Goal: Task Accomplishment & Management: Manage account settings

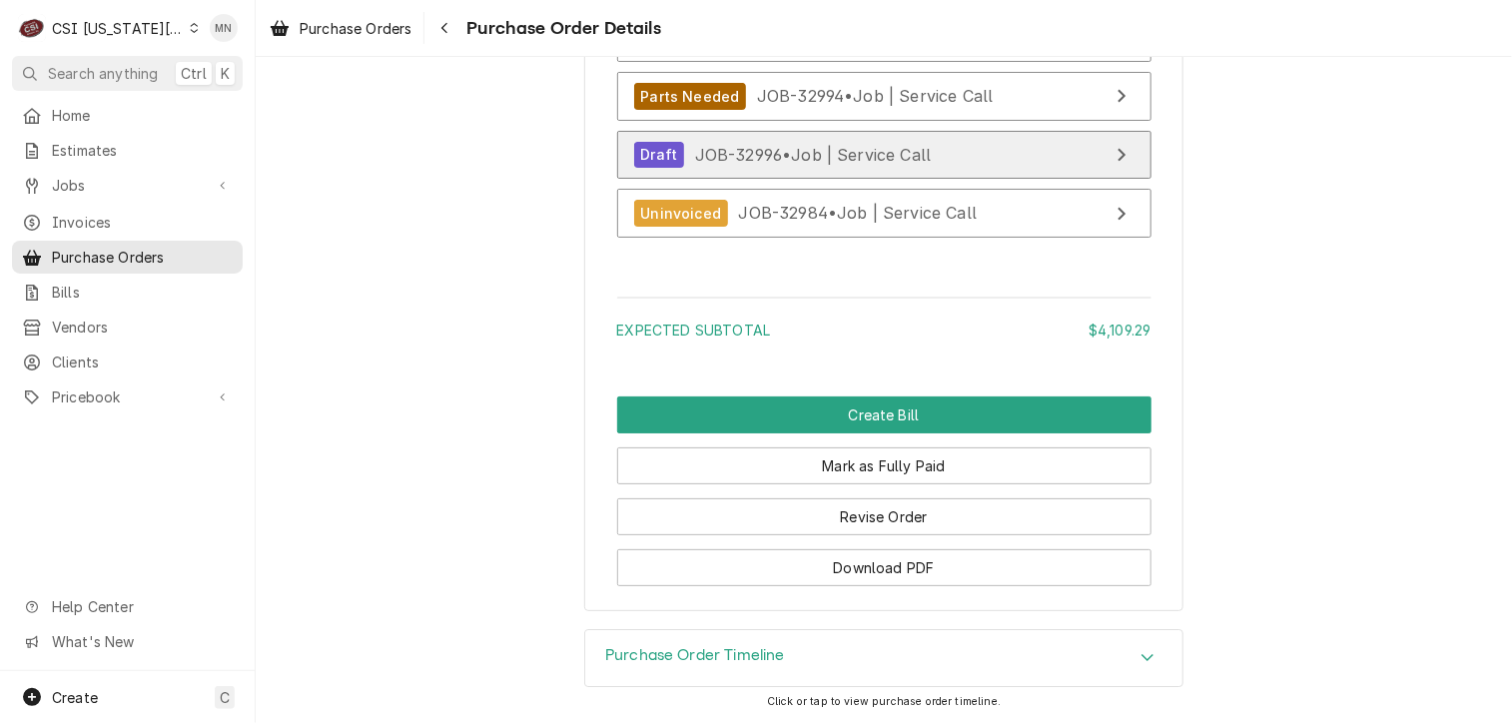
scroll to position [6482, 0]
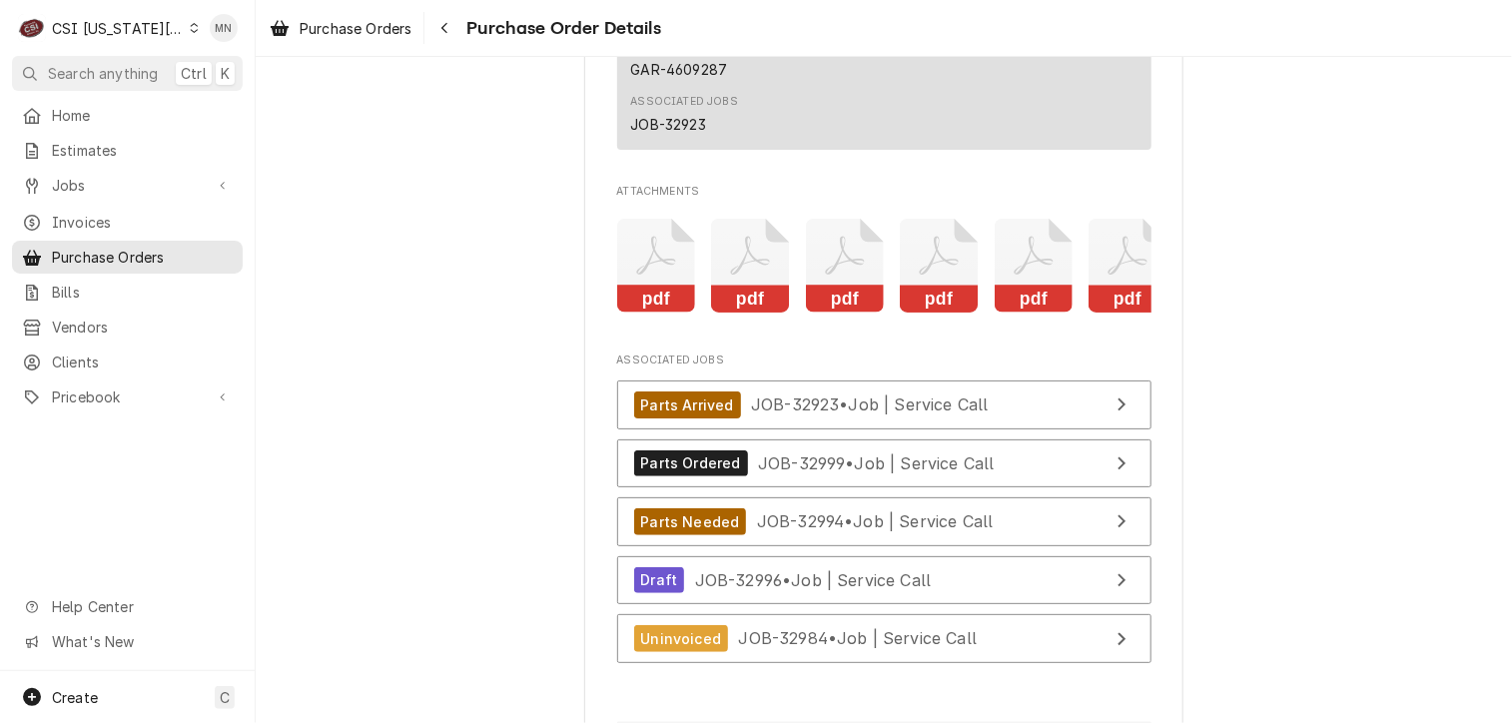
click at [663, 314] on icon "Attachments" at bounding box center [656, 266] width 79 height 95
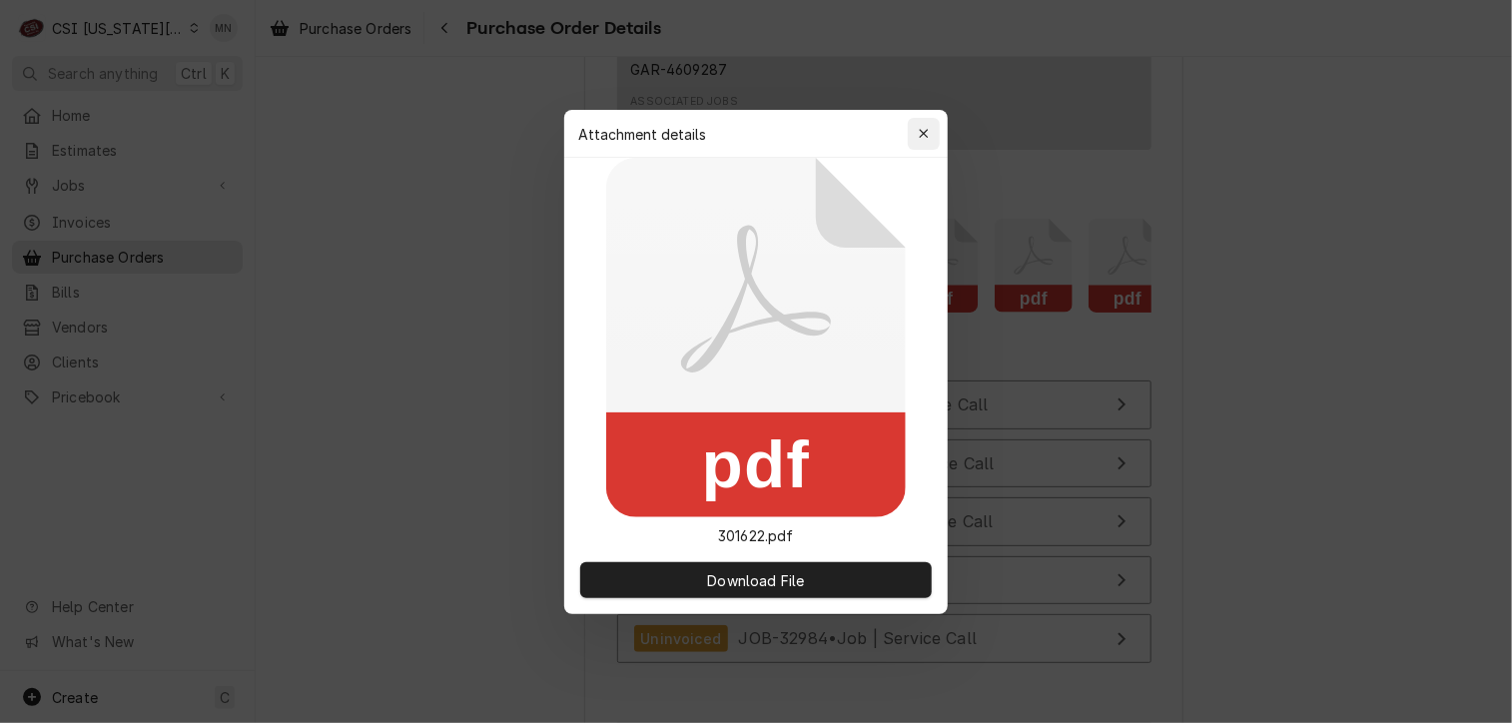
click at [924, 127] on icon "button" at bounding box center [924, 134] width 11 height 14
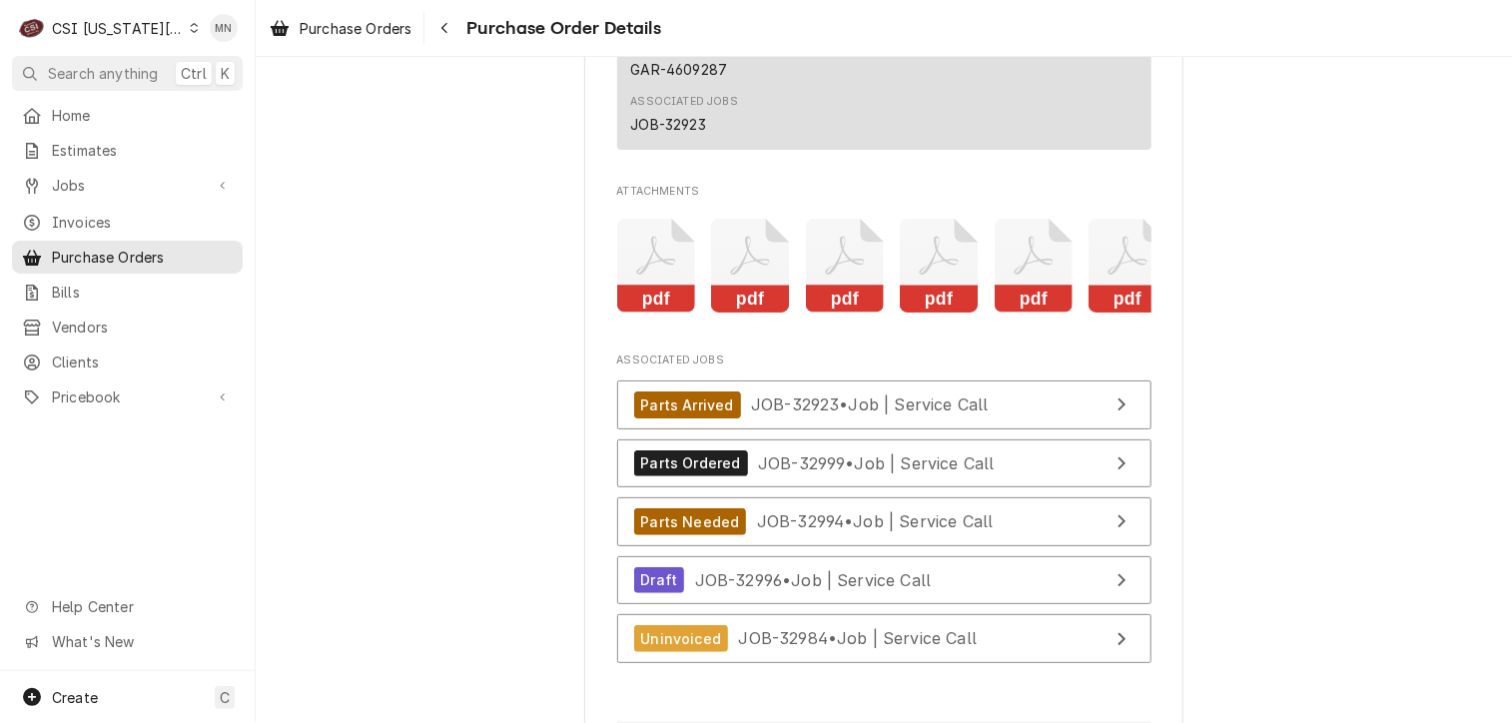
click at [752, 300] on icon "Attachments" at bounding box center [750, 266] width 79 height 95
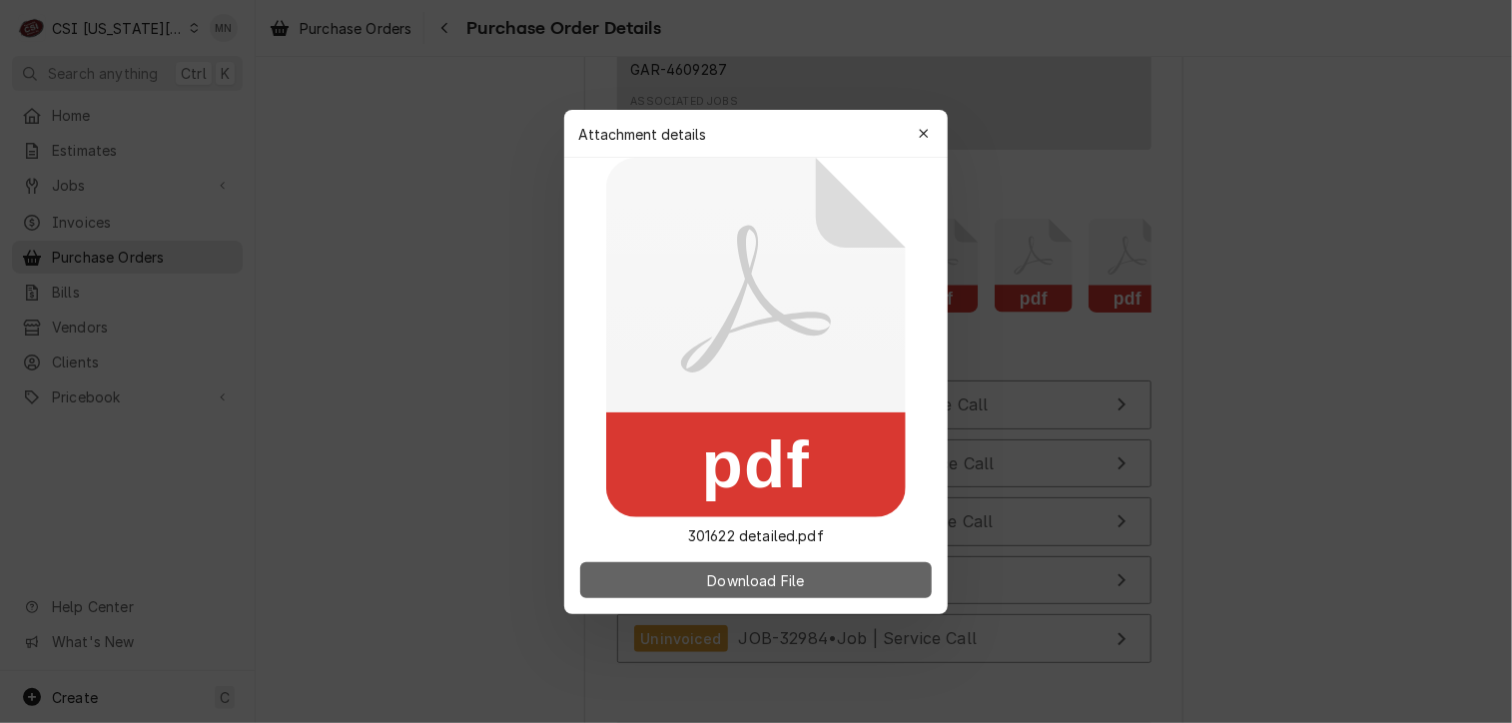
click at [769, 588] on span "Download File" at bounding box center [755, 579] width 105 height 21
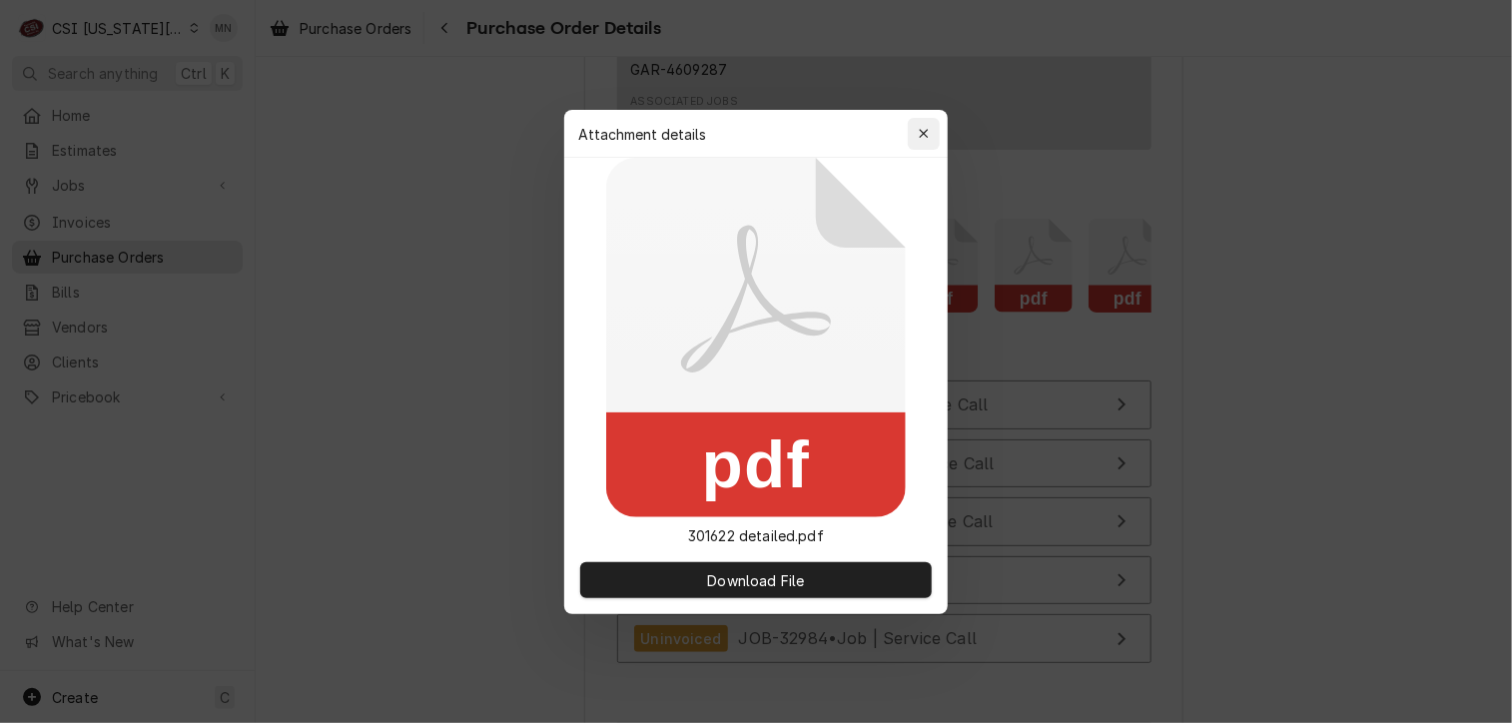
click at [923, 127] on icon "button" at bounding box center [924, 134] width 11 height 14
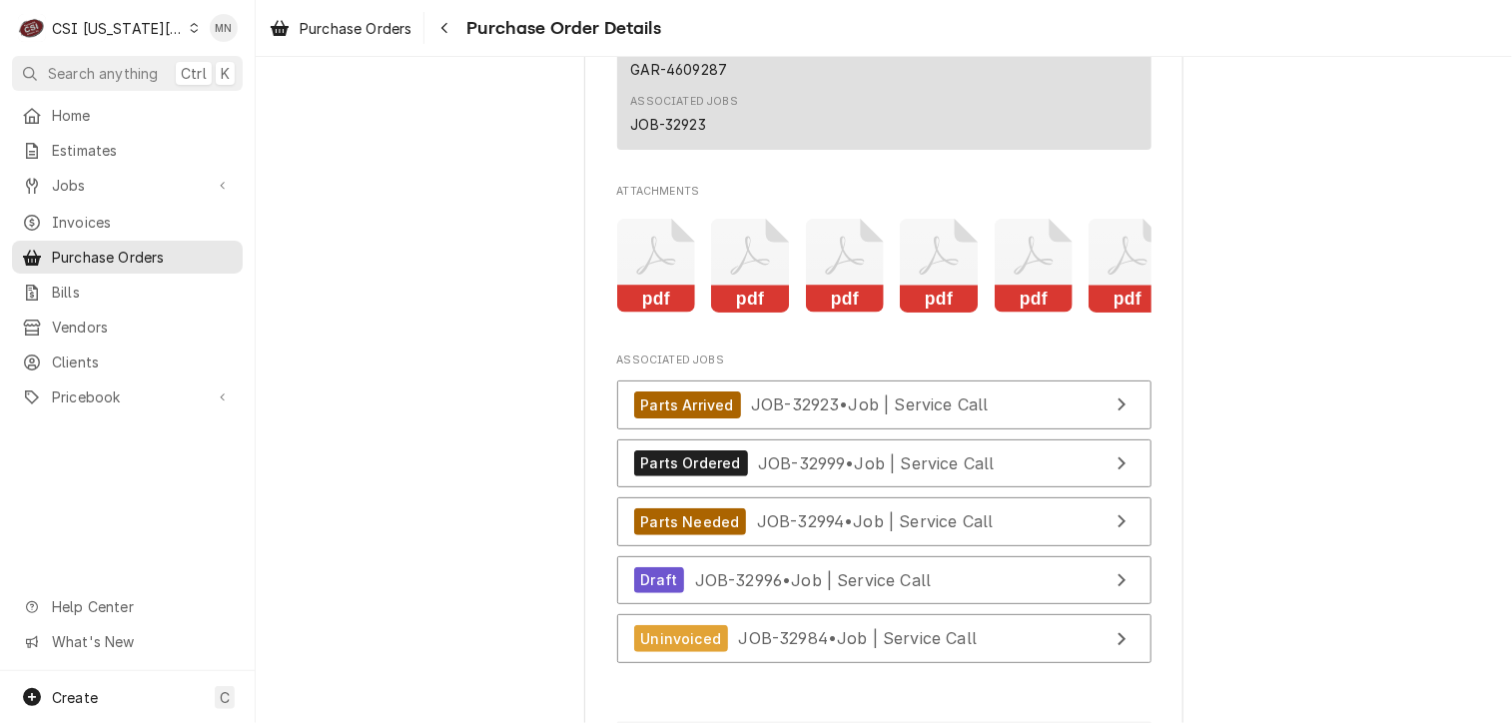
click at [727, 314] on icon "Attachments" at bounding box center [750, 266] width 79 height 95
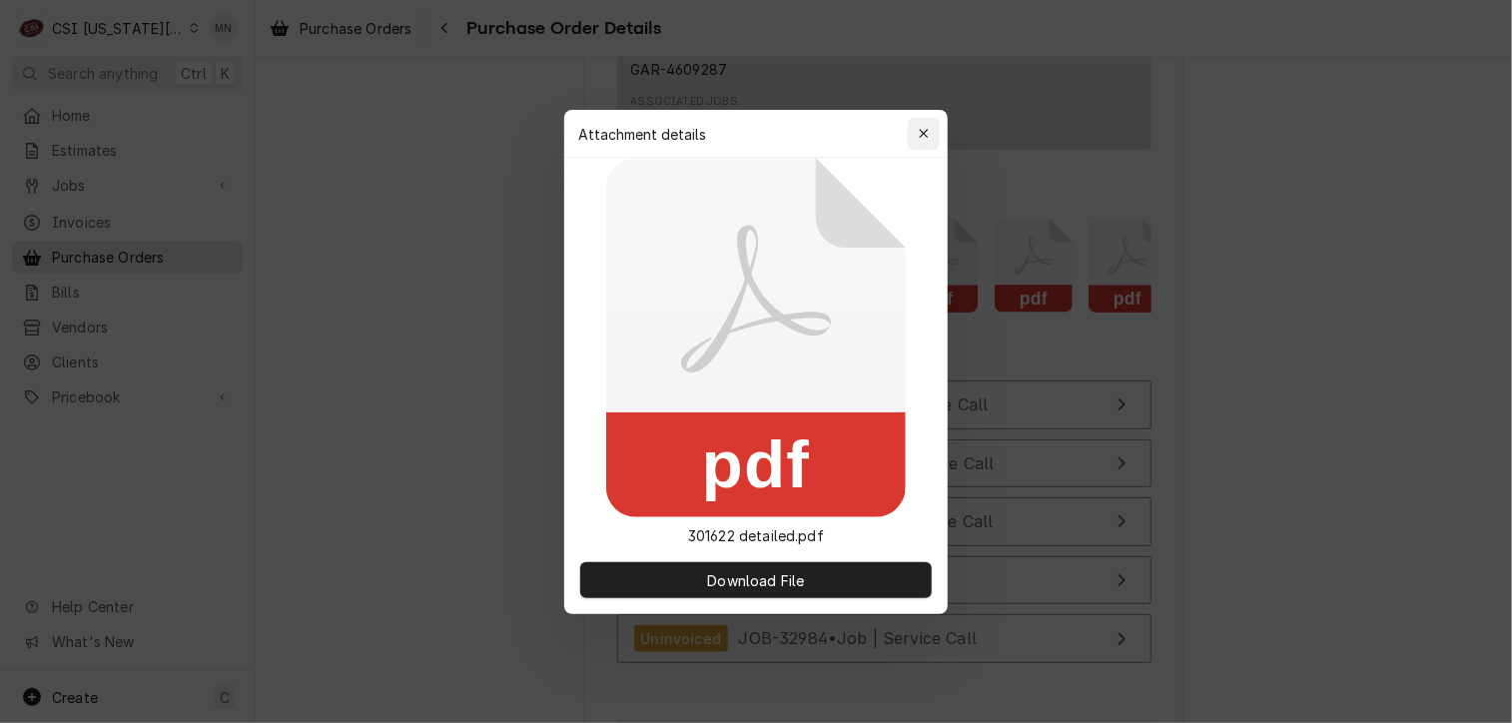
click at [914, 131] on div "button" at bounding box center [924, 134] width 20 height 20
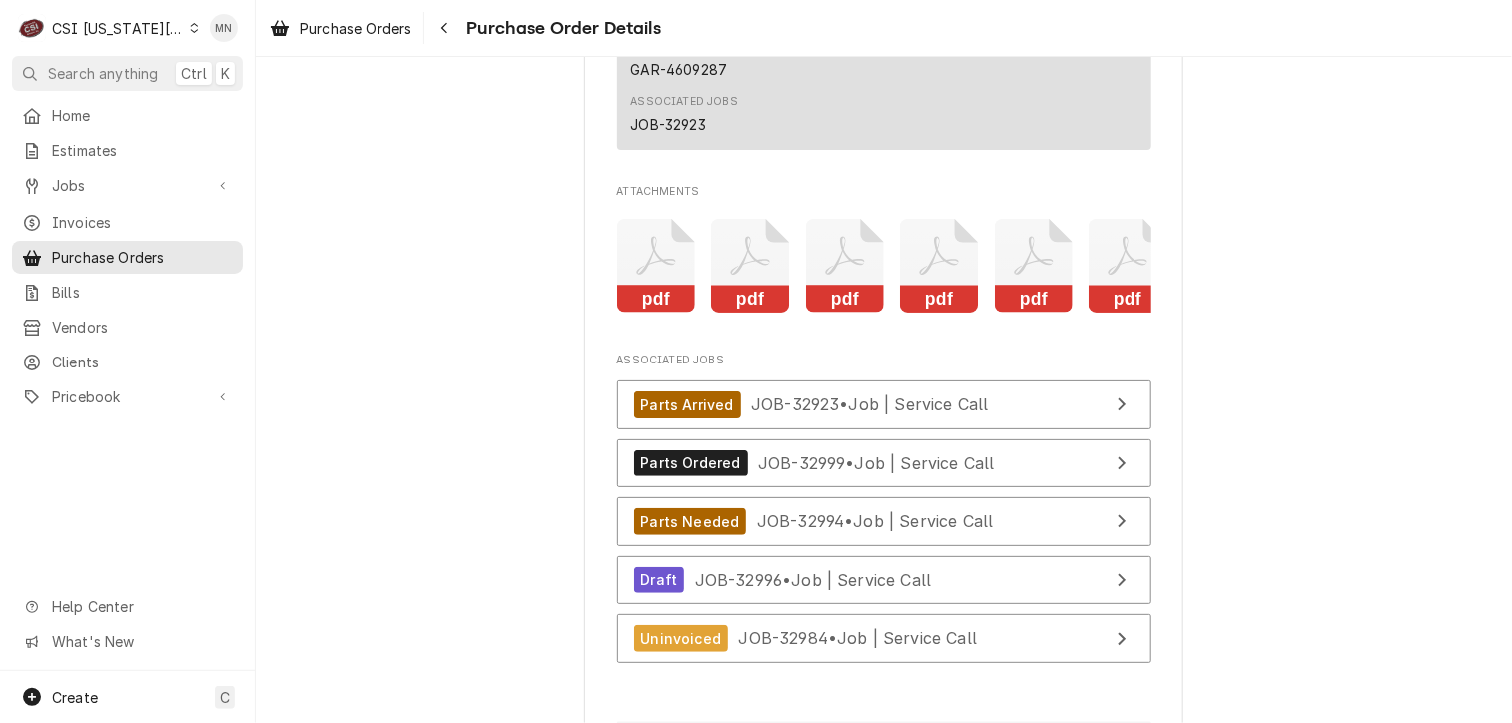
click at [856, 314] on icon "Attachments" at bounding box center [845, 266] width 79 height 95
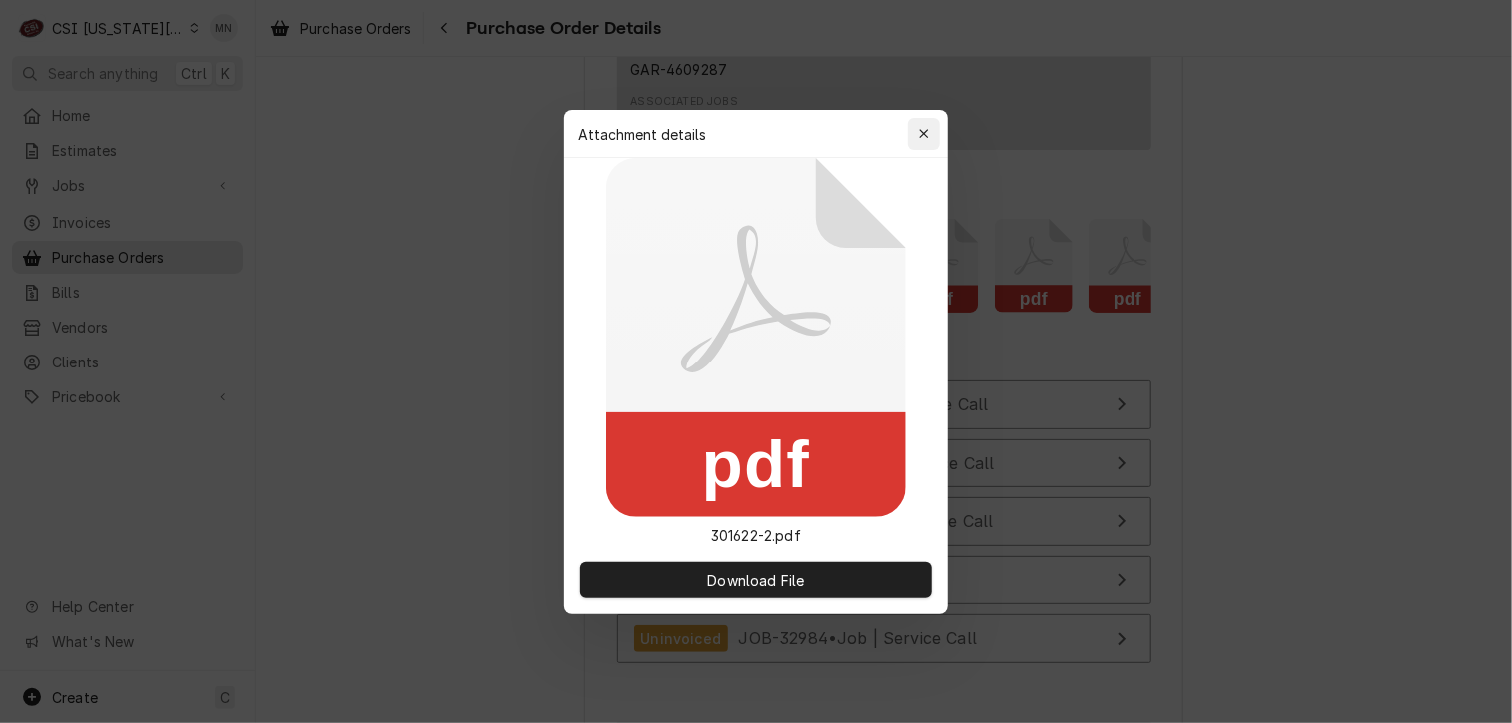
click at [927, 124] on div "button" at bounding box center [924, 134] width 20 height 20
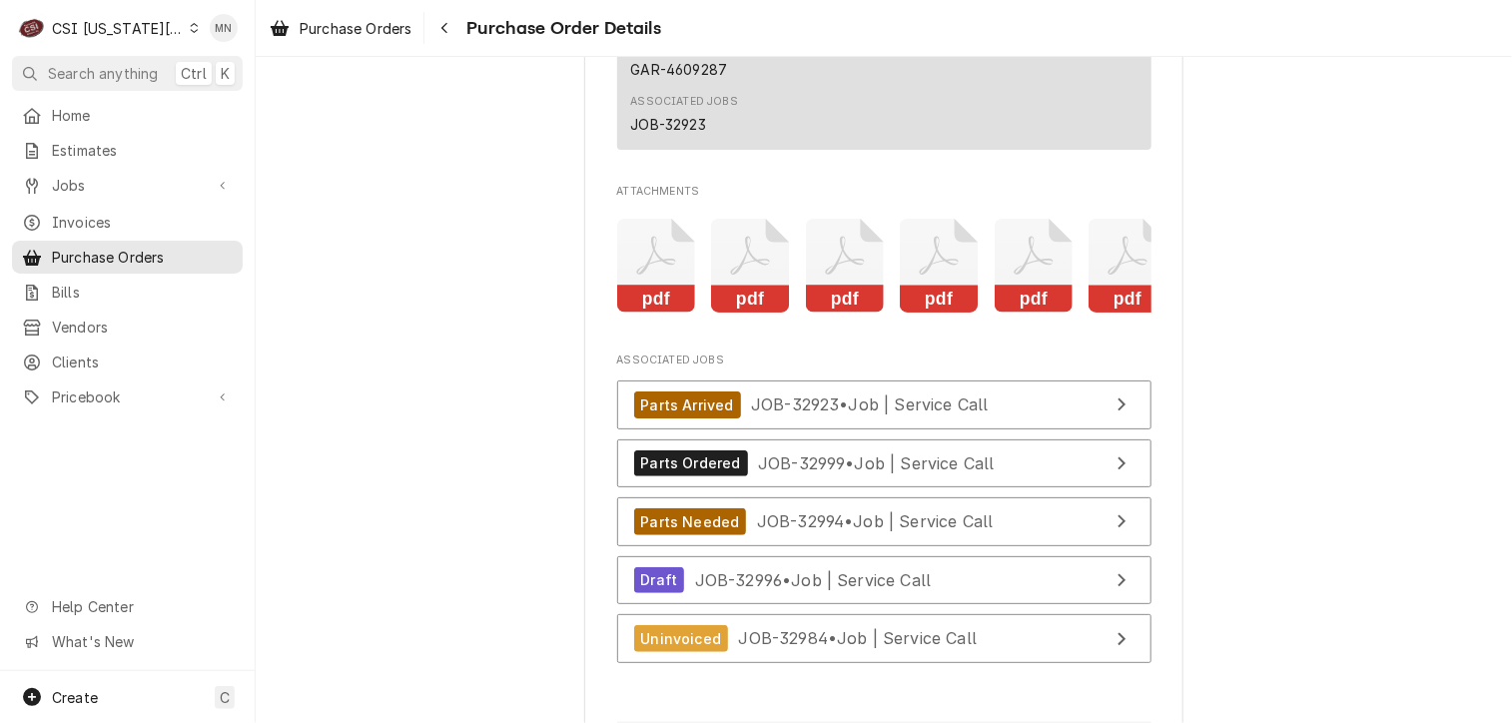
click at [939, 314] on icon "Attachments" at bounding box center [939, 266] width 79 height 95
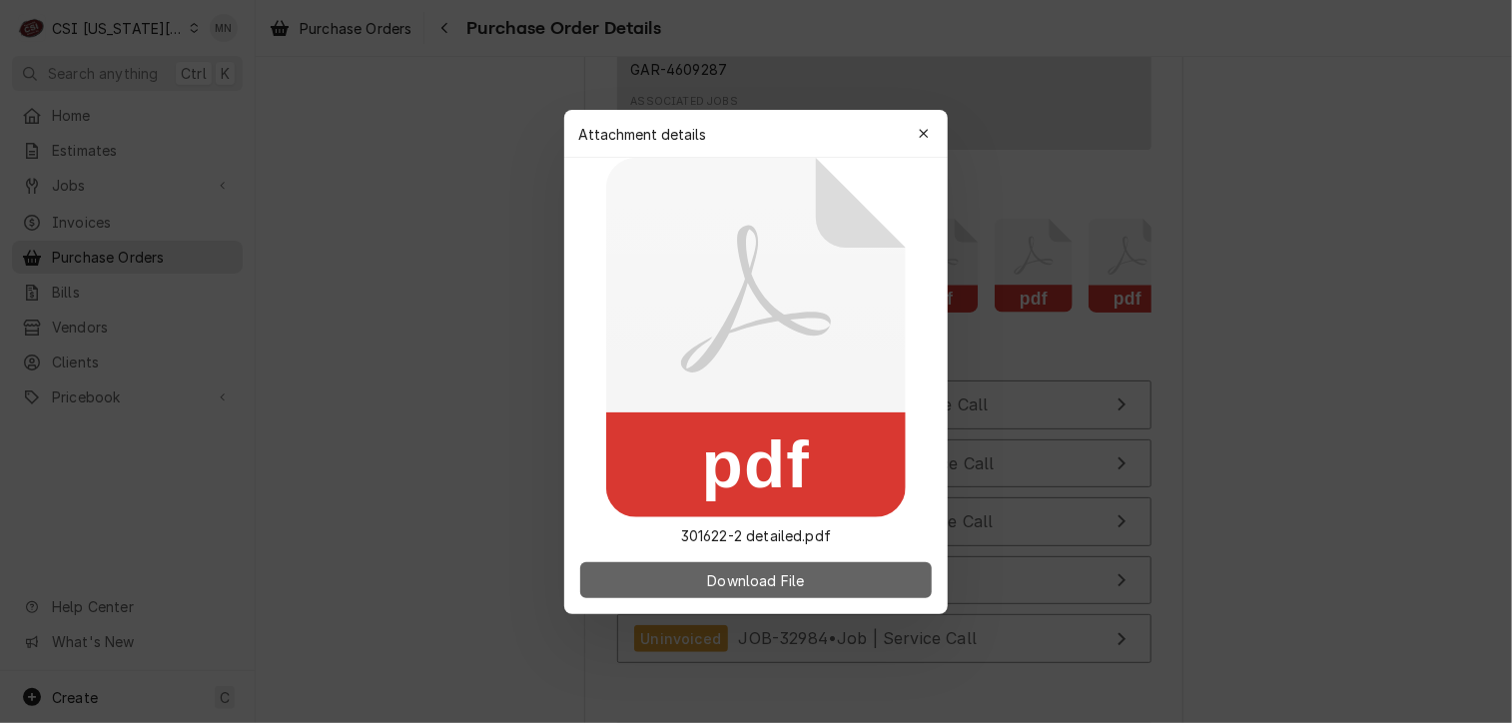
click at [787, 570] on span "Download File" at bounding box center [755, 579] width 105 height 21
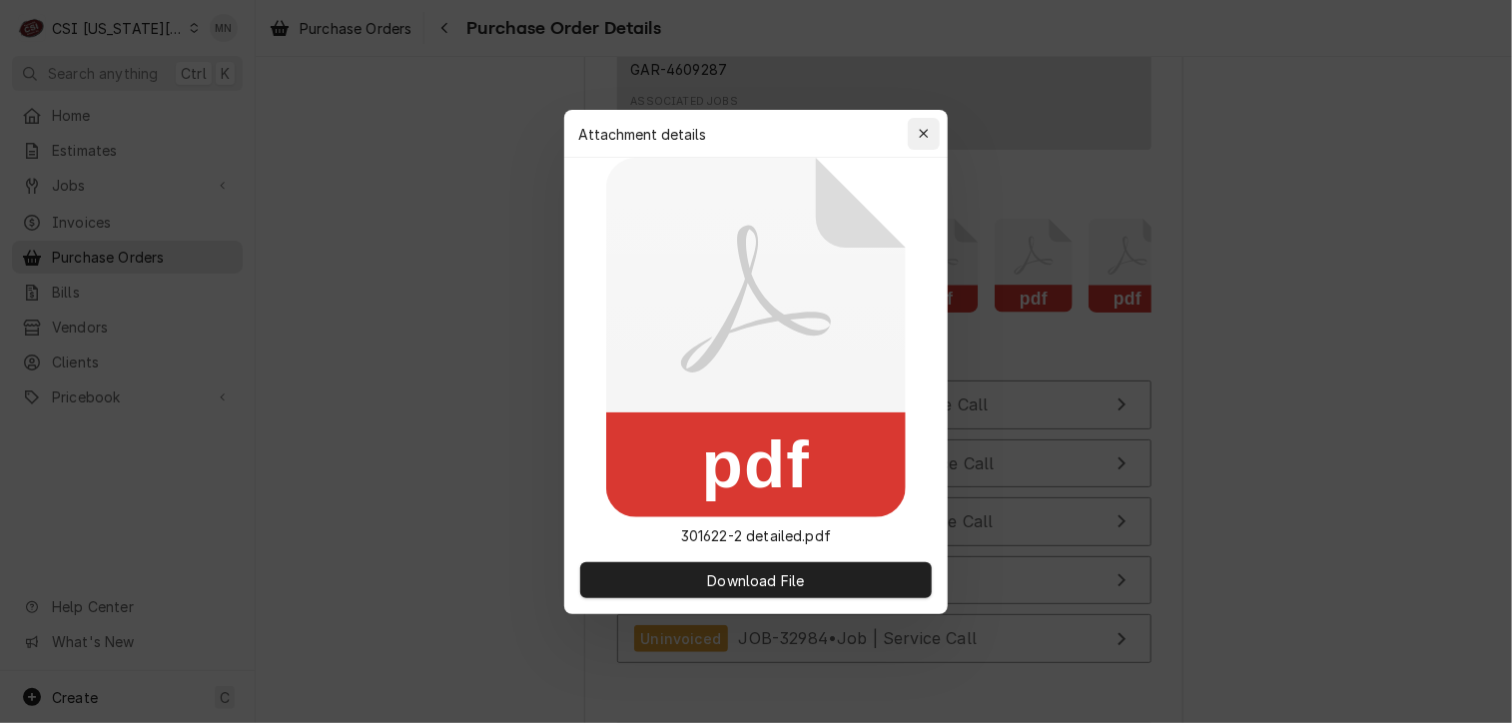
click at [929, 133] on icon "button" at bounding box center [924, 134] width 11 height 14
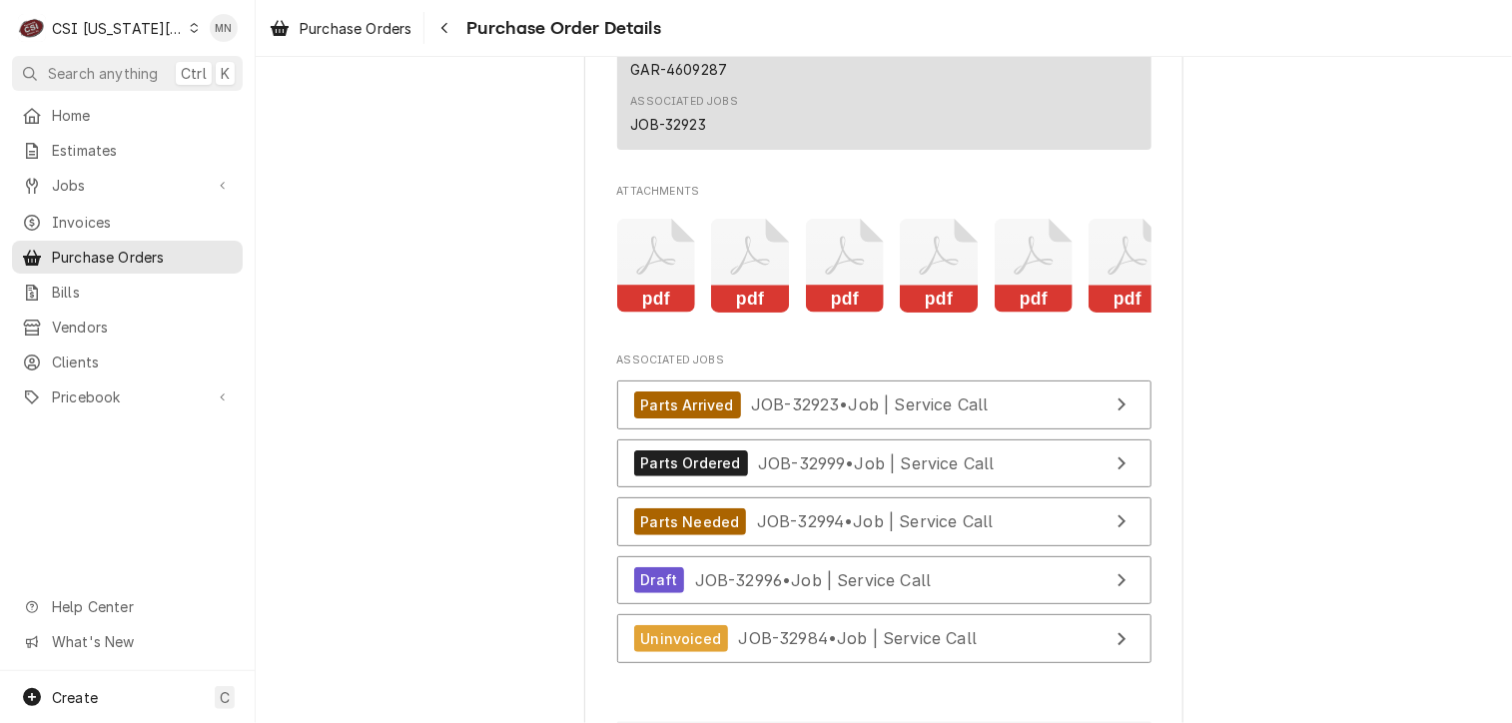
click at [866, 314] on rect "Attachments" at bounding box center [845, 300] width 79 height 28
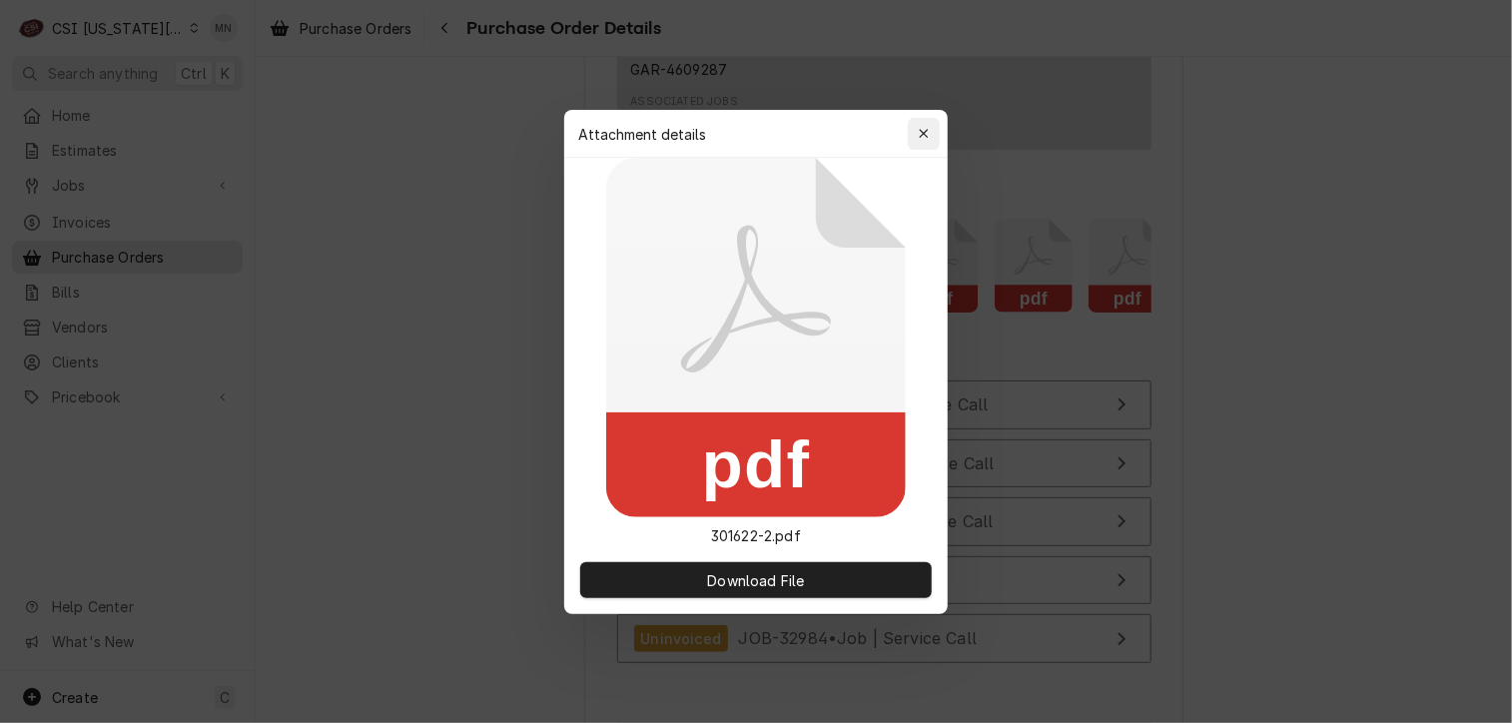
click at [932, 140] on div "button" at bounding box center [924, 134] width 20 height 20
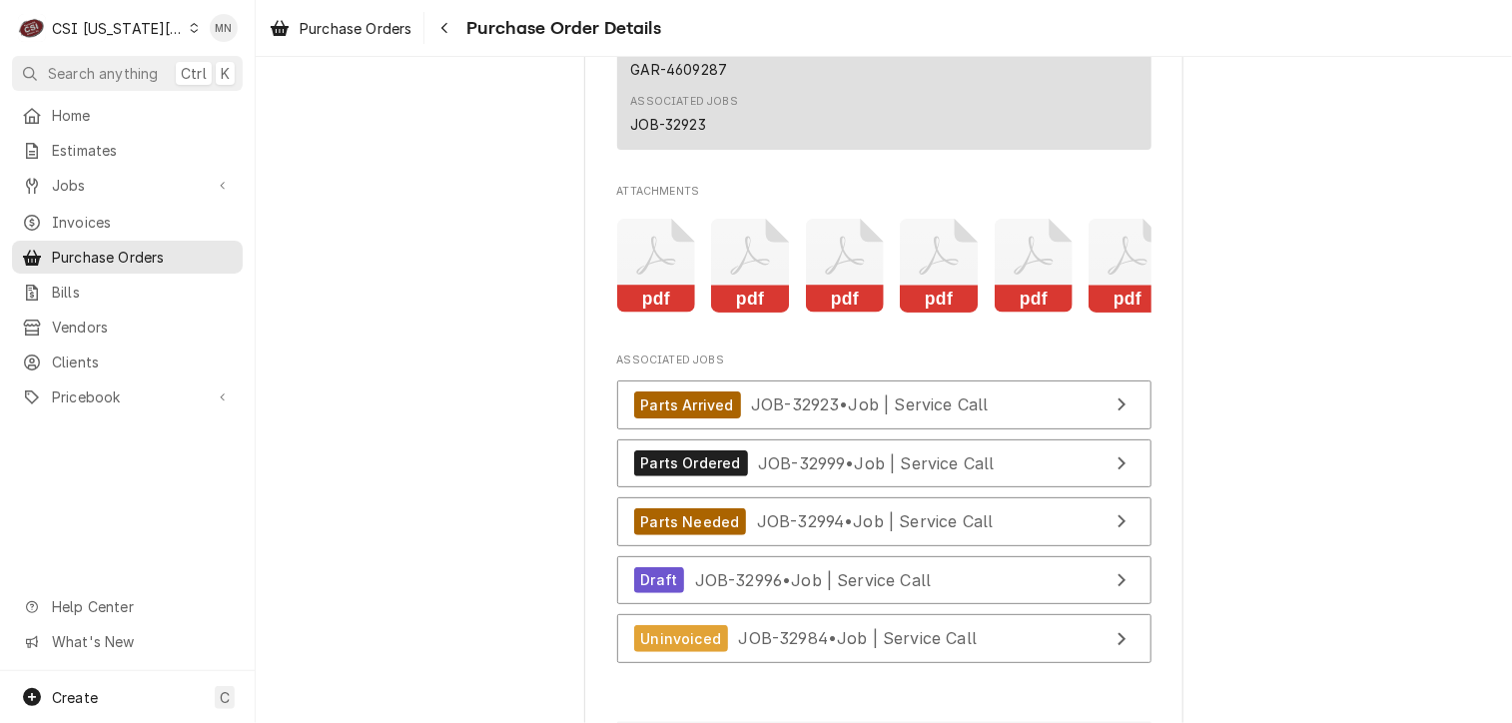
click at [930, 314] on icon "Attachments" at bounding box center [939, 266] width 79 height 95
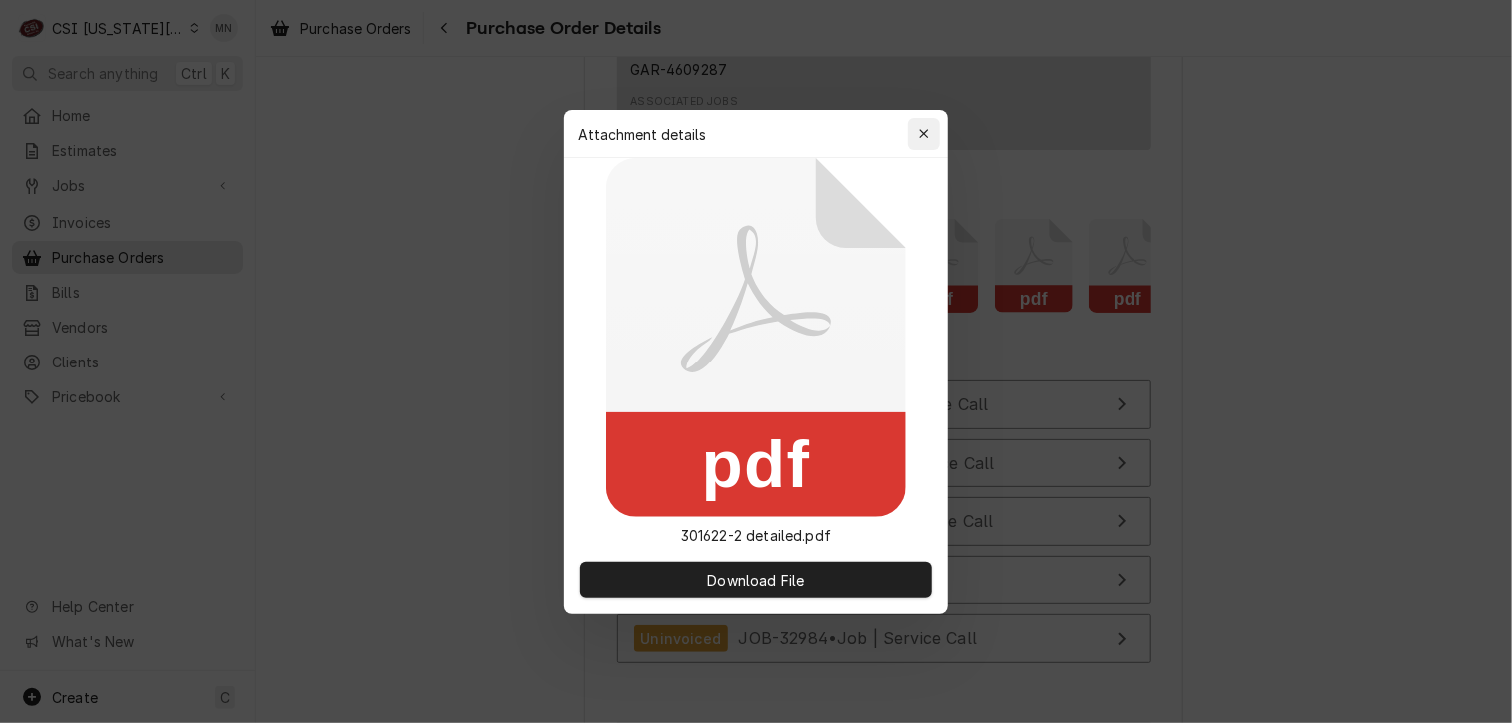
click at [926, 139] on icon "button" at bounding box center [924, 134] width 11 height 14
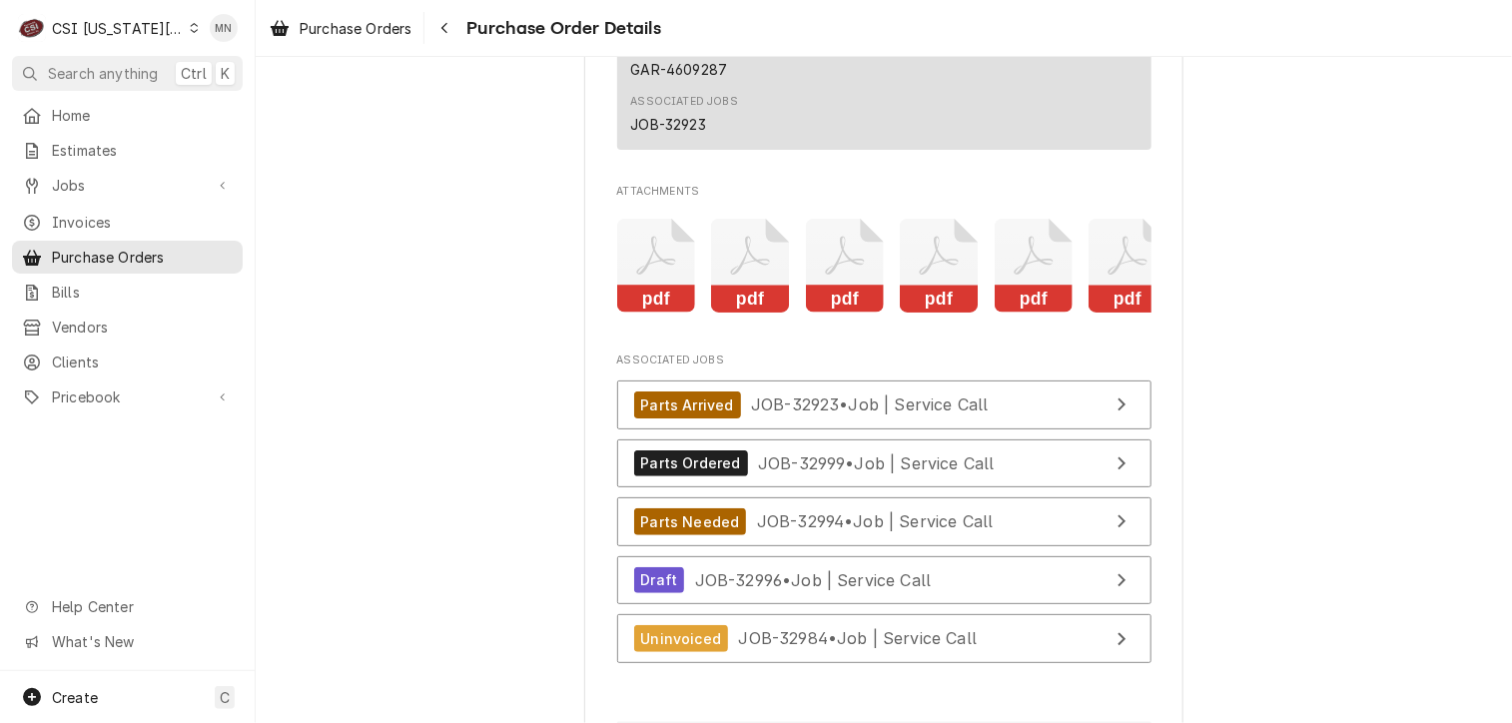
click at [1020, 314] on icon "Attachments" at bounding box center [1034, 266] width 79 height 95
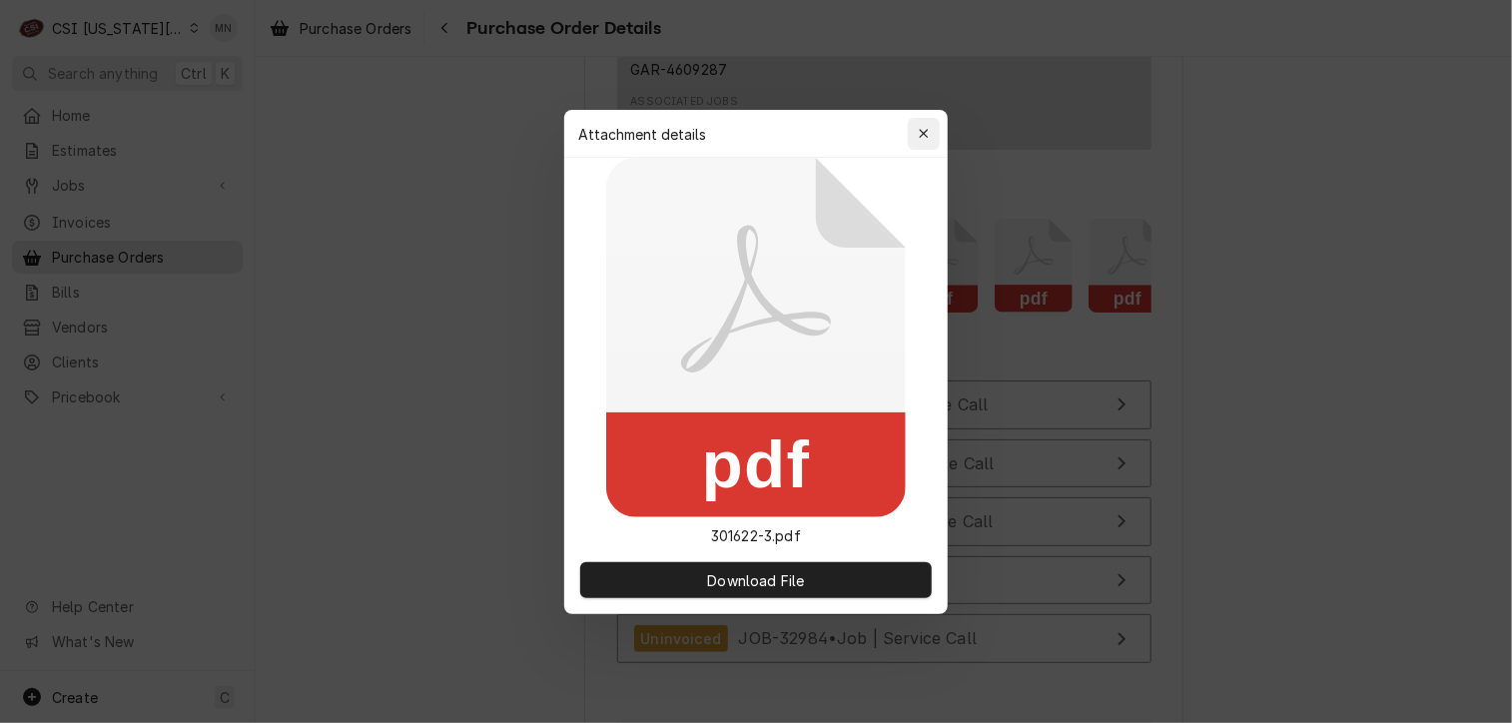
click at [928, 124] on div "button" at bounding box center [924, 134] width 20 height 20
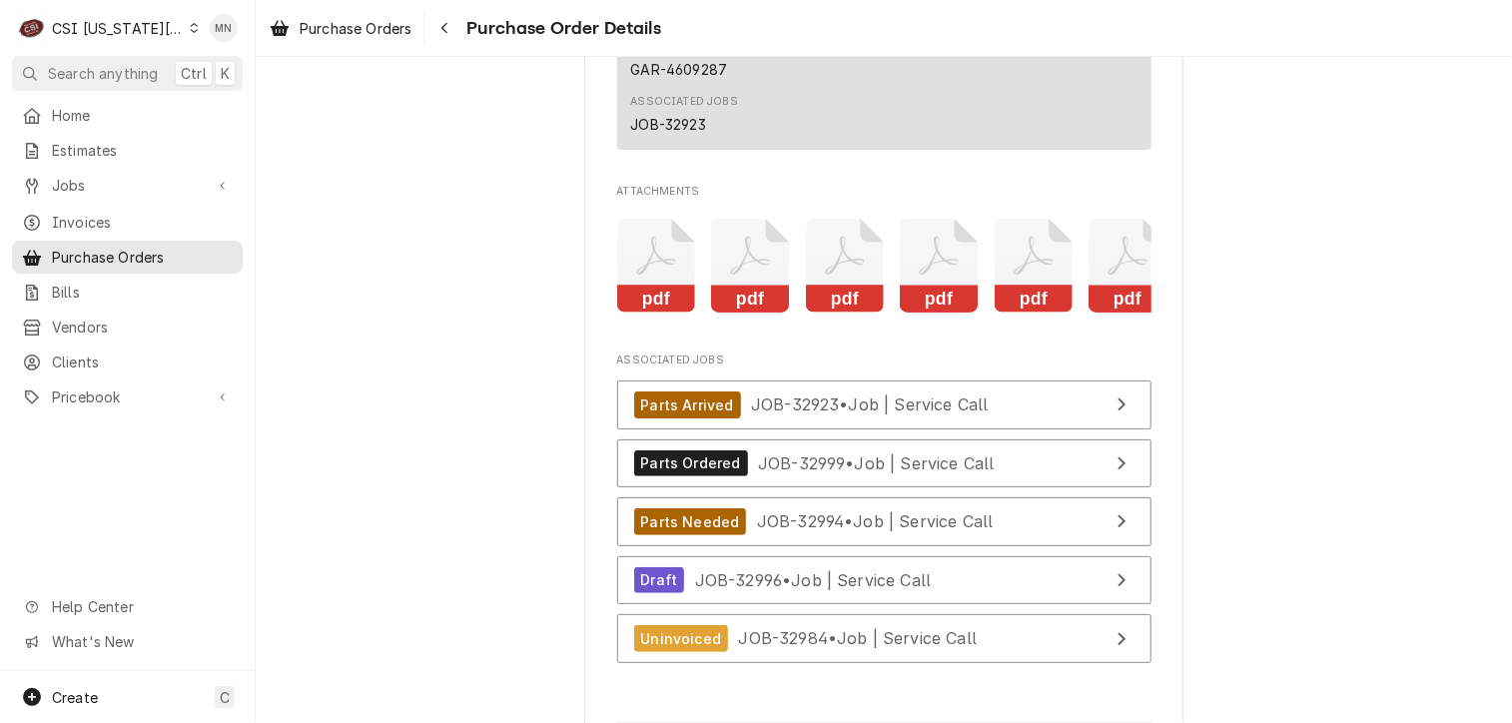
scroll to position [0, 31]
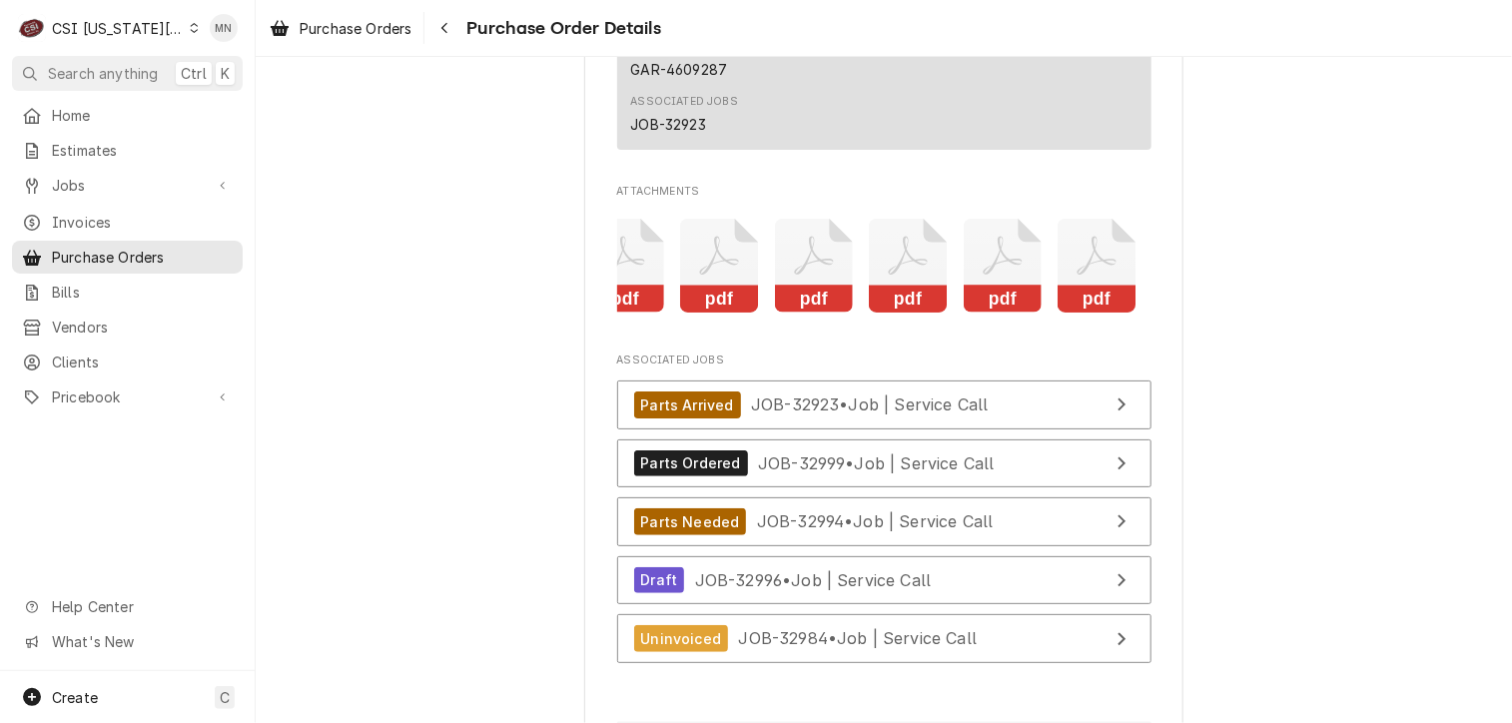
click at [1097, 314] on rect "Attachments" at bounding box center [1097, 300] width 79 height 28
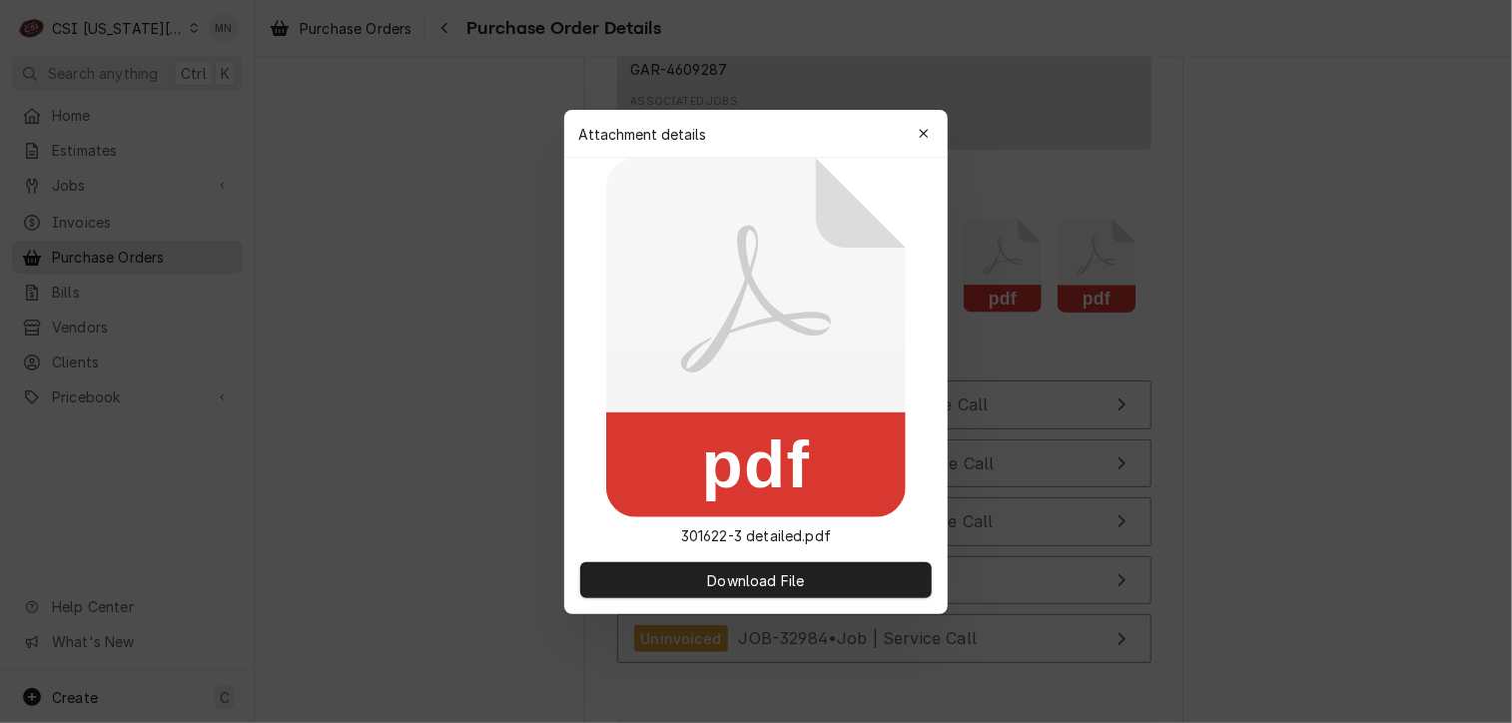
click at [1097, 350] on div at bounding box center [756, 361] width 1512 height 723
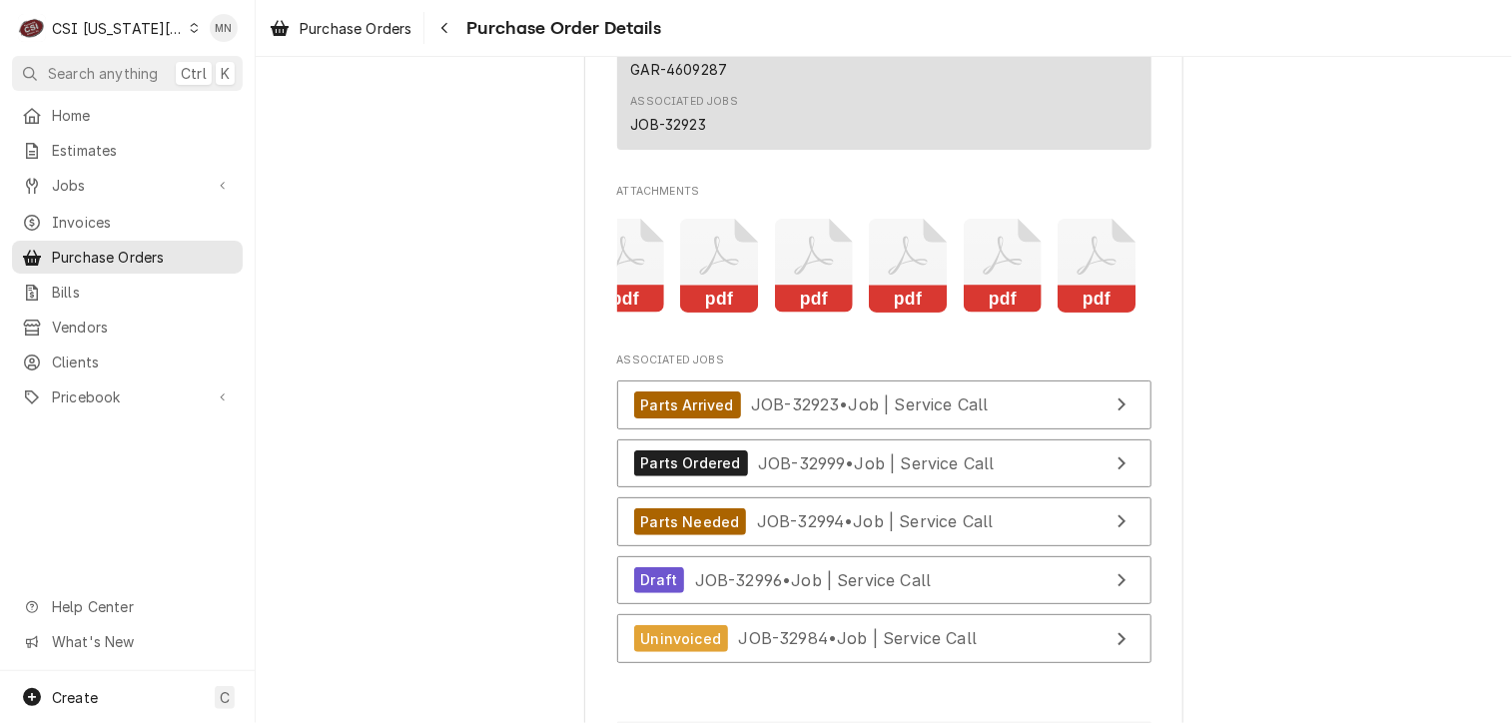
click at [1078, 314] on icon "Attachments" at bounding box center [1097, 266] width 79 height 95
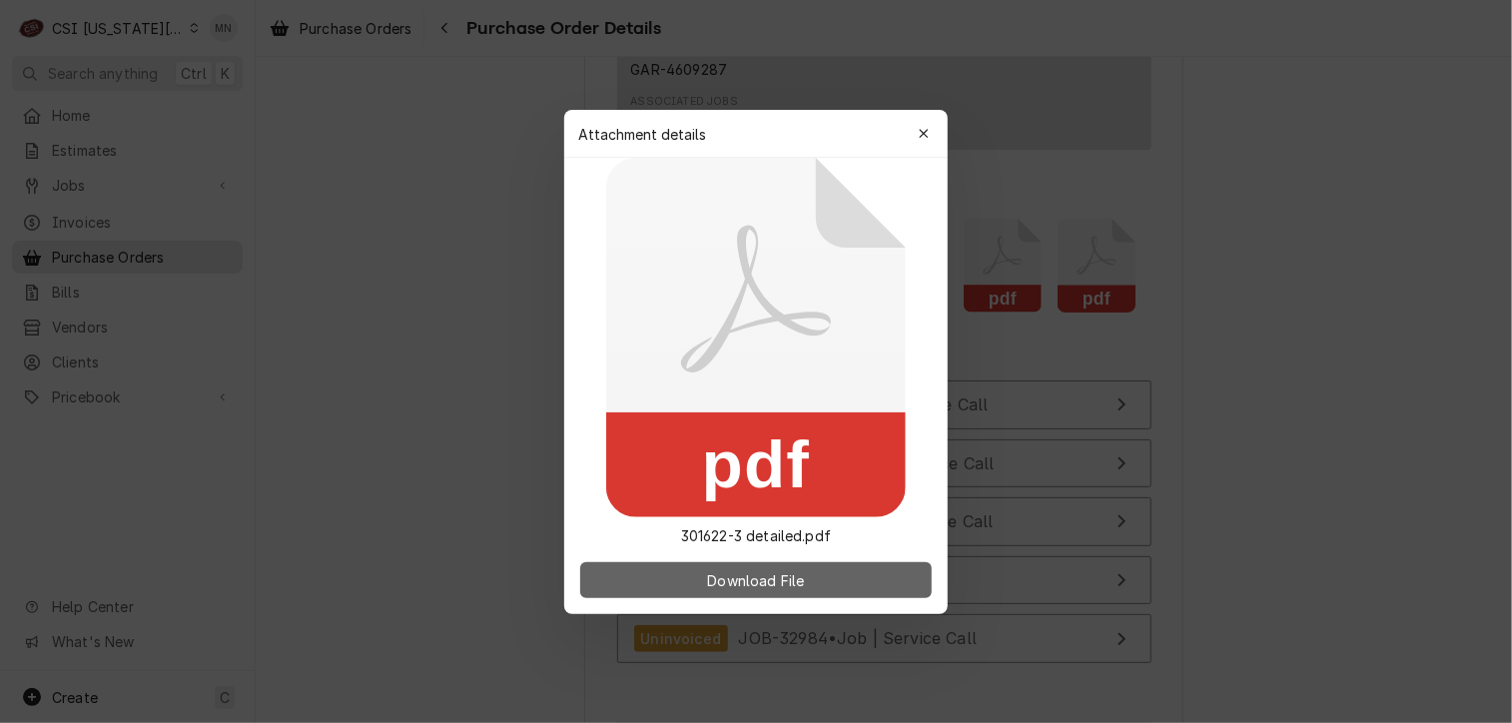
click at [813, 574] on button "Download File" at bounding box center [756, 580] width 352 height 36
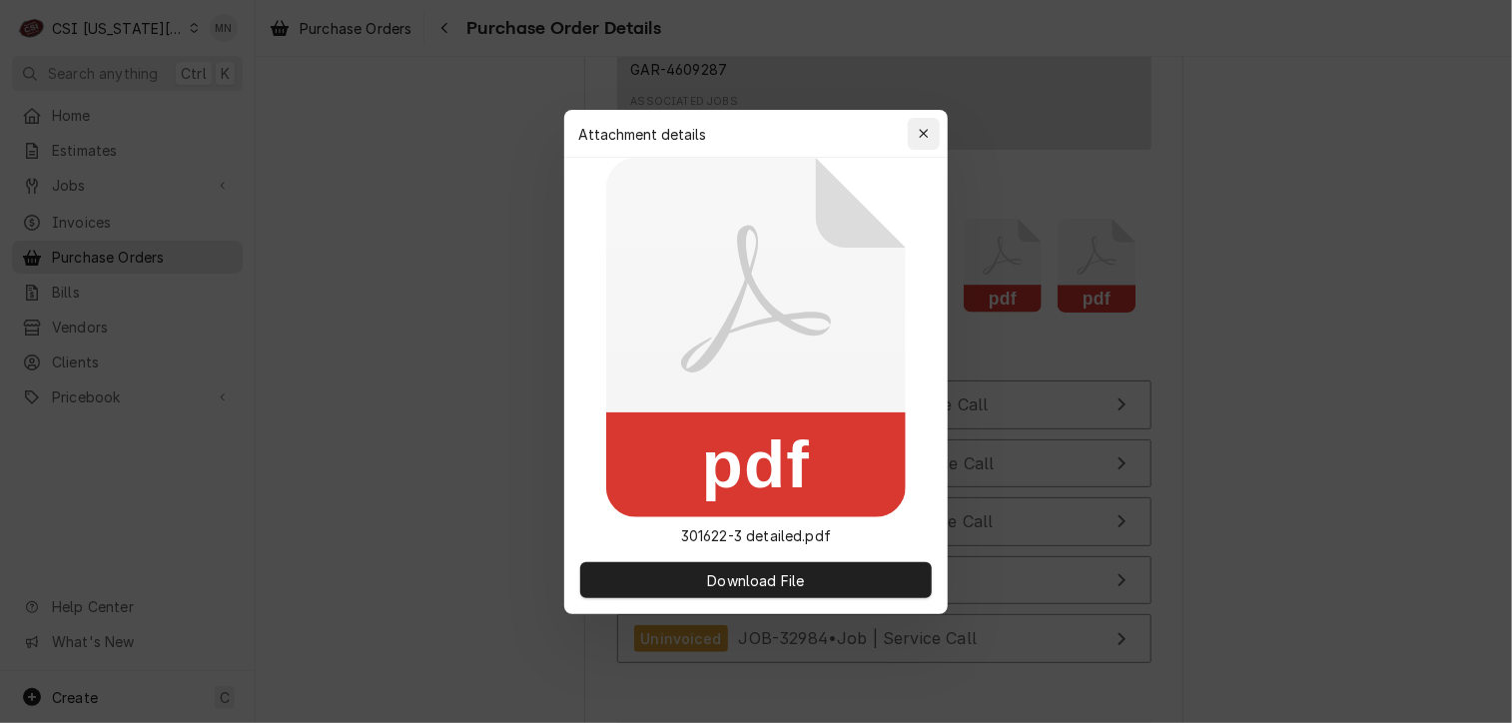
click at [919, 135] on icon "button" at bounding box center [924, 134] width 11 height 14
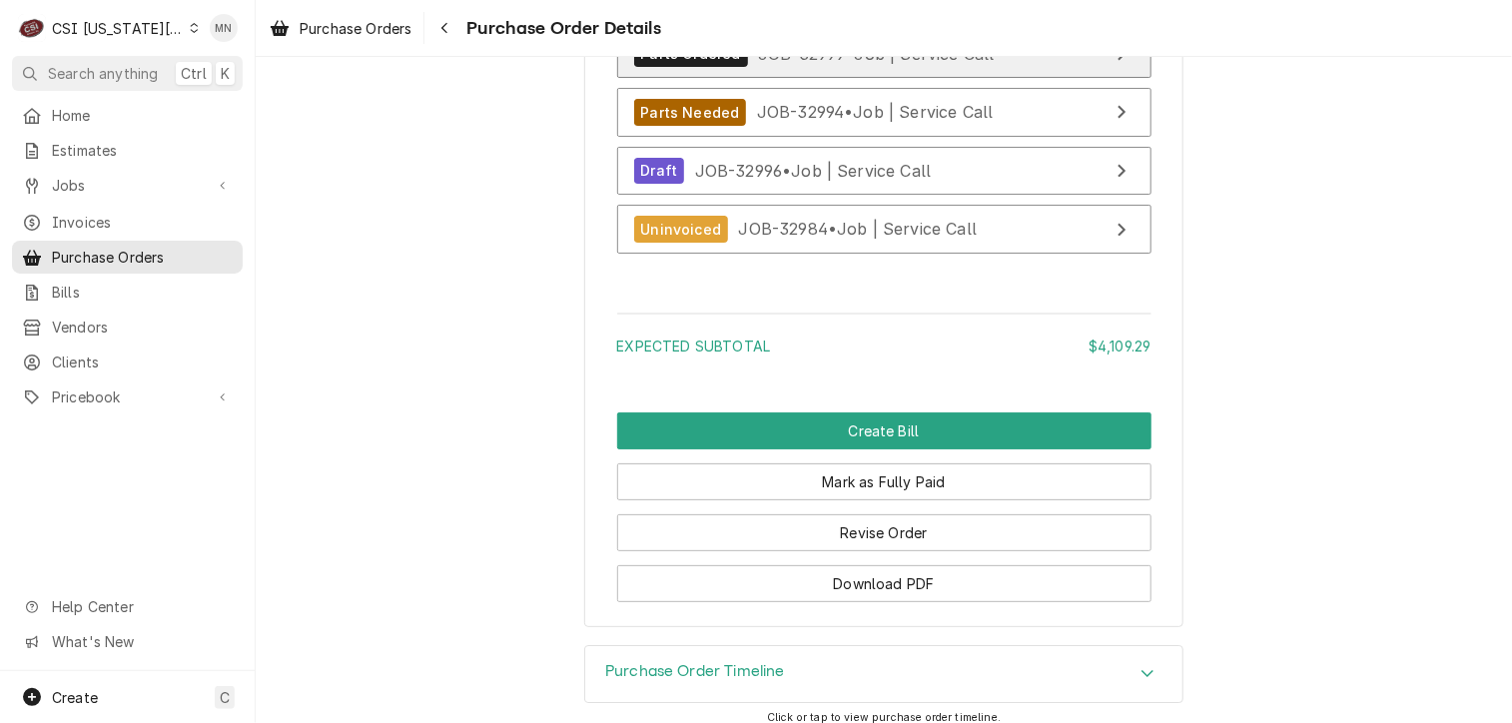
scroll to position [6981, 0]
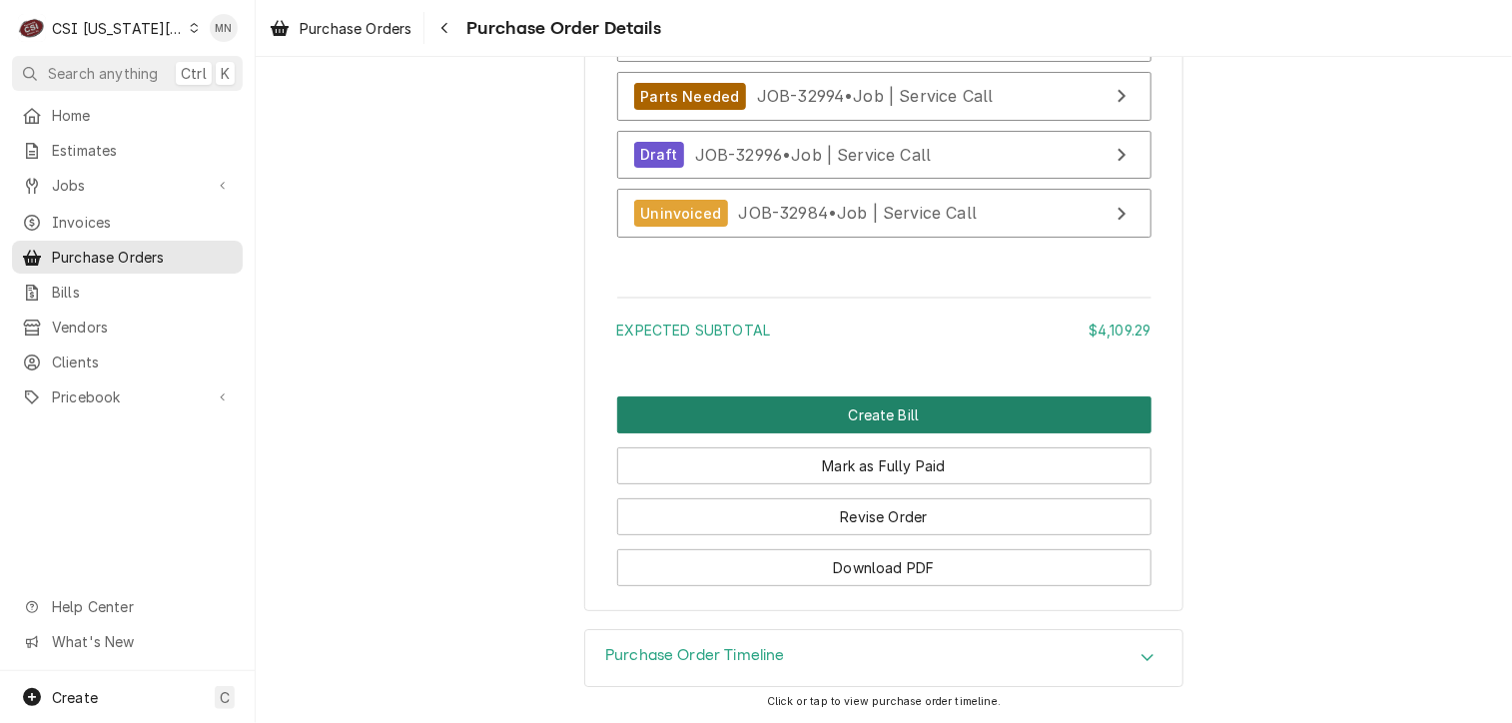
click at [800, 416] on button "Create Bill" at bounding box center [884, 414] width 534 height 37
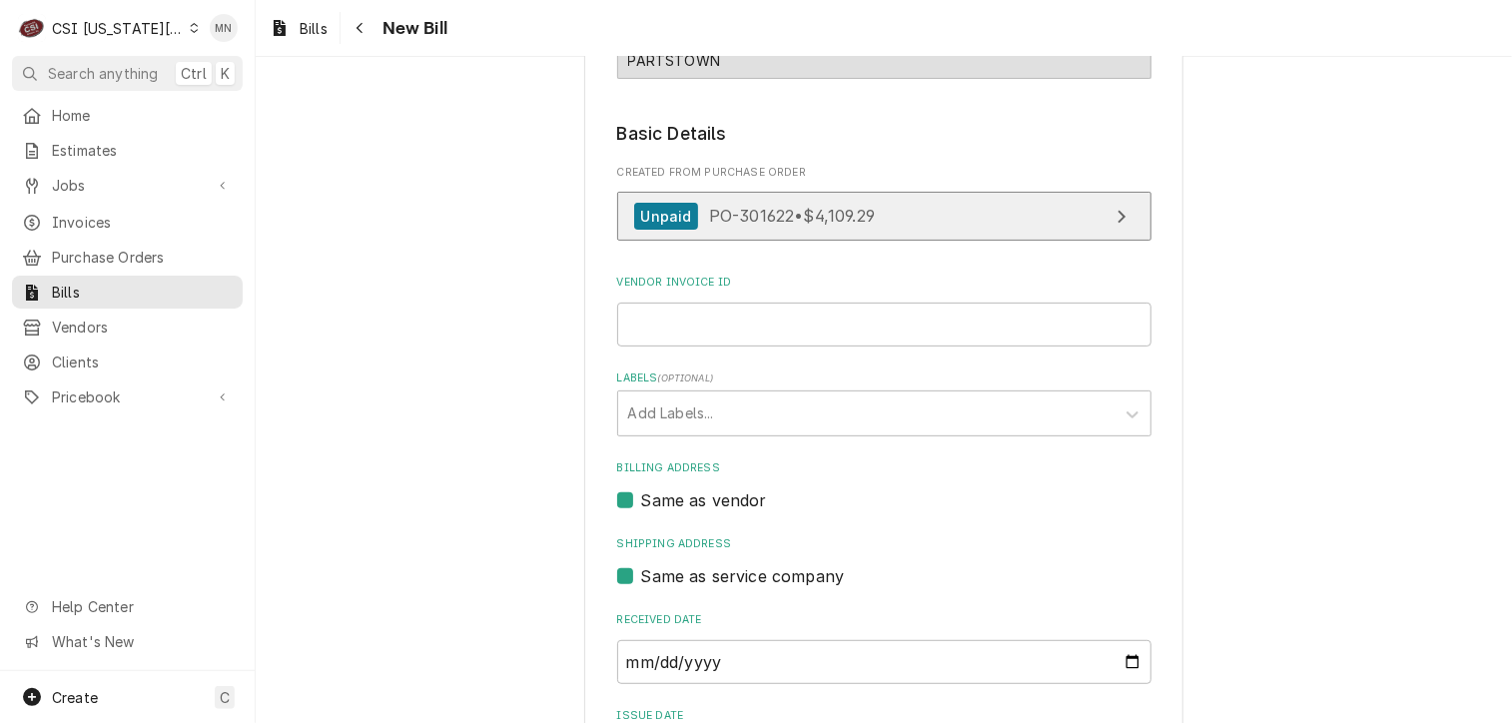
scroll to position [200, 0]
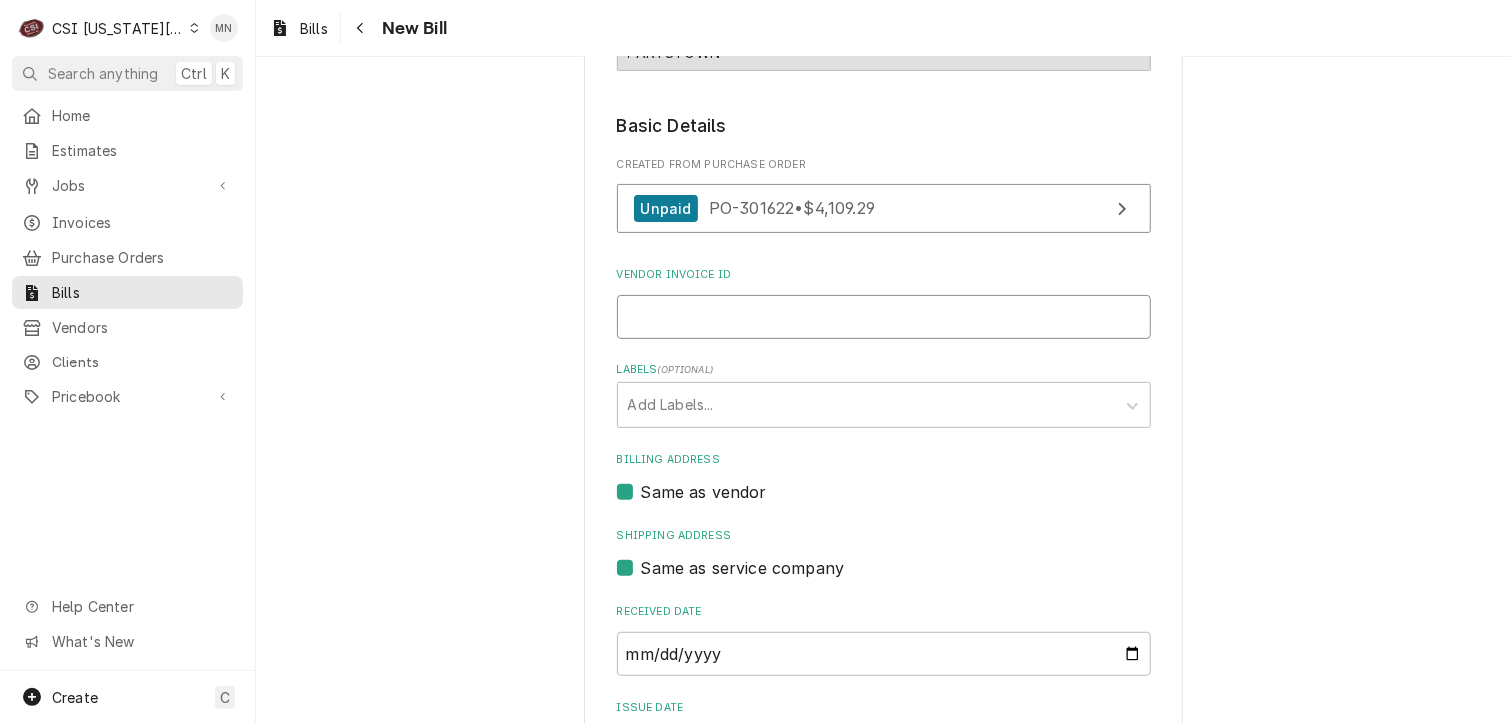
click at [672, 317] on input "Vendor Invoice ID" at bounding box center [884, 317] width 534 height 44
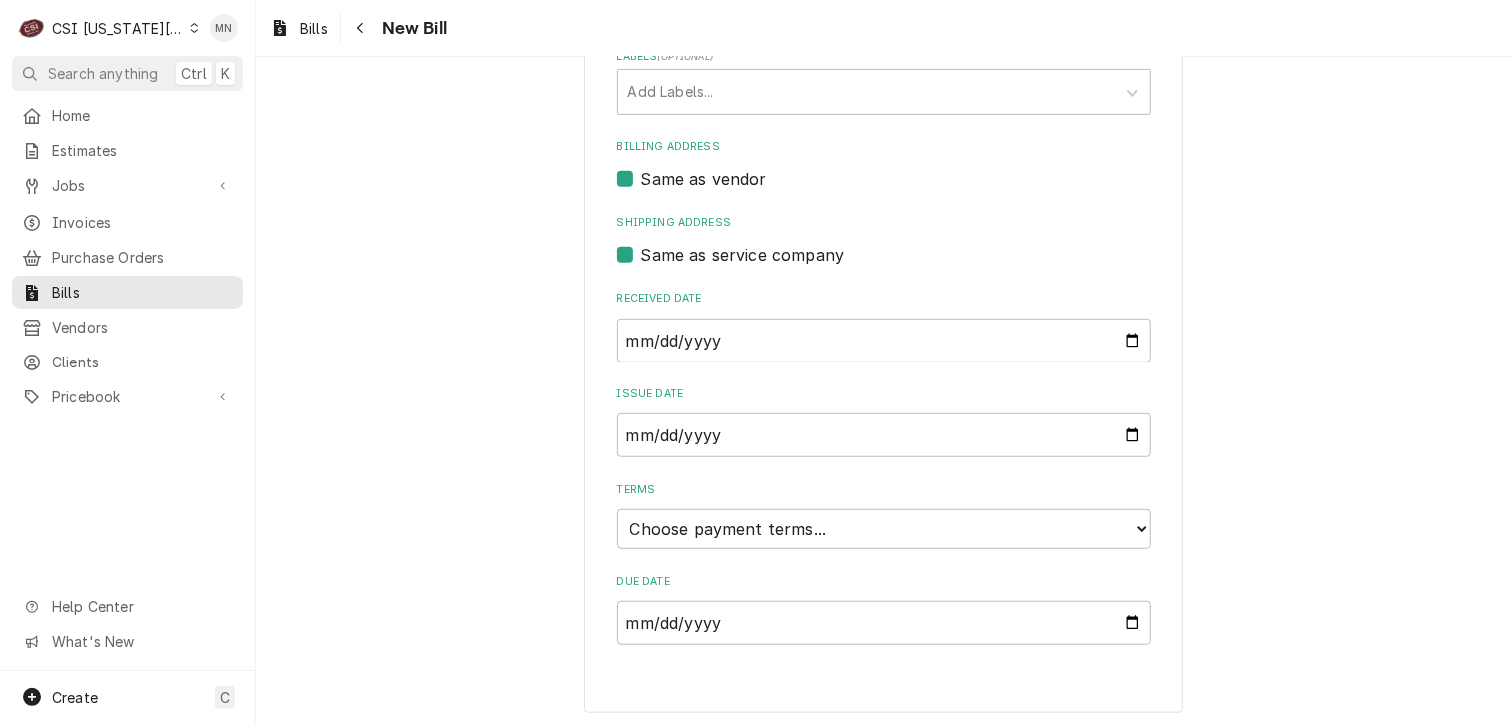
scroll to position [516, 0]
type input "2107021176"
click at [865, 529] on select "Choose payment terms... Same Day Net 7 Net 14 Net 21 Net 30 Net 45 Net 60 Net 90" at bounding box center [884, 526] width 534 height 40
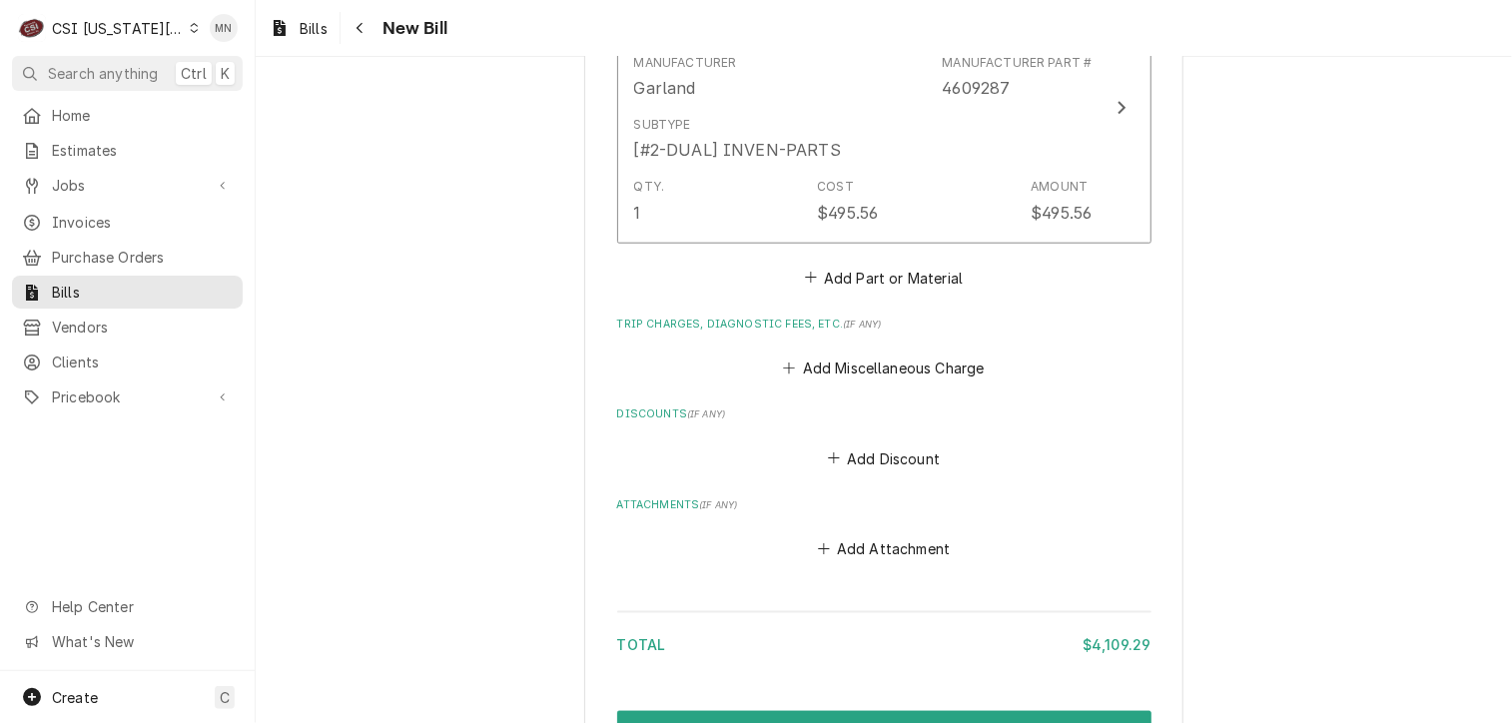
scroll to position [4863, 0]
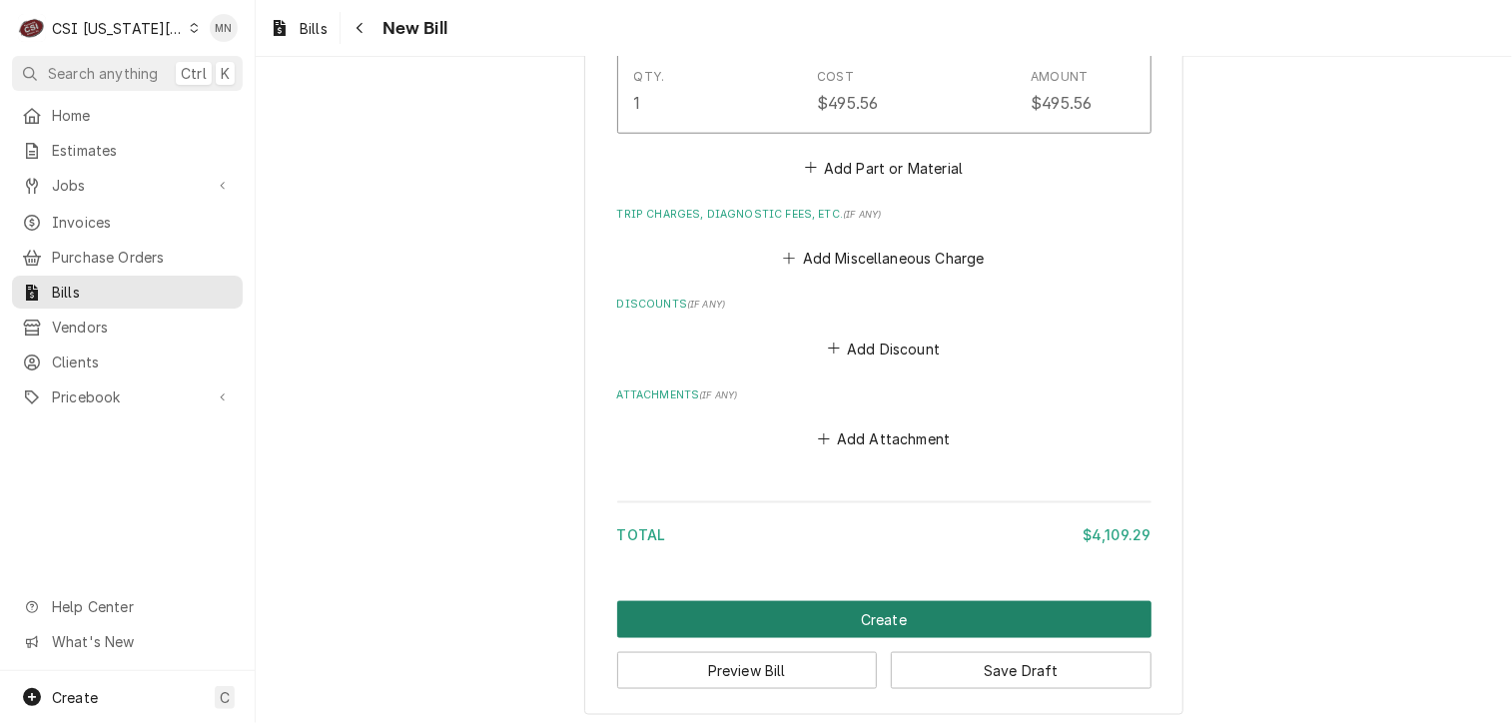
click at [871, 614] on button "Create" at bounding box center [884, 619] width 534 height 37
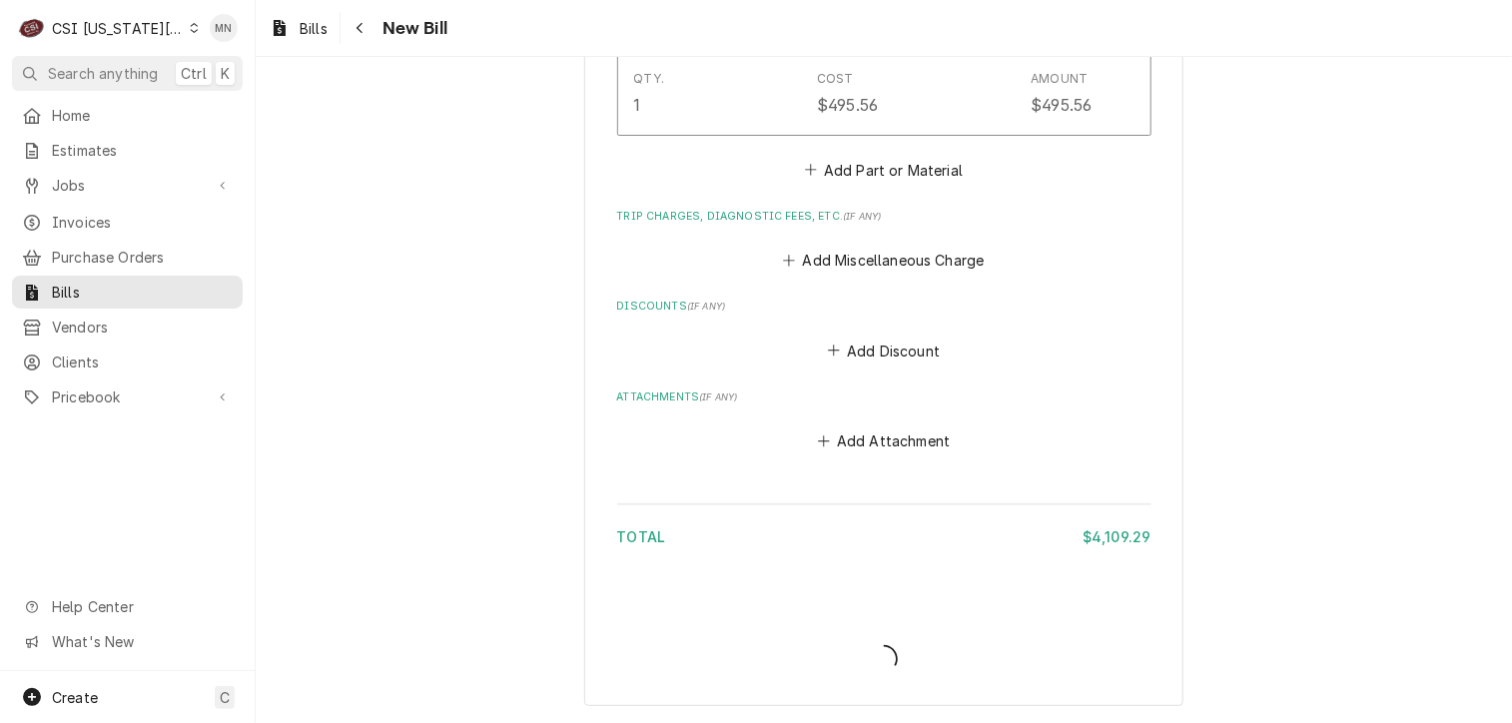
scroll to position [4853, 0]
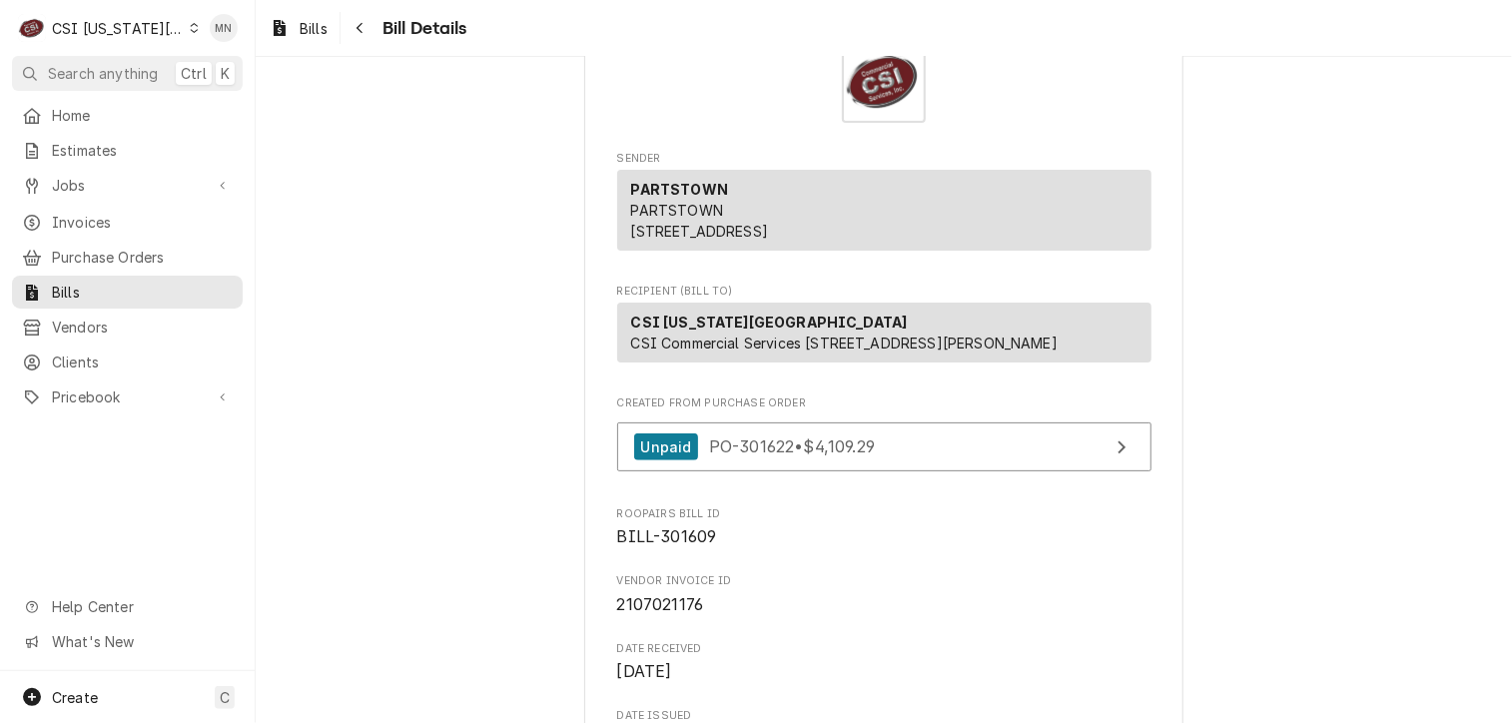
scroll to position [300, 0]
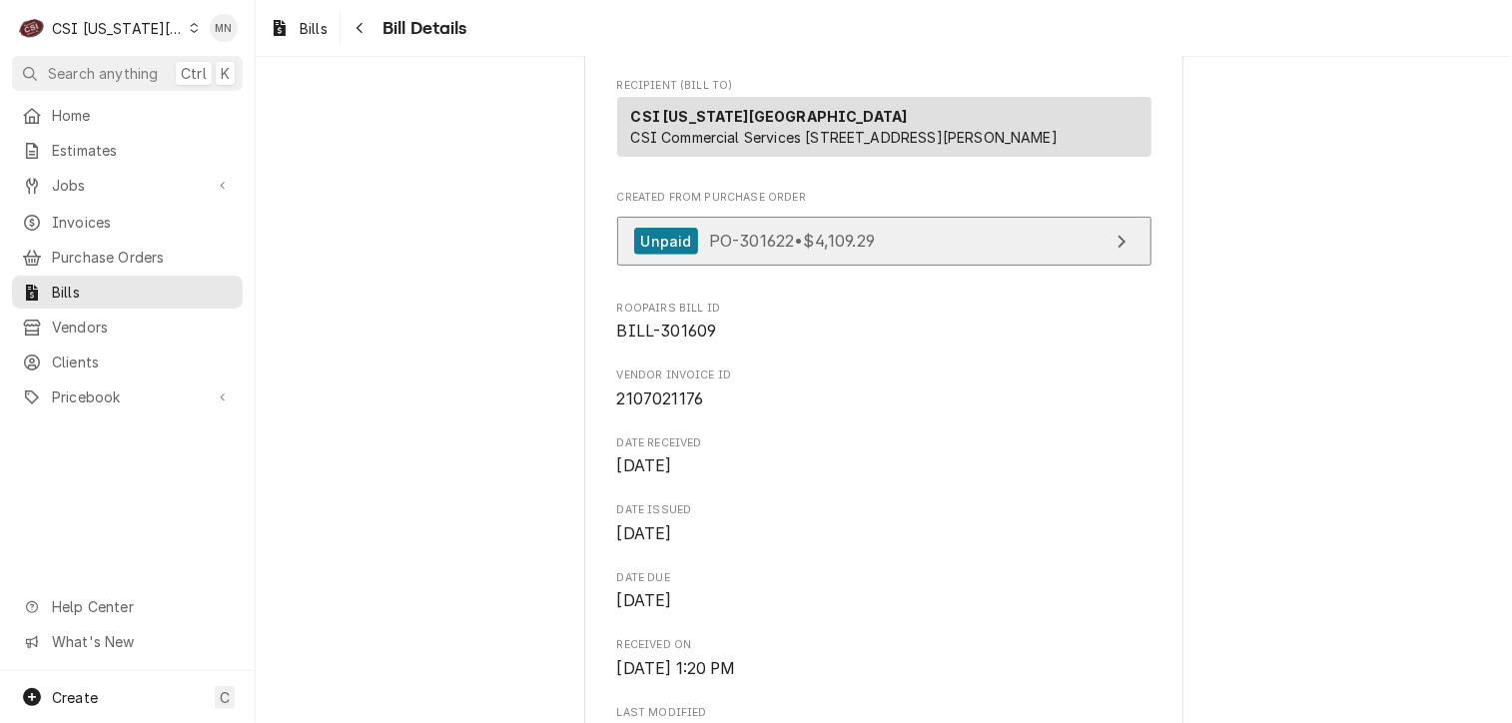
click at [871, 251] on span "PO-301622 • $4,109.29" at bounding box center [792, 241] width 166 height 20
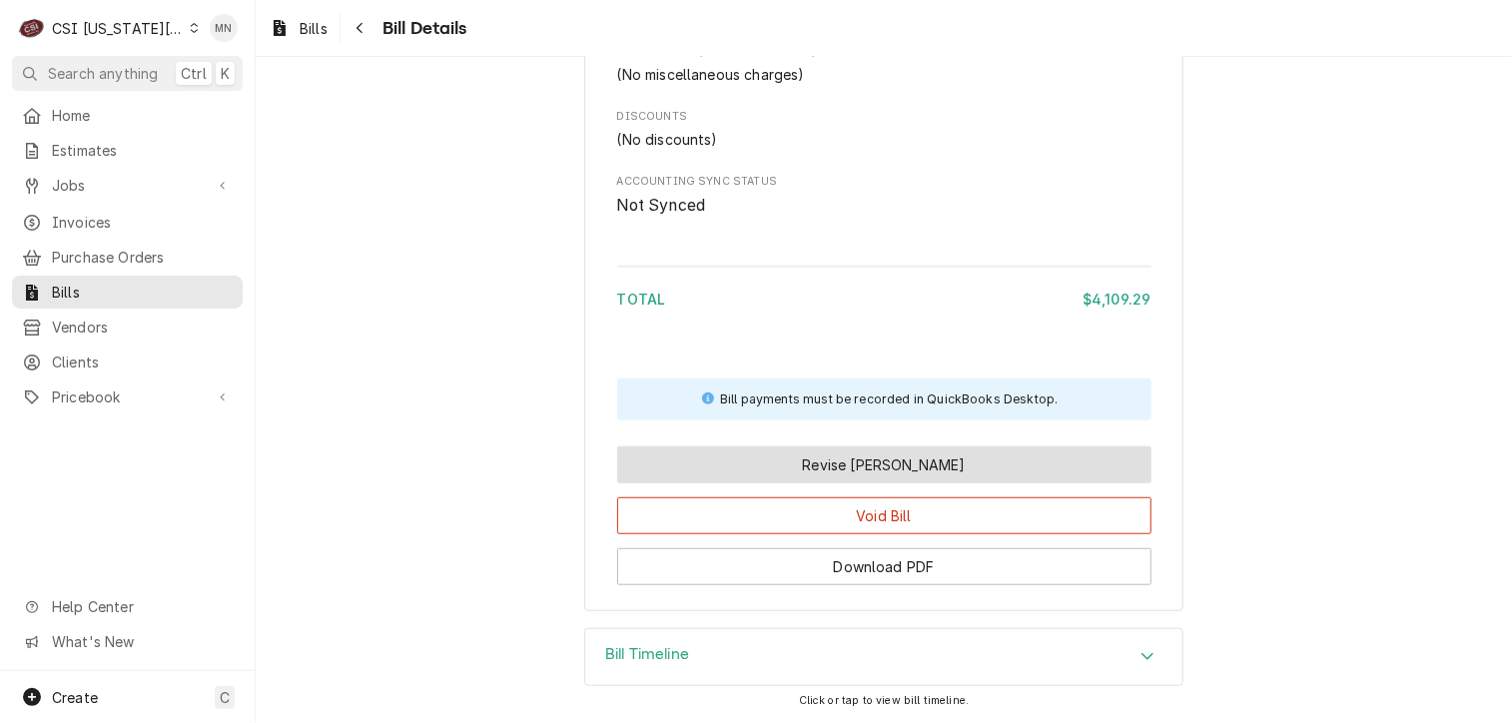
scroll to position [4342, 0]
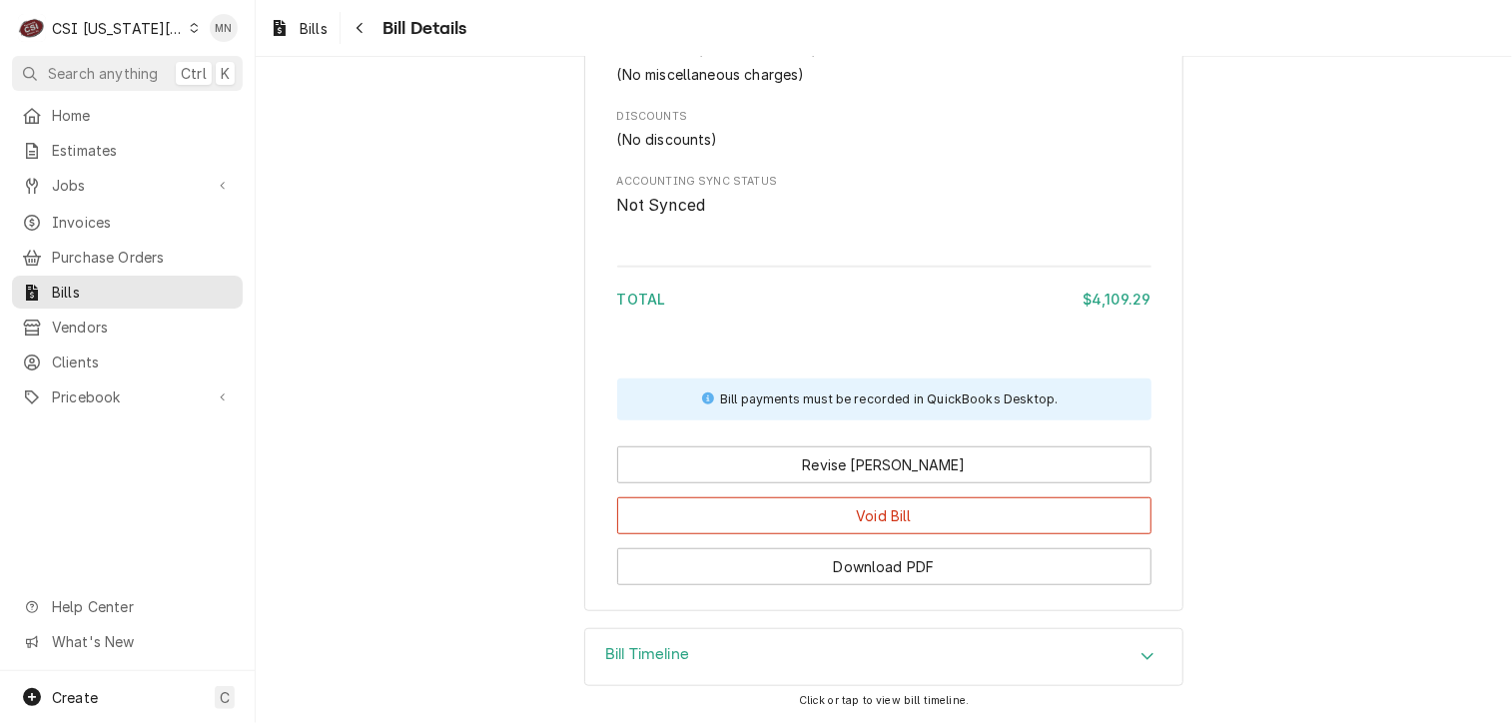
click at [859, 662] on div "Bill Timeline" at bounding box center [883, 657] width 597 height 56
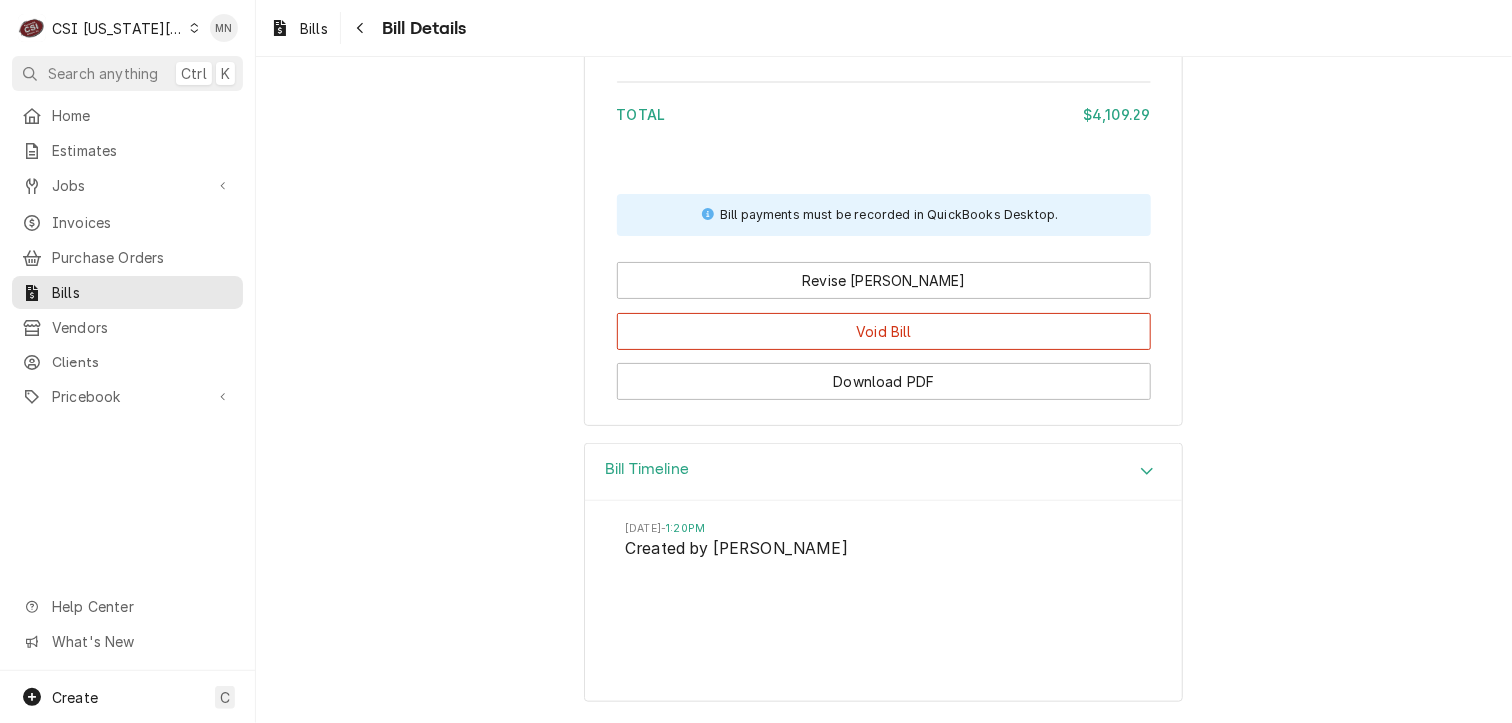
scroll to position [4527, 0]
click at [81, 103] on div "Home" at bounding box center [127, 115] width 223 height 25
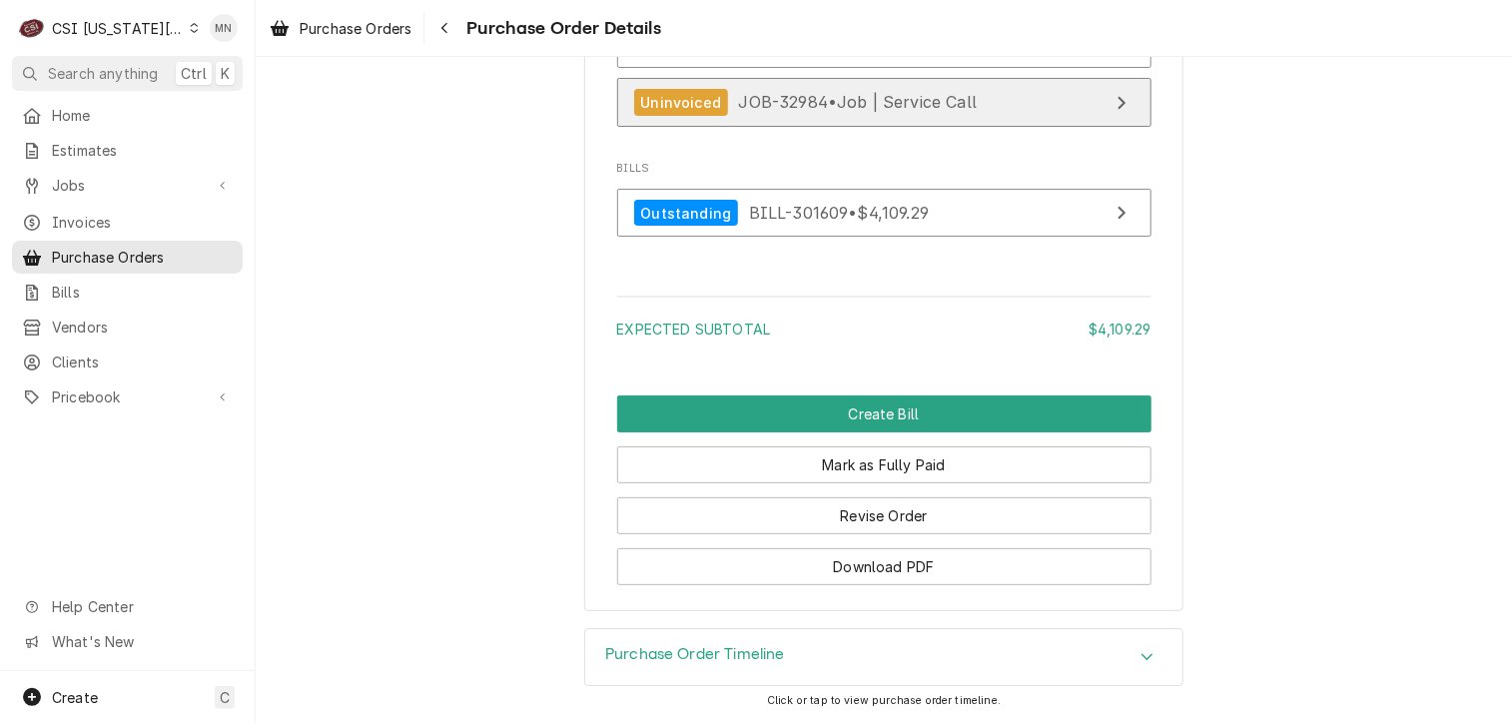
scroll to position [7091, 0]
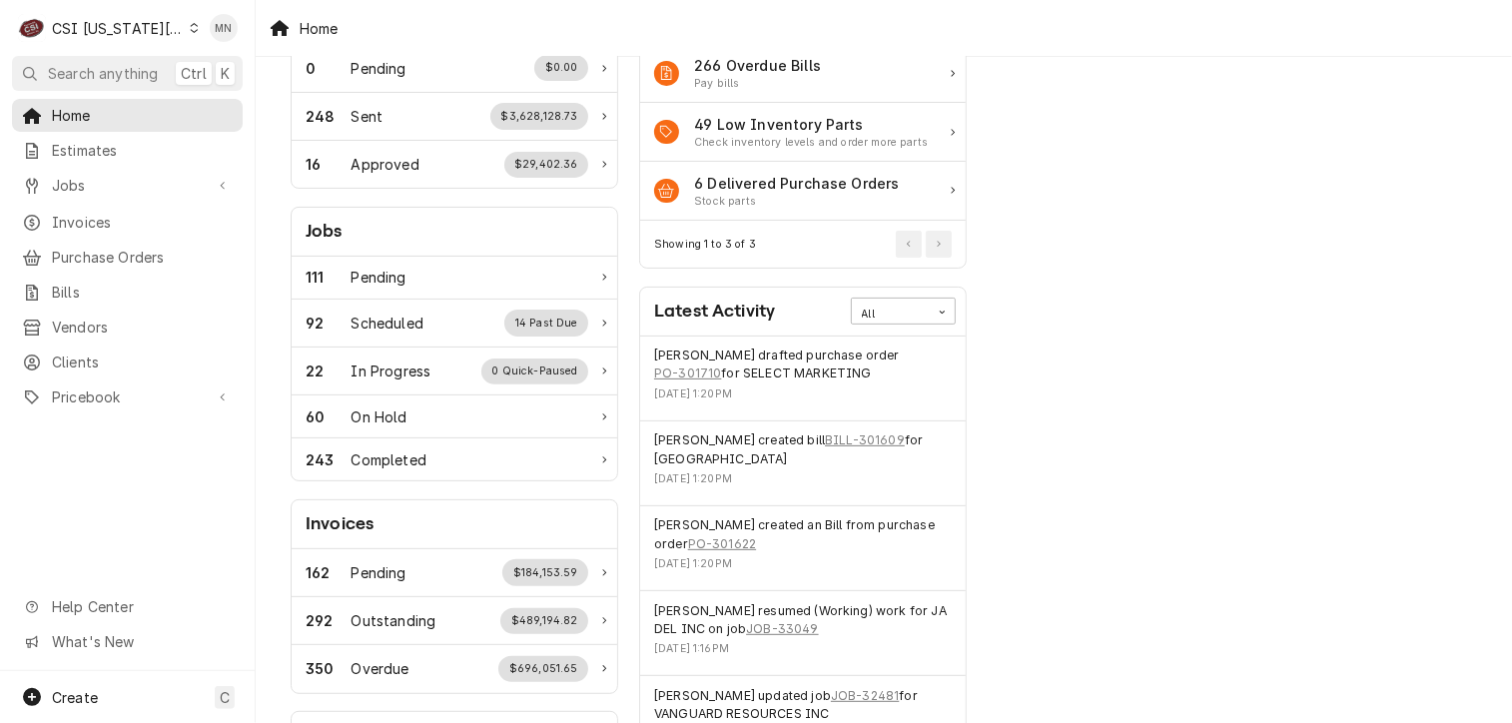
scroll to position [200, 0]
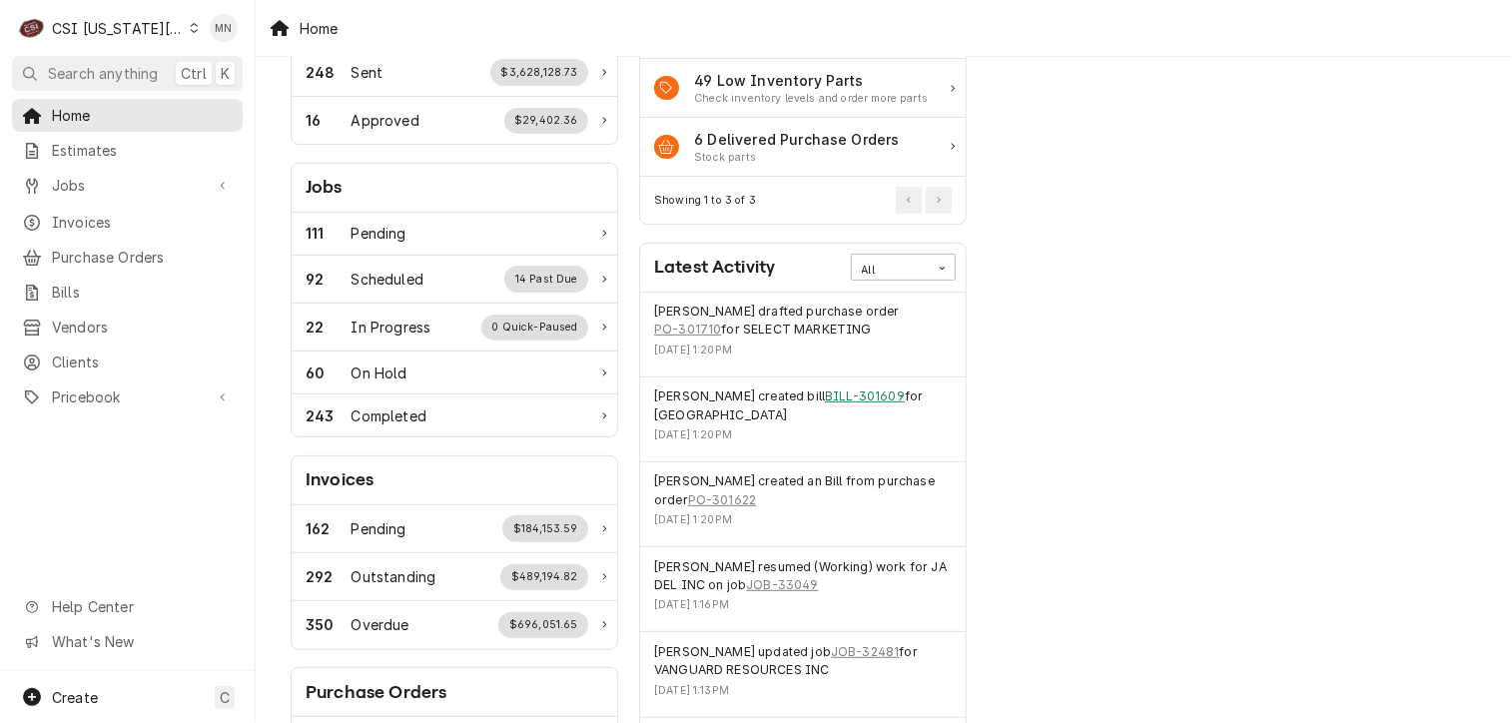
click at [857, 390] on link "BILL-301609" at bounding box center [865, 396] width 80 height 18
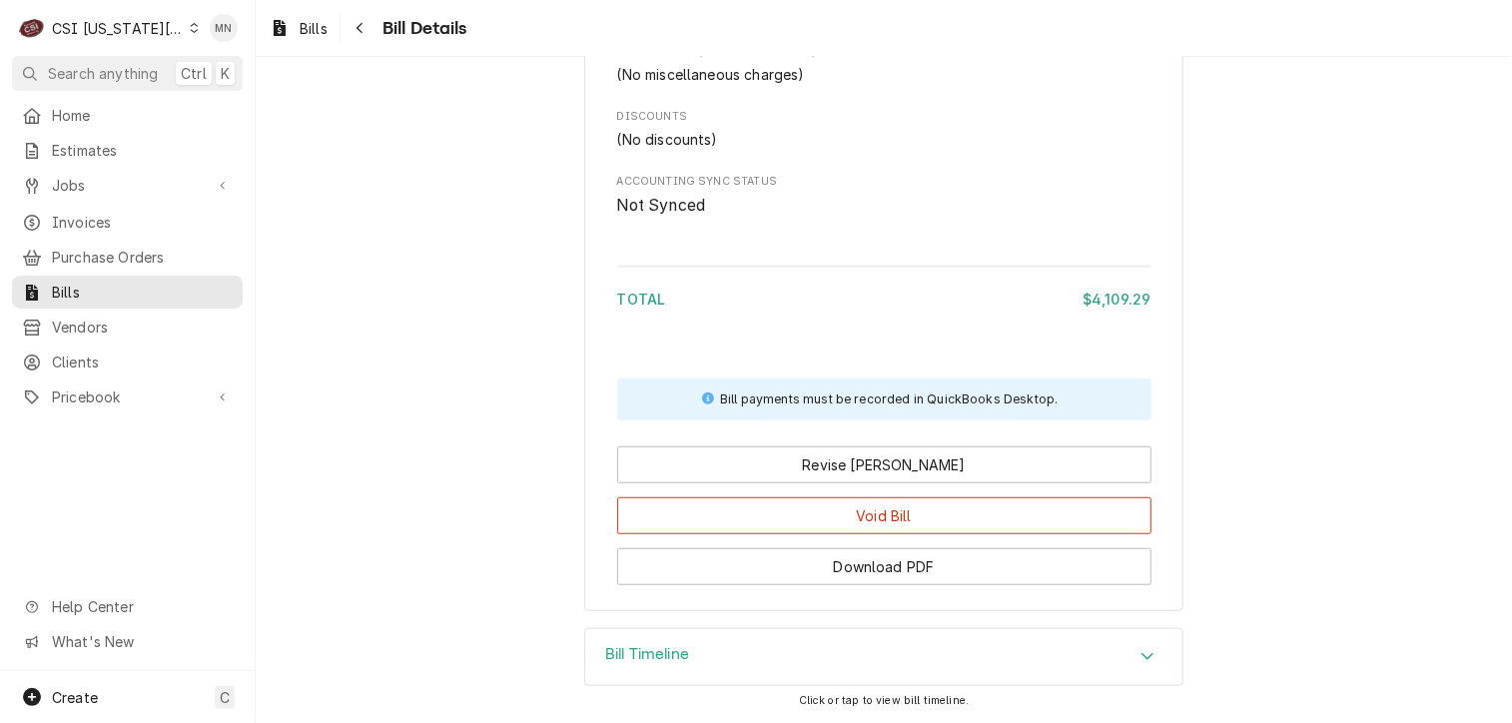
scroll to position [4342, 0]
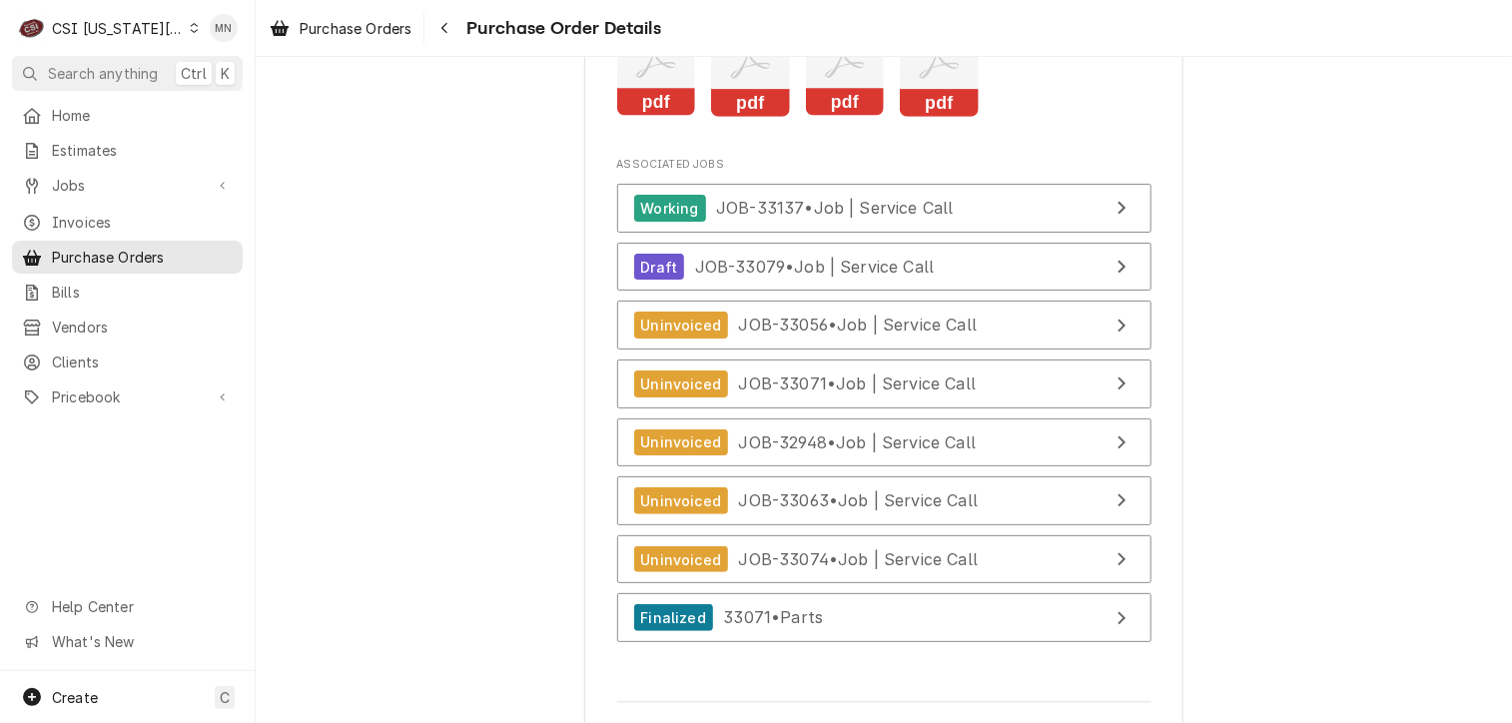
scroll to position [5392, 0]
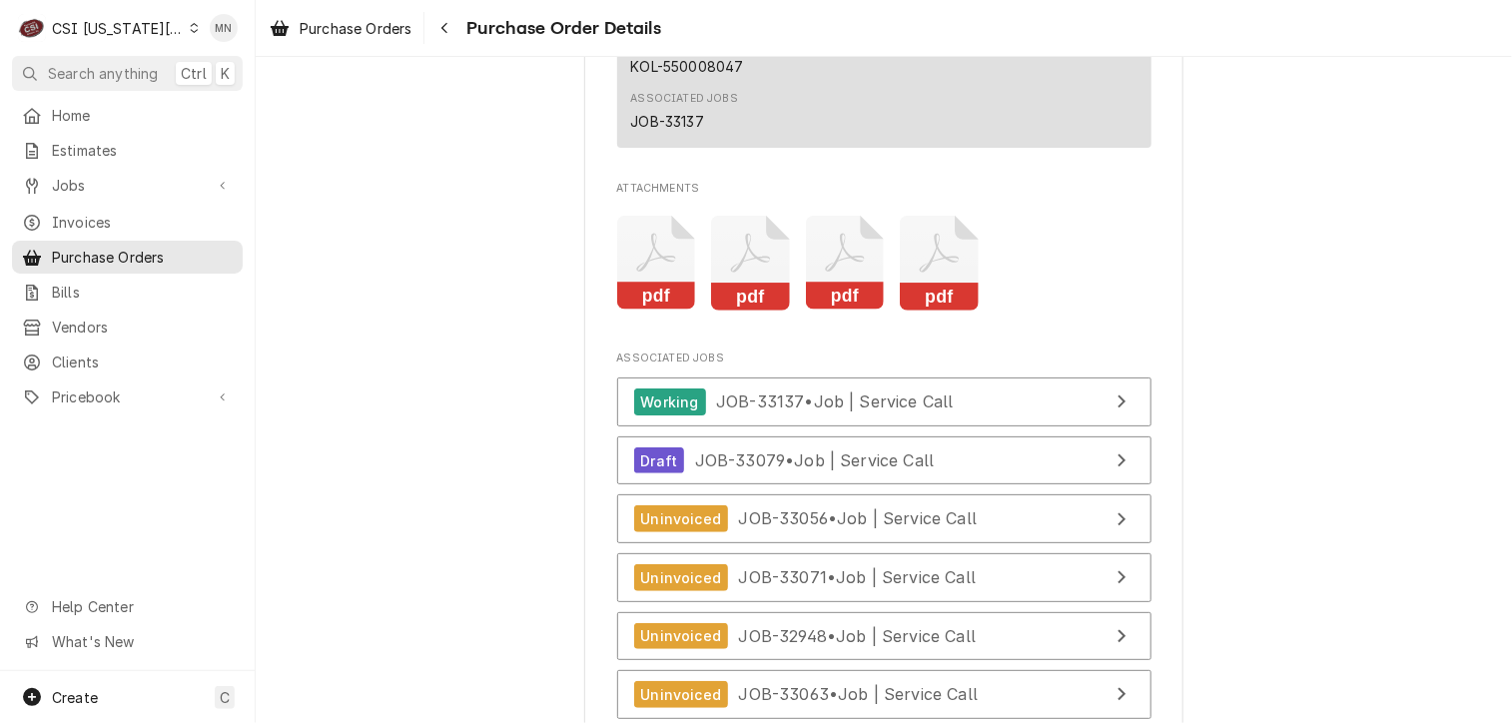
click at [638, 273] on icon "Attachments" at bounding box center [655, 253] width 39 height 39
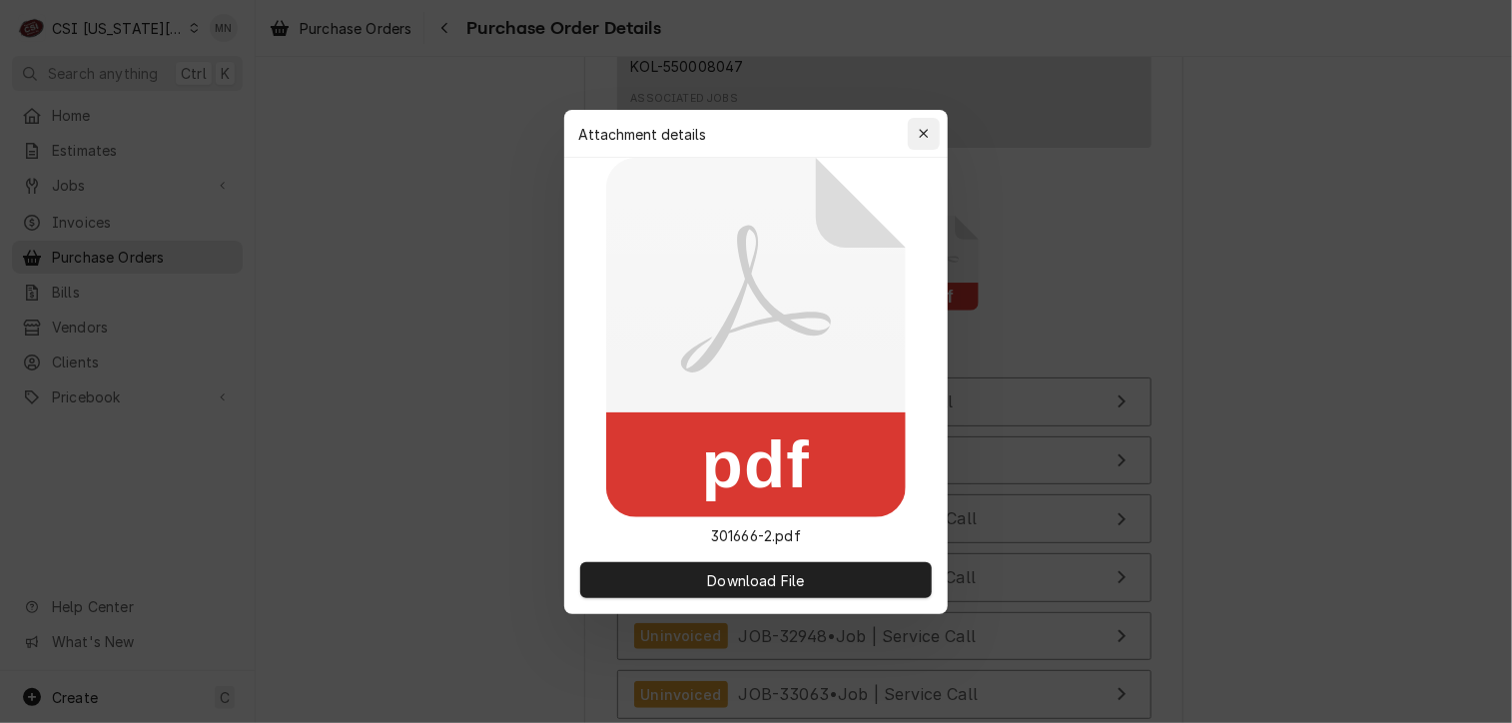
click at [922, 135] on icon "button" at bounding box center [924, 134] width 11 height 14
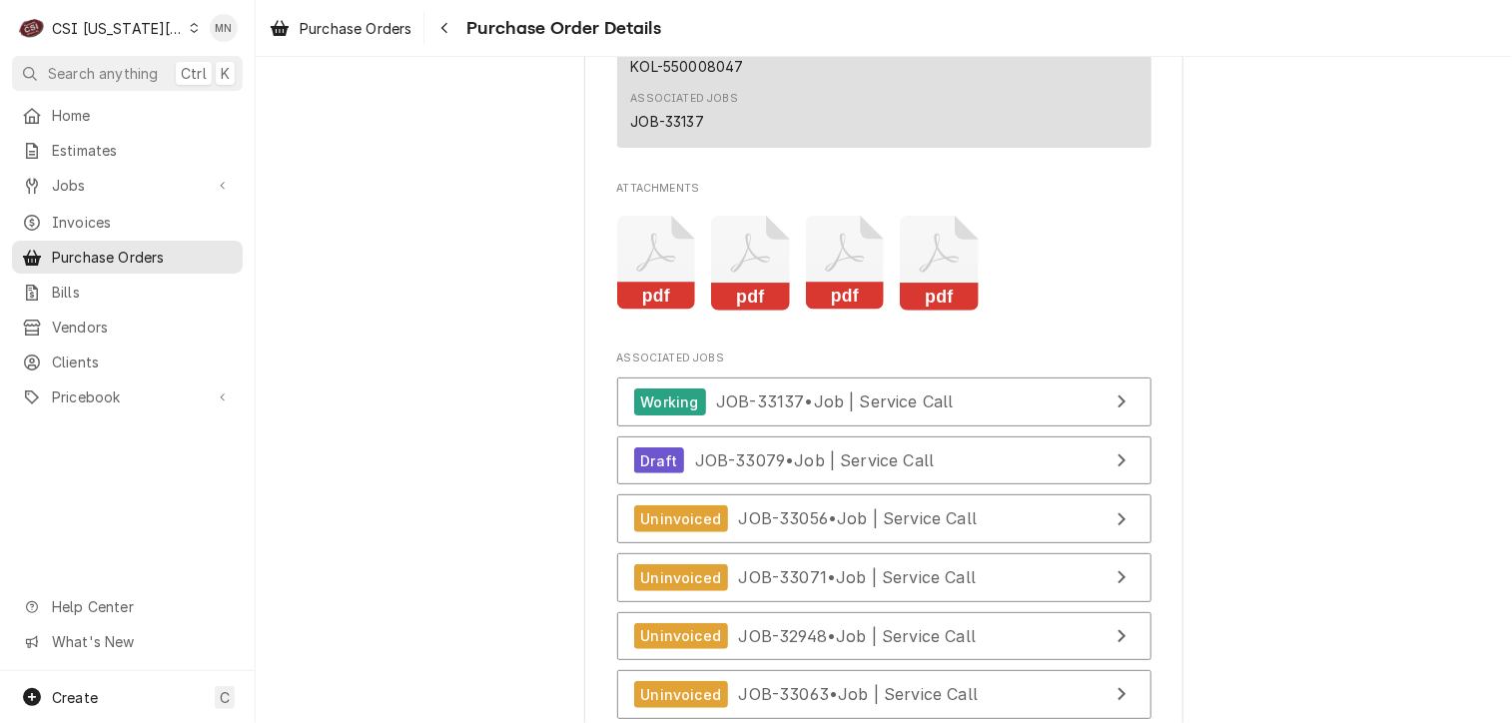
click at [754, 291] on icon "Attachments" at bounding box center [750, 263] width 79 height 95
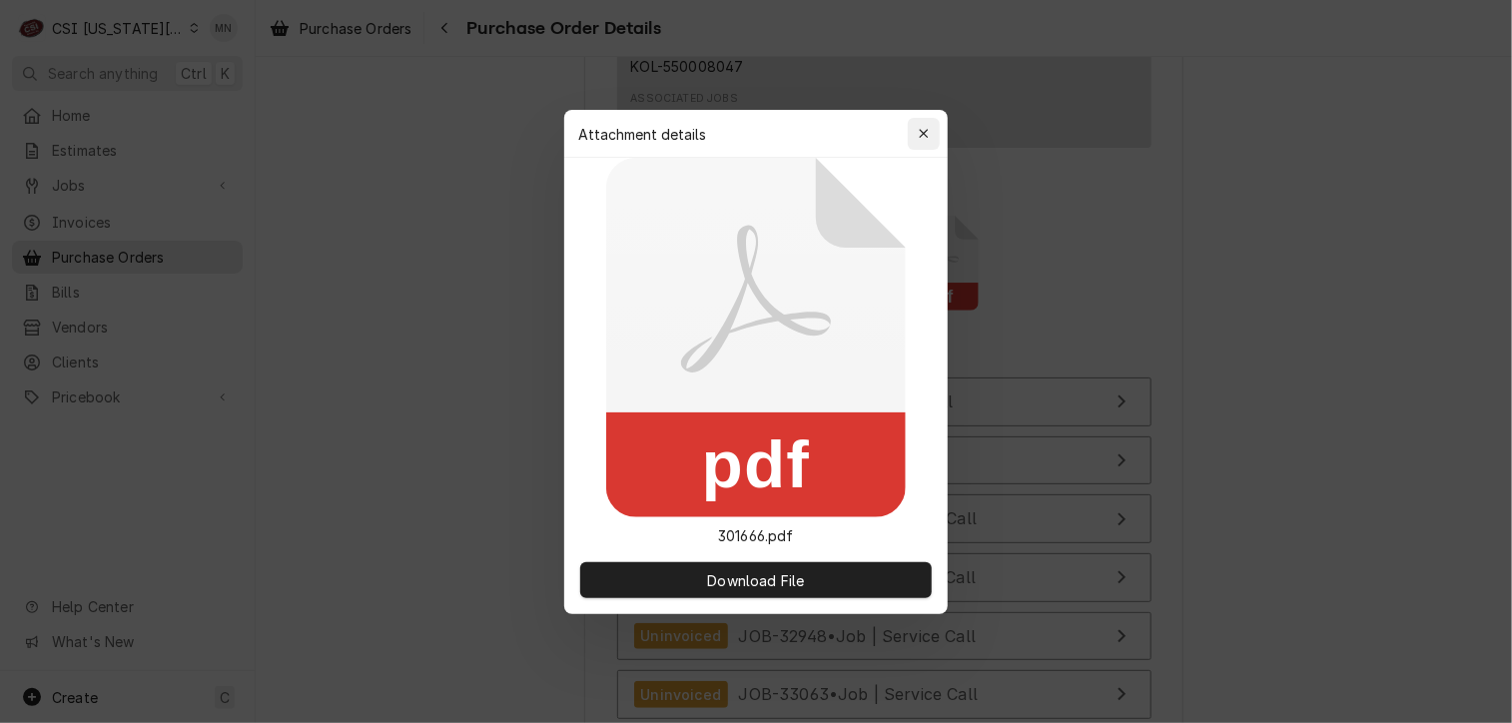
click at [933, 127] on div "button" at bounding box center [924, 134] width 20 height 20
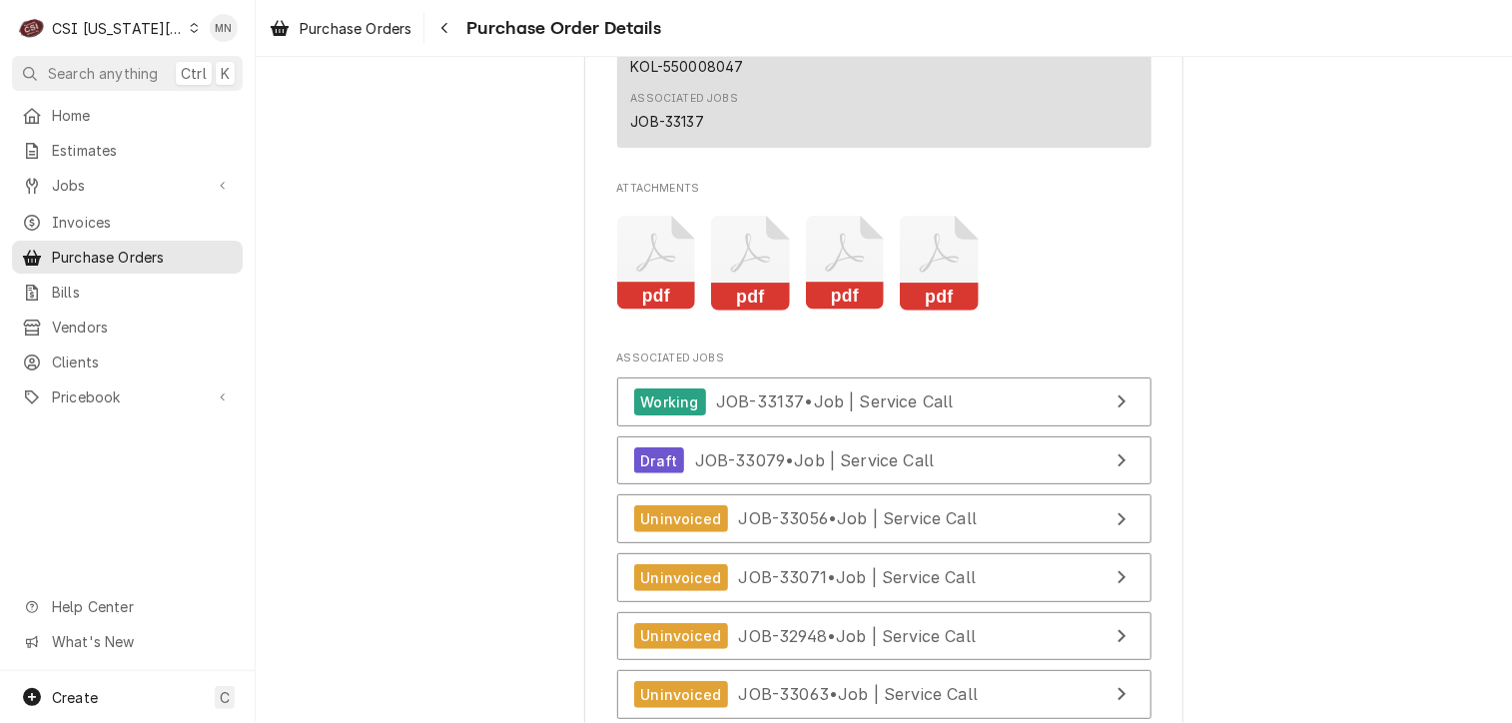
click at [847, 310] on icon "Attachments" at bounding box center [845, 263] width 79 height 95
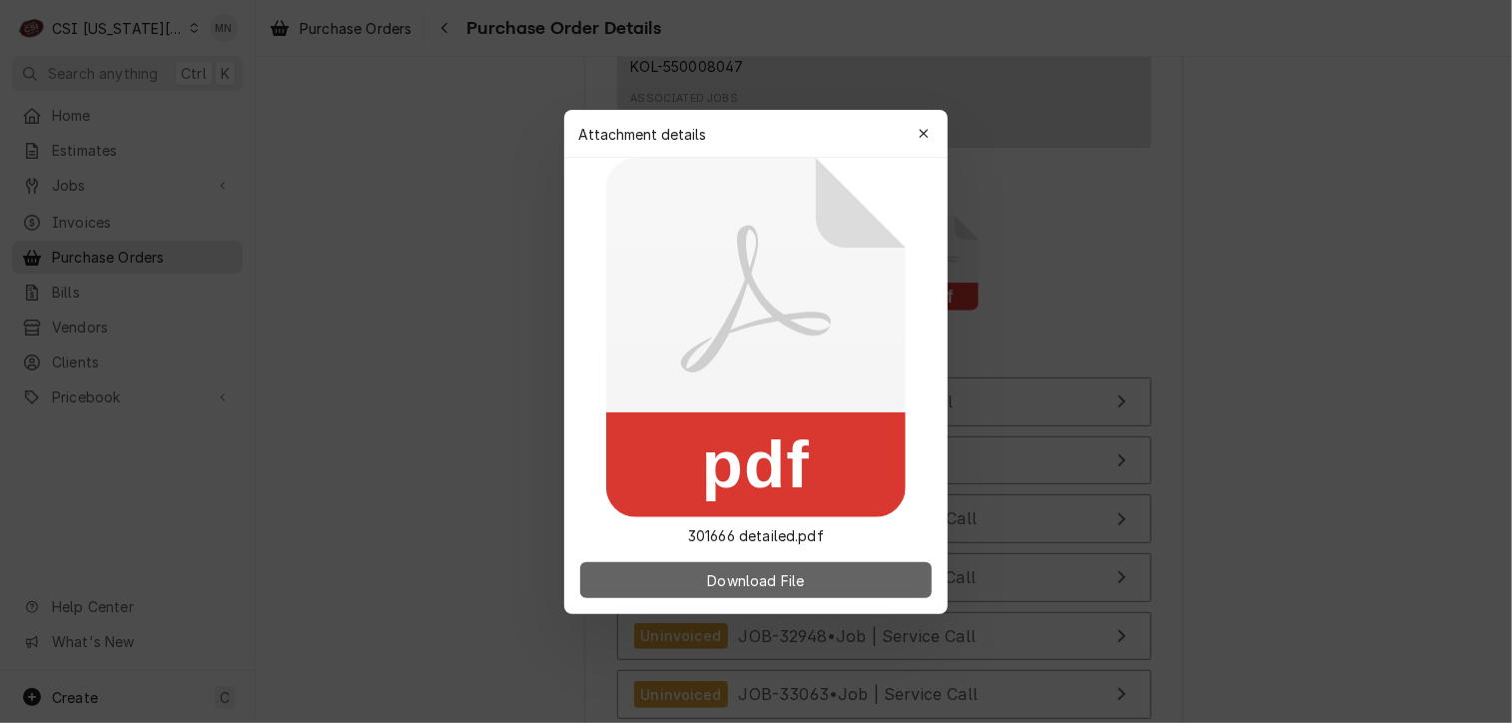
click at [767, 585] on span "Download File" at bounding box center [755, 579] width 105 height 21
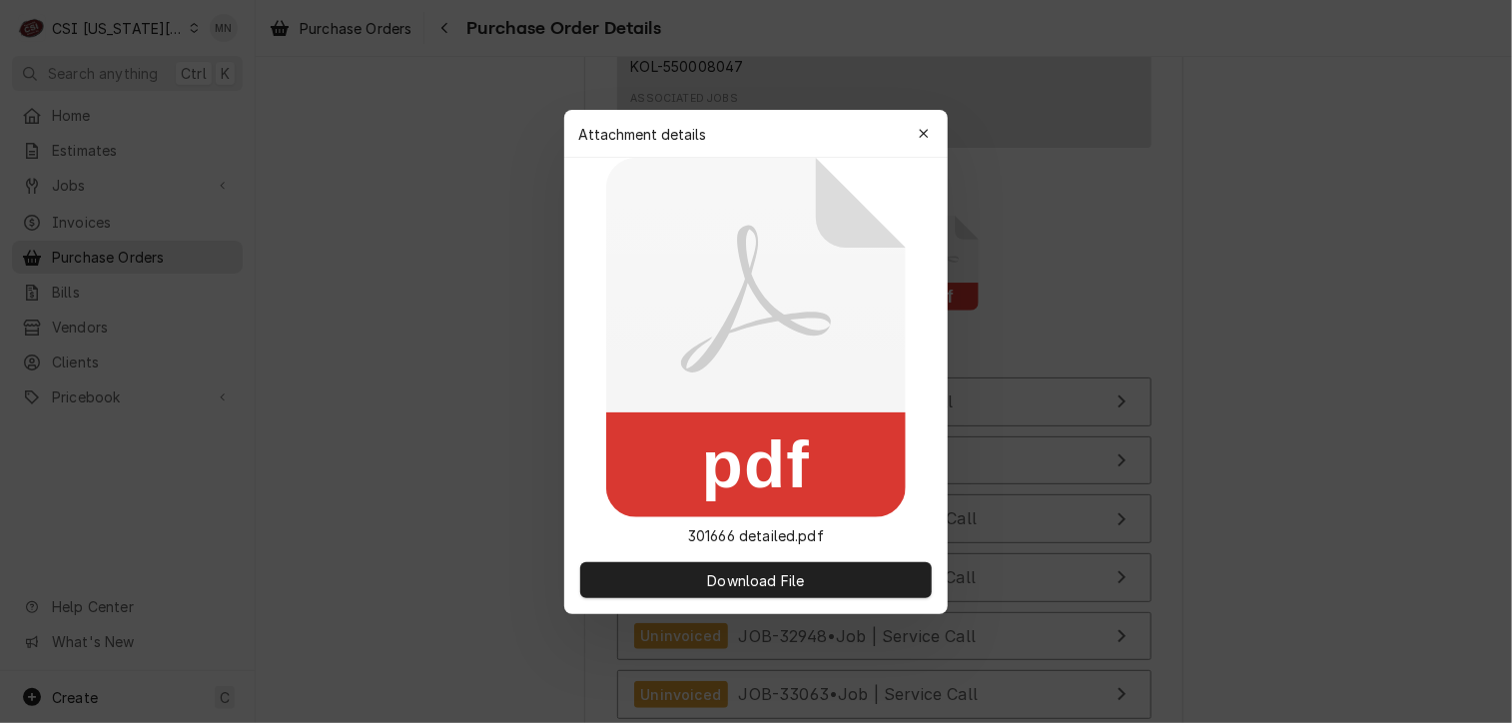
click at [941, 135] on div "Attachment details Close" at bounding box center [755, 134] width 383 height 48
drag, startPoint x: 923, startPoint y: 131, endPoint x: 906, endPoint y: 153, distance: 27.8
click at [923, 131] on icon "button" at bounding box center [924, 134] width 11 height 14
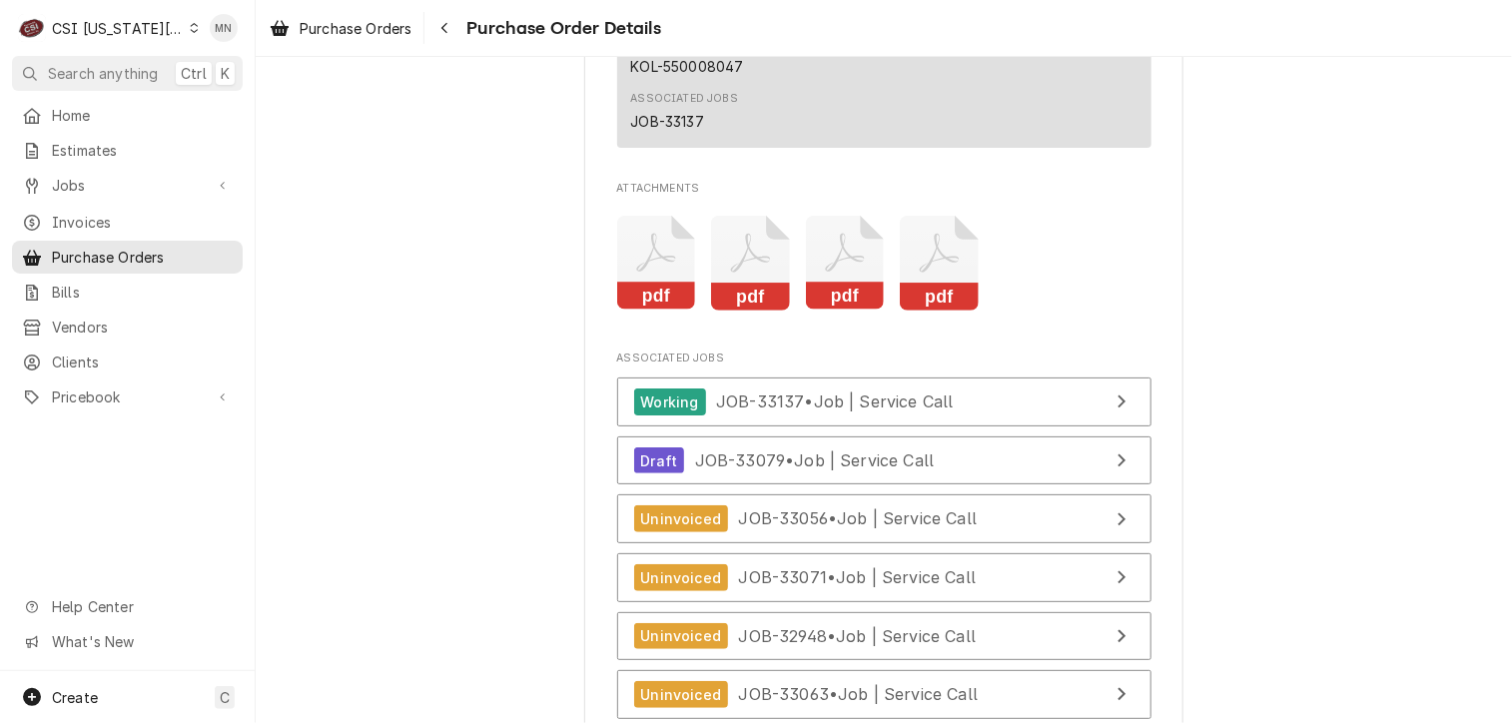
click at [934, 311] on icon "Attachments" at bounding box center [939, 263] width 79 height 95
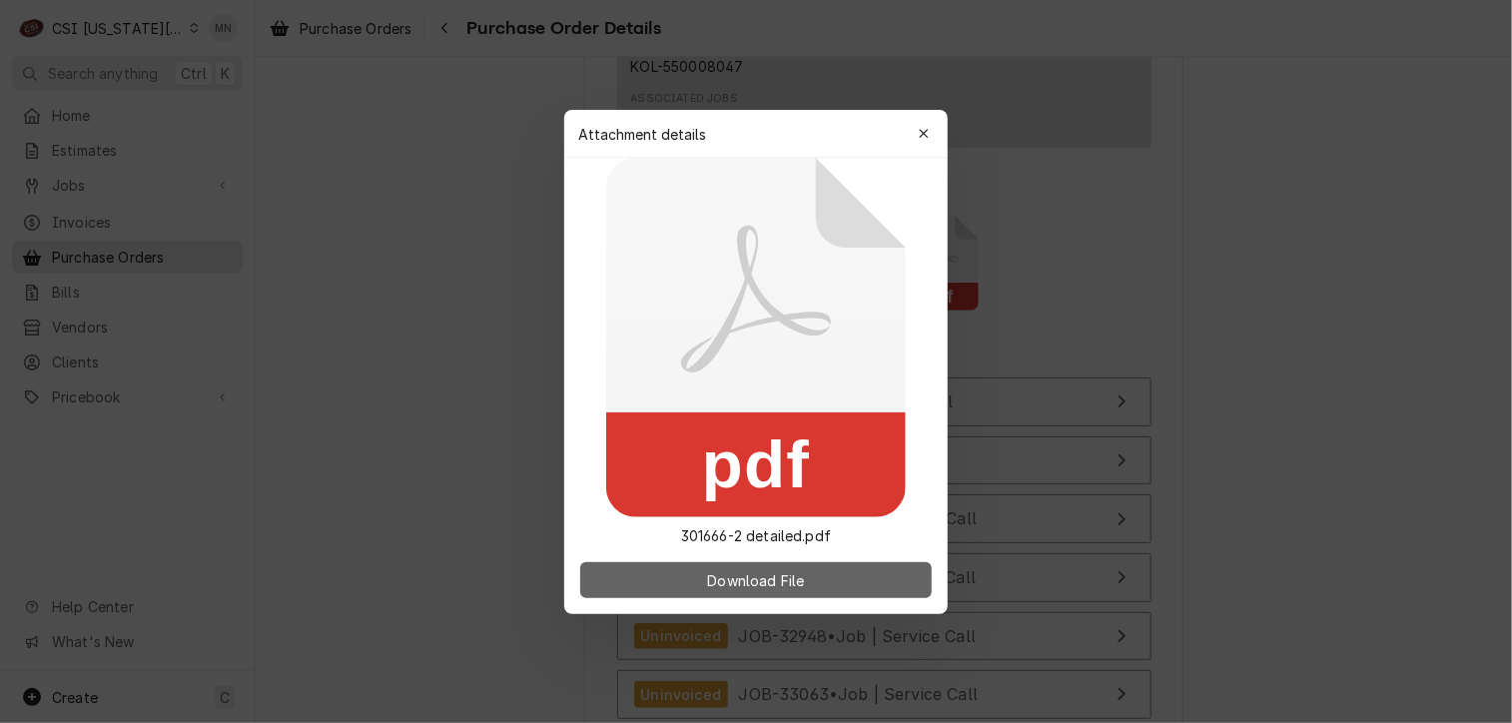
click at [775, 579] on span "Download File" at bounding box center [755, 579] width 105 height 21
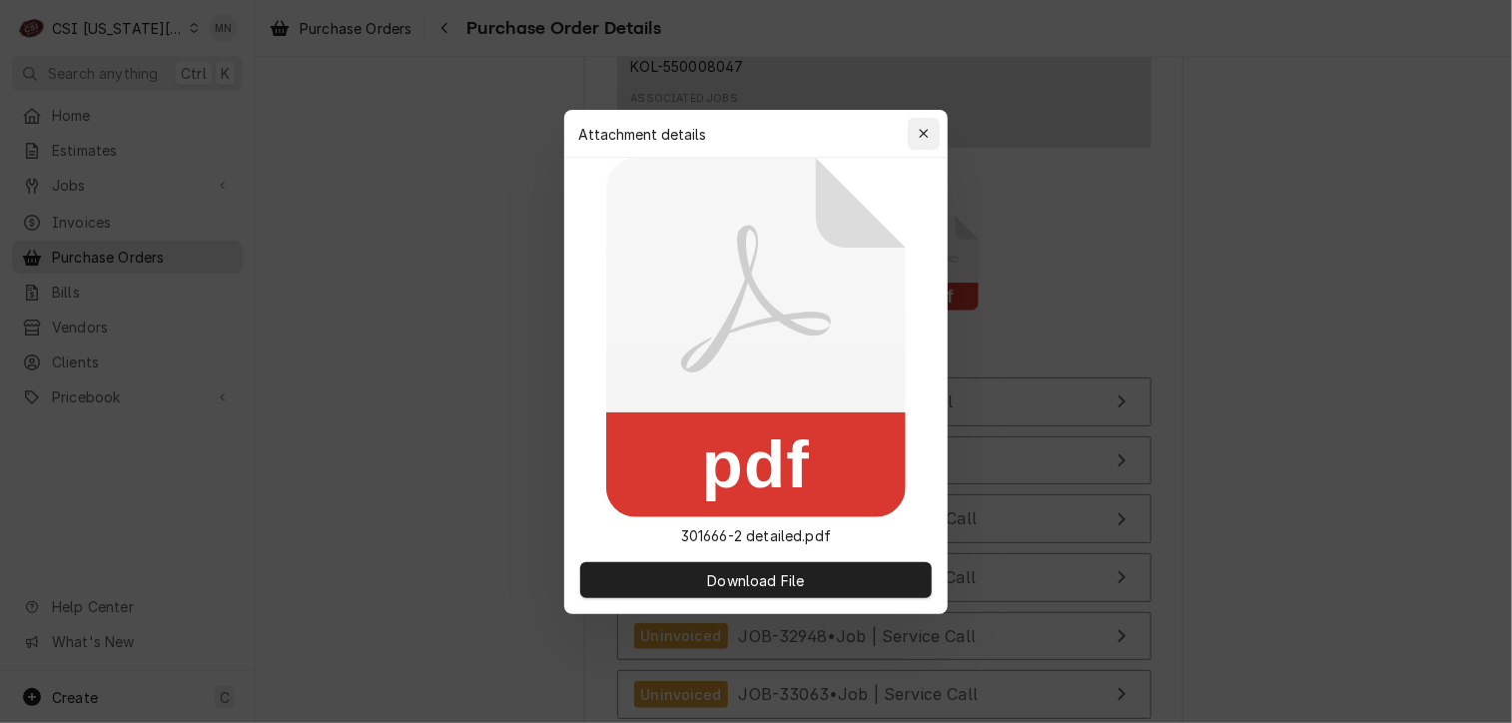
click at [927, 125] on div "button" at bounding box center [924, 134] width 20 height 20
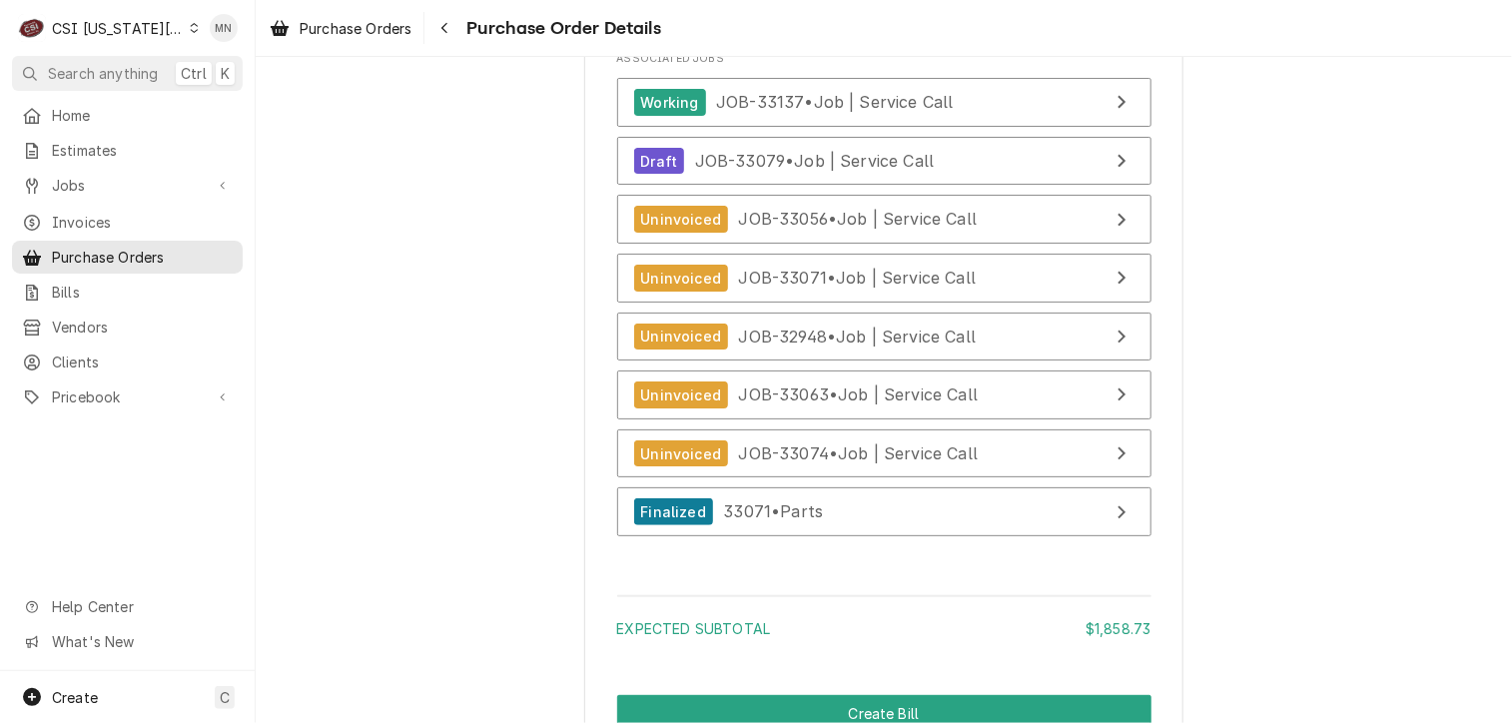
scroll to position [5992, 0]
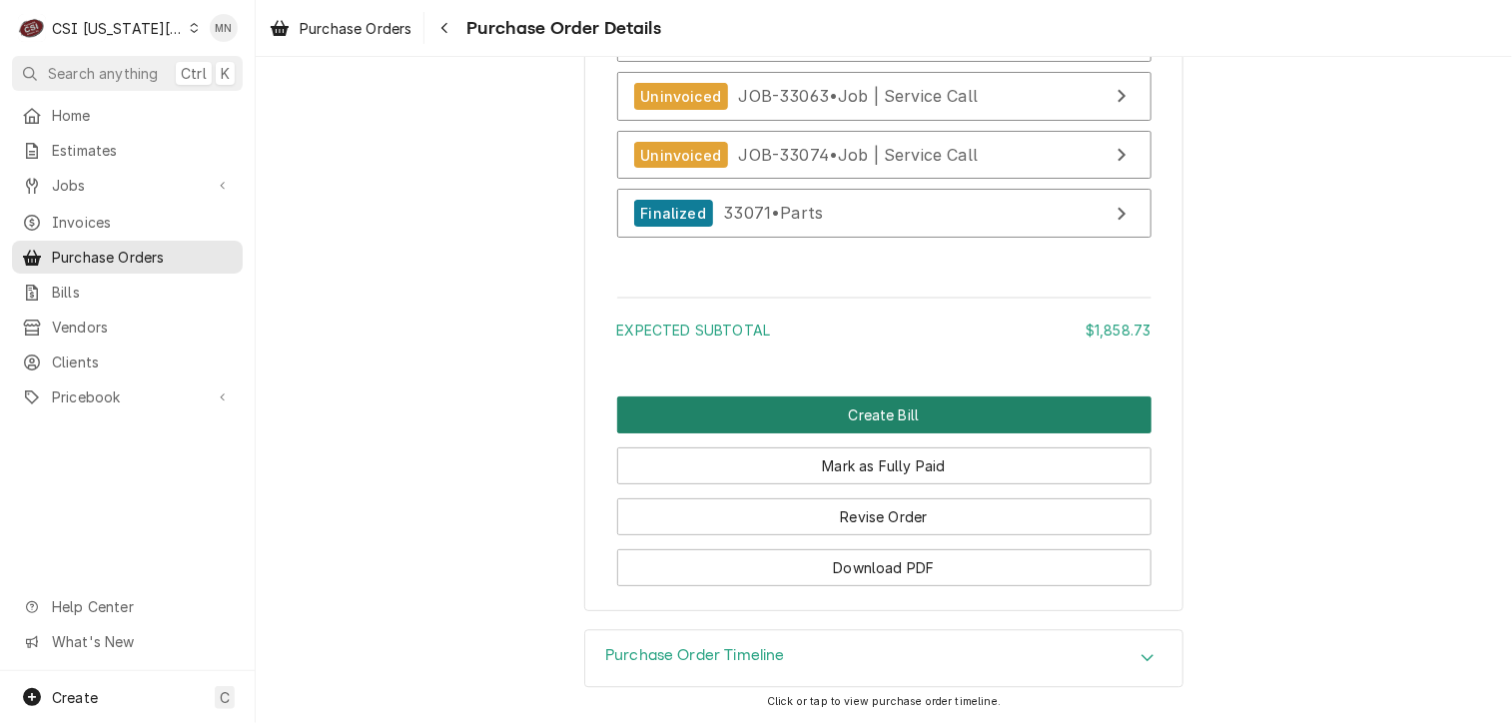
click at [897, 433] on button "Create Bill" at bounding box center [884, 414] width 534 height 37
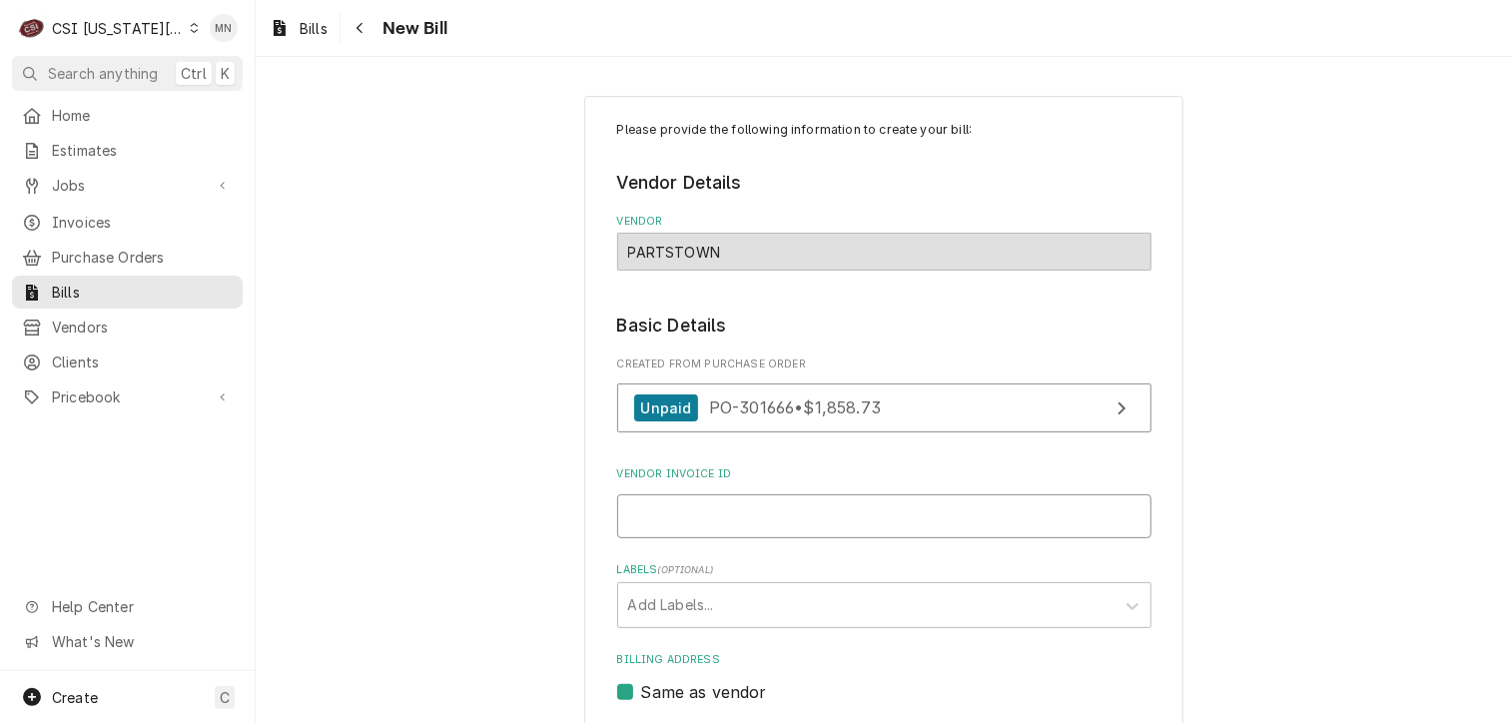
click at [707, 504] on input "Vendor Invoice ID" at bounding box center [884, 516] width 534 height 44
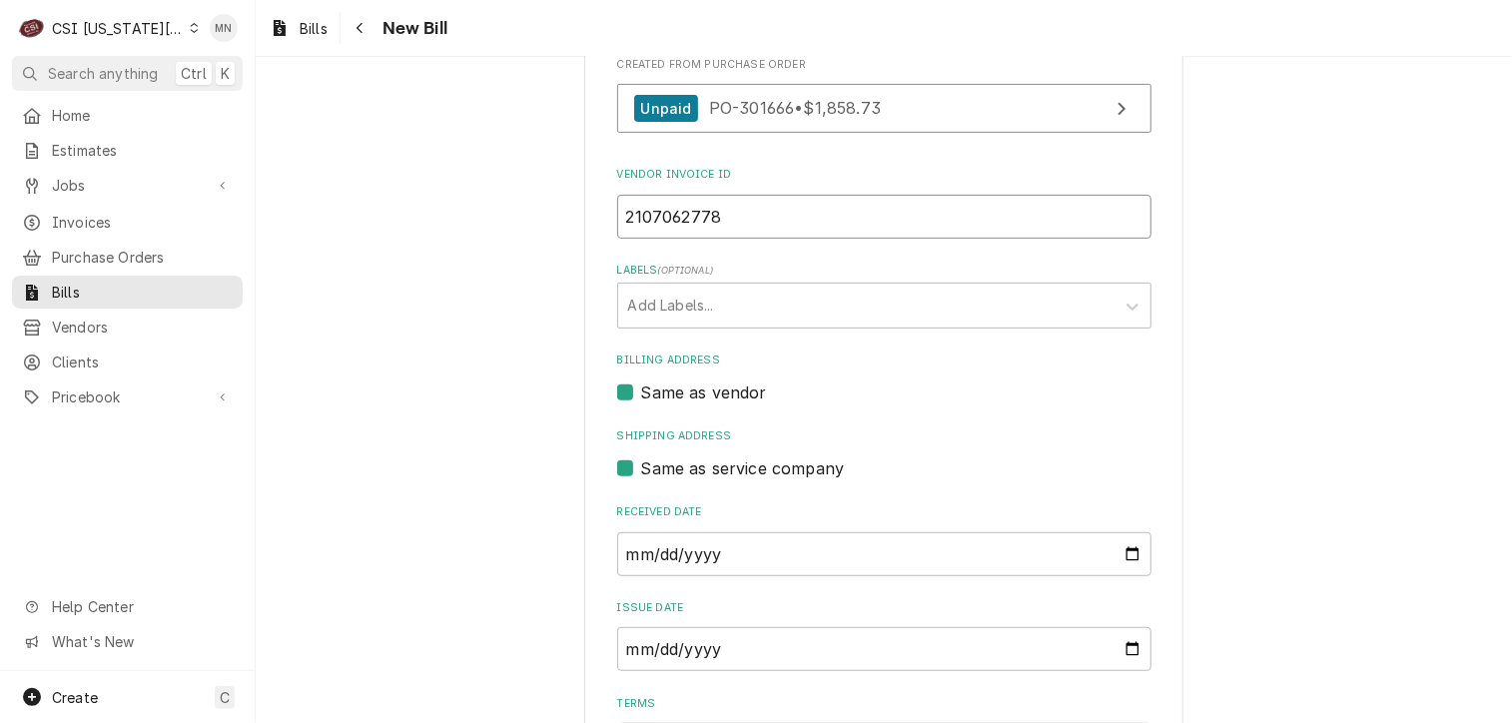
scroll to position [516, 0]
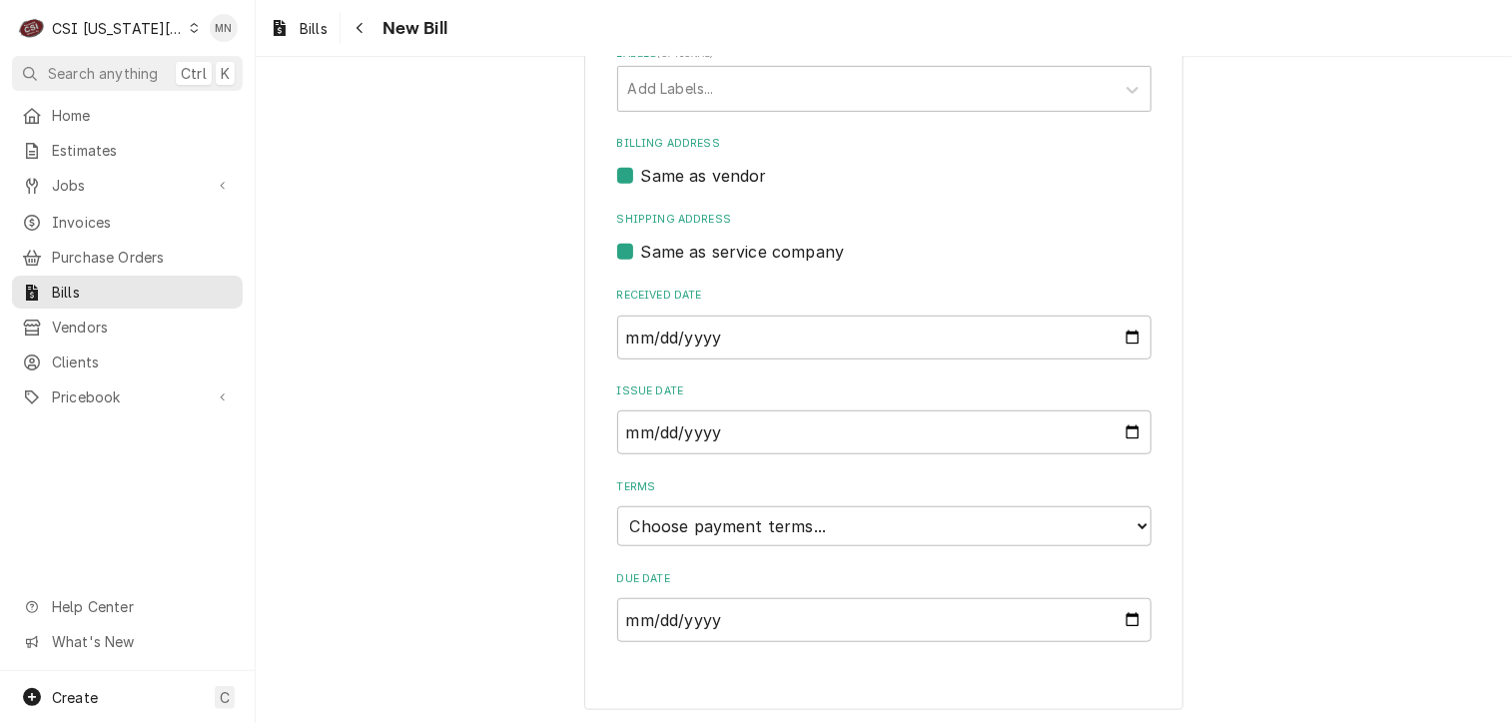
type input "2107062778"
click at [835, 516] on select "Choose payment terms... Same Day Net 7 Net 14 Net 21 Net 30 Net 45 Net 60 Net 90" at bounding box center [884, 526] width 534 height 40
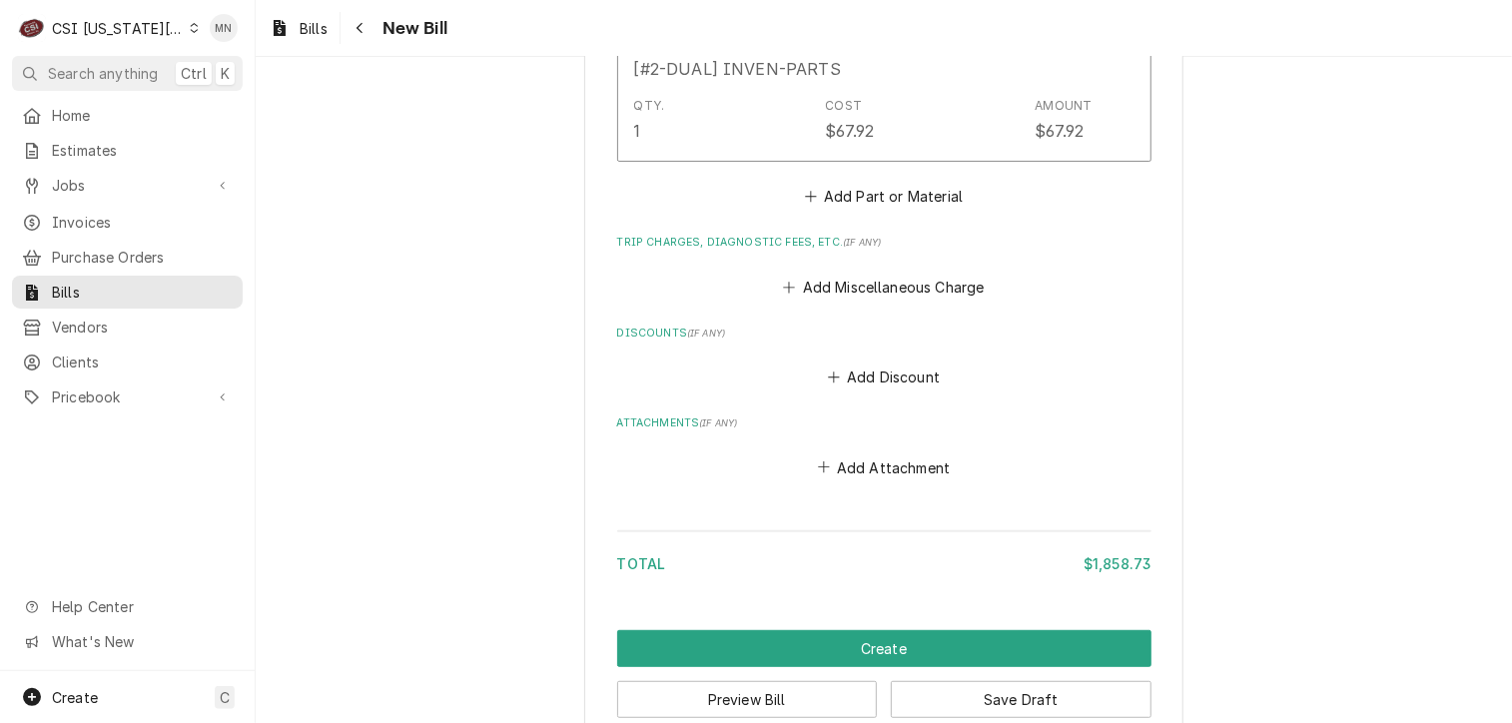
scroll to position [4011, 0]
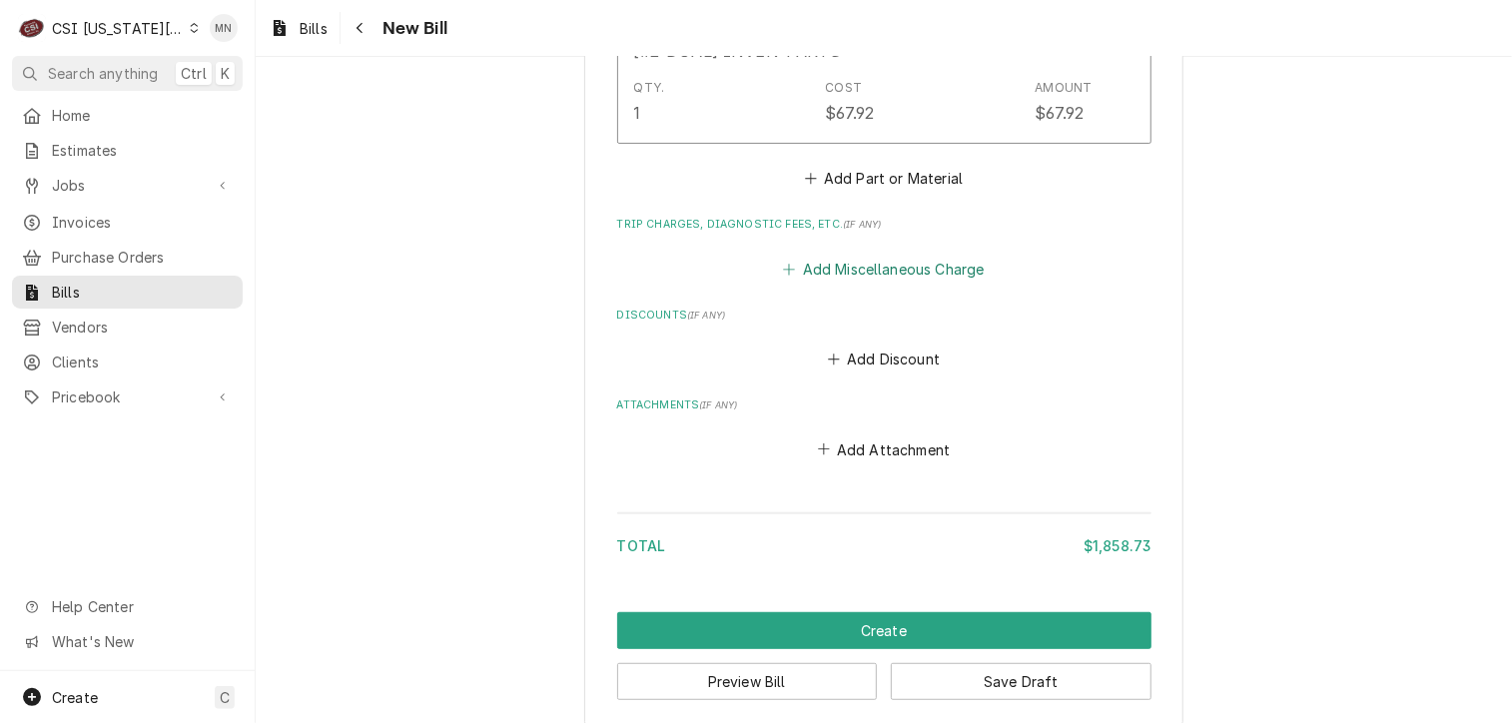
click at [867, 261] on button "Add Miscellaneous Charge" at bounding box center [884, 269] width 208 height 28
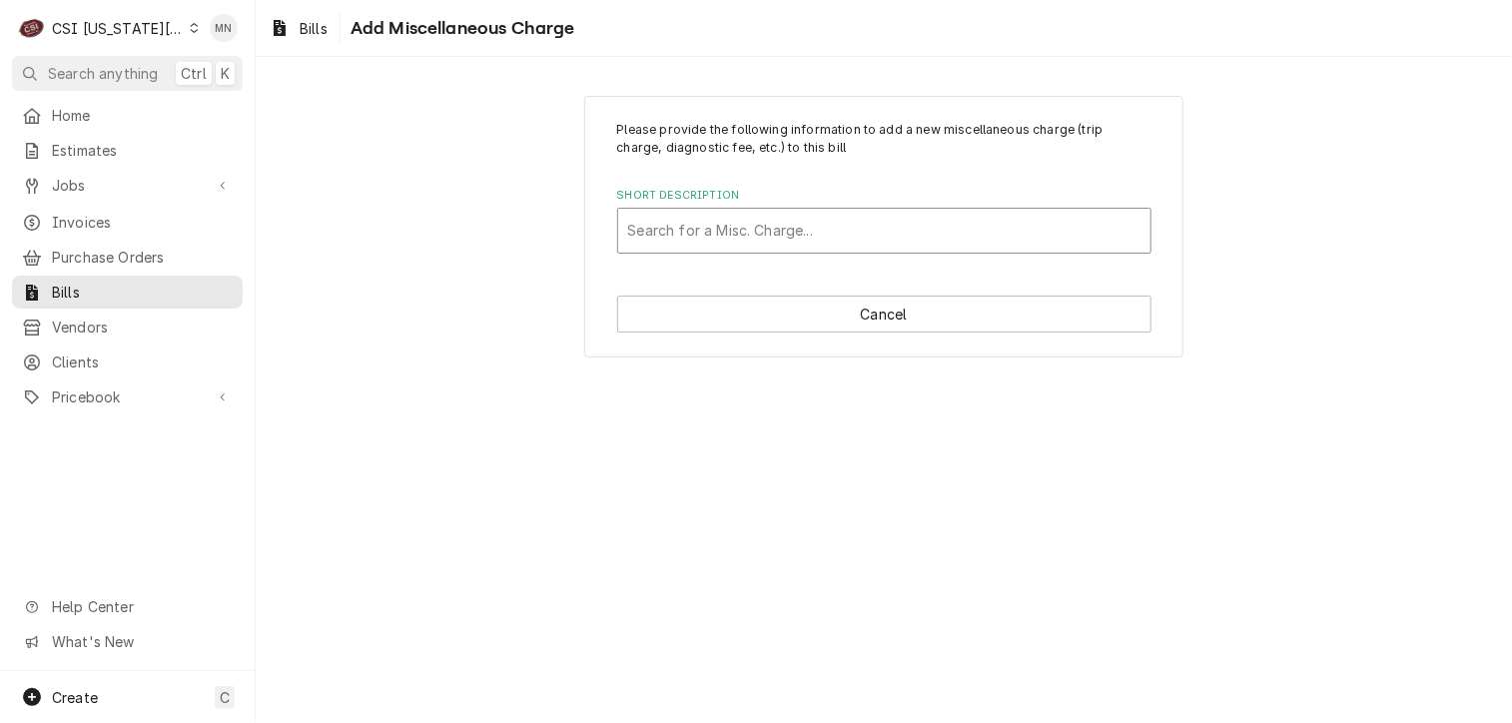
click at [726, 235] on div "Short Description" at bounding box center [884, 231] width 512 height 36
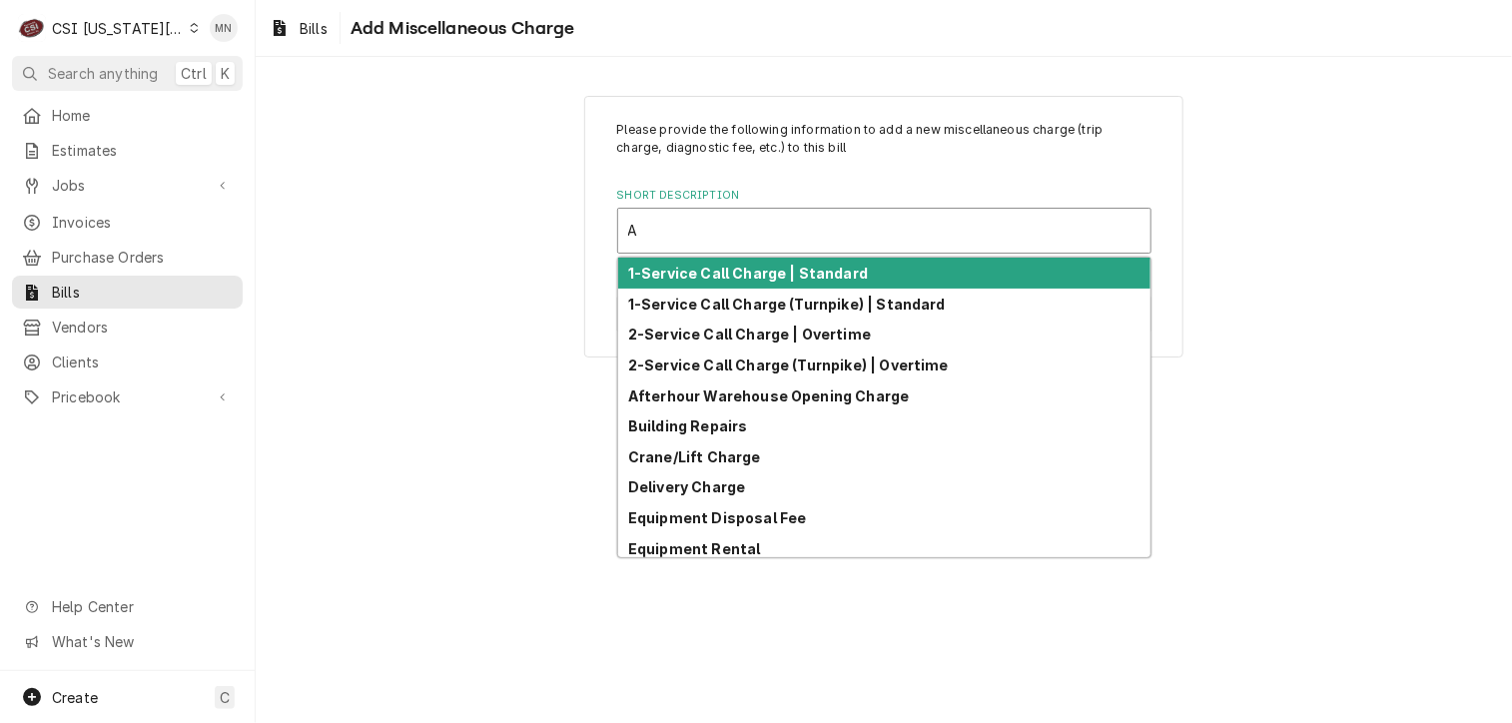
type input "AC"
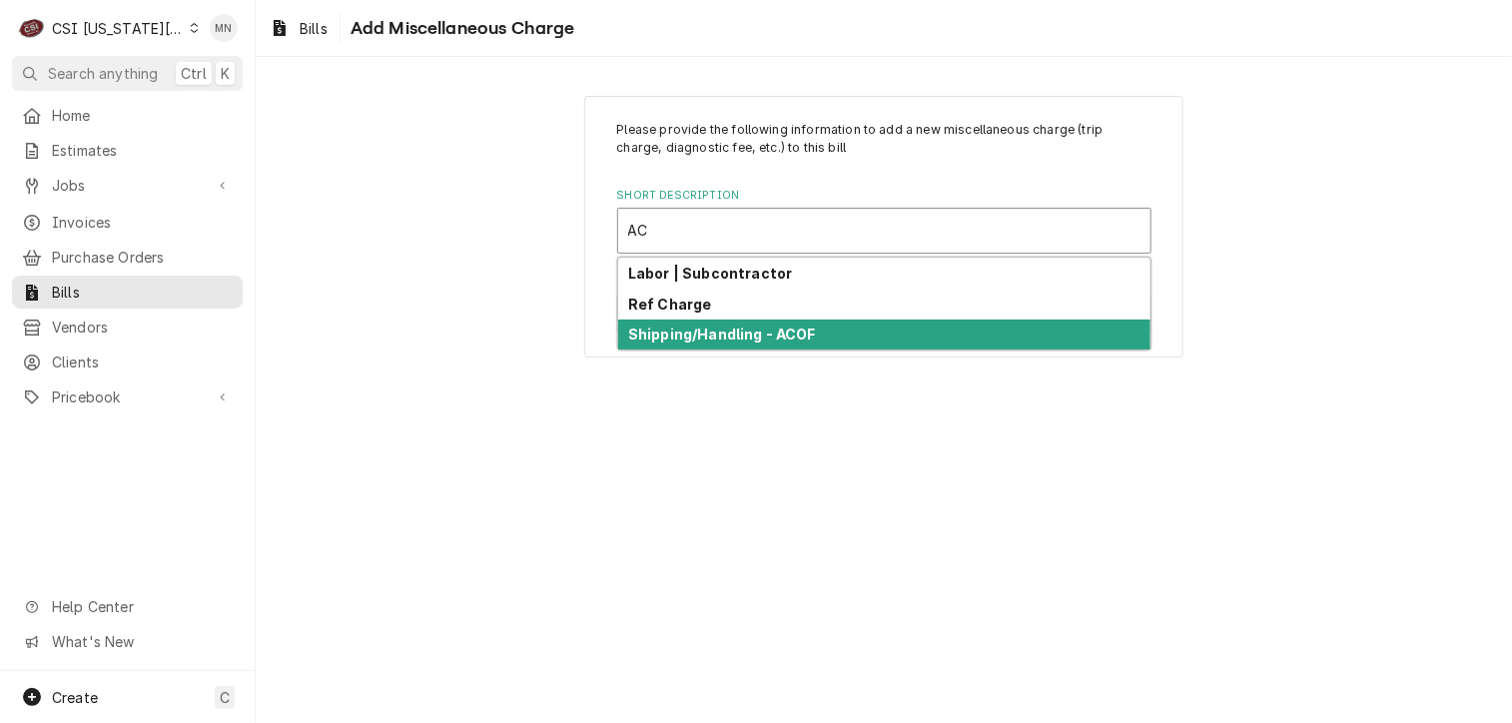
click at [753, 335] on strong "Shipping/Handling - ACOF" at bounding box center [722, 334] width 188 height 17
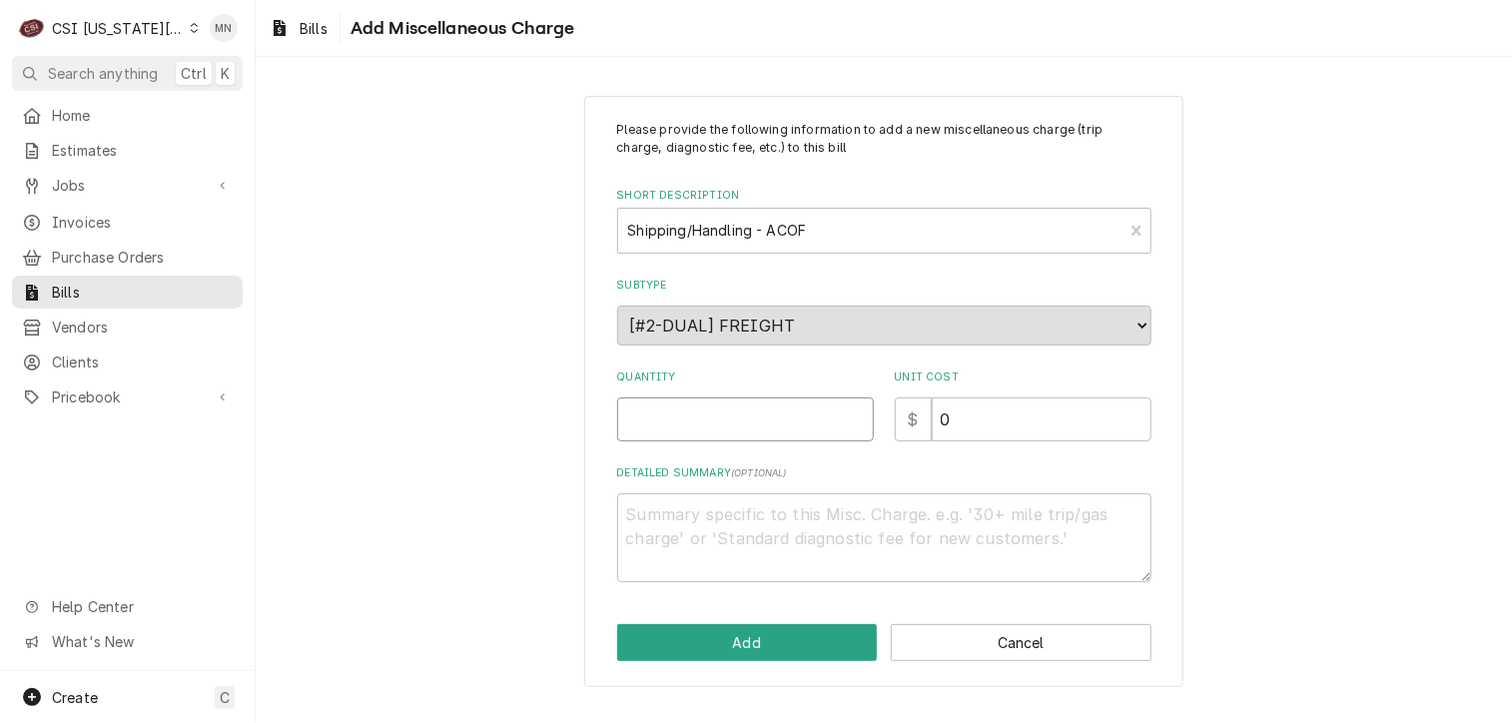
click at [700, 418] on input "Quantity" at bounding box center [745, 419] width 257 height 44
type textarea "x"
type input "1"
click at [1002, 425] on input "0" at bounding box center [1042, 419] width 220 height 44
type textarea "x"
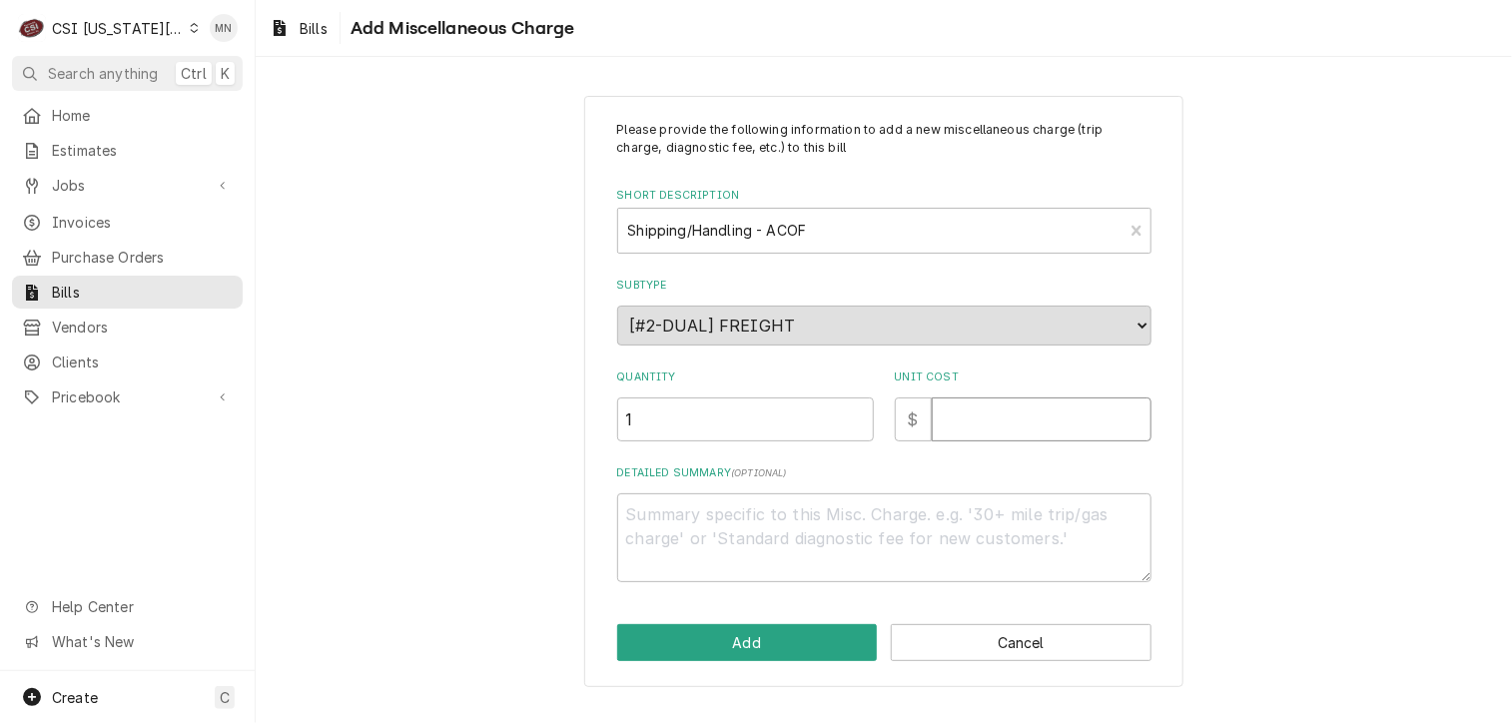
type textarea "x"
type input "5"
type textarea "x"
type input "53"
type textarea "x"
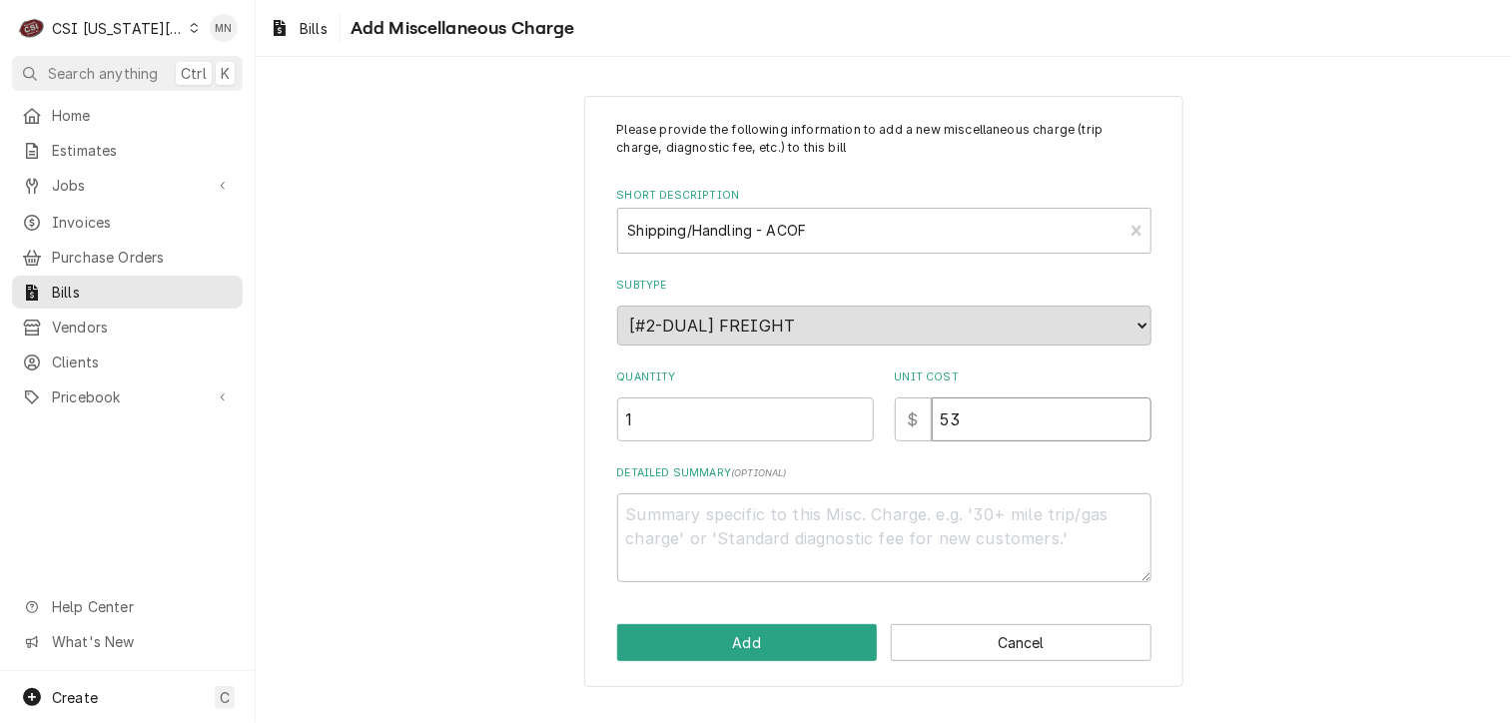
type input "53.5"
type textarea "x"
type input "53.51"
click at [779, 529] on textarea "Detailed Summary ( optional )" at bounding box center [884, 538] width 534 height 90
type textarea "x"
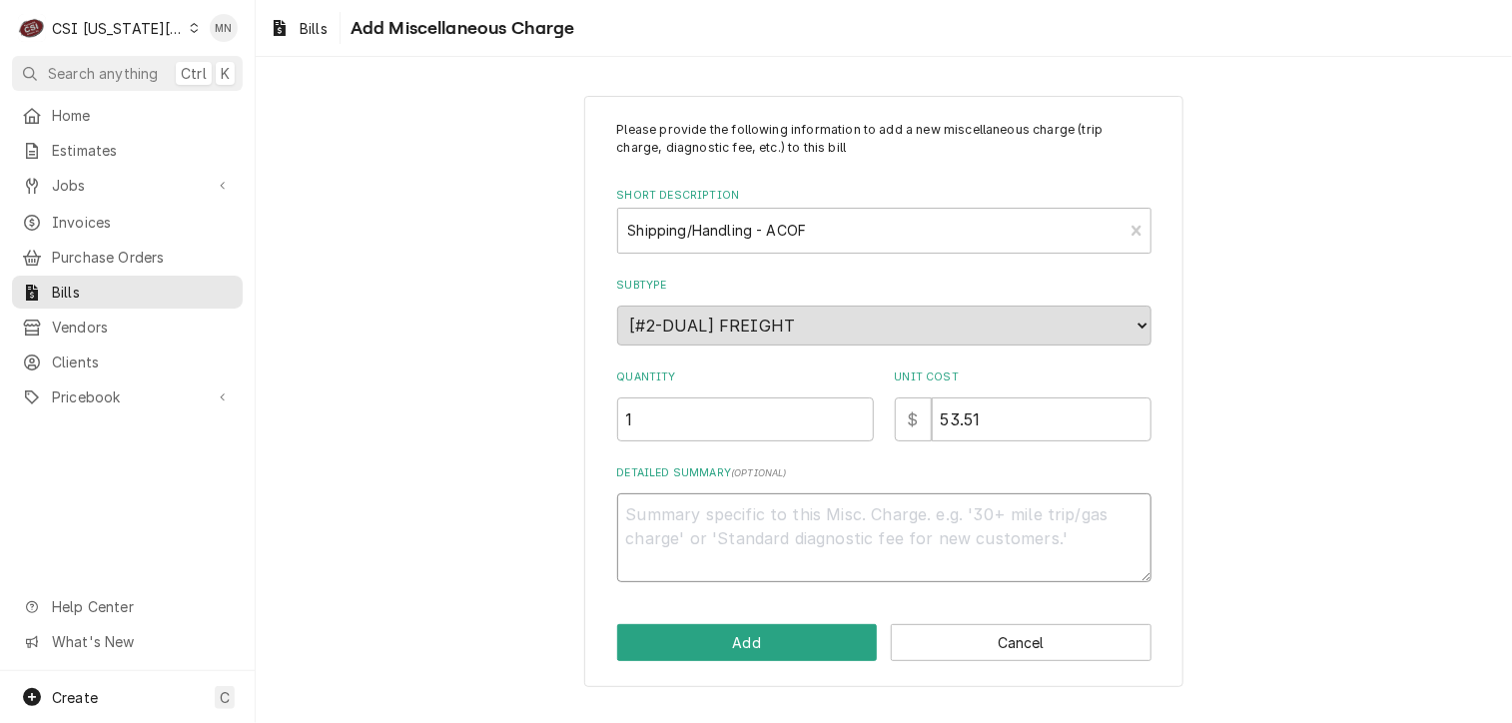
type textarea "A"
type textarea "x"
type textarea "AC"
type textarea "x"
type textarea "ACO"
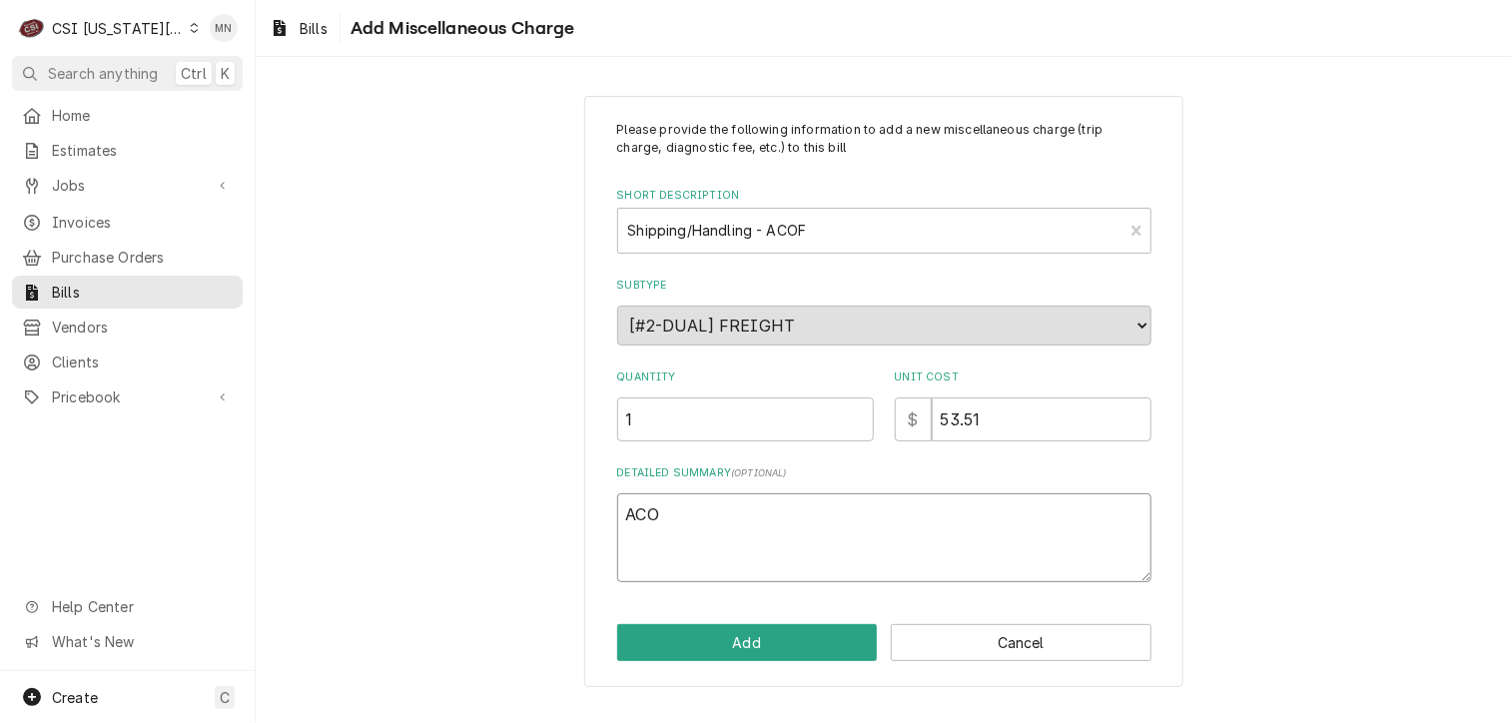
type textarea "x"
type textarea "ACOF"
type textarea "x"
type textarea "ACOF"
type textarea "x"
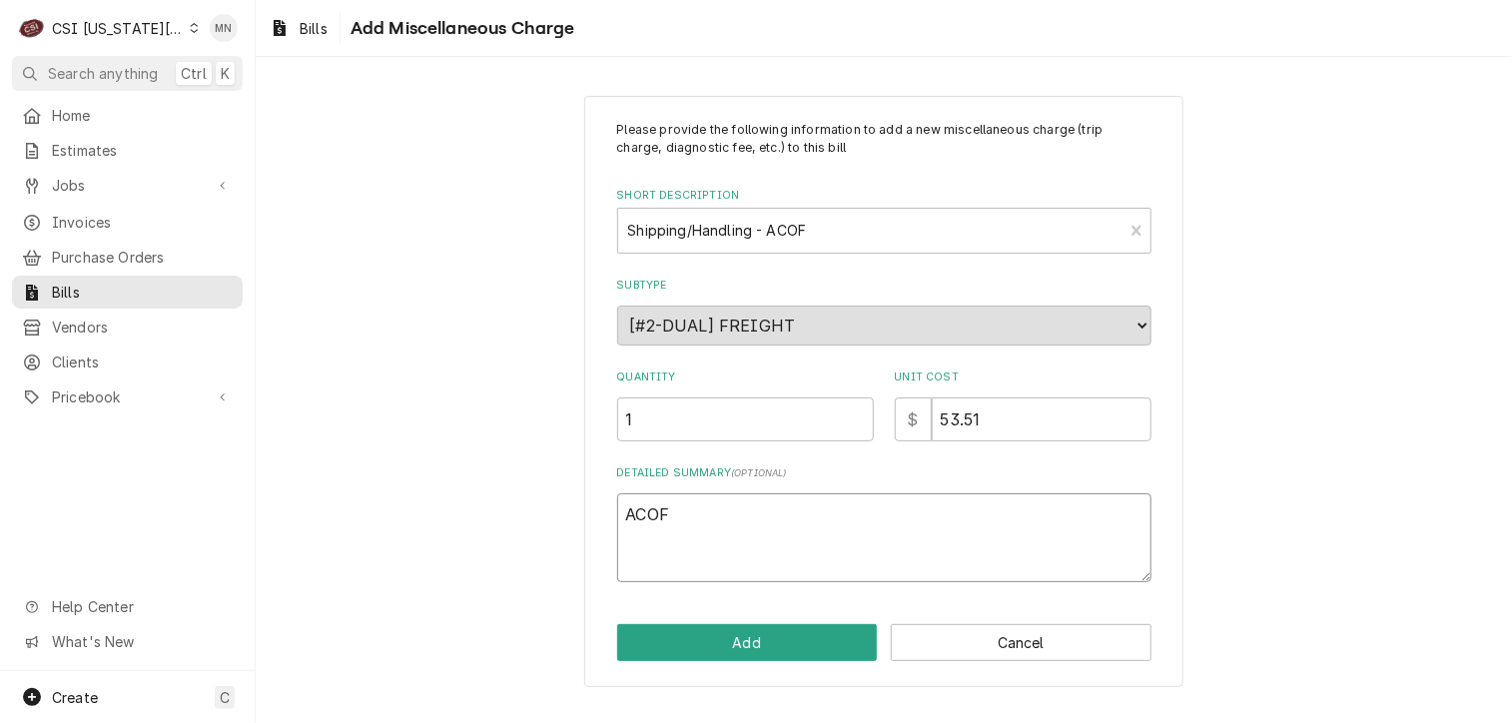
type textarea "ACOF 2"
type textarea "x"
type textarea "ACOF 21"
type textarea "x"
type textarea "ACOF 210"
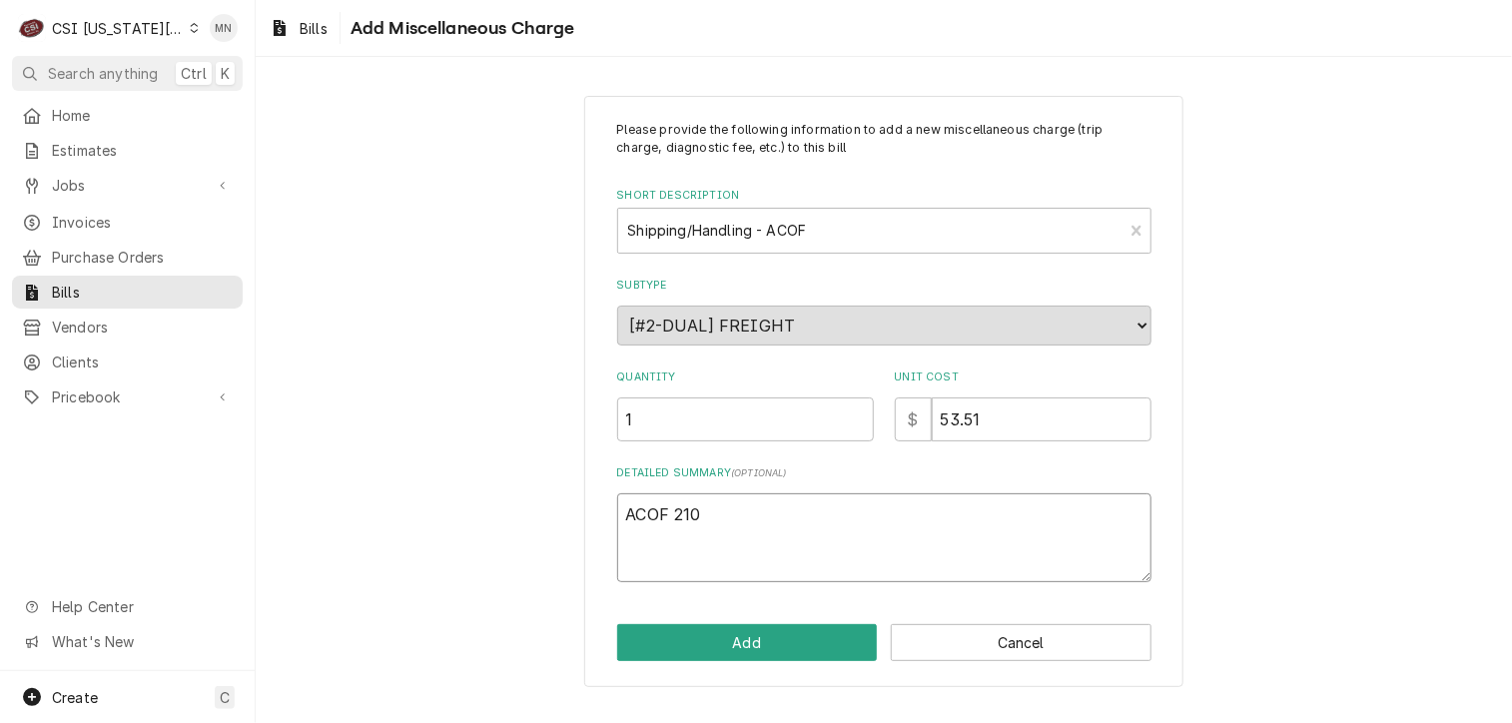
type textarea "x"
type textarea "ACOF 2107"
type textarea "x"
type textarea "ACOF 21070"
type textarea "x"
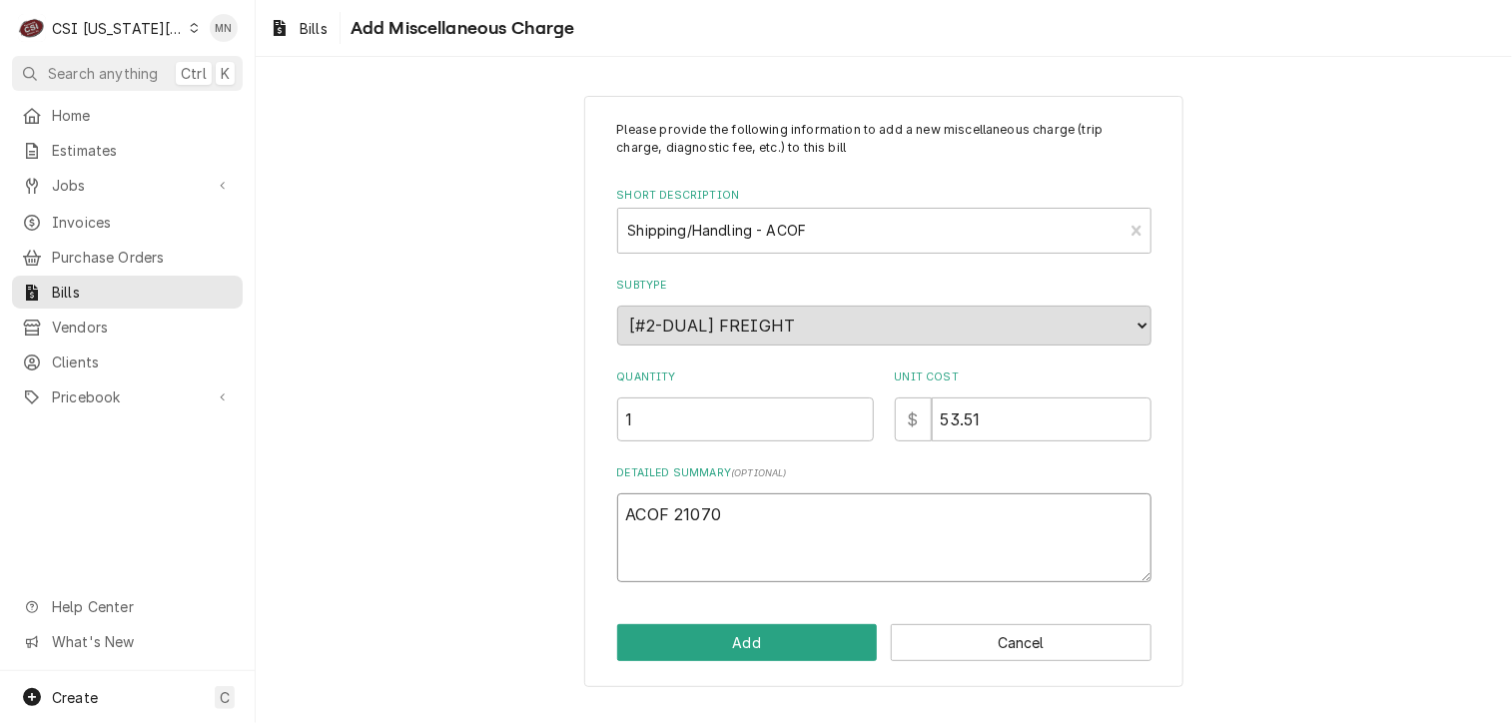
type textarea "ACOF 210706"
type textarea "x"
type textarea "ACOF 2107062"
type textarea "x"
type textarea "ACOF 21070627"
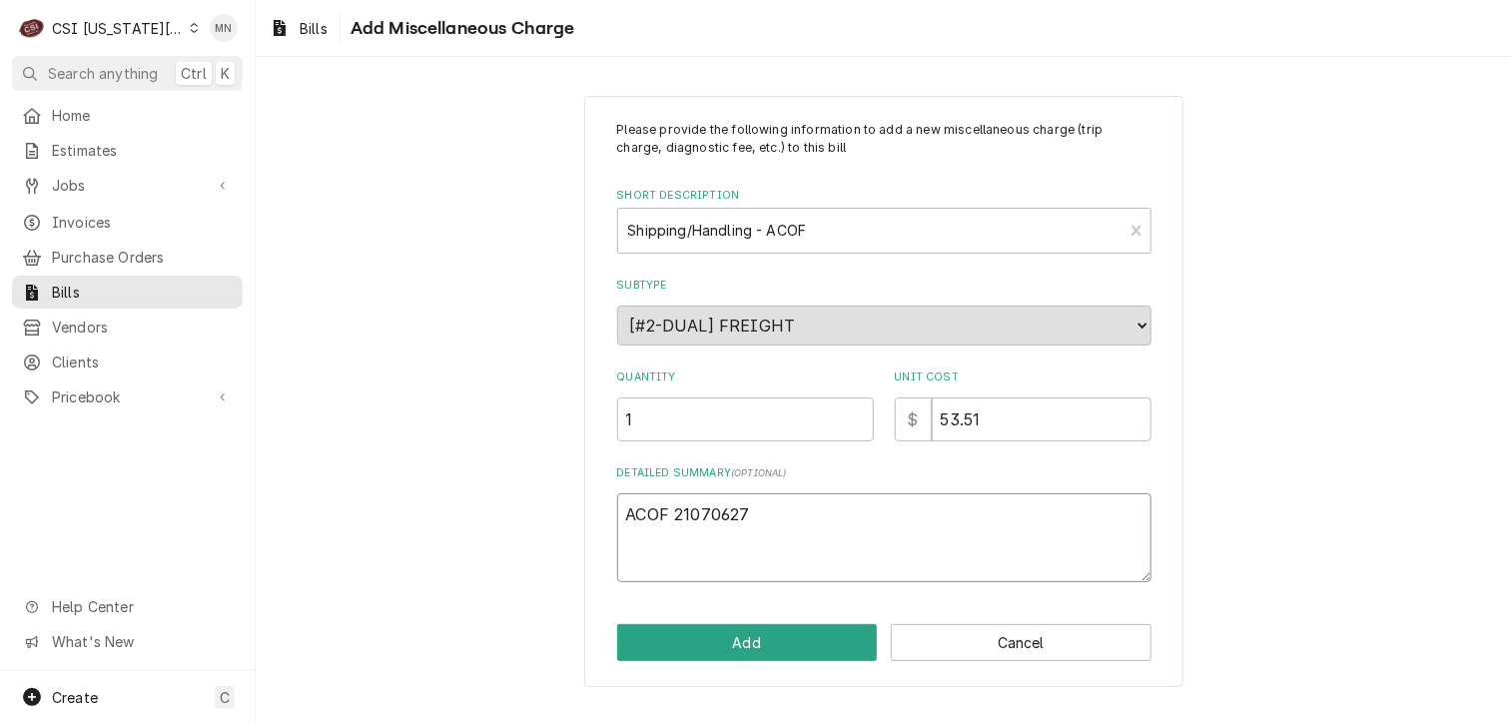
type textarea "x"
type textarea "ACOF 210706278"
type textarea "x"
type textarea "ACOF 2107062780"
type textarea "x"
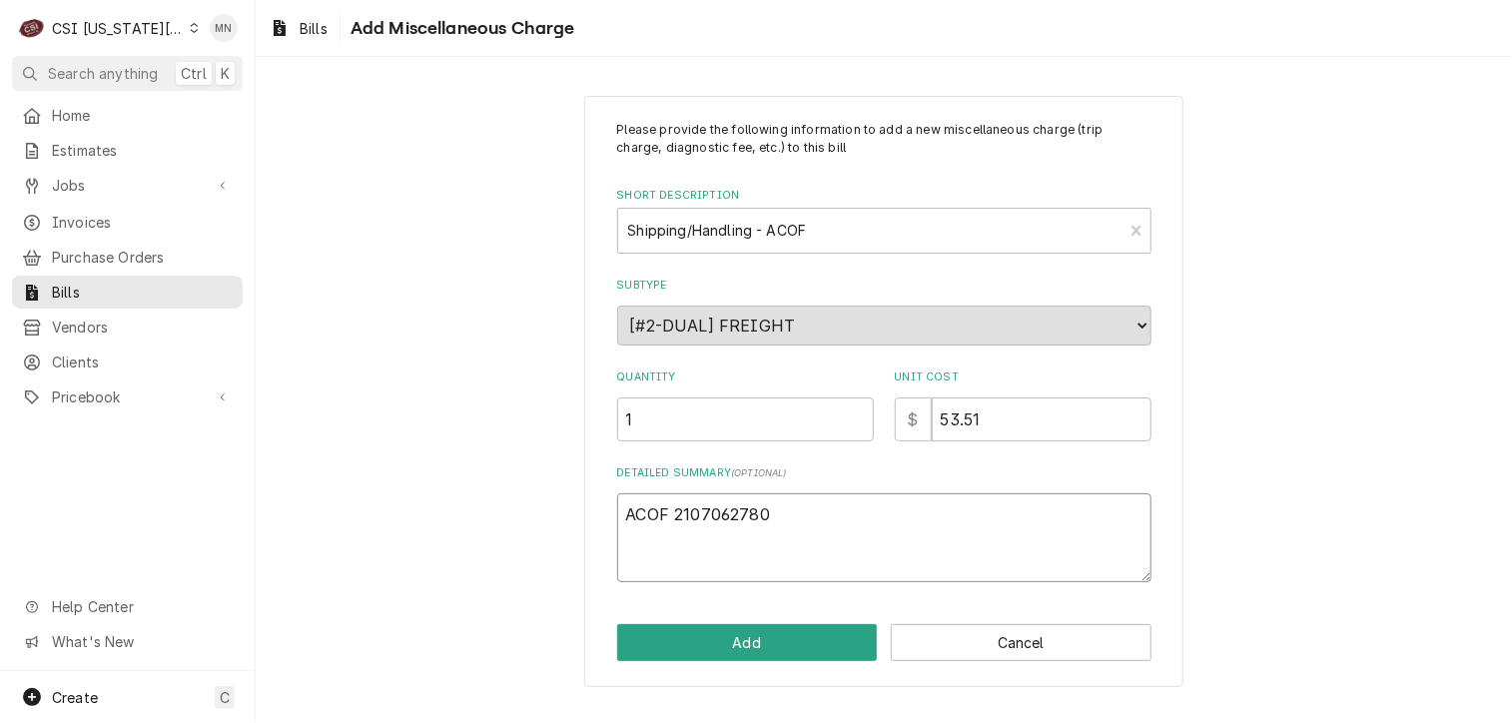
type textarea "ACOF 2107062780"
type textarea "x"
type textarea "ACOF 2107062780 $"
type textarea "x"
type textarea "ACOF 2107062780 $"
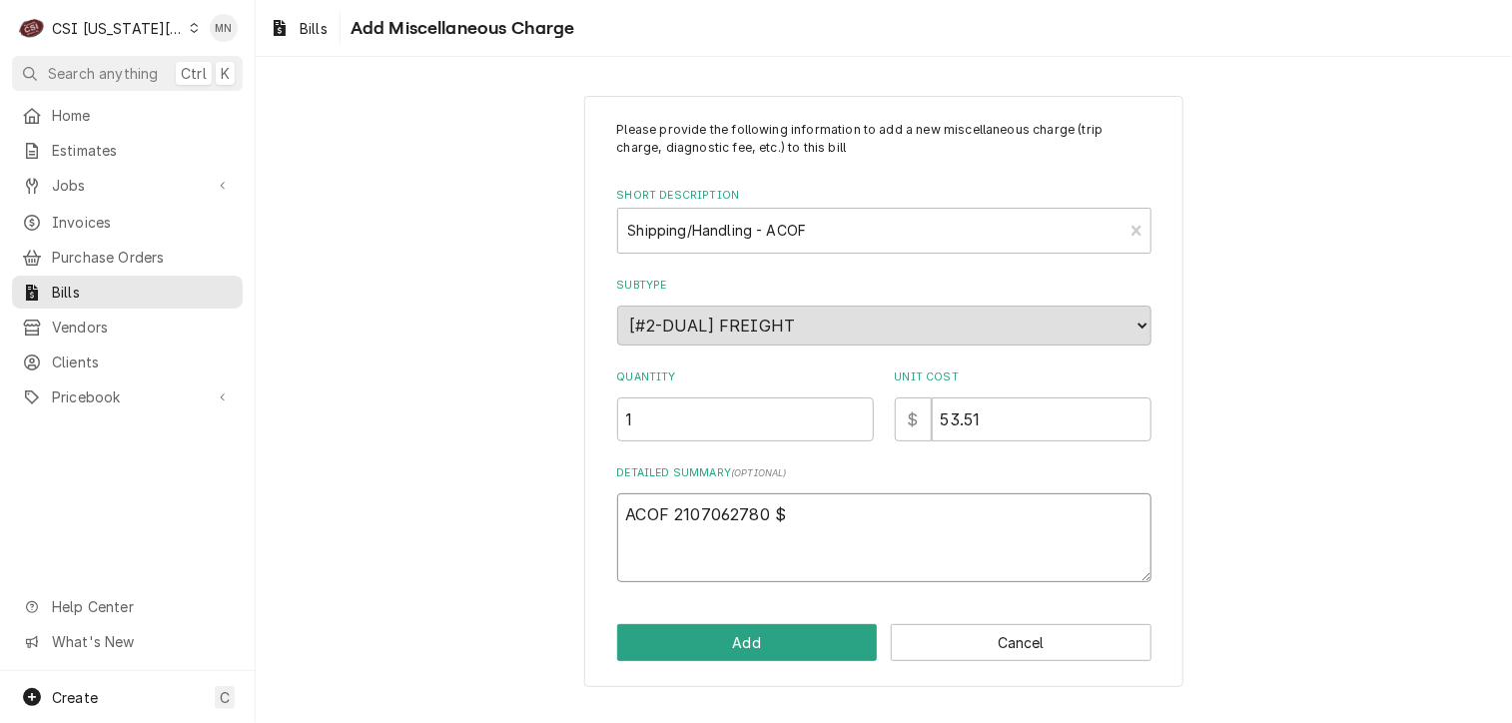
type textarea "x"
type textarea "ACOF 2107062780 $ 2"
type textarea "x"
type textarea "ACOF 2107062780 $ 29"
type textarea "x"
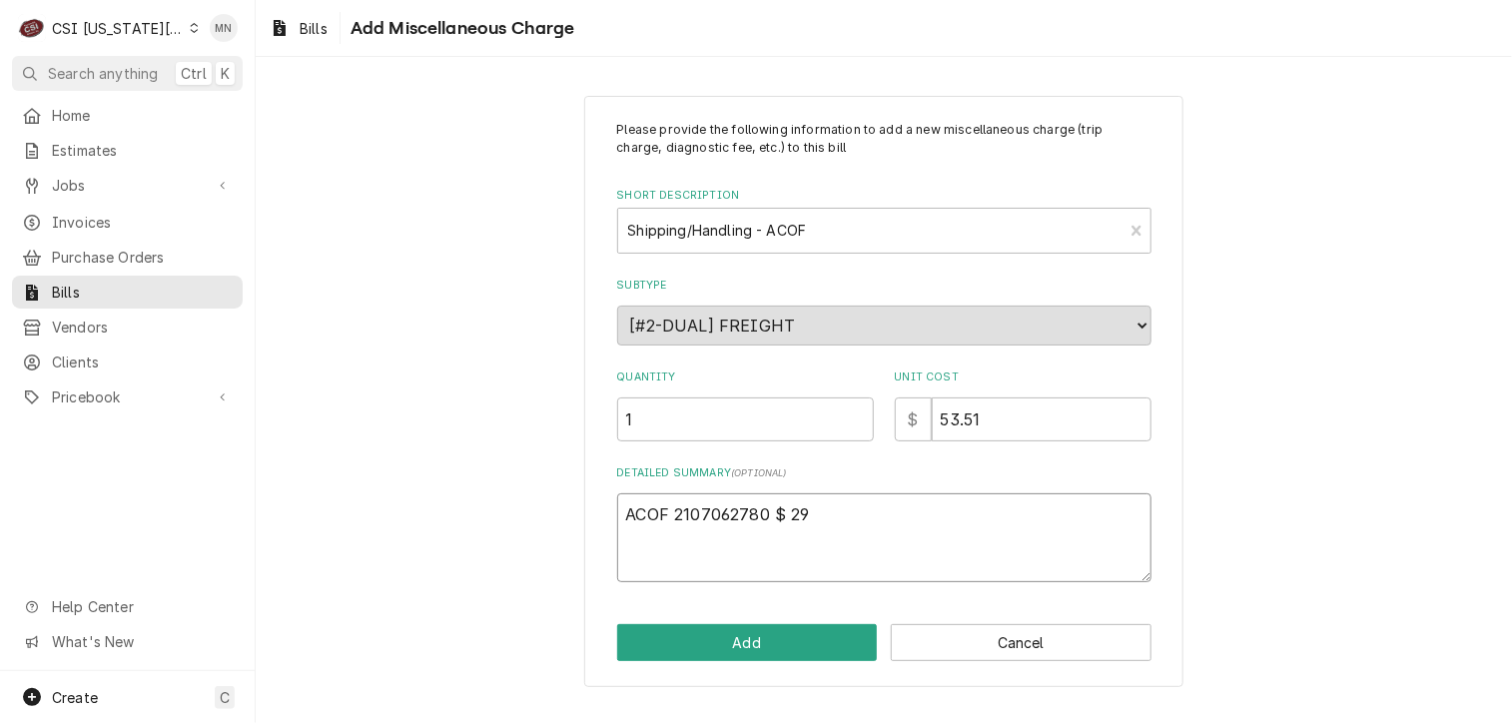
type textarea "ACOF 2107062780 $ 29."
type textarea "x"
type textarea "ACOF 2107062780 $ 29.2"
type textarea "x"
type textarea "ACOF 2107062780 $ 29.25"
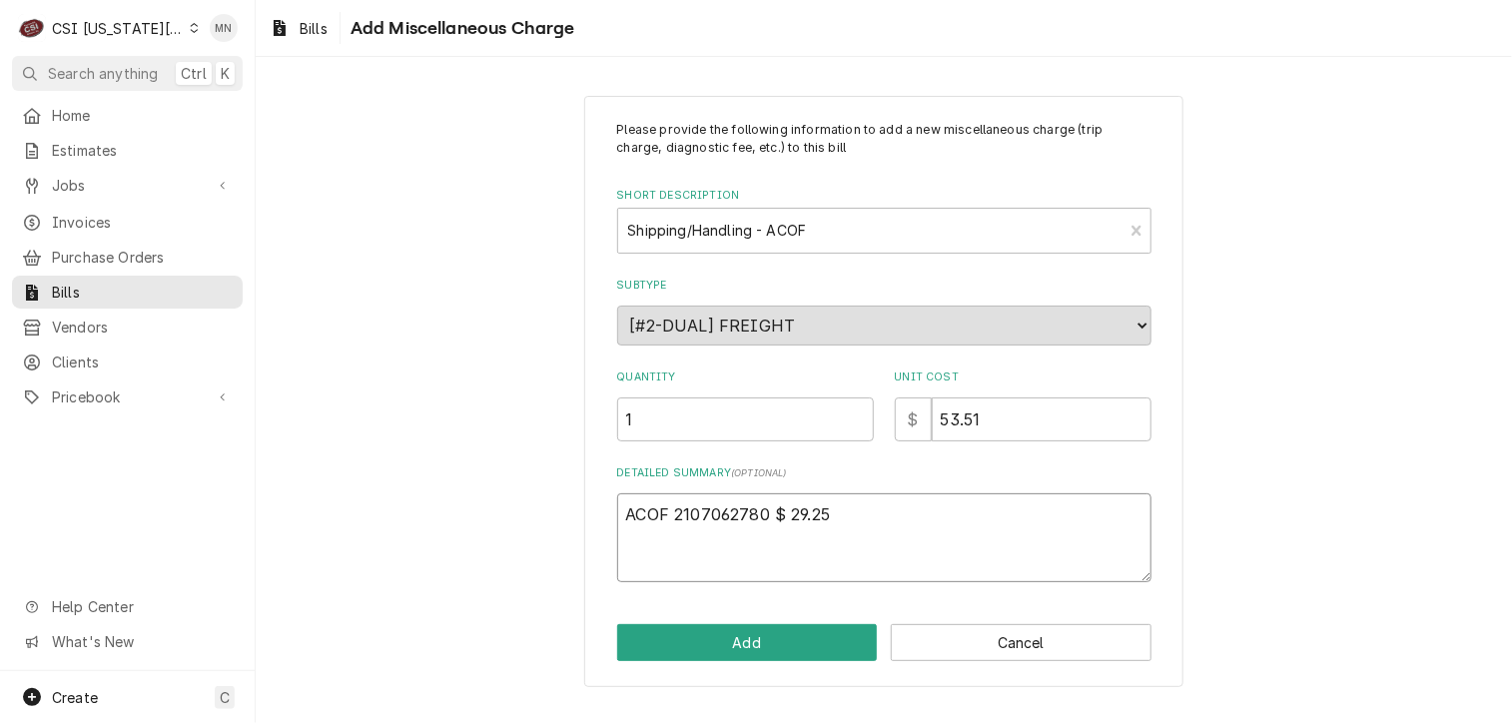
type textarea "x"
type textarea "ACOF 2107062780 $ 29.25"
type textarea "x"
type textarea "ACOF 2107062780 $ 29.25 A"
type textarea "x"
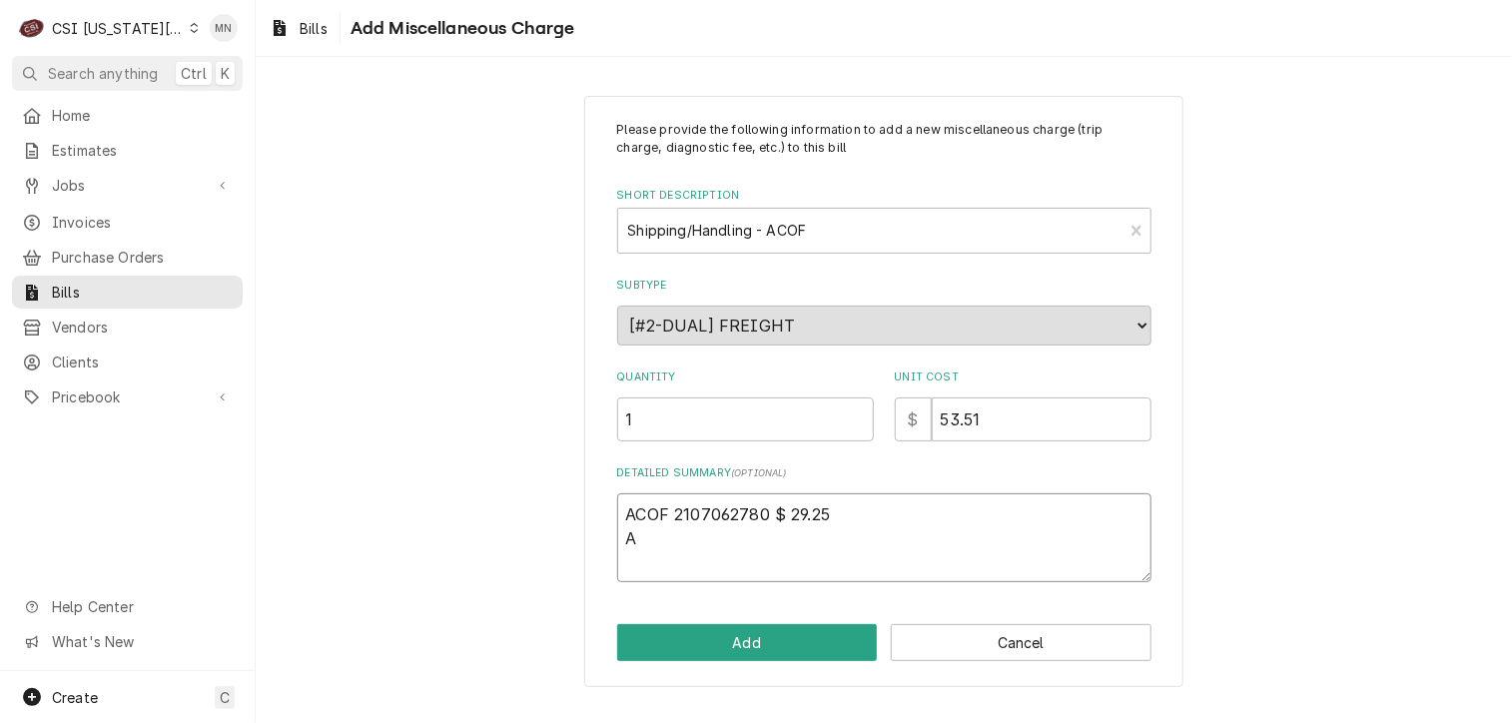
type textarea "ACOF 2107062780 $ 29.25 AC"
type textarea "x"
type textarea "ACOF 2107062780 $ 29.25 ACO"
type textarea "x"
type textarea "ACOF 2107062780 $ 29.25 ACOF"
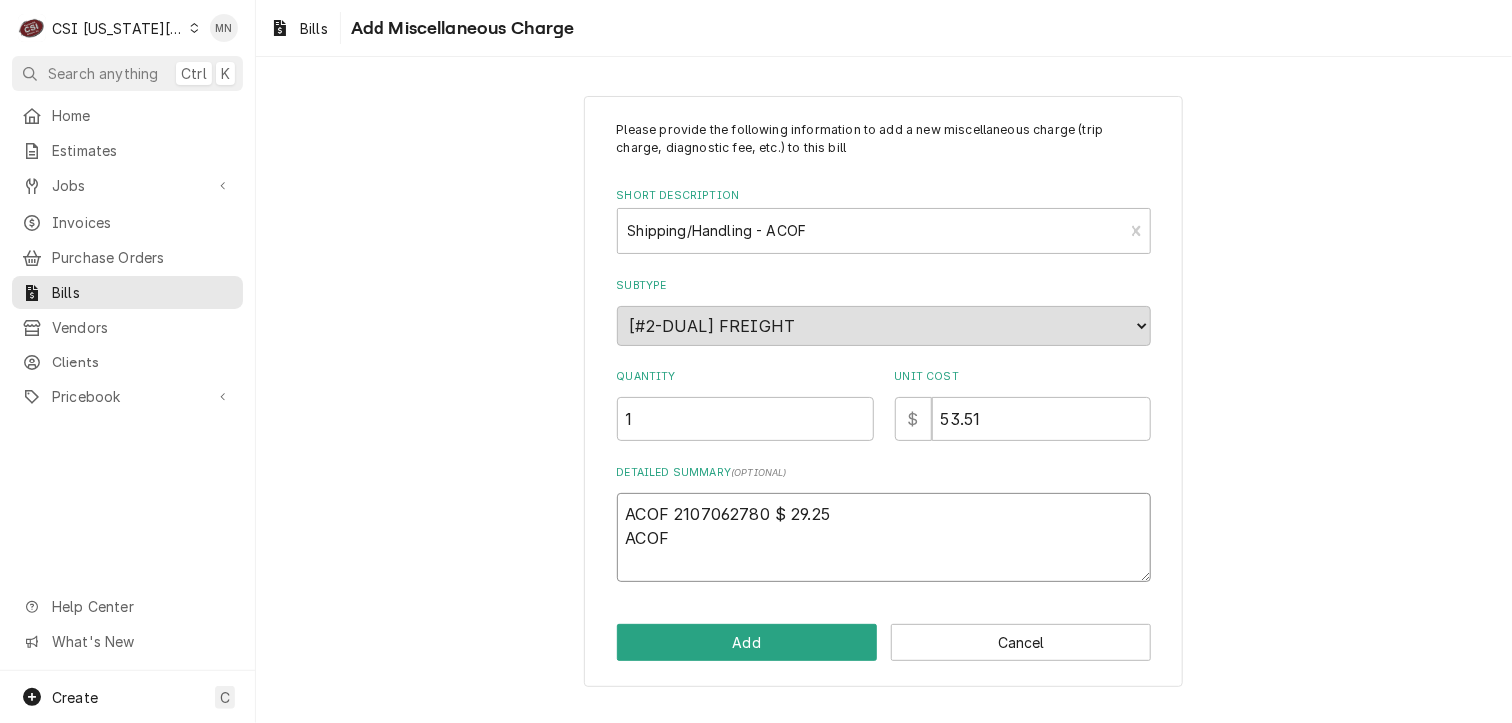
type textarea "x"
type textarea "ACOF 2107062780 $ 29.25 ACOF"
click at [691, 529] on textarea "ACOF 2107062780 $ 29.25 ACOF" at bounding box center [884, 538] width 534 height 90
type textarea "x"
type textarea "ACOF 2107062780 $ 29.25 ACOF 2"
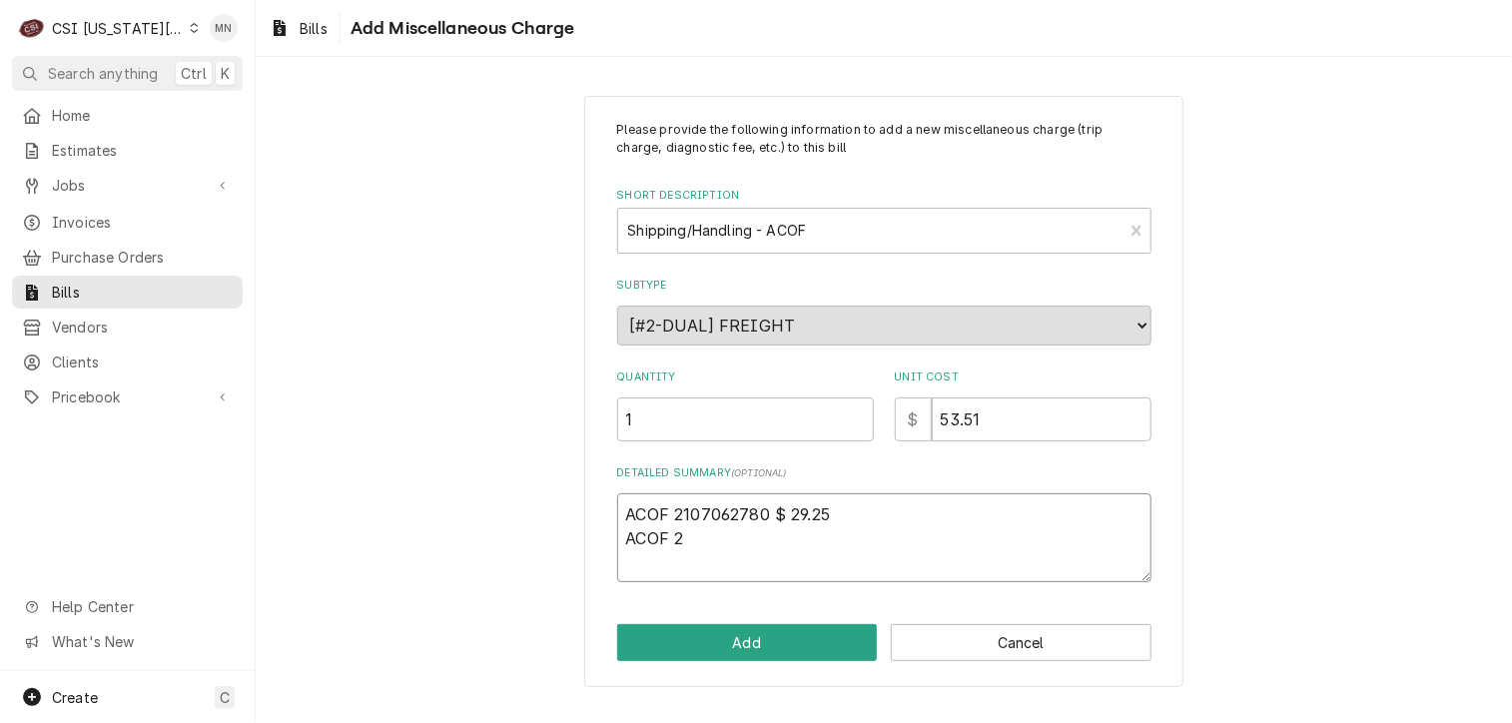
type textarea "x"
type textarea "ACOF 2107062780 $ 29.25 ACOF 21"
type textarea "x"
type textarea "ACOF 2107062780 $ 29.25 ACOF 210"
type textarea "x"
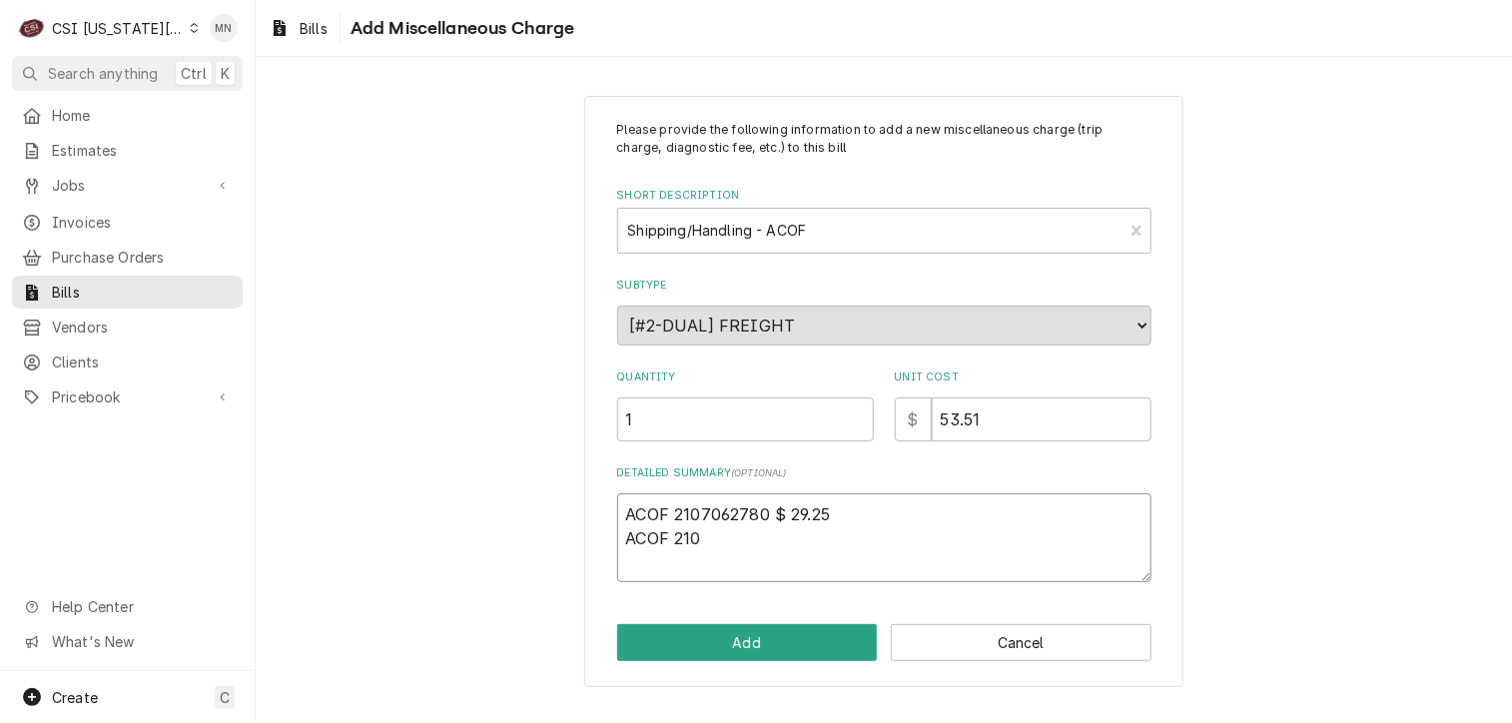
type textarea "ACOF 2107062780 $ 29.25 ACOF 2107"
type textarea "x"
type textarea "ACOF 2107062780 $ 29.25 ACOF 21070"
type textarea "x"
type textarea "ACOF 2107062780 $ 29.25 ACOF 210706"
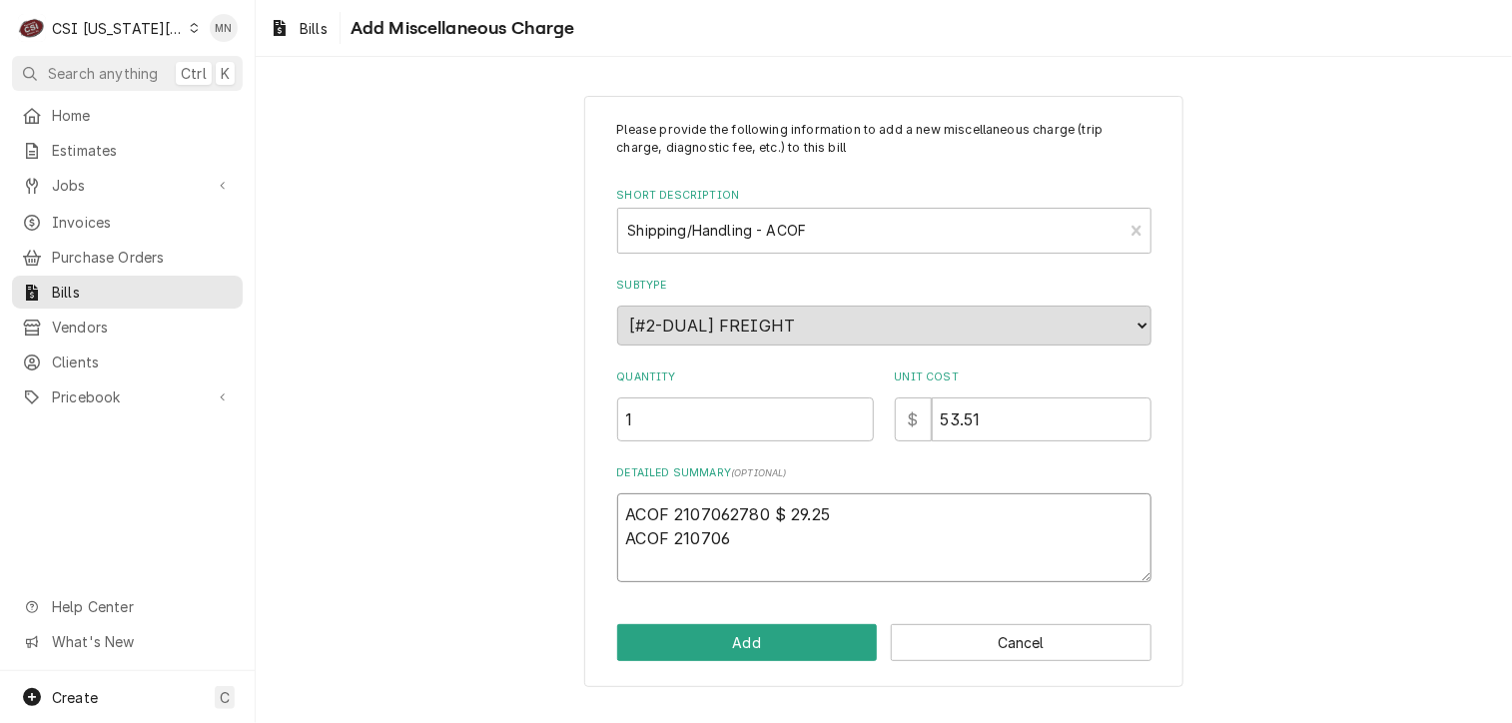
type textarea "x"
type textarea "ACOF 2107062780 $ 29.25 ACOF 2107062"
type textarea "x"
type textarea "ACOF 2107062780 $ 29.25 ACOF 21070627"
type textarea "x"
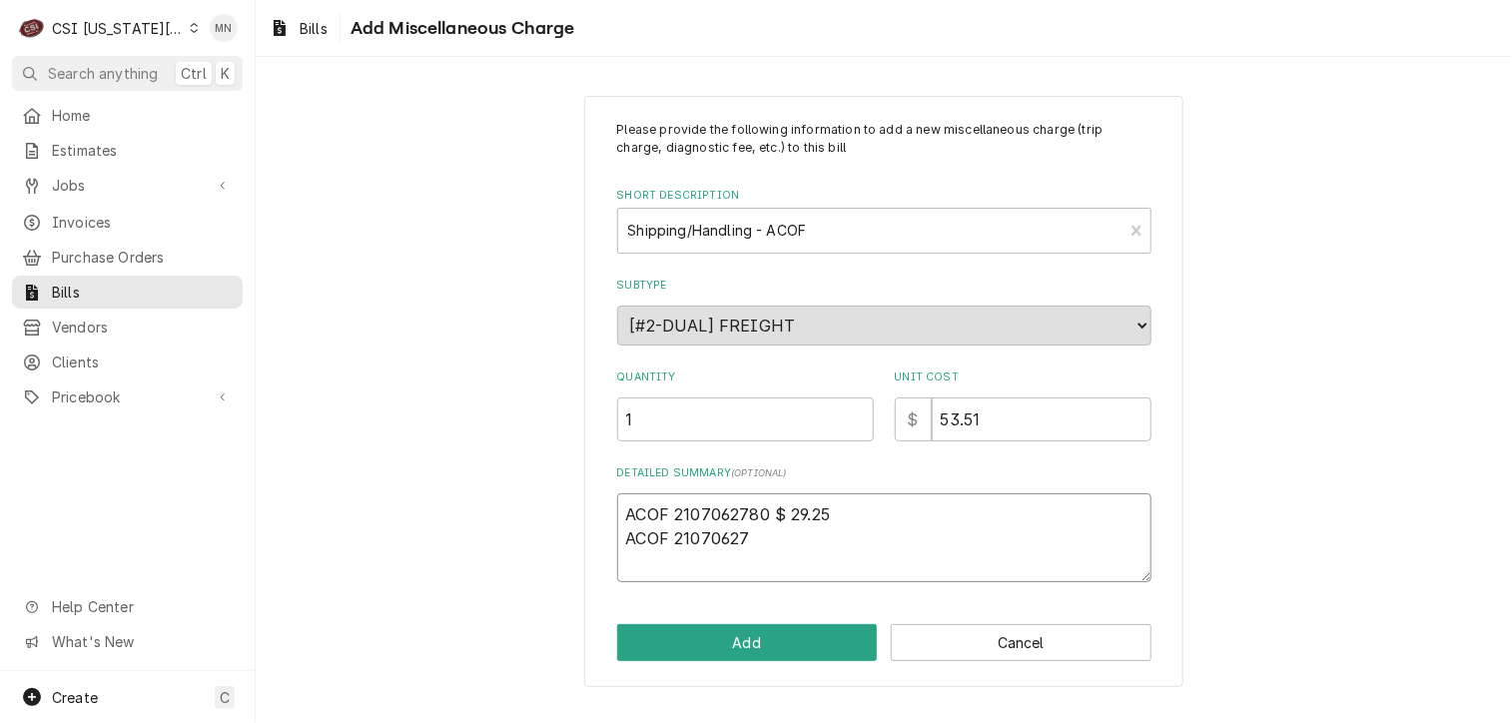
type textarea "ACOF 2107062780 $ 29.25 ACOF 210706277"
type textarea "x"
type textarea "ACOF 2107062780 $ 29.25 ACOF 2107062778"
type textarea "x"
type textarea "ACOF 2107062780 $ 29.25 ACOF 2107062778"
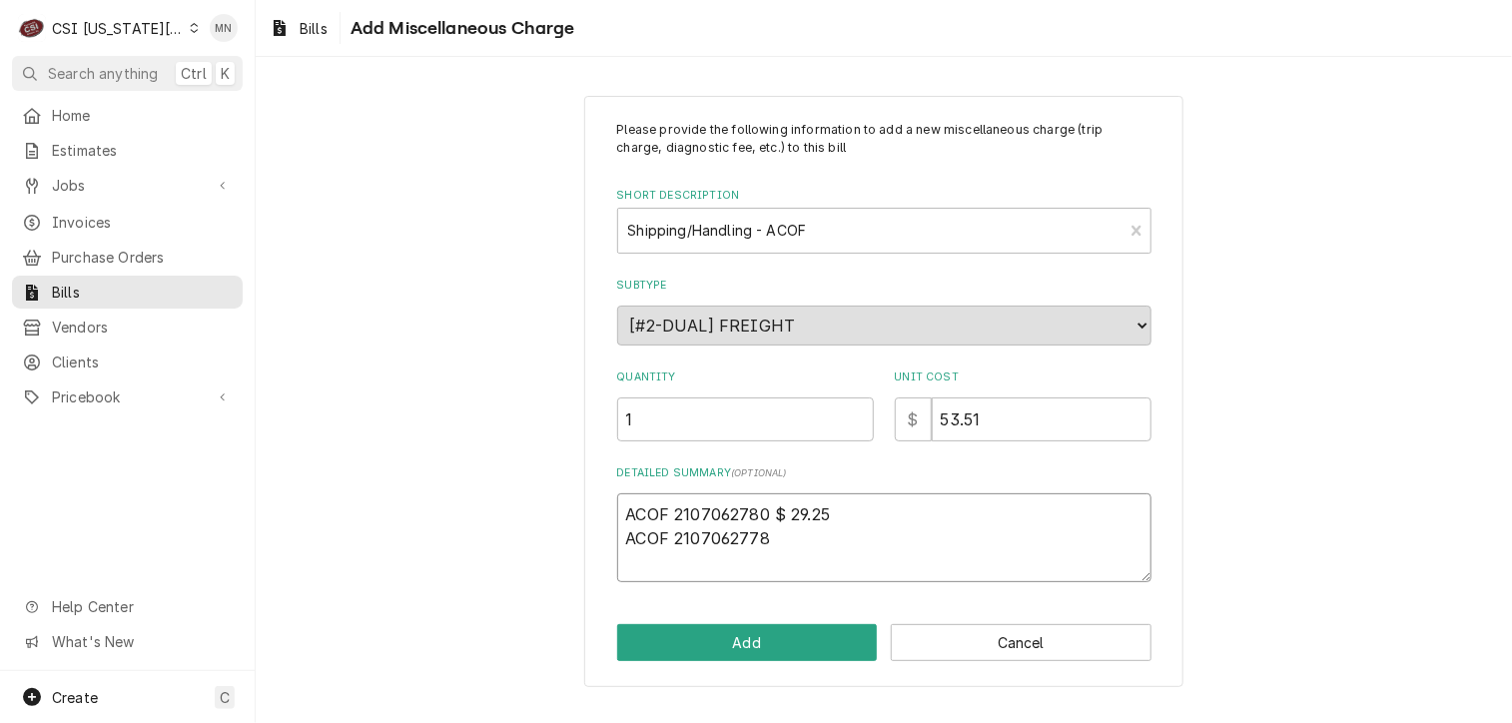
type textarea "x"
type textarea "ACOF 2107062780 $ 29.25 ACOF 2107062778 $"
type textarea "x"
type textarea "ACOF 2107062780 $ 29.25 ACOF 2107062778 $"
type textarea "x"
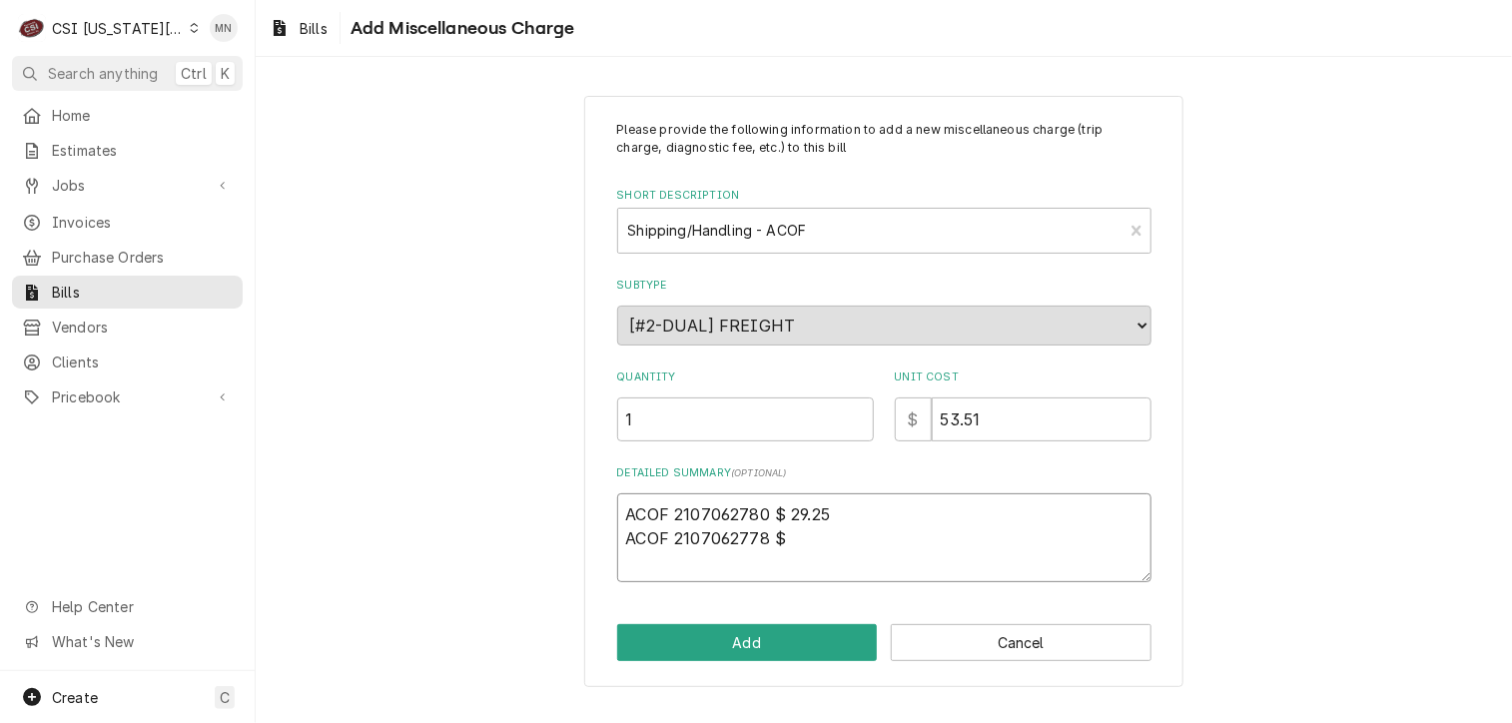
type textarea "ACOF 2107062780 $ 29.25 ACOF 2107062778 $ 2"
type textarea "x"
type textarea "ACOF 2107062780 $ 29.25 ACOF 2107062778 $ 24"
type textarea "x"
type textarea "ACOF 2107062780 $ 29.25 ACOF 2107062778 $ 24."
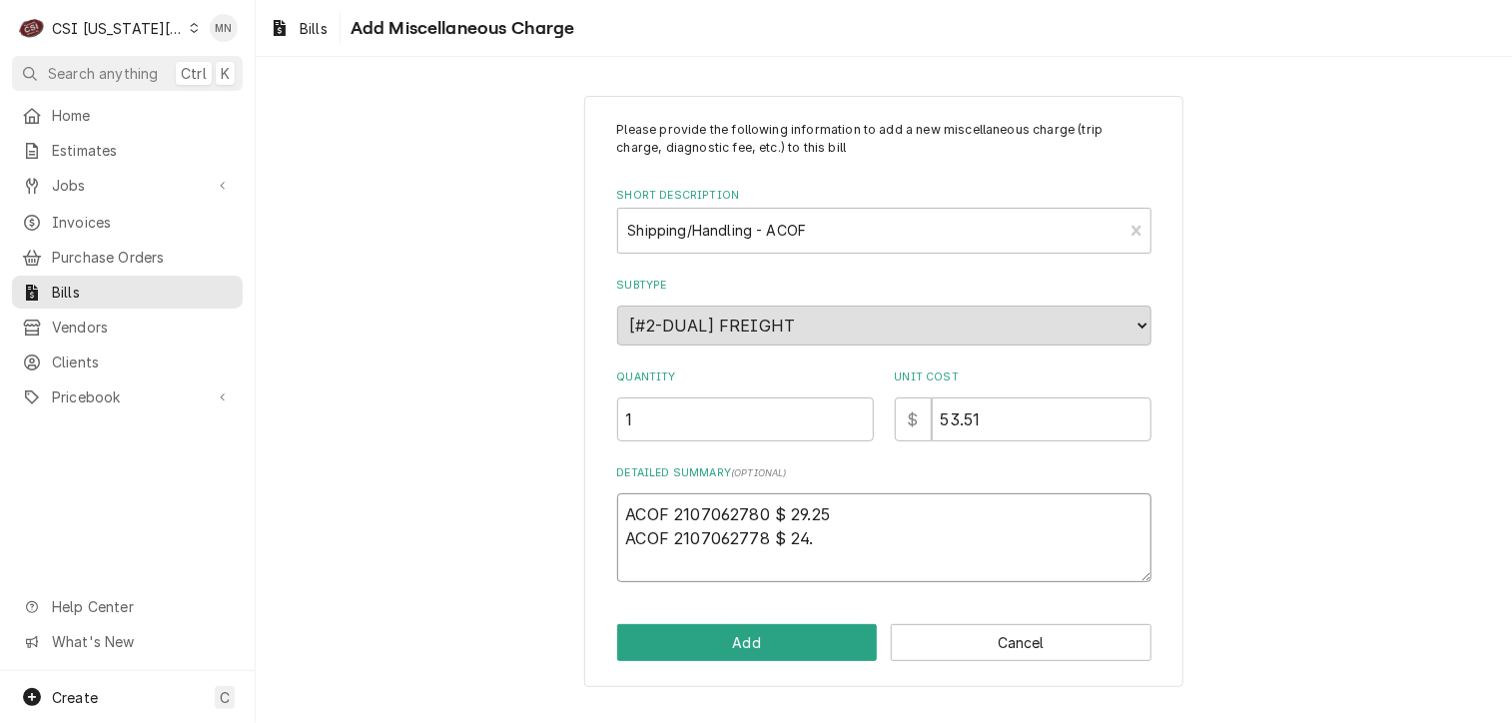
type textarea "x"
type textarea "ACOF 2107062780 $ 29.25 ACOF 2107062778 $ 24.2"
type textarea "x"
type textarea "ACOF 2107062780 $ 29.25 ACOF 2107062778 $ 24.22"
click at [758, 645] on button "Add" at bounding box center [747, 642] width 261 height 37
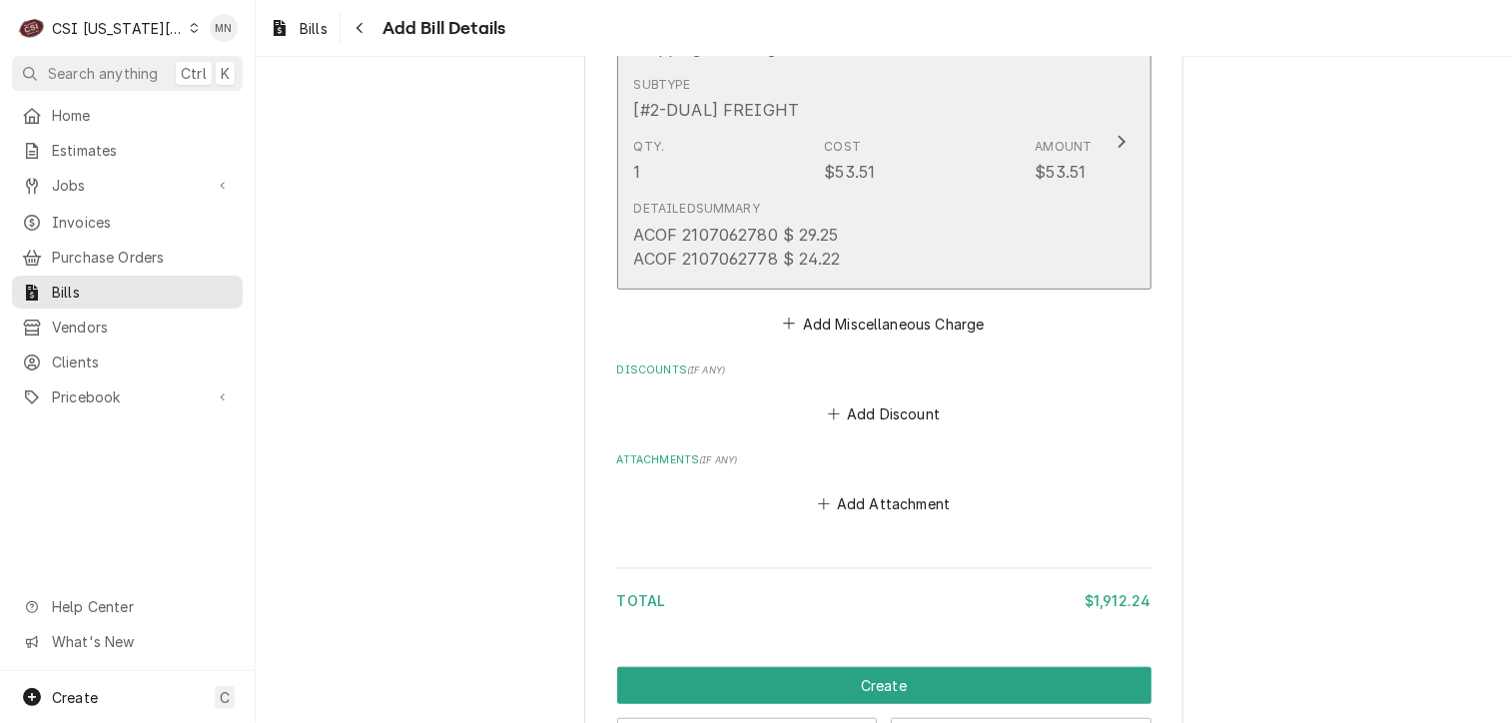
scroll to position [4227, 0]
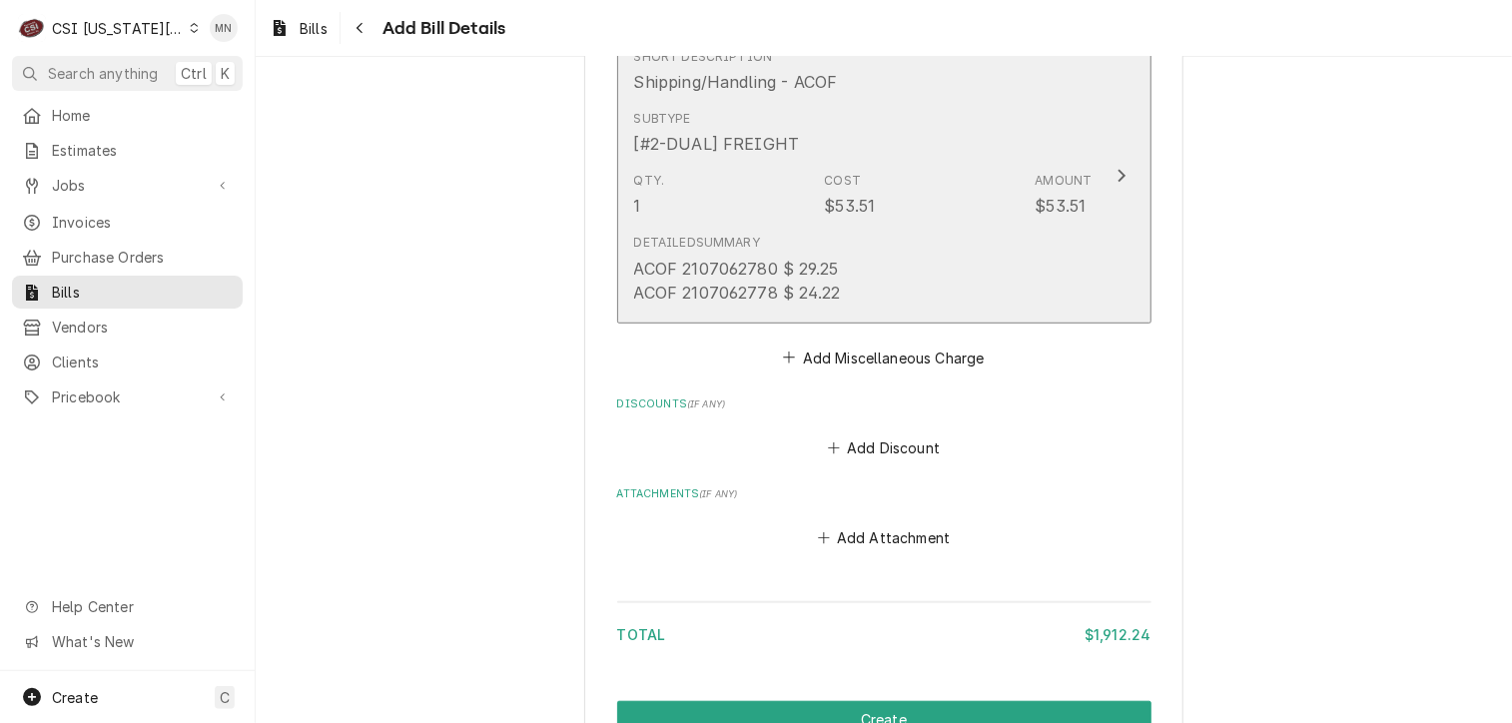
click at [1116, 168] on icon "Update Line Item" at bounding box center [1121, 176] width 10 height 16
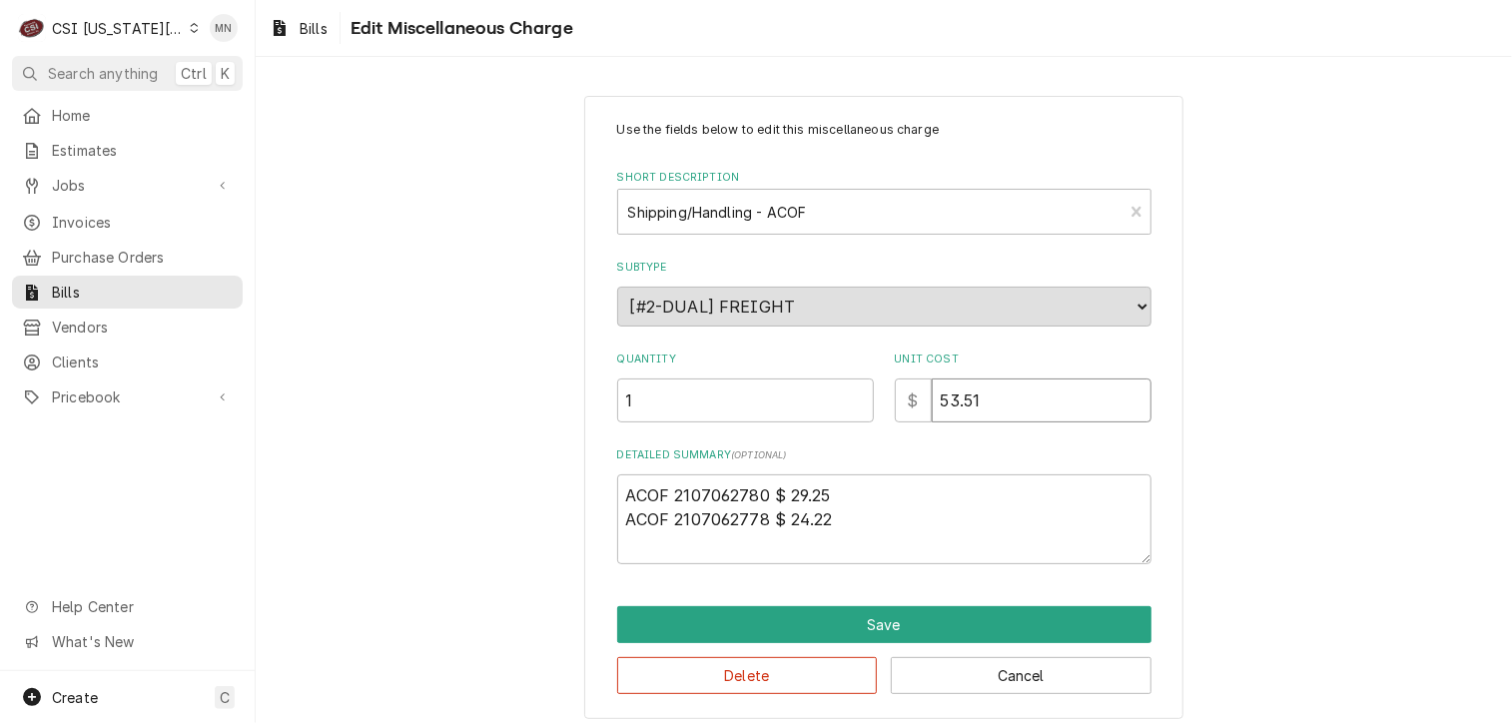
drag, startPoint x: 989, startPoint y: 402, endPoint x: 901, endPoint y: 400, distance: 87.9
click at [901, 400] on div "$ 53.51" at bounding box center [1023, 400] width 257 height 44
type textarea "x"
type input "5"
type textarea "x"
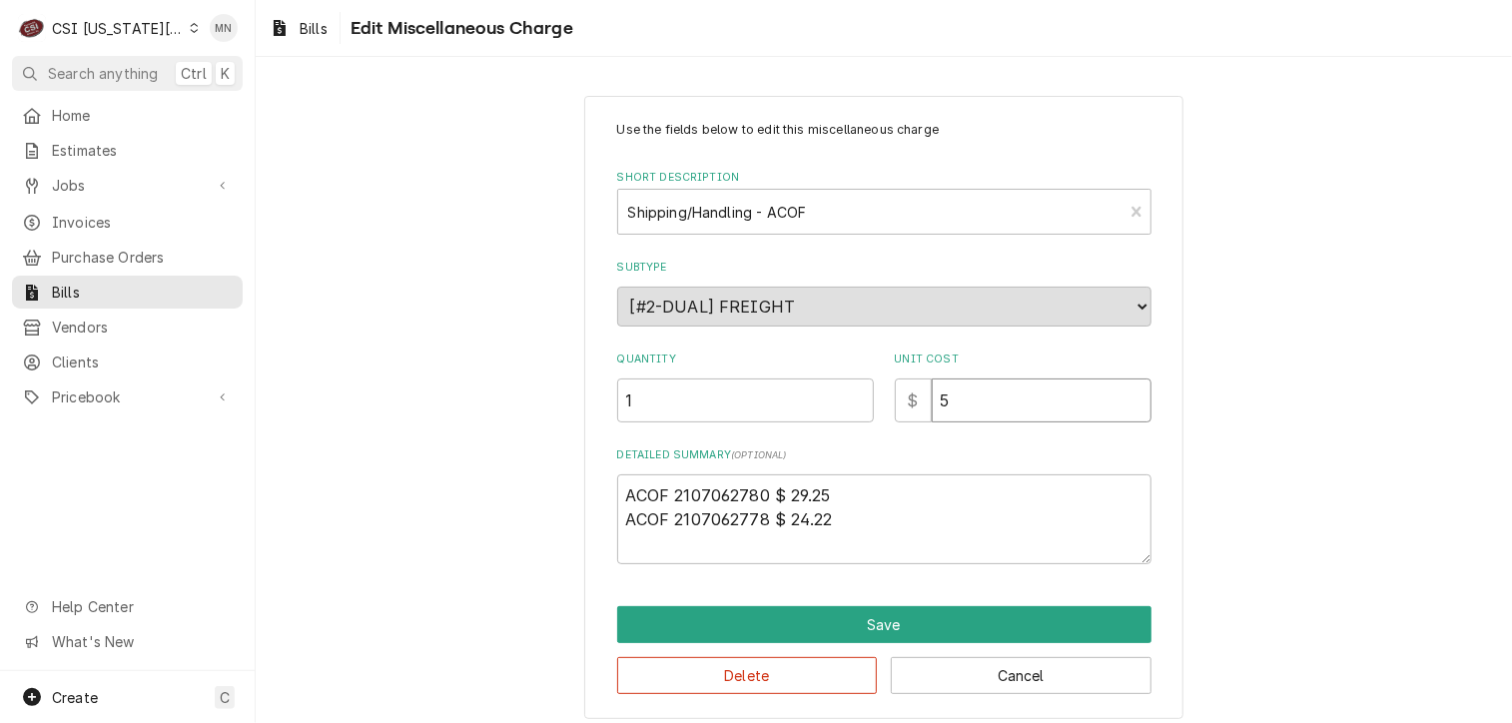
type input "53"
type textarea "x"
type input "53.4"
type textarea "x"
type input "53.47"
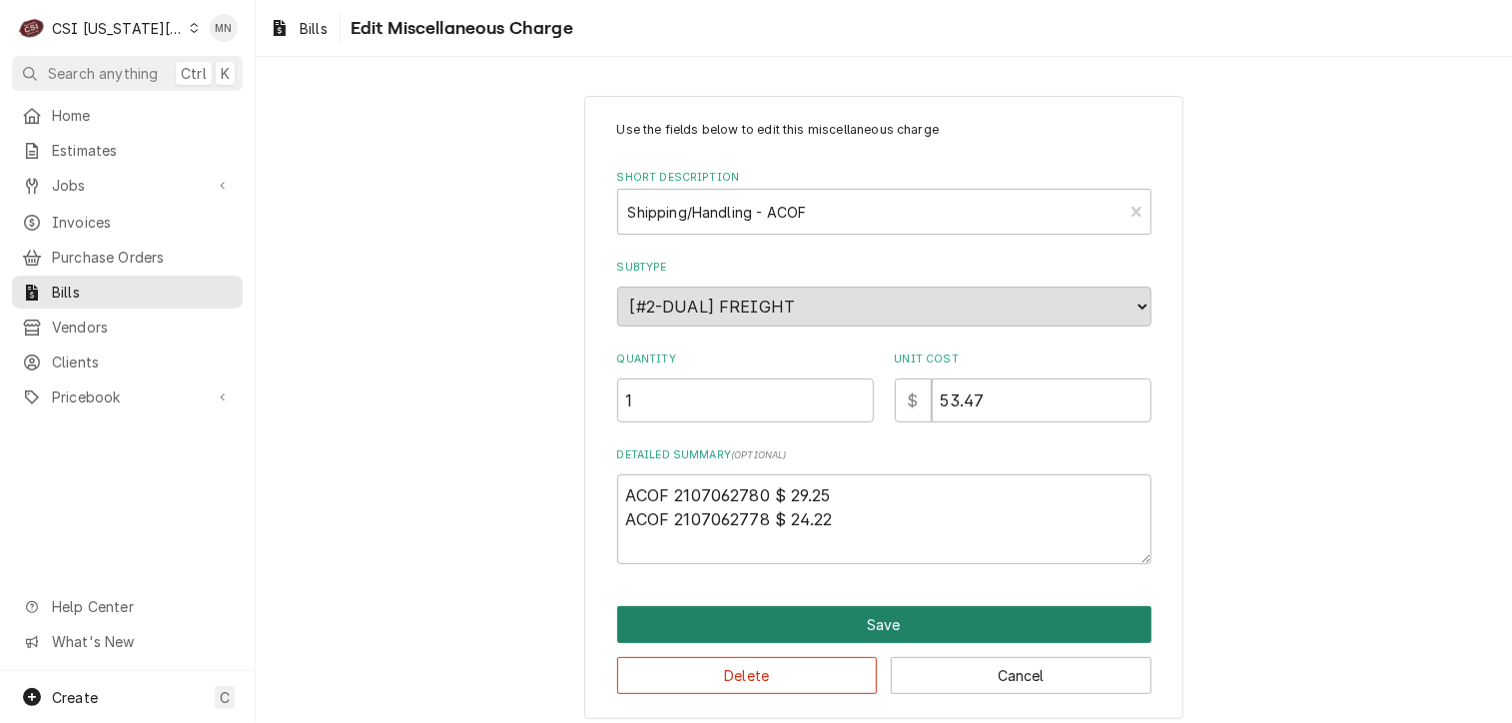
click at [886, 625] on button "Save" at bounding box center [884, 624] width 534 height 37
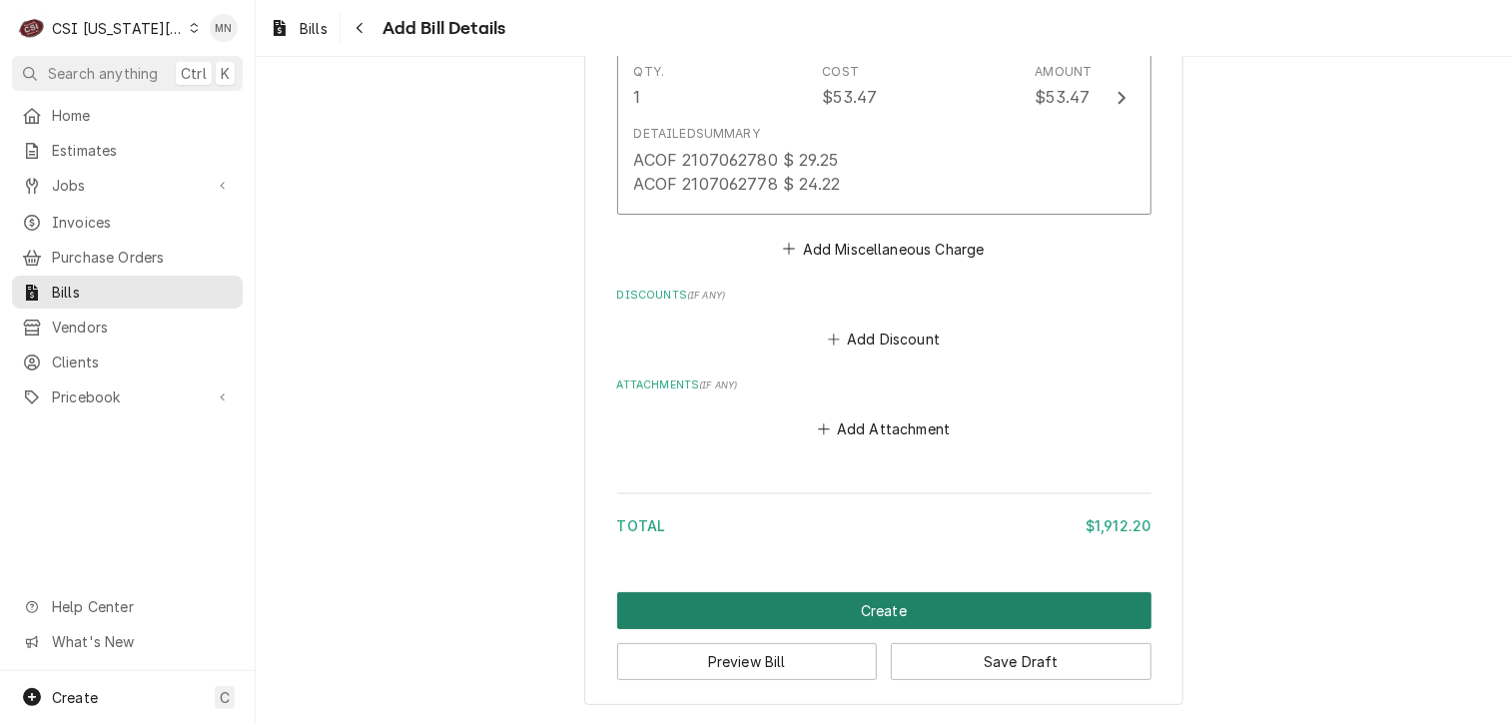
scroll to position [4327, 0]
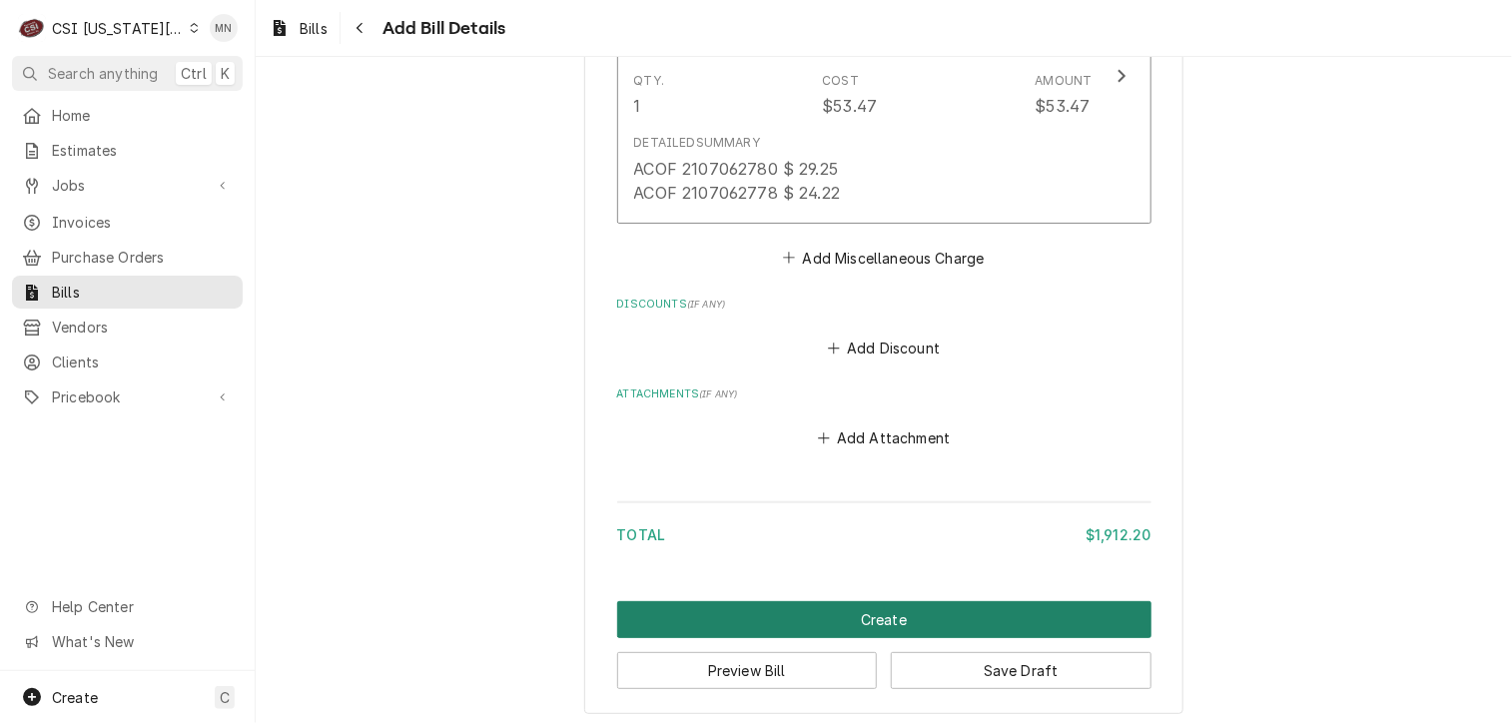
click at [870, 614] on button "Create" at bounding box center [884, 619] width 534 height 37
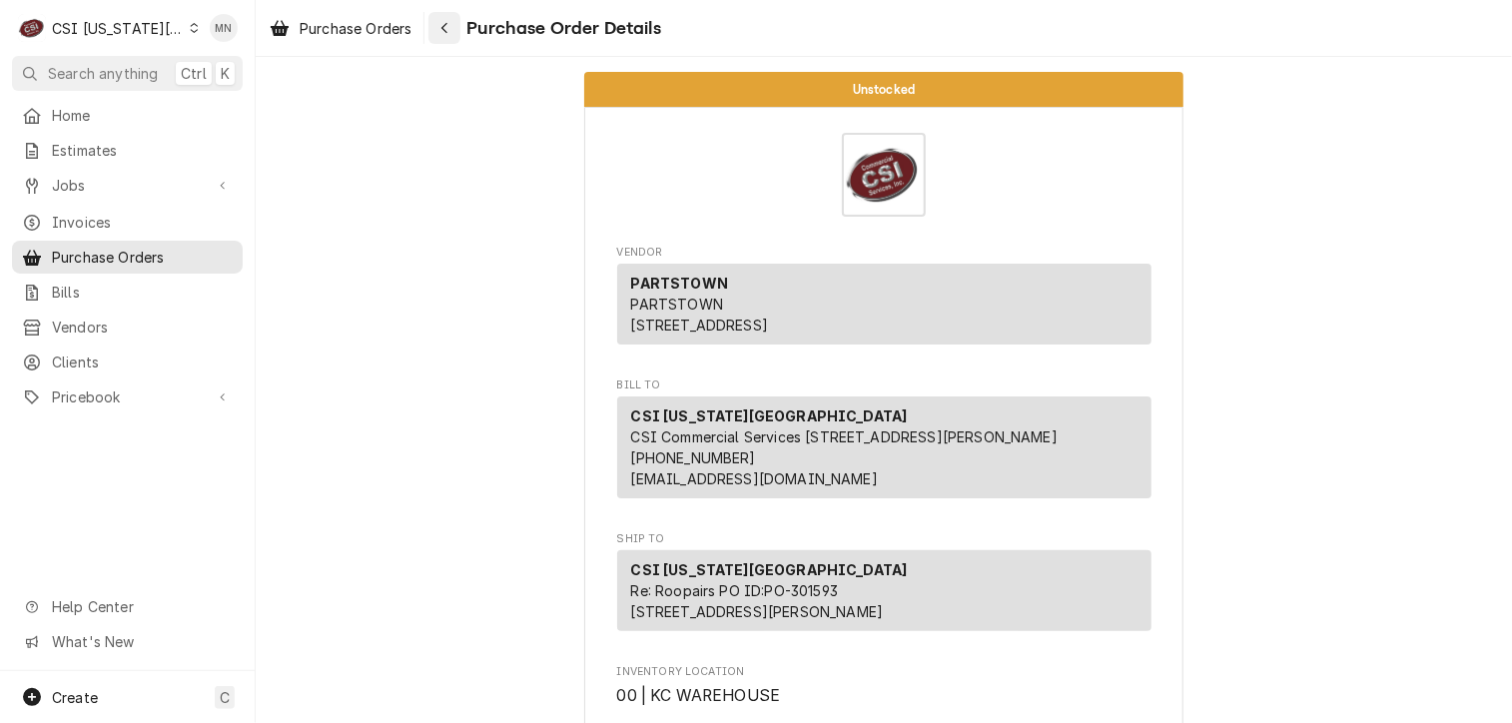
click at [443, 23] on icon "Navigate back" at bounding box center [444, 28] width 9 height 14
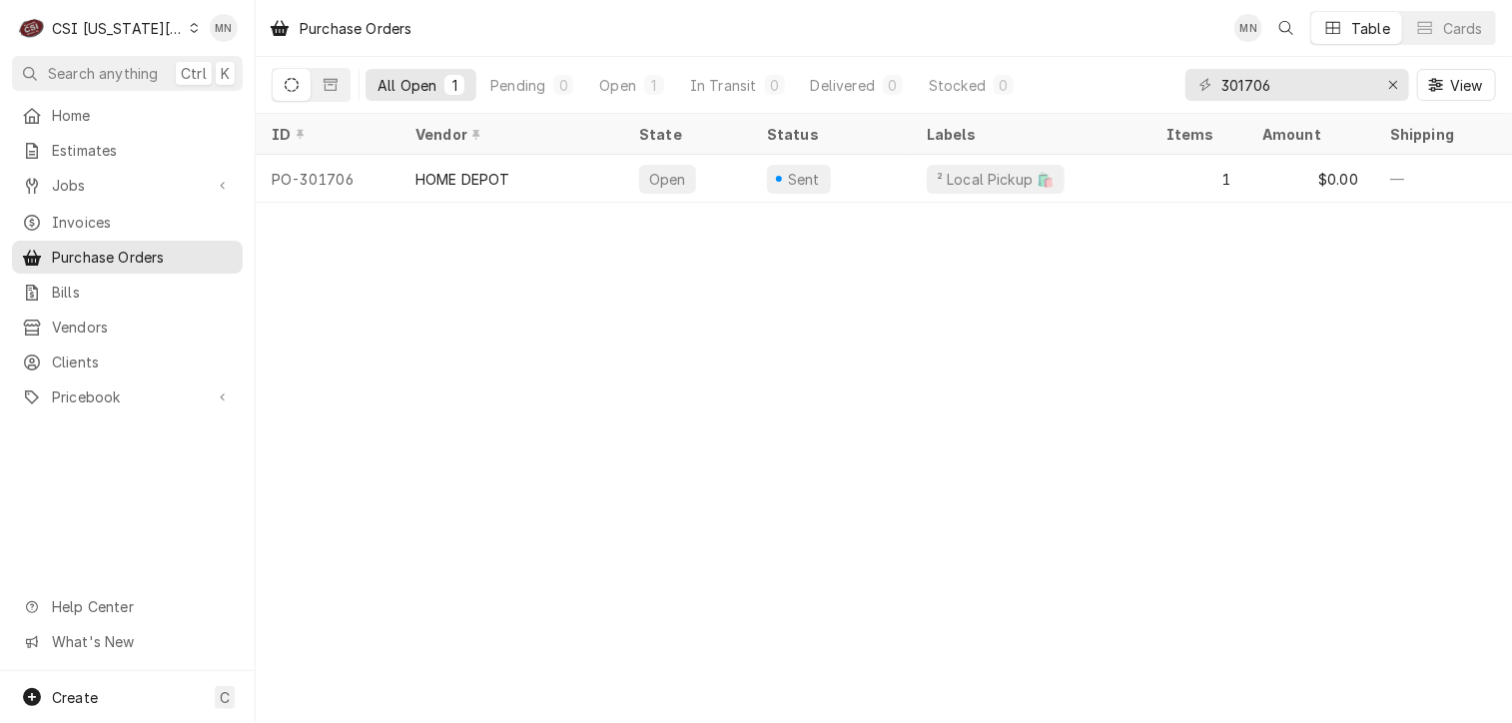
click at [151, 30] on div "CSI [US_STATE][GEOGRAPHIC_DATA]" at bounding box center [118, 28] width 132 height 21
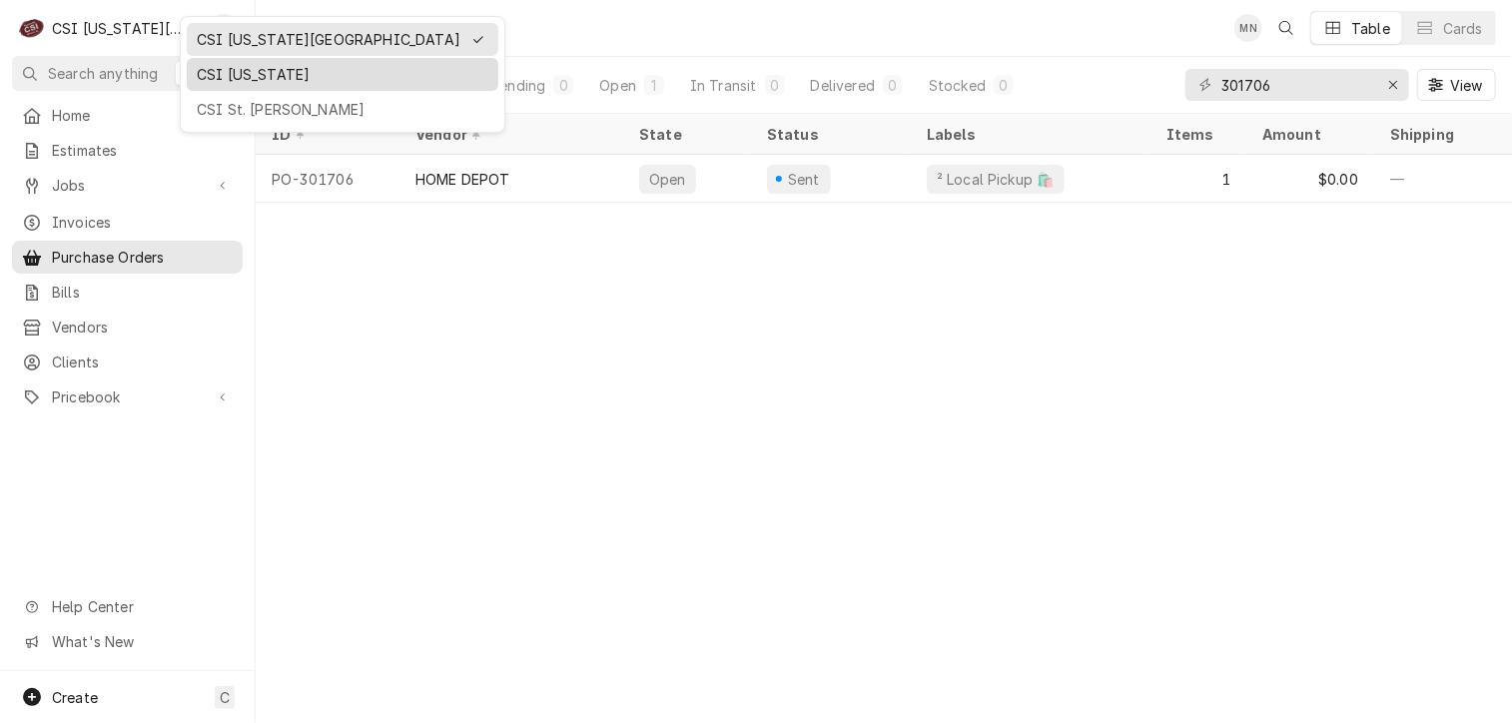
click at [240, 72] on div "CSI [US_STATE]" at bounding box center [343, 74] width 292 height 21
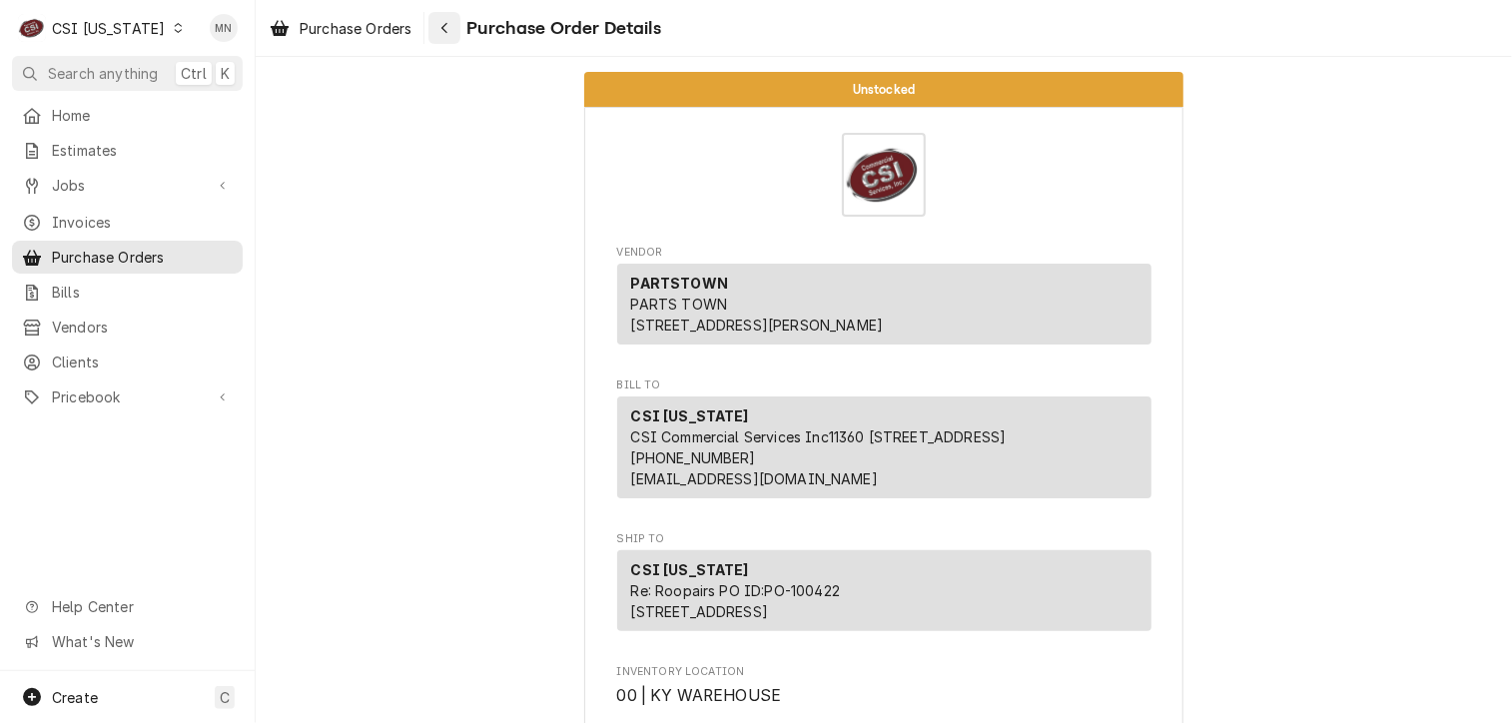
click at [439, 23] on div "Navigate back" at bounding box center [444, 28] width 20 height 20
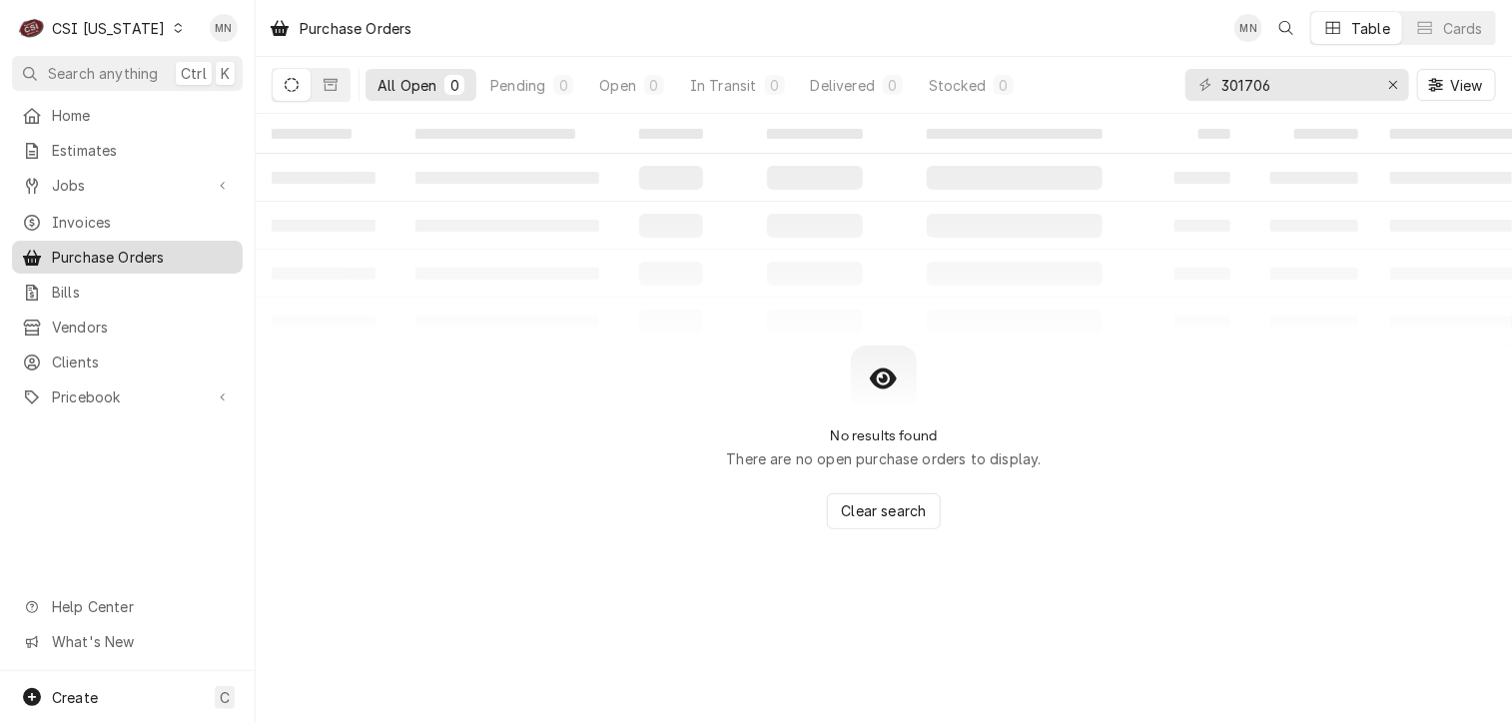
click at [145, 255] on span "Purchase Orders" at bounding box center [142, 257] width 181 height 21
drag, startPoint x: 1290, startPoint y: 86, endPoint x: 1025, endPoint y: 77, distance: 265.8
click at [1025, 77] on div "All Open 0 Pending 0 Open 0 In Transit 0 Delivered 0 Stocked 0 301706 View" at bounding box center [884, 85] width 1224 height 56
type input "100430"
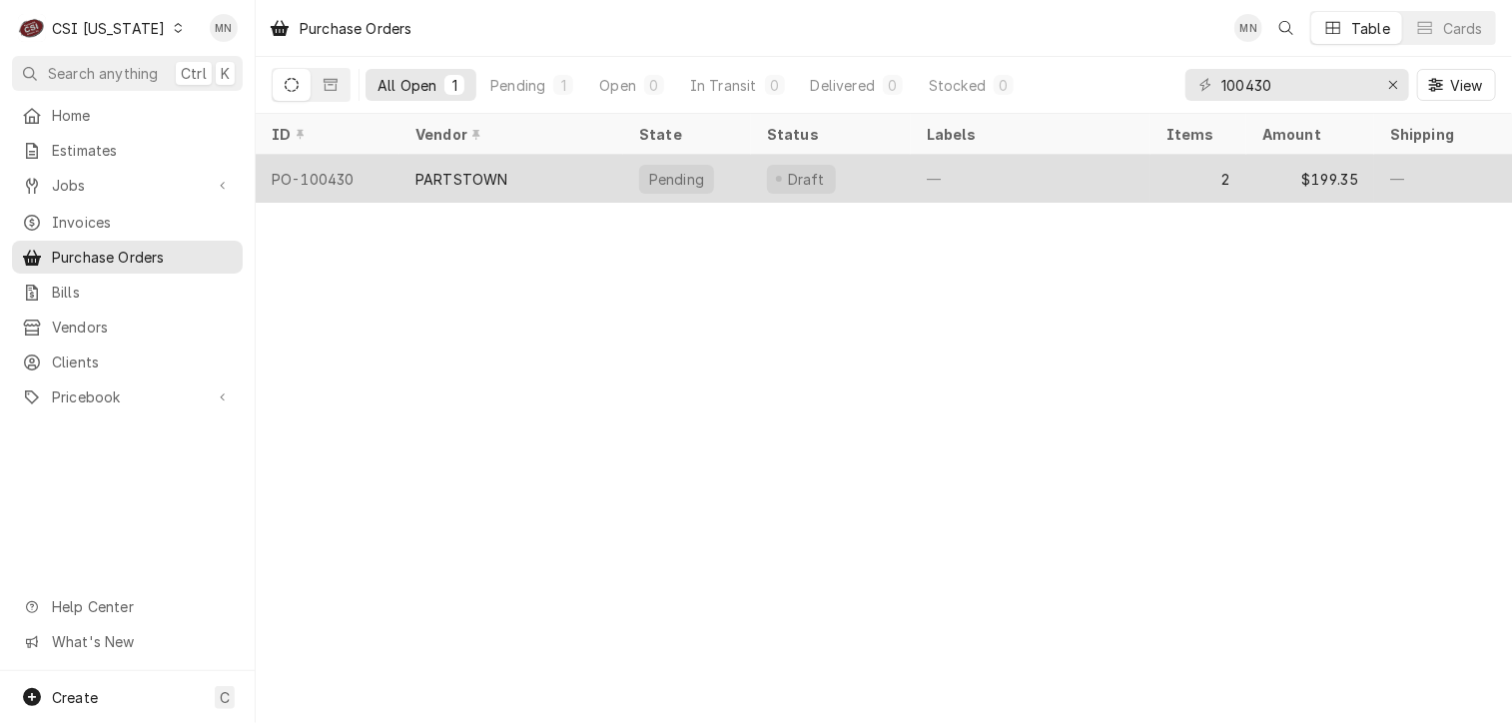
click at [505, 178] on div "PARTSTOWN" at bounding box center [511, 179] width 224 height 48
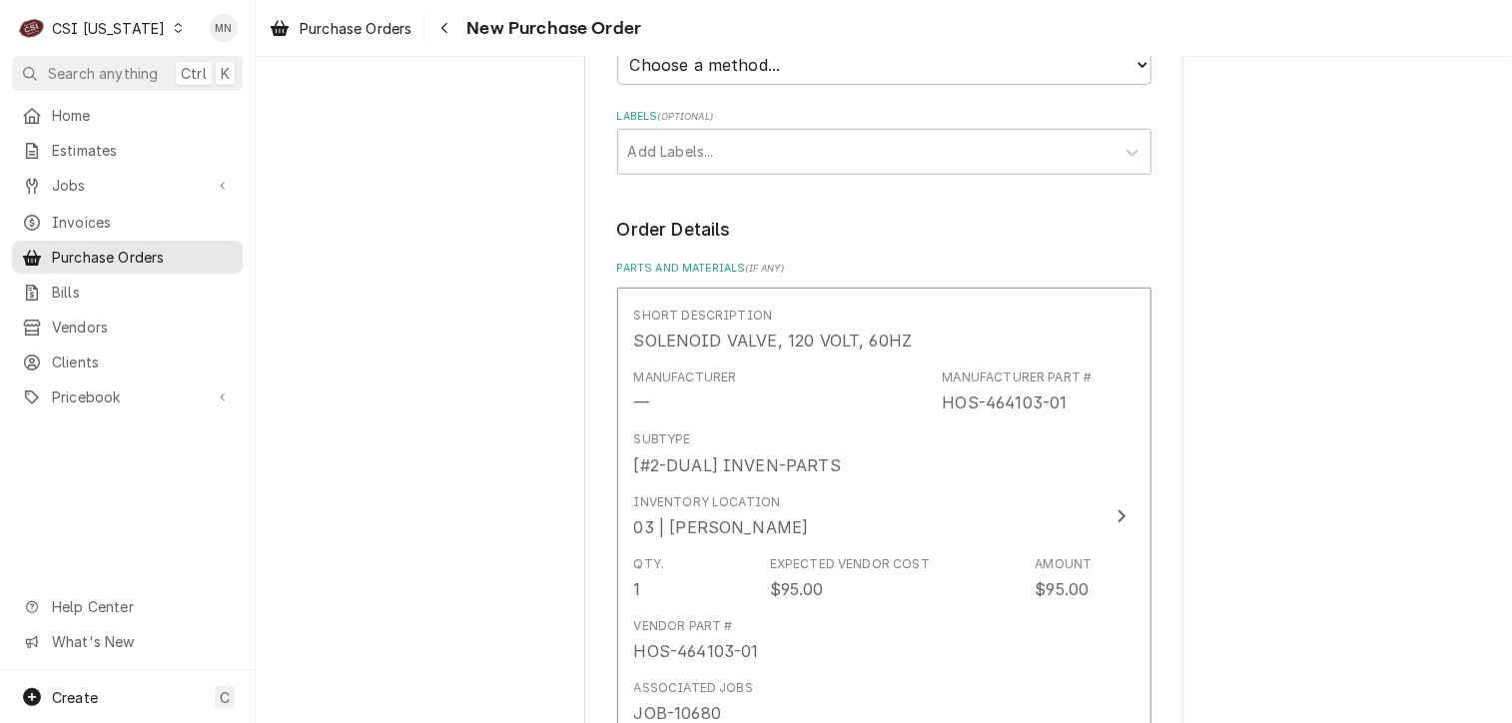
scroll to position [899, 0]
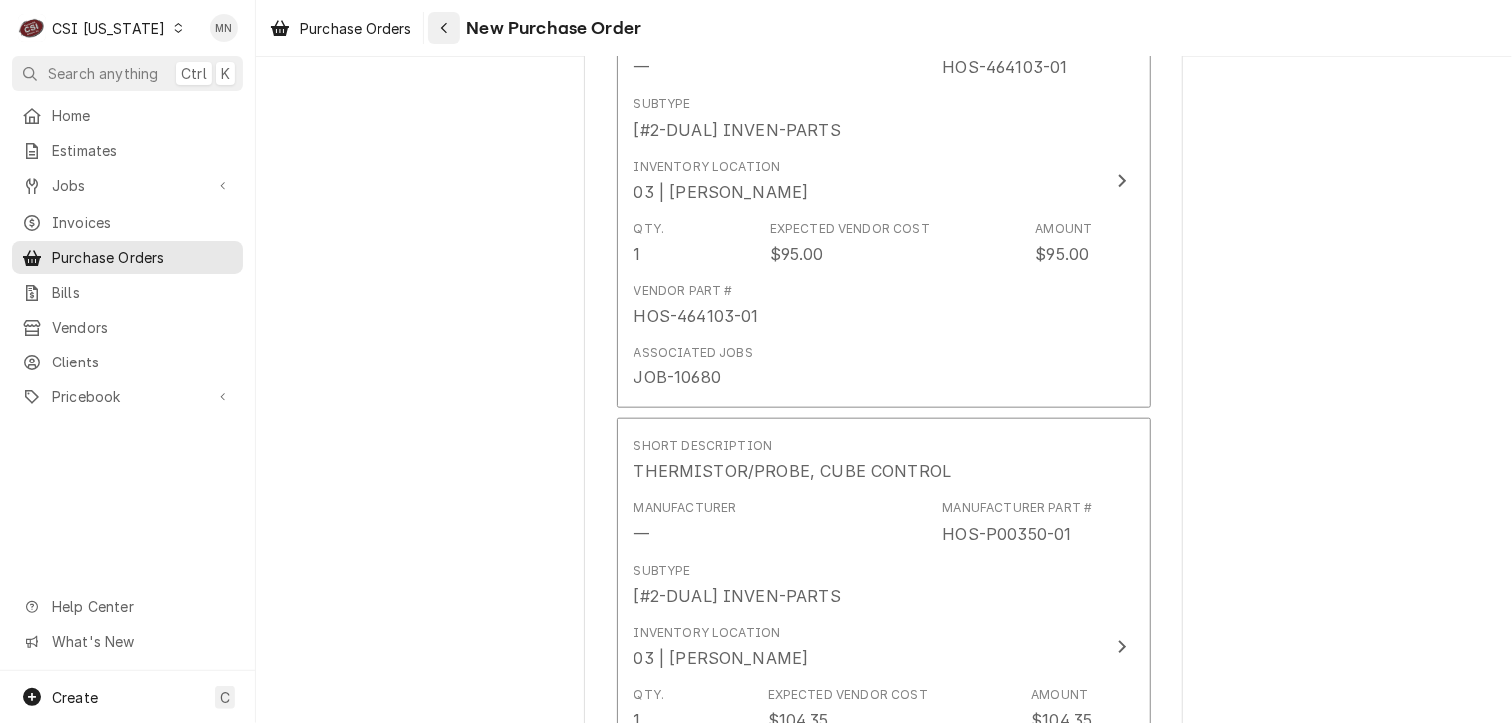
click at [451, 30] on div "Navigate back" at bounding box center [444, 28] width 20 height 20
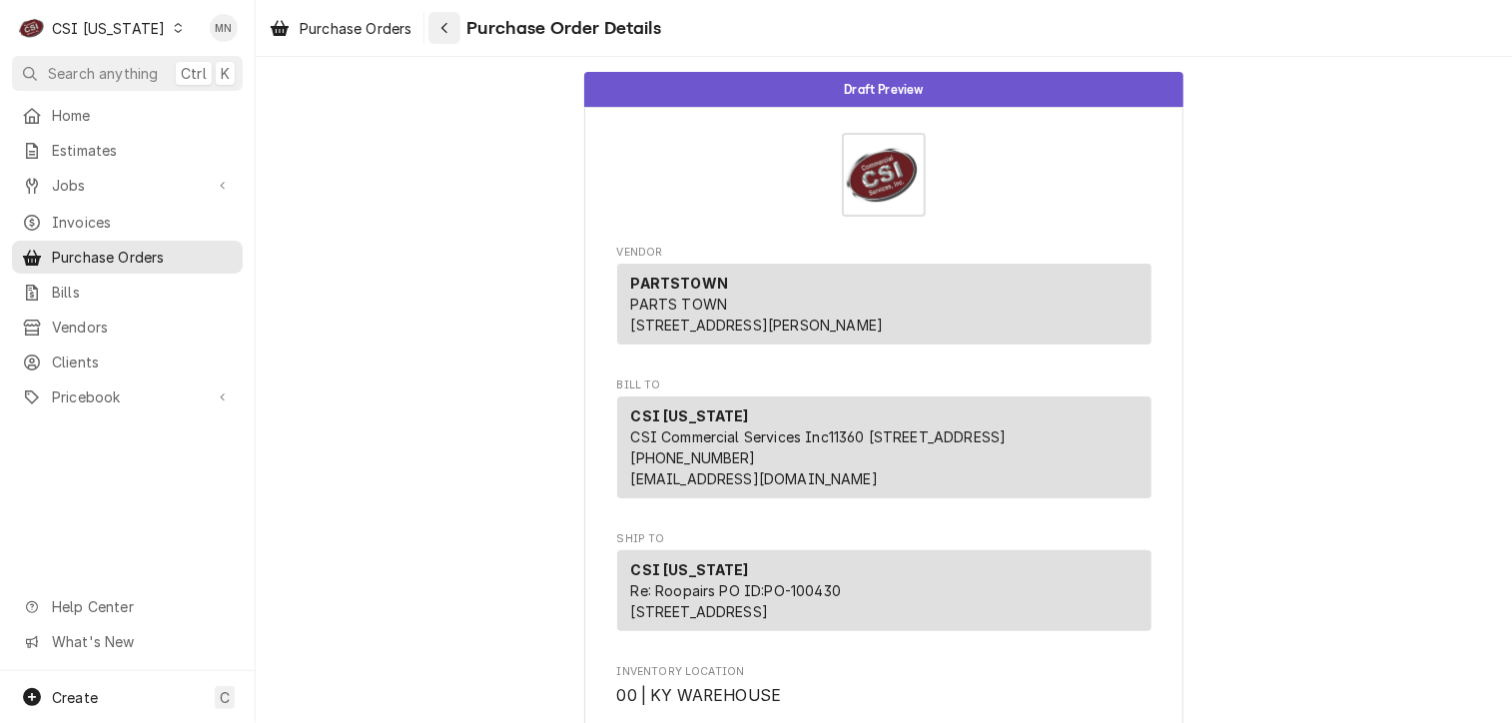
click at [451, 27] on div "Navigate back" at bounding box center [444, 28] width 20 height 20
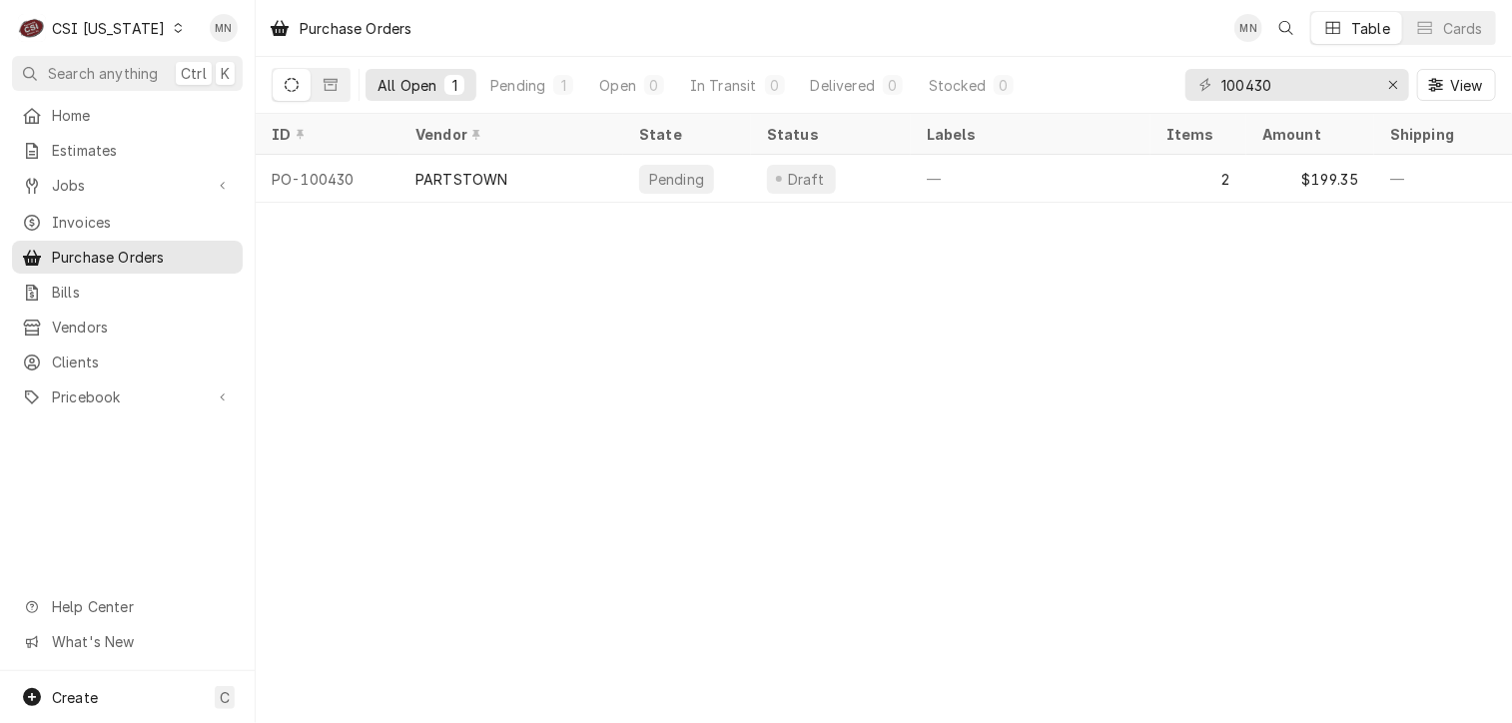
click at [119, 23] on div "CSI Kentucky" at bounding box center [108, 28] width 113 height 21
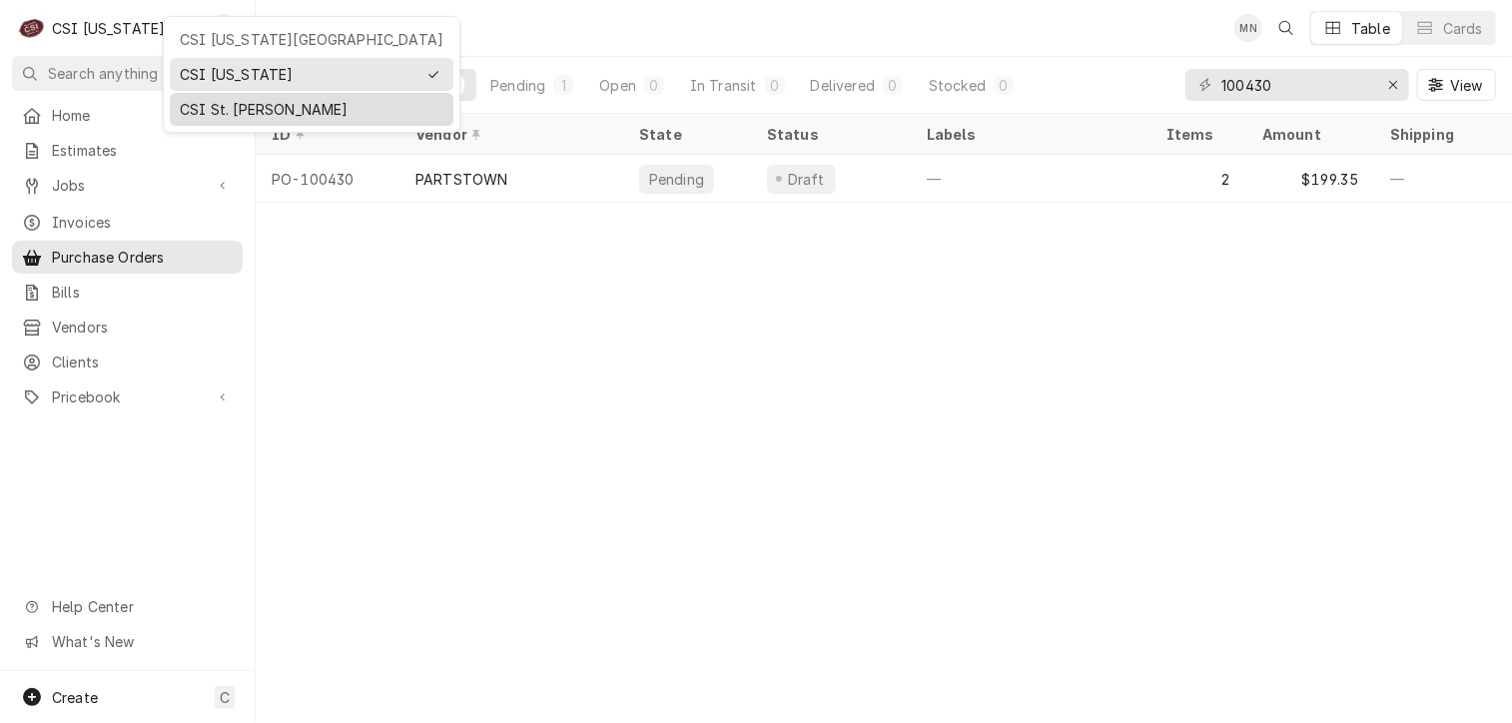
click at [201, 99] on div "CSI St. [PERSON_NAME]" at bounding box center [312, 109] width 264 height 21
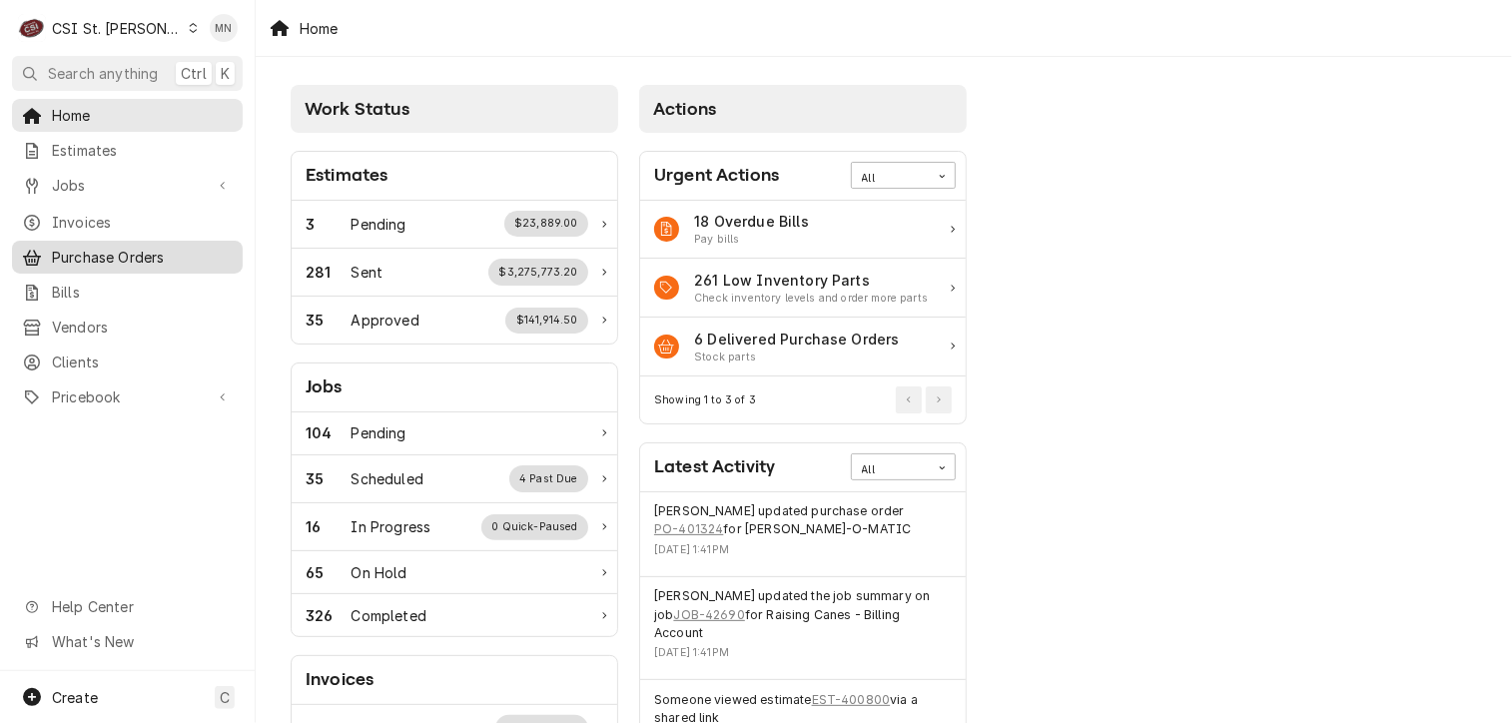
drag, startPoint x: 127, startPoint y: 254, endPoint x: 176, endPoint y: 241, distance: 50.6
click at [127, 254] on span "Purchase Orders" at bounding box center [142, 257] width 181 height 21
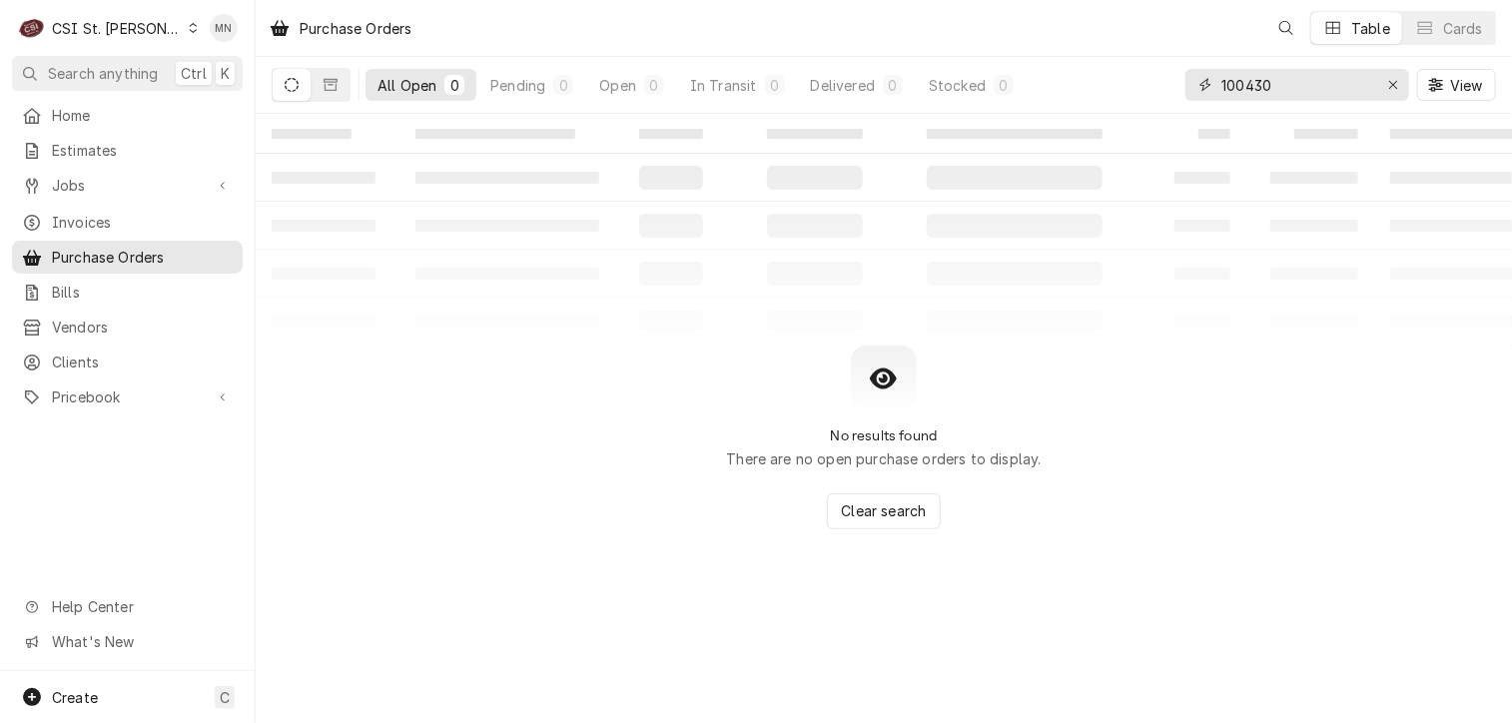
click at [1294, 73] on input "100430" at bounding box center [1296, 85] width 150 height 32
drag, startPoint x: 1296, startPoint y: 78, endPoint x: 1134, endPoint y: 83, distance: 161.9
click at [1135, 83] on div "All Open 0 Pending 0 Open 0 In Transit 0 Delivered 0 Stocked 0 100430 View" at bounding box center [884, 85] width 1224 height 56
type input "401377"
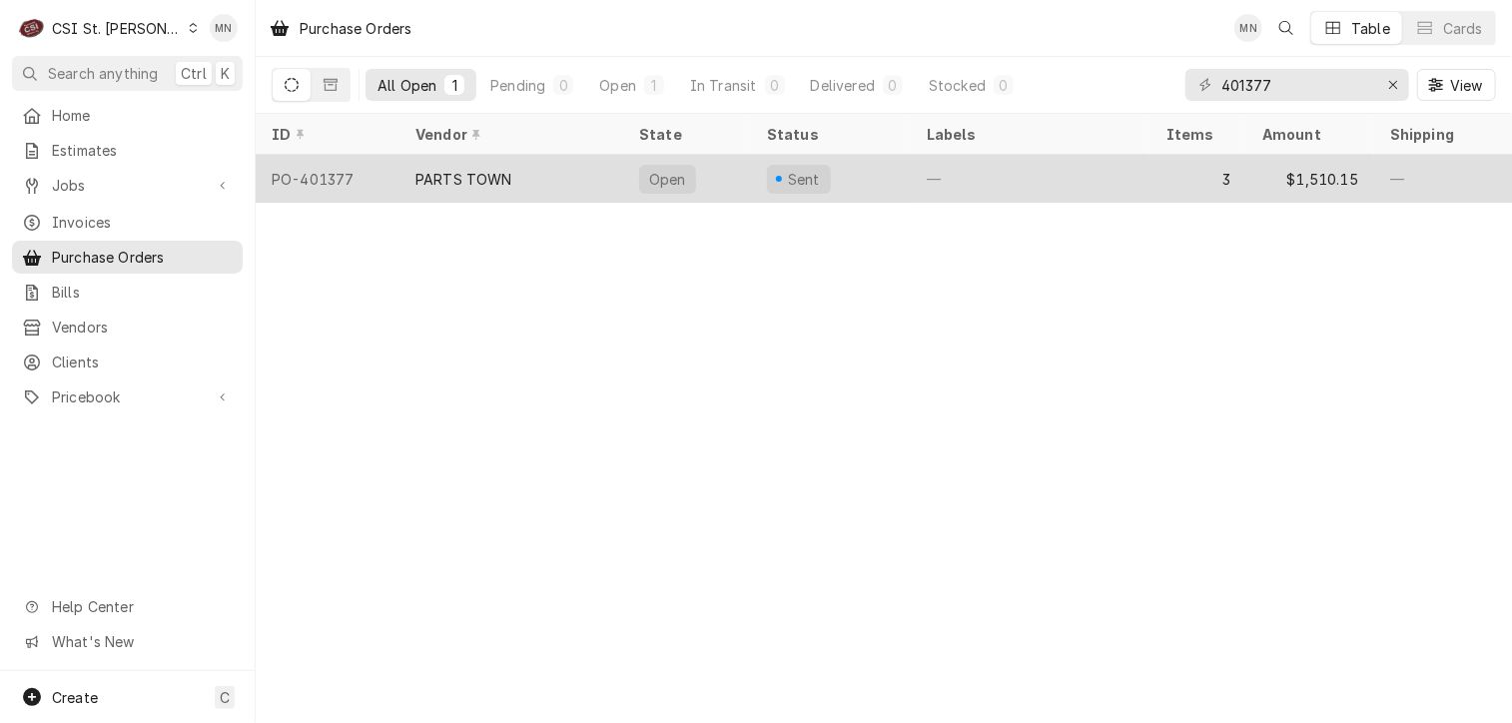
click at [543, 173] on div "PARTS TOWN" at bounding box center [511, 179] width 224 height 48
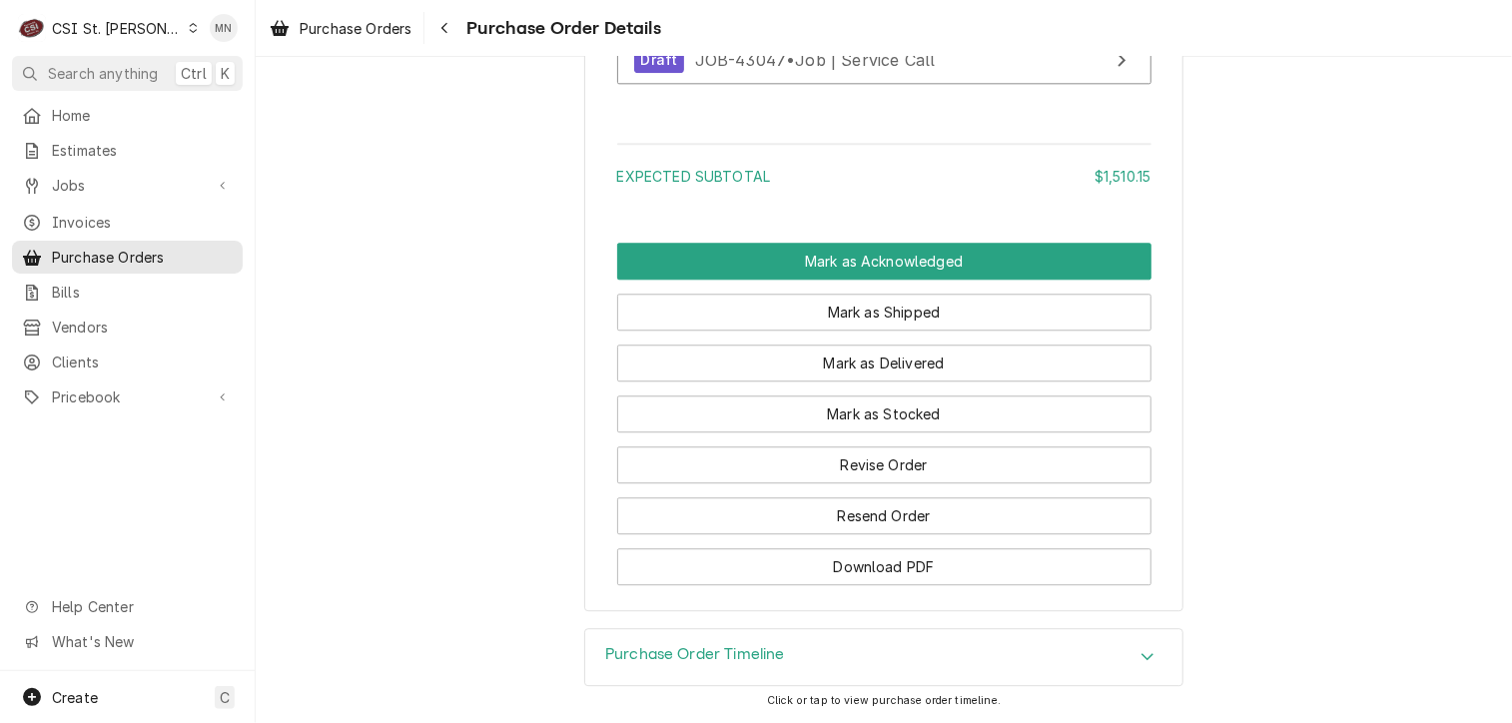
scroll to position [2497, 0]
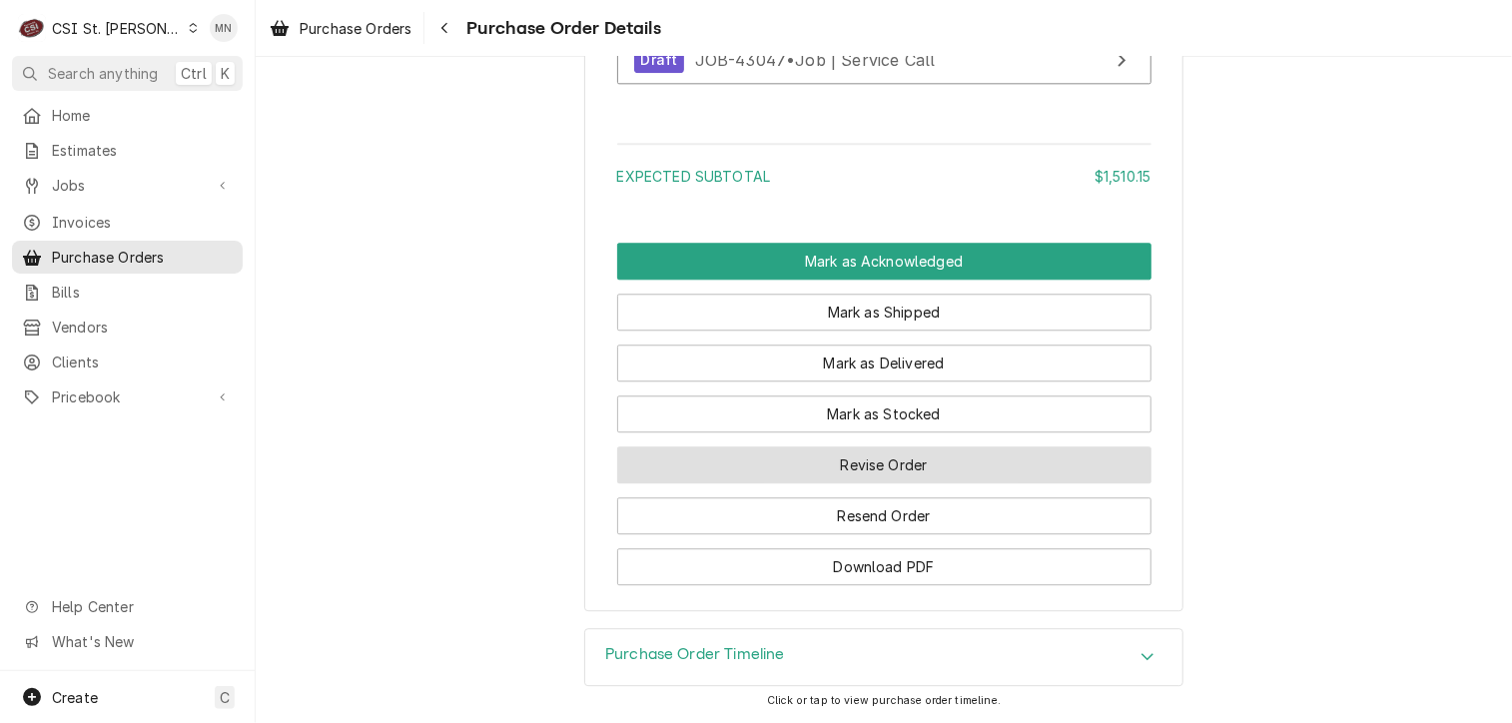
click at [918, 483] on button "Revise Order" at bounding box center [884, 464] width 534 height 37
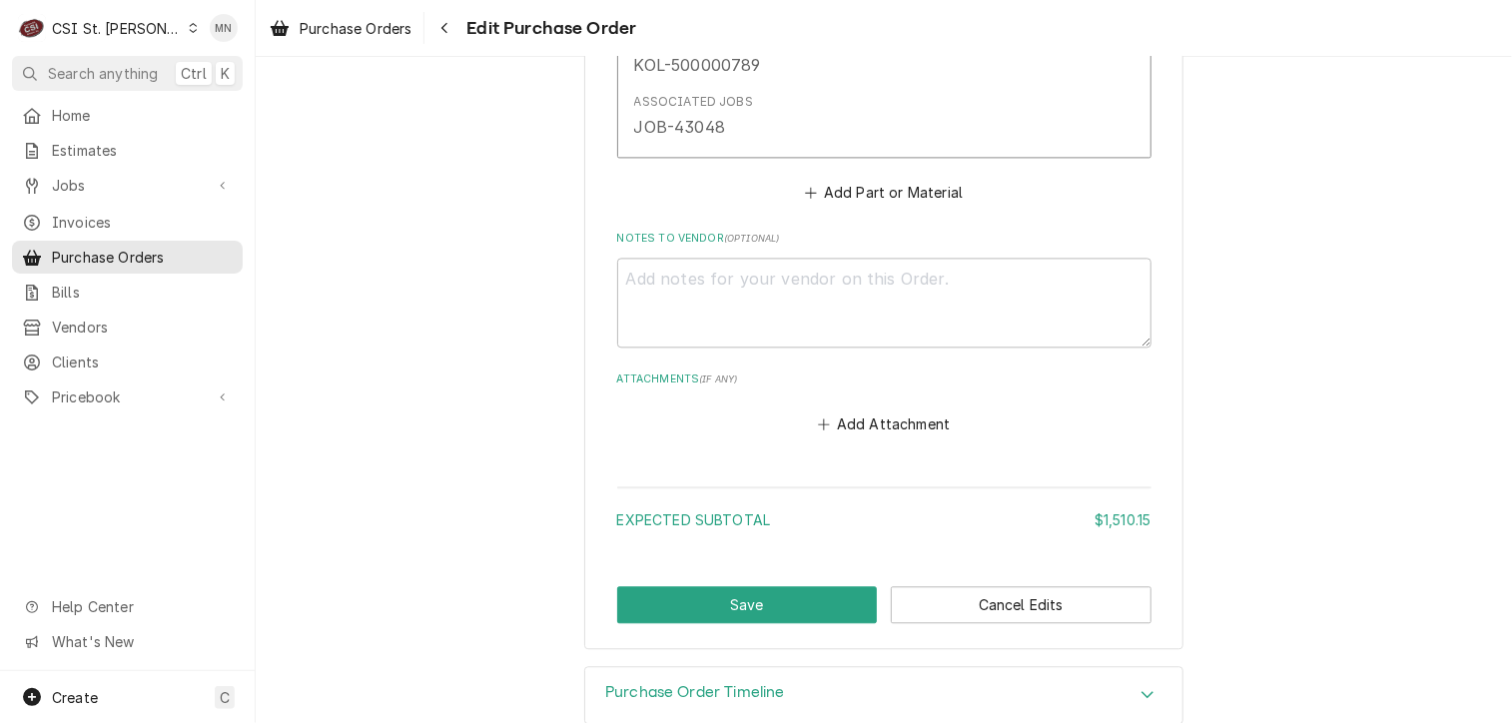
scroll to position [2181, 0]
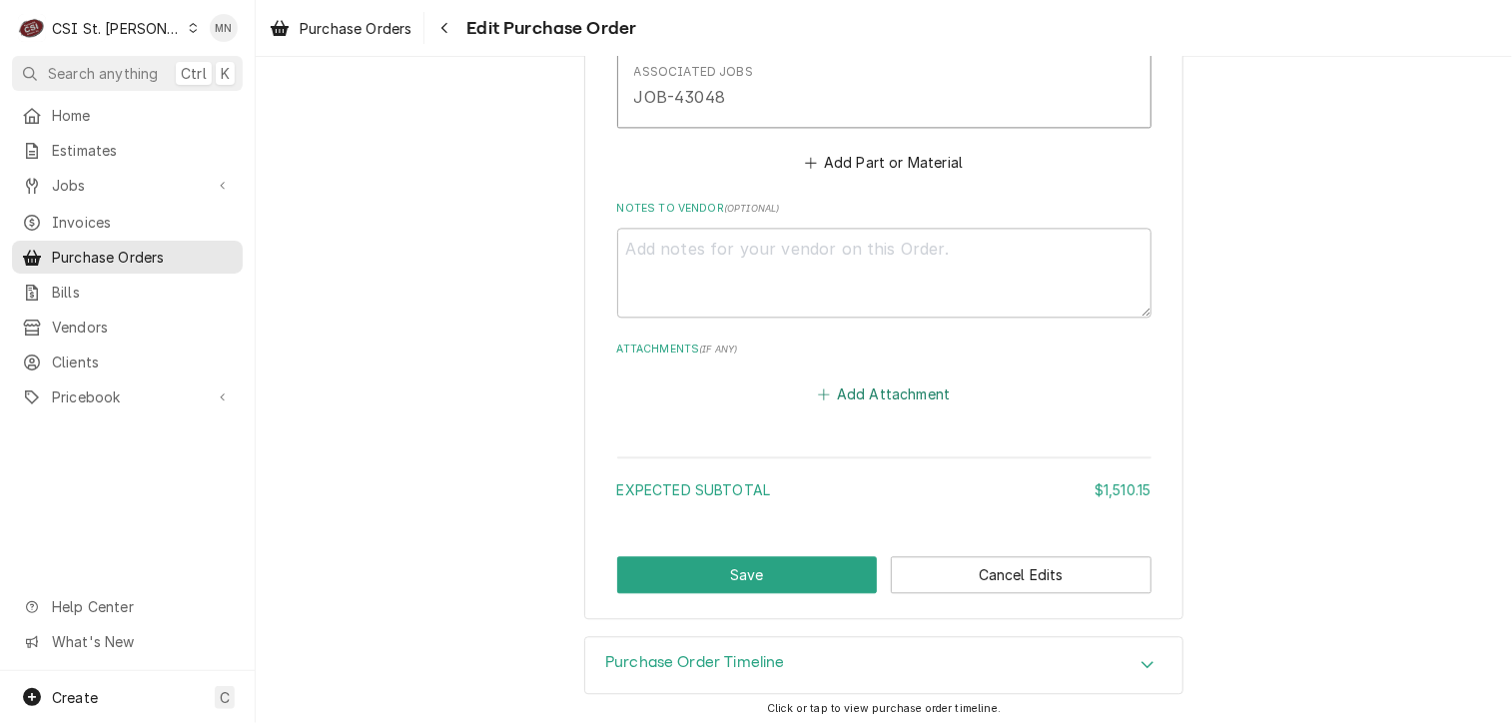
click at [875, 388] on button "Add Attachment" at bounding box center [884, 393] width 140 height 28
type textarea "x"
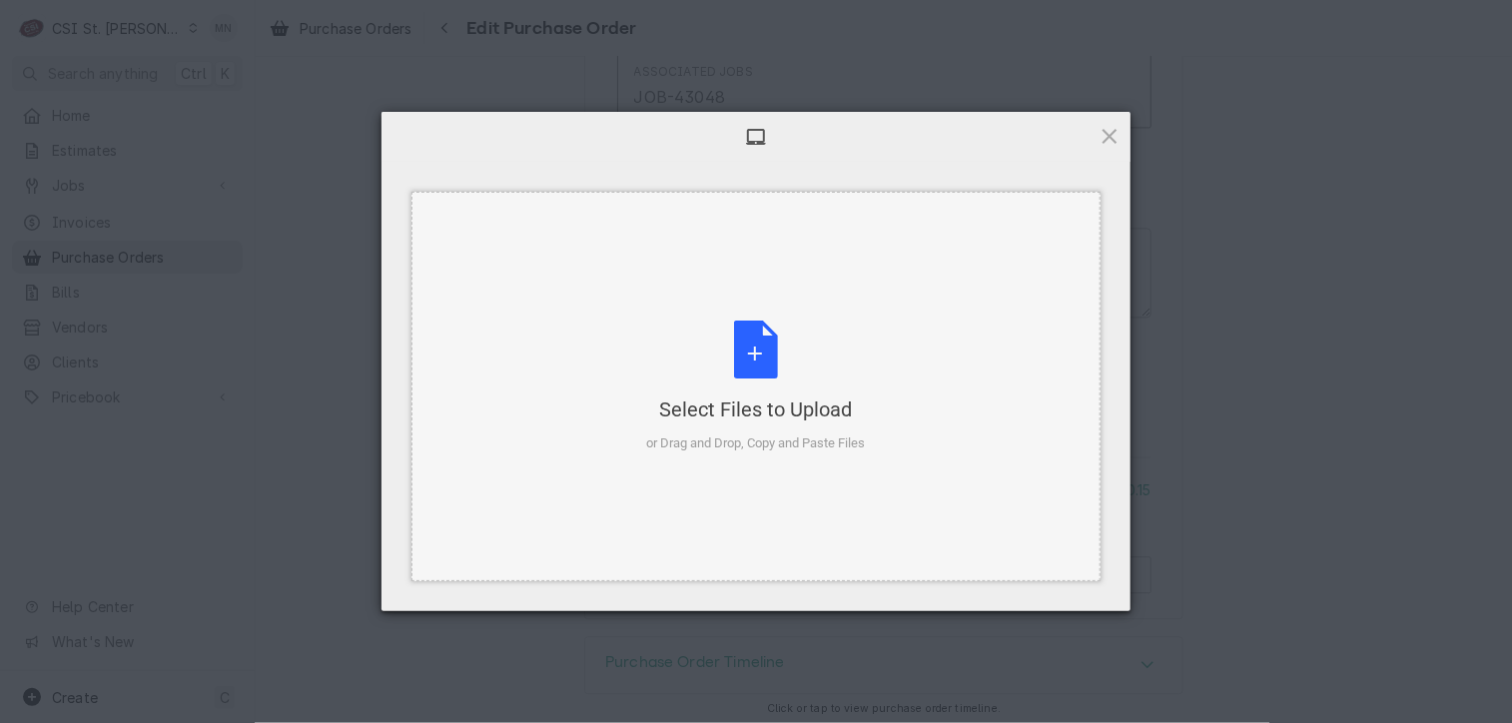
click at [768, 366] on div "Select Files to Upload or Drag and Drop, Copy and Paste Files" at bounding box center [756, 387] width 219 height 133
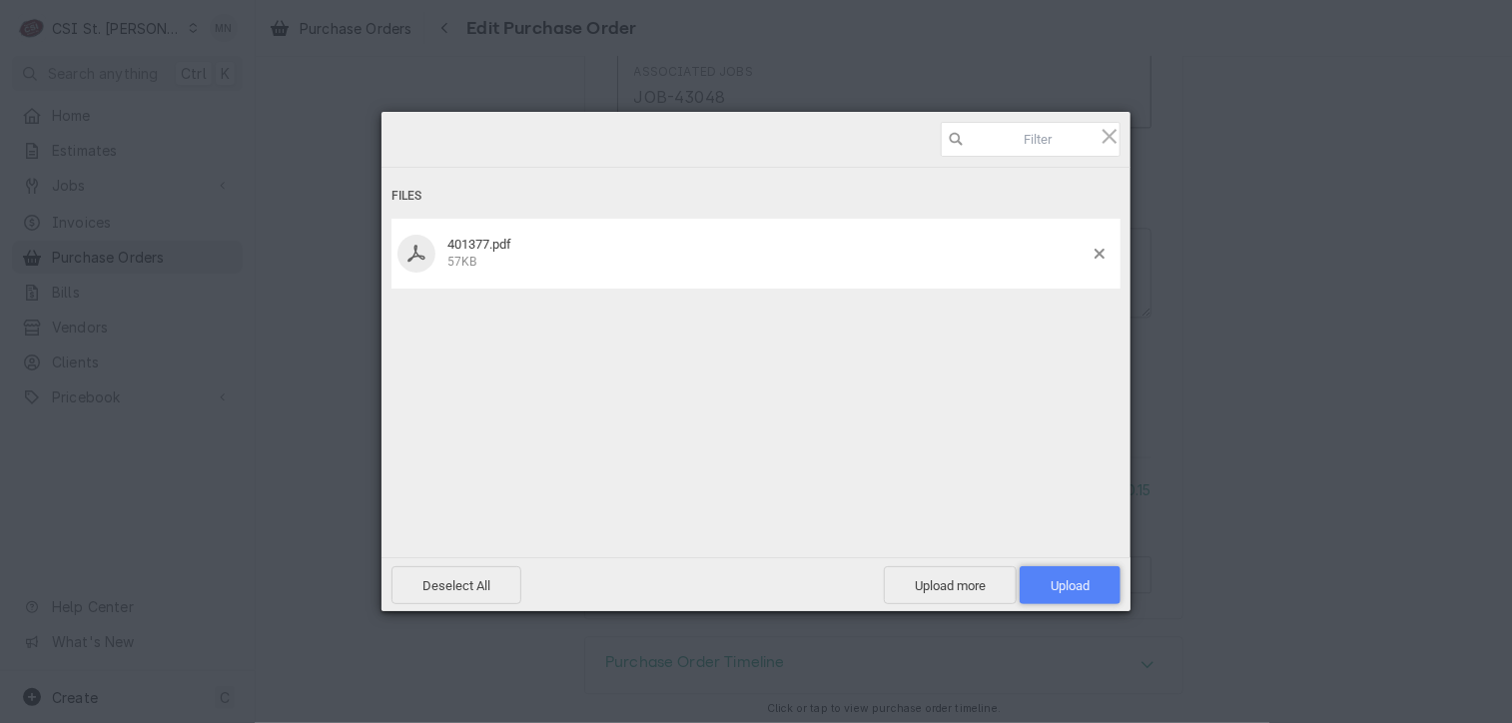
click at [1083, 581] on span "Upload 1" at bounding box center [1070, 585] width 39 height 15
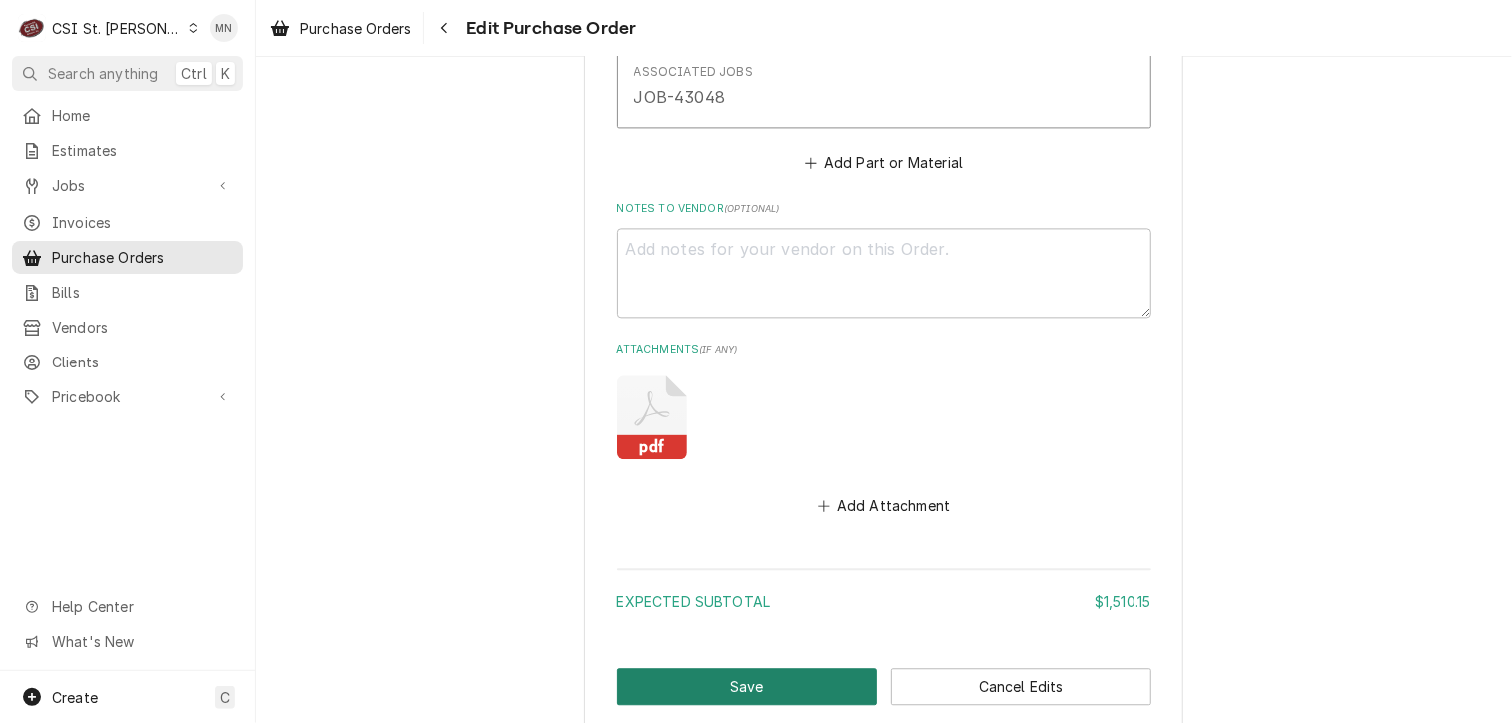
click at [723, 690] on button "Save" at bounding box center [747, 686] width 261 height 37
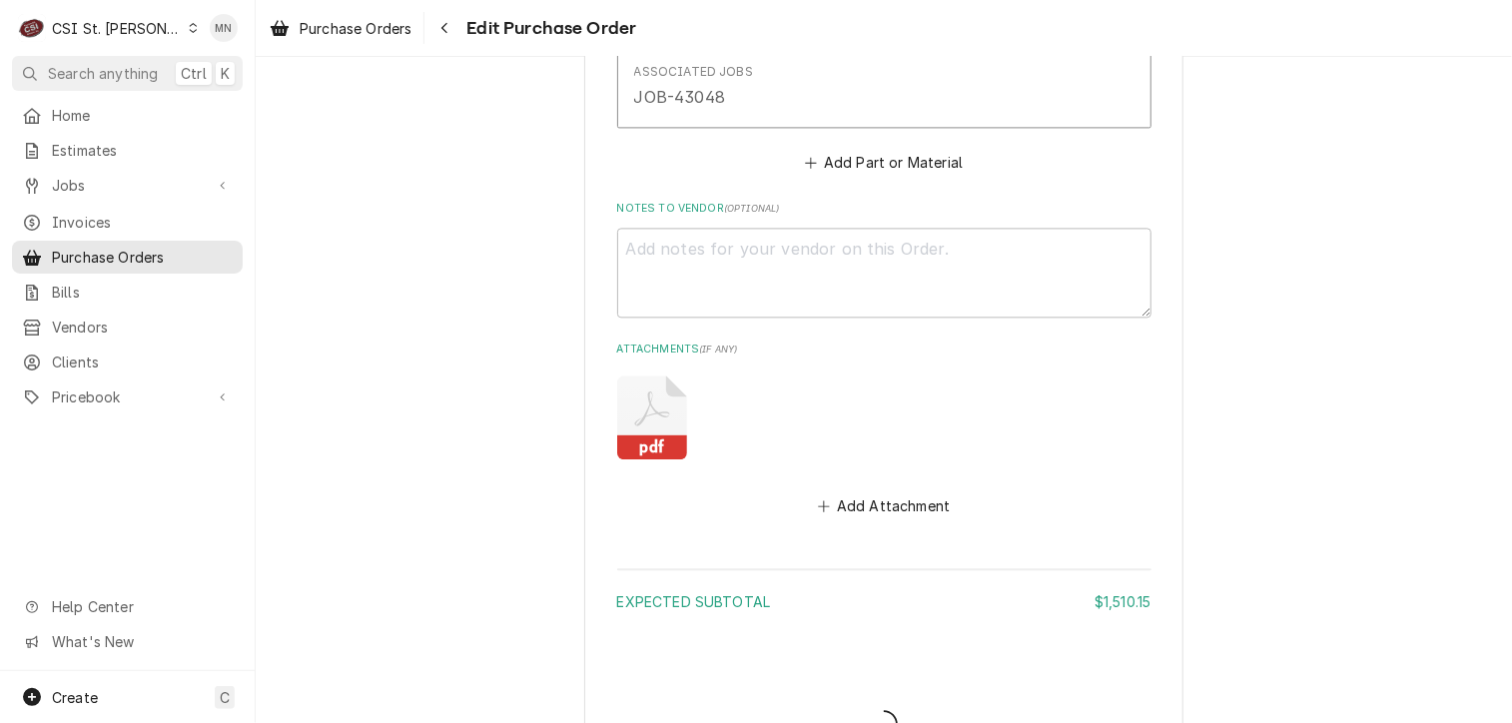
type textarea "x"
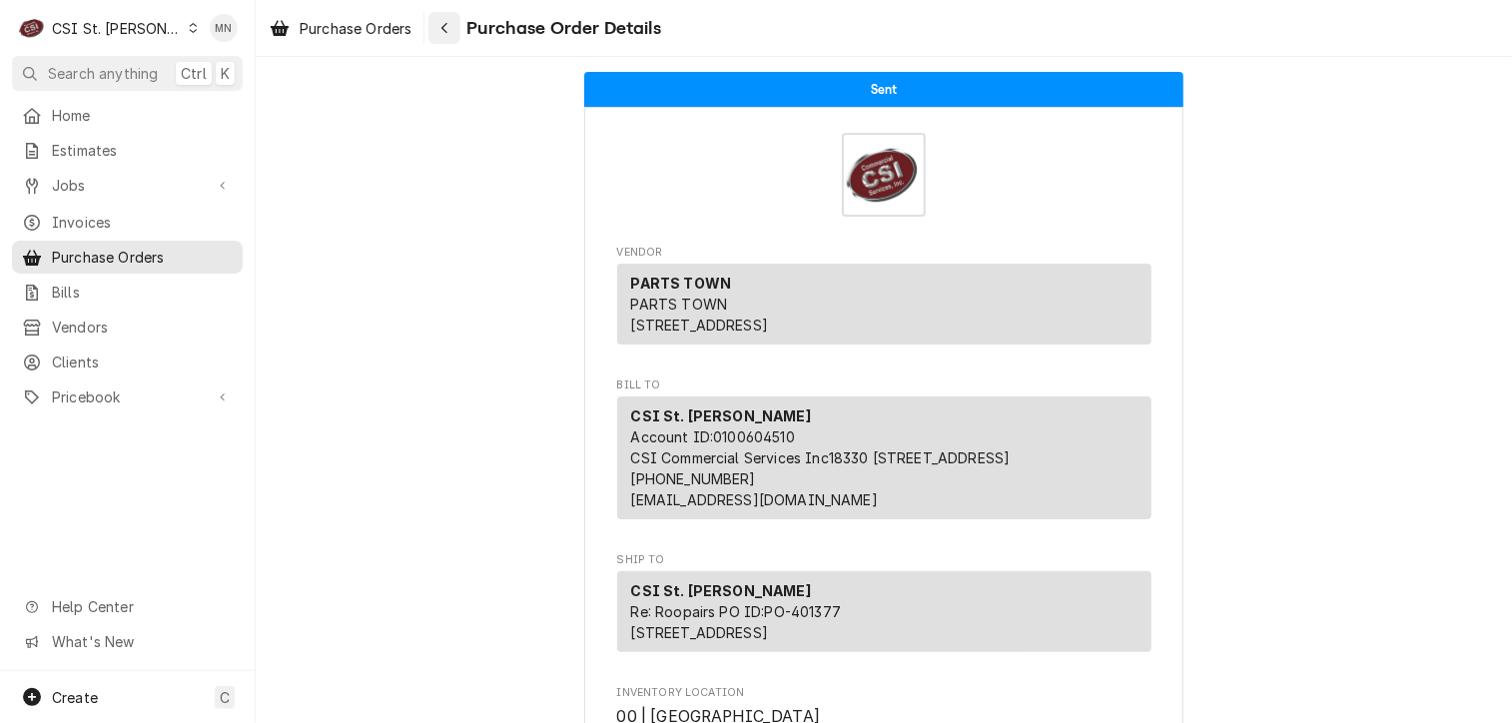
click at [460, 28] on button "Navigate back" at bounding box center [444, 28] width 32 height 32
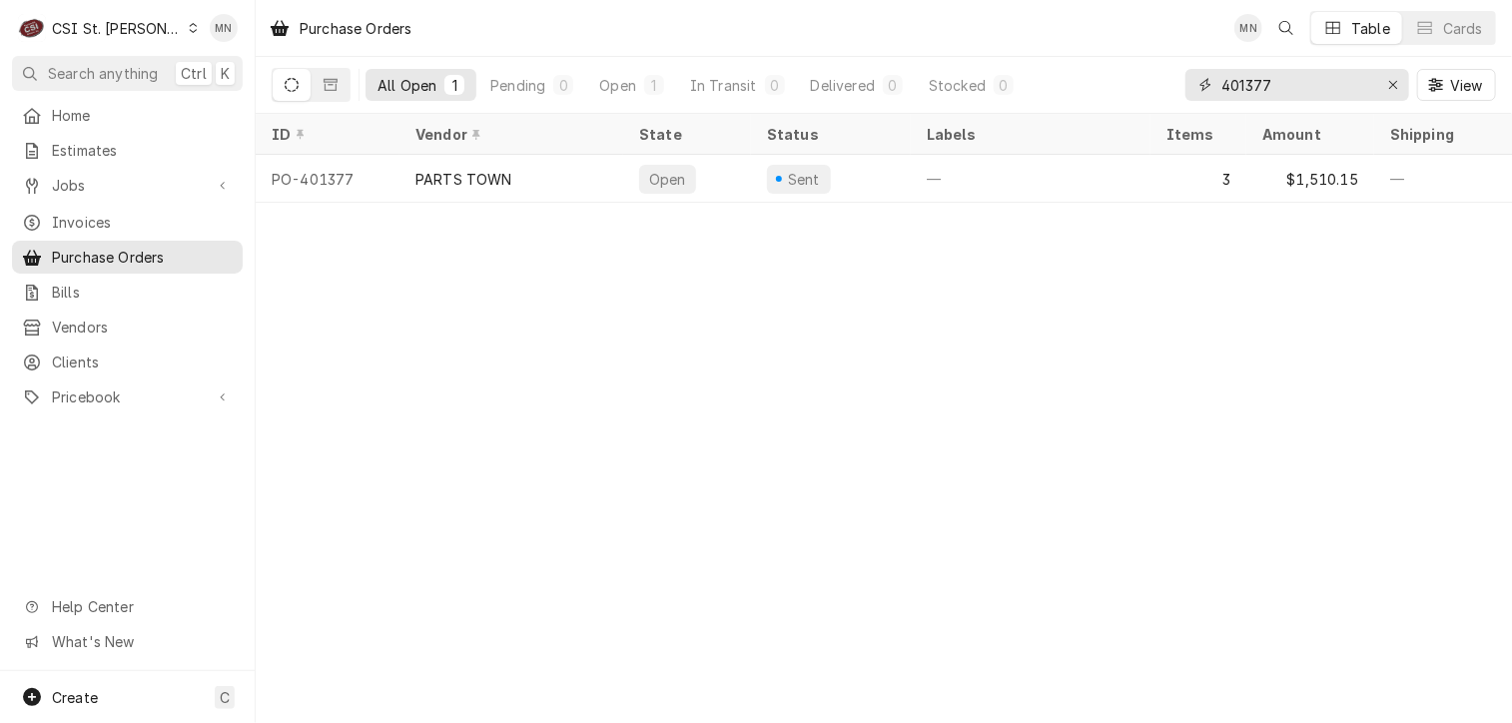
drag, startPoint x: 1274, startPoint y: 91, endPoint x: 1146, endPoint y: 81, distance: 128.2
click at [1150, 82] on div "All Open 1 Pending 0 Open 1 In Transit 0 Delivered 0 Stocked 0 401377 View" at bounding box center [884, 85] width 1224 height 56
type input "401386"
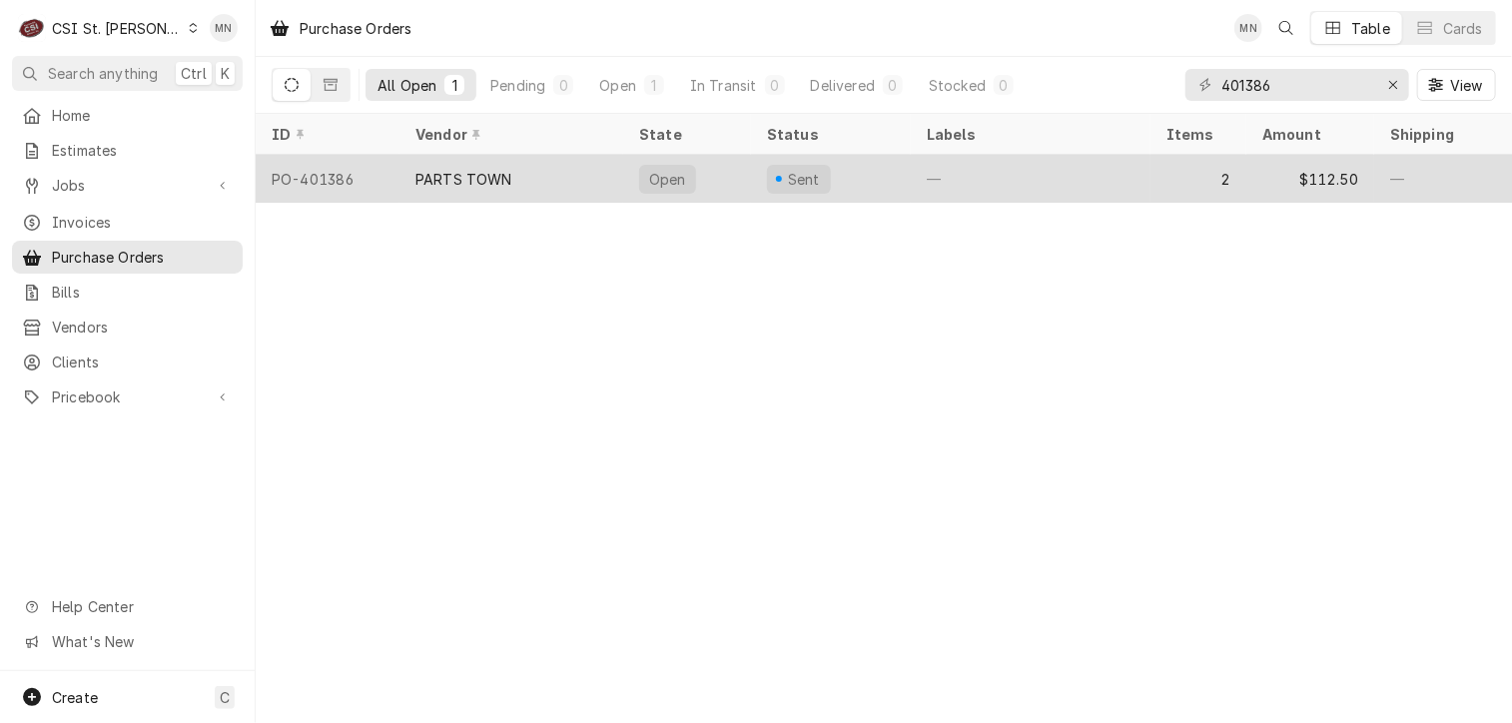
click at [563, 171] on div "PARTS TOWN" at bounding box center [511, 179] width 224 height 48
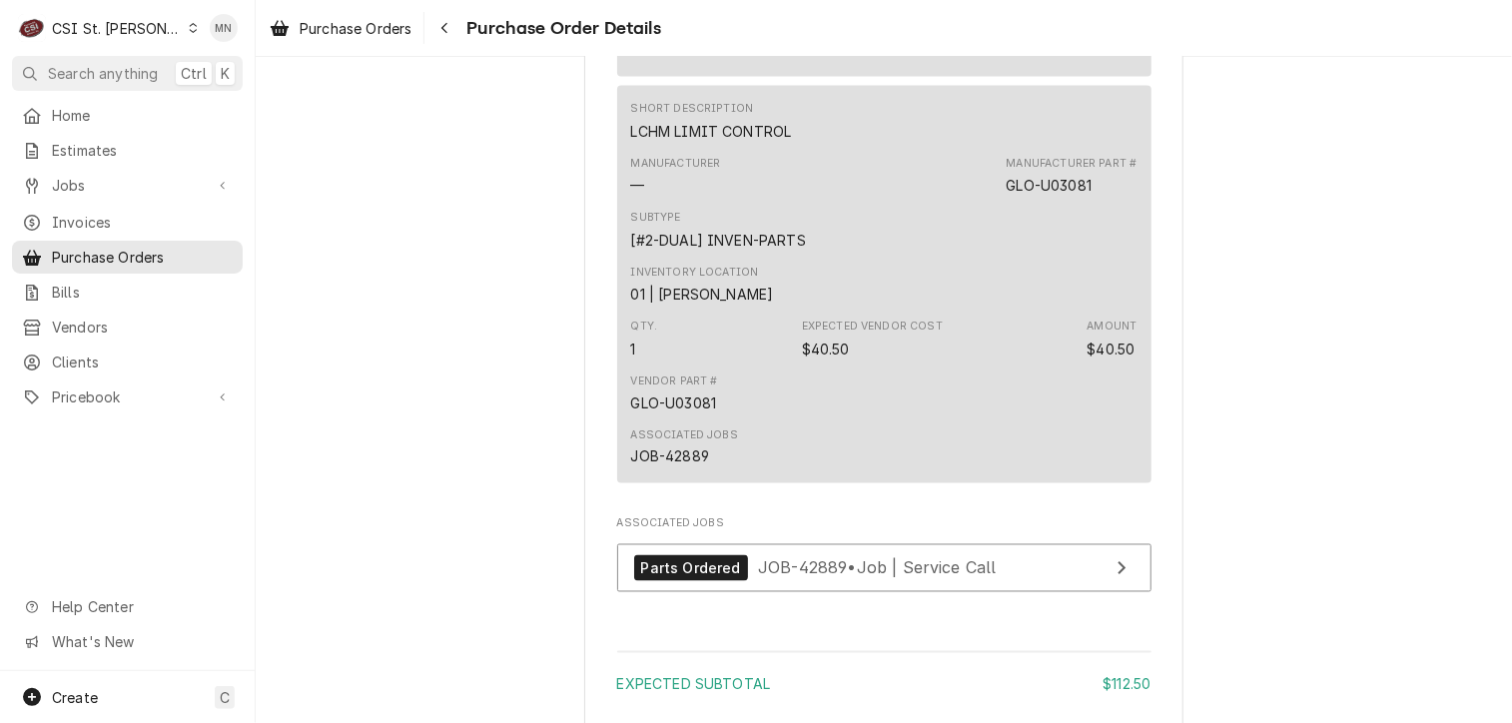
scroll to position [1997, 0]
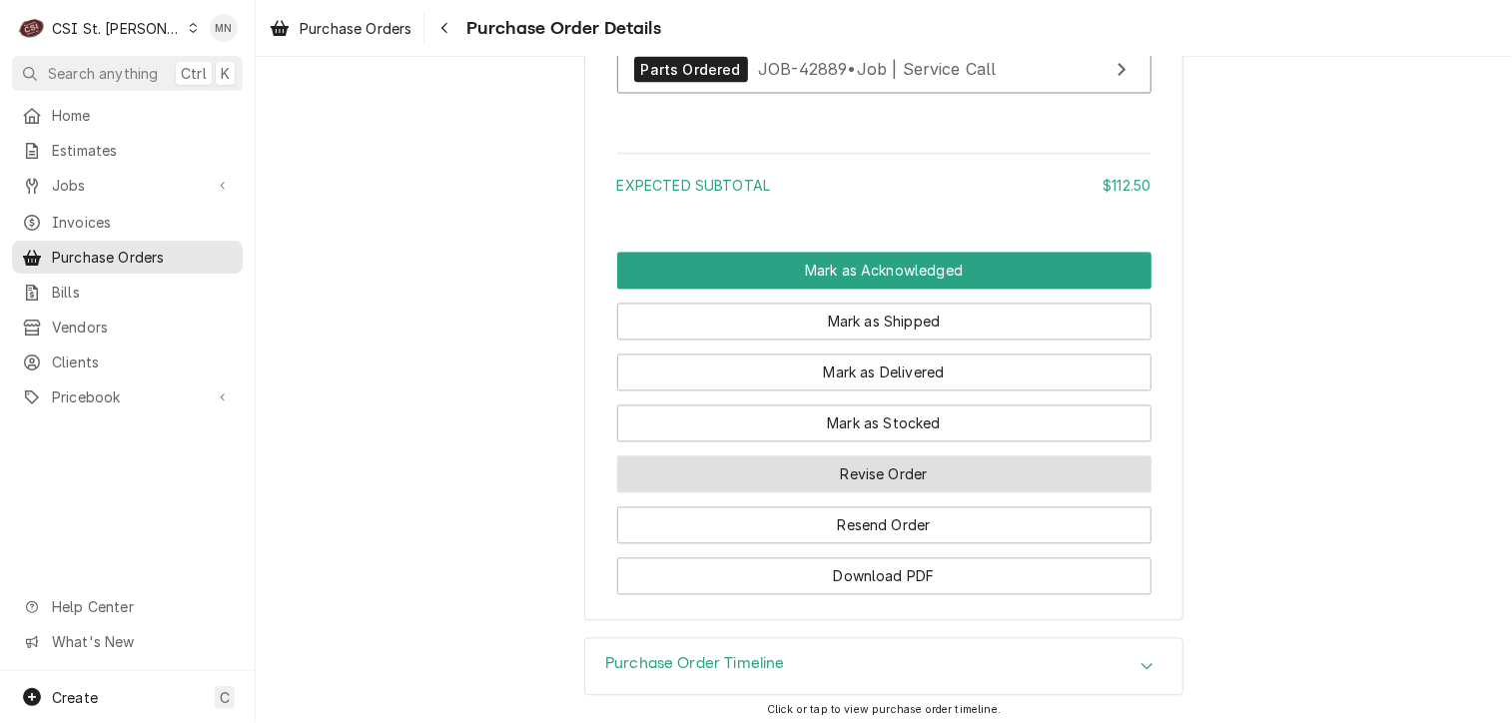
click at [915, 492] on button "Revise Order" at bounding box center [884, 473] width 534 height 37
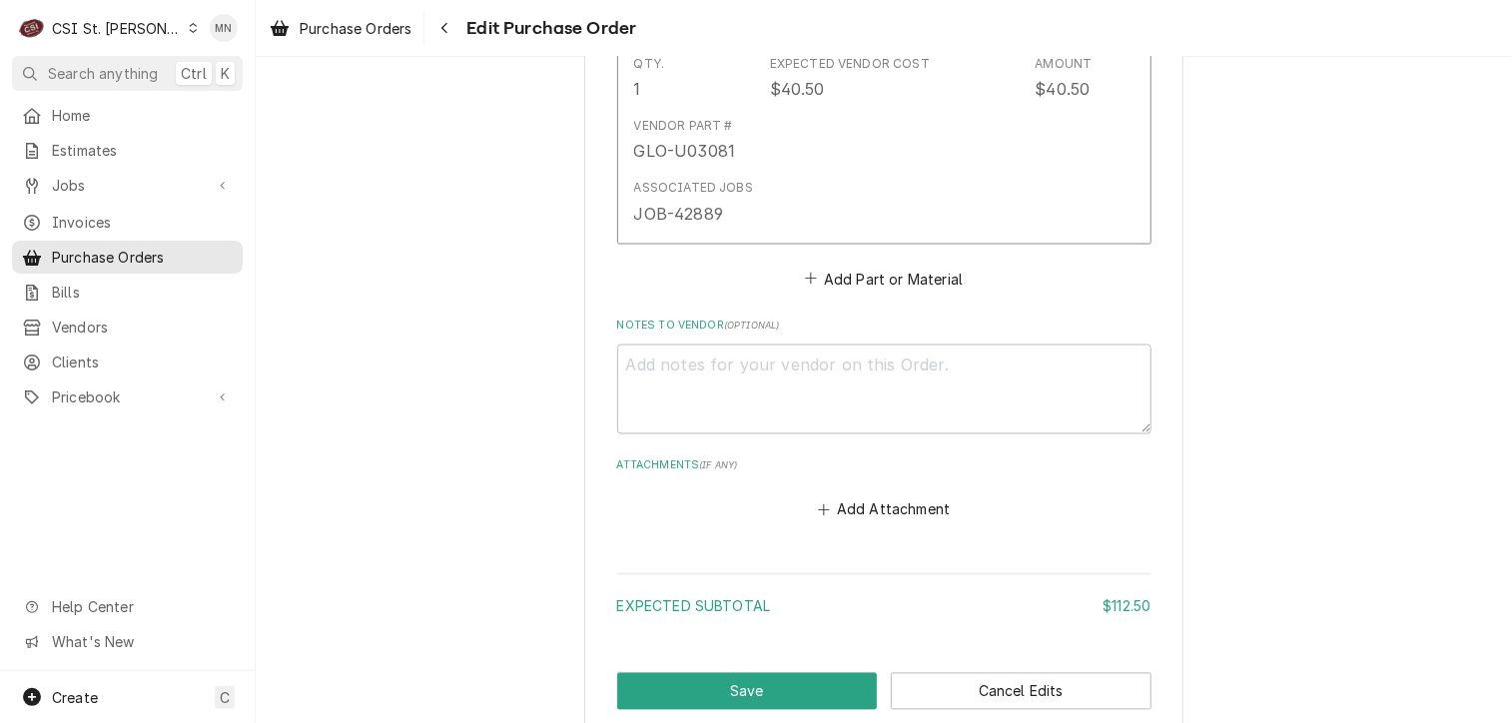
scroll to position [1698, 0]
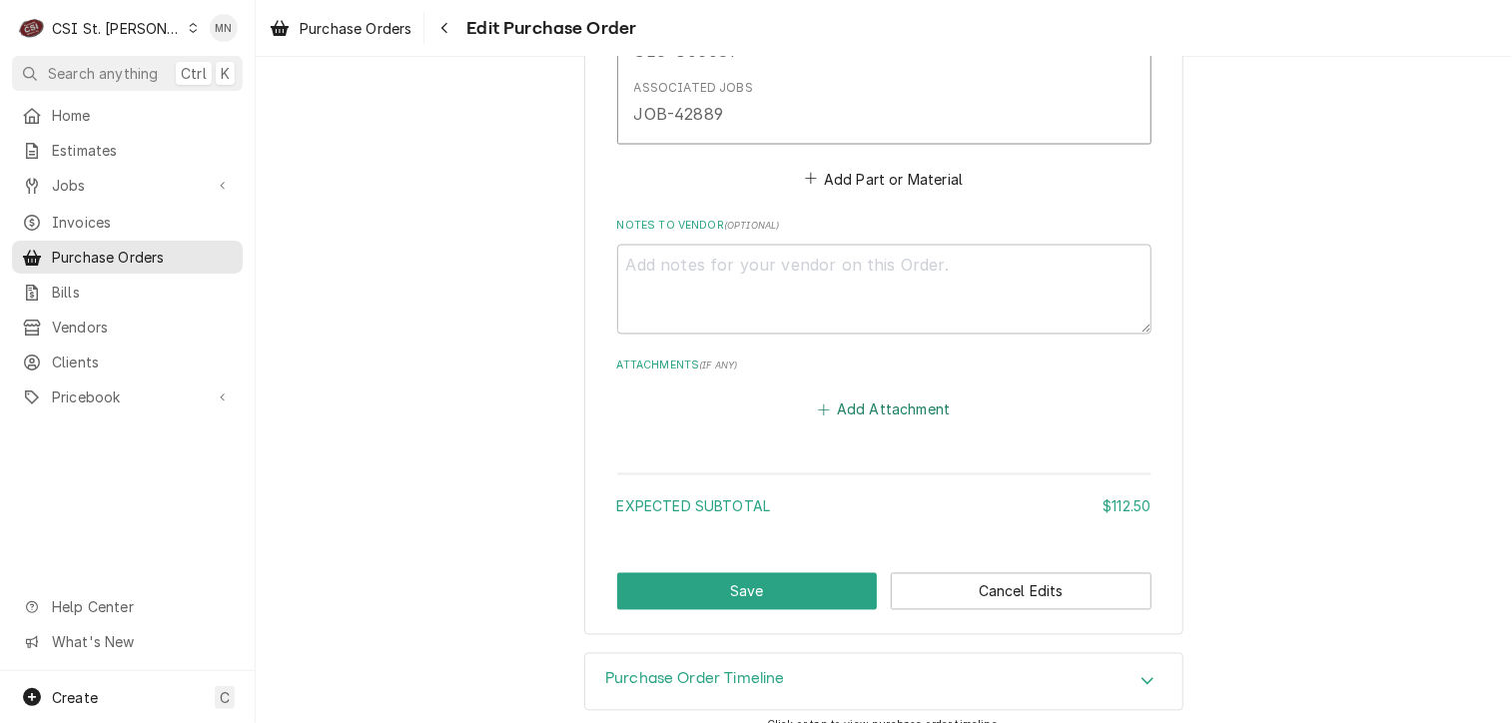
click at [874, 415] on button "Add Attachment" at bounding box center [884, 410] width 140 height 28
type textarea "x"
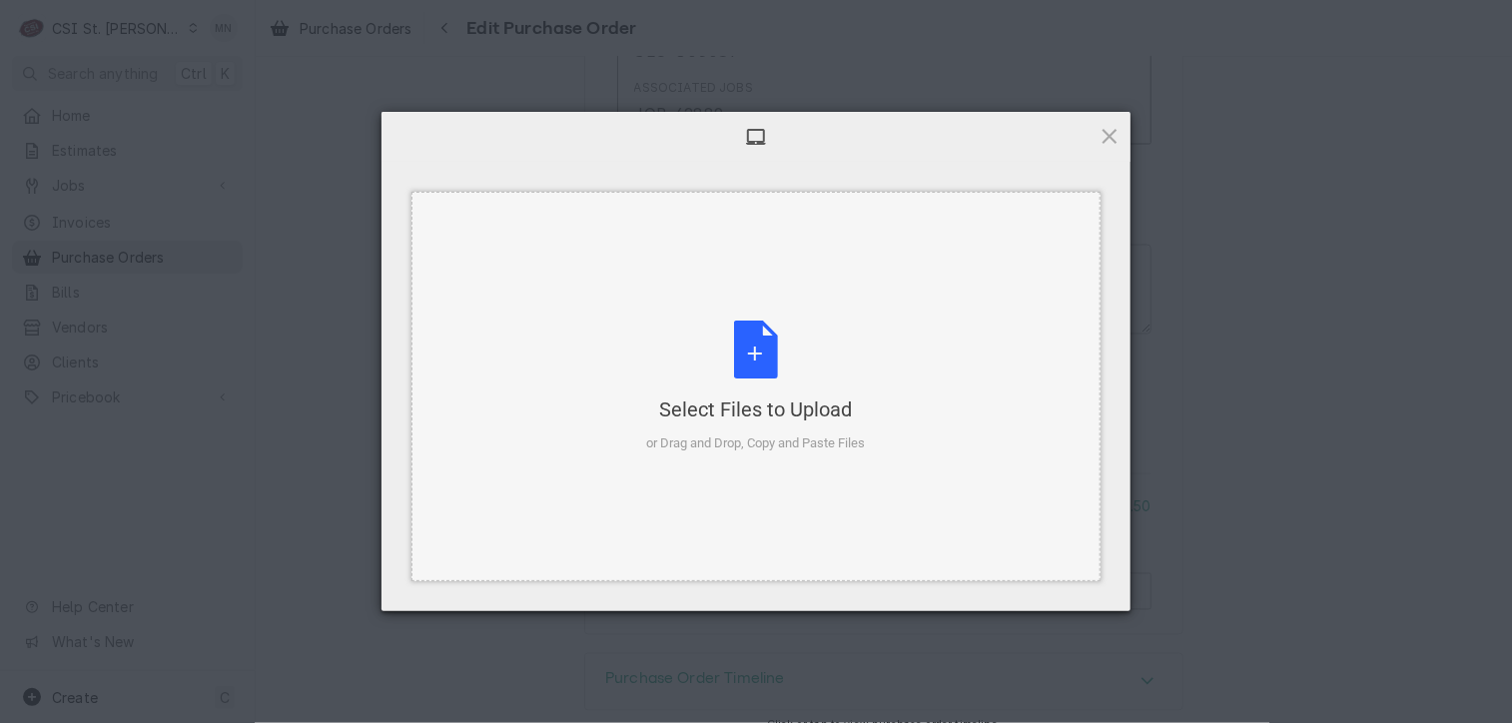
click at [804, 385] on div "Select Files to Upload or Drag and Drop, Copy and Paste Files" at bounding box center [756, 387] width 219 height 133
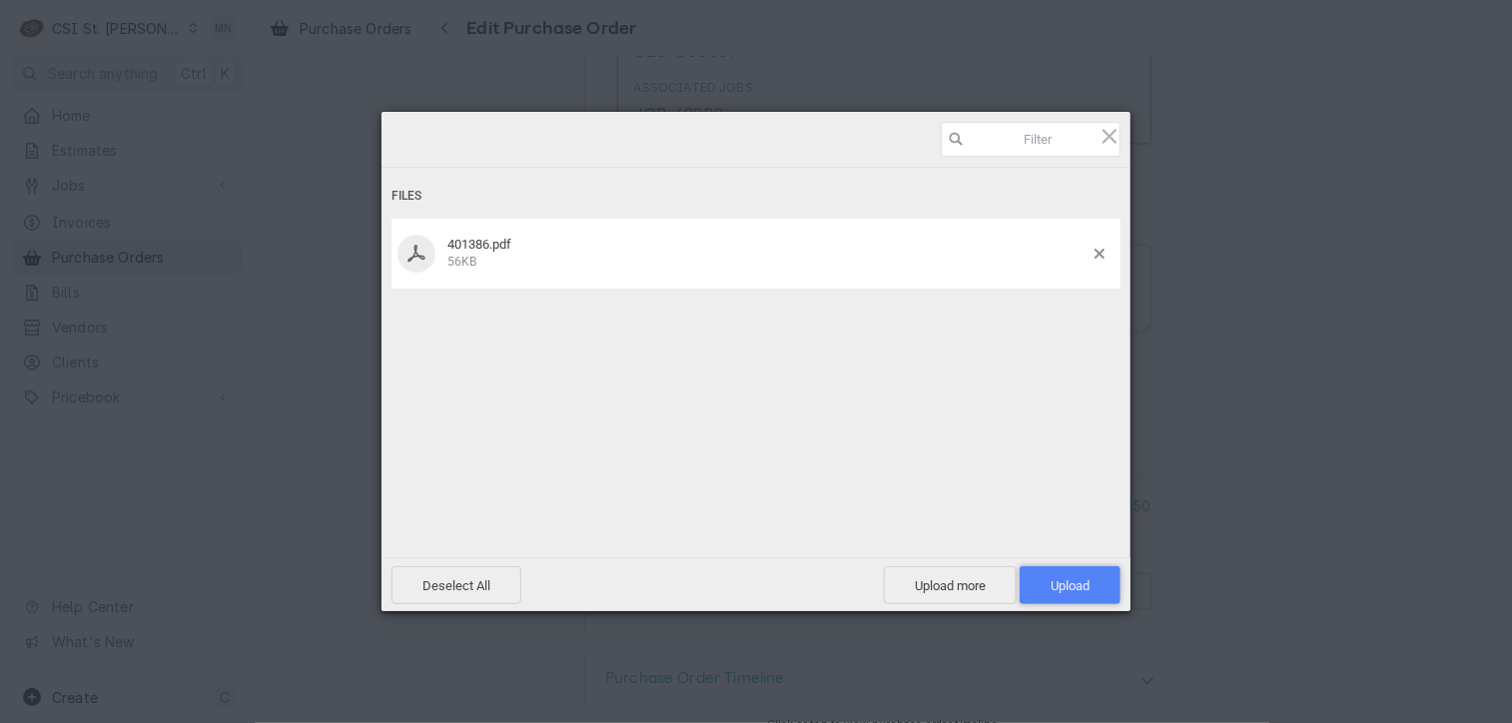
click at [1081, 570] on span "Upload 1" at bounding box center [1070, 585] width 101 height 38
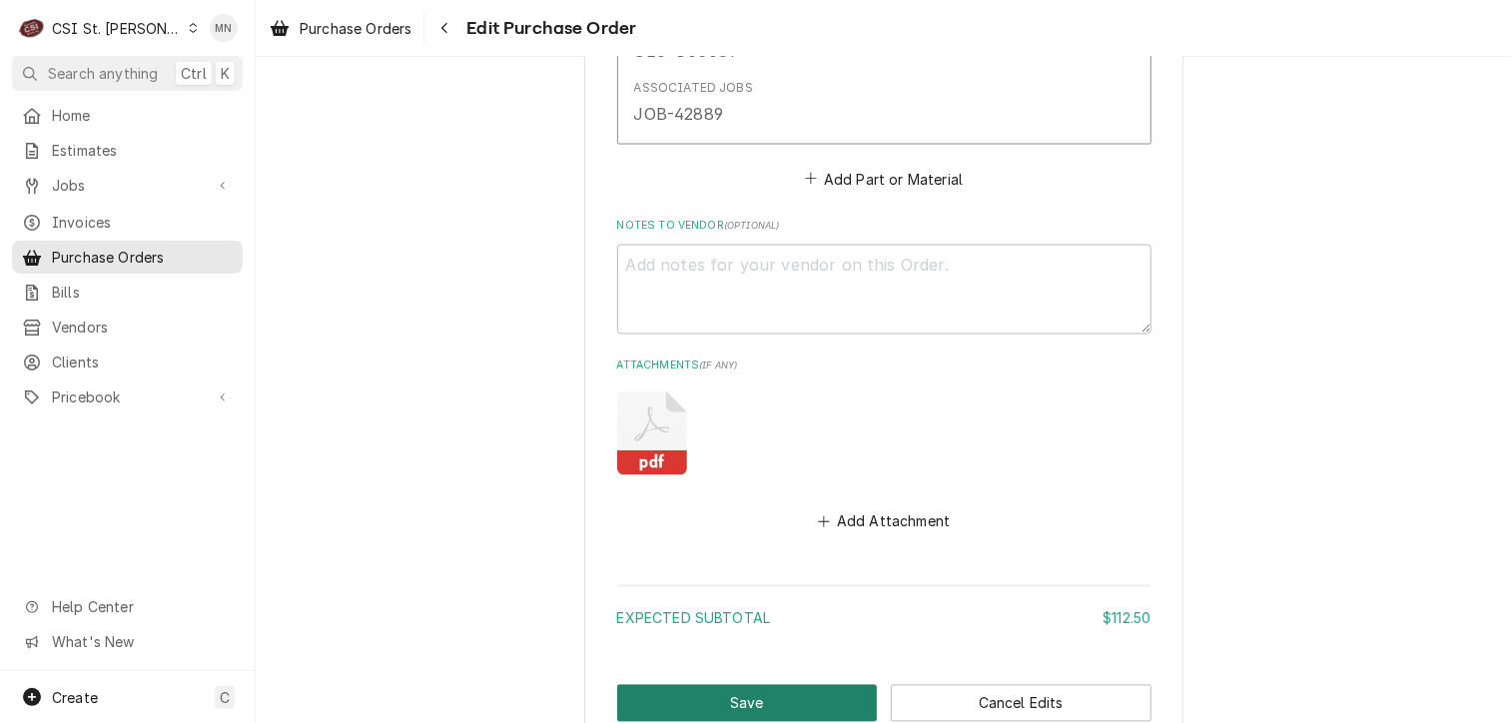
click at [731, 696] on button "Save" at bounding box center [747, 703] width 261 height 37
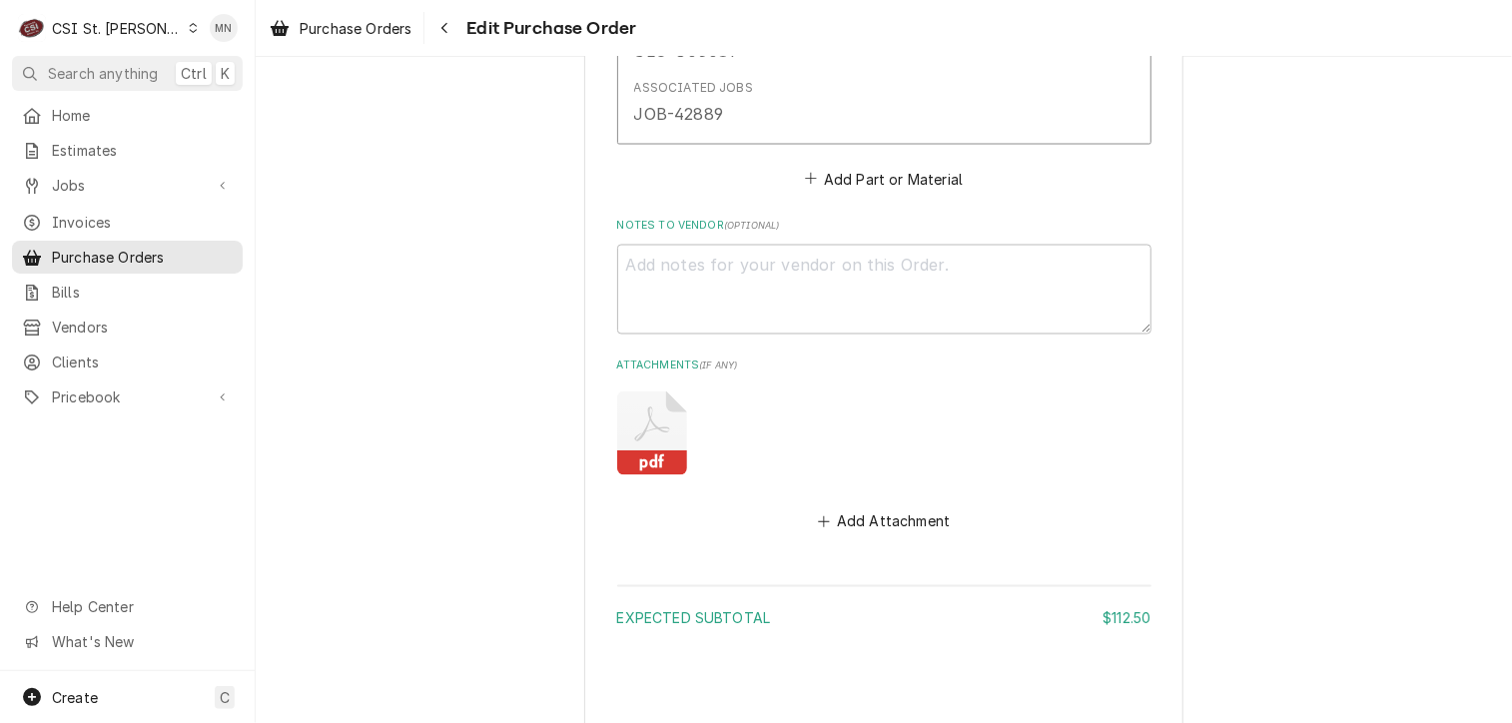
type textarea "x"
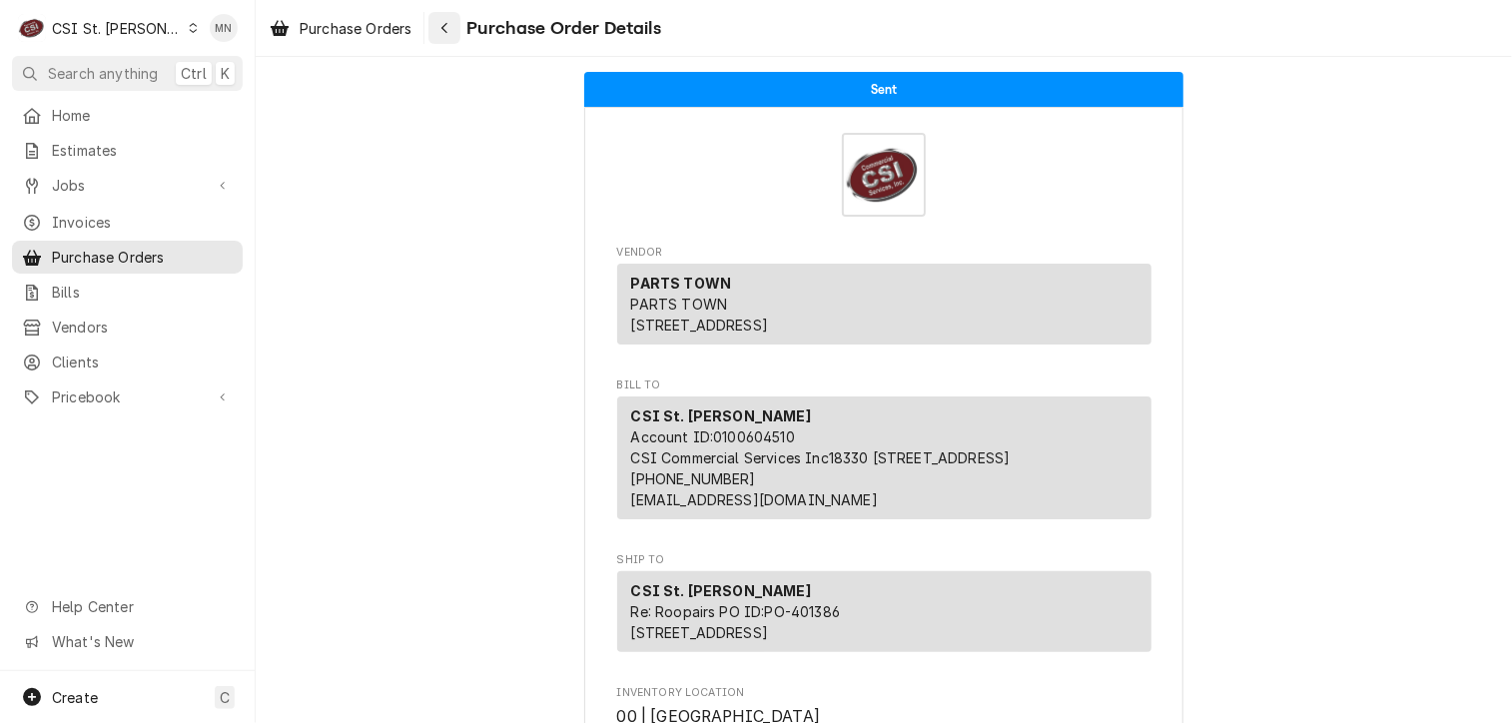
click at [443, 27] on icon "Navigate back" at bounding box center [444, 28] width 9 height 14
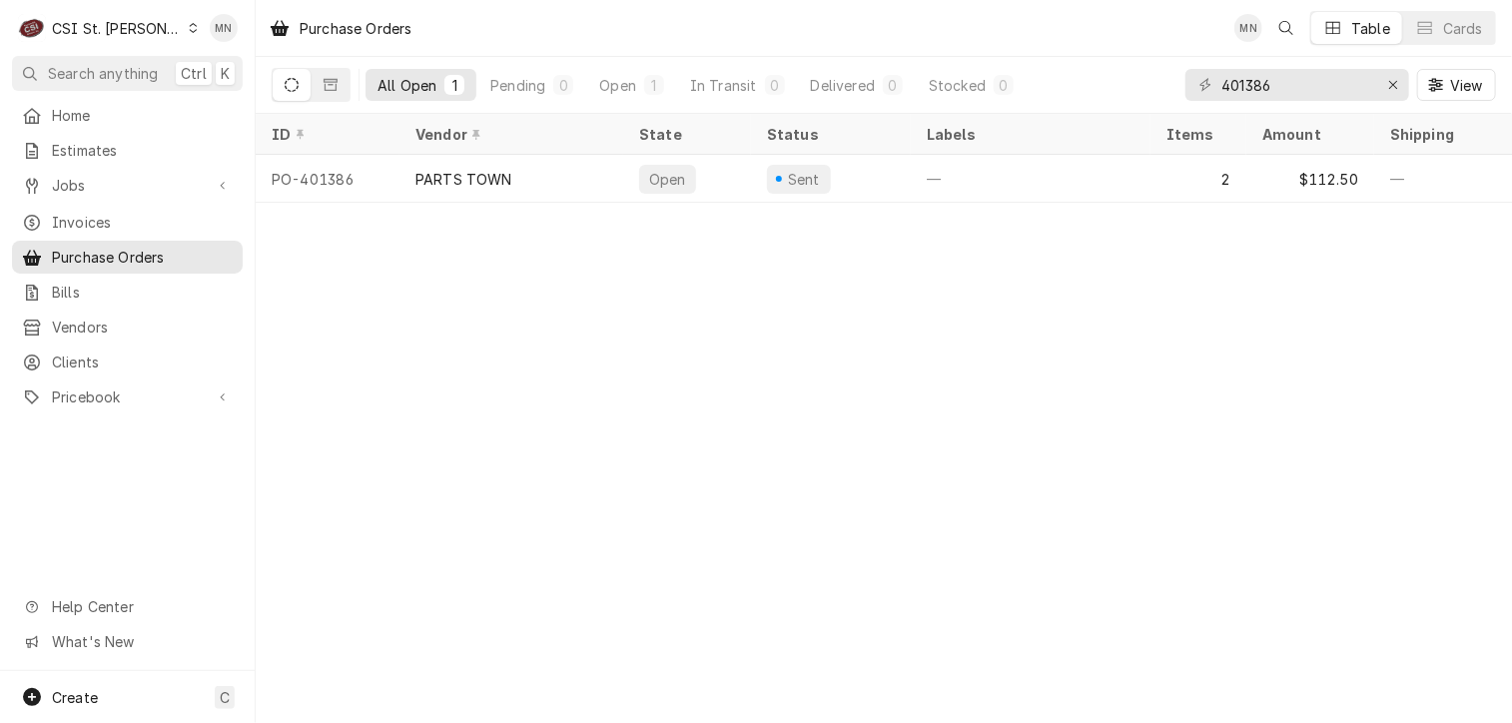
click at [107, 23] on div "CSI St. Louis" at bounding box center [117, 28] width 130 height 21
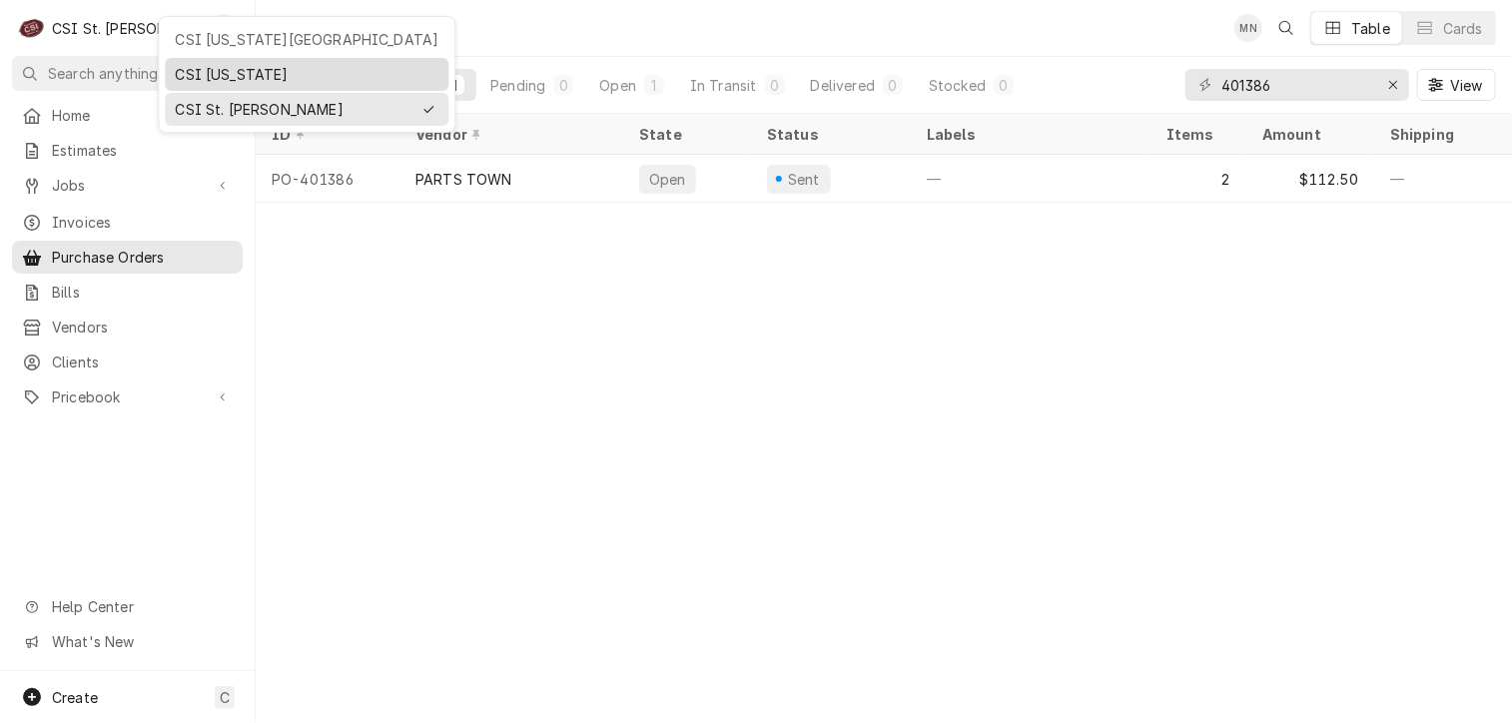
click at [180, 69] on div "CSI [US_STATE]" at bounding box center [307, 74] width 264 height 21
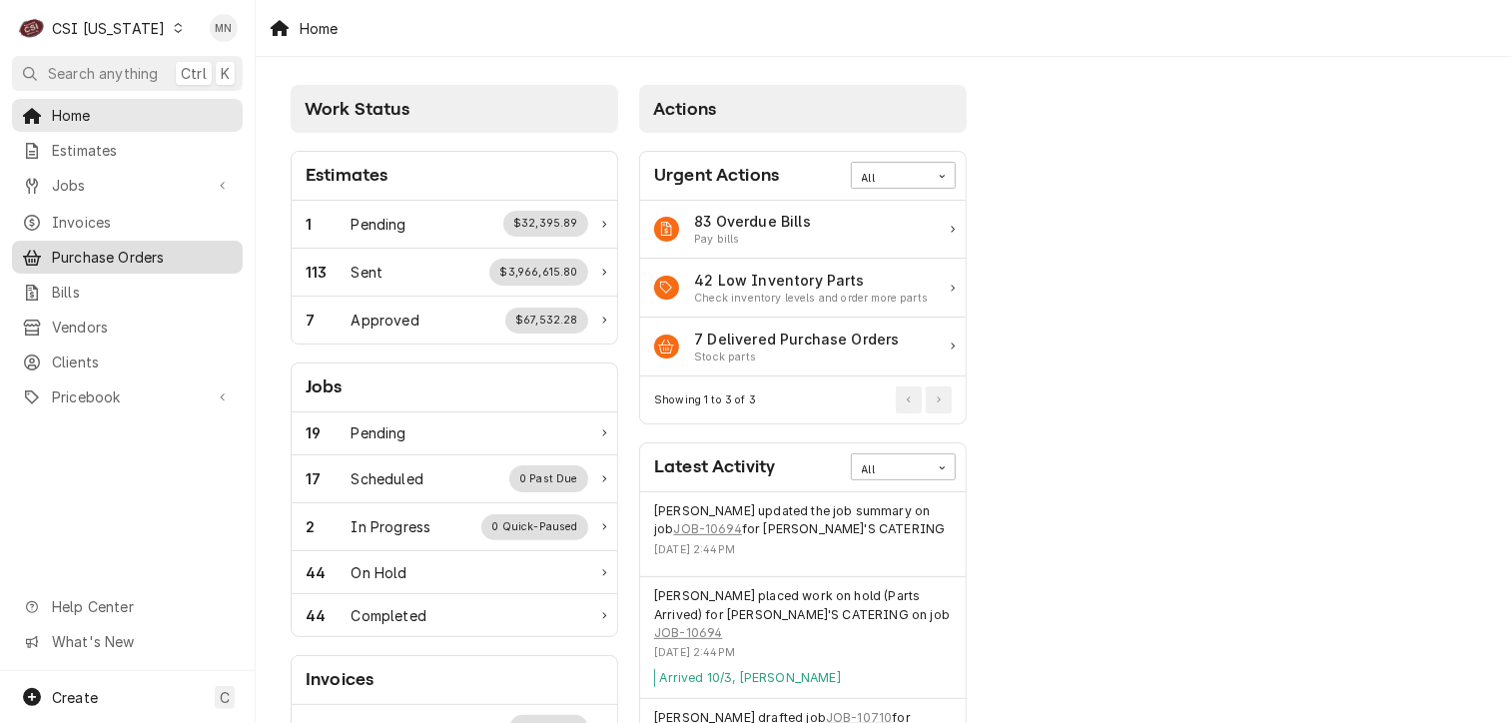
click at [101, 247] on span "Purchase Orders" at bounding box center [142, 257] width 181 height 21
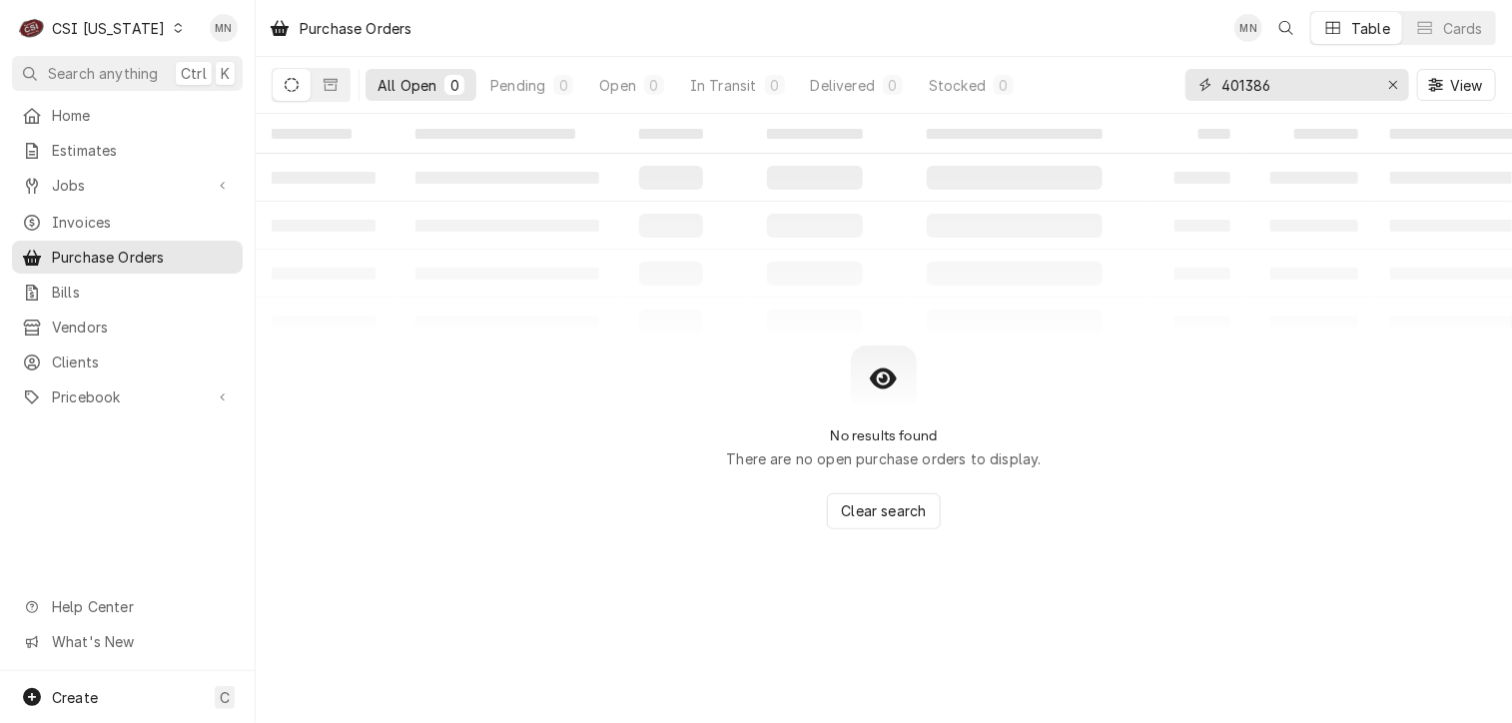
drag, startPoint x: 1312, startPoint y: 81, endPoint x: 1158, endPoint y: 71, distance: 154.1
click at [1161, 71] on div "All Open 0 Pending 0 Open 0 In Transit 0 Delivered 0 Stocked 0 401386 View" at bounding box center [884, 85] width 1224 height 56
type input "100419"
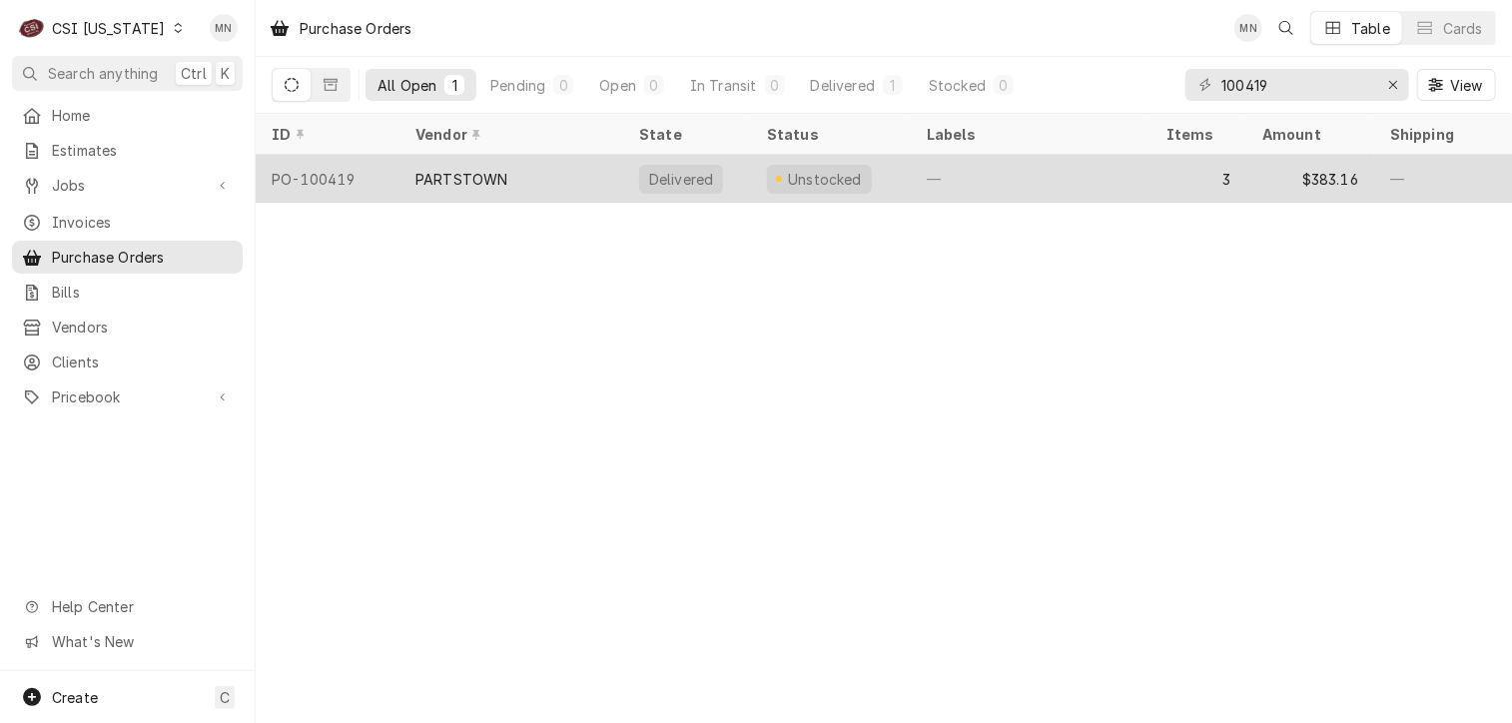
click at [623, 191] on div "Delivered" at bounding box center [687, 179] width 128 height 48
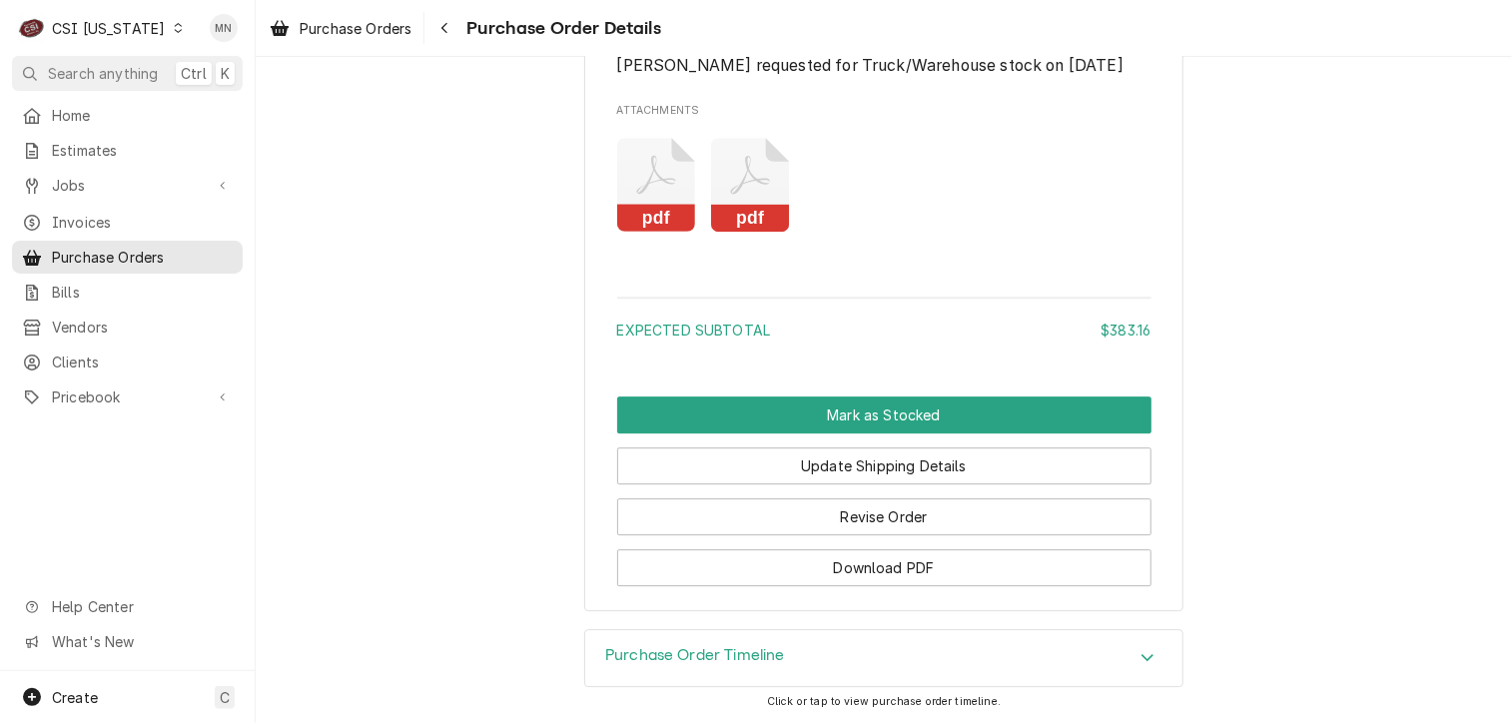
scroll to position [2762, 0]
click at [660, 210] on rect "Attachments" at bounding box center [656, 219] width 79 height 28
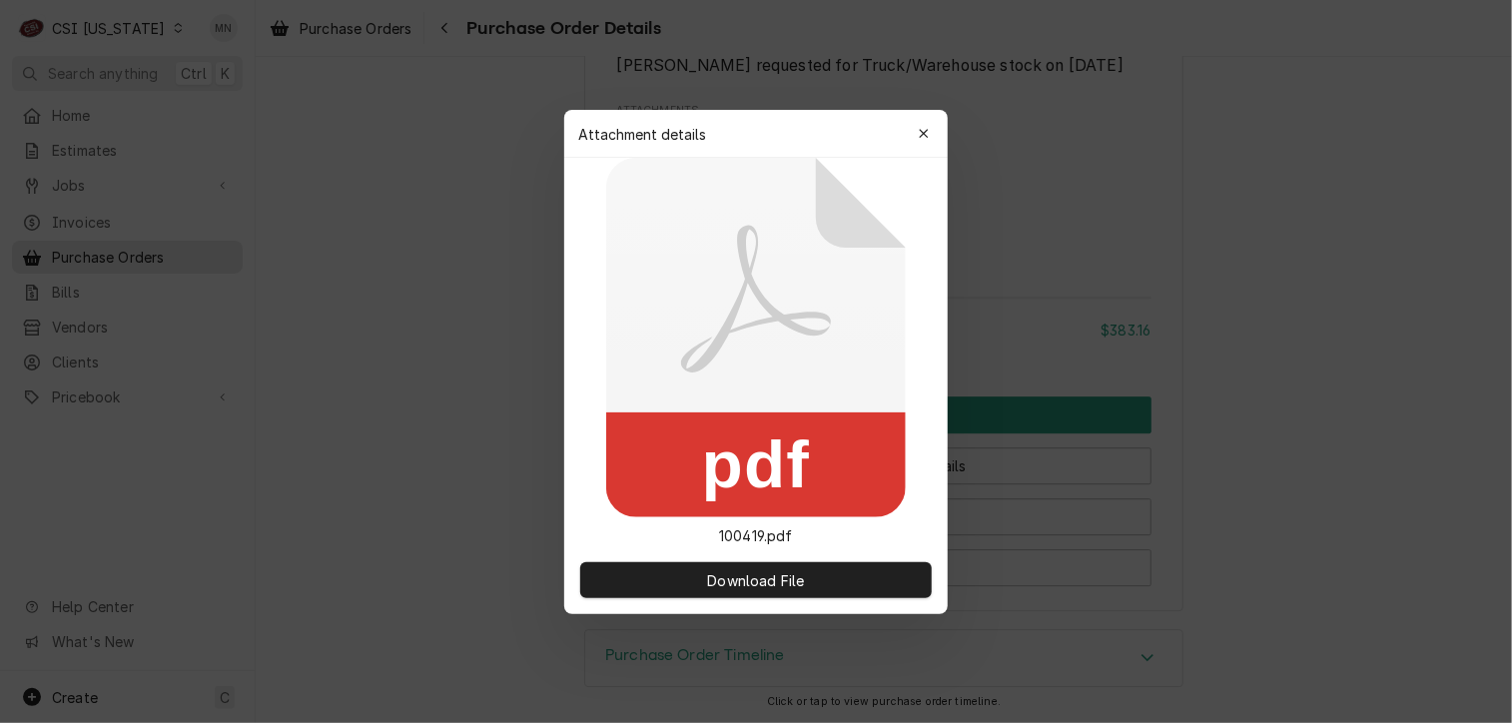
click at [953, 131] on div at bounding box center [756, 361] width 1512 height 723
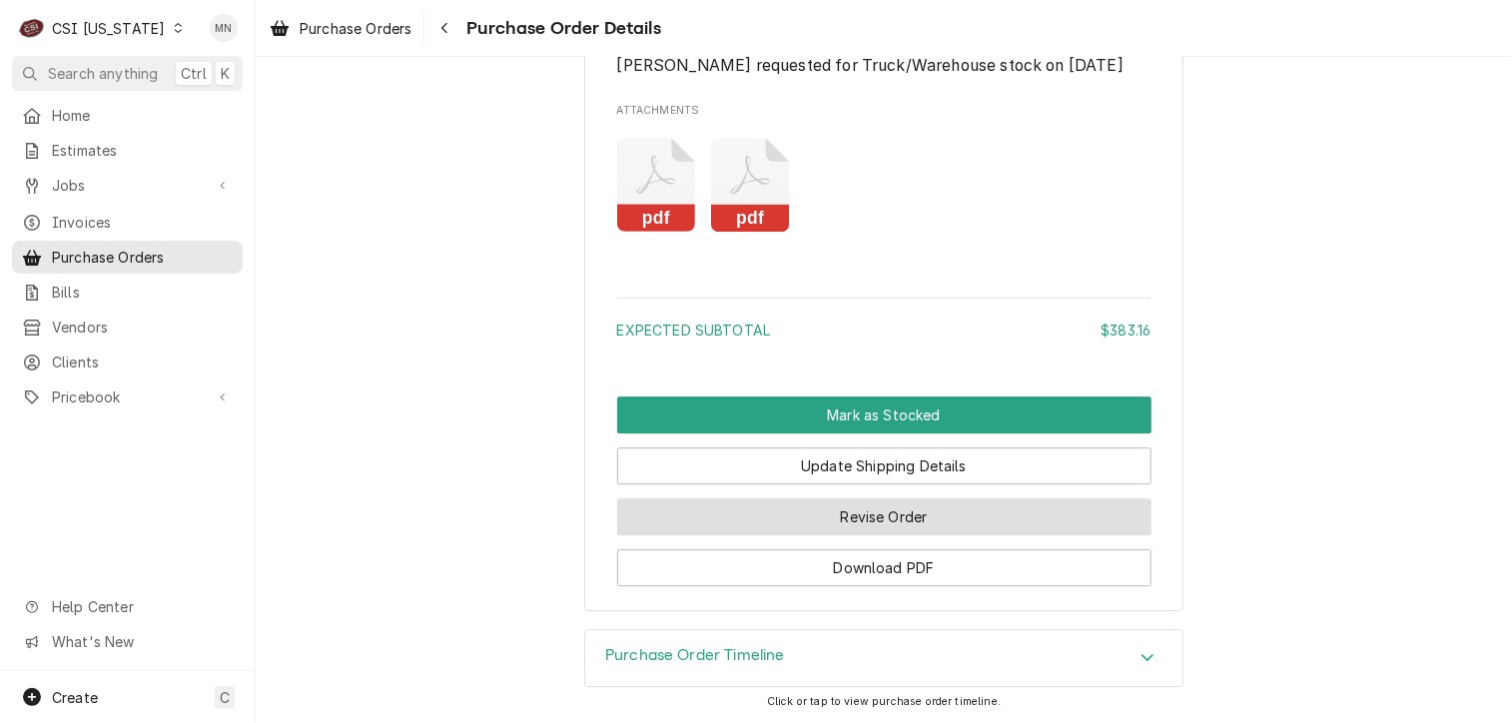
click at [1000, 510] on button "Revise Order" at bounding box center [884, 516] width 534 height 37
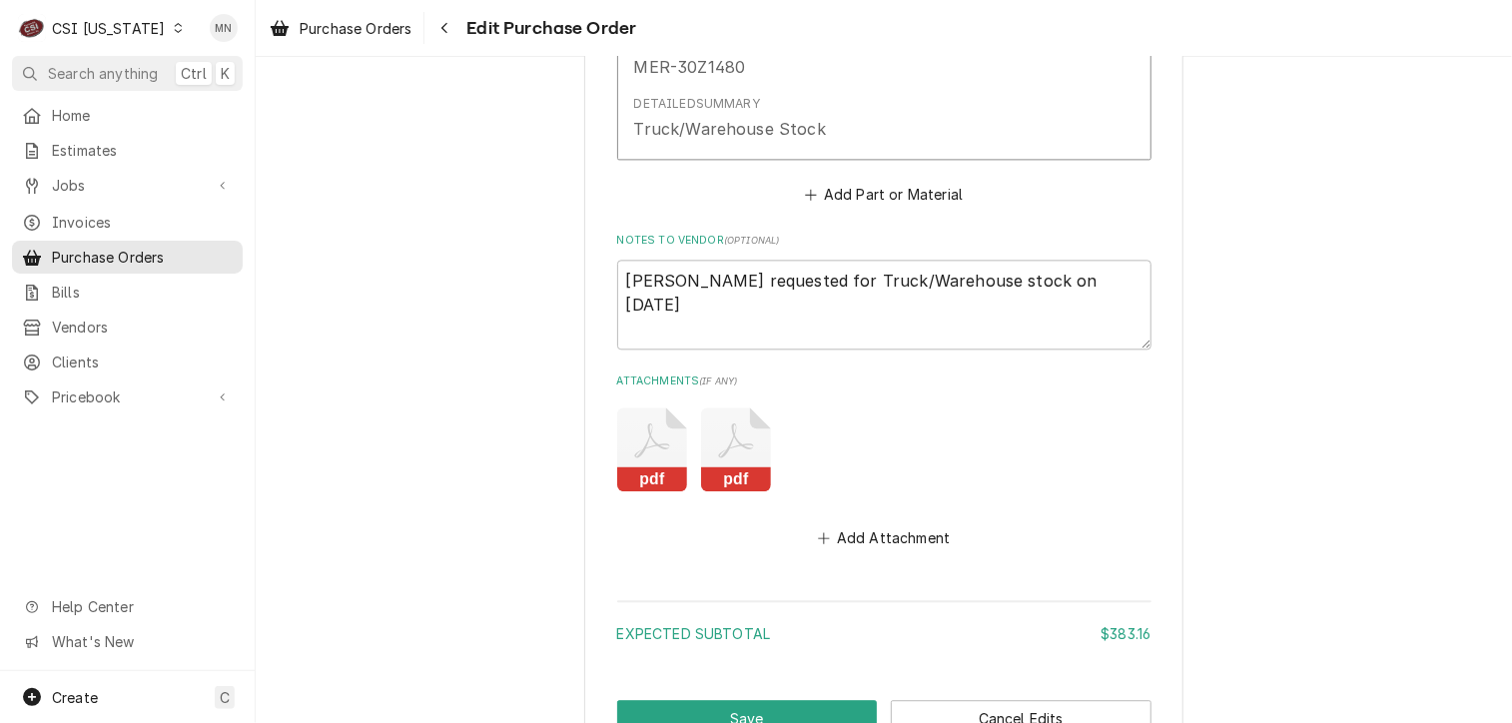
scroll to position [2401, 0]
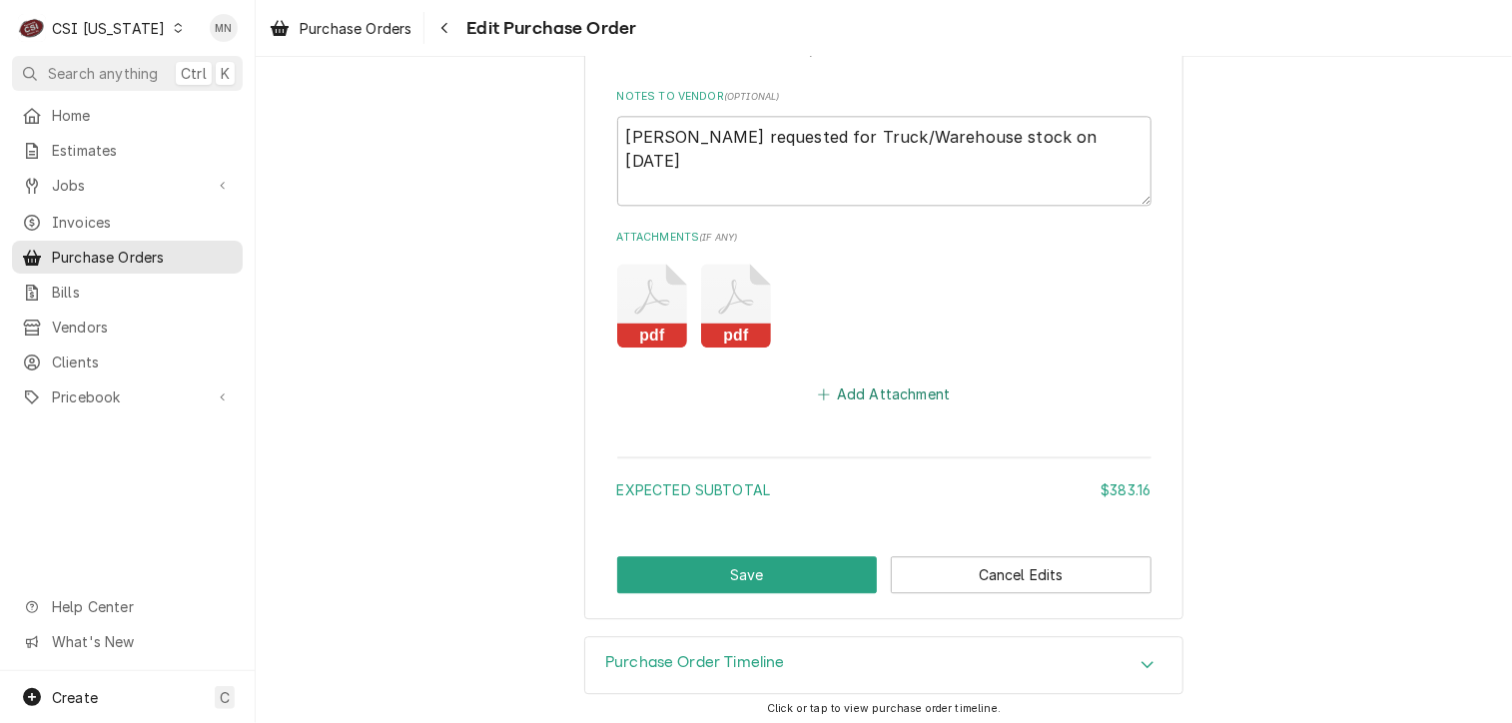
click at [869, 395] on button "Add Attachment" at bounding box center [884, 393] width 140 height 28
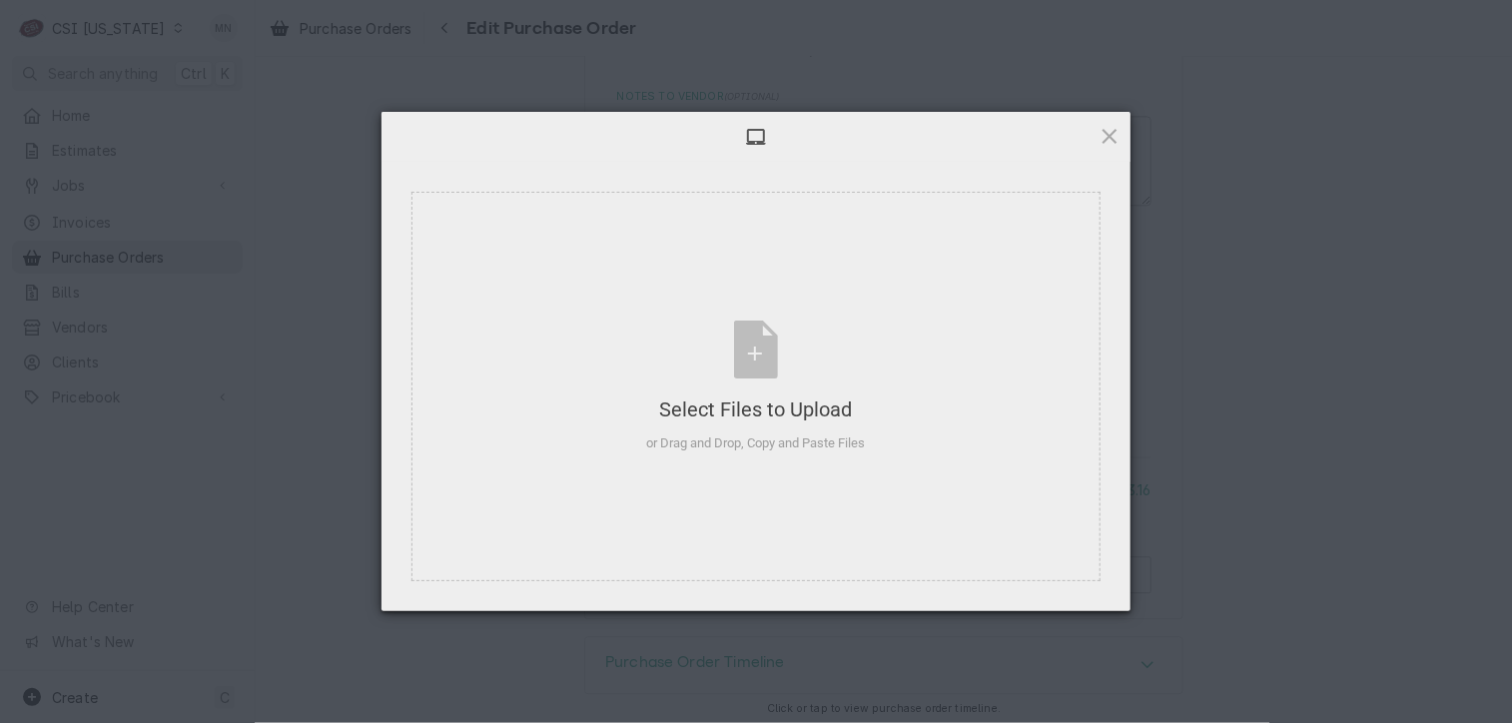
type textarea "x"
click at [744, 362] on div "Select Files to Upload or Drag and Drop, Copy and Paste Files" at bounding box center [756, 387] width 219 height 133
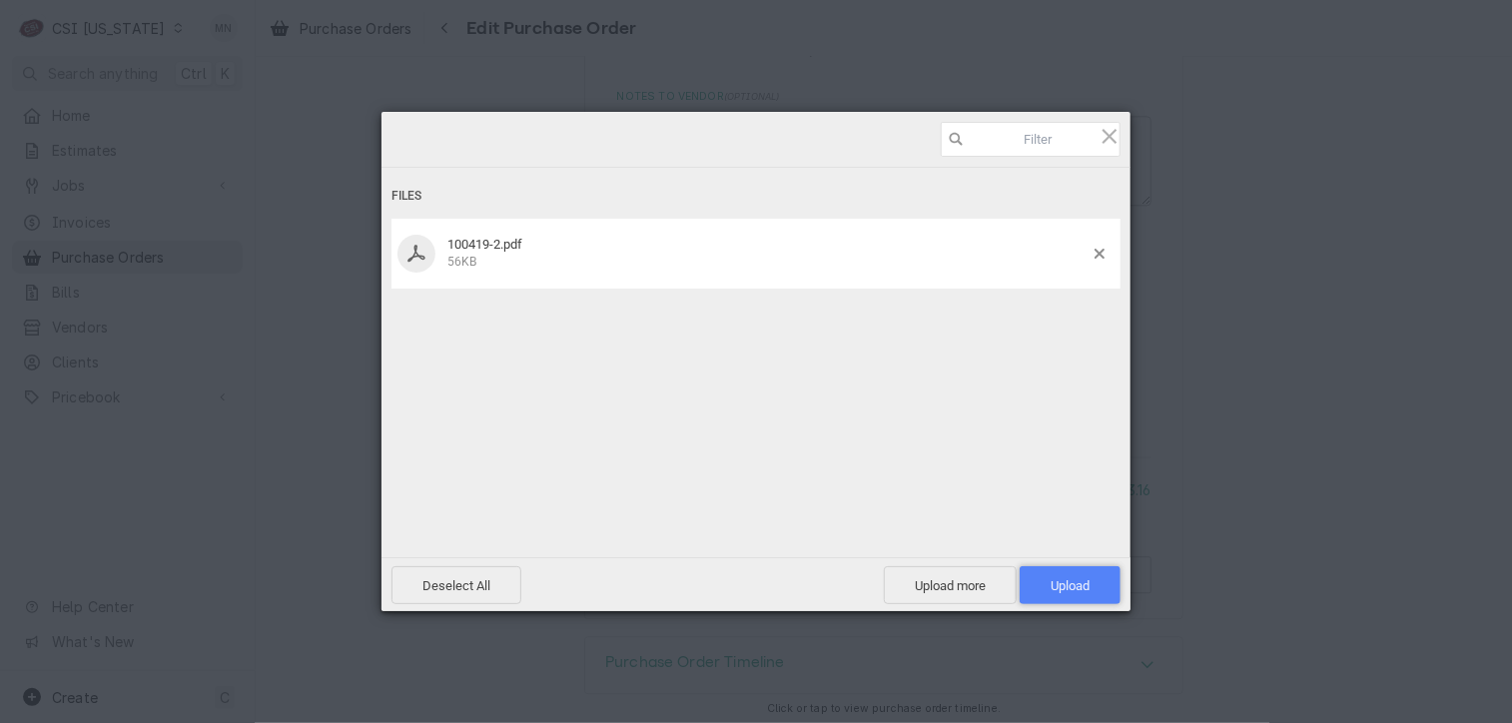
click at [1090, 579] on span "Upload 1" at bounding box center [1070, 585] width 101 height 38
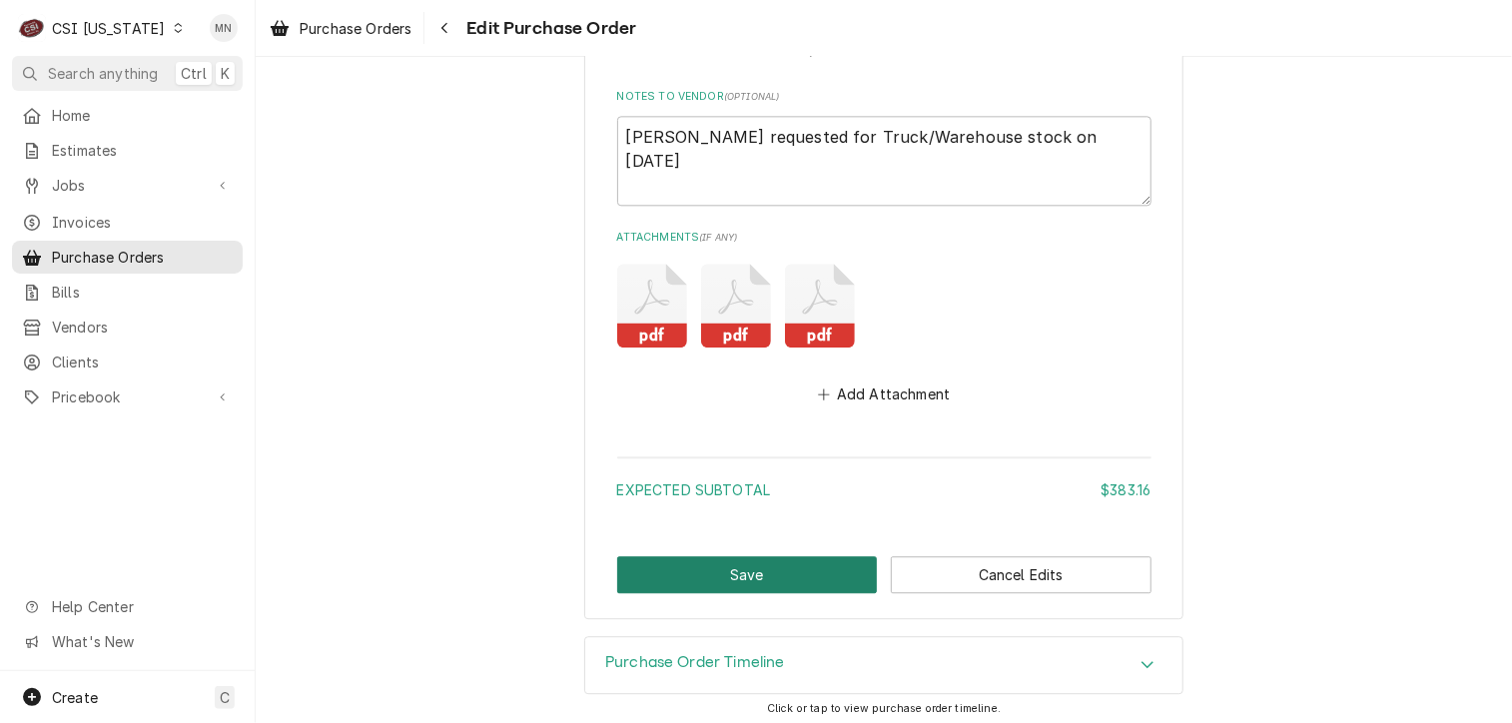
click at [775, 577] on button "Save" at bounding box center [747, 574] width 261 height 37
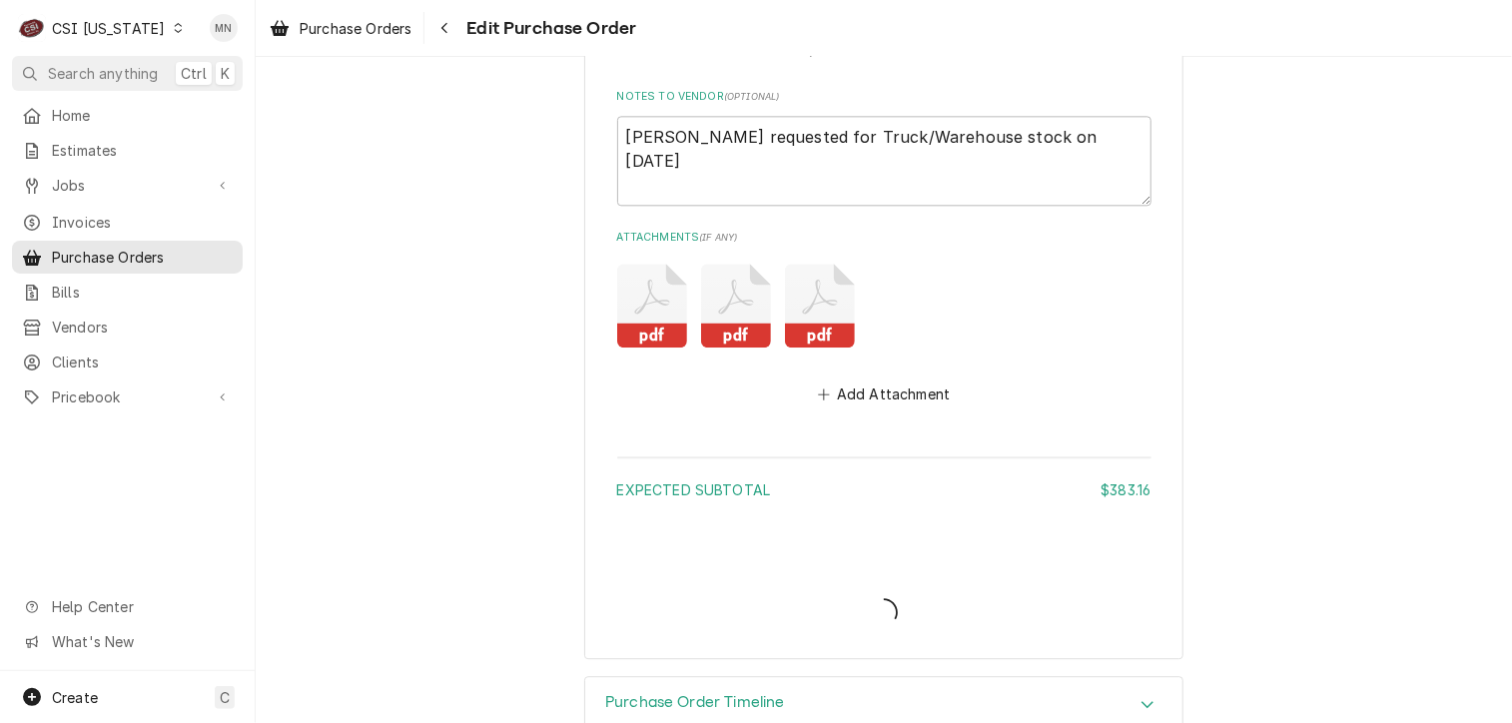
type textarea "x"
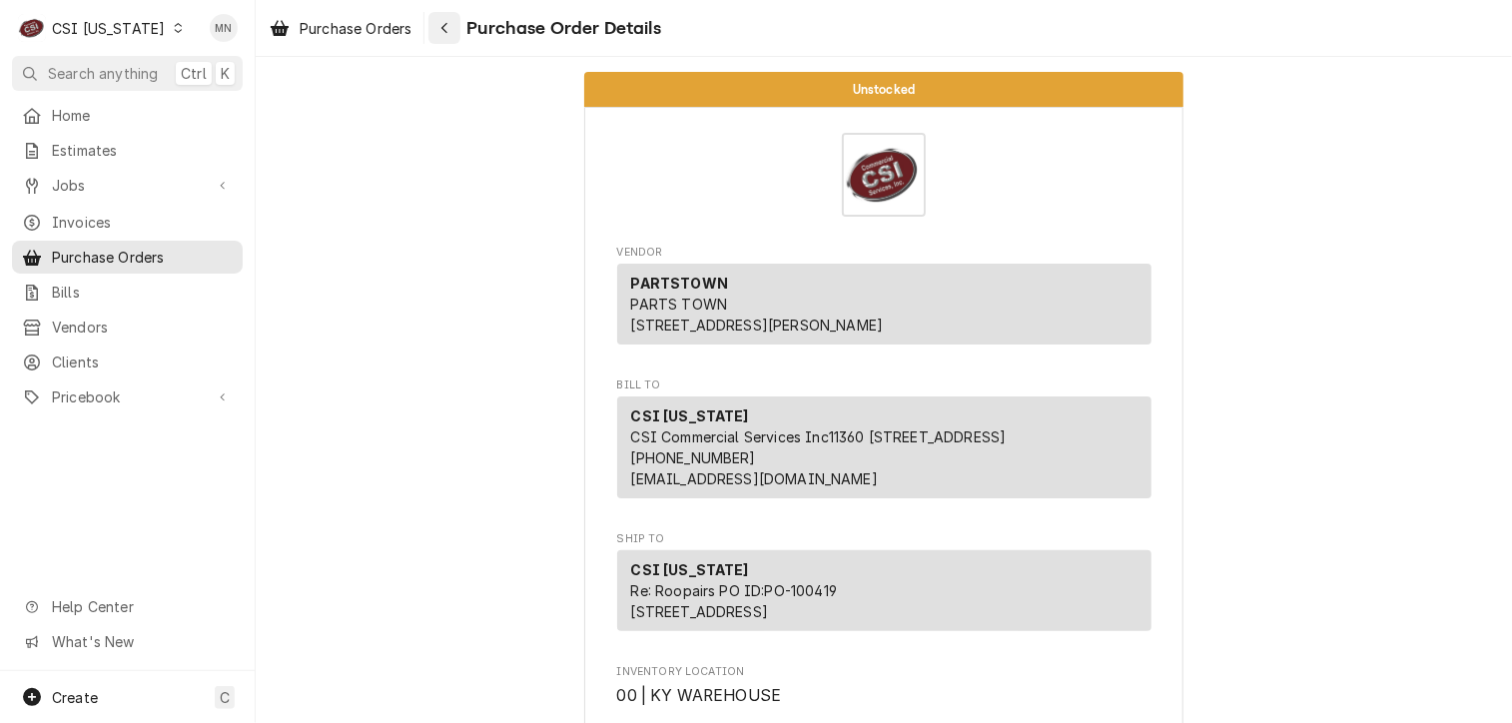
click at [441, 27] on div "Navigate back" at bounding box center [444, 28] width 20 height 20
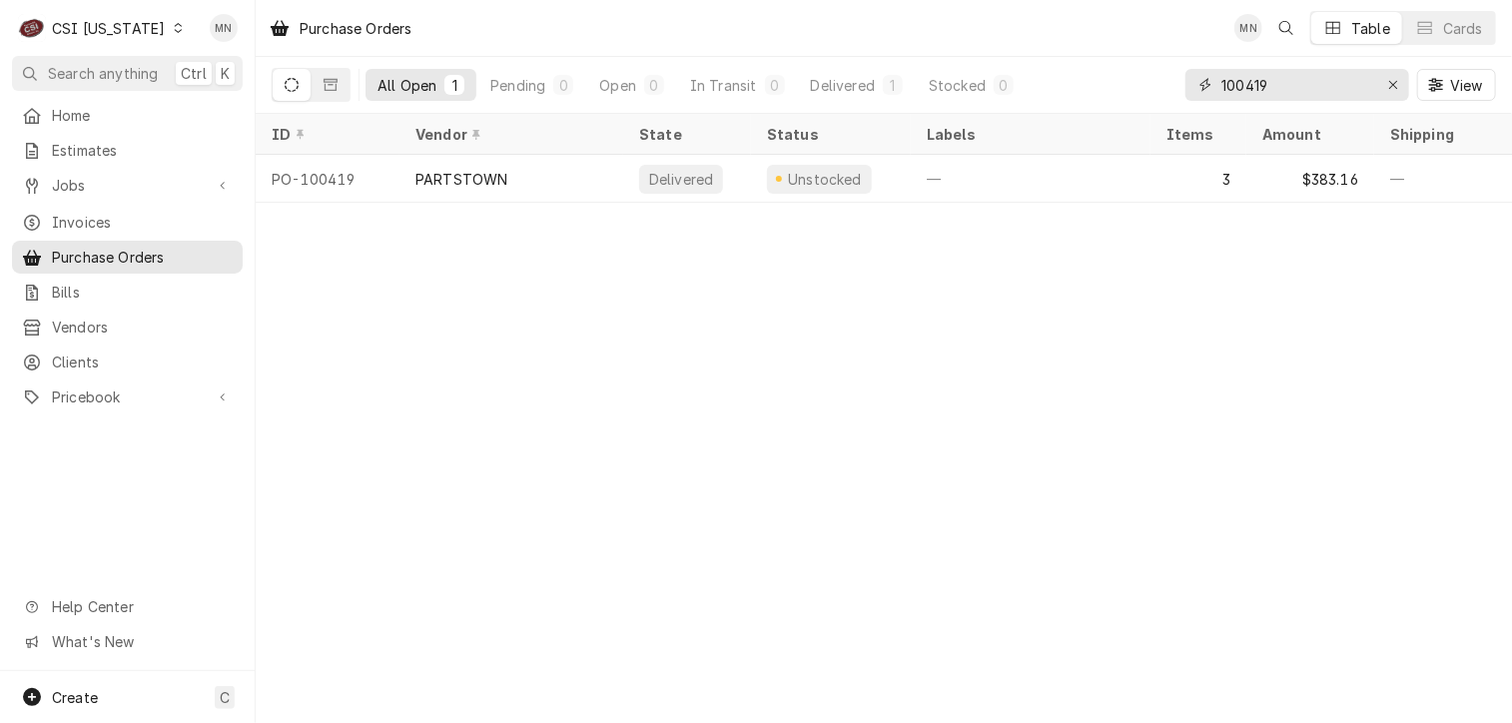
drag, startPoint x: 1272, startPoint y: 85, endPoint x: 1158, endPoint y: 69, distance: 115.0
click at [1158, 69] on div "All Open 1 Pending 0 Open 0 In Transit 0 Delivered 1 Stocked 0 100419 View" at bounding box center [884, 85] width 1224 height 56
type input "100439"
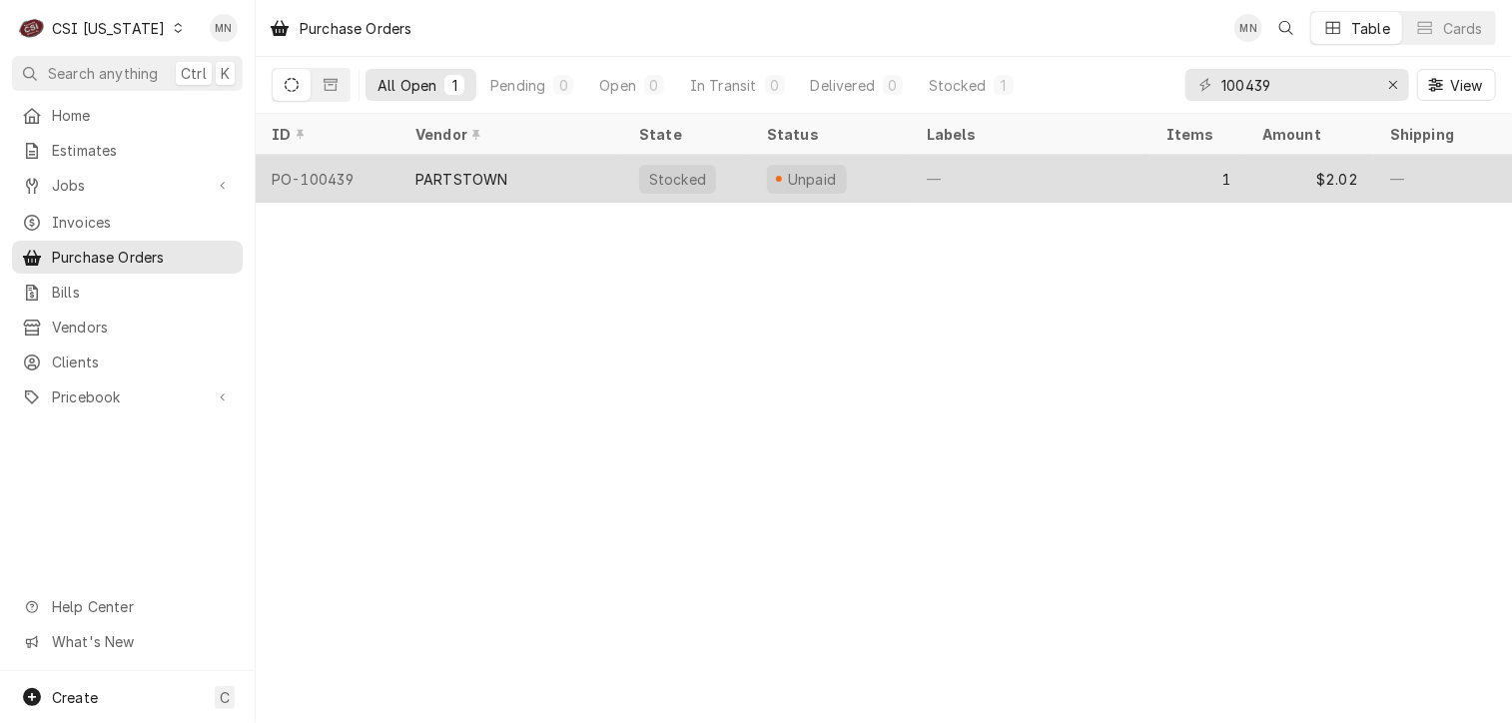
click at [519, 175] on div "PARTSTOWN" at bounding box center [511, 179] width 224 height 48
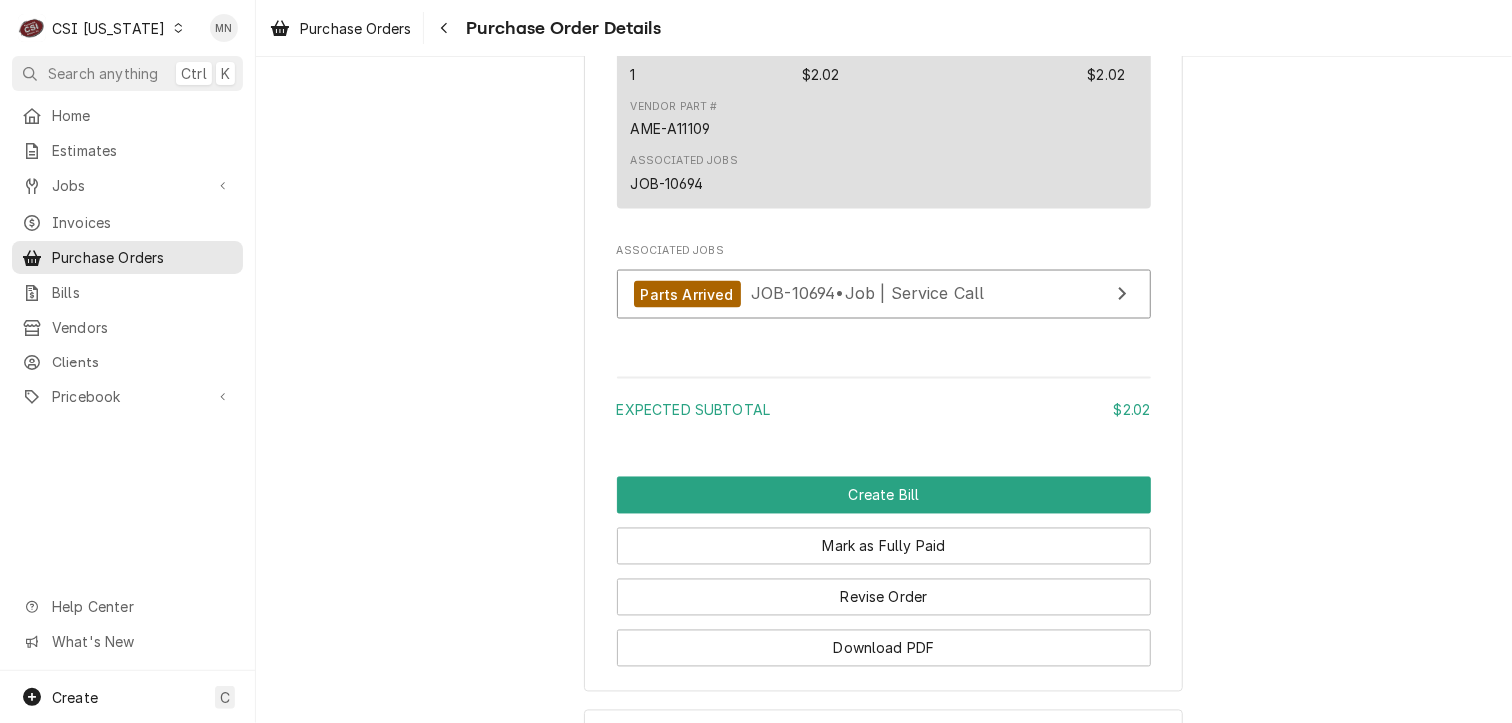
scroll to position [1738, 0]
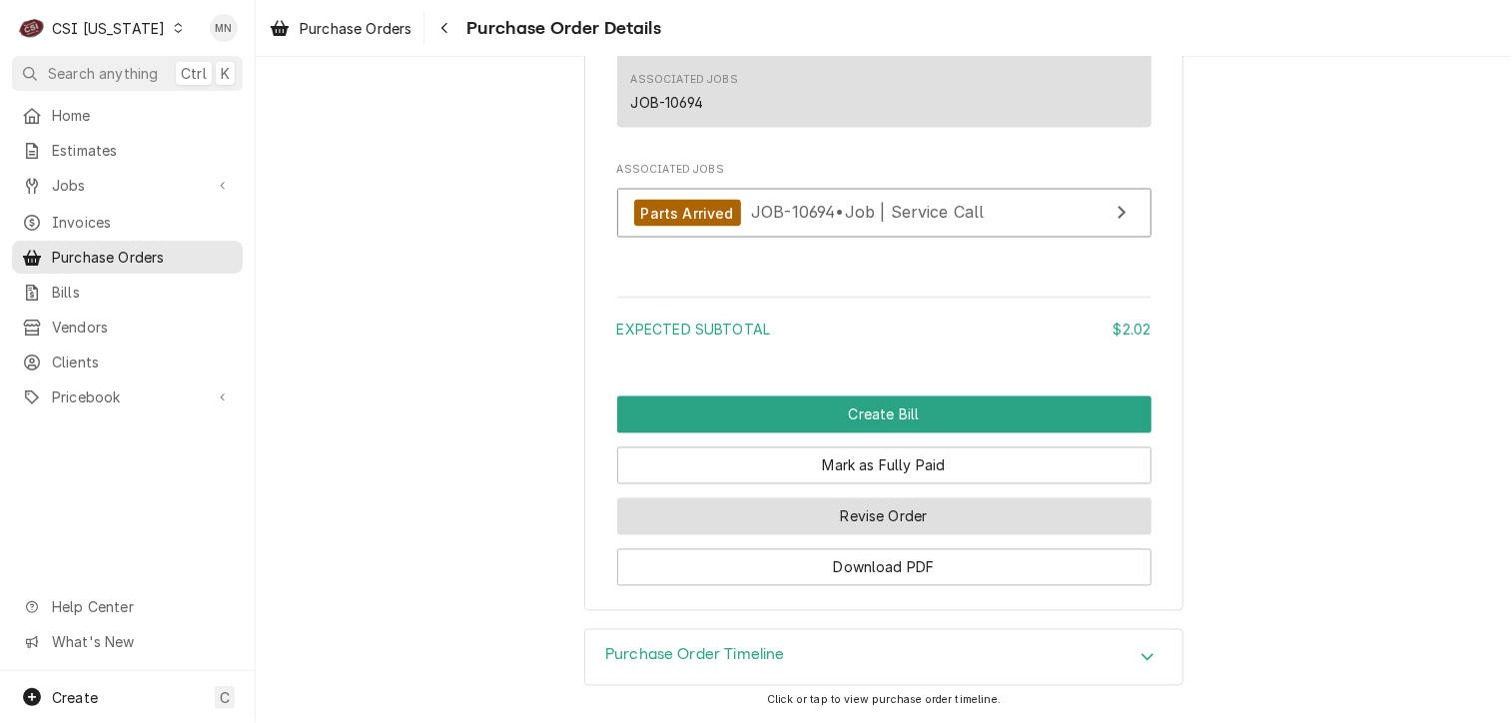
click at [897, 516] on button "Revise Order" at bounding box center [884, 516] width 534 height 37
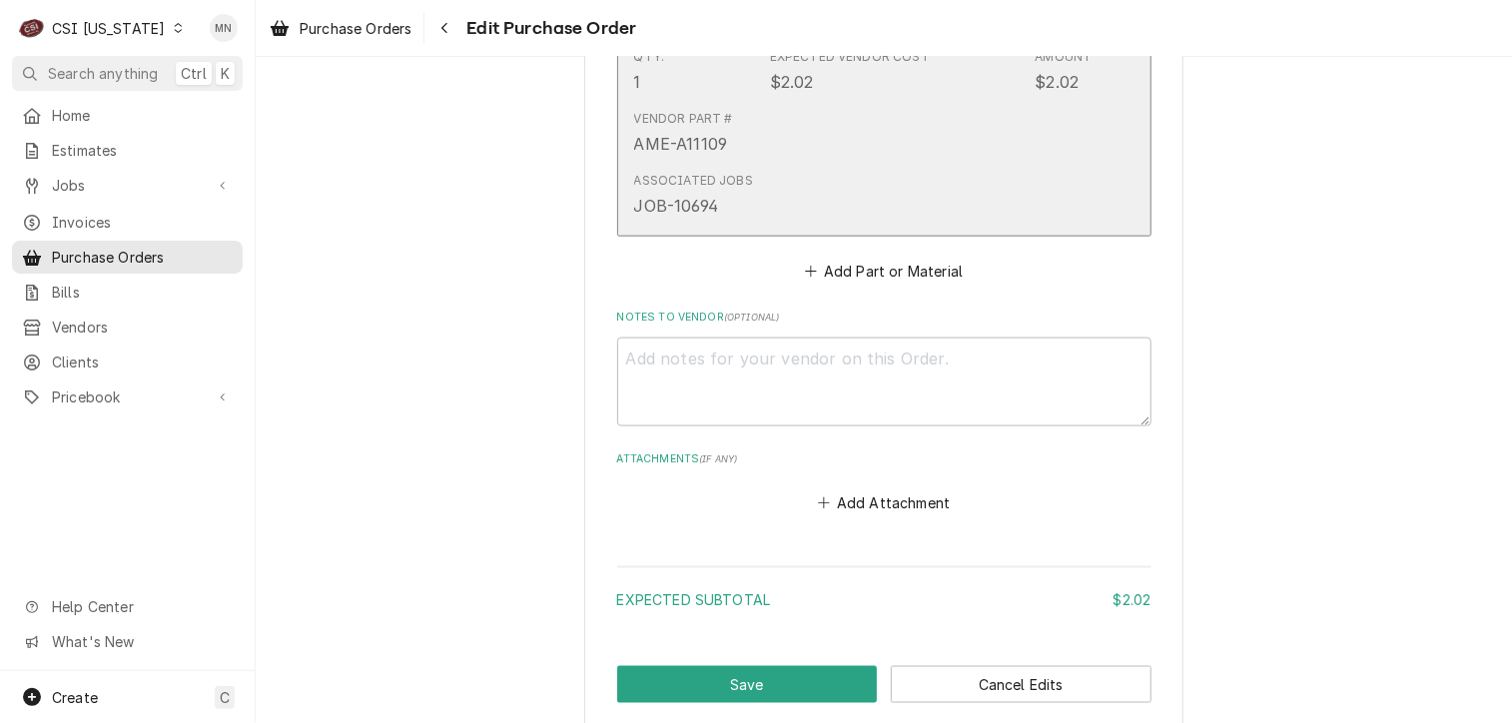
scroll to position [1261, 0]
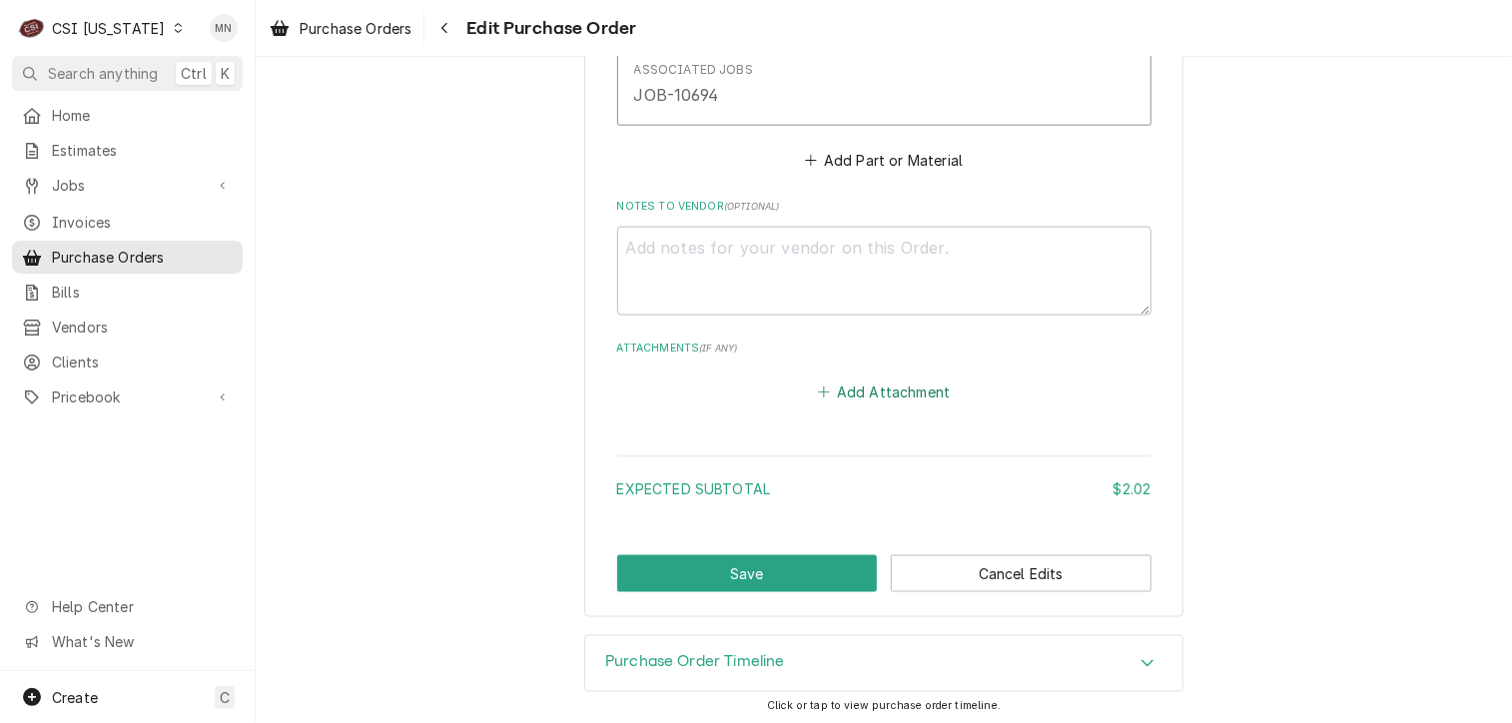
click at [889, 382] on button "Add Attachment" at bounding box center [884, 392] width 140 height 28
type textarea "x"
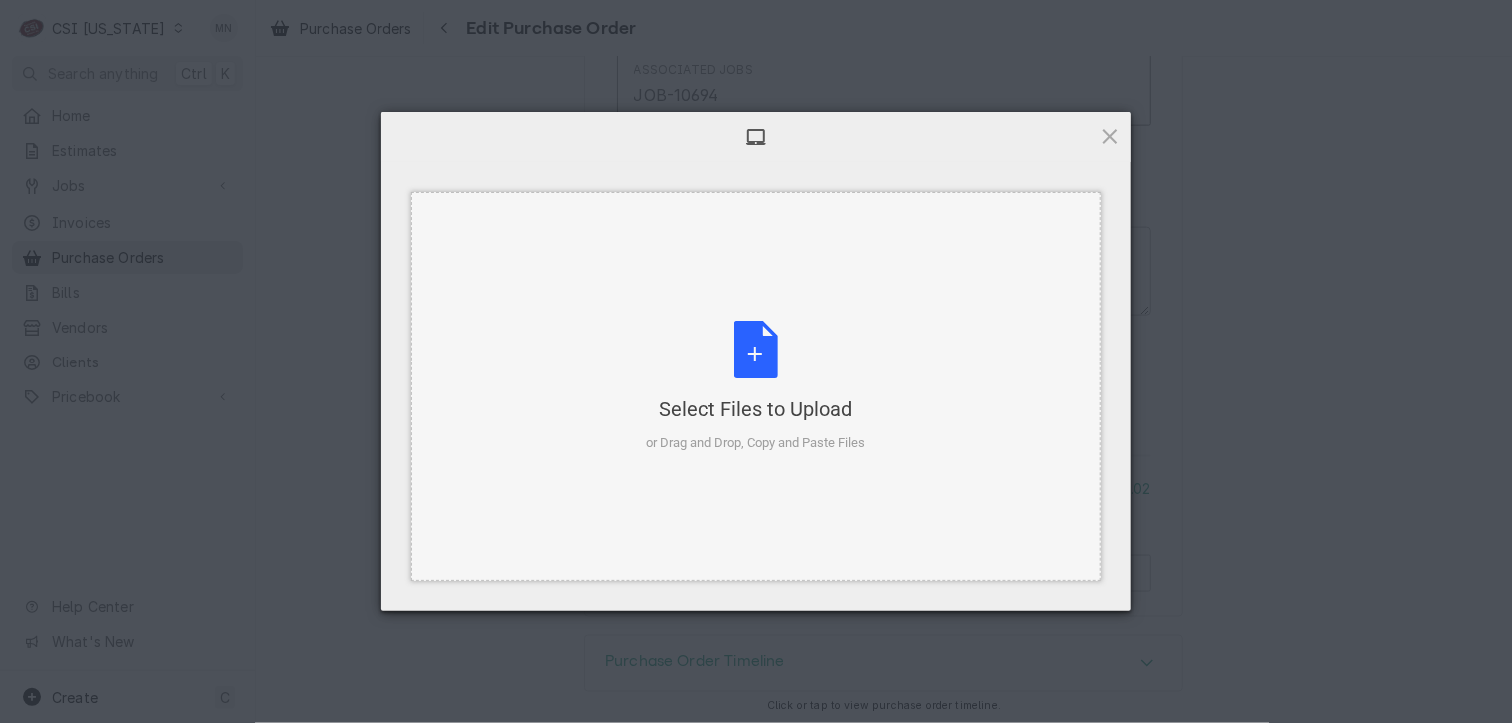
click at [794, 382] on div "Select Files to Upload or Drag and Drop, Copy and Paste Files" at bounding box center [756, 387] width 219 height 133
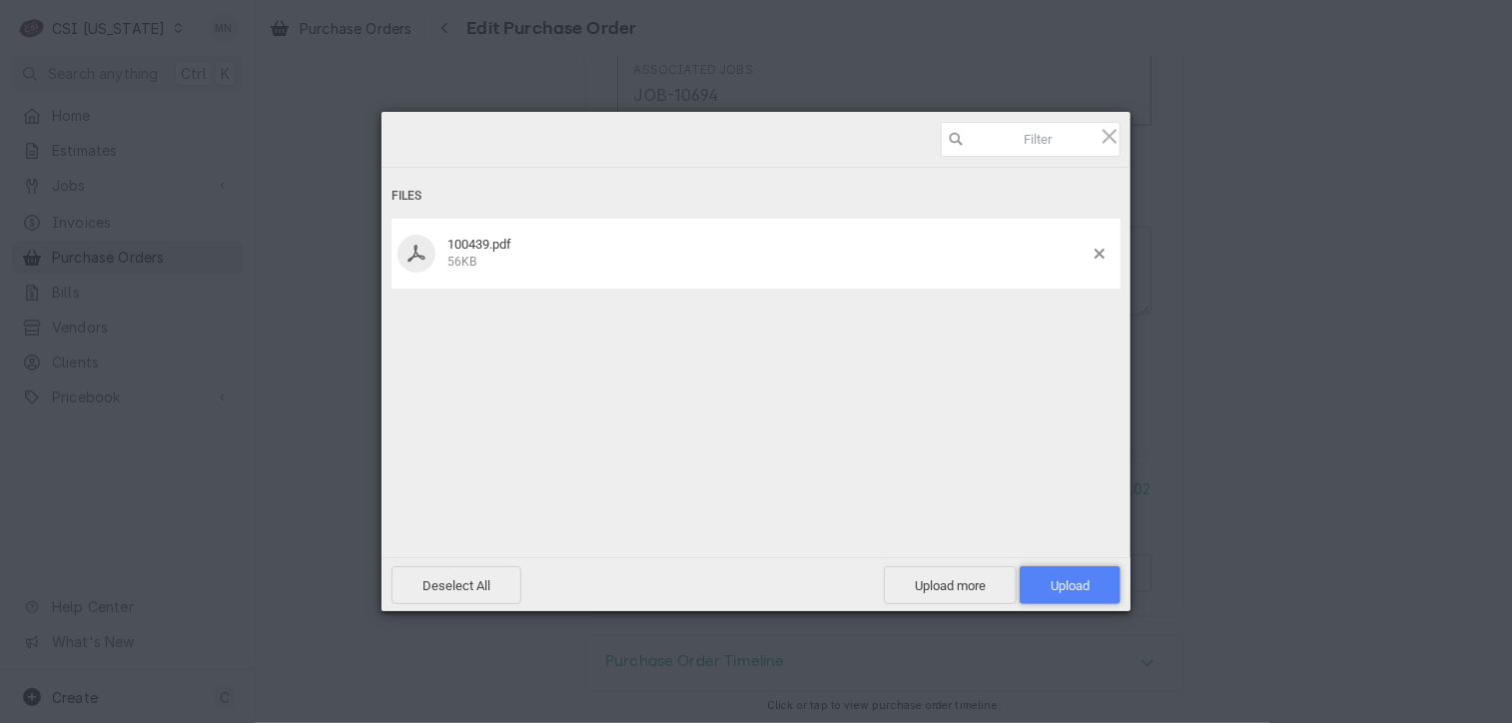
click at [1071, 587] on span "Upload 1" at bounding box center [1070, 585] width 39 height 15
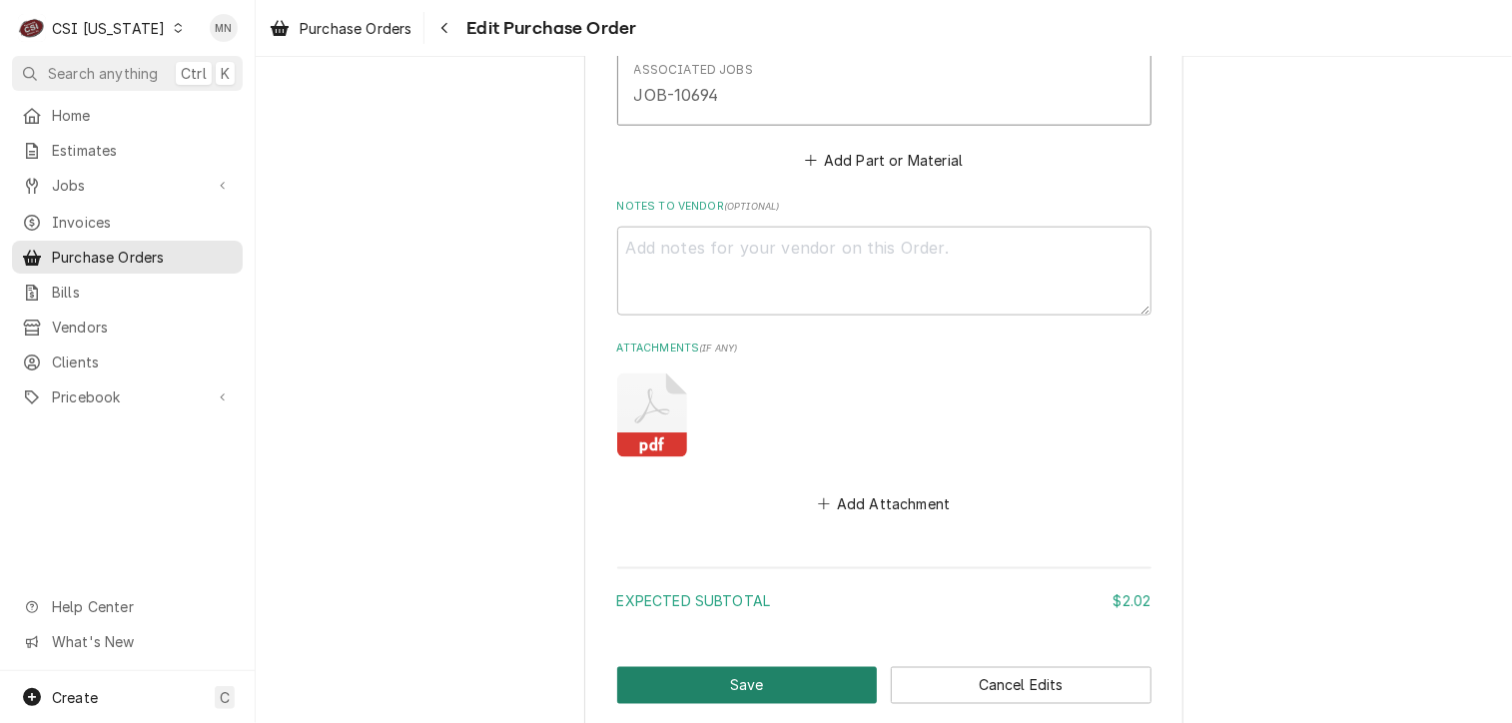
click at [759, 671] on button "Save" at bounding box center [747, 685] width 261 height 37
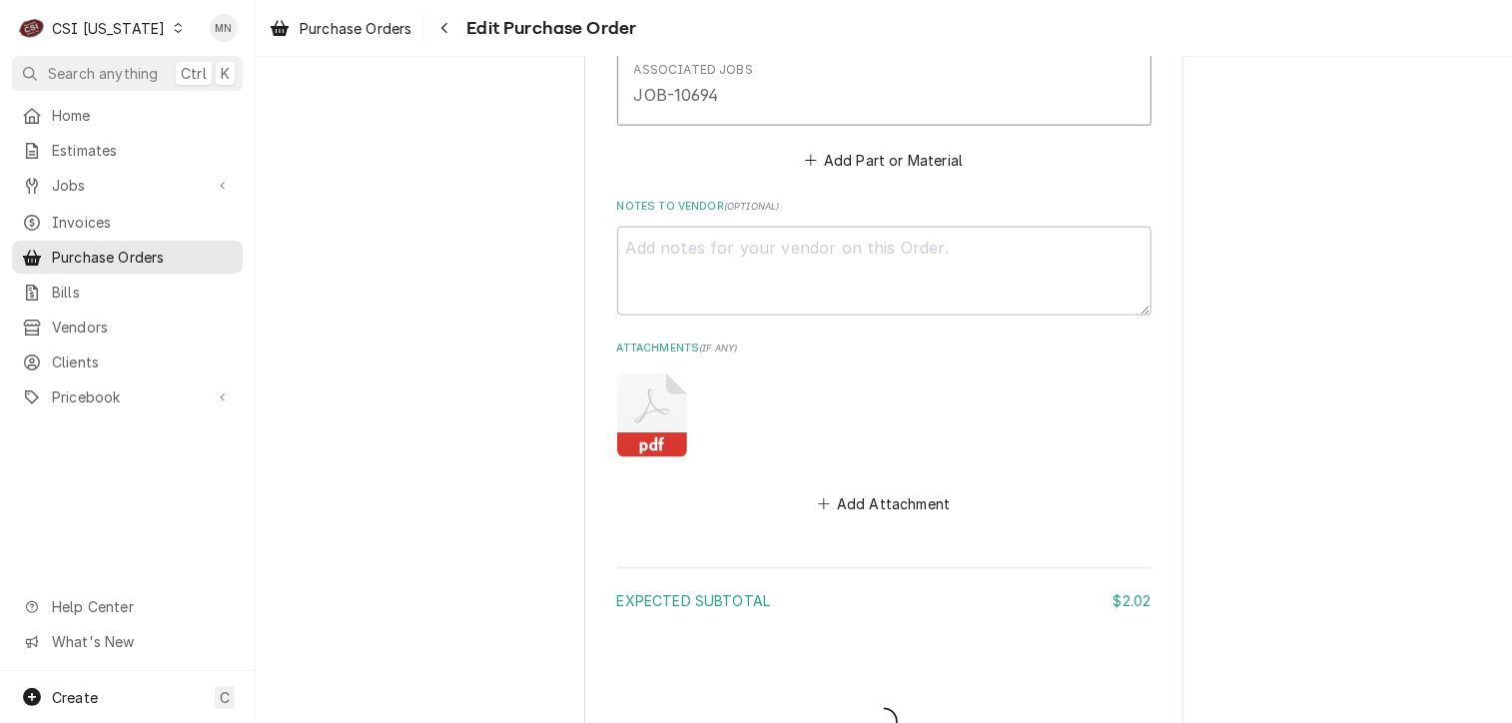
type textarea "x"
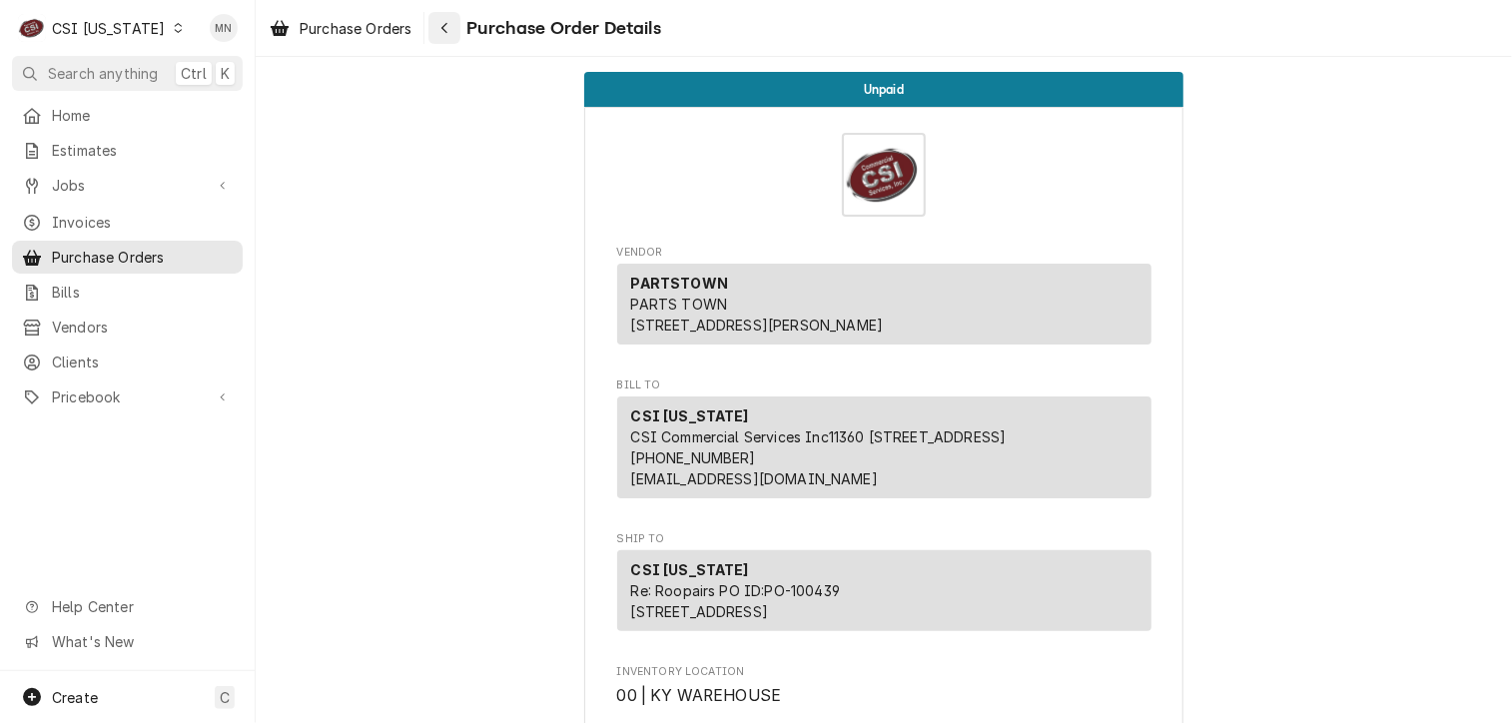
click at [459, 24] on button "Navigate back" at bounding box center [444, 28] width 32 height 32
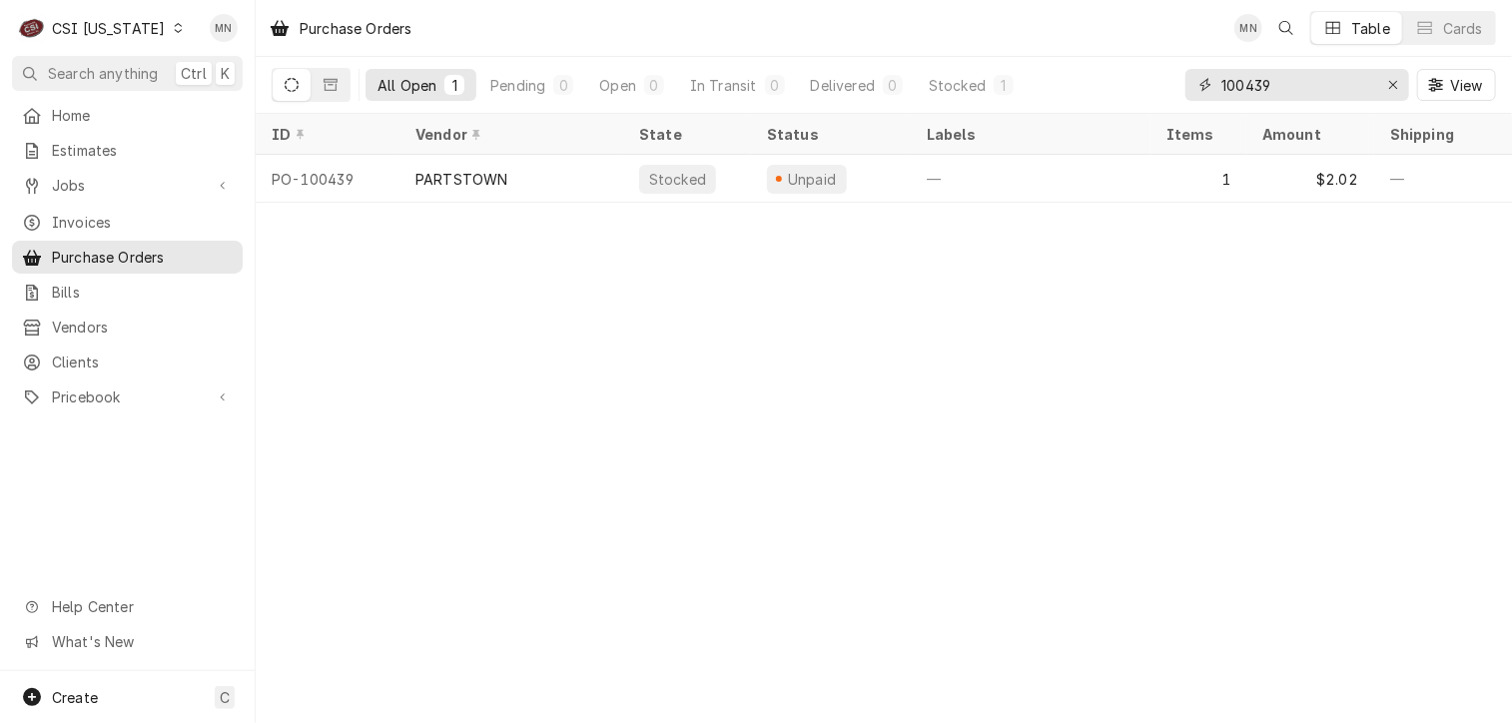
drag, startPoint x: 1306, startPoint y: 79, endPoint x: 1015, endPoint y: 48, distance: 293.2
click at [1027, 52] on div "Purchase Orders MN Table Cards All Open 1 Pending 0 Open 0 In Transit 0 Deliver…" at bounding box center [884, 57] width 1256 height 114
type input "100440"
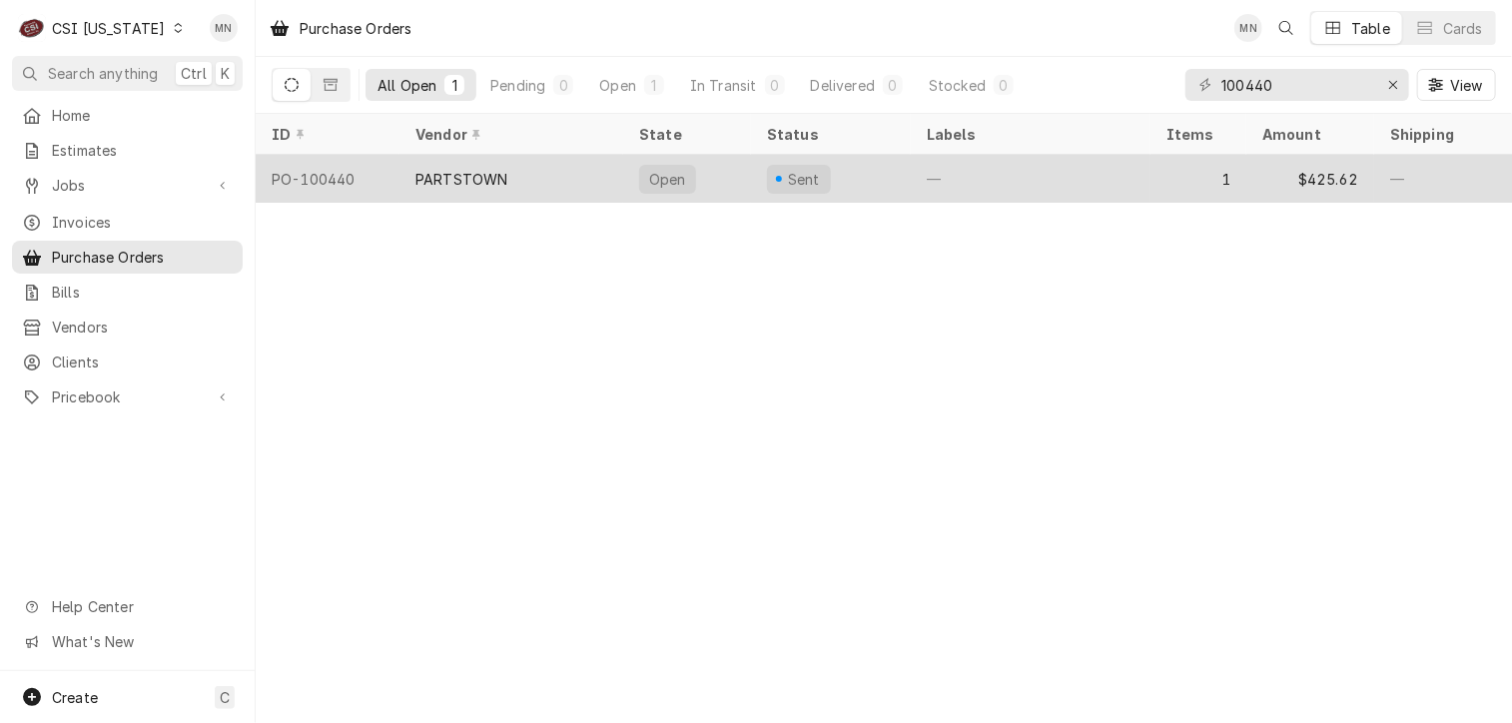
click at [511, 175] on div "PARTSTOWN" at bounding box center [511, 179] width 224 height 48
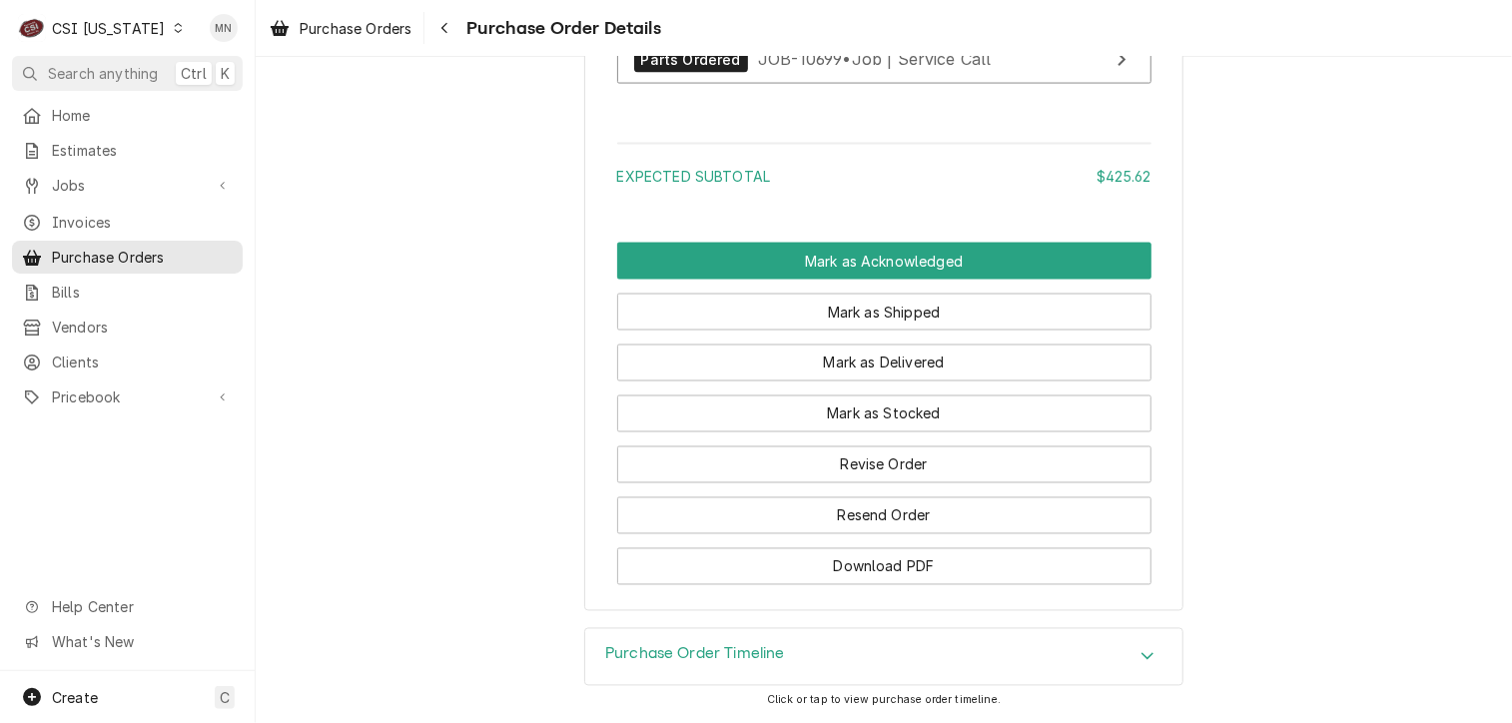
scroll to position [1637, 0]
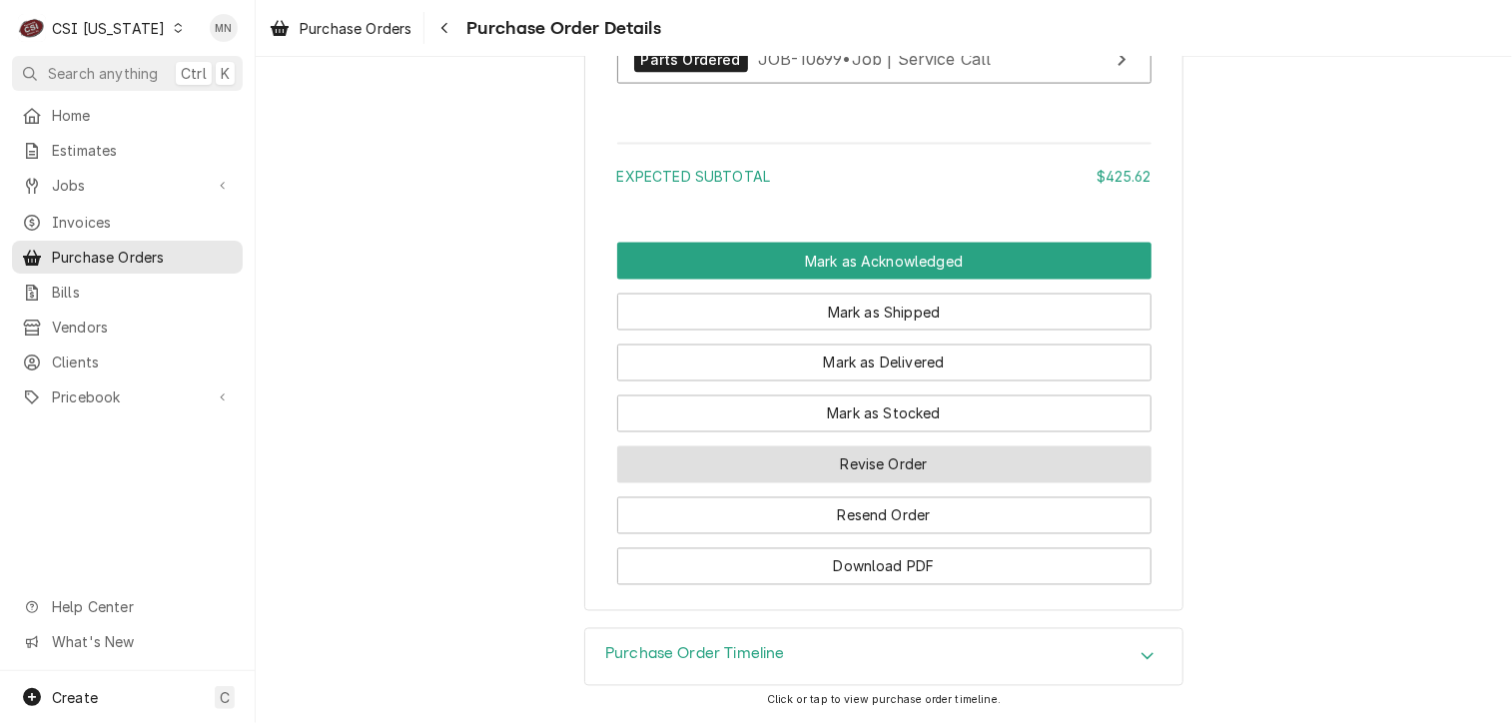
click at [843, 470] on button "Revise Order" at bounding box center [884, 464] width 534 height 37
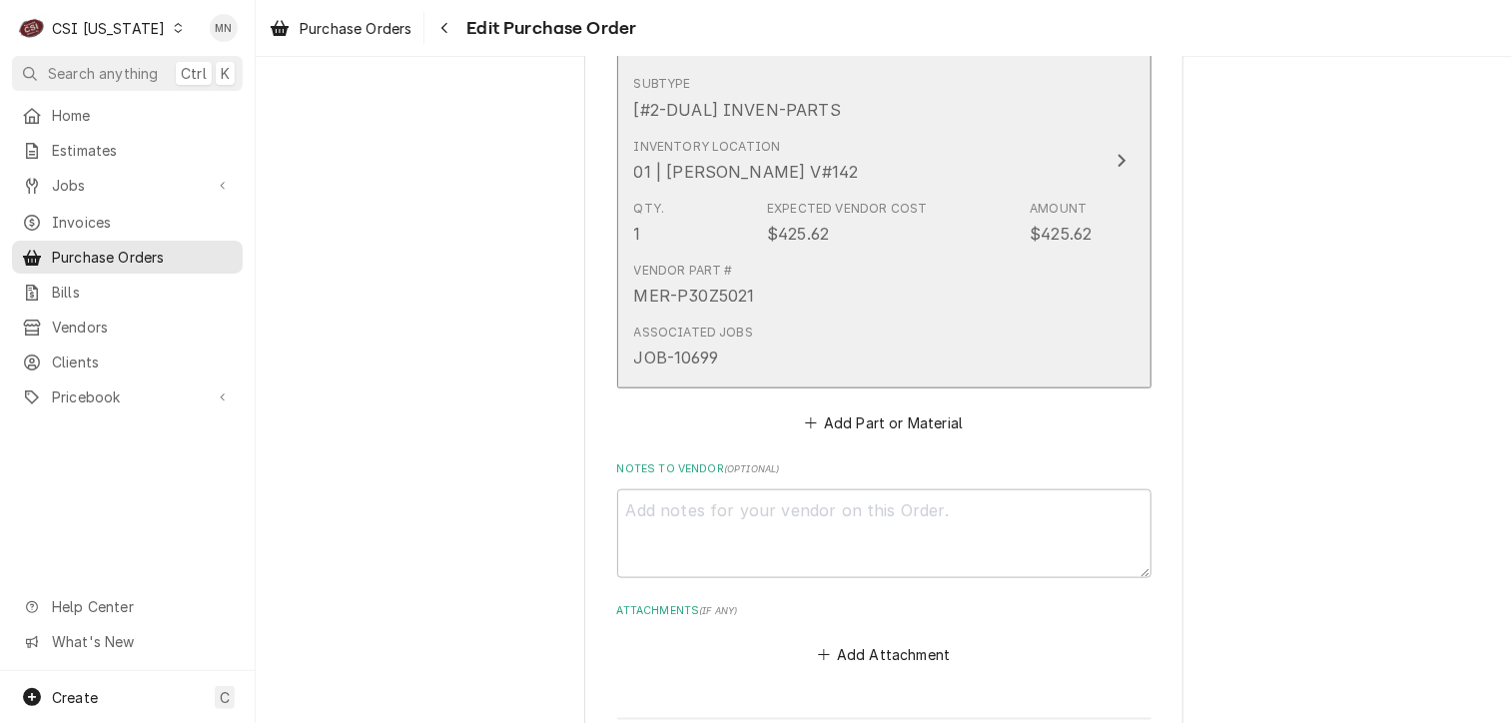
scroll to position [1181, 0]
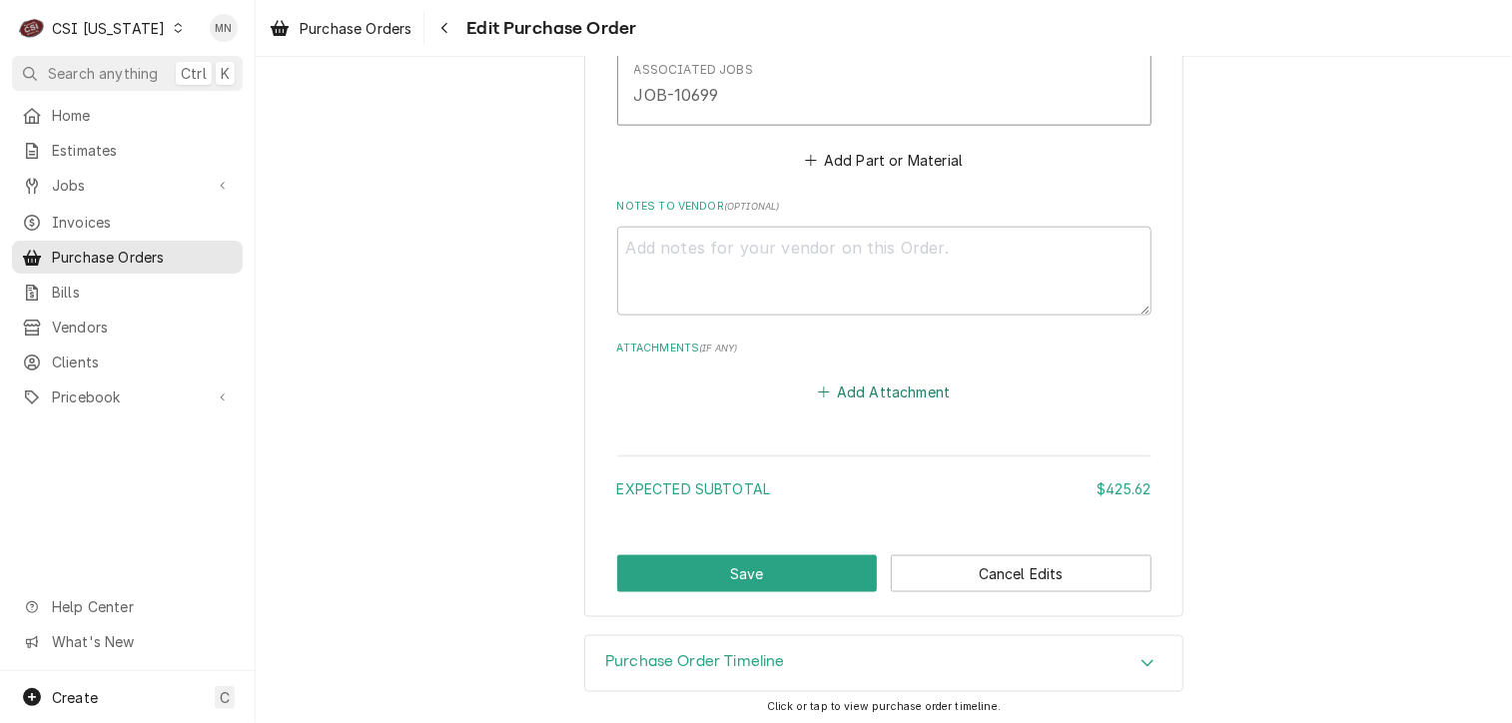
click at [894, 381] on button "Add Attachment" at bounding box center [884, 392] width 140 height 28
type textarea "x"
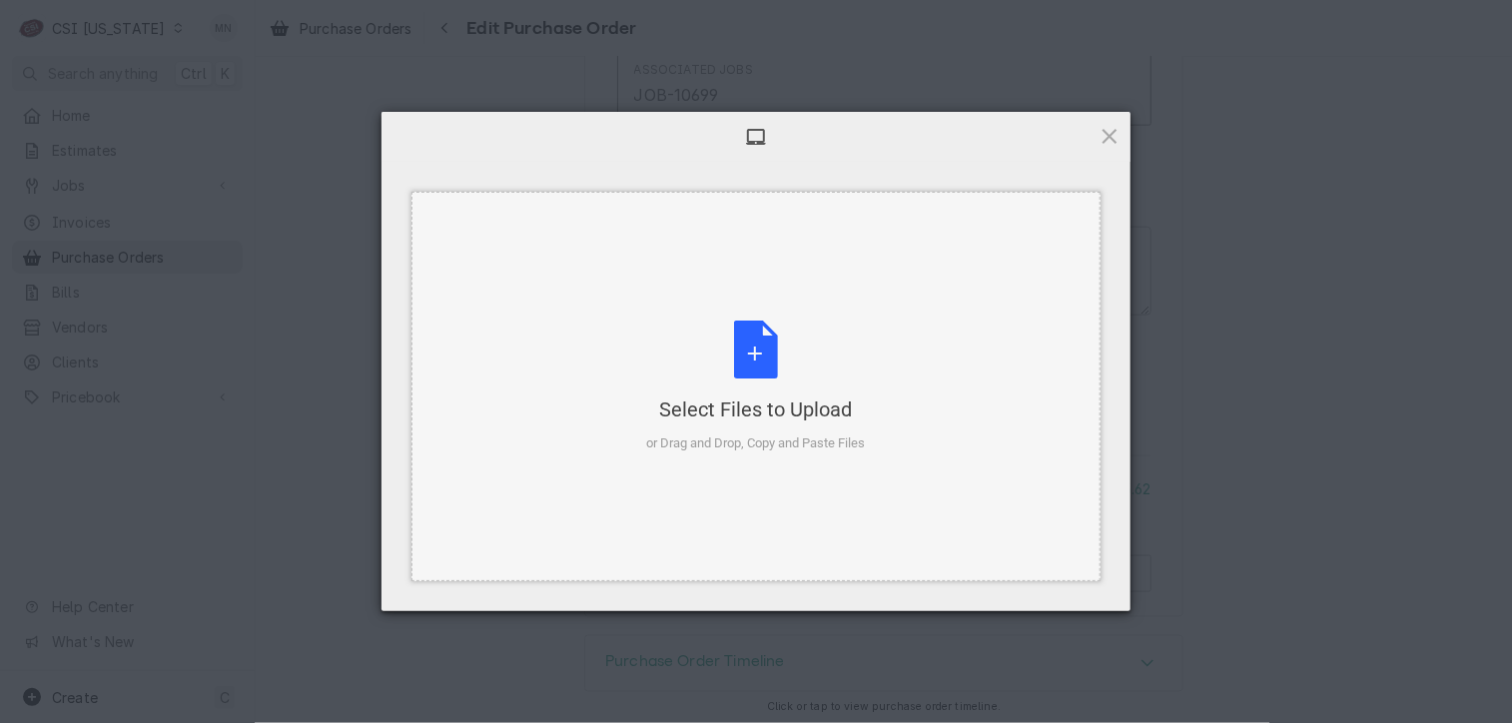
click at [791, 377] on div "Select Files to Upload or Drag and Drop, Copy and Paste Files" at bounding box center [756, 387] width 219 height 133
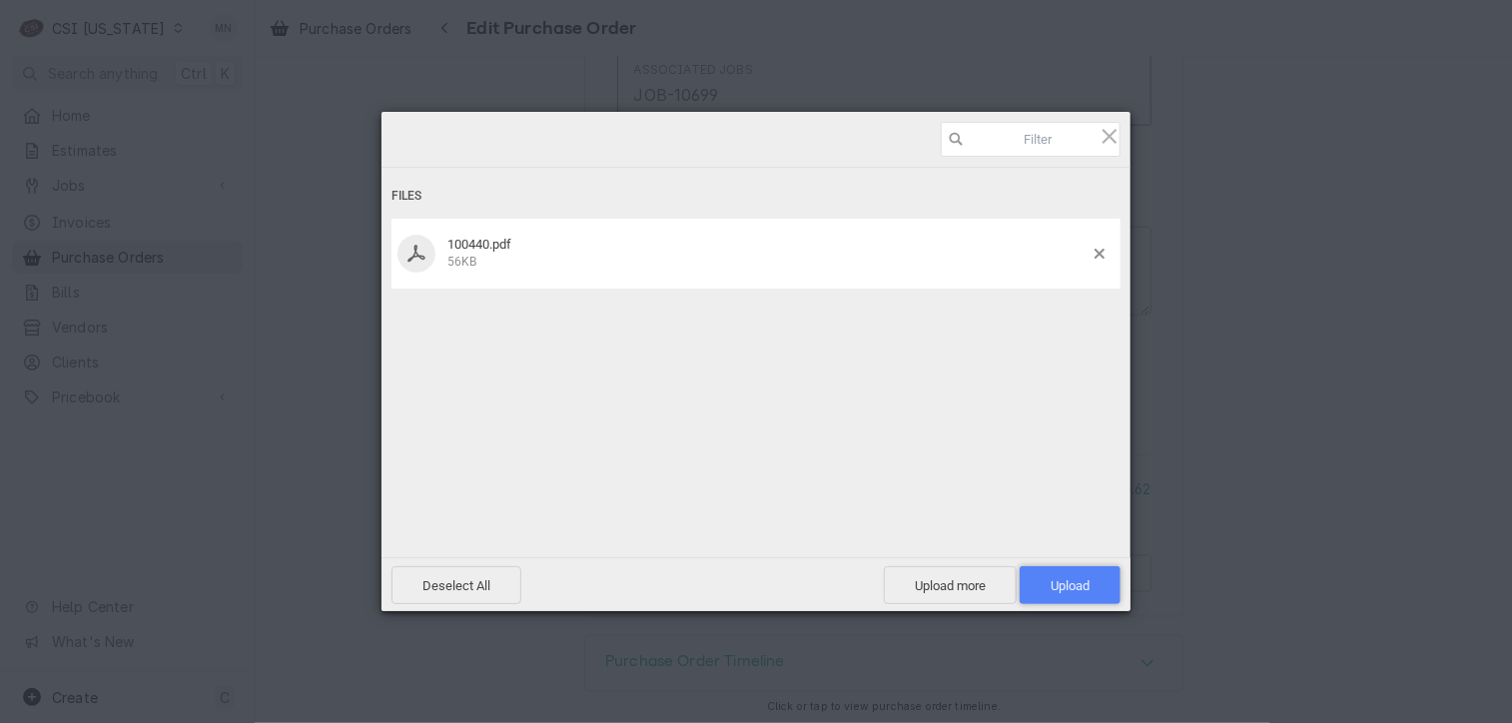
click at [1076, 590] on span "Upload 1" at bounding box center [1070, 585] width 39 height 15
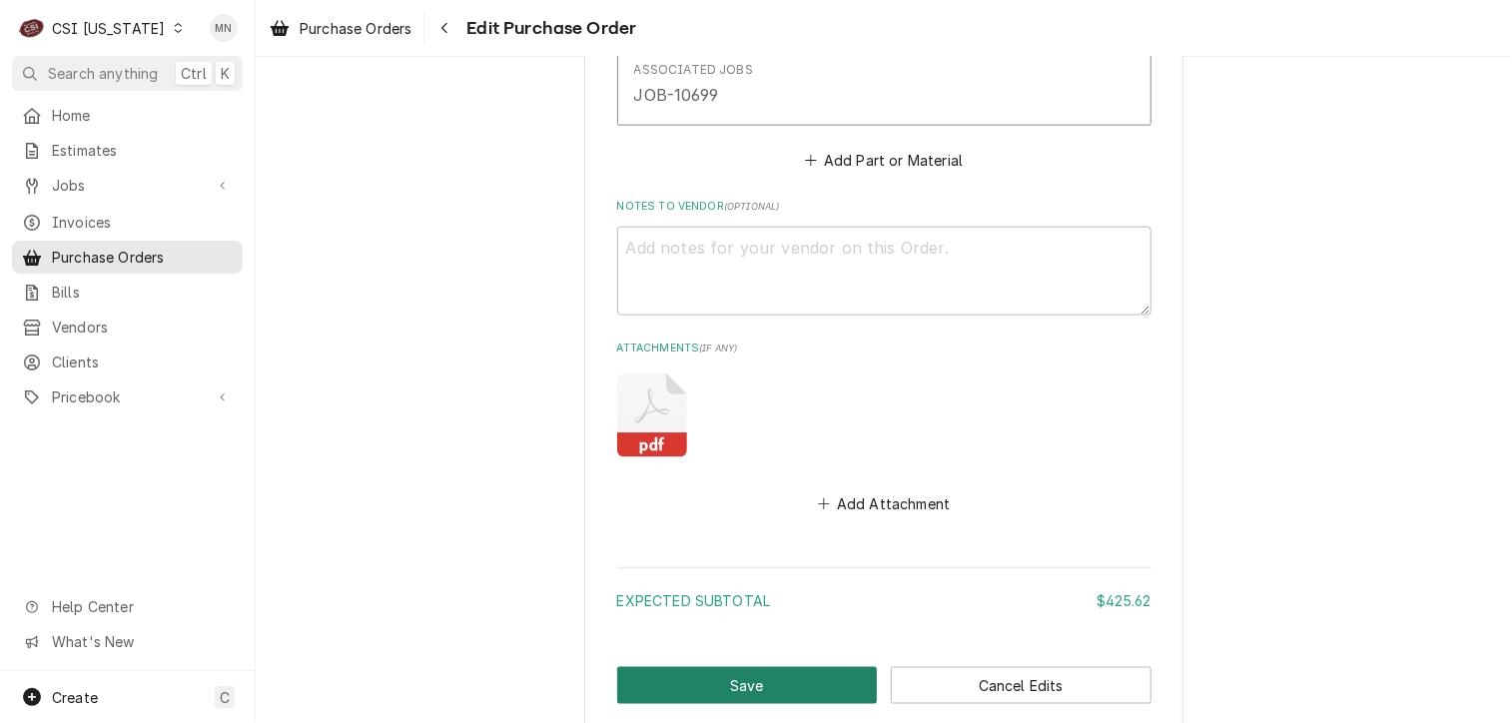
click at [694, 685] on button "Save" at bounding box center [747, 685] width 261 height 37
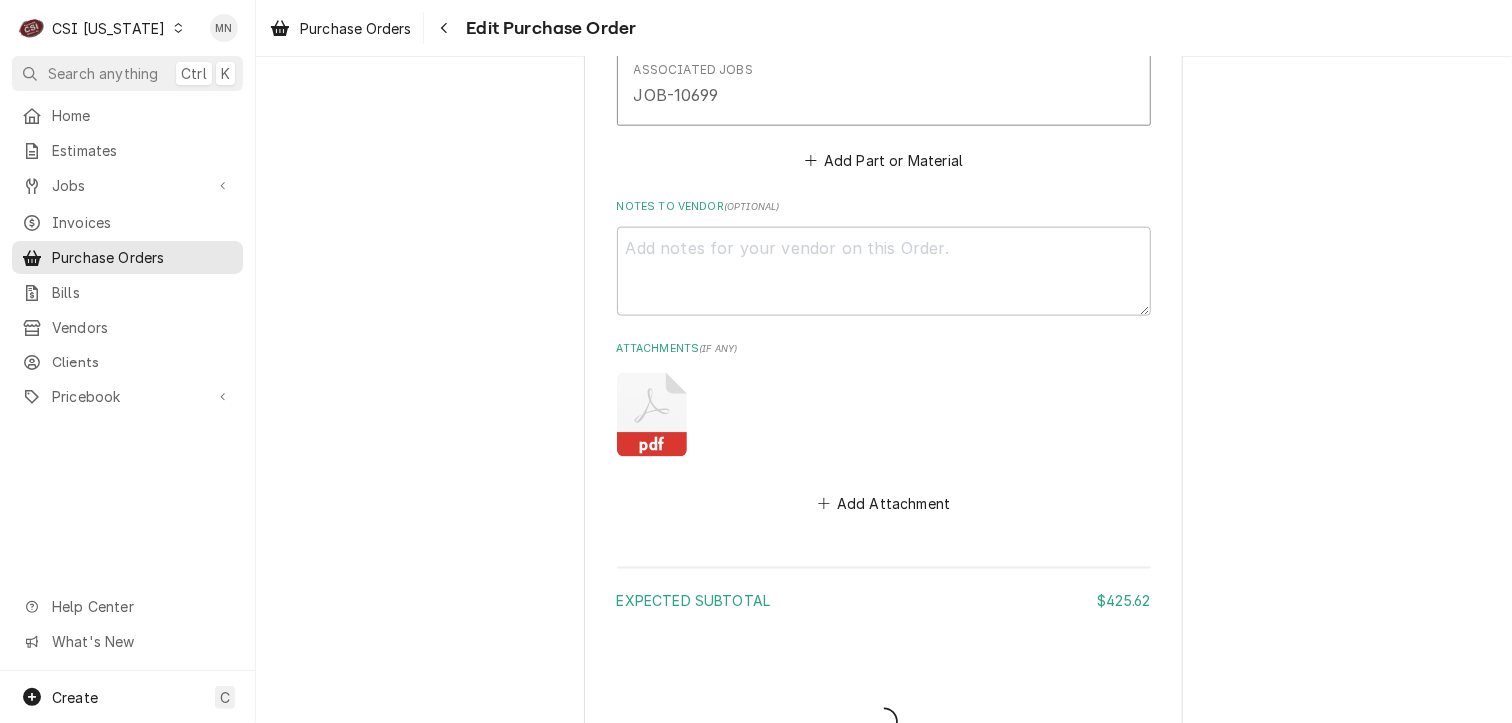
type textarea "x"
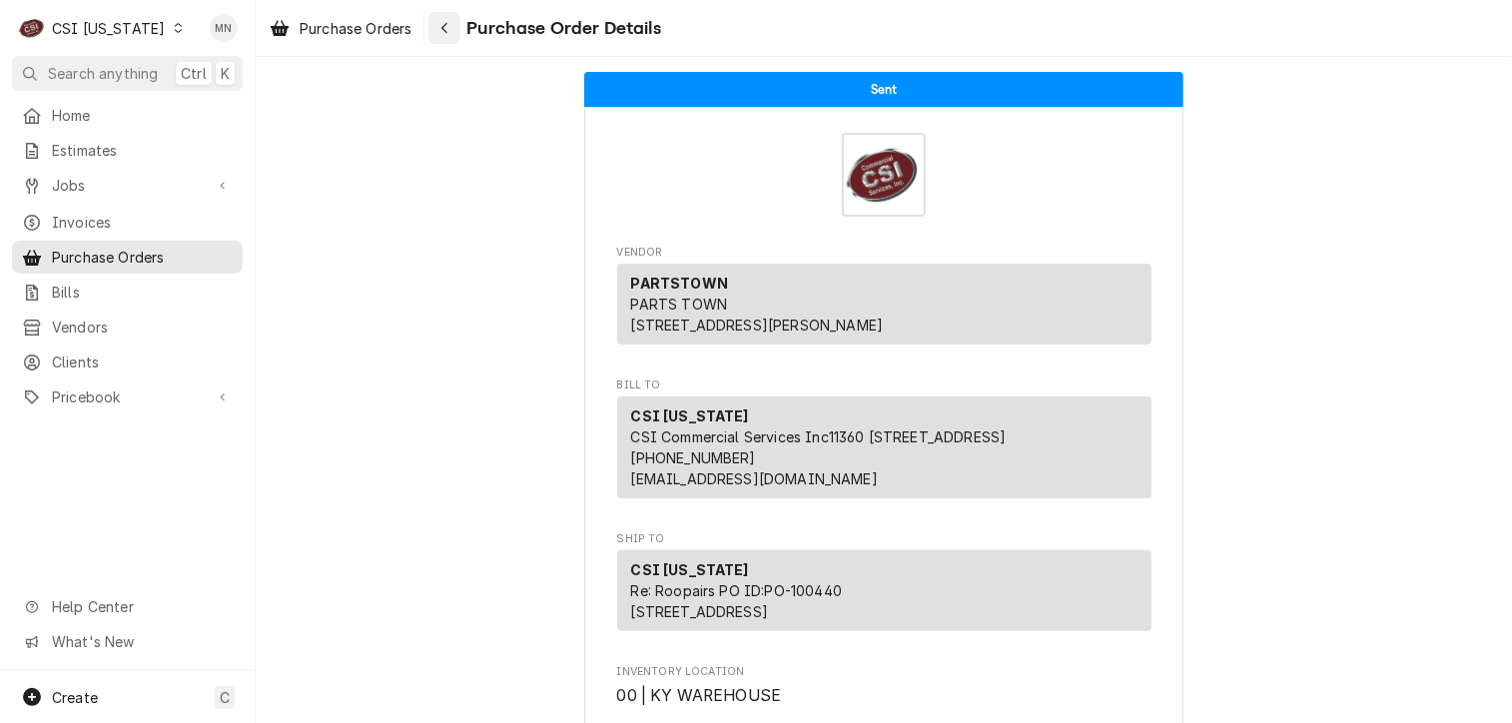
click at [441, 27] on div "Navigate back" at bounding box center [444, 28] width 20 height 20
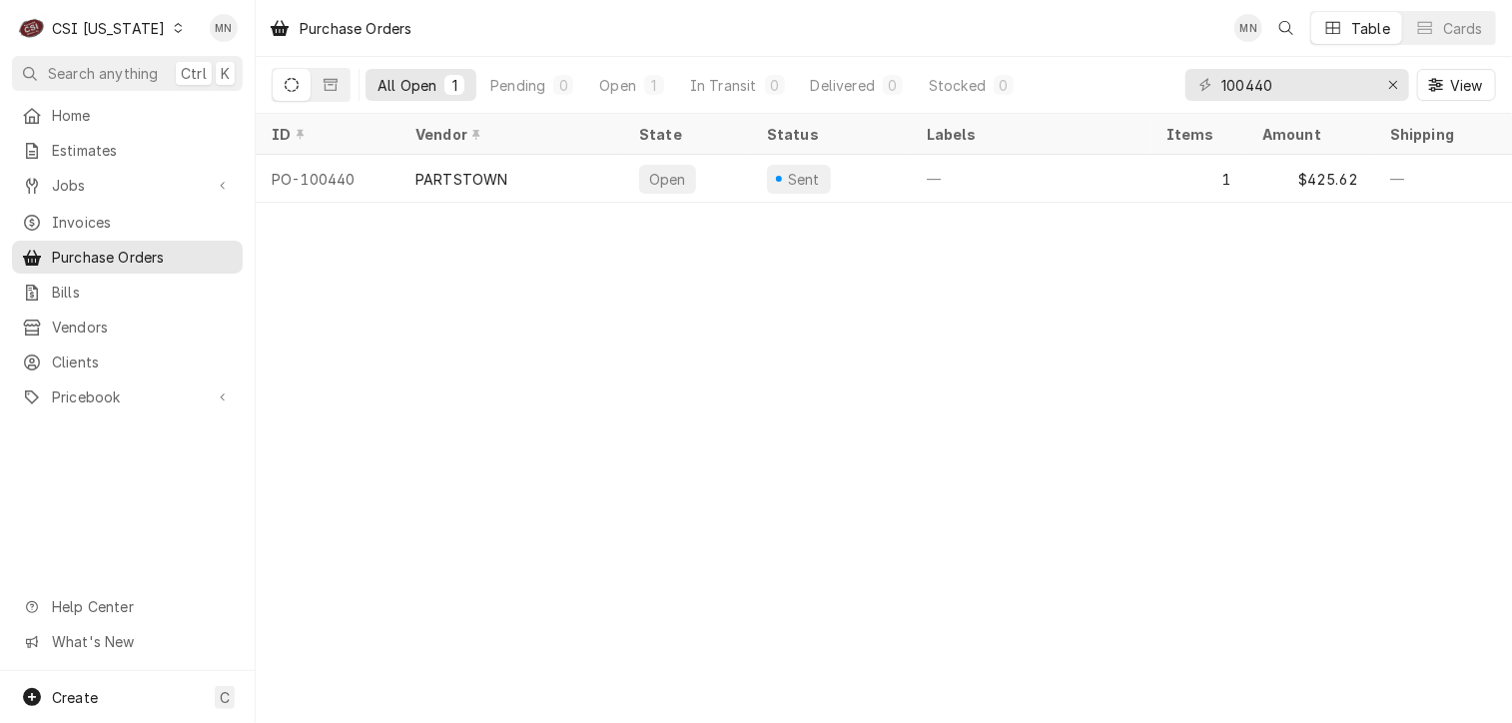
click at [143, 32] on div "CSI Kentucky" at bounding box center [108, 28] width 113 height 21
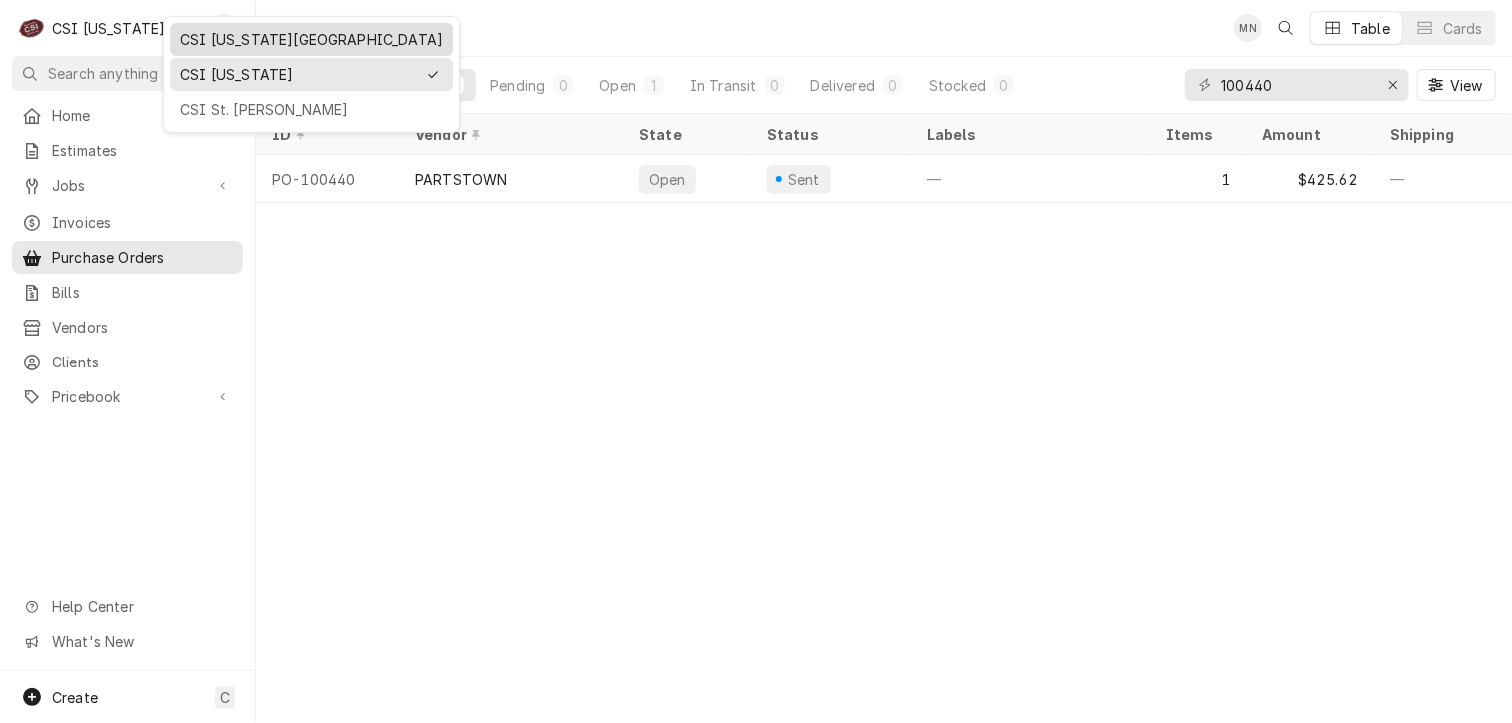
click at [196, 36] on div "CSI [US_STATE][GEOGRAPHIC_DATA]" at bounding box center [312, 39] width 264 height 21
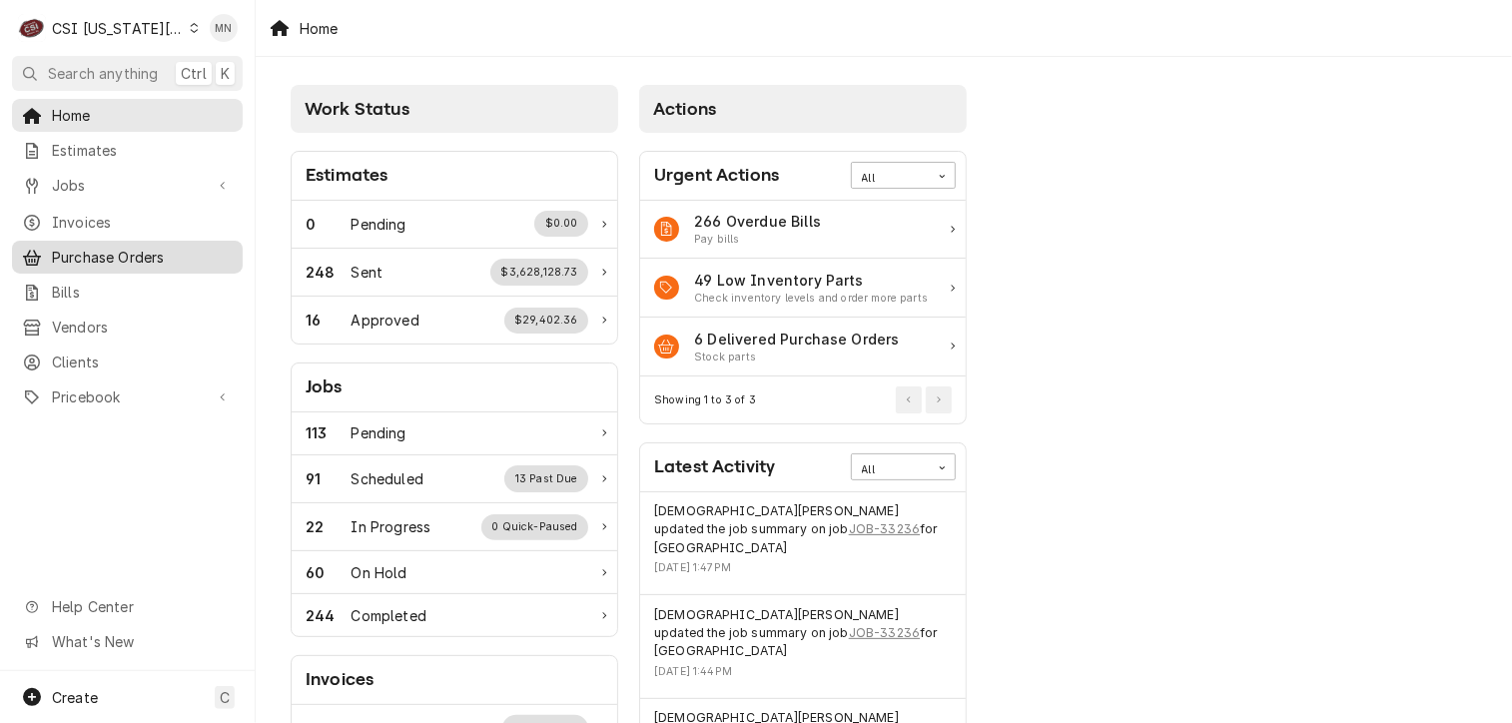
click at [97, 247] on span "Purchase Orders" at bounding box center [142, 257] width 181 height 21
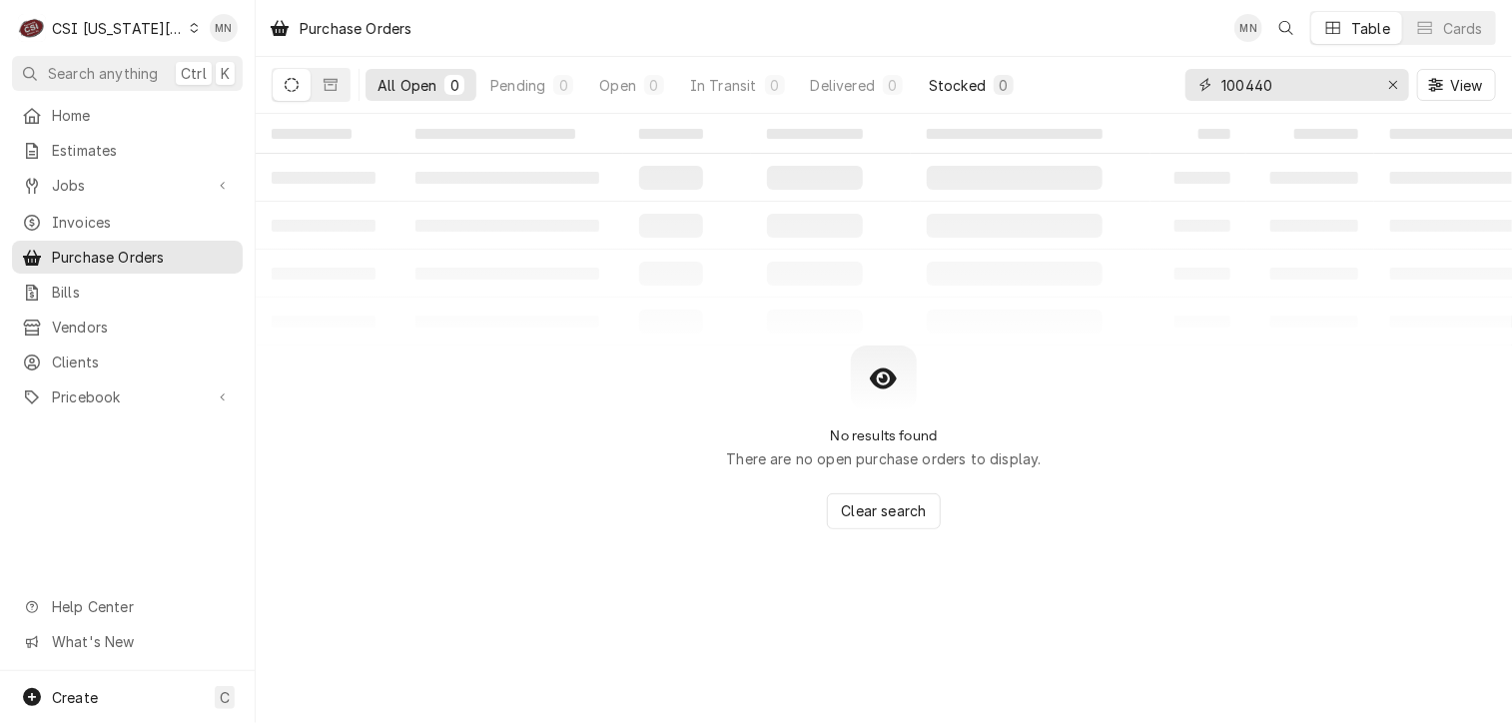
drag, startPoint x: 1319, startPoint y: 89, endPoint x: 1011, endPoint y: 80, distance: 308.7
click at [1011, 80] on div "All Open 0 Pending 0 Open 0 In Transit 0 Delivered 0 Stocked 0 100440 View" at bounding box center [884, 85] width 1224 height 56
type input "301678"
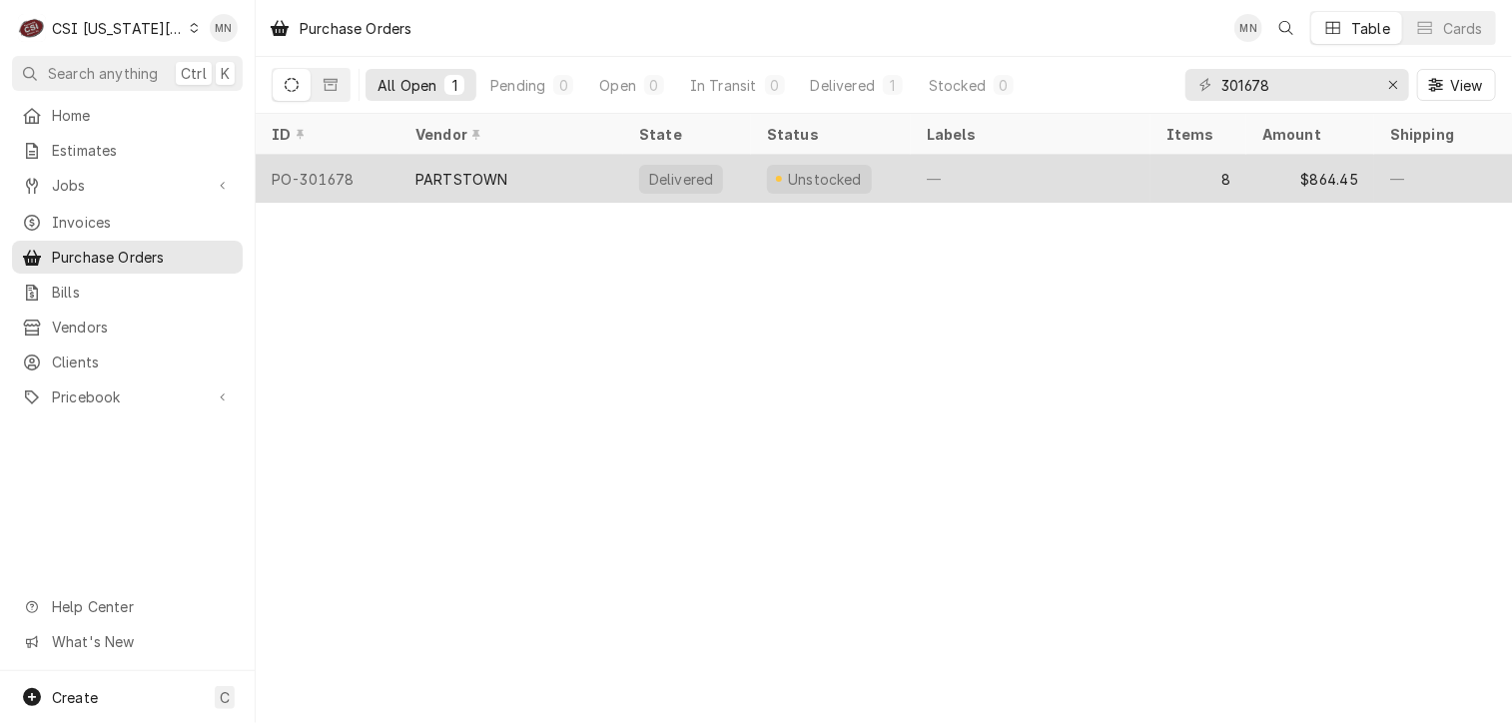
click at [428, 183] on div "PARTSTOWN" at bounding box center [461, 179] width 92 height 21
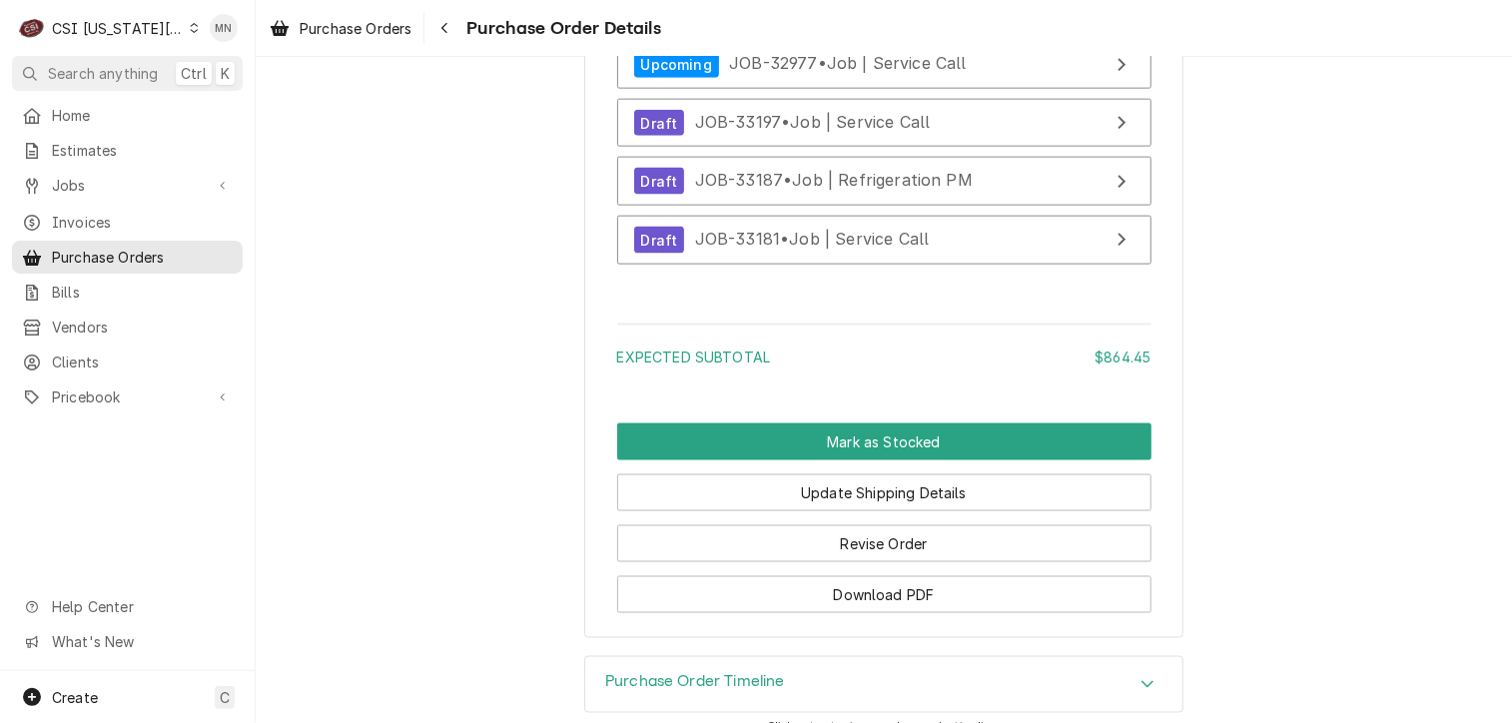
scroll to position [5181, 0]
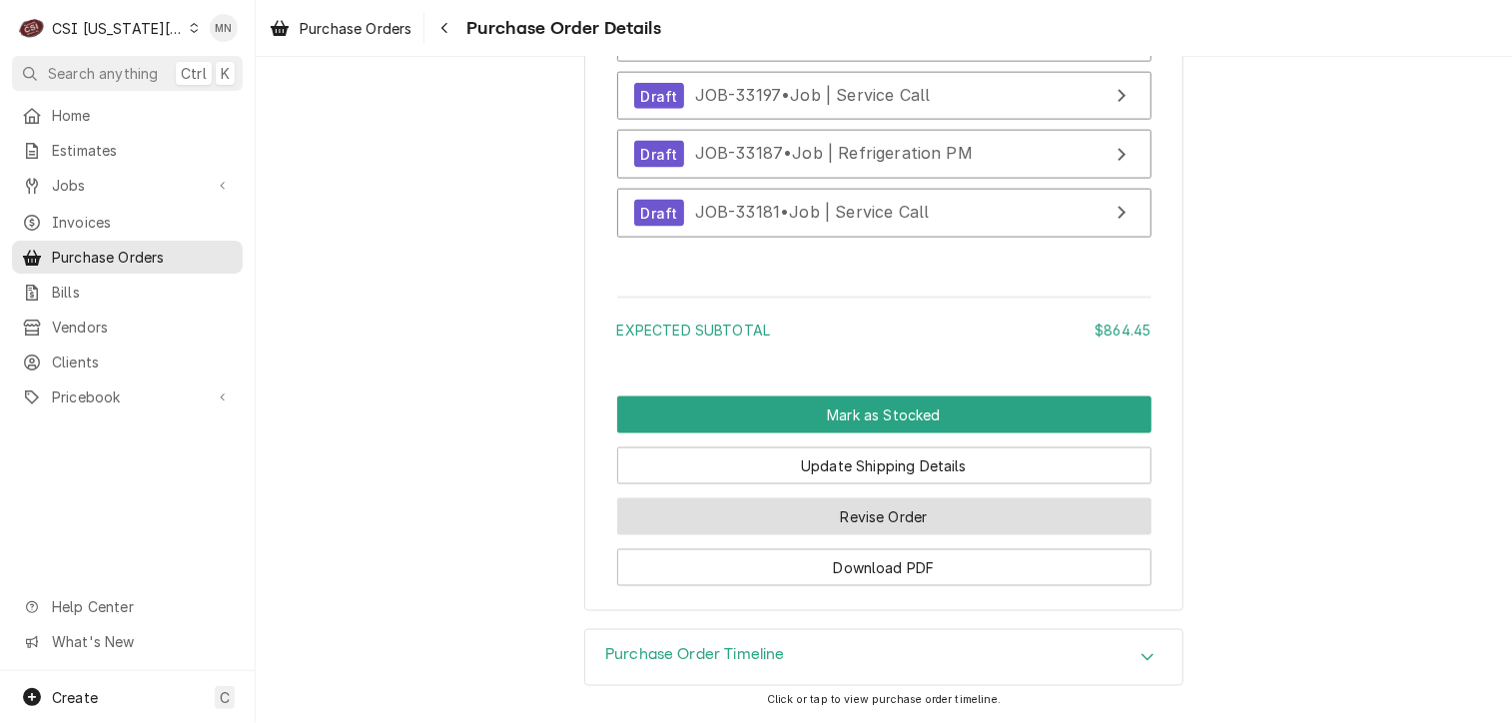
click at [899, 519] on button "Revise Order" at bounding box center [884, 516] width 534 height 37
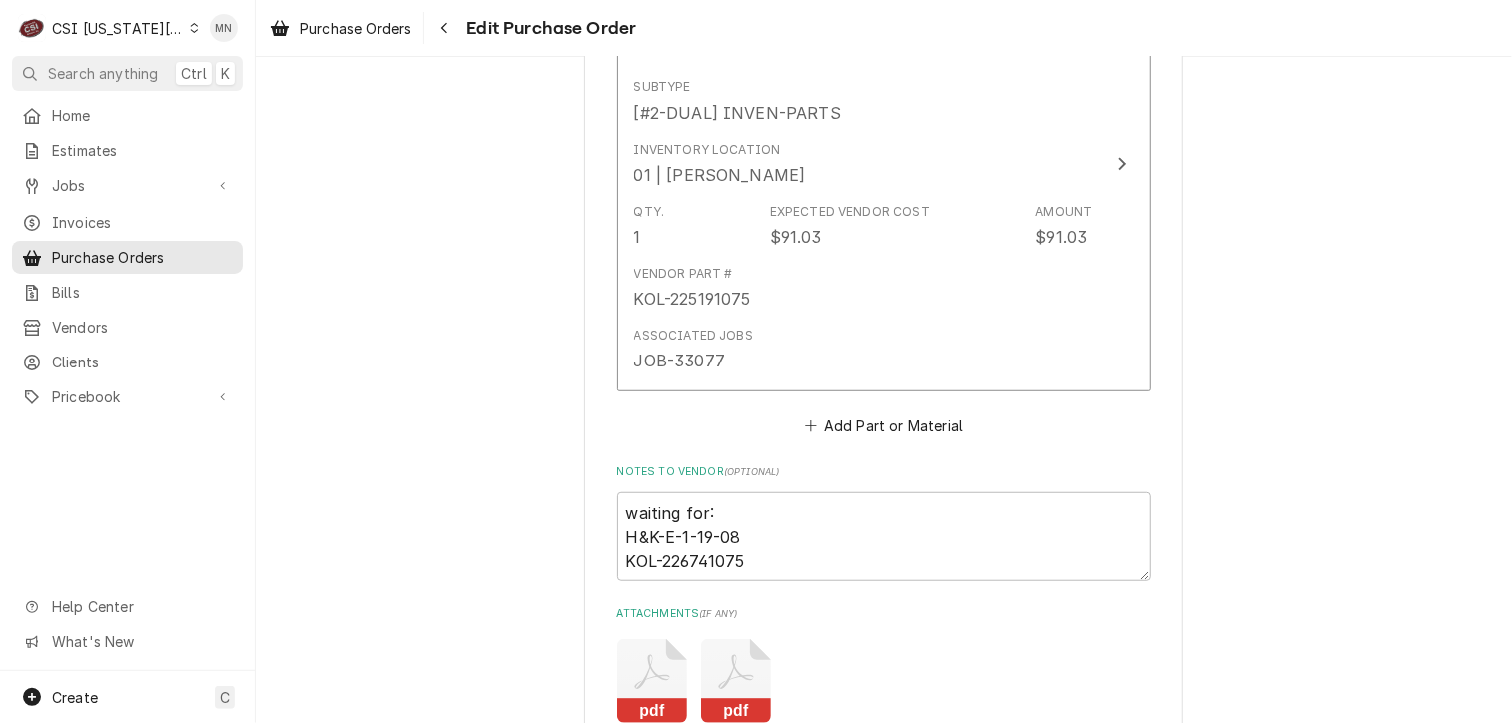
scroll to position [4594, 0]
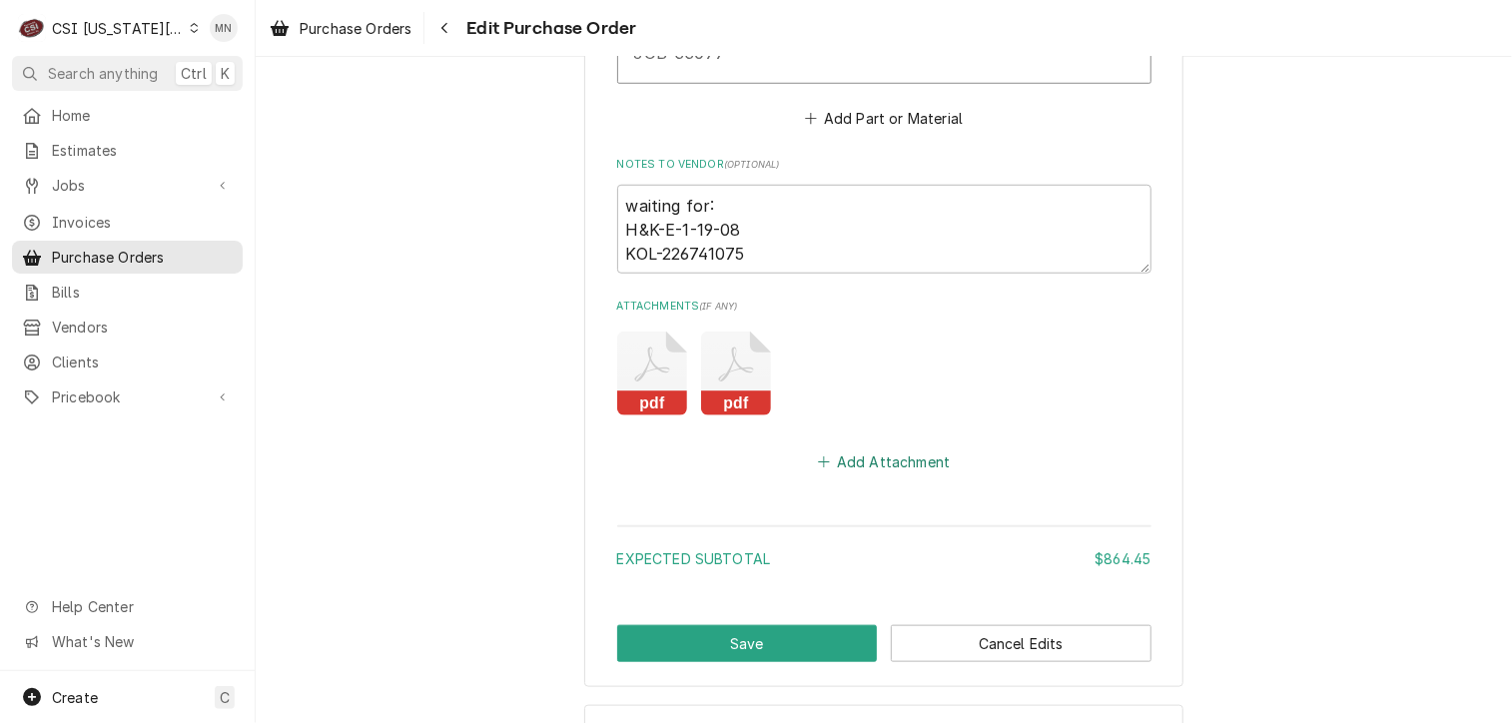
click at [886, 455] on button "Add Attachment" at bounding box center [884, 462] width 140 height 28
type textarea "x"
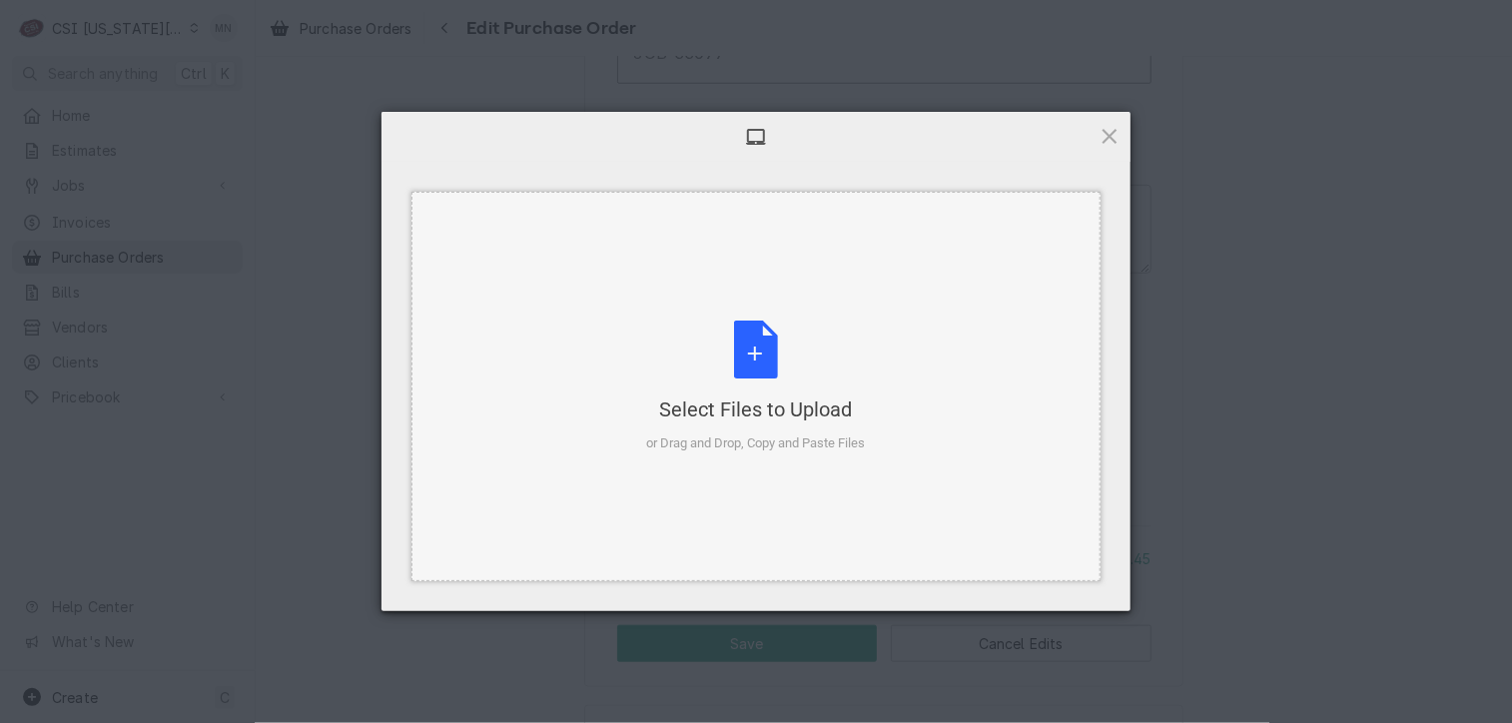
click at [708, 390] on div "Select Files to Upload or Drag and Drop, Copy and Paste Files" at bounding box center [756, 387] width 219 height 133
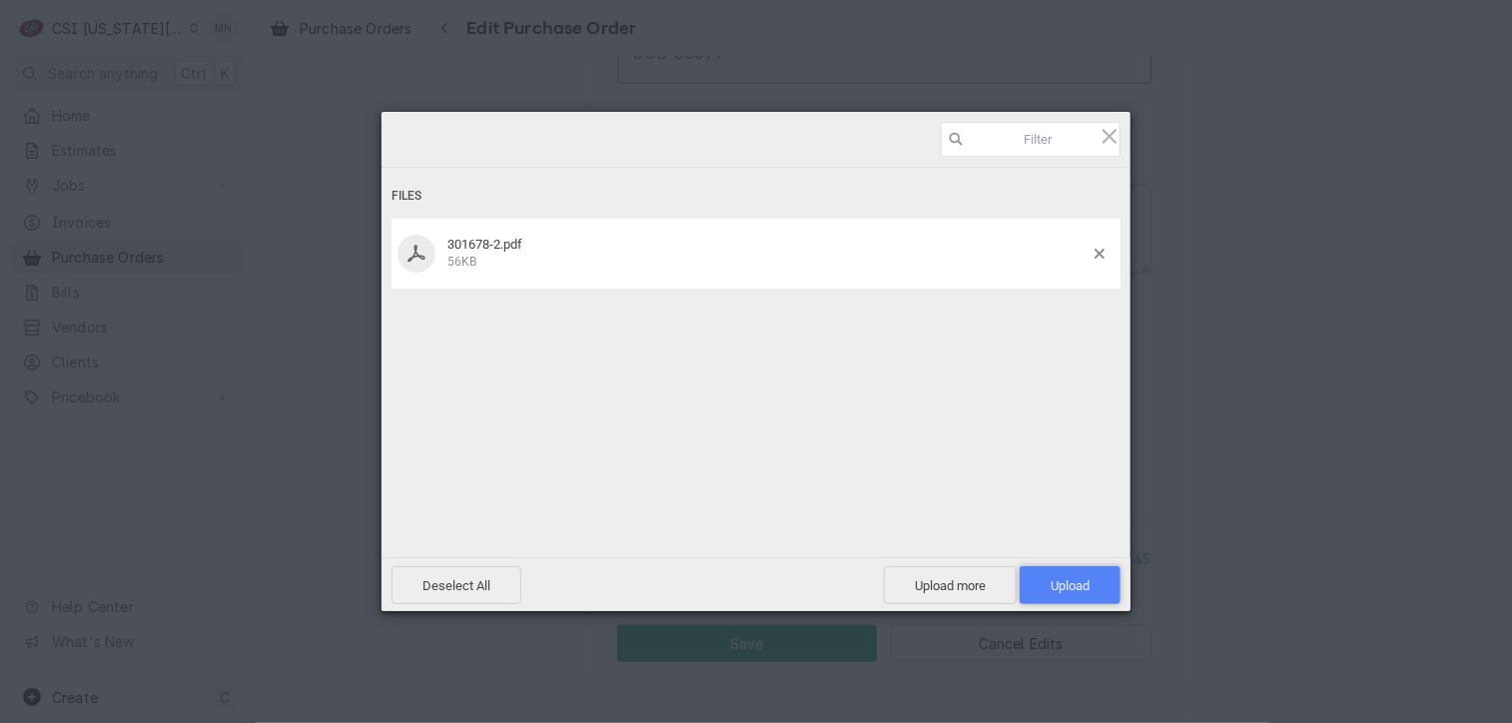
click at [1088, 584] on span "Upload 1" at bounding box center [1070, 585] width 39 height 15
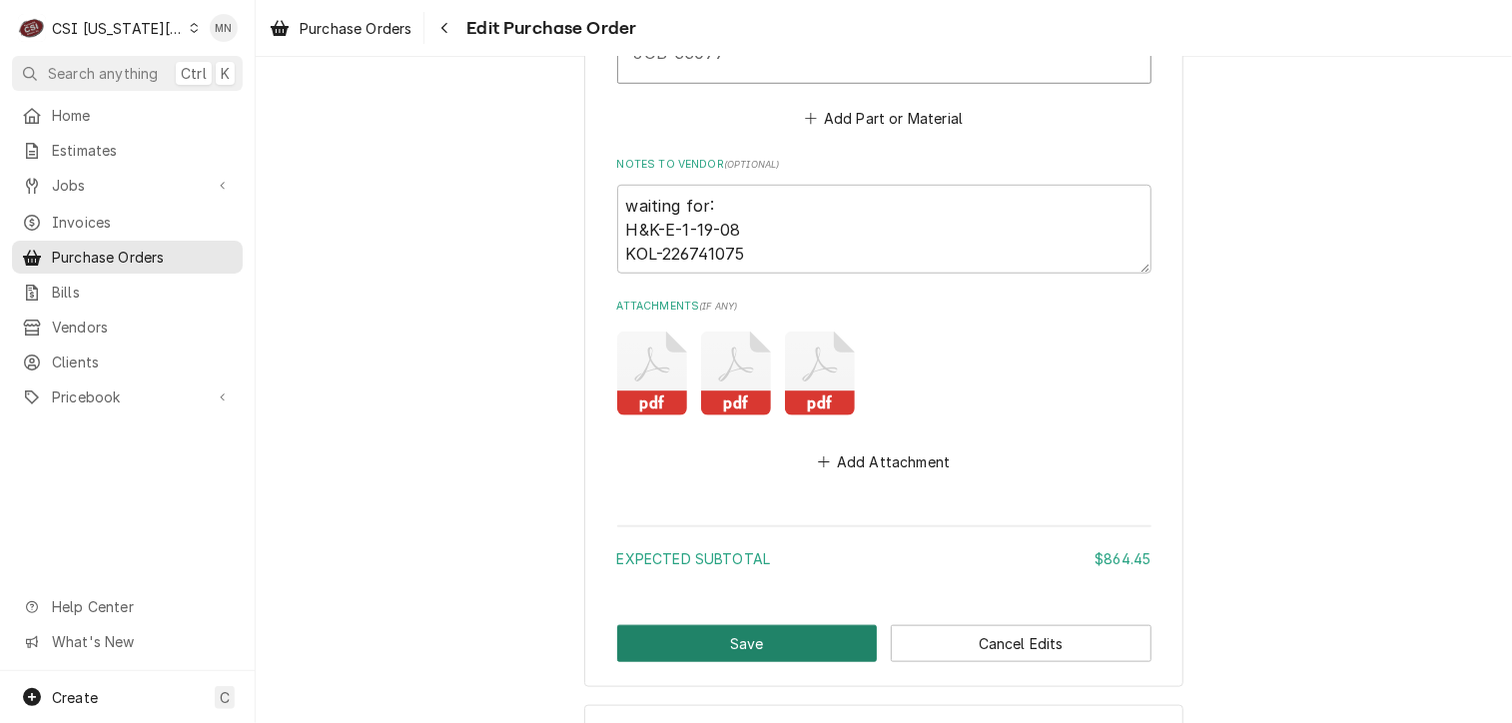
click at [719, 642] on button "Save" at bounding box center [747, 643] width 261 height 37
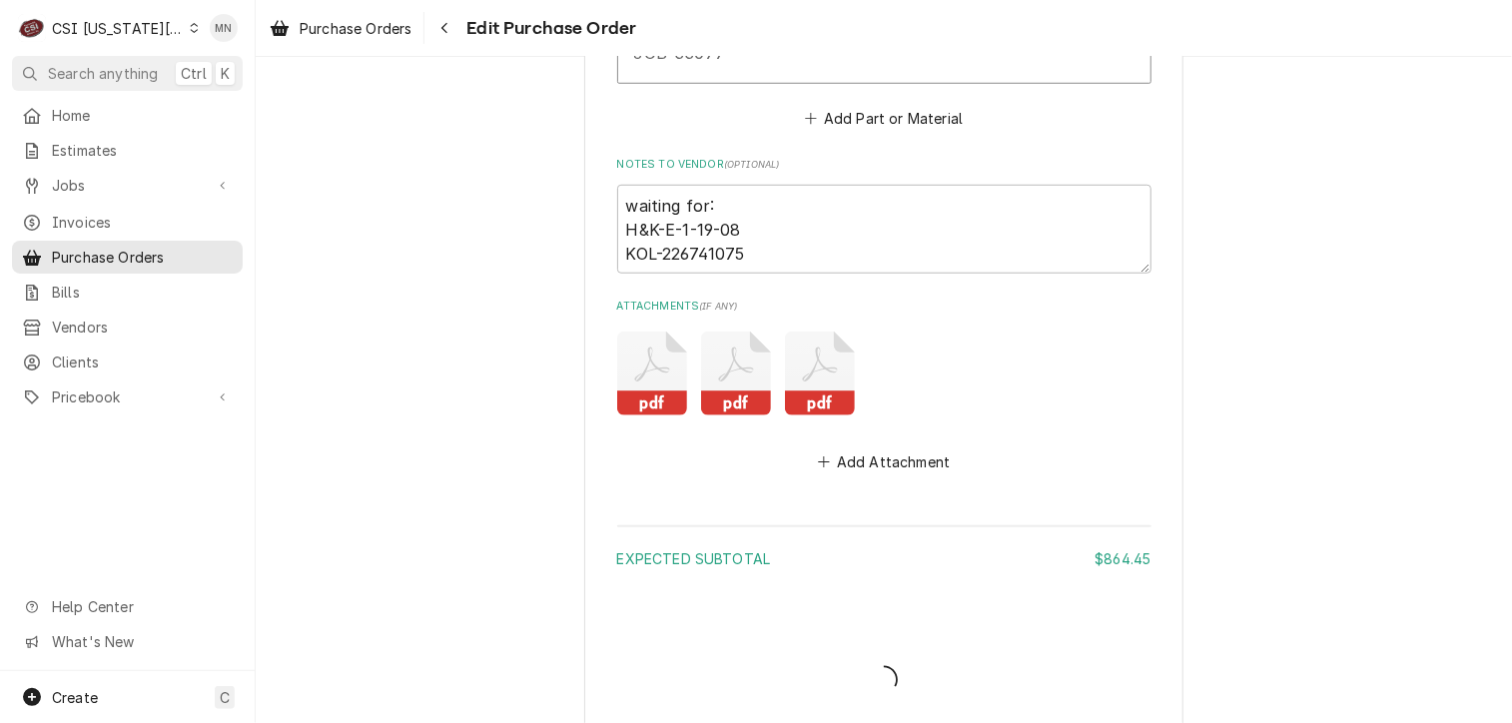
type textarea "x"
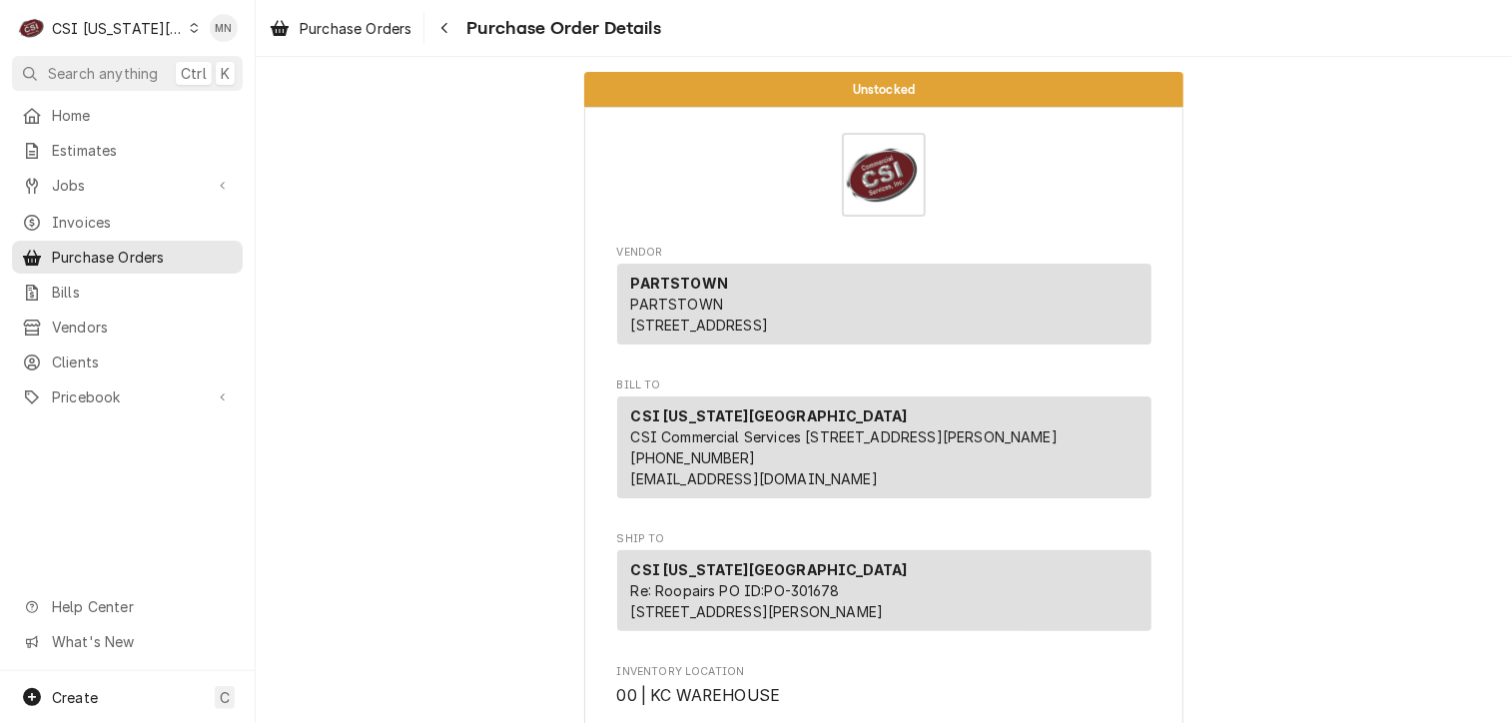
click at [165, 27] on div "C CSI Kansas City" at bounding box center [108, 28] width 193 height 40
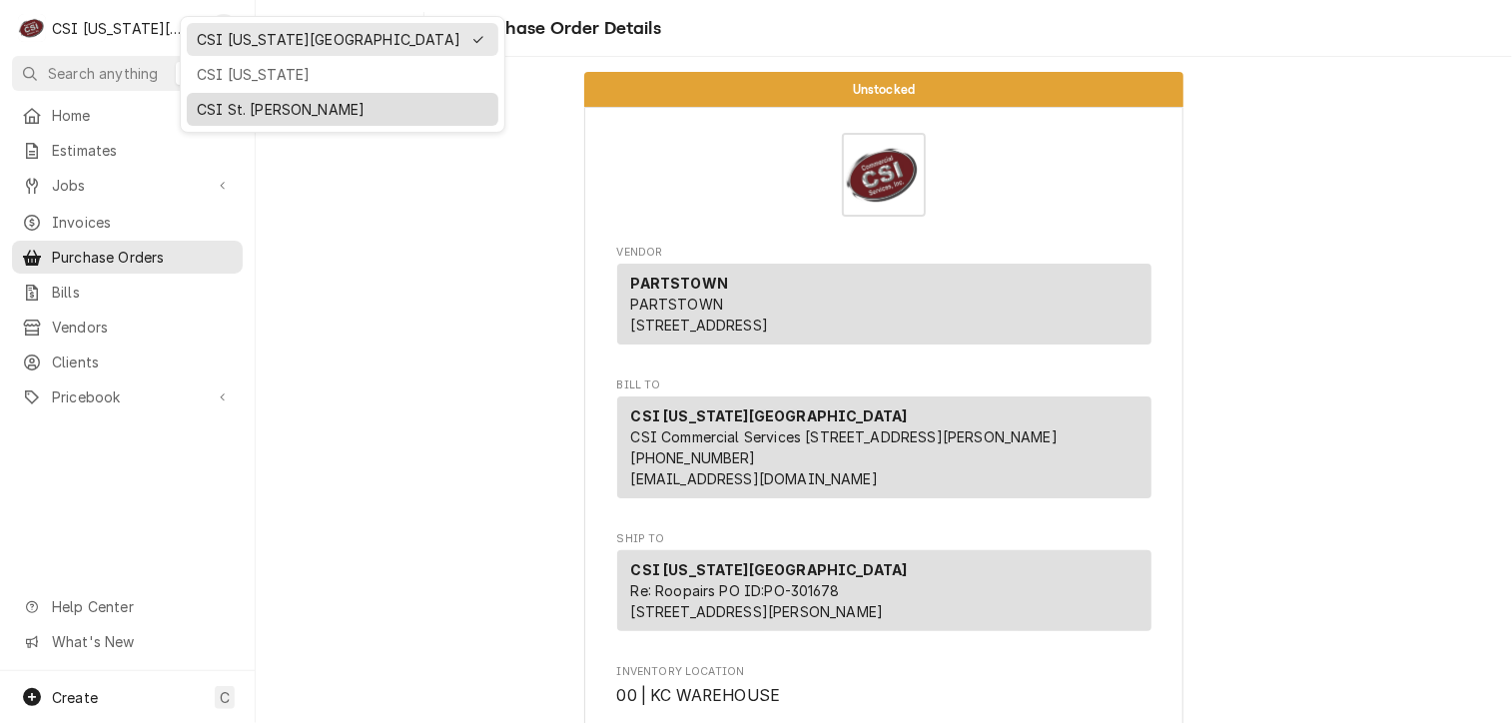
click at [222, 106] on div "CSI St. Louis" at bounding box center [343, 109] width 292 height 21
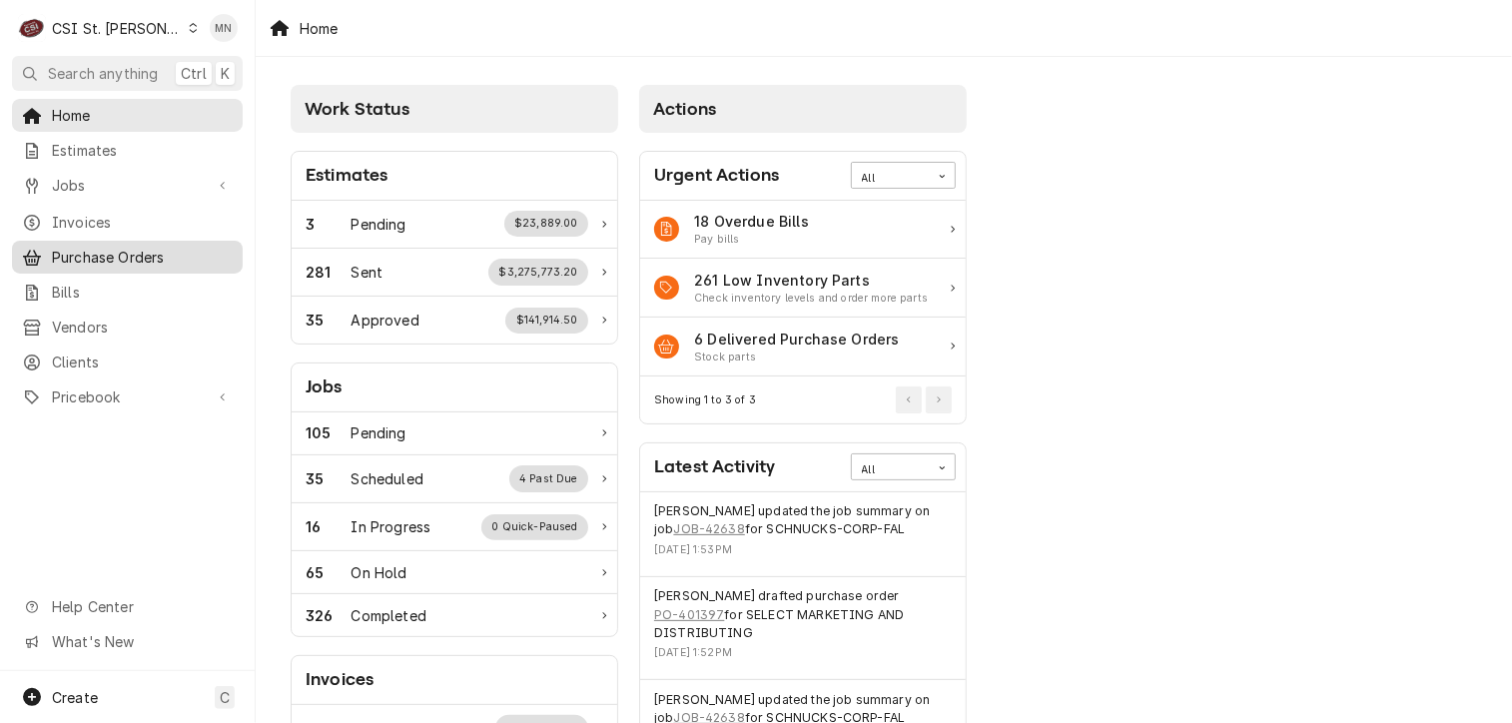
click at [136, 253] on span "Purchase Orders" at bounding box center [142, 257] width 181 height 21
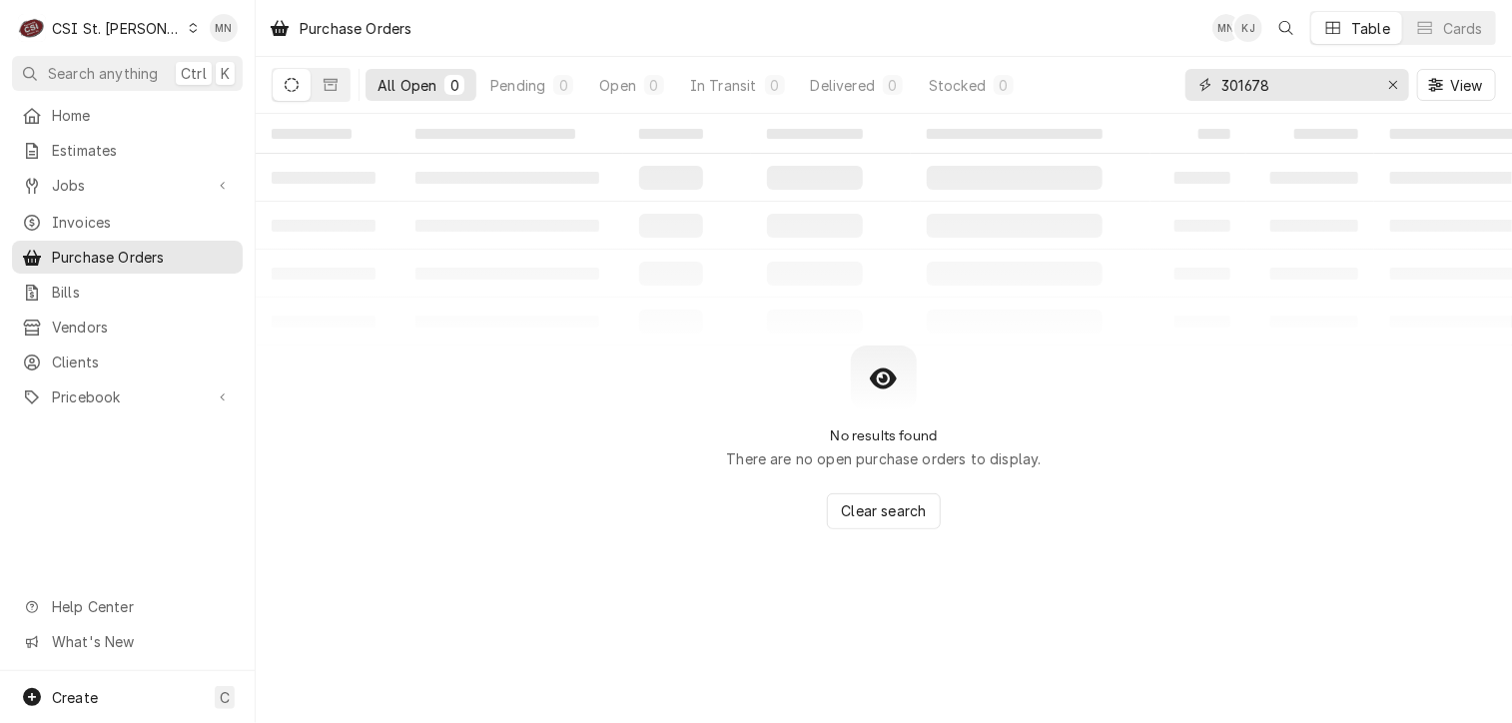
drag, startPoint x: 1276, startPoint y: 84, endPoint x: 1098, endPoint y: 85, distance: 177.8
click at [1114, 85] on div "All Open 0 Pending 0 Open 0 In Transit 0 Delivered 0 Stocked 0 301678 View" at bounding box center [884, 85] width 1224 height 56
type input "401381"
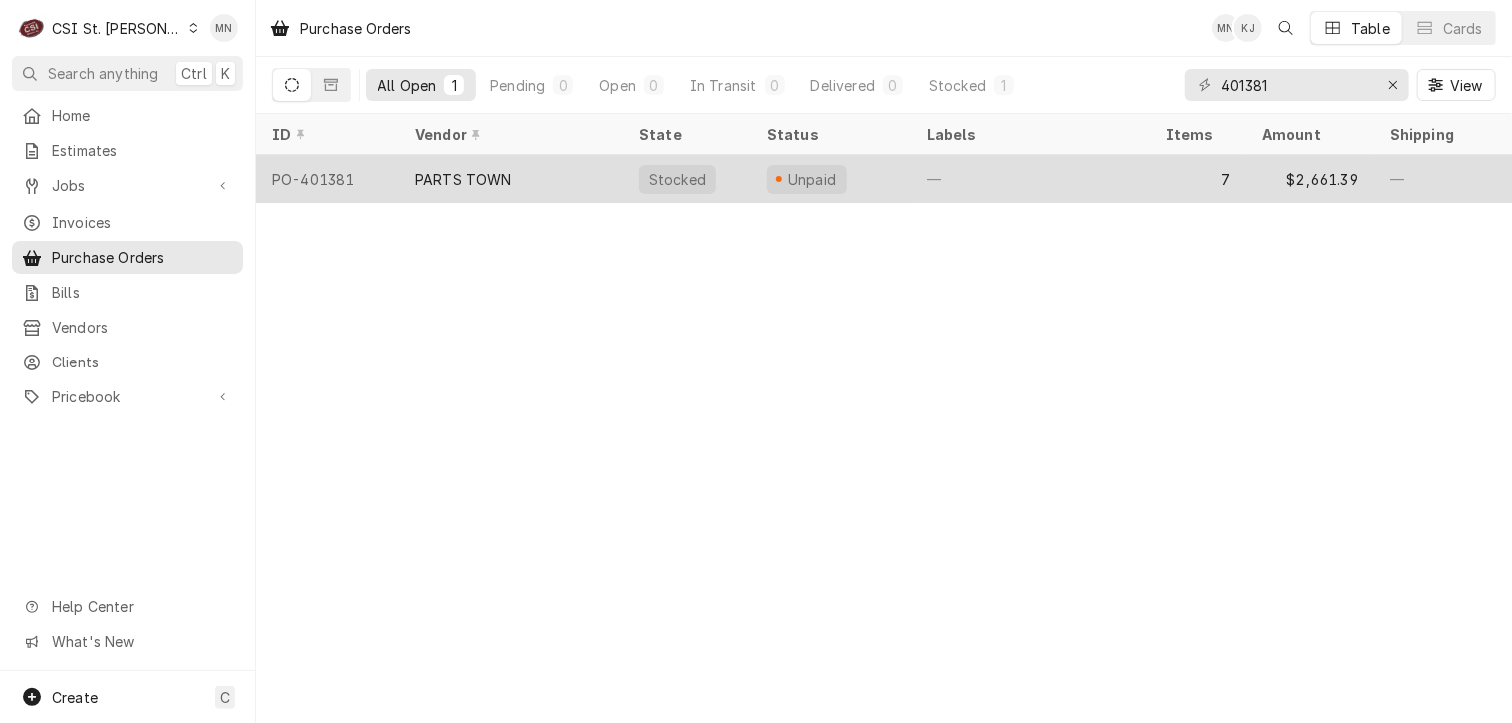
click at [472, 178] on div "PARTS TOWN" at bounding box center [463, 179] width 97 height 21
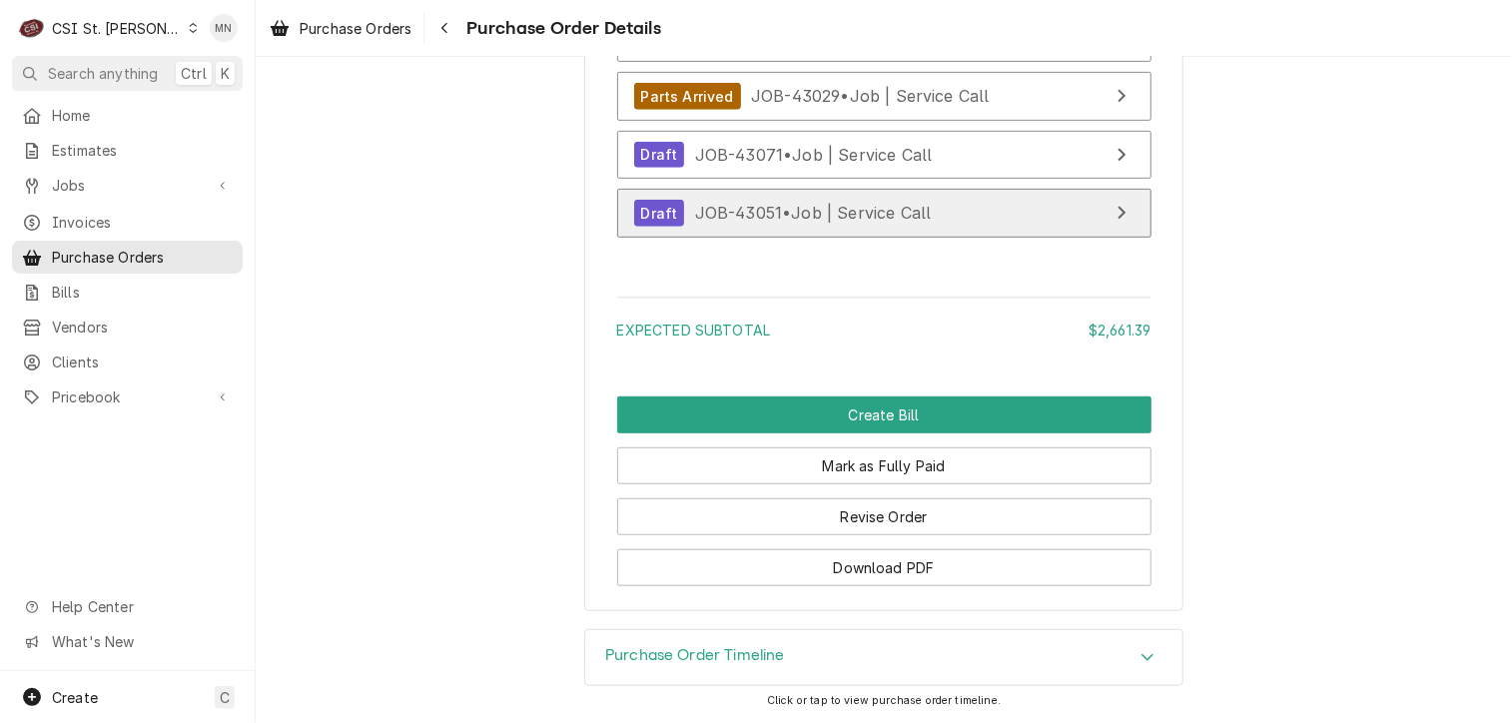
scroll to position [4378, 0]
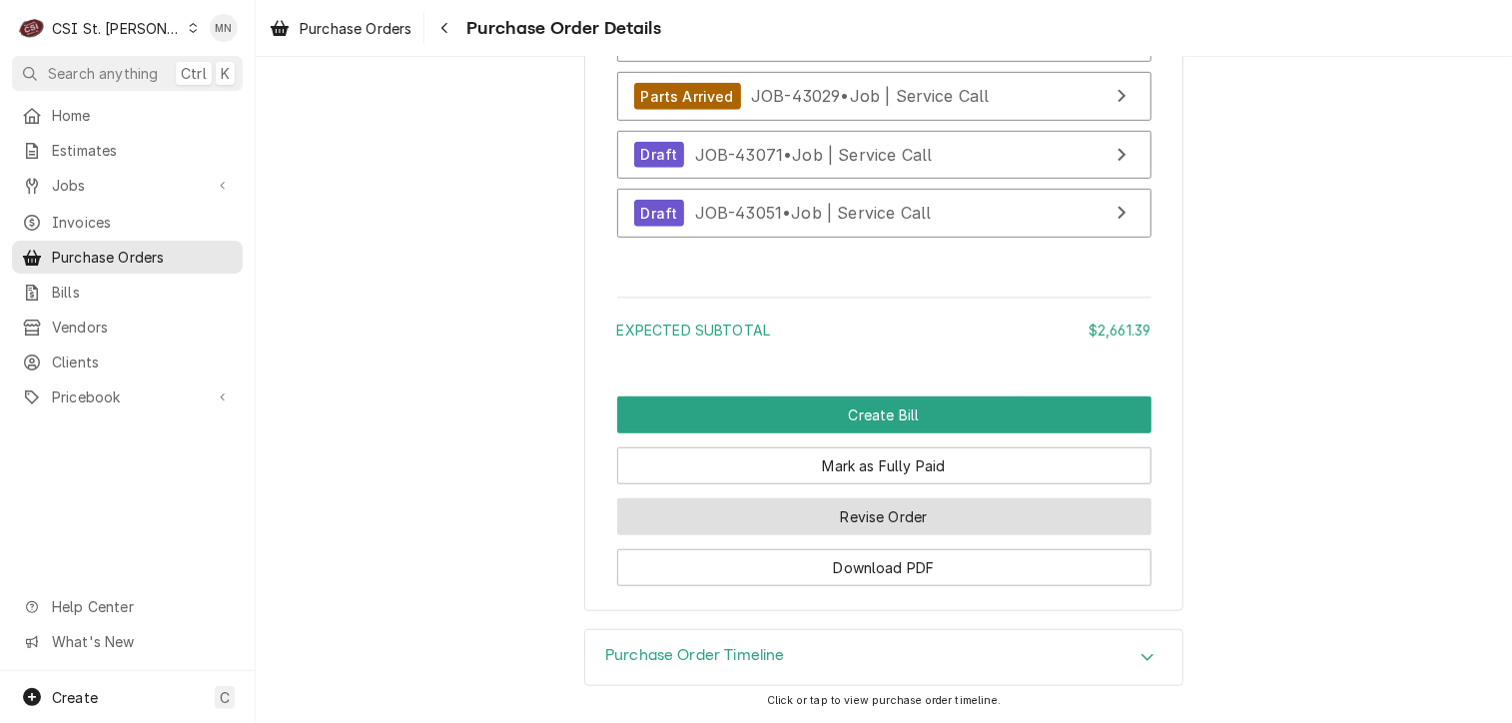
click at [931, 514] on button "Revise Order" at bounding box center [884, 516] width 534 height 37
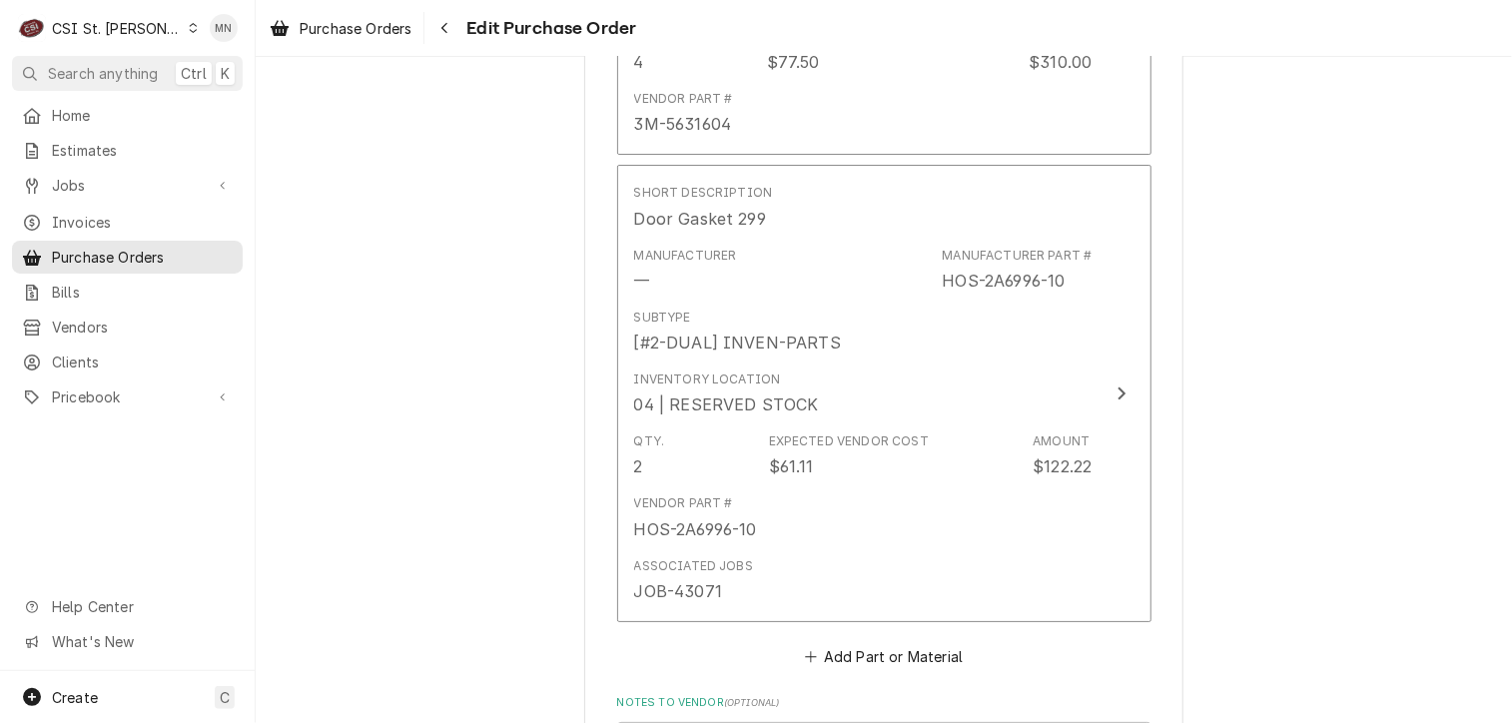
scroll to position [4064, 0]
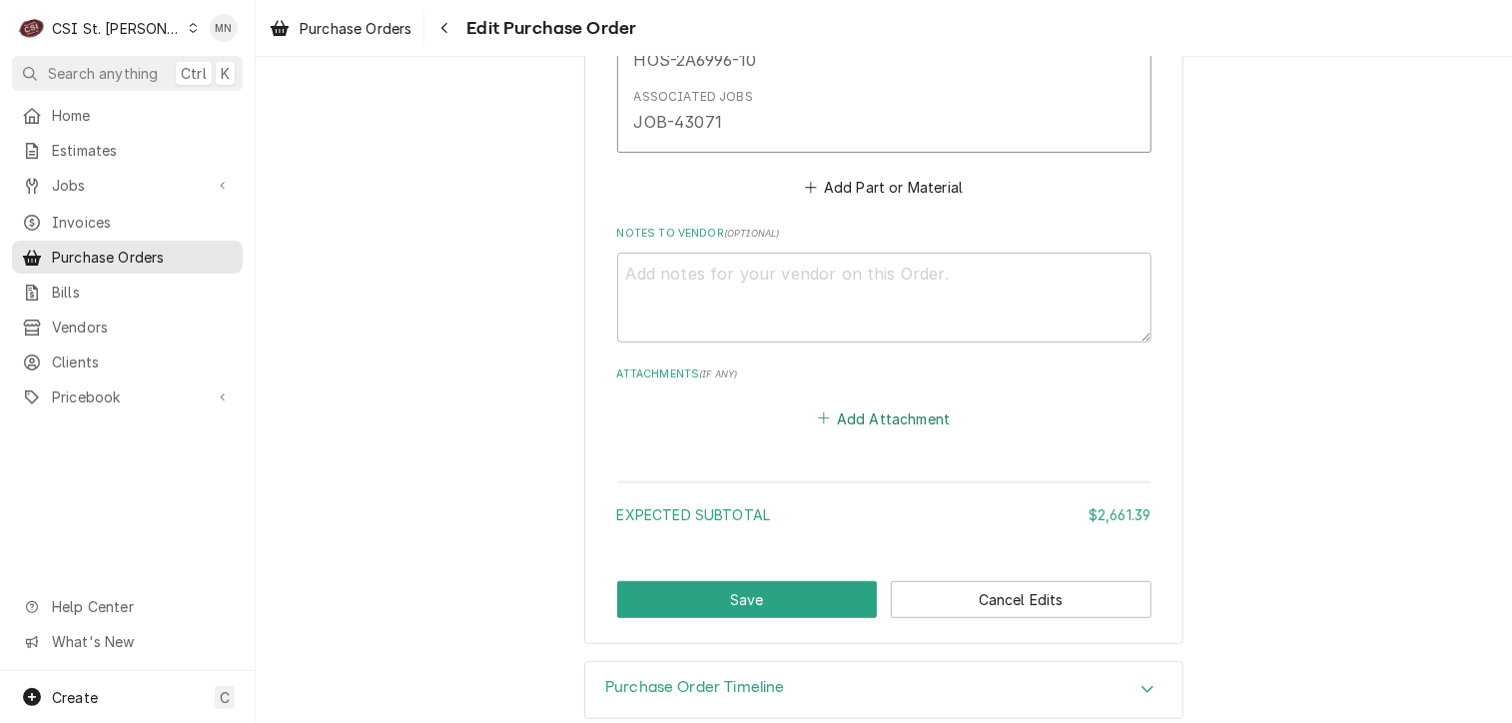
click at [871, 404] on button "Add Attachment" at bounding box center [884, 418] width 140 height 28
type textarea "x"
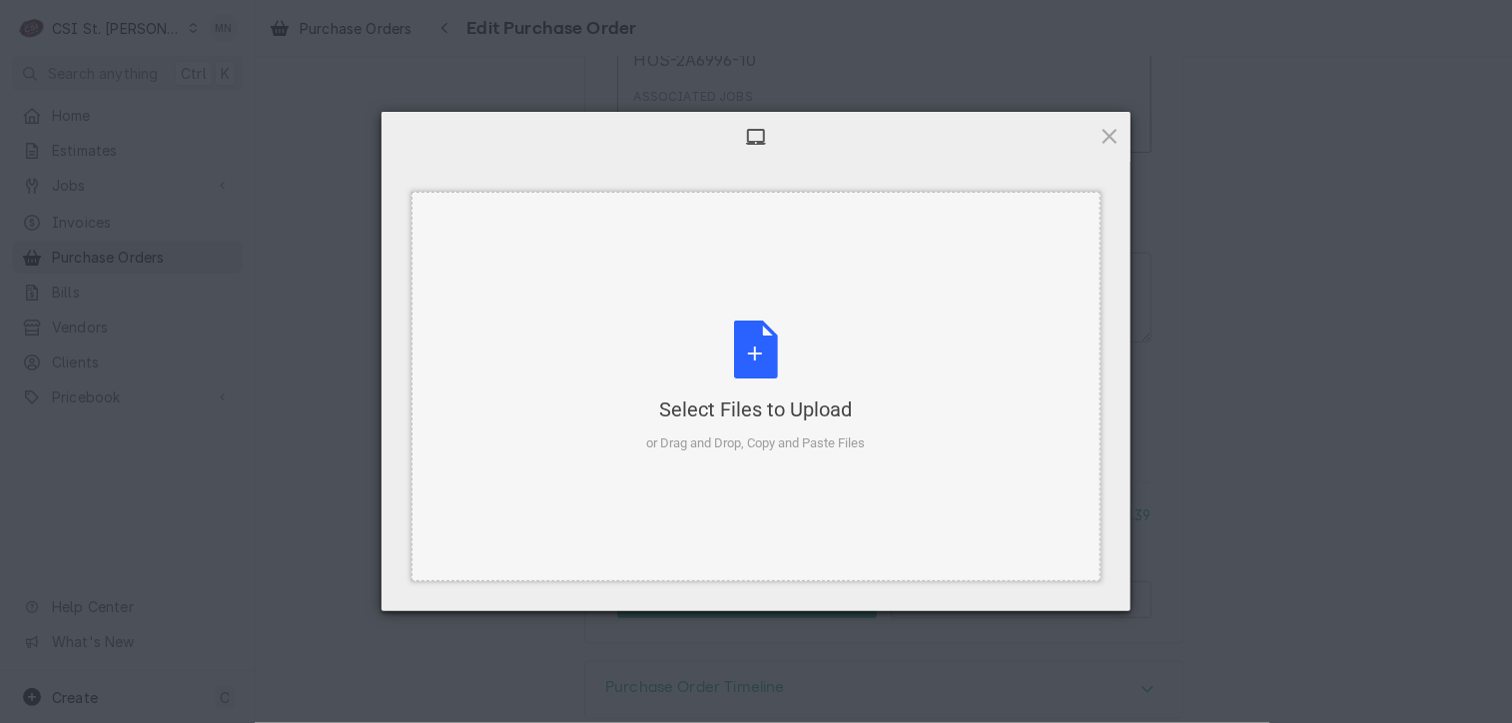
click at [821, 387] on div "Select Files to Upload or Drag and Drop, Copy and Paste Files" at bounding box center [756, 387] width 219 height 133
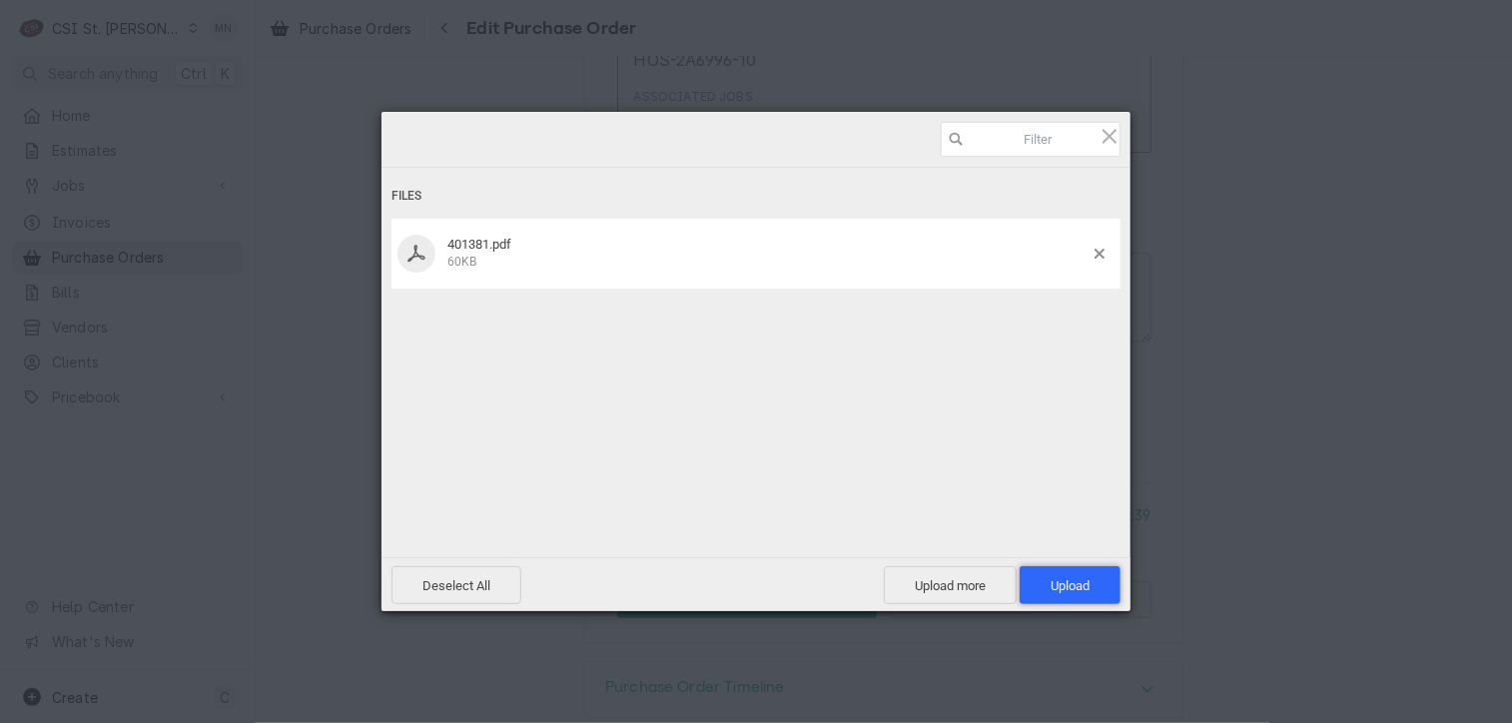
click at [1095, 592] on span "Upload 1" at bounding box center [1070, 585] width 101 height 38
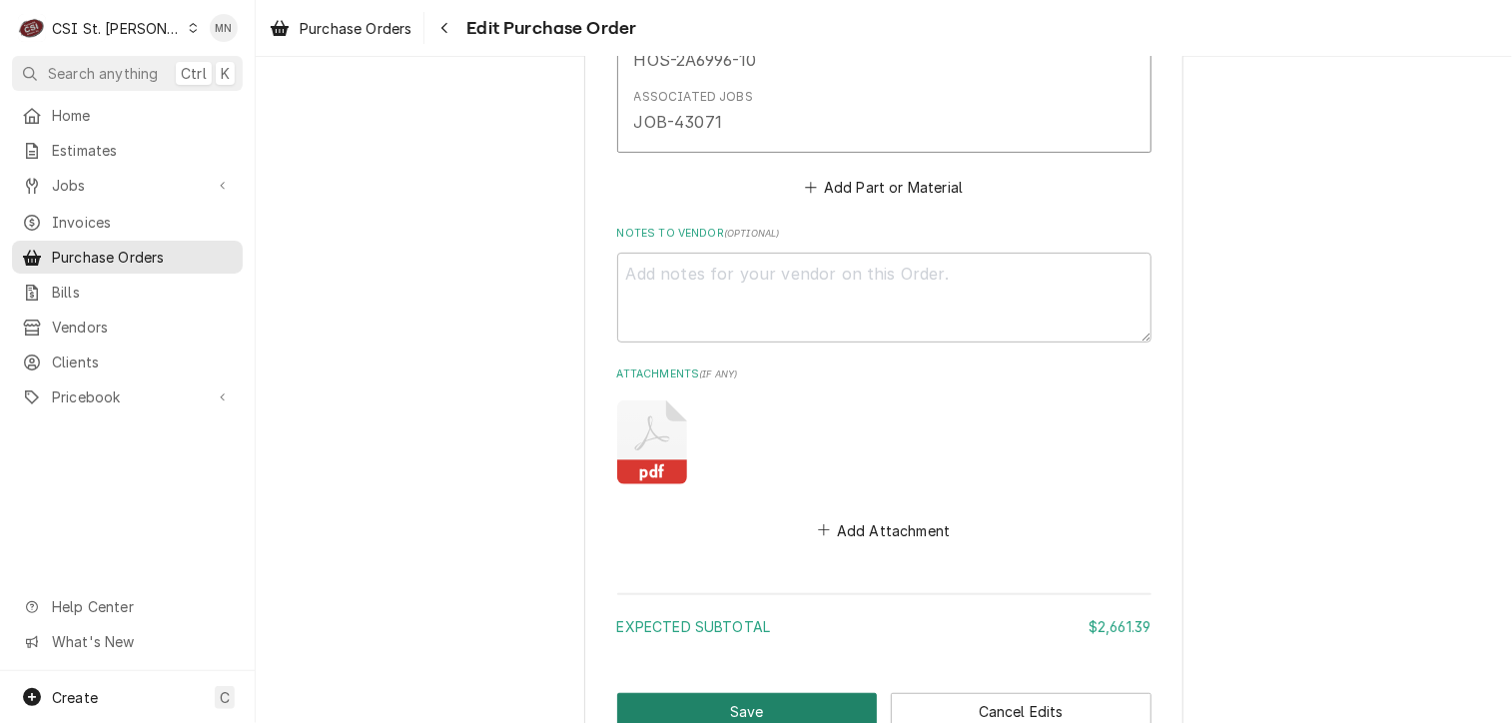
click at [779, 693] on button "Save" at bounding box center [747, 711] width 261 height 37
type textarea "x"
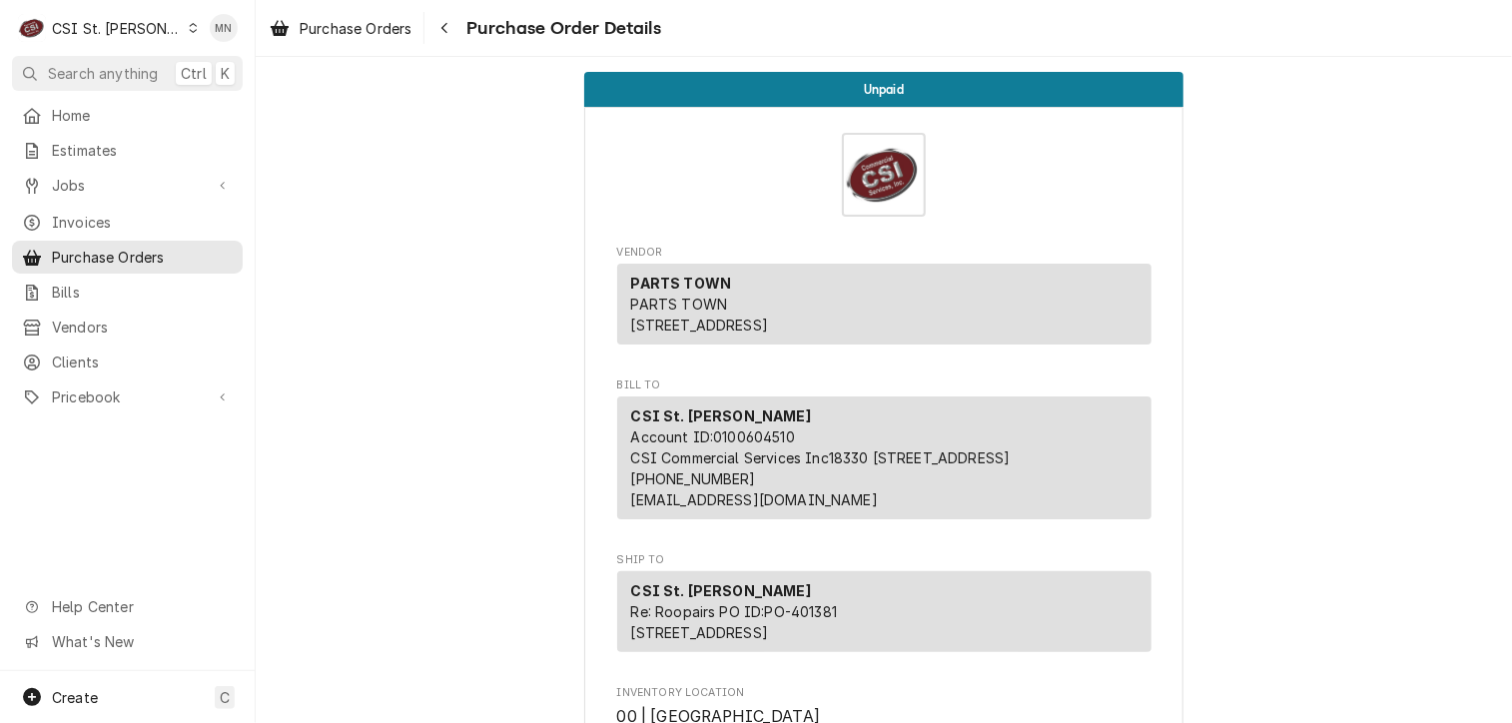
click at [140, 27] on div "C CSI St. [PERSON_NAME]" at bounding box center [108, 28] width 193 height 40
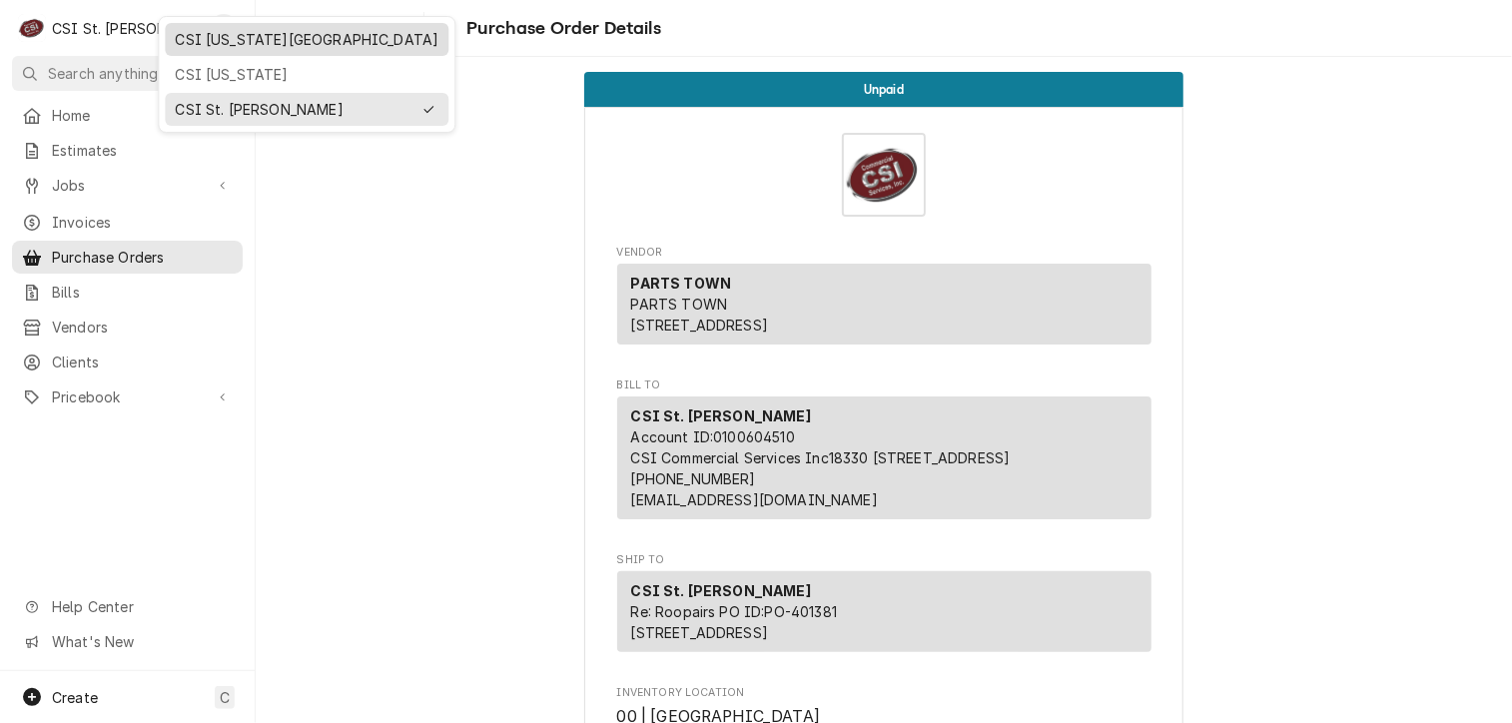
click at [201, 44] on div "CSI [US_STATE][GEOGRAPHIC_DATA]" at bounding box center [307, 39] width 264 height 21
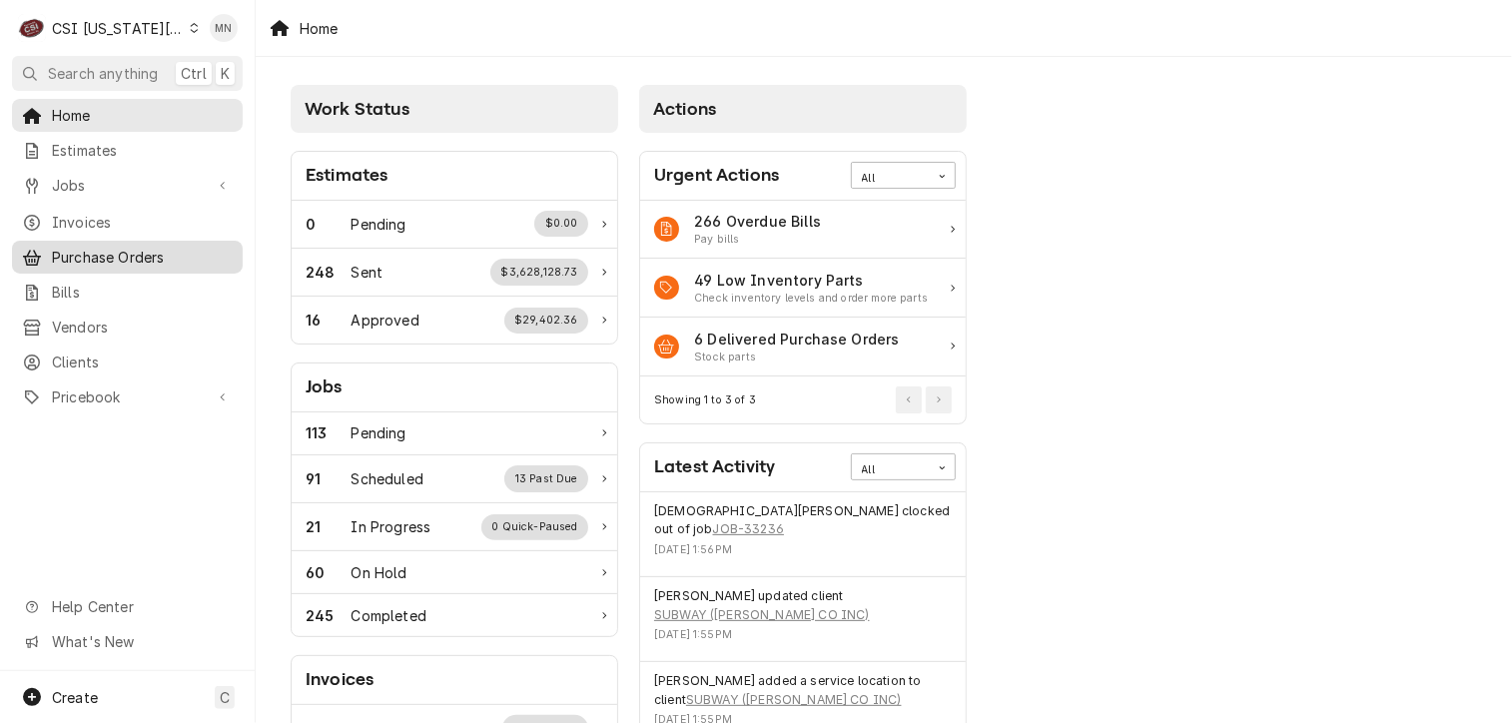
click at [108, 251] on span "Purchase Orders" at bounding box center [142, 257] width 181 height 21
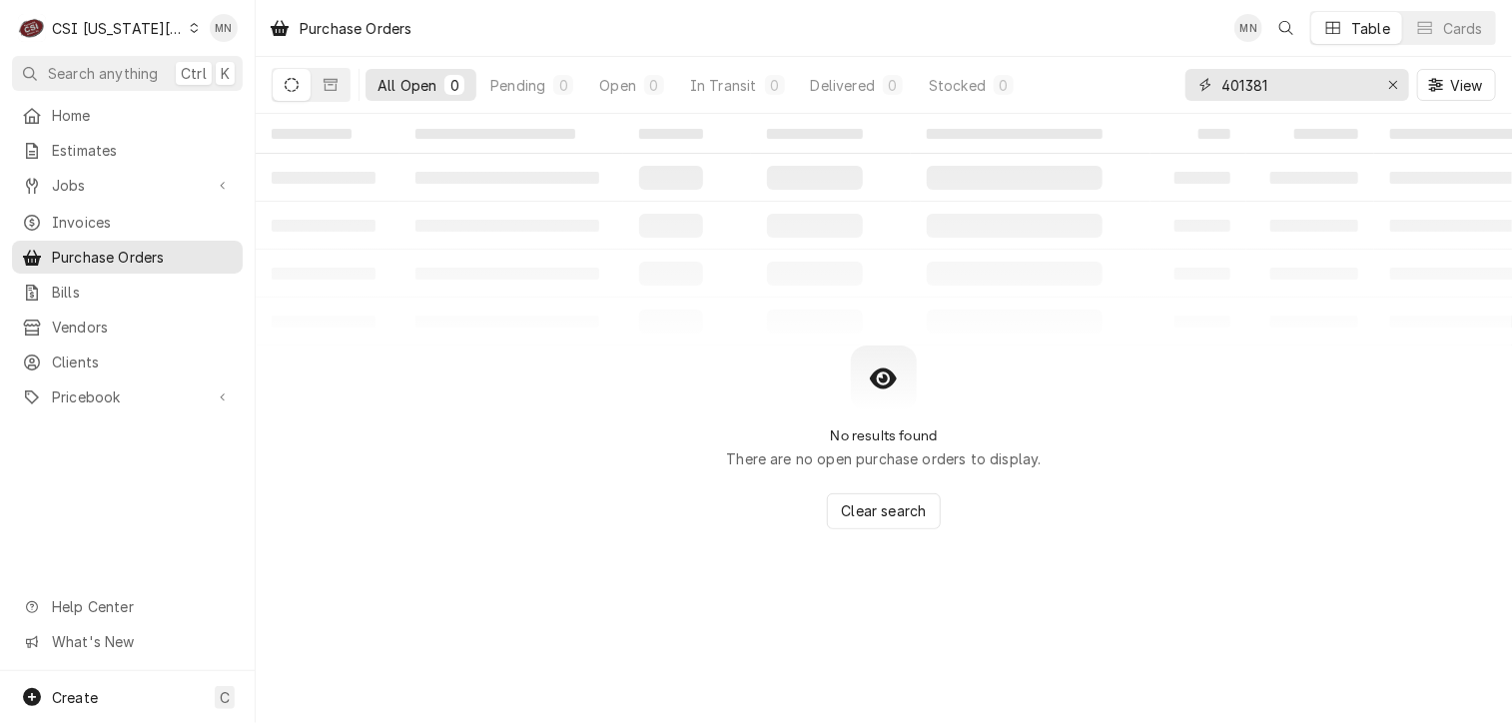
drag, startPoint x: 1282, startPoint y: 82, endPoint x: 1160, endPoint y: 92, distance: 122.2
click at [1172, 92] on div "All Open 0 Pending 0 Open 0 In Transit 0 Delivered 0 Stocked 0 401381 View" at bounding box center [884, 85] width 1224 height 56
type input "301696"
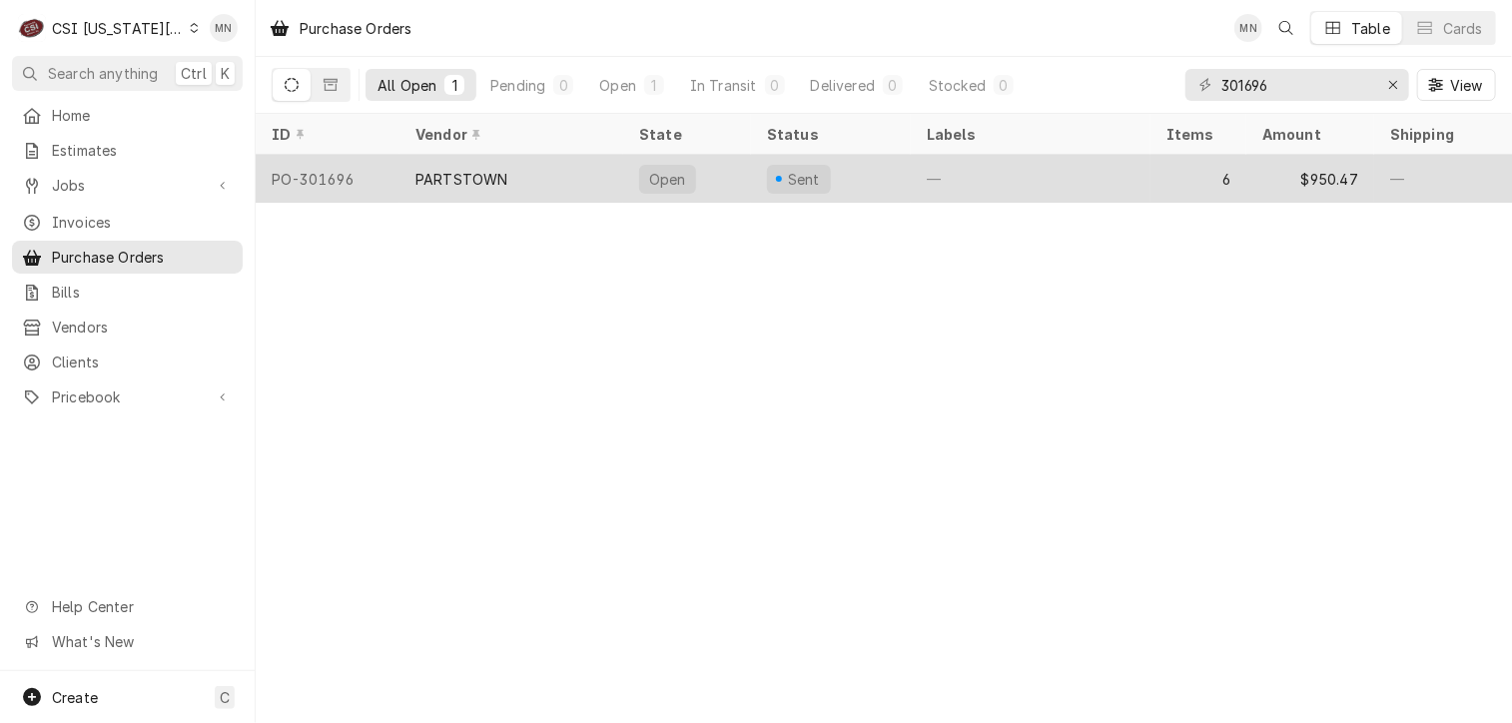
click at [320, 176] on div "PO-301696" at bounding box center [328, 179] width 144 height 48
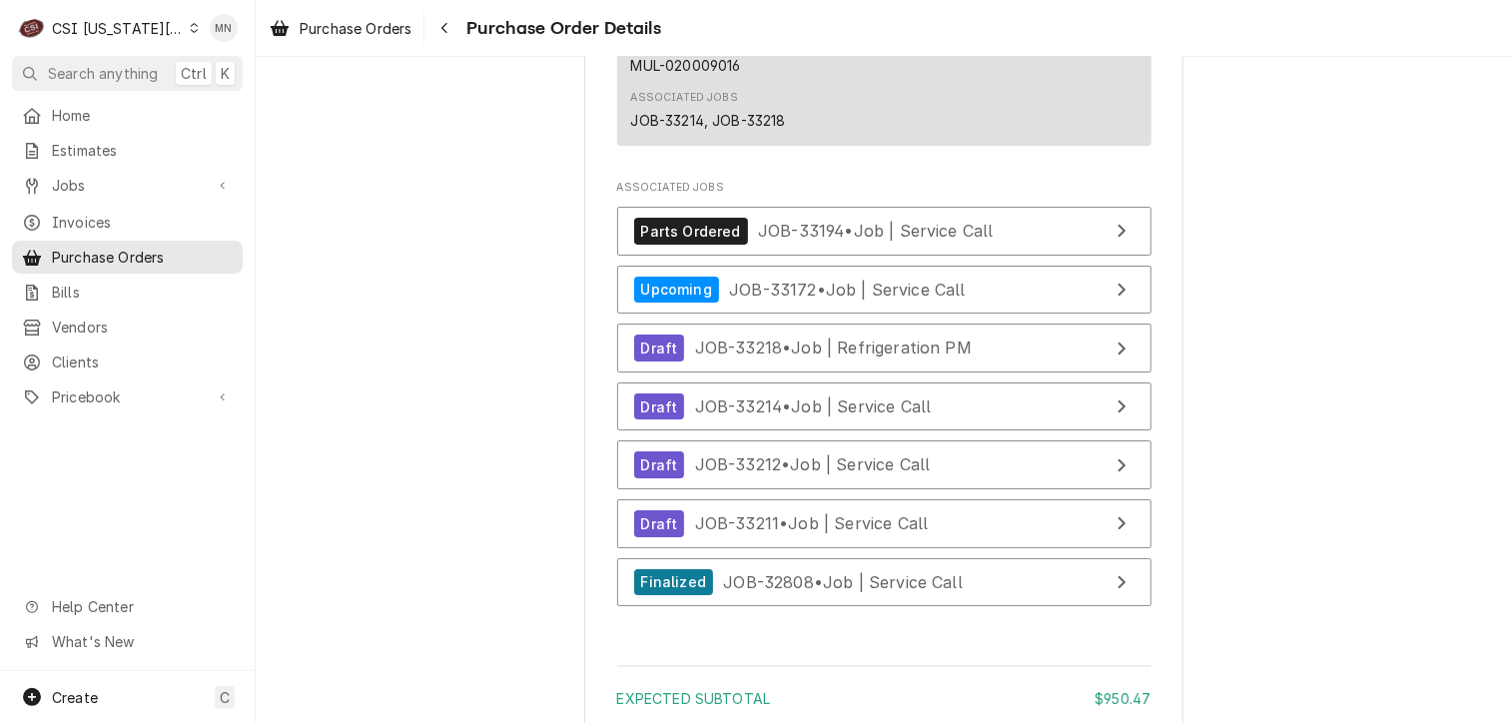
scroll to position [4073, 0]
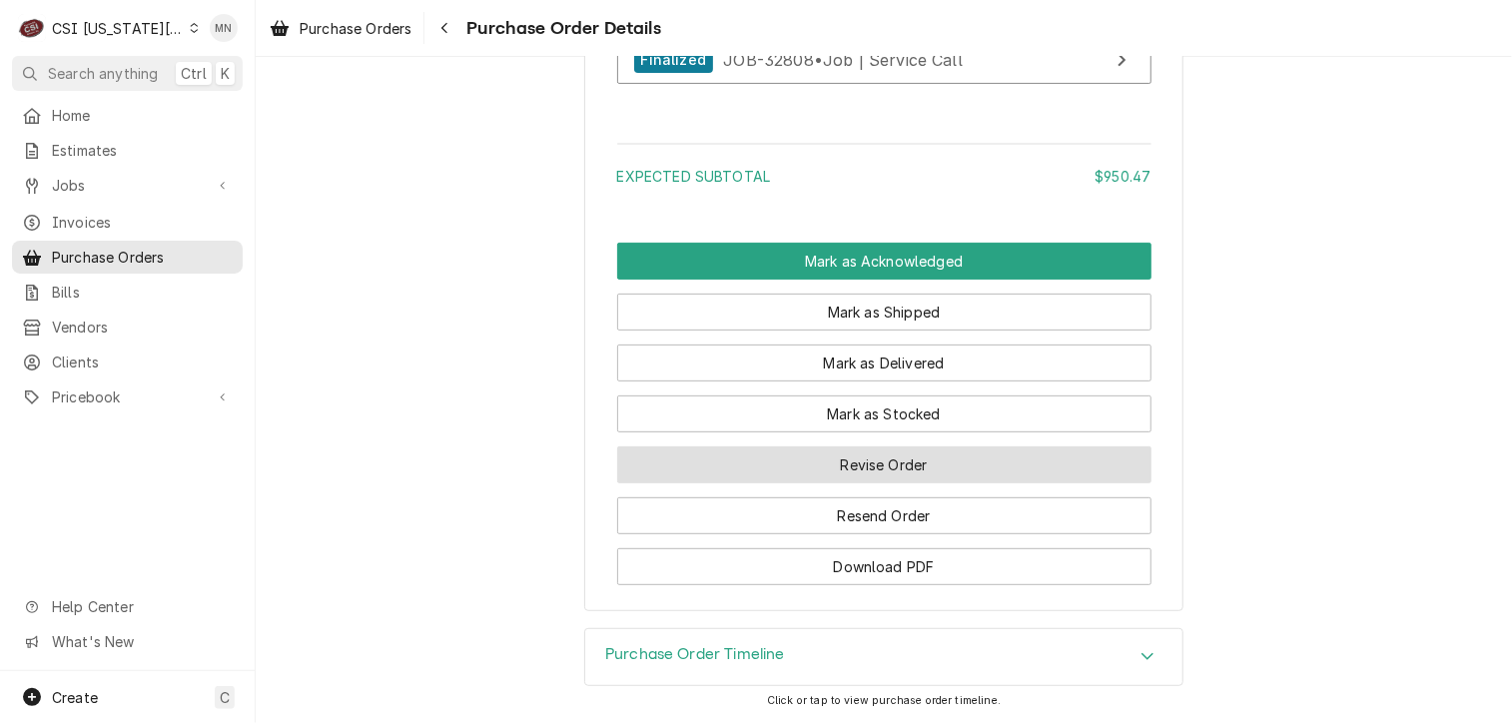
click at [859, 458] on button "Revise Order" at bounding box center [884, 464] width 534 height 37
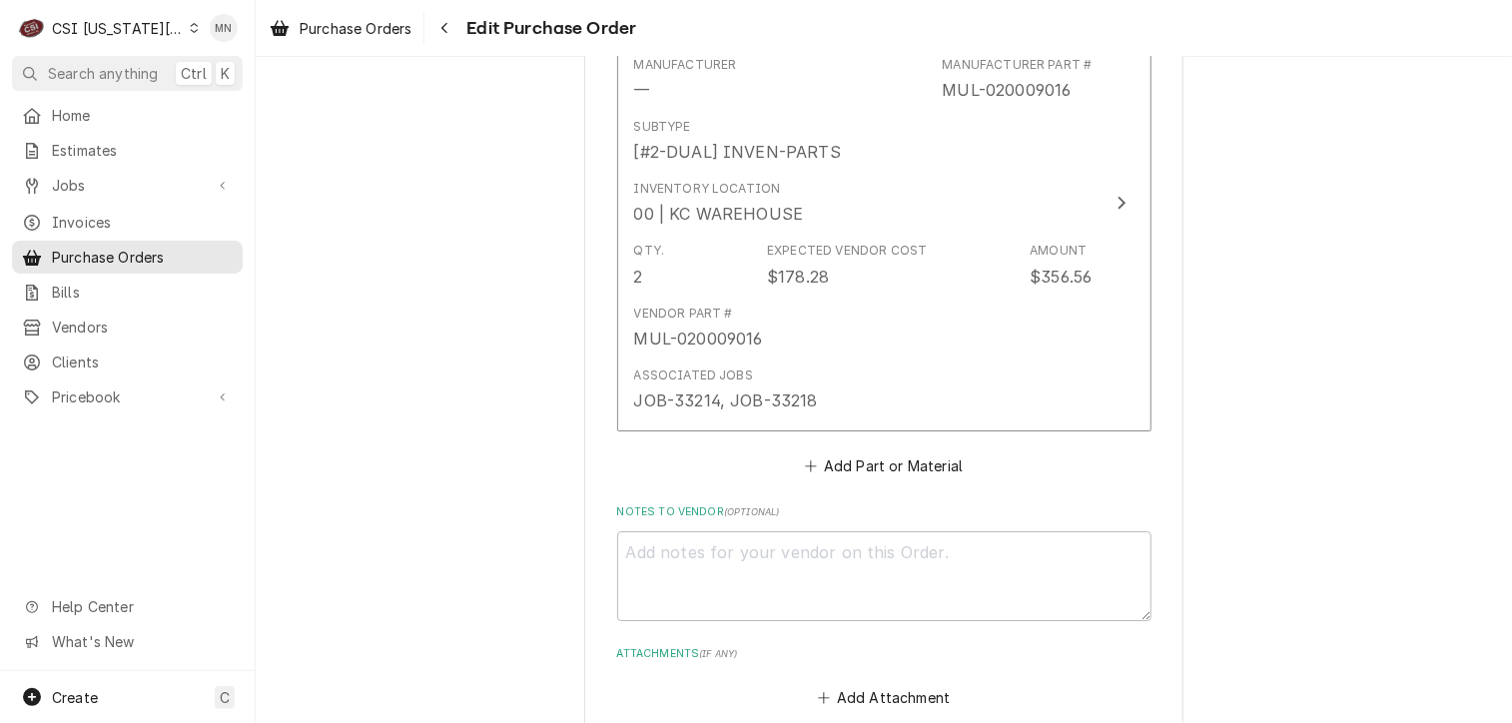
scroll to position [3599, 0]
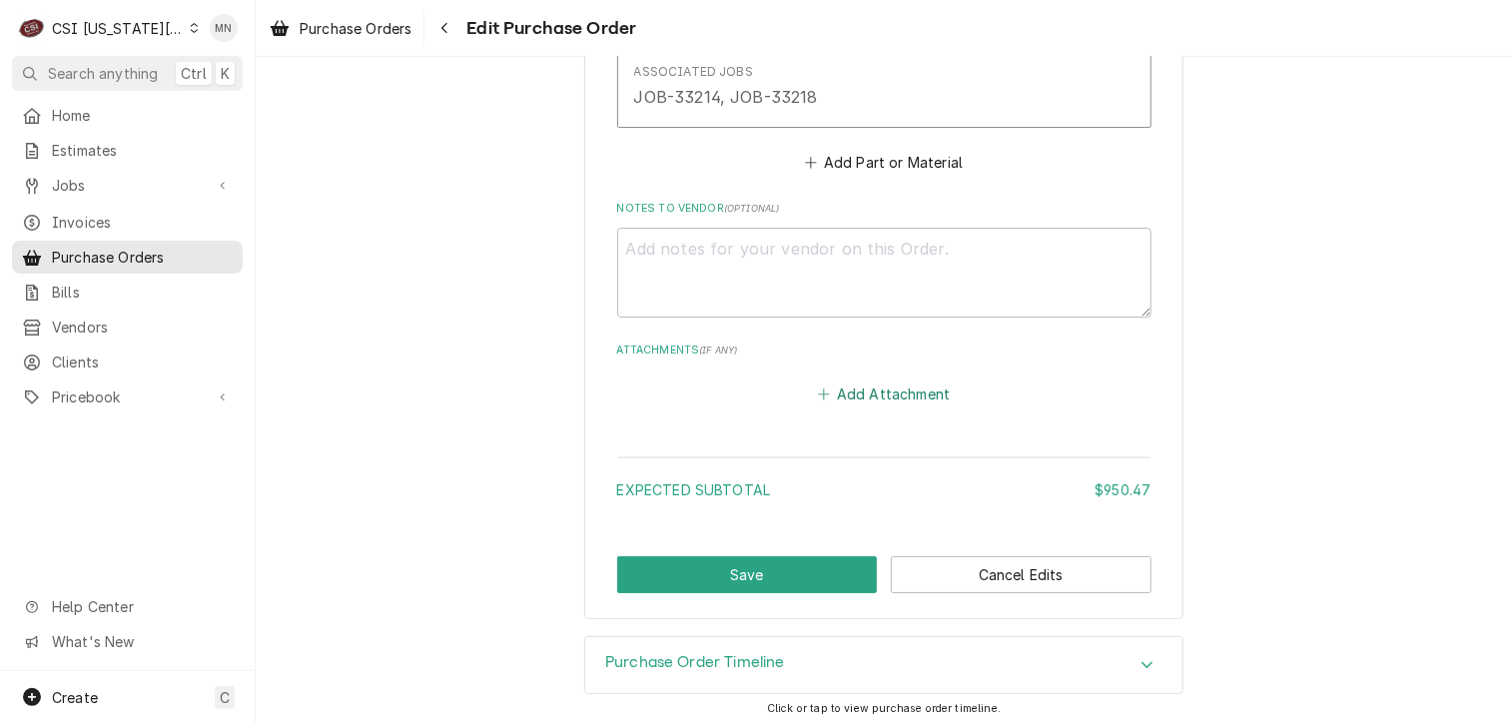
click at [864, 390] on button "Add Attachment" at bounding box center [884, 393] width 140 height 28
type textarea "x"
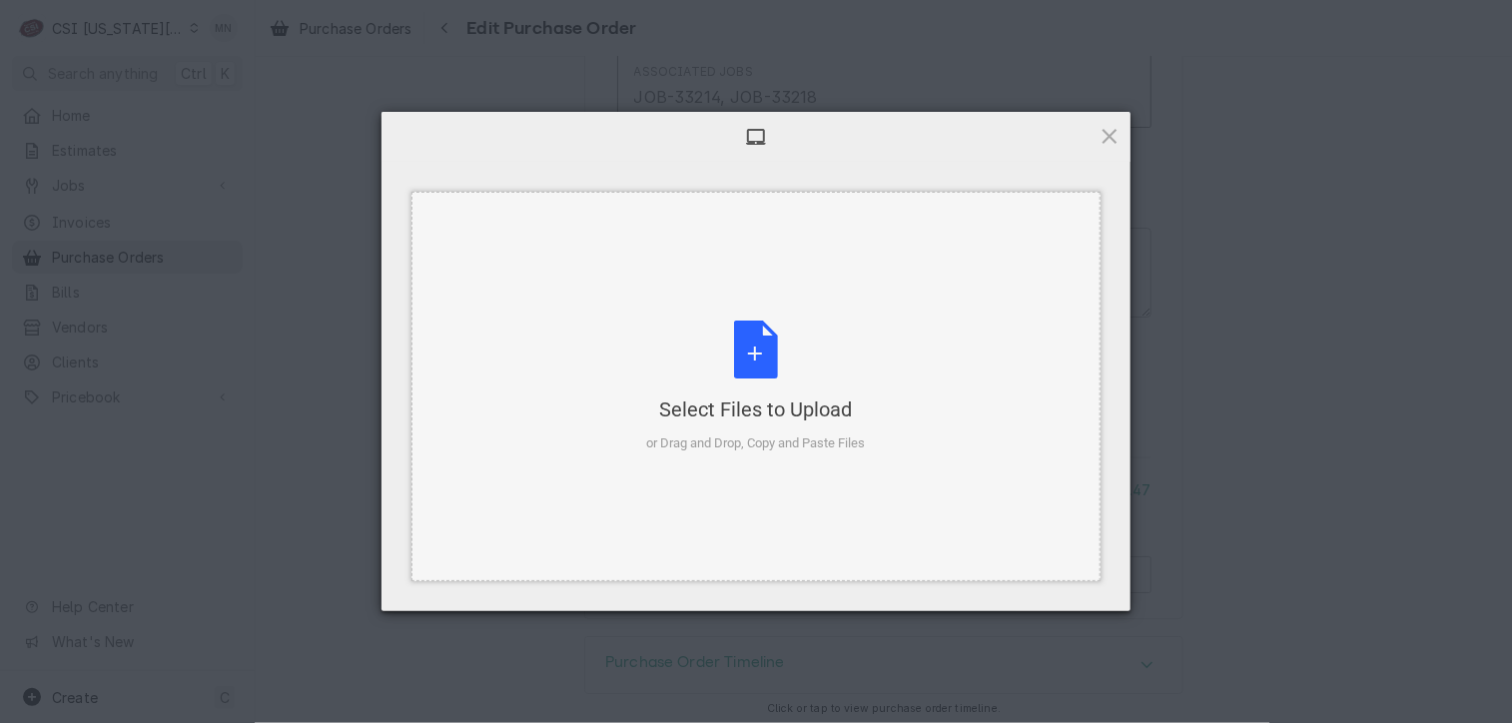
click at [753, 345] on div "Select Files to Upload or Drag and Drop, Copy and Paste Files" at bounding box center [756, 387] width 219 height 133
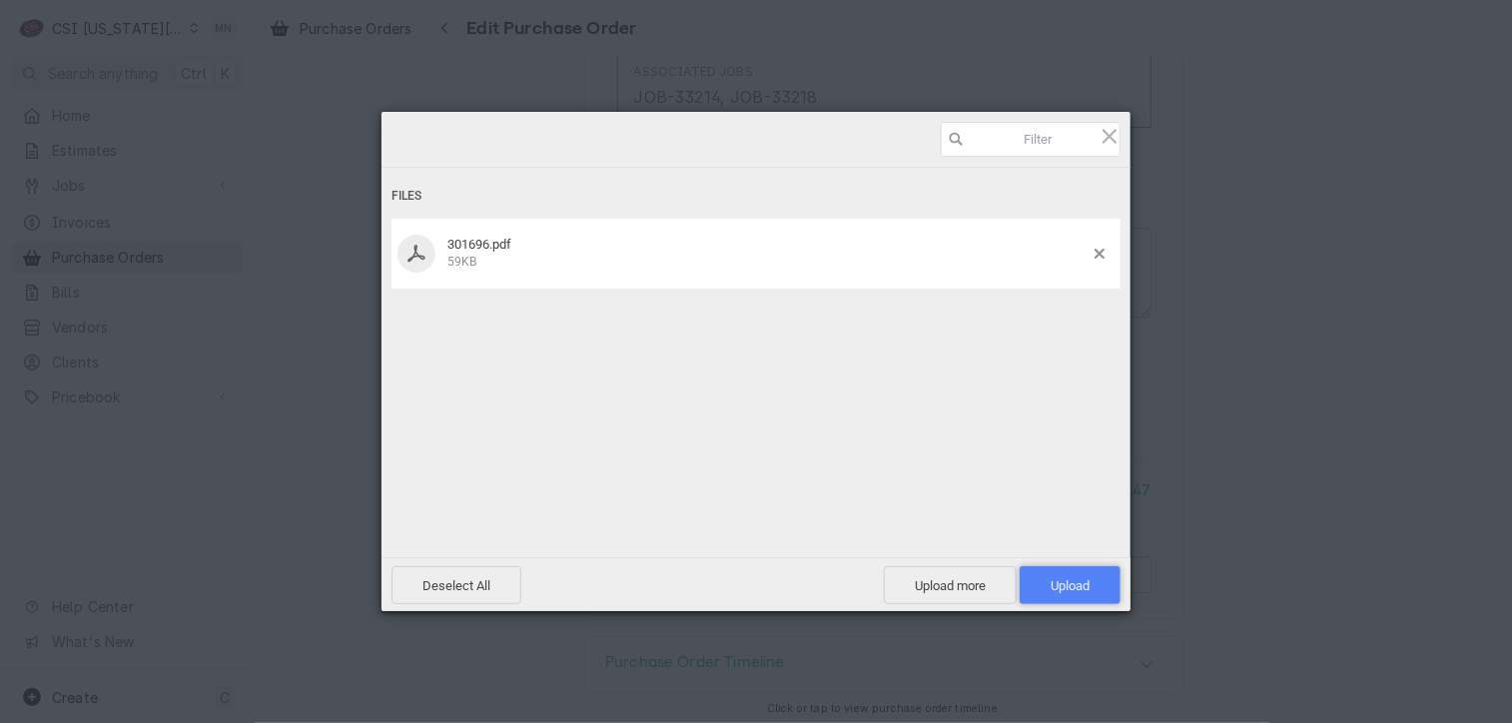
click at [1064, 574] on span "Upload 1" at bounding box center [1070, 585] width 101 height 38
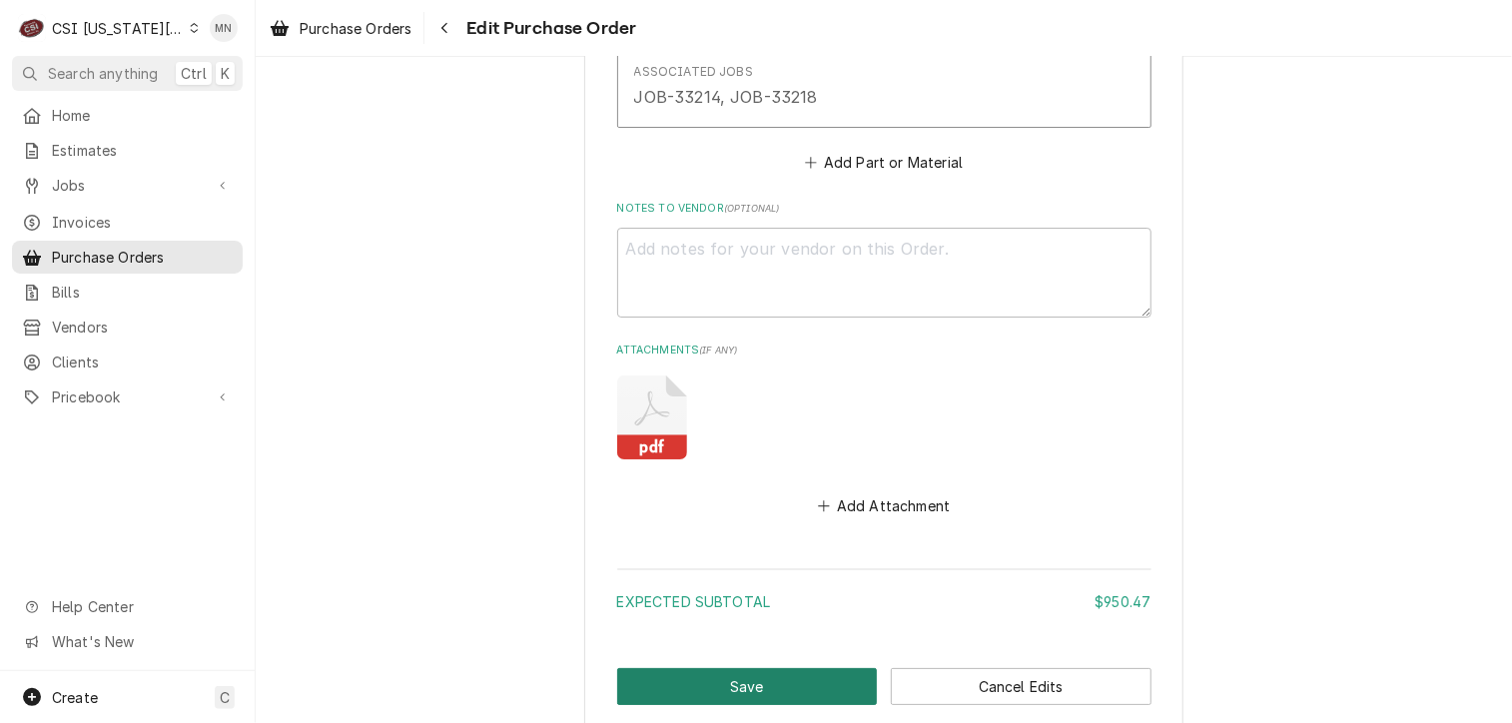
click at [743, 678] on button "Save" at bounding box center [747, 686] width 261 height 37
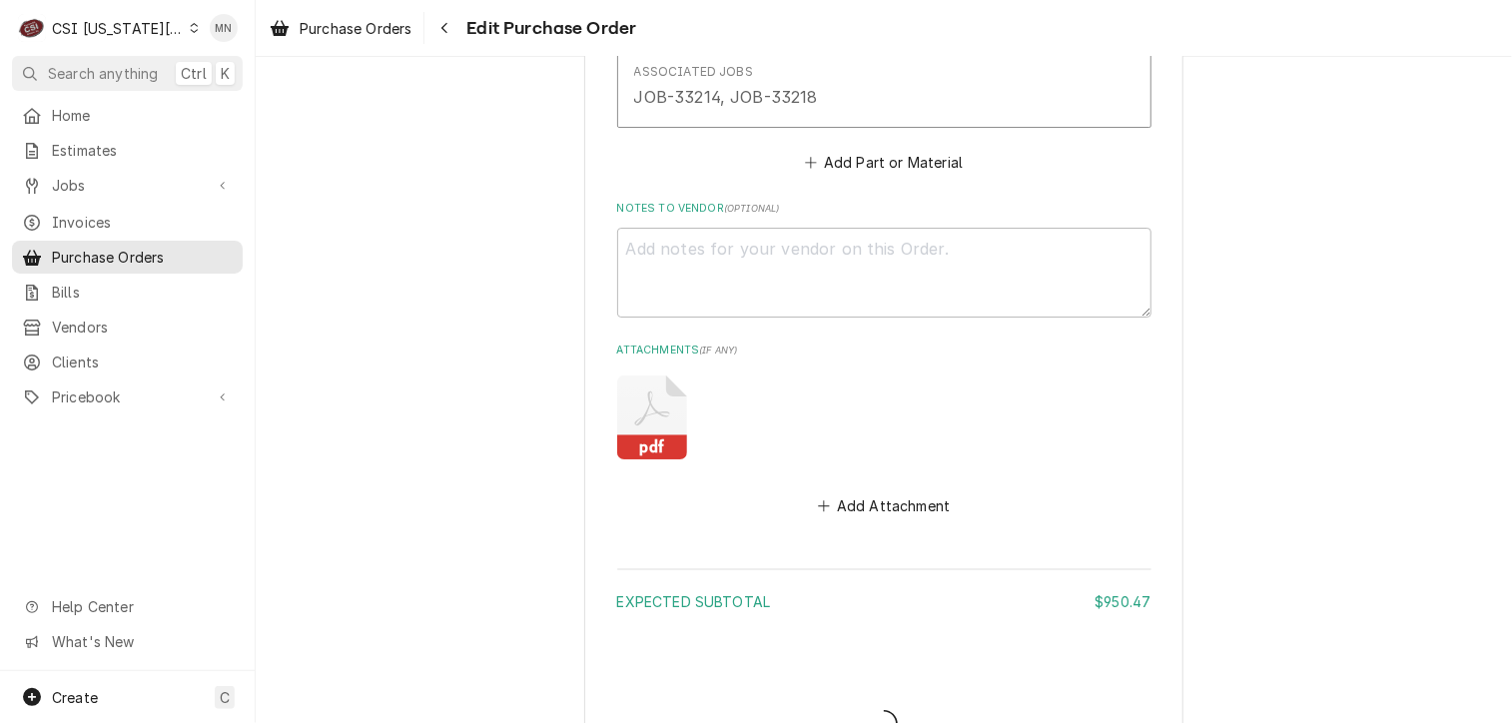
type textarea "x"
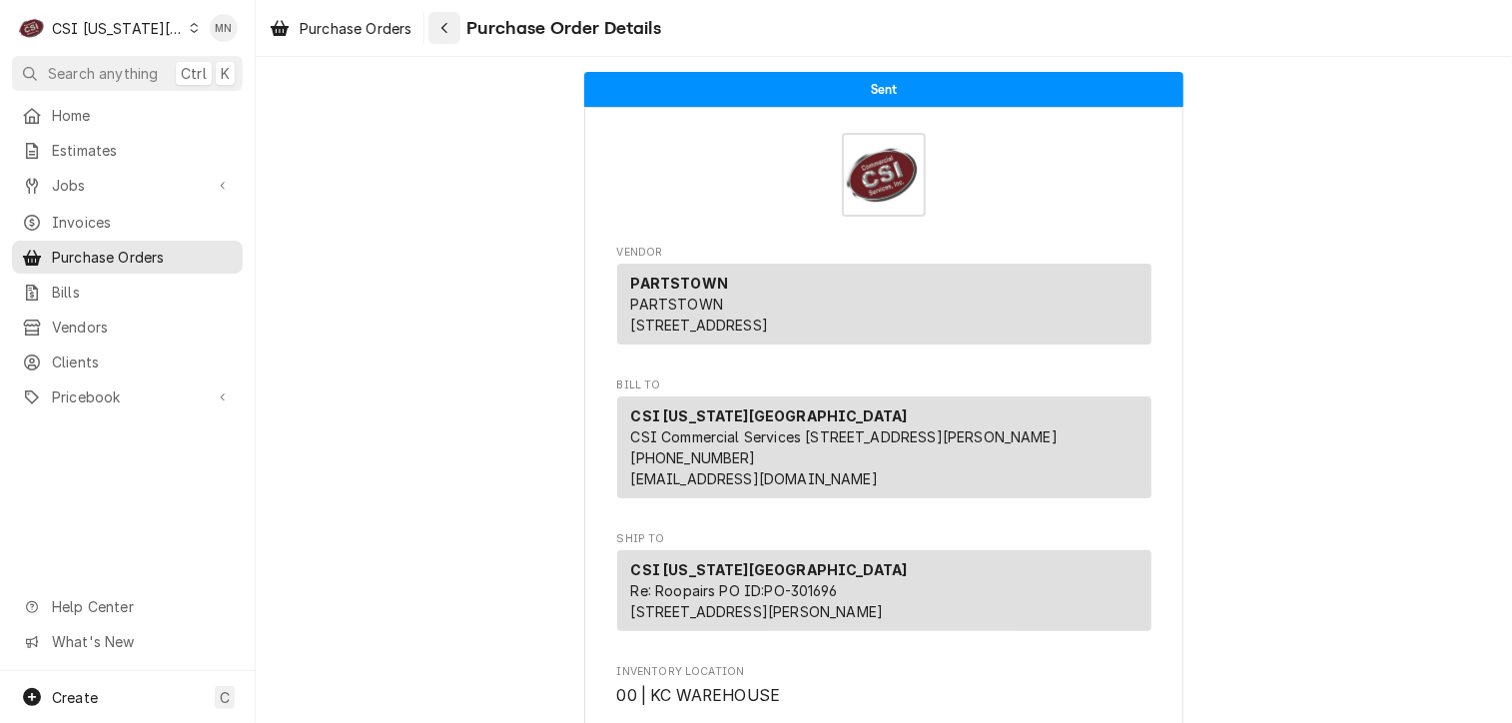
click at [449, 26] on icon "Navigate back" at bounding box center [444, 28] width 9 height 14
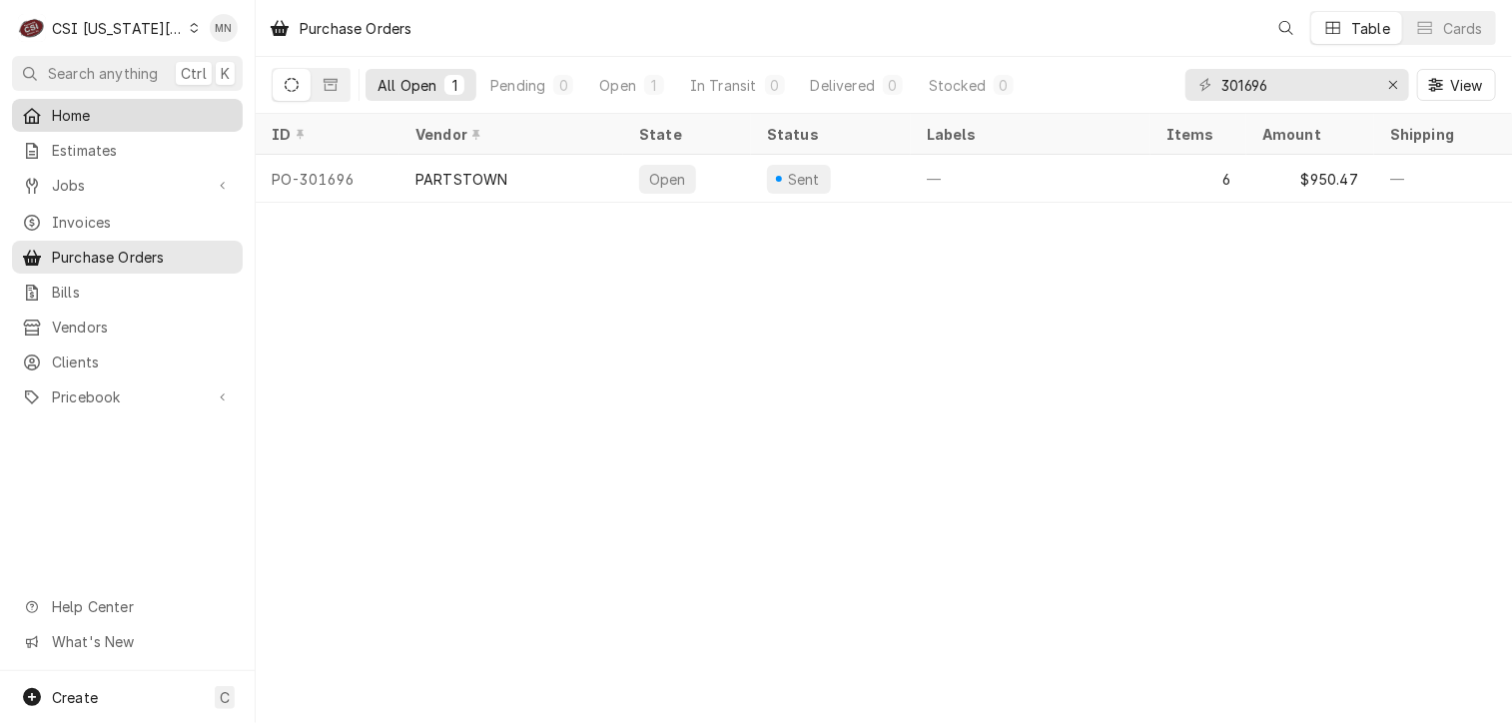
click at [77, 113] on span "Home" at bounding box center [142, 115] width 181 height 21
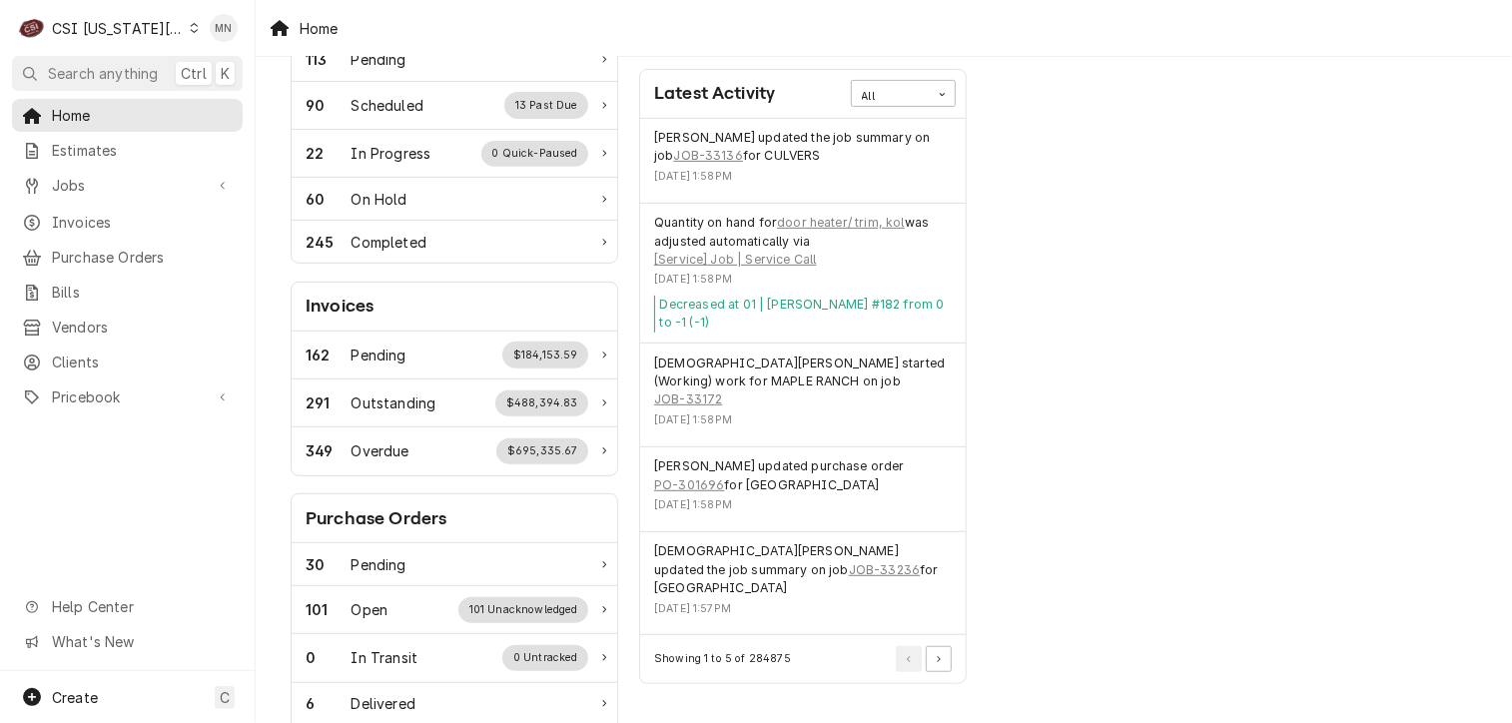
scroll to position [399, 0]
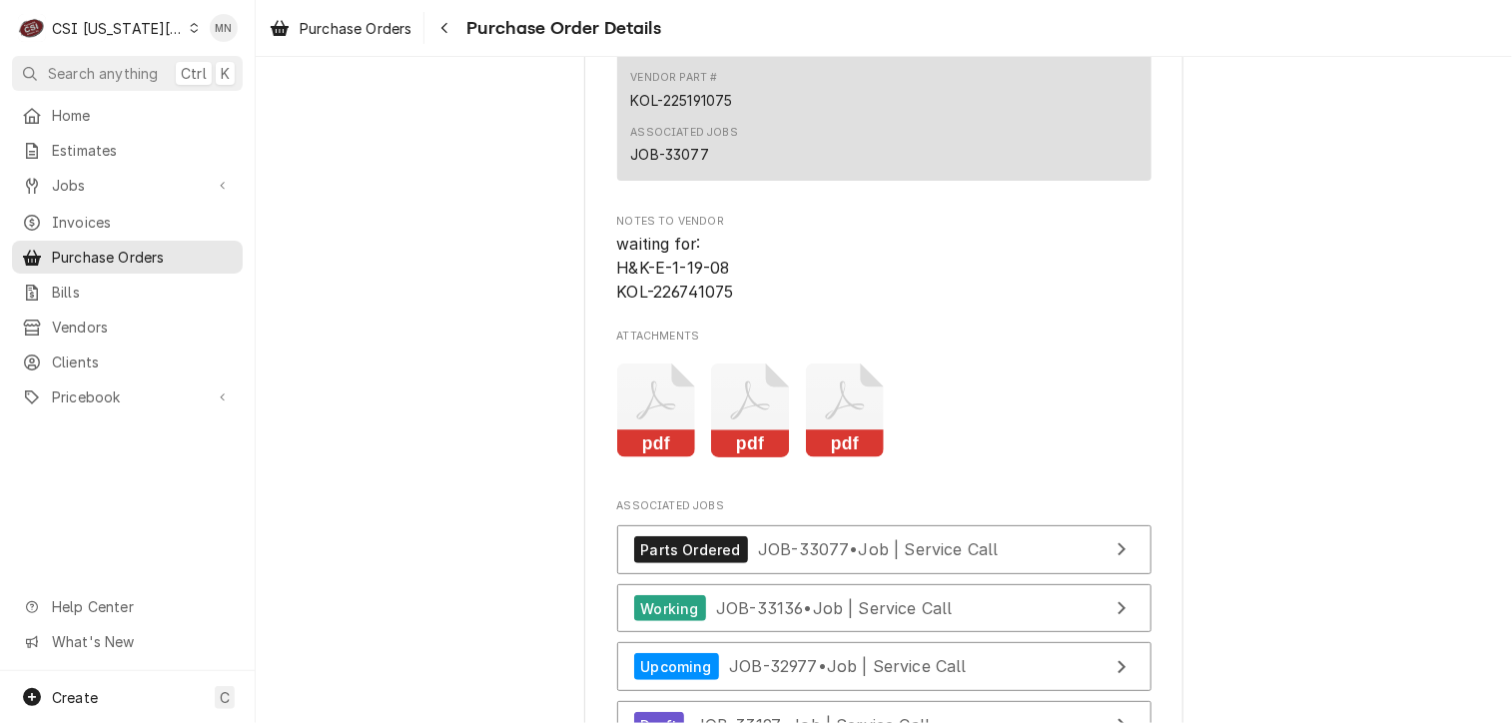
scroll to position [4594, 0]
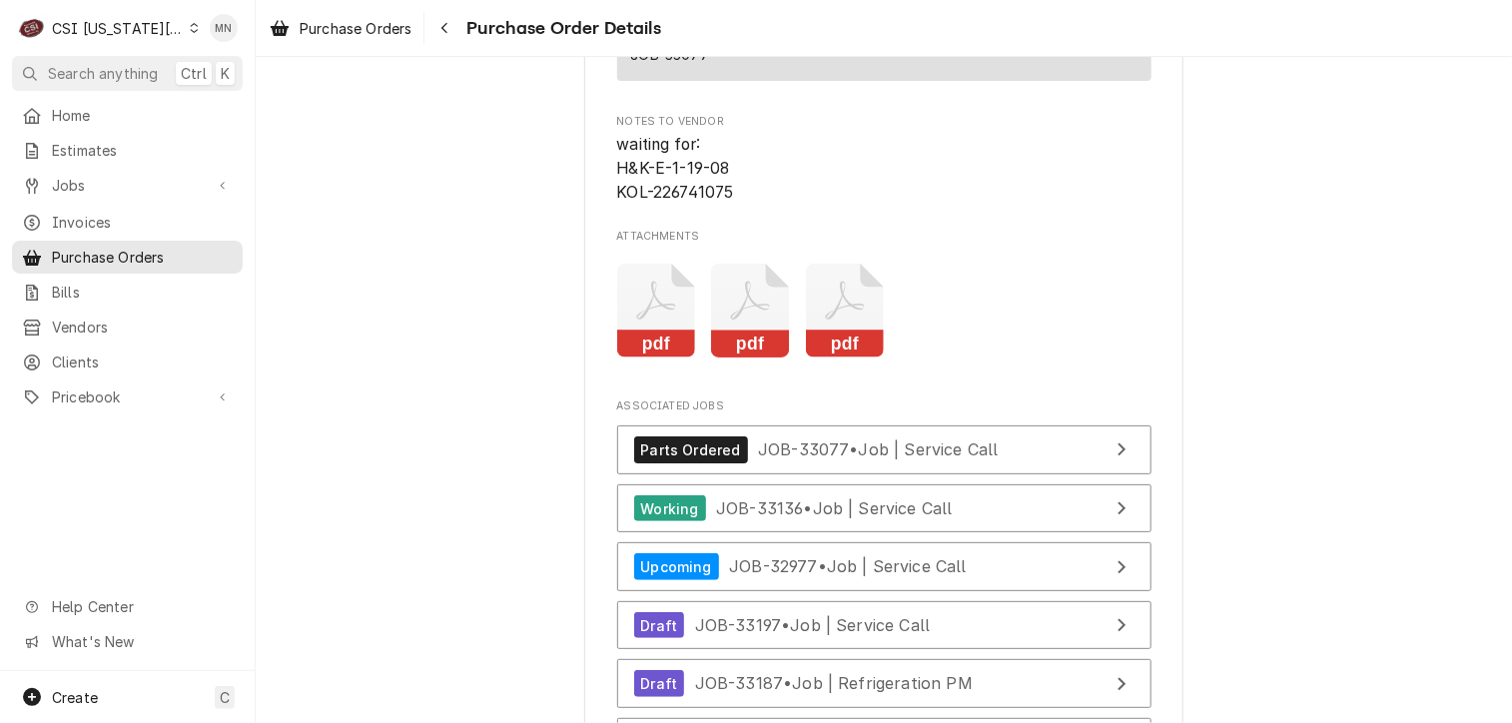
click at [835, 358] on icon "Attachments" at bounding box center [845, 311] width 79 height 95
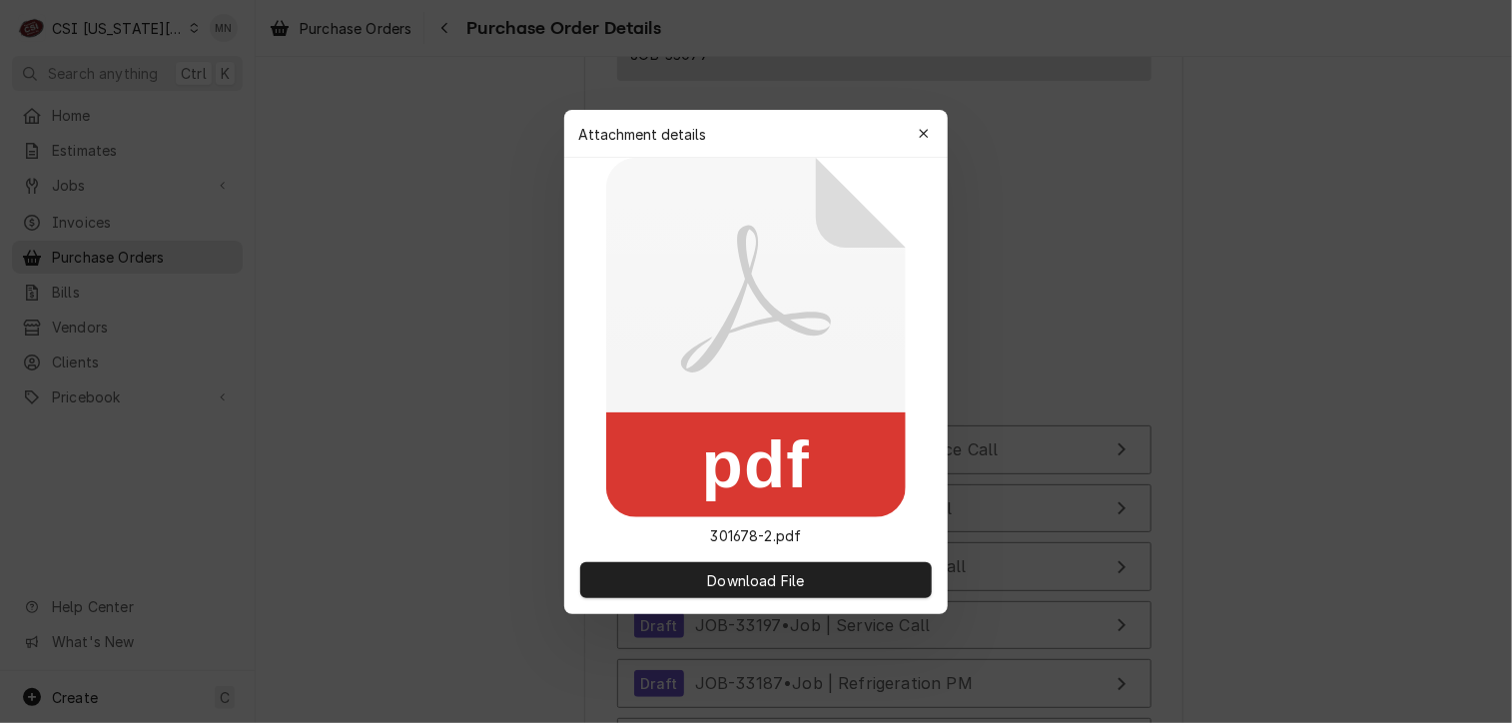
click at [835, 383] on icon at bounding box center [756, 337] width 300 height 359
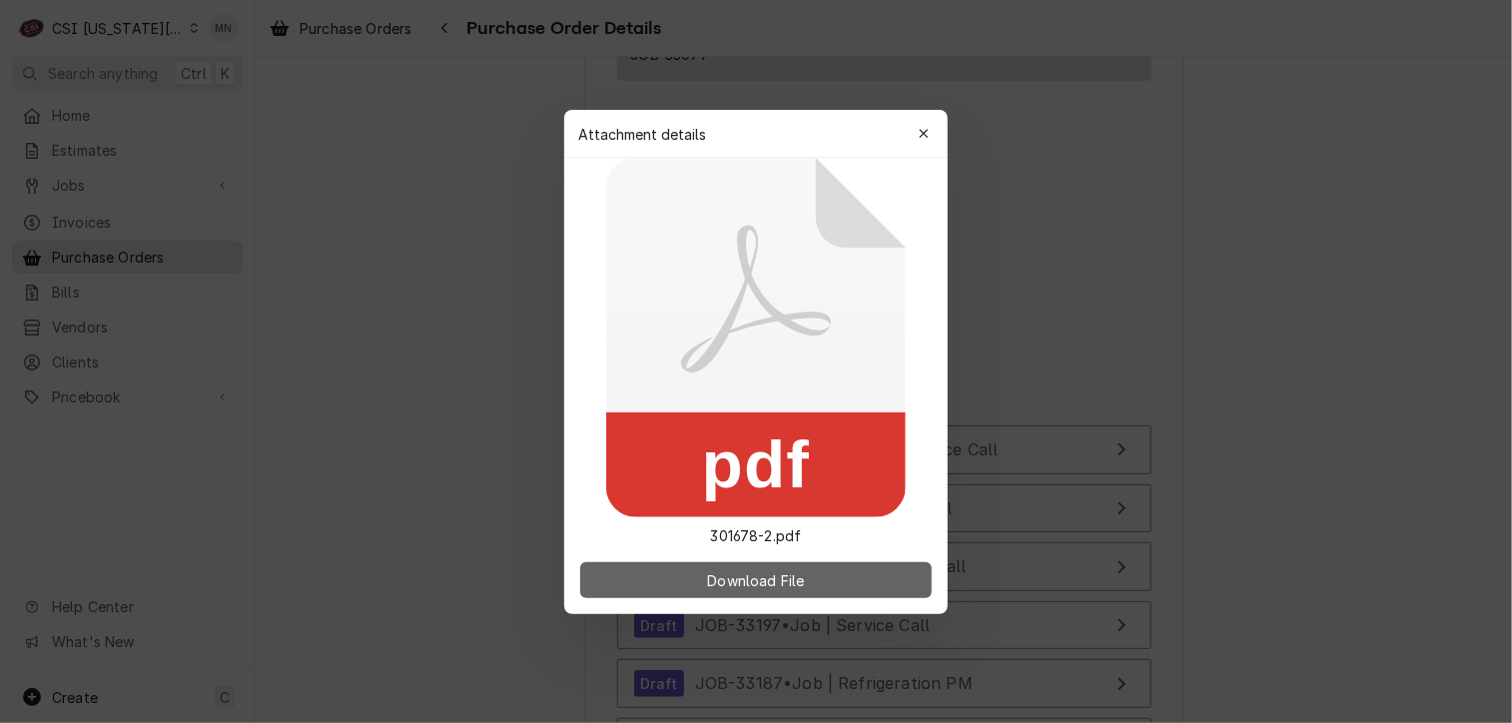
click at [771, 574] on span "Download File" at bounding box center [755, 579] width 105 height 21
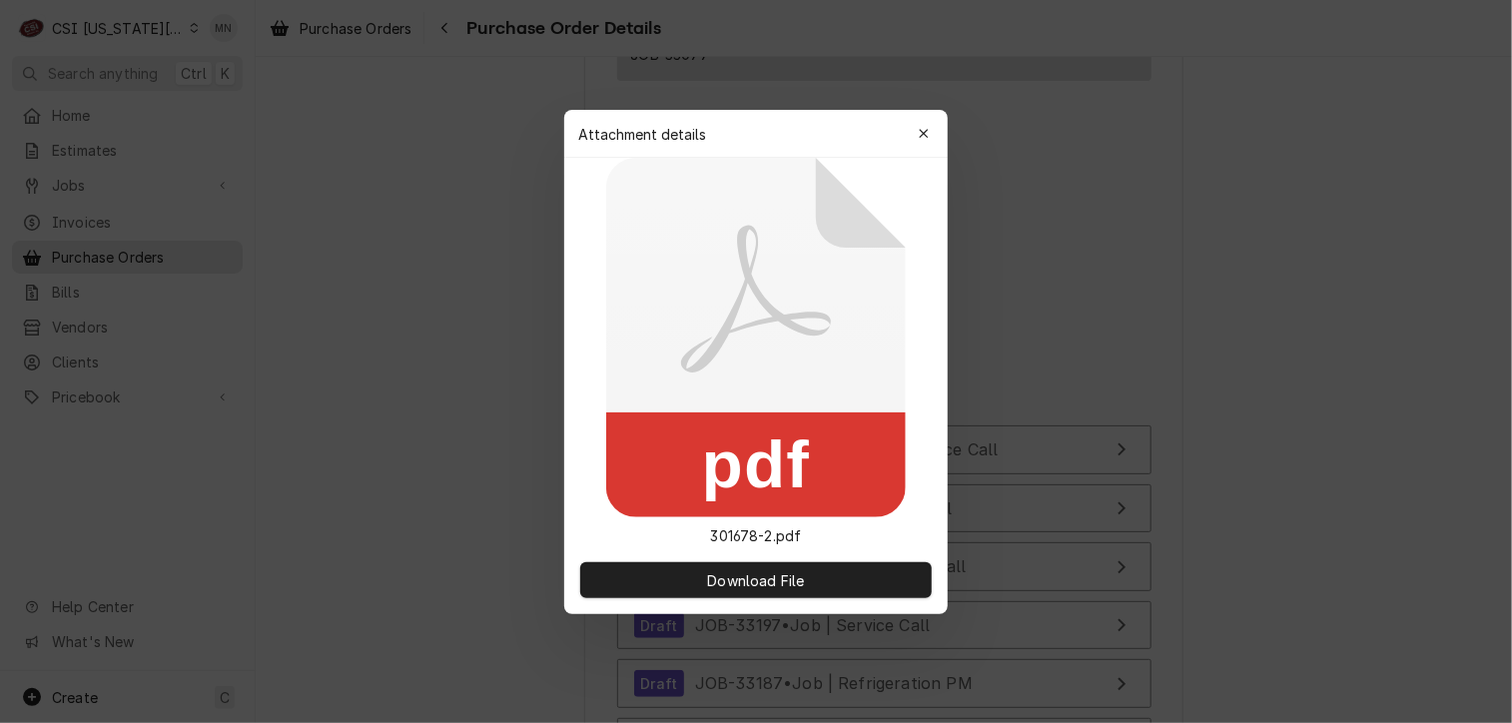
click at [907, 134] on div "Attachment details Close" at bounding box center [755, 134] width 383 height 48
click at [911, 137] on button "button" at bounding box center [924, 134] width 32 height 32
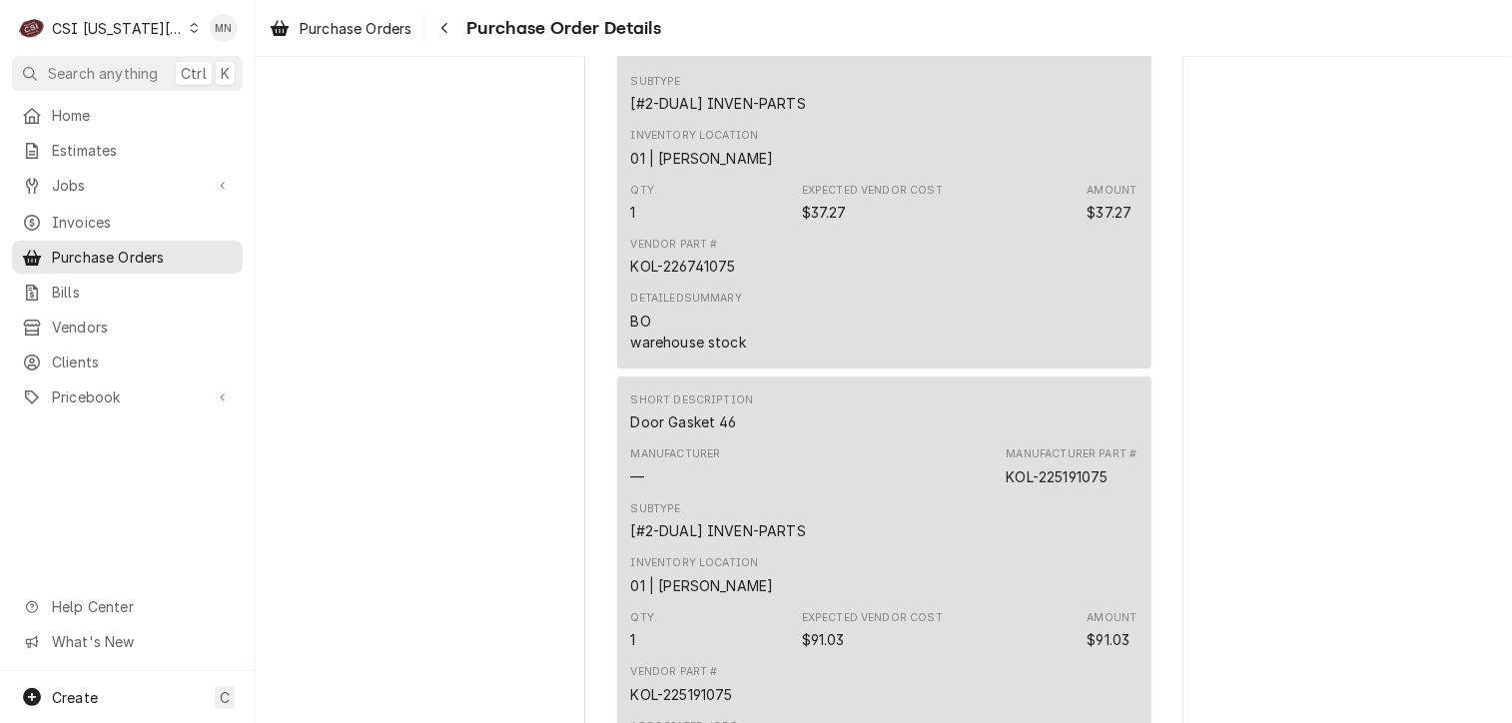
scroll to position [3695, 0]
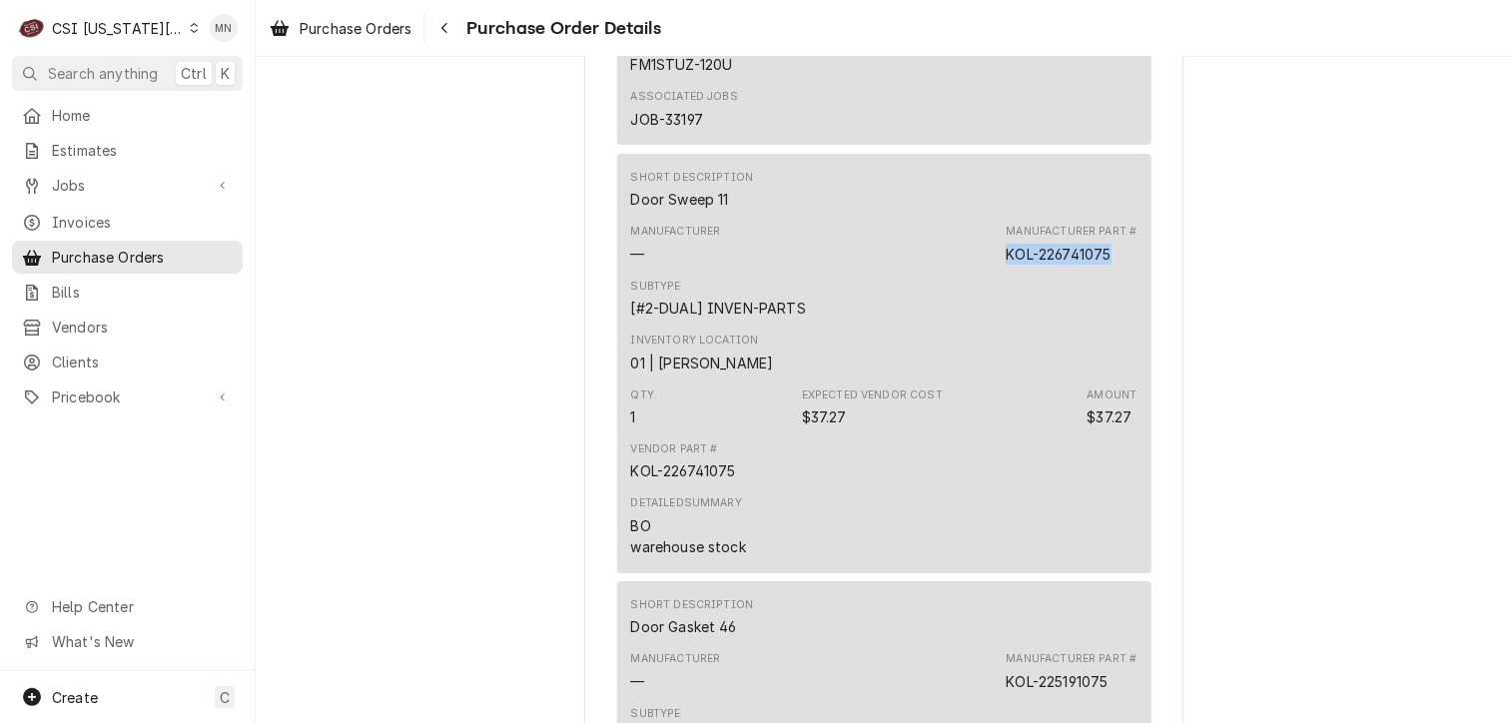
drag, startPoint x: 1104, startPoint y: 321, endPoint x: 1001, endPoint y: 319, distance: 103.9
click at [1006, 265] on div "KOL-226741075" at bounding box center [1058, 254] width 105 height 21
copy div "KOL-226741075"
click at [92, 392] on span "Pricebook" at bounding box center [127, 396] width 151 height 21
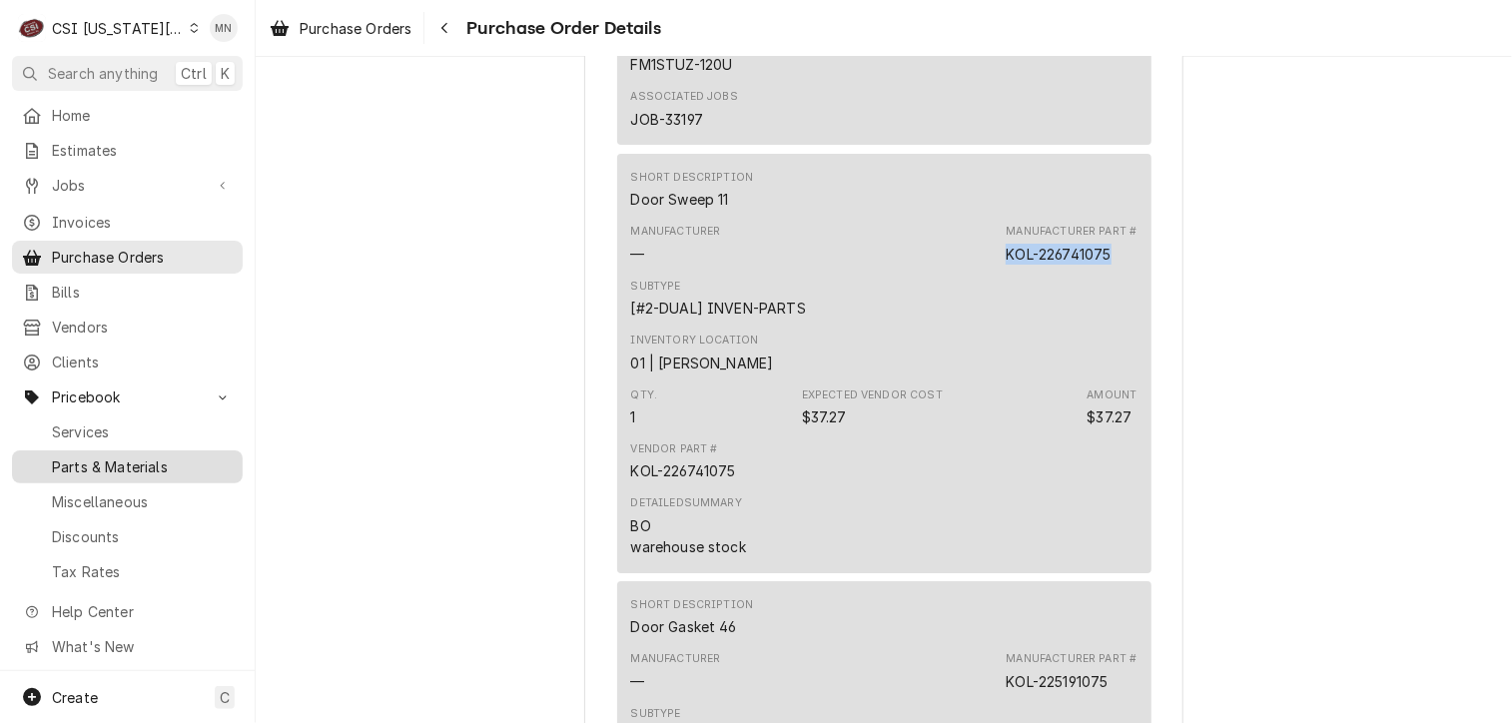
click at [109, 458] on span "Parts & Materials" at bounding box center [142, 466] width 181 height 21
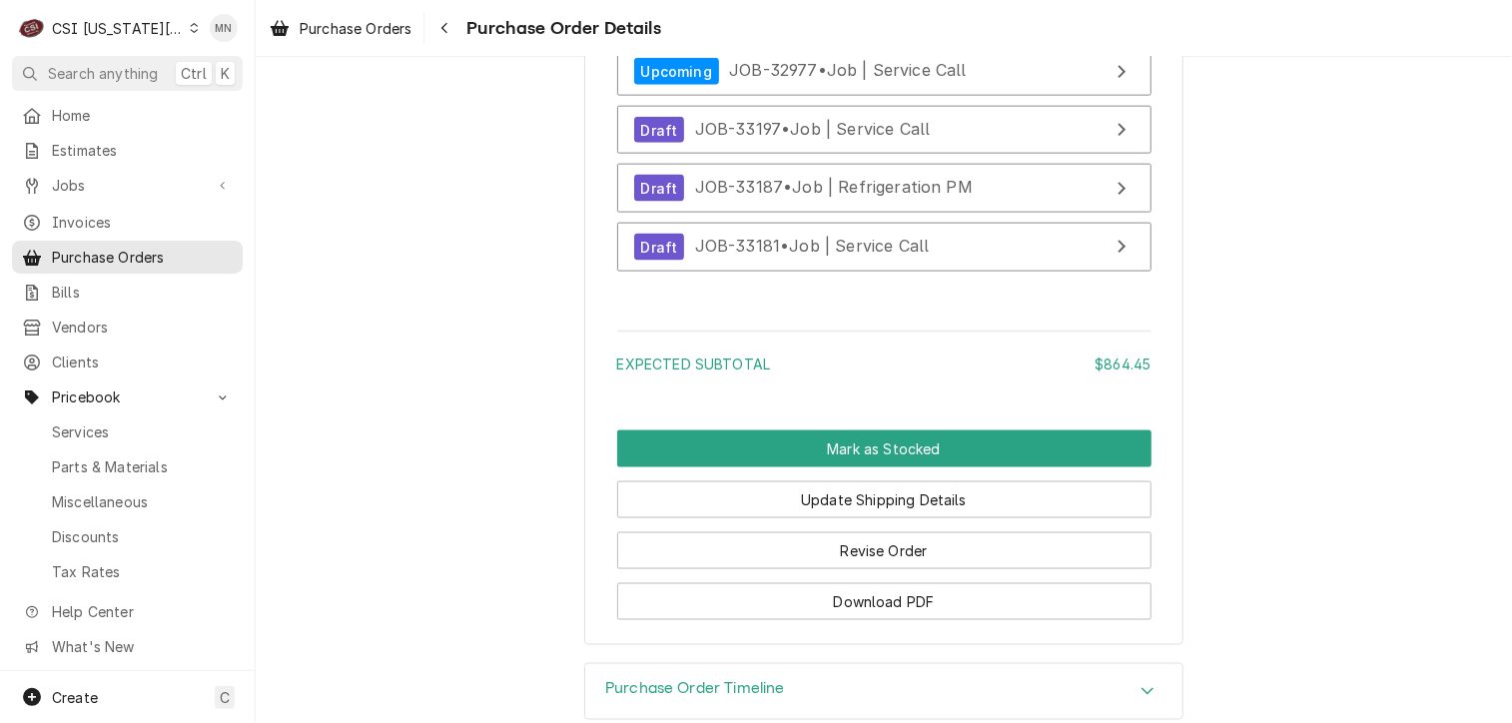
scroll to position [5093, 0]
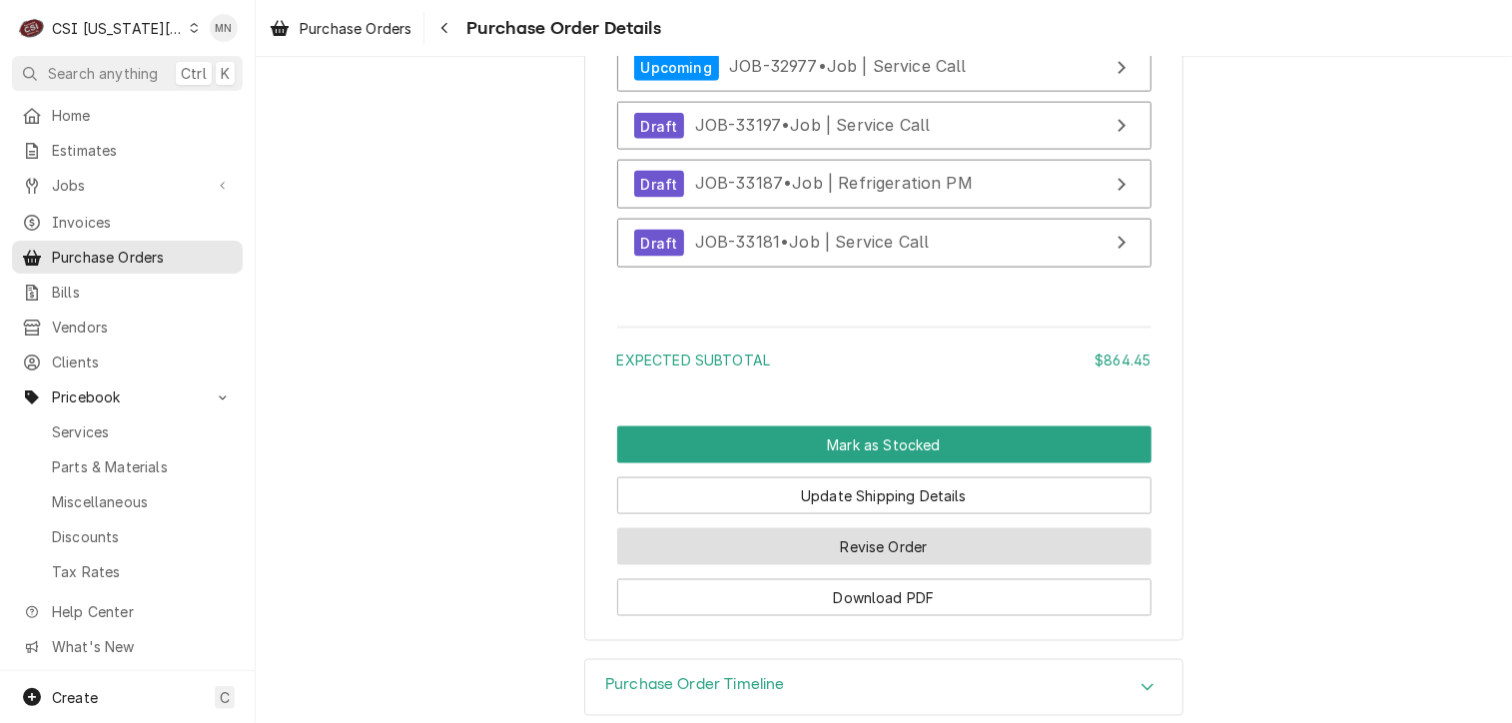
click at [903, 565] on button "Revise Order" at bounding box center [884, 546] width 534 height 37
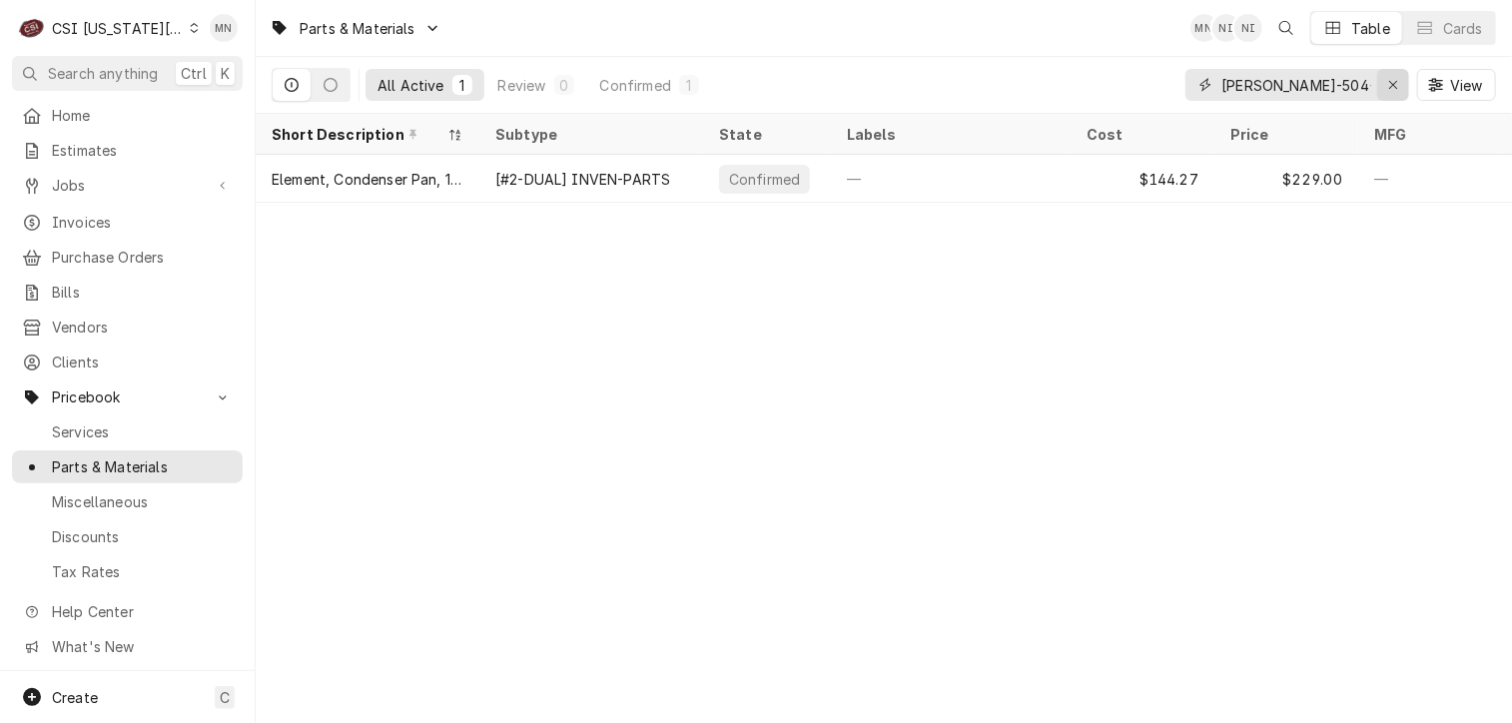
click at [1396, 79] on icon "Erase input" at bounding box center [1393, 85] width 11 height 14
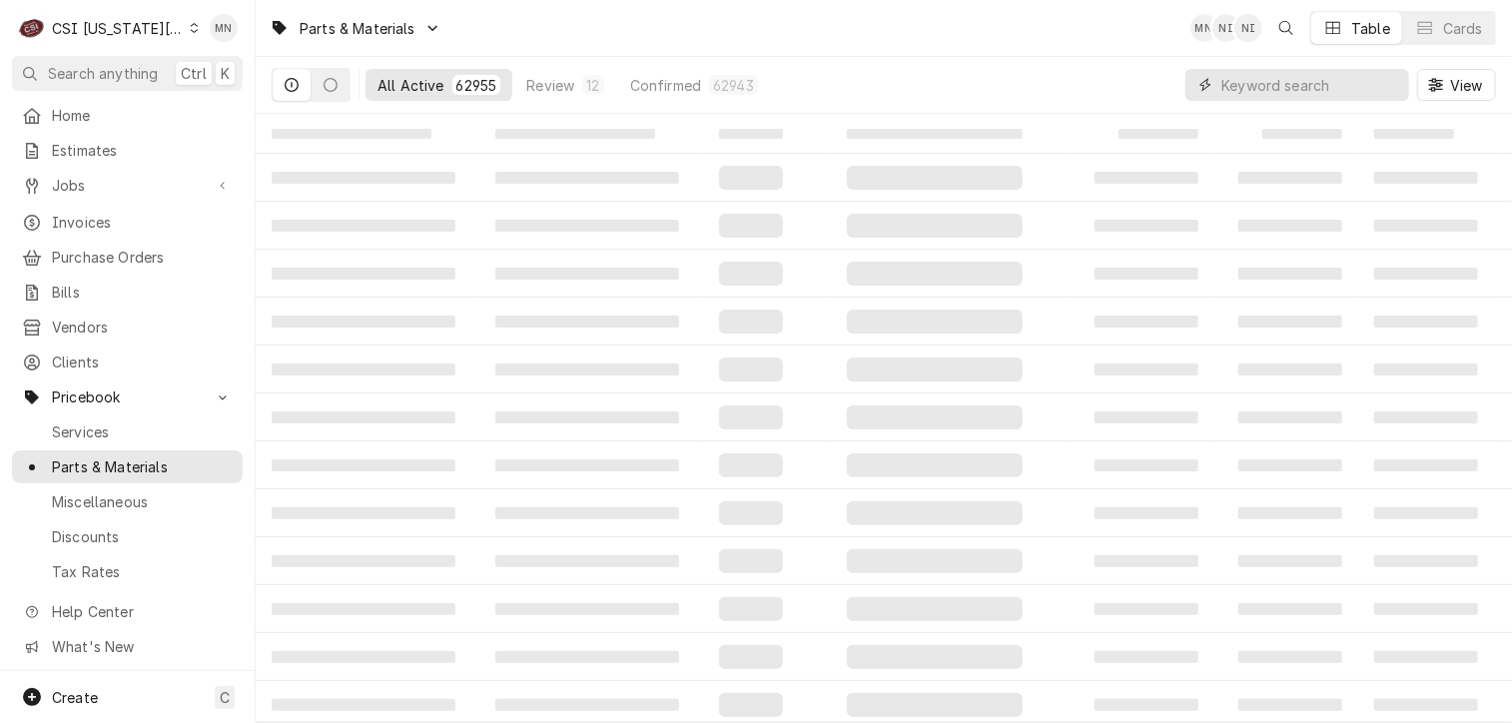
paste input "KOL-226741075"
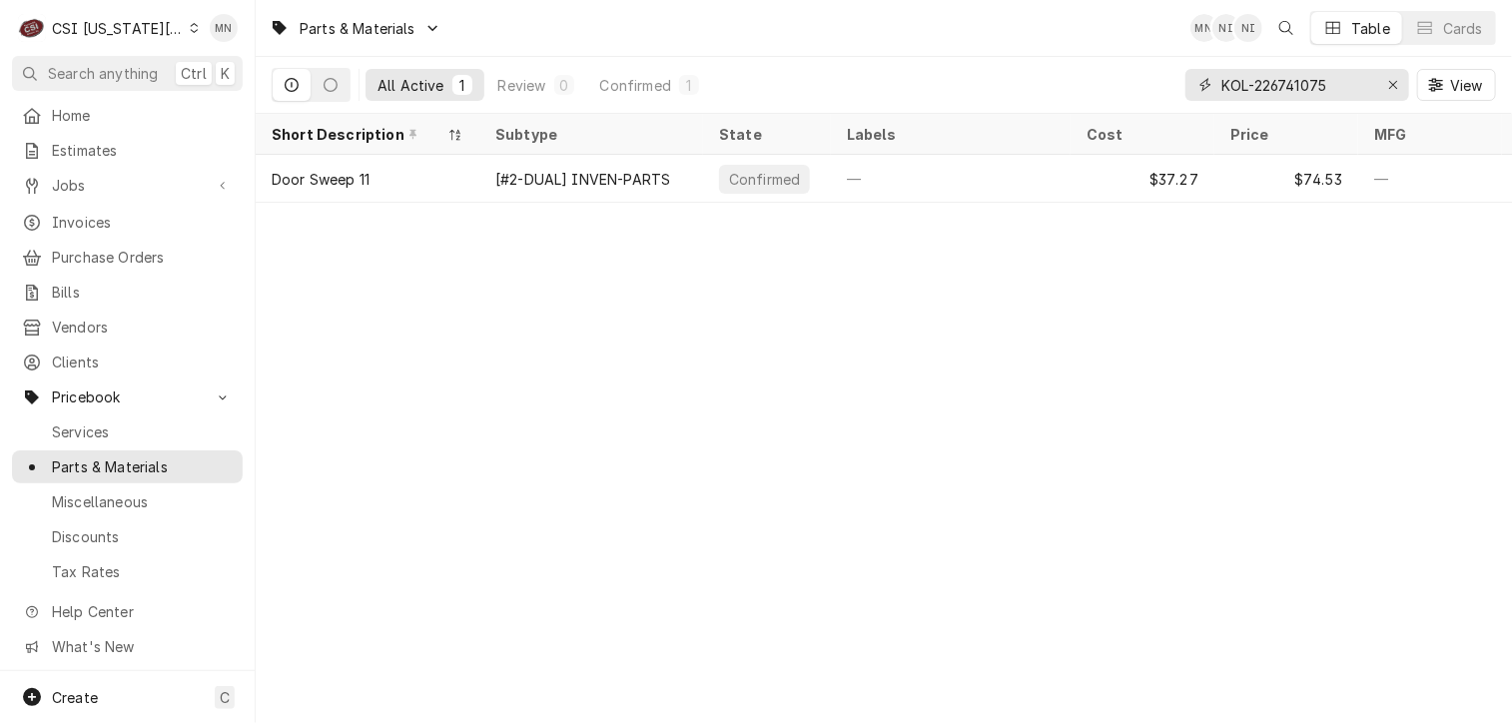
type input "KOL-226741075"
click at [1392, 79] on icon "Erase input" at bounding box center [1393, 85] width 11 height 14
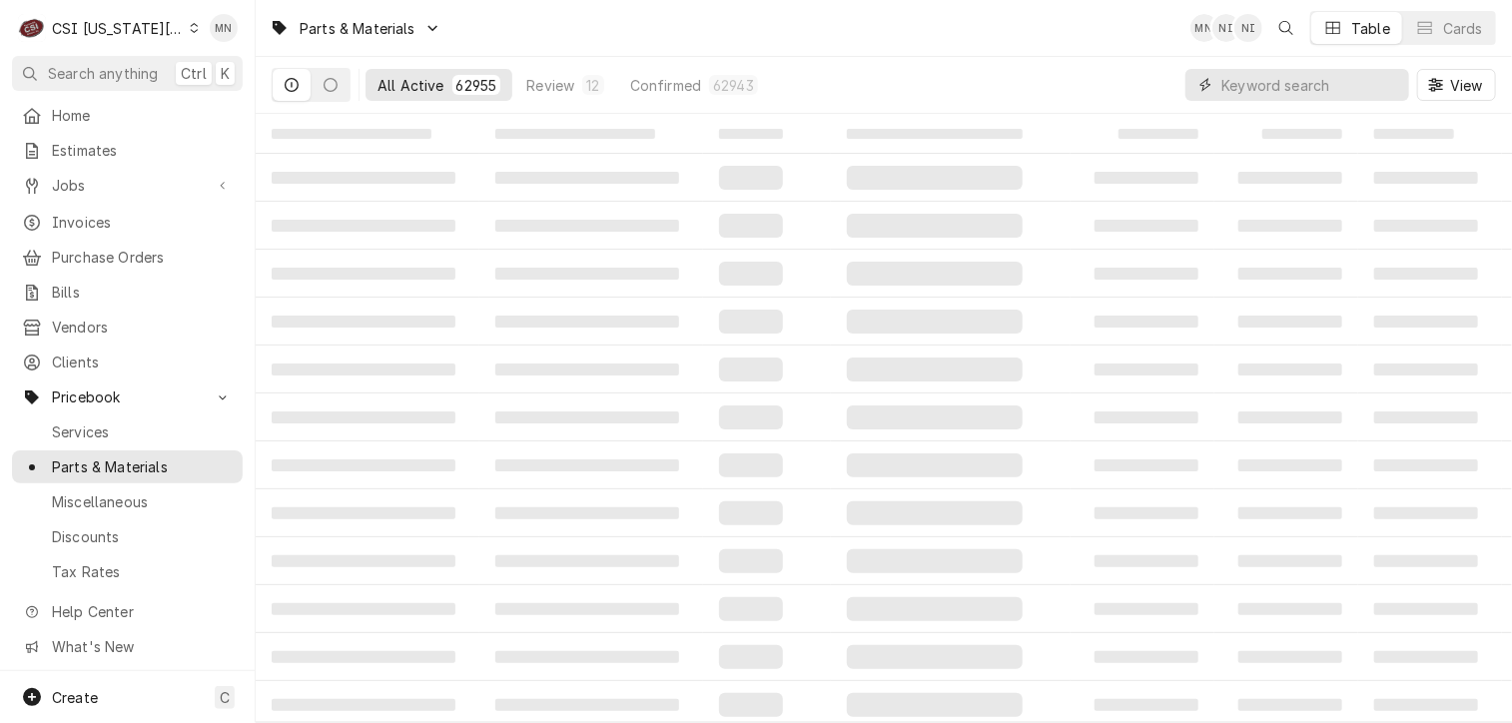
paste input "BUN-04221.0000"
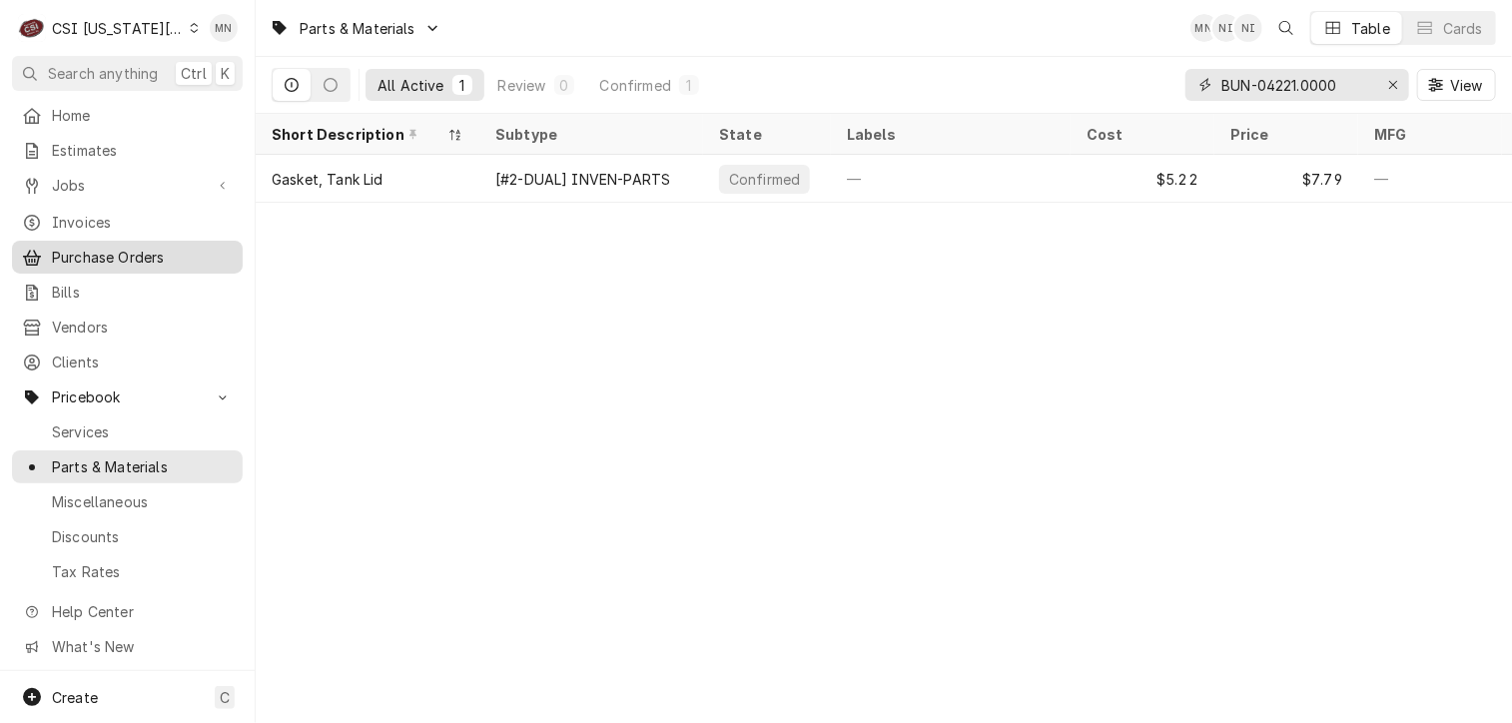
type input "BUN-04221.0000"
click at [1390, 83] on icon "Erase input" at bounding box center [1393, 85] width 11 height 14
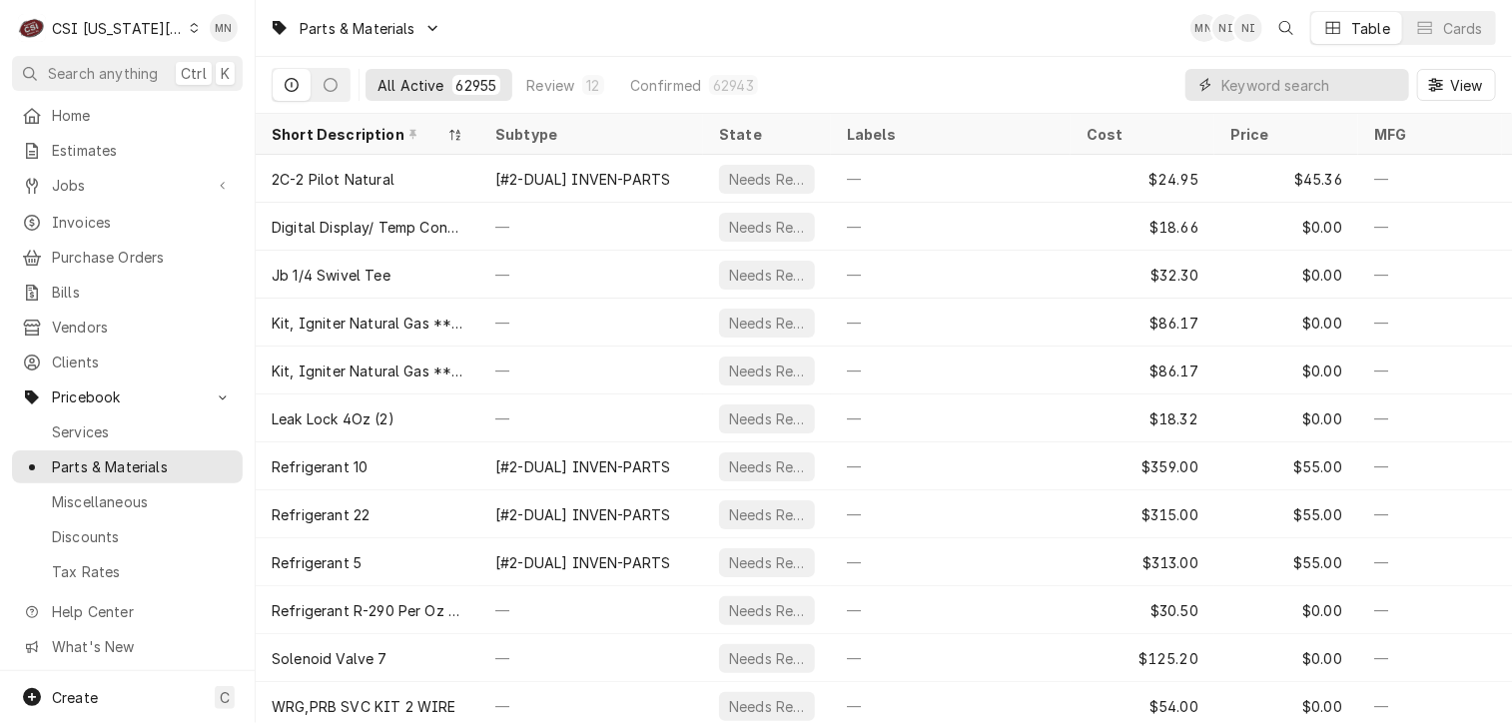
paste input "HOS-4A6838-01"
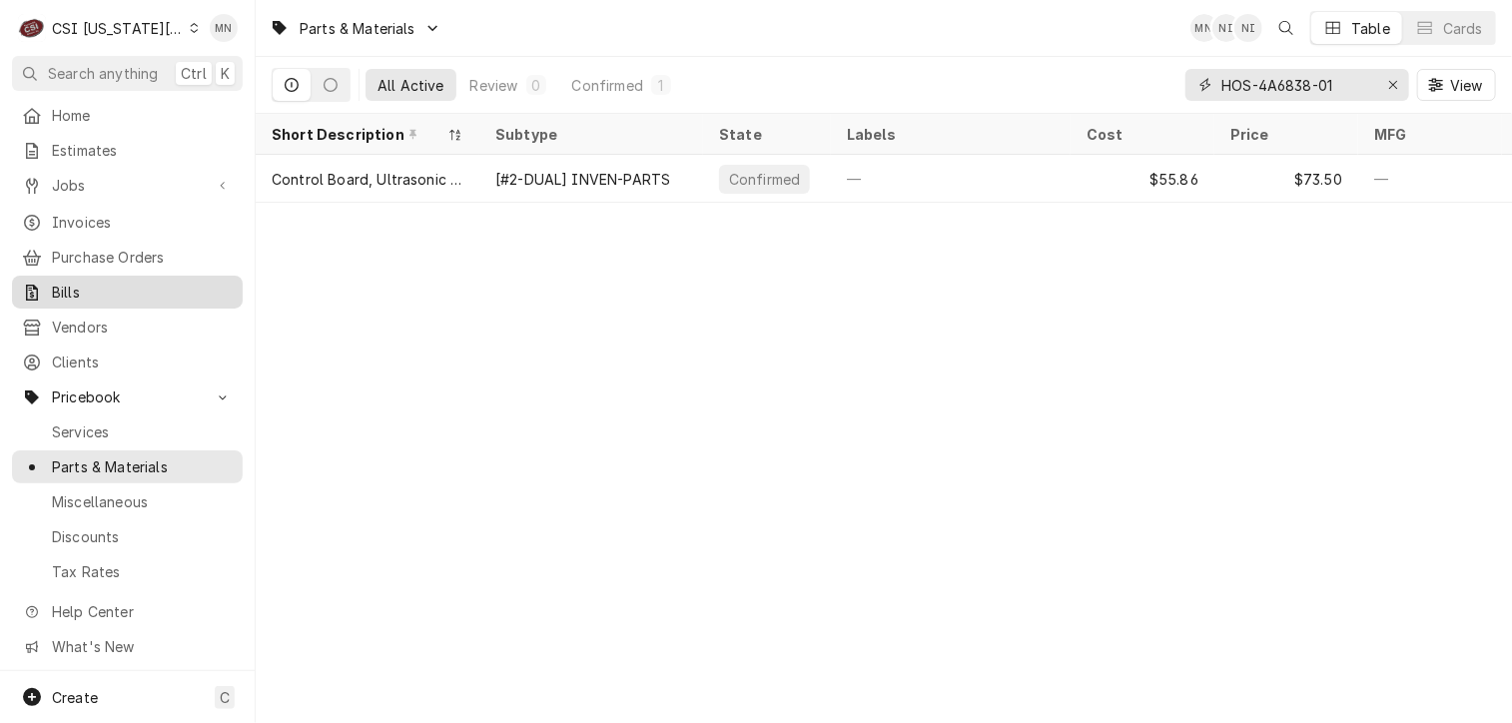
type input "HOS-4A6838-01"
click at [1392, 88] on icon "Erase input" at bounding box center [1393, 85] width 11 height 14
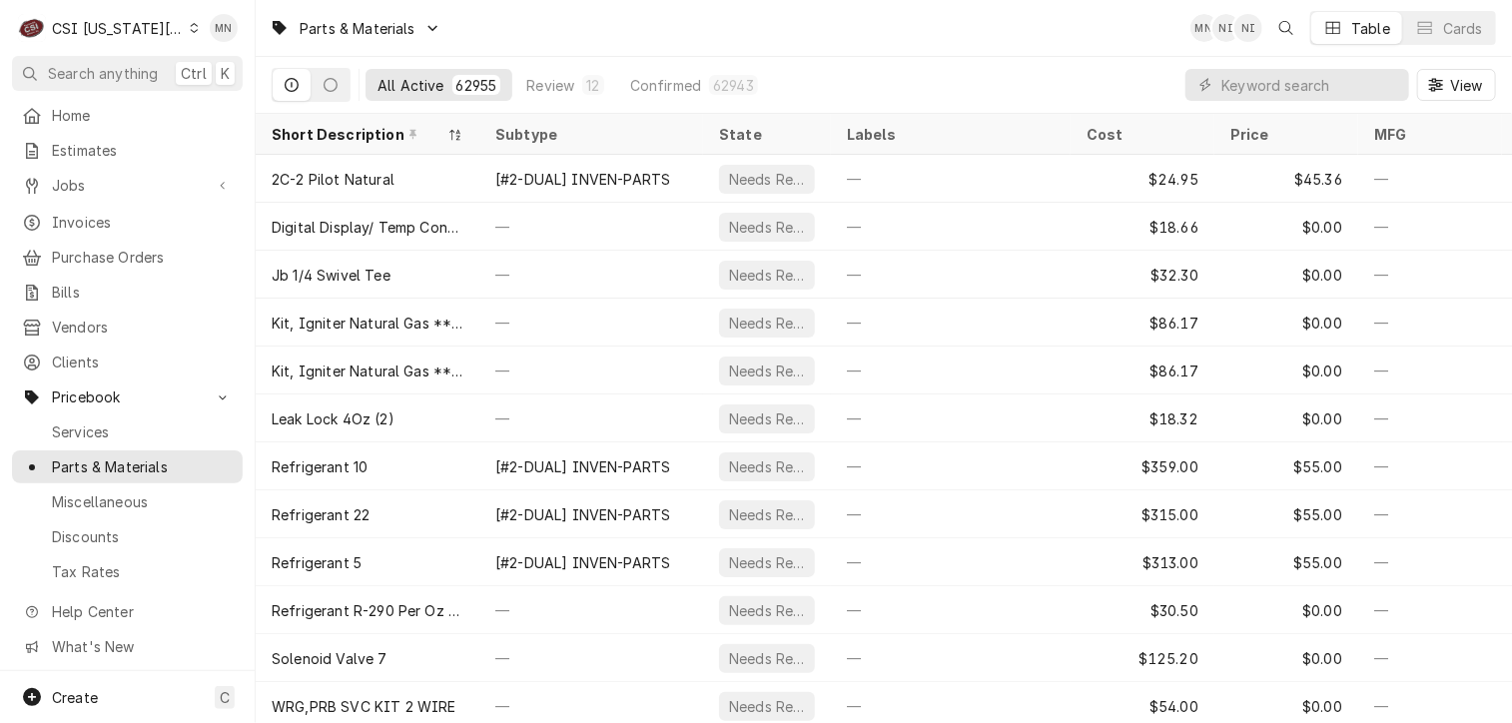
drag, startPoint x: 1206, startPoint y: 87, endPoint x: 1109, endPoint y: 60, distance: 100.5
click at [1095, 62] on div "All Active 62955 Review 12 Confirmed 62943 View" at bounding box center [884, 85] width 1224 height 56
click at [1256, 86] on input "Dynamic Content Wrapper" at bounding box center [1310, 85] width 178 height 32
paste input "IMP-0310"
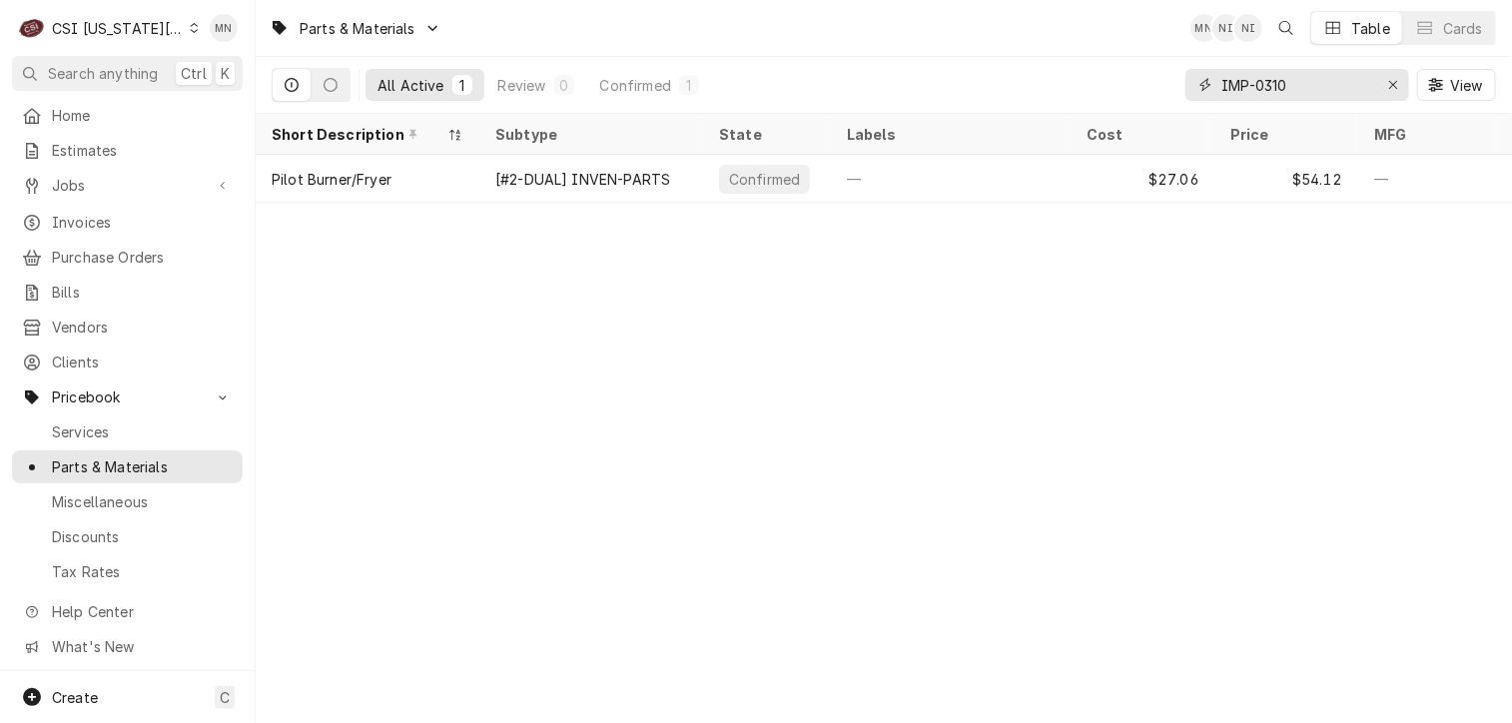
type input "IMP-0310"
click at [1386, 87] on div "Erase input" at bounding box center [1393, 85] width 20 height 20
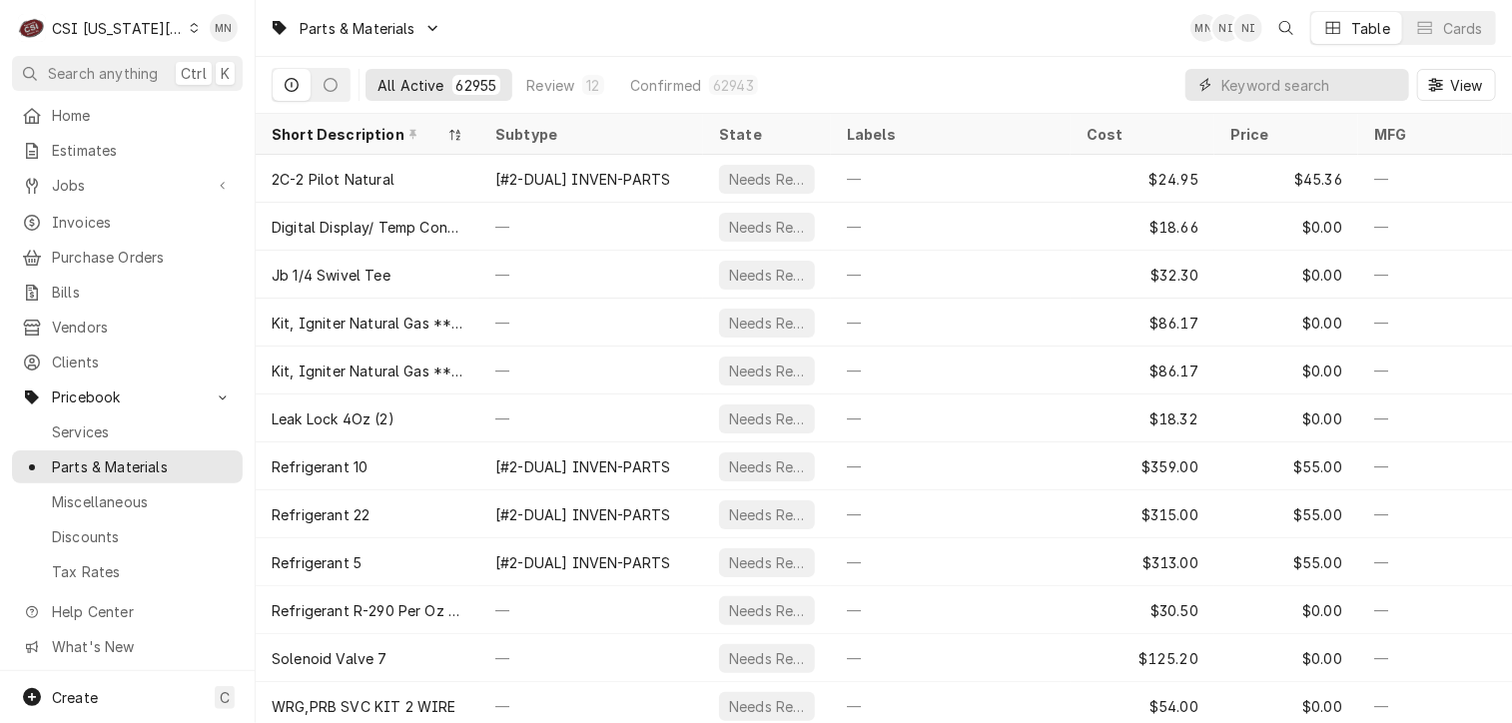
paste input "ICP-1050699"
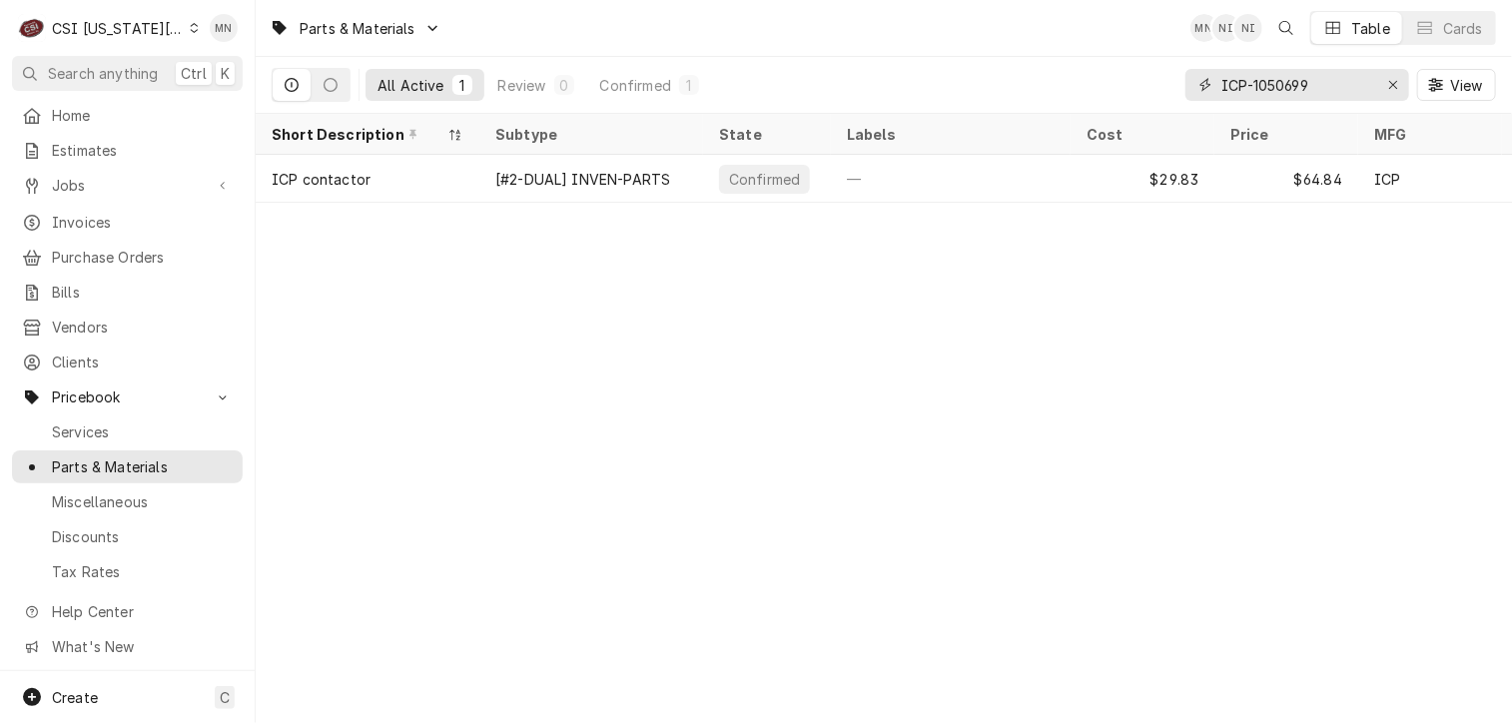
type input "ICP-1050699"
click at [1388, 78] on icon "Erase input" at bounding box center [1393, 85] width 11 height 14
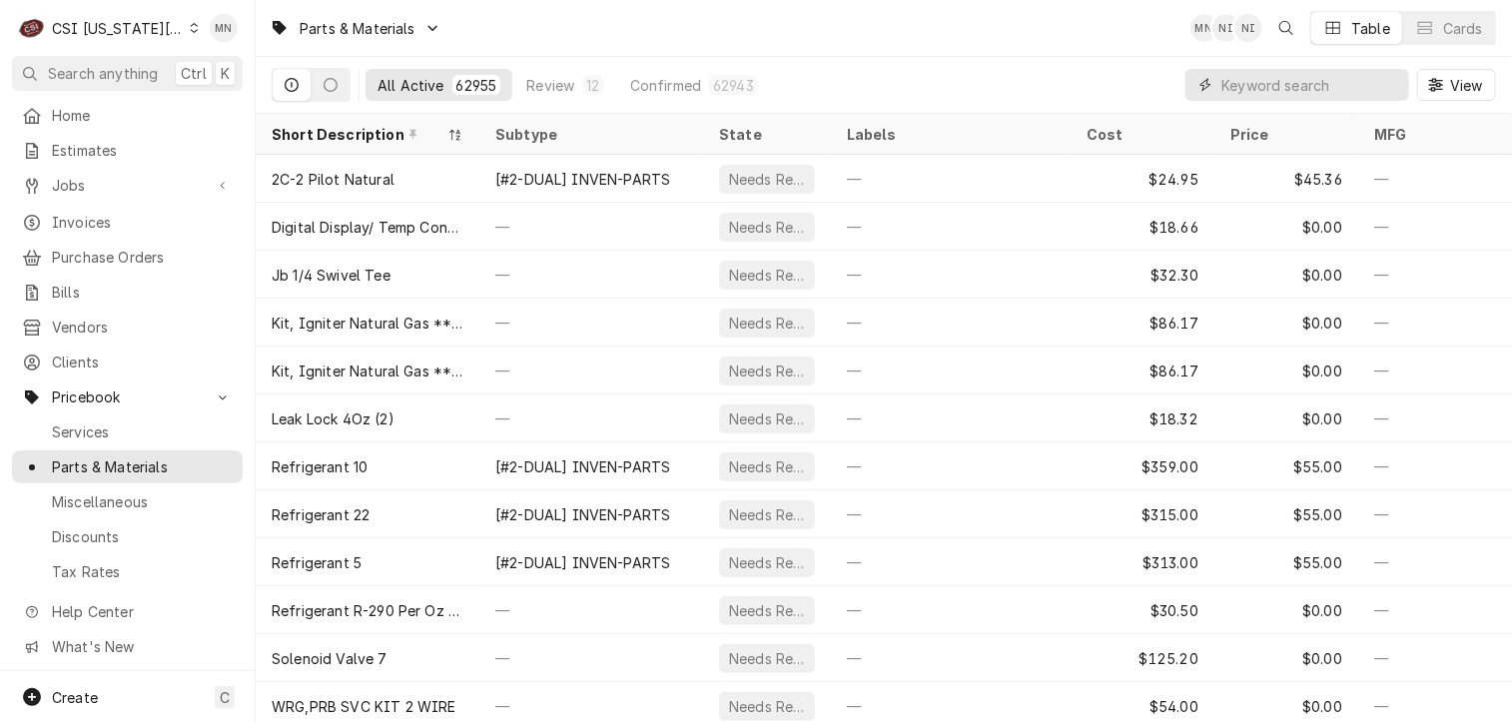
paste input "MER-P30Z5021"
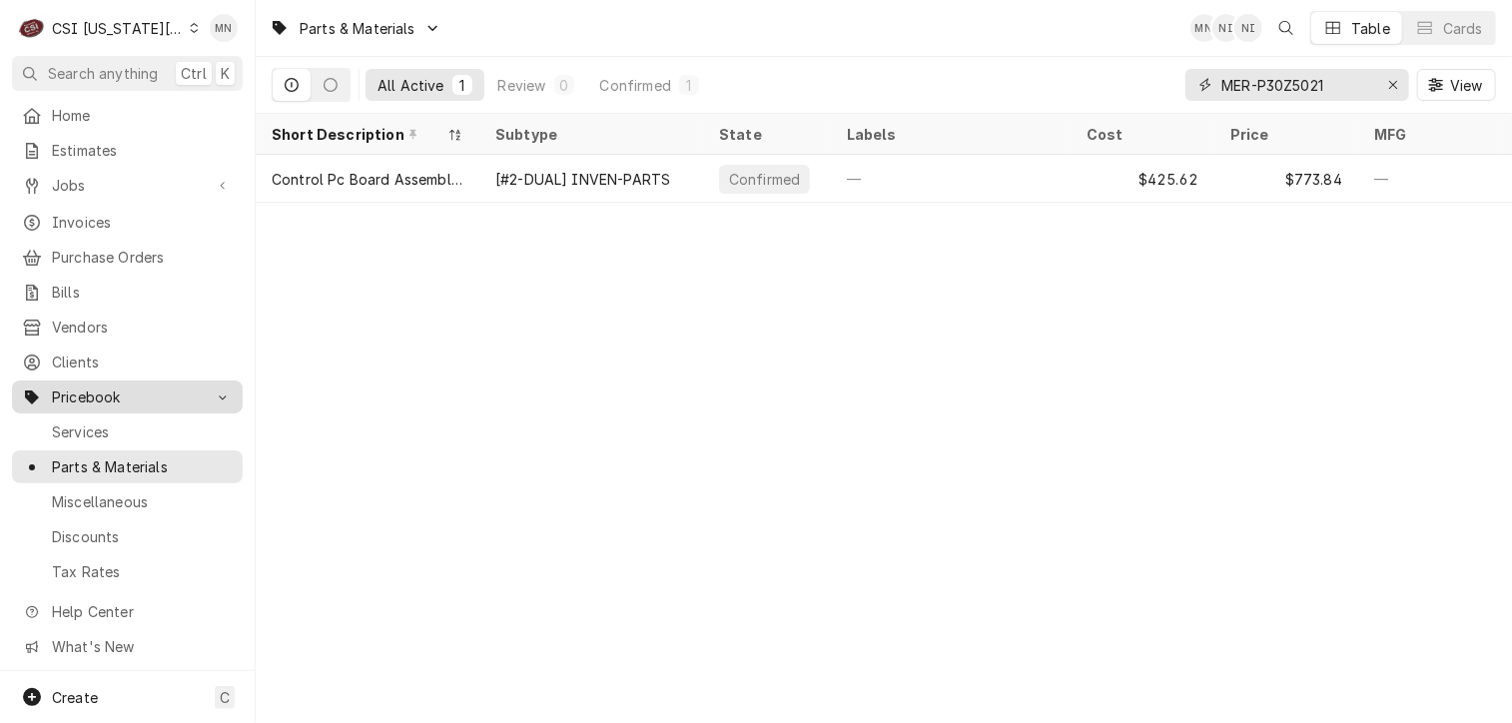
type input "MER-P30Z5021"
click at [1389, 82] on icon "Erase input" at bounding box center [1393, 85] width 11 height 14
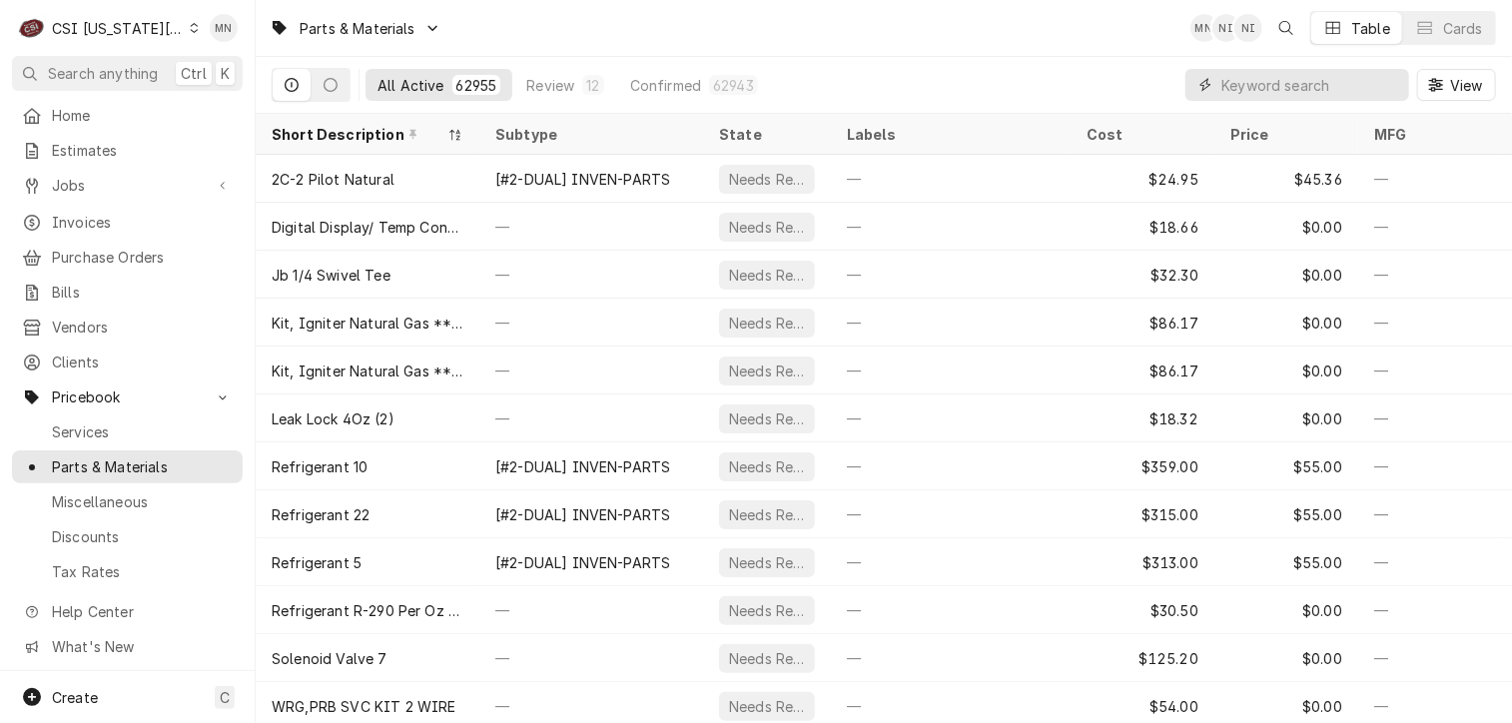
paste input "MUL-020009016"
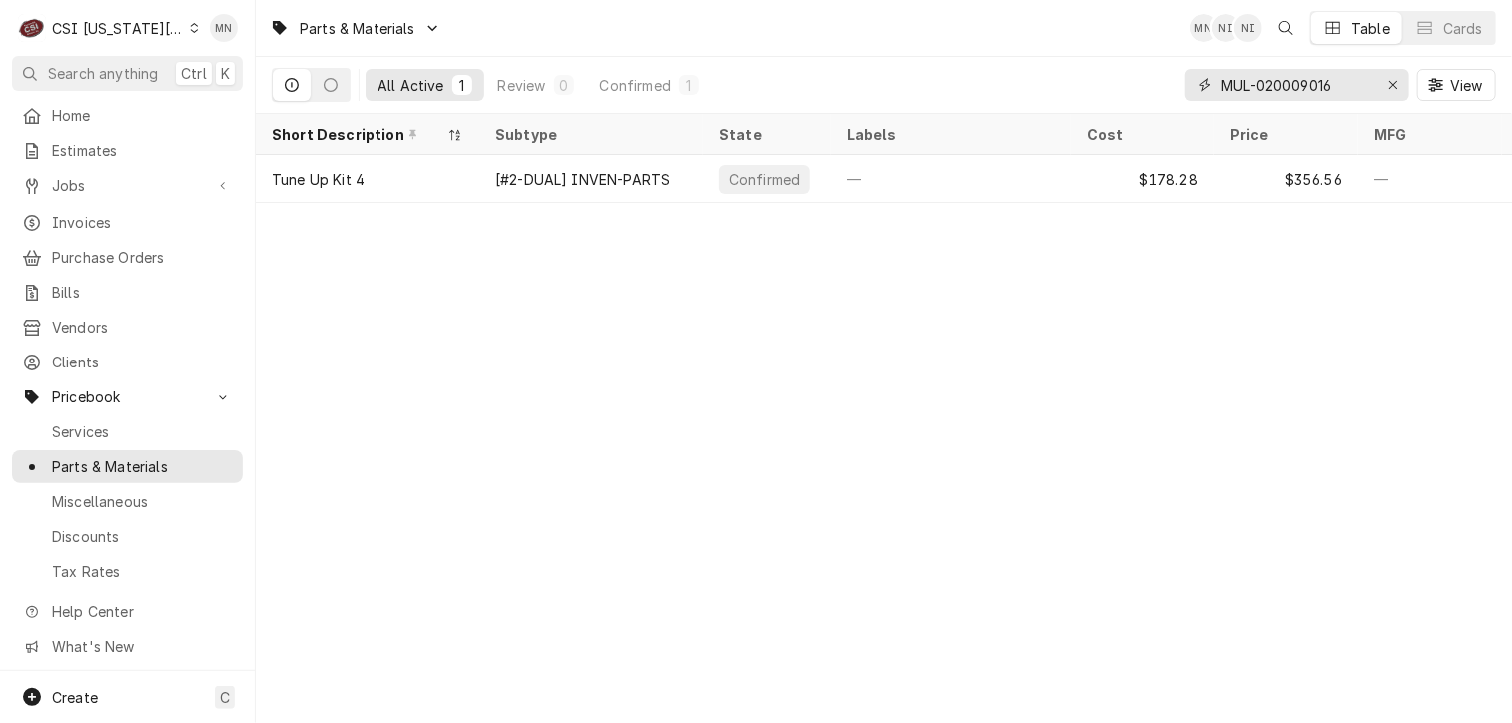
type input "MUL-020009016"
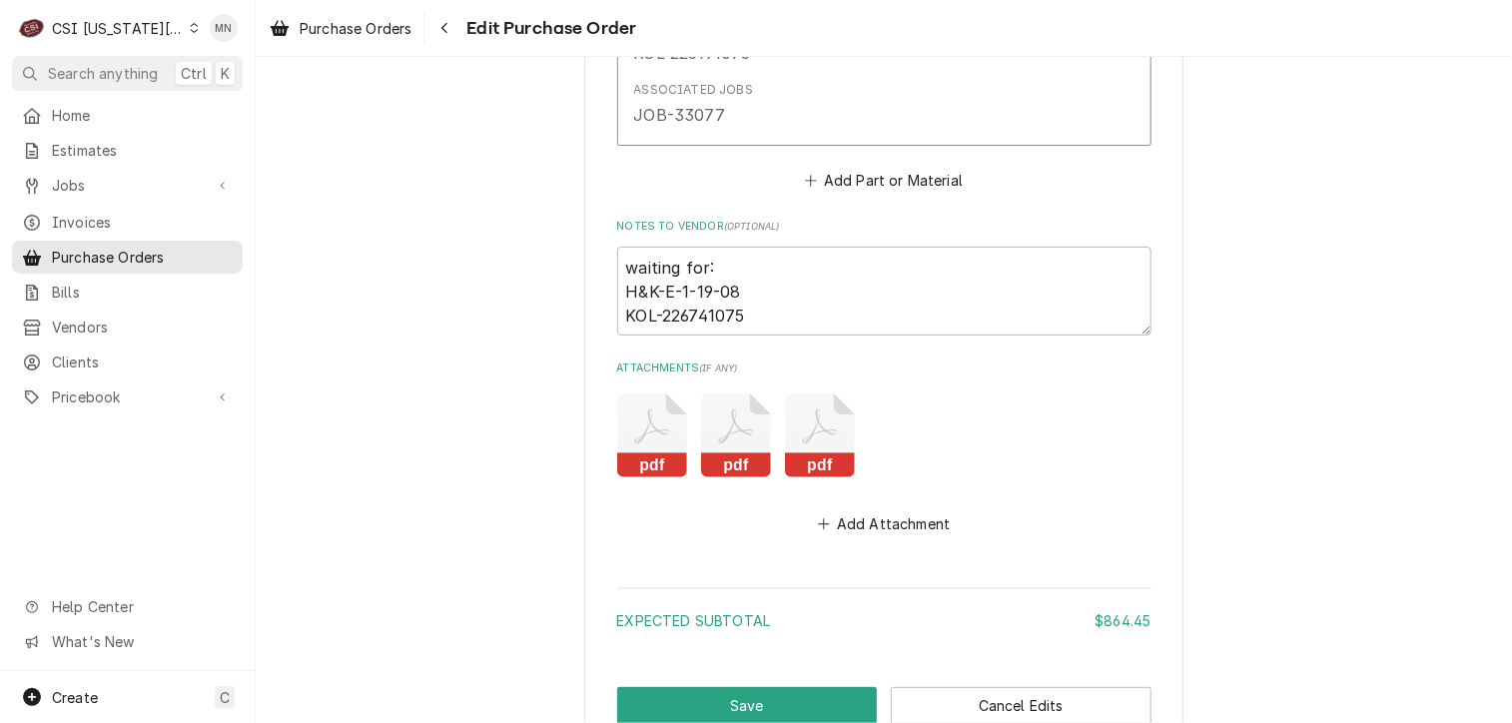
scroll to position [4661, 0]
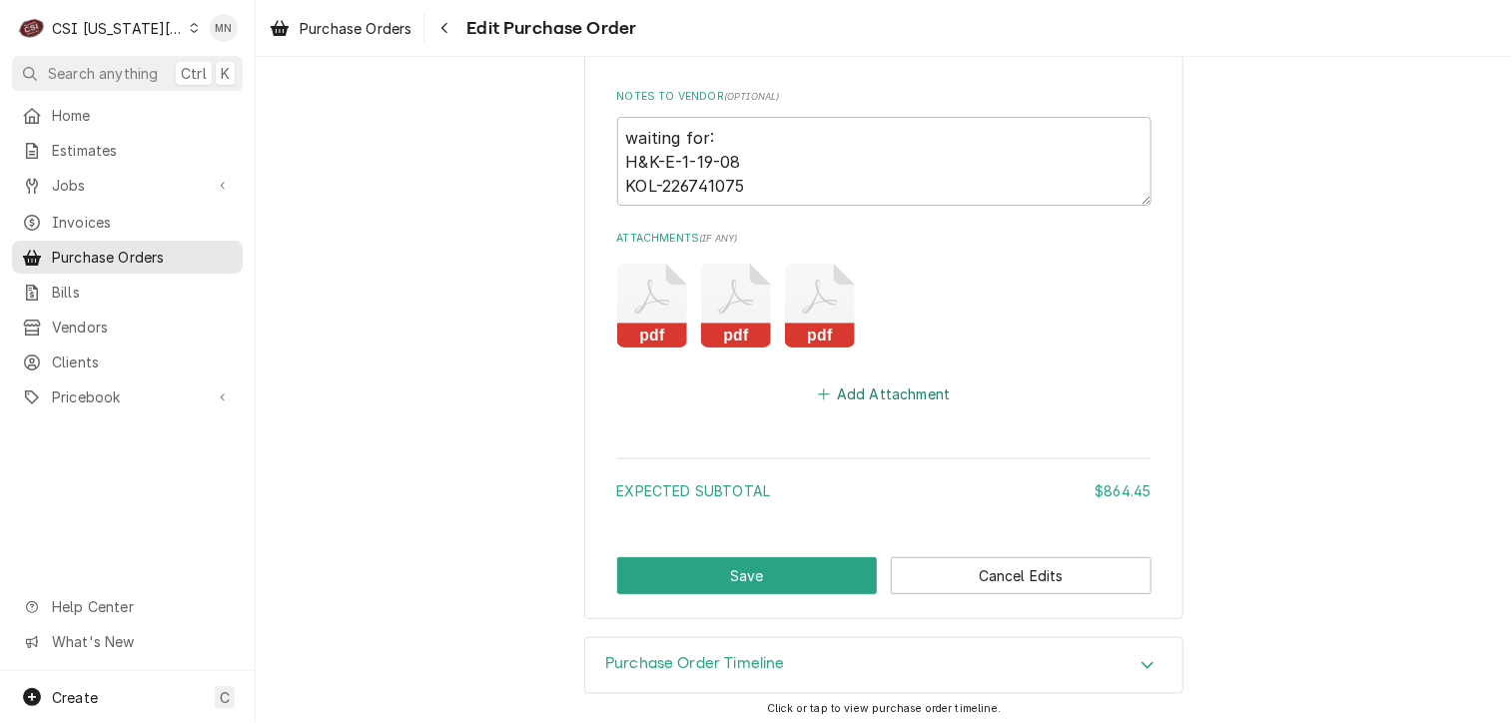
click at [899, 395] on button "Add Attachment" at bounding box center [884, 394] width 140 height 28
type textarea "x"
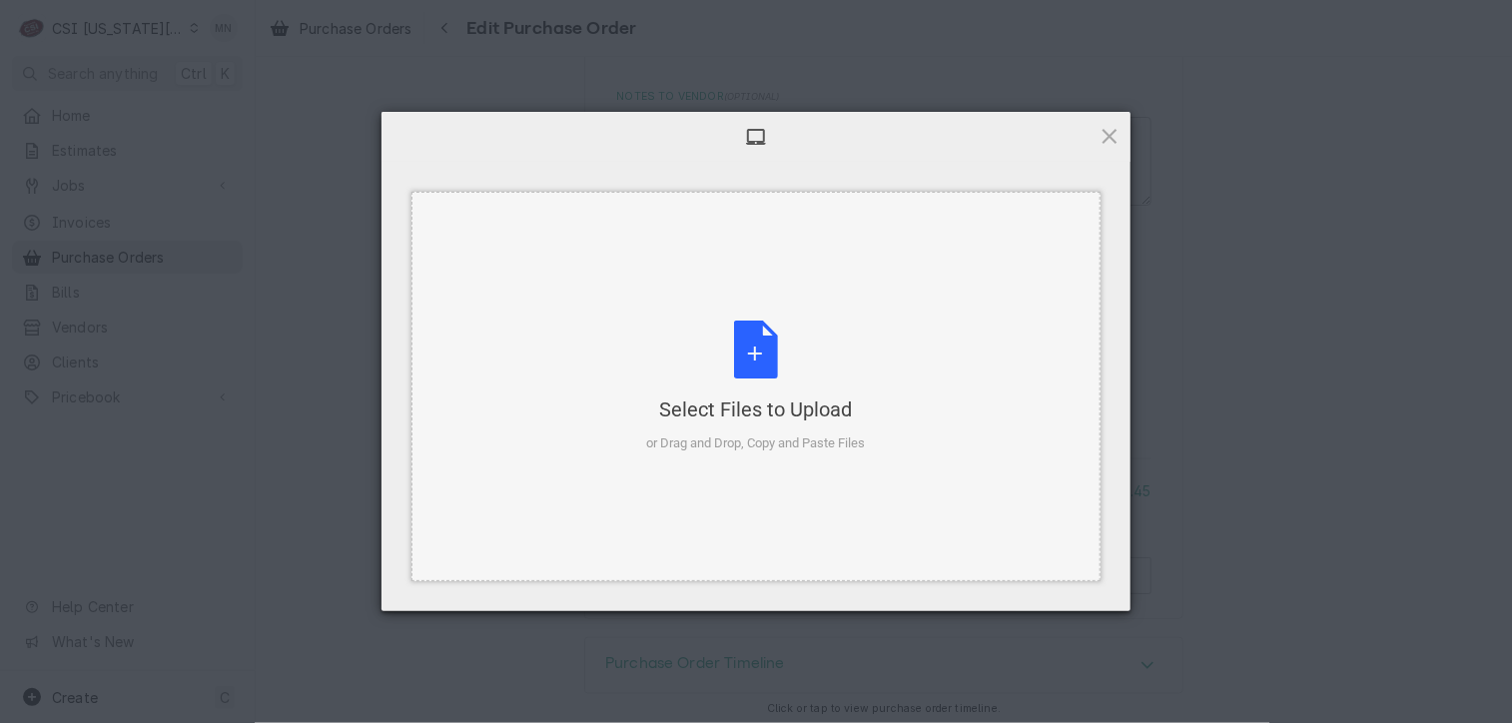
click at [795, 354] on div "Select Files to Upload or Drag and Drop, Copy and Paste Files" at bounding box center [756, 387] width 219 height 133
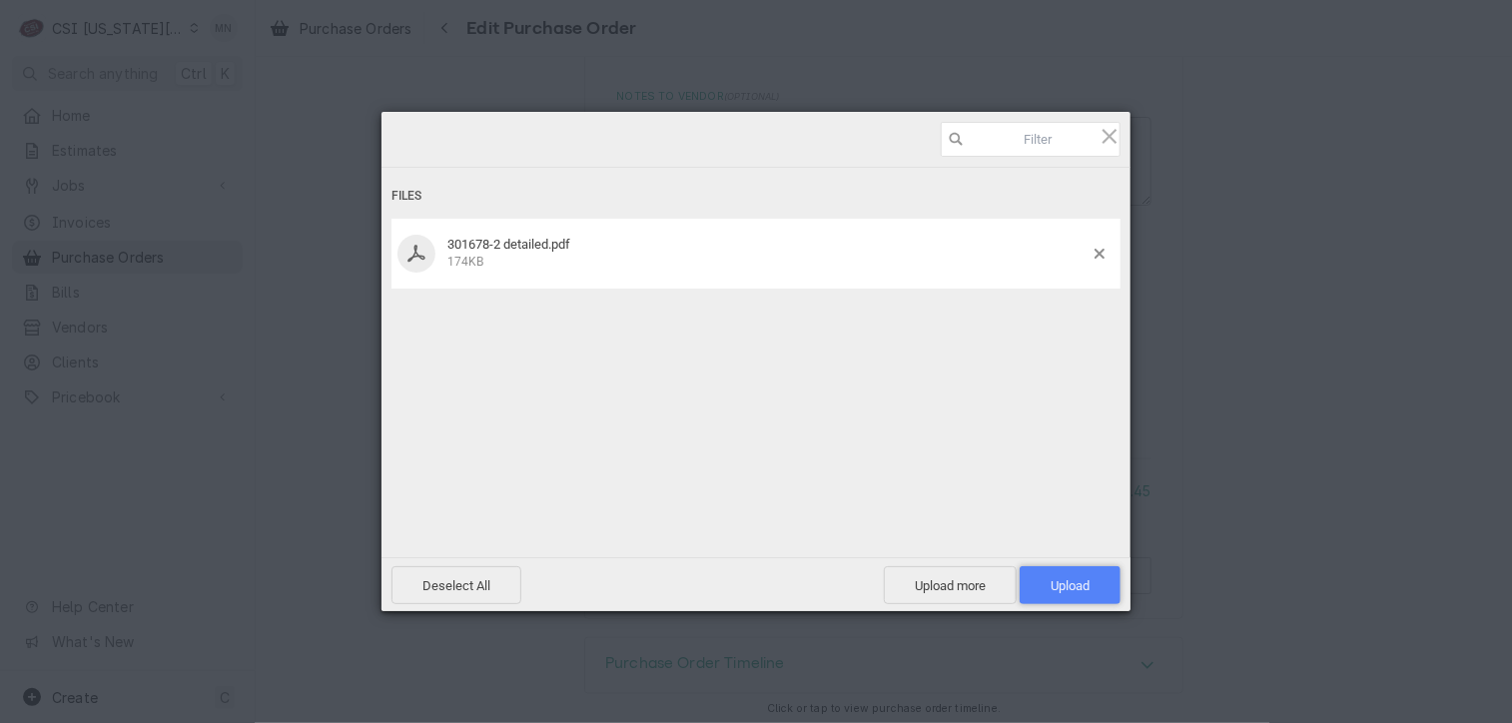
click at [1079, 578] on span "Upload 1" at bounding box center [1070, 585] width 39 height 15
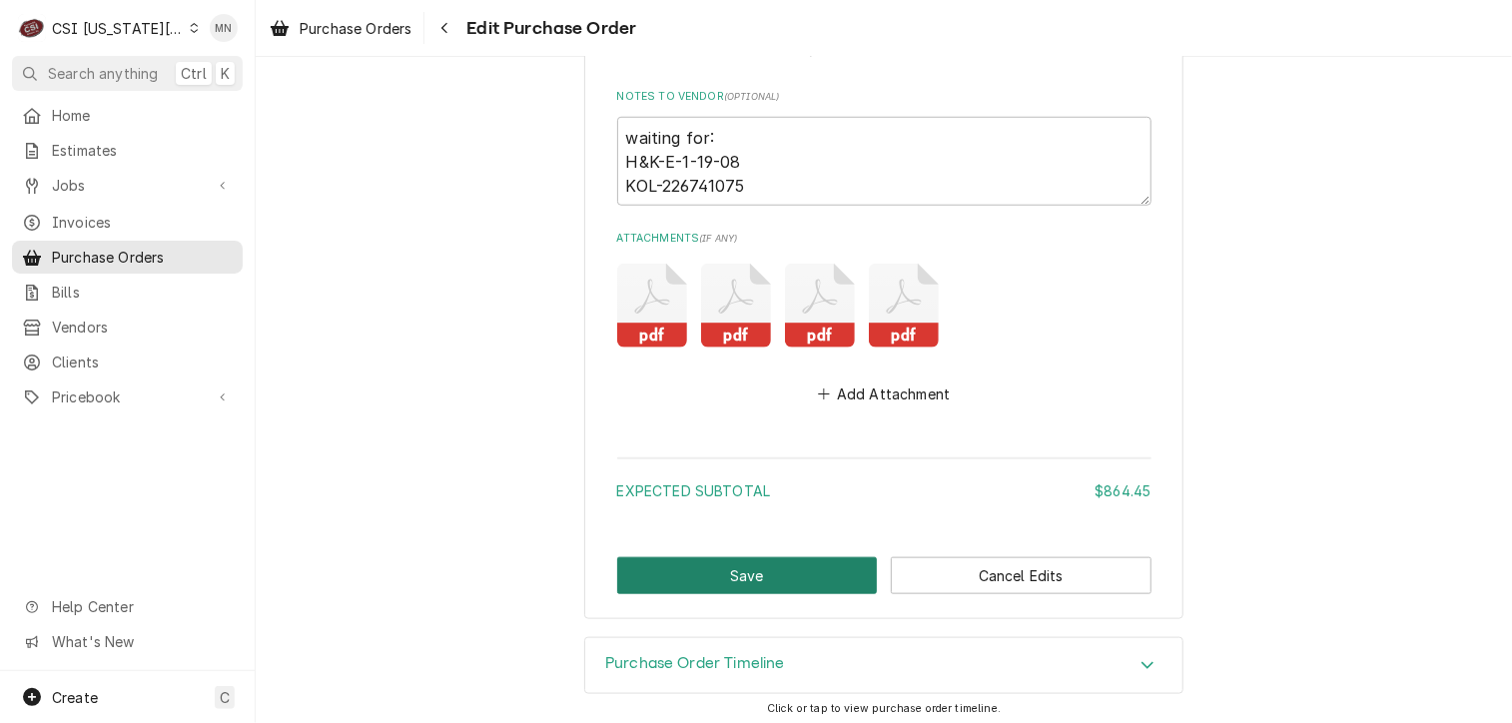
click at [748, 566] on button "Save" at bounding box center [747, 575] width 261 height 37
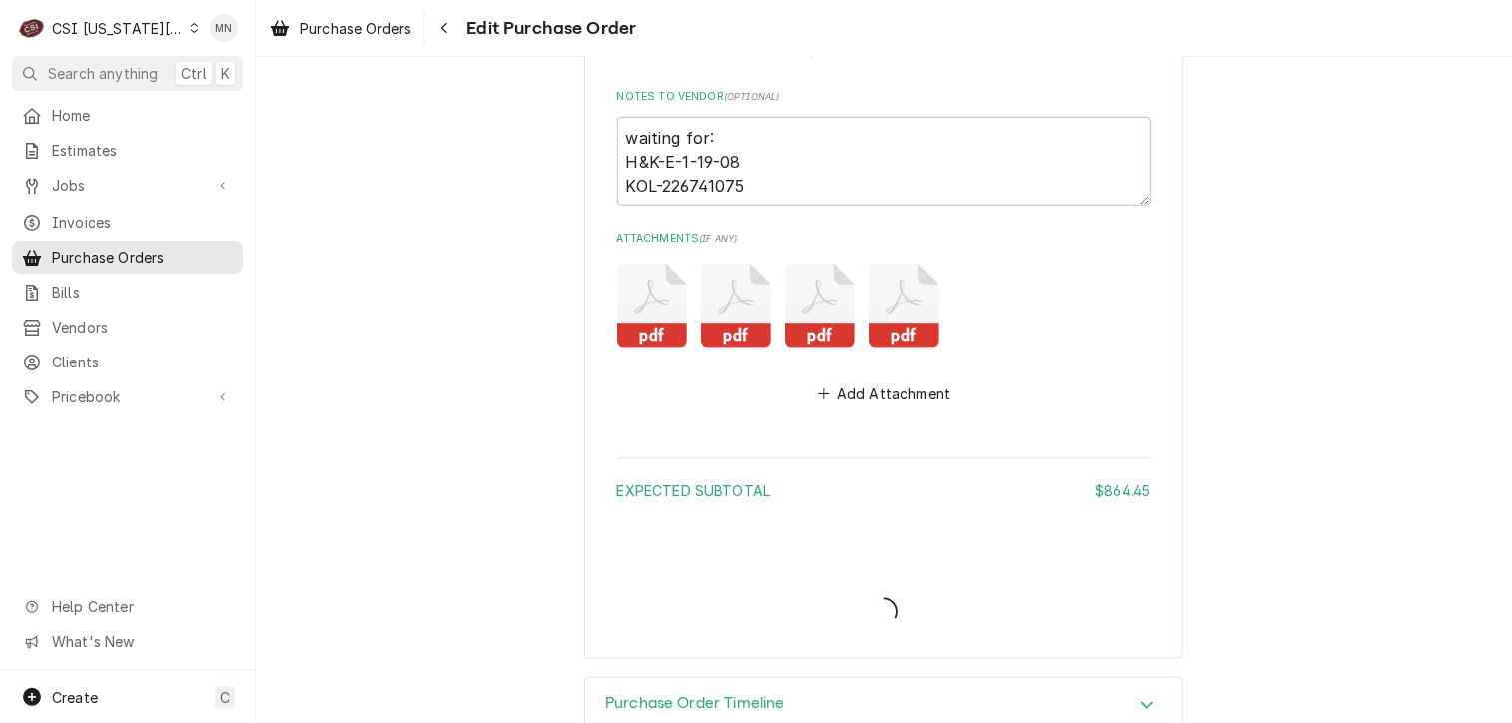
click at [636, 288] on icon "Attachments" at bounding box center [652, 306] width 70 height 84
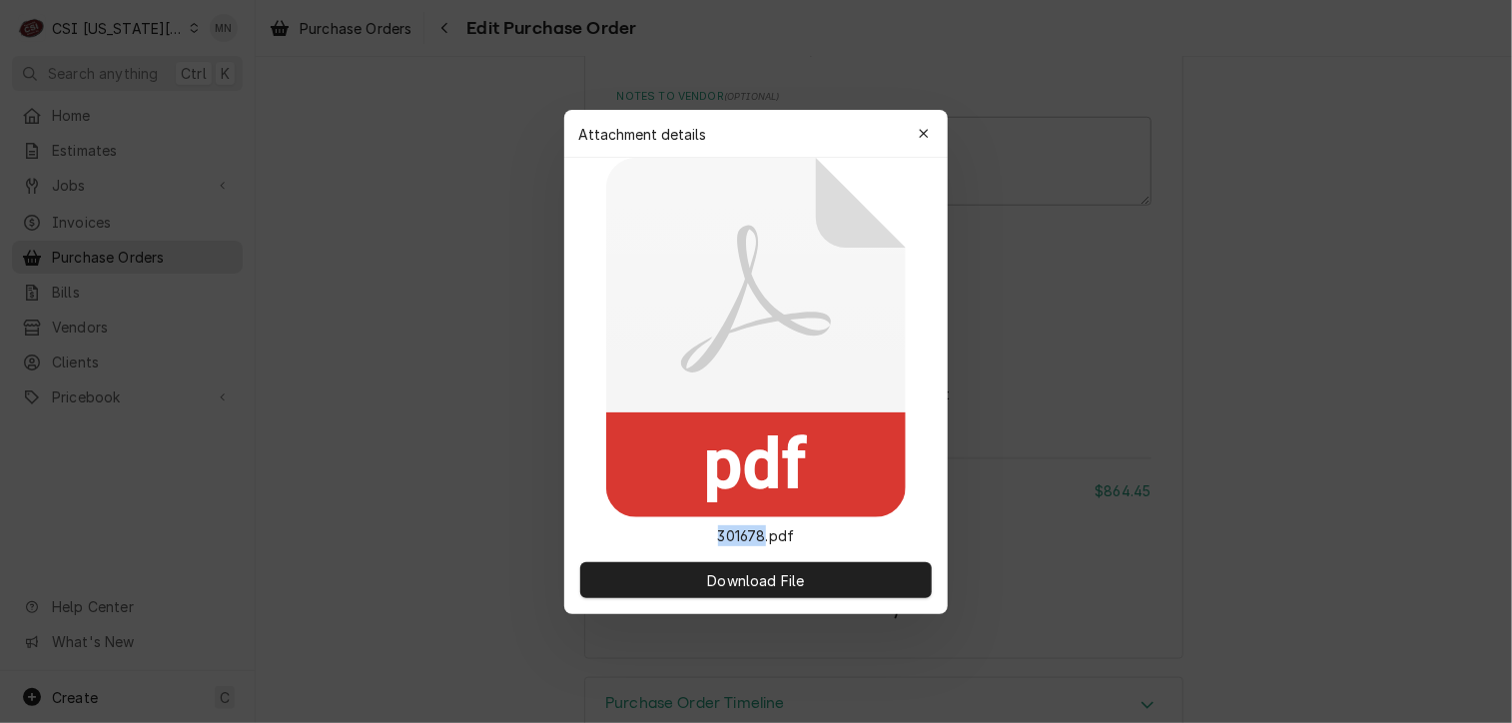
click at [636, 288] on icon at bounding box center [756, 337] width 300 height 359
type textarea "x"
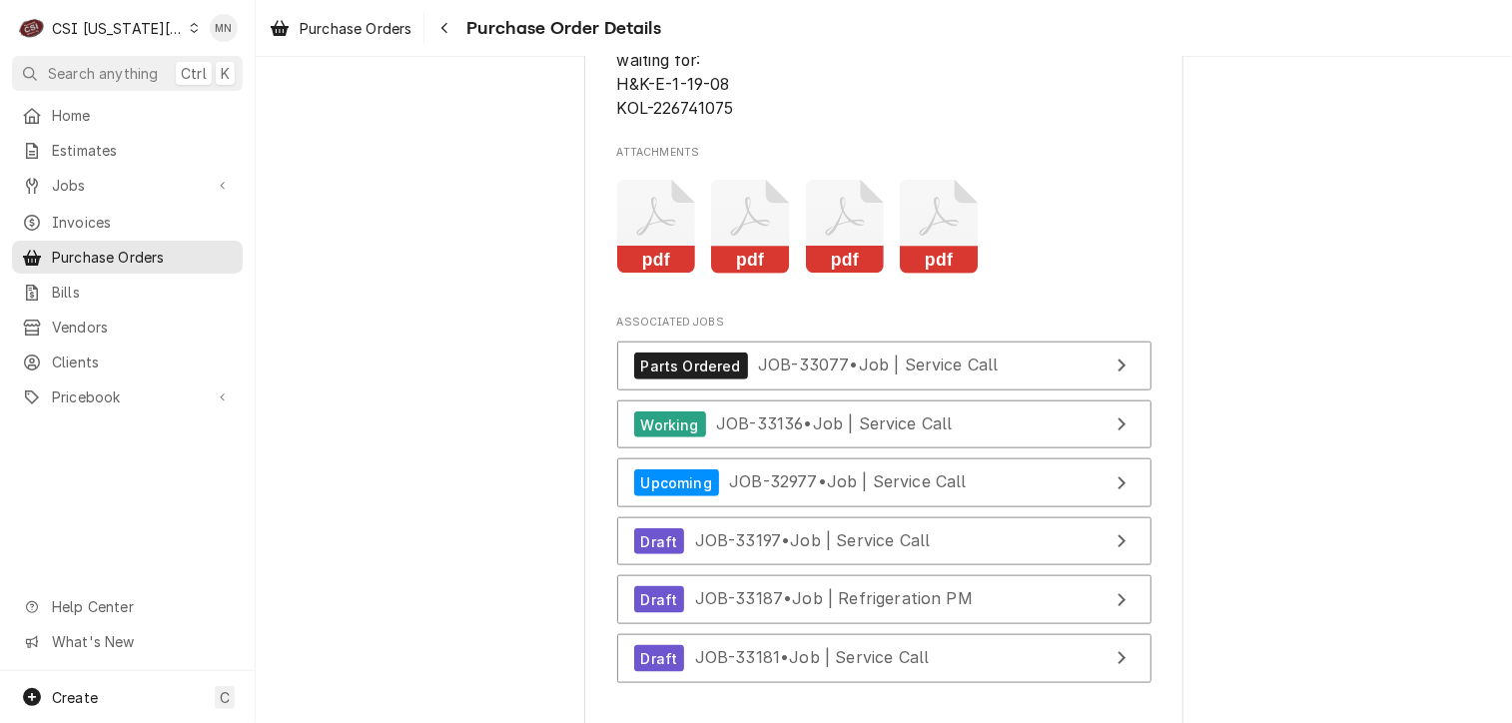
scroll to position [4494, 0]
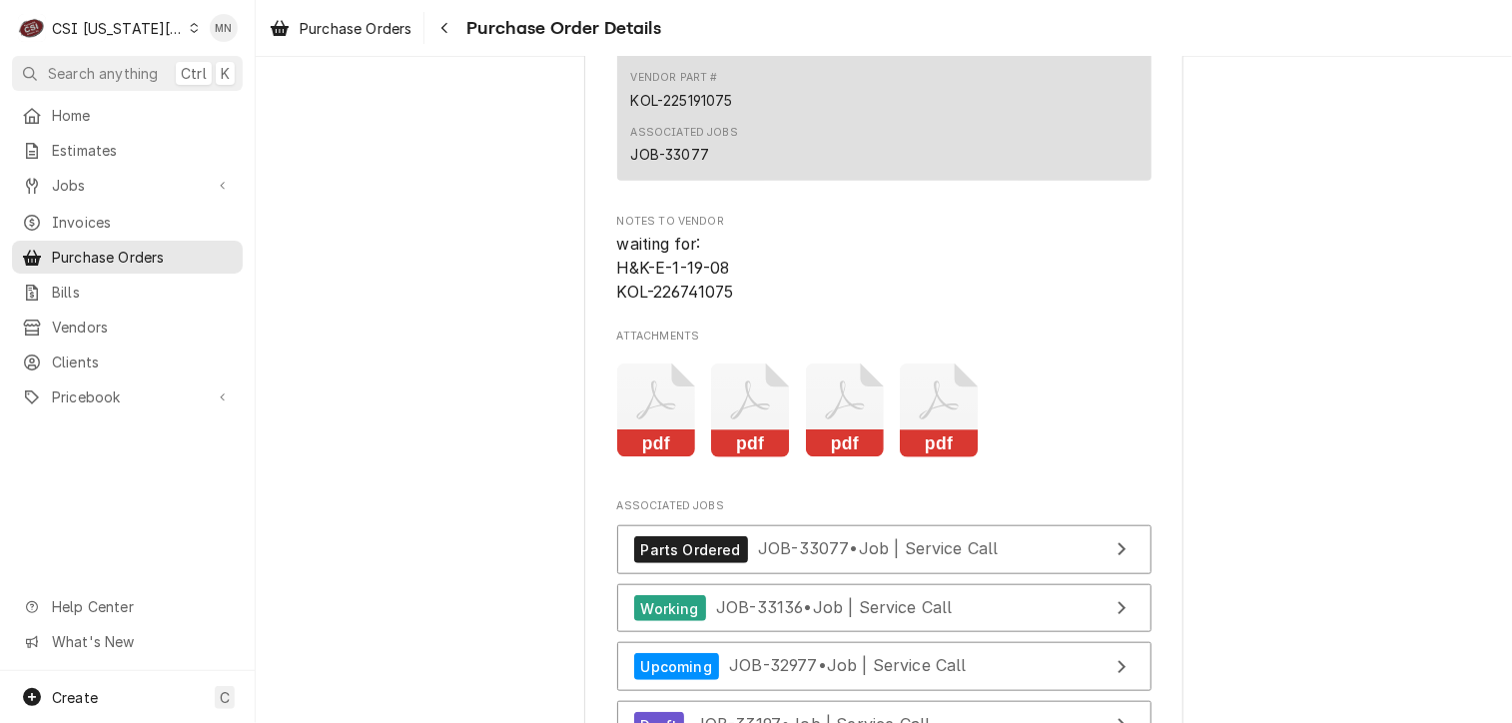
click at [644, 458] on icon "Attachments" at bounding box center [656, 410] width 79 height 95
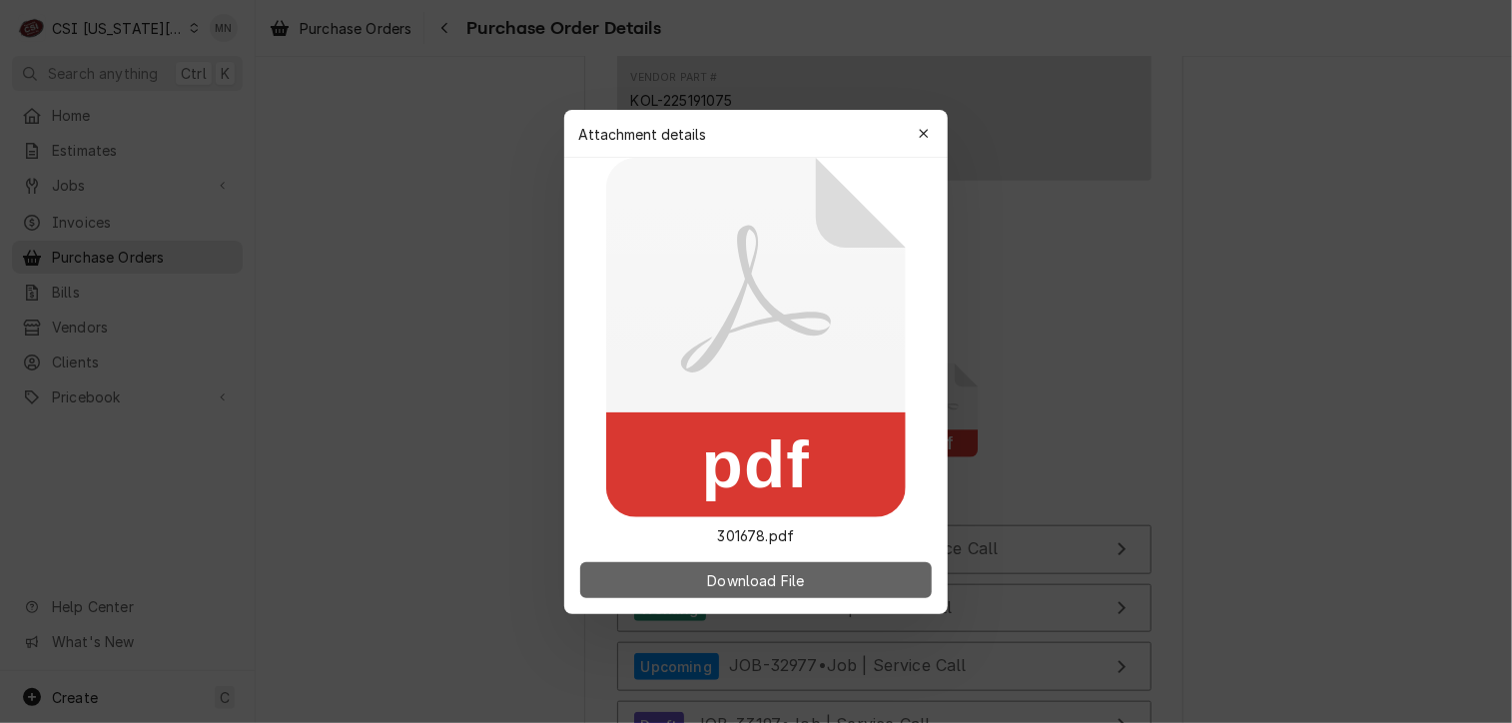
drag, startPoint x: 644, startPoint y: 474, endPoint x: 706, endPoint y: 572, distance: 115.8
click at [706, 572] on span "Download File" at bounding box center [755, 579] width 105 height 21
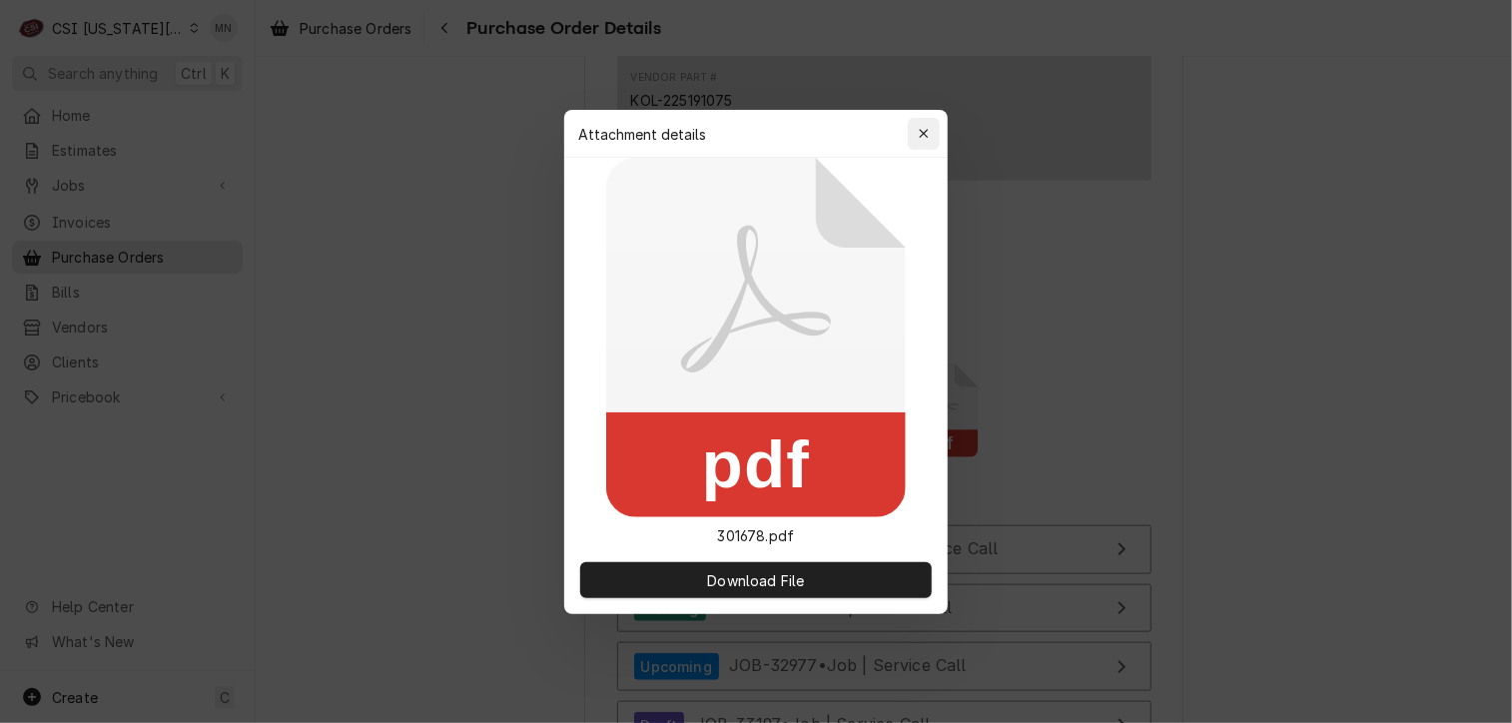
click at [930, 133] on div "button" at bounding box center [924, 134] width 20 height 20
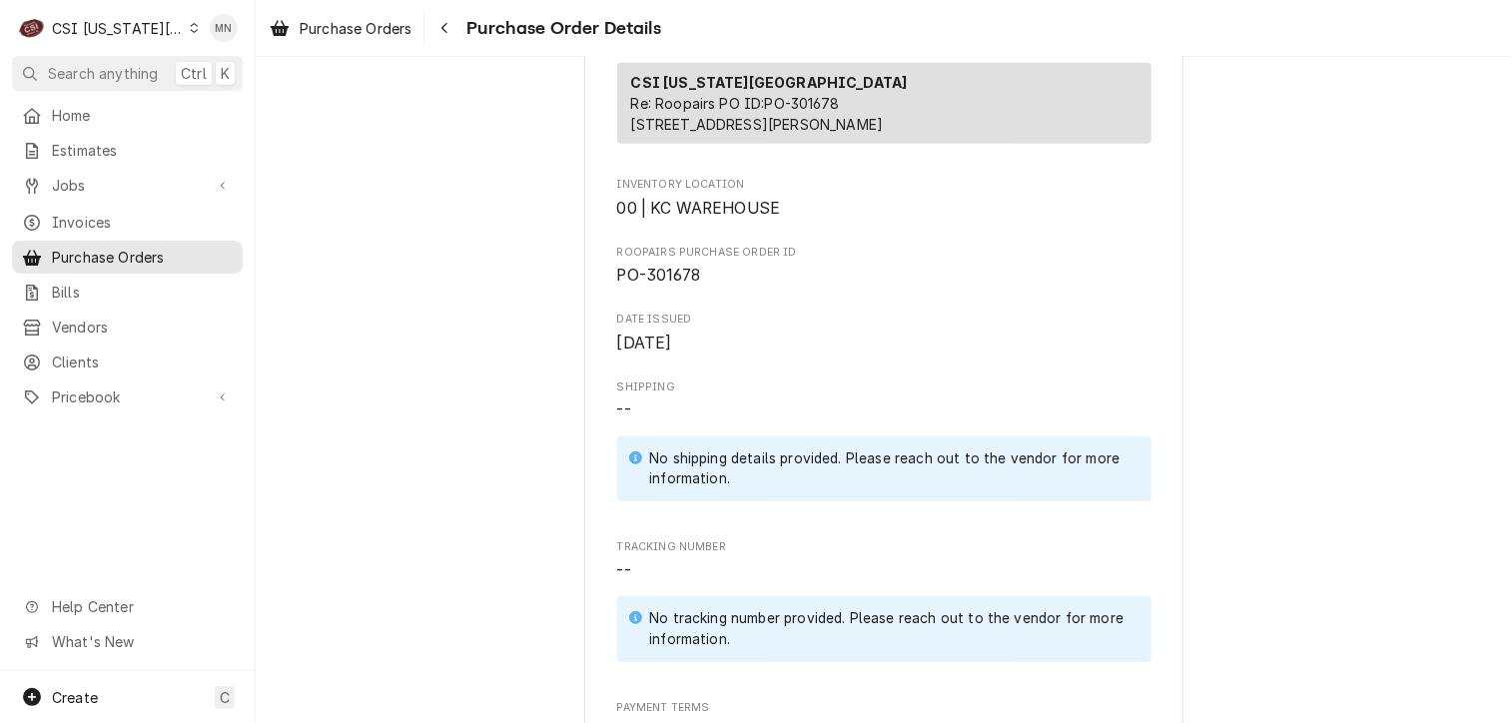
scroll to position [0, 0]
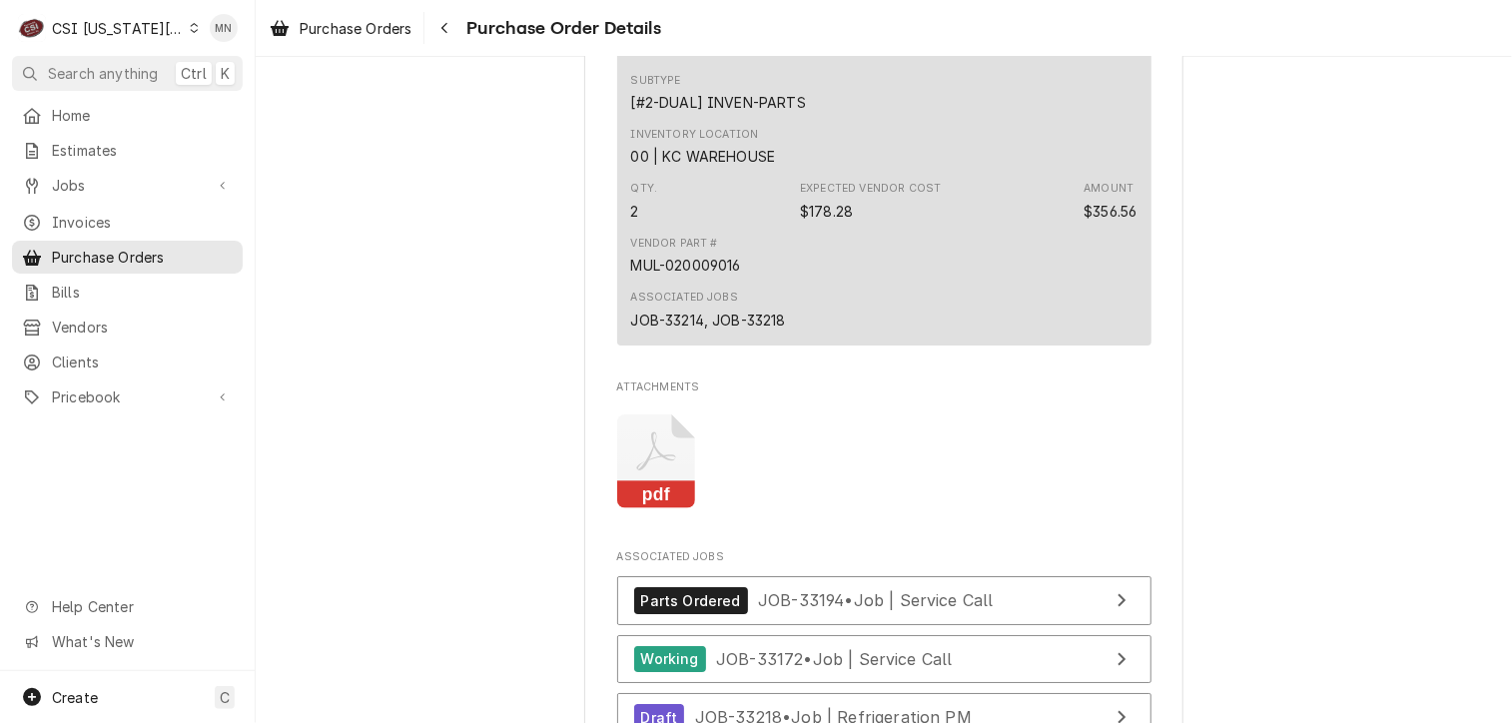
scroll to position [3395, 0]
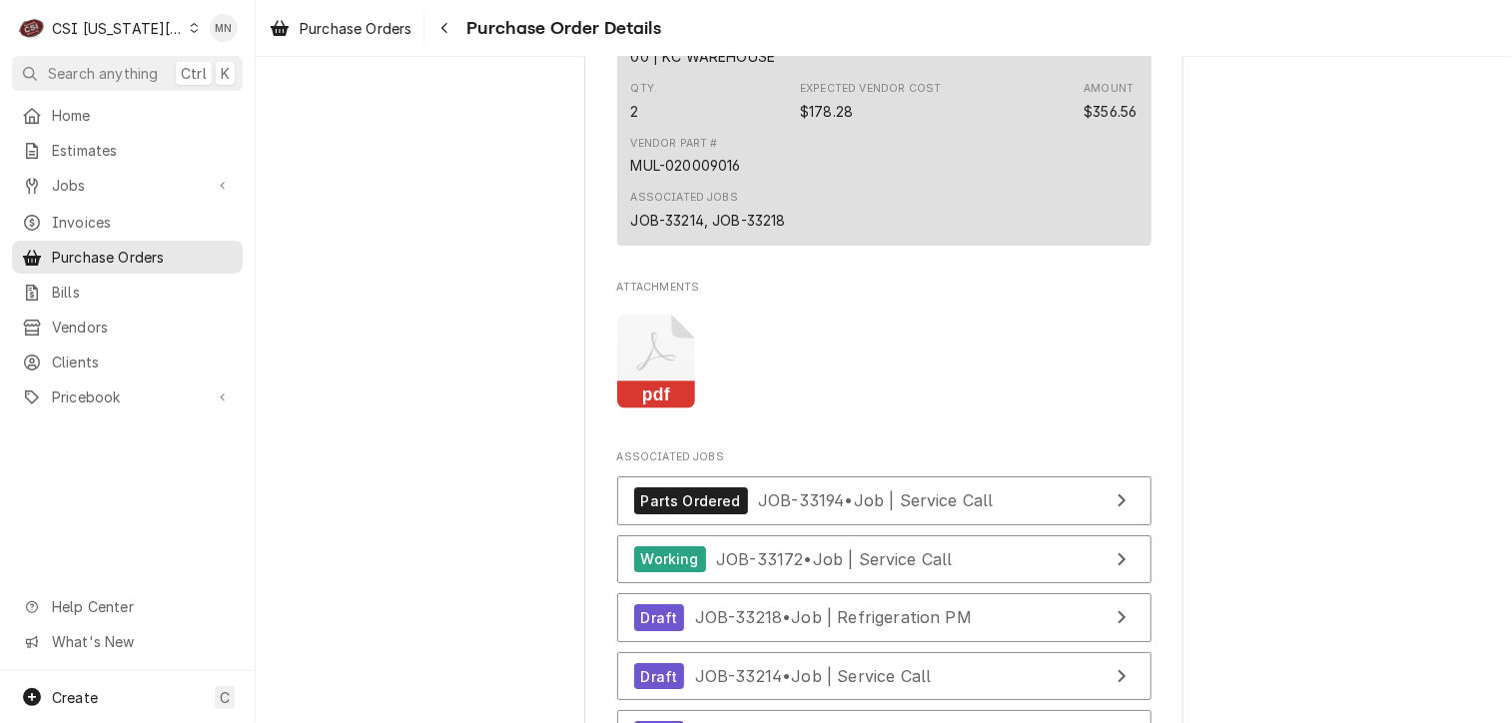
click at [656, 371] on icon "Attachments" at bounding box center [655, 352] width 39 height 39
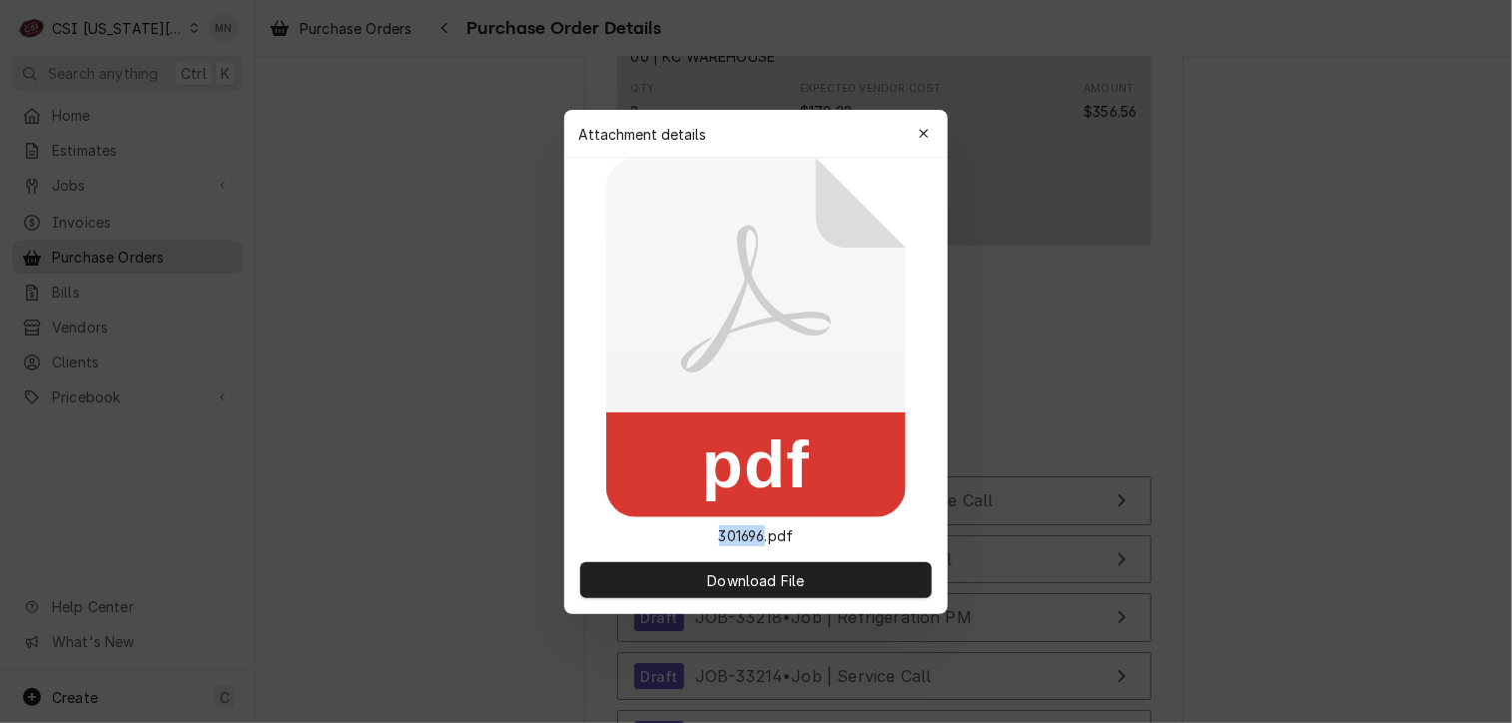
click at [656, 418] on rect at bounding box center [756, 464] width 300 height 105
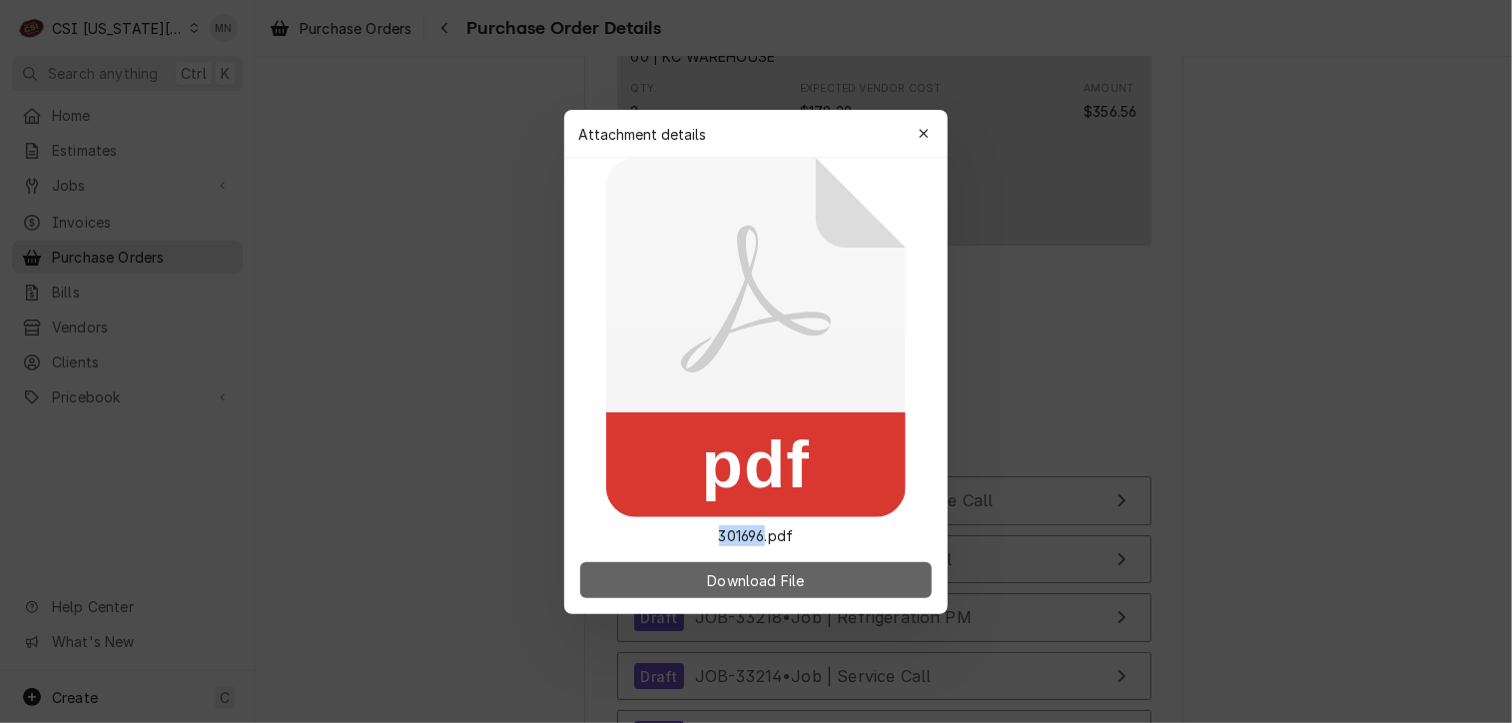
click at [819, 570] on button "Download File" at bounding box center [756, 580] width 352 height 36
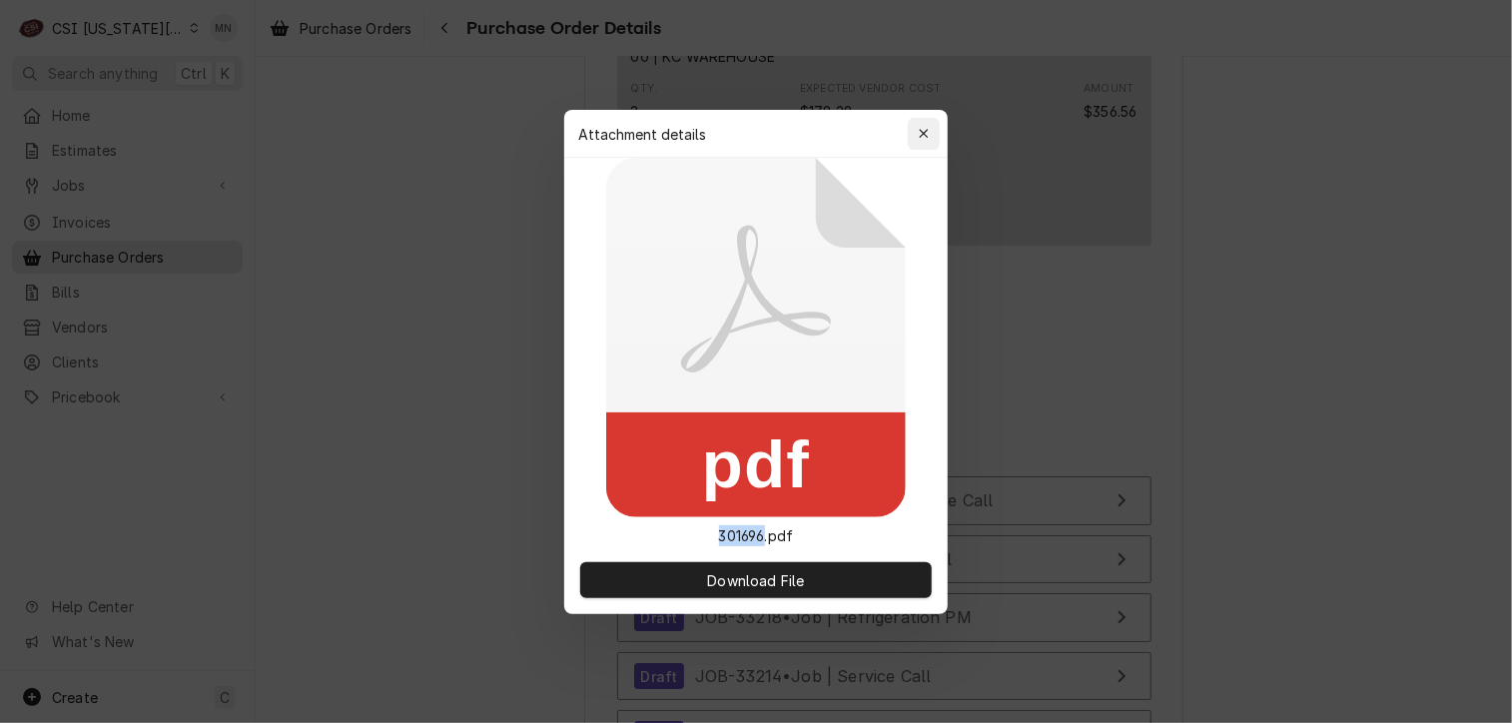
click at [904, 129] on div "Attachment details Close" at bounding box center [755, 134] width 383 height 48
click at [927, 122] on button "button" at bounding box center [924, 134] width 32 height 32
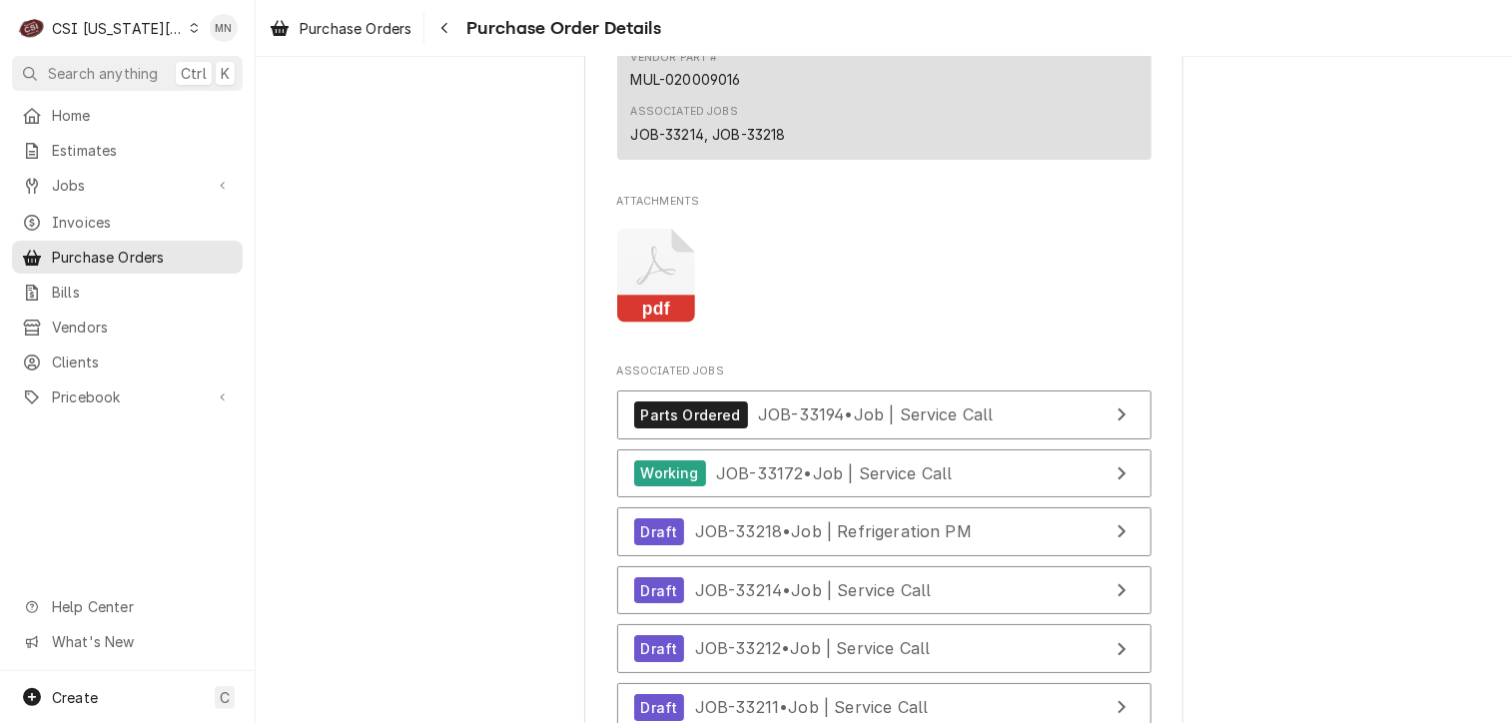
scroll to position [3695, 0]
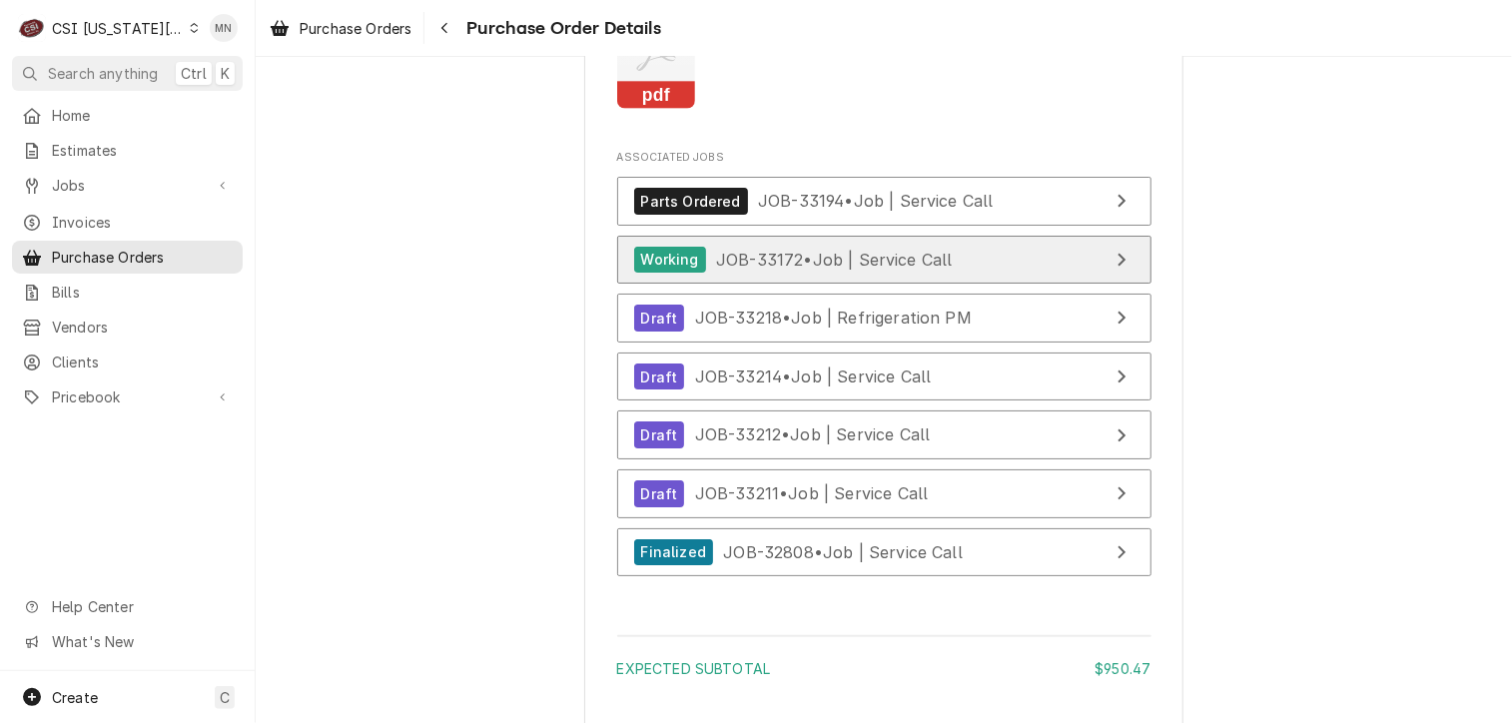
click at [851, 269] on span "JOB-33172 • Job | Service Call" at bounding box center [834, 259] width 237 height 20
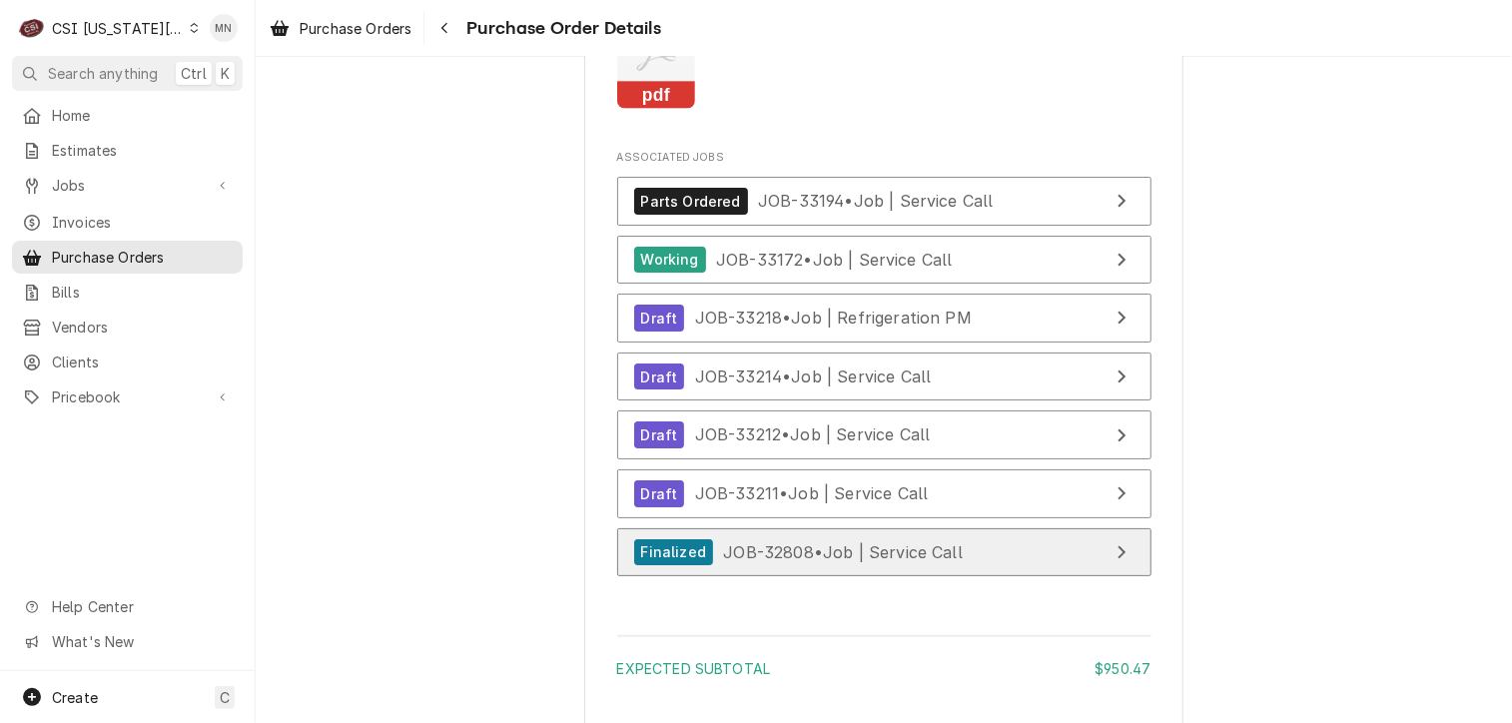
click at [821, 566] on div "Finalized JOB-32808 • Job | Service Call" at bounding box center [798, 552] width 329 height 27
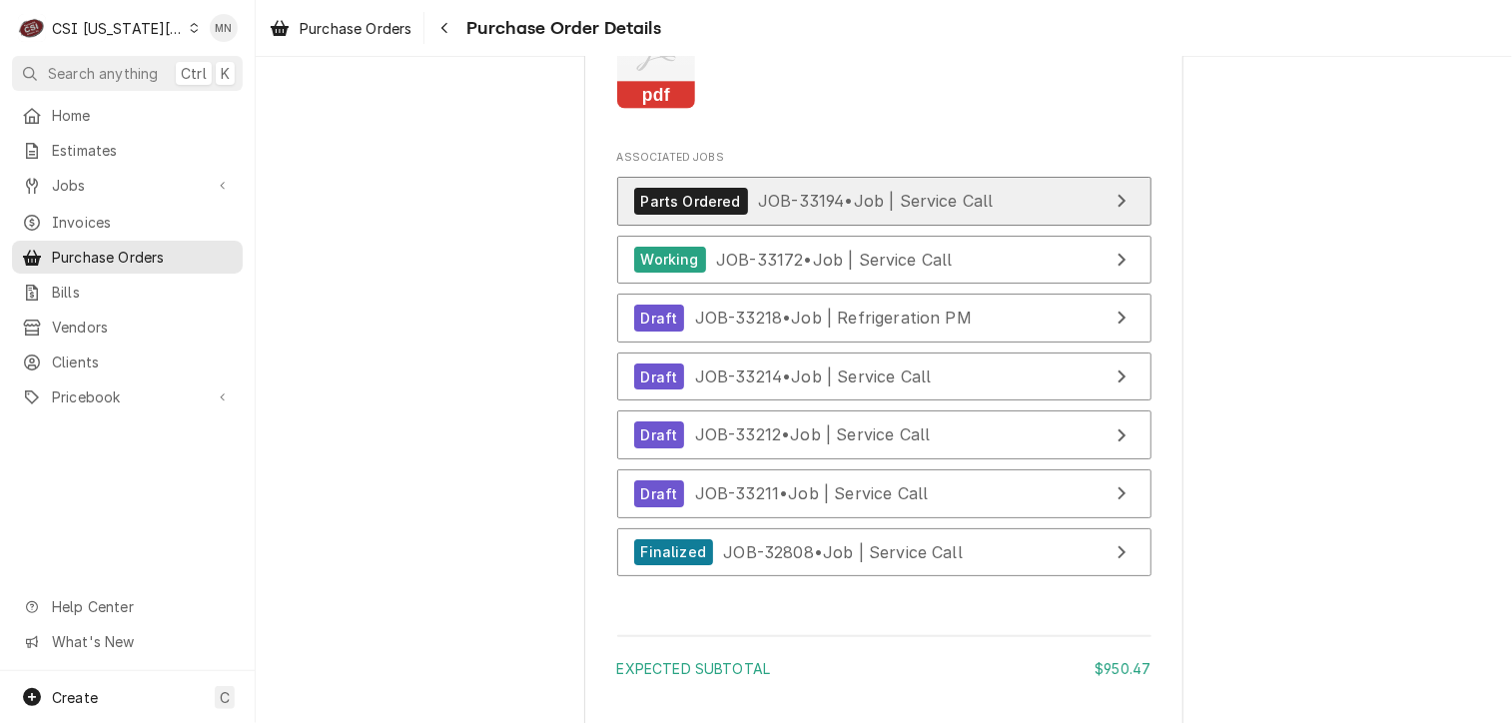
click at [935, 211] on span "JOB-33194 • Job | Service Call" at bounding box center [876, 201] width 236 height 20
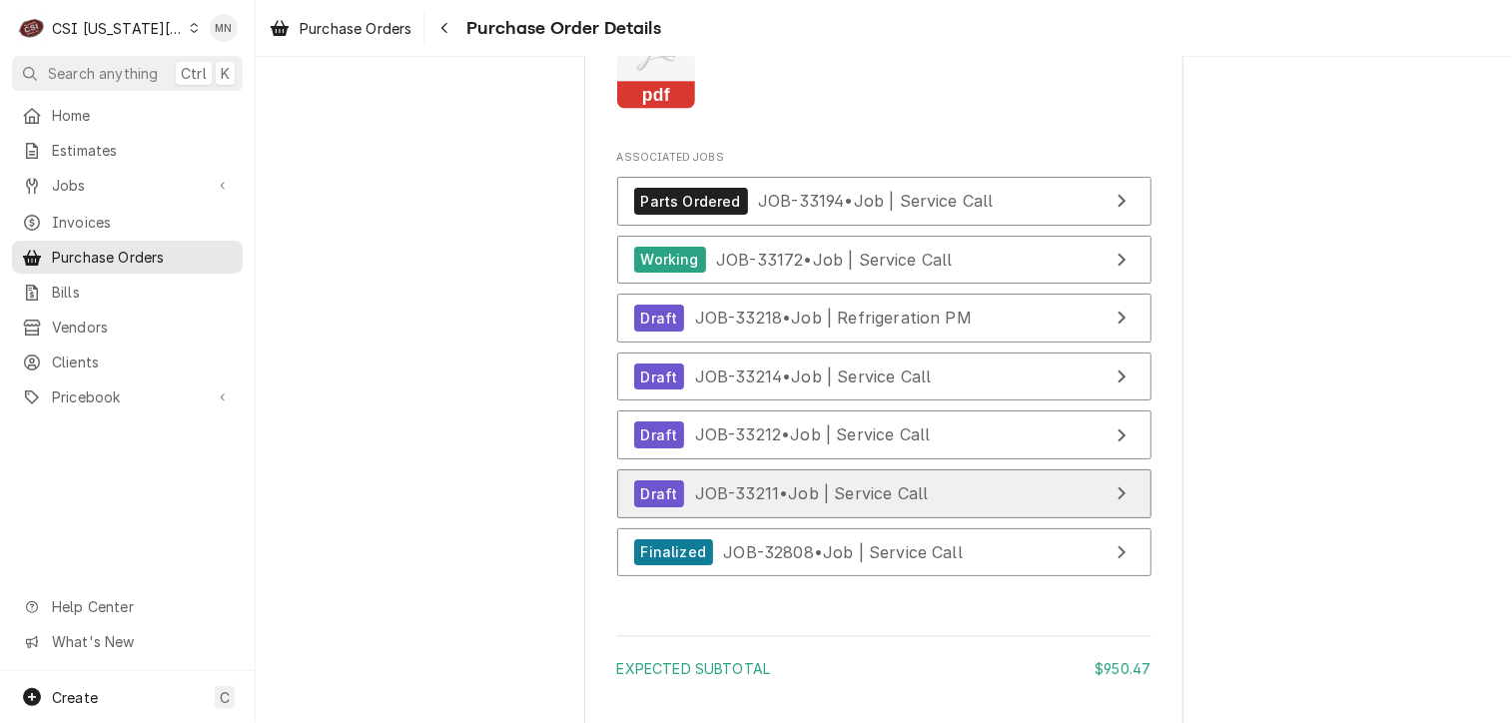
click at [814, 507] on div "Draft JOB-33211 • Job | Service Call" at bounding box center [781, 493] width 295 height 27
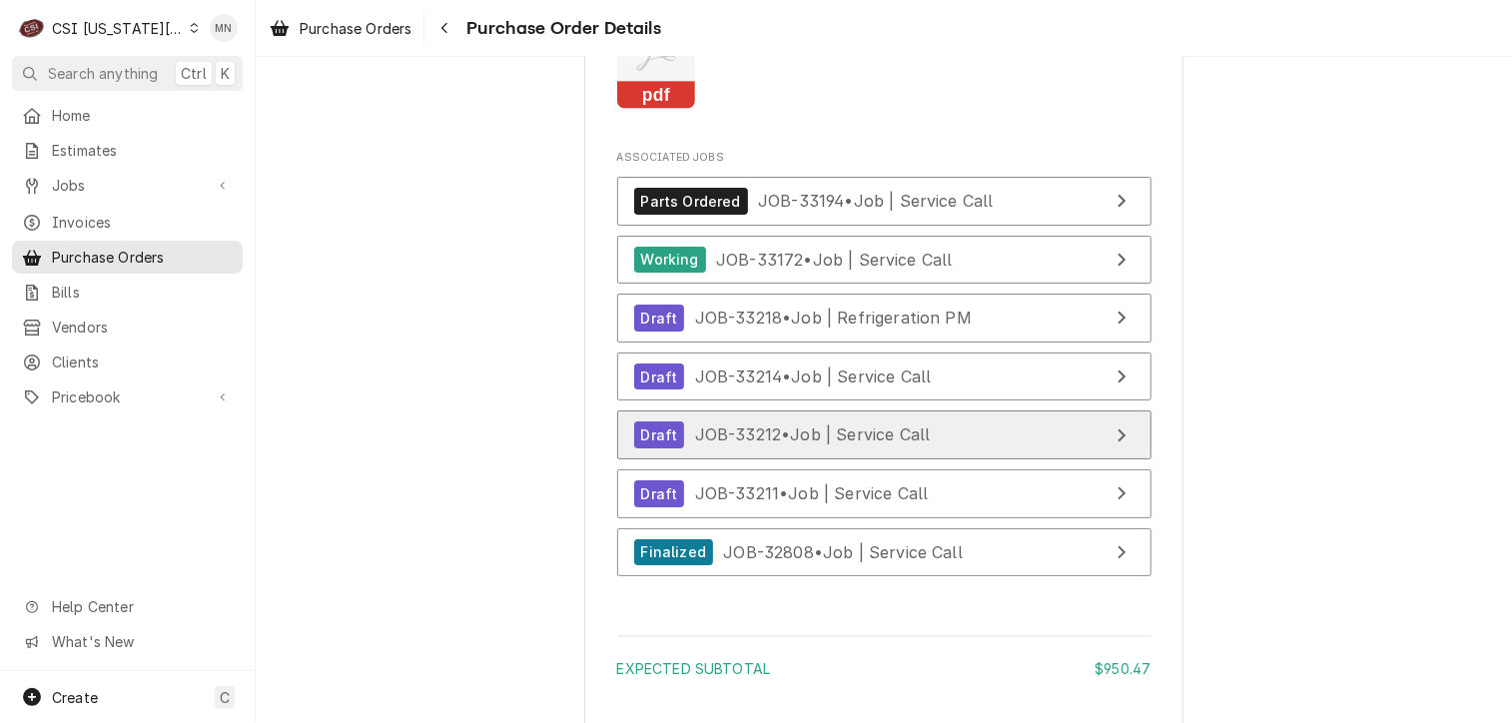
click at [858, 444] on span "JOB-33212 • Job | Service Call" at bounding box center [813, 434] width 236 height 20
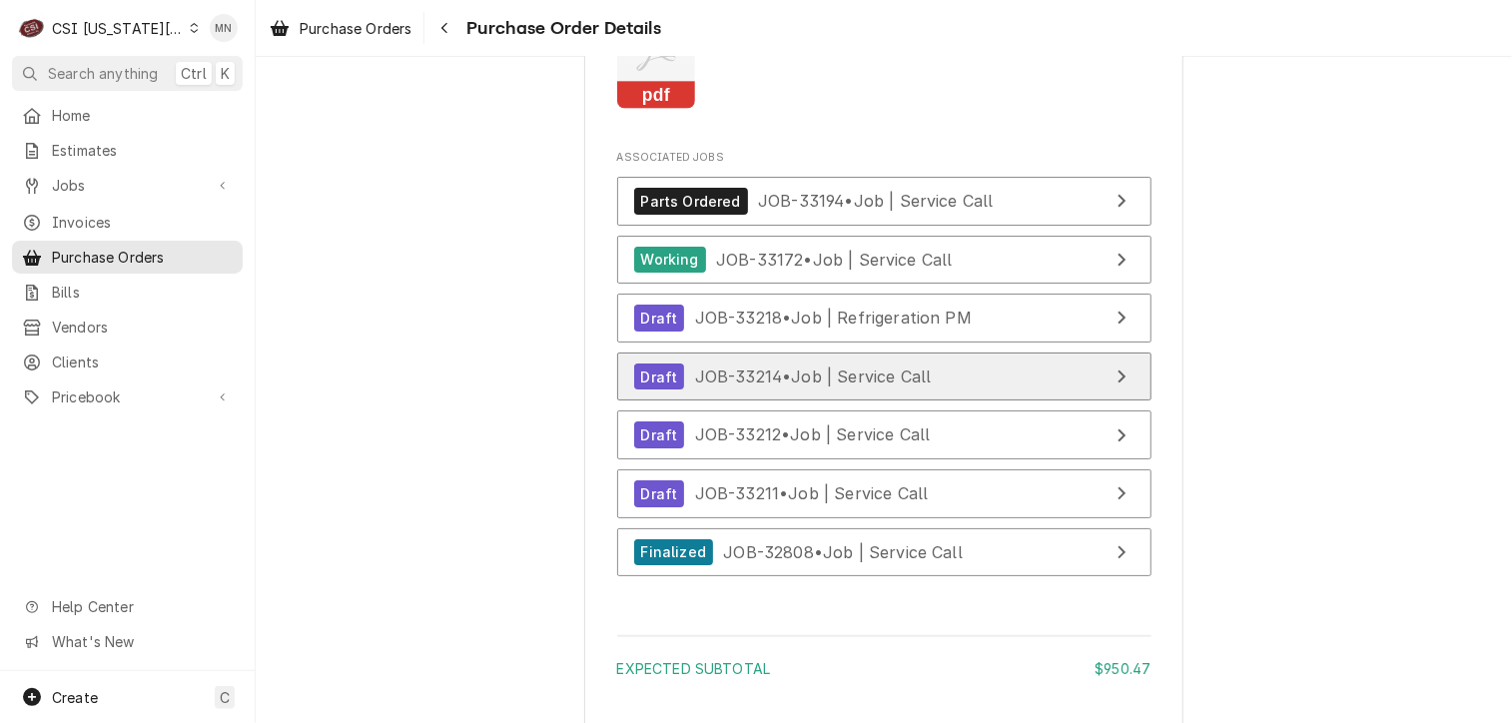
click at [779, 386] on span "JOB-33214 • Job | Service Call" at bounding box center [813, 376] width 237 height 20
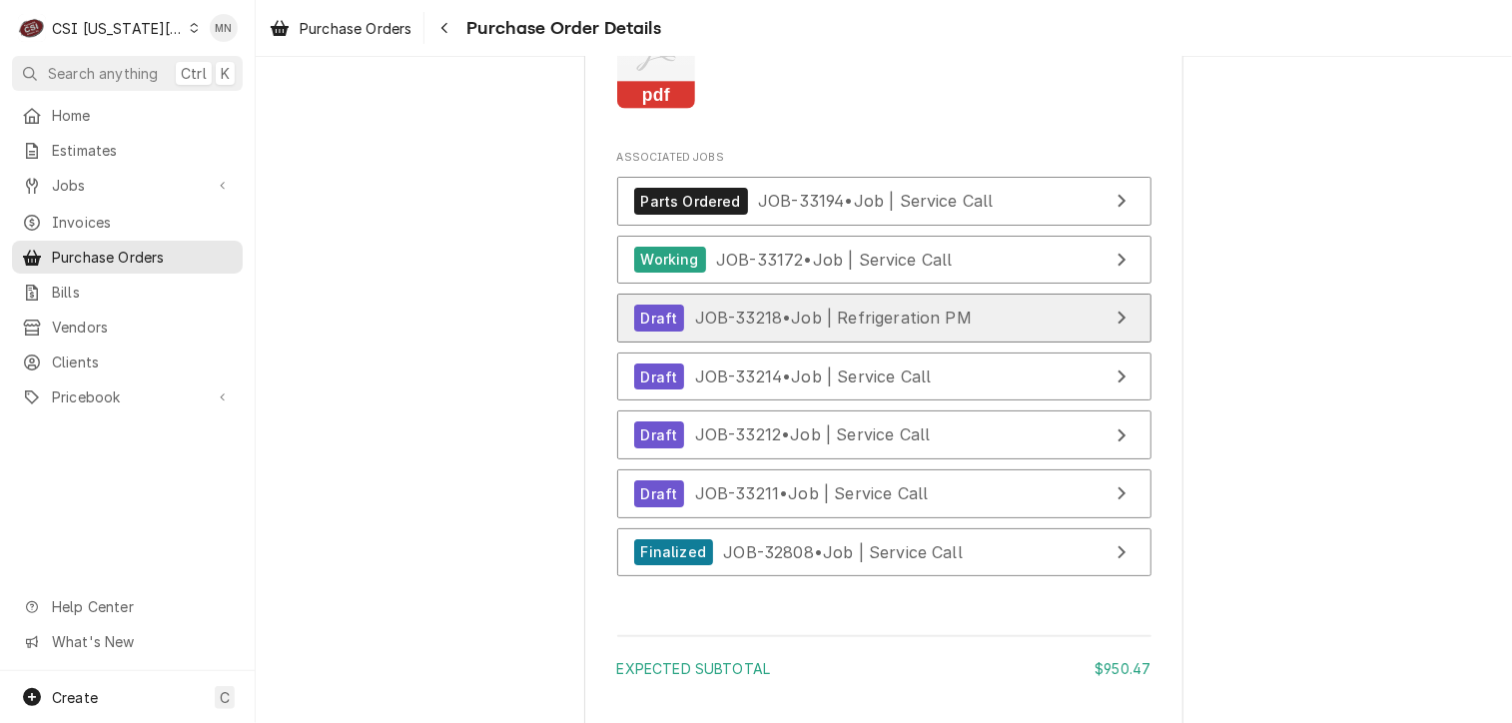
click at [784, 328] on span "JOB-33218 • Job | Refrigeration PM" at bounding box center [833, 318] width 277 height 20
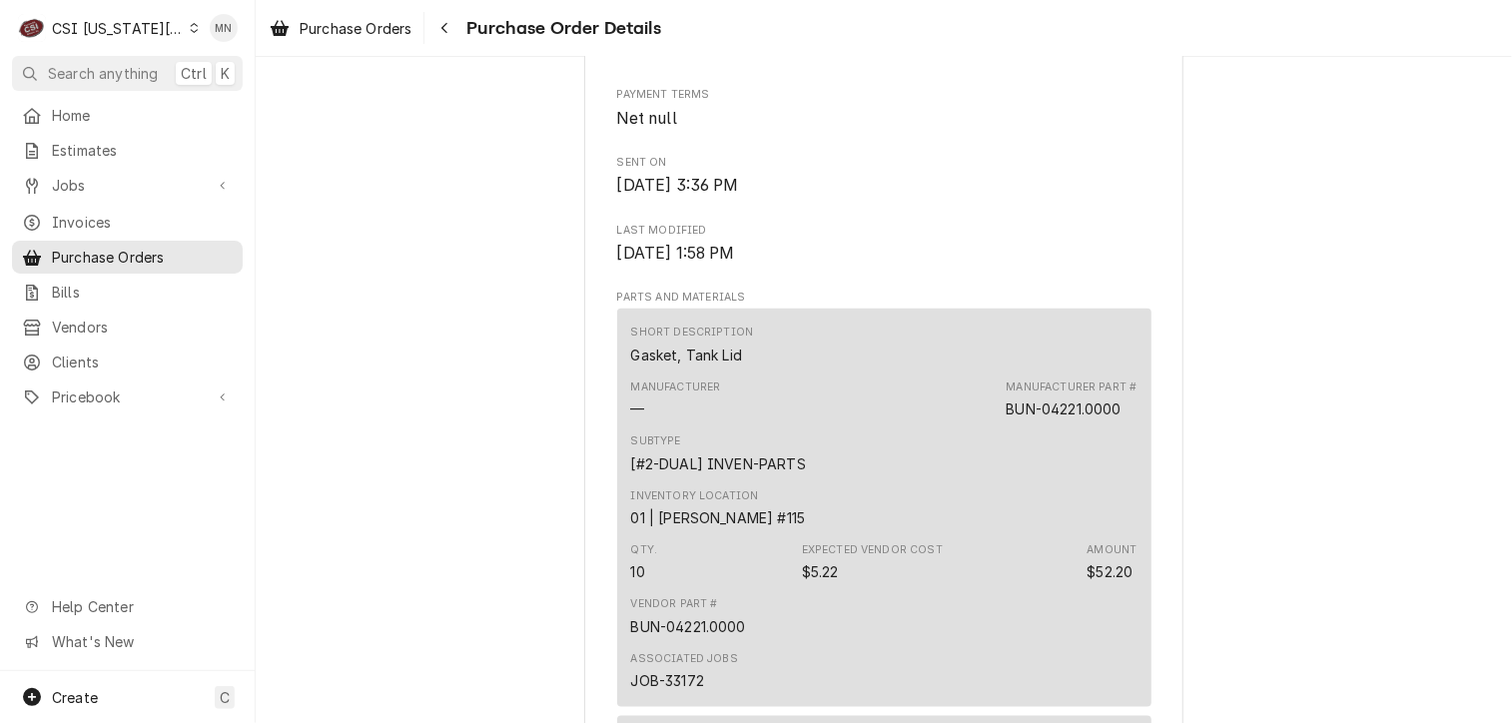
scroll to position [999, 0]
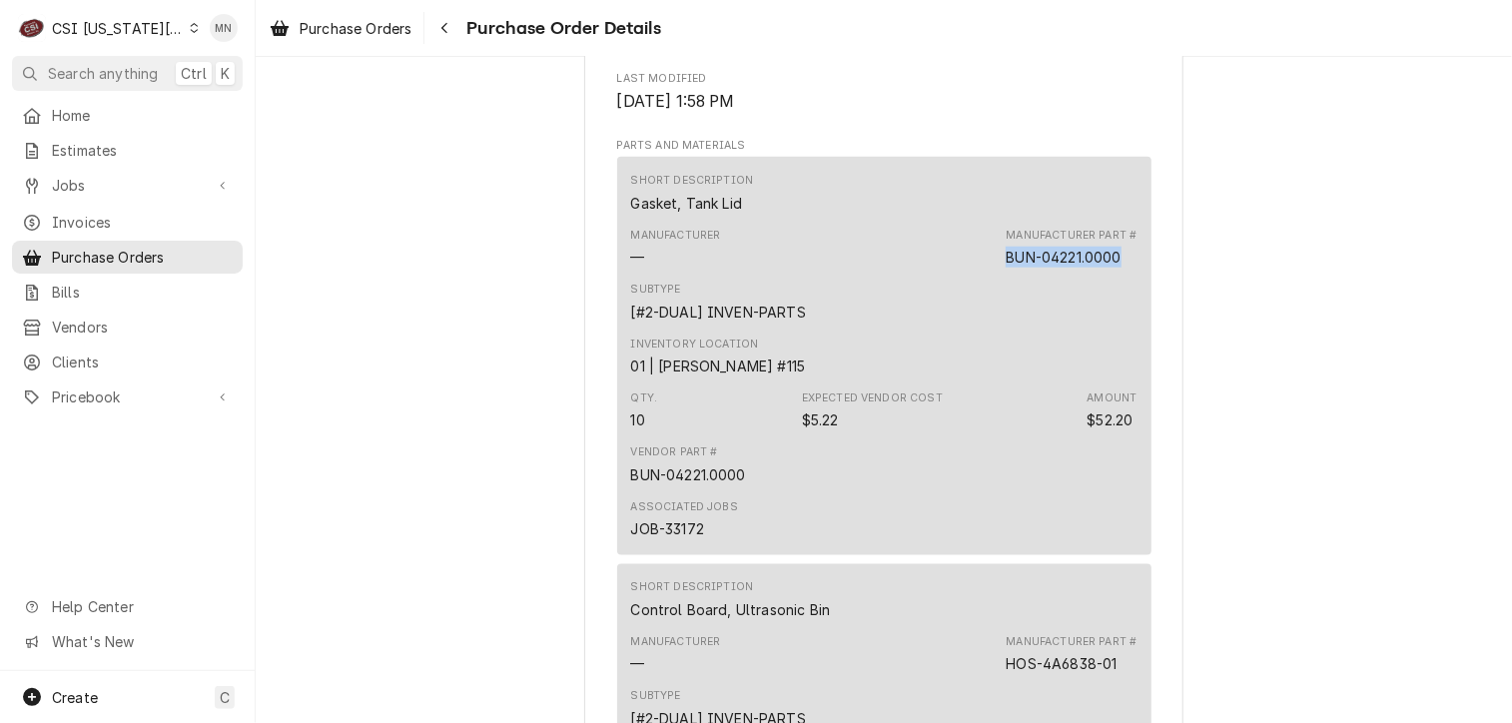
drag, startPoint x: 1122, startPoint y: 324, endPoint x: 999, endPoint y: 319, distance: 123.9
click at [999, 275] on div "Manufacturer — Manufacturer Part # BUN-04221.0000" at bounding box center [884, 248] width 506 height 54
drag, startPoint x: 999, startPoint y: 319, endPoint x: 1015, endPoint y: 323, distance: 16.5
copy div "BUN-04221.0000"
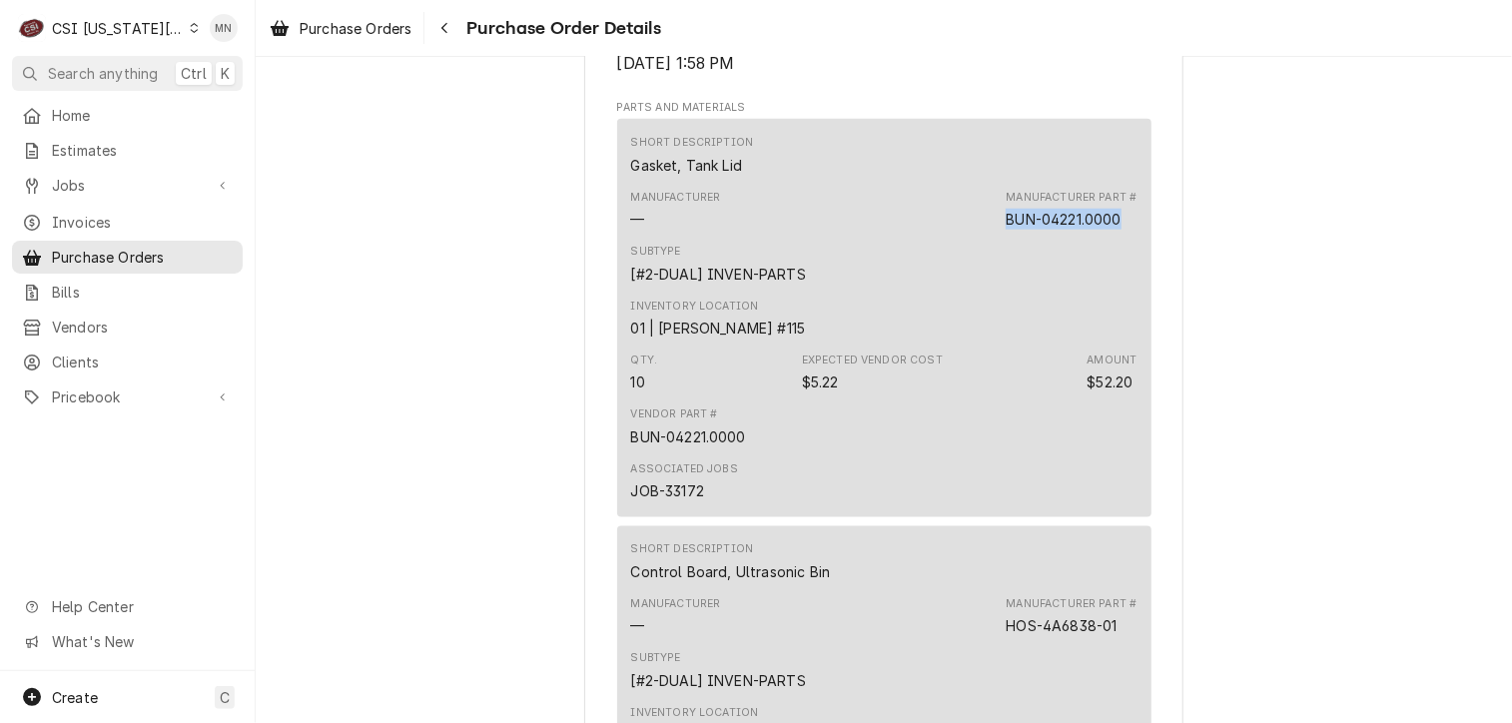
scroll to position [1398, 0]
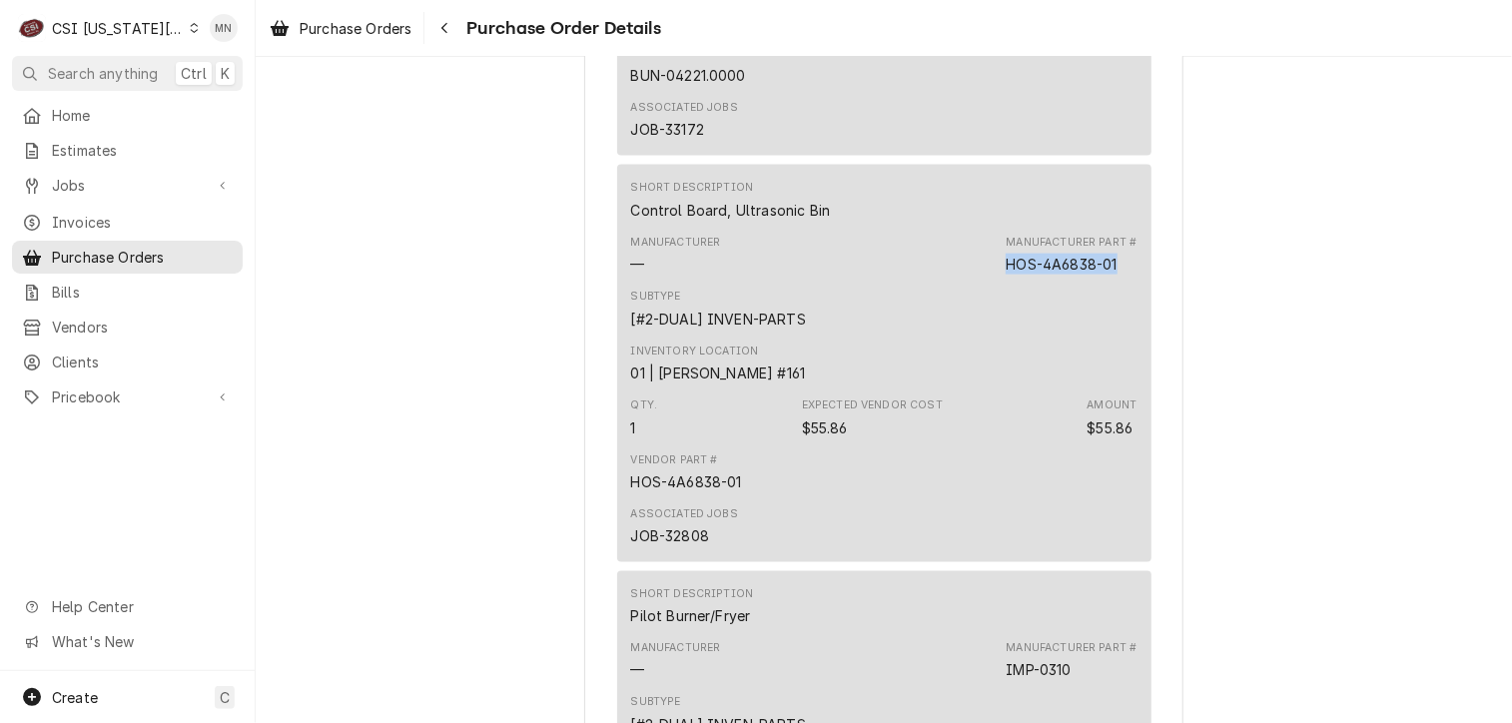
drag, startPoint x: 1117, startPoint y: 324, endPoint x: 1006, endPoint y: 328, distance: 111.9
click at [1006, 275] on div "Manufacturer Part # HOS-4A6838-01" at bounding box center [1071, 255] width 131 height 40
copy div "HOS-4A6838-01"
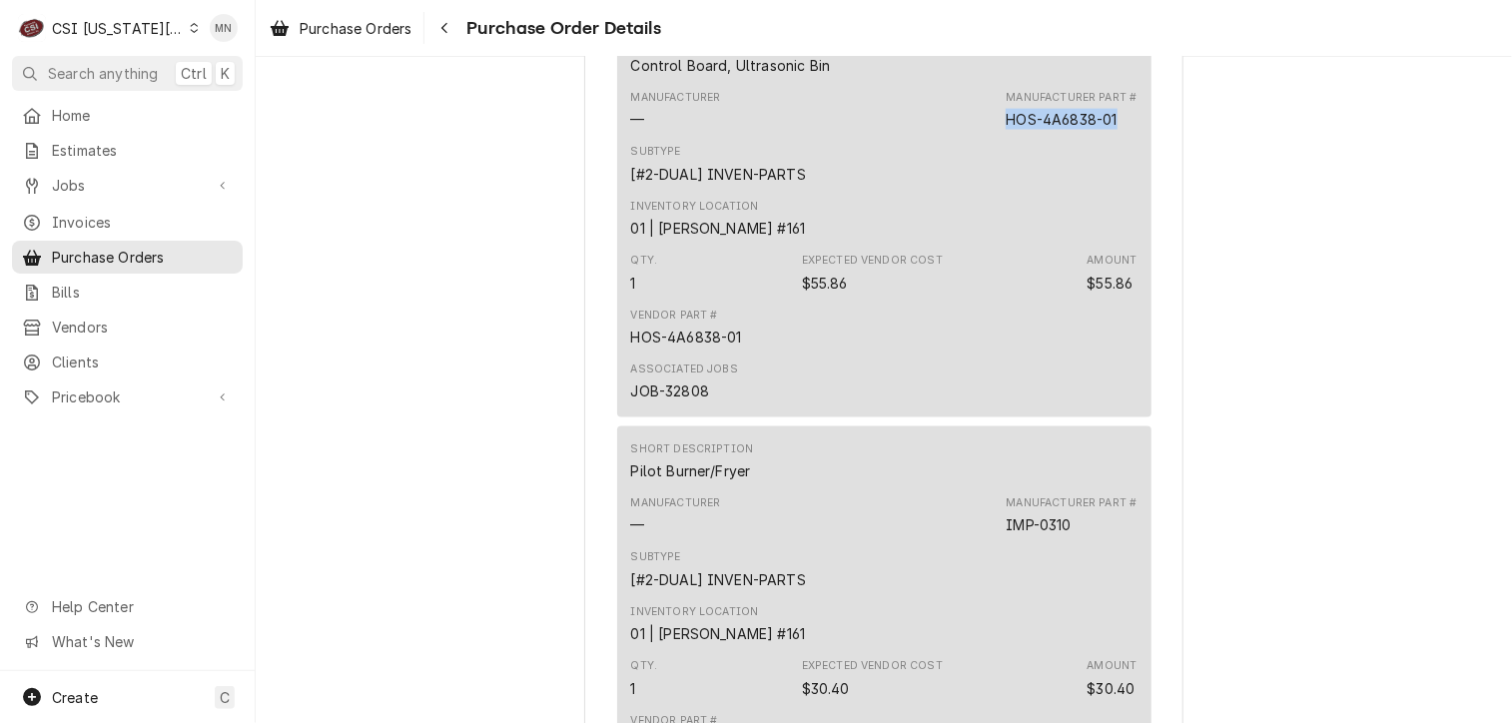
scroll to position [1698, 0]
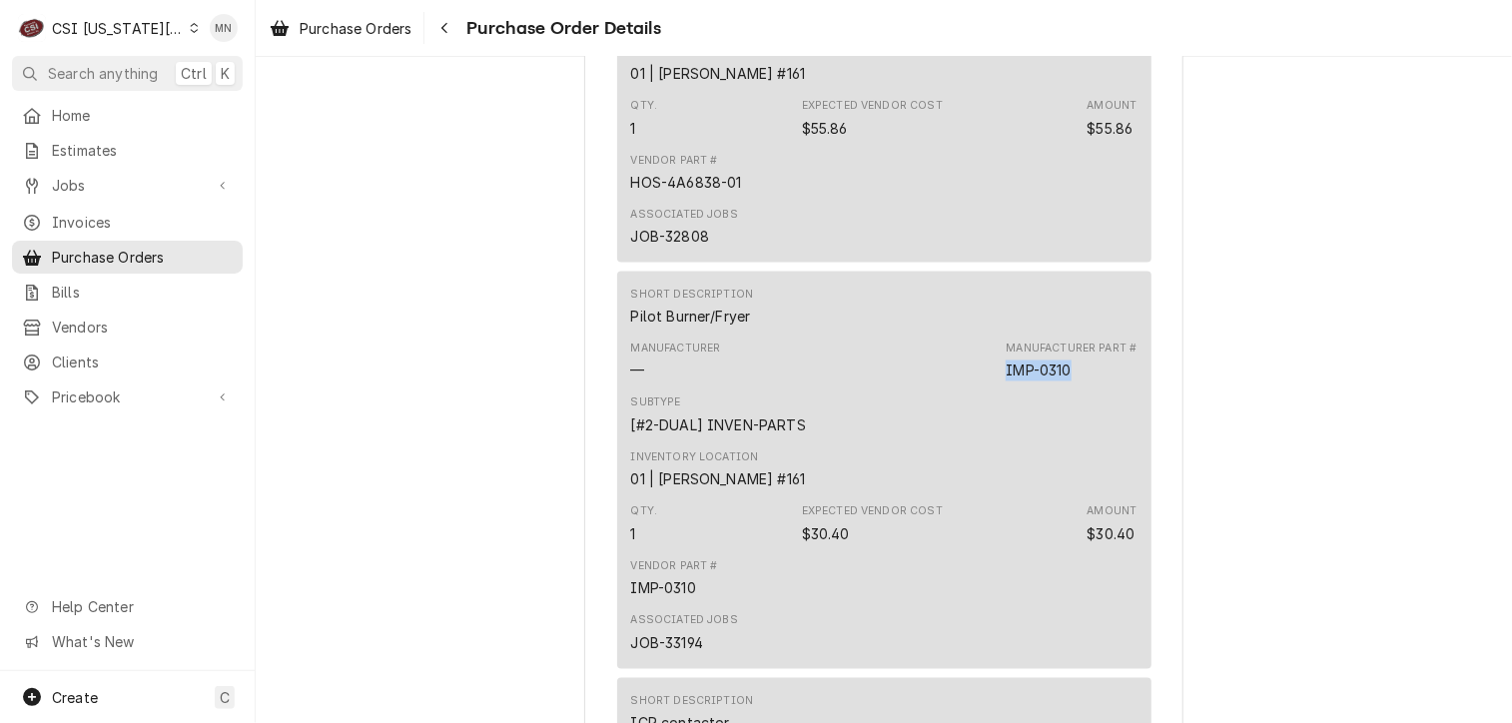
drag, startPoint x: 1074, startPoint y: 434, endPoint x: 995, endPoint y: 436, distance: 79.9
click at [995, 388] on div "Manufacturer — Manufacturer Part # IMP-0310" at bounding box center [884, 362] width 506 height 54
drag, startPoint x: 995, startPoint y: 436, endPoint x: 1011, endPoint y: 434, distance: 16.1
copy div "IMP-0310"
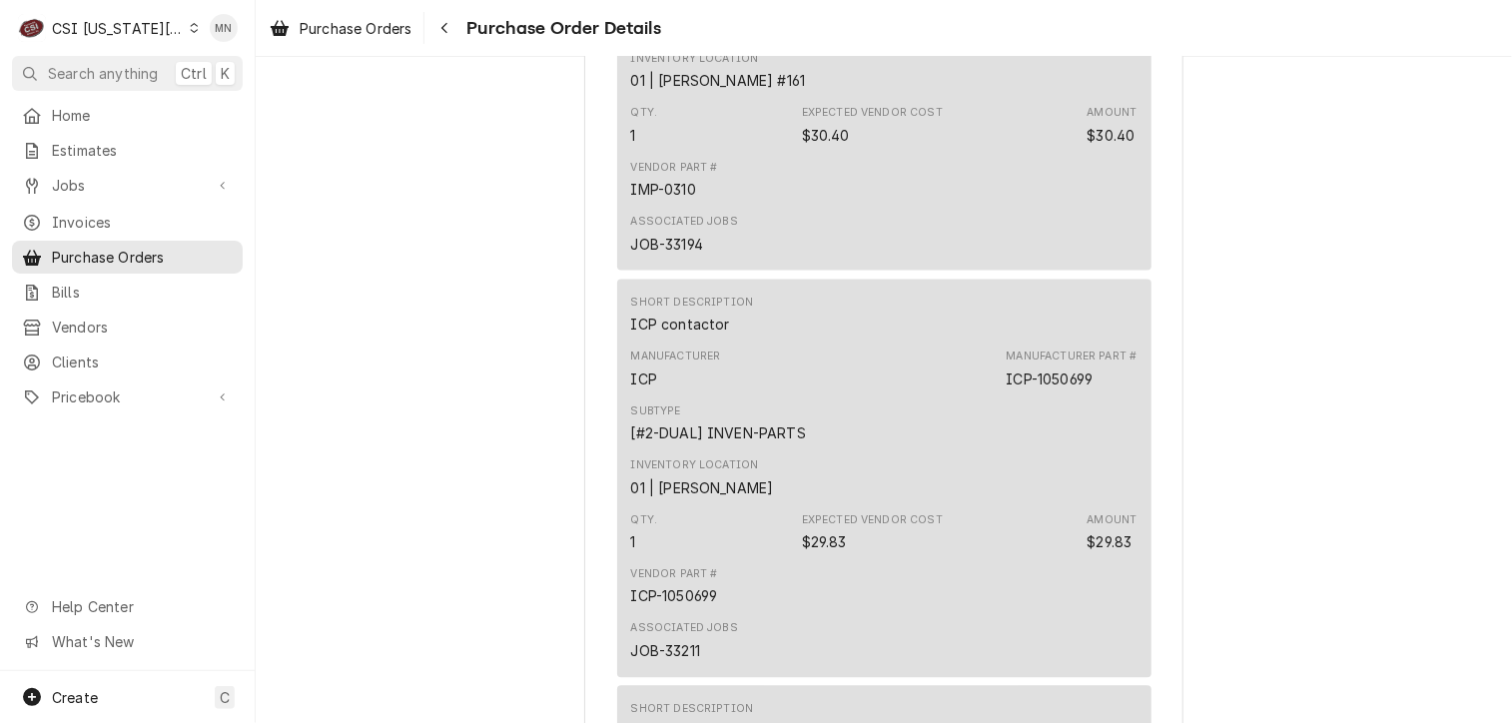
scroll to position [2197, 0]
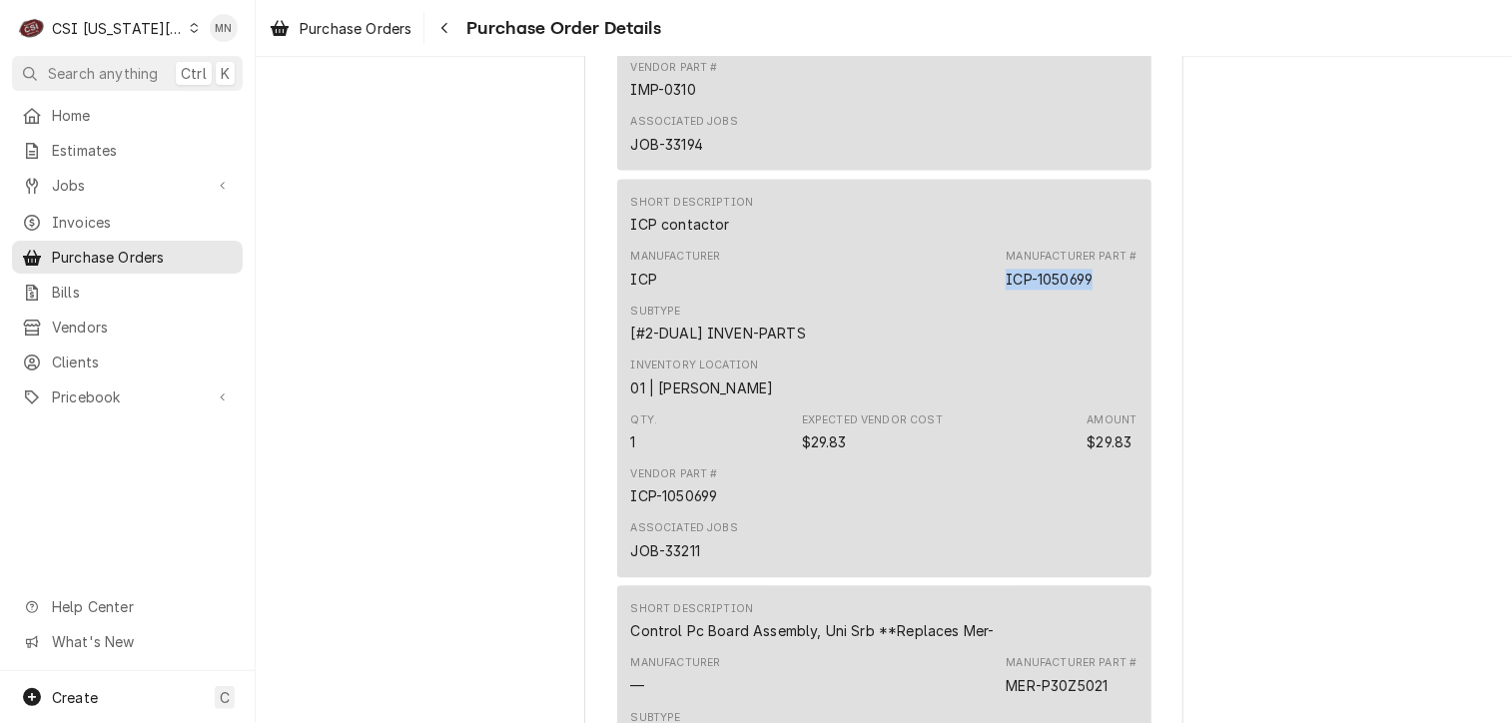
drag, startPoint x: 1088, startPoint y: 341, endPoint x: 999, endPoint y: 342, distance: 89.9
click at [999, 296] on div "Manufacturer ICP Manufacturer Part # ICP-1050699" at bounding box center [884, 269] width 506 height 54
drag, startPoint x: 999, startPoint y: 342, endPoint x: 1010, endPoint y: 343, distance: 11.0
copy div "ICP-1050699"
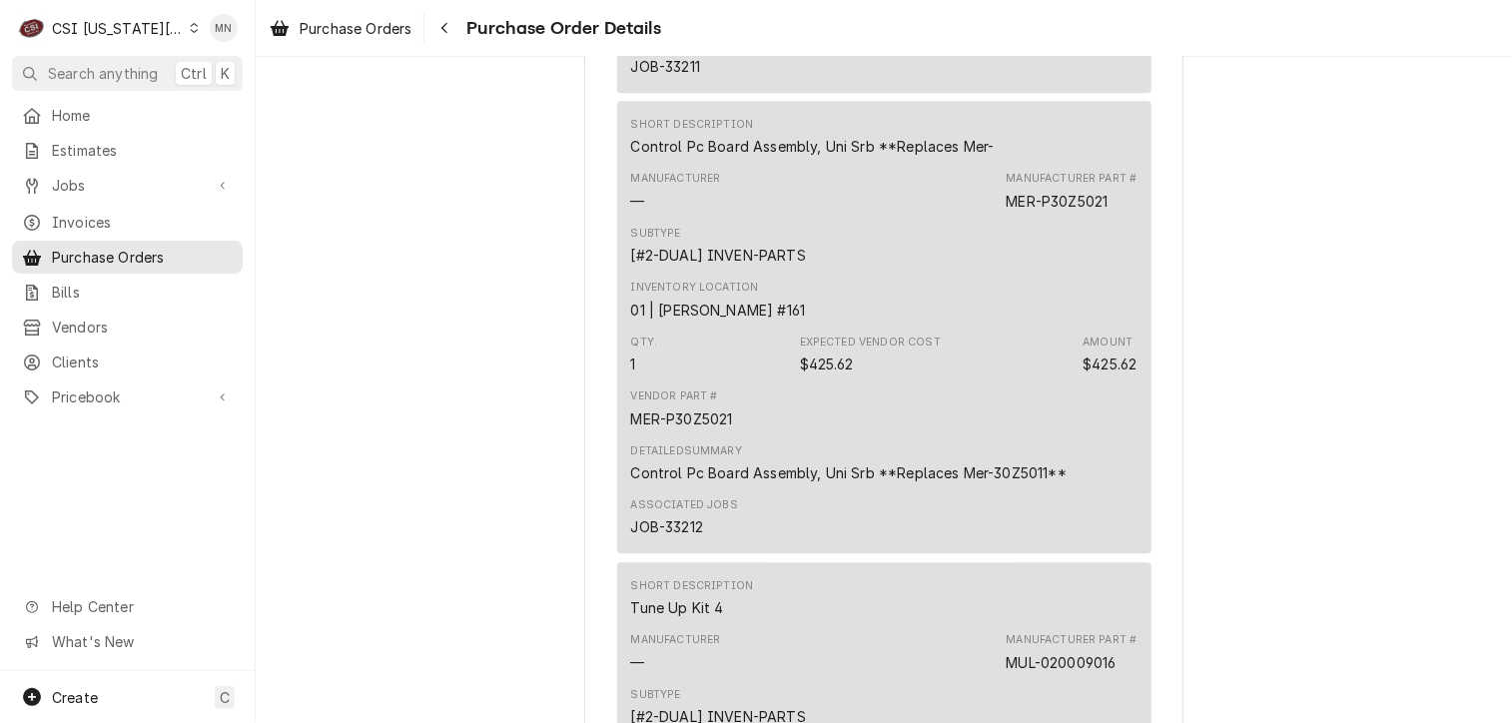
scroll to position [2696, 0]
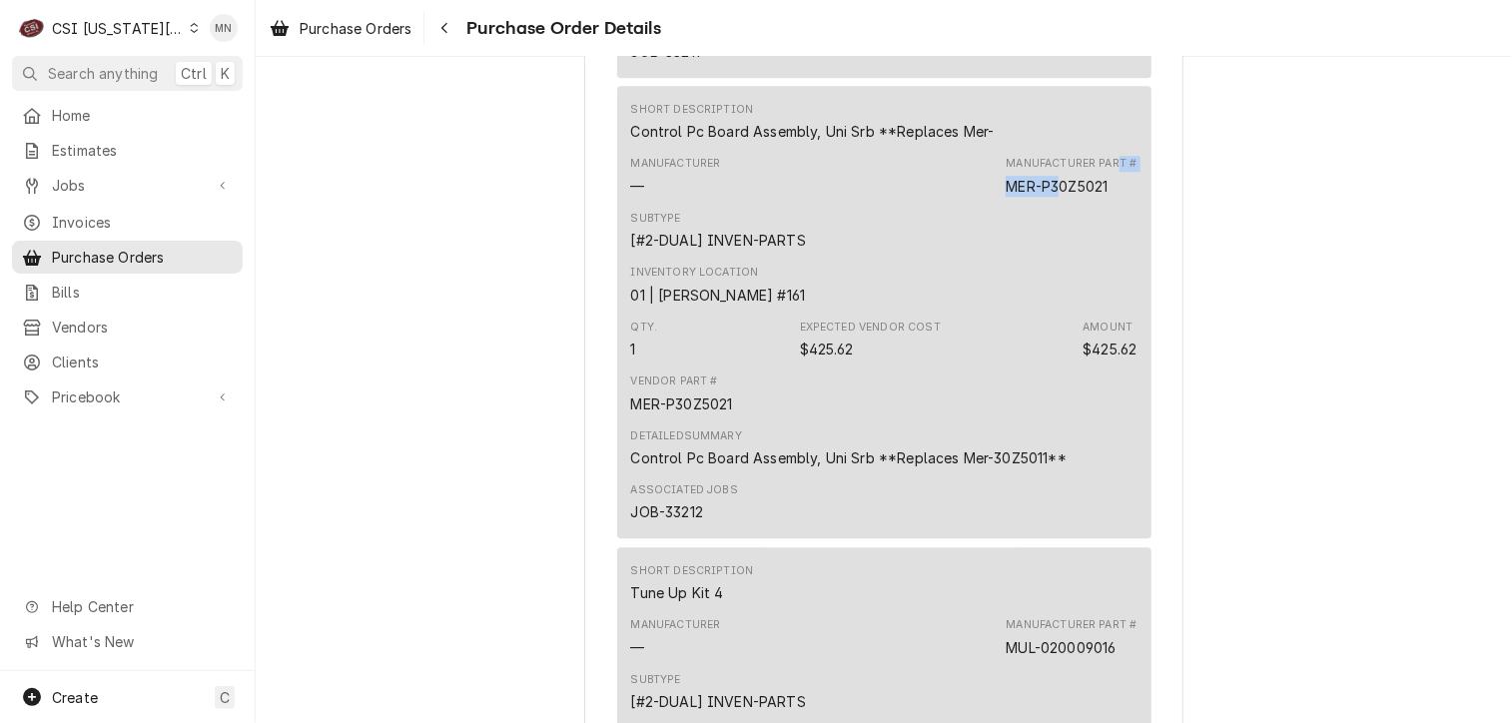
drag, startPoint x: 1115, startPoint y: 242, endPoint x: 1057, endPoint y: 247, distance: 59.1
click at [1057, 196] on div "Manufacturer Part # MER-P30Z5021" at bounding box center [1071, 176] width 131 height 40
drag, startPoint x: 1057, startPoint y: 247, endPoint x: 1094, endPoint y: 259, distance: 39.8
click at [1094, 197] on div "MER-P30Z5021" at bounding box center [1057, 186] width 102 height 21
drag, startPoint x: 1111, startPoint y: 249, endPoint x: 1003, endPoint y: 248, distance: 108.9
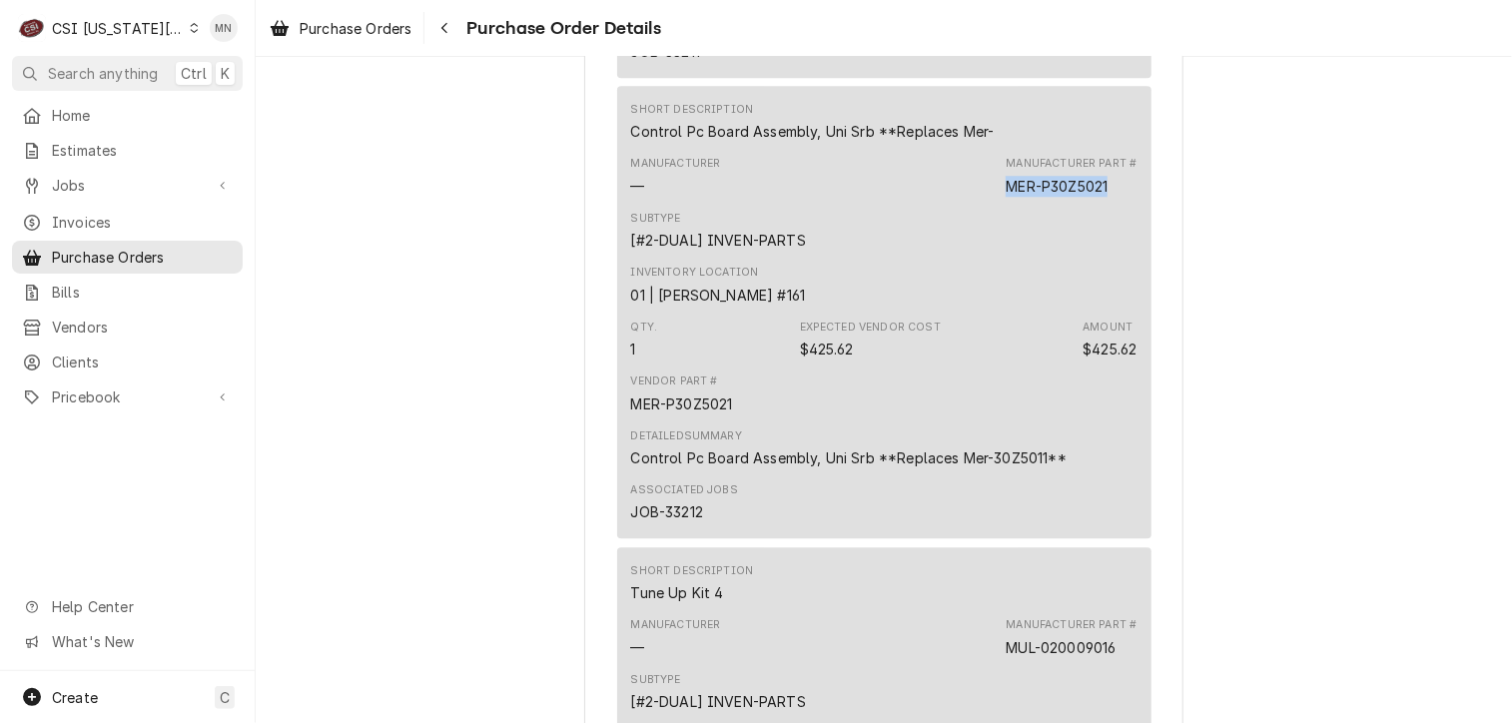
click at [1006, 196] on div "Manufacturer Part # MER-P30Z5021" at bounding box center [1071, 176] width 131 height 40
drag, startPoint x: 1003, startPoint y: 248, endPoint x: 1020, endPoint y: 251, distance: 17.2
copy div "MER-P30Z5021"
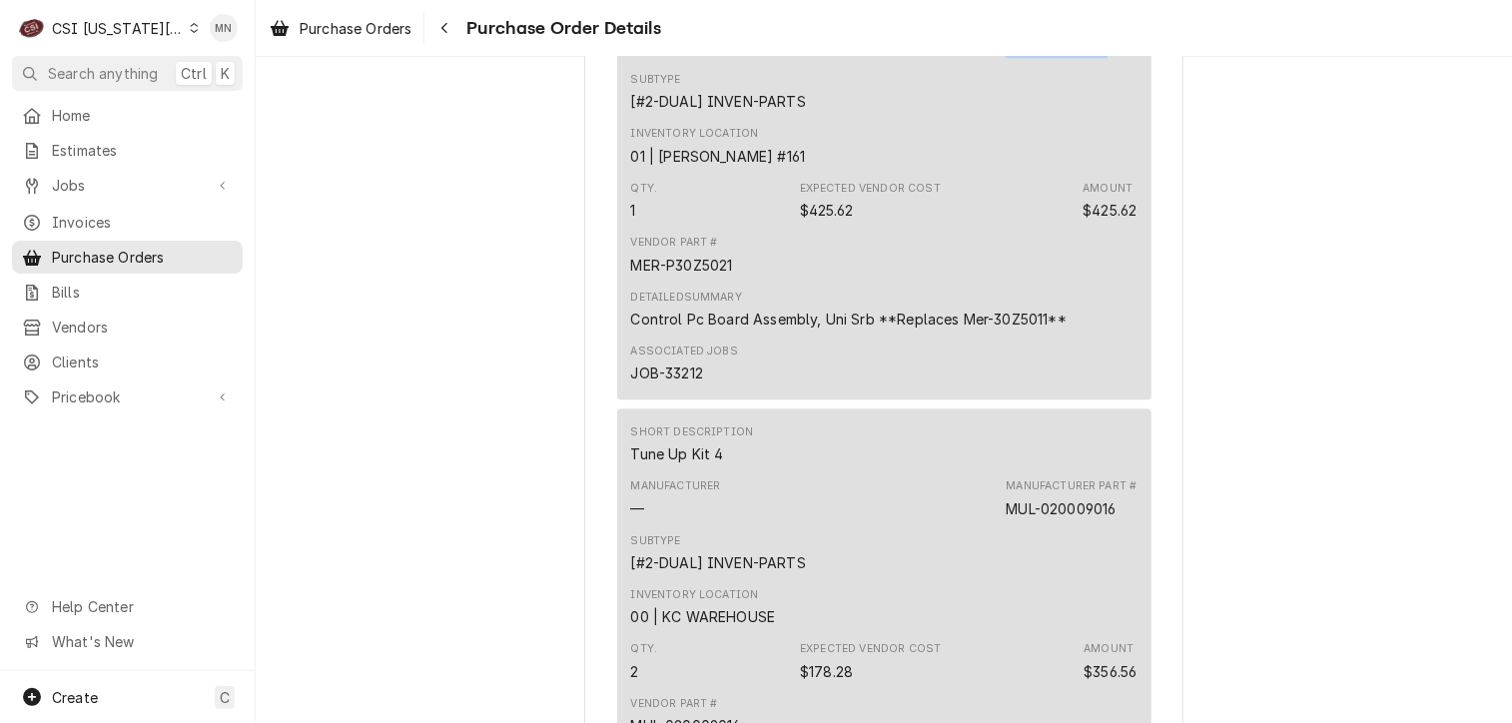
scroll to position [2996, 0]
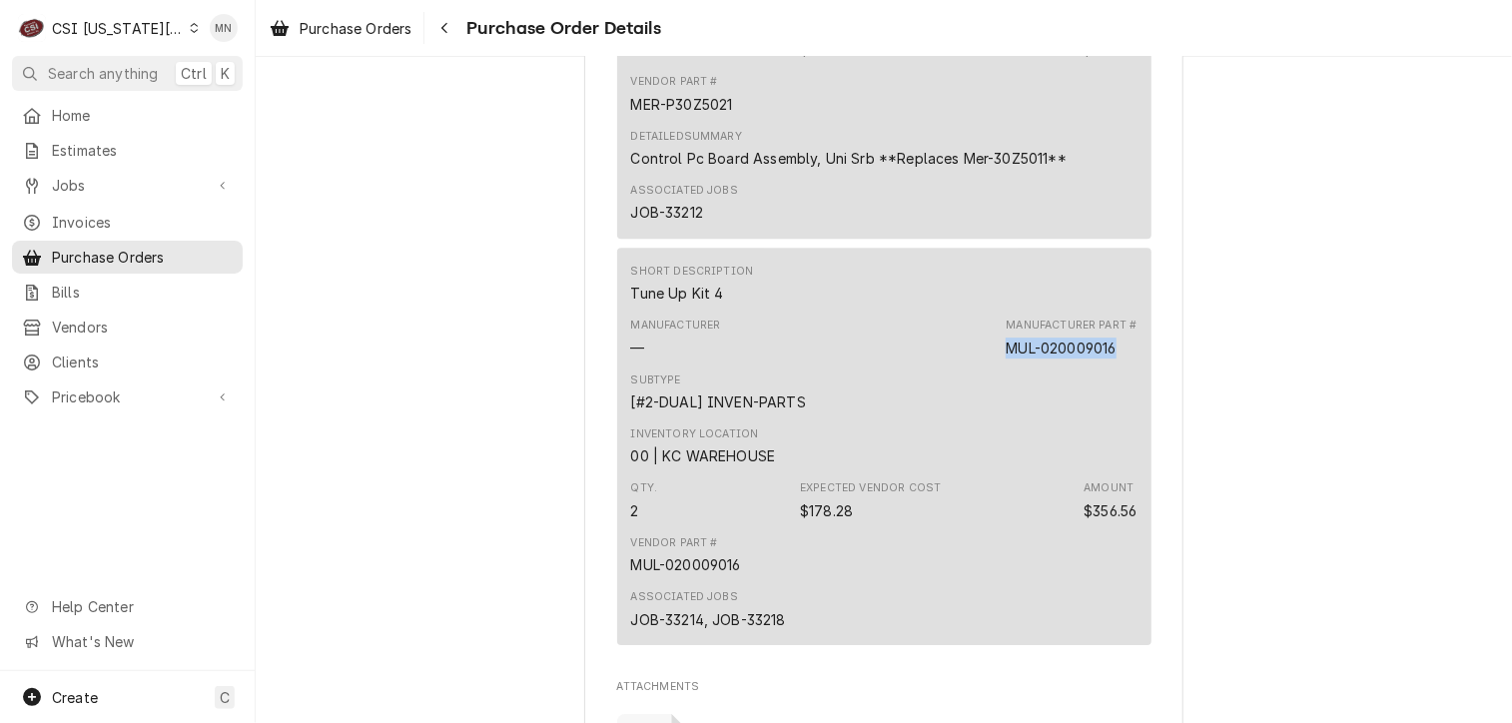
drag, startPoint x: 1120, startPoint y: 417, endPoint x: 1007, endPoint y: 423, distance: 114.0
click at [1007, 364] on div "Manufacturer — Manufacturer Part # MUL-020009016" at bounding box center [884, 338] width 506 height 54
copy div "MUL-020009016"
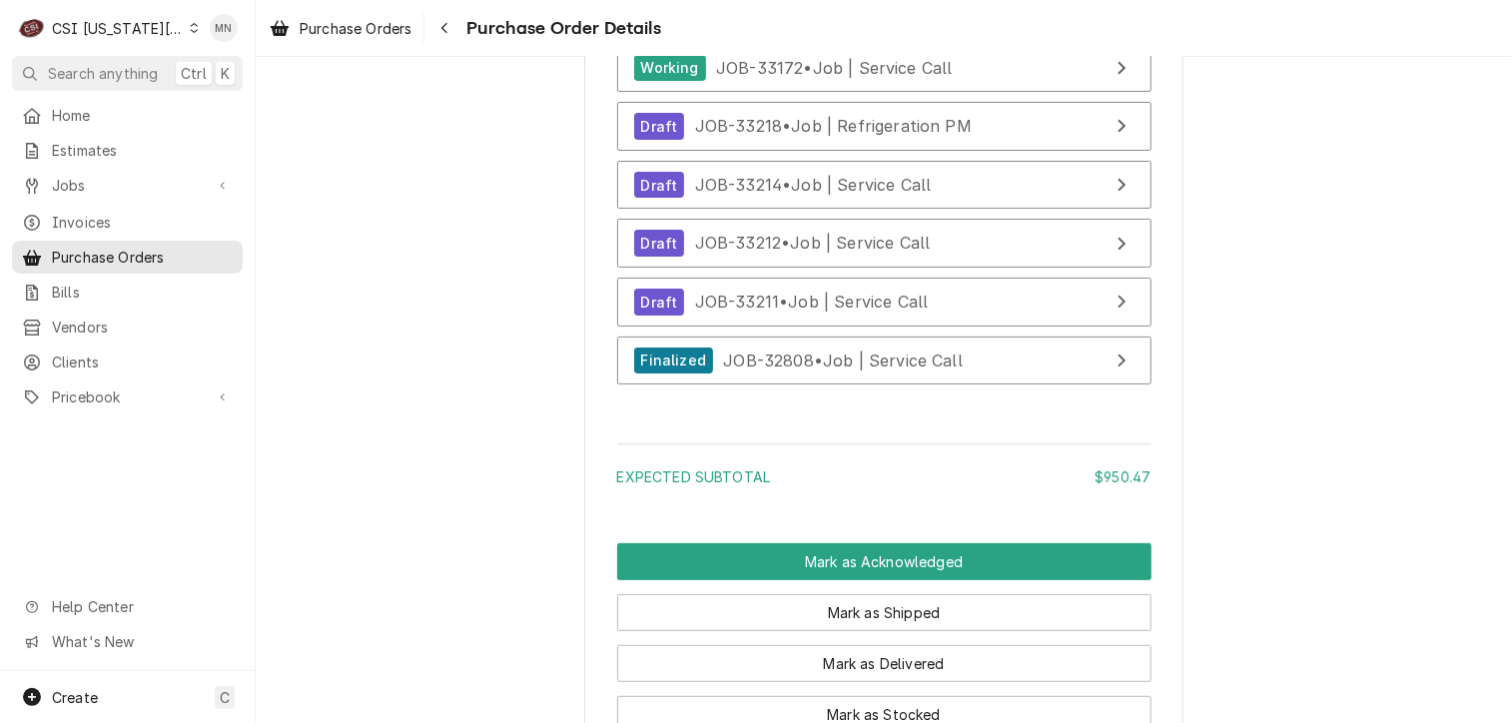
scroll to position [4094, 0]
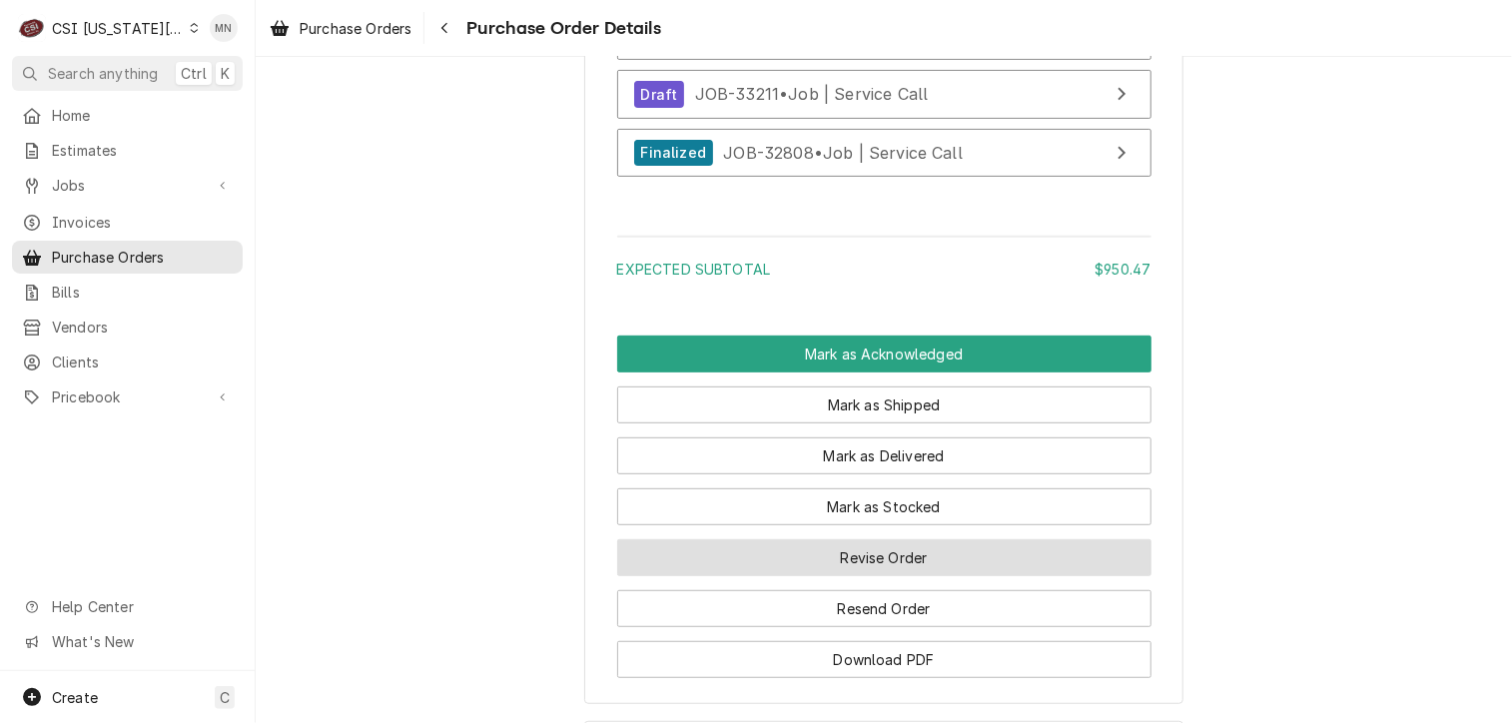
click at [860, 576] on button "Revise Order" at bounding box center [884, 557] width 534 height 37
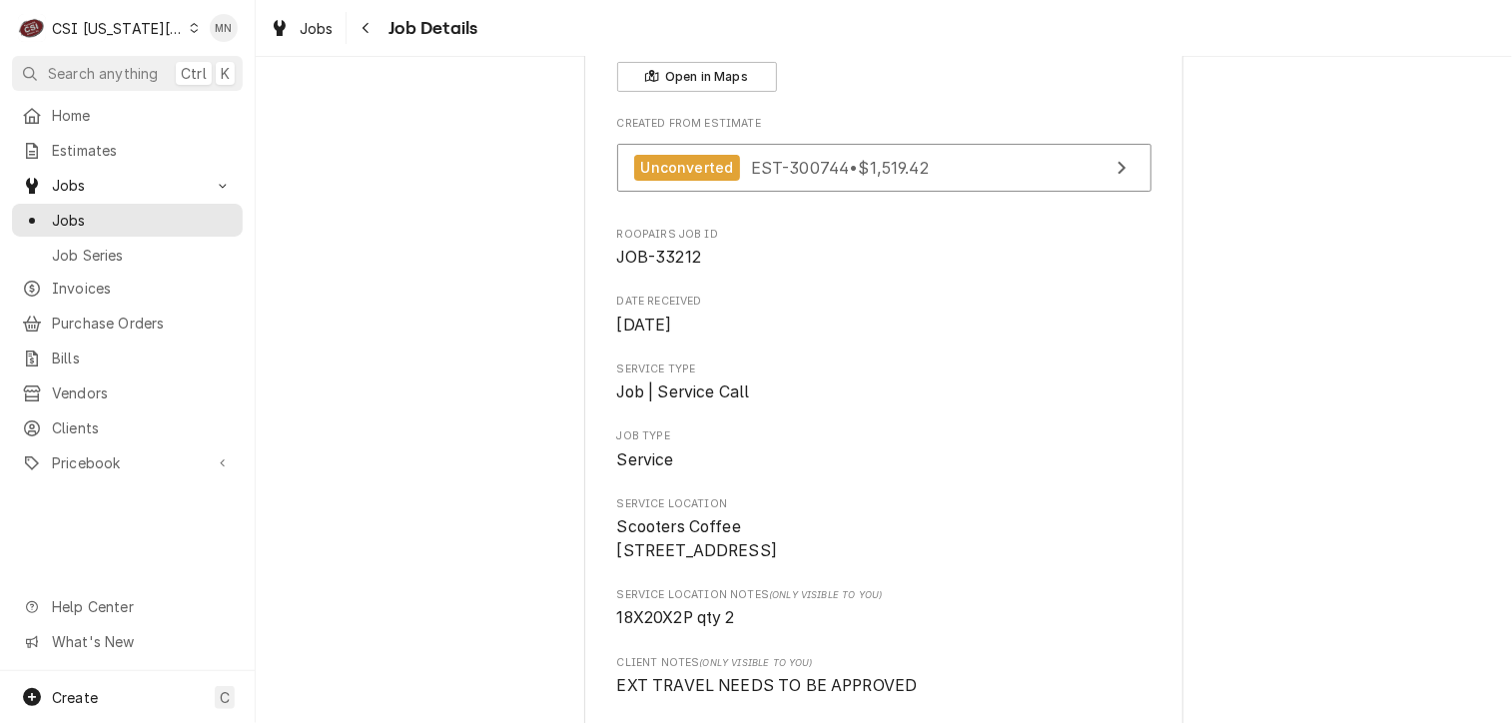
scroll to position [200, 0]
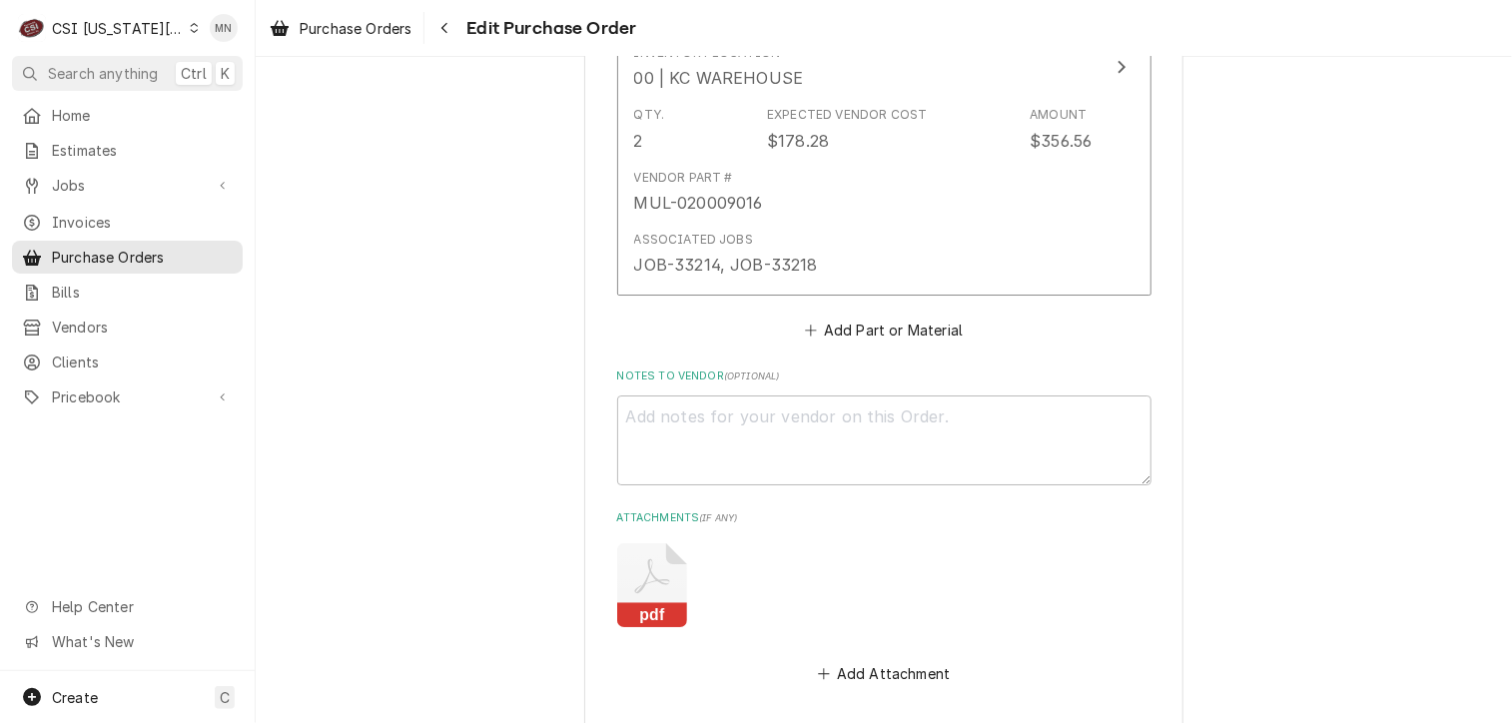
scroll to position [3595, 0]
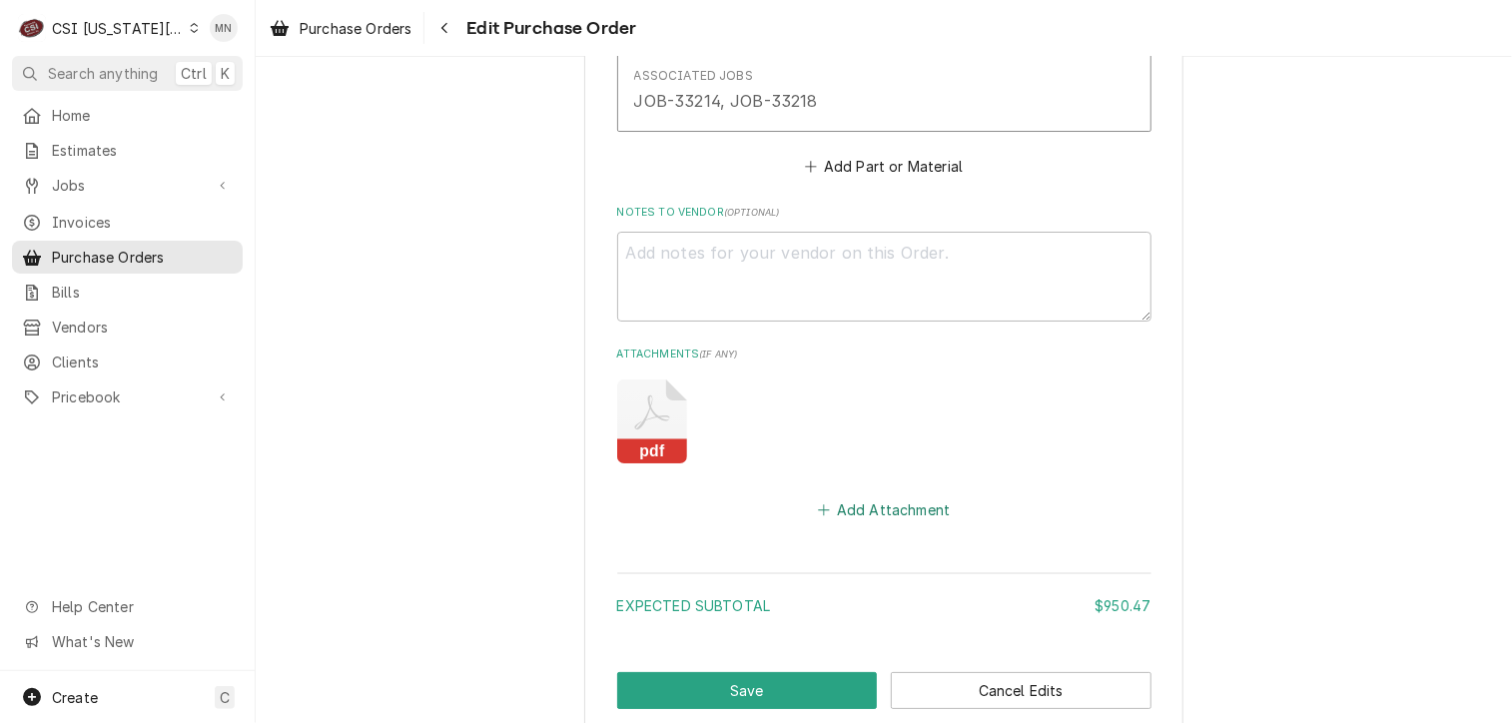
click at [885, 501] on button "Add Attachment" at bounding box center [884, 509] width 140 height 28
type textarea "x"
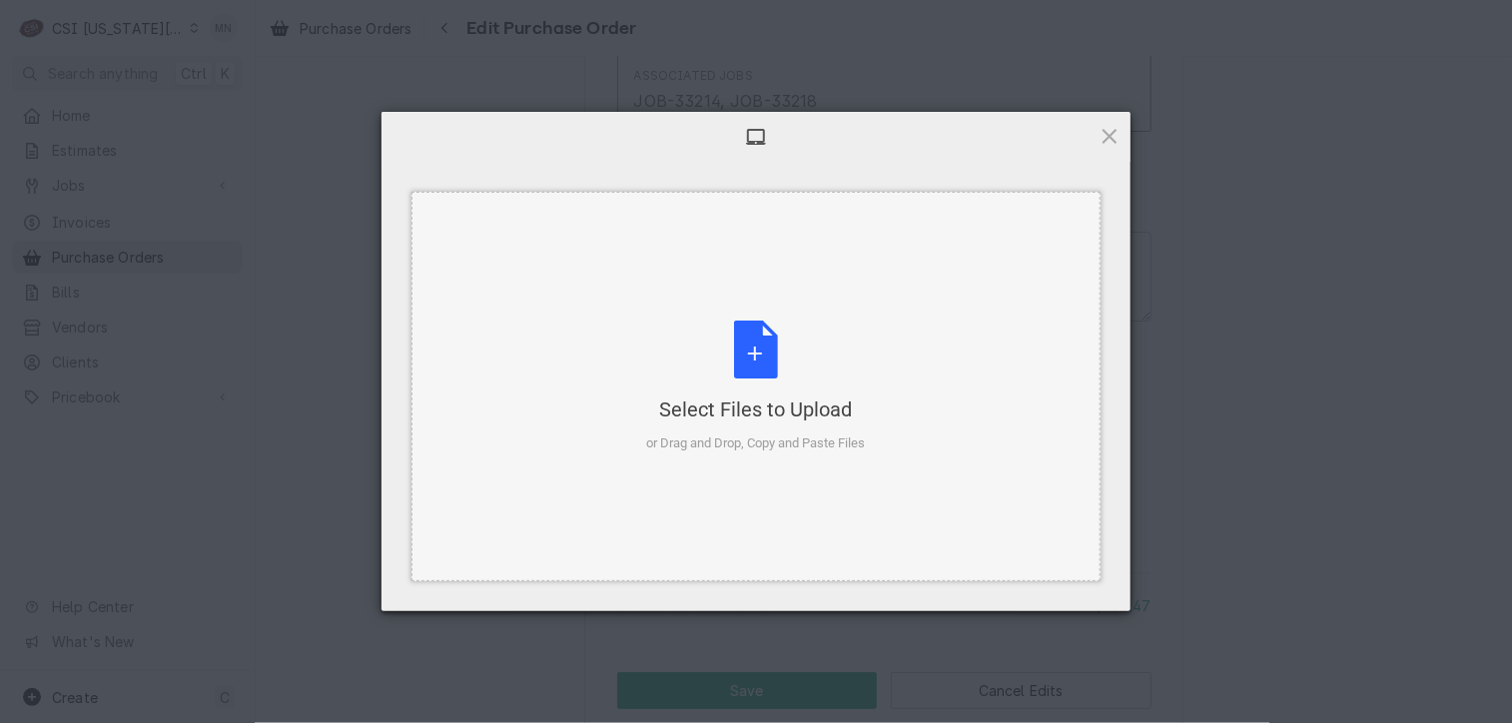
click at [749, 388] on div "Select Files to Upload or Drag and Drop, Copy and Paste Files" at bounding box center [756, 387] width 219 height 133
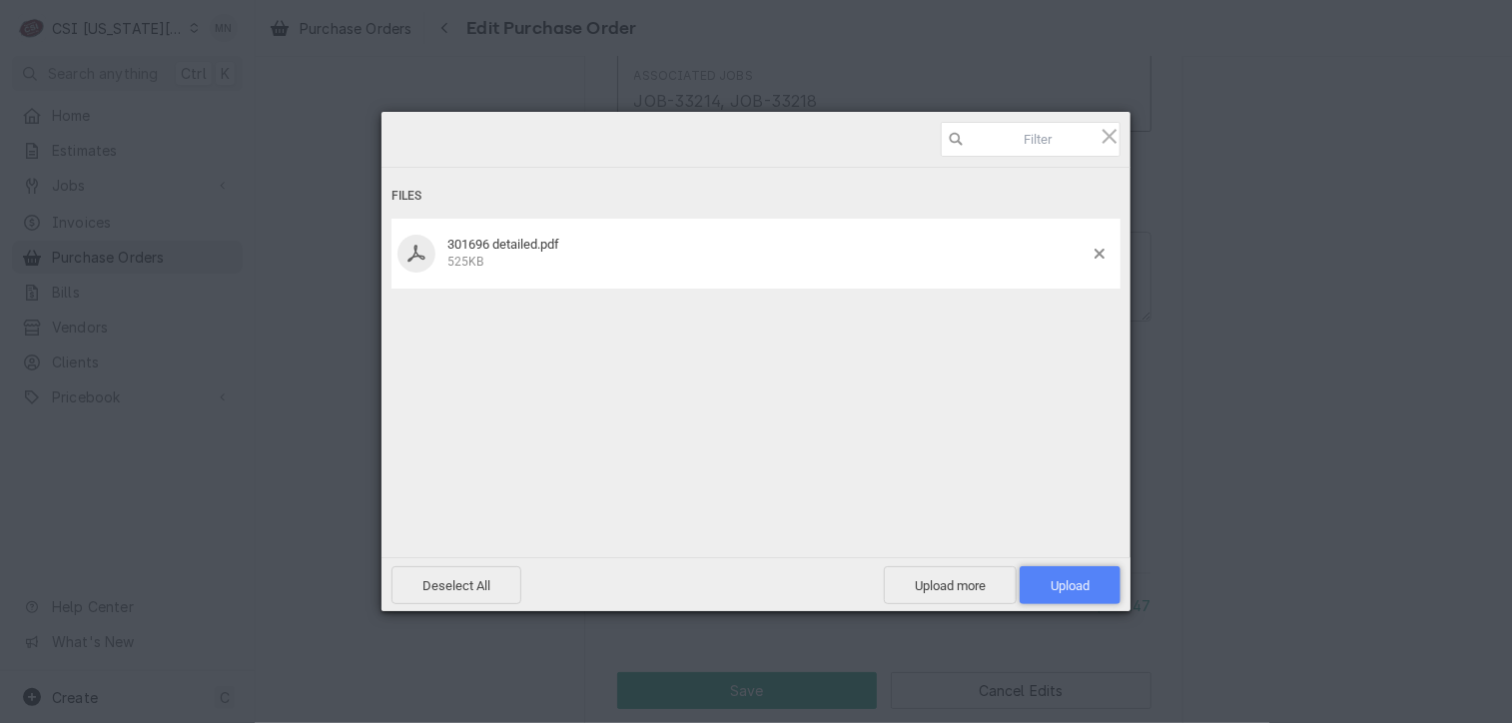
click at [1078, 583] on span "Upload 1" at bounding box center [1070, 585] width 39 height 15
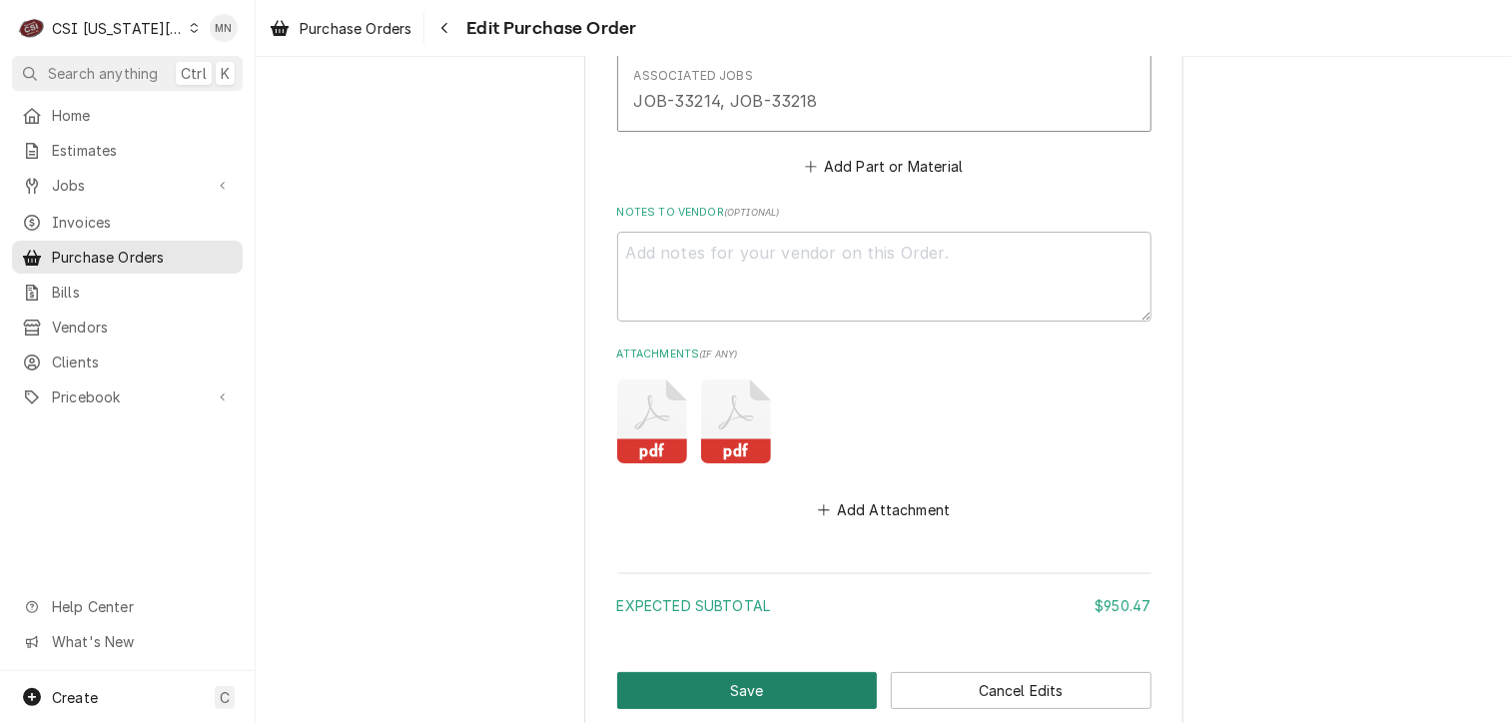
click at [784, 685] on button "Save" at bounding box center [747, 690] width 261 height 37
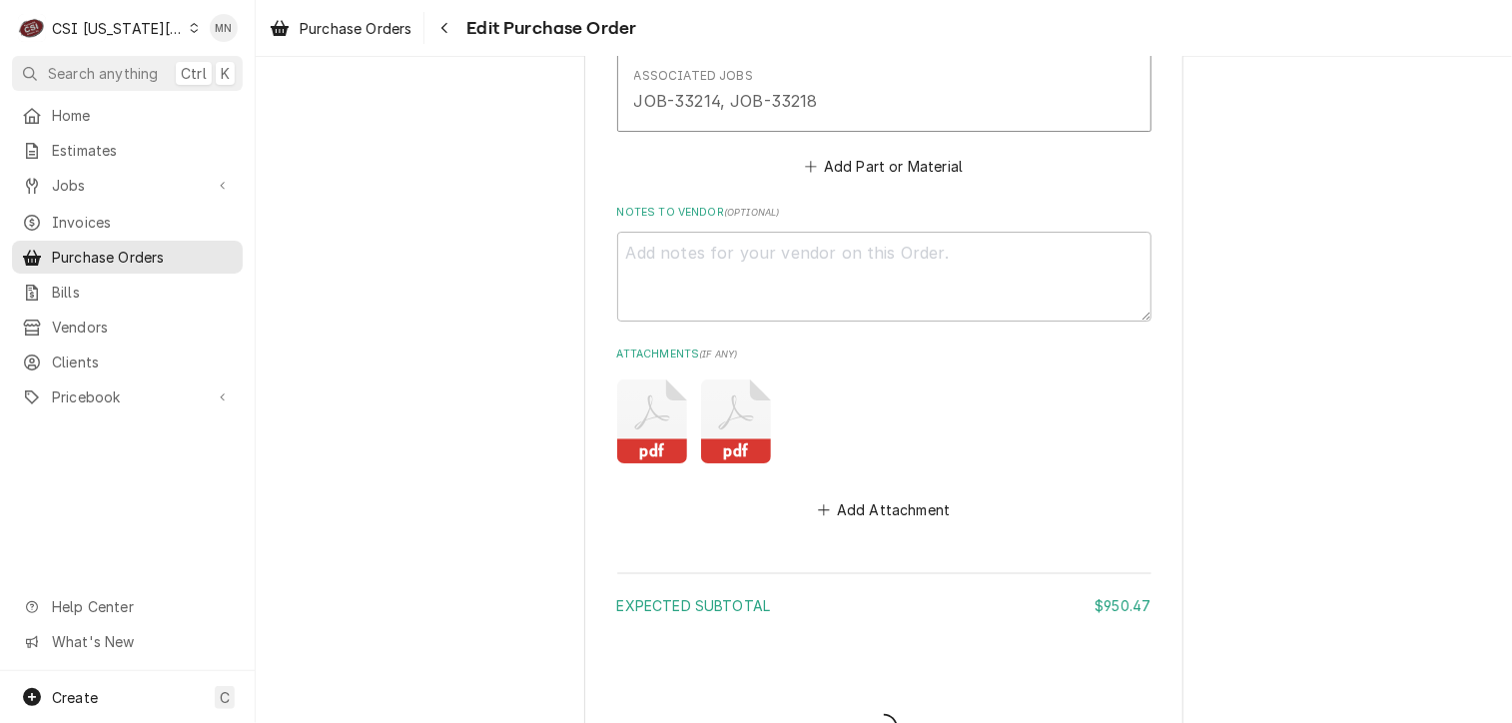
type textarea "x"
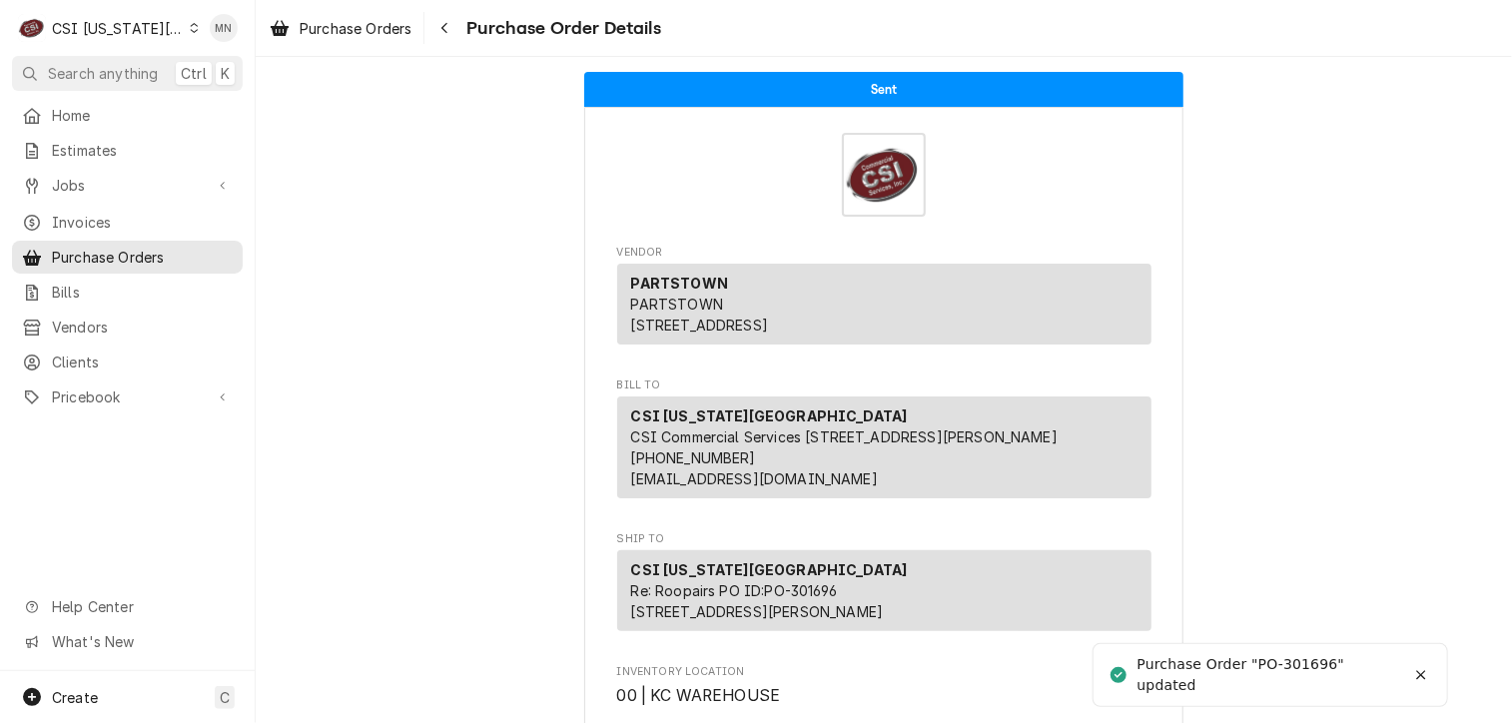
scroll to position [100, 0]
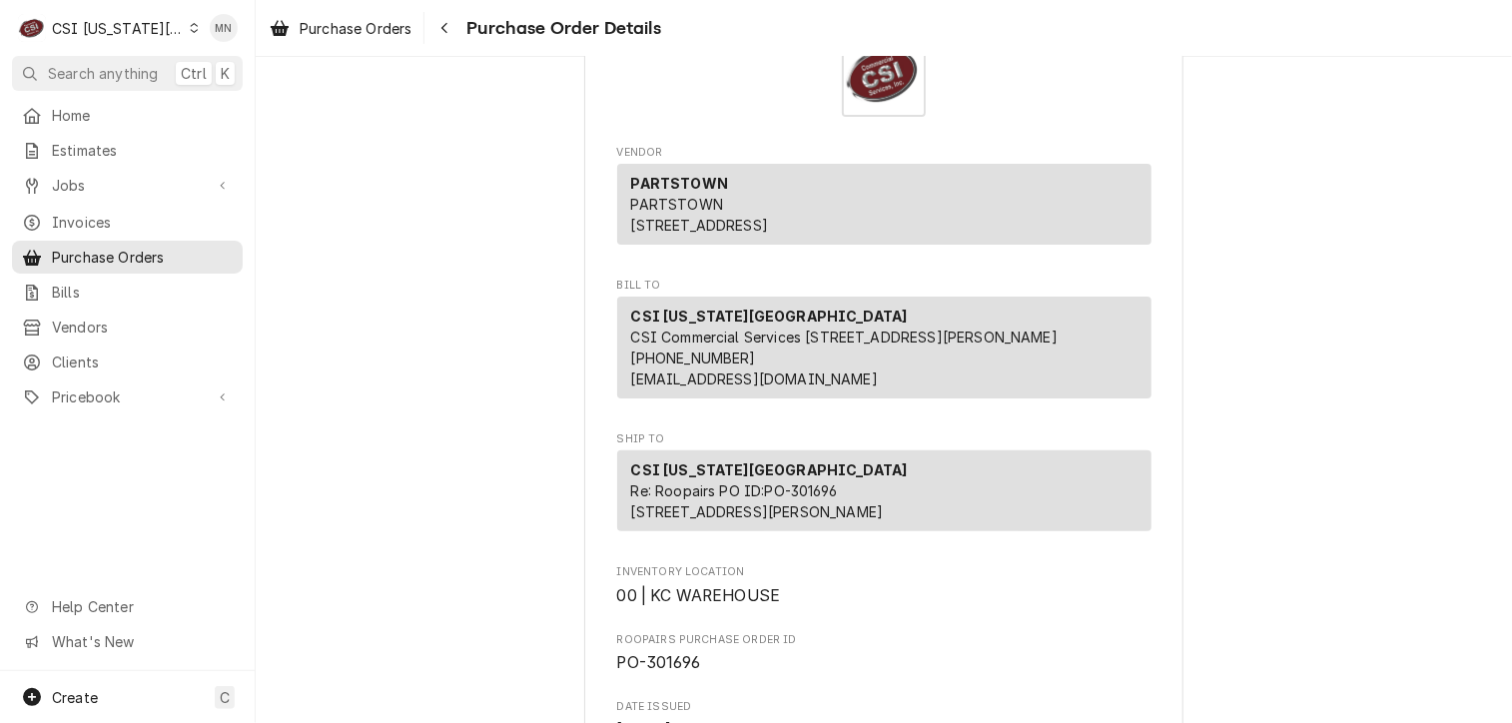
click at [124, 27] on div "CSI [US_STATE][GEOGRAPHIC_DATA]" at bounding box center [118, 28] width 132 height 21
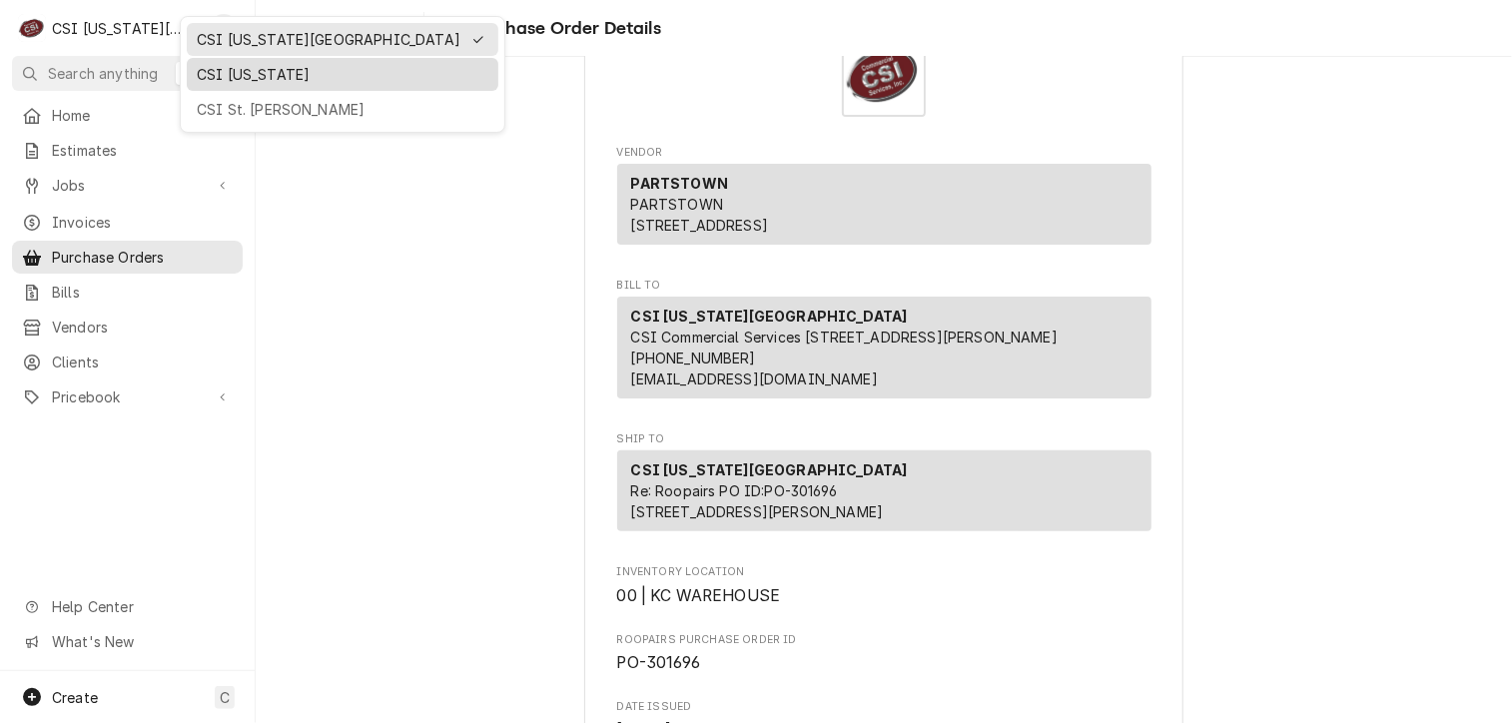
click at [208, 80] on div "CSI [US_STATE]" at bounding box center [343, 74] width 292 height 21
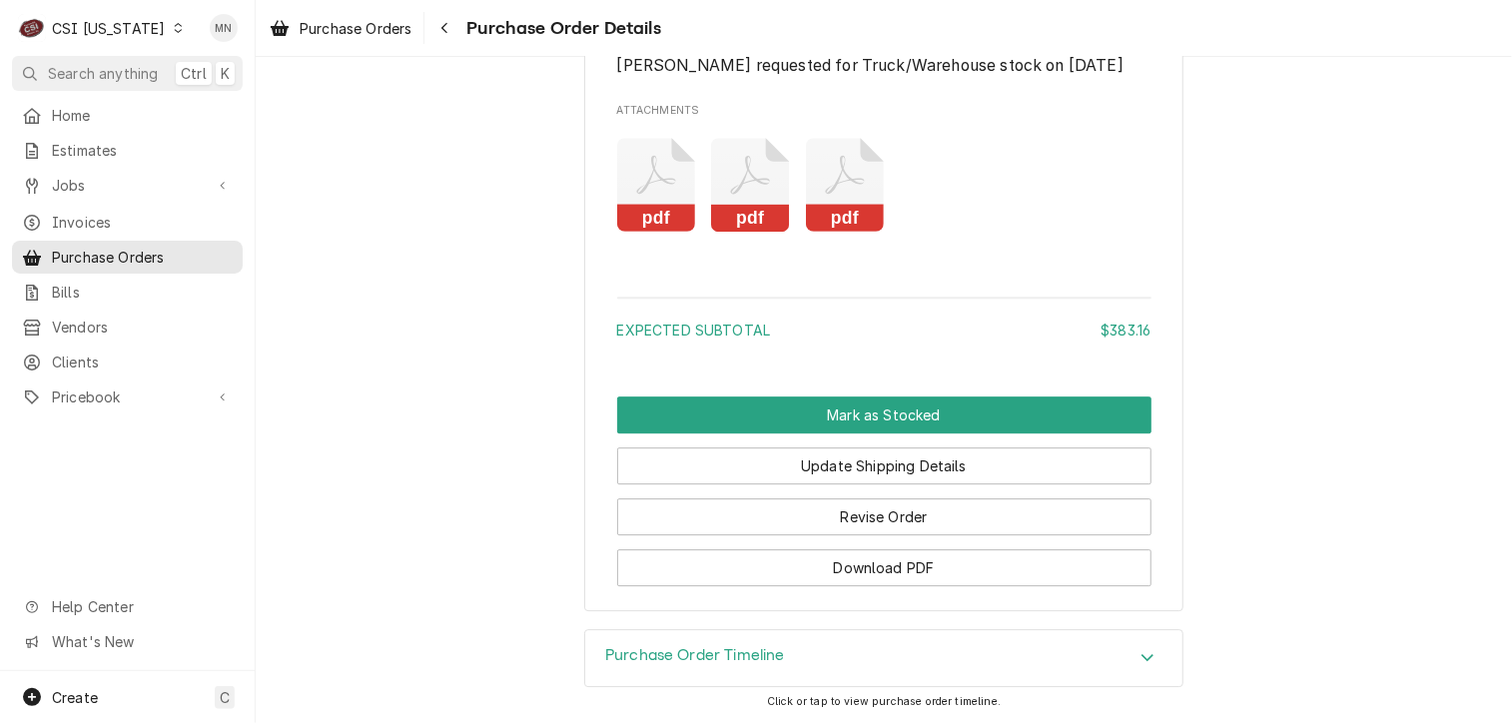
scroll to position [2662, 0]
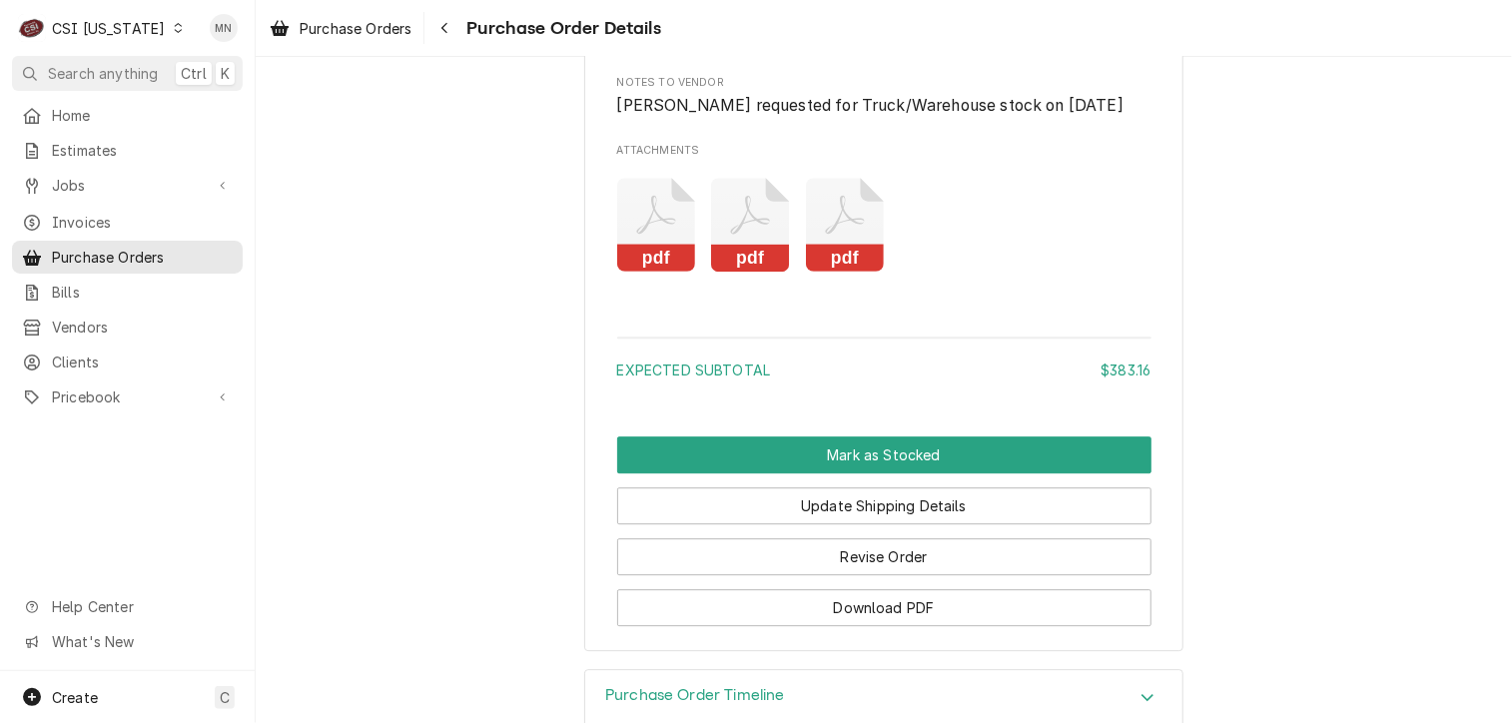
click at [842, 273] on icon "Attachments" at bounding box center [845, 225] width 79 height 95
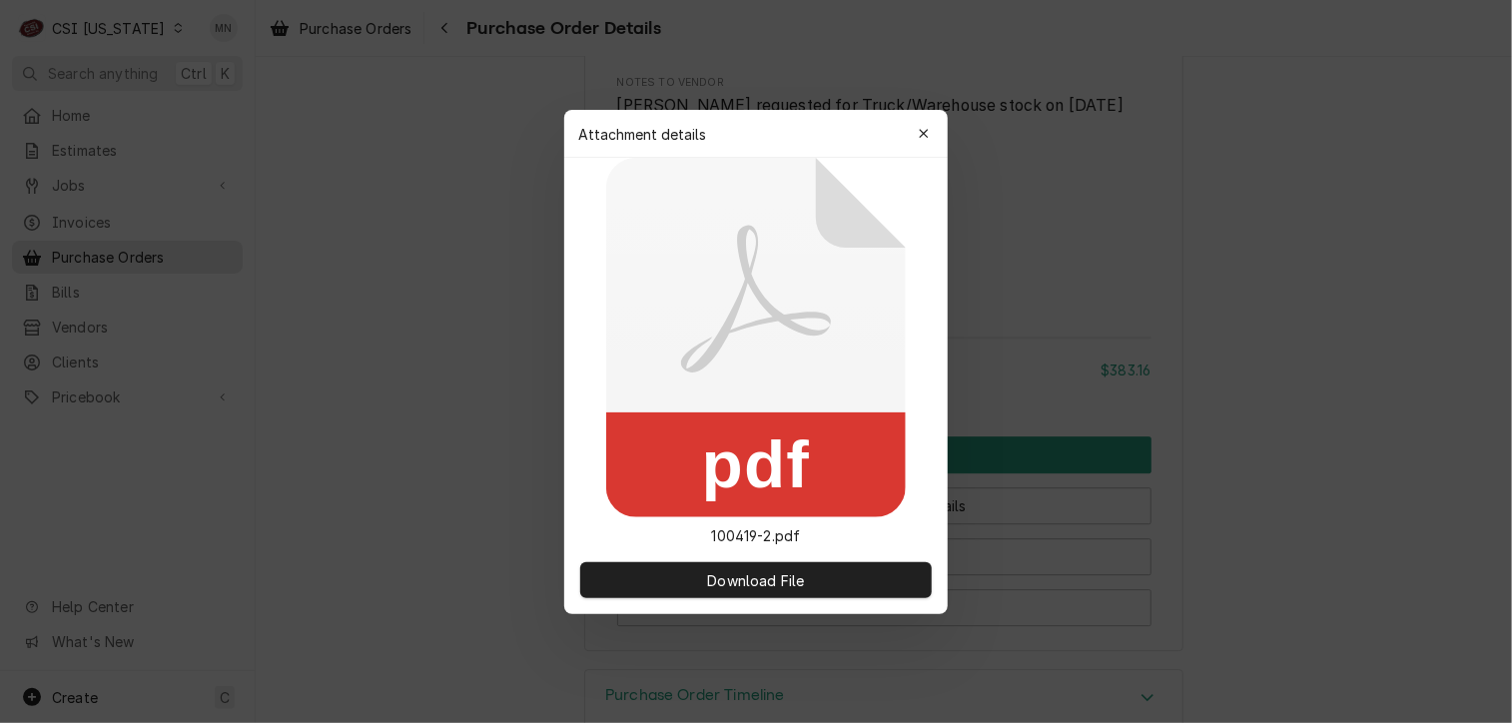
click at [842, 287] on icon at bounding box center [756, 337] width 300 height 359
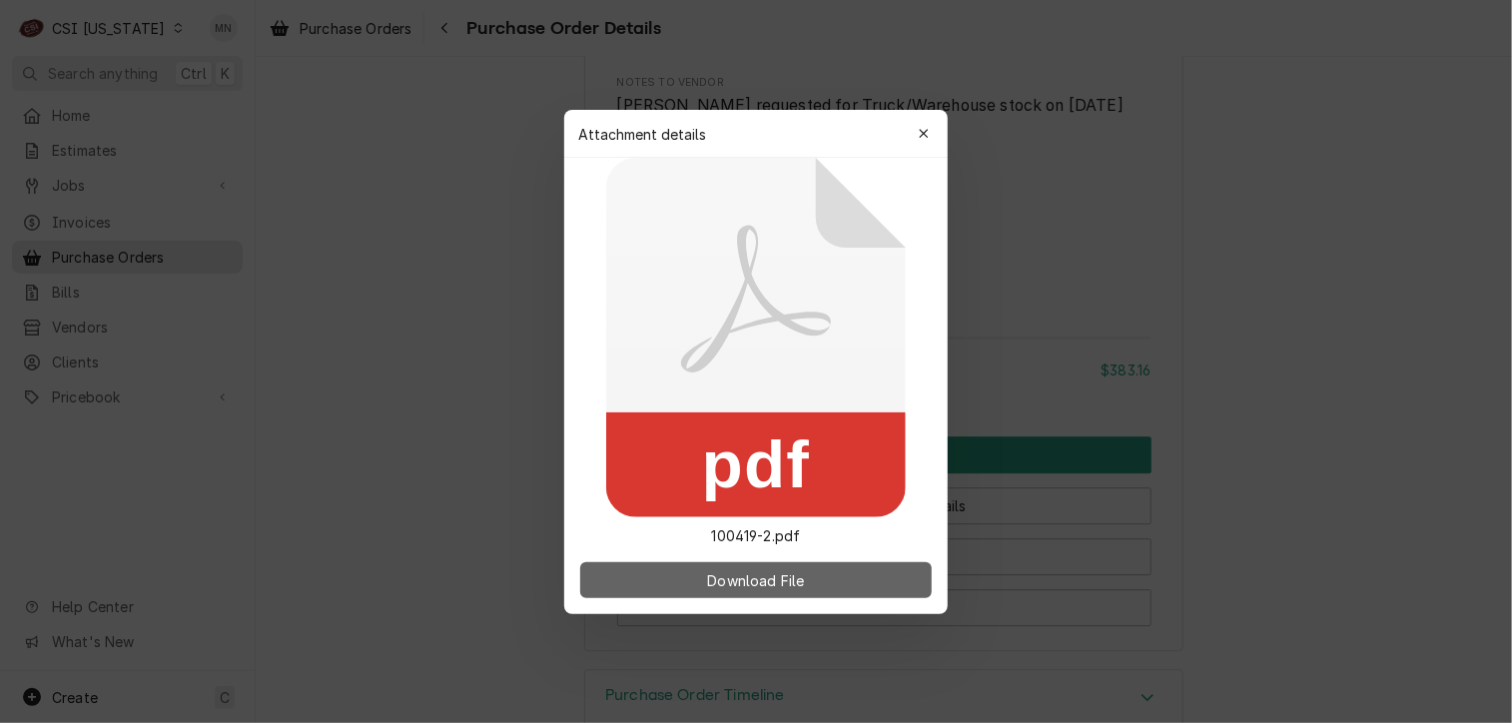
click at [763, 570] on span "Download File" at bounding box center [755, 579] width 105 height 21
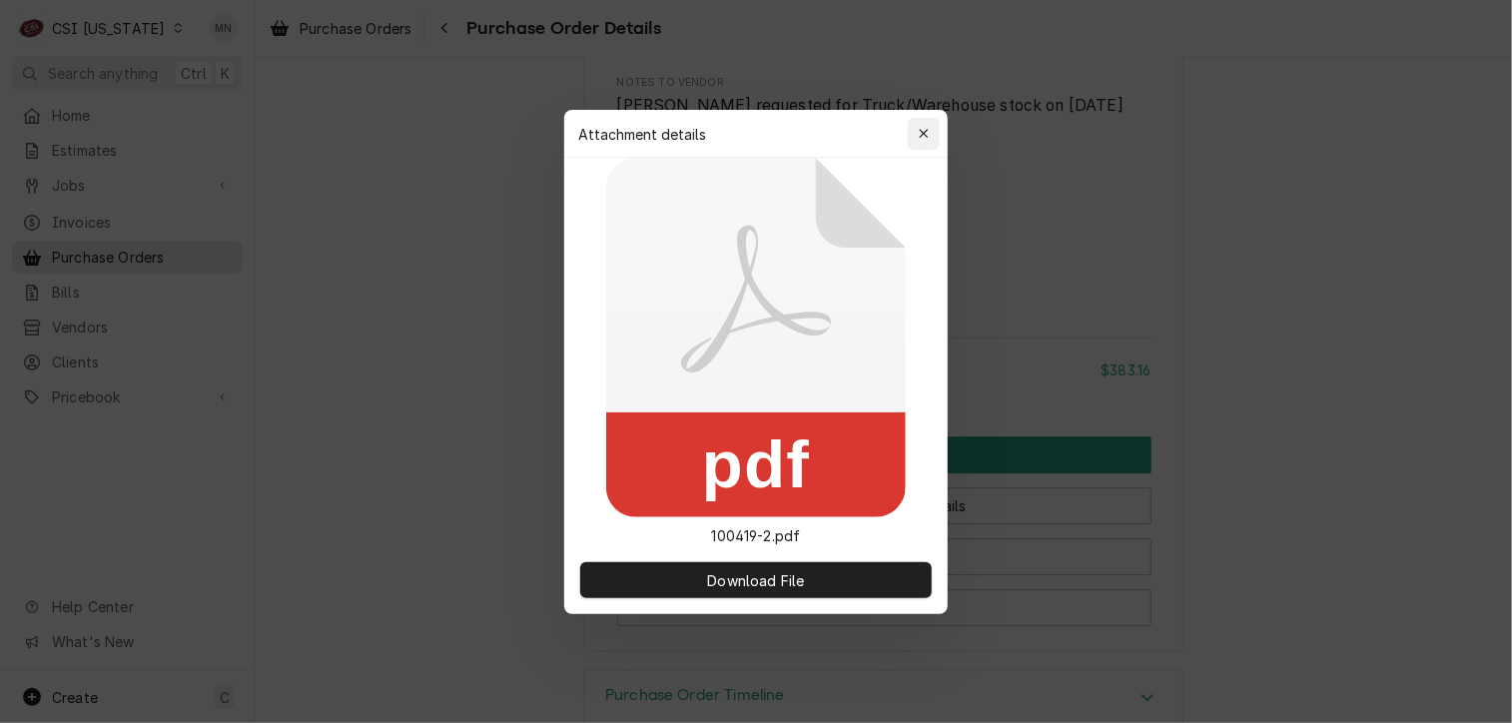
click at [927, 128] on icon "button" at bounding box center [924, 134] width 11 height 14
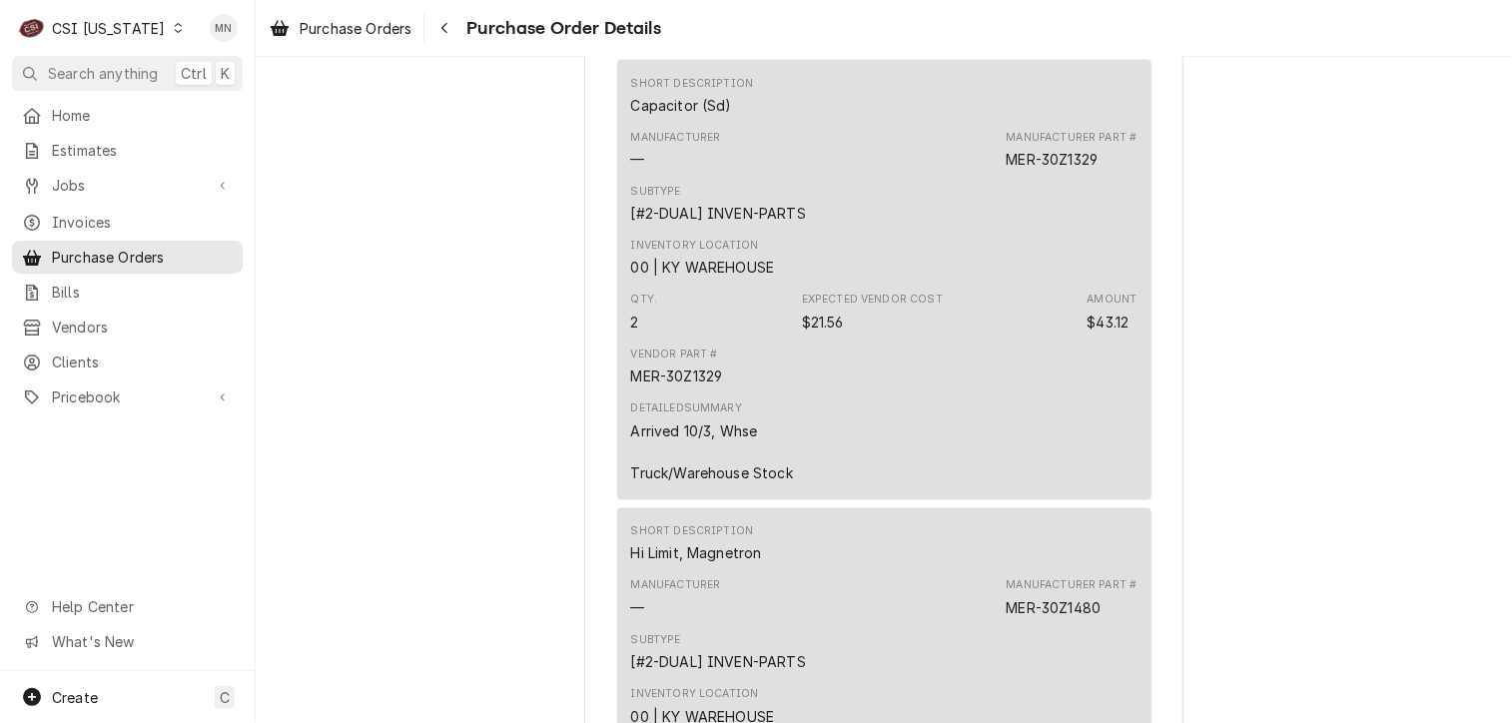
scroll to position [1764, 0]
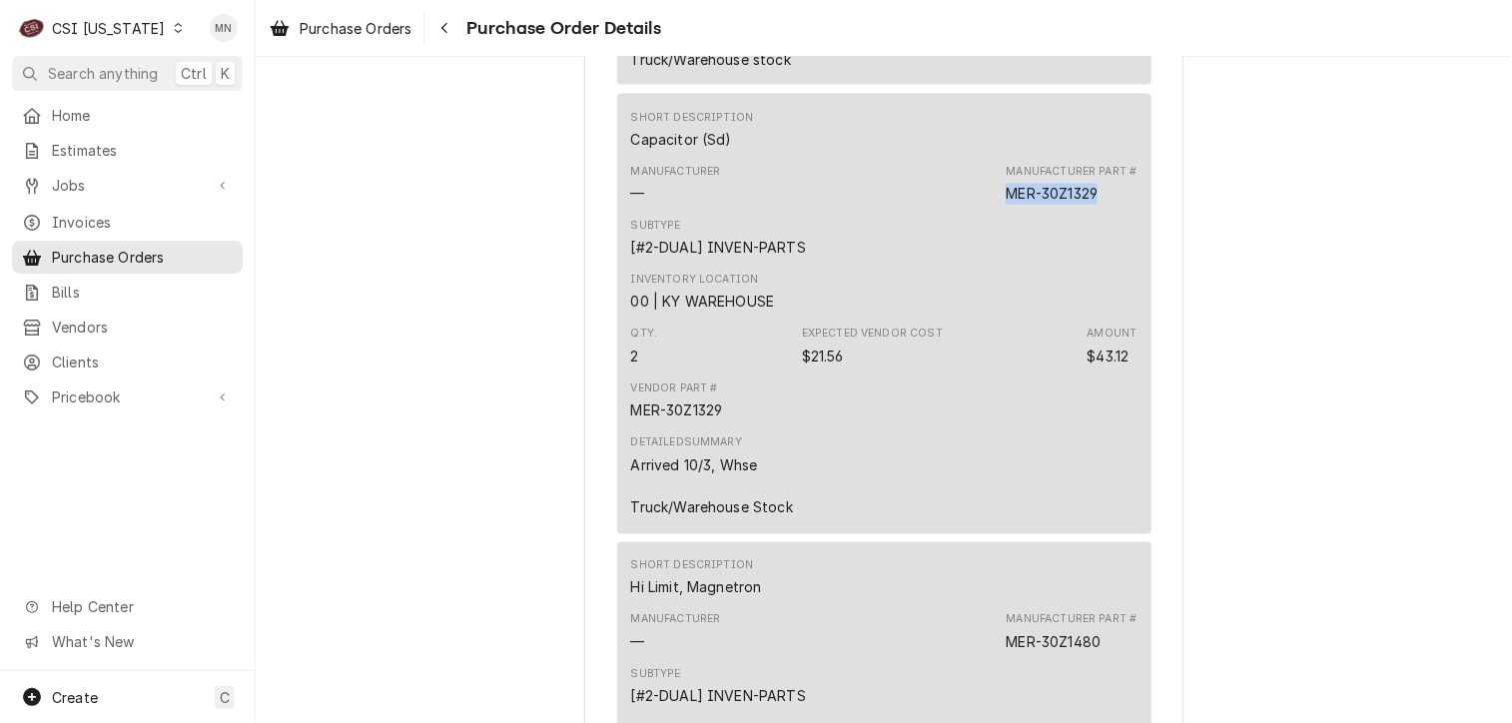
drag, startPoint x: 1099, startPoint y: 258, endPoint x: 987, endPoint y: 255, distance: 112.9
click at [987, 211] on div "Manufacturer — Manufacturer Part # MER-30Z1329" at bounding box center [884, 184] width 506 height 54
drag, startPoint x: 987, startPoint y: 255, endPoint x: 1012, endPoint y: 253, distance: 25.0
copy div "MER-30Z1329"
click at [67, 392] on span "Pricebook" at bounding box center [127, 396] width 151 height 21
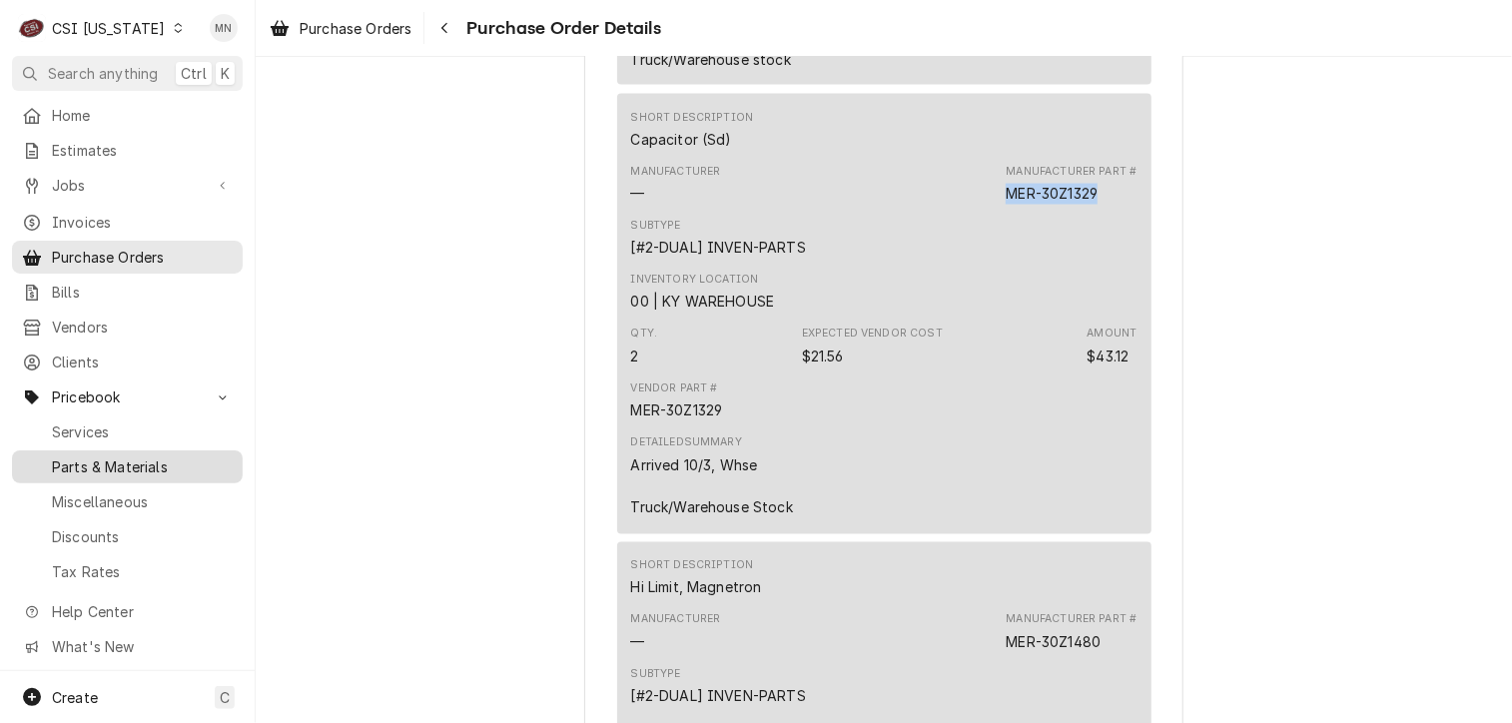
click at [112, 458] on span "Parts & Materials" at bounding box center [142, 466] width 181 height 21
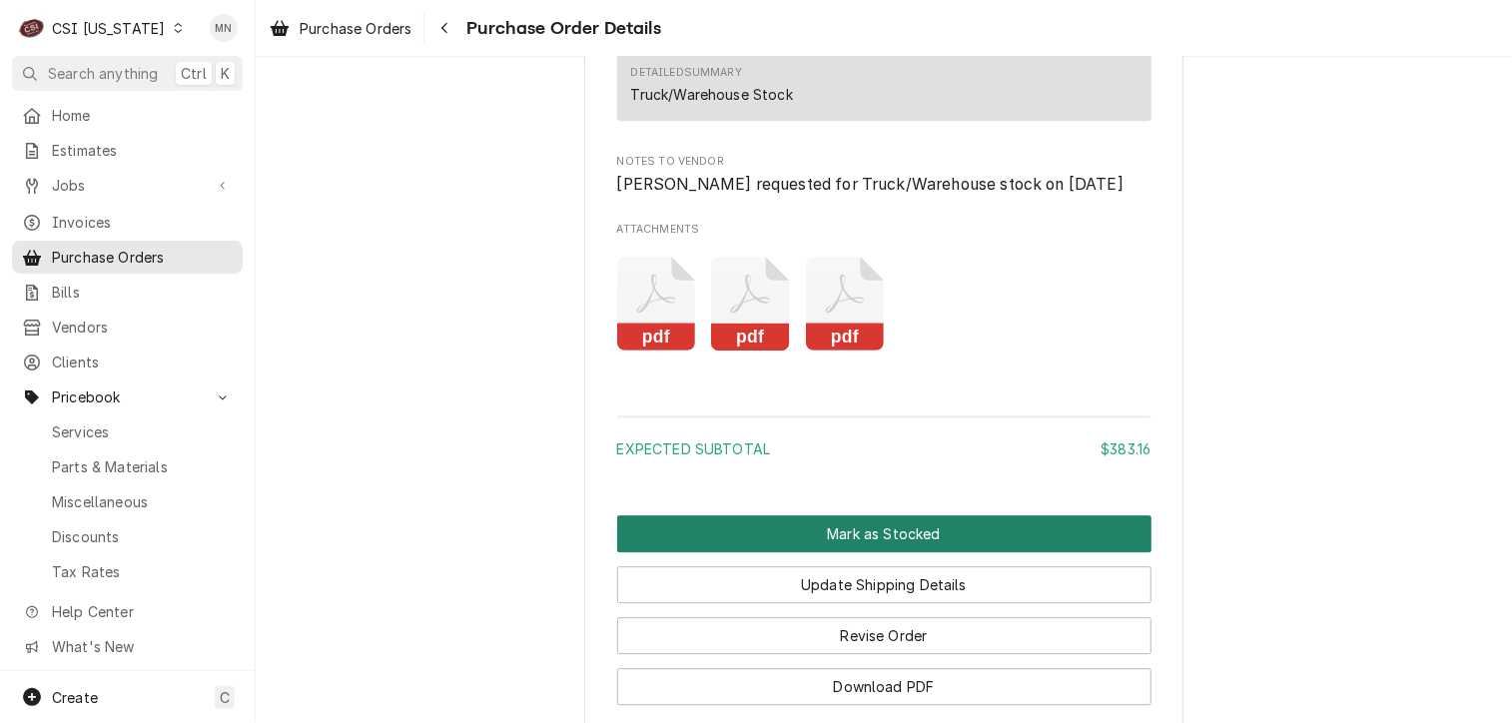
scroll to position [2662, 0]
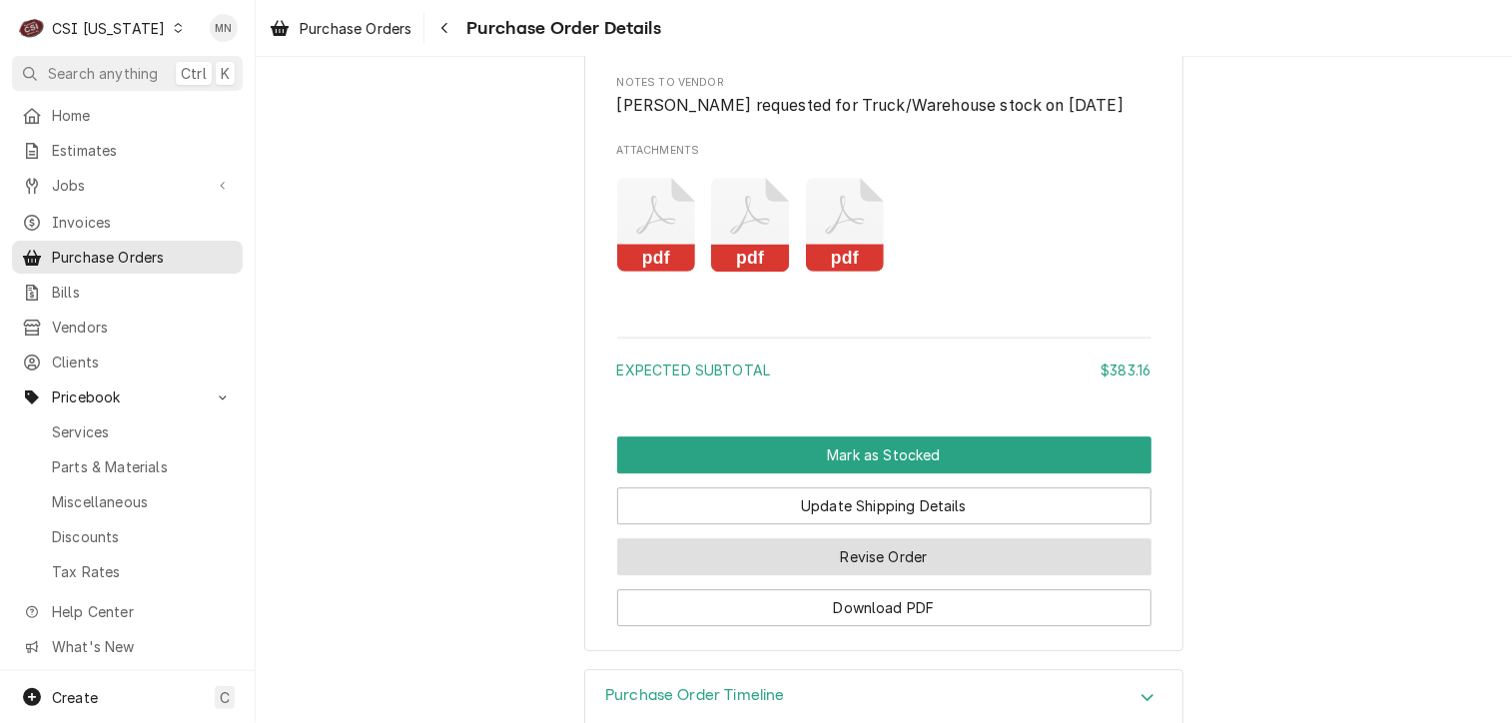
click at [875, 575] on button "Revise Order" at bounding box center [884, 556] width 534 height 37
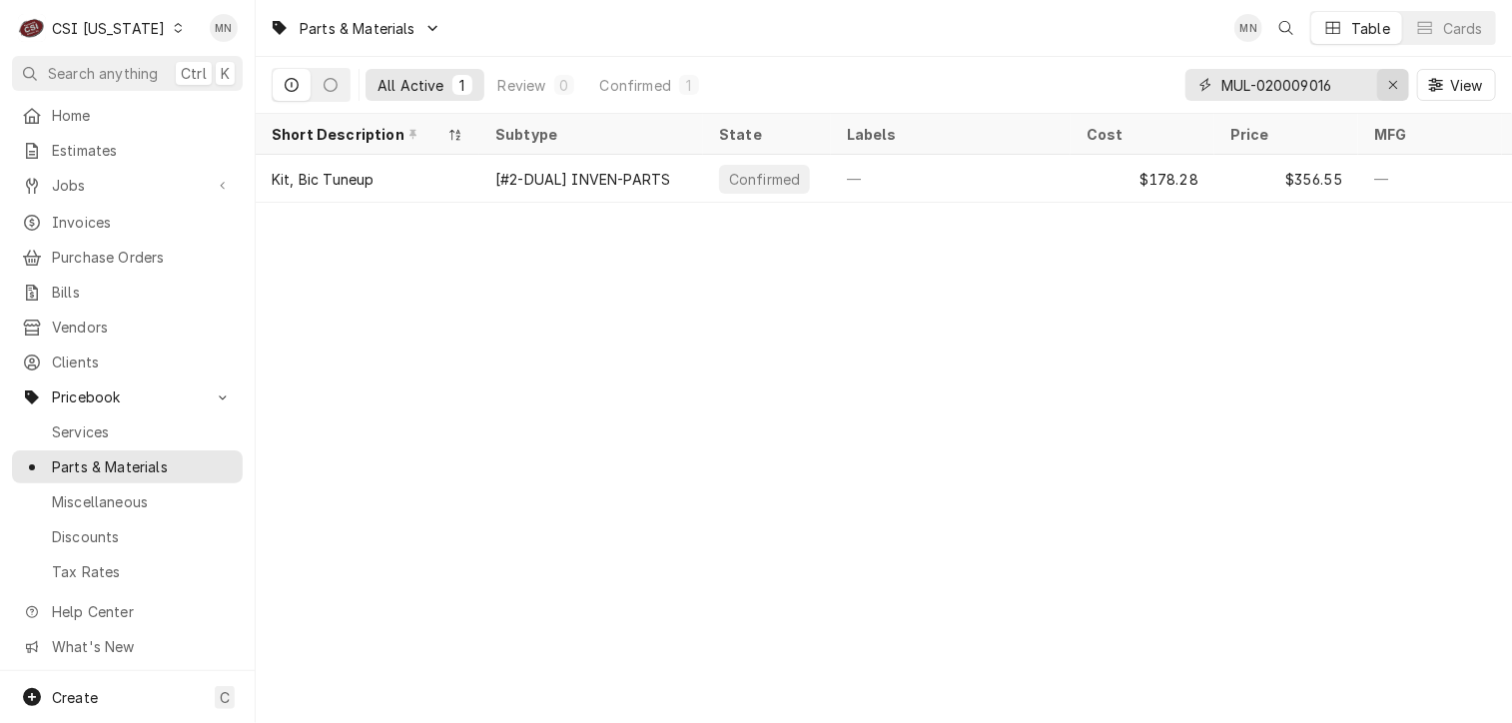
click at [1388, 78] on icon "Erase input" at bounding box center [1393, 85] width 11 height 14
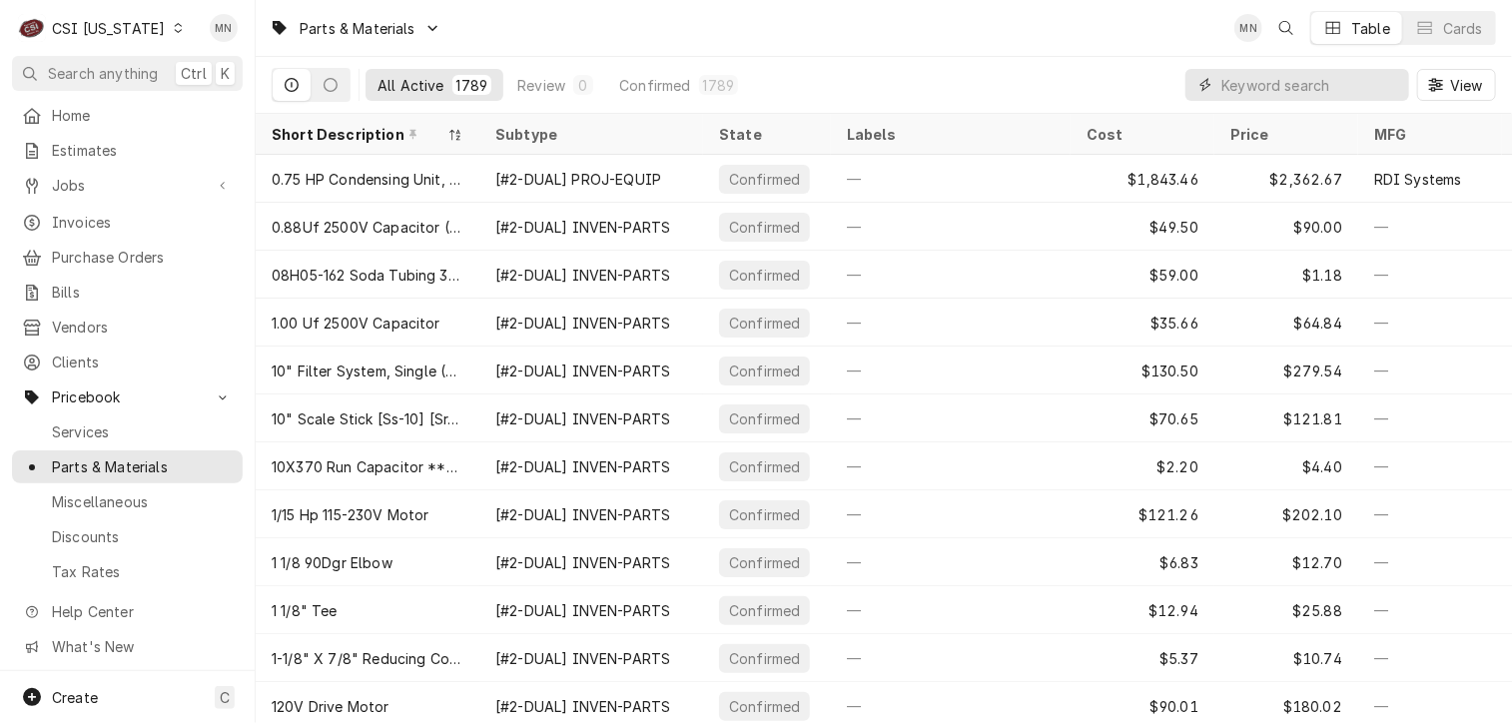
paste input "MER-30Z1329"
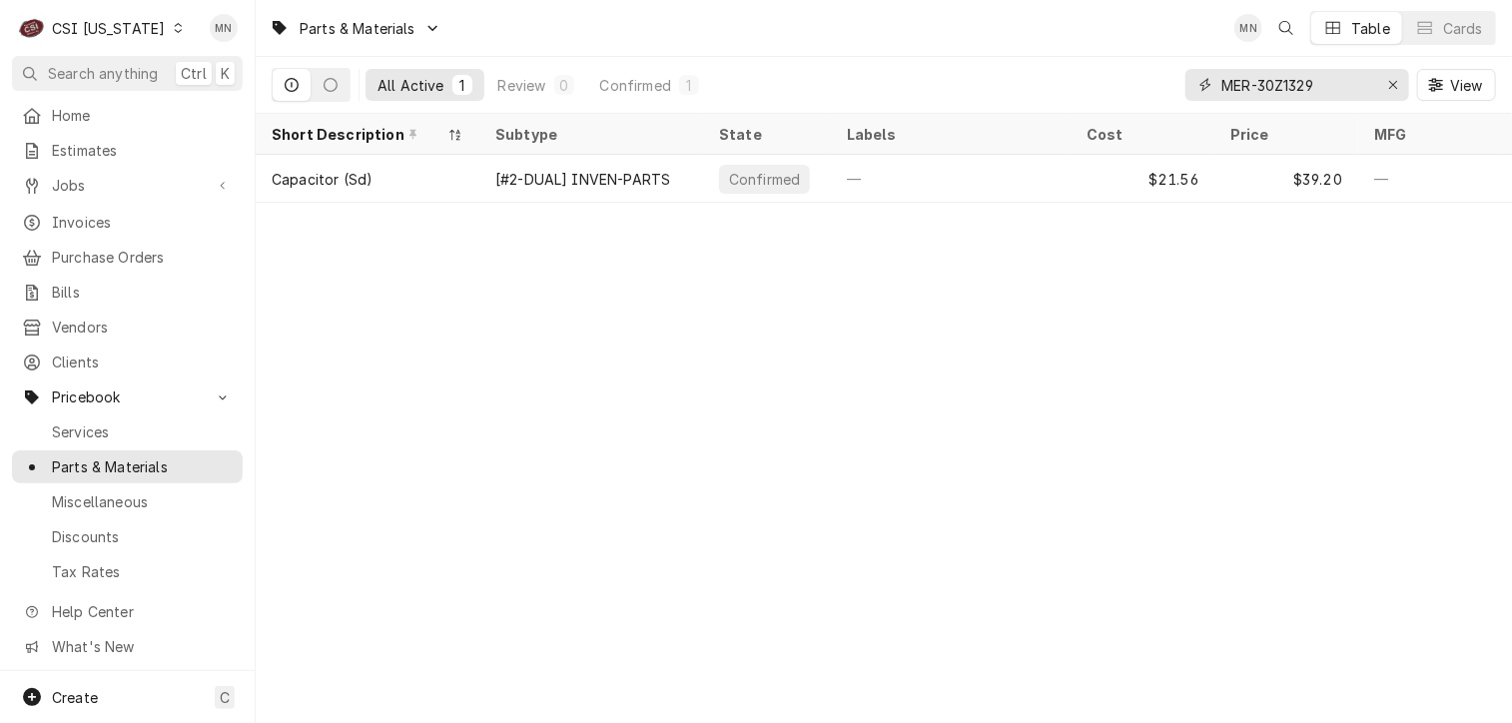
type input "MER-30Z1329"
click at [1394, 83] on icon "Erase input" at bounding box center [1393, 85] width 11 height 14
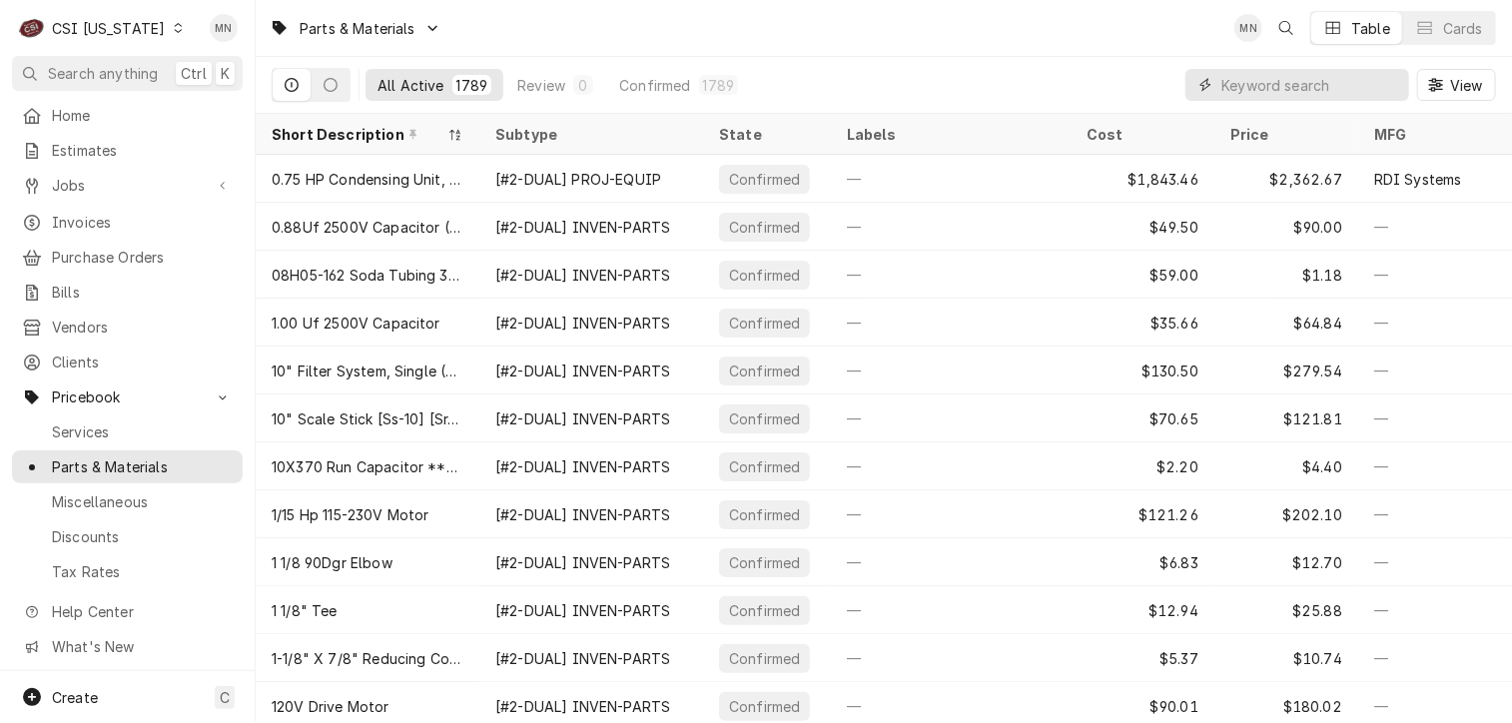
paste input "AME-A11109"
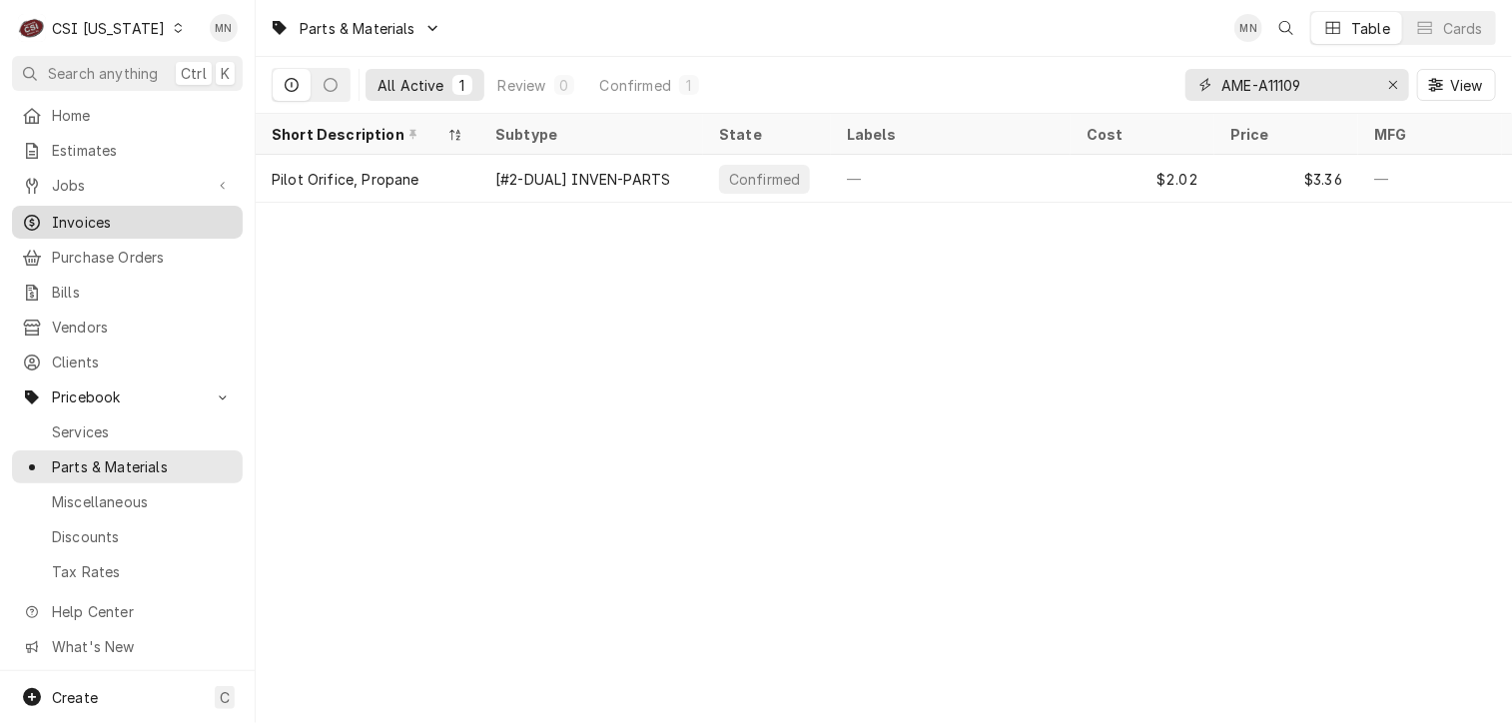
type input "AME-A11109"
click at [1388, 89] on icon "Erase input" at bounding box center [1393, 85] width 11 height 14
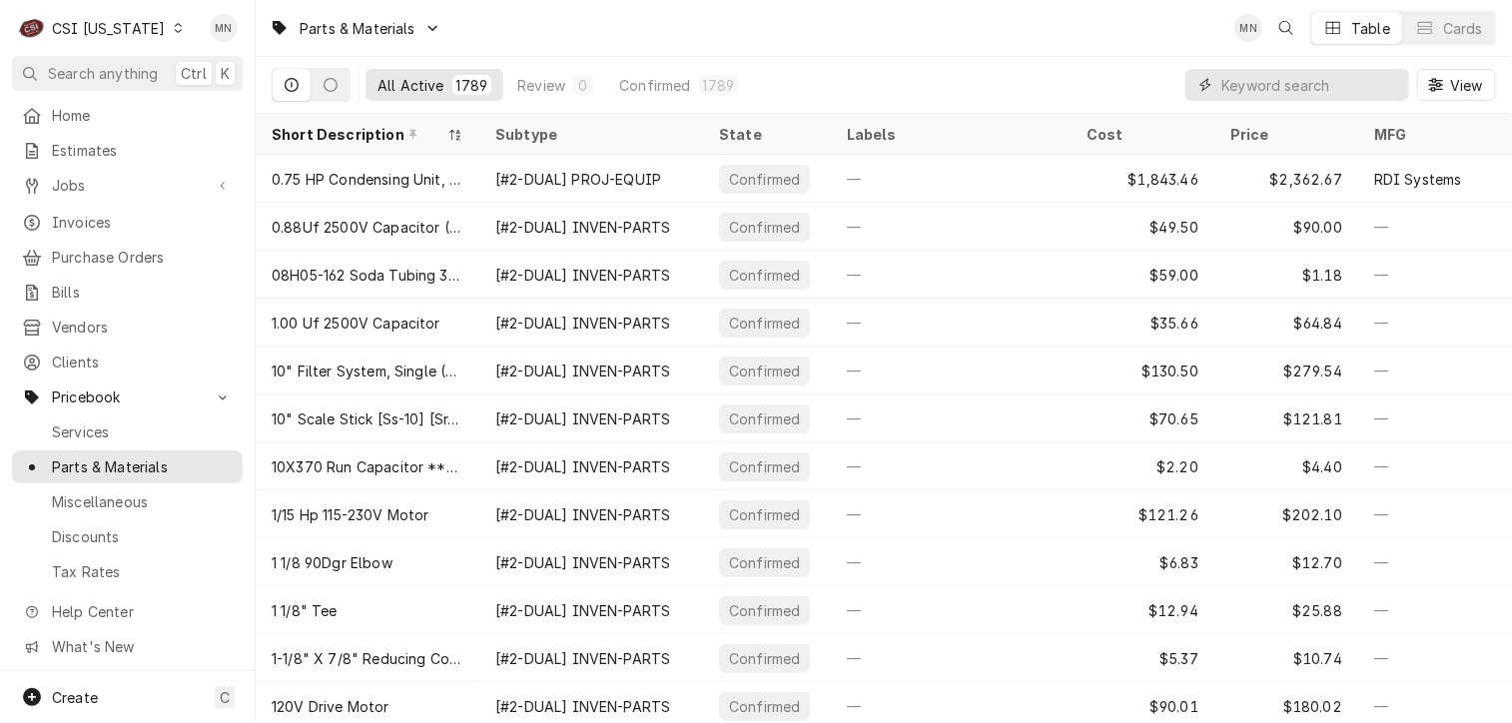
paste input "MER-P30Z5021"
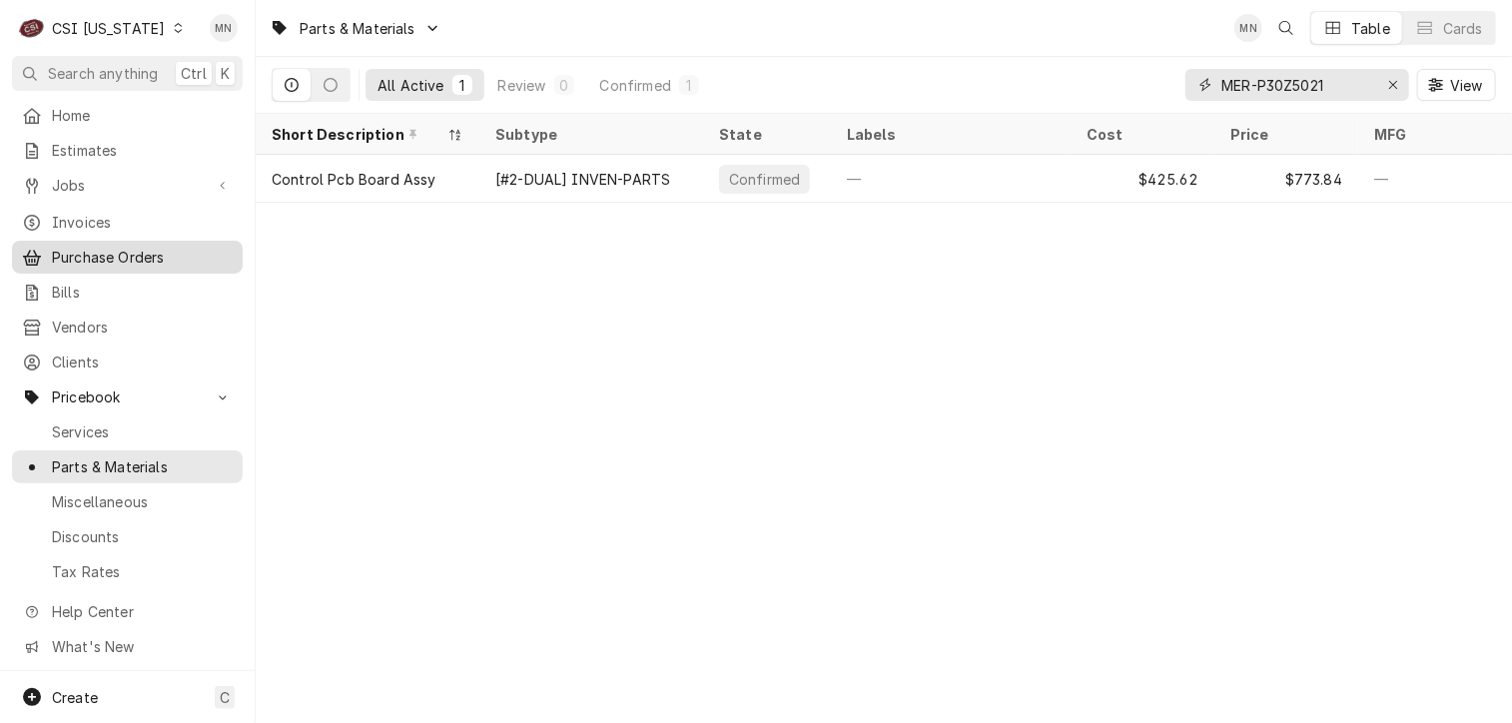
type input "MER-P30Z5021"
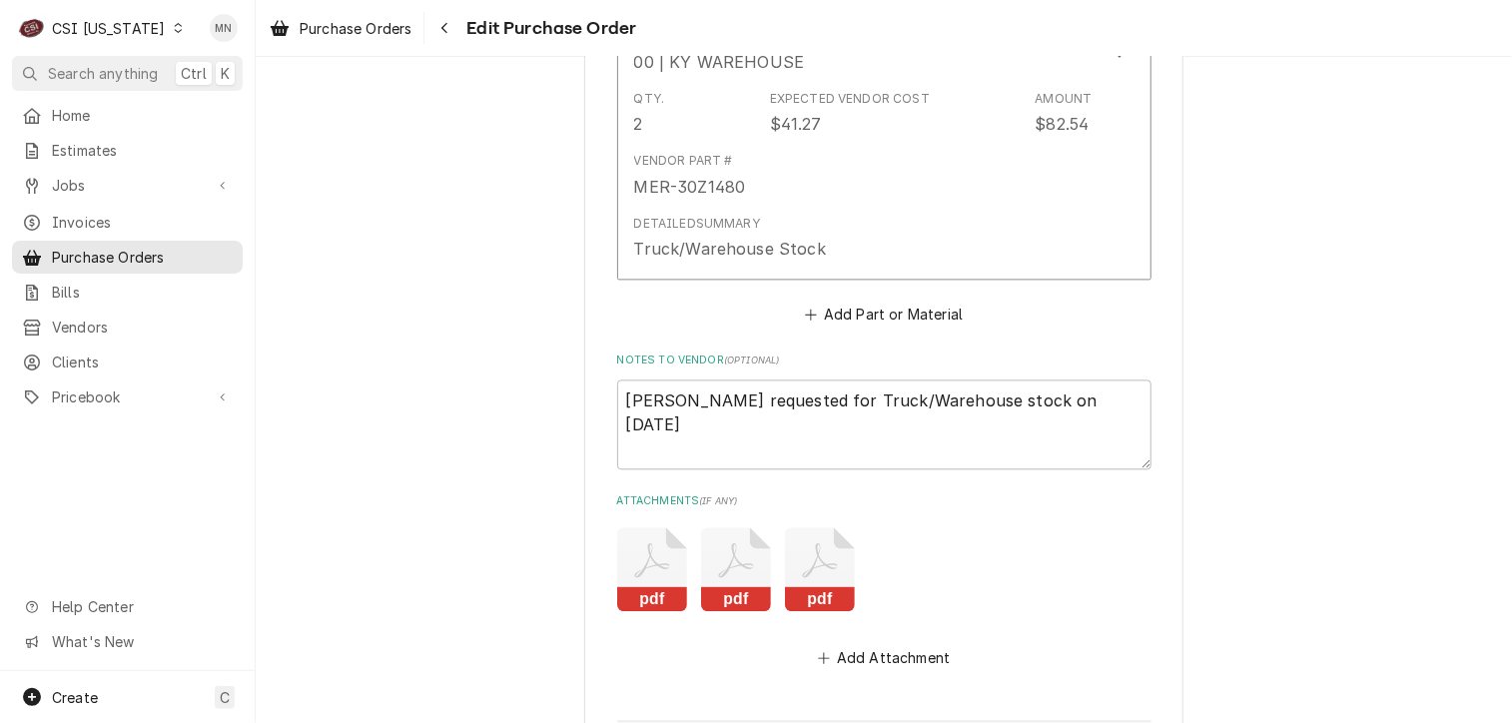
scroll to position [2297, 0]
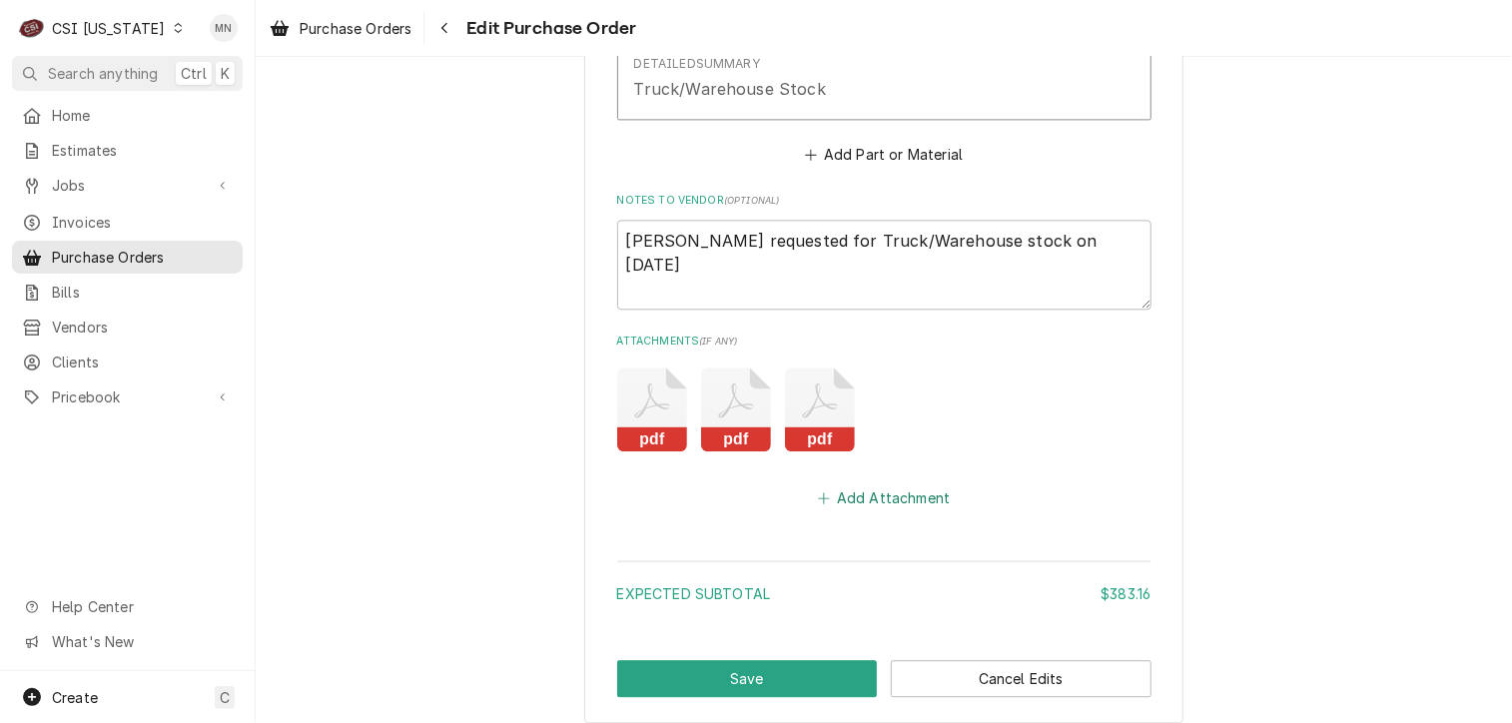
click at [877, 490] on button "Add Attachment" at bounding box center [884, 497] width 140 height 28
type textarea "x"
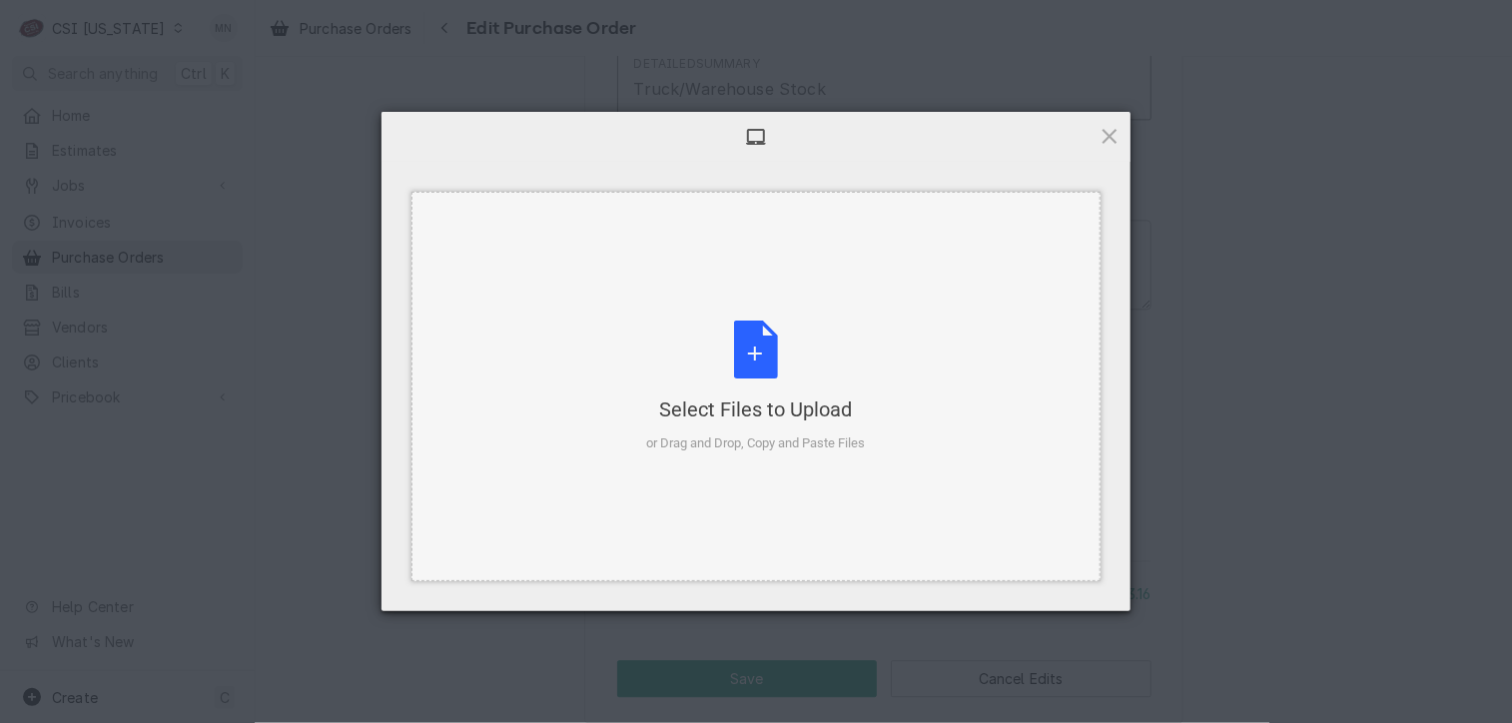
click at [750, 383] on div "Select Files to Upload or Drag and Drop, Copy and Paste Files" at bounding box center [756, 387] width 219 height 133
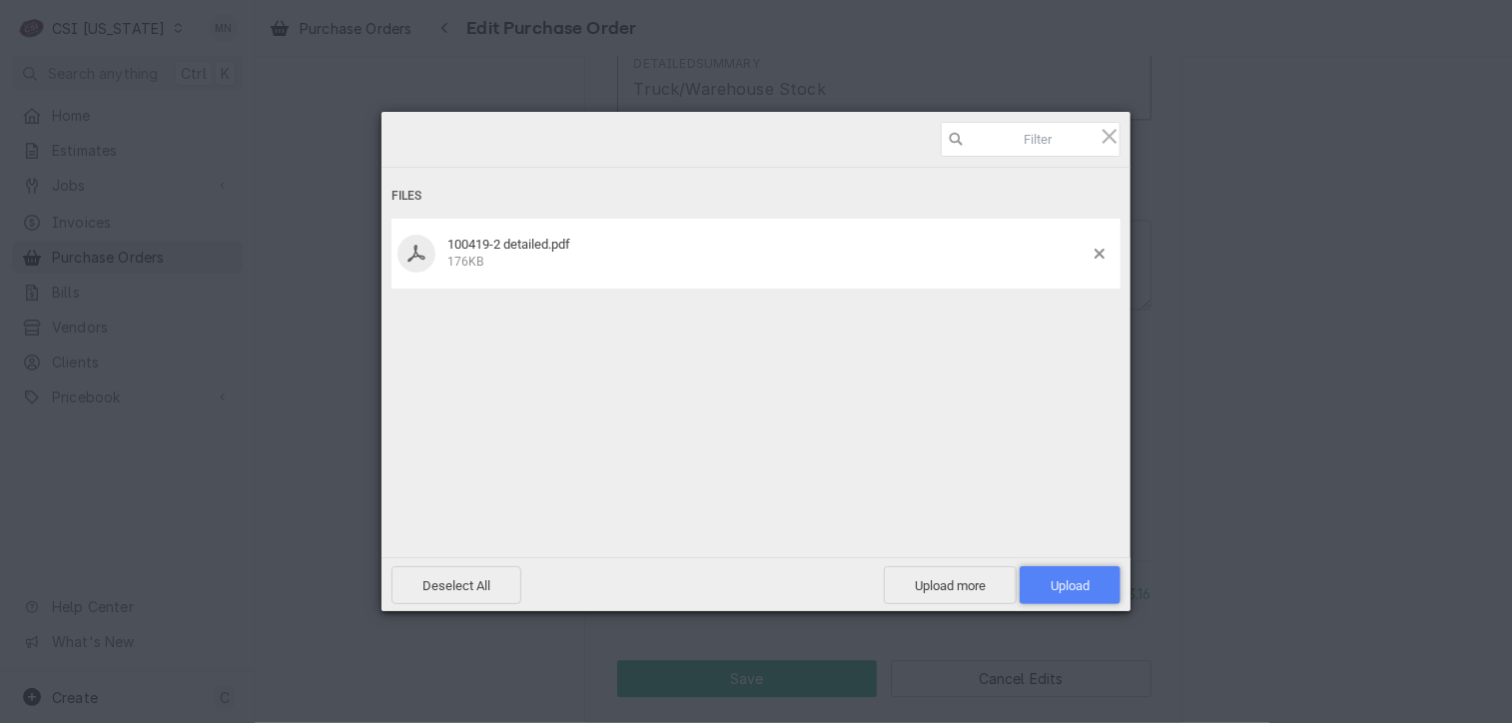
click at [1096, 584] on span "Upload 1" at bounding box center [1070, 585] width 101 height 38
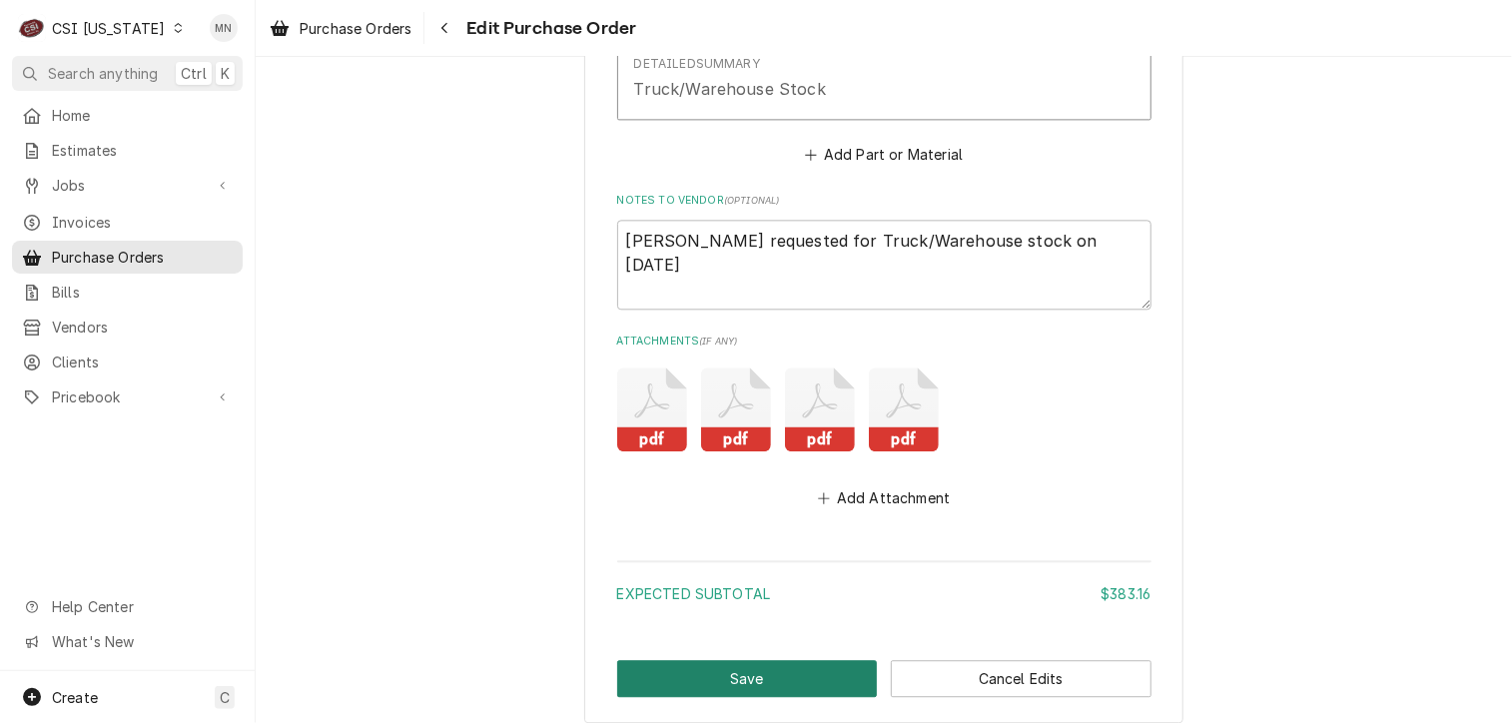
click at [783, 674] on button "Save" at bounding box center [747, 678] width 261 height 37
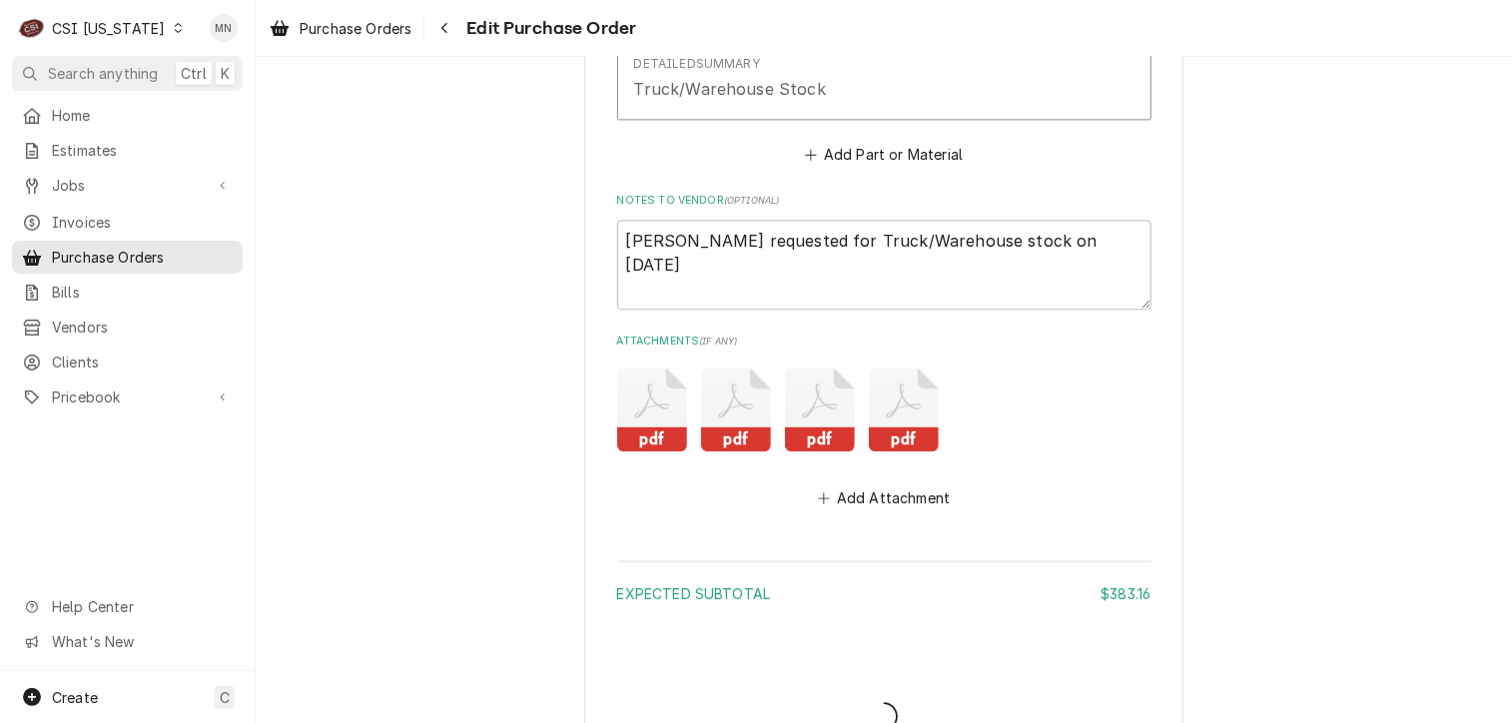
type textarea "x"
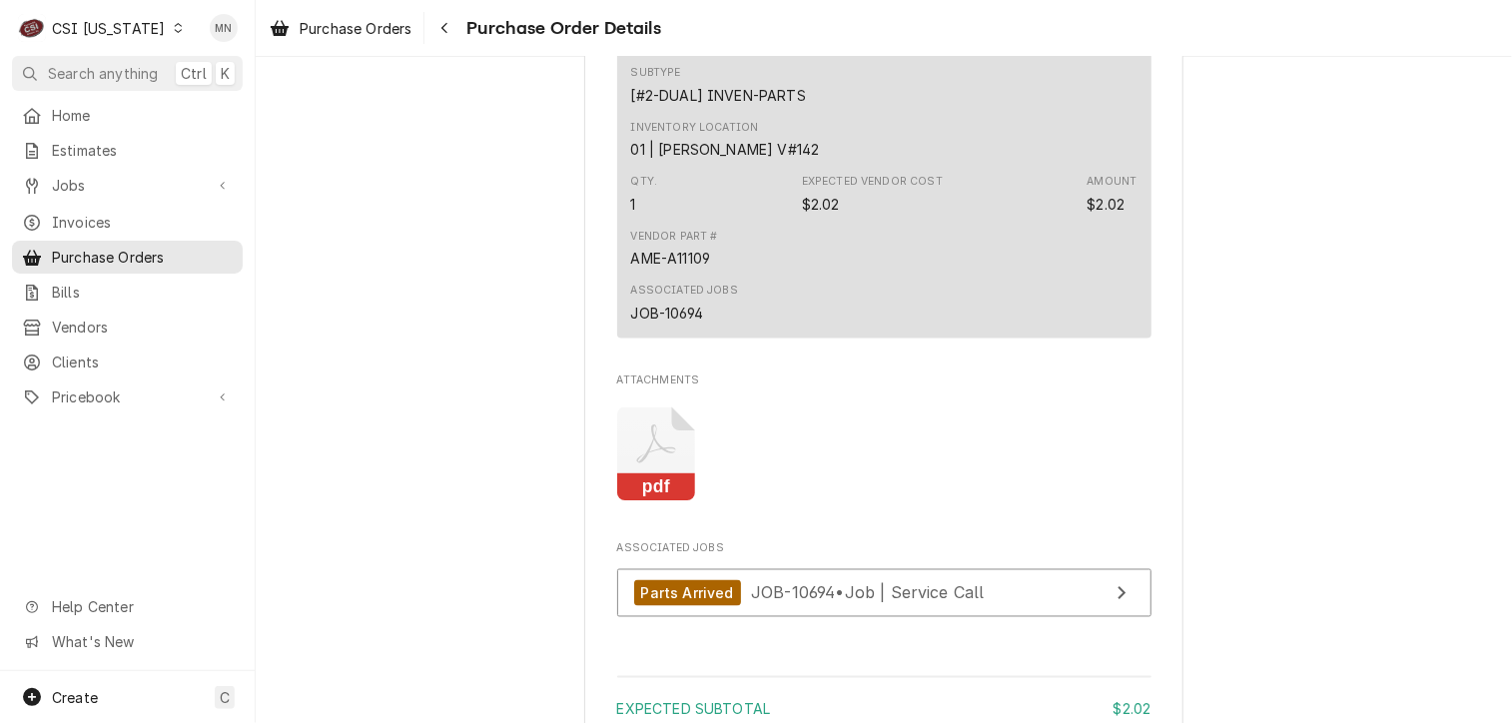
scroll to position [1498, 0]
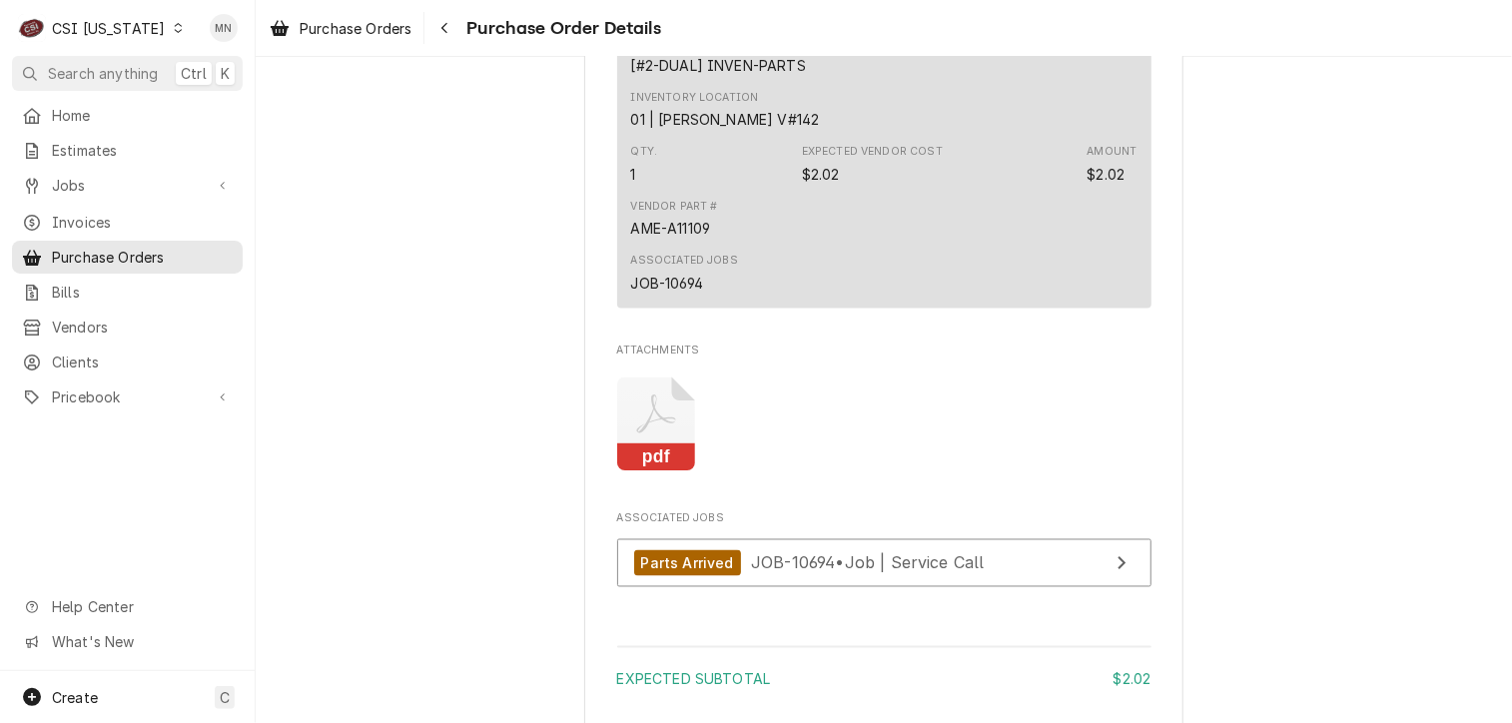
click at [643, 466] on icon "Attachments" at bounding box center [656, 424] width 79 height 95
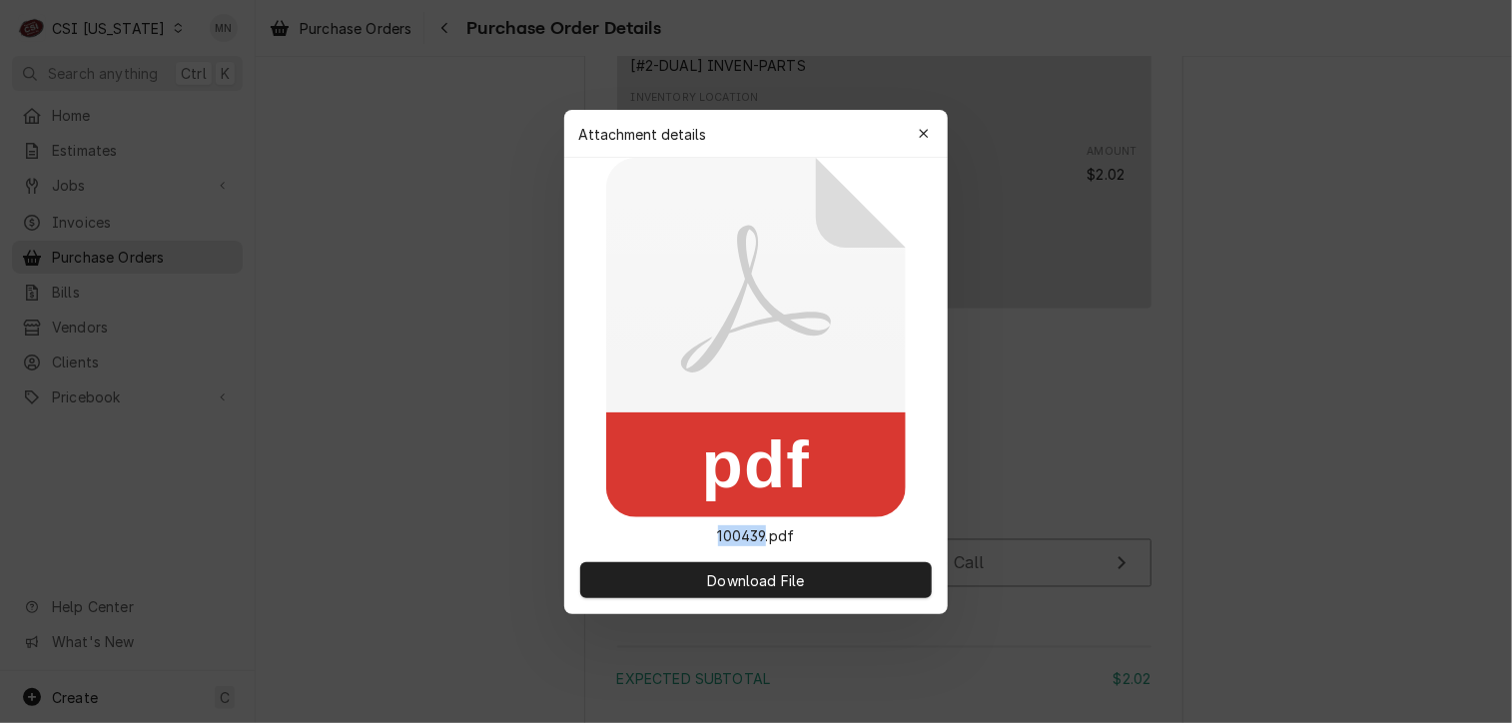
click at [643, 466] on rect at bounding box center [756, 464] width 300 height 105
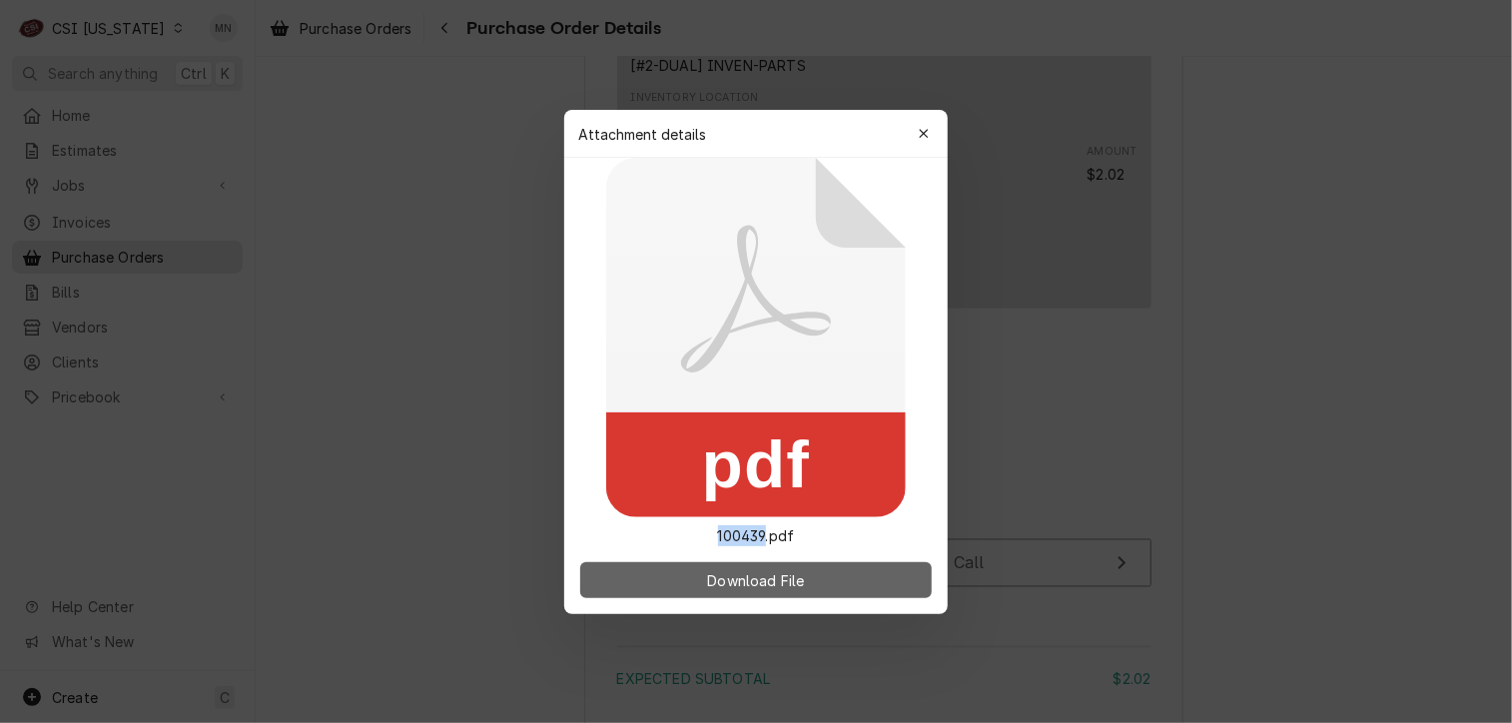
drag, startPoint x: 643, startPoint y: 466, endPoint x: 739, endPoint y: 570, distance: 141.3
click at [739, 570] on button "Download File" at bounding box center [756, 580] width 352 height 36
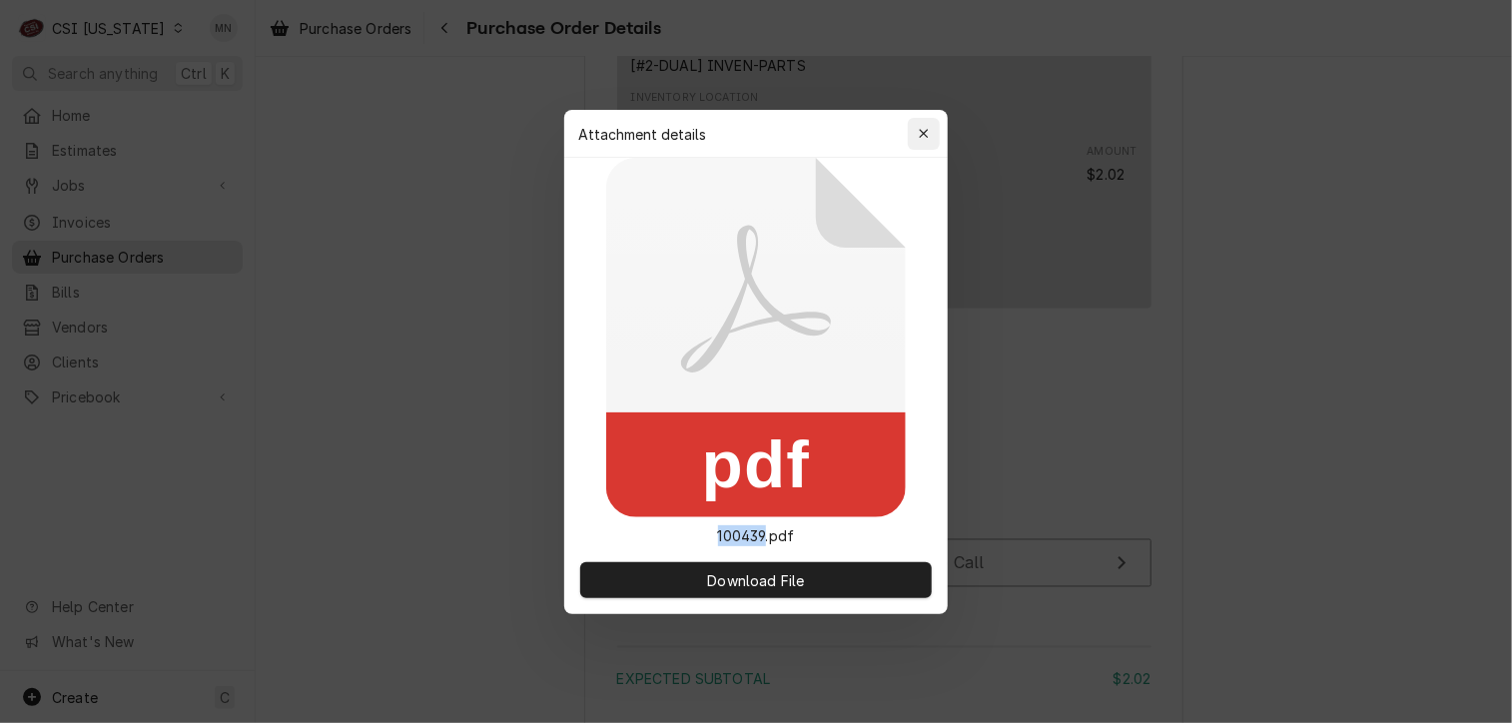
click at [922, 144] on button "button" at bounding box center [924, 134] width 32 height 32
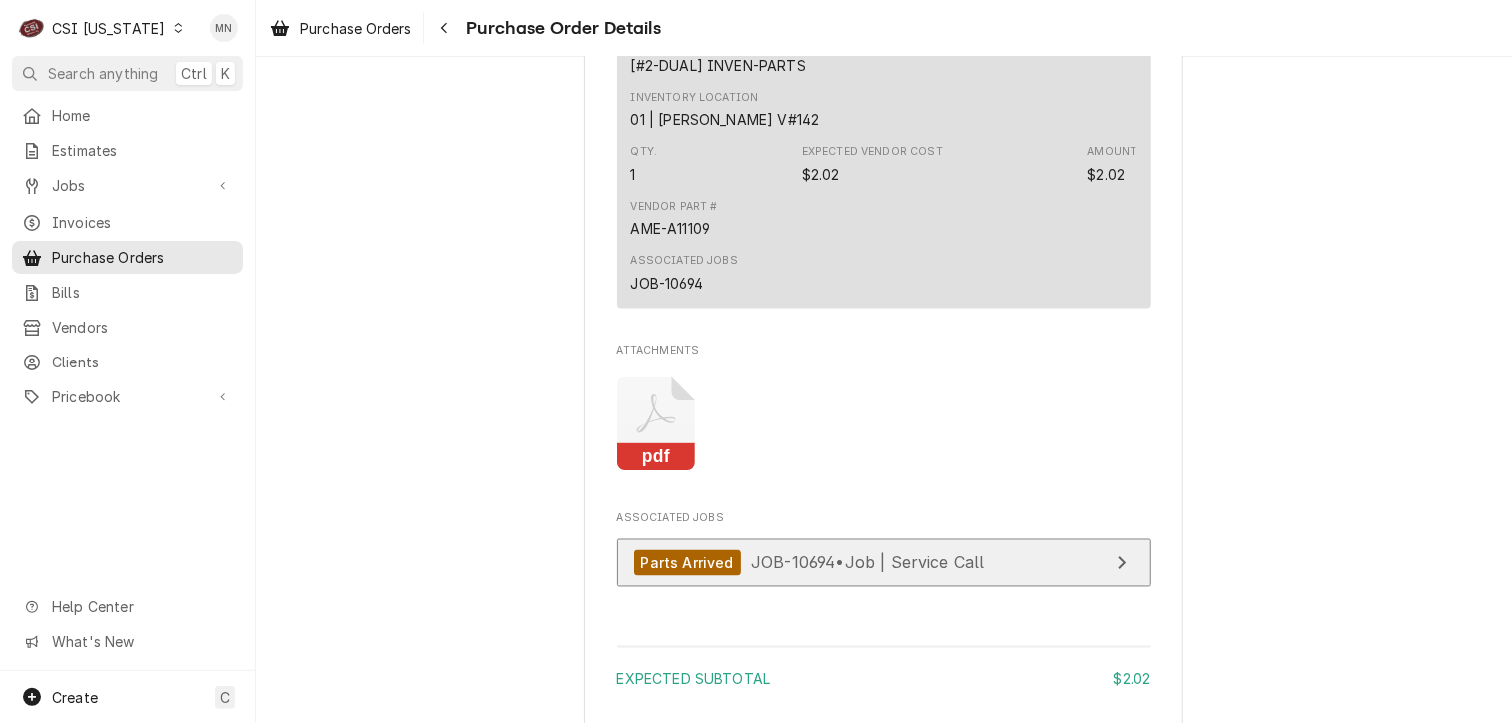
click at [751, 573] on span "JOB-10694 • Job | Service Call" at bounding box center [868, 563] width 234 height 20
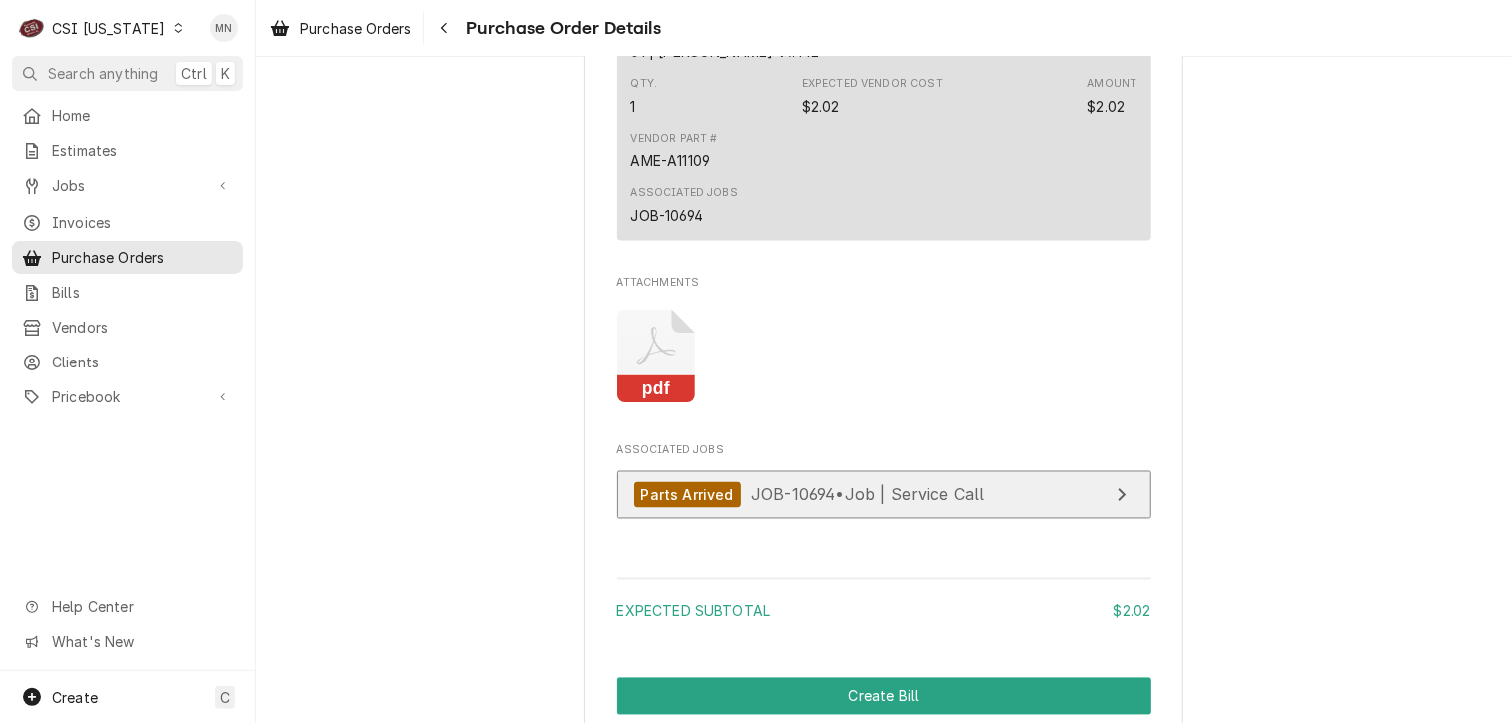
scroll to position [1398, 0]
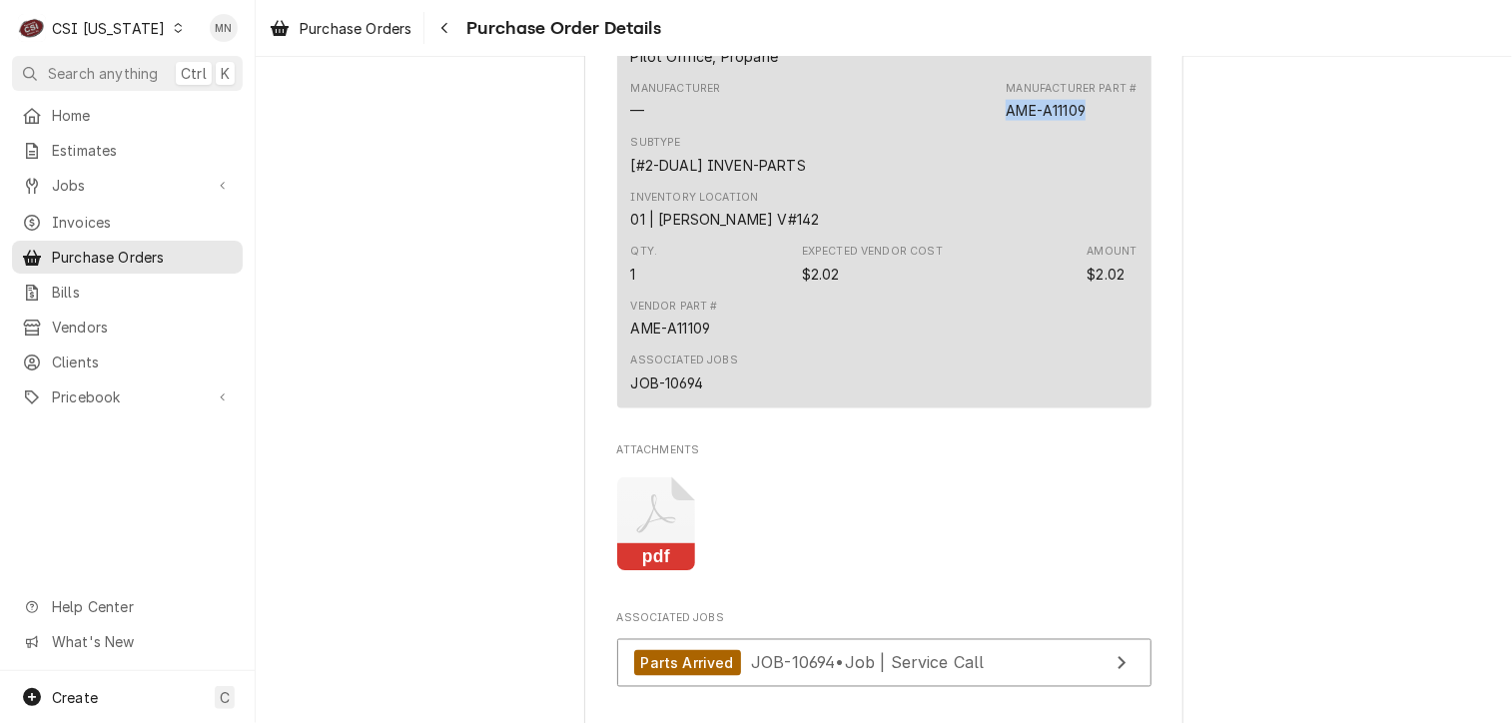
drag, startPoint x: 1086, startPoint y: 171, endPoint x: 999, endPoint y: 179, distance: 88.2
click at [999, 128] on div "Manufacturer — Manufacturer Part # AME-A11109" at bounding box center [884, 101] width 506 height 54
copy div "AME-A11109"
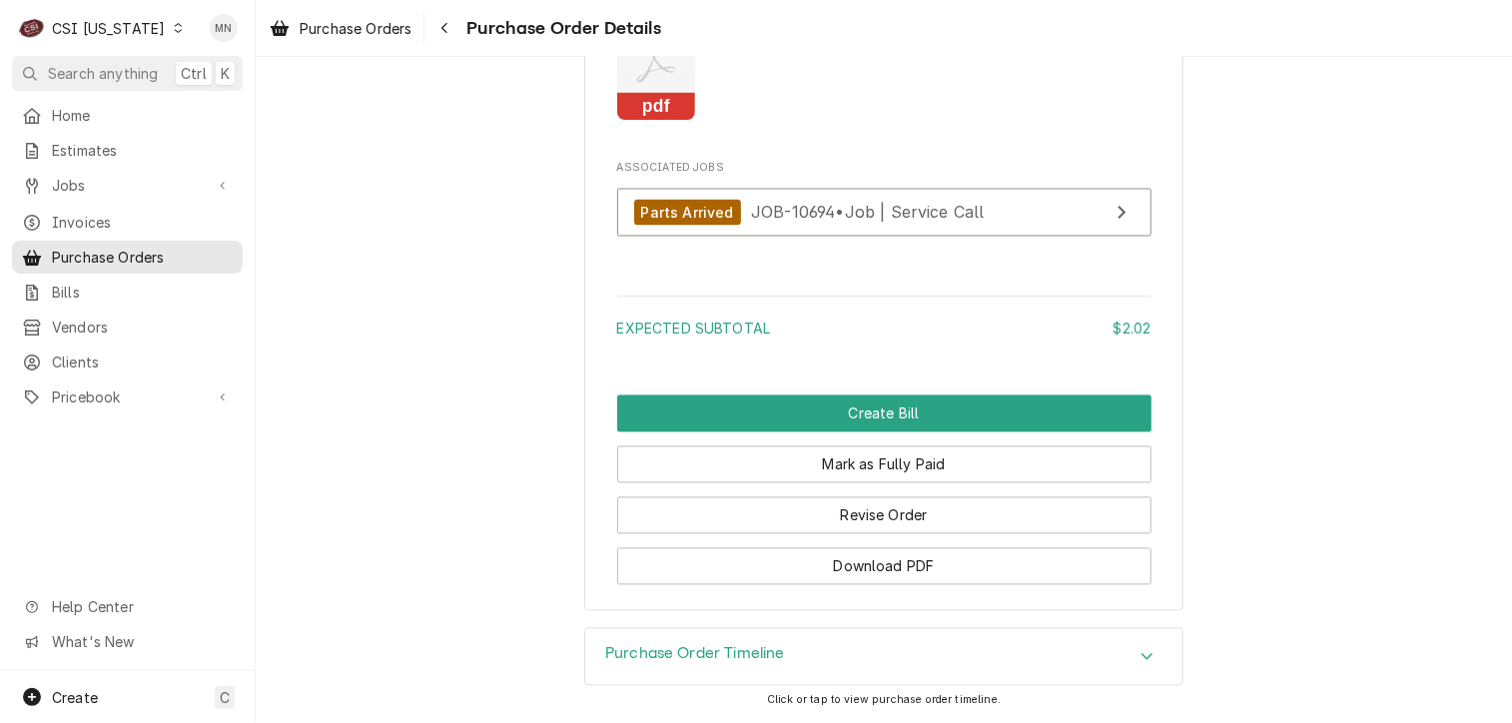
scroll to position [1897, 0]
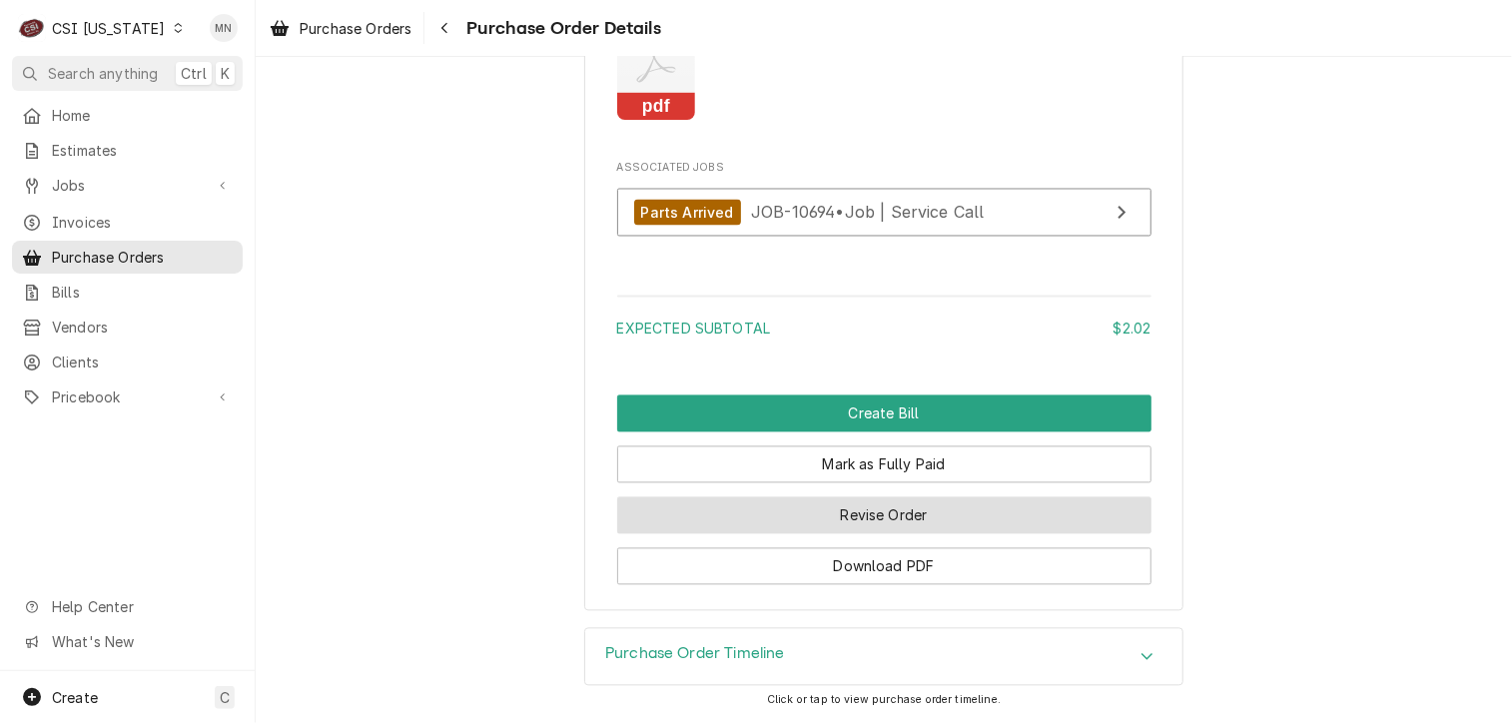
click at [893, 526] on button "Revise Order" at bounding box center [884, 515] width 534 height 37
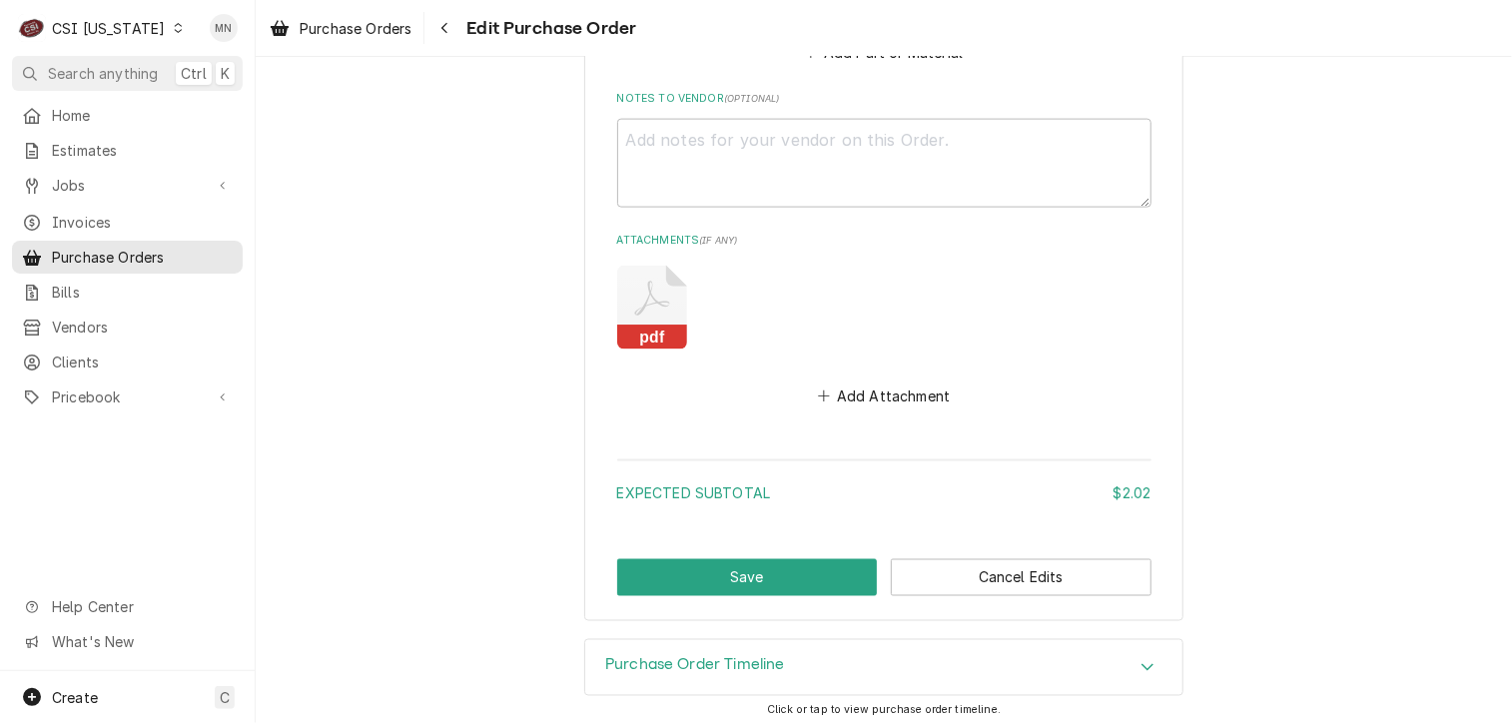
scroll to position [1373, 0]
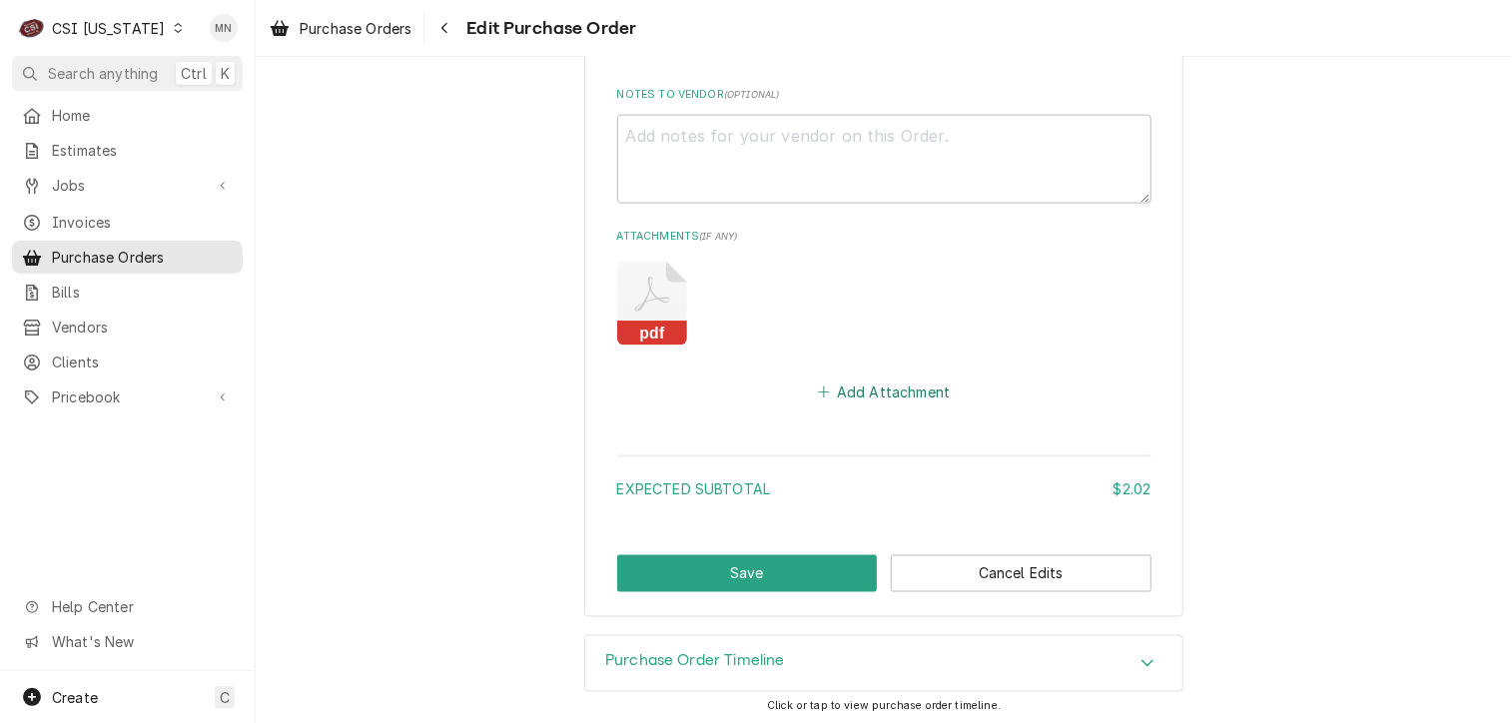
click at [863, 378] on button "Add Attachment" at bounding box center [884, 392] width 140 height 28
type textarea "x"
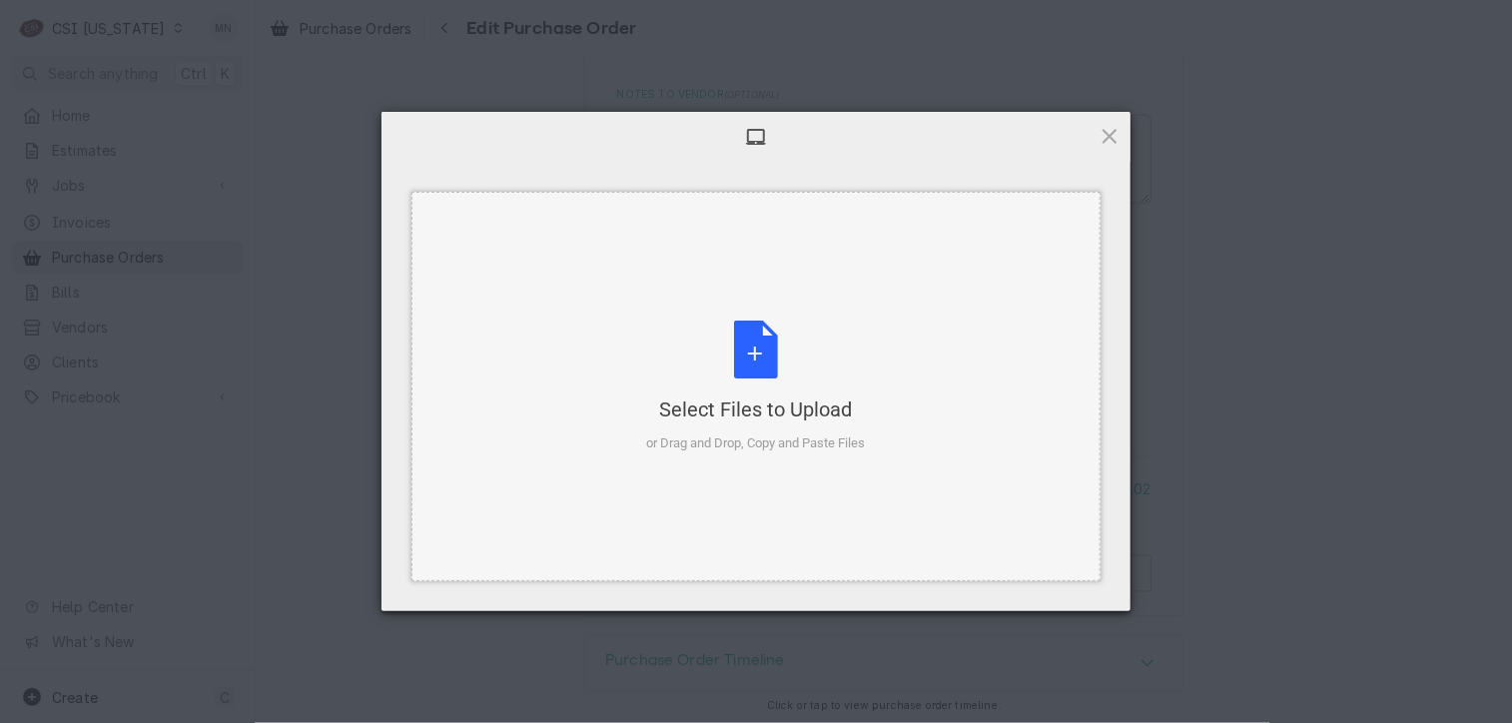
click at [801, 371] on div "Select Files to Upload or Drag and Drop, Copy and Paste Files" at bounding box center [756, 387] width 219 height 133
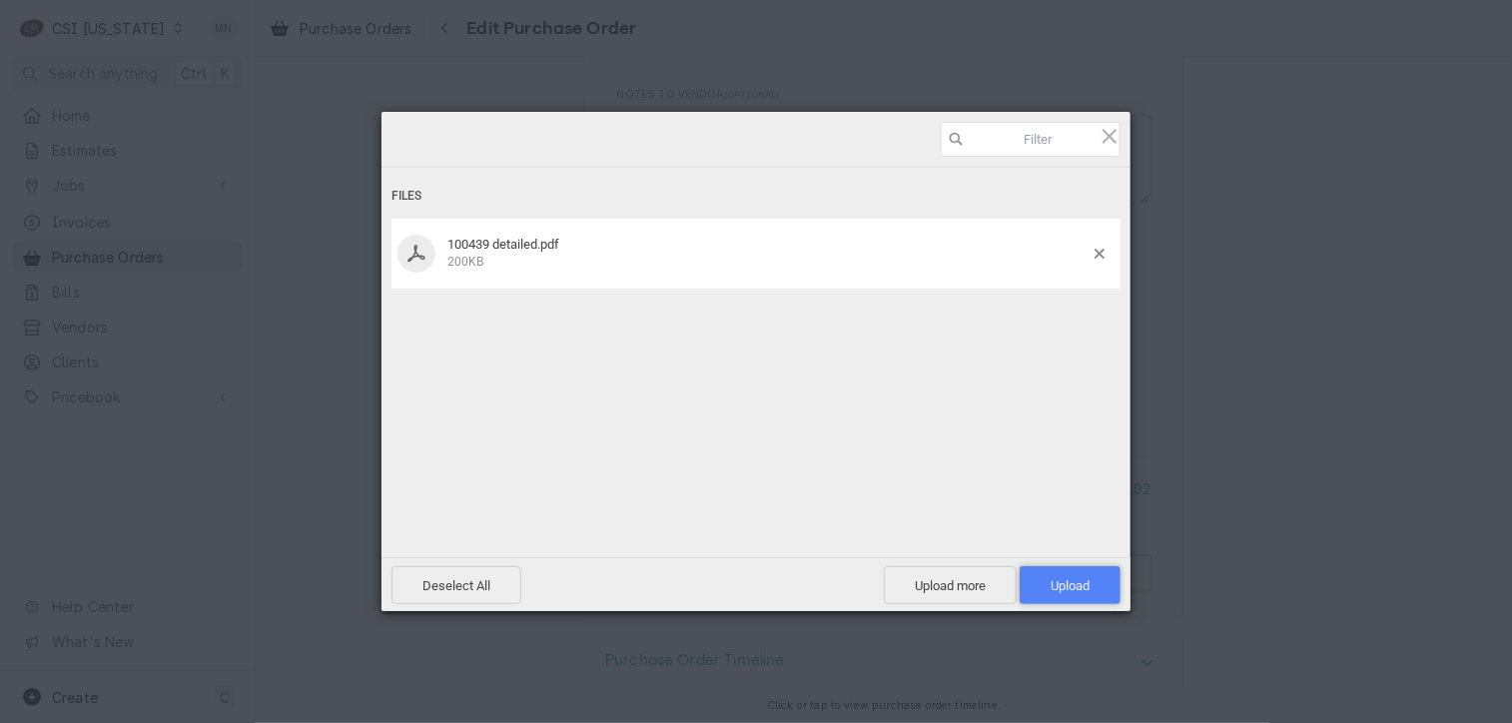
click at [1098, 591] on span "Upload 1" at bounding box center [1070, 585] width 101 height 38
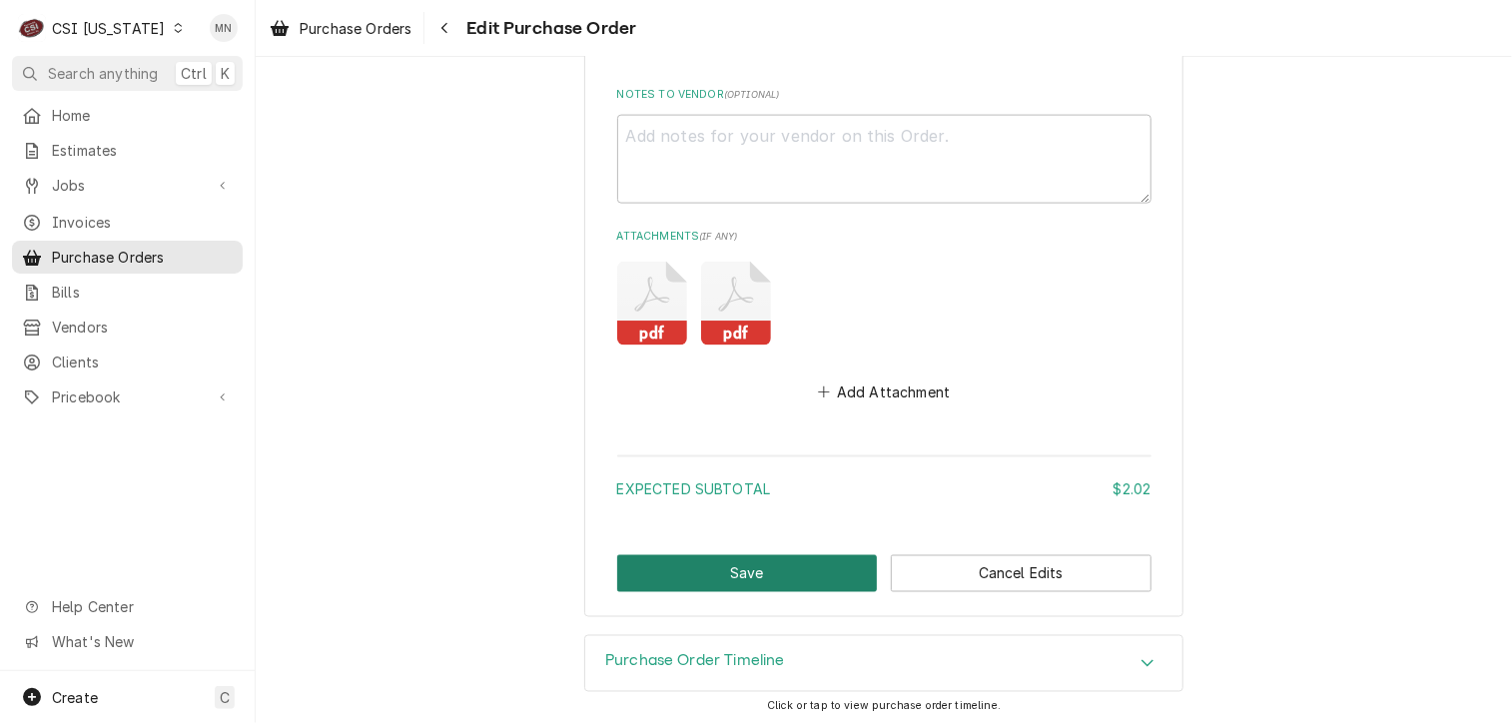
click at [820, 572] on button "Save" at bounding box center [747, 573] width 261 height 37
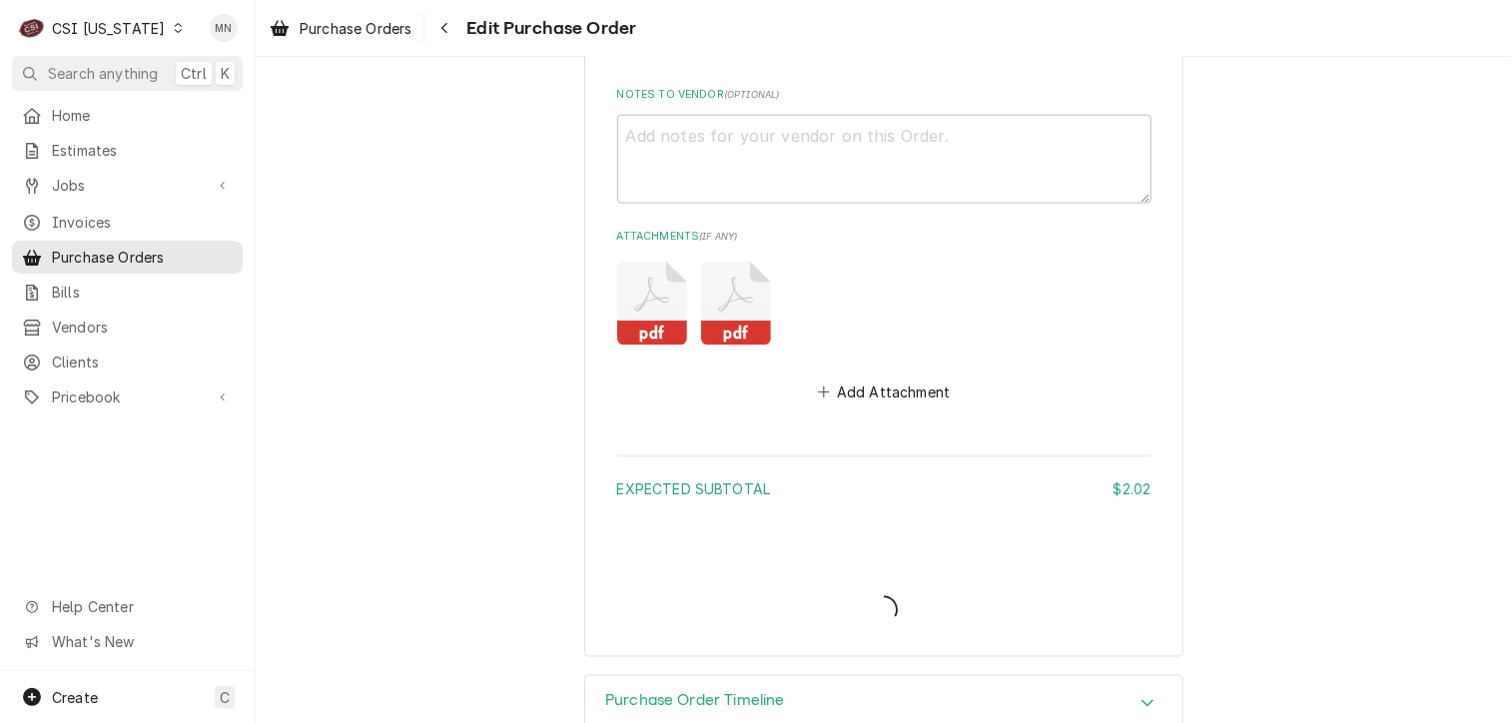
type textarea "x"
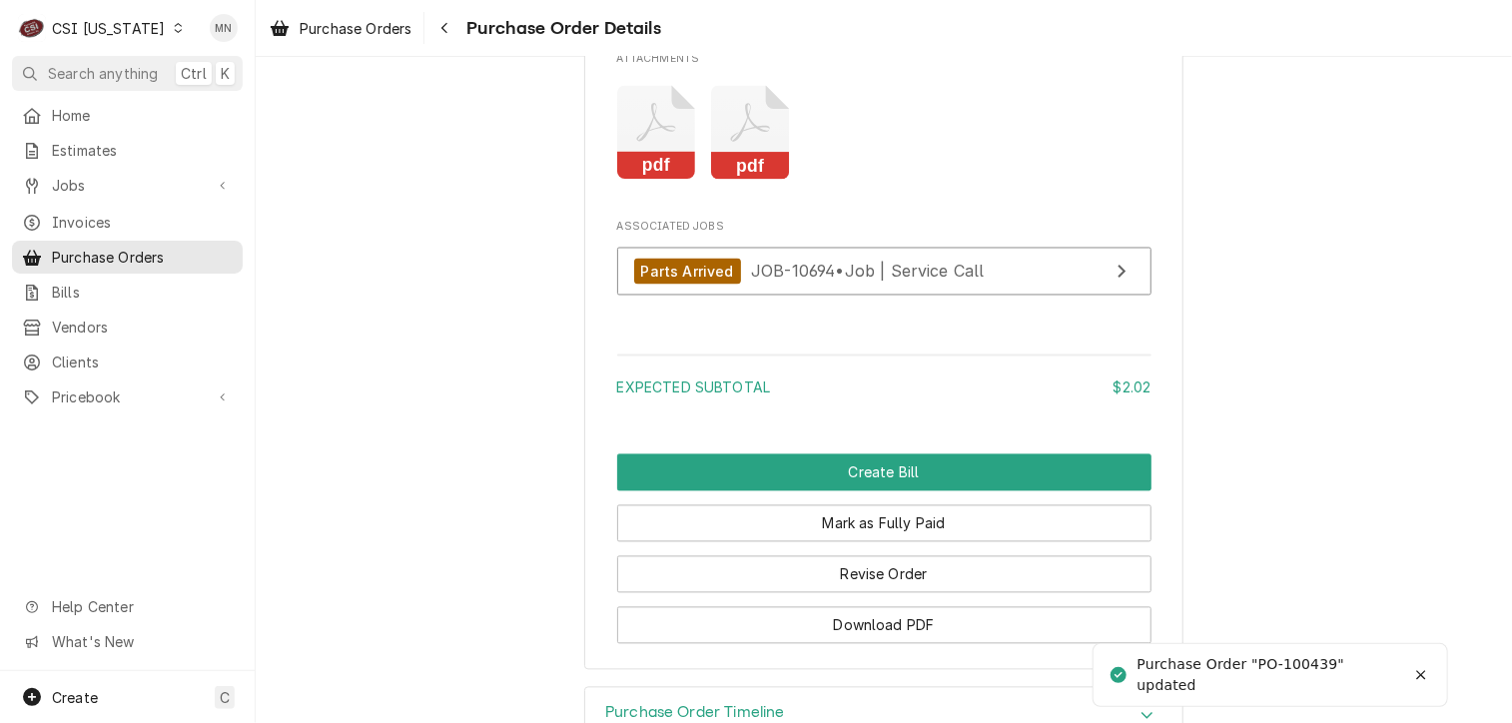
scroll to position [1908, 0]
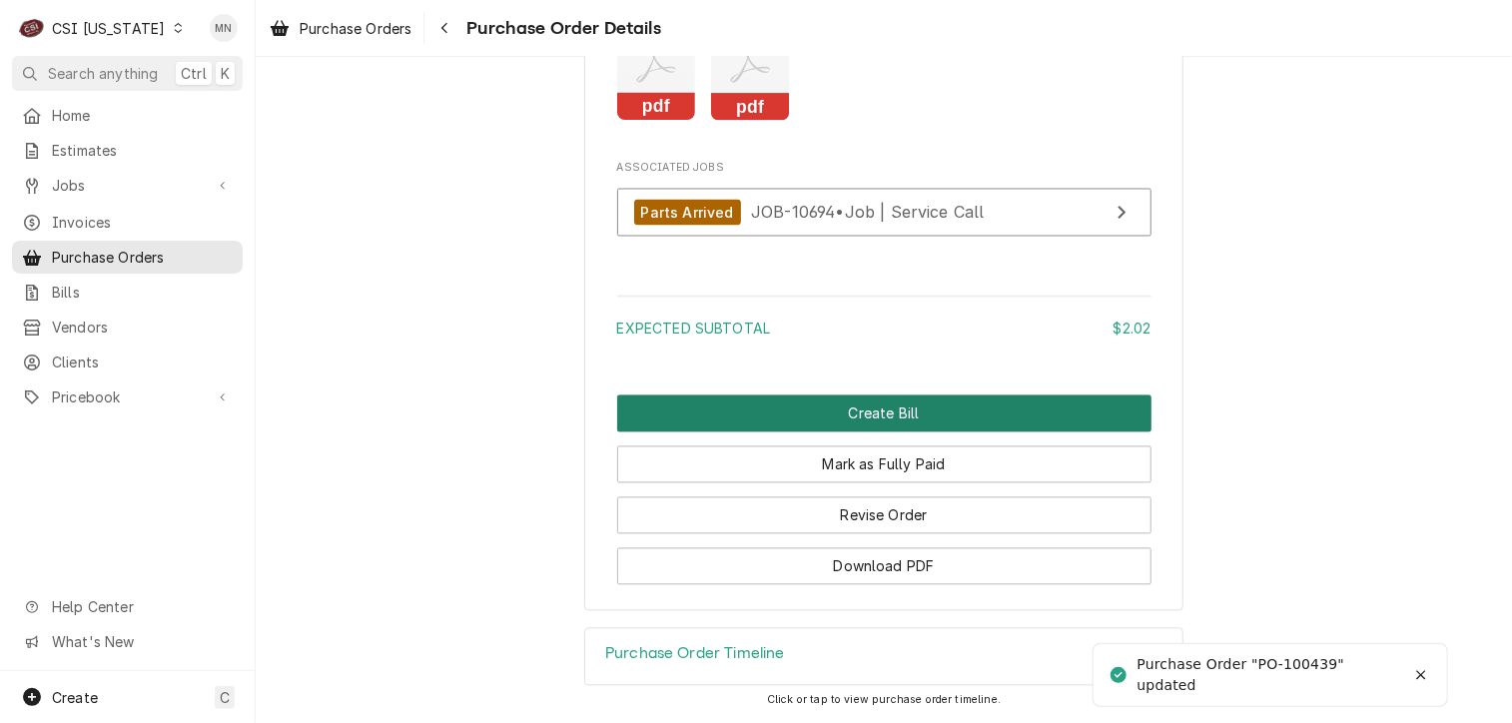
click at [882, 420] on button "Create Bill" at bounding box center [884, 413] width 534 height 37
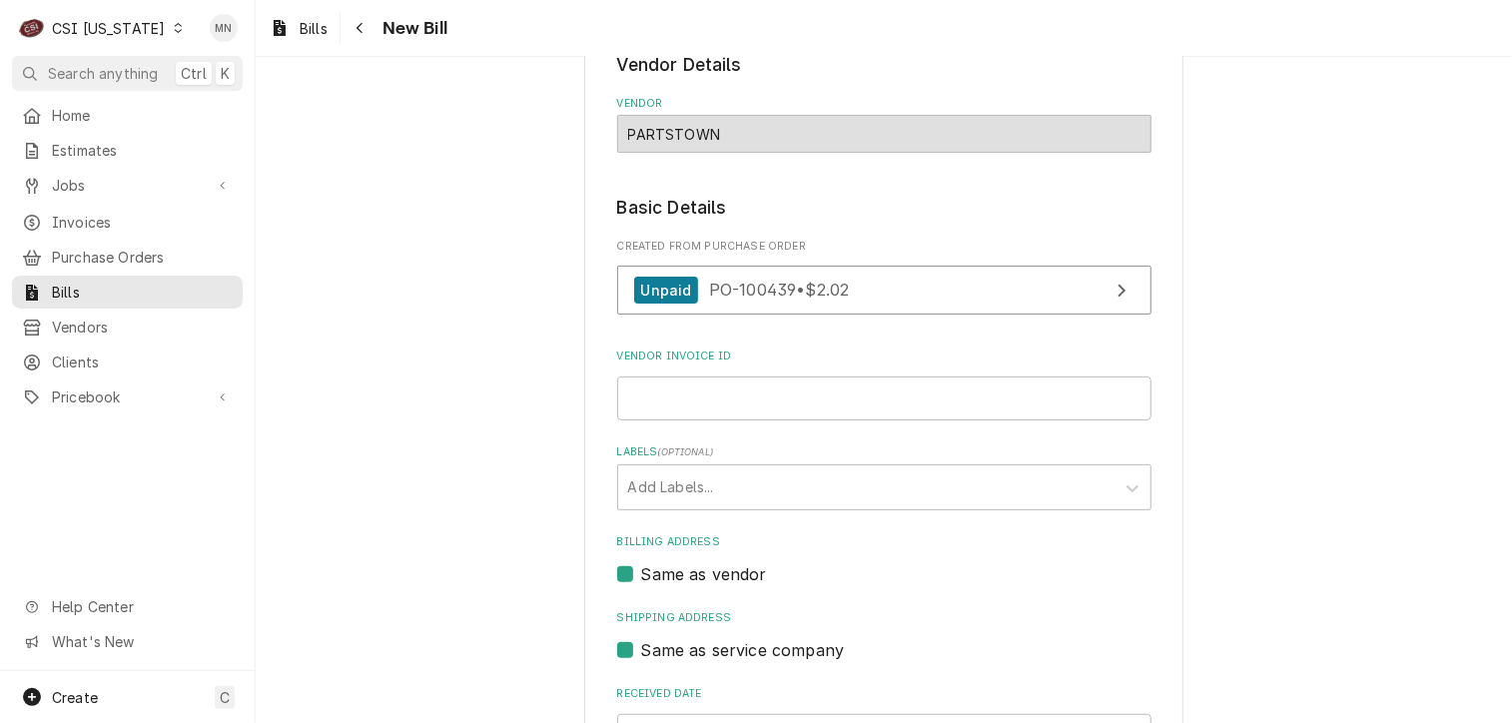
scroll to position [117, 0]
click at [723, 397] on input "Vendor Invoice ID" at bounding box center [884, 399] width 534 height 44
click at [707, 387] on input "Vendor Invoice ID" at bounding box center [884, 399] width 534 height 44
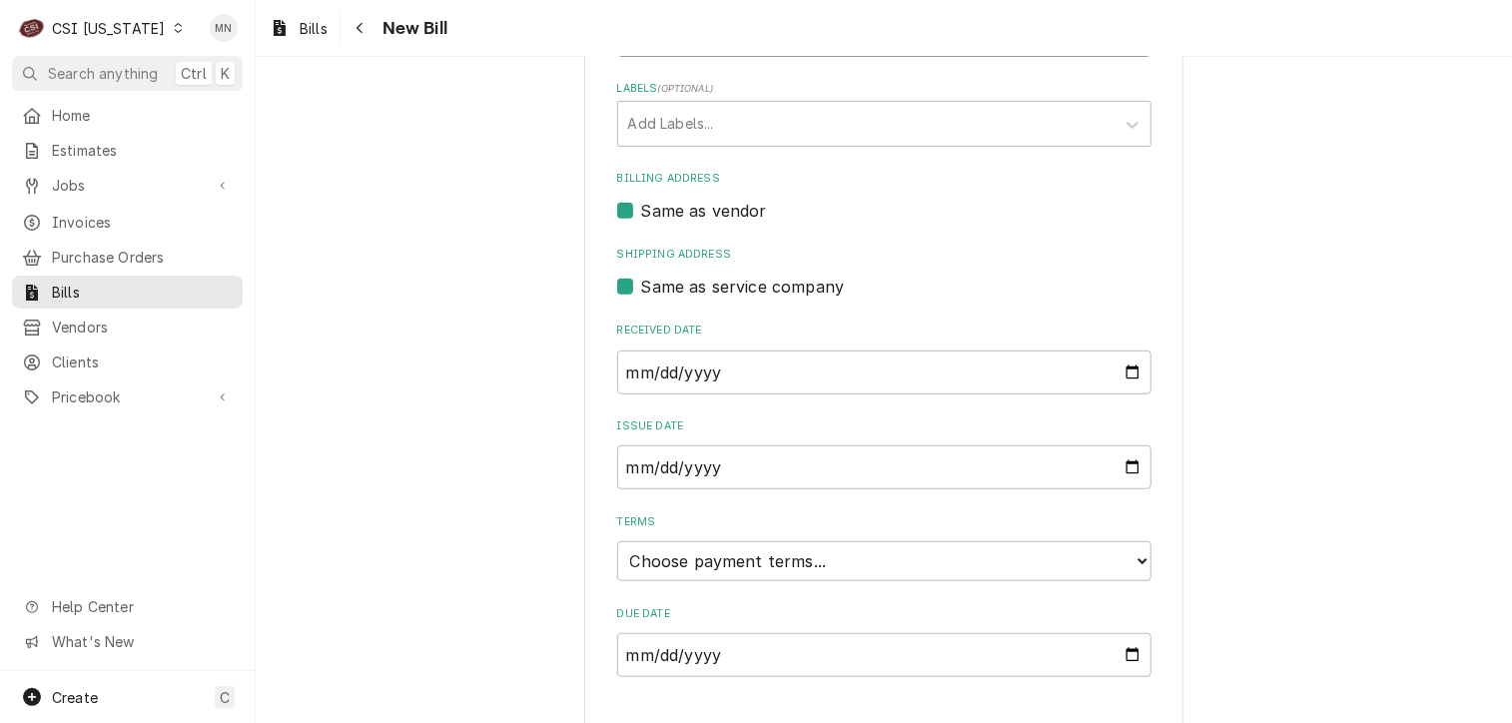
scroll to position [516, 0]
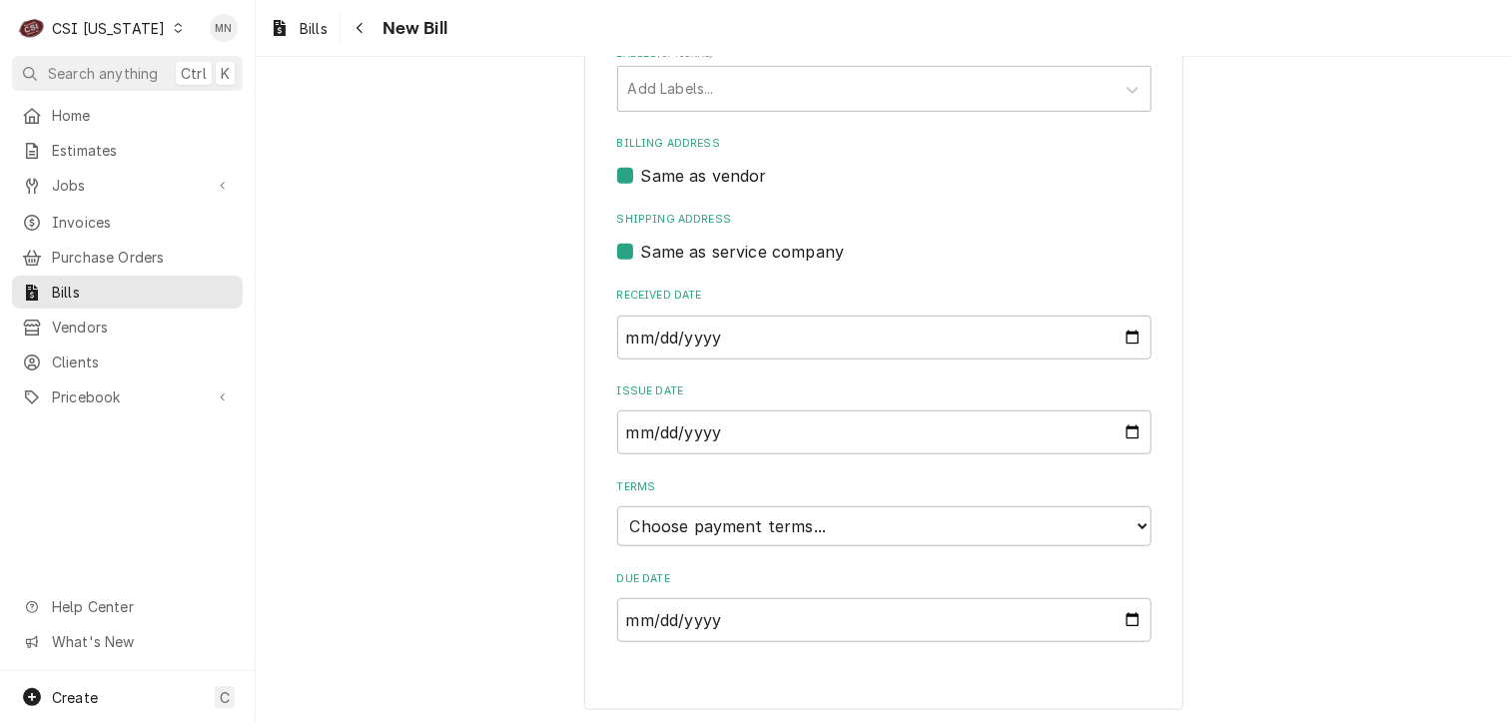
type input "2107089401"
click at [869, 526] on select "Choose payment terms... Same Day Net 7 Net 14 Net 21 Net 30 Net 45 Net 60 Net 90" at bounding box center [884, 526] width 534 height 40
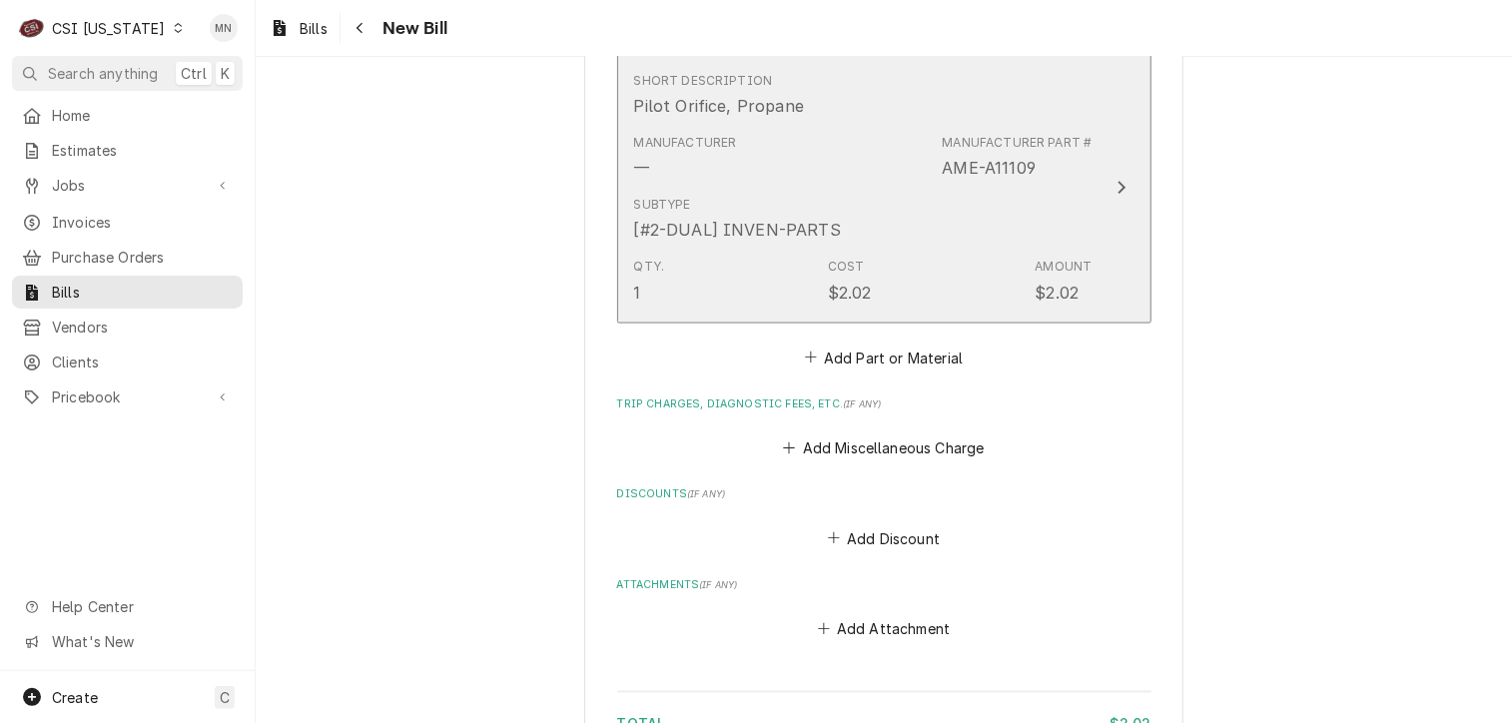
scroll to position [1415, 0]
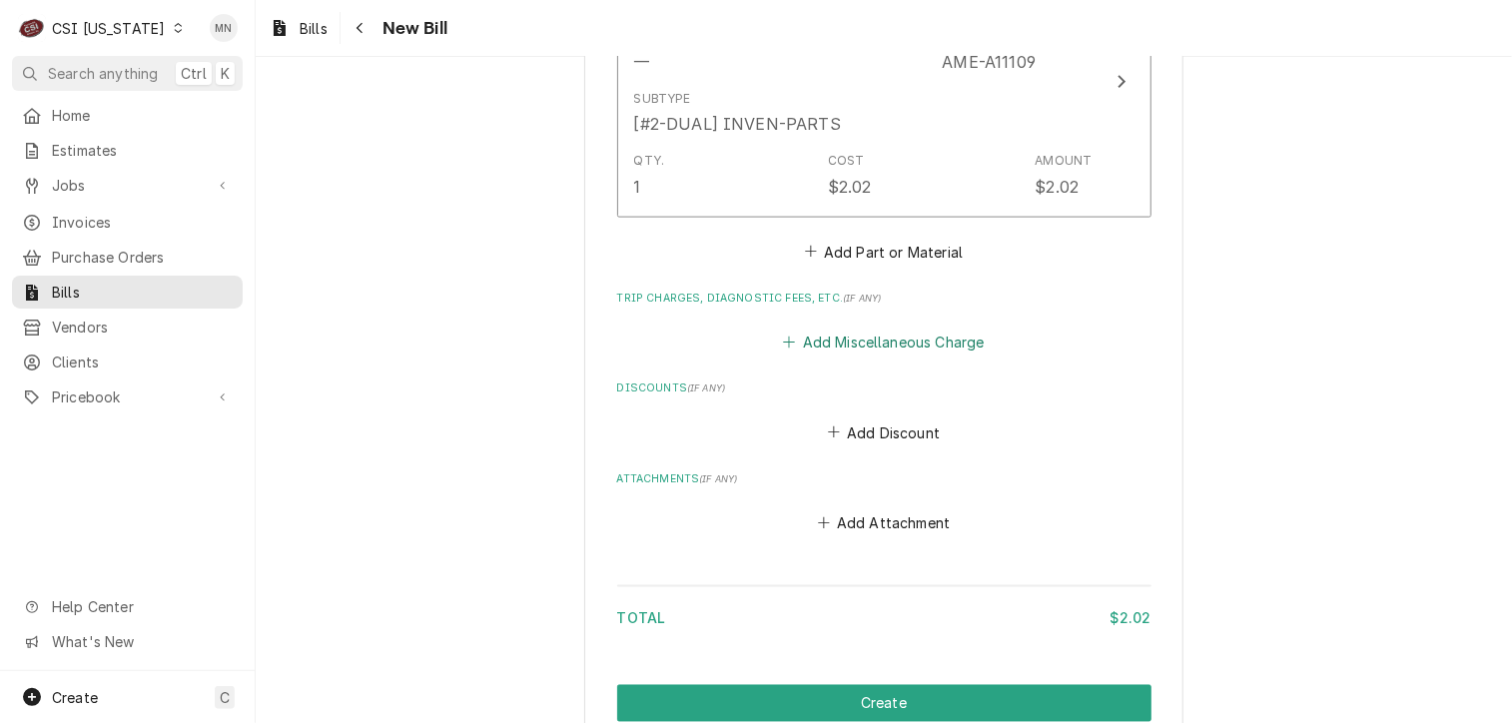
click at [830, 337] on button "Add Miscellaneous Charge" at bounding box center [884, 343] width 208 height 28
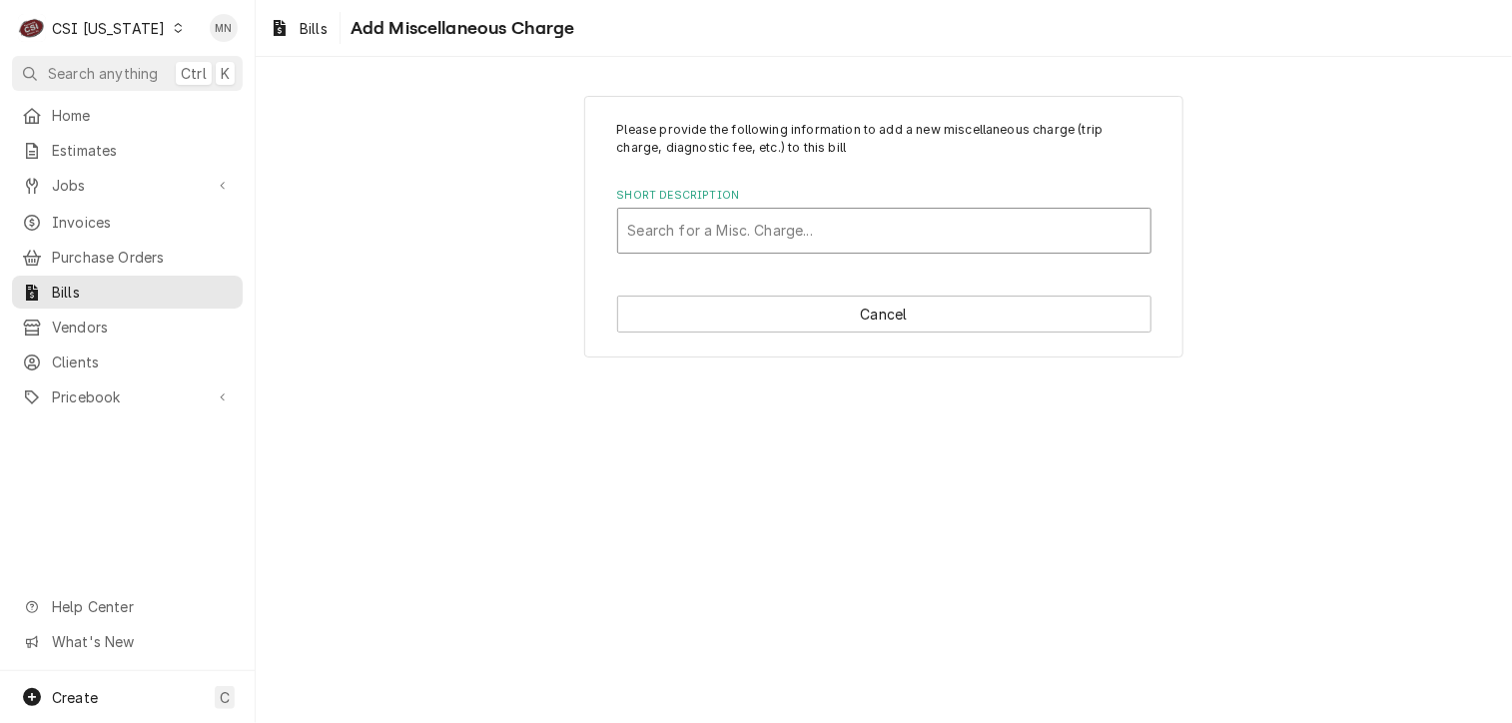
click at [700, 222] on div "Short Description" at bounding box center [884, 231] width 512 height 36
type input "acof"
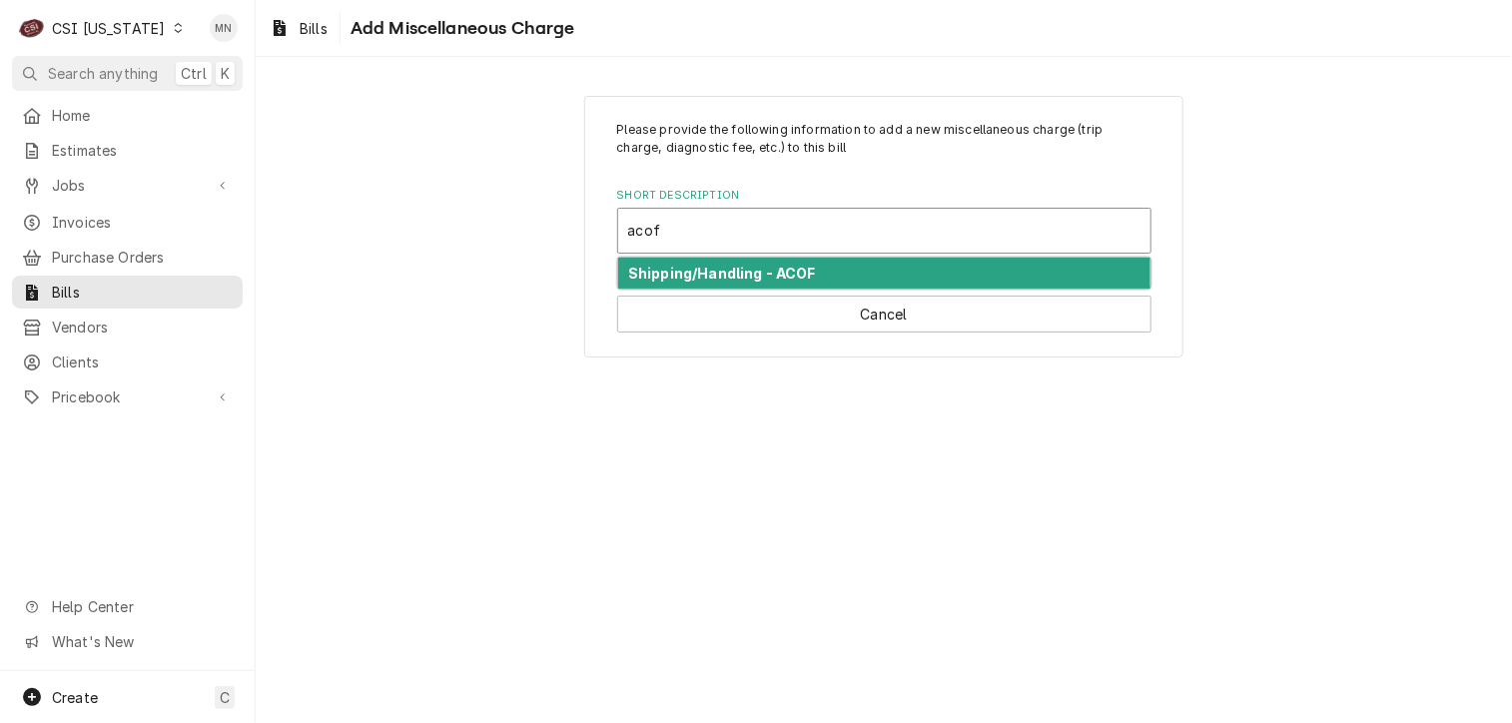
click at [715, 275] on strong "Shipping/Handling - ACOF" at bounding box center [722, 273] width 188 height 17
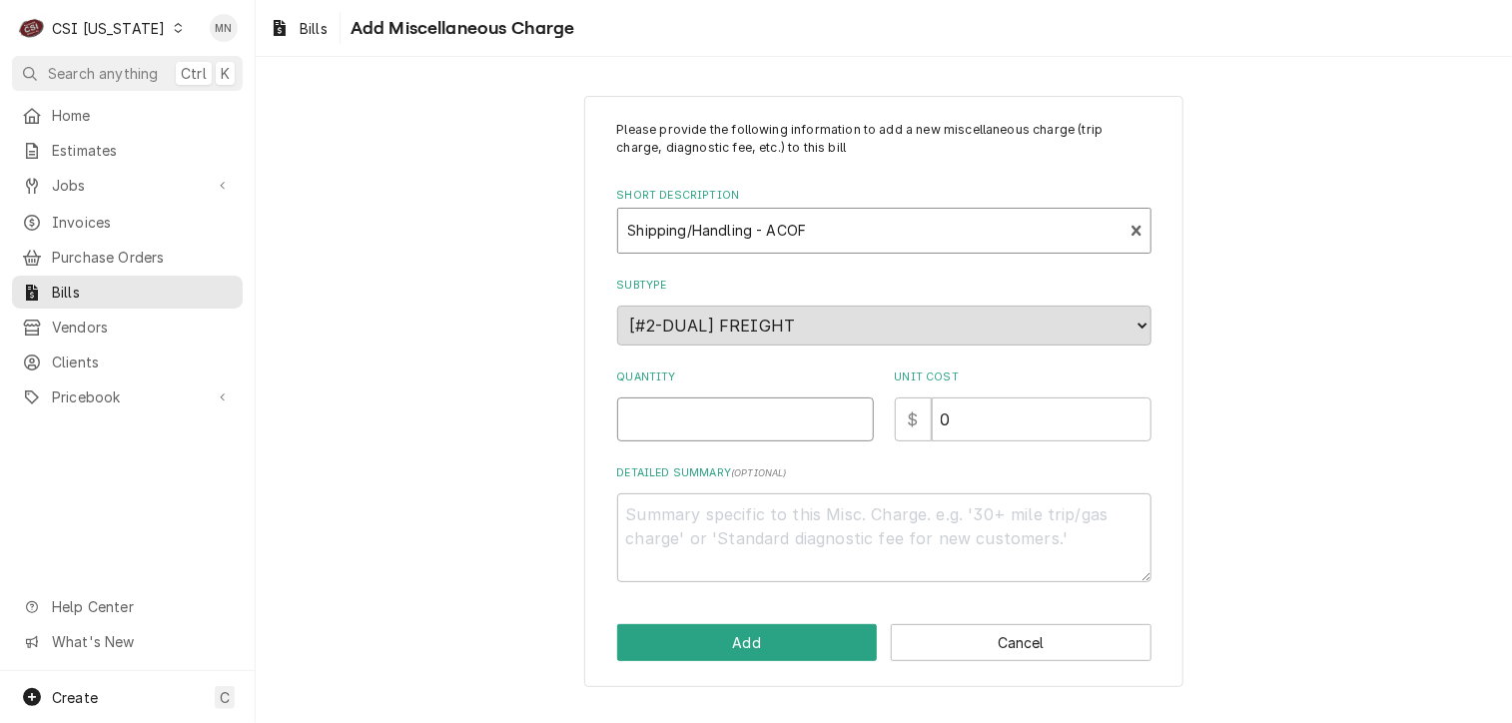
click at [682, 410] on input "Quantity" at bounding box center [745, 419] width 257 height 44
type textarea "x"
type input "1"
type textarea "x"
type input "5"
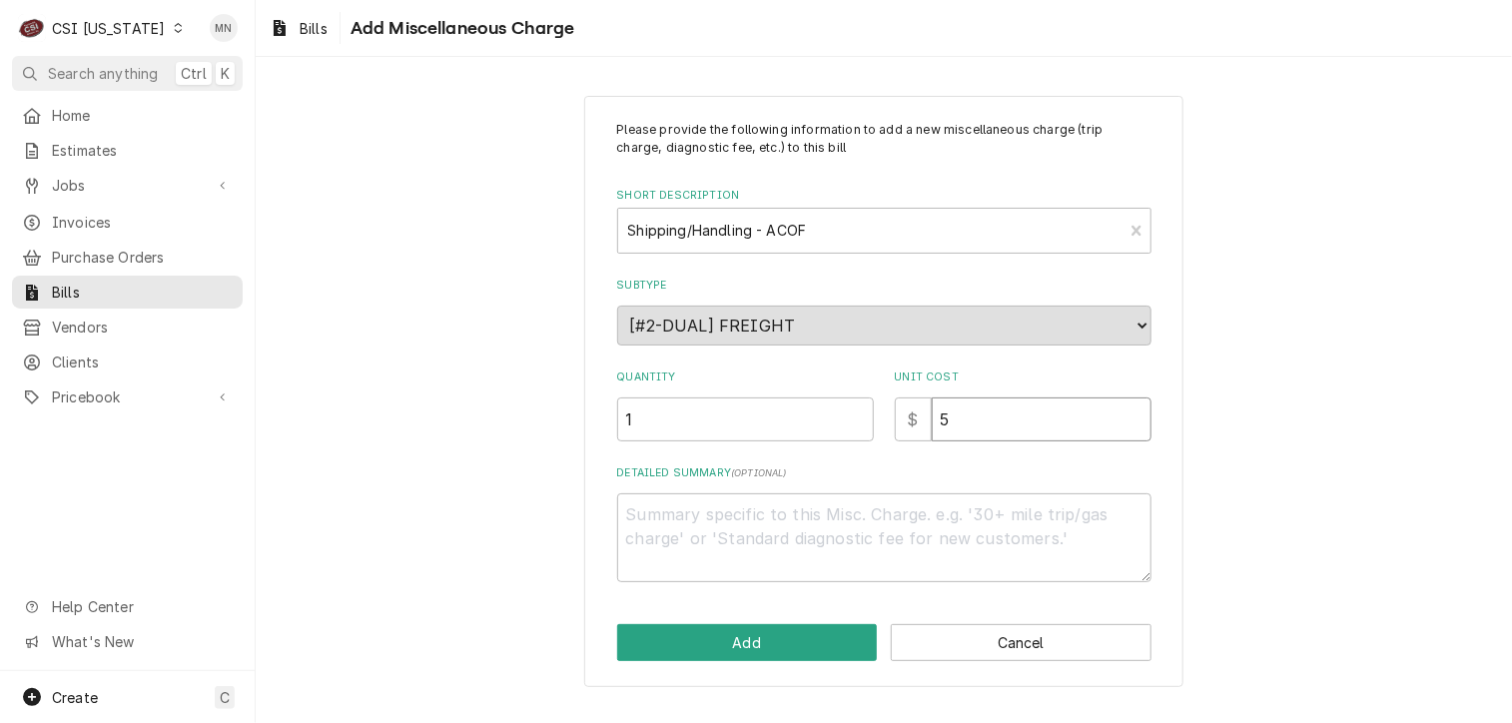
type textarea "x"
type input "51"
type textarea "x"
type input "51.1"
type textarea "x"
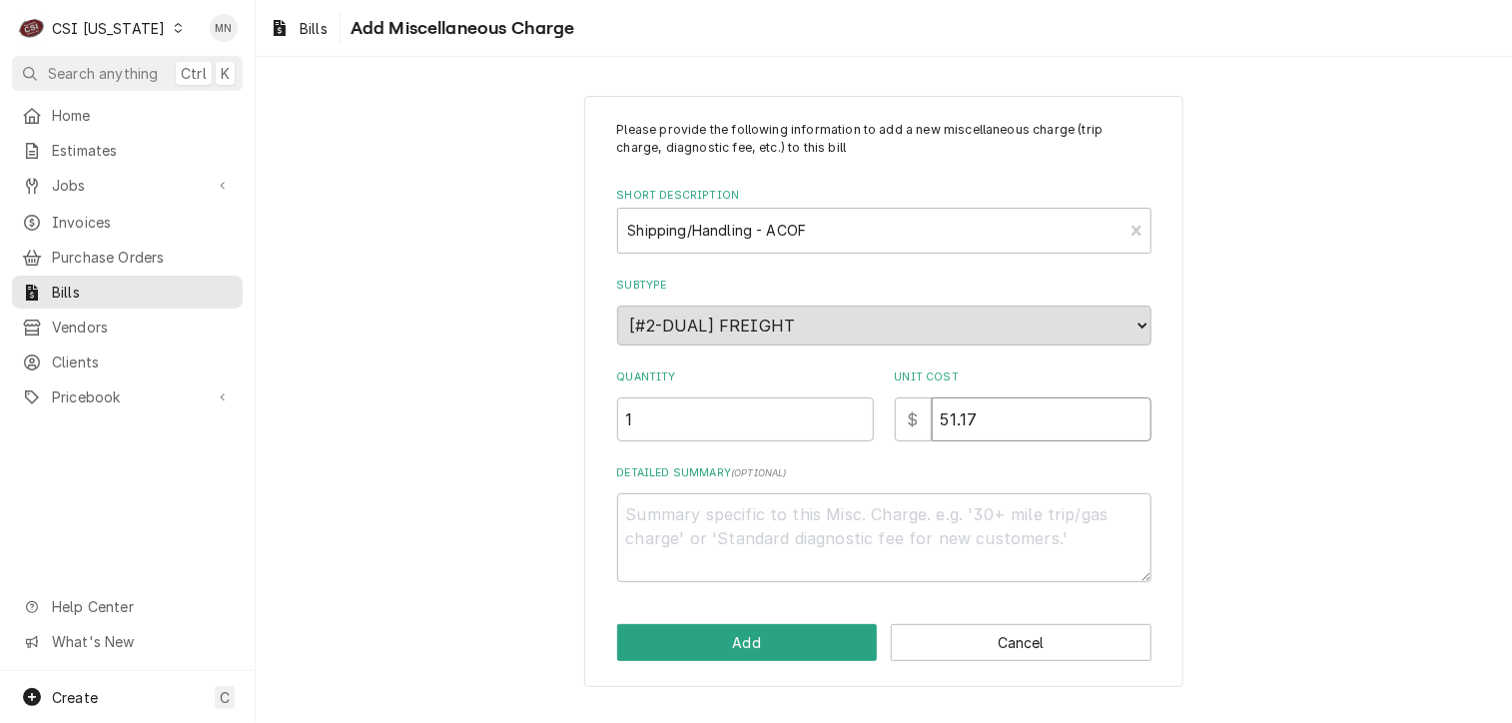
type input "51.17"
click at [699, 511] on textarea "Detailed Summary ( optional )" at bounding box center [884, 538] width 534 height 90
type textarea "x"
type textarea "N"
type textarea "x"
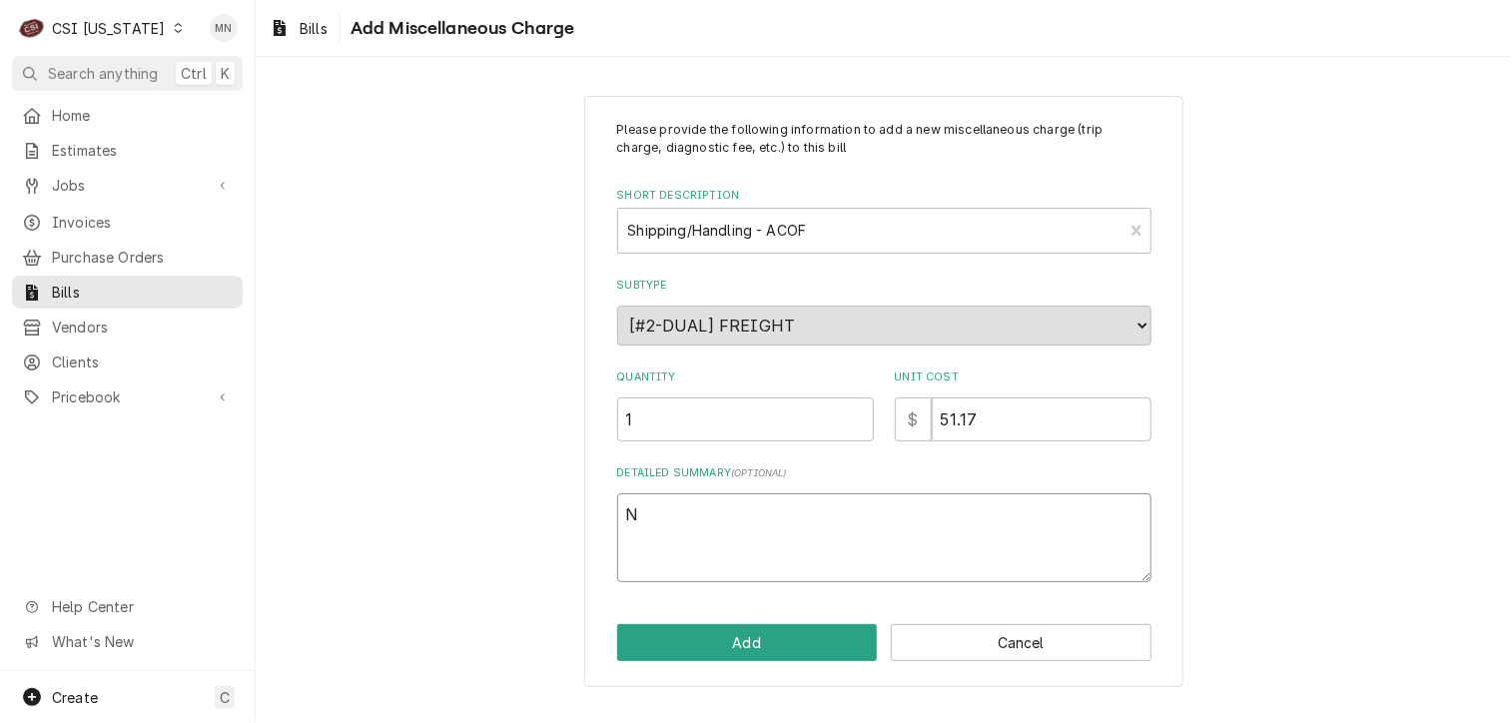
type textarea "Ne"
type textarea "x"
type textarea "Nex"
type textarea "x"
type textarea "Next"
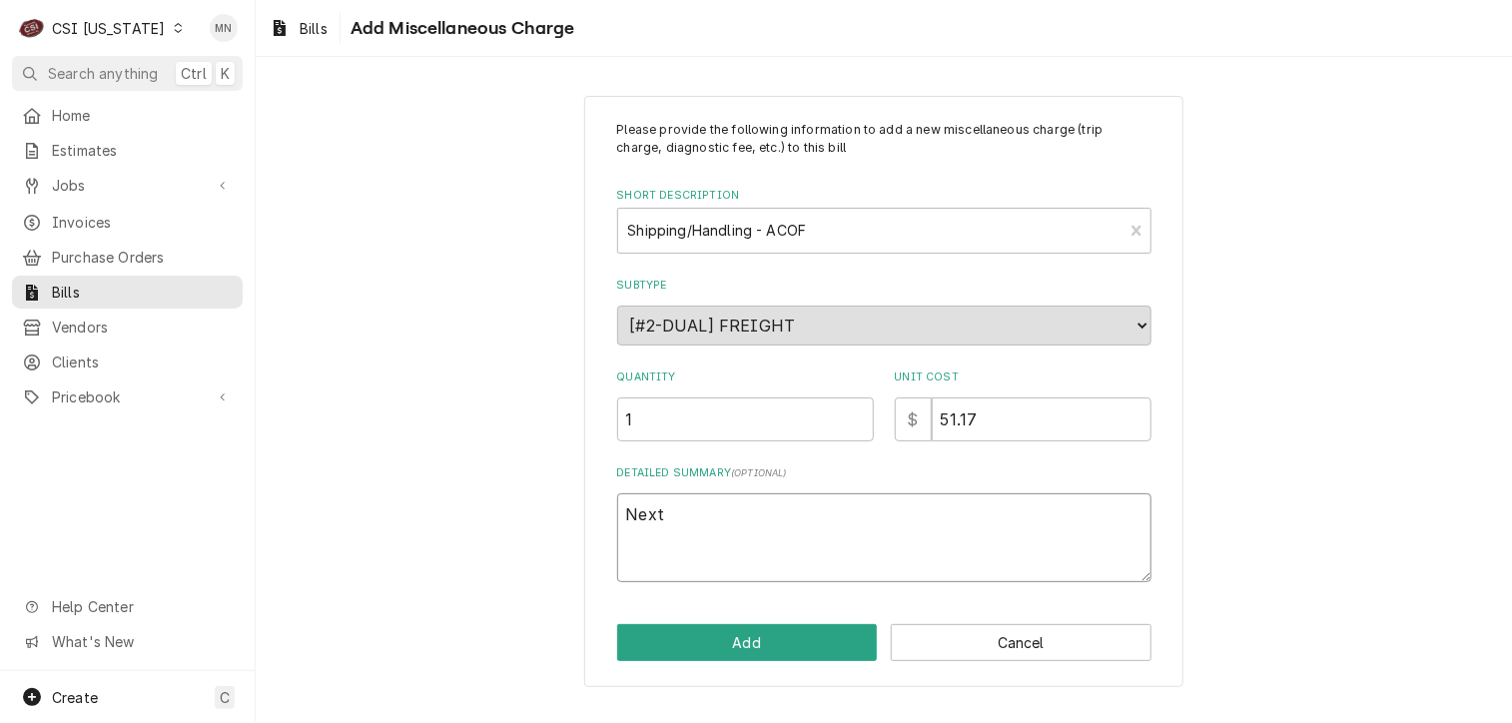
type textarea "x"
type textarea "Next"
type textarea "x"
type textarea "Next D"
type textarea "x"
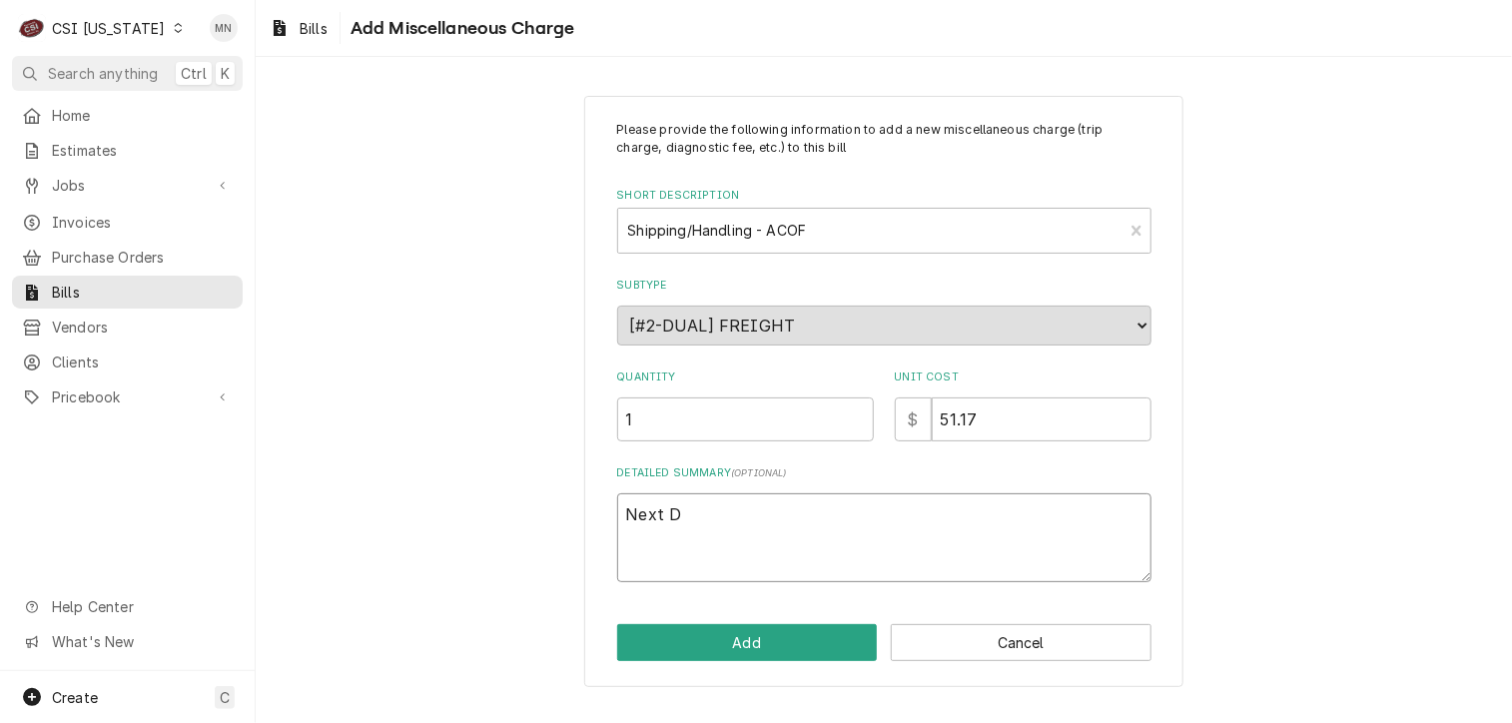
type textarea "Next Da"
type textarea "x"
type textarea "Next Day"
type textarea "x"
type textarea "Next Day"
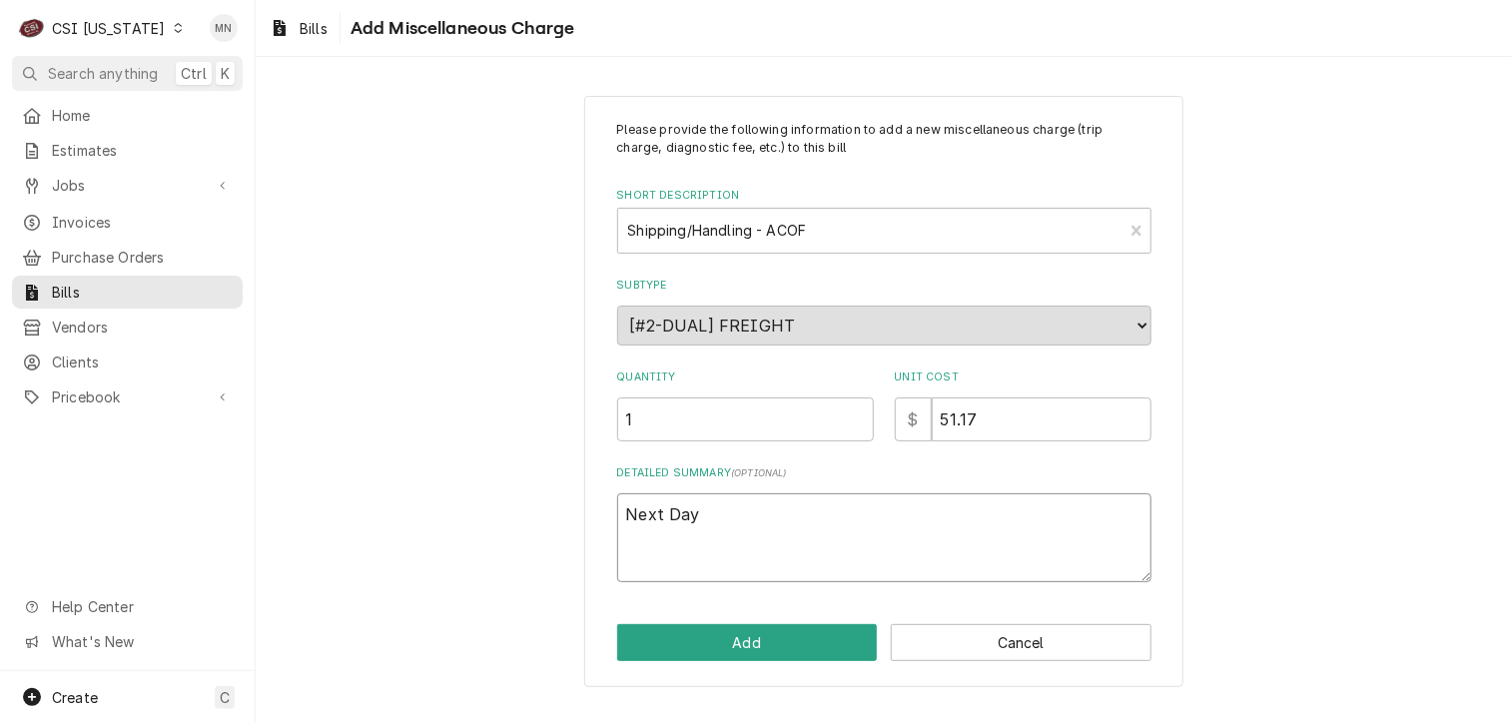
type textarea "x"
type textarea "Next Day a"
type textarea "x"
type textarea "Next Day ai"
type textarea "x"
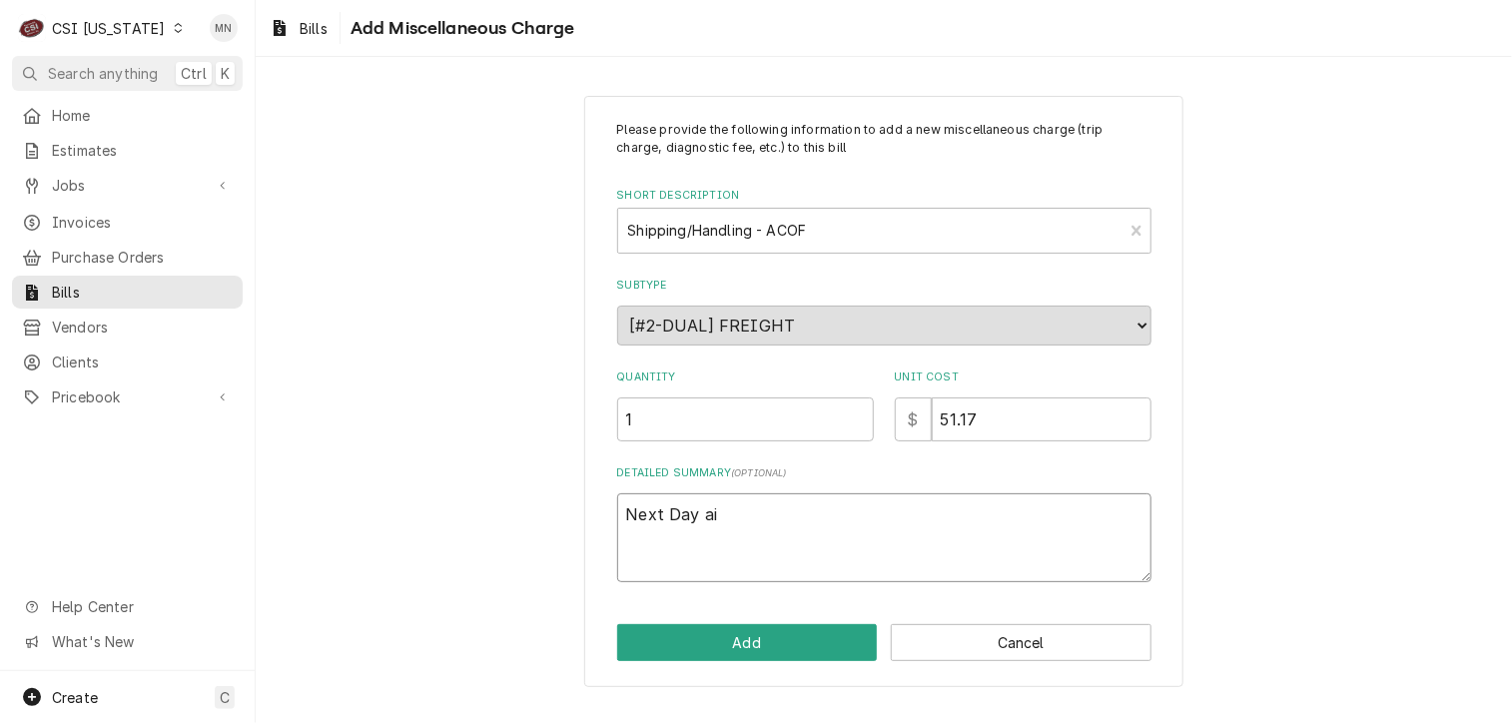
type textarea "Next Day air"
type textarea "x"
type textarea "Next Day air"
type textarea "x"
type textarea "Next Day air"
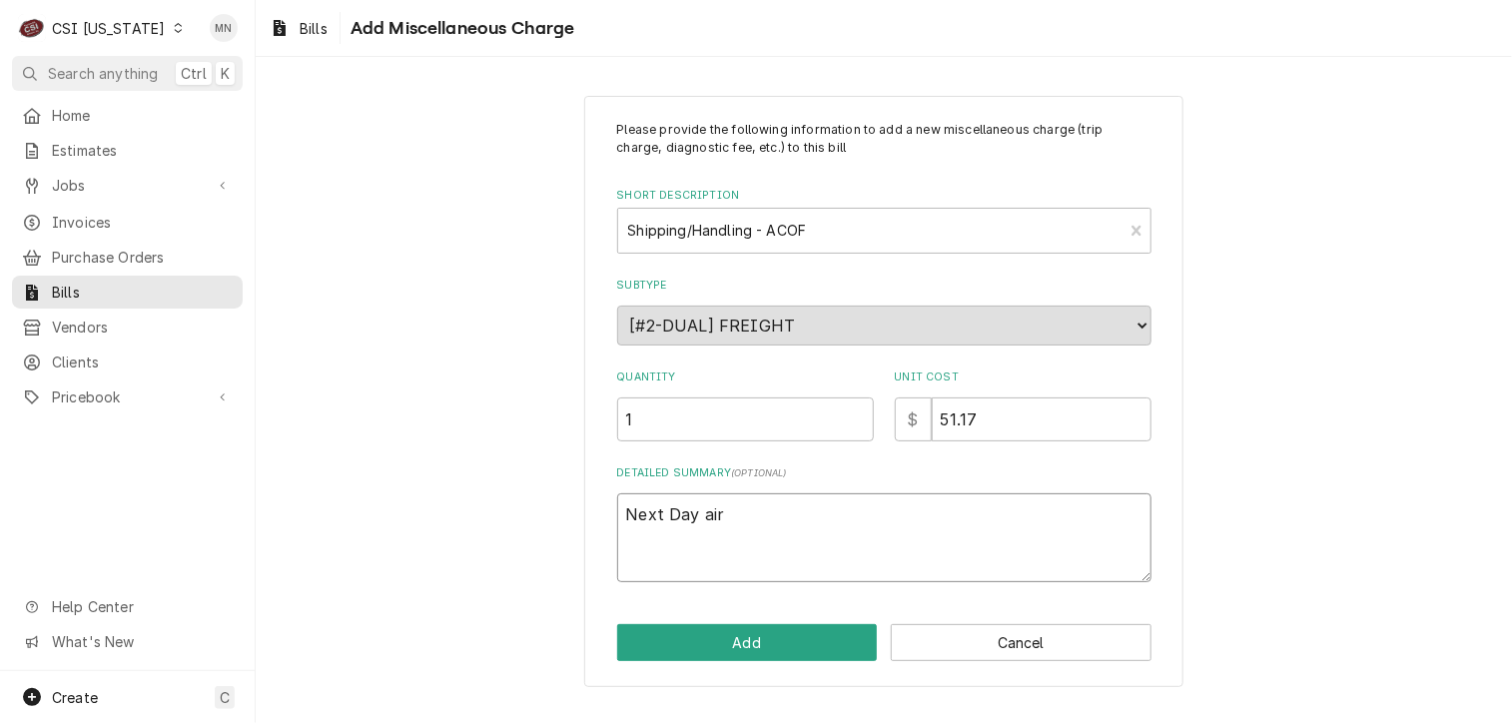
type textarea "x"
type textarea "Next Day ai"
type textarea "x"
type textarea "Next Day a"
type textarea "x"
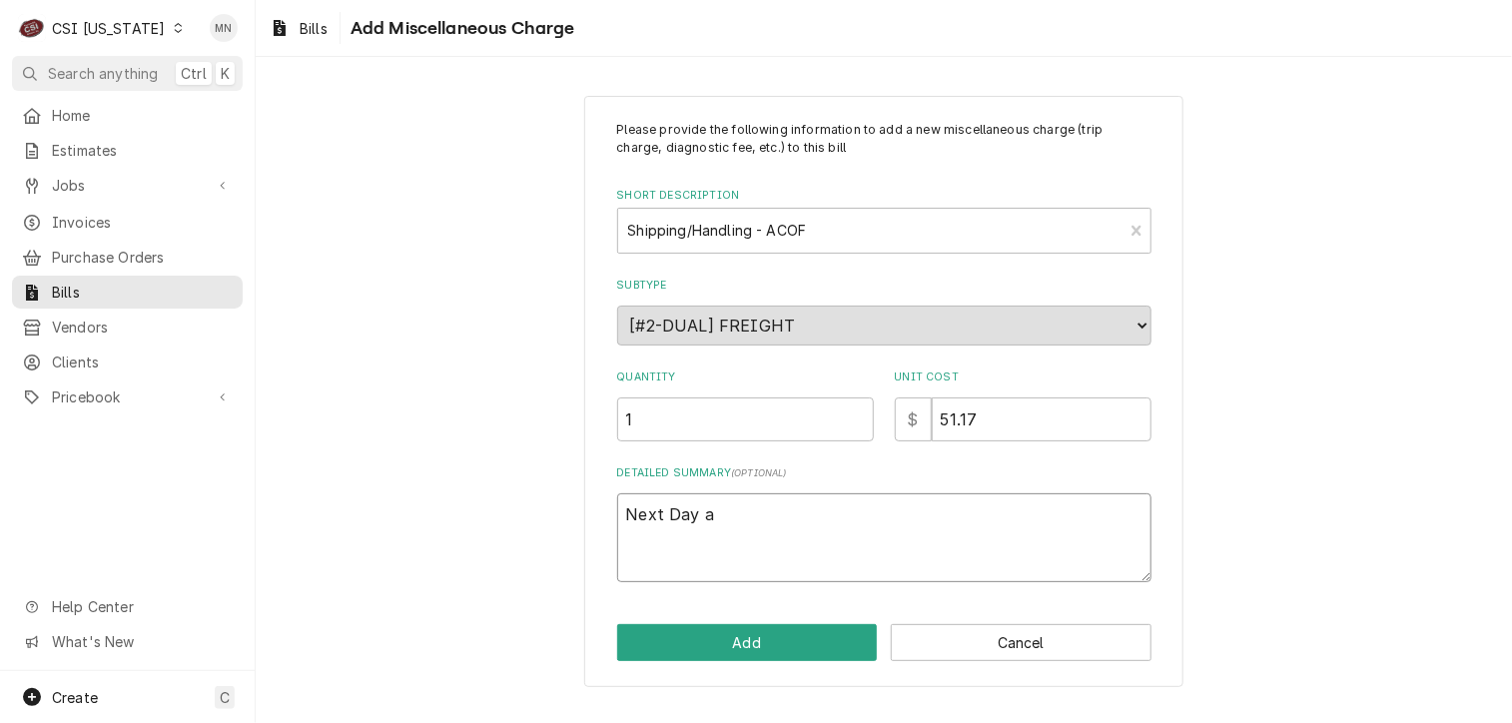
type textarea "Next Day"
type textarea "x"
type textarea "Next Day a"
type textarea "x"
type textarea "Next Day ai"
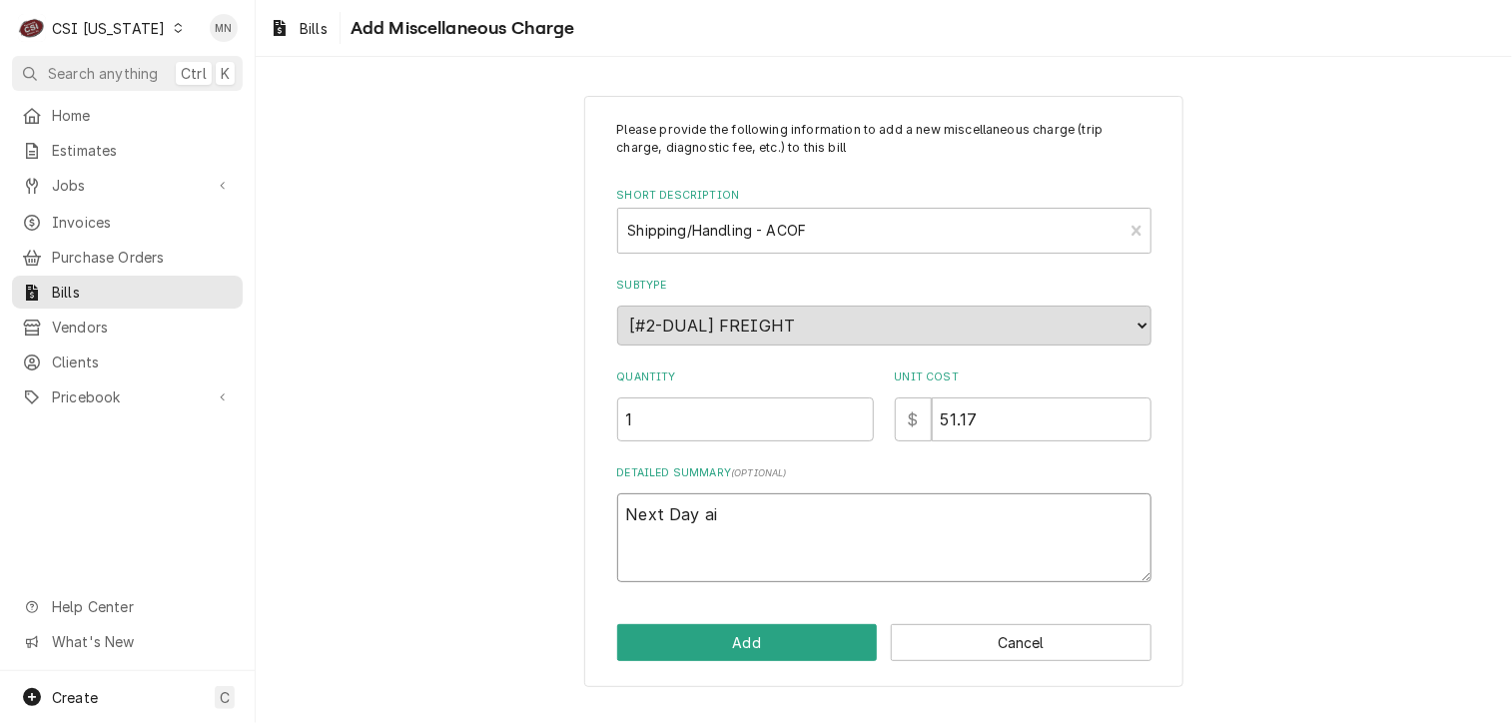
type textarea "x"
type textarea "Next Day air"
type textarea "x"
type textarea "Next Day air"
type textarea "x"
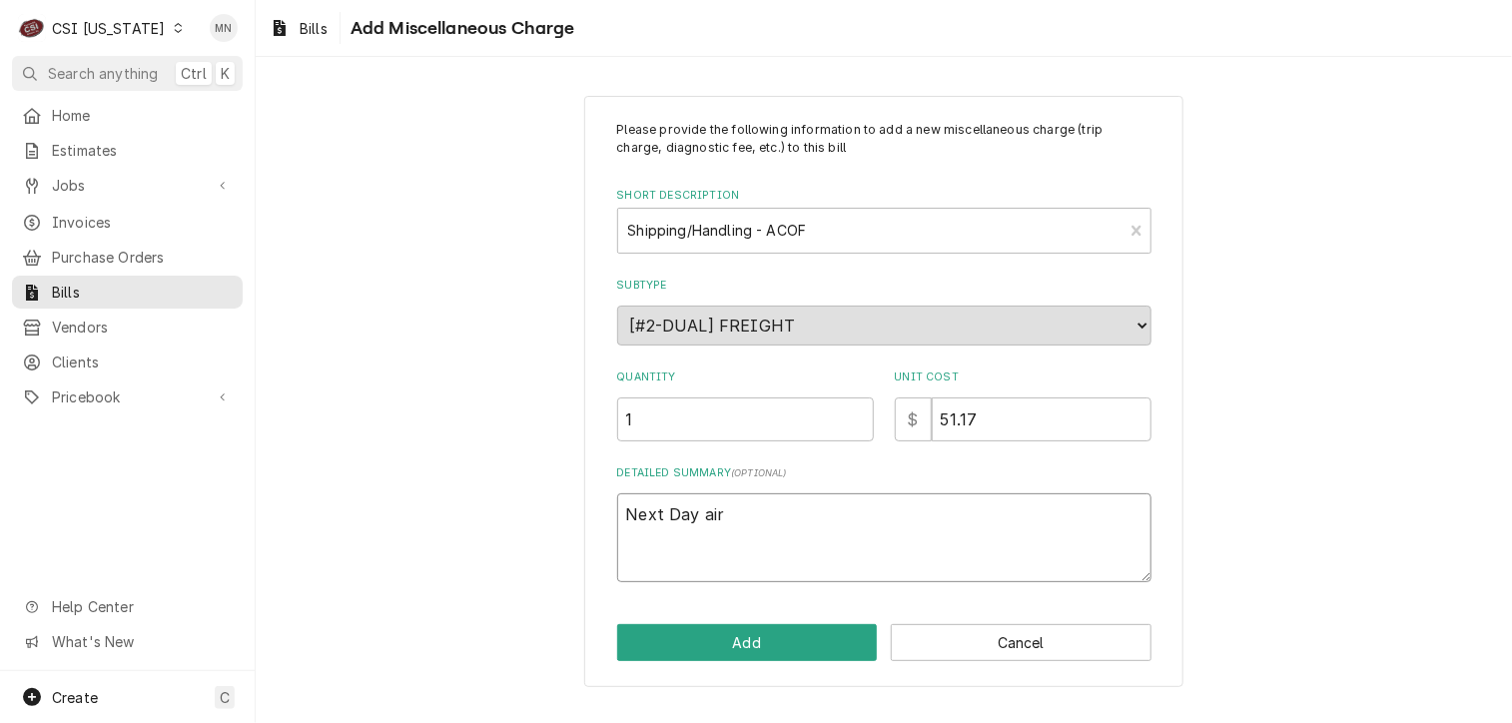
type textarea "Next Day air"
type textarea "x"
type textarea "Next Day ai"
type textarea "x"
type textarea "Next Day a"
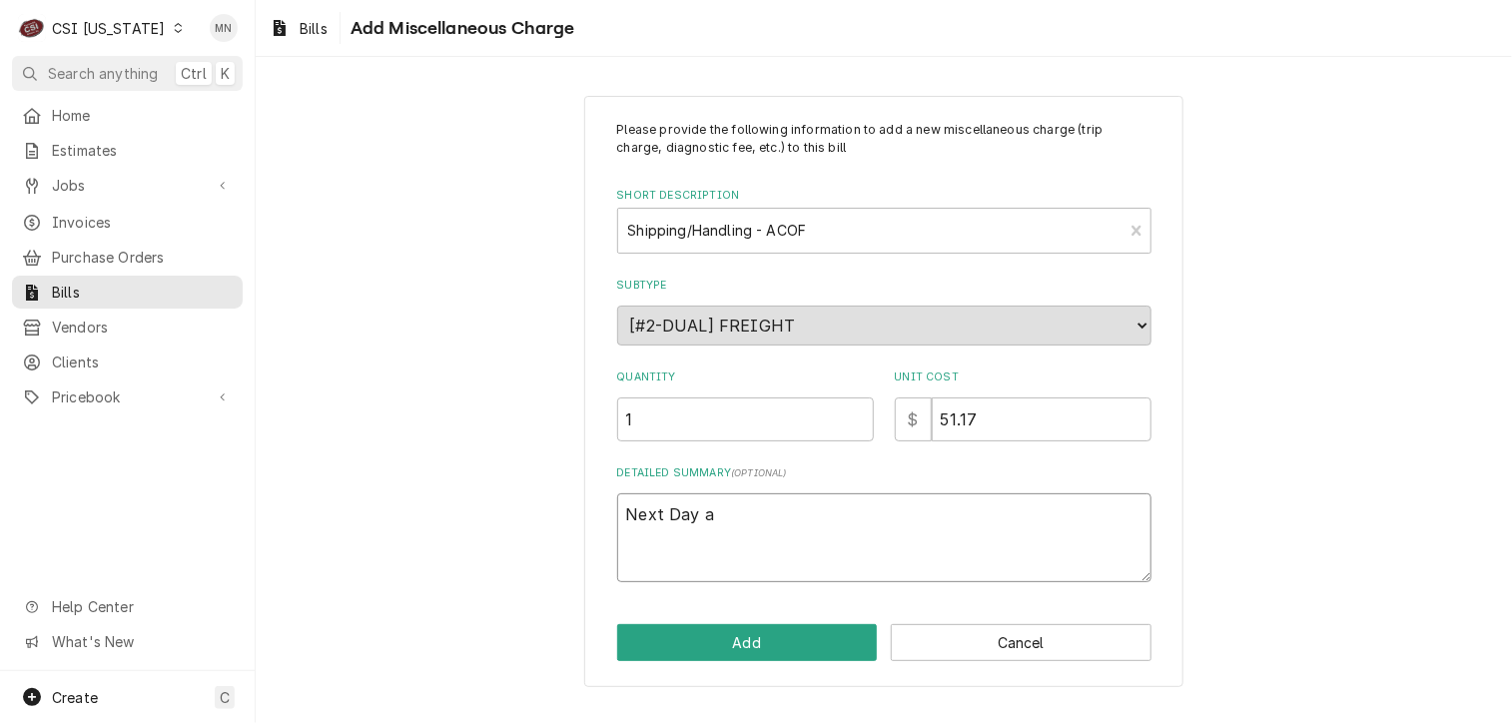
type textarea "x"
type textarea "Next Day"
type textarea "x"
type textarea "Next Day A"
type textarea "x"
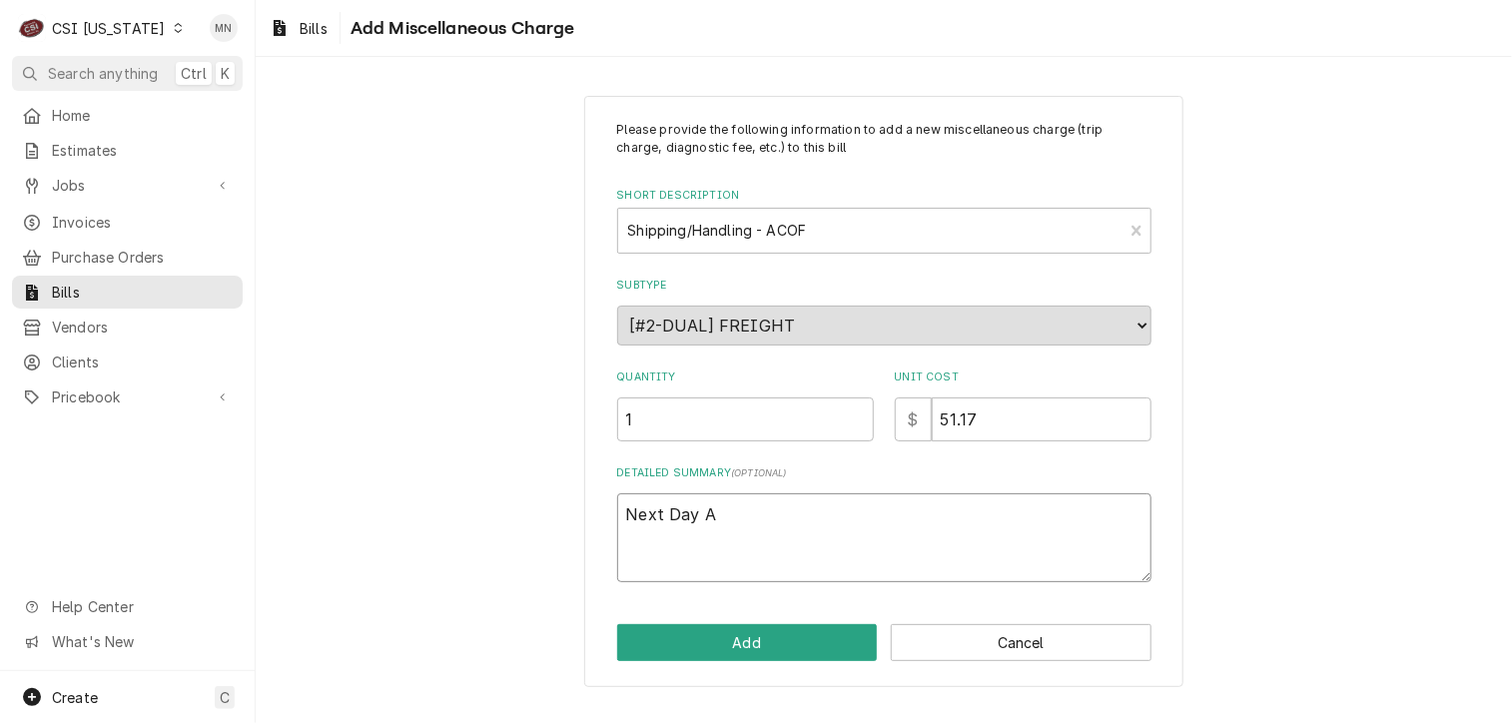
type textarea "Next Day Ai"
type textarea "x"
type textarea "Next Day Air"
type textarea "x"
type textarea "Next Day Air"
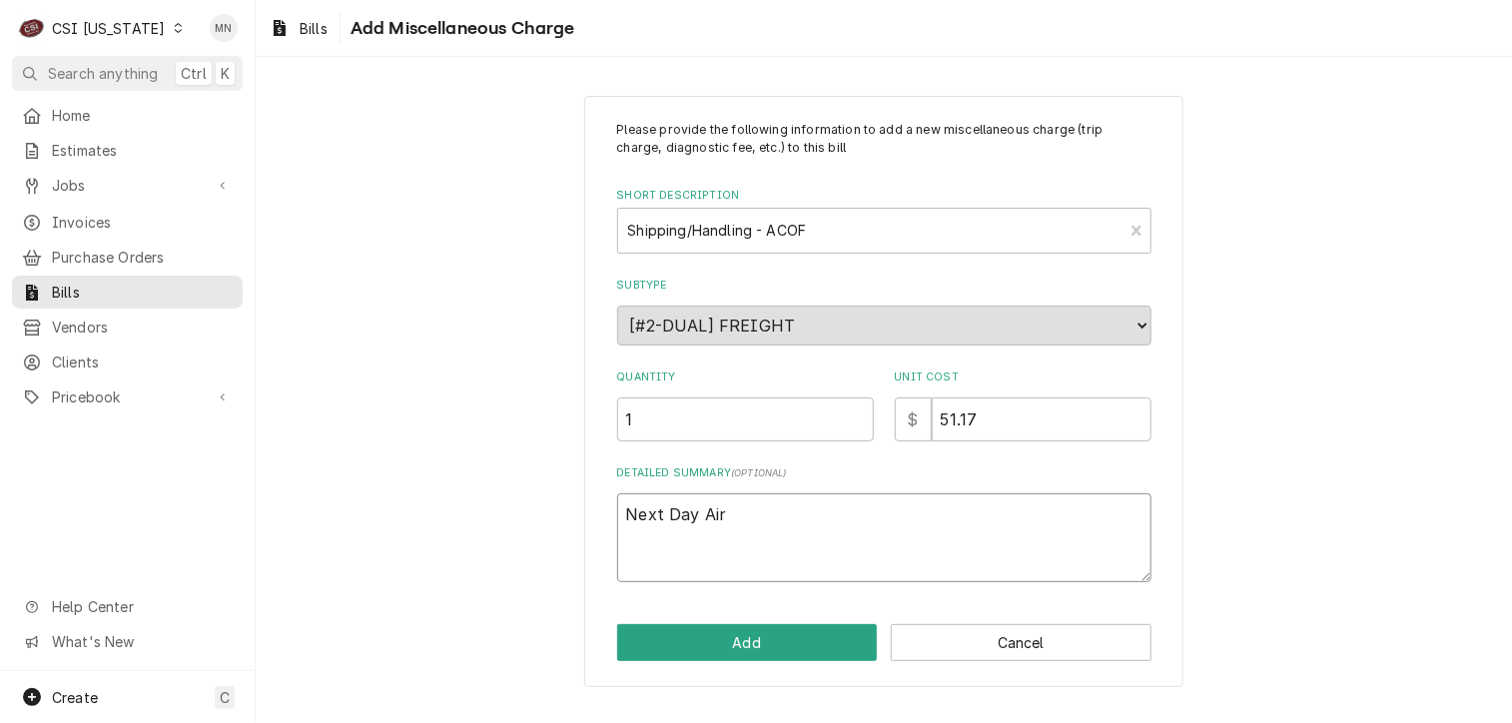
type textarea "x"
type textarea "Next Day Air $"
type textarea "x"
type textarea "Next Day Air $"
type textarea "x"
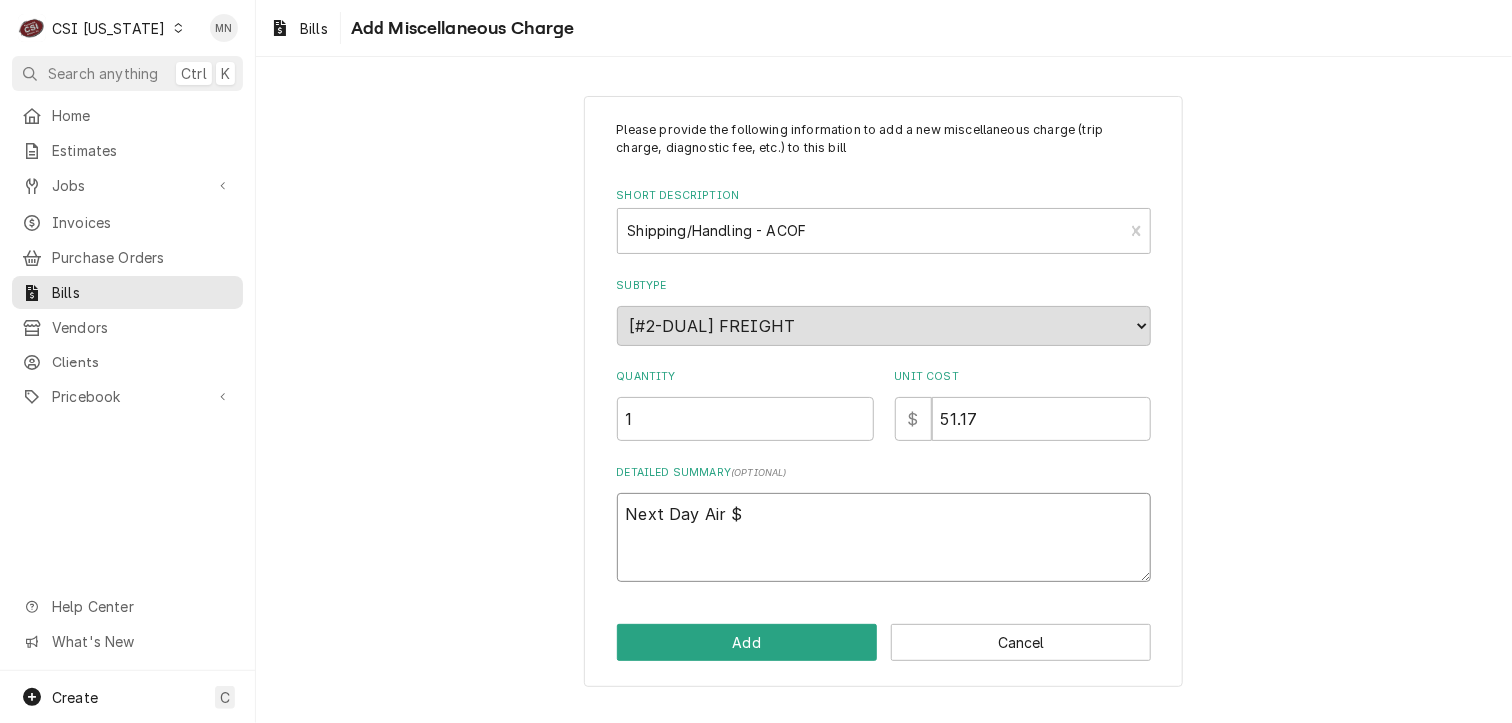
type textarea "Next Day Air $ 5"
type textarea "x"
type textarea "Next Day Air $ 51"
type textarea "x"
type textarea "Next Day Air $ 51."
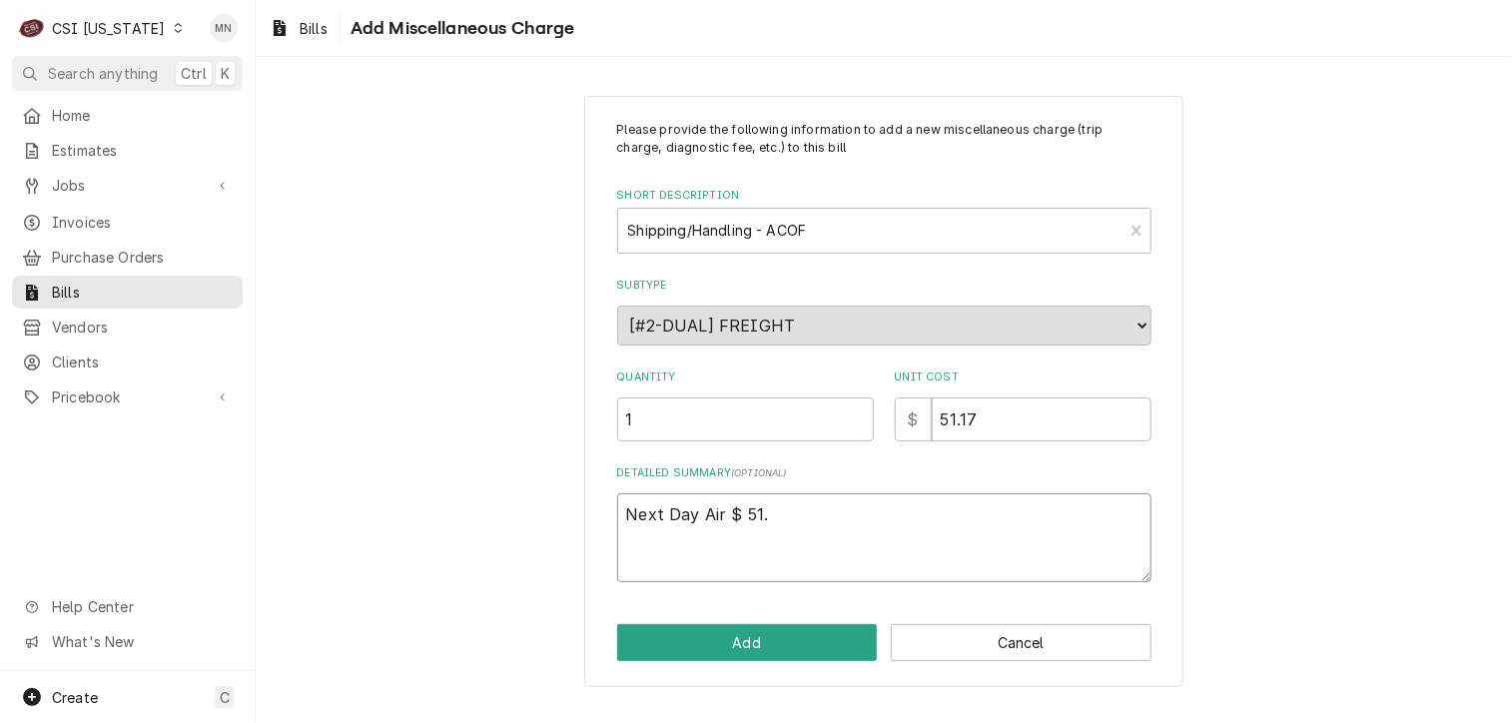
type textarea "x"
type textarea "Next Day Air $ 51.1"
type textarea "x"
type textarea "Next Day Air $ 51.17"
type textarea "x"
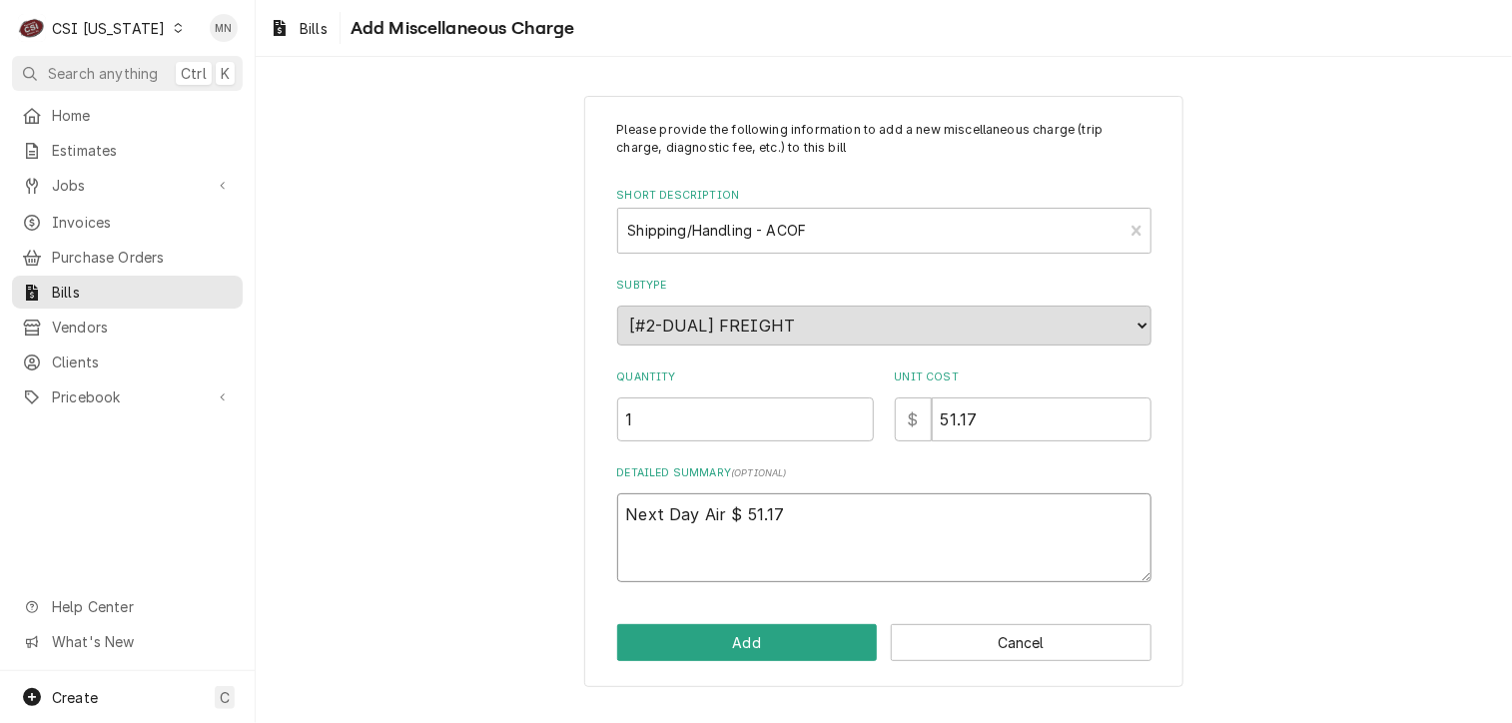
type textarea "Next Day Air $ 51.17"
type textarea "x"
type textarea "Next Day Air $ 51.17 P"
type textarea "x"
type textarea "Next Day Air $ 51.17 Pa"
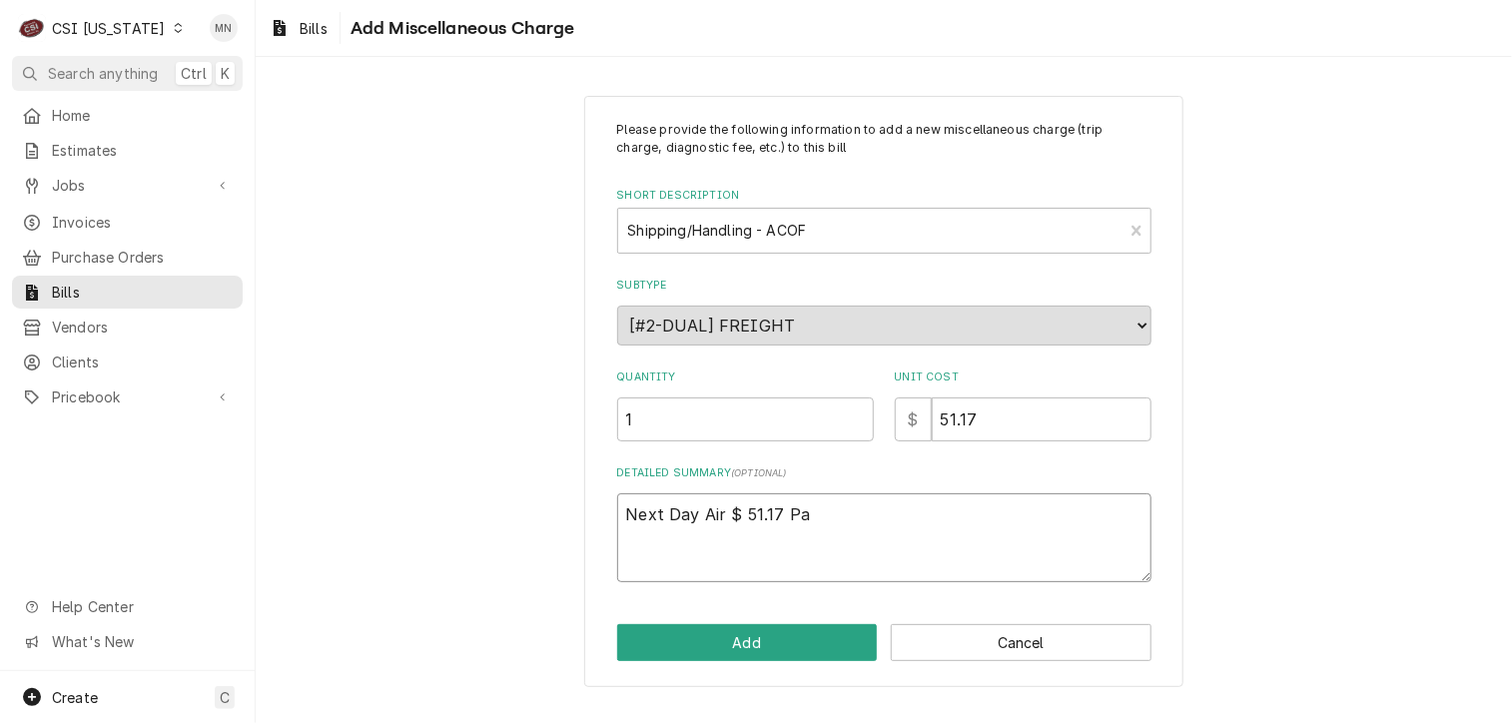
type textarea "x"
type textarea "Next Day Air $ 51.17 Par"
type textarea "x"
type textarea "Next Day Air $ 51.17 Part"
type textarea "x"
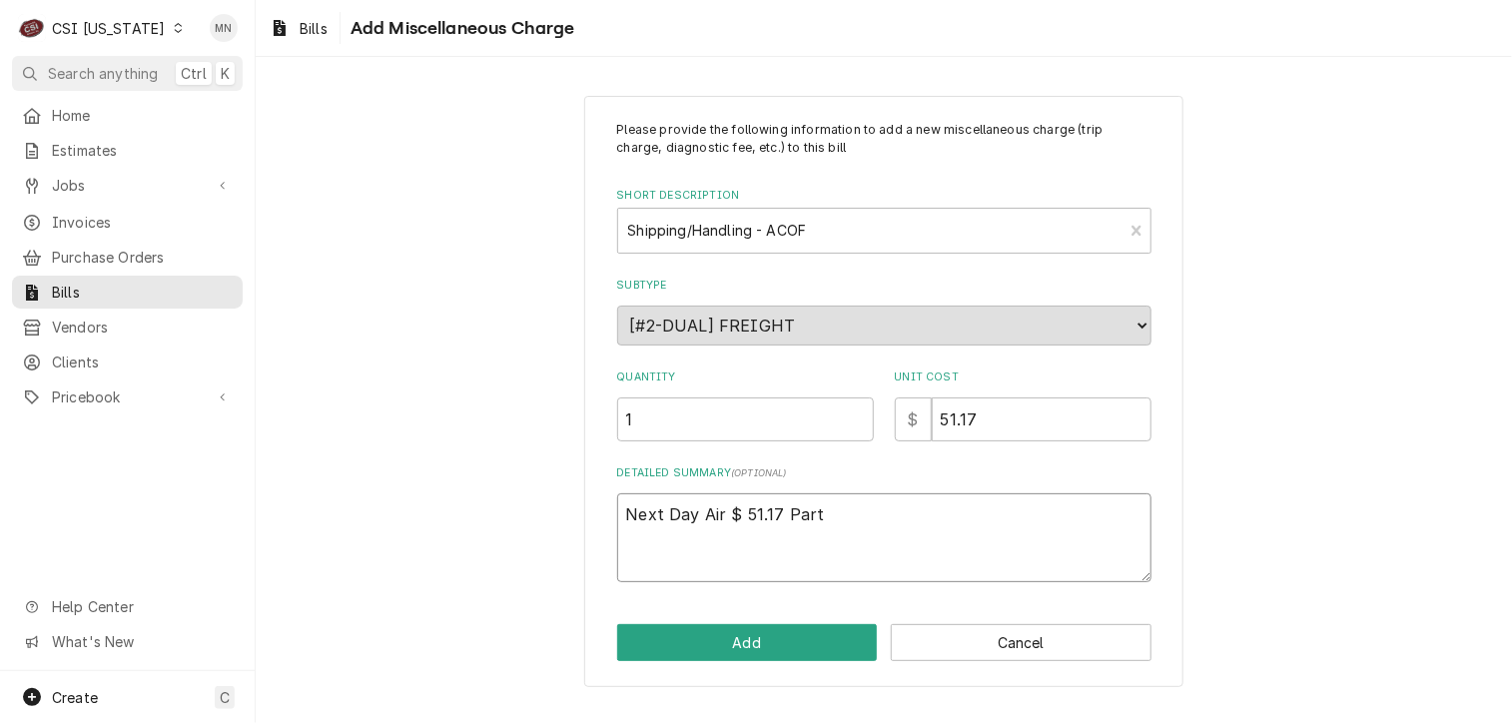
type textarea "Next Day Air $ 51.17 Parts"
type textarea "x"
type textarea "Next Day Air $ 51.17 Partst"
type textarea "x"
type textarea "Next Day Air $ 51.17 Partsto"
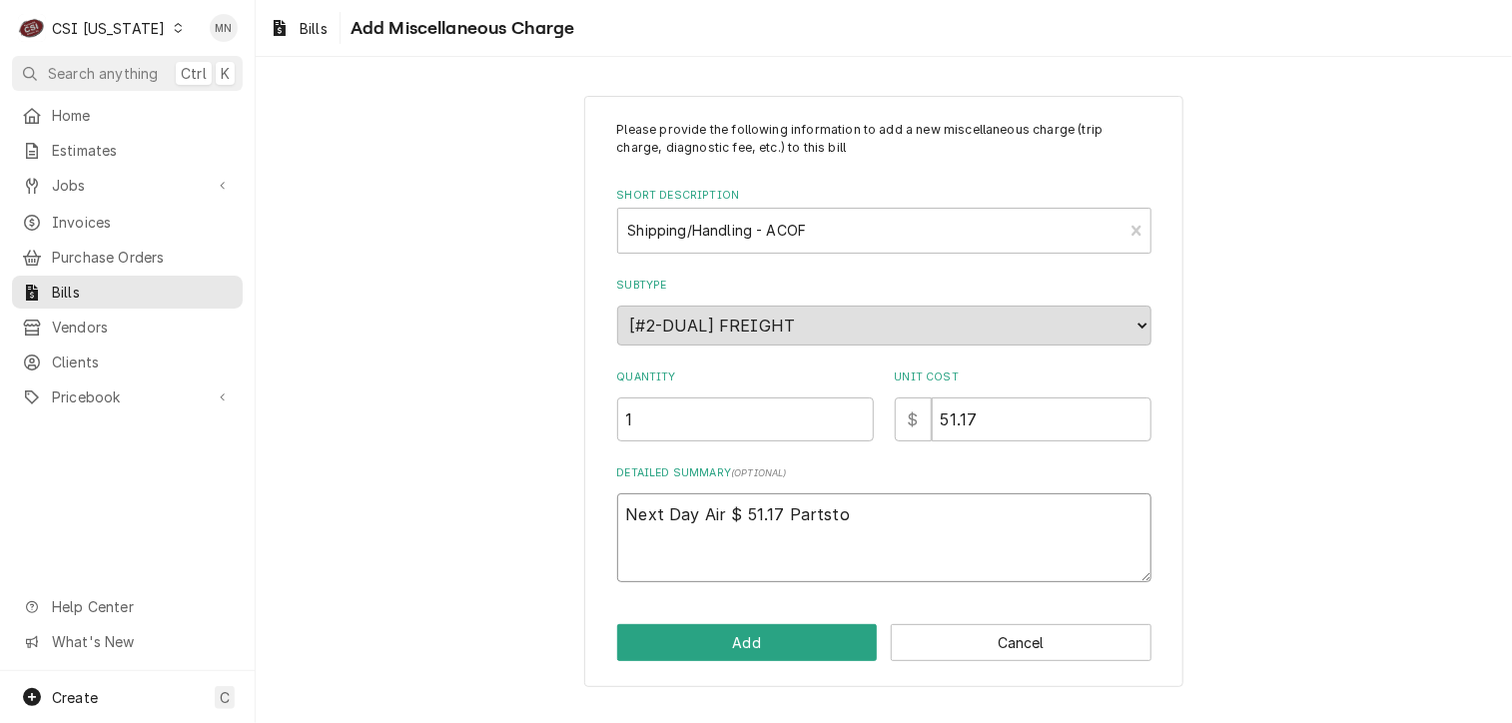
type textarea "x"
type textarea "Next Day Air $ 51.17 Partstow"
type textarea "x"
type textarea "Next Day Air $ 51.17 Partstown"
type textarea "x"
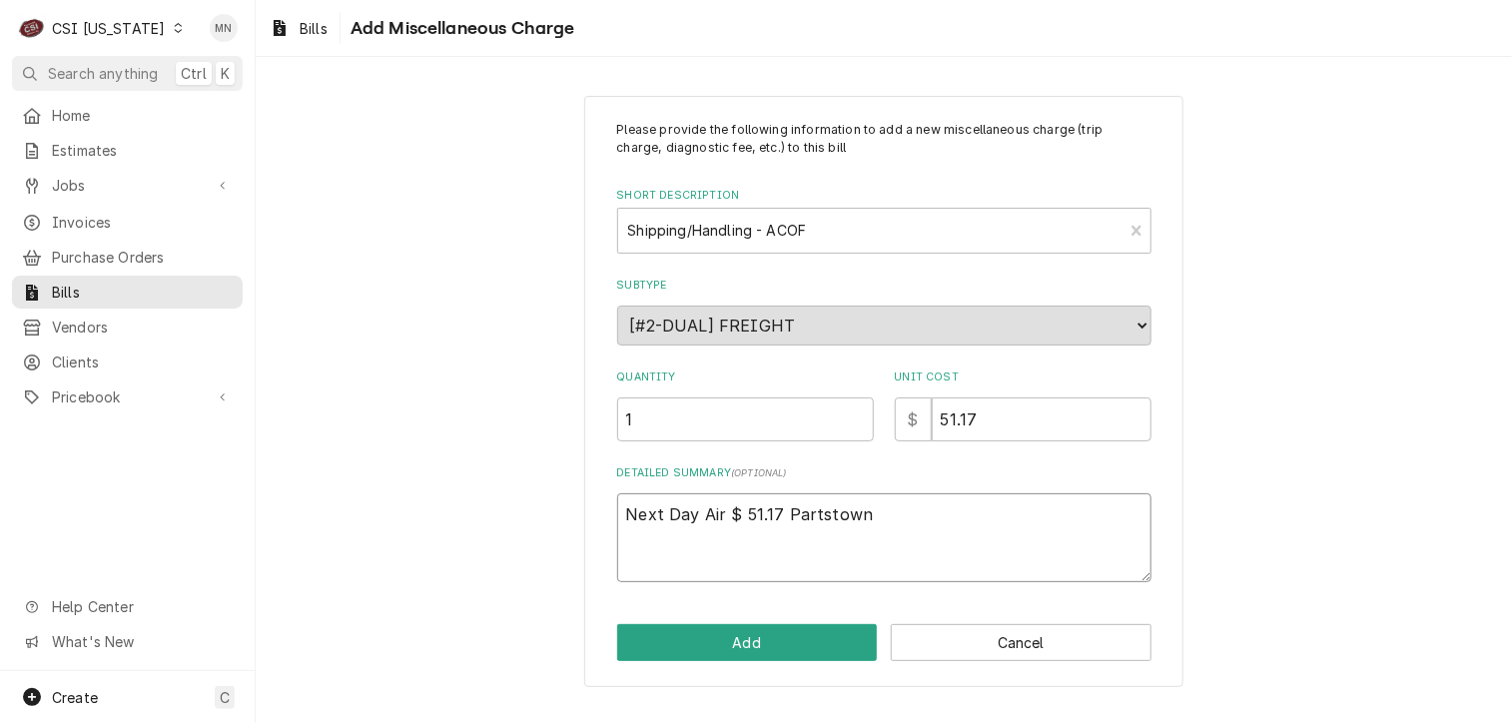
type textarea "Next Day Air $ 51.17 Partstown"
type textarea "x"
type textarea "Next Day Air $ 51.17 Partstown 2"
type textarea "x"
type textarea "Next Day Air $ 51.17 Partstown 21"
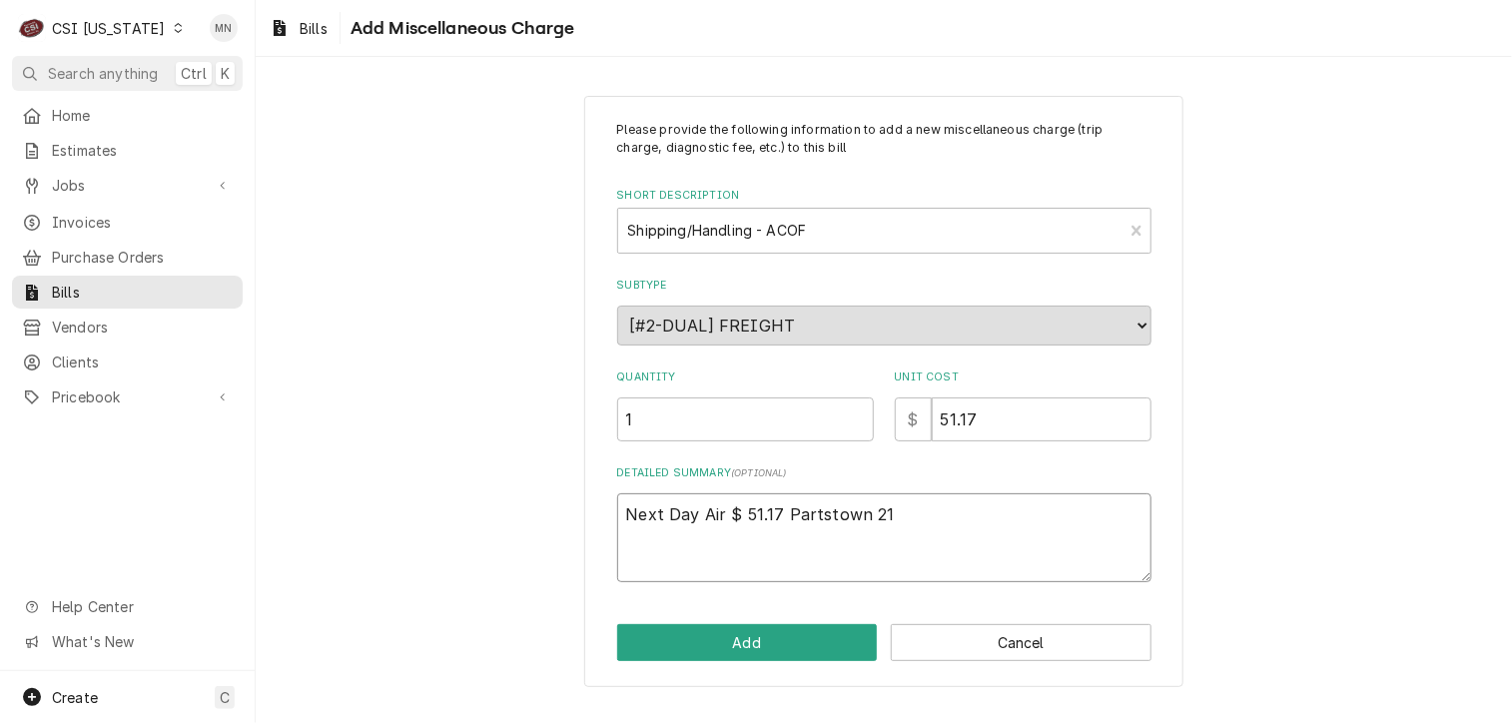
type textarea "x"
type textarea "Next Day Air $ 51.17 Partstown 210"
type textarea "x"
type textarea "Next Day Air $ 51.17 Partstown 2107"
type textarea "x"
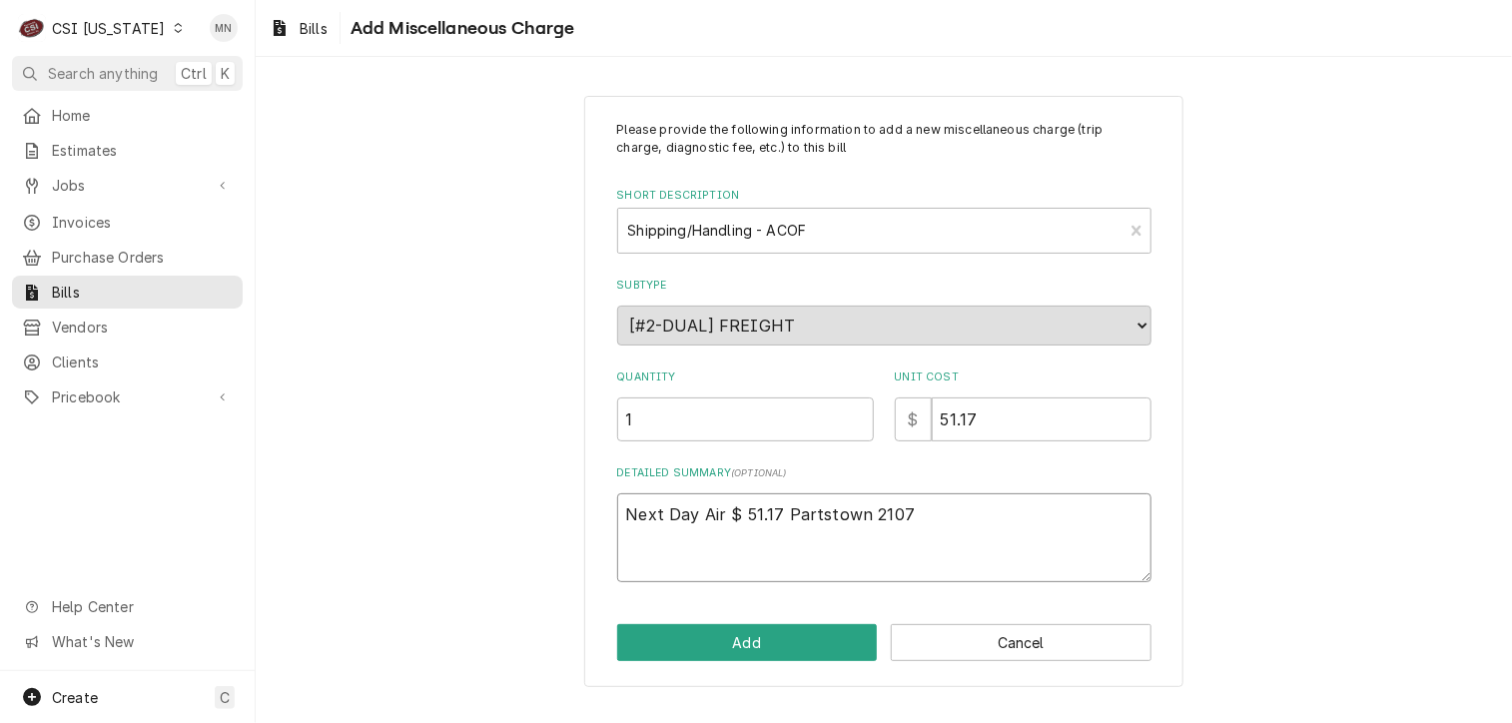
type textarea "Next Day Air $ 51.17 Partstown 21070"
type textarea "x"
type textarea "Next Day Air $ 51.17 Partstown 210708"
type textarea "x"
type textarea "Next Day Air $ 51.17 Partstown 2107089"
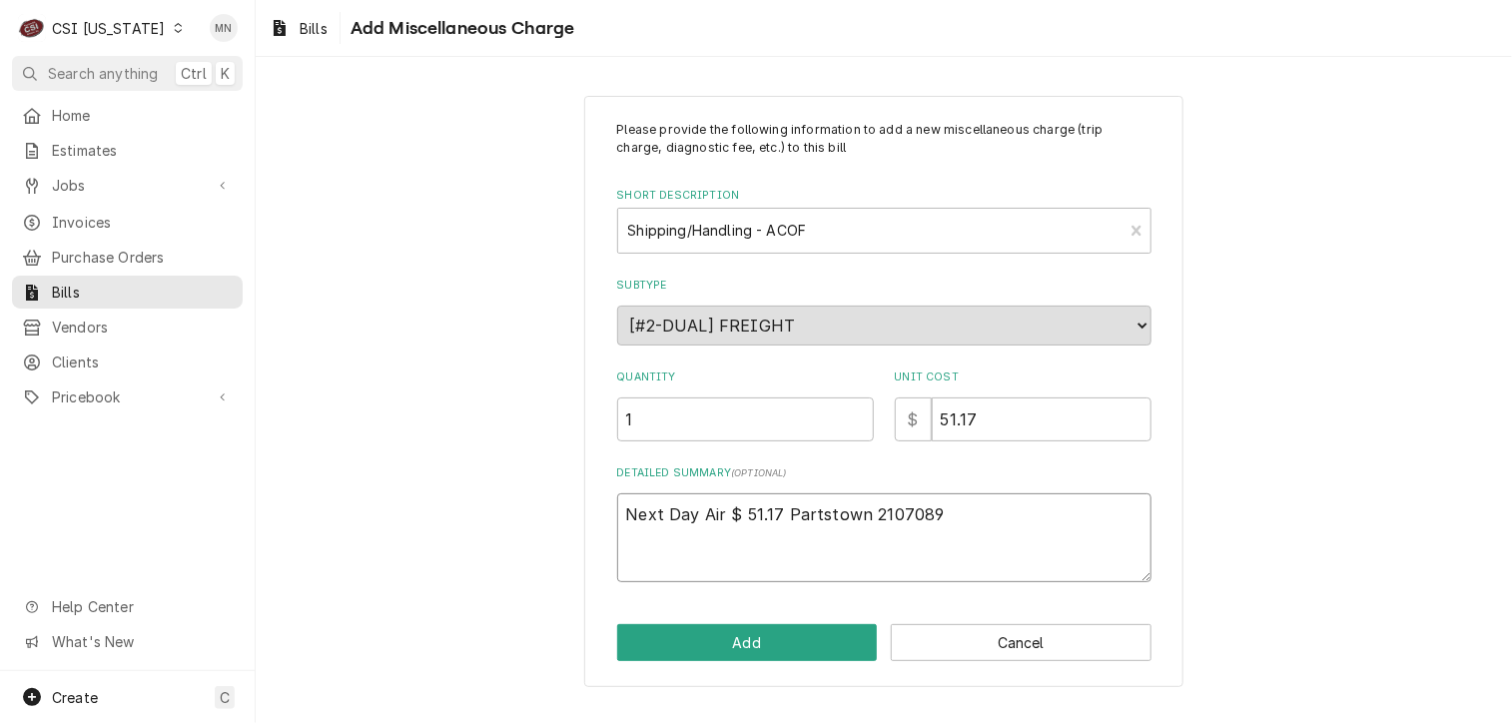
type textarea "x"
type textarea "Next Day Air $ 51.17 Partstown 21070894"
type textarea "x"
type textarea "Next Day Air $ 51.17 Partstown 210708940"
type textarea "x"
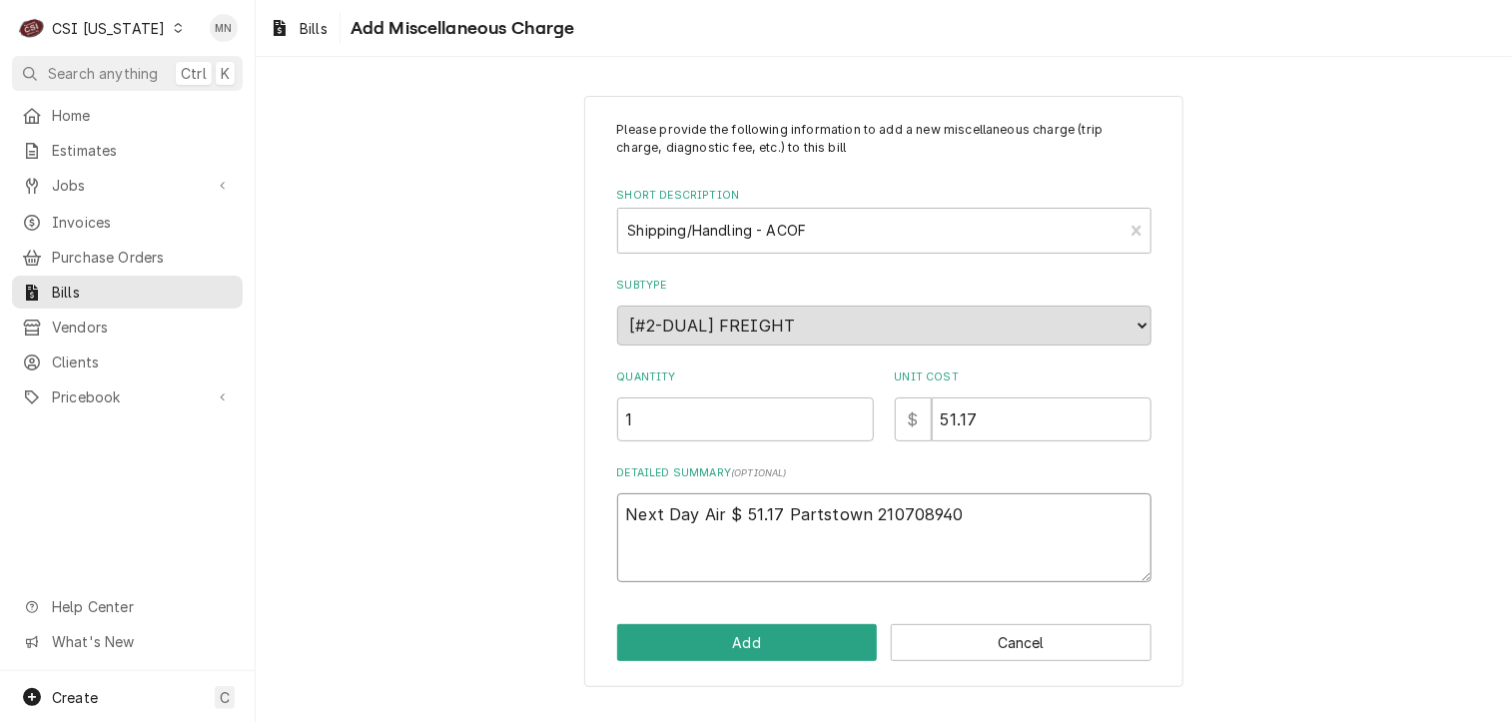
type textarea "Next Day Air $ 51.17 Partstown 2107089401"
type textarea "x"
type textarea "Next Day Air $ 51.17 Partstown 2107089401"
type textarea "x"
type textarea "Next Day Air $ 51.17 Partstown 2107089401 J"
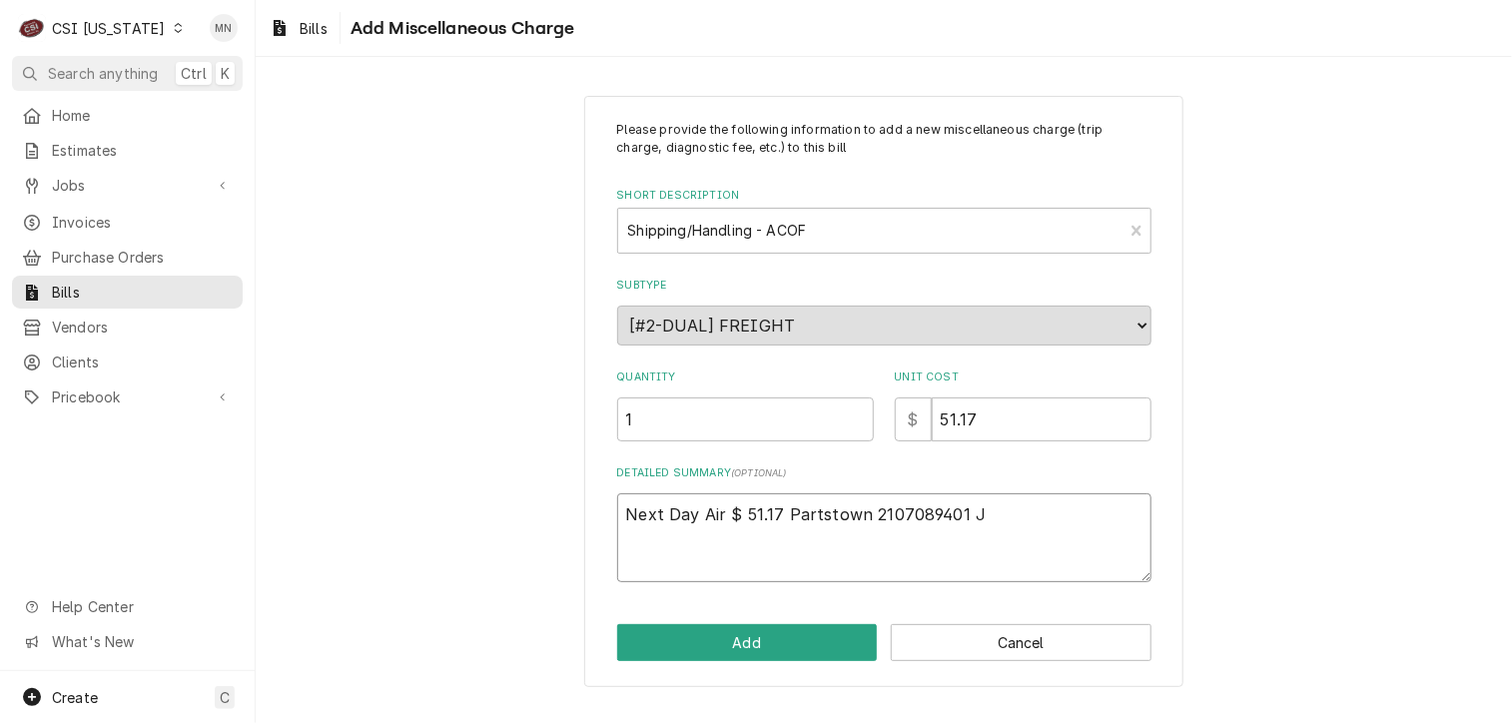
type textarea "x"
type textarea "Next Day Air $ 51.17 Partstown 2107089401 Jo"
type textarea "x"
type textarea "Next Day Air $ 51.17 Partstown 2107089401 Job"
type textarea "x"
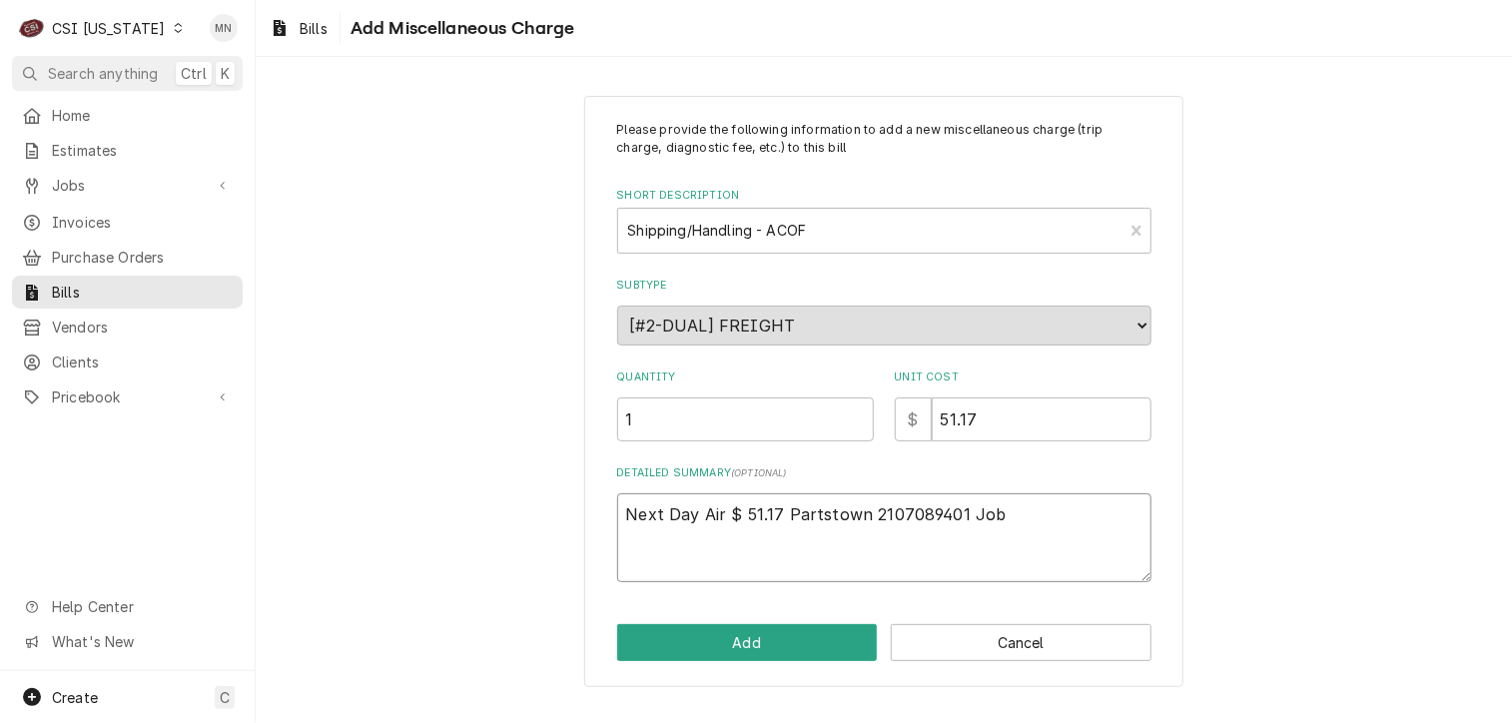
type textarea "Next Day Air $ 51.17 Partstown 2107089401 Job"
type textarea "x"
type textarea "Next Day Air $ 51.17 Partstown 2107089401 Job 1"
type textarea "x"
type textarea "Next Day Air $ 51.17 Partstown 2107089401 Job 10"
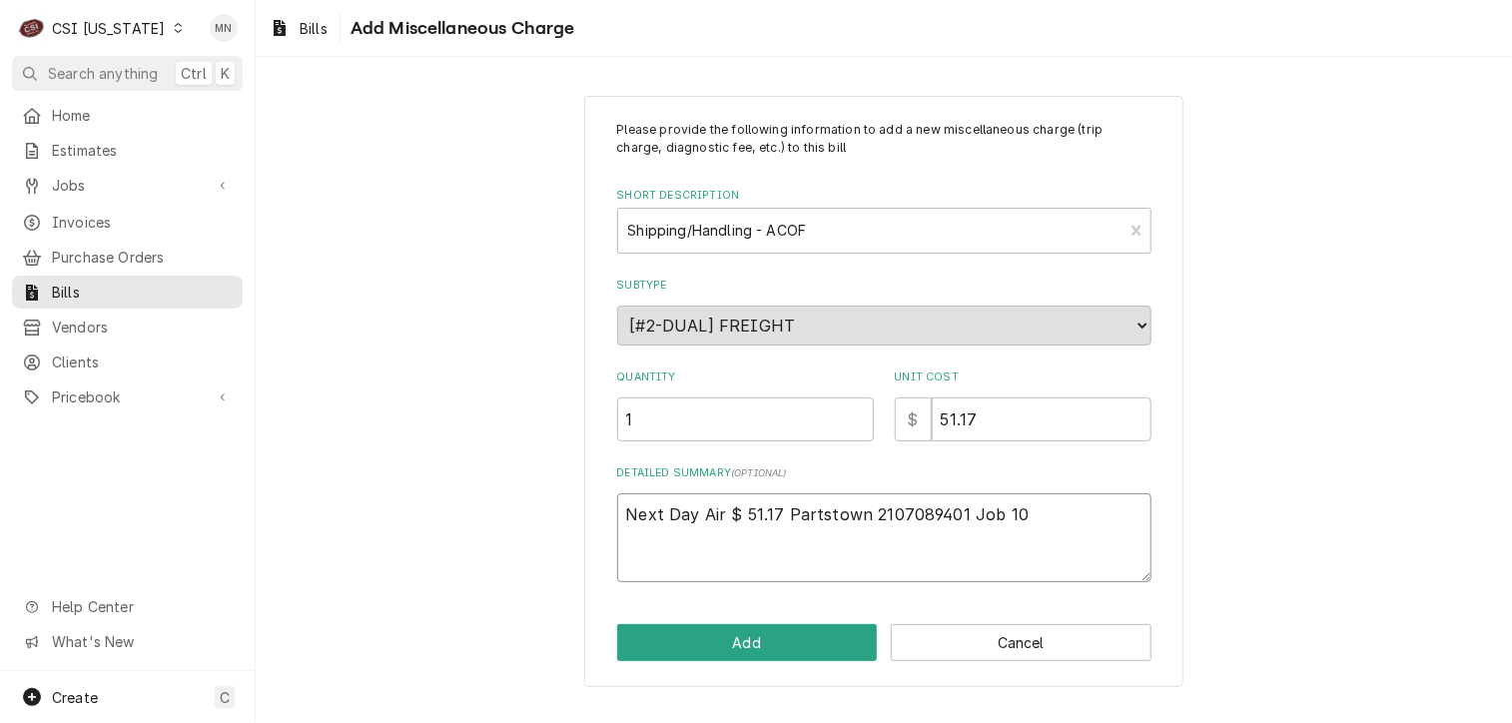
type textarea "x"
type textarea "Next Day Air $ 51.17 Partstown 2107089401 Job 106"
type textarea "x"
type textarea "Next Day Air $ 51.17 Partstown 2107089401 Job 1069"
type textarea "x"
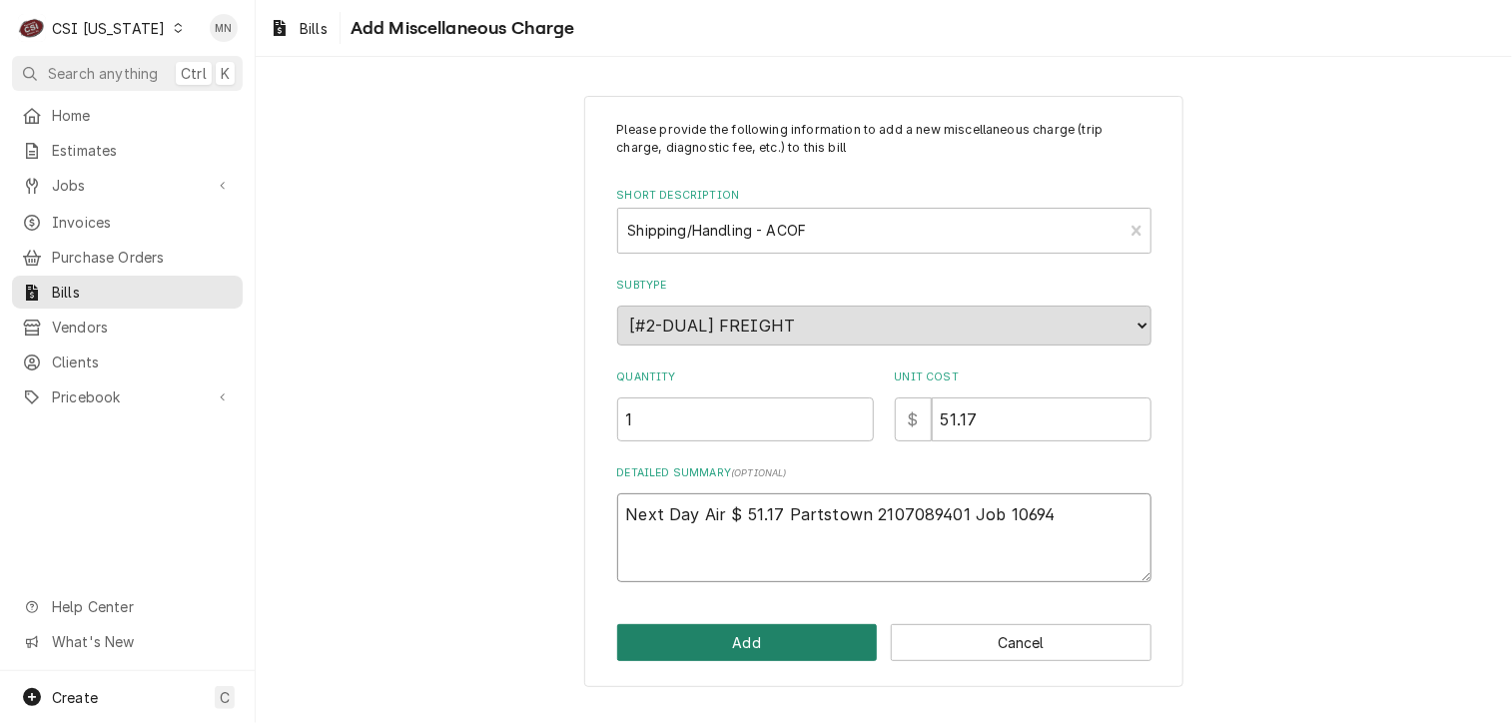
type textarea "Next Day Air $ 51.17 Partstown 2107089401 Job 10694"
click at [771, 634] on button "Add" at bounding box center [747, 642] width 261 height 37
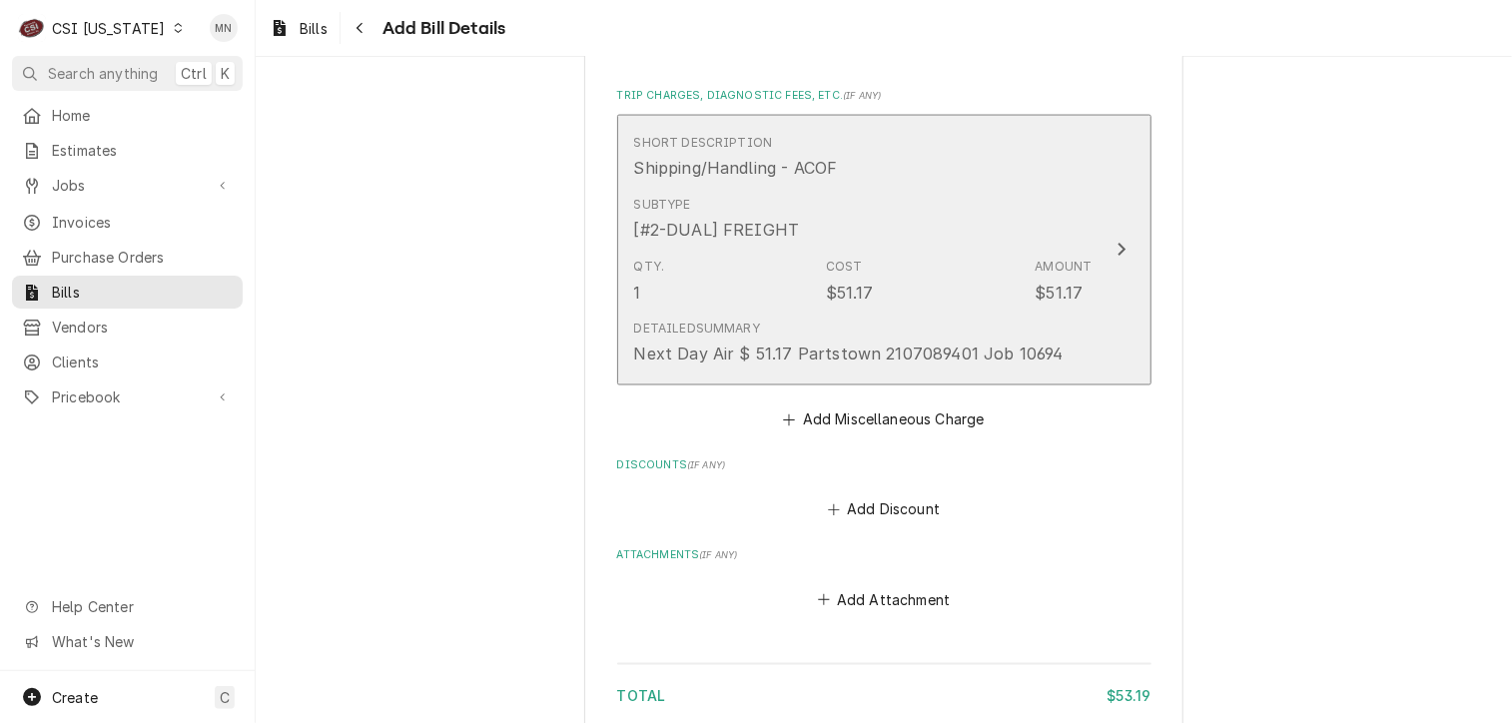
scroll to position [1784, 0]
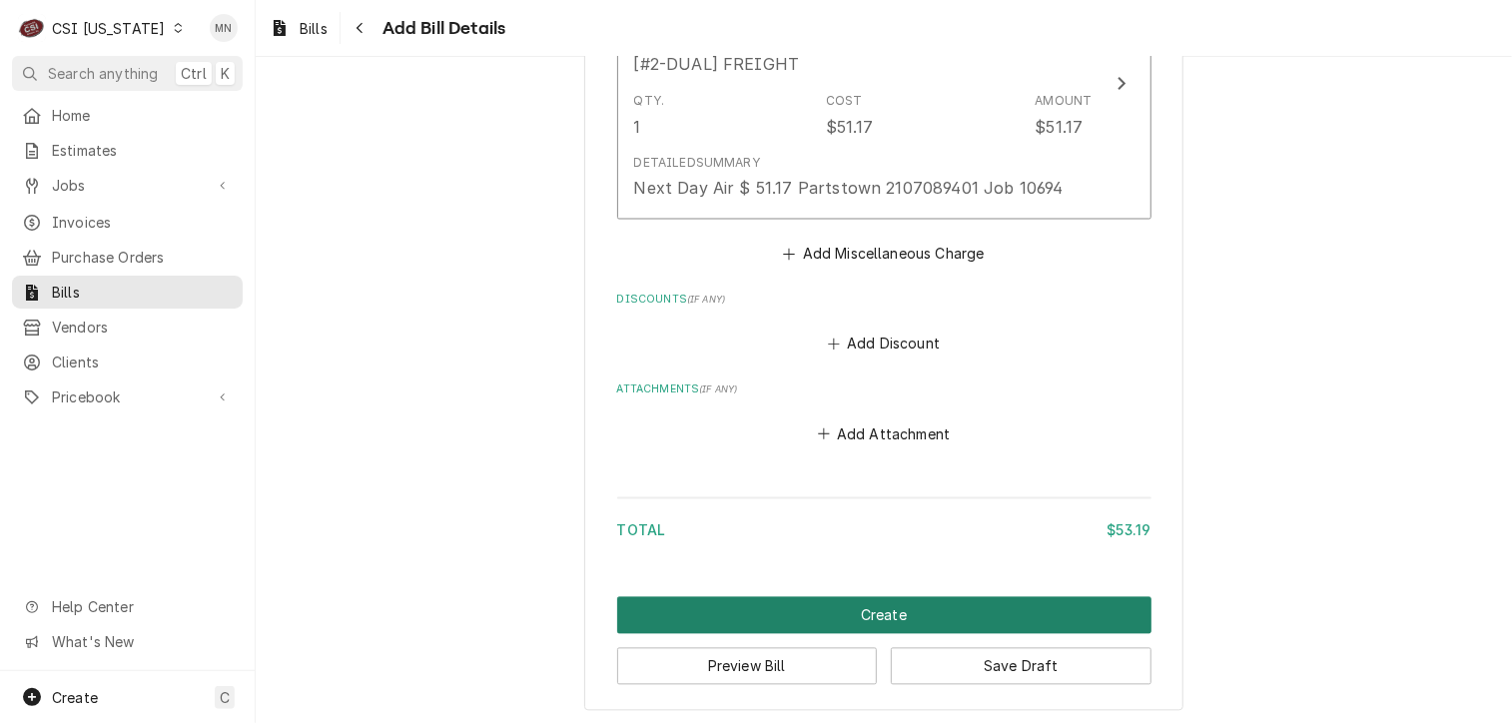
click at [964, 609] on button "Create" at bounding box center [884, 615] width 534 height 37
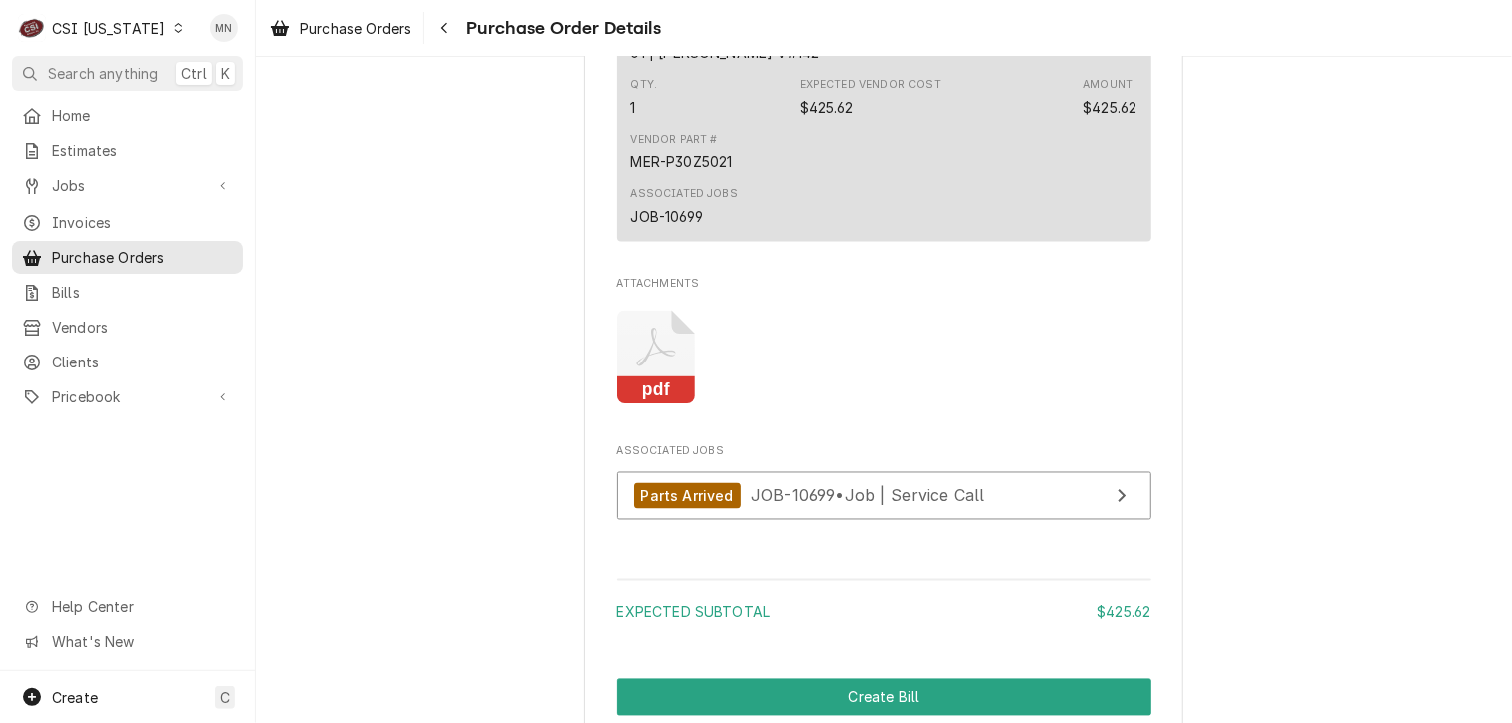
scroll to position [1598, 0]
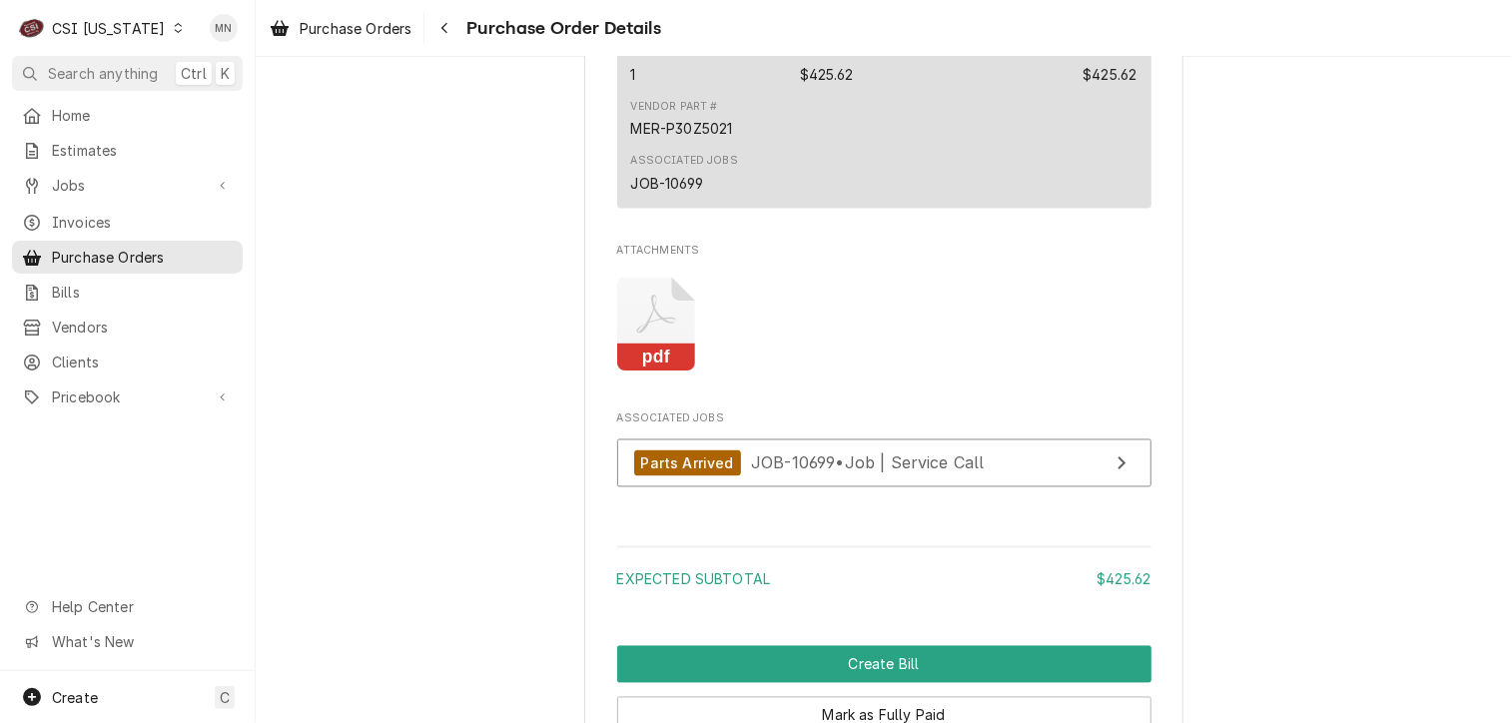
click at [627, 372] on icon "Attachments" at bounding box center [656, 325] width 79 height 95
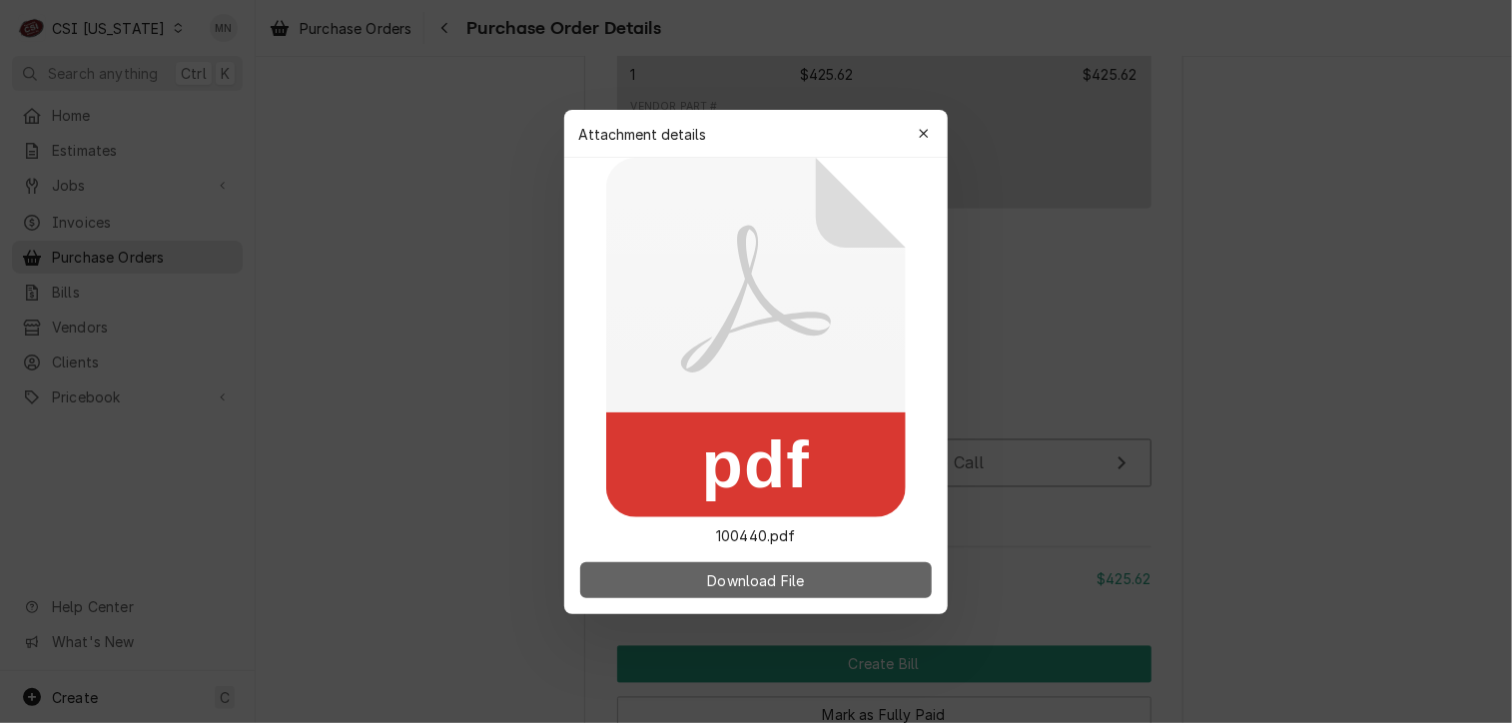
click at [768, 572] on span "Download File" at bounding box center [755, 579] width 105 height 21
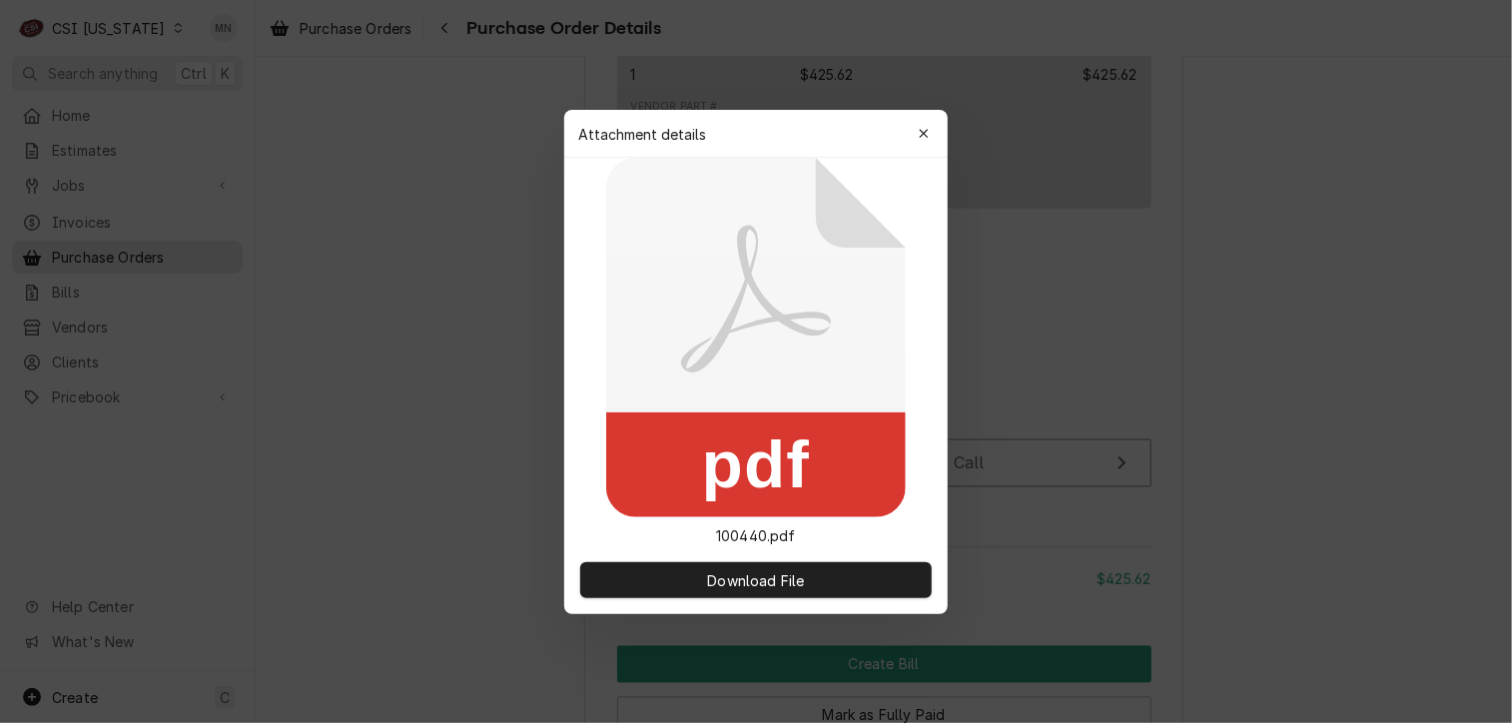
click at [921, 131] on icon "button" at bounding box center [924, 134] width 11 height 14
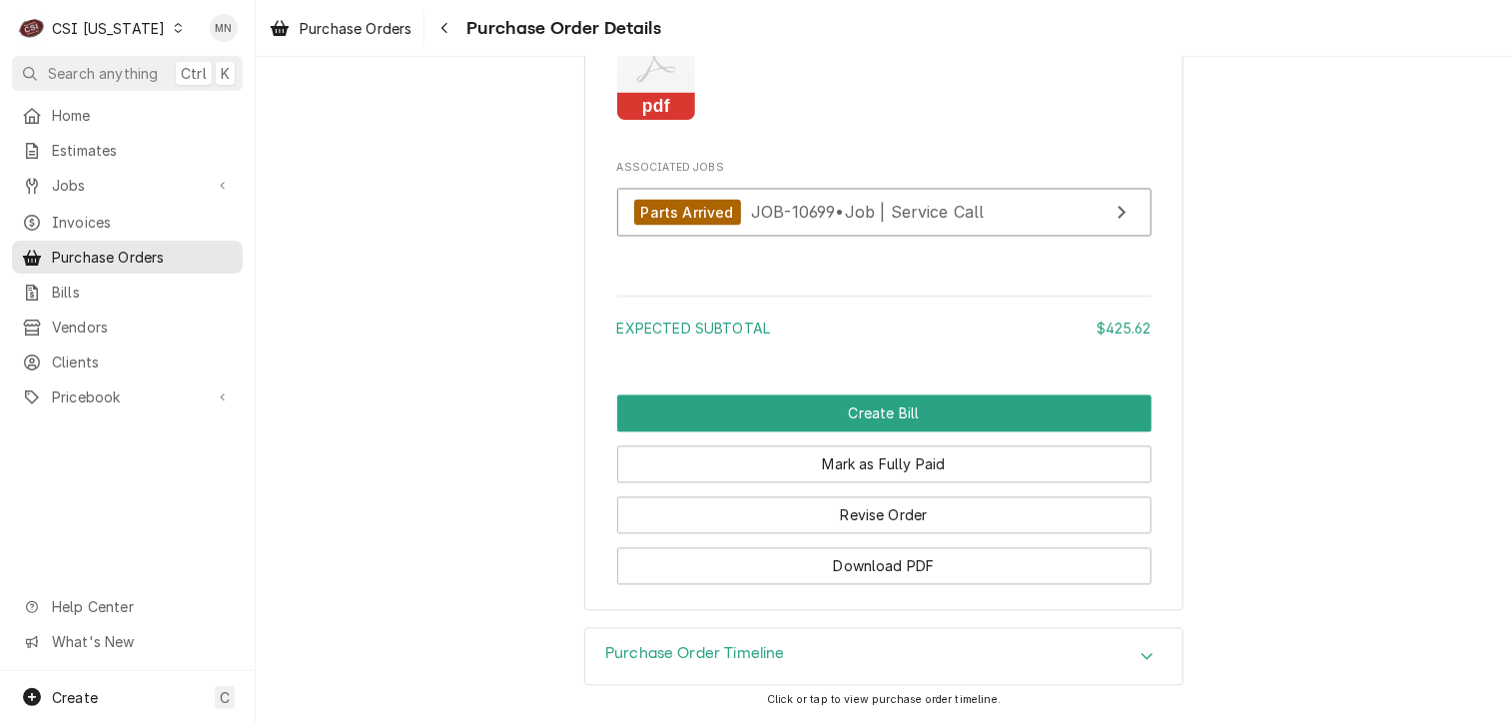
scroll to position [1908, 0]
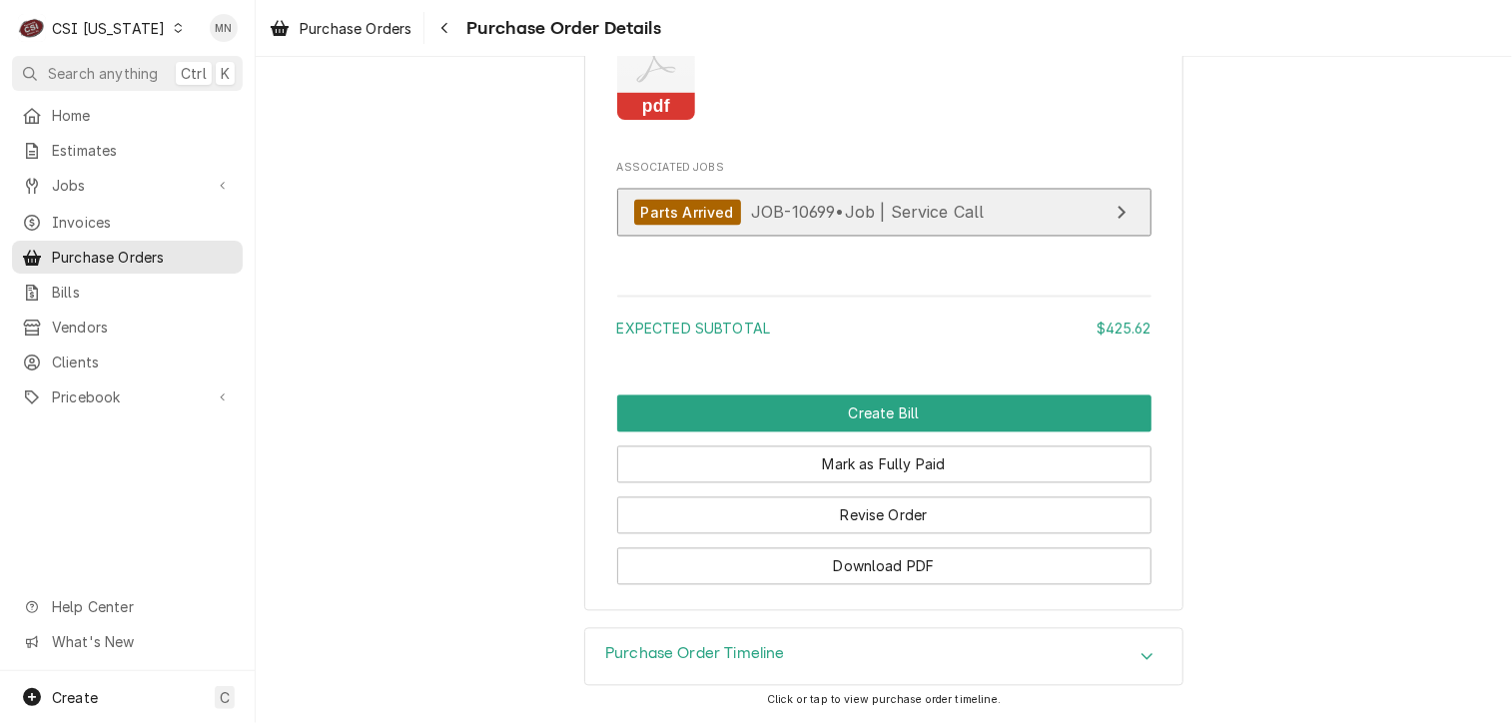
click at [871, 226] on div "Parts Arrived JOB-10699 • Job | Service Call" at bounding box center [809, 213] width 351 height 27
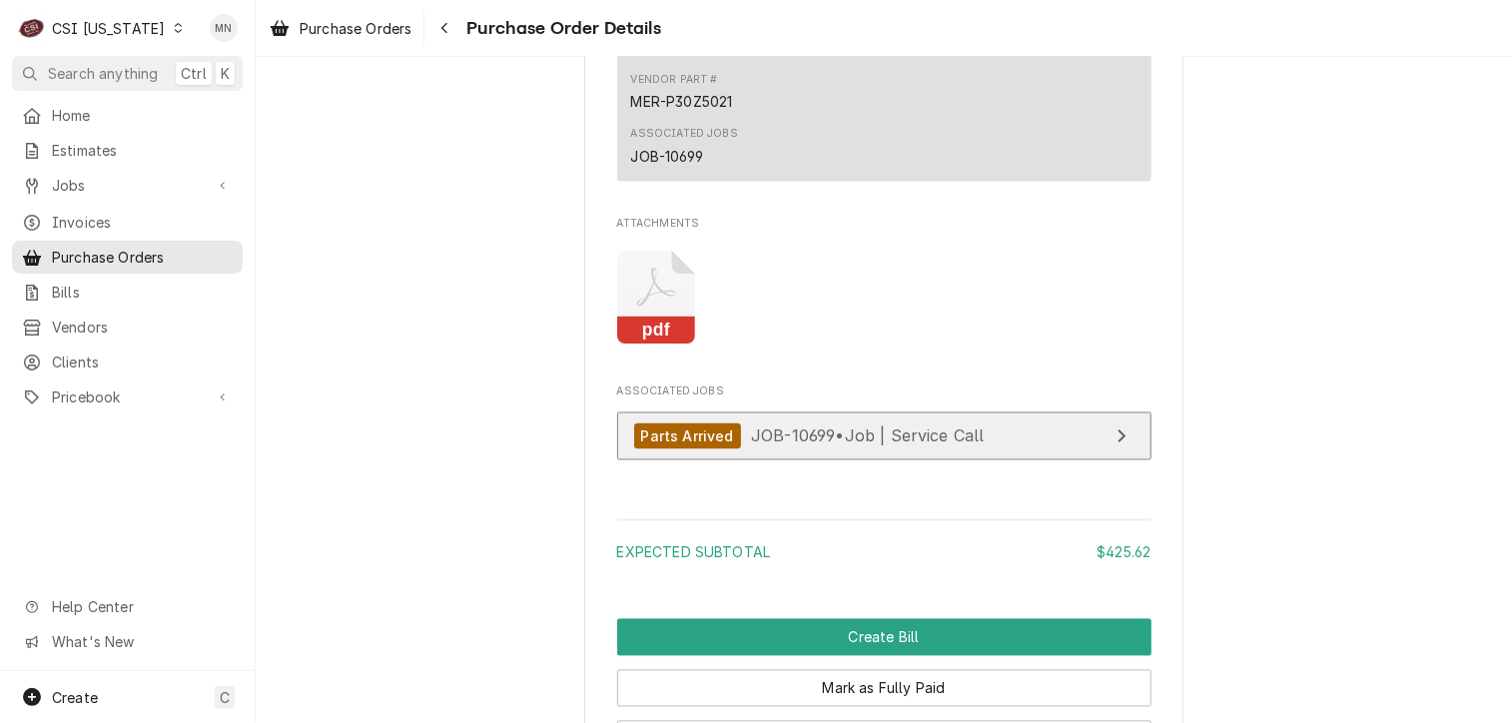
scroll to position [1409, 0]
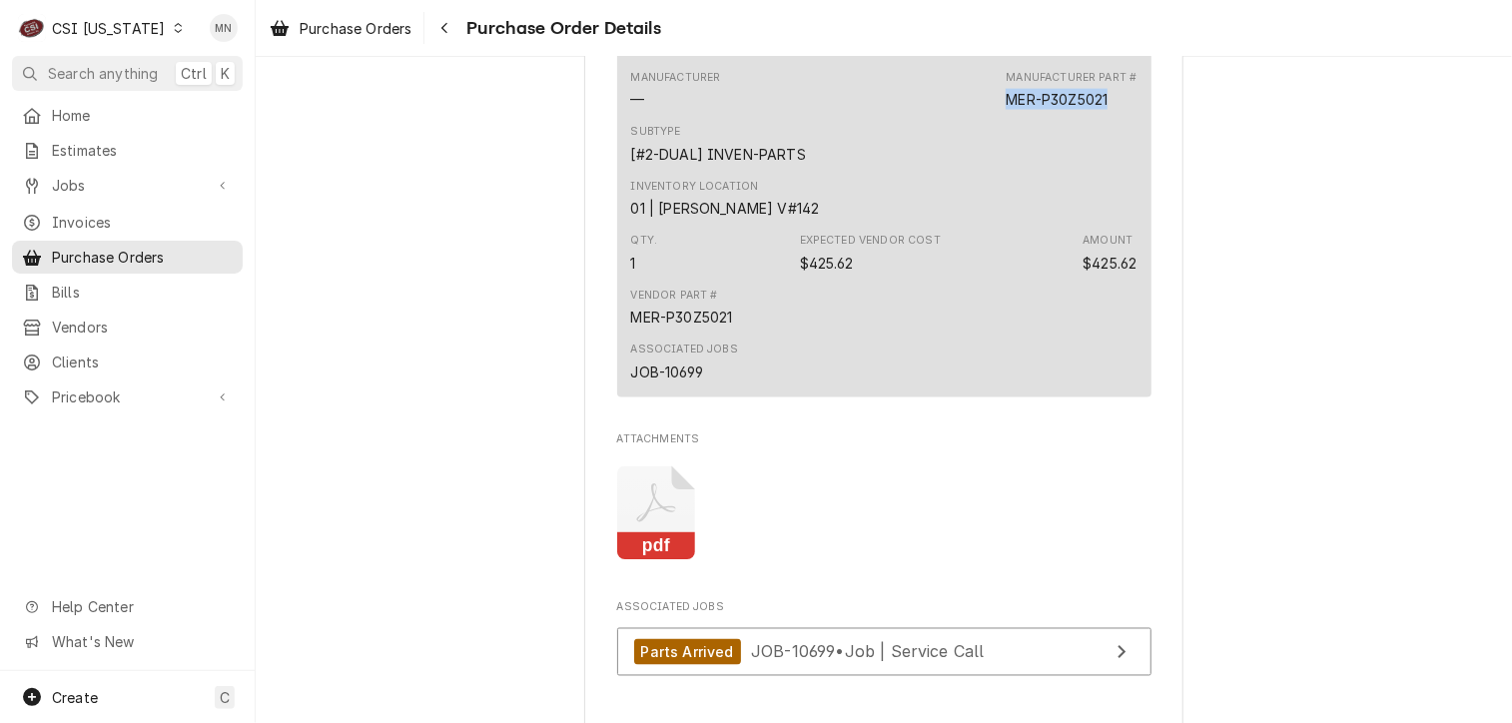
drag, startPoint x: 1102, startPoint y: 163, endPoint x: 1003, endPoint y: 164, distance: 99.9
click at [1006, 110] on div "MER-P30Z5021" at bounding box center [1057, 99] width 102 height 21
copy div "MER-P30Z5021"
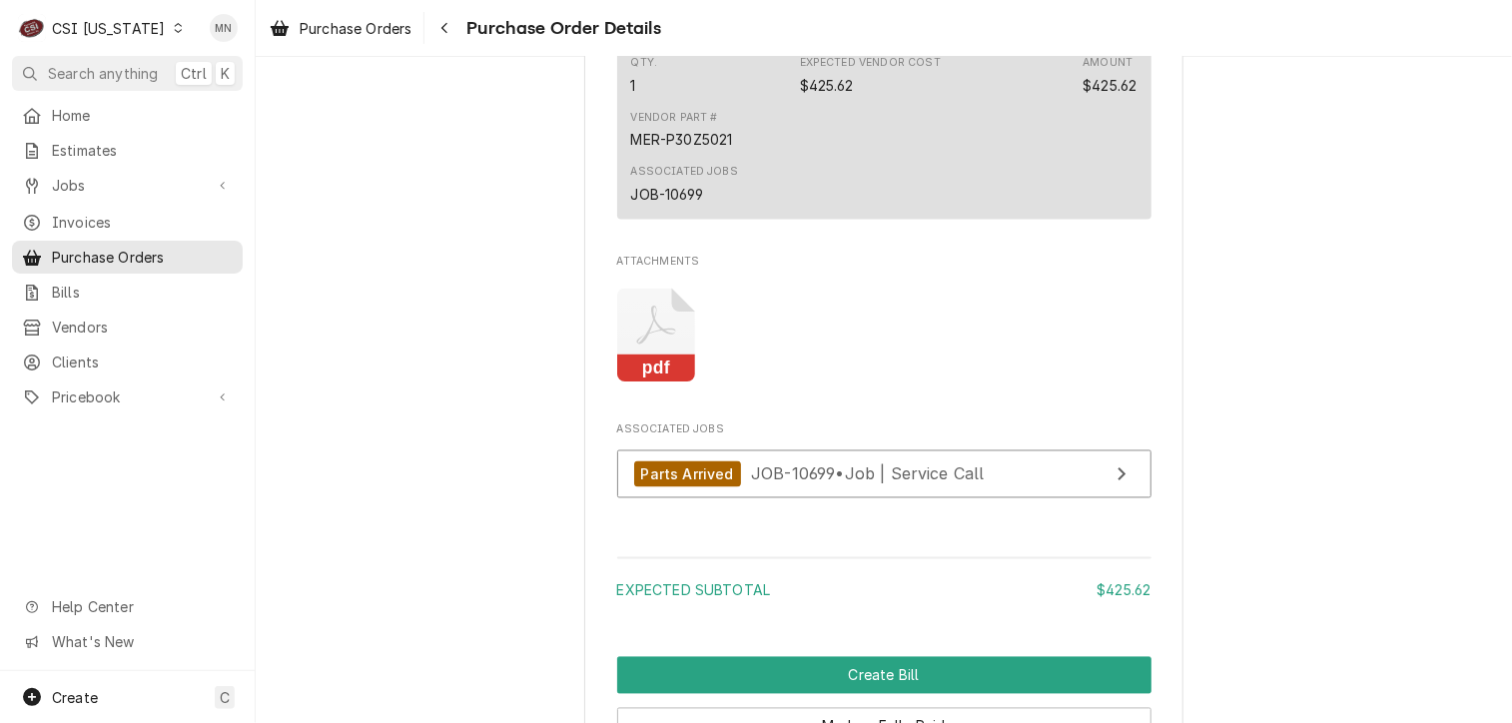
scroll to position [1897, 0]
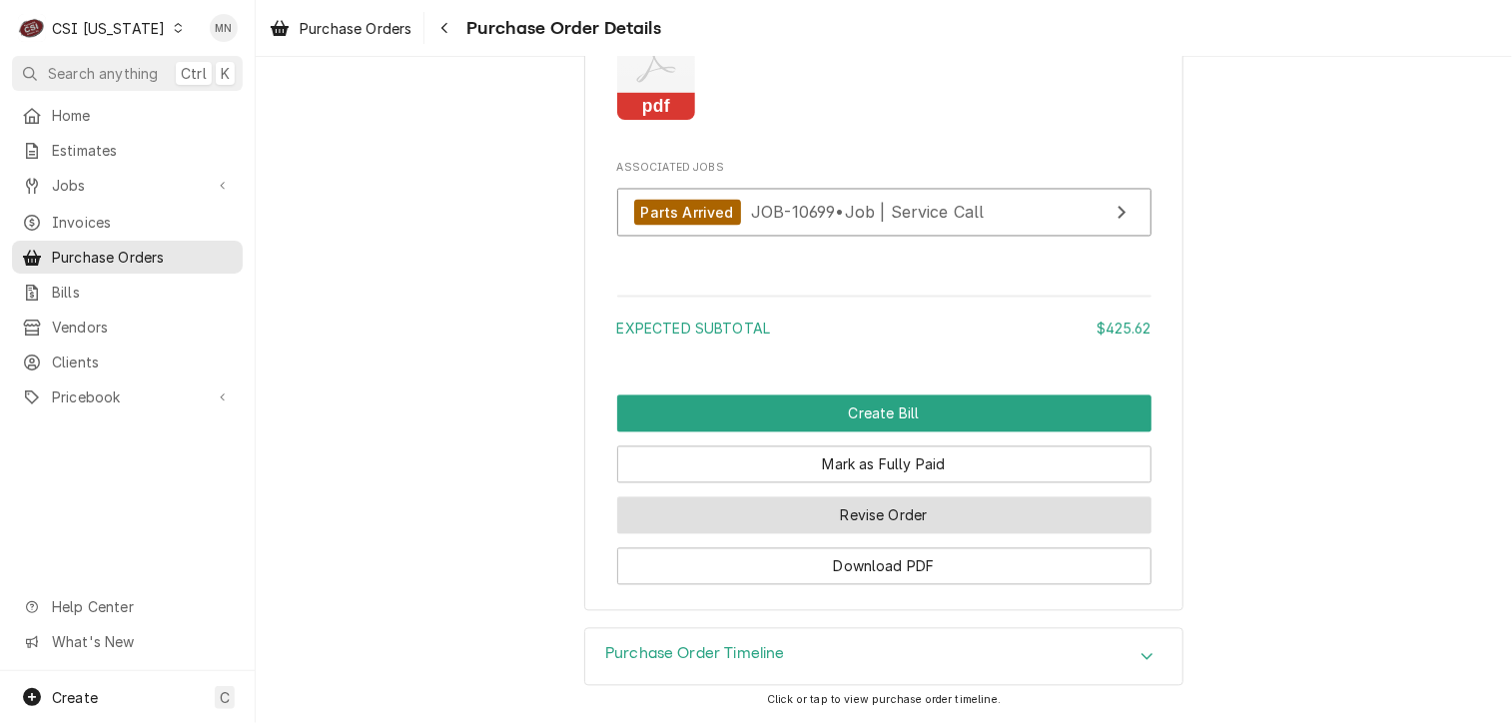
click at [969, 529] on button "Revise Order" at bounding box center [884, 515] width 534 height 37
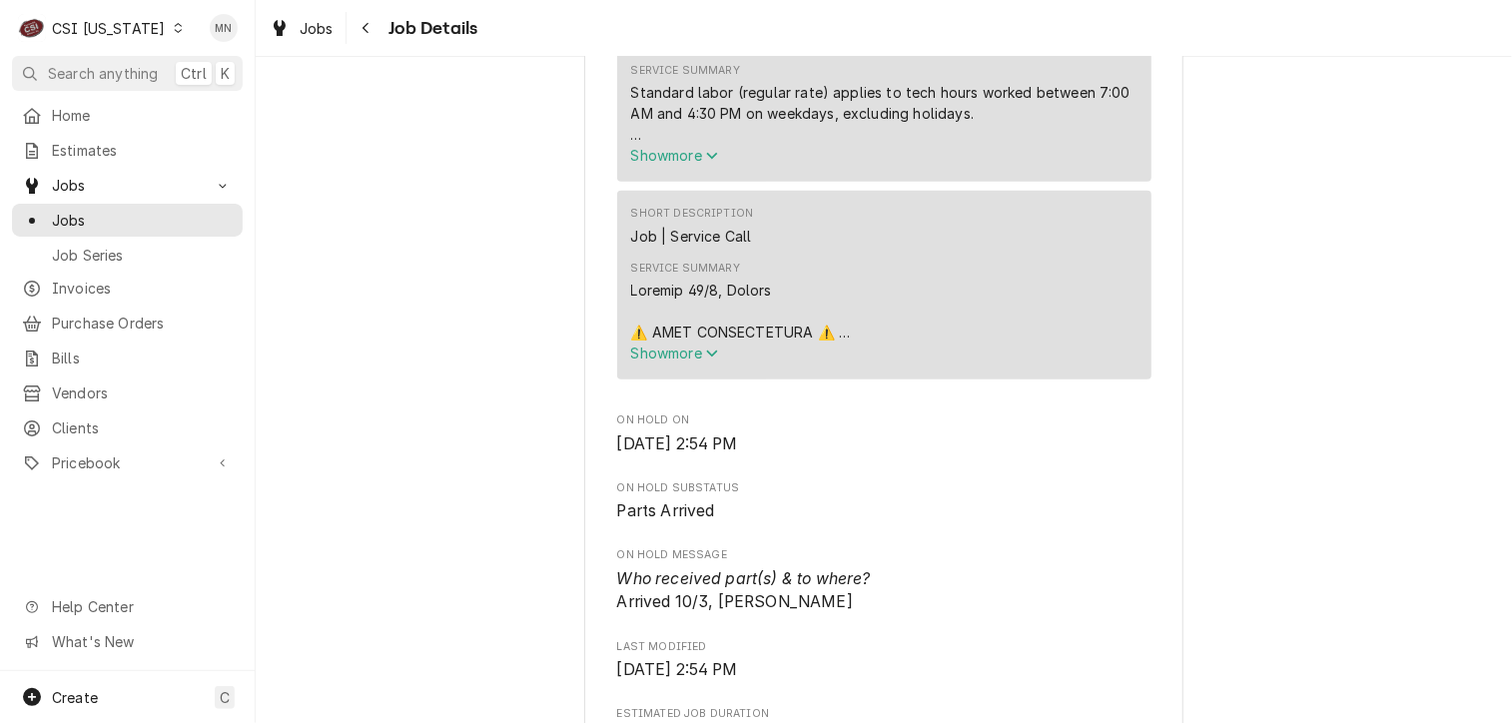
scroll to position [699, 0]
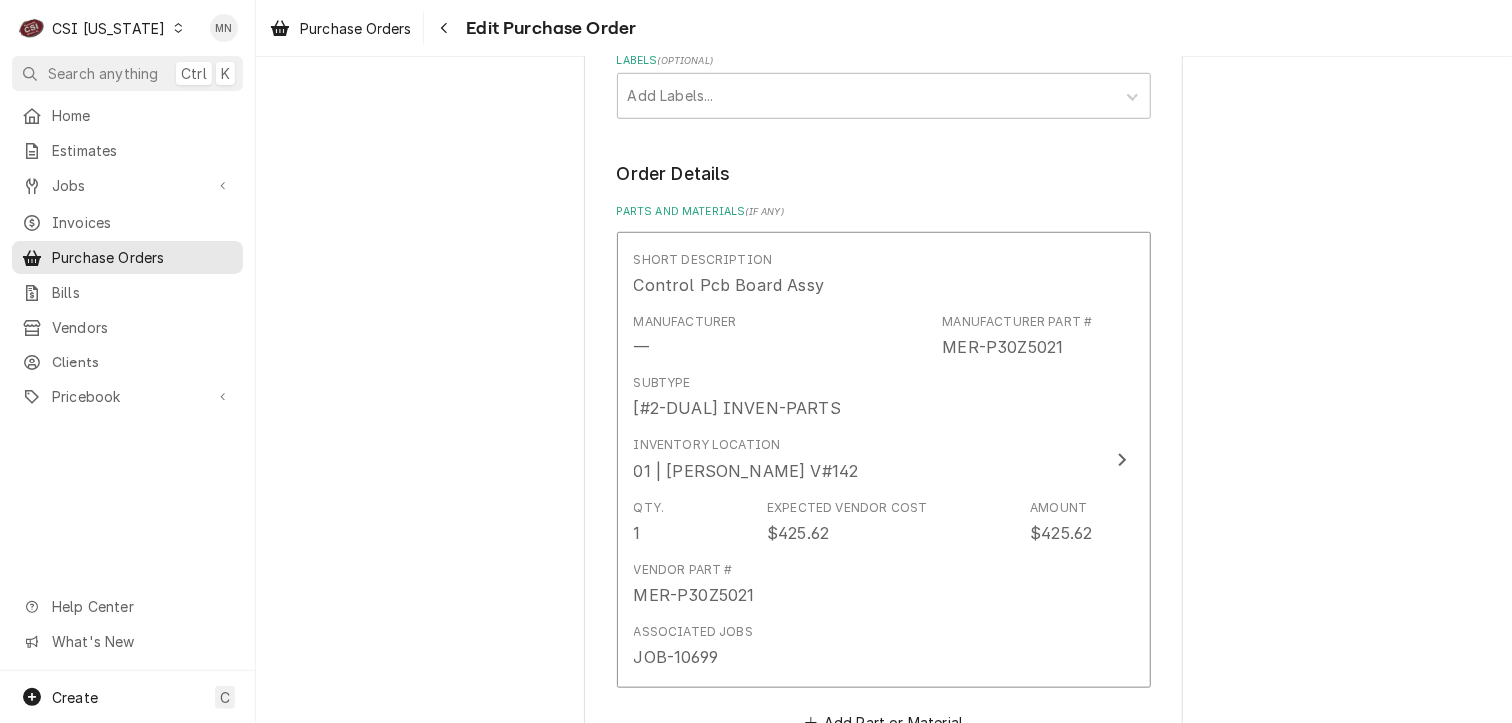
scroll to position [1298, 0]
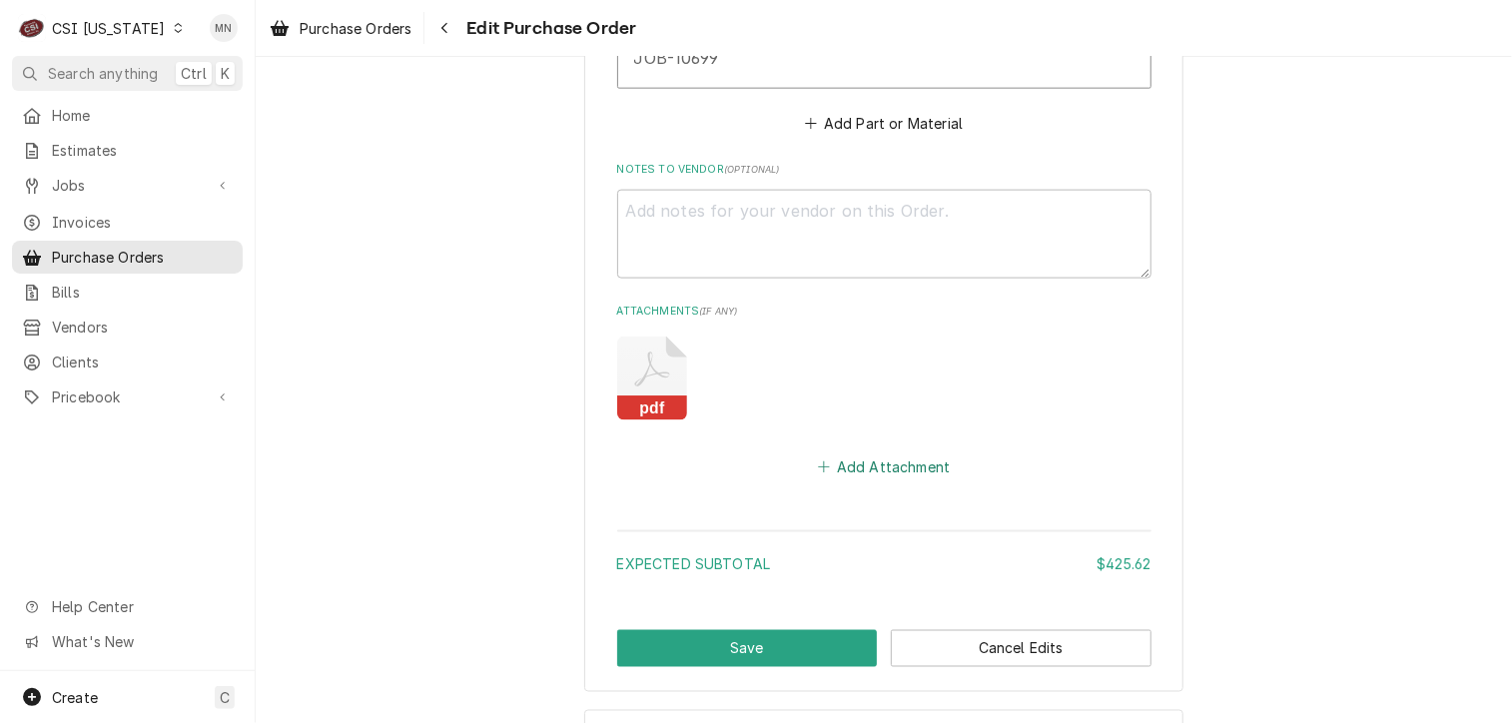
click at [885, 460] on button "Add Attachment" at bounding box center [884, 467] width 140 height 28
type textarea "x"
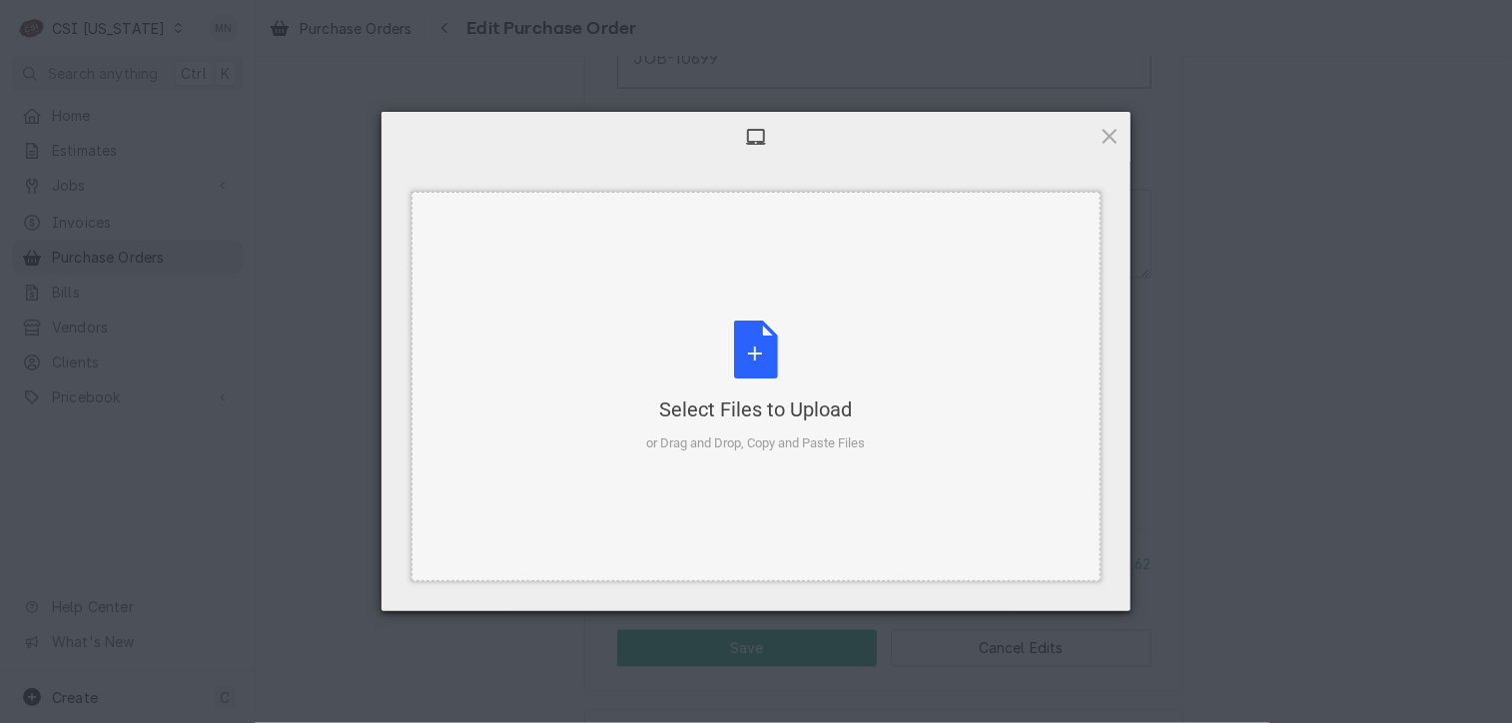
click at [687, 383] on div "Select Files to Upload or Drag and Drop, Copy and Paste Files" at bounding box center [756, 387] width 219 height 133
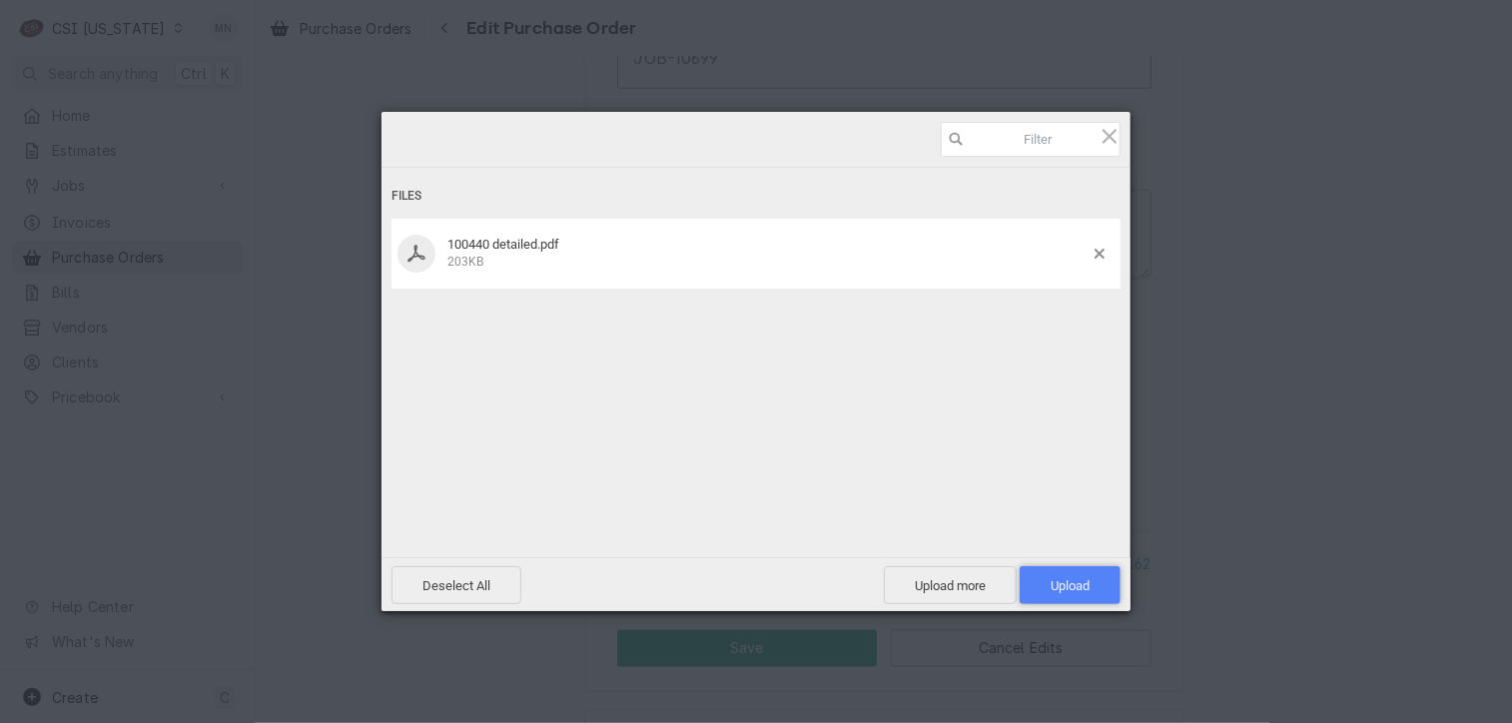
click at [1074, 590] on span "Upload 1" at bounding box center [1070, 585] width 39 height 15
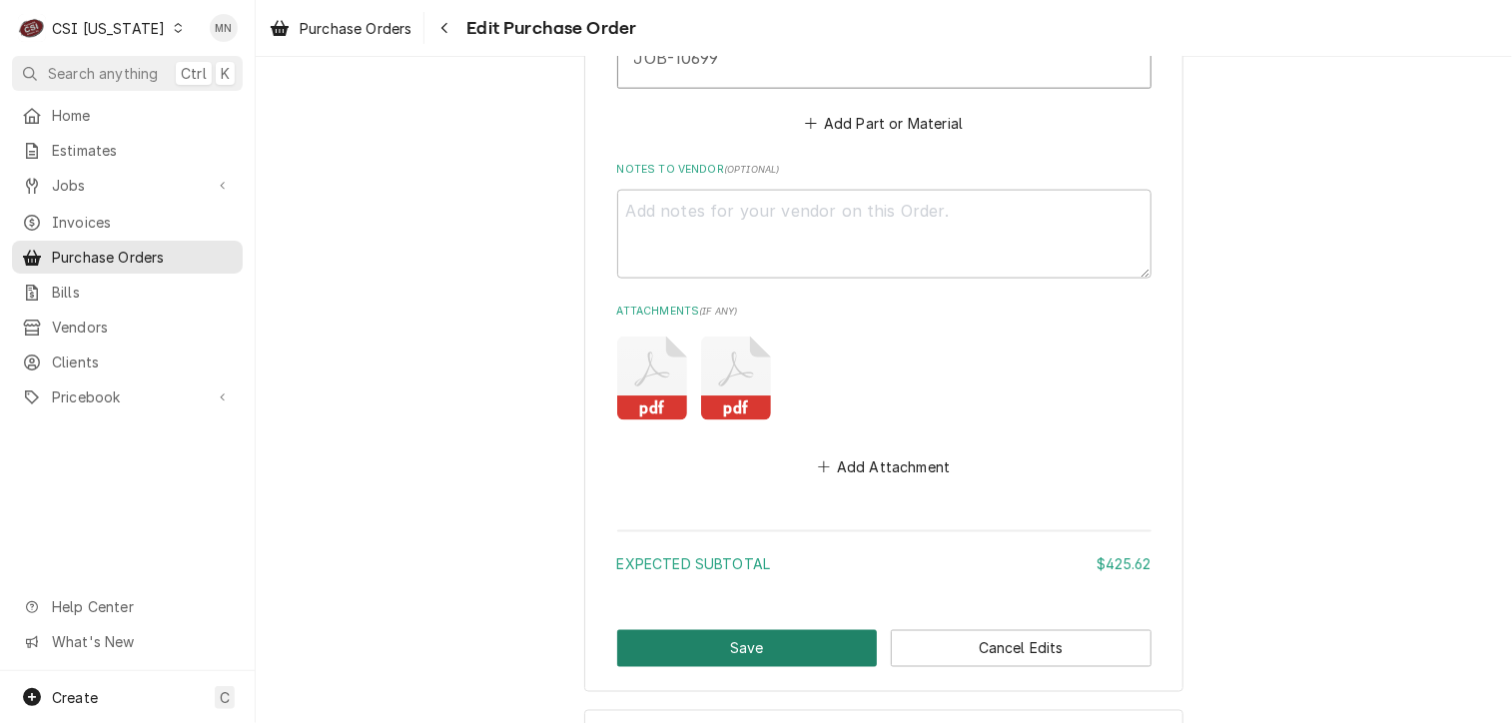
click at [712, 638] on button "Save" at bounding box center [747, 648] width 261 height 37
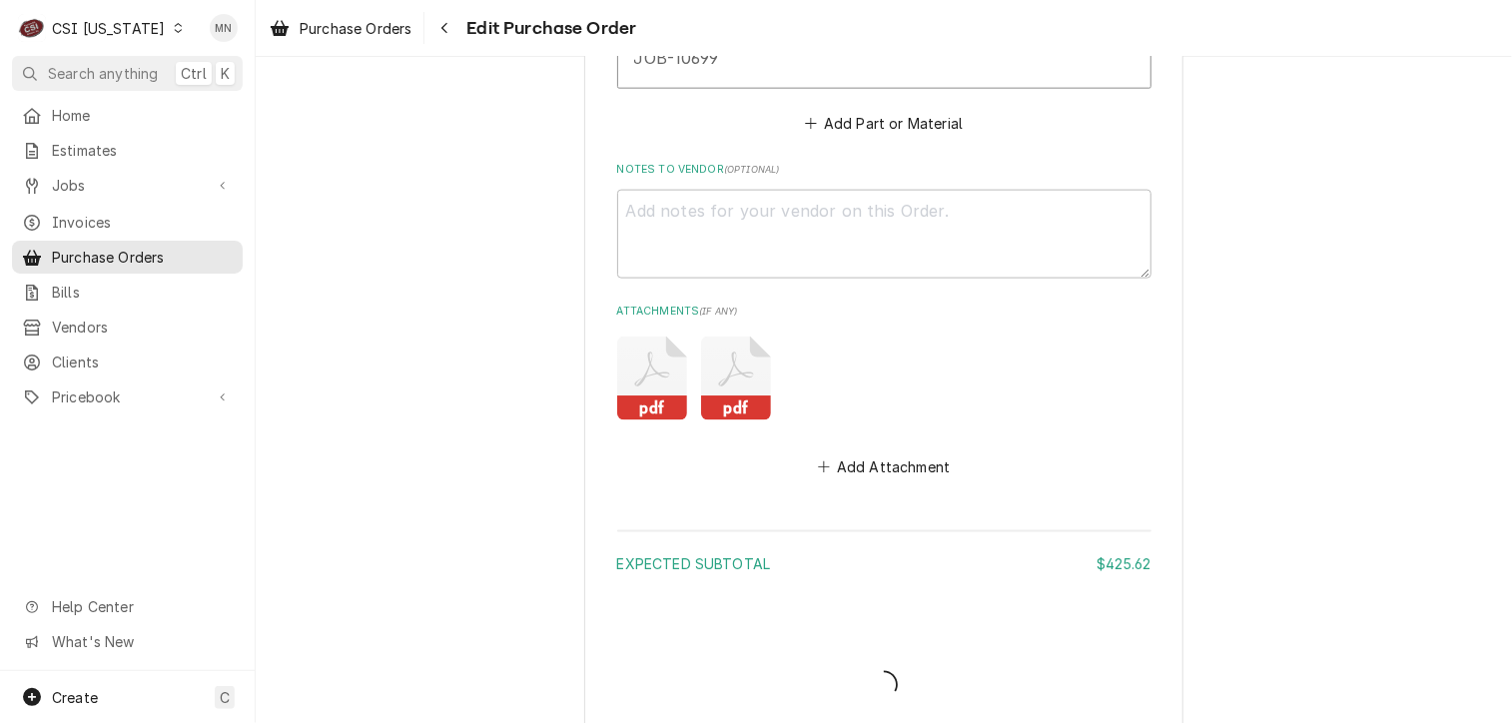
type textarea "x"
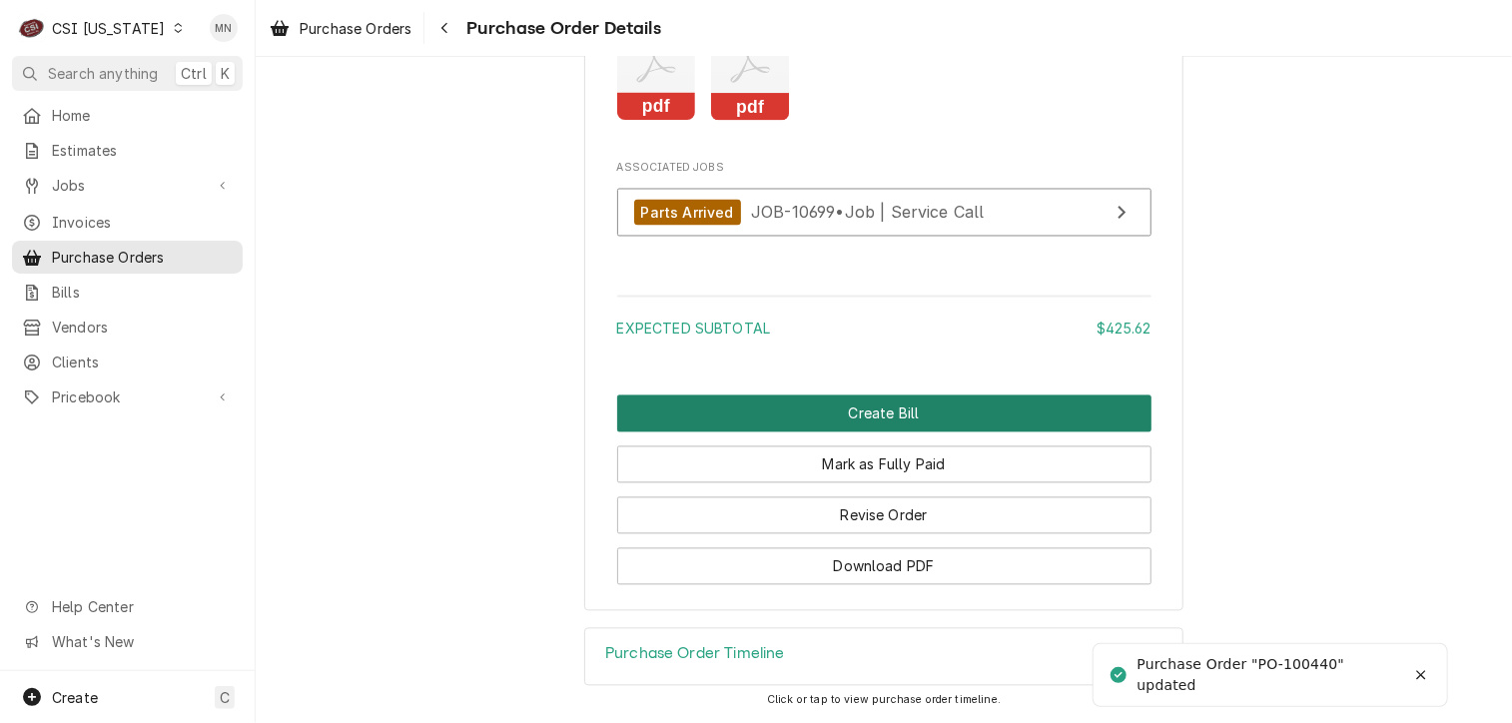
scroll to position [1808, 0]
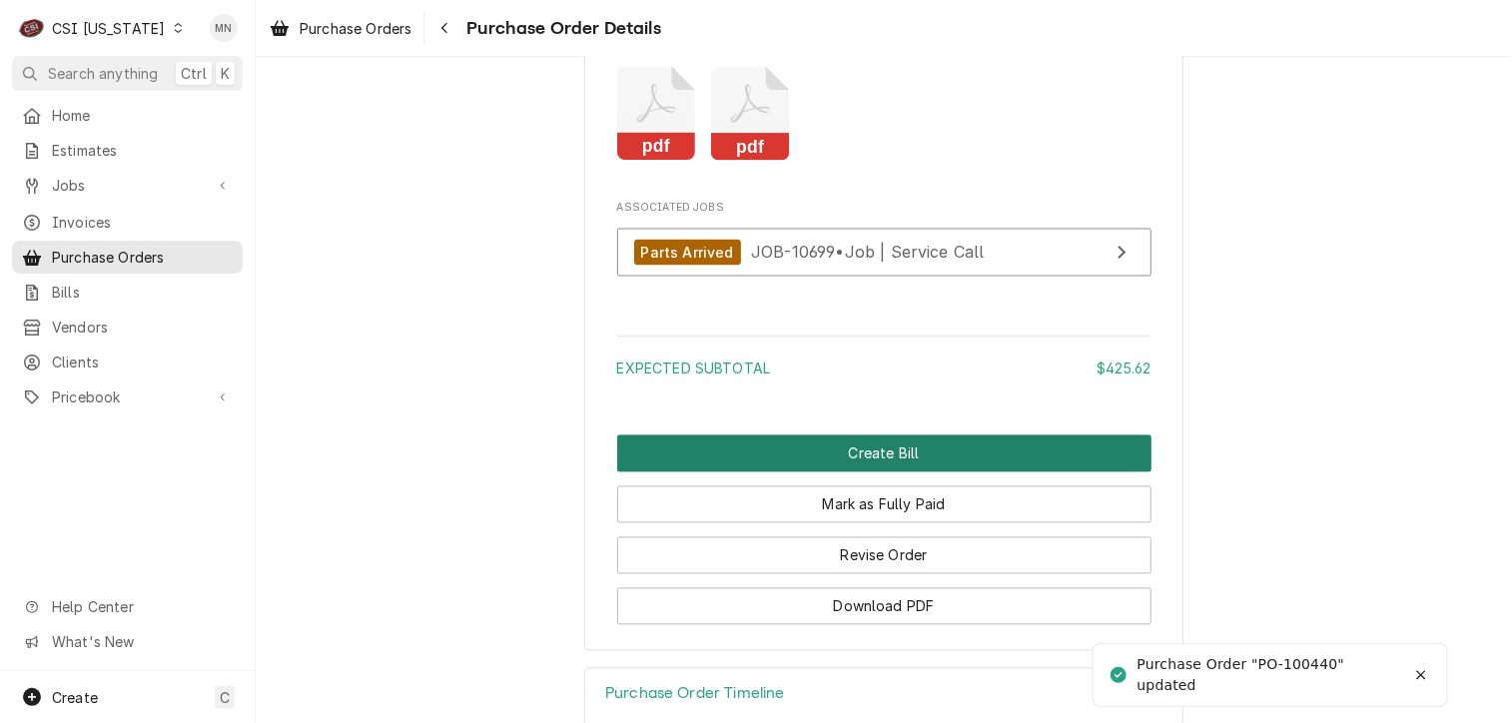
click at [898, 472] on button "Create Bill" at bounding box center [884, 453] width 534 height 37
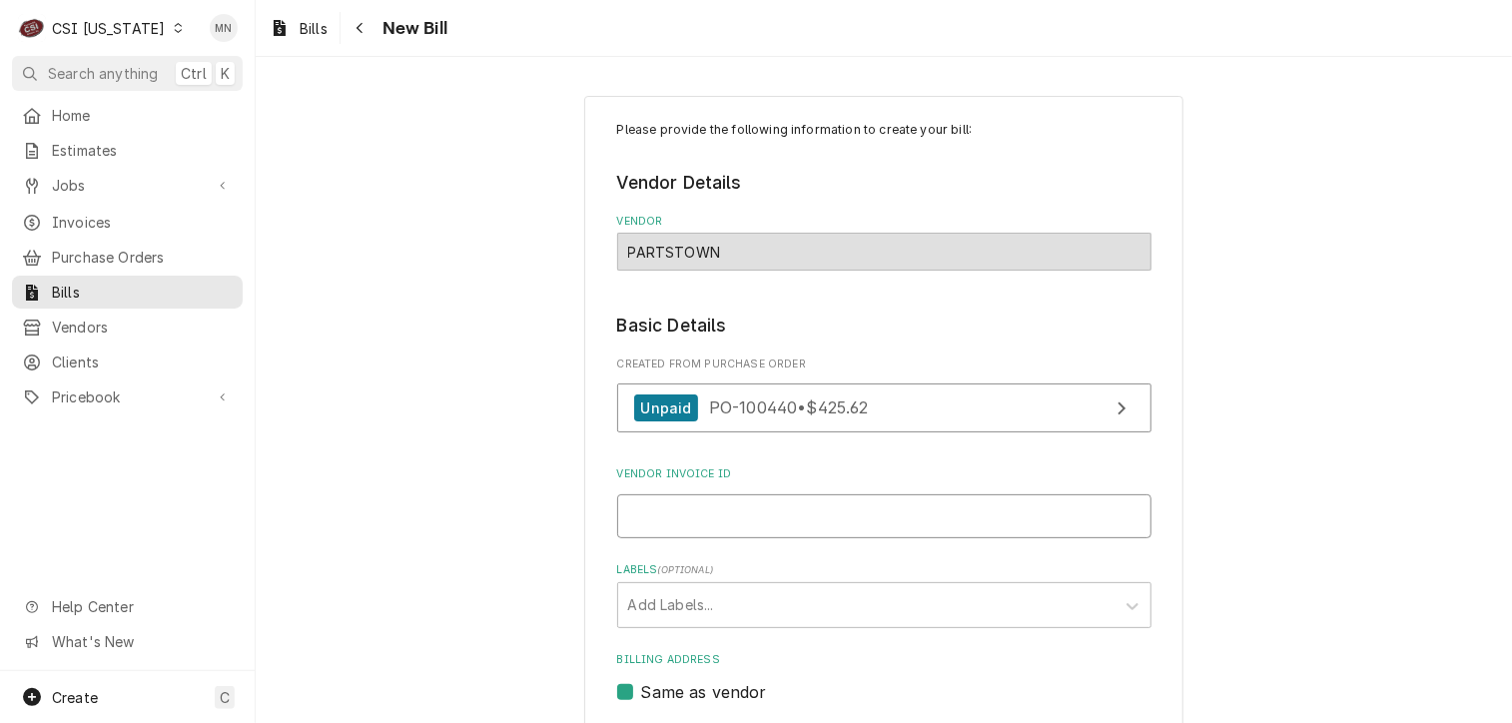
click at [737, 511] on input "Vendor Invoice ID" at bounding box center [884, 516] width 534 height 44
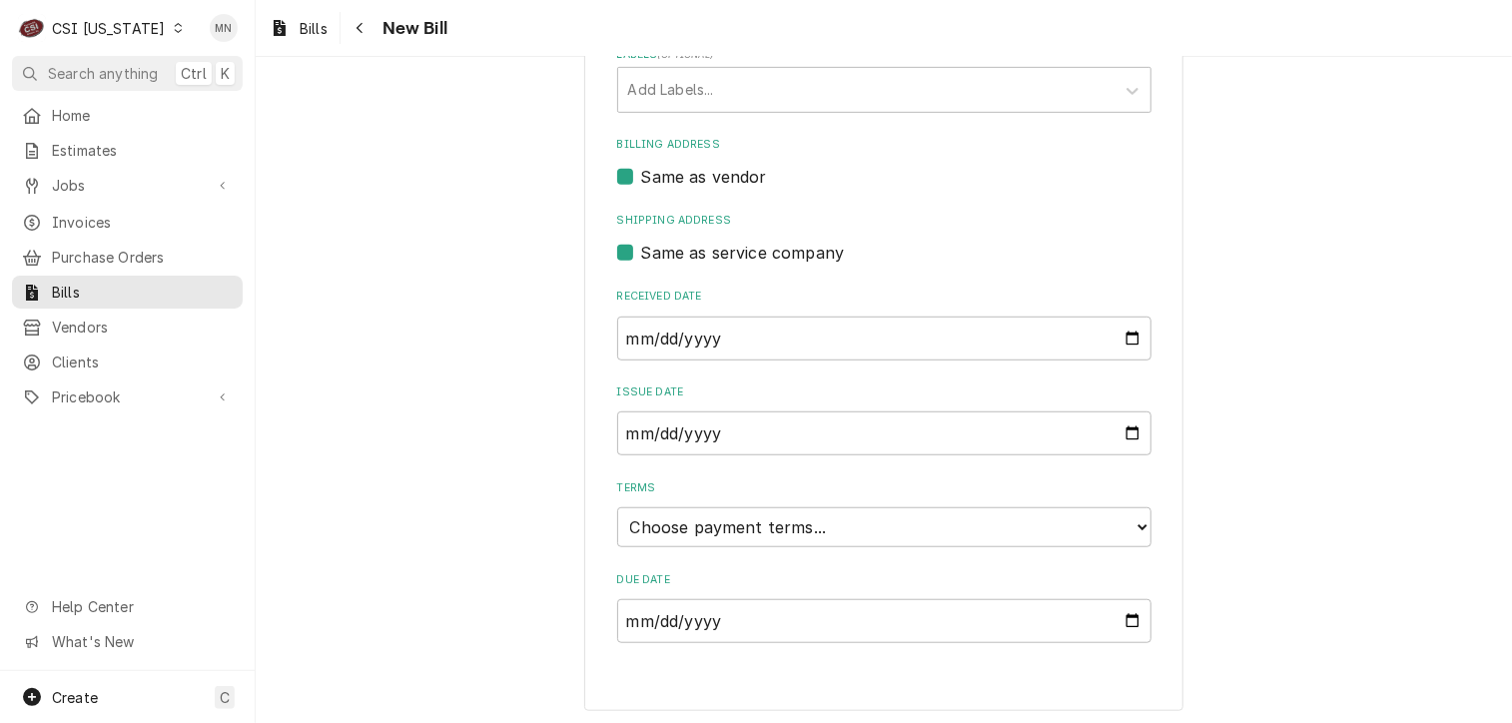
scroll to position [516, 0]
type input "2107089402"
click at [748, 522] on select "Choose payment terms... Same Day Net 7 Net 14 Net 21 Net 30 Net 45 Net 60 Net 90" at bounding box center [884, 526] width 534 height 40
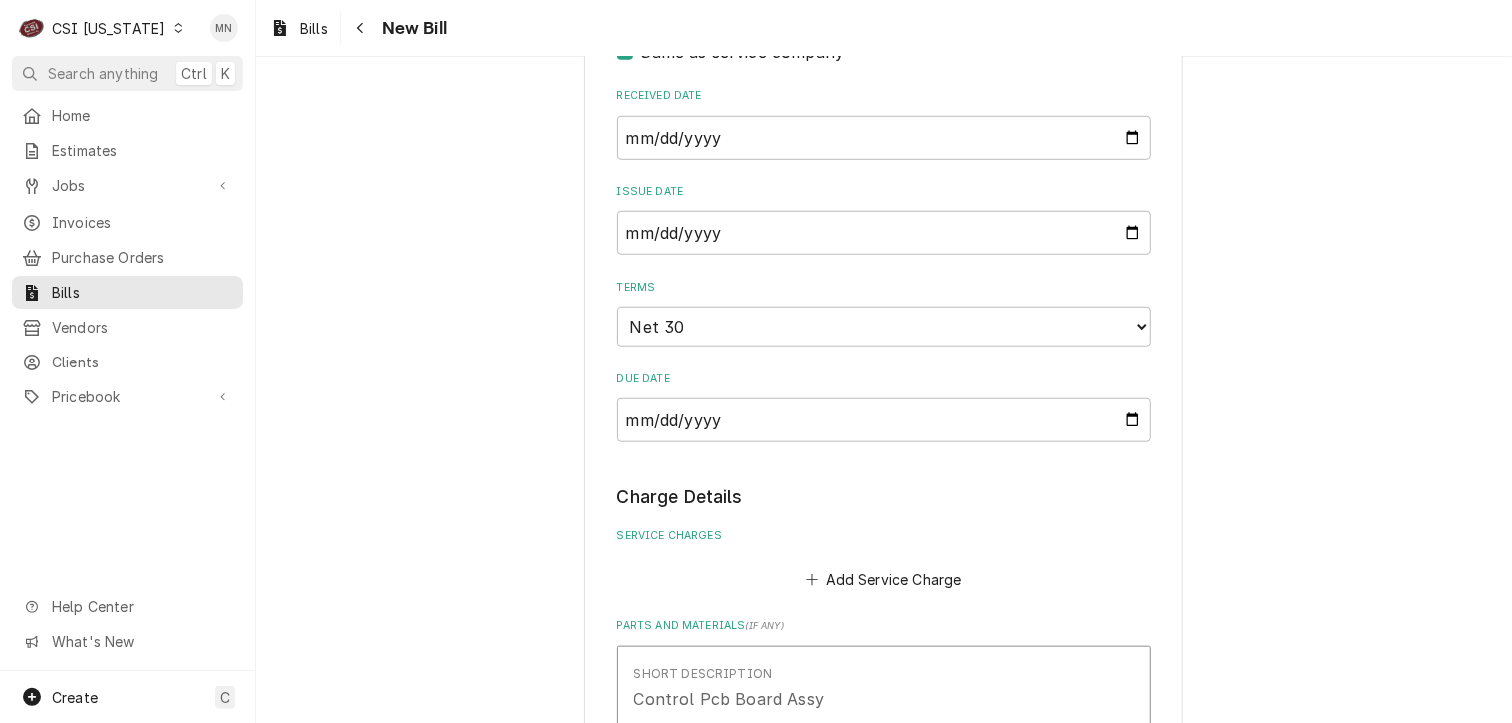
scroll to position [1115, 0]
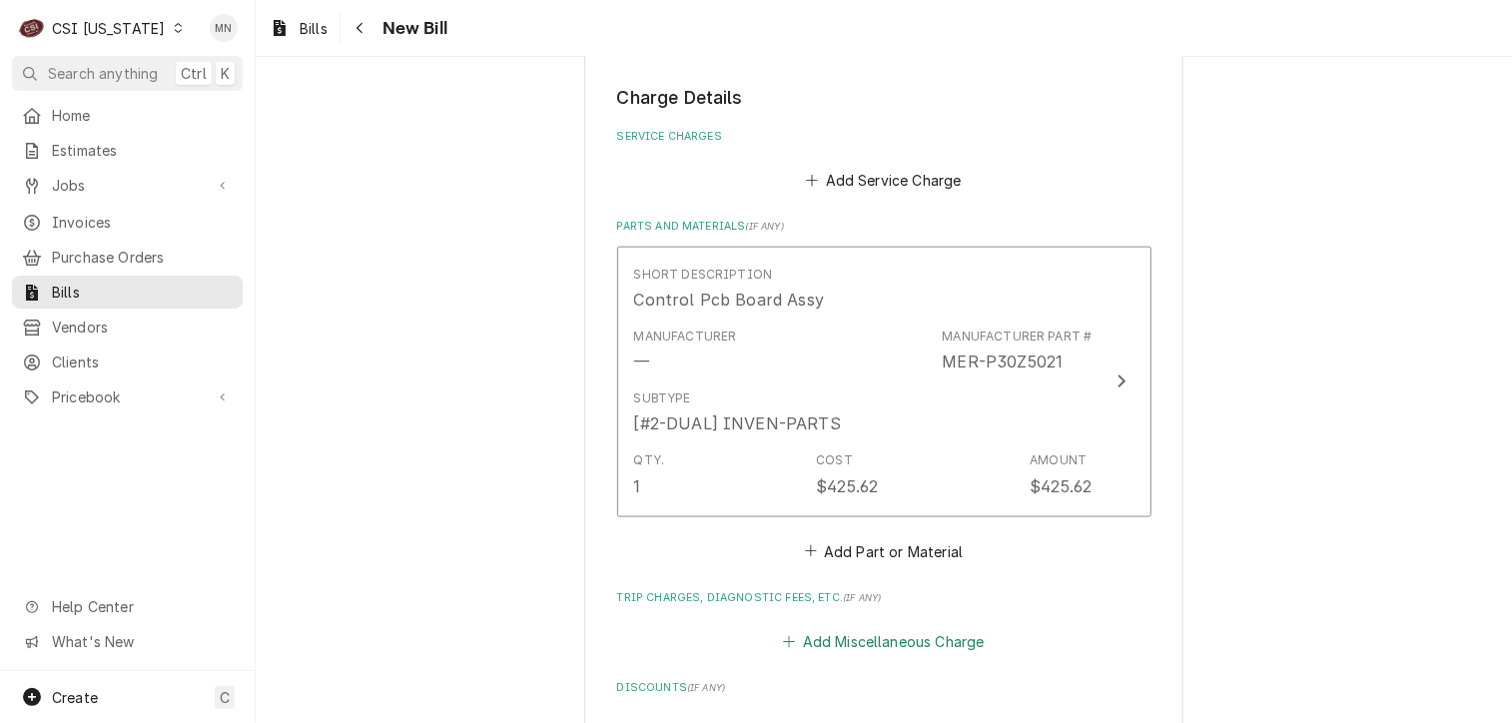
click at [856, 638] on button "Add Miscellaneous Charge" at bounding box center [884, 642] width 208 height 28
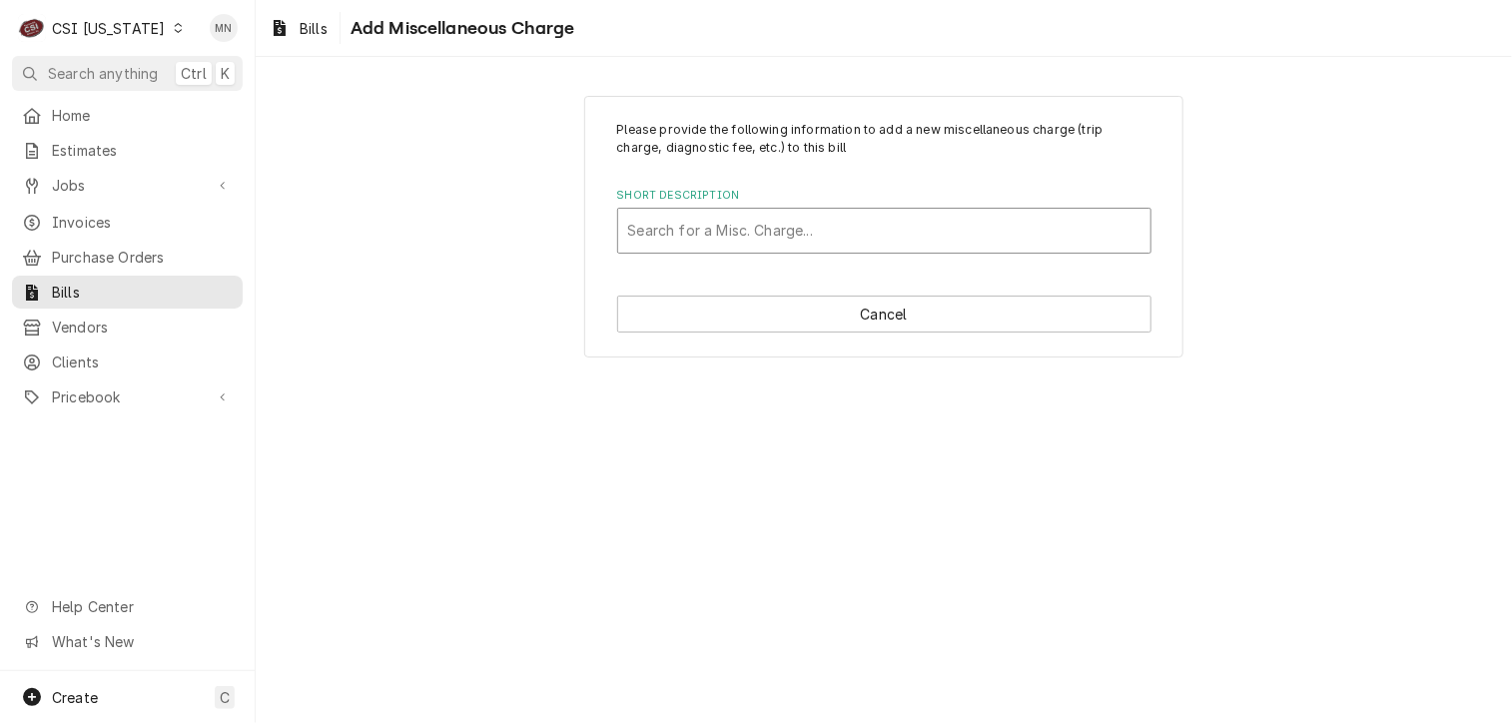
click at [733, 219] on div "Short Description" at bounding box center [884, 231] width 512 height 36
type input "ACOF"
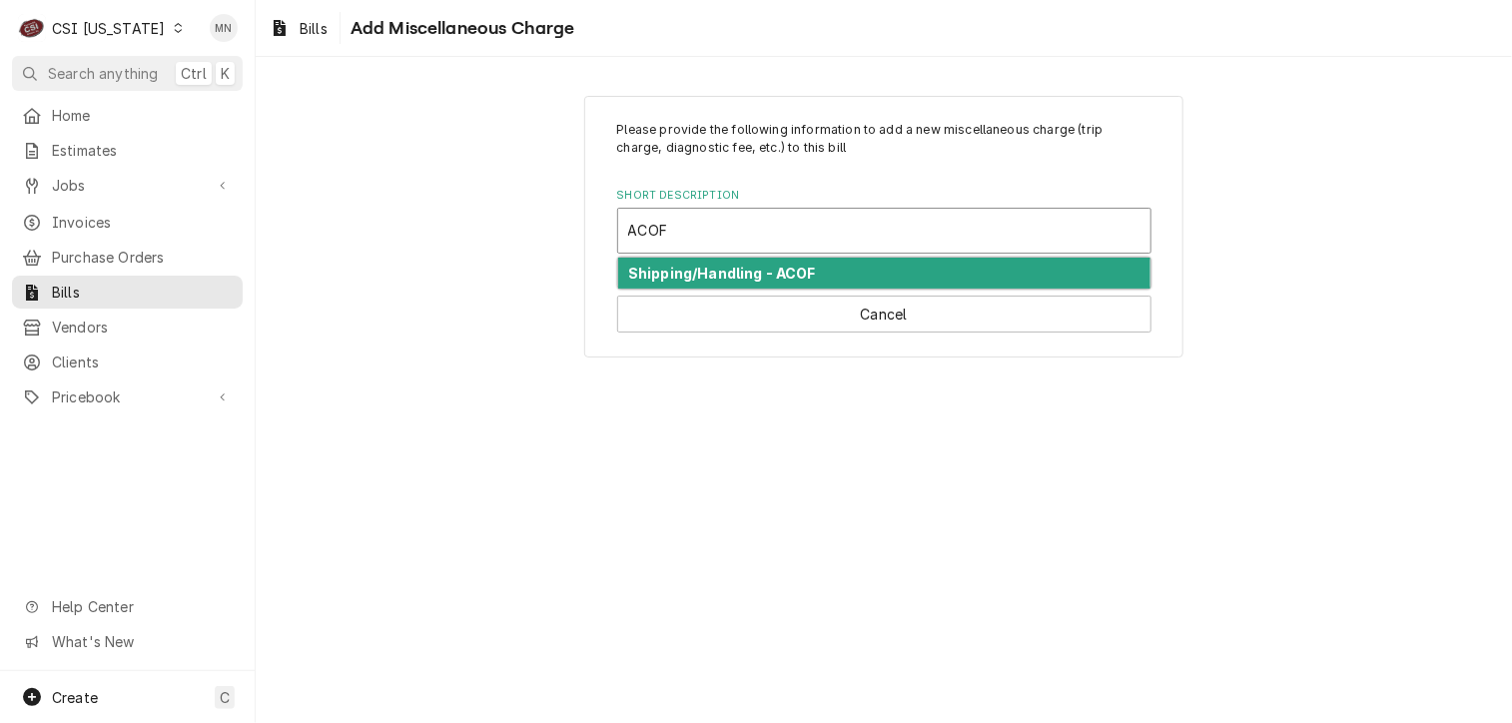
click at [757, 267] on strong "Shipping/Handling - ACOF" at bounding box center [722, 273] width 188 height 17
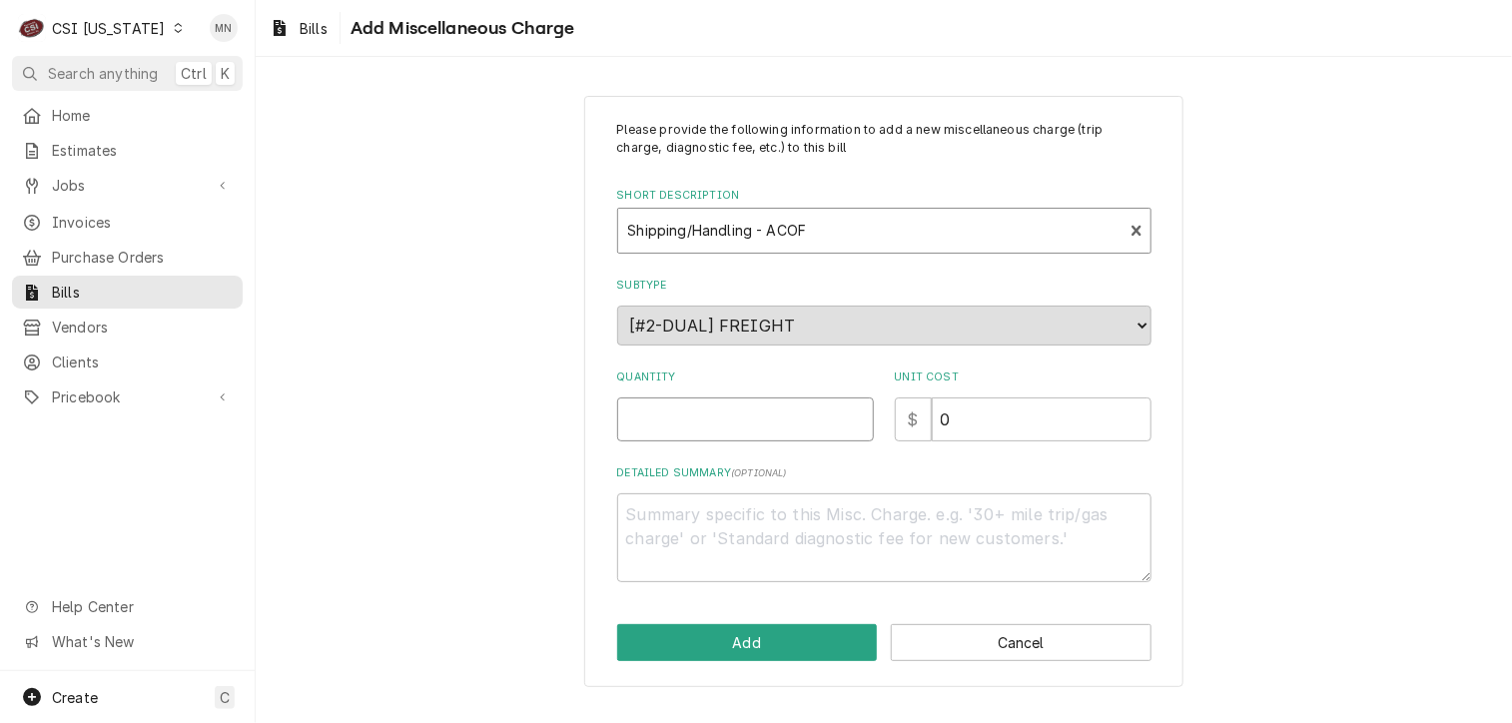
click at [707, 402] on input "Quantity" at bounding box center [745, 419] width 257 height 44
type textarea "x"
type input "1"
type textarea "x"
type input "1"
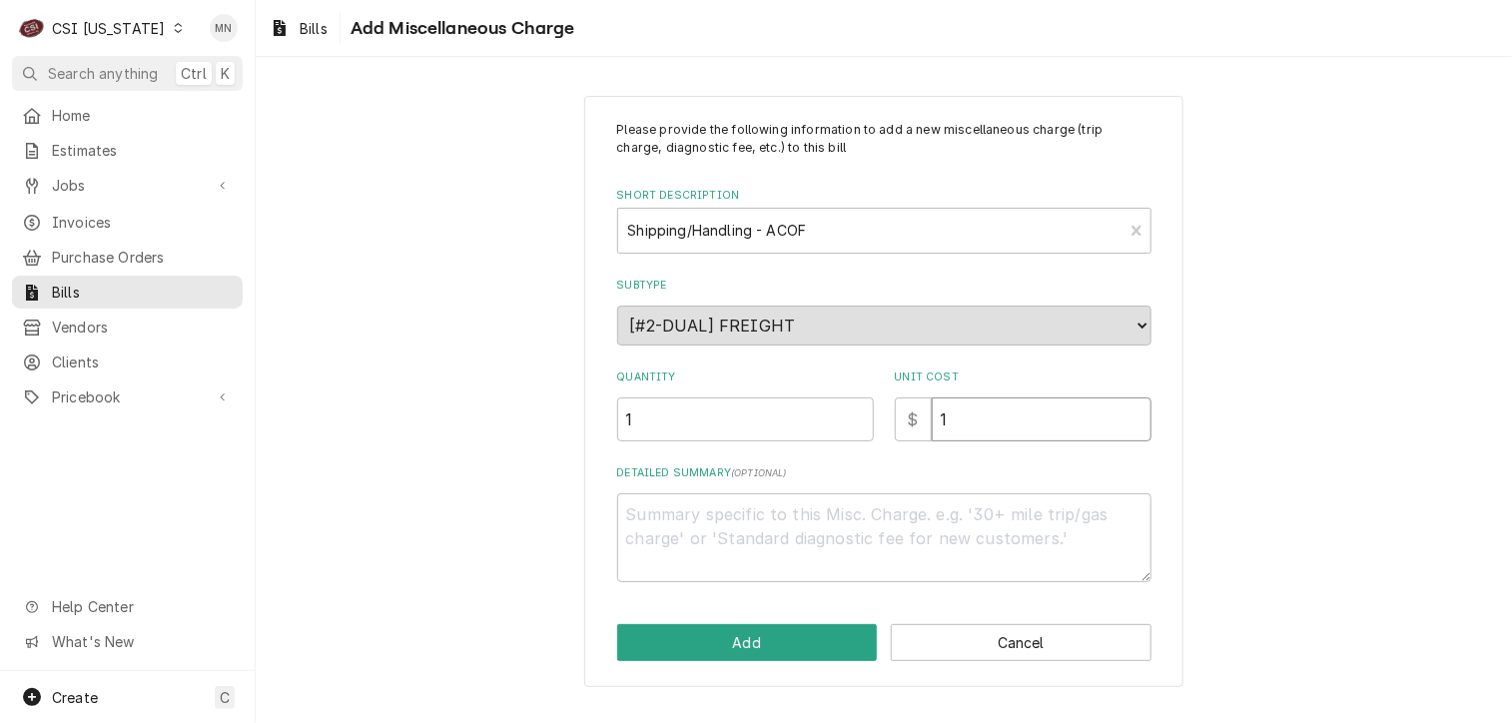
type textarea "x"
type input "11"
type textarea "x"
type input "114"
type textarea "x"
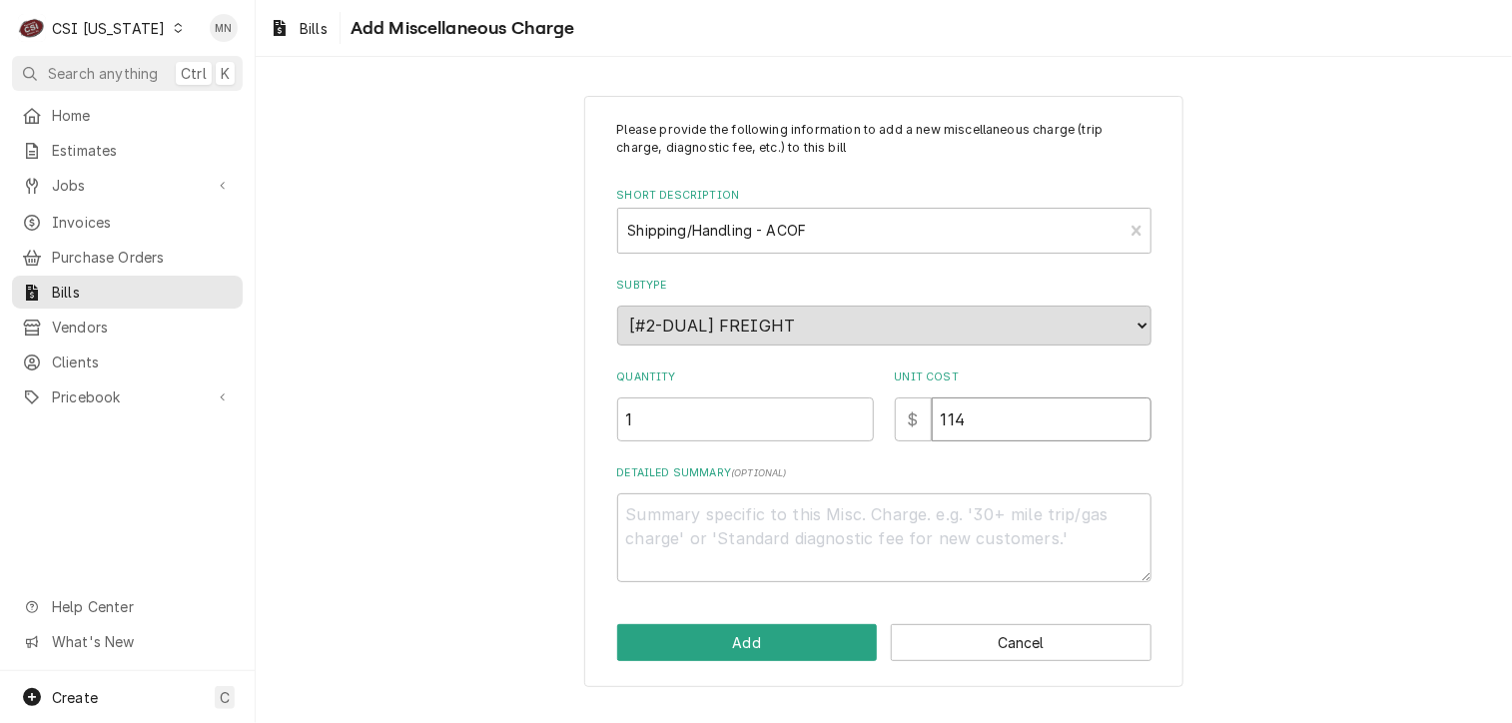
type input "114.5"
type textarea "x"
type input "114.55"
type textarea "x"
type textarea "N"
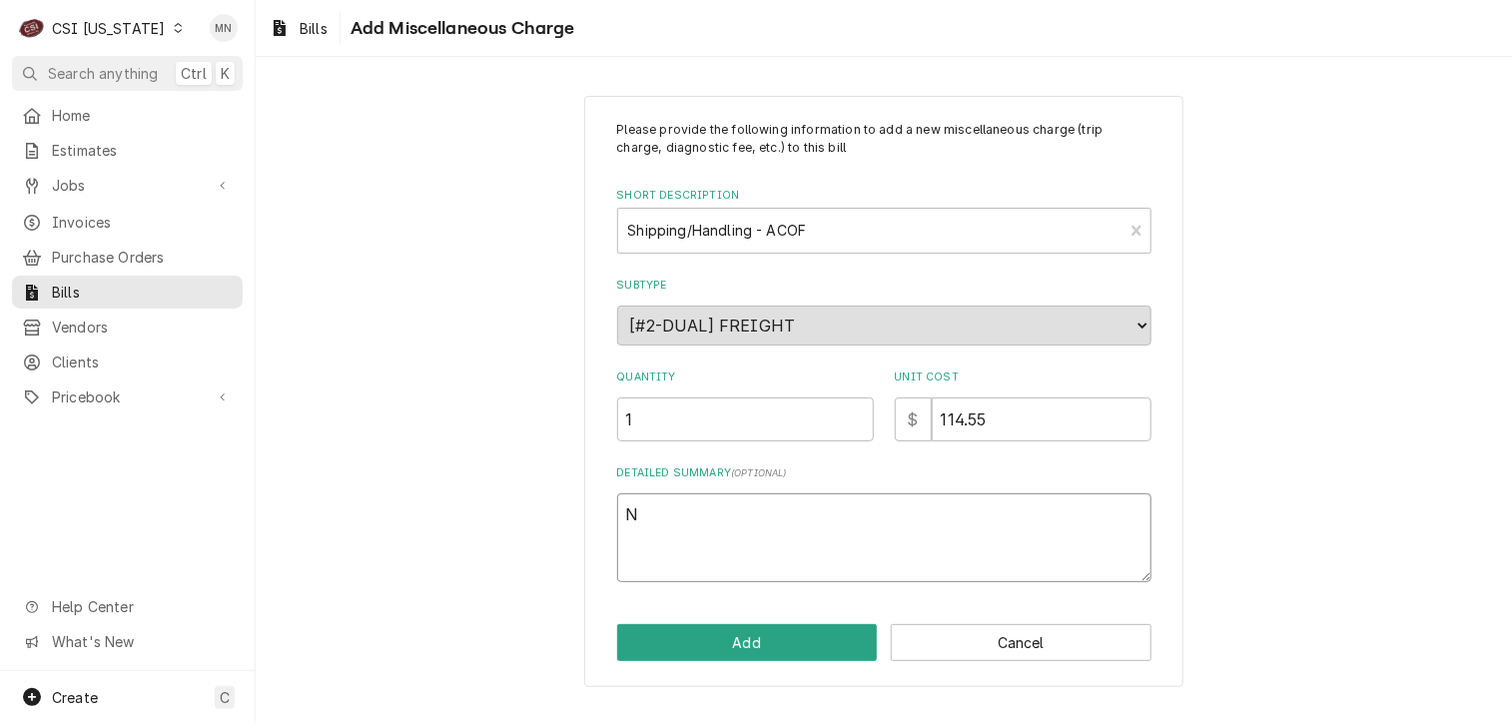
type textarea "x"
type textarea "Ne"
type textarea "x"
type textarea "Nex"
type textarea "x"
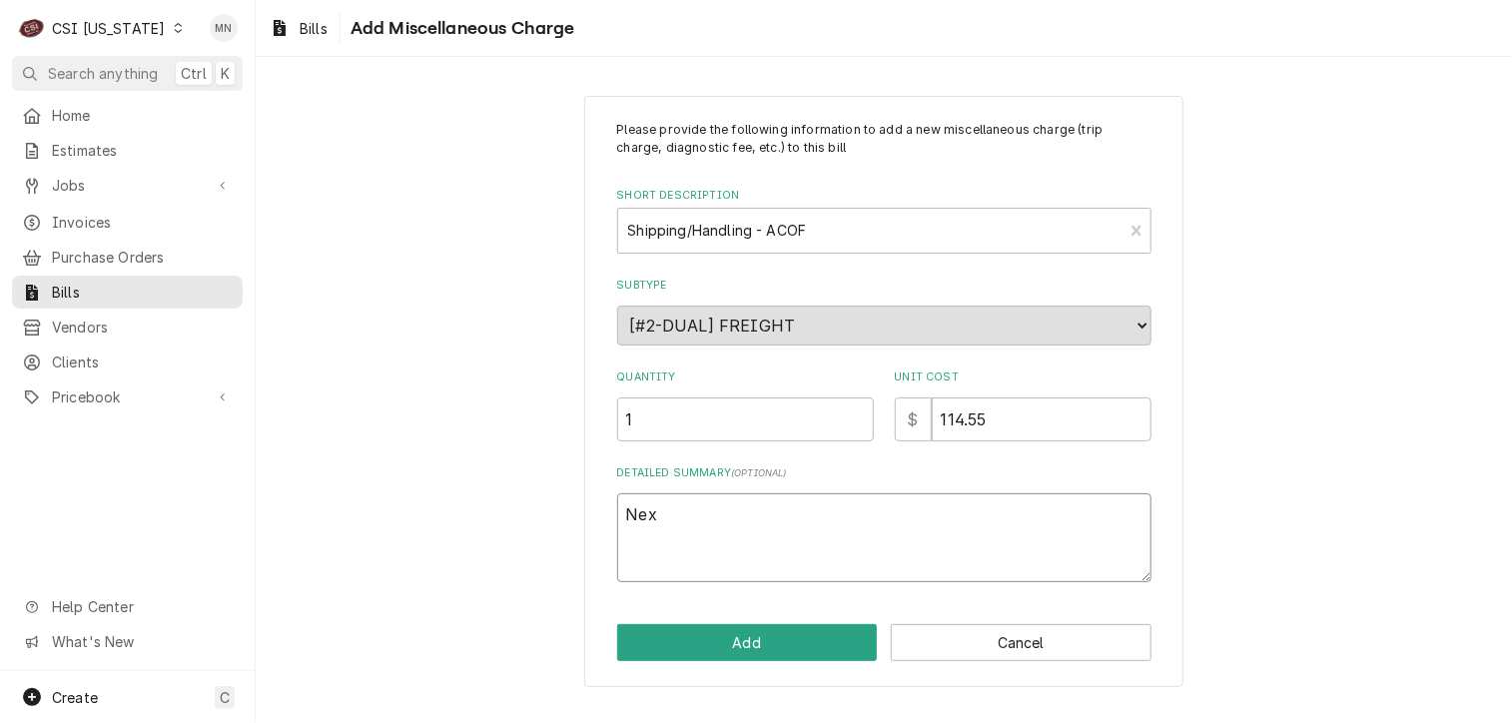
type textarea "Next"
type textarea "x"
type textarea "Next"
type textarea "x"
type textarea "Next D"
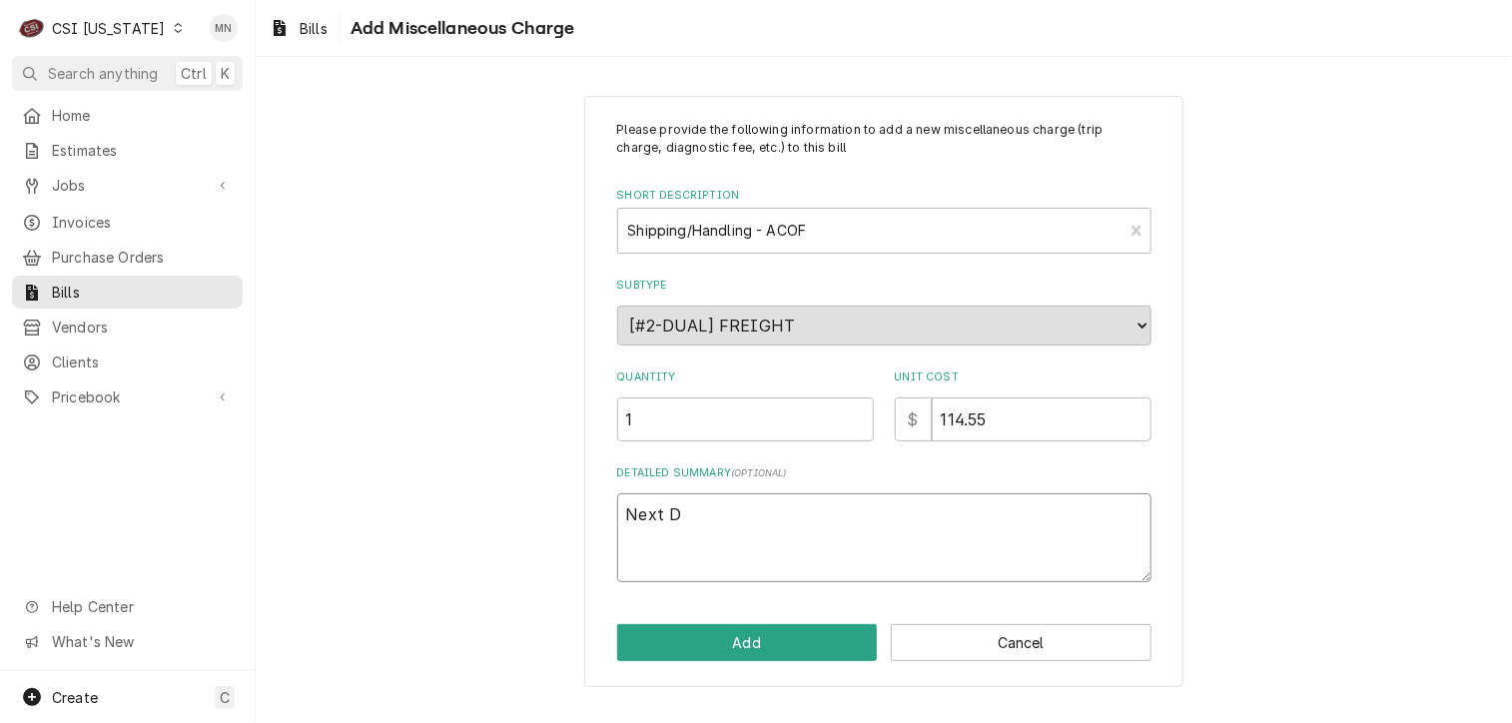
type textarea "x"
type textarea "Next Da"
type textarea "x"
type textarea "Next Day"
type textarea "x"
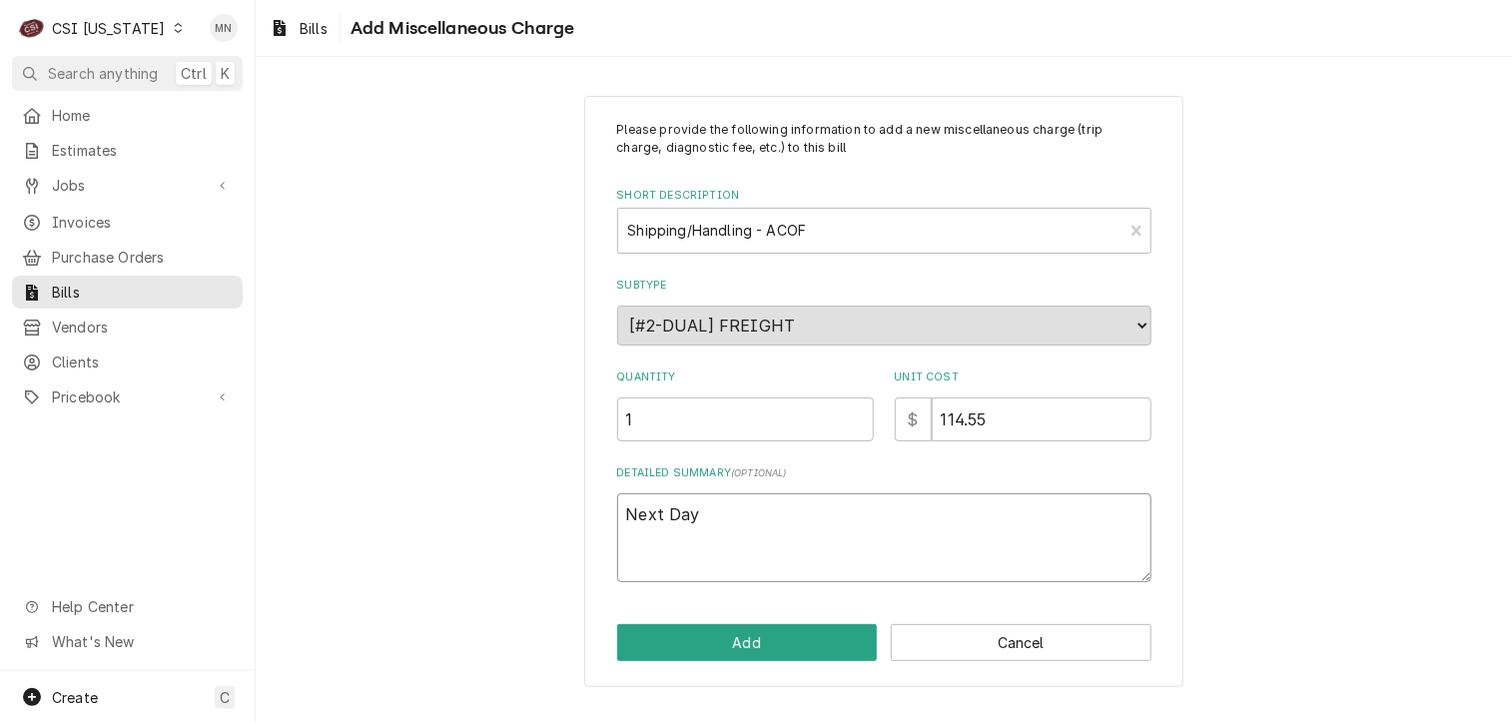
type textarea "Next Day"
type textarea "x"
type textarea "Next Day A"
type textarea "x"
type textarea "Next Day Ai"
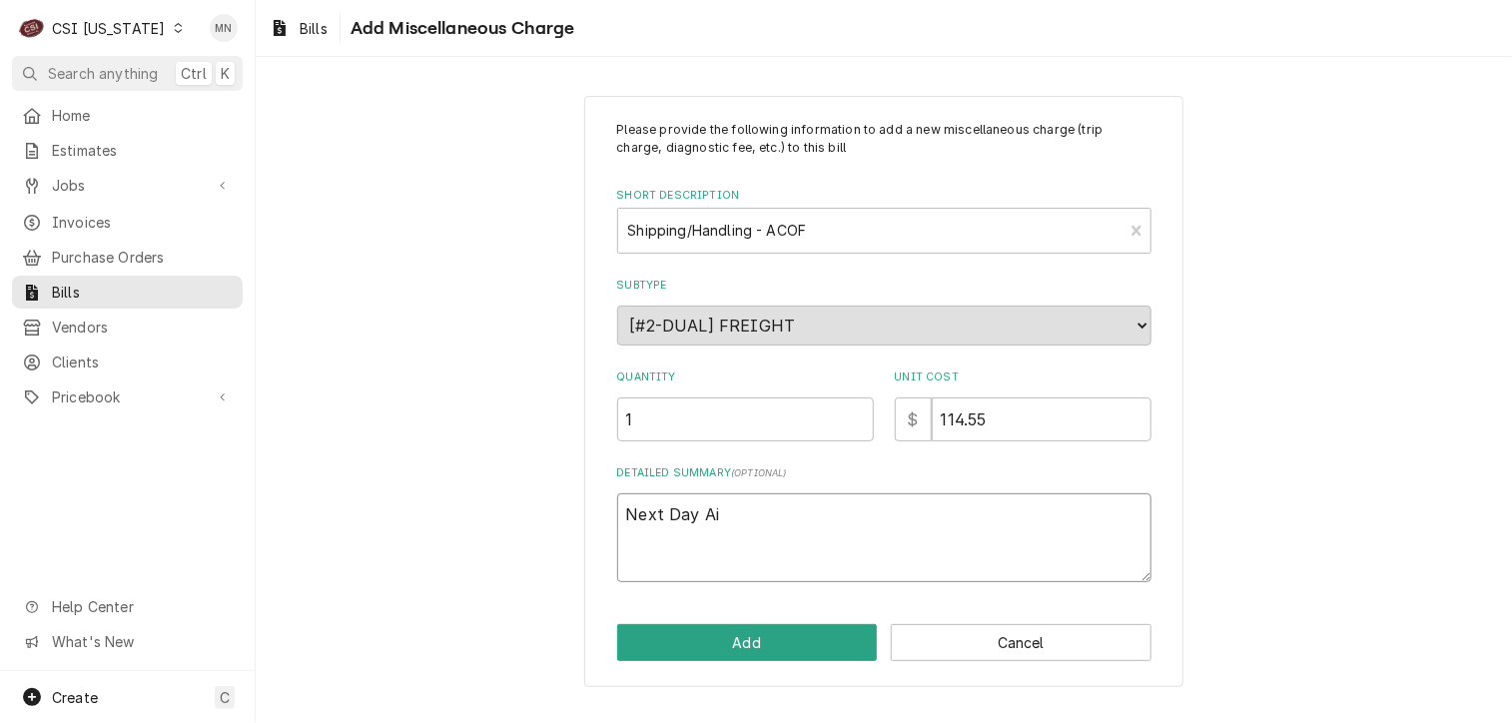
type textarea "x"
type textarea "Next Day Air"
type textarea "x"
type textarea "Next Day Air"
type textarea "x"
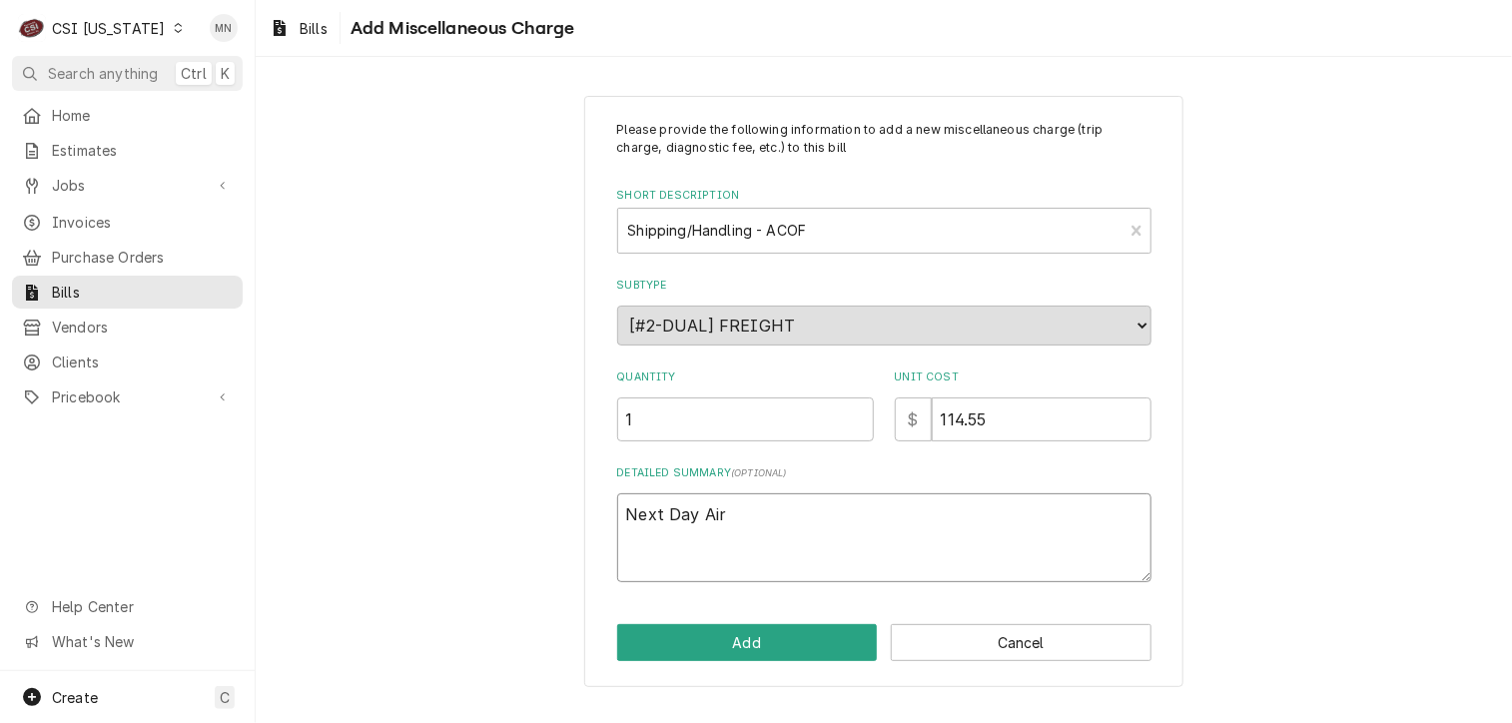
type textarea "Next Day Air J"
type textarea "x"
type textarea "Next Day Air Jo"
type textarea "x"
type textarea "Next Day Air Job"
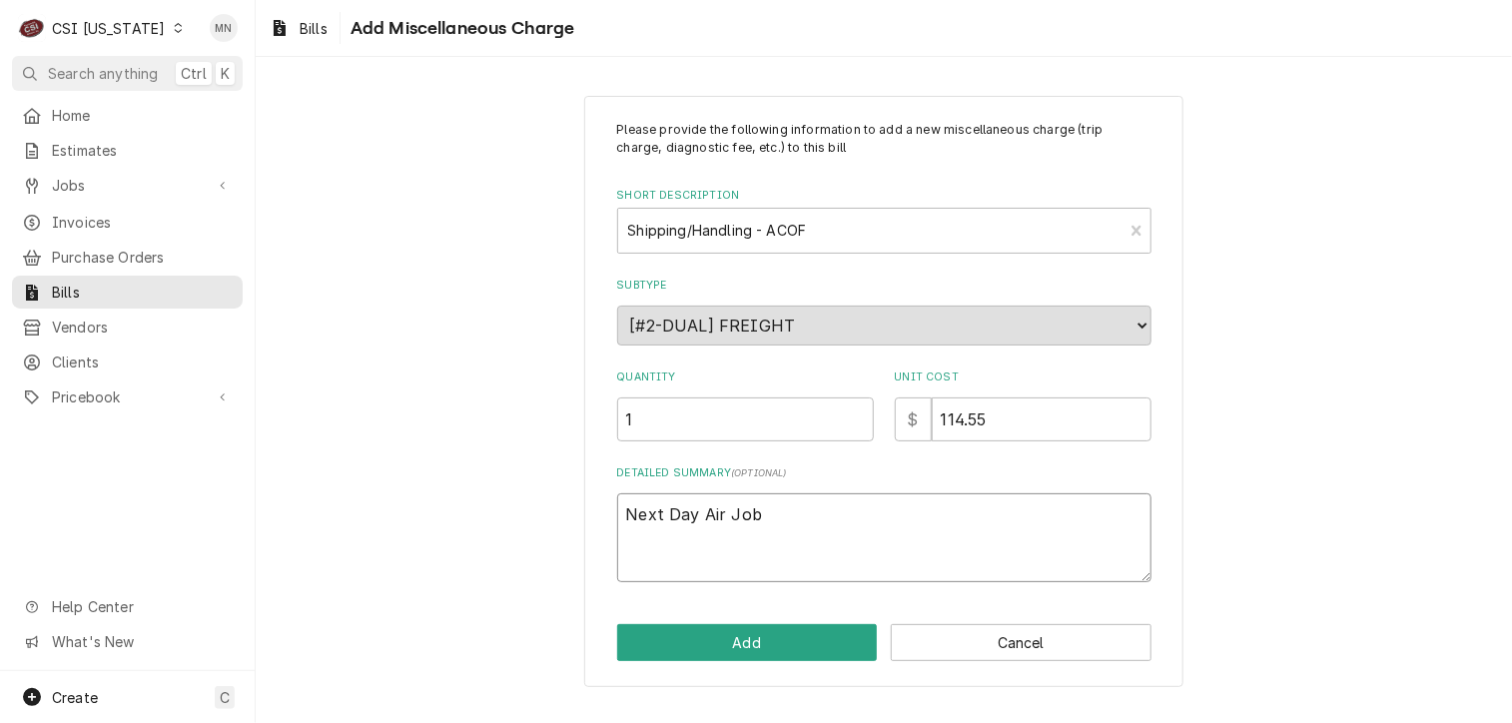
type textarea "x"
type textarea "Next Day Air Job"
type textarea "x"
type textarea "Next Day Air Job 1"
type textarea "x"
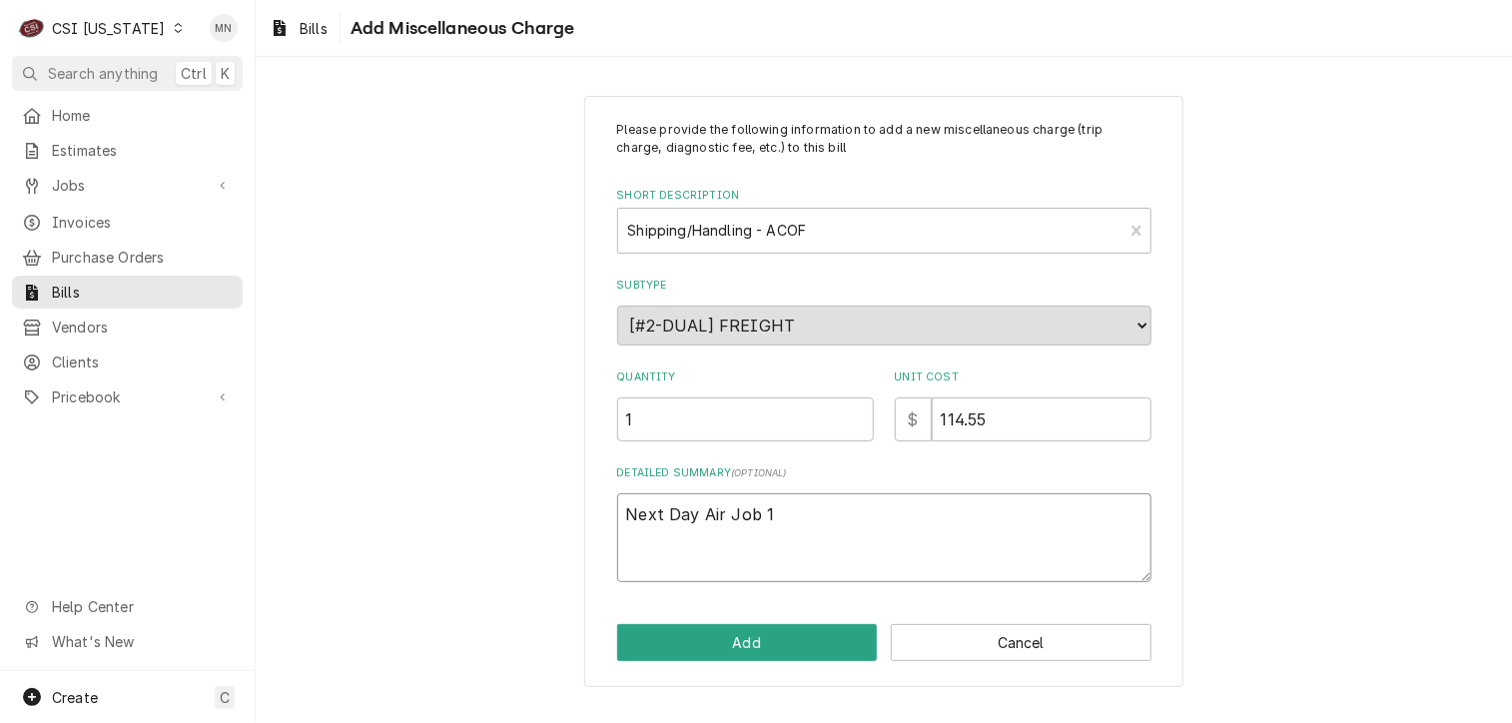
type textarea "Next Day Air Job 10"
type textarea "x"
type textarea "Next Day Air Job 109"
type textarea "x"
type textarea "Next Day Air Job 1099"
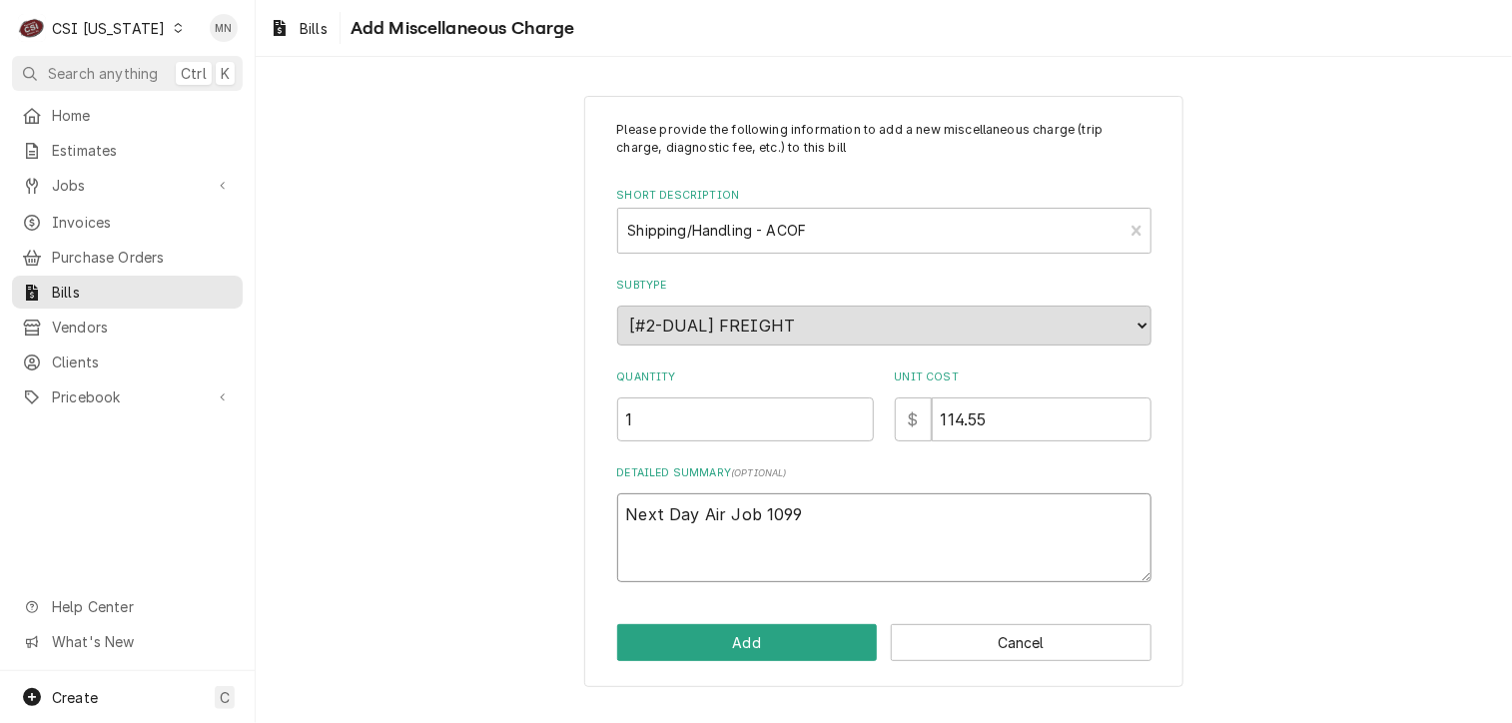
type textarea "x"
type textarea "Next Day Air Job 1099"
type textarea "x"
type textarea "Next Day Air Job 1099 P"
type textarea "x"
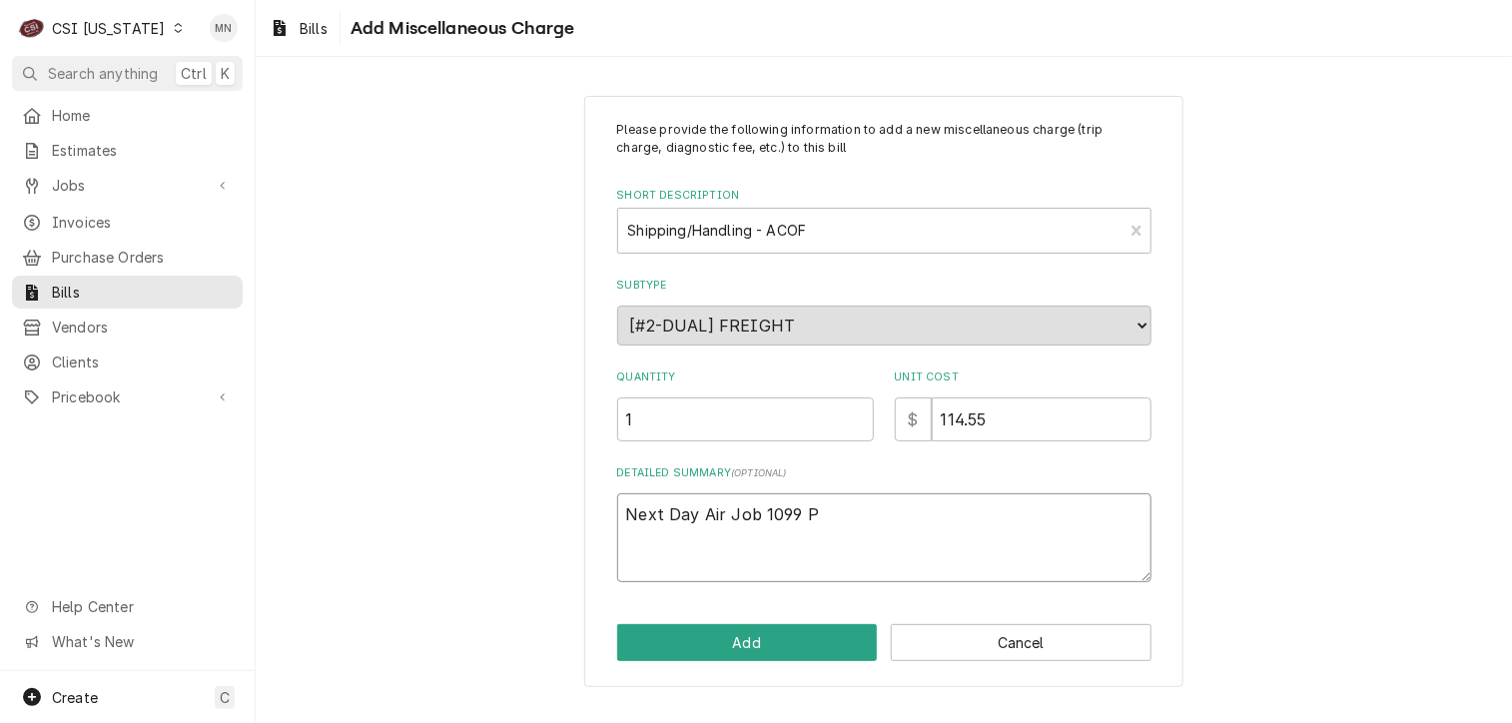
type textarea "Next Day Air Job 1099"
type textarea "x"
type textarea "Next Day Air Job 1099"
type textarea "x"
type textarea "Next Day Air Job 109"
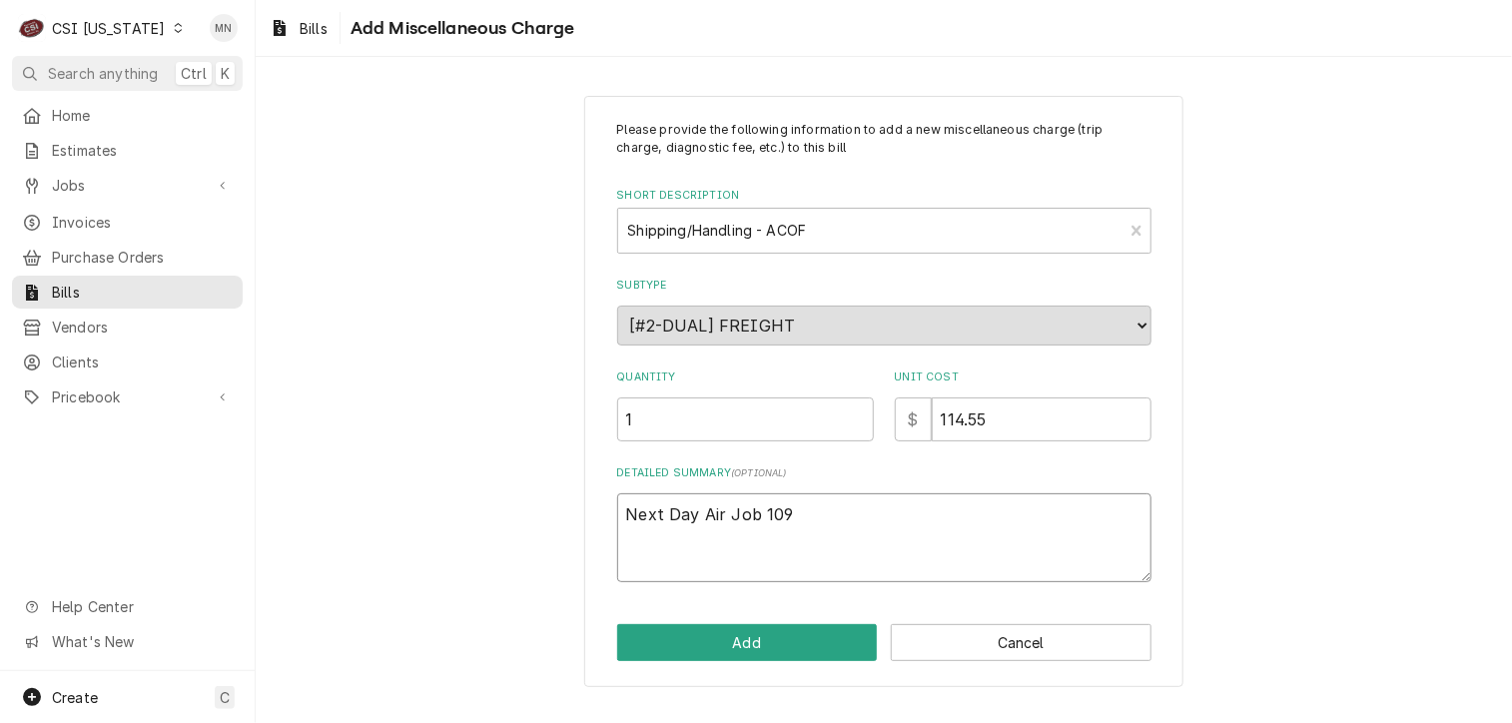
type textarea "x"
type textarea "Next Day Air Job 10"
type textarea "x"
type textarea "Next Day Air Job 106"
type textarea "x"
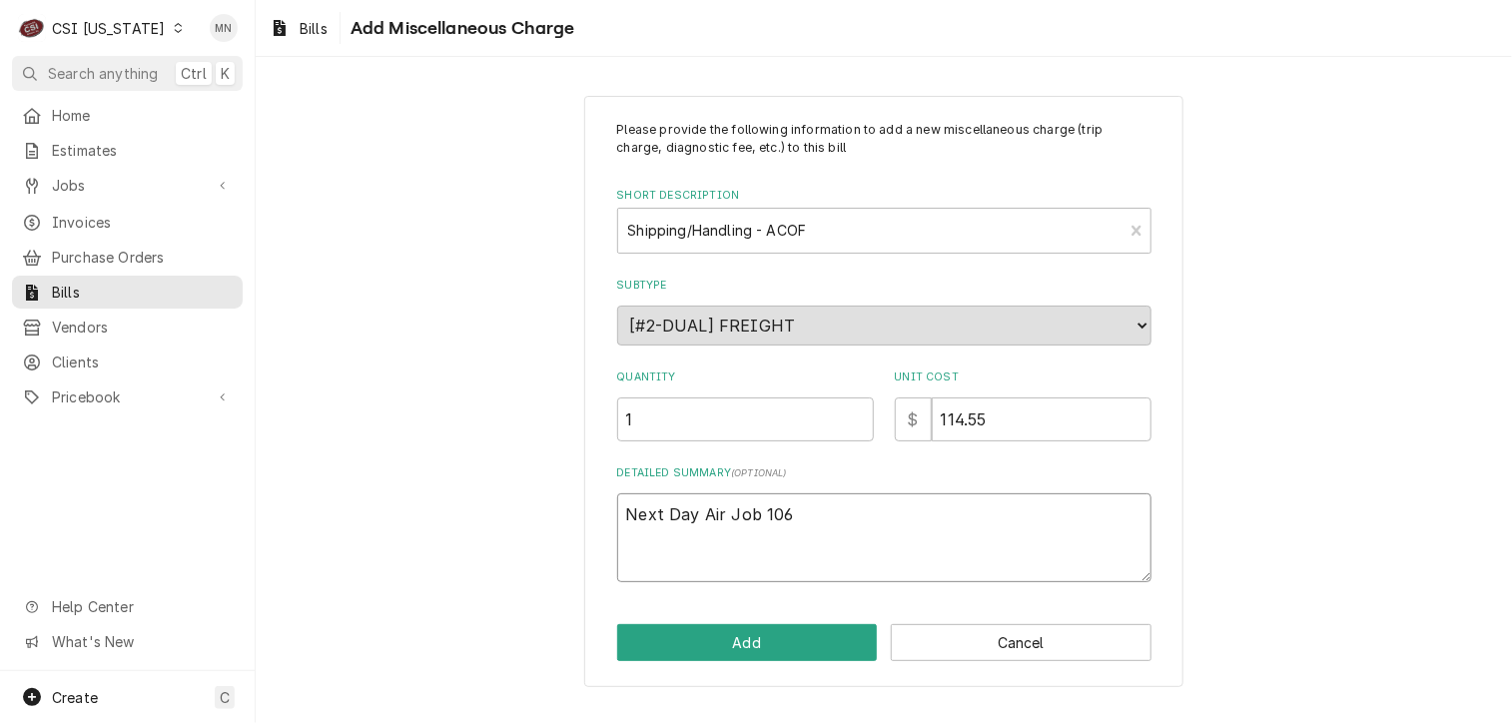
type textarea "Next Day Air Job 1069"
type textarea "x"
type textarea "Next Day Air Job 10699"
type textarea "x"
type textarea "Next Day Air Job 10699"
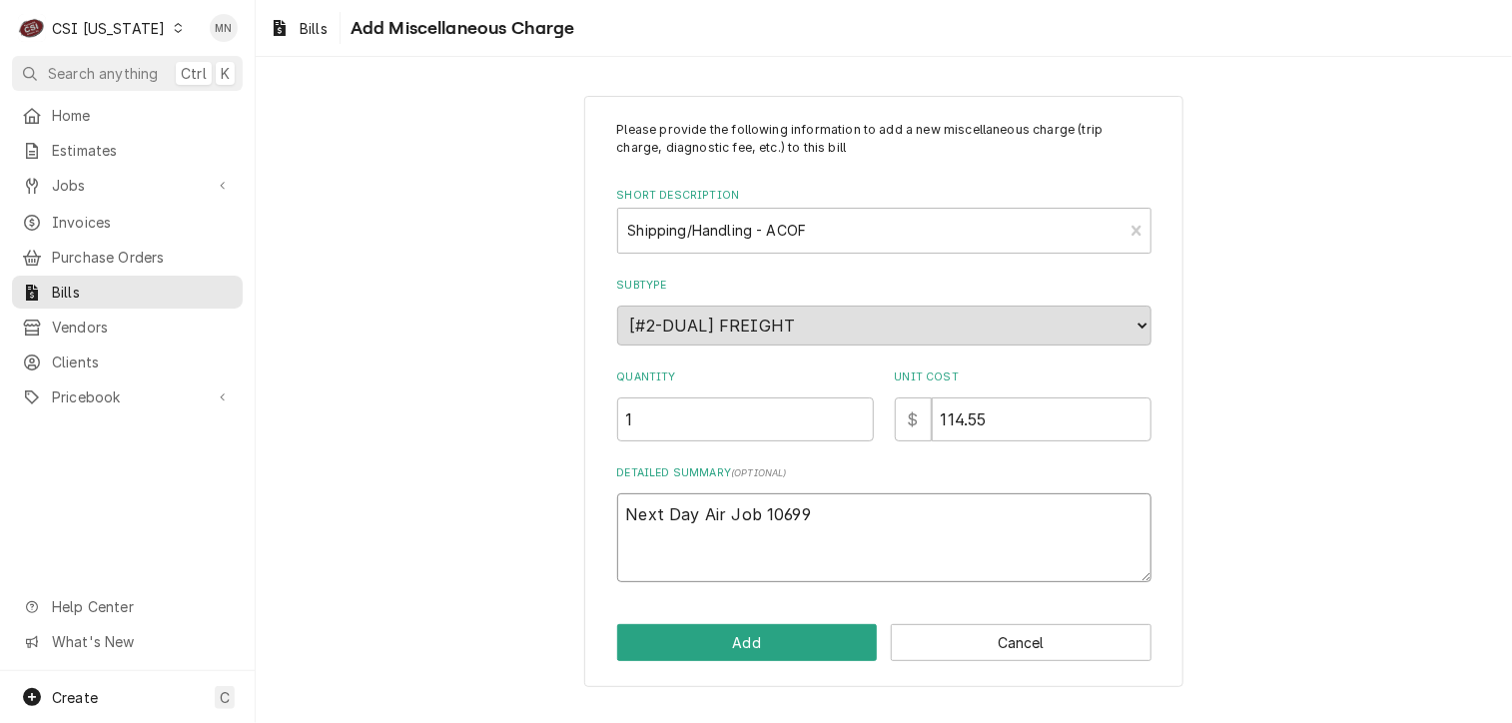
type textarea "x"
type textarea "Next Day Air Job 10699 P"
type textarea "x"
type textarea "Next Day Air Job 10699 Pa"
type textarea "x"
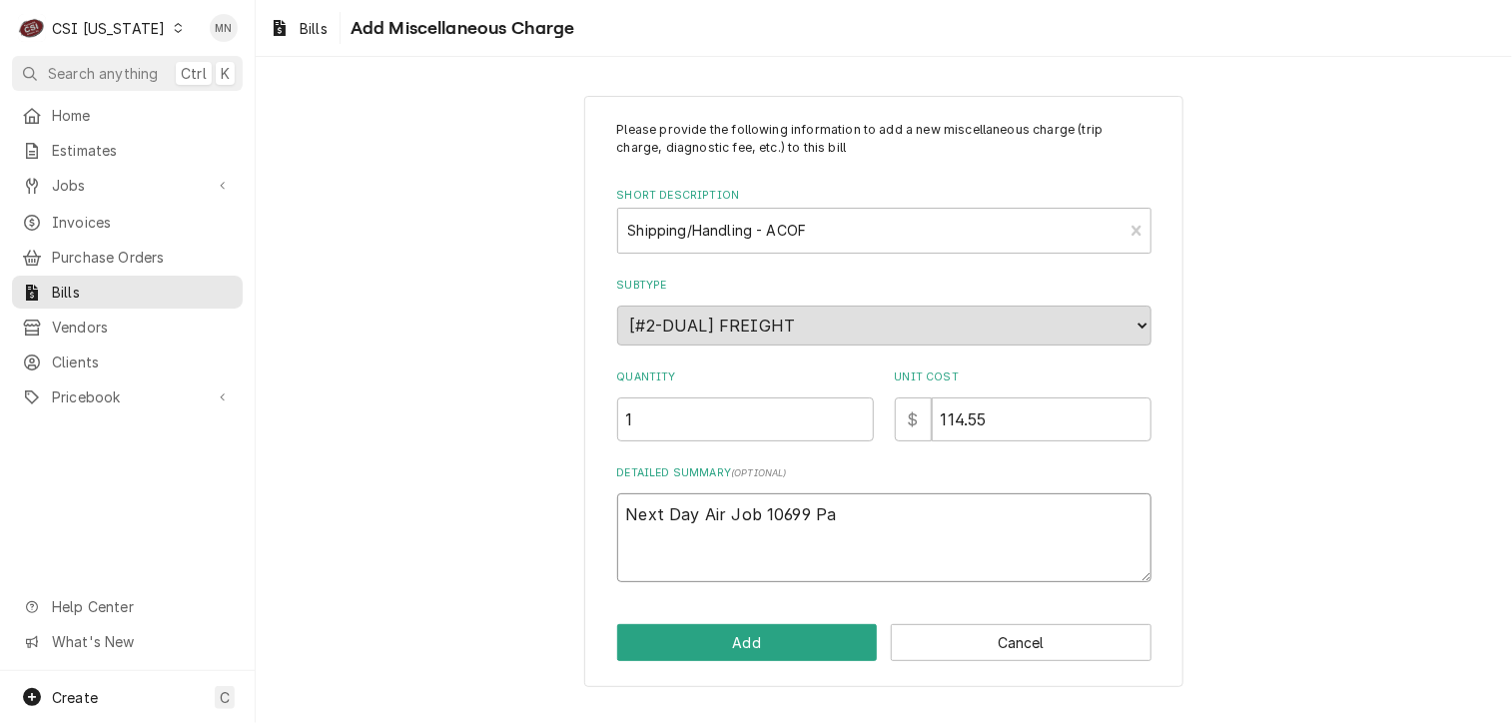
type textarea "Next Day Air Job 10699 Par"
type textarea "x"
type textarea "Next Day Air Job 10699 Part"
type textarea "x"
type textarea "Next Day Air Job 10699 Parts"
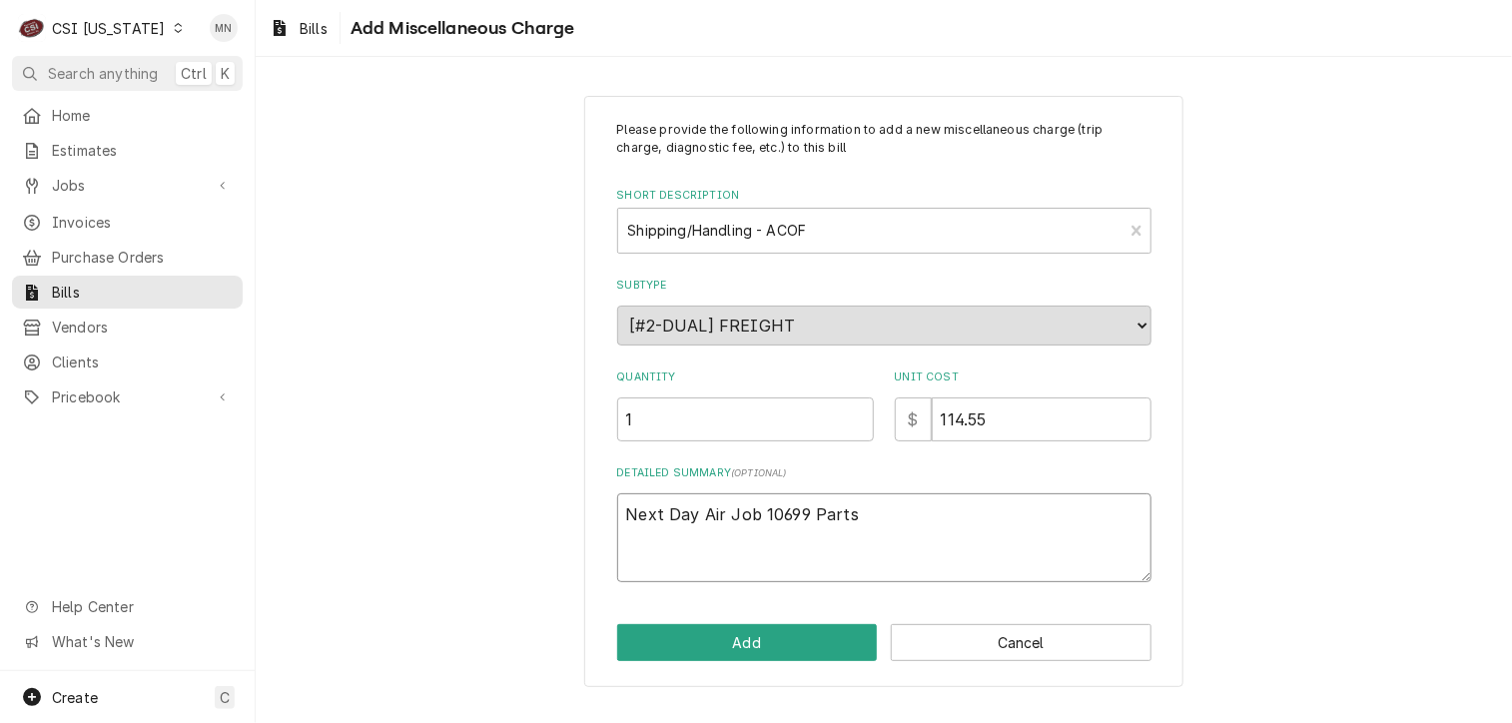
type textarea "x"
type textarea "Next Day Air Job 10699 Partst"
type textarea "x"
type textarea "Next Day Air Job 10699 Partstw"
type textarea "x"
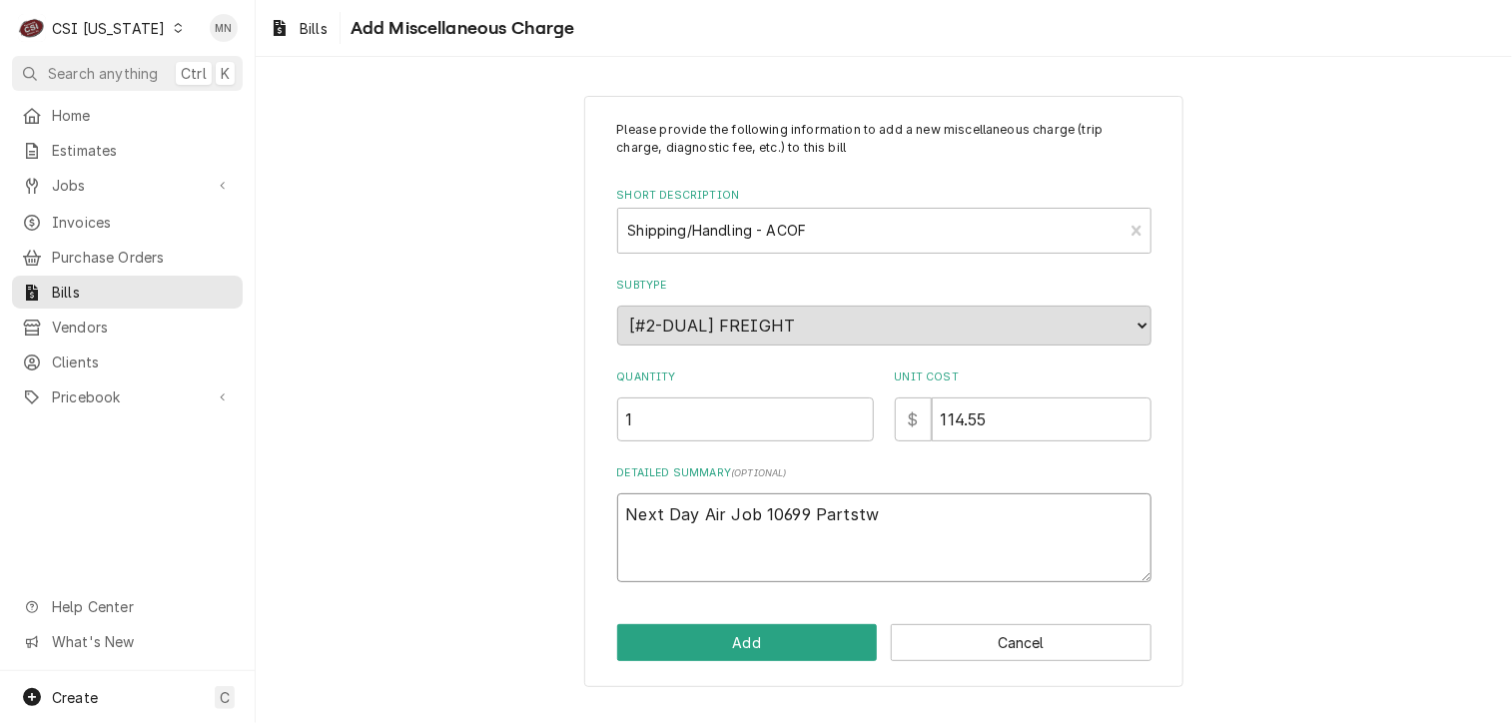
type textarea "Next Day Air Job 10699 Partstwo"
type textarea "x"
type textarea "Next Day Air Job 10699 Partstw"
type textarea "x"
type textarea "Next Day Air Job 10699 Partst"
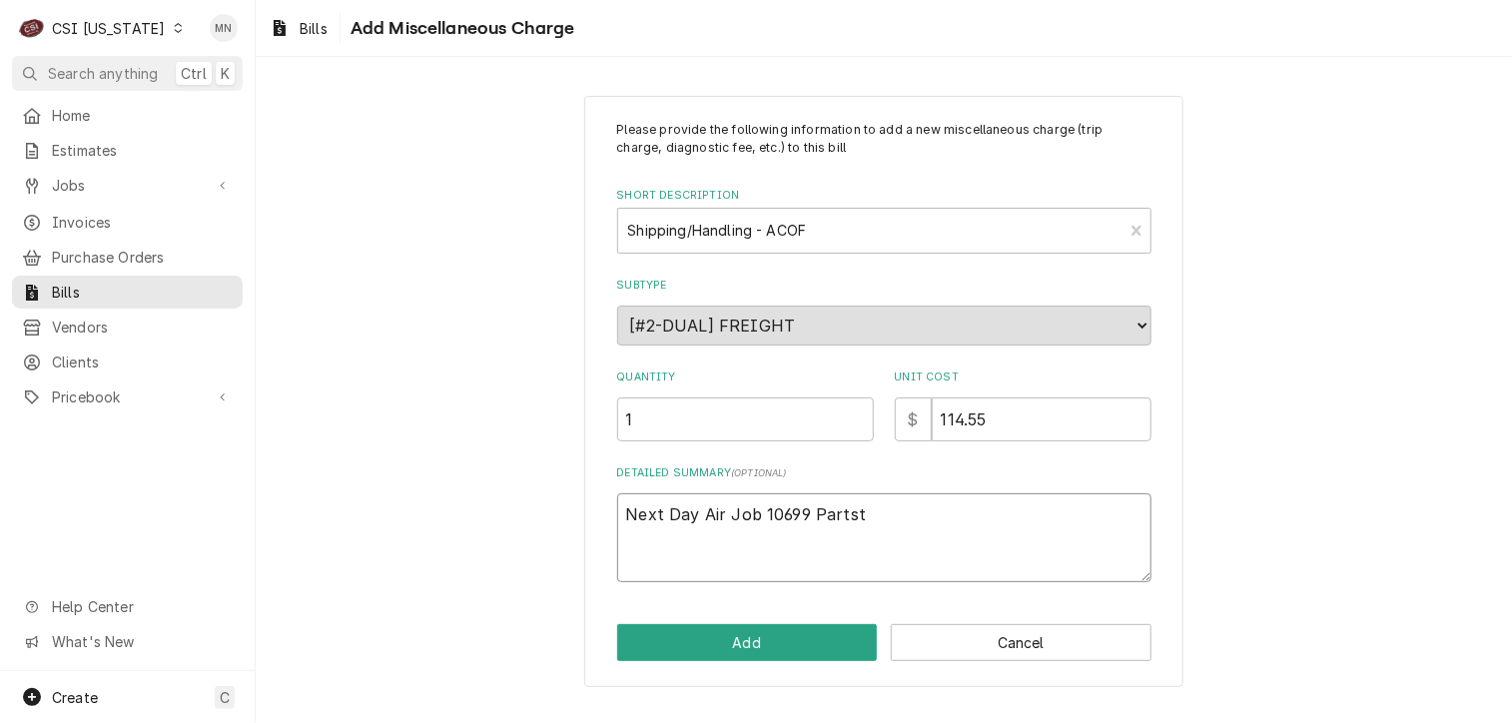
type textarea "x"
type textarea "Next Day Air Job 10699 Partsto"
type textarea "x"
type textarea "Next Day Air Job 10699 Partstow"
type textarea "x"
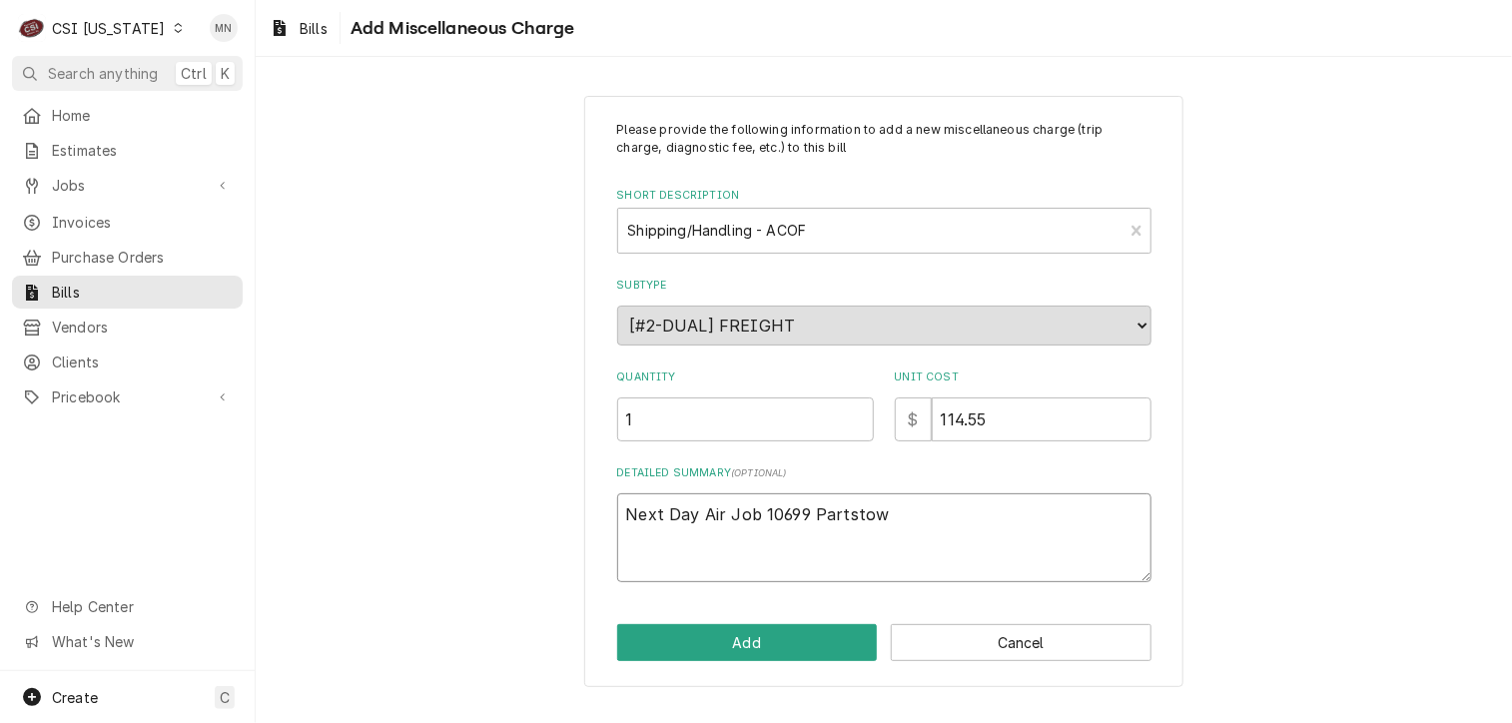
type textarea "Next Day Air Job 10699 [GEOGRAPHIC_DATA]"
type textarea "x"
type textarea "Next Day Air Job 10699 [GEOGRAPHIC_DATA]"
type textarea "x"
type textarea "Next Day Air Job 10699 Partstown 2"
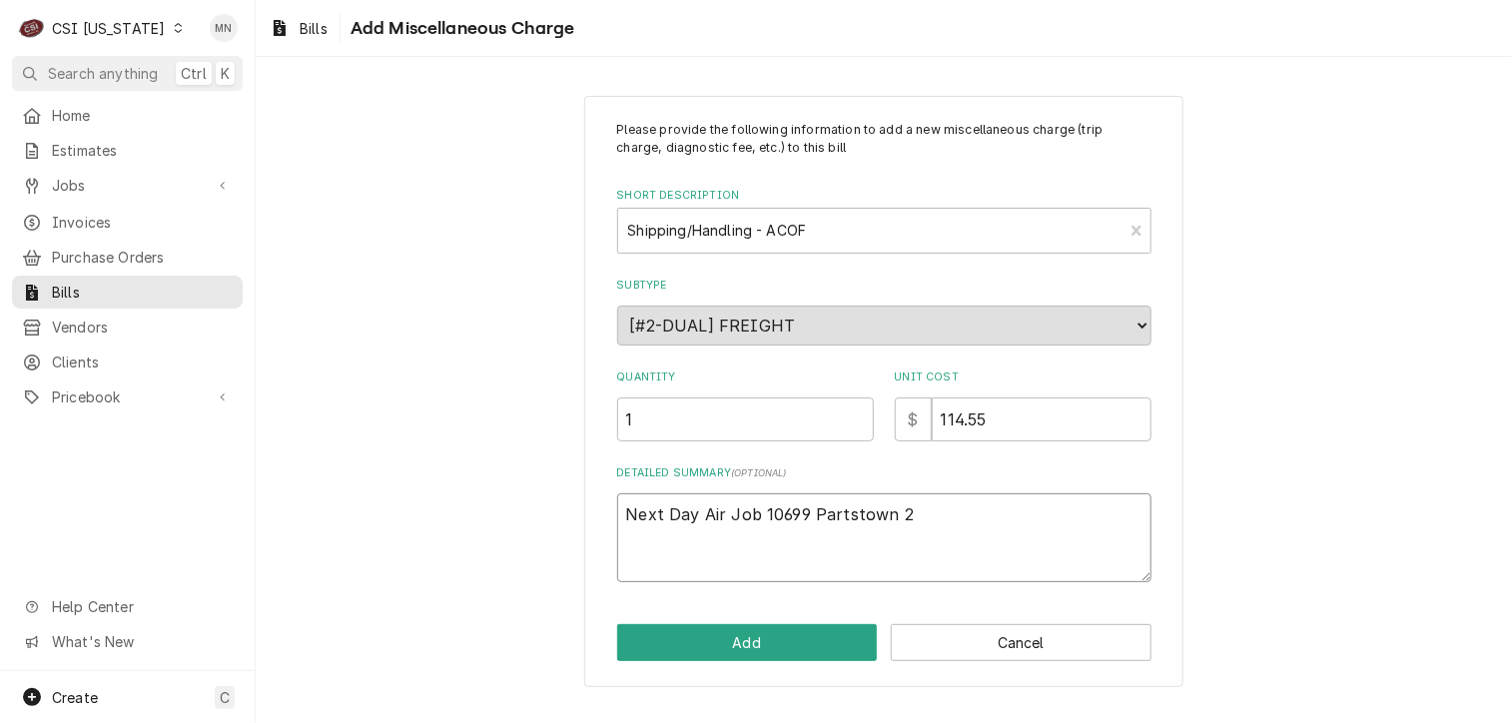
type textarea "x"
type textarea "Next Day Air Job 10699 Partstown 21"
type textarea "x"
type textarea "Next Day Air Job 10699 Partstown 210"
type textarea "x"
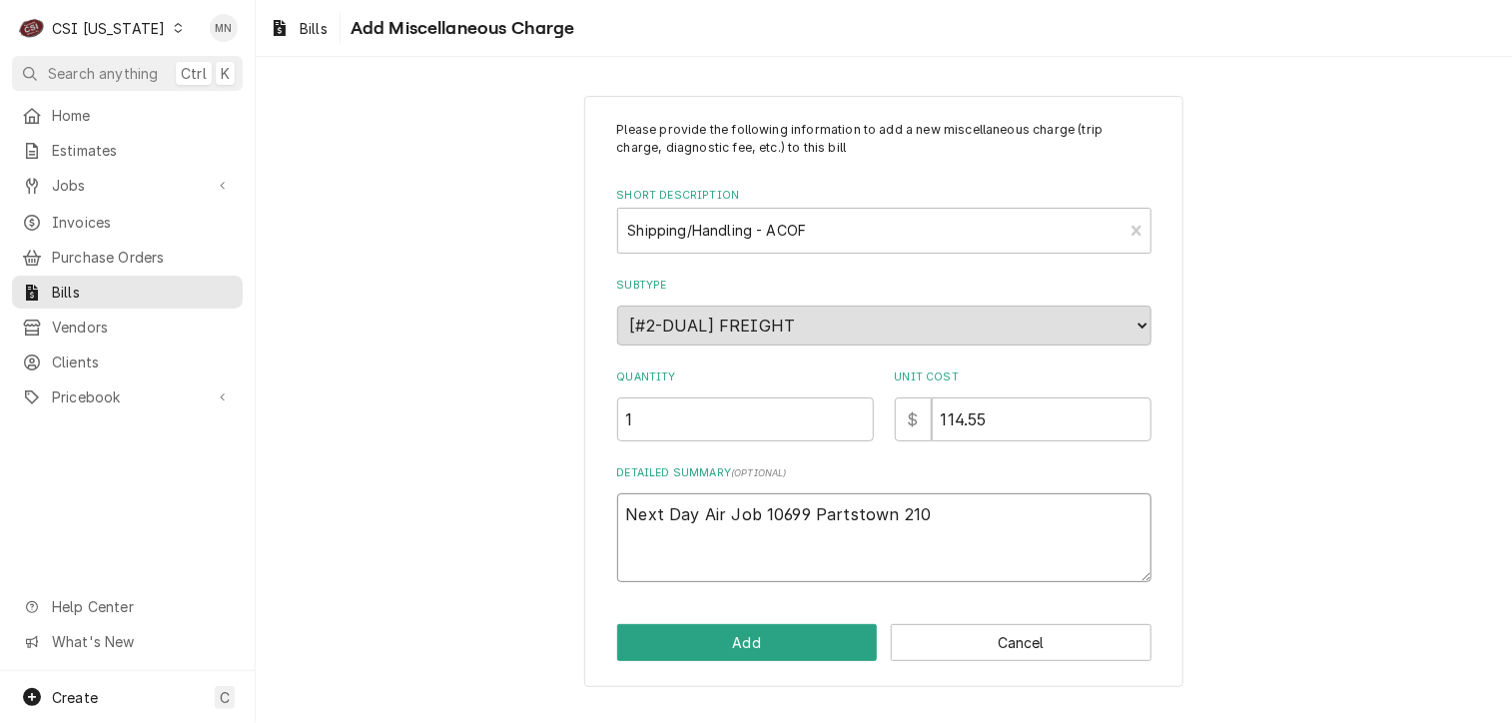
type textarea "Next Day Air Job 10699 Partstown 2107"
type textarea "x"
type textarea "Next Day Air Job 10699 Partstown 21070"
type textarea "x"
type textarea "Next Day Air Job 10699 Partstown 210708"
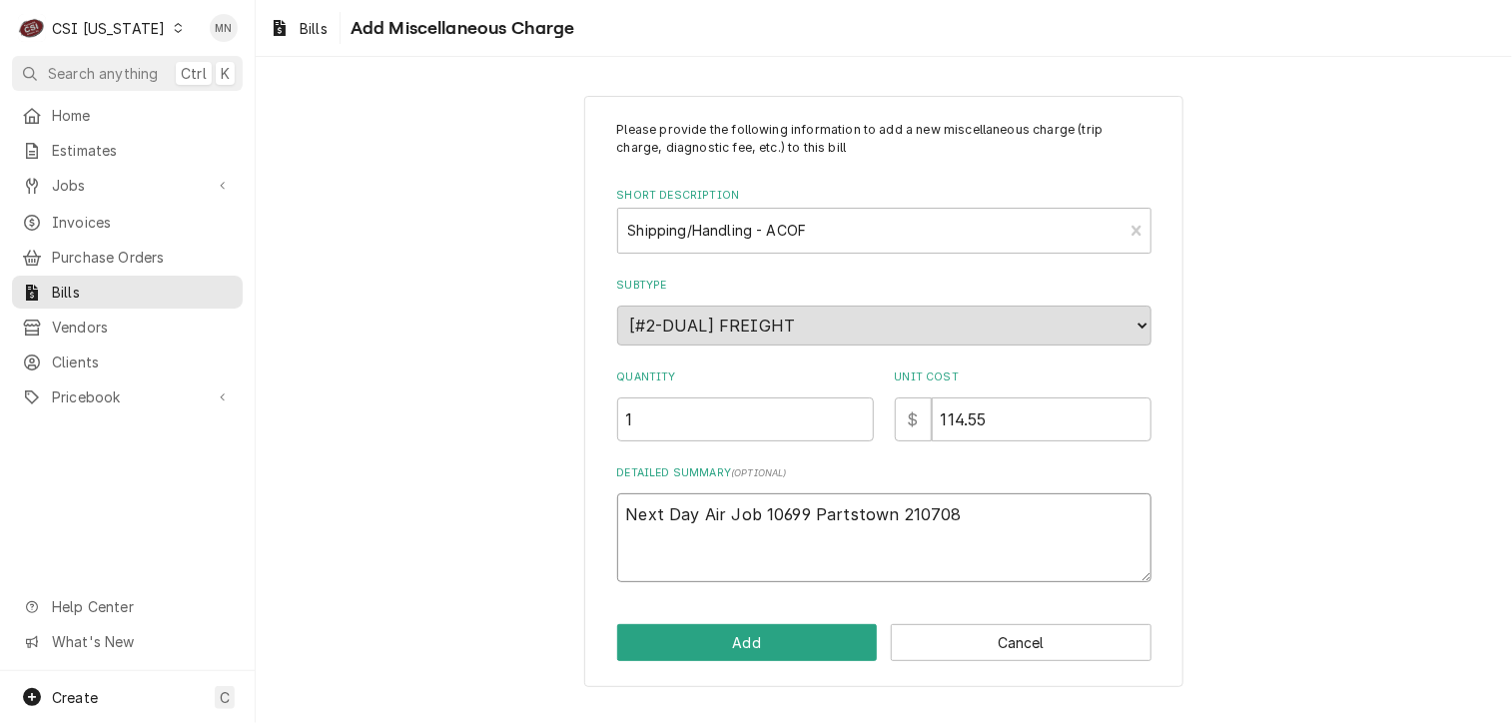
type textarea "x"
type textarea "Next Day Air Job 10699 Partstown 2107089"
type textarea "x"
type textarea "Next Day Air Job 10699 Partstown 21070894"
type textarea "x"
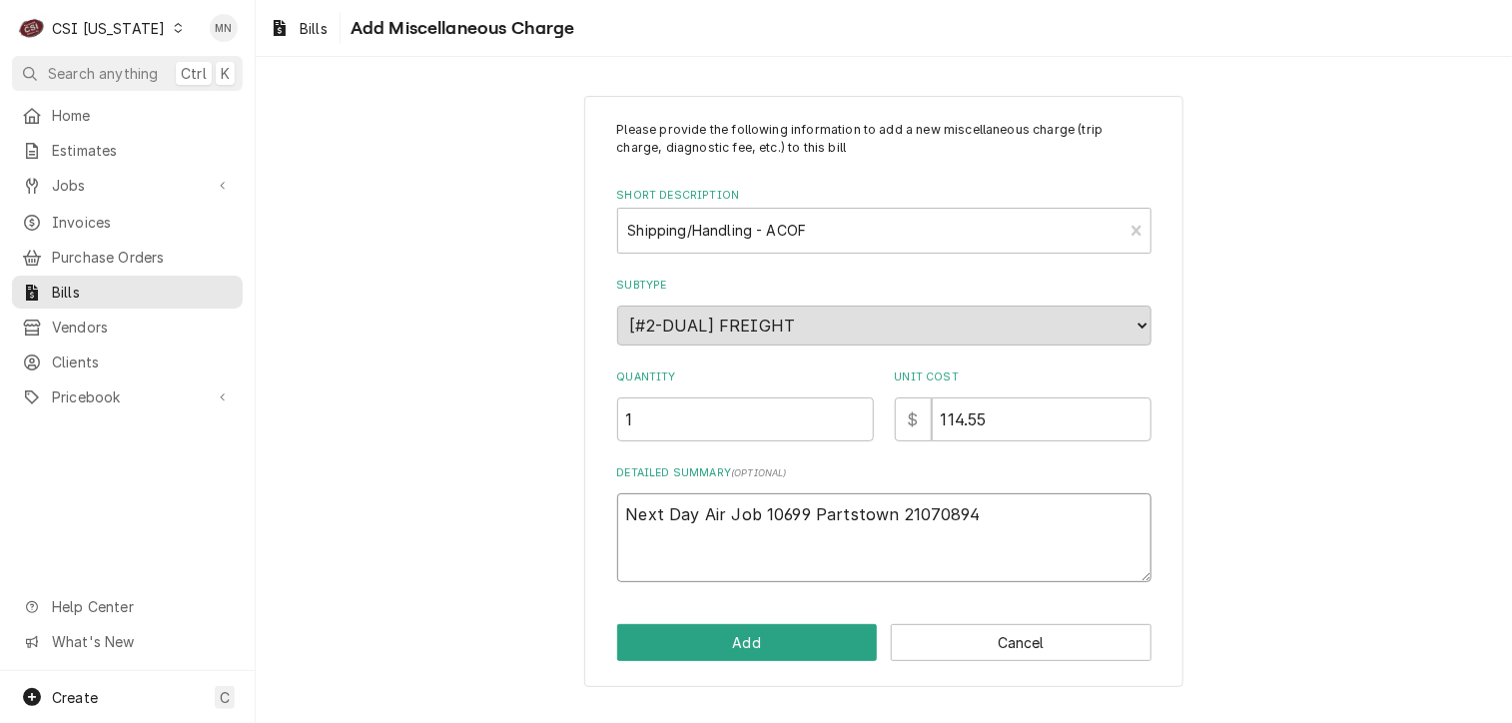
type textarea "Next Day Air Job 10699 Partstown 210708940"
type textarea "x"
type textarea "Next Day Air Job 10699 Partstown 2107089402"
click at [765, 642] on button "Add" at bounding box center [747, 642] width 261 height 37
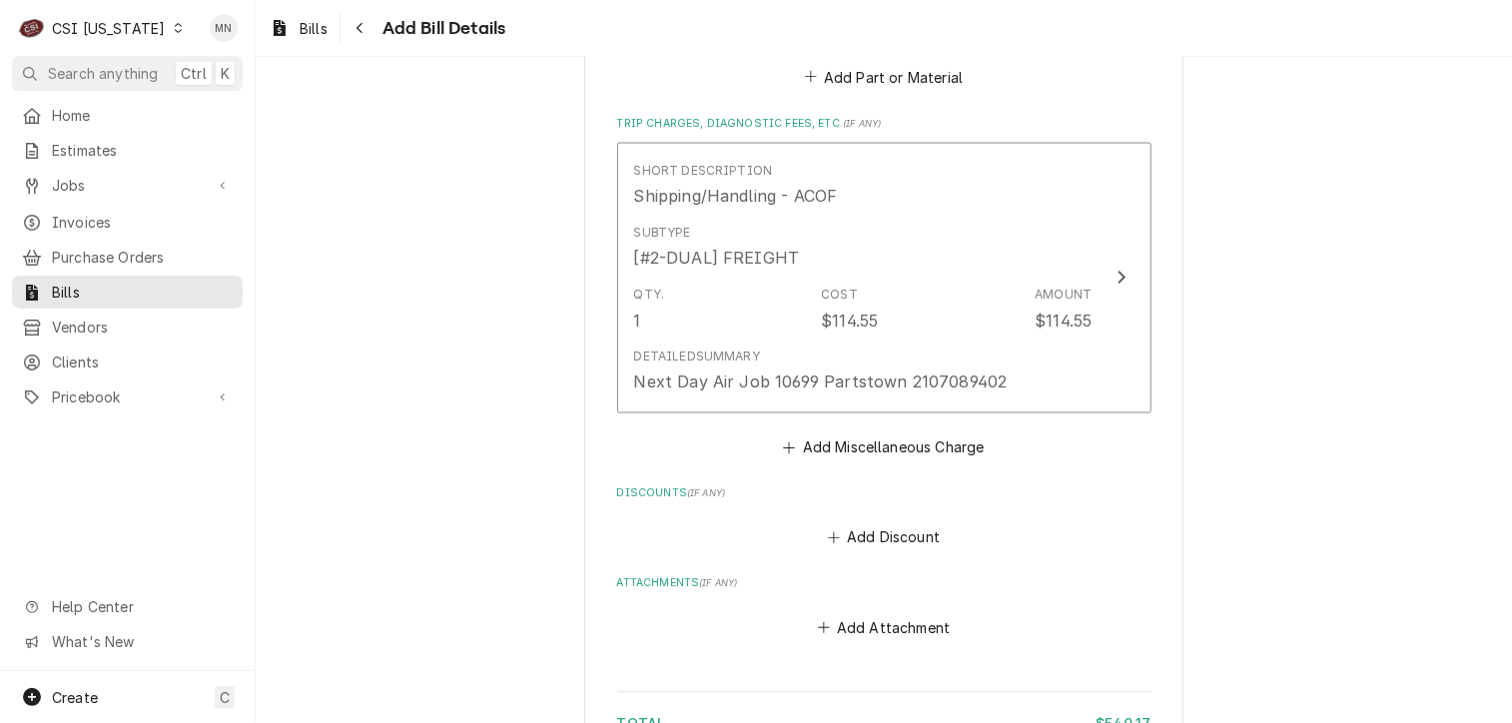
scroll to position [1784, 0]
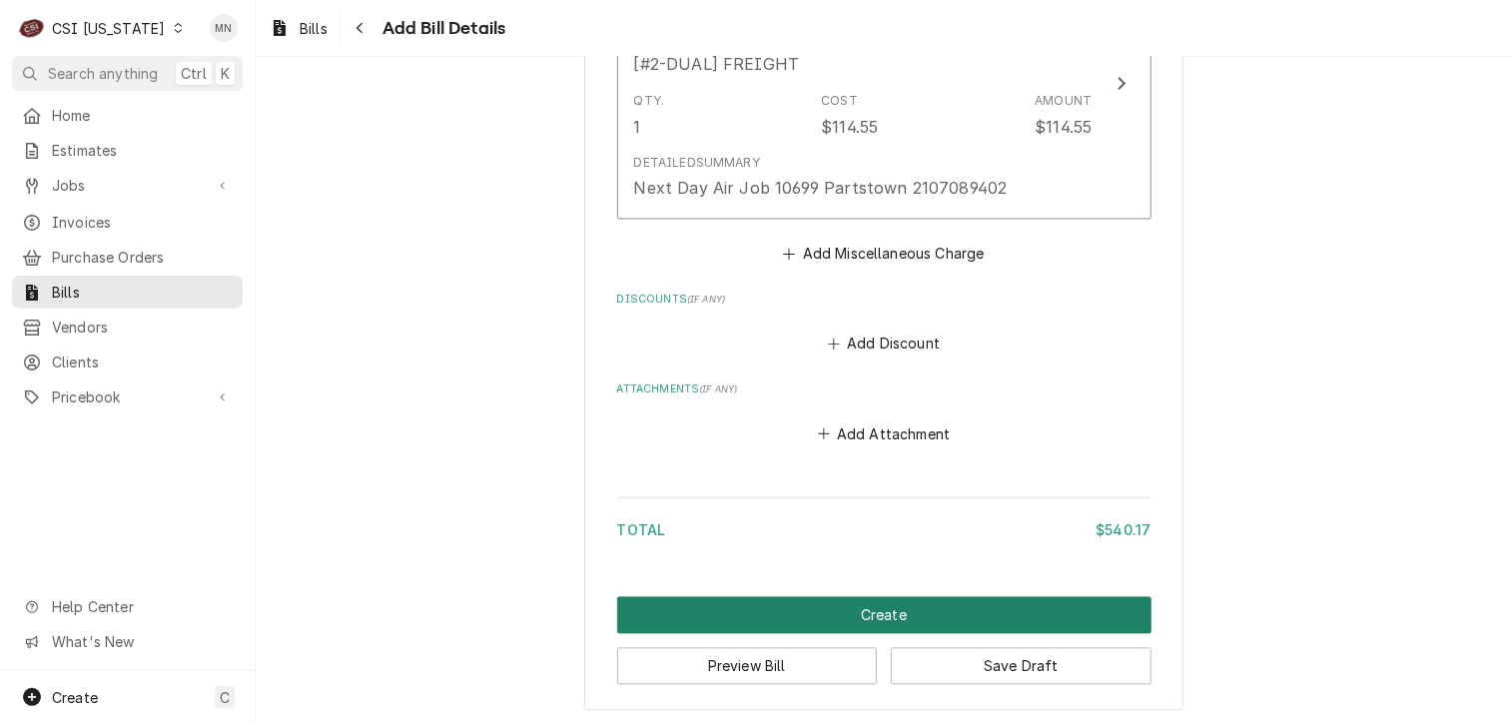
click at [957, 606] on button "Create" at bounding box center [884, 615] width 534 height 37
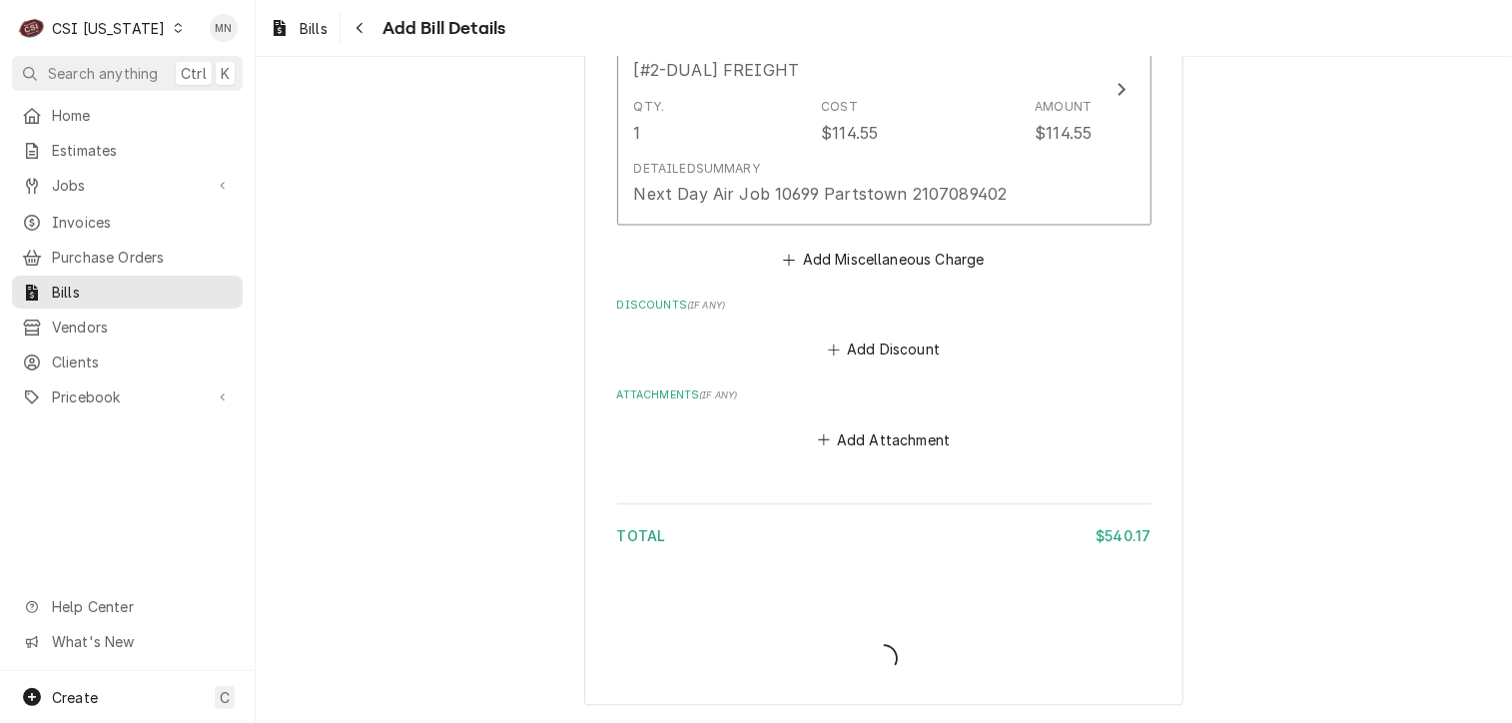
scroll to position [1774, 0]
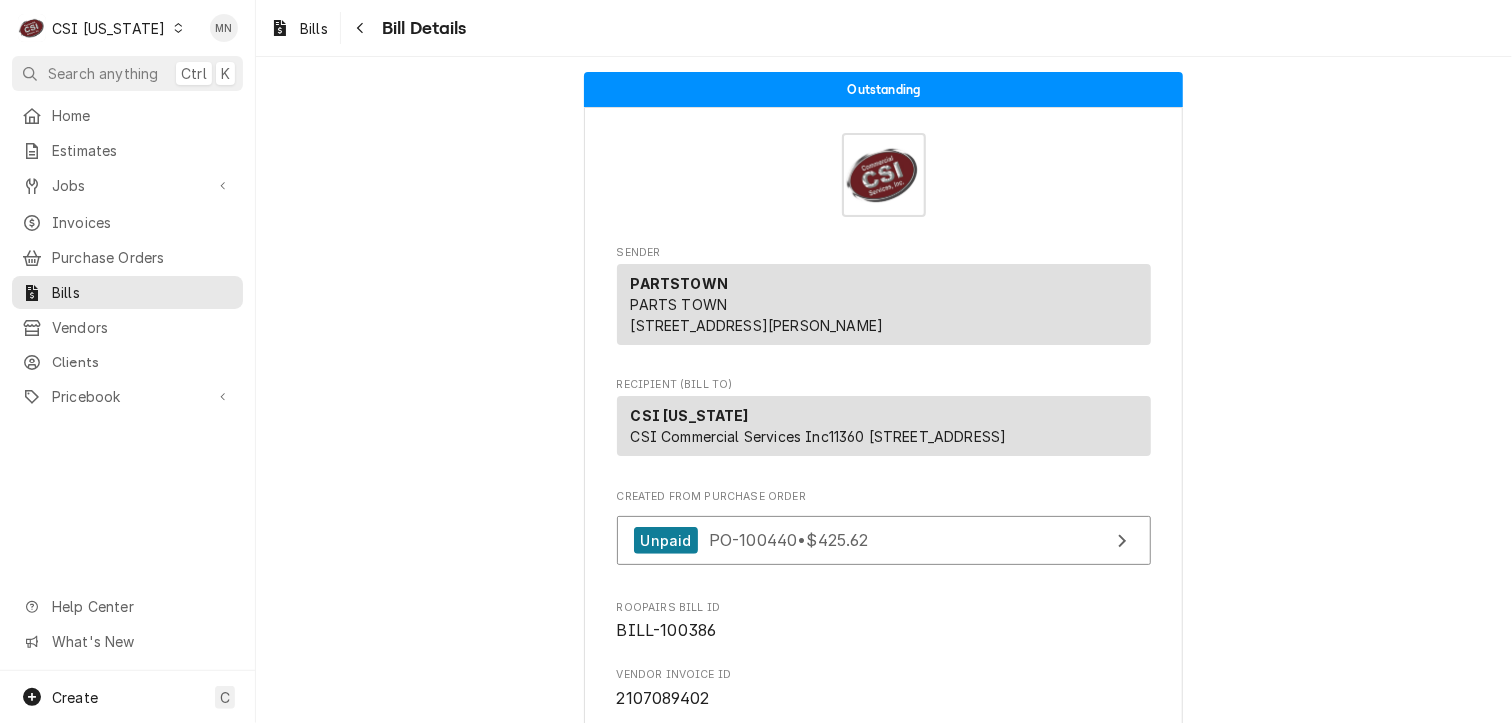
click at [124, 27] on div "CSI [US_STATE]" at bounding box center [108, 28] width 113 height 21
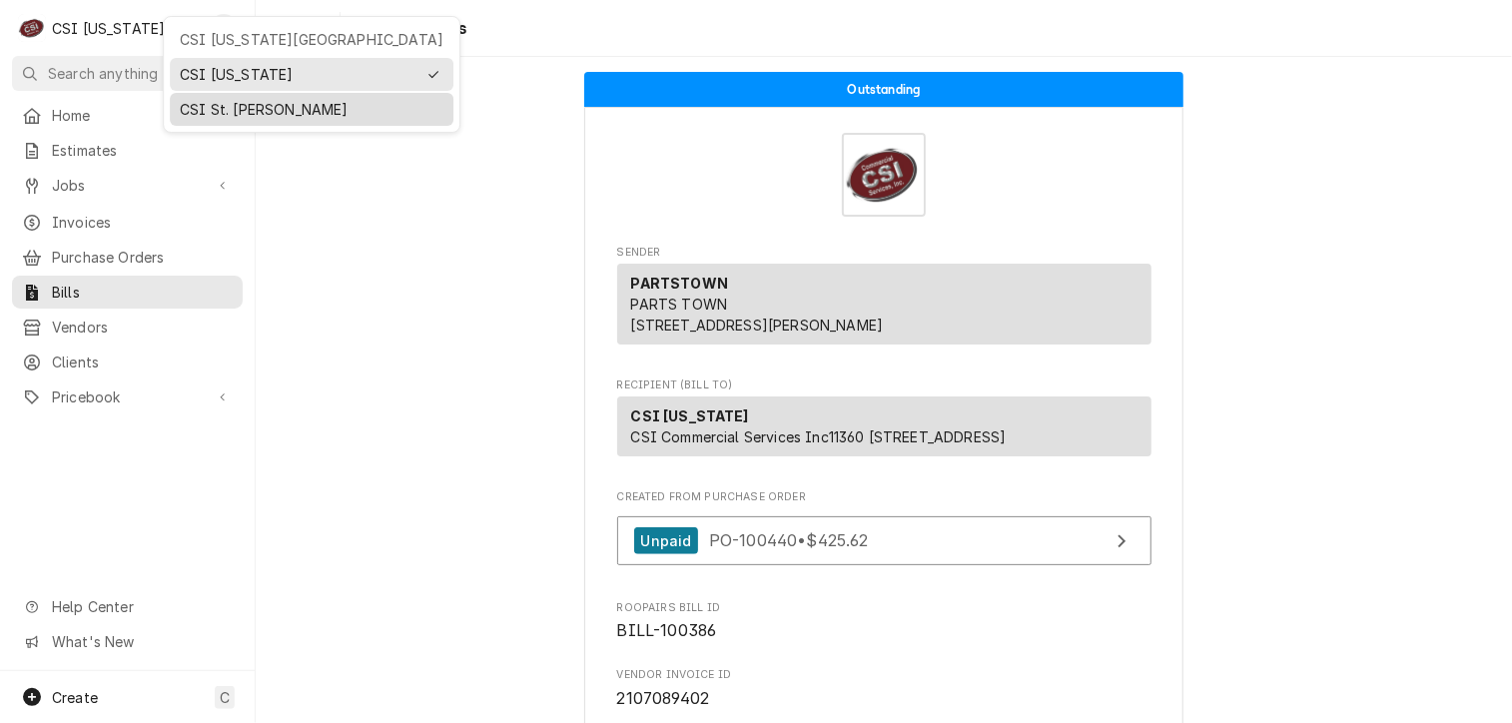
click at [215, 108] on div "CSI St. [PERSON_NAME]" at bounding box center [312, 109] width 264 height 21
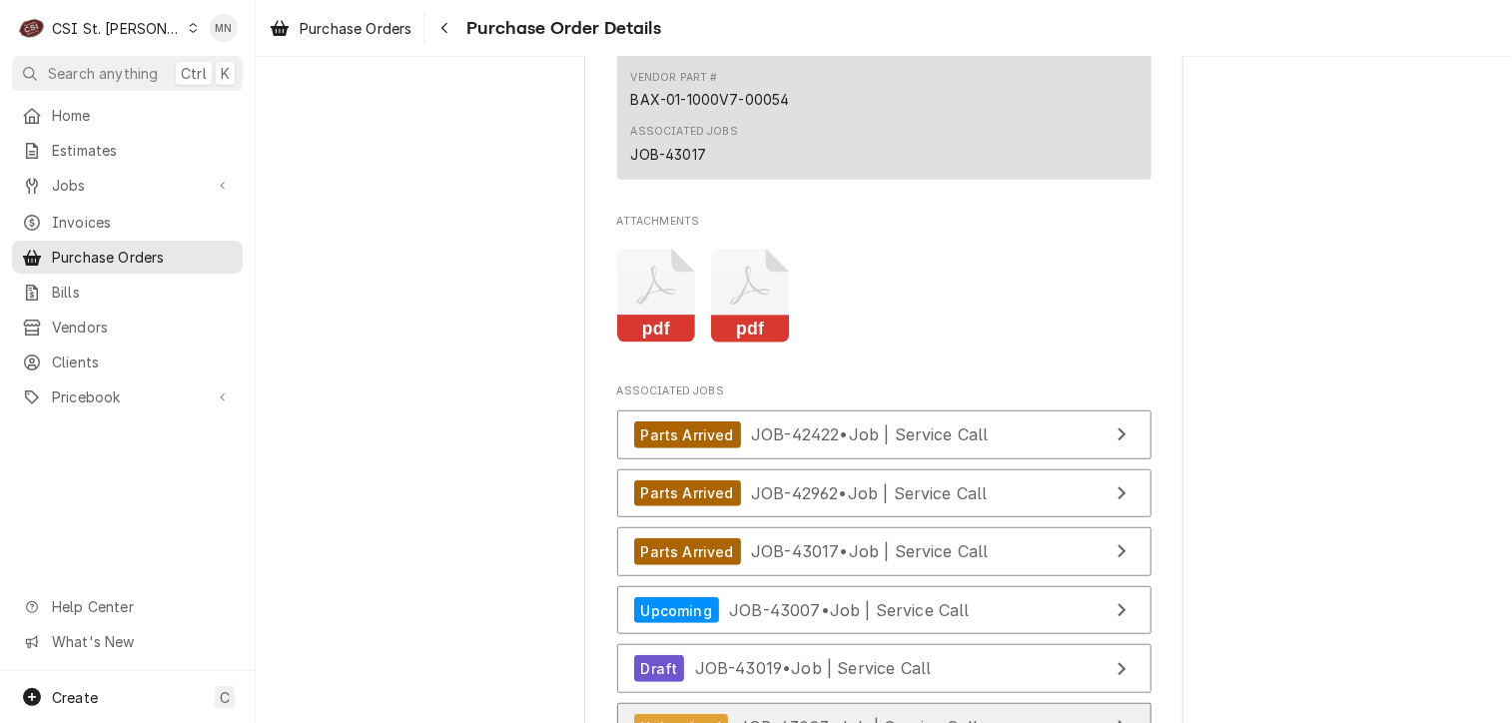
scroll to position [4194, 0]
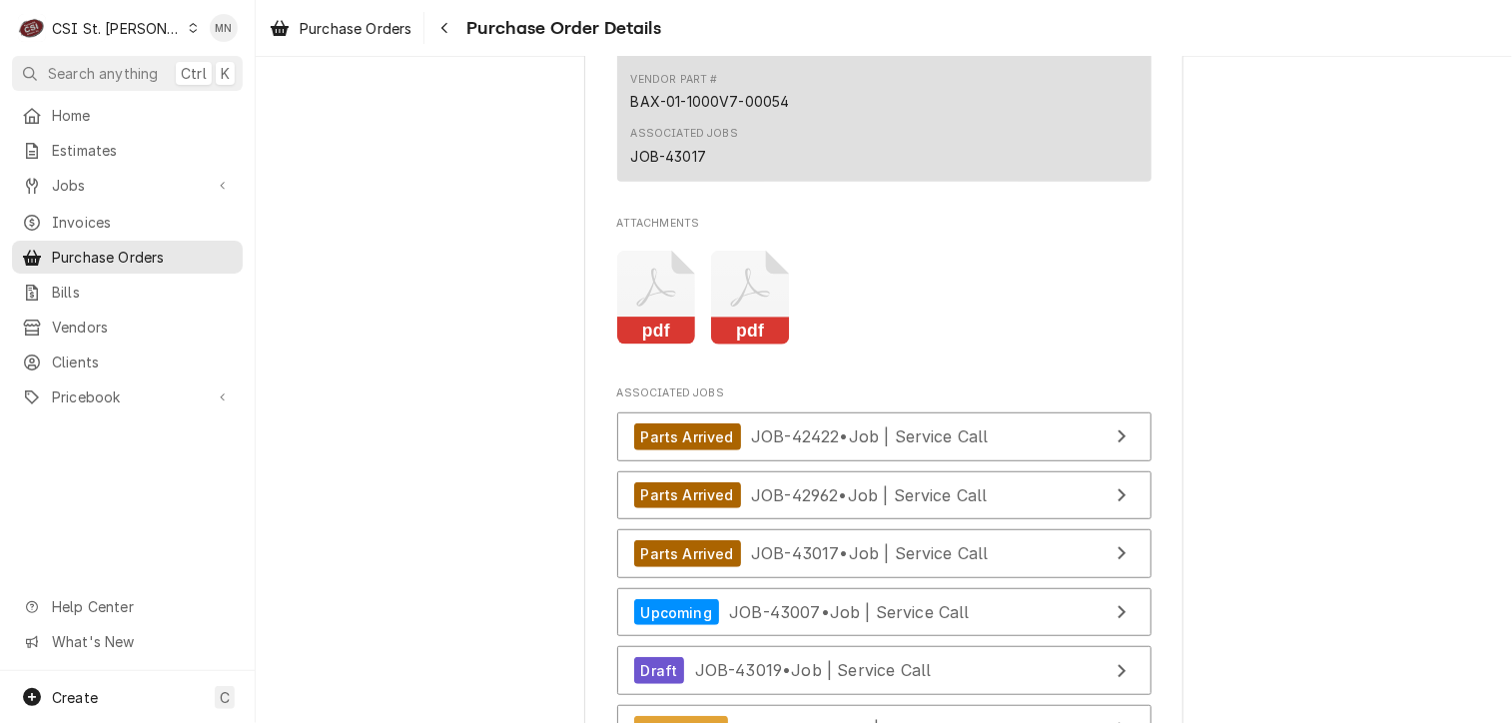
click at [732, 333] on icon "Attachments" at bounding box center [750, 298] width 79 height 95
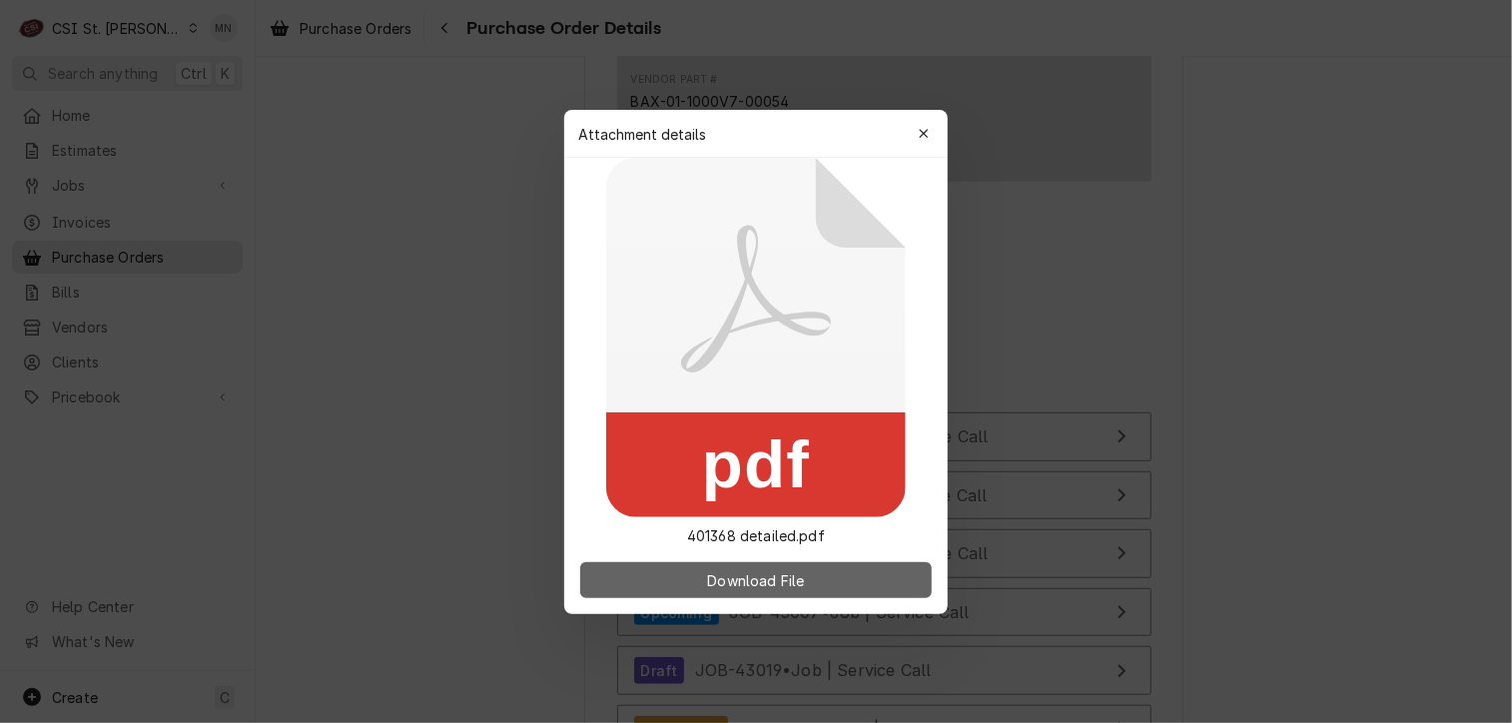
click at [783, 566] on button "Download File" at bounding box center [756, 580] width 352 height 36
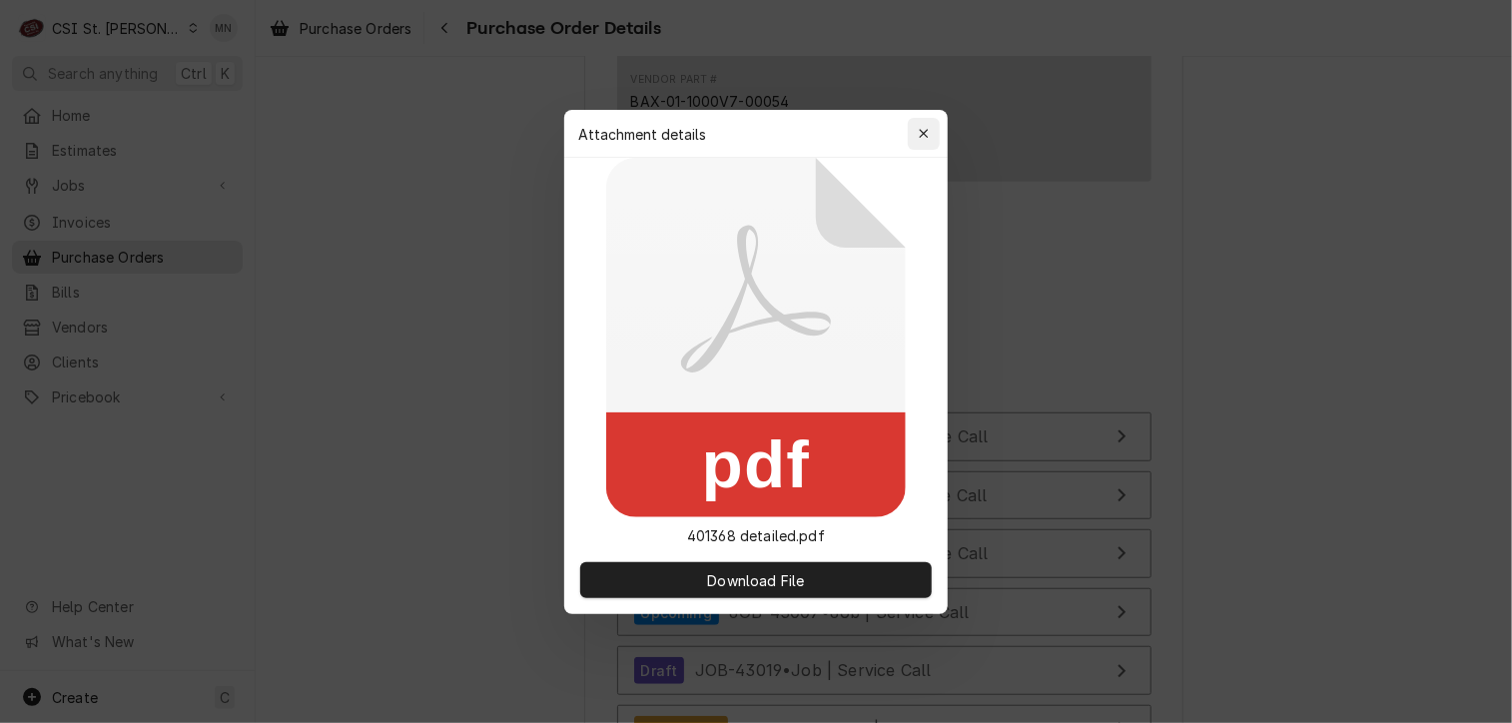
click at [923, 128] on icon "button" at bounding box center [924, 134] width 11 height 14
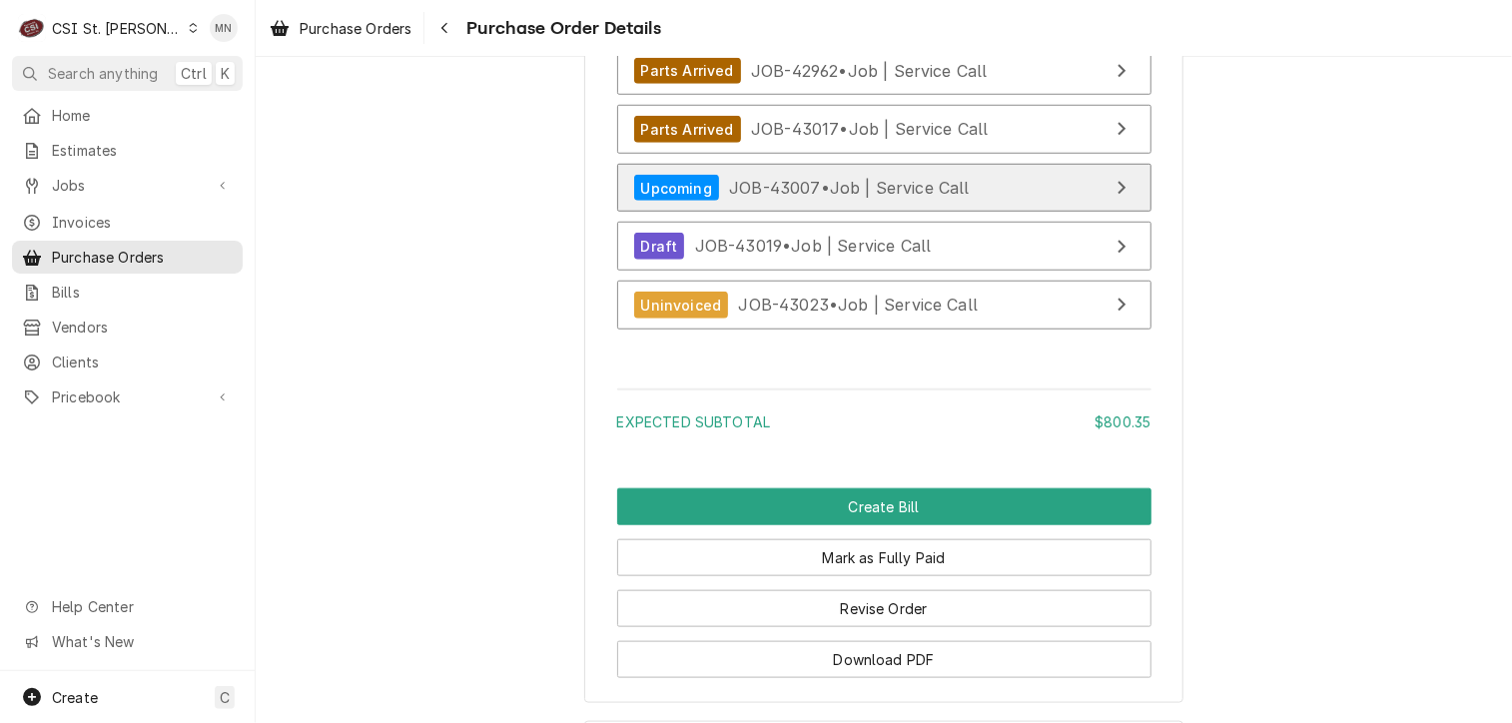
scroll to position [4693, 0]
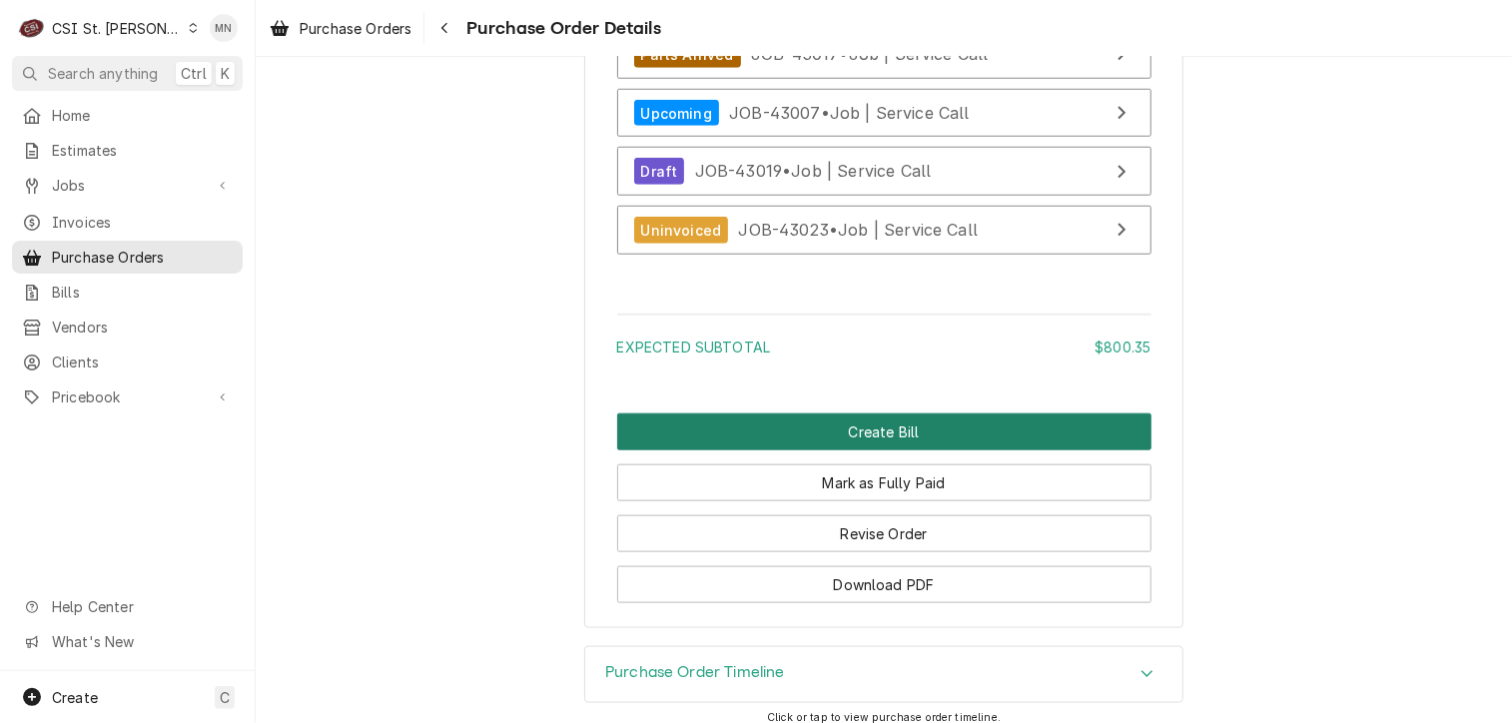
click at [880, 450] on button "Create Bill" at bounding box center [884, 431] width 534 height 37
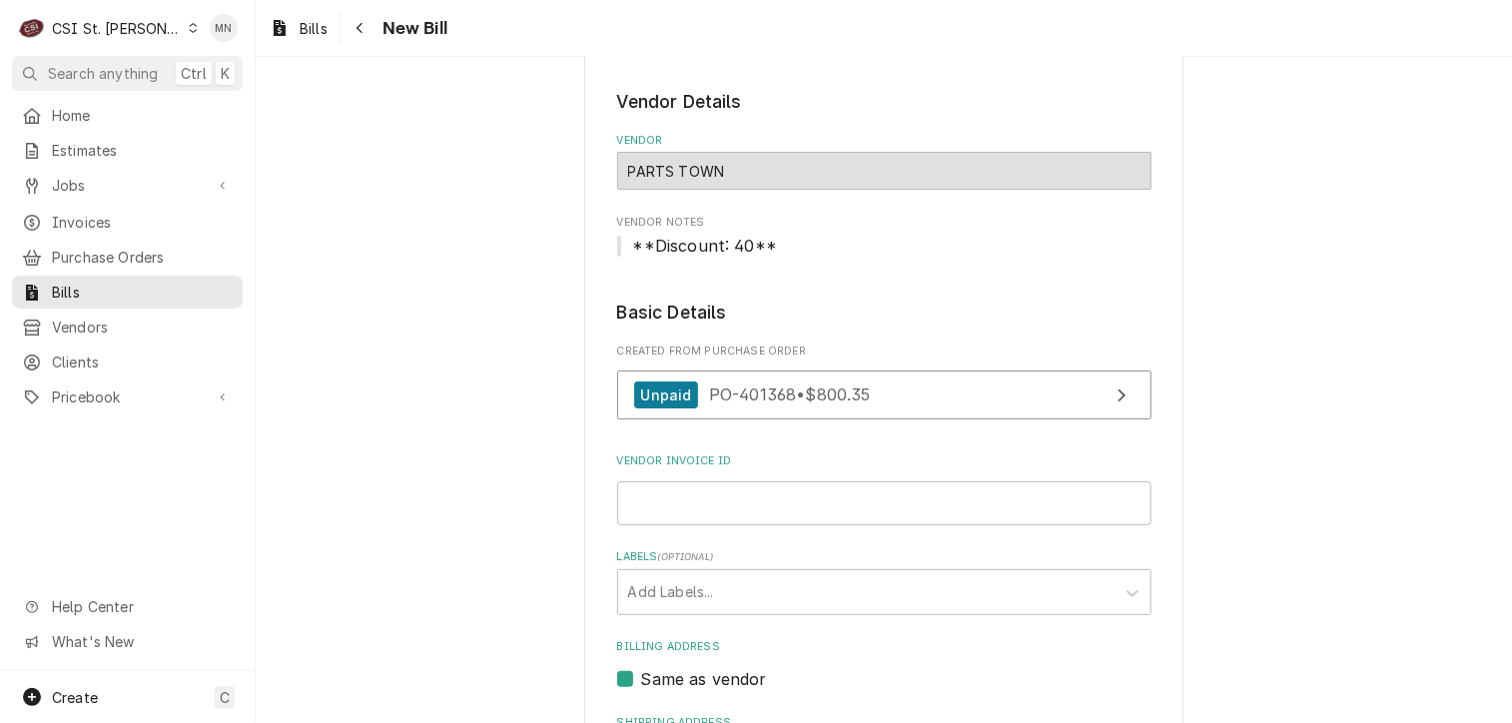
scroll to position [200, 0]
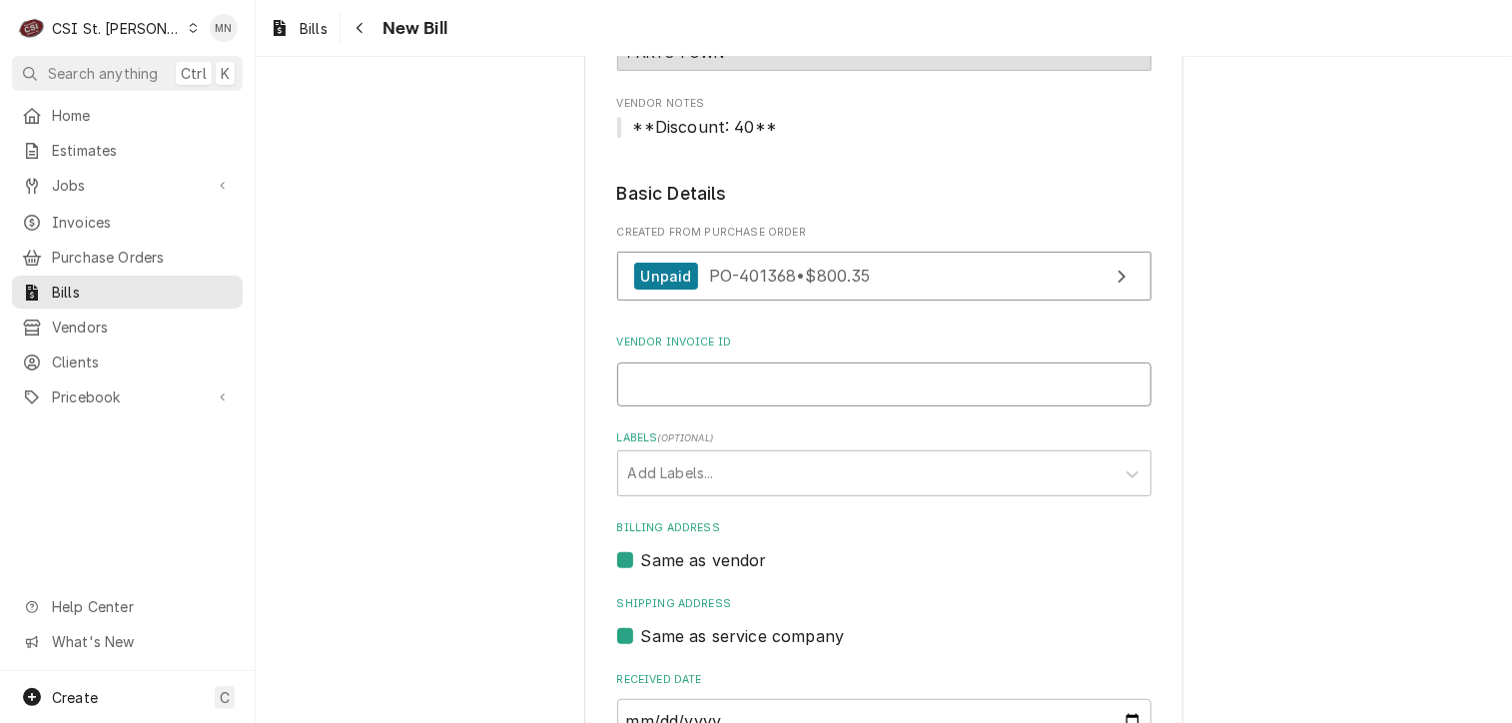
click at [693, 393] on input "Vendor Invoice ID" at bounding box center [884, 384] width 534 height 44
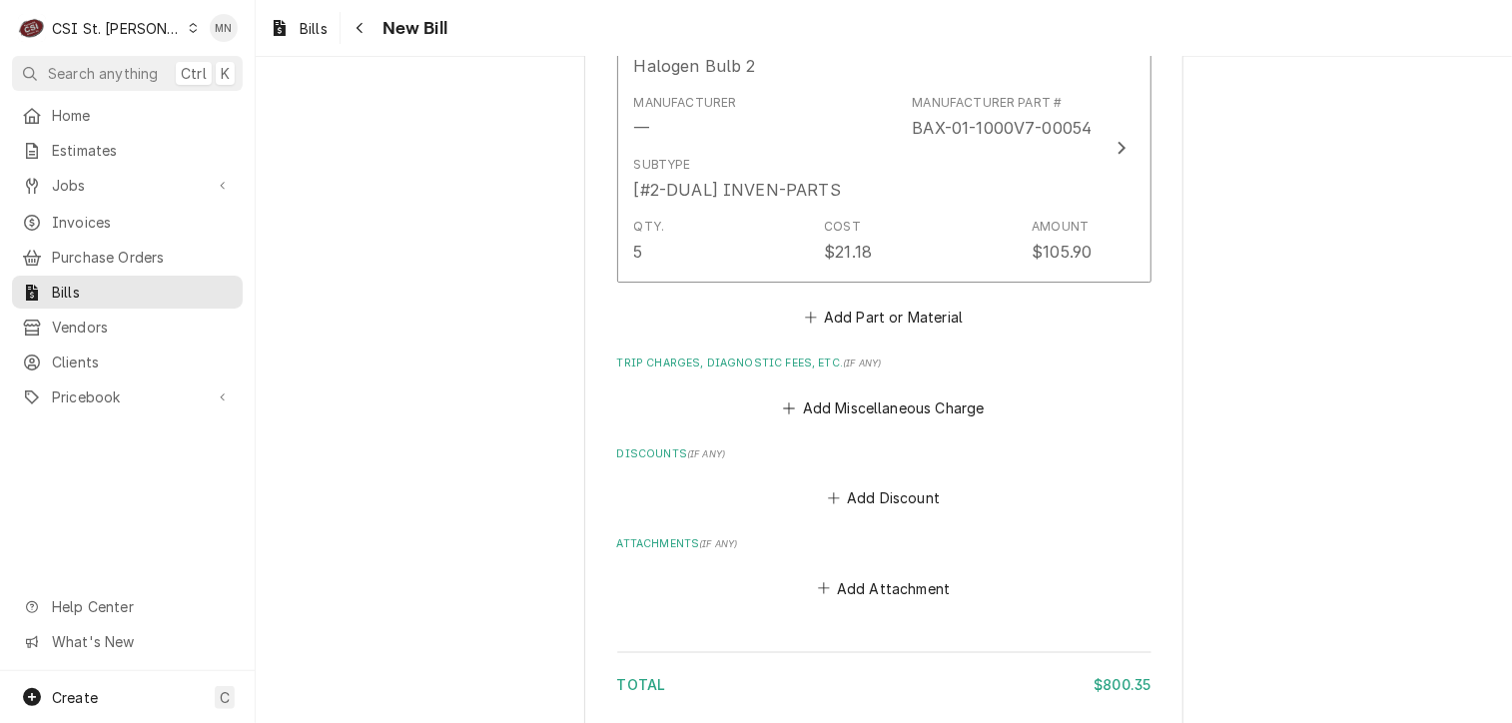
scroll to position [3375, 0]
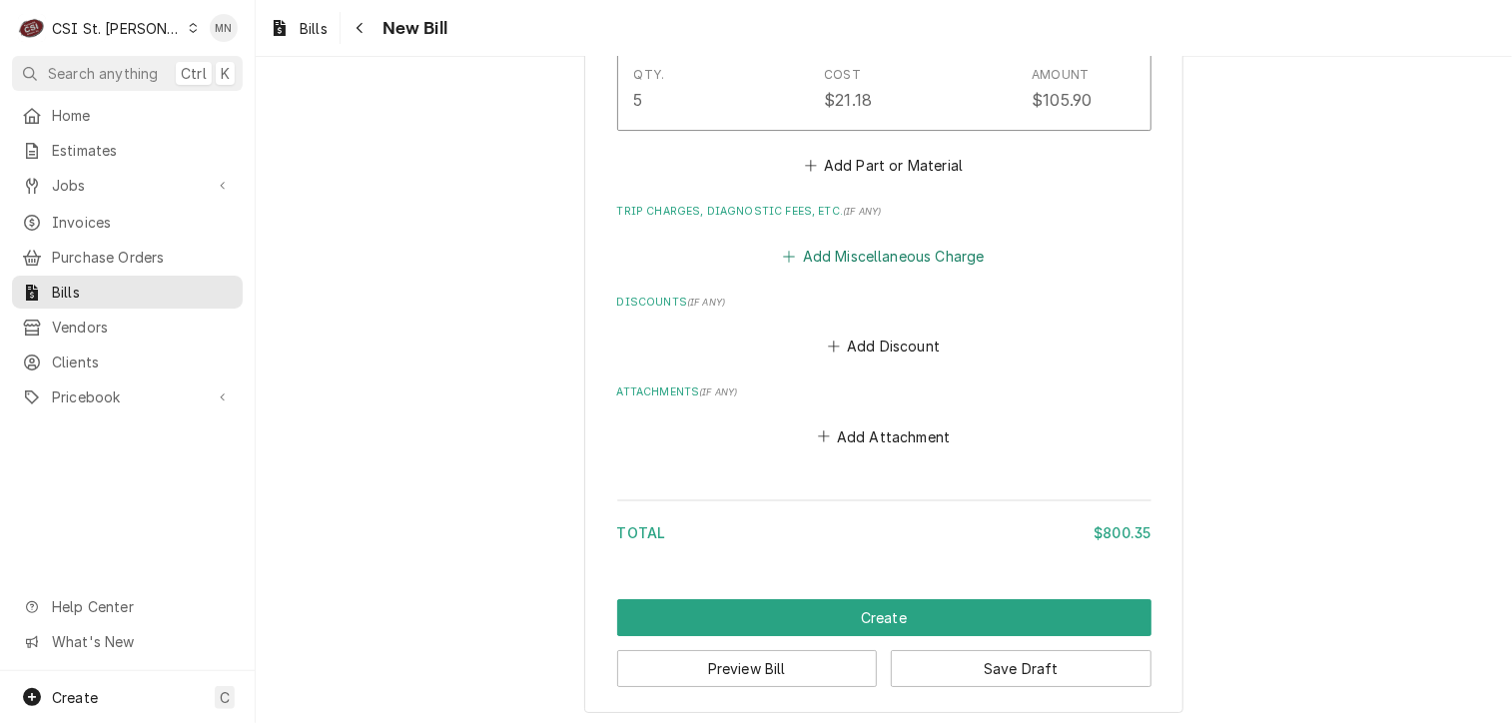
type input "2107076080"
click at [843, 251] on button "Add Miscellaneous Charge" at bounding box center [884, 256] width 208 height 28
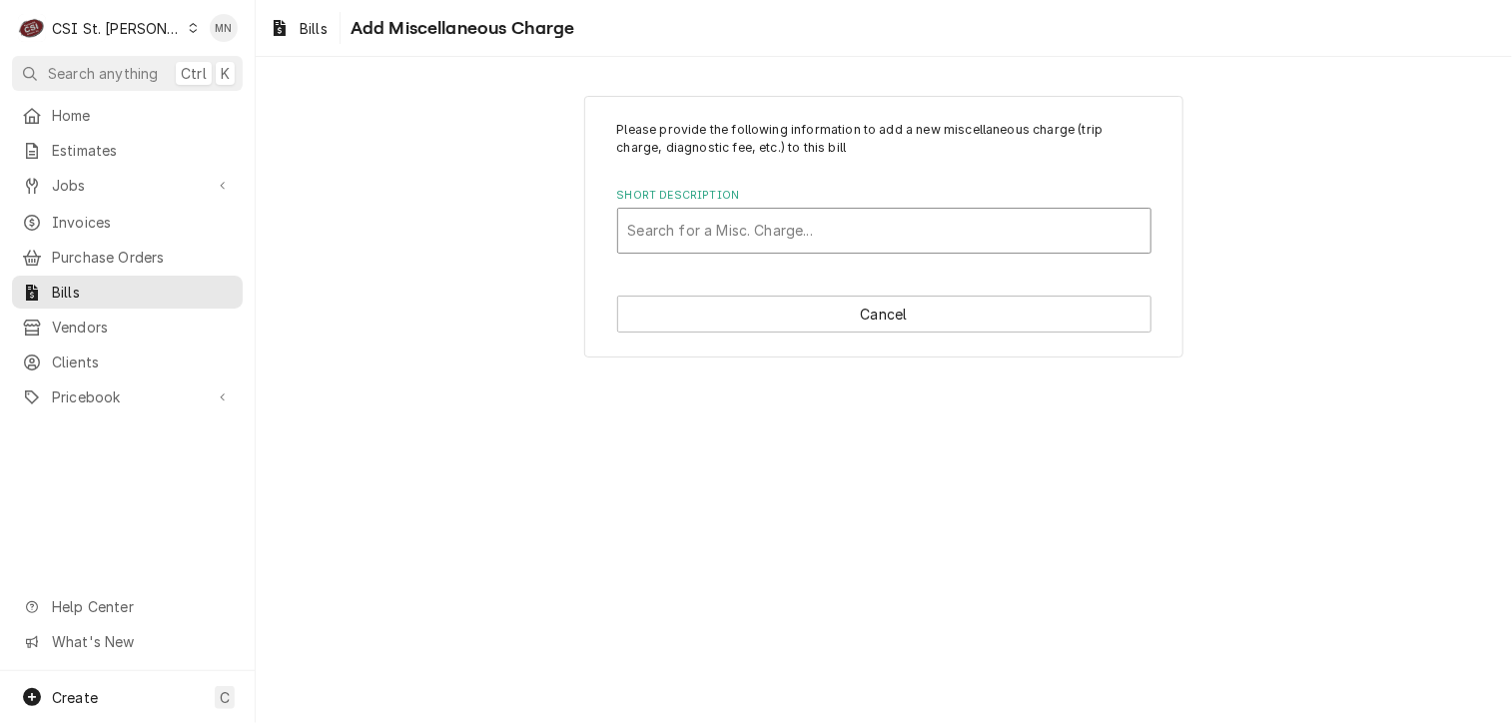
click at [689, 226] on div "Short Description" at bounding box center [884, 231] width 512 height 36
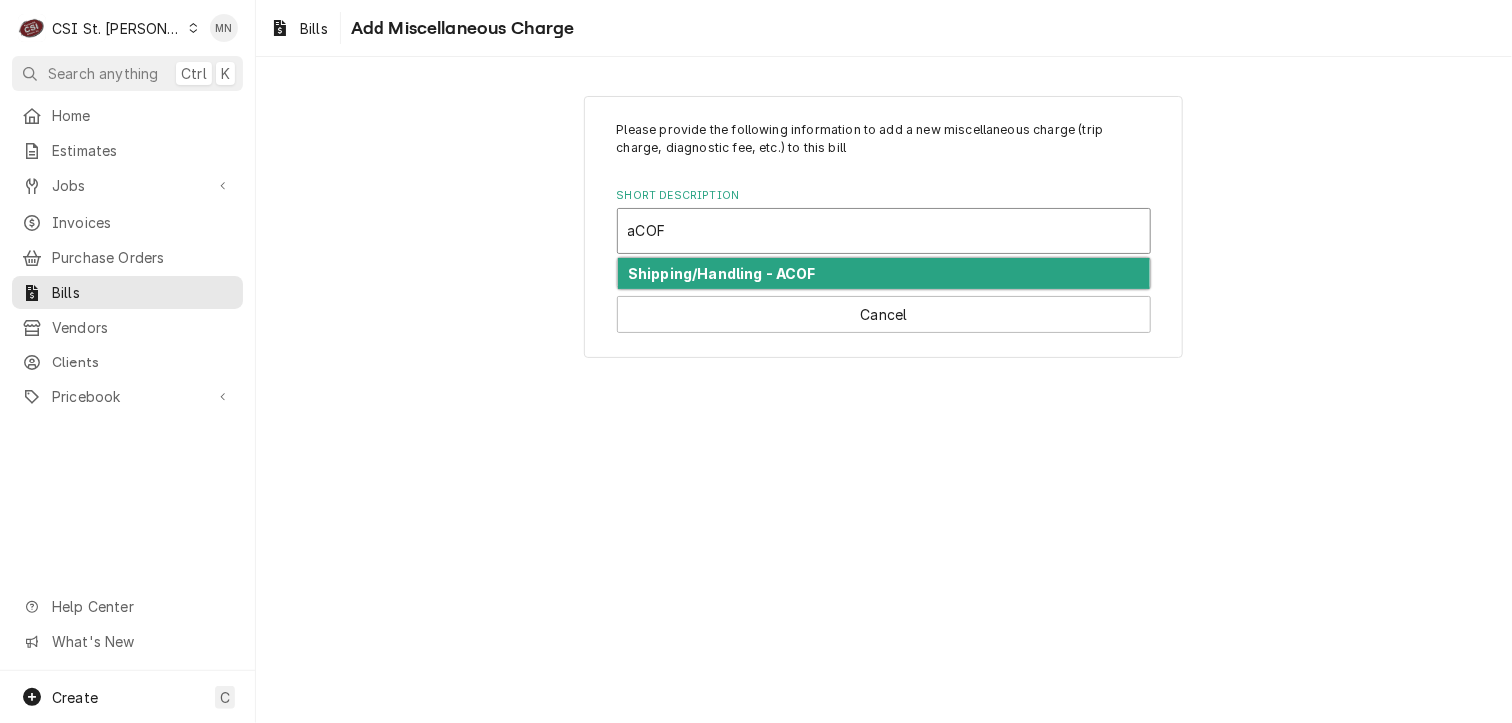
type input "aCOF"
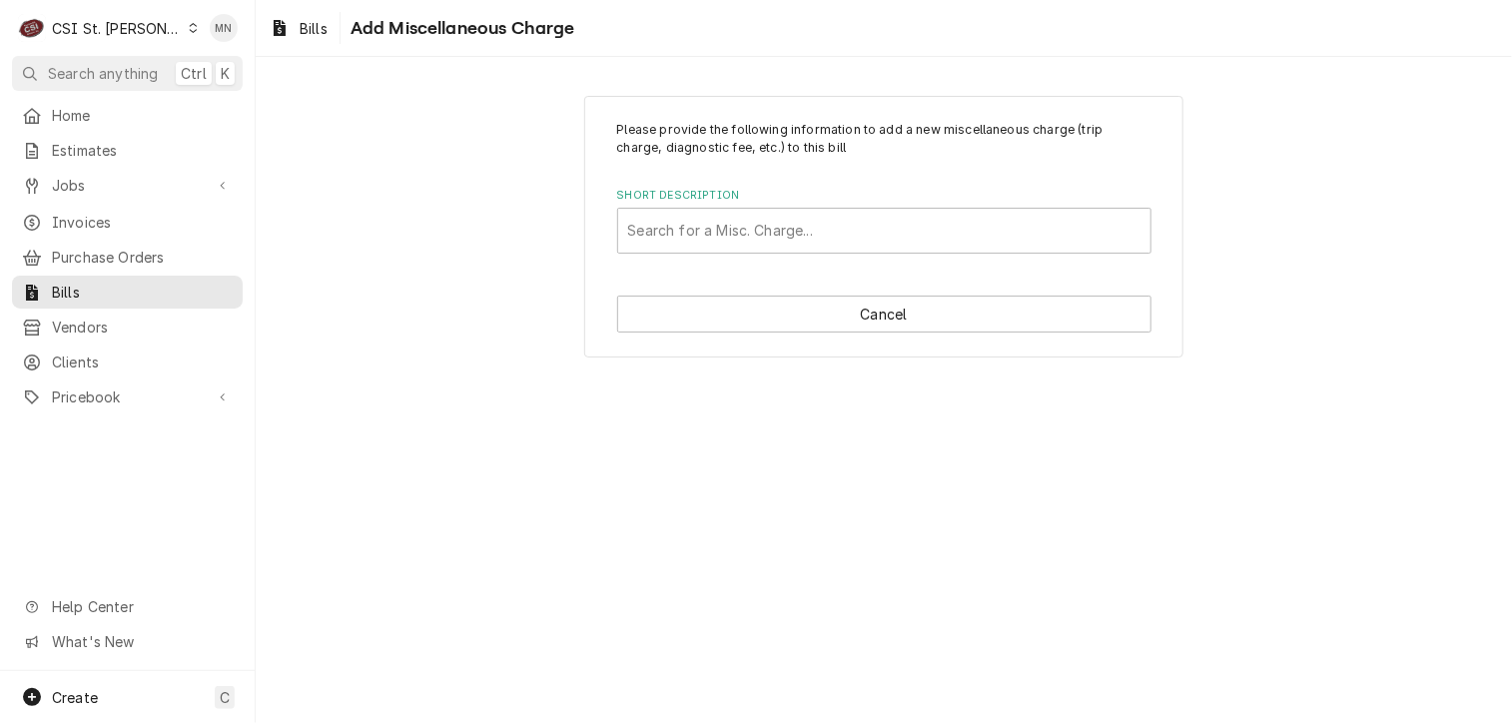
click at [707, 254] on div "Please provide the following information to add a new miscellaneous charge (tri…" at bounding box center [883, 227] width 599 height 263
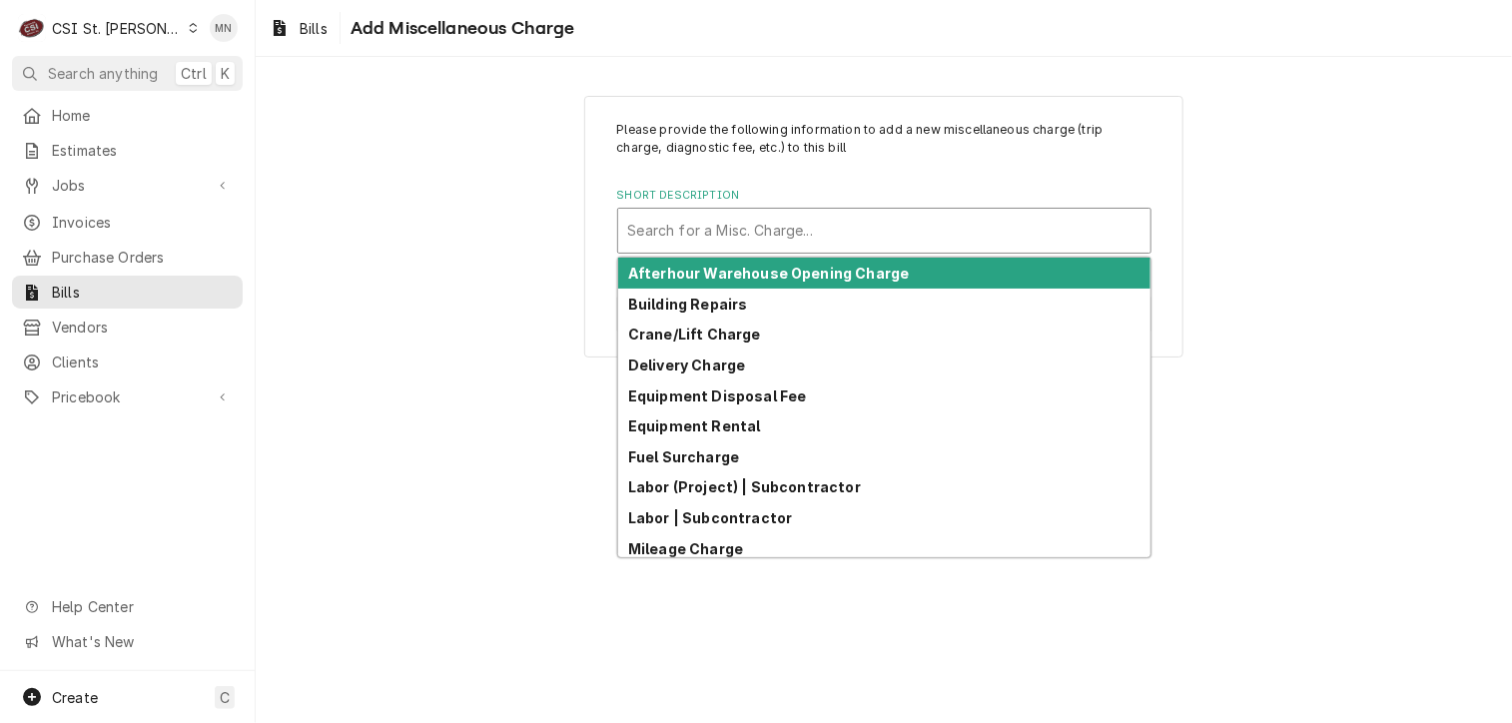
click at [651, 223] on div "Short Description" at bounding box center [884, 231] width 512 height 36
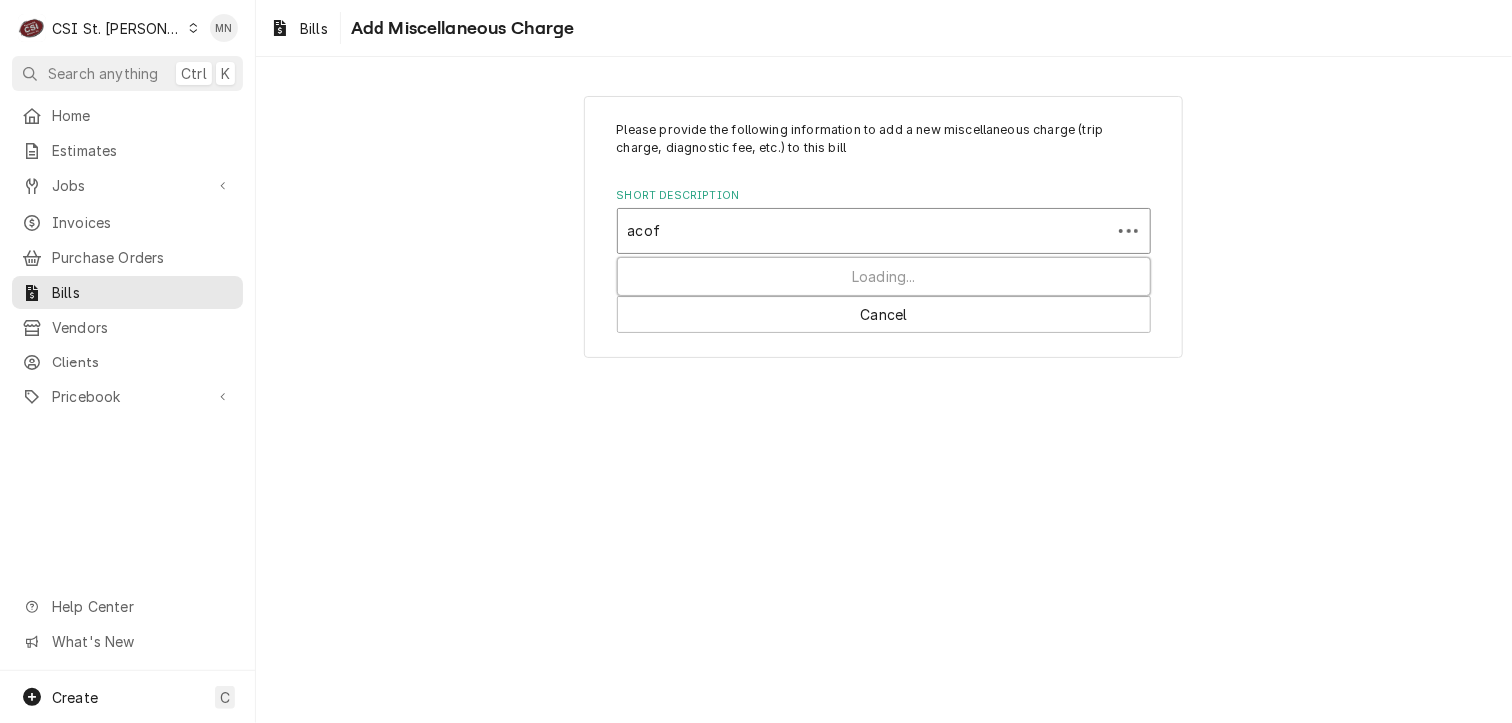
type input "acof"
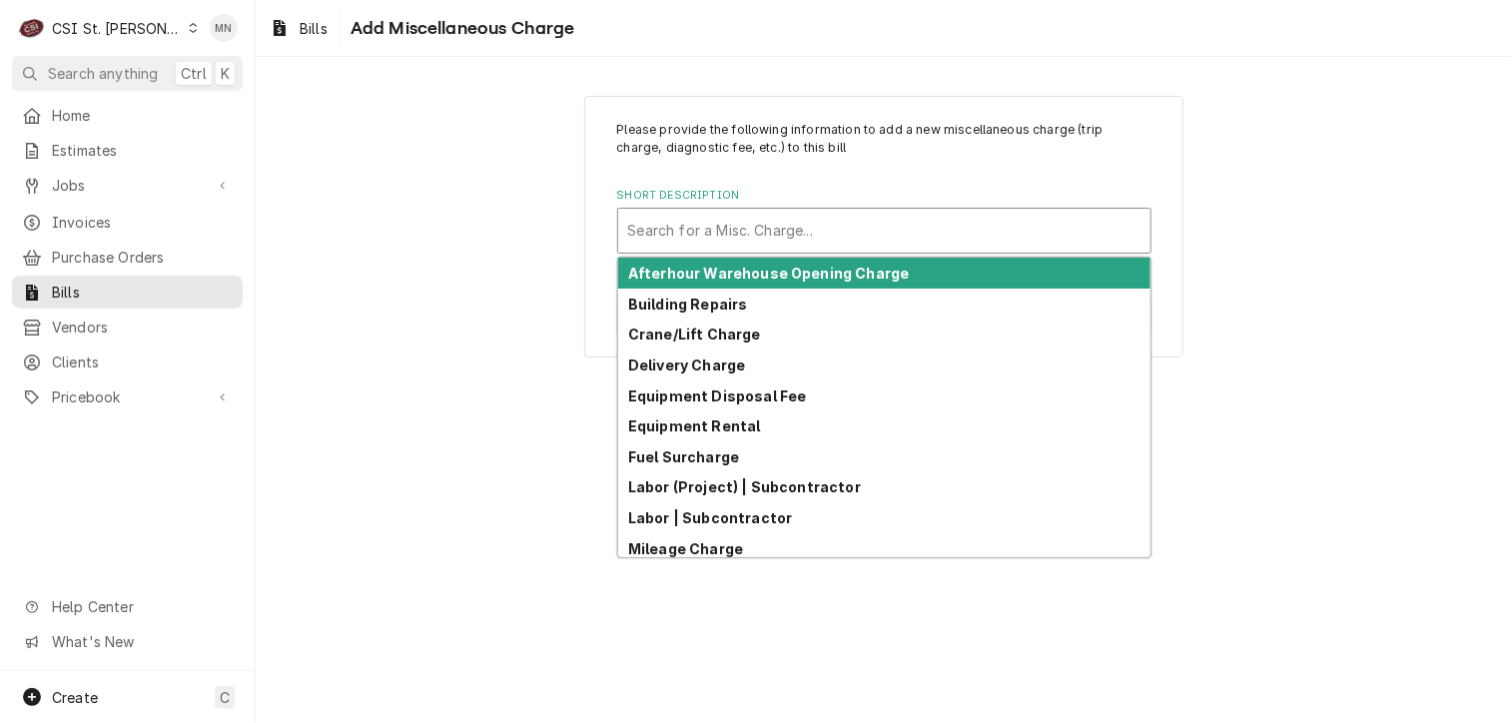
click at [716, 235] on div "Short Description" at bounding box center [884, 231] width 512 height 36
type input "ac"
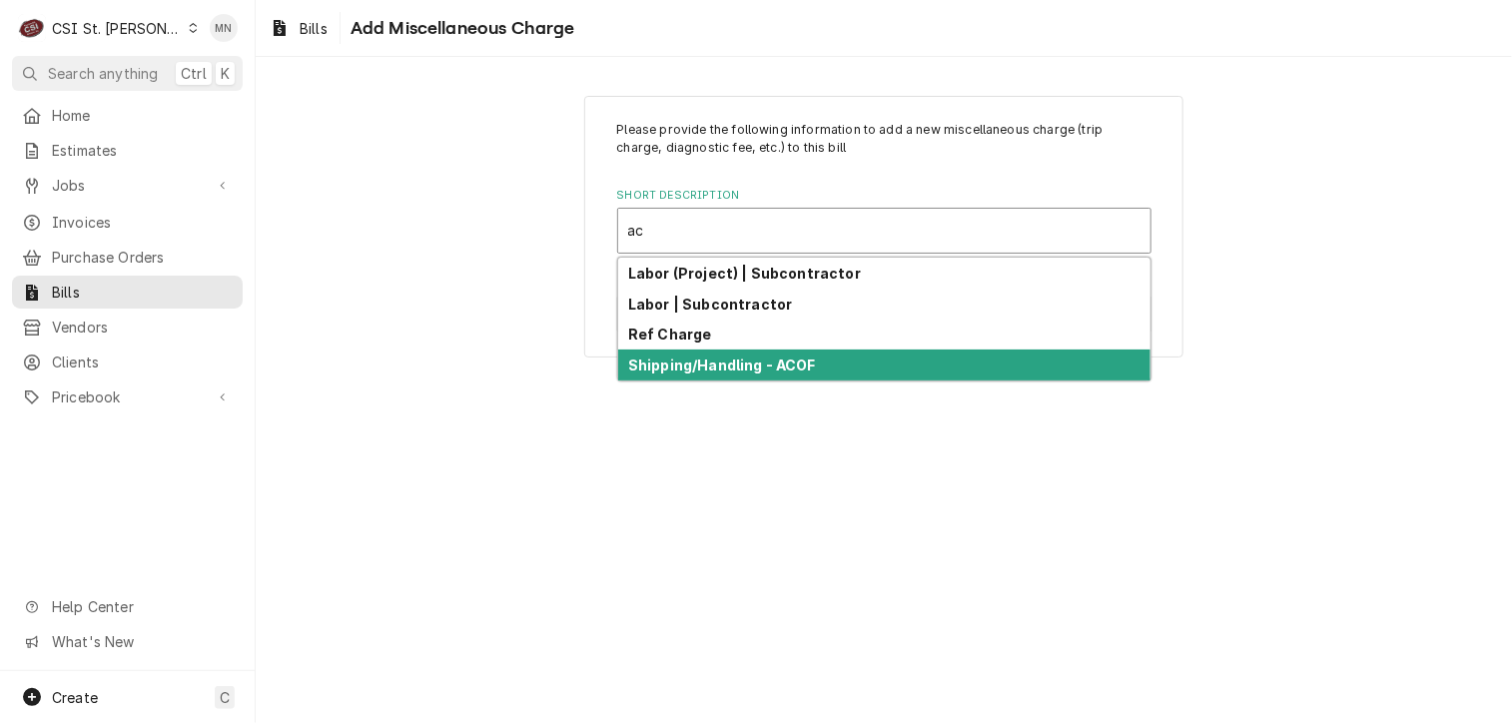
click at [735, 368] on strong "Shipping/Handling - ACOF" at bounding box center [722, 365] width 188 height 17
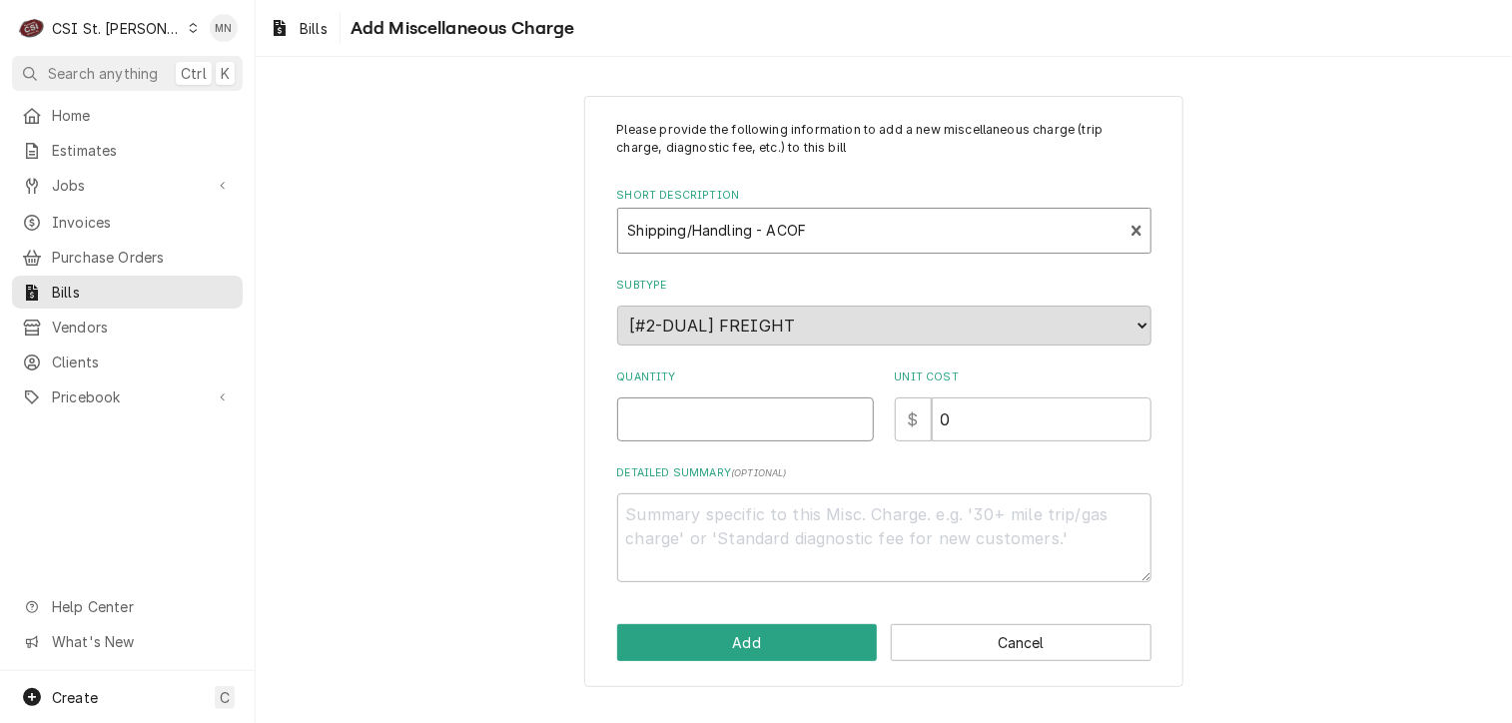
click at [675, 415] on input "Quantity" at bounding box center [745, 419] width 257 height 44
type textarea "x"
type input "1"
type textarea "x"
type input "9"
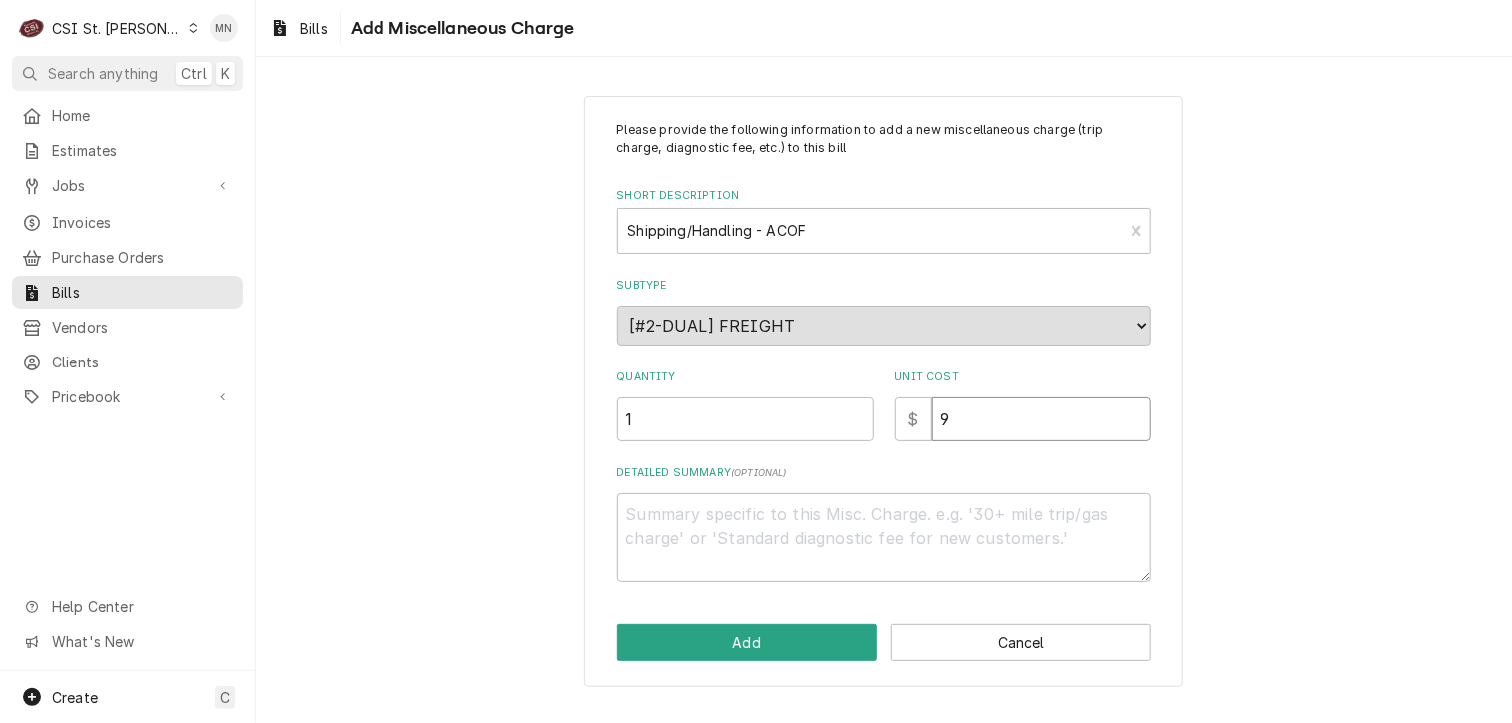
type textarea "x"
type input "95"
type textarea "x"
type input "95.8"
type textarea "x"
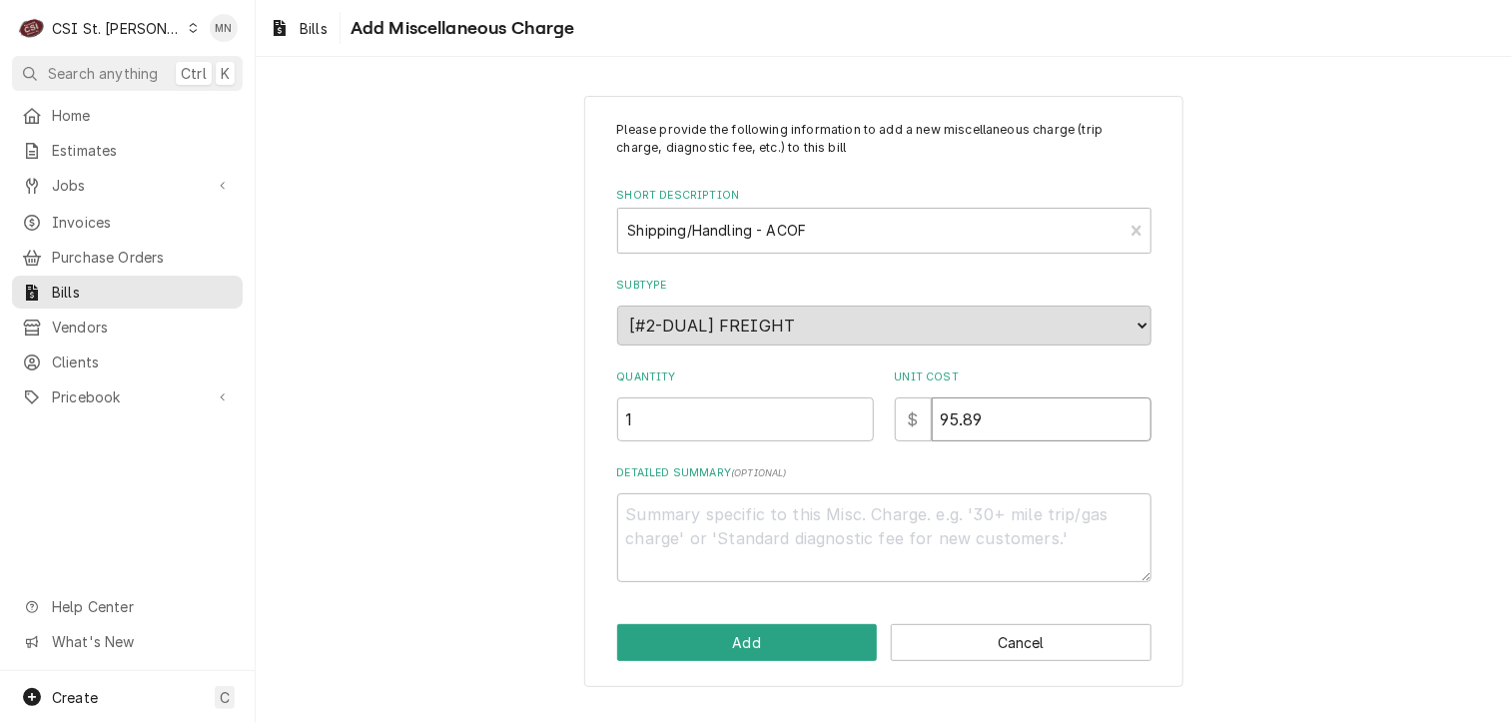
type input "95.89"
click at [702, 516] on textarea "Detailed Summary ( optional )" at bounding box center [884, 538] width 534 height 90
type textarea "x"
type textarea "J"
type textarea "x"
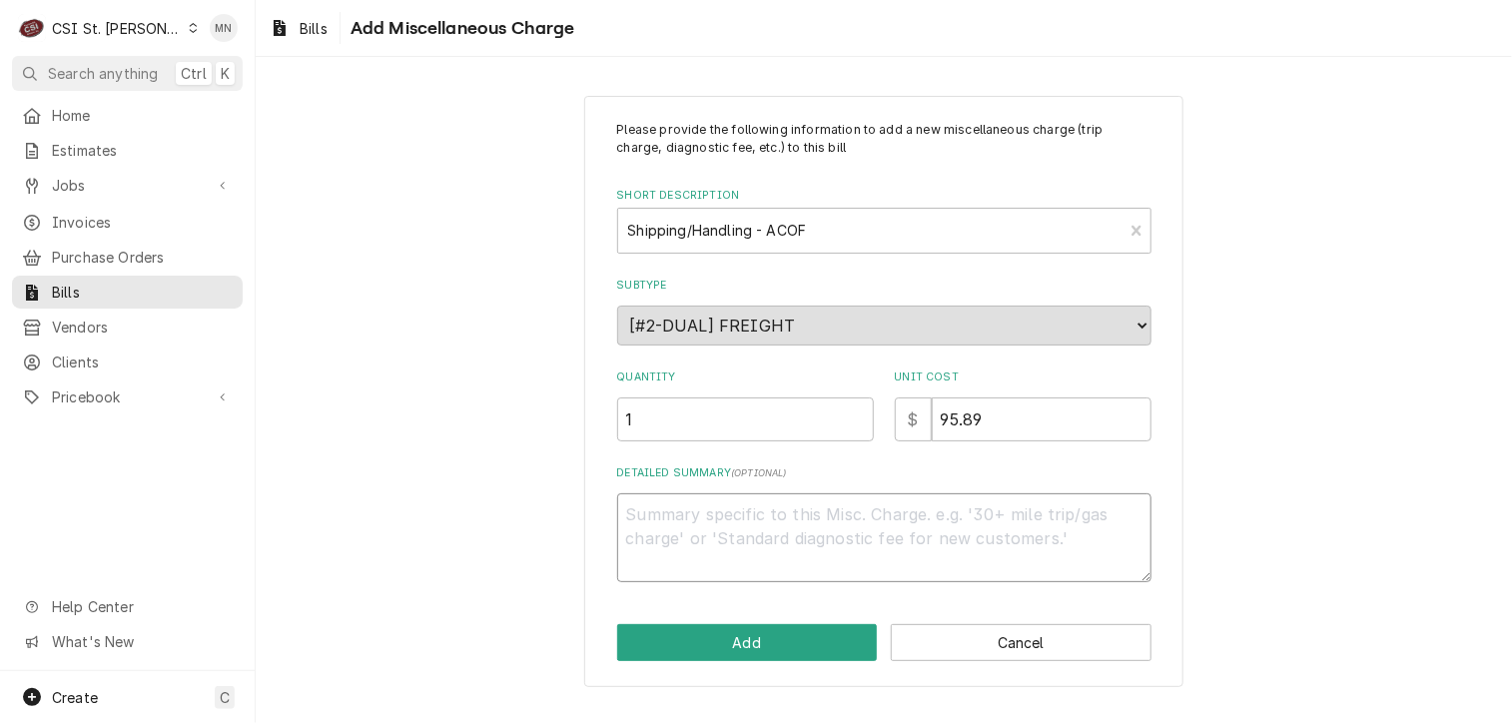
type textarea "x"
type textarea "P"
type textarea "x"
type textarea "A"
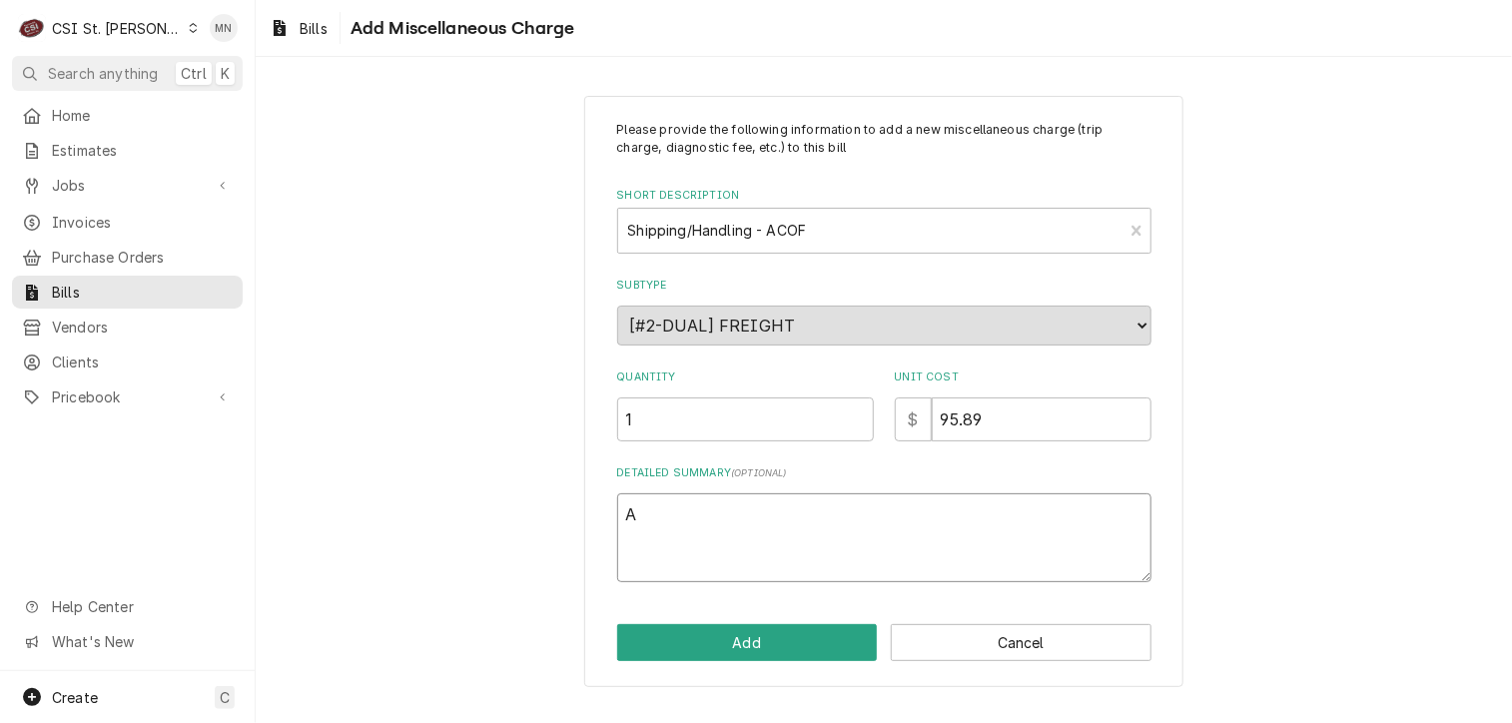
type textarea "x"
type textarea "AC"
type textarea "x"
type textarea "ACO"
type textarea "x"
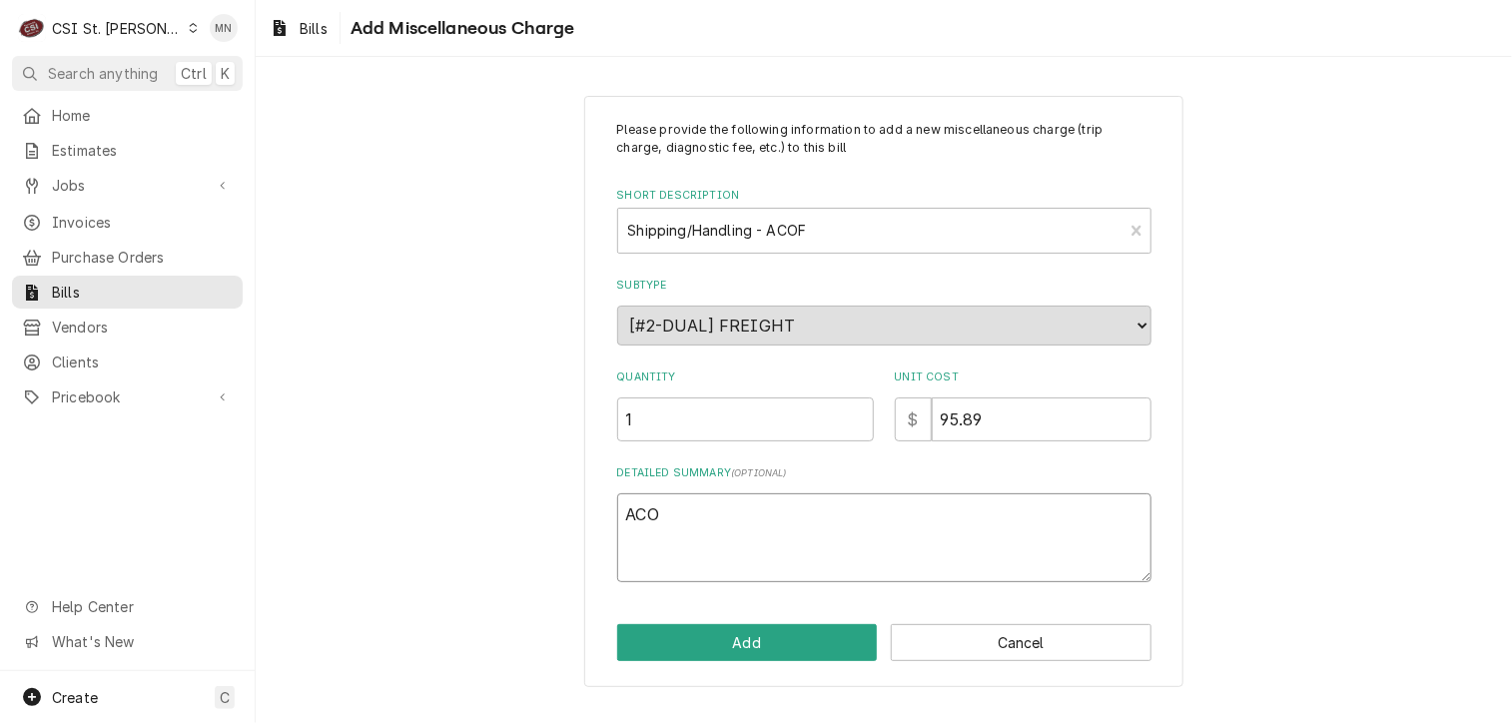
type textarea "ACOF"
type textarea "x"
type textarea "ACOF"
type textarea "x"
type textarea "ACOF $"
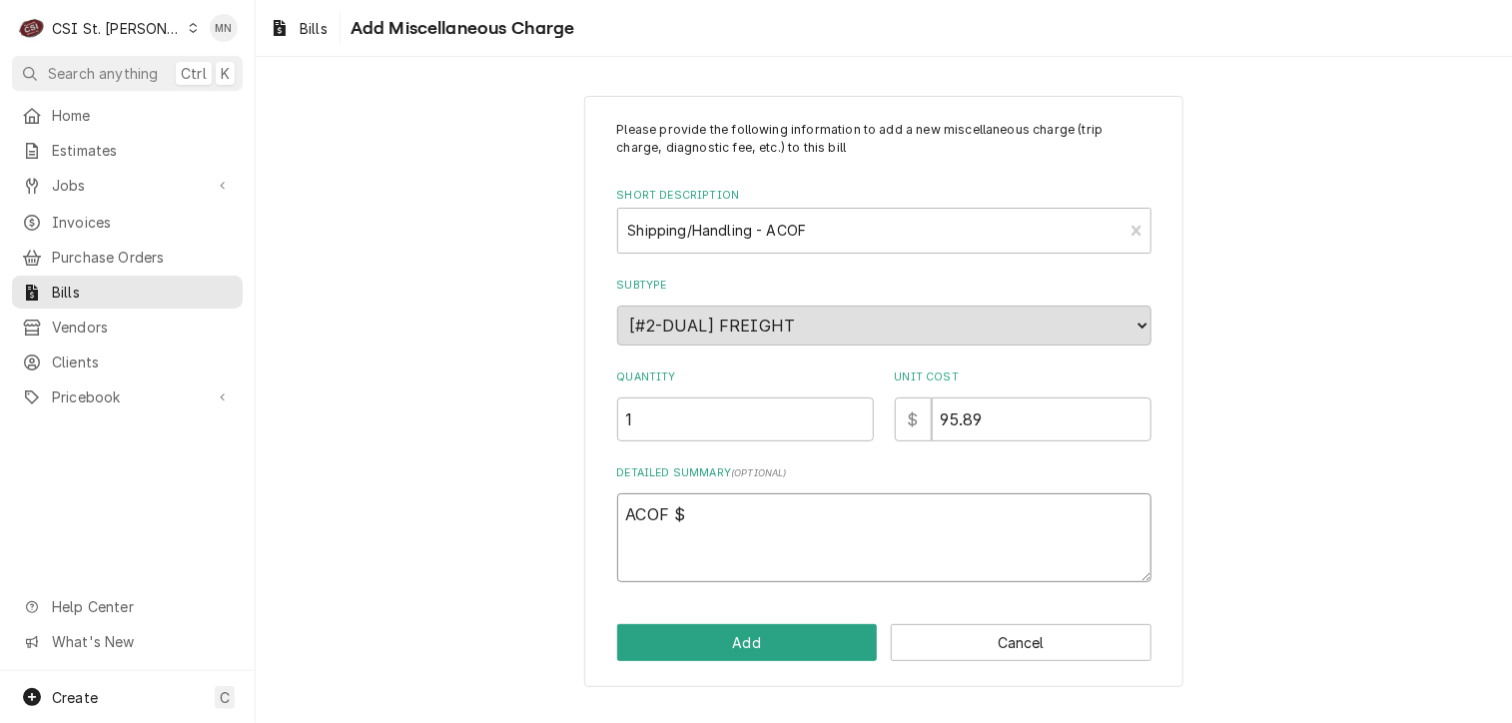
type textarea "x"
type textarea "ACOF $"
type textarea "x"
type textarea "ACOF $ 9"
type textarea "x"
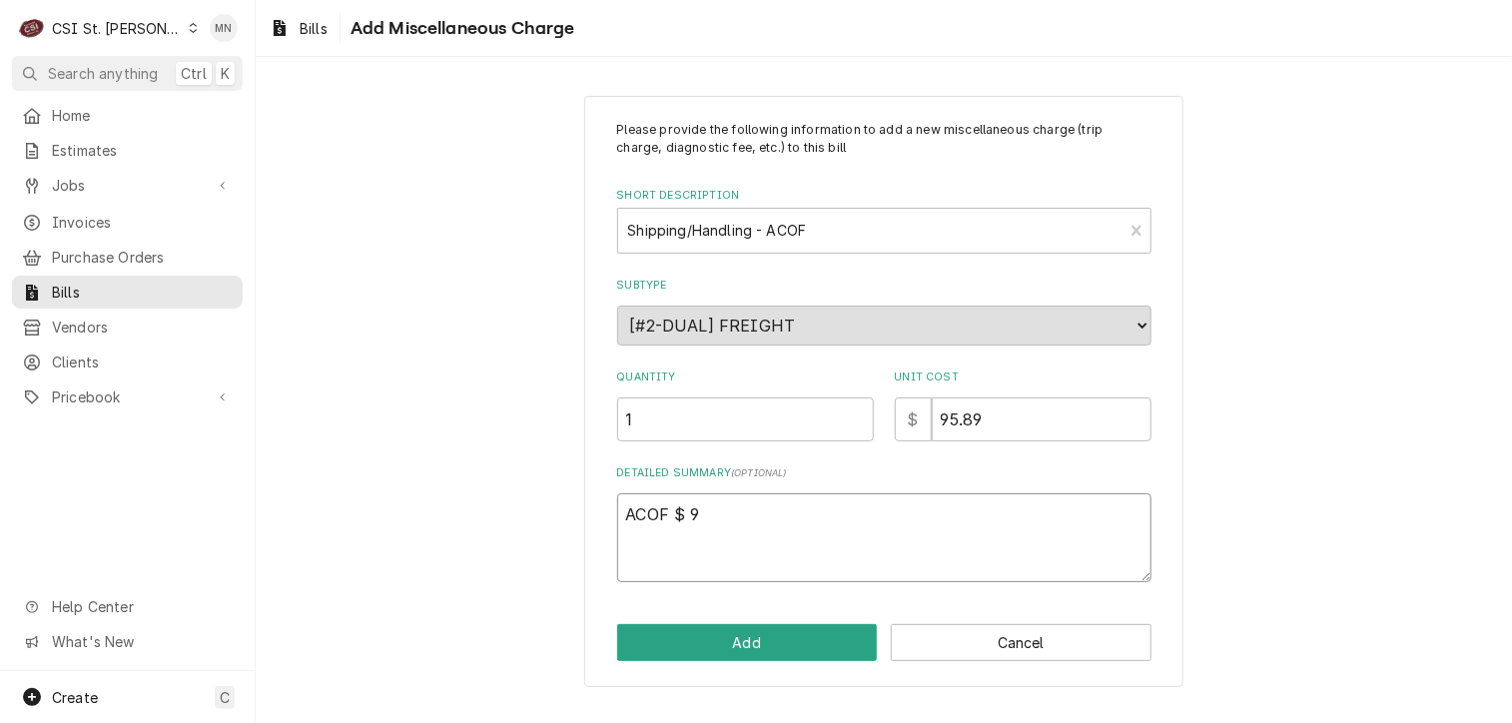
type textarea "ACOF $ 95"
type textarea "x"
type textarea "ACOF $ 95."
type textarea "x"
type textarea "ACOF $ 95.8"
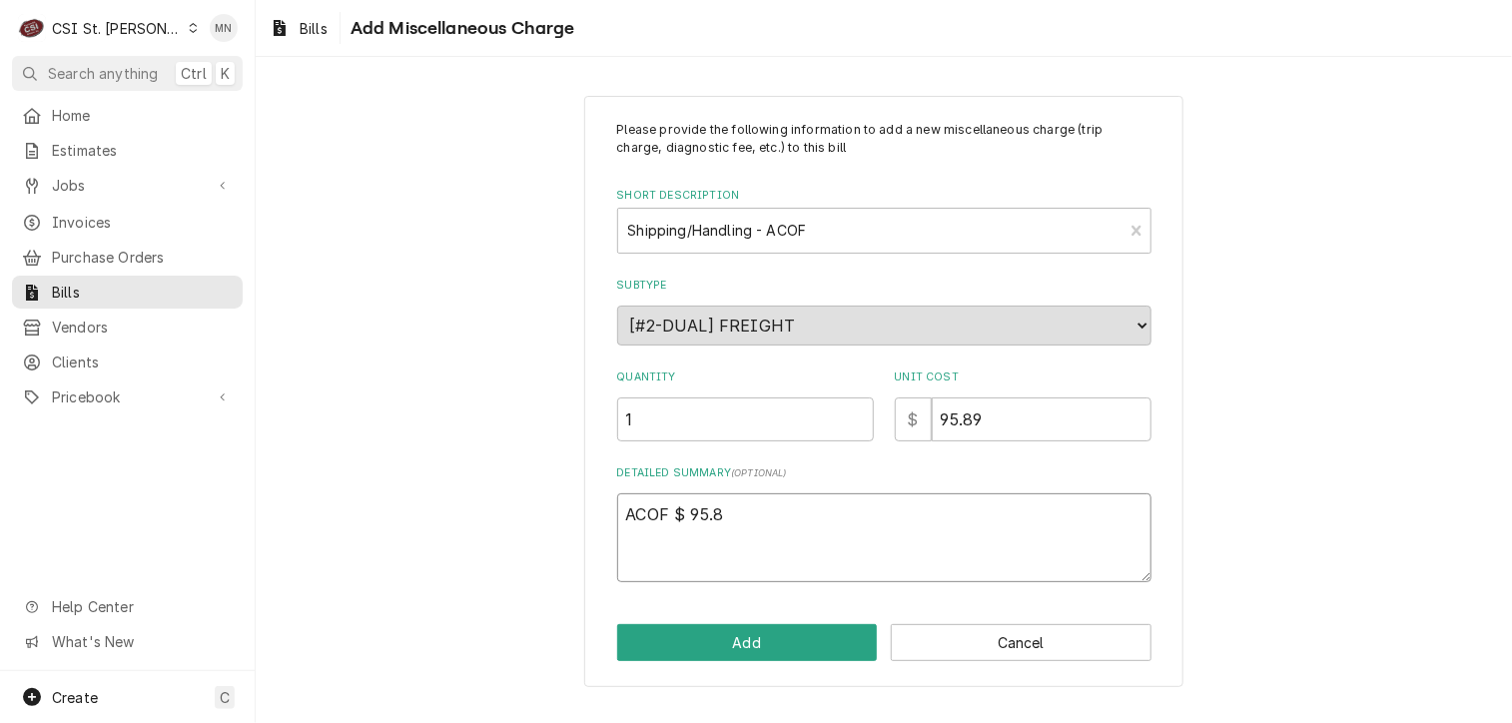
type textarea "x"
type textarea "ACOF $ 95.89"
type textarea "x"
type textarea "ACOF $ 95.89"
type textarea "x"
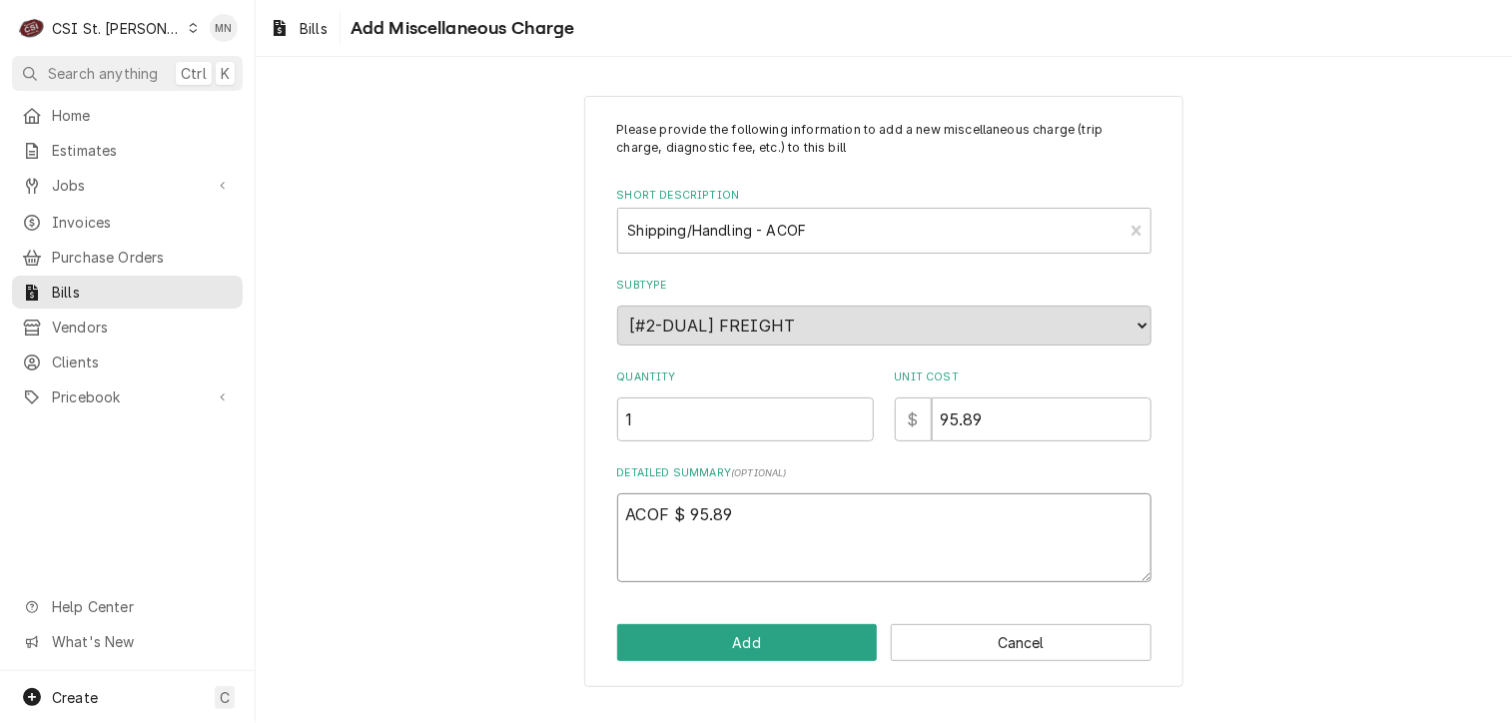
type textarea "ACOF $ 95.89 P"
type textarea "x"
type textarea "ACOF $ 95.89 Pa"
type textarea "x"
type textarea "ACOF $ 95.89 Par"
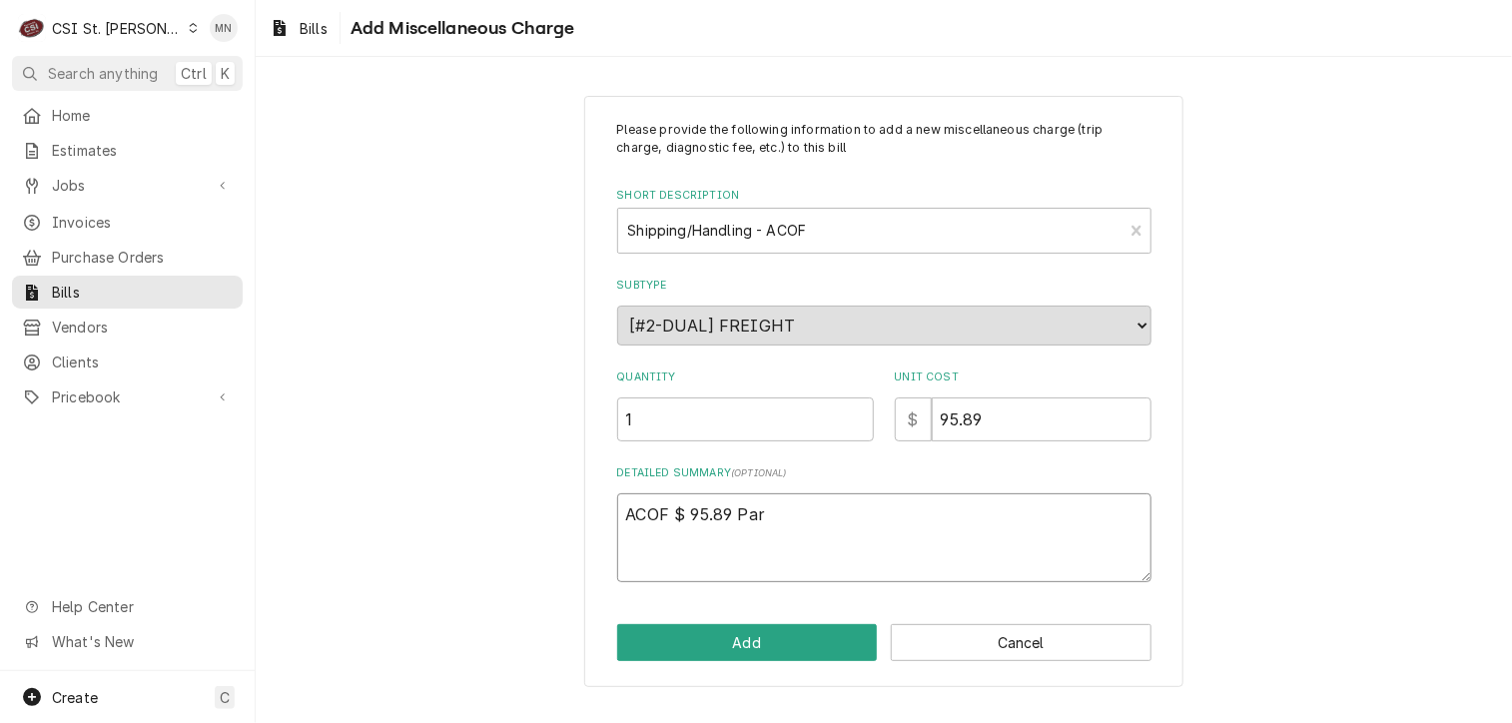
type textarea "x"
type textarea "ACOF $ 95.89 Part"
type textarea "x"
type textarea "ACOF $ 95.89 Parts"
type textarea "x"
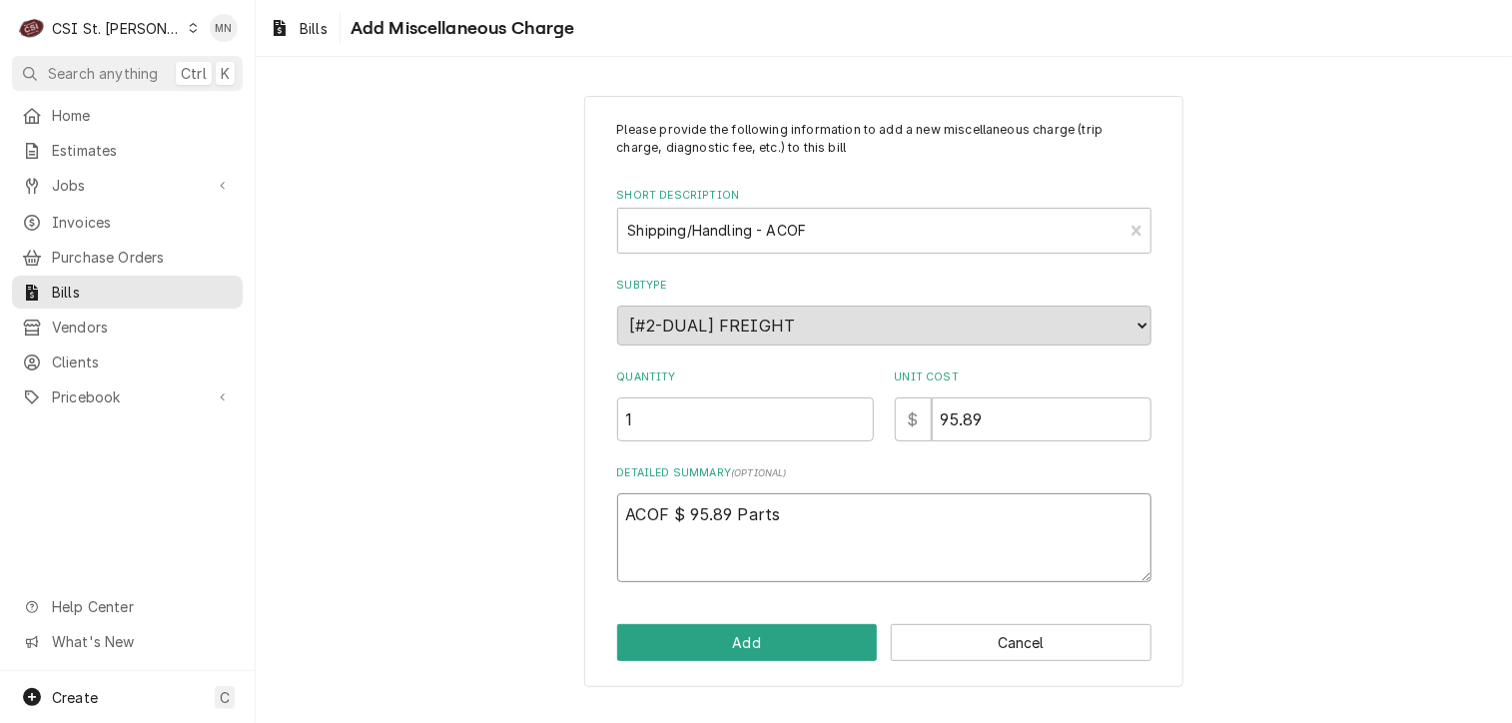
type textarea "ACOF $ 95.89 Partst"
type textarea "x"
type textarea "ACOF $ 95.89 Partsto"
type textarea "x"
type textarea "ACOF $ 95.89 Partstow"
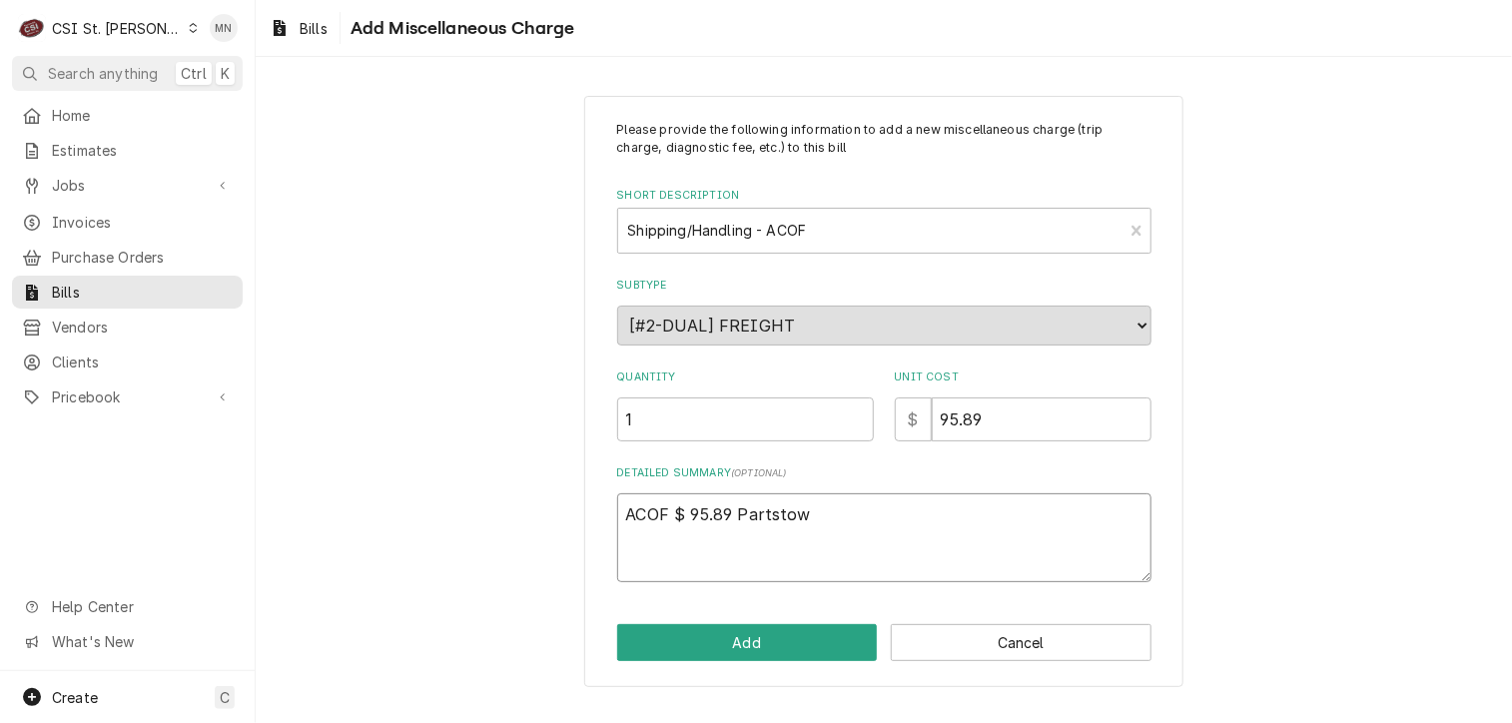
type textarea "x"
type textarea "ACOF $ 95.89 Partstown"
type textarea "x"
type textarea "ACOF $ 95.89 Partstown"
type textarea "x"
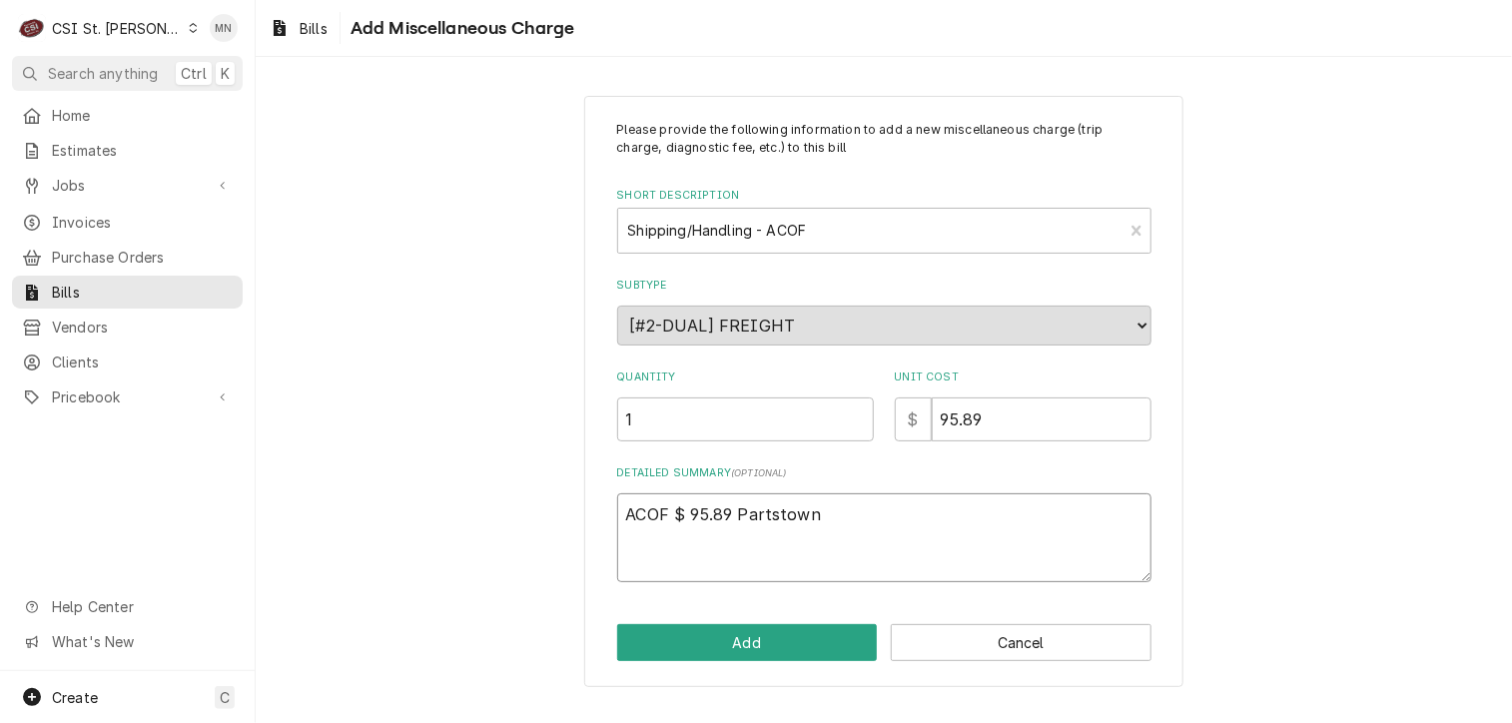
type textarea "ACOF $ 95.89 Partstown 2"
type textarea "x"
type textarea "ACOF $ 95.89 Partstown 21"
type textarea "x"
type textarea "ACOF $ 95.89 Partstown 210"
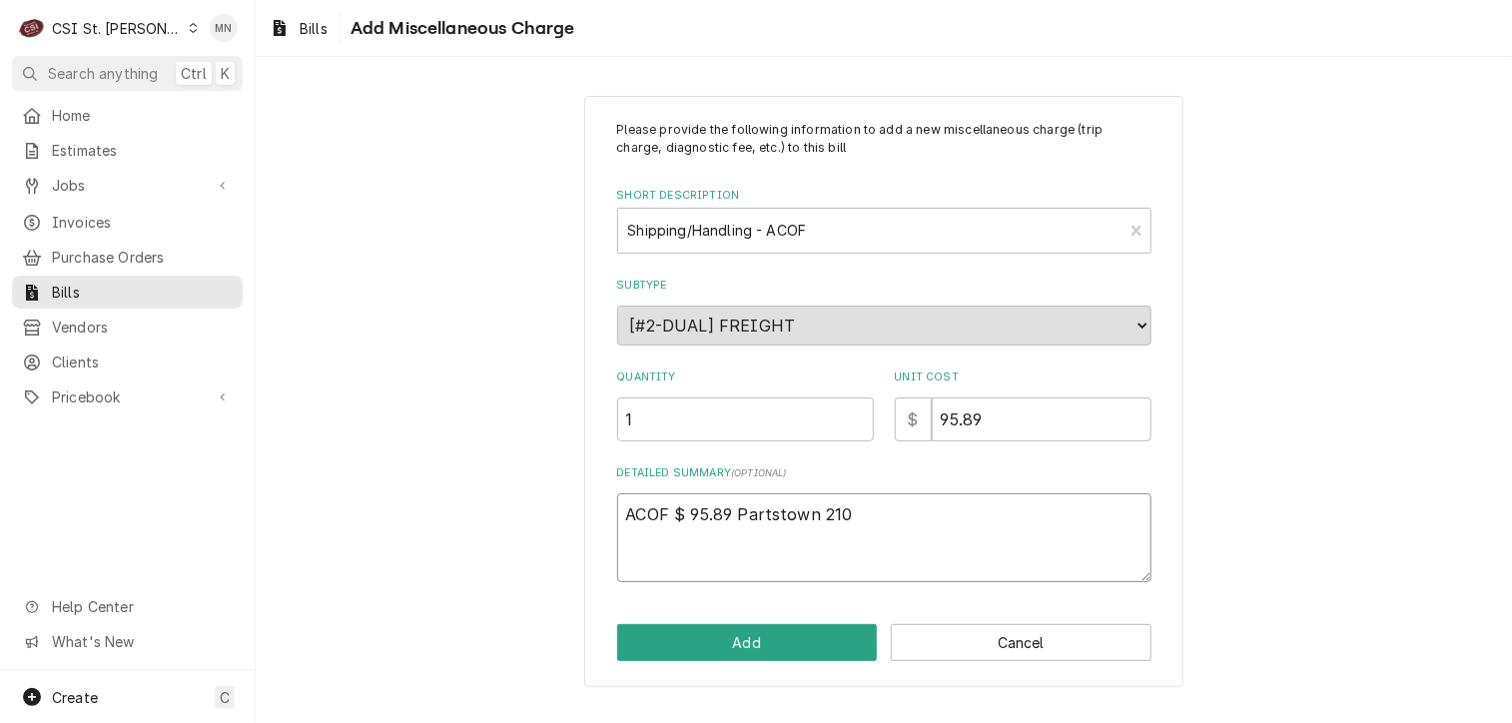
type textarea "x"
type textarea "ACOF $ 95.89 Partstown 2107"
type textarea "x"
type textarea "ACOF $ 95.89 Partstown 21070"
type textarea "x"
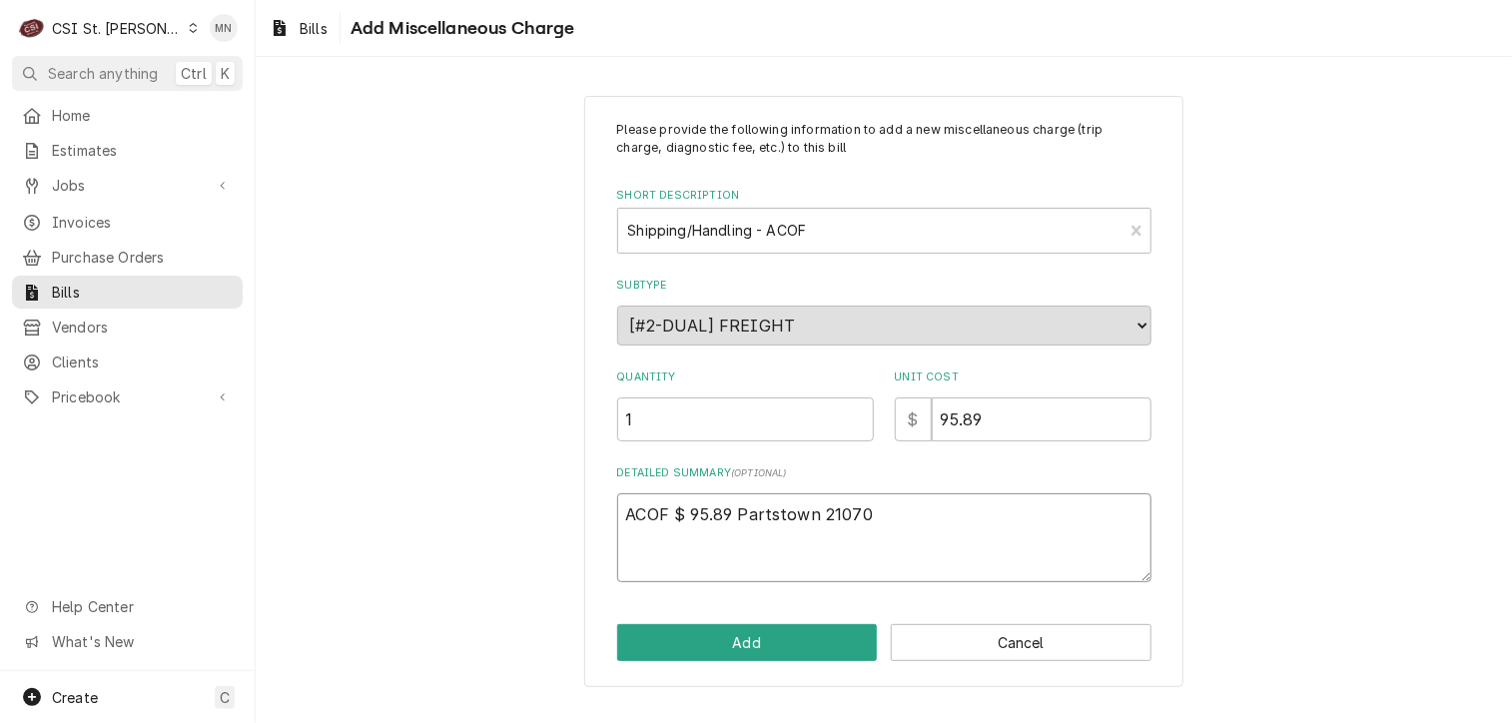
type textarea "ACOF $ 95.89 Partstown 210707"
type textarea "x"
type textarea "ACOF $ 95.89 Partstown 2107076"
type textarea "x"
type textarea "ACOF $ 95.89 Partstown 21070760"
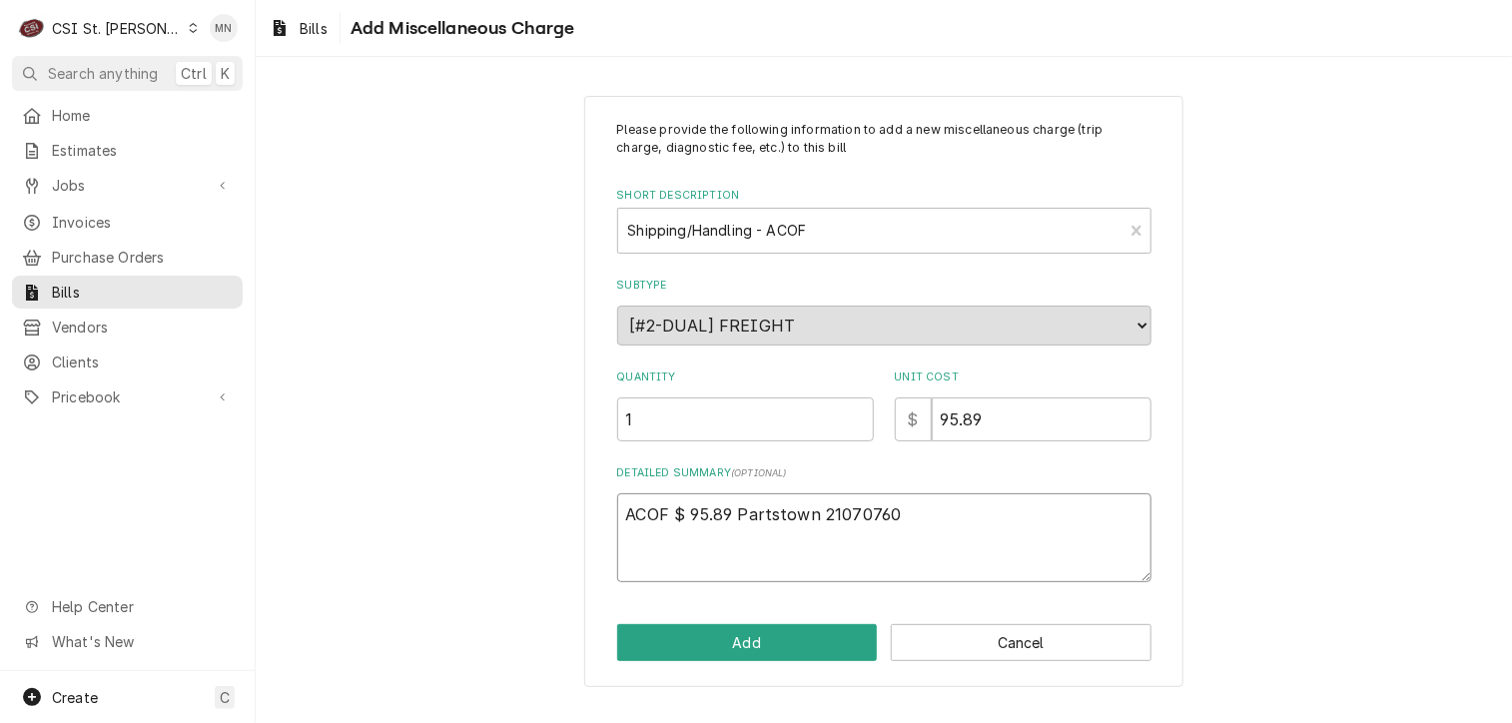
type textarea "x"
type textarea "ACOF $ 95.89 Partstown 210707608"
type textarea "x"
type textarea "ACOF $ 95.89 Partstown 2107076080"
click at [797, 641] on button "Add" at bounding box center [747, 642] width 261 height 37
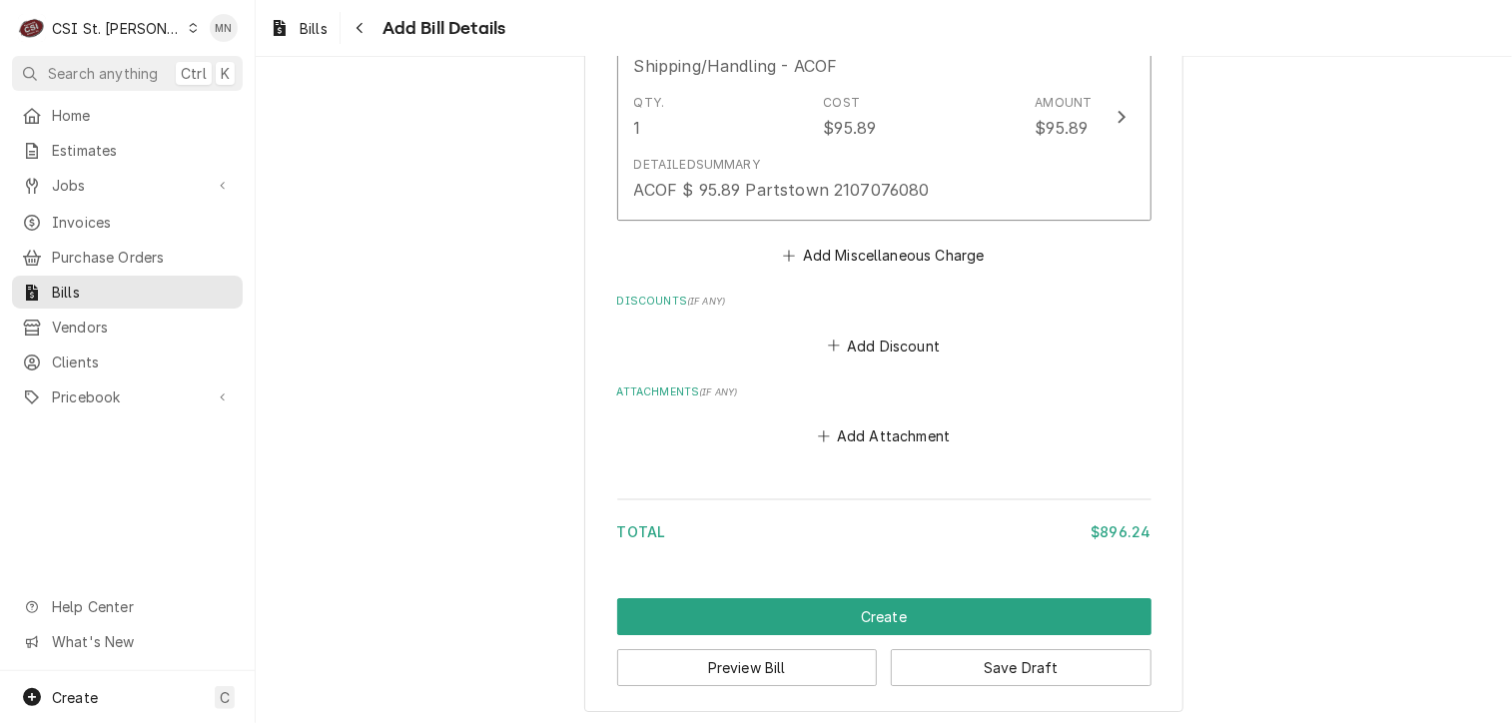
scroll to position [3594, 0]
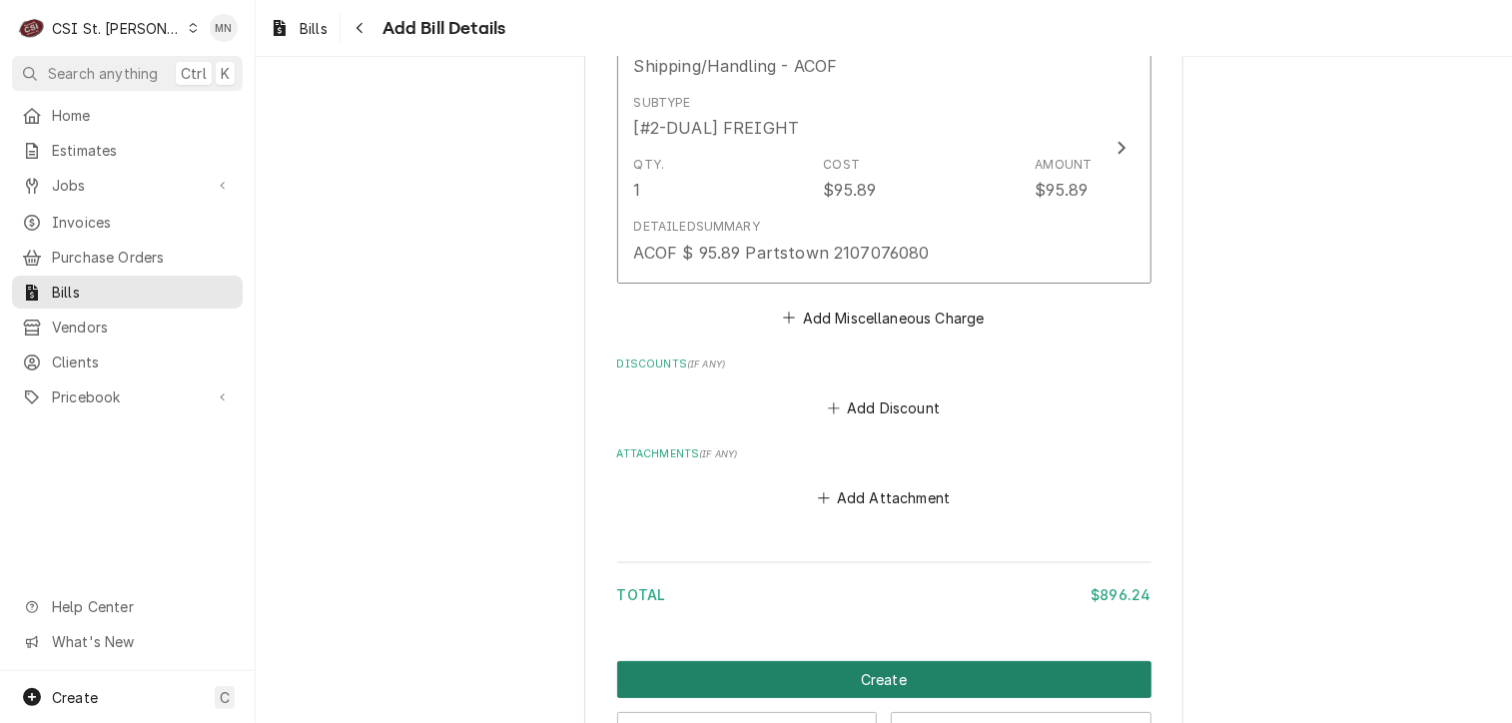
click at [874, 675] on button "Create" at bounding box center [884, 679] width 534 height 37
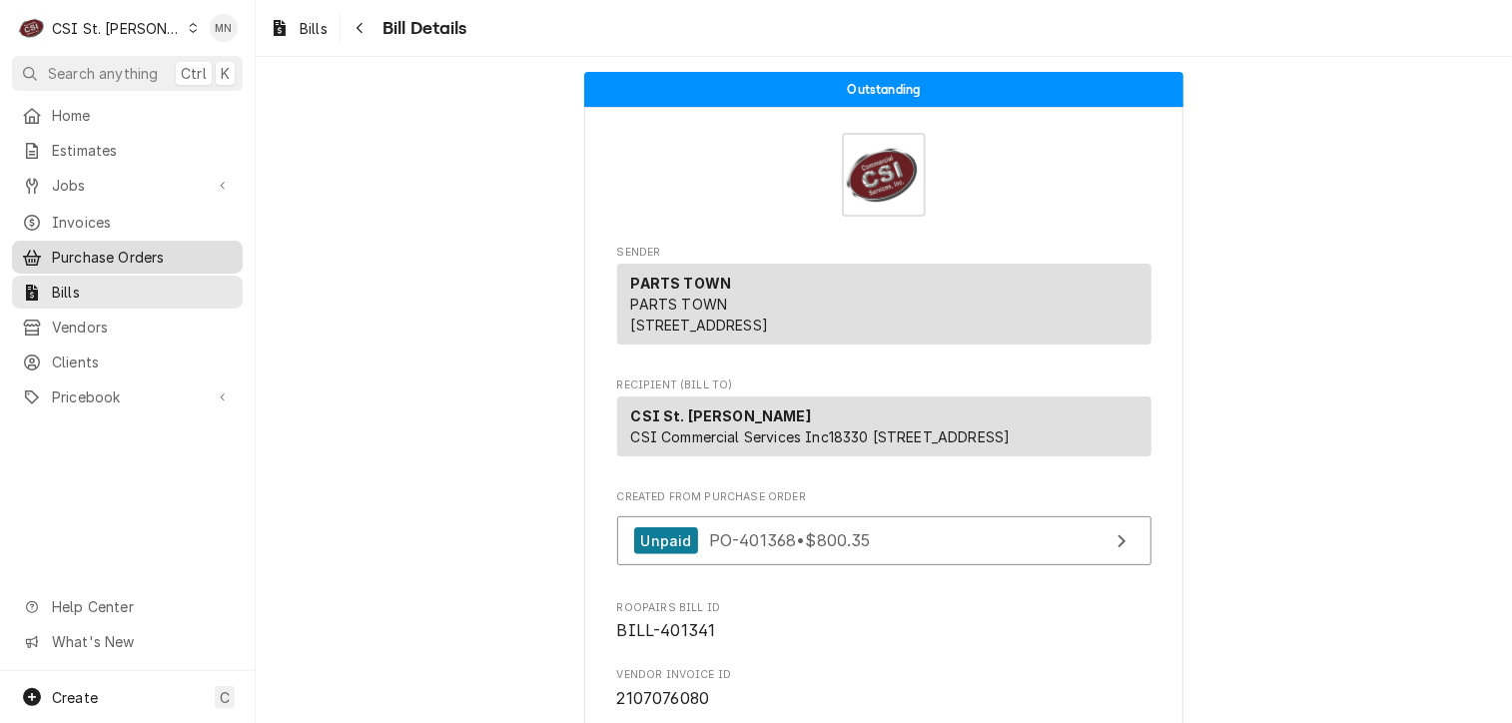
click at [117, 255] on span "Purchase Orders" at bounding box center [142, 257] width 181 height 21
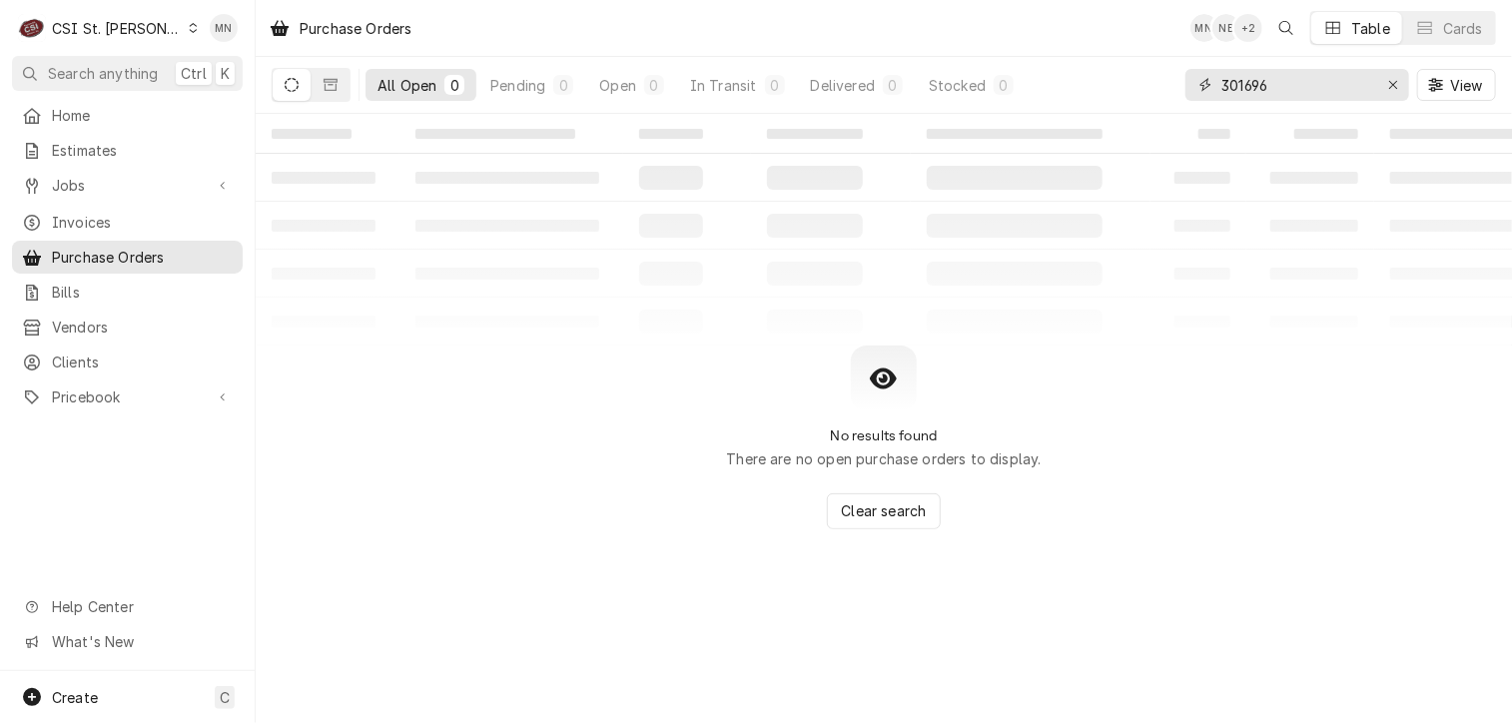
drag, startPoint x: 1334, startPoint y: 83, endPoint x: 1056, endPoint y: 87, distance: 278.6
click at [1074, 87] on div "All Open 0 Pending 0 Open 0 In Transit 0 Delivered 0 Stocked 0 301696 View" at bounding box center [884, 85] width 1224 height 56
type input "401376"
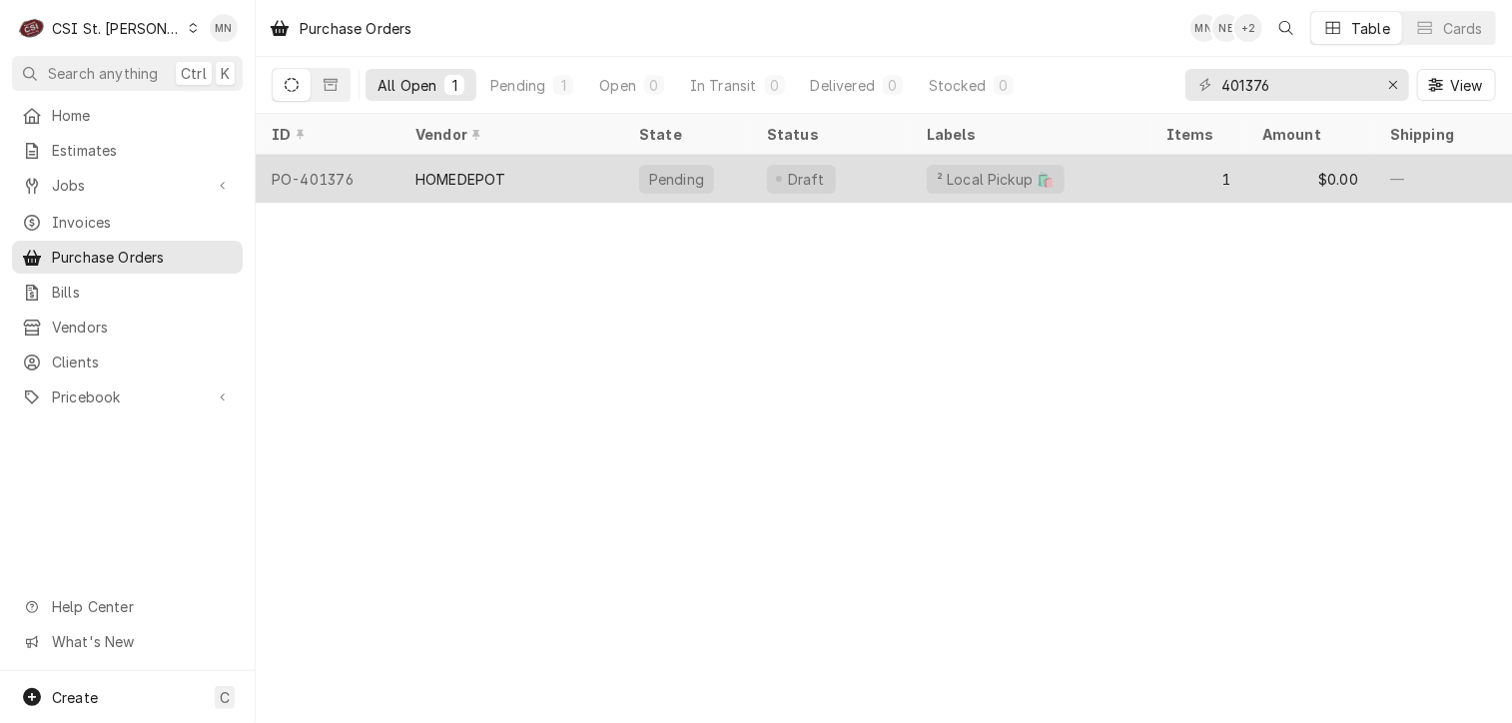
click at [517, 181] on div "HOMEDEPOT" at bounding box center [511, 179] width 224 height 48
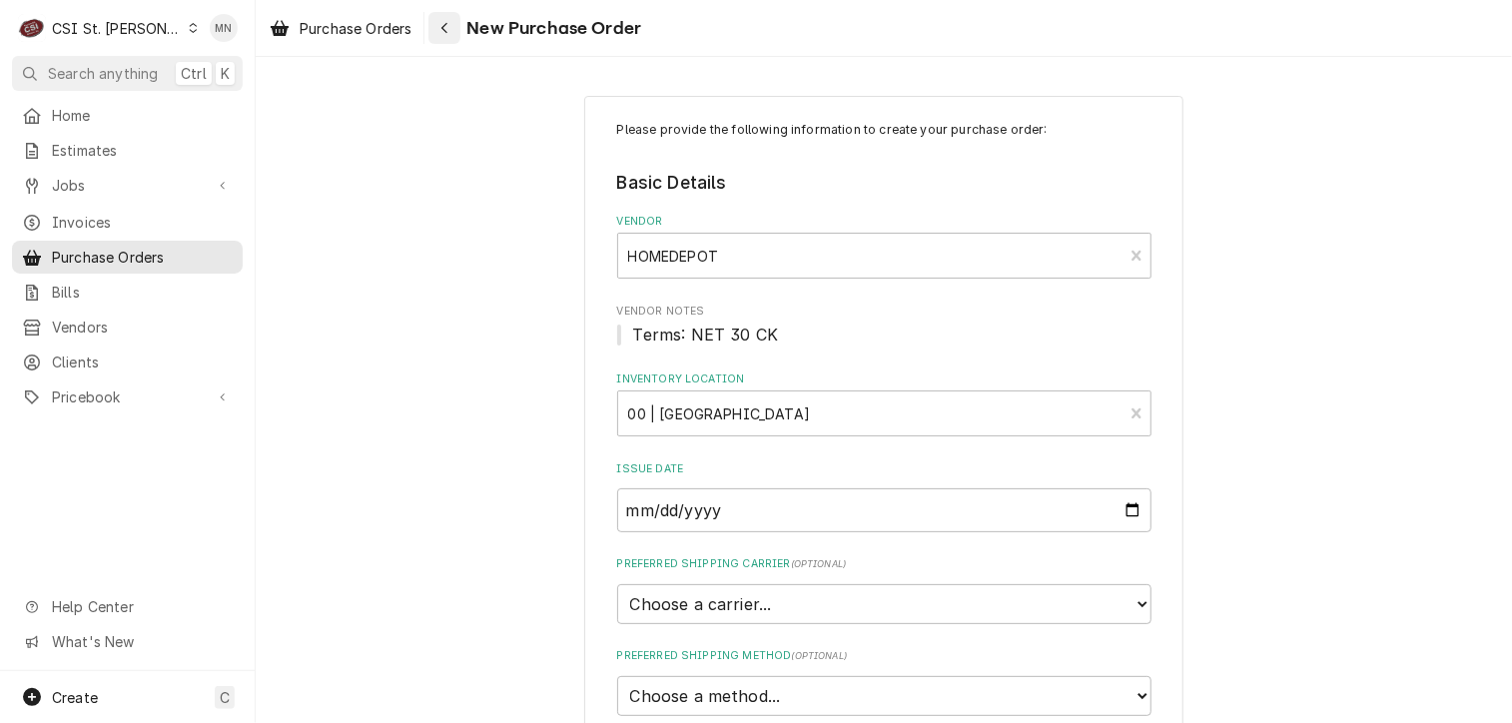
click at [448, 35] on div "Navigate back" at bounding box center [444, 28] width 20 height 20
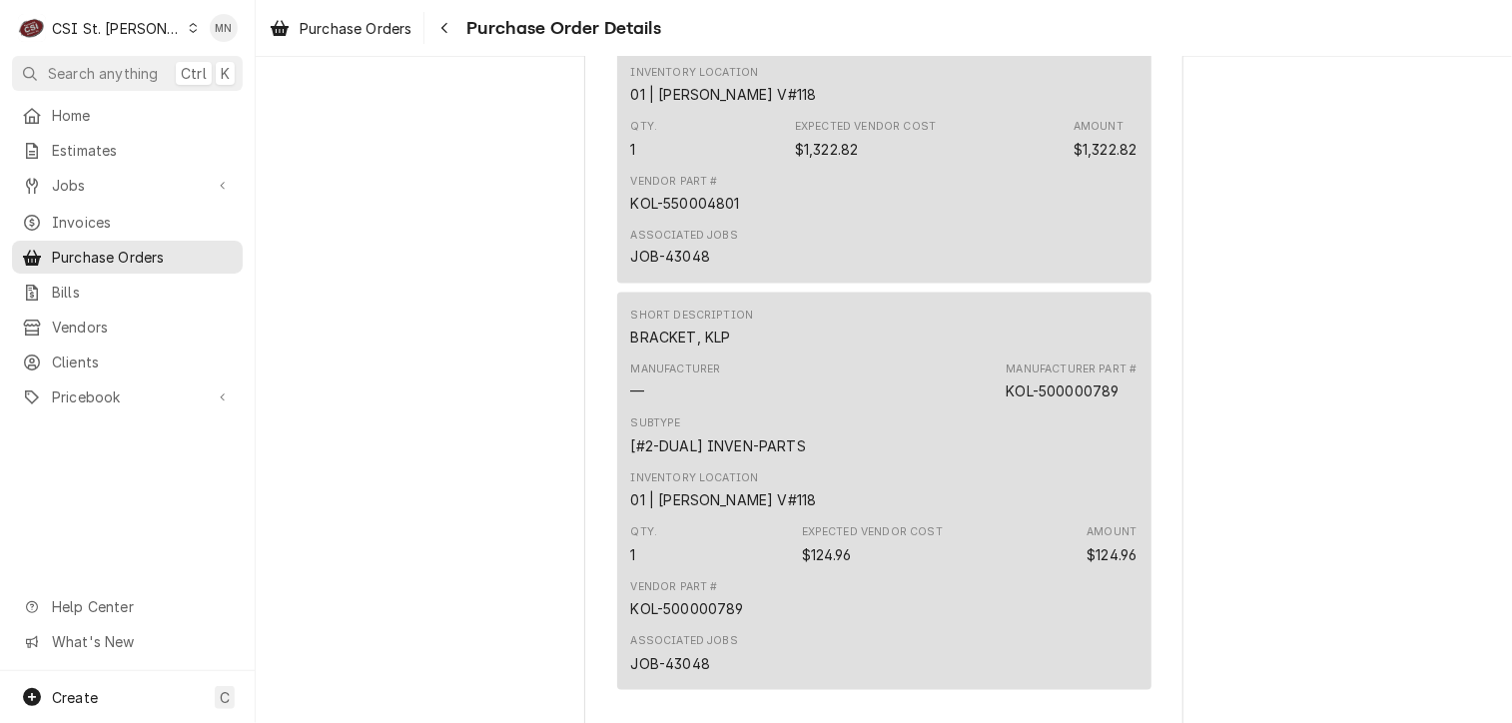
scroll to position [2197, 0]
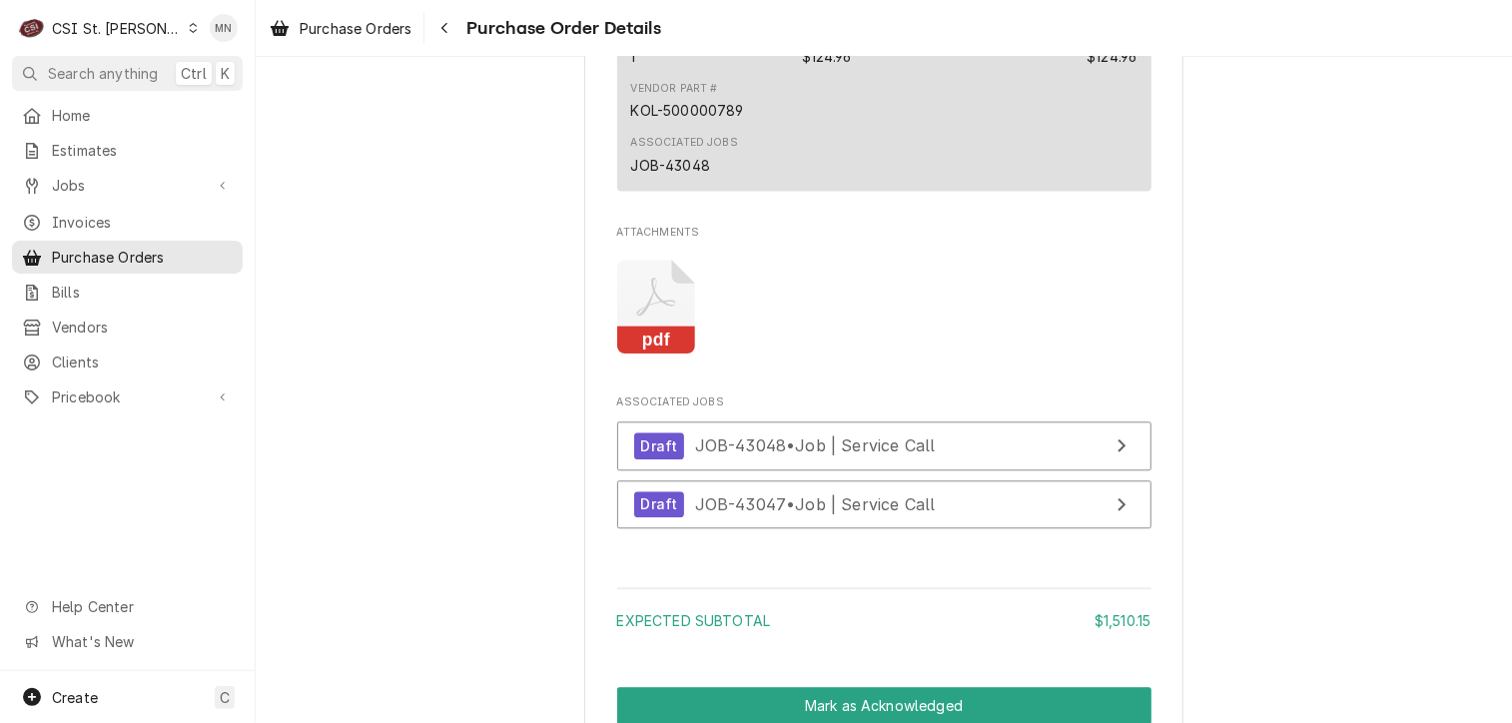
click at [656, 355] on icon "Attachments" at bounding box center [656, 307] width 79 height 95
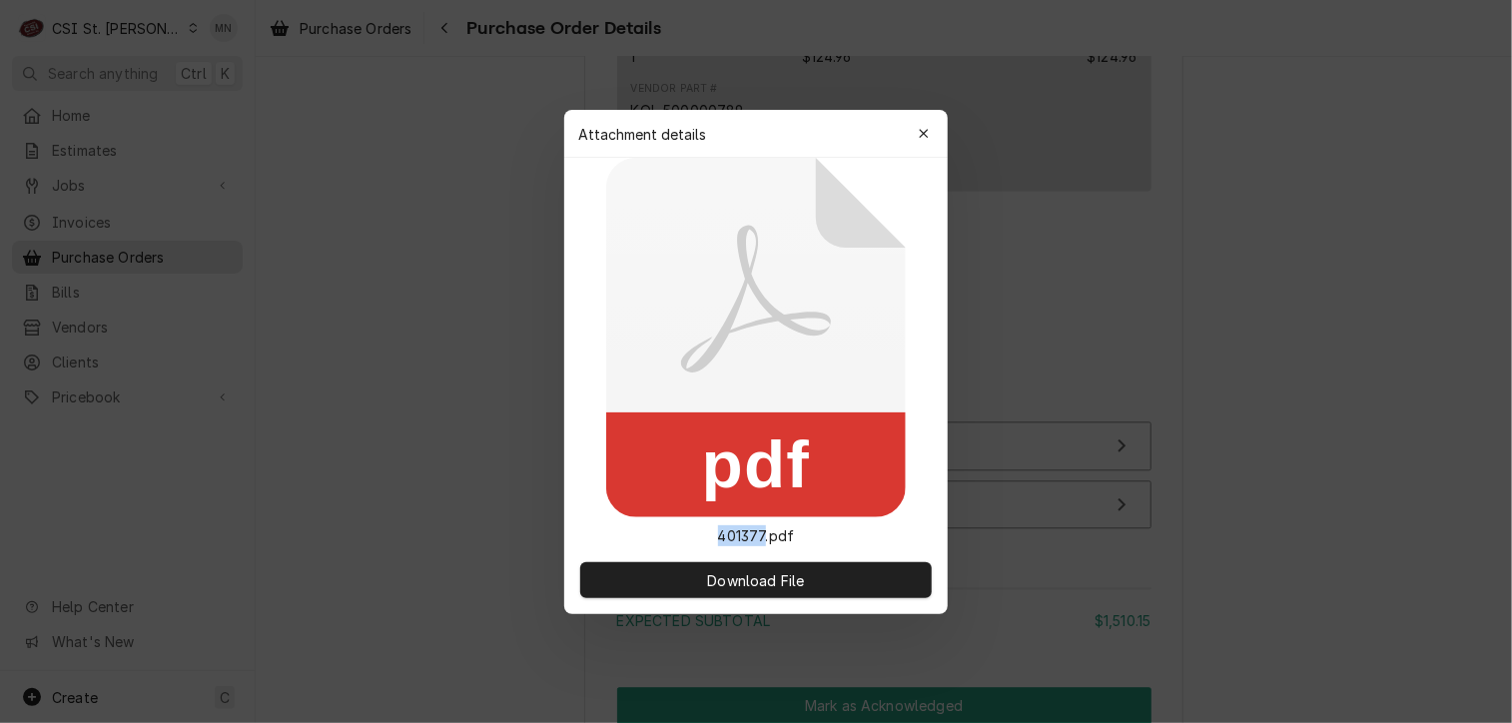
click at [656, 378] on icon at bounding box center [756, 337] width 300 height 359
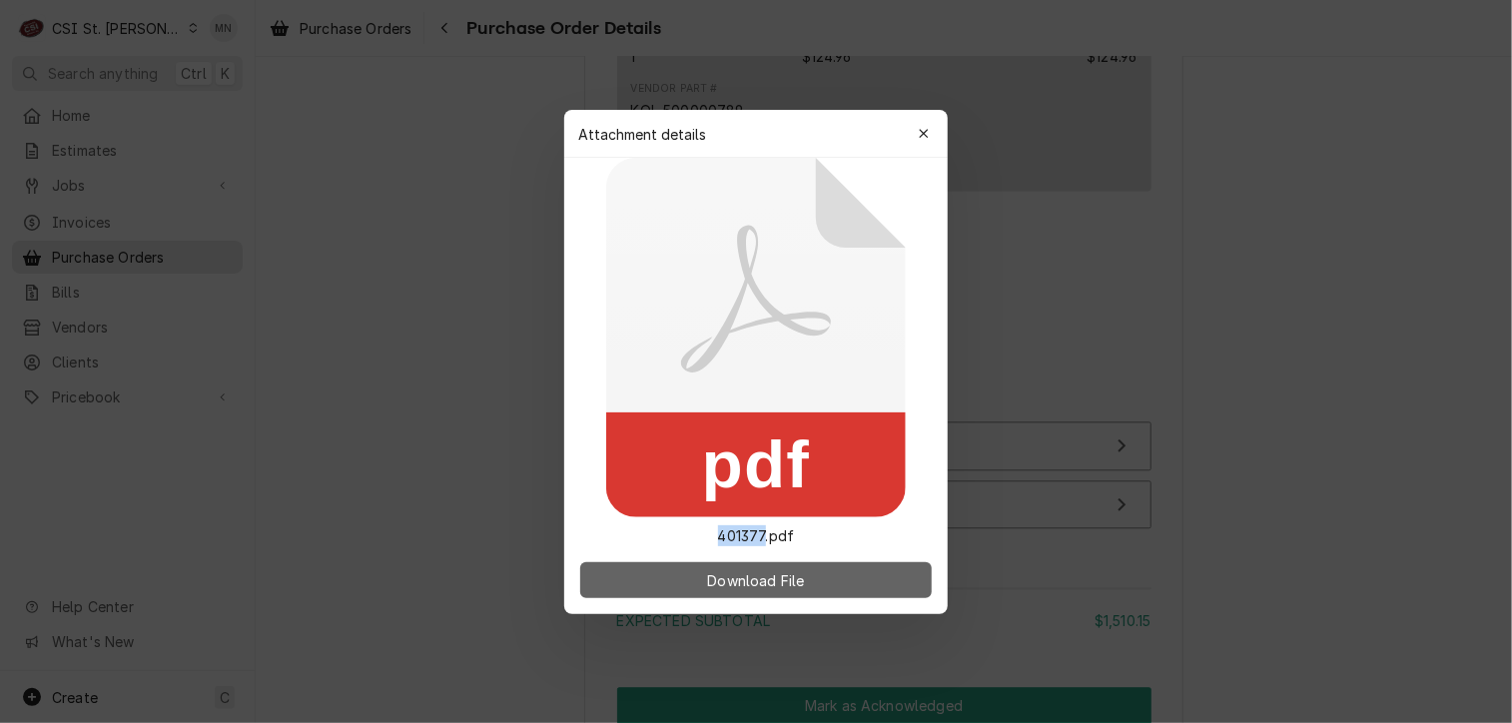
click at [783, 577] on span "Download File" at bounding box center [755, 579] width 105 height 21
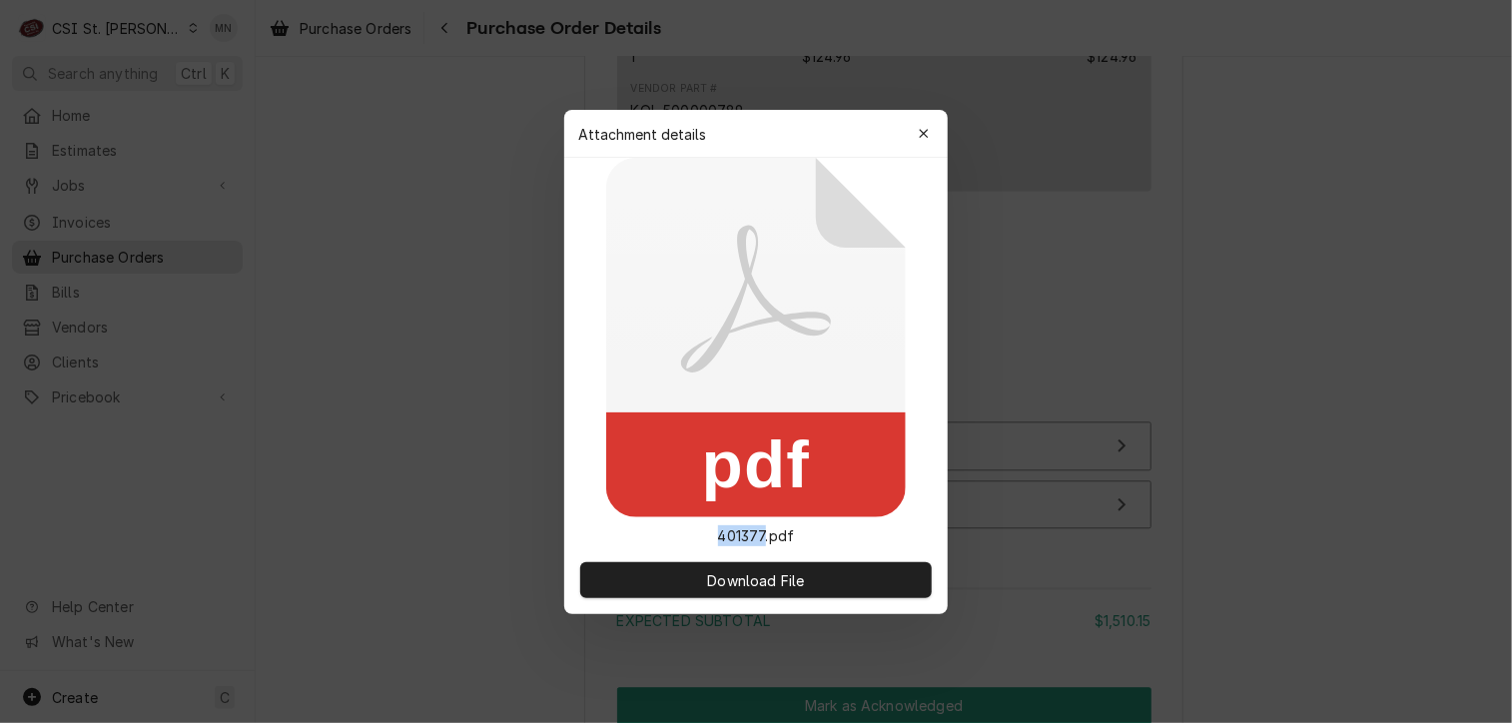
click at [927, 127] on icon "button" at bounding box center [924, 134] width 11 height 14
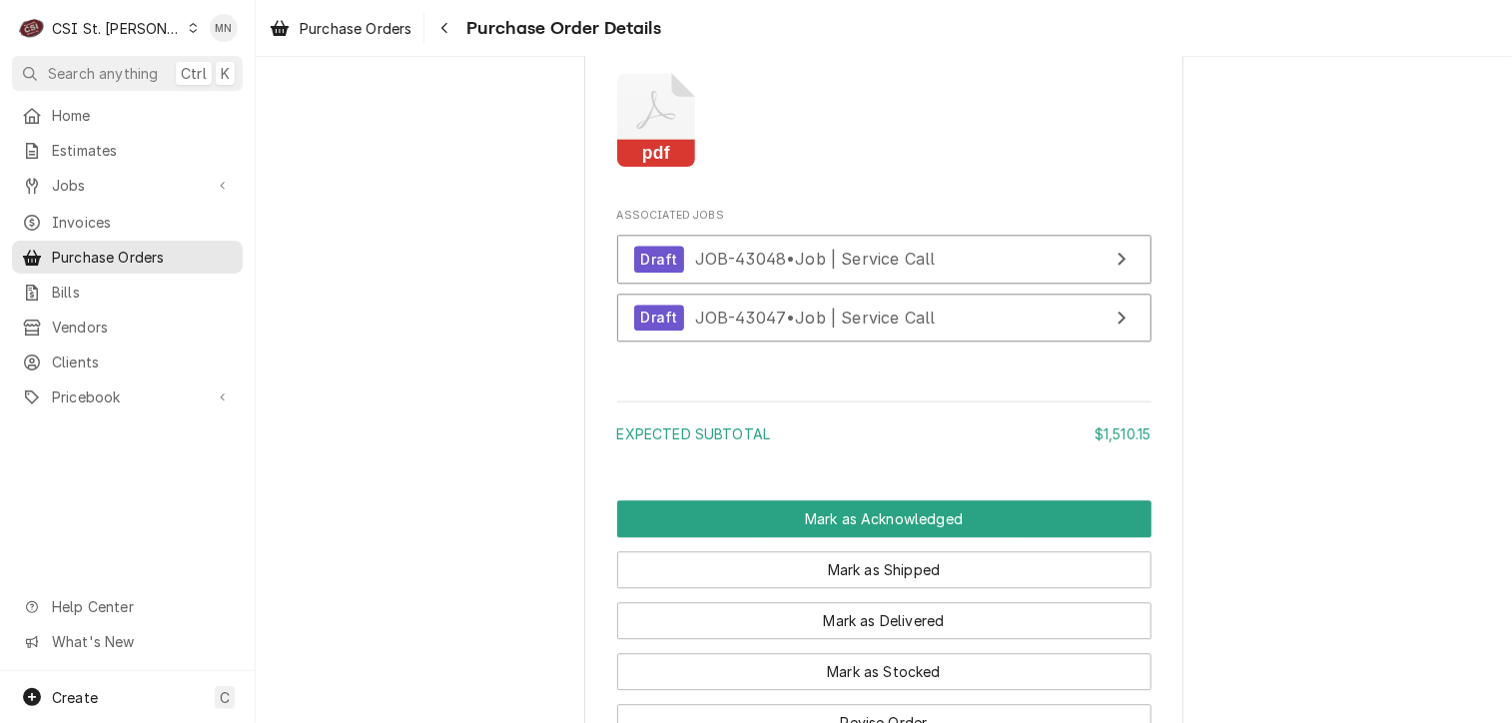
scroll to position [2397, 0]
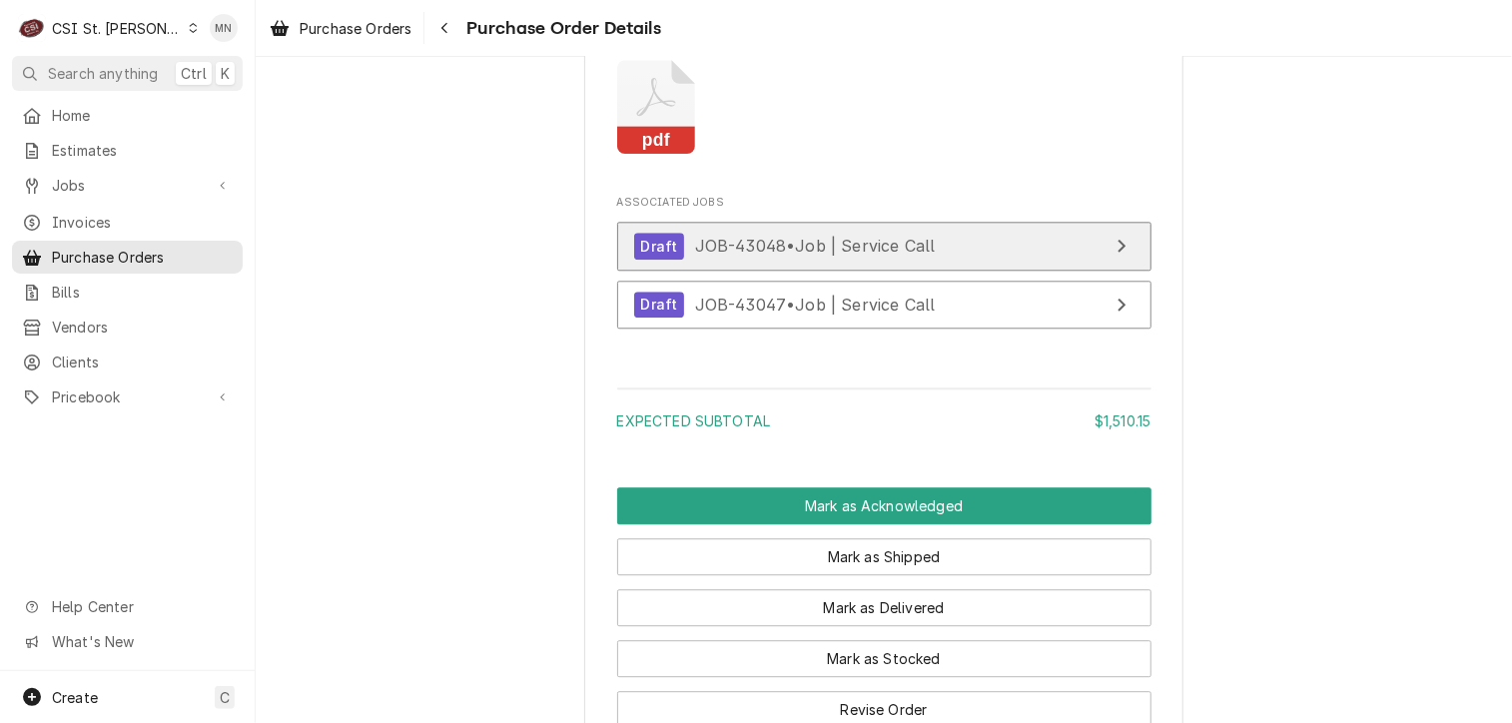
click at [823, 256] on span "JOB-43048 • Job | Service Call" at bounding box center [815, 246] width 241 height 20
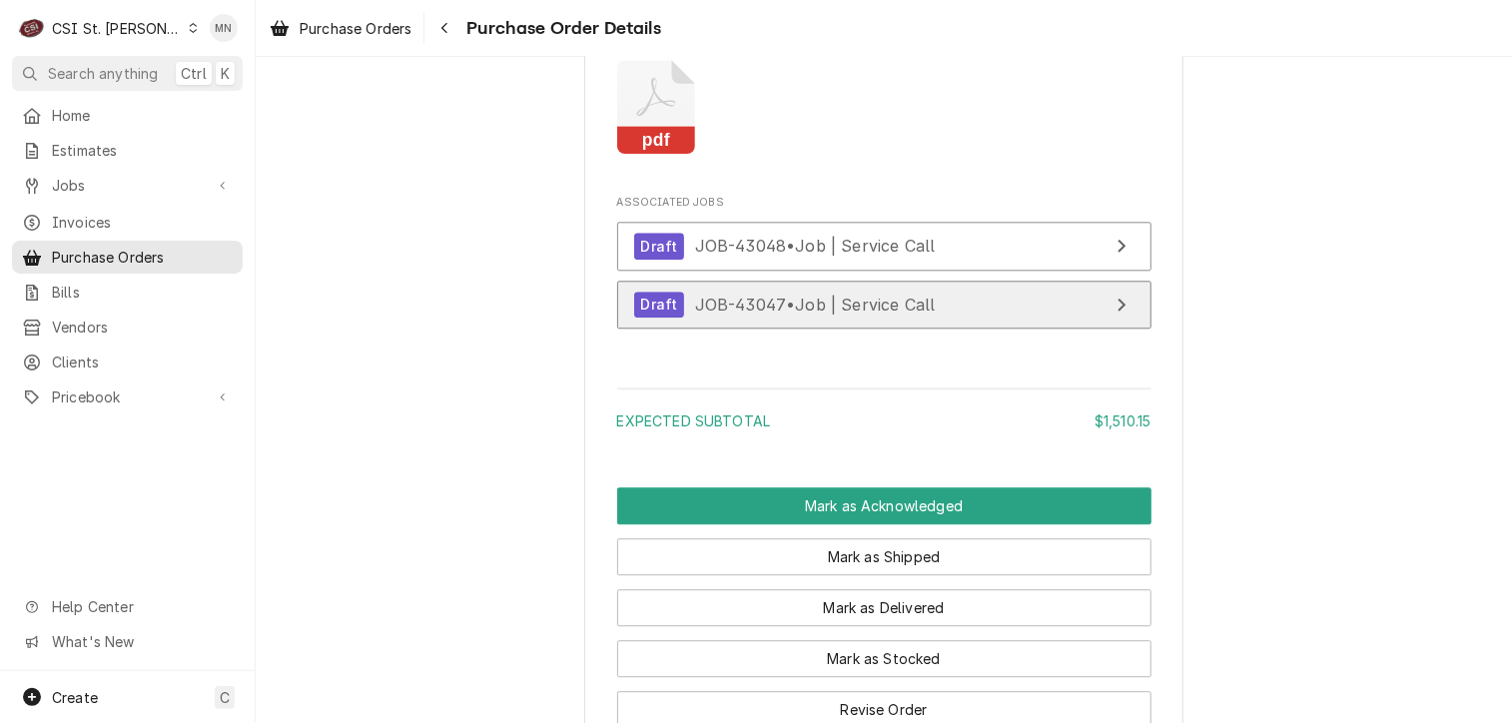
click at [777, 314] on span "JOB-43047 • Job | Service Call" at bounding box center [815, 304] width 241 height 20
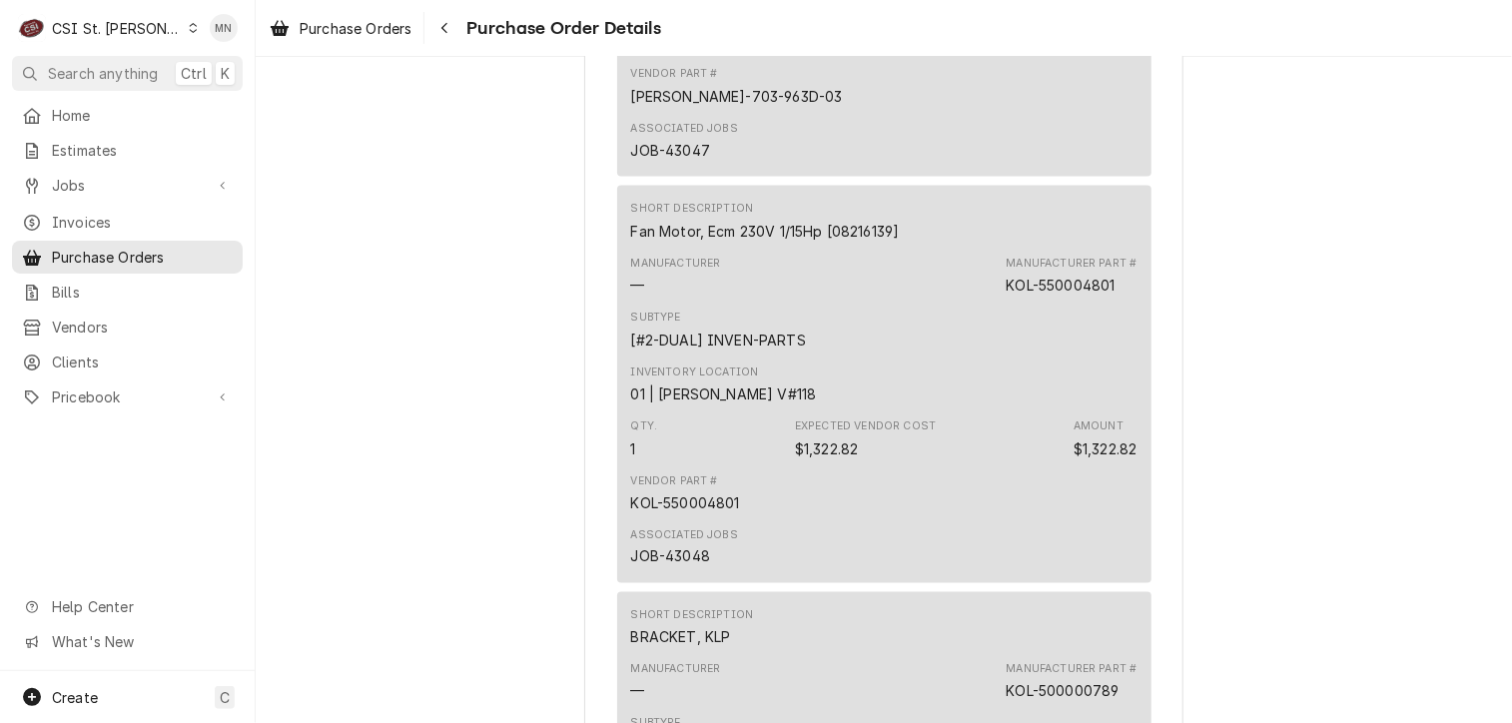
scroll to position [1198, 0]
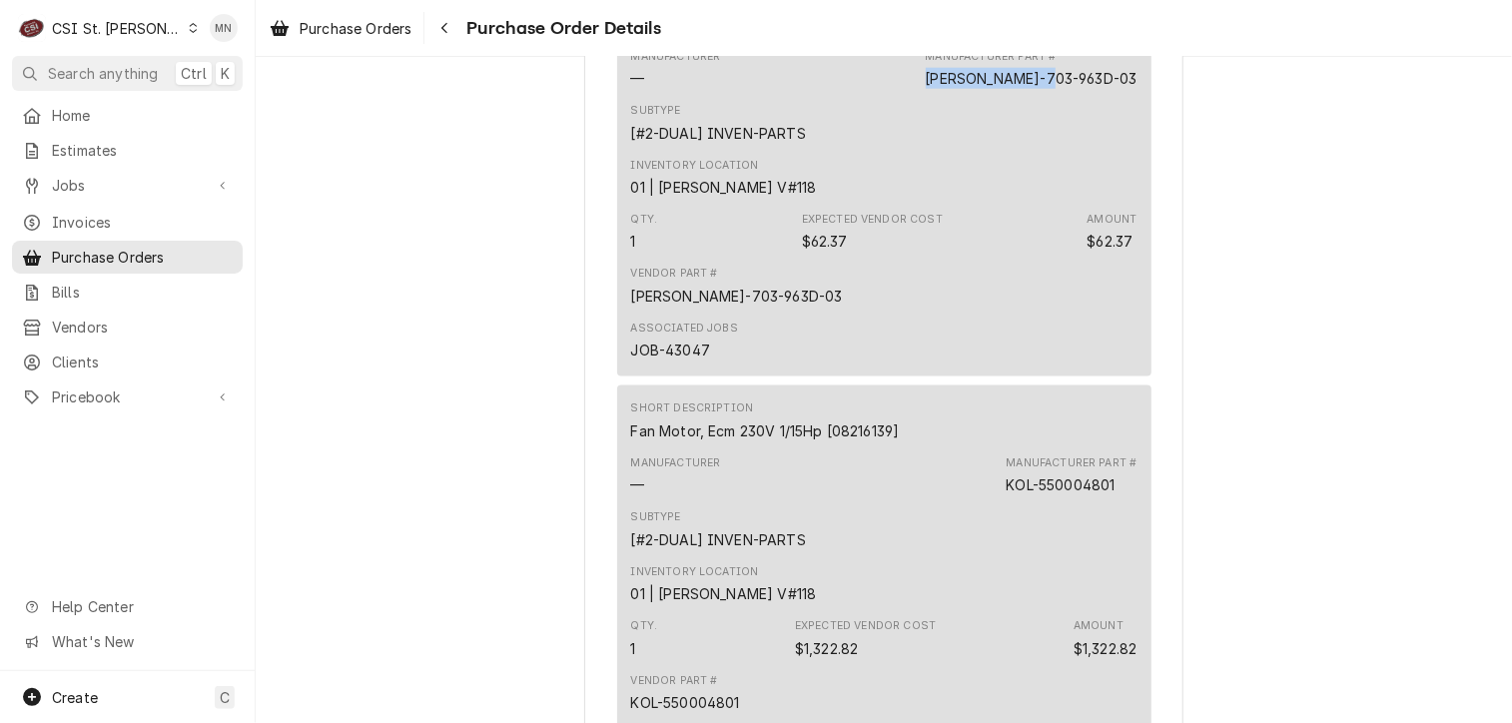
drag, startPoint x: 1127, startPoint y: 136, endPoint x: 1000, endPoint y: 146, distance: 128.2
click at [1000, 89] on div "Manufacturer Part # BEV-703-963D-03" at bounding box center [1032, 69] width 212 height 40
copy div "[PERSON_NAME]-703-963D-03"
click at [124, 393] on span "Pricebook" at bounding box center [127, 396] width 151 height 21
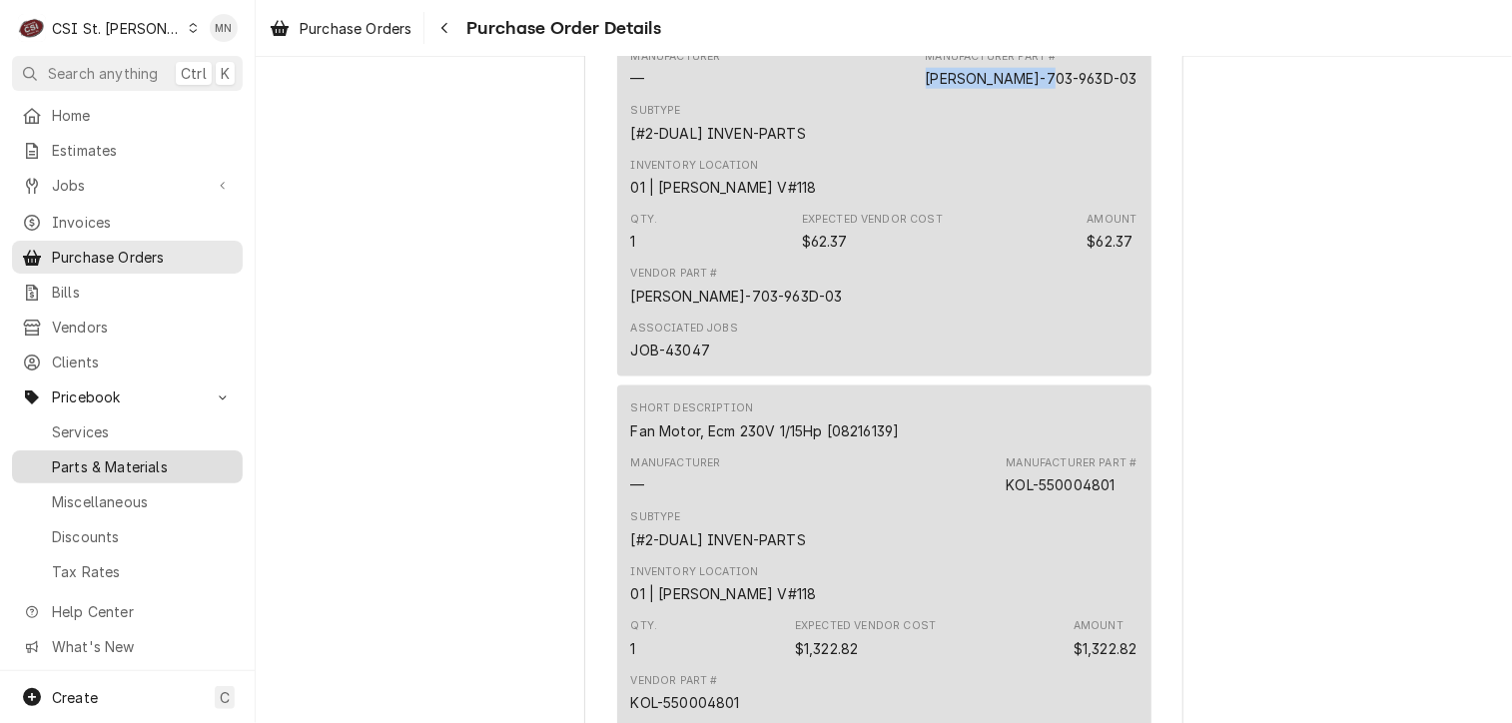
click at [123, 459] on span "Parts & Materials" at bounding box center [142, 466] width 181 height 21
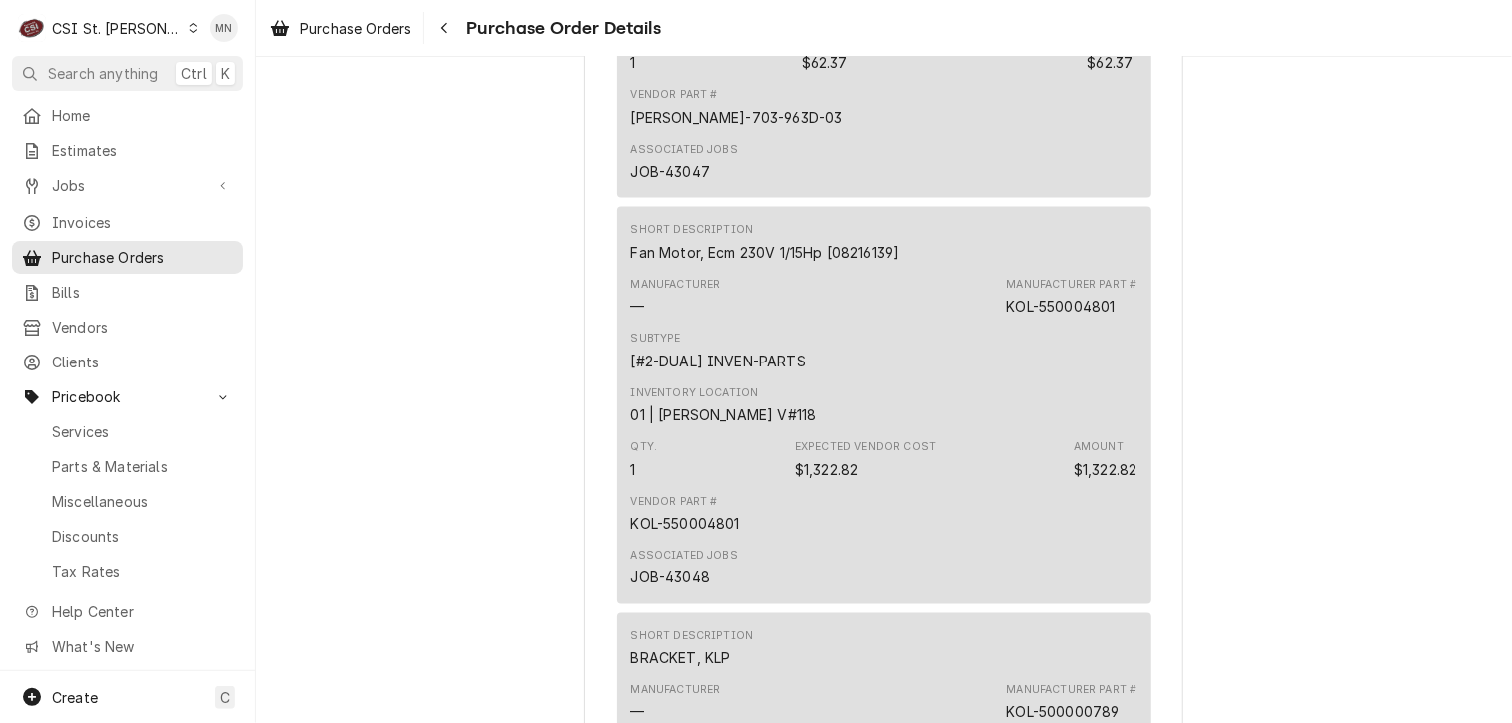
scroll to position [1598, 0]
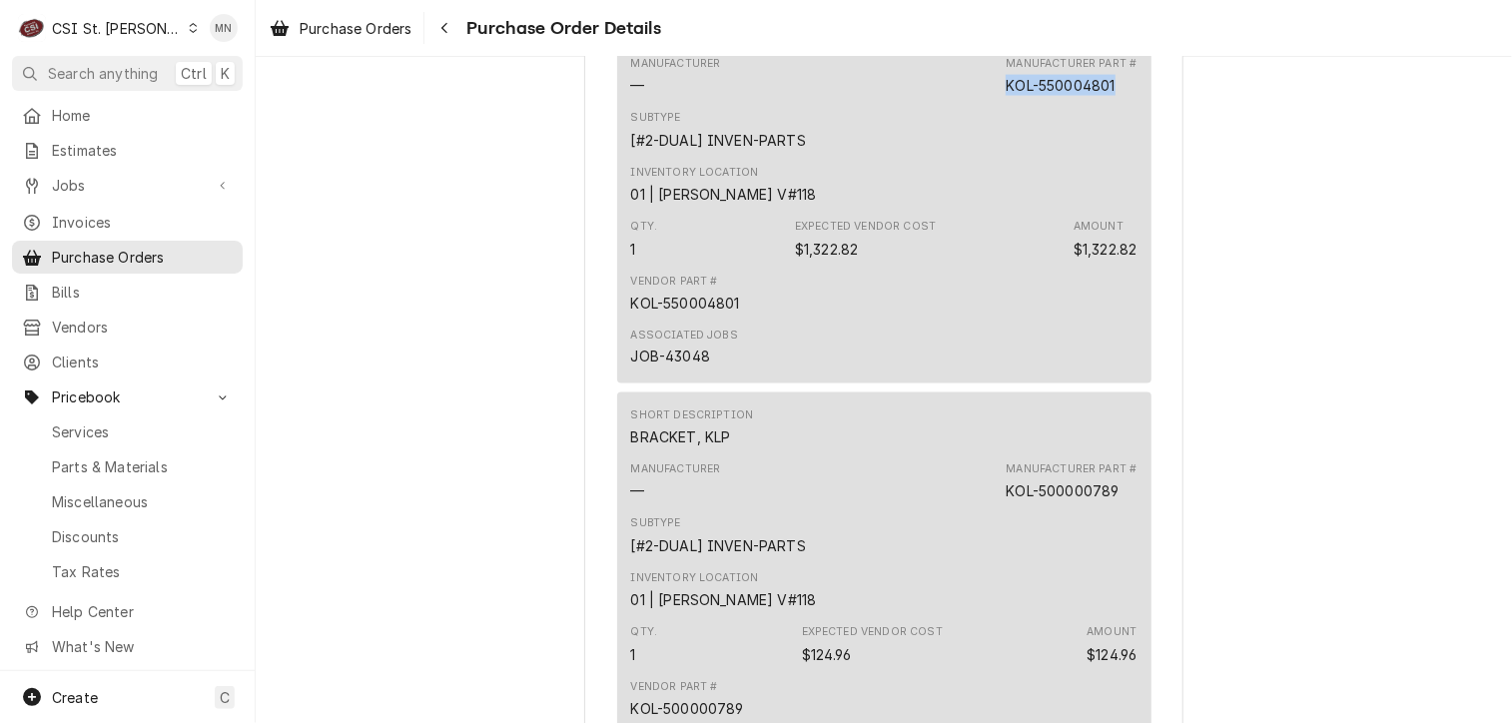
drag, startPoint x: 1121, startPoint y: 152, endPoint x: 1002, endPoint y: 157, distance: 119.9
click at [1006, 96] on div "Manufacturer Part # KOL-550004801" at bounding box center [1071, 76] width 131 height 40
copy div "KOL-550004801"
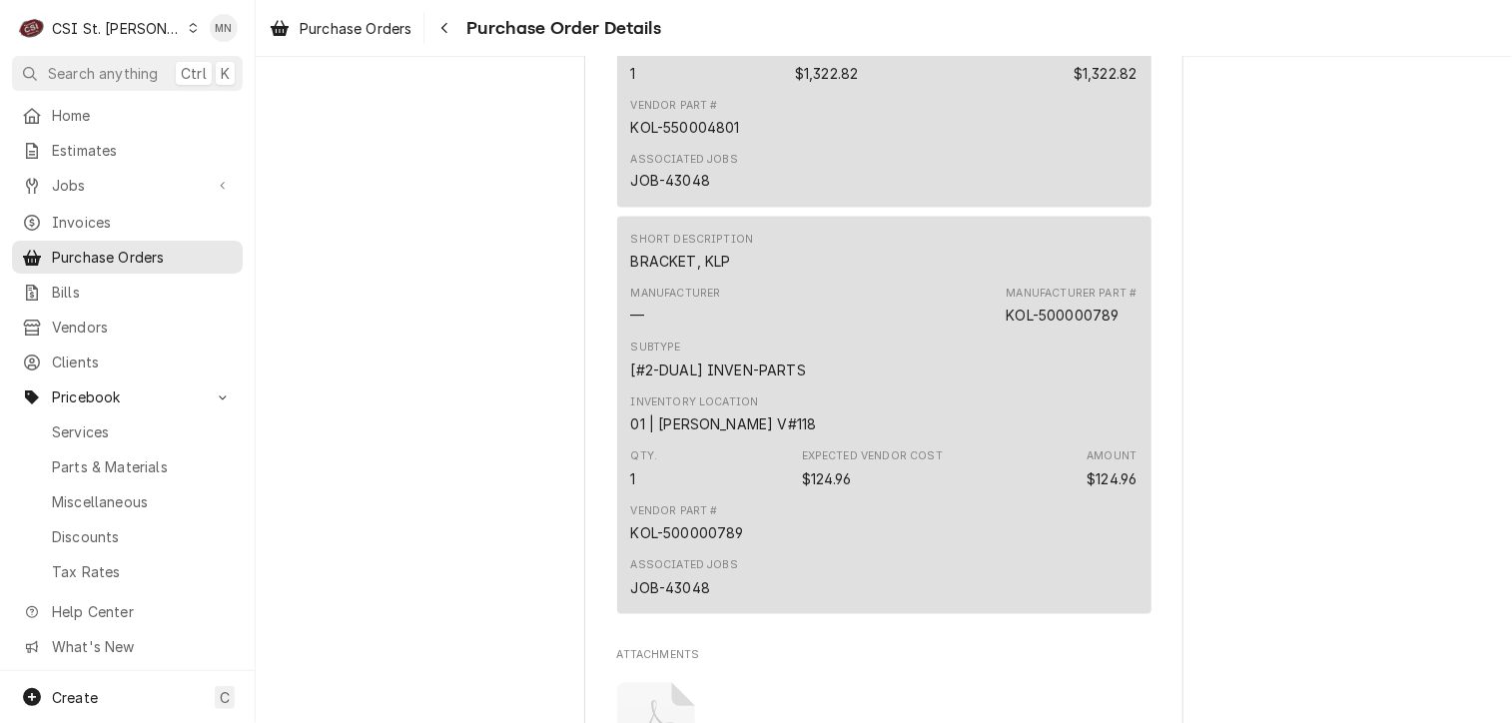
scroll to position [1897, 0]
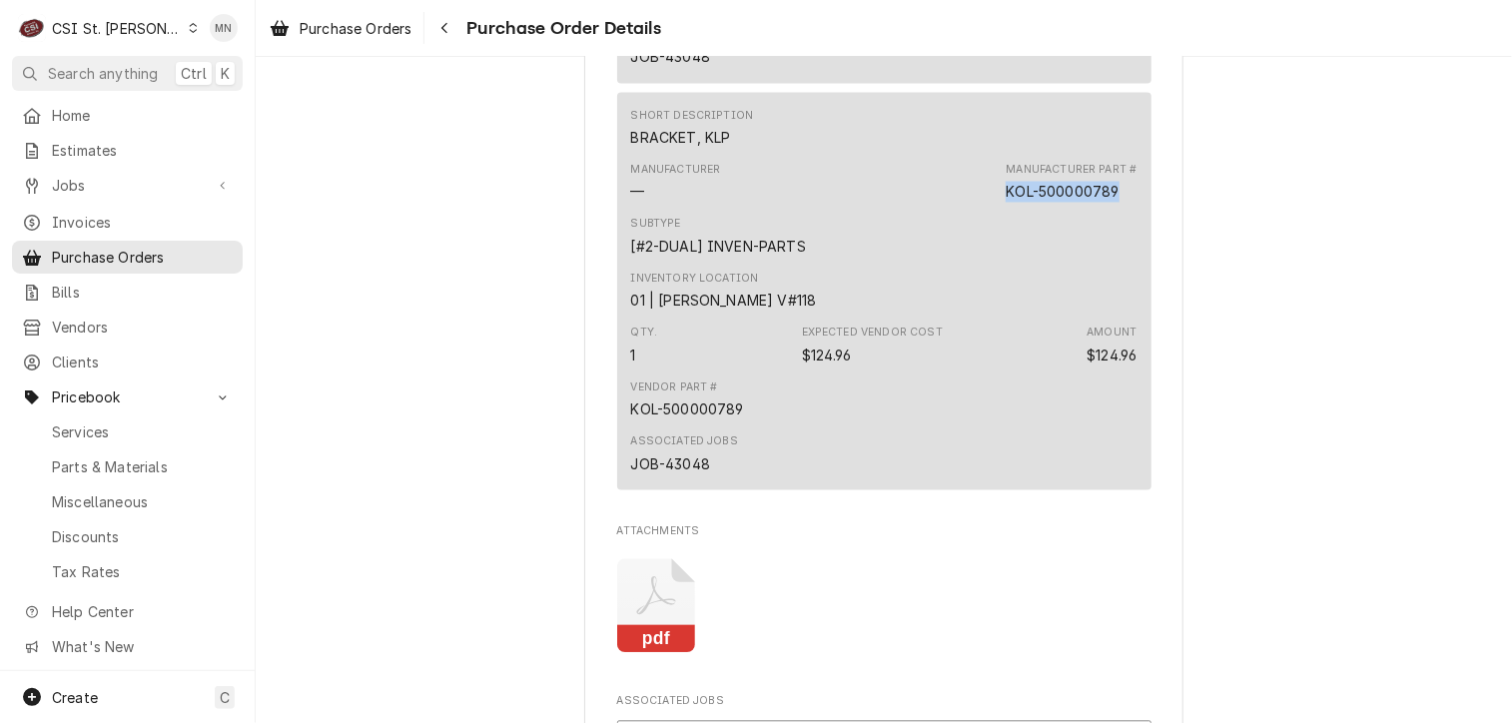
drag, startPoint x: 1114, startPoint y: 259, endPoint x: 1002, endPoint y: 263, distance: 112.9
click at [1006, 203] on div "Manufacturer Part # KOL-500000789" at bounding box center [1071, 183] width 131 height 40
copy div "KOL-500000789"
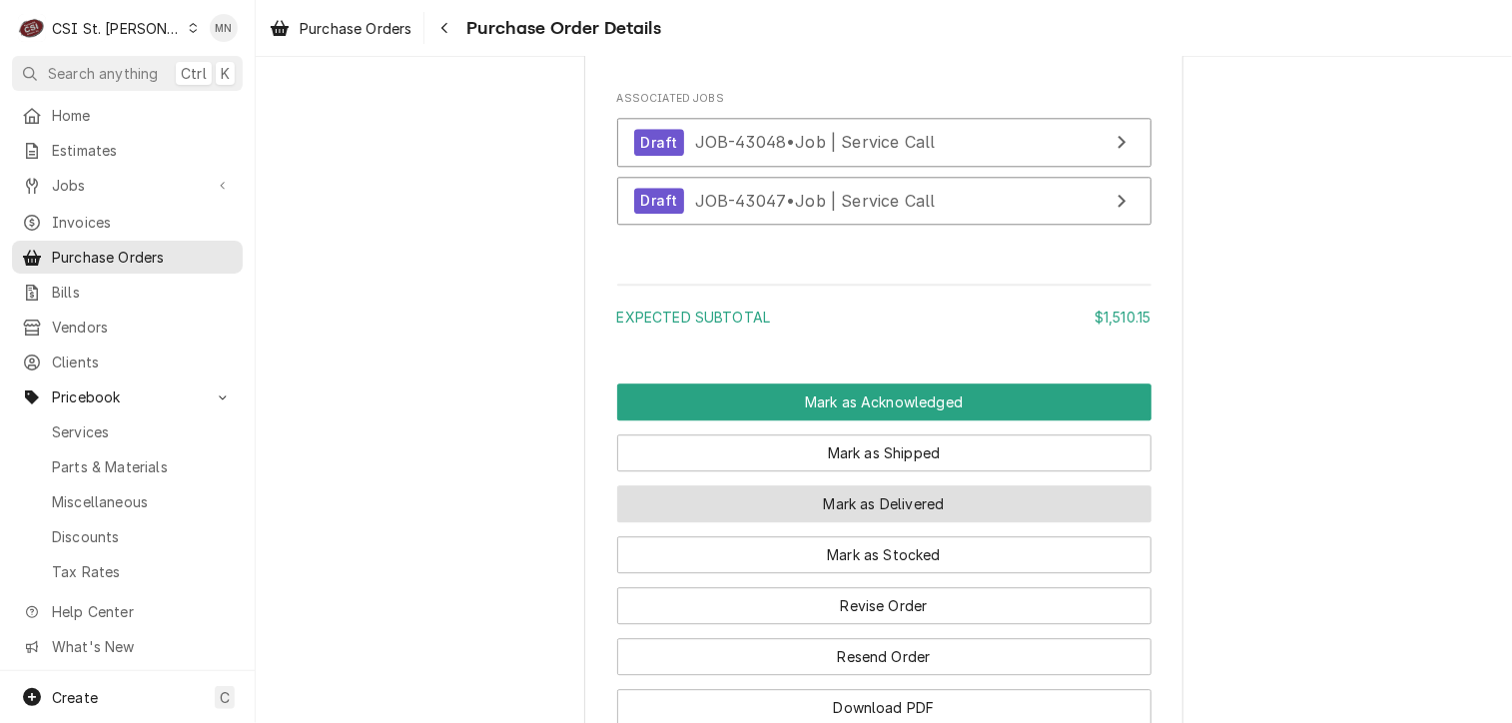
scroll to position [2696, 0]
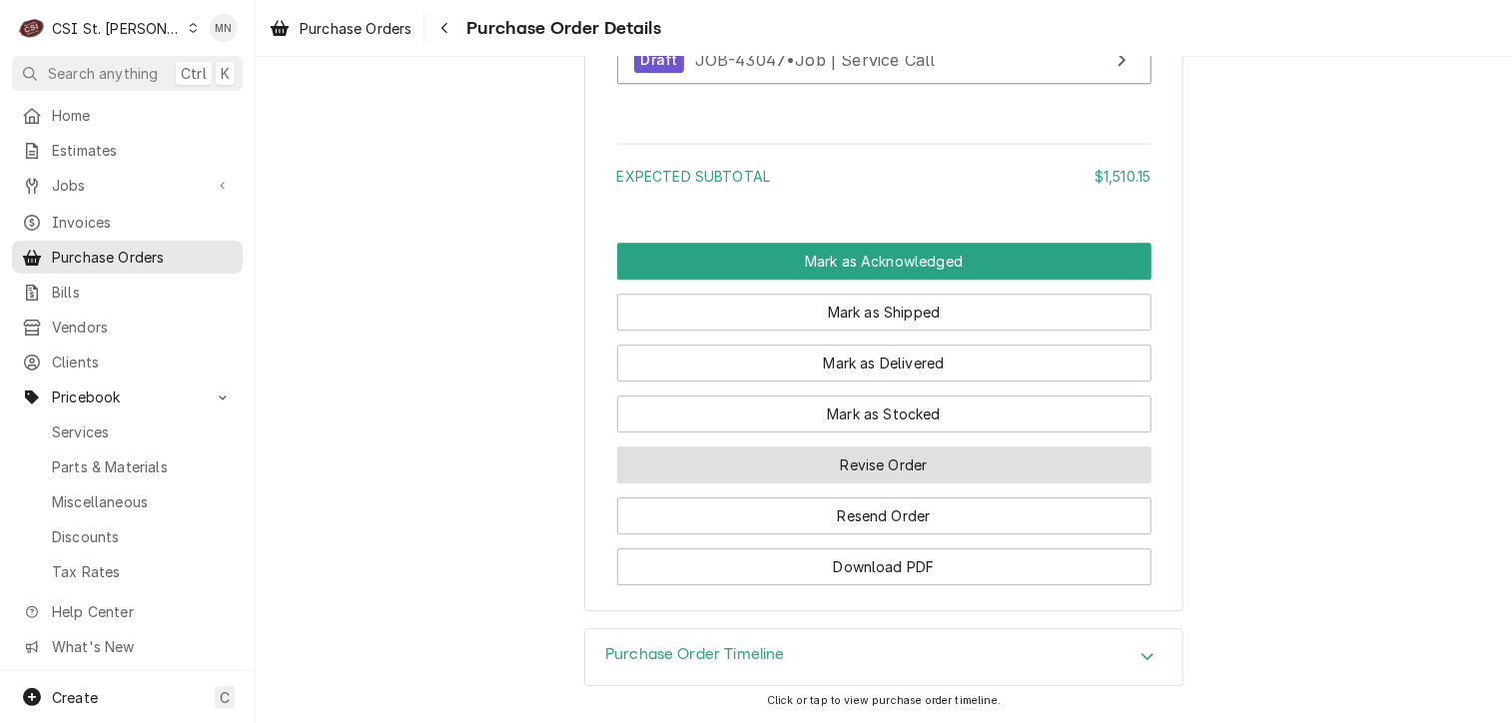
click at [881, 474] on button "Revise Order" at bounding box center [884, 464] width 534 height 37
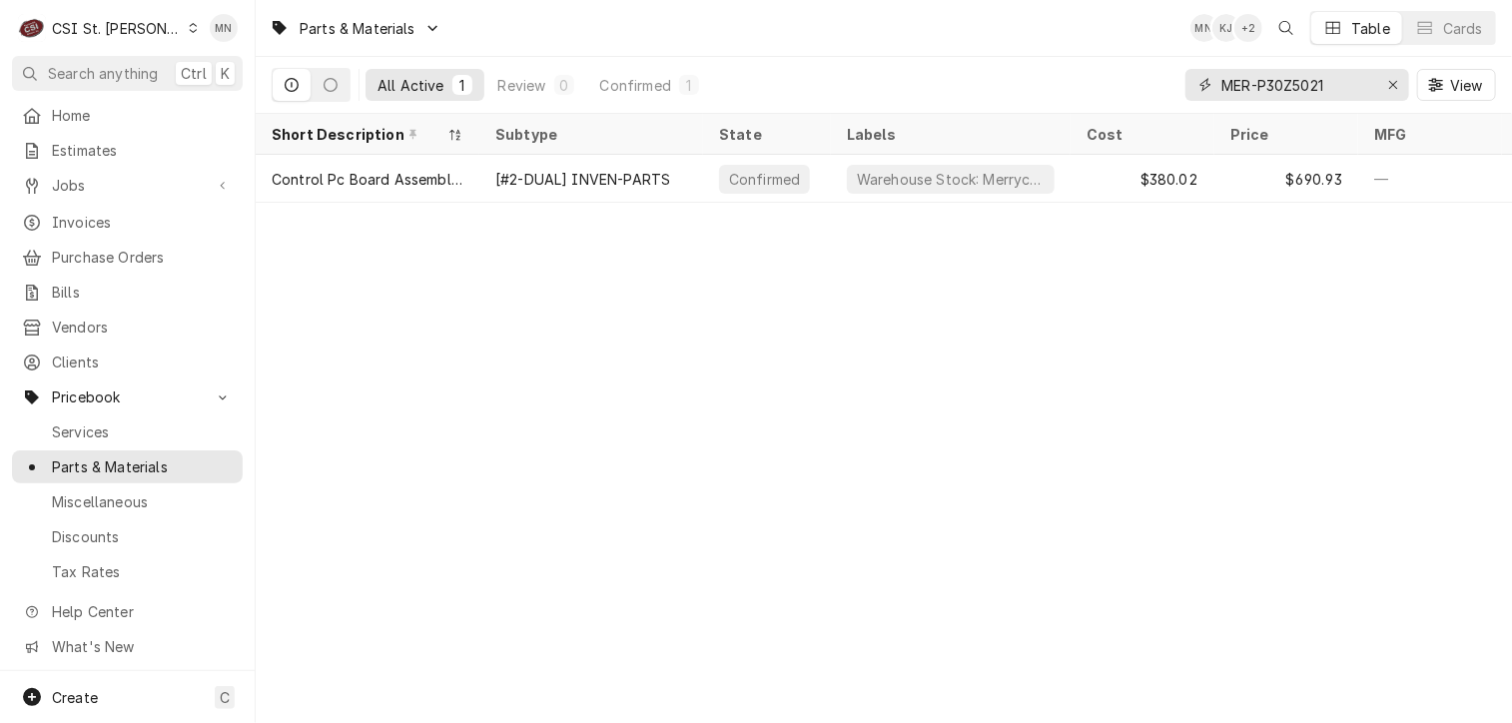
drag, startPoint x: 1341, startPoint y: 79, endPoint x: 1201, endPoint y: 79, distance: 139.8
click at [1201, 79] on div "MER-P30Z5021" at bounding box center [1297, 85] width 224 height 32
paste input "BEV-703-963D-03"
type input "BEV-703-963D-03"
click at [1386, 86] on div "Erase input" at bounding box center [1393, 85] width 20 height 20
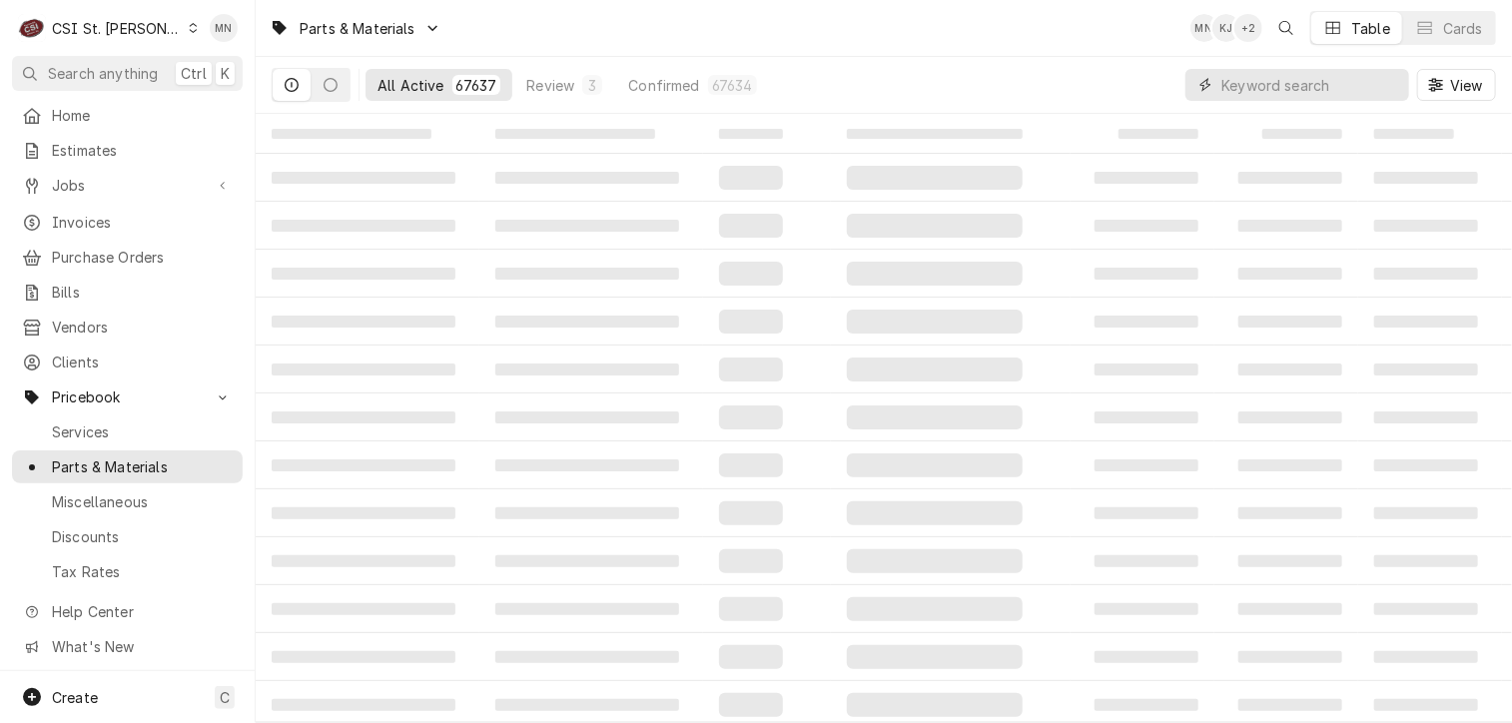
paste input "KOL-550004801"
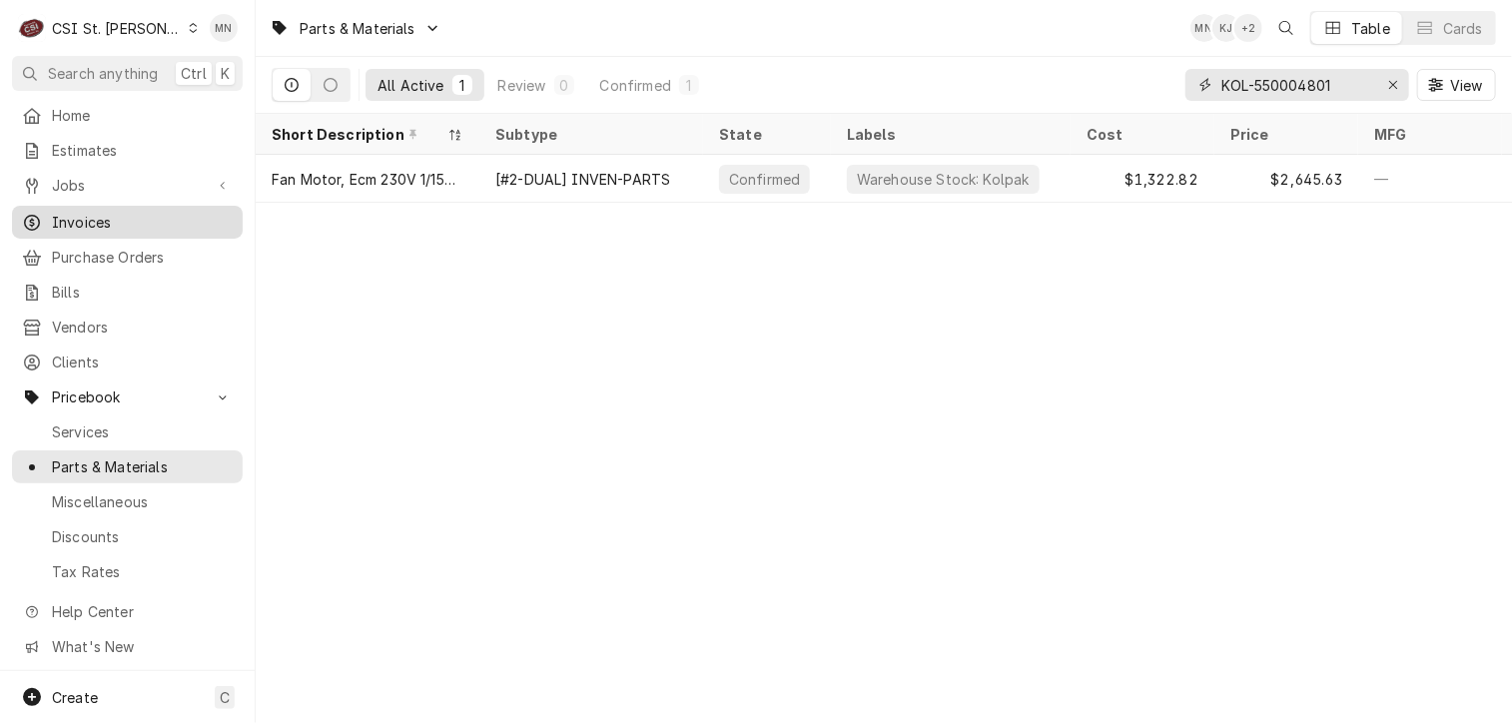
type input "KOL-550004801"
click at [1390, 82] on icon "Erase input" at bounding box center [1393, 85] width 8 height 8
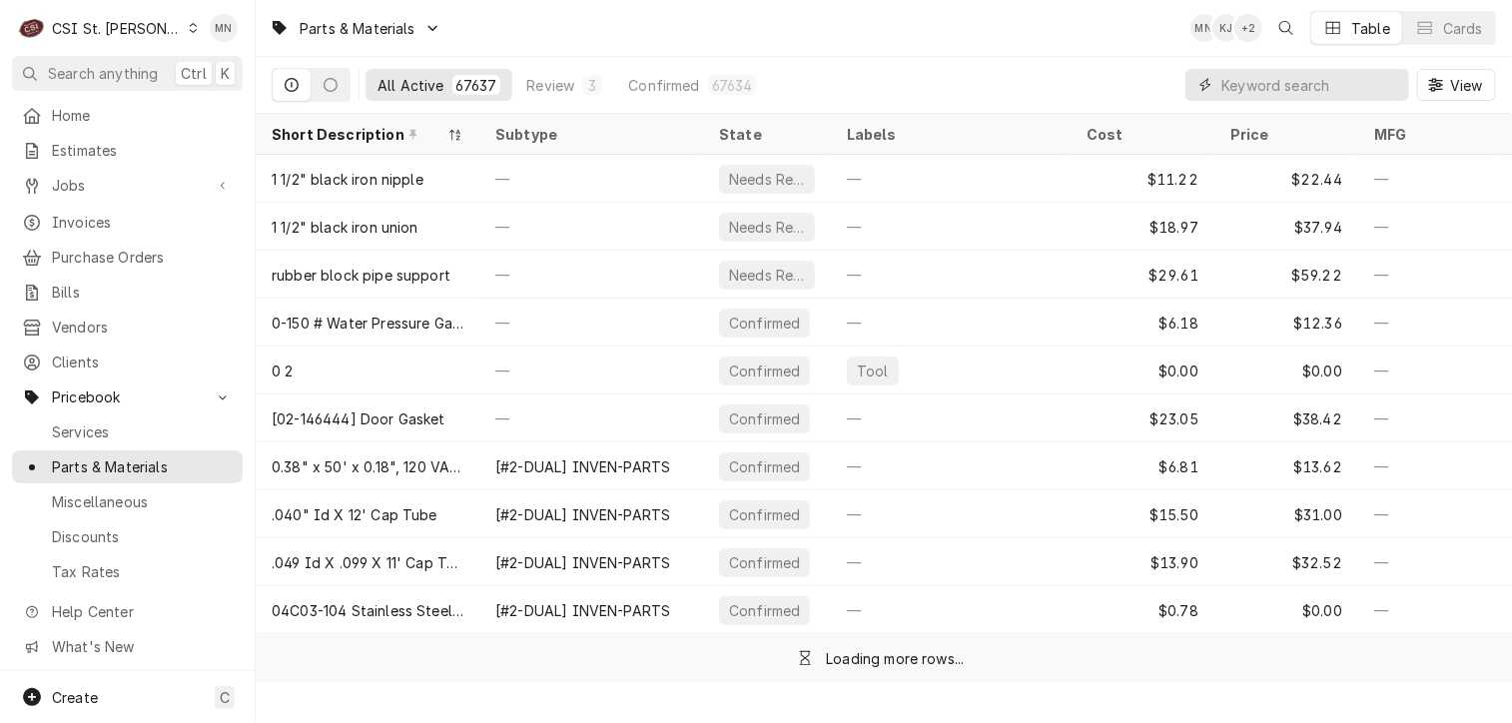
paste input "KOL-500000789"
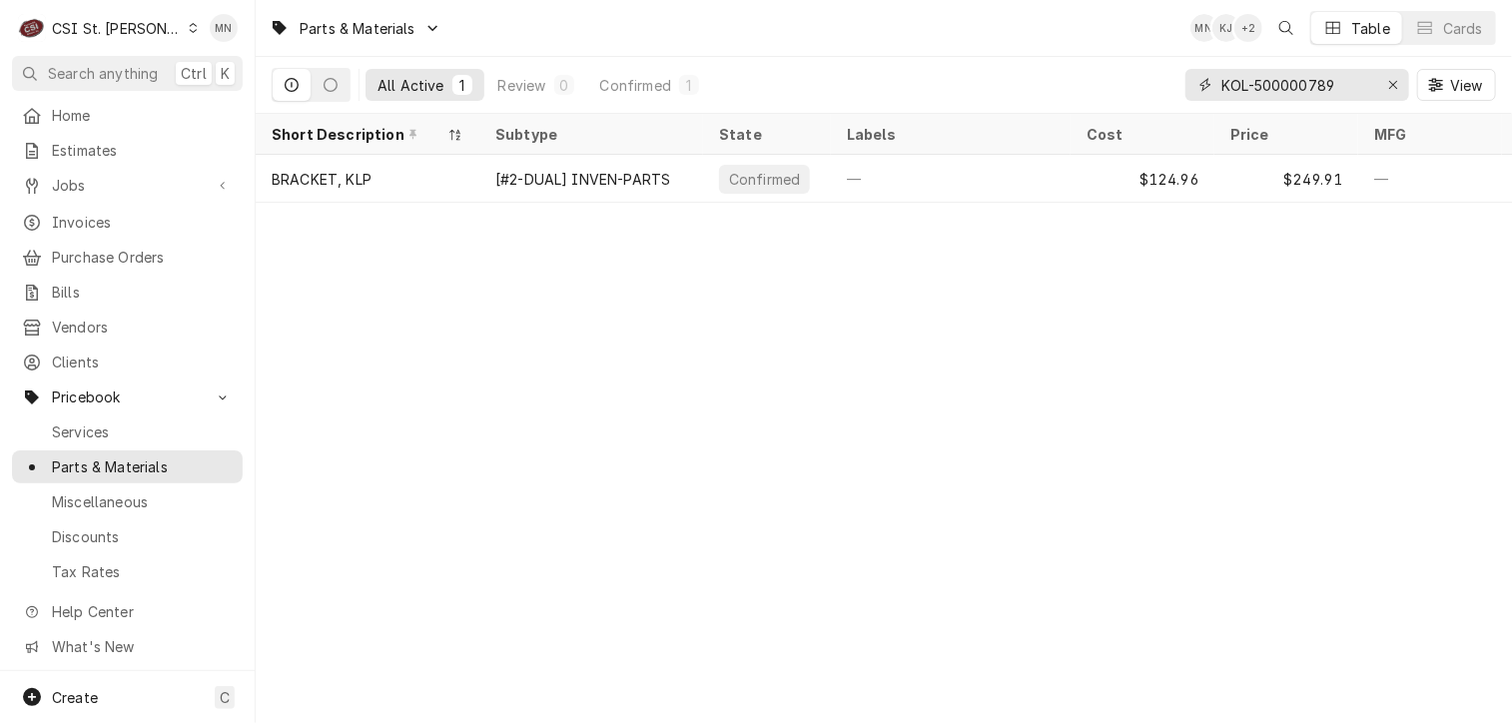
type input "KOL-500000789"
drag, startPoint x: 1349, startPoint y: 79, endPoint x: 1211, endPoint y: 92, distance: 138.4
click at [1211, 92] on div "KOL-500000789" at bounding box center [1297, 85] width 224 height 32
drag, startPoint x: 1213, startPoint y: 92, endPoint x: 1073, endPoint y: 45, distance: 147.5
click at [1073, 45] on div "Parts & Materials MN KJ + 2 Table Cards" at bounding box center [884, 28] width 1256 height 56
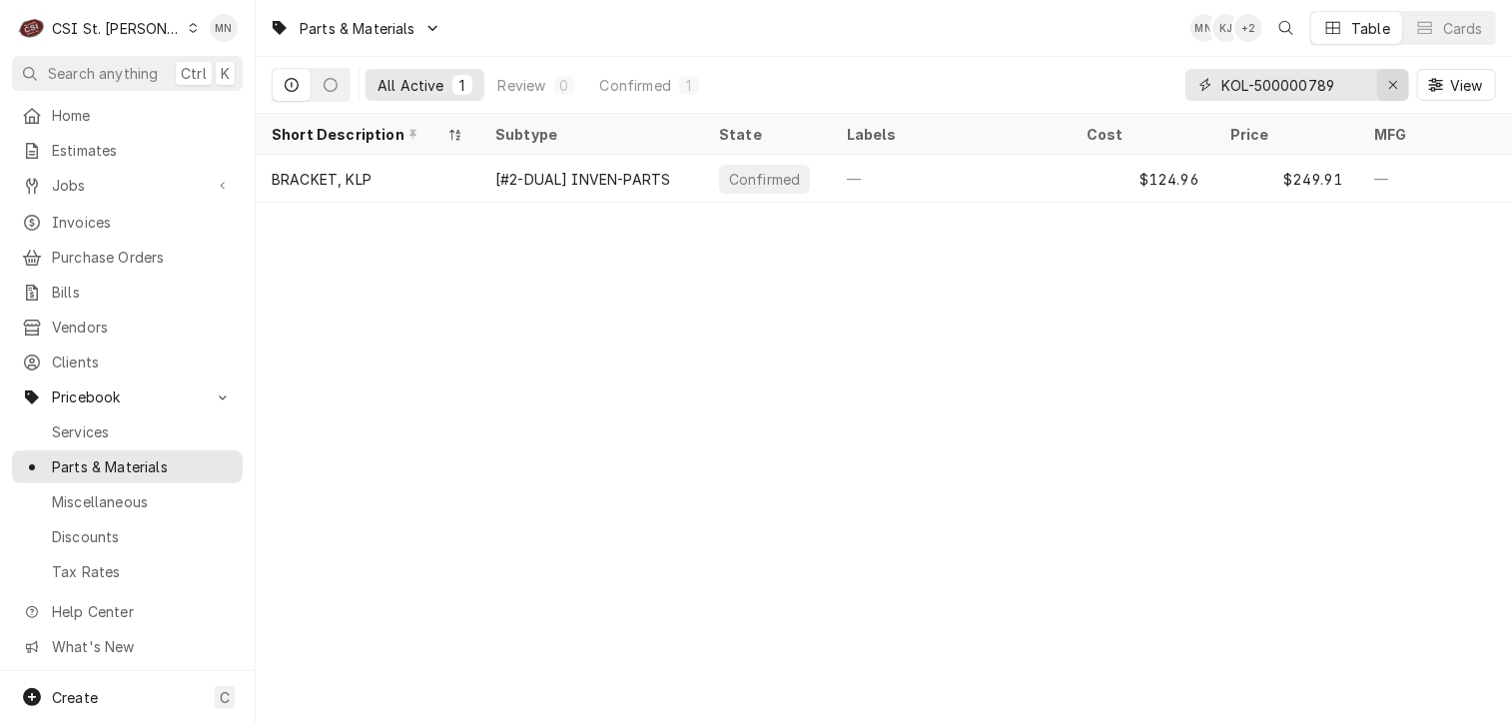
click at [1390, 83] on icon "Erase input" at bounding box center [1393, 85] width 11 height 14
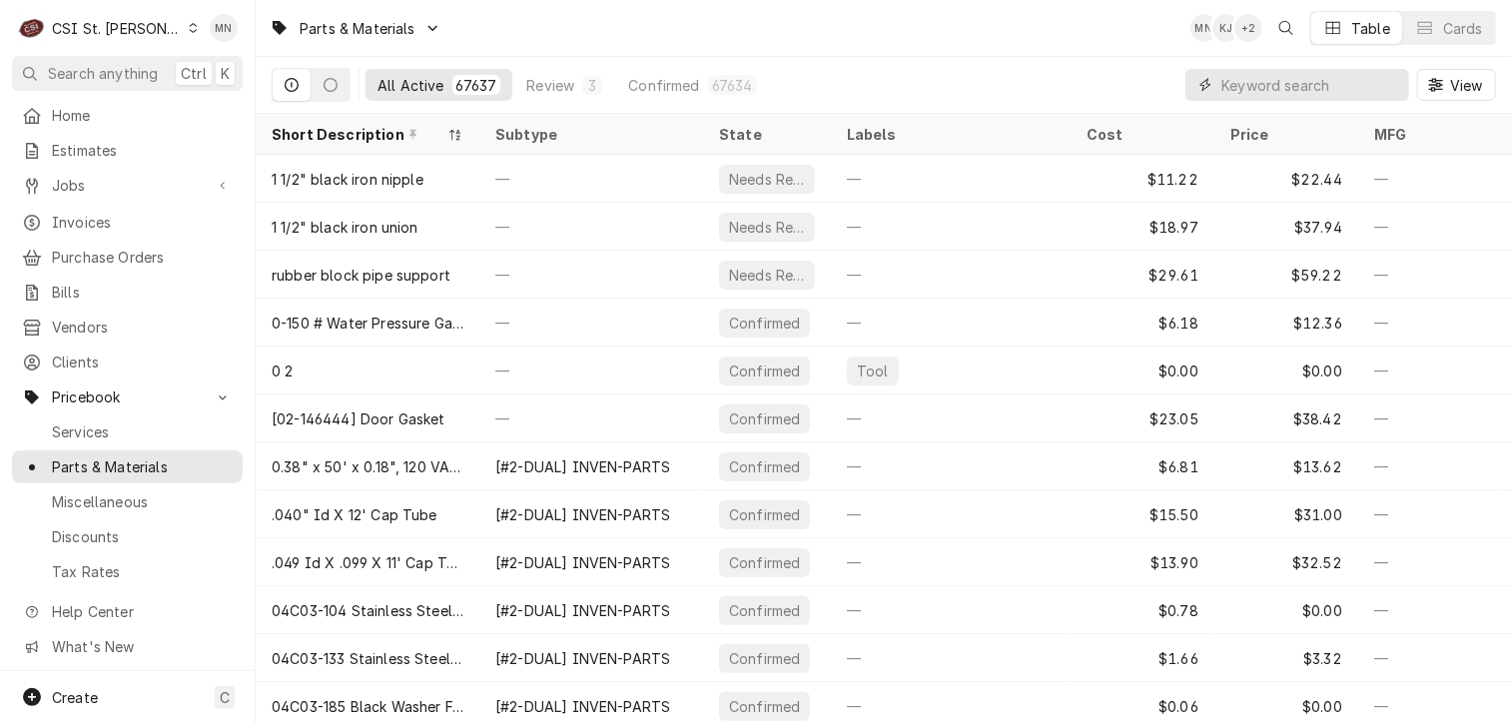
paste input "GLO-U03082"
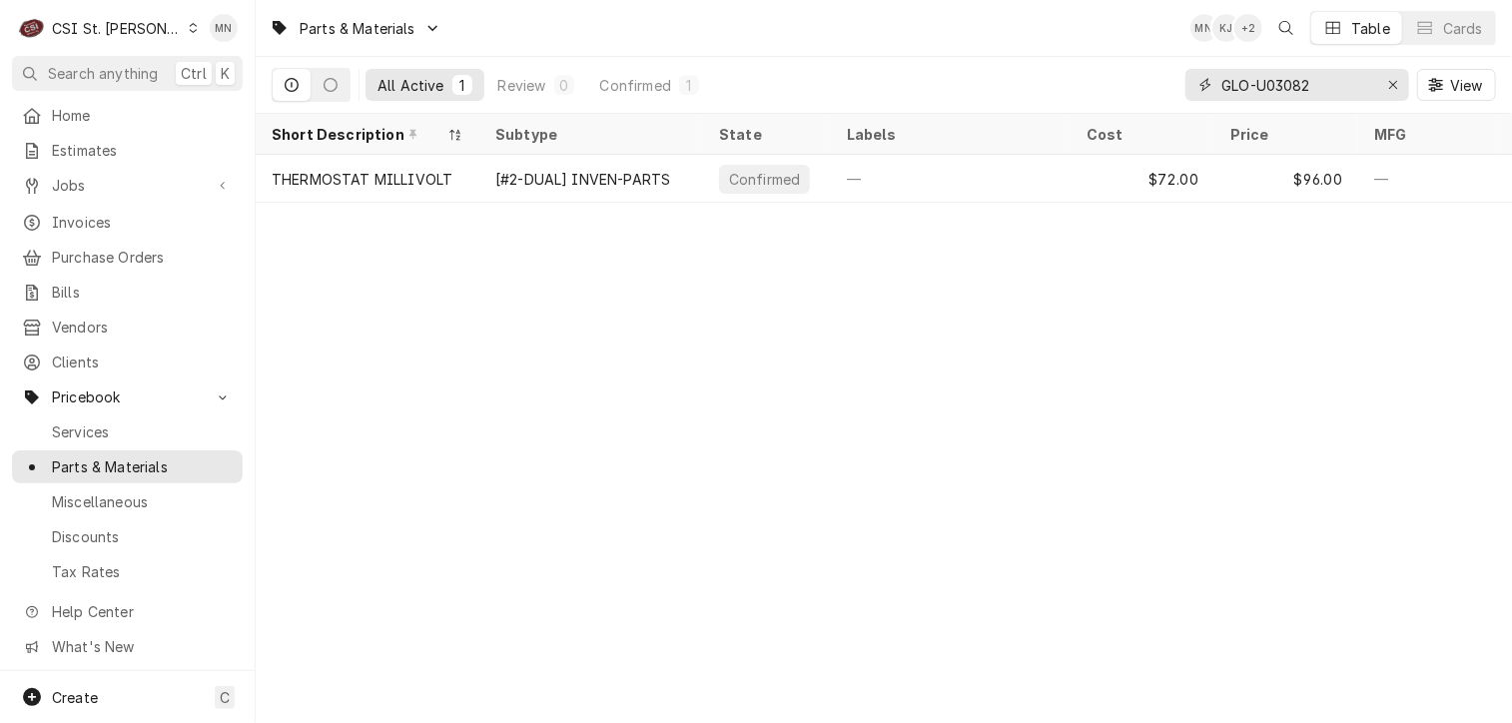
drag, startPoint x: 1326, startPoint y: 91, endPoint x: 1174, endPoint y: 63, distance: 154.3
click at [1174, 63] on div "All Active 1 Review 0 Confirmed 1 GLO-U03082 View" at bounding box center [884, 85] width 1224 height 56
paste input "PIT-60068301"
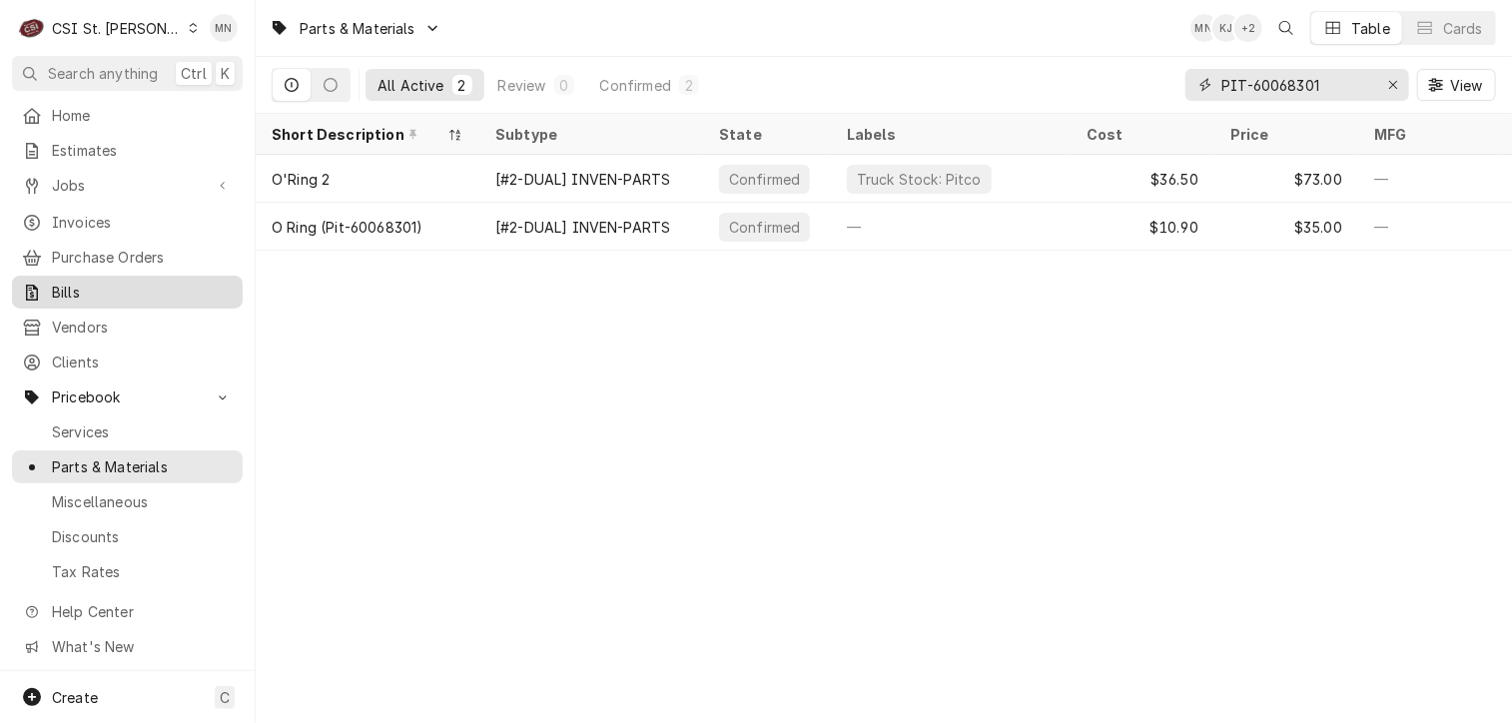
type input "PIT-60068301"
click at [1392, 71] on button "Erase input" at bounding box center [1393, 85] width 32 height 32
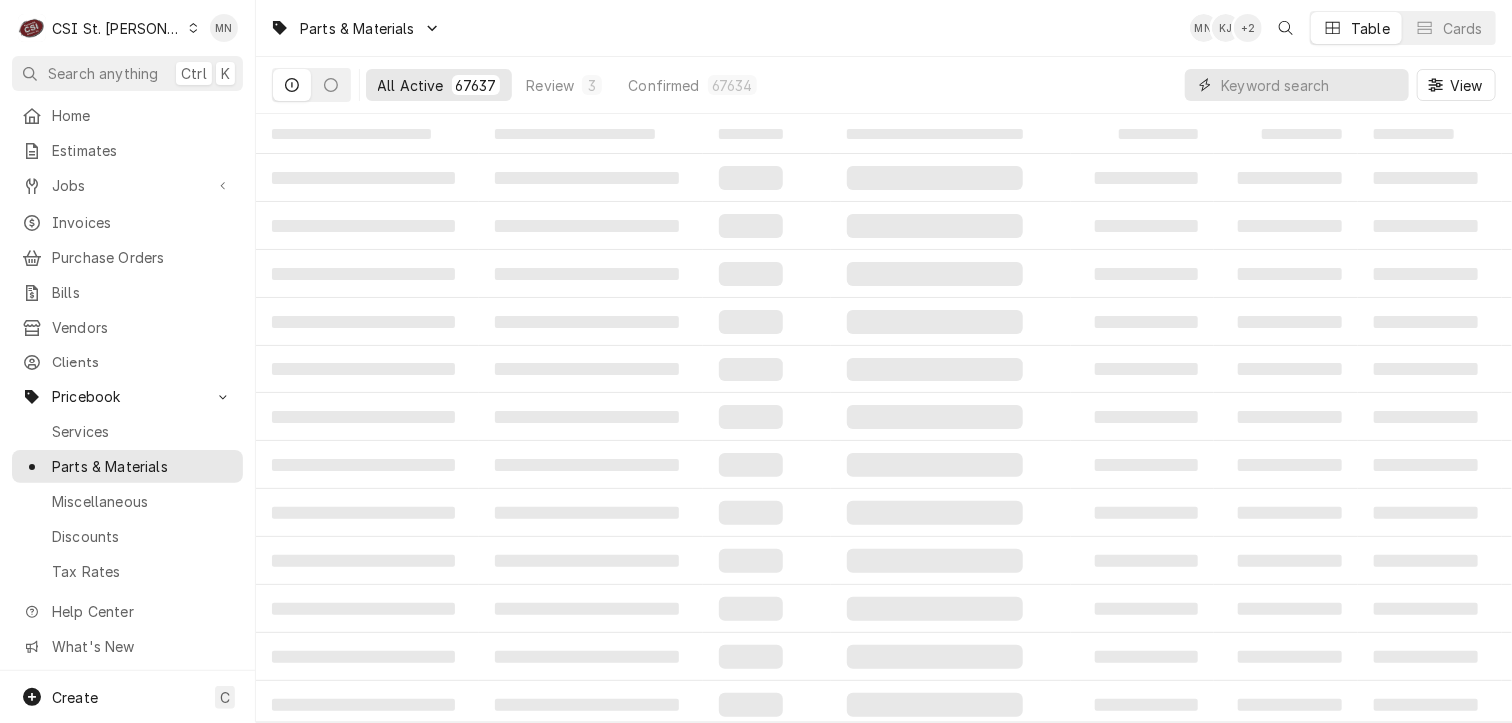
paste input "MUL-020009016"
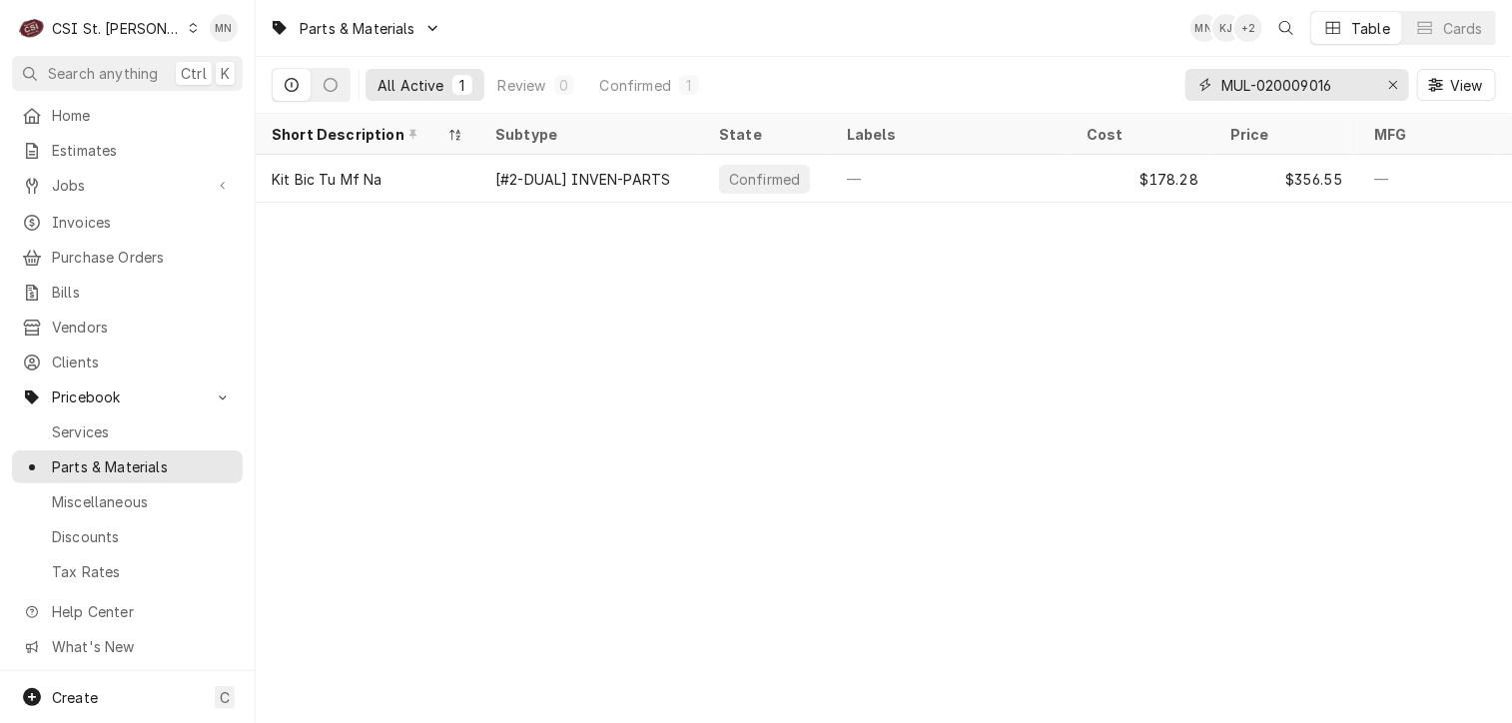
type input "MUL-020009016"
click at [1386, 80] on div "Erase input" at bounding box center [1393, 85] width 20 height 20
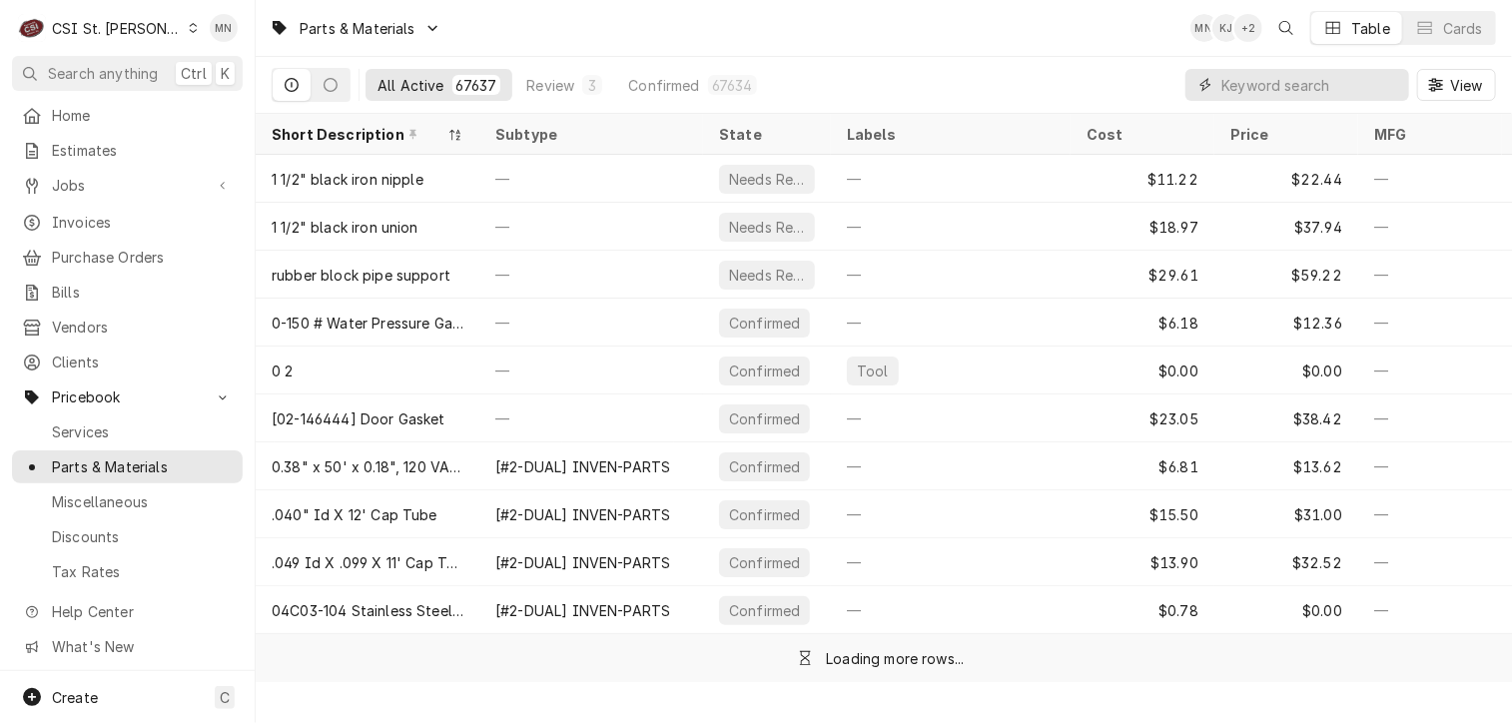
paste input "FRY-1085996SP"
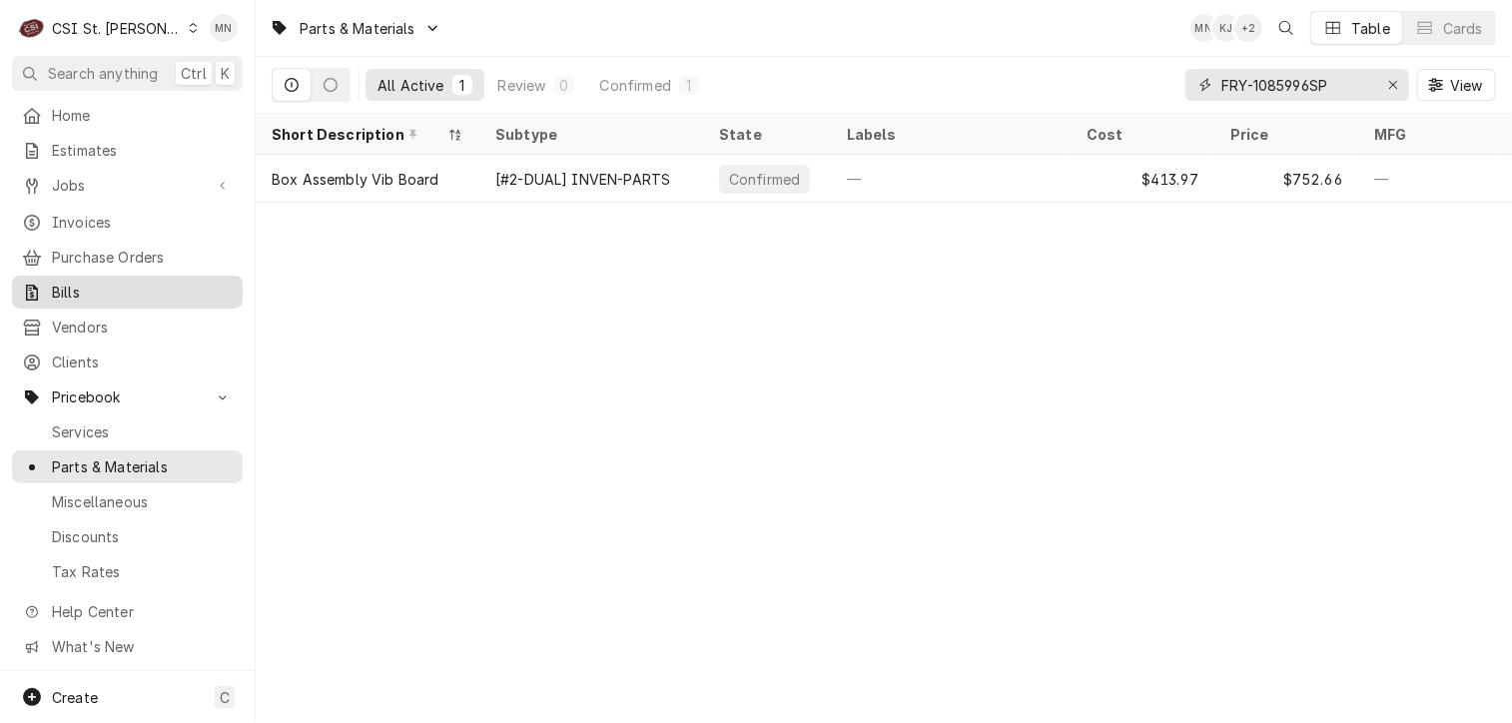
type input "FRY-1085996SP"
click at [1392, 86] on icon "Erase input" at bounding box center [1393, 85] width 11 height 14
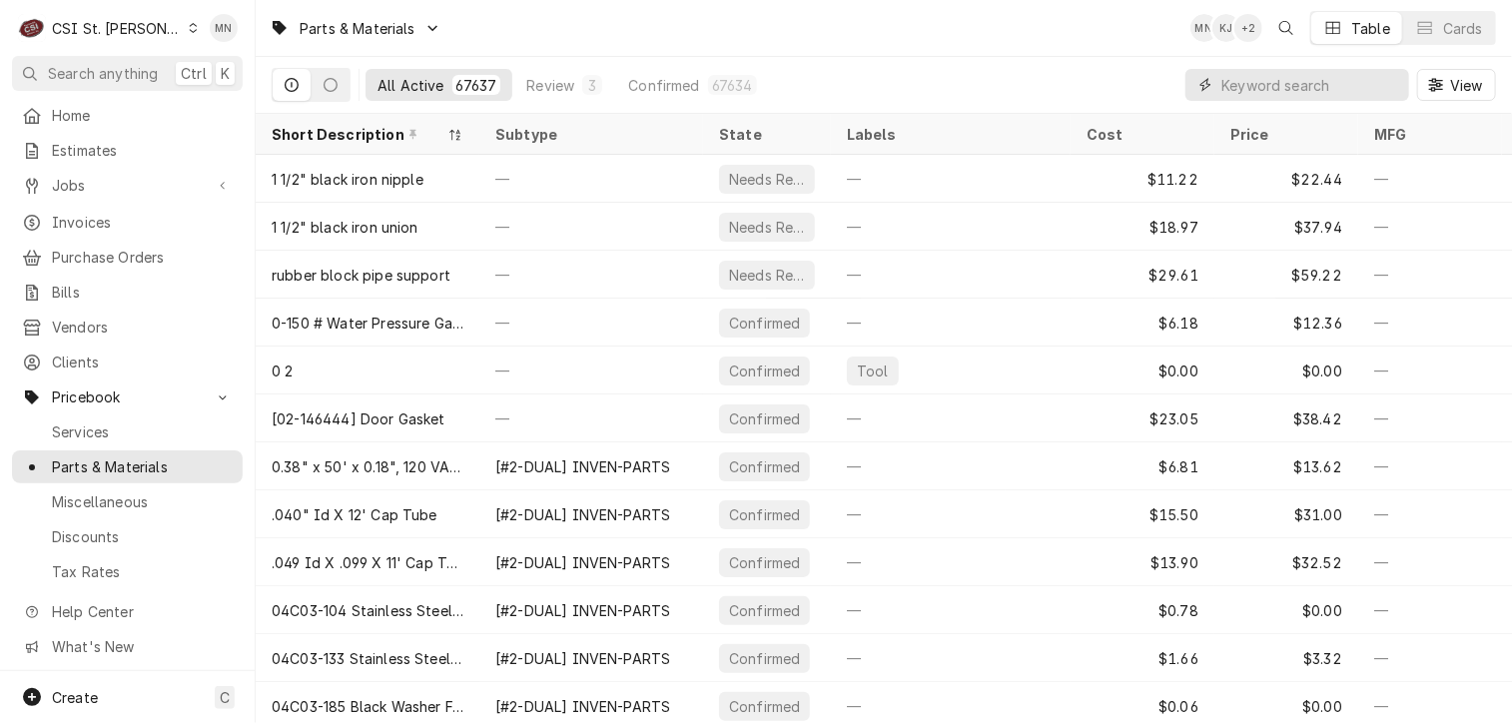
paste input "ICE-9041105-04"
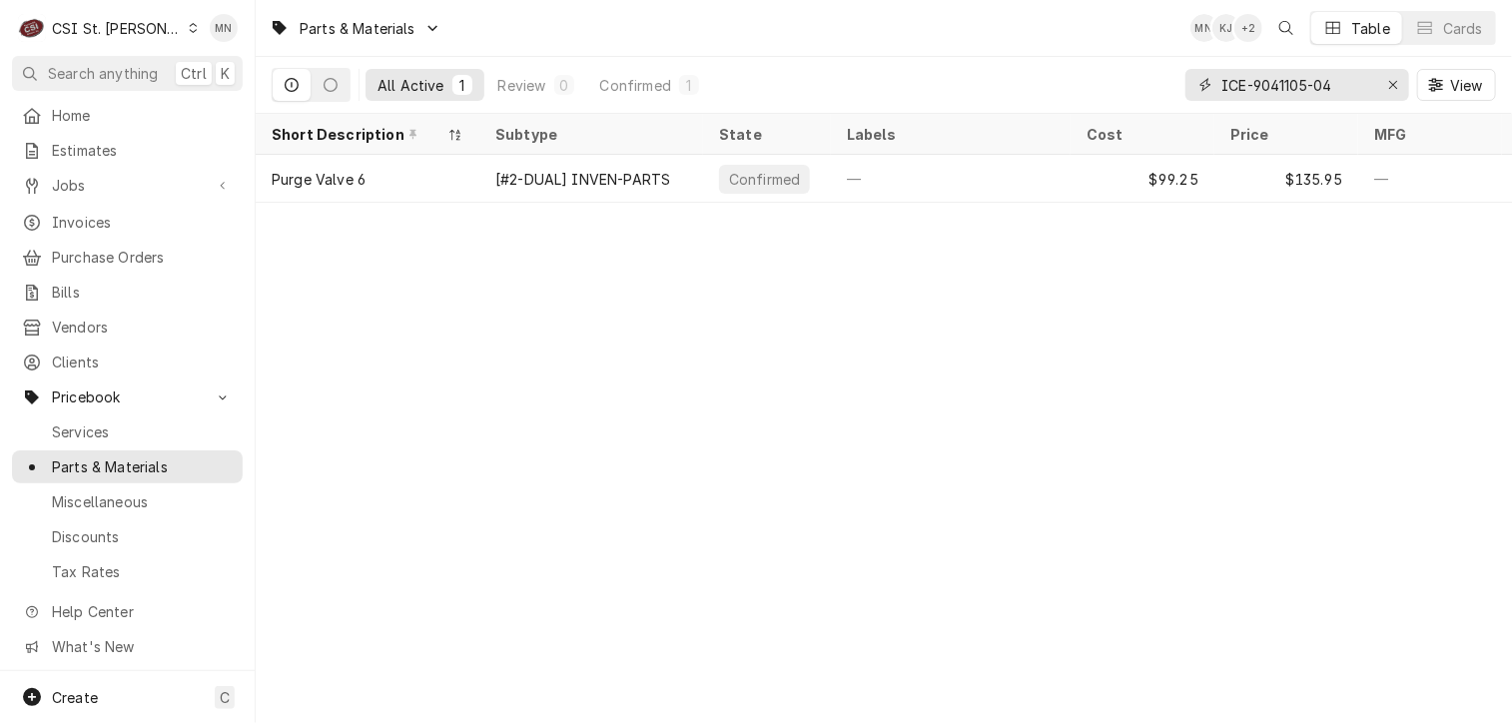
type input "ICE-9041105-04"
click at [1388, 85] on icon "Erase input" at bounding box center [1393, 85] width 11 height 14
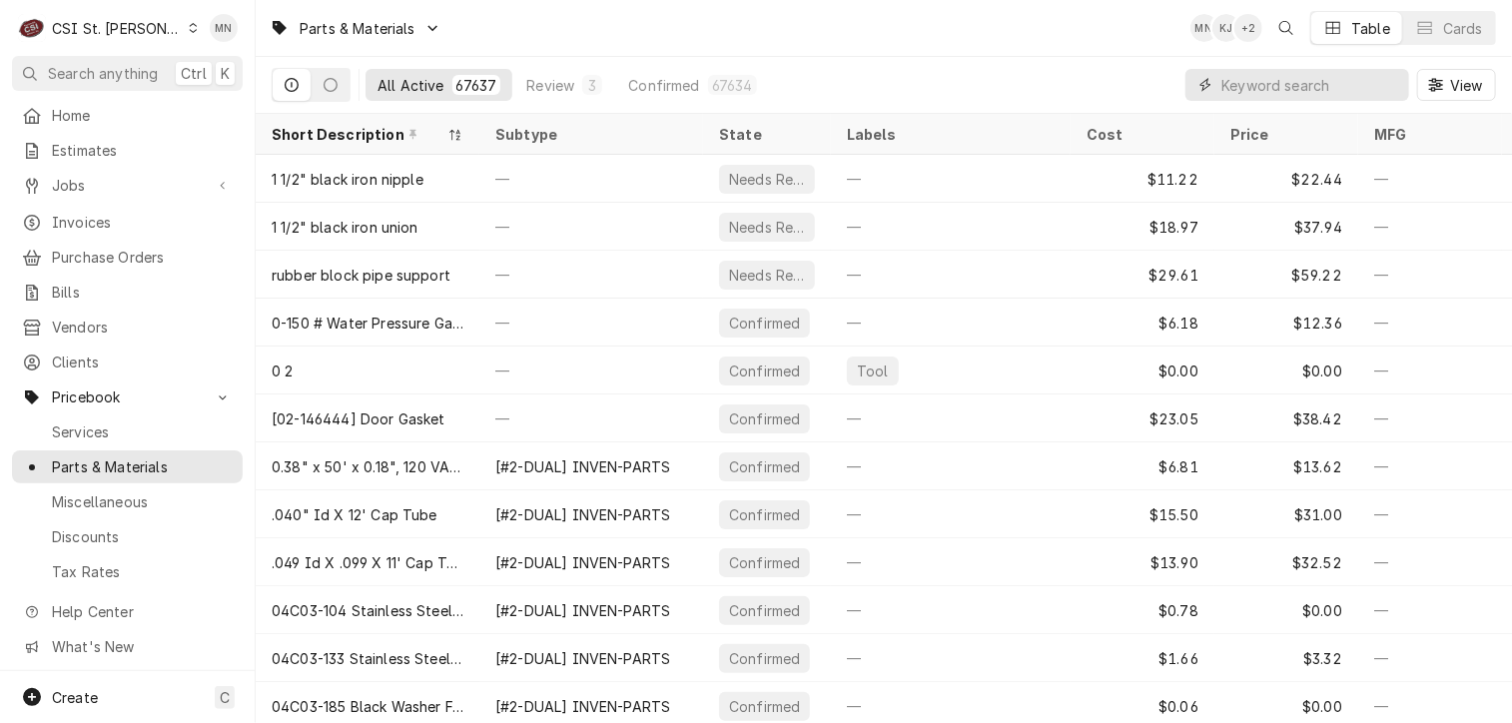
paste input "3M-5615103"
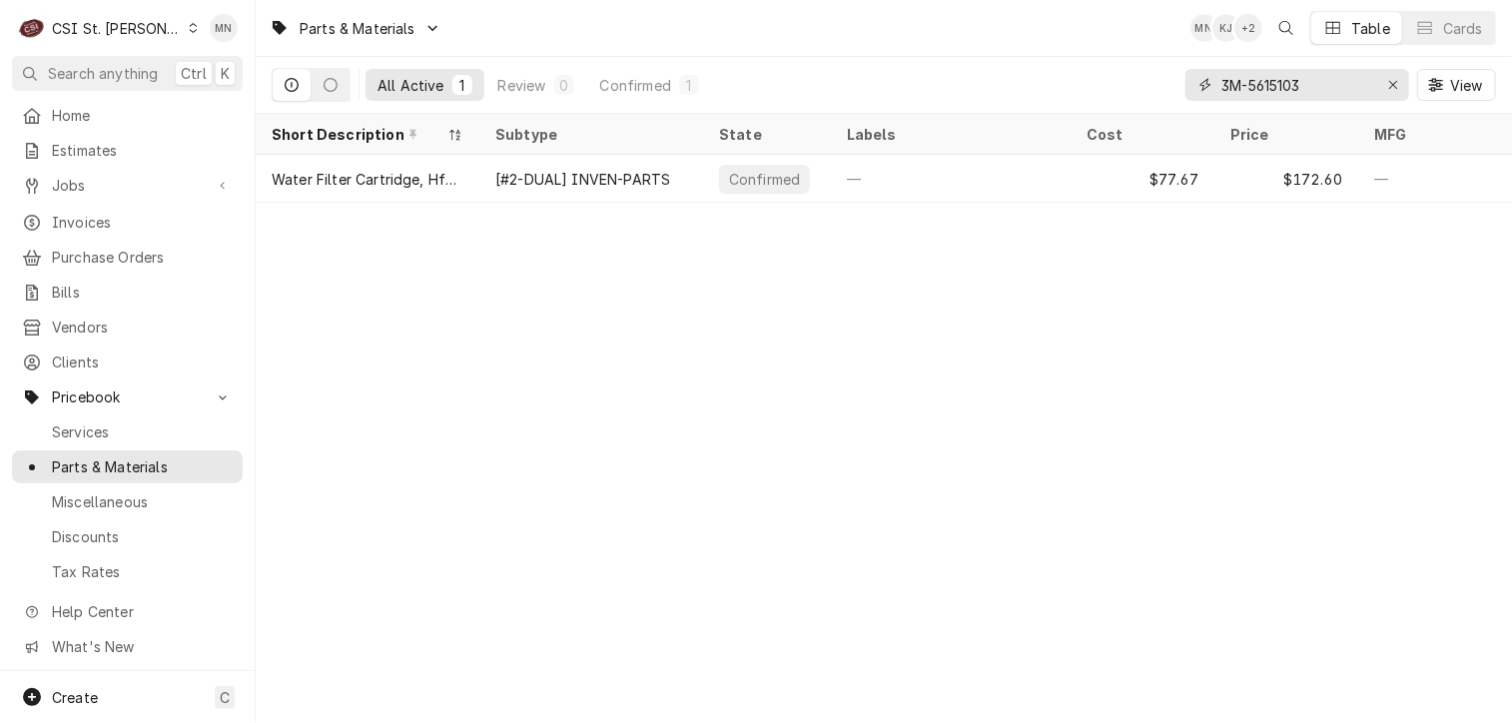
type input "3M-5615103"
drag, startPoint x: 1318, startPoint y: 79, endPoint x: 1227, endPoint y: 80, distance: 90.9
click at [1227, 80] on input "3M-5615103" at bounding box center [1296, 85] width 150 height 32
click at [1301, 79] on input "3M-5615103" at bounding box center [1296, 85] width 150 height 32
click at [1395, 86] on icon "Erase input" at bounding box center [1393, 85] width 11 height 14
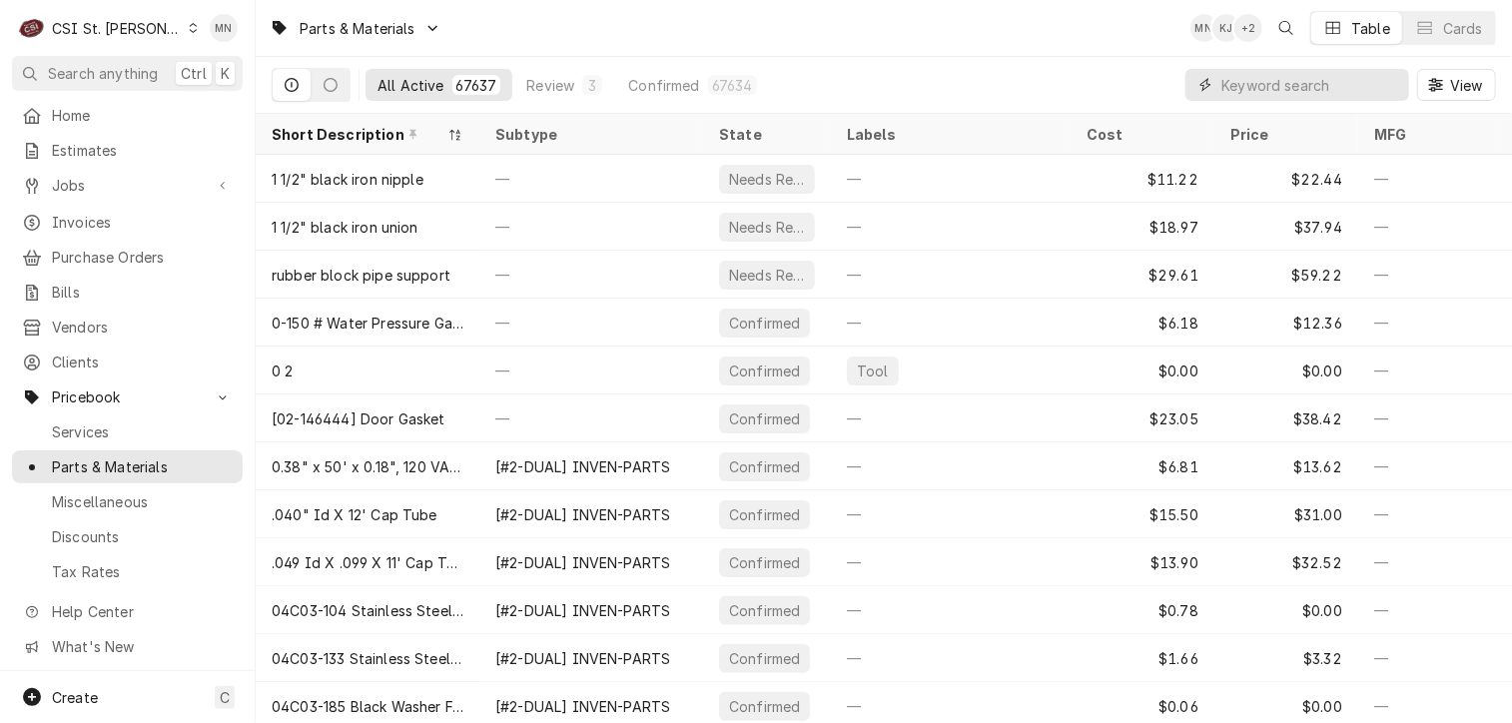
paste input "3M-5631604"
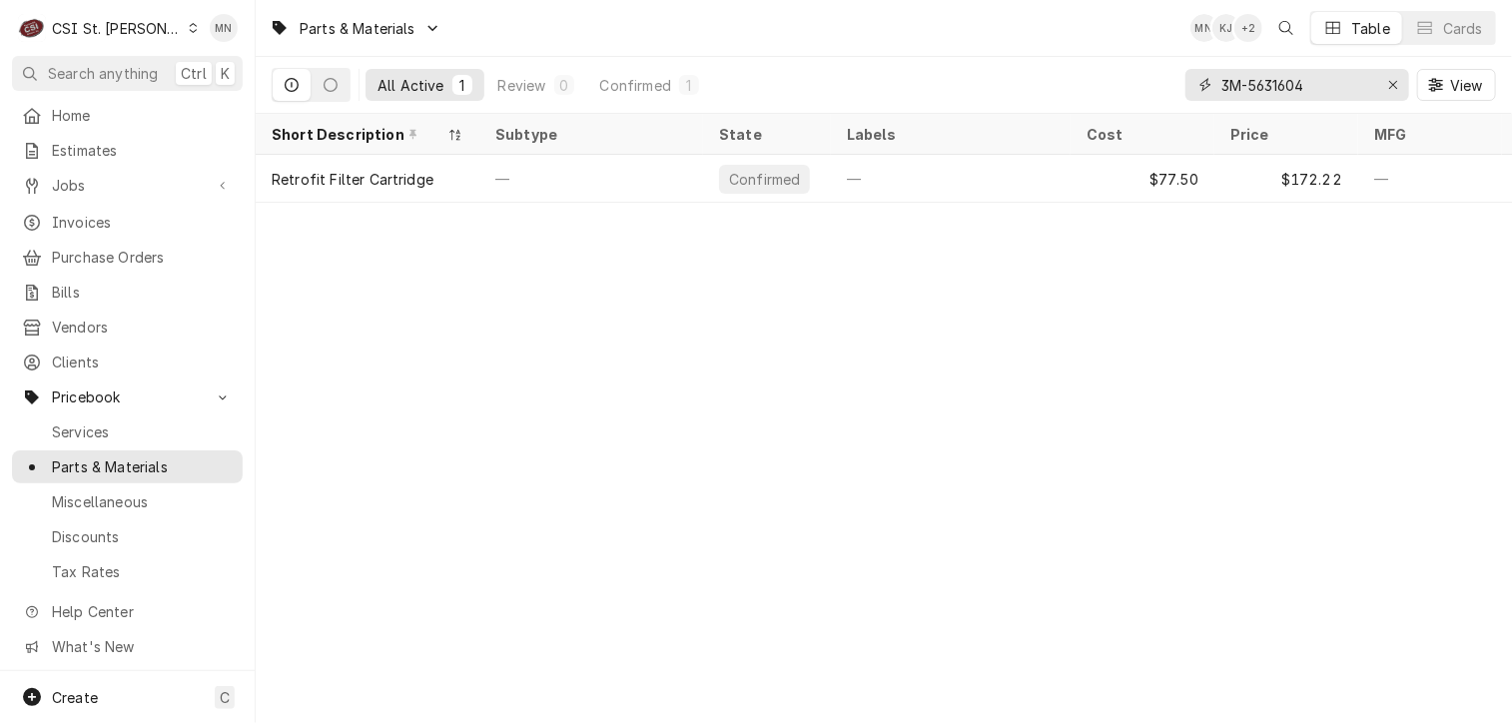
type input "3M-5631604"
click at [1393, 80] on icon "Erase input" at bounding box center [1393, 85] width 11 height 14
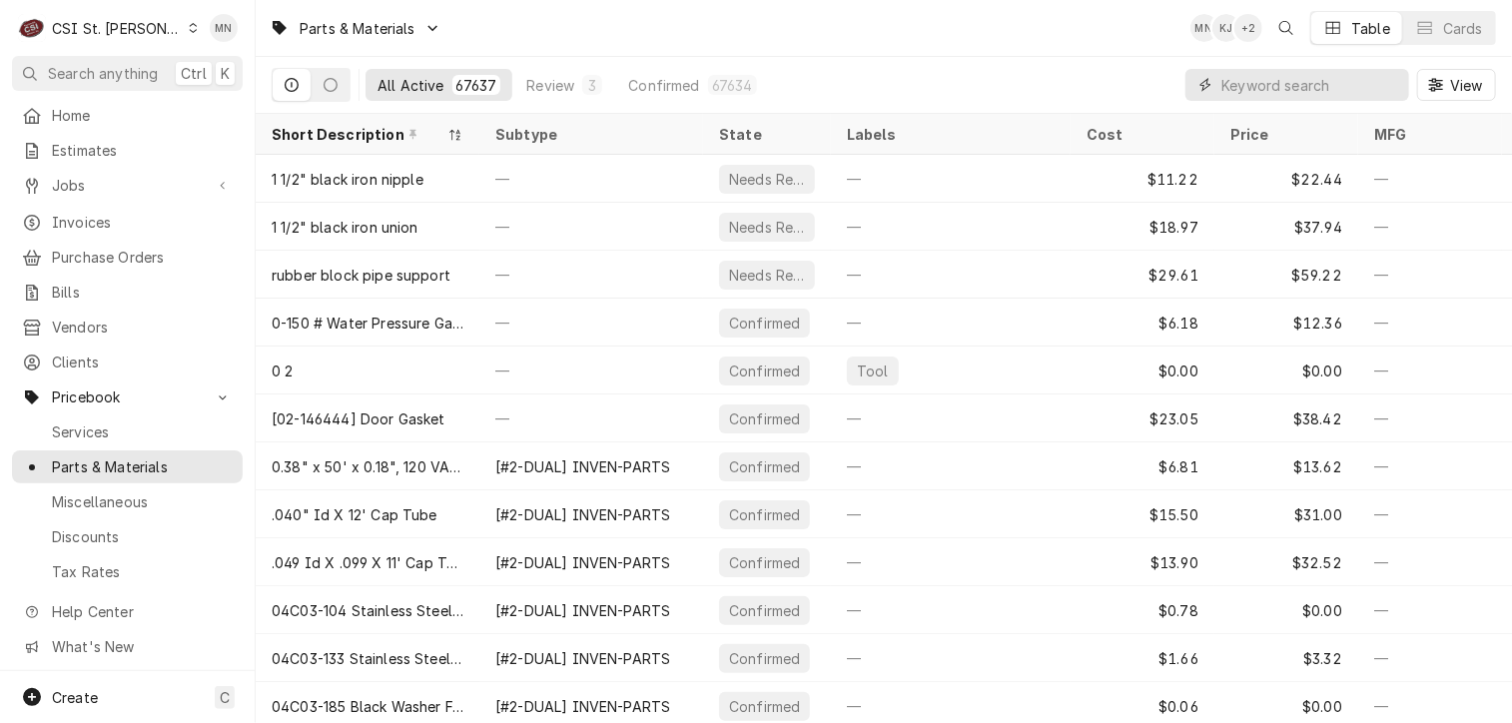
paste input "HOS-2A6996-10"
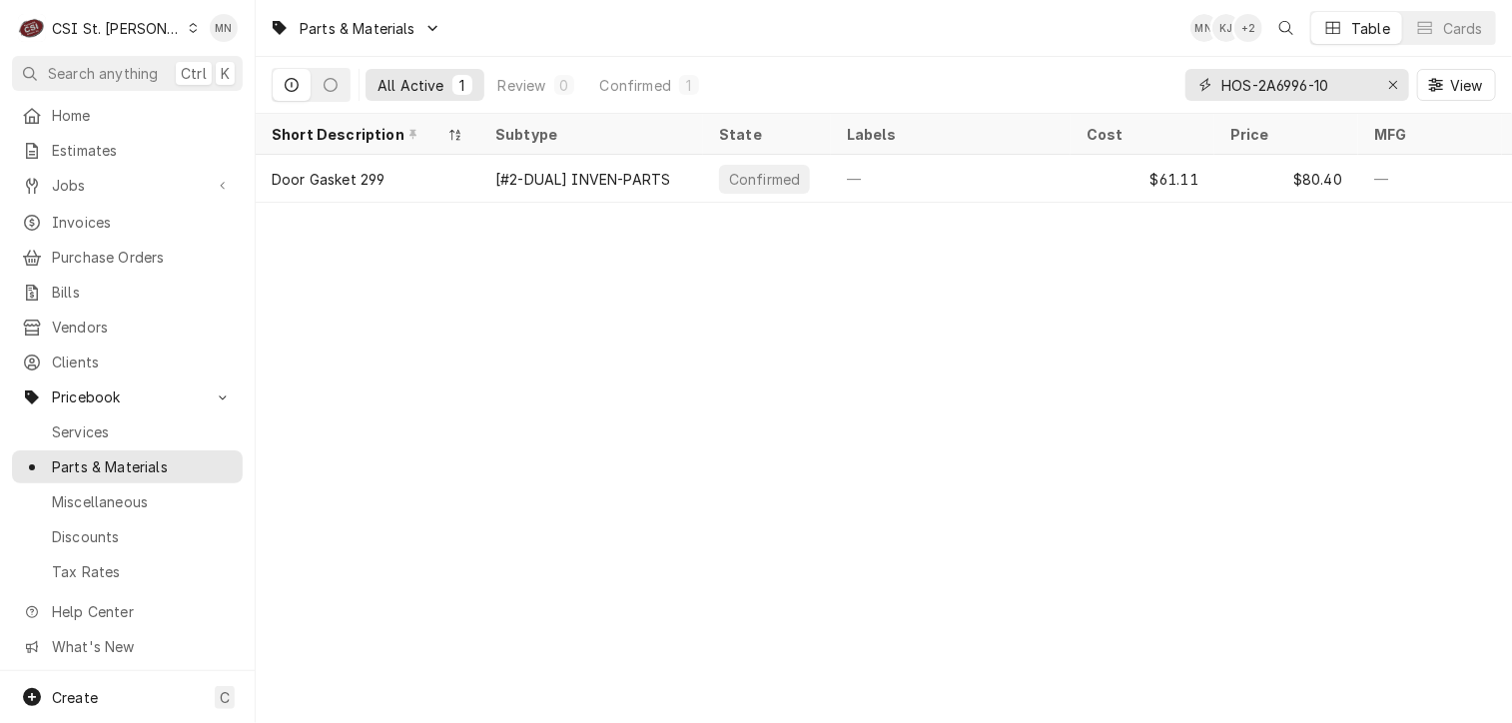
type input "HOS-2A6996-10"
click at [1396, 79] on icon "Erase input" at bounding box center [1393, 85] width 11 height 14
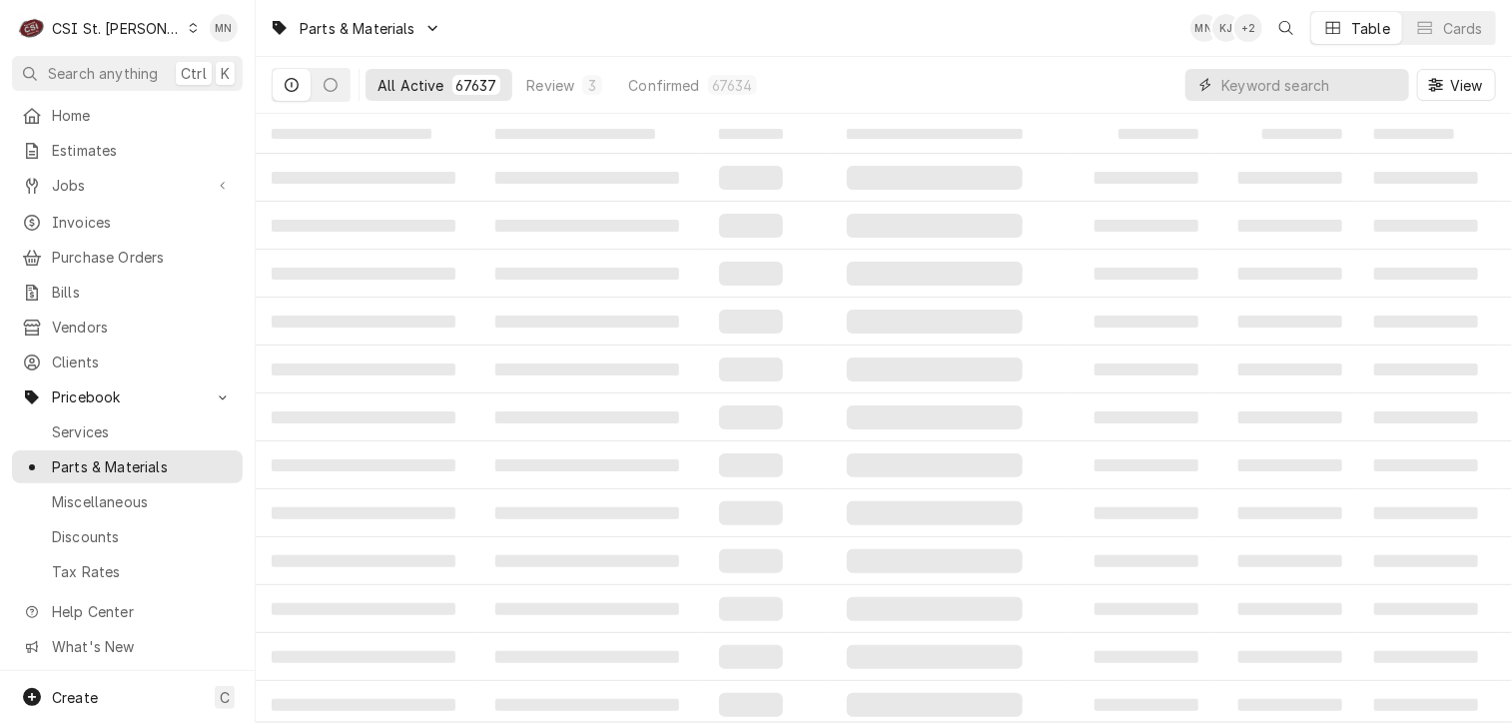
paste input "HOB-00-087711-228-1"
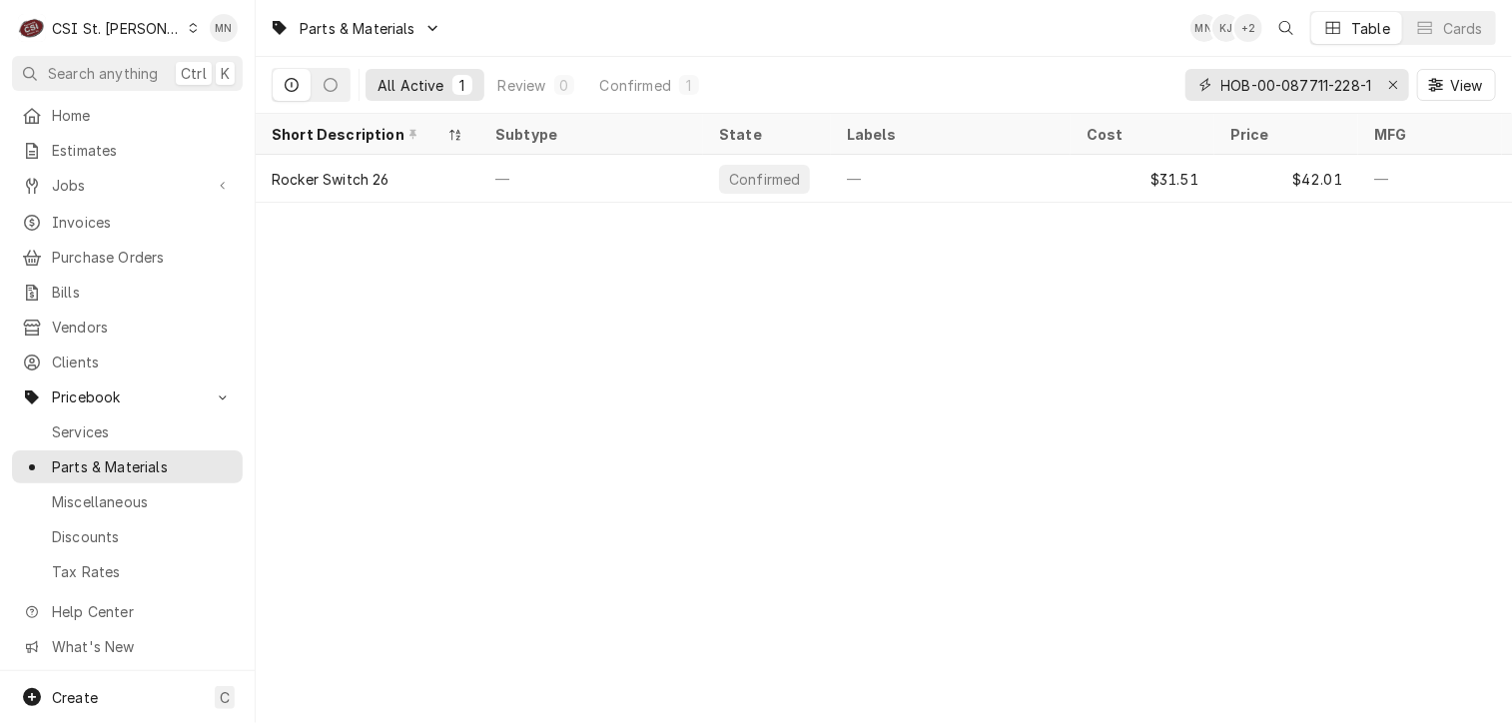
type input "HOB-00-087711-228-1"
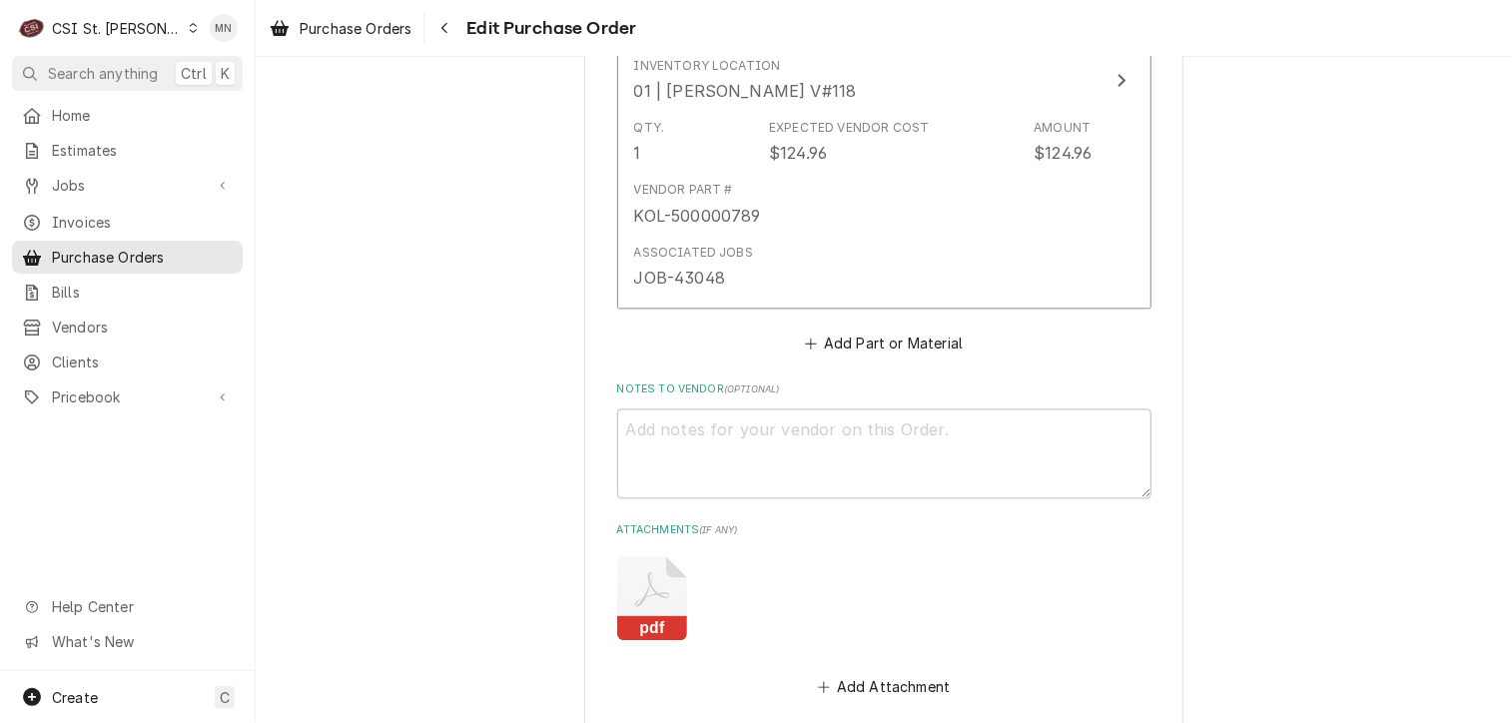
scroll to position [2097, 0]
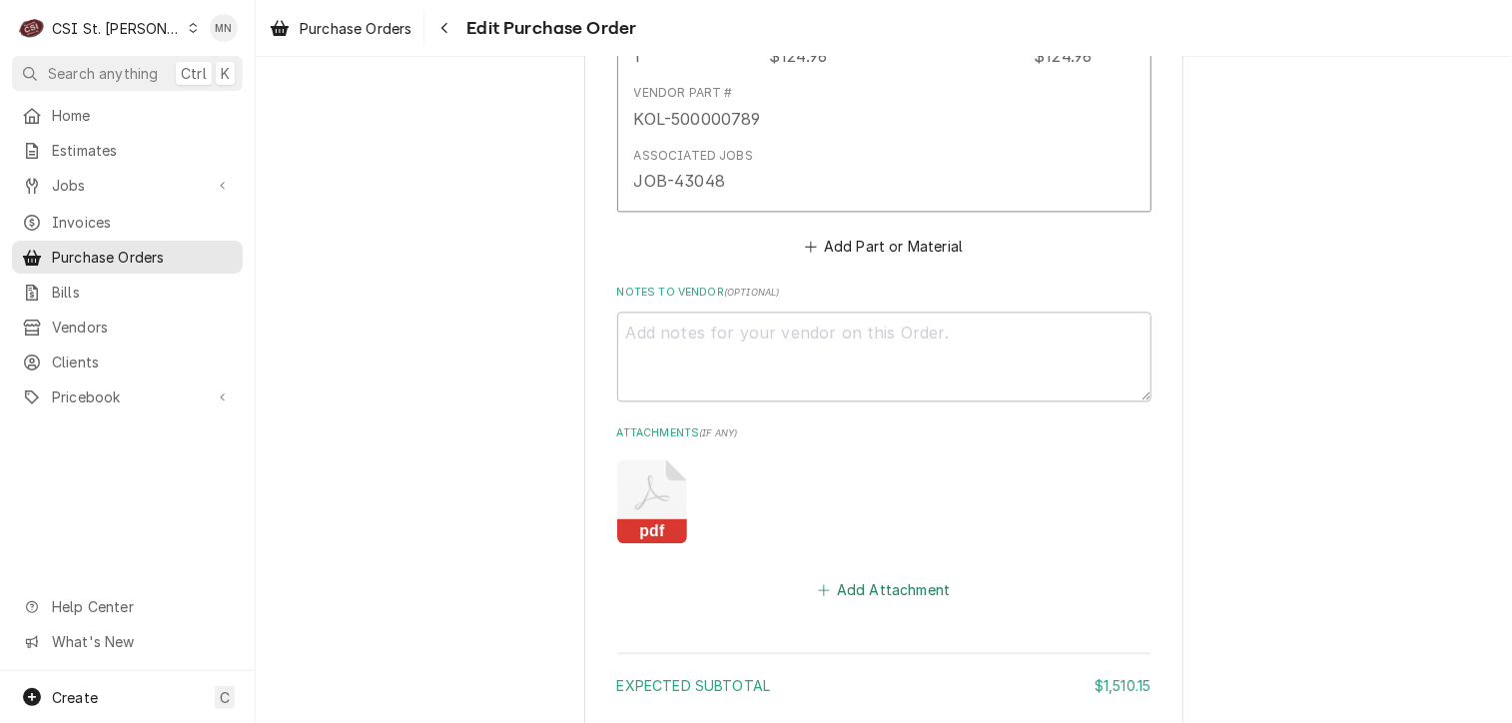
click at [873, 582] on button "Add Attachment" at bounding box center [884, 589] width 140 height 28
type textarea "x"
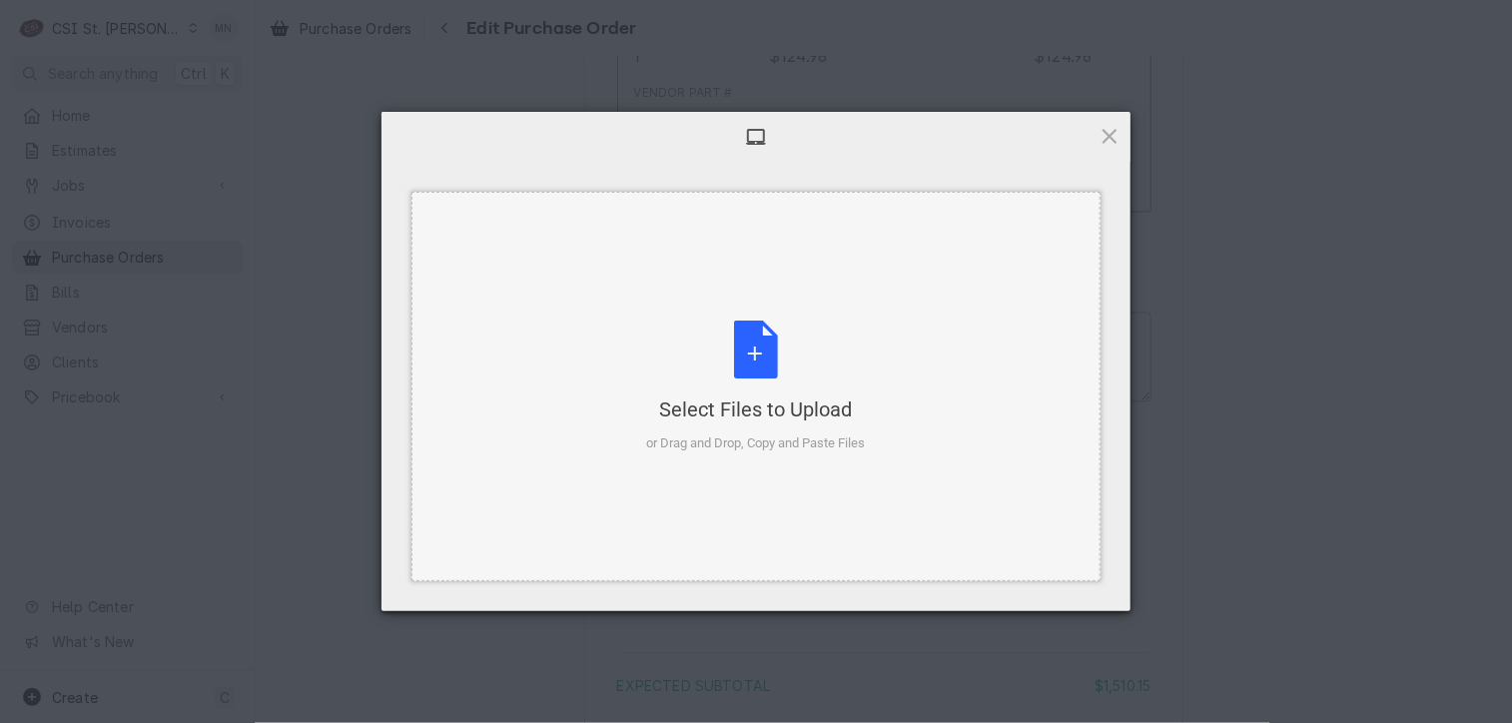
click at [757, 395] on div "Select Files to Upload" at bounding box center [756, 409] width 219 height 28
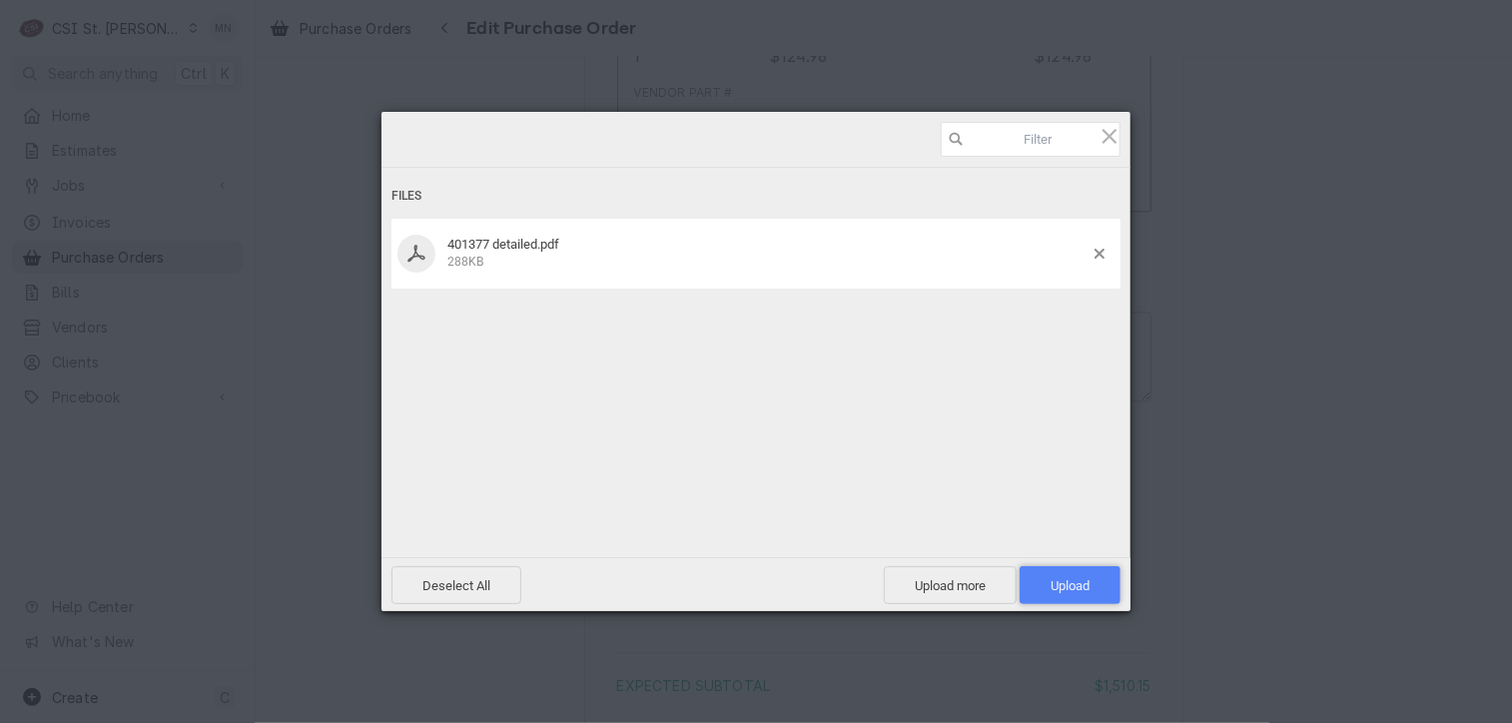
click at [1052, 585] on span "Upload 1" at bounding box center [1070, 585] width 39 height 15
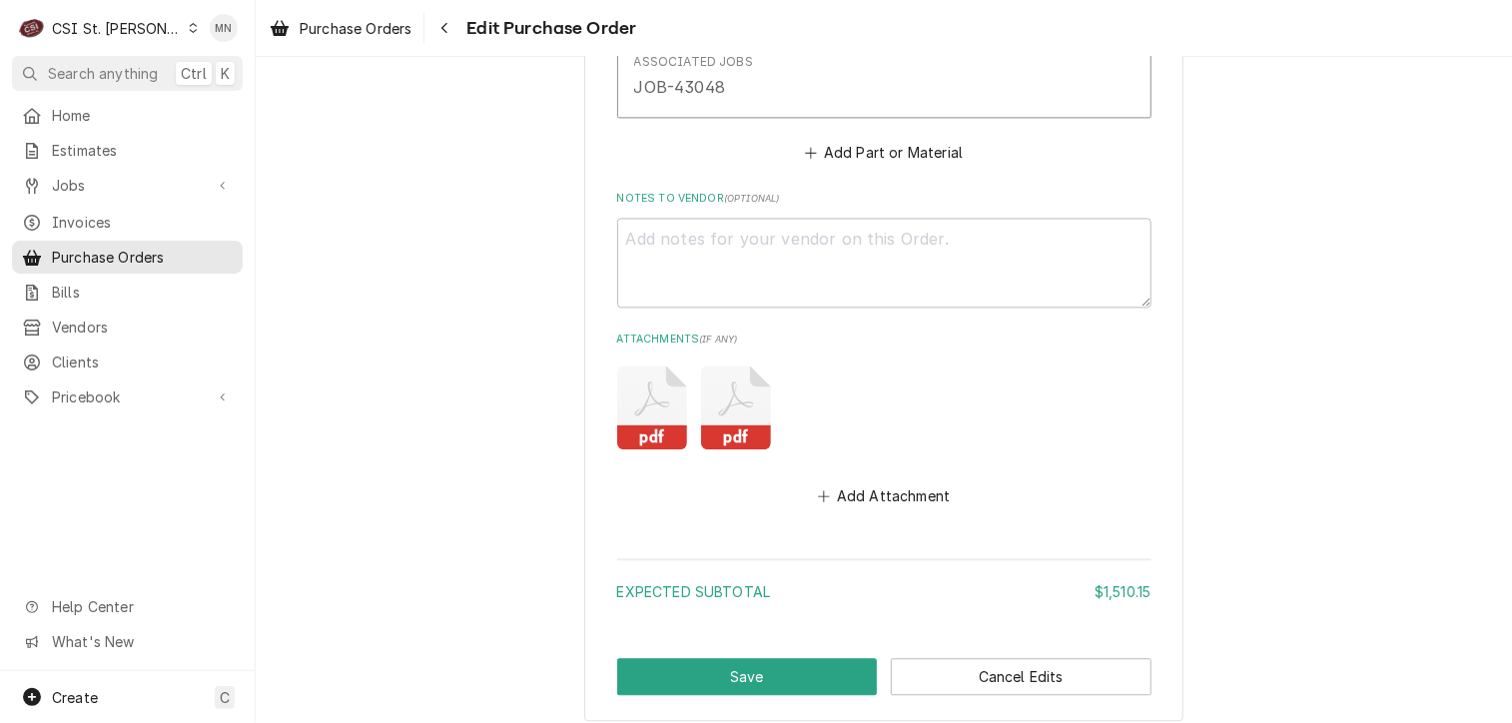
scroll to position [2293, 0]
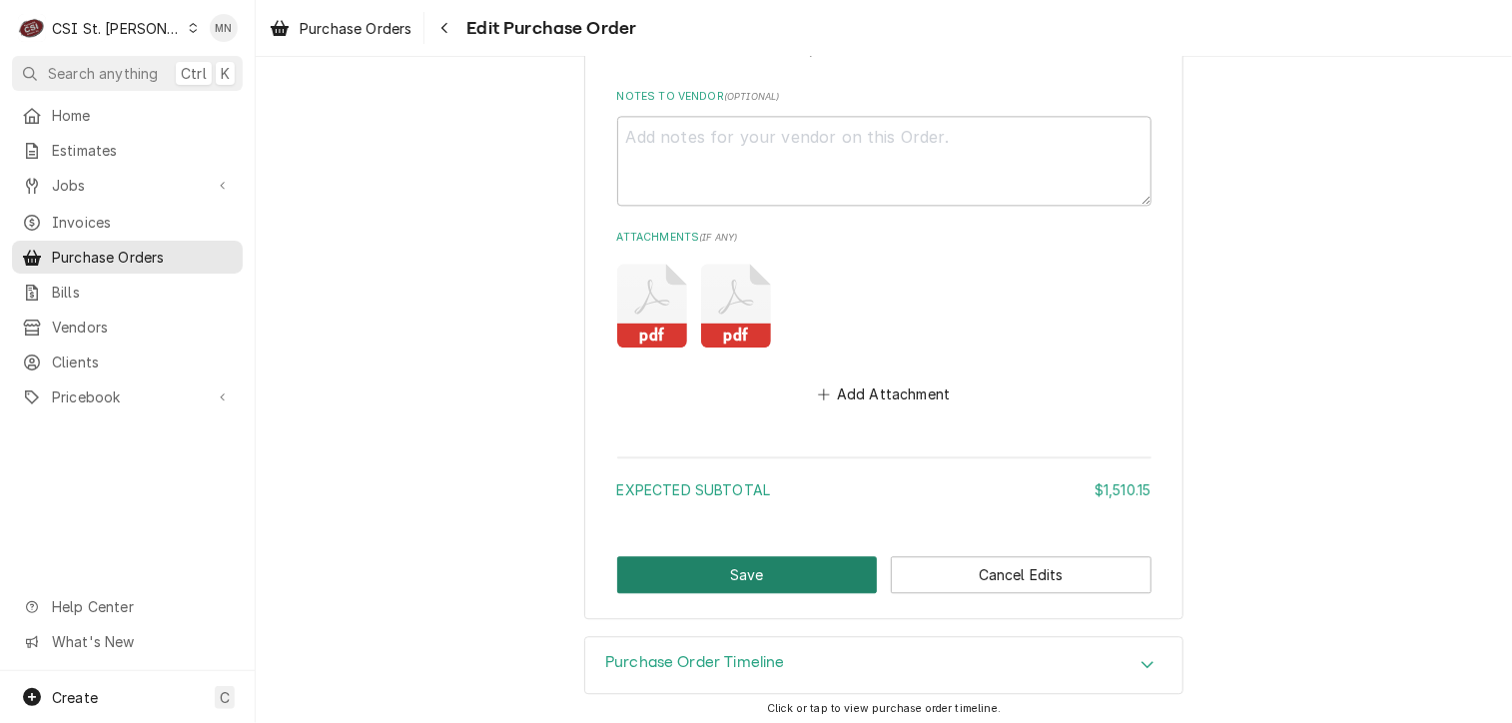
click at [715, 565] on button "Save" at bounding box center [747, 574] width 261 height 37
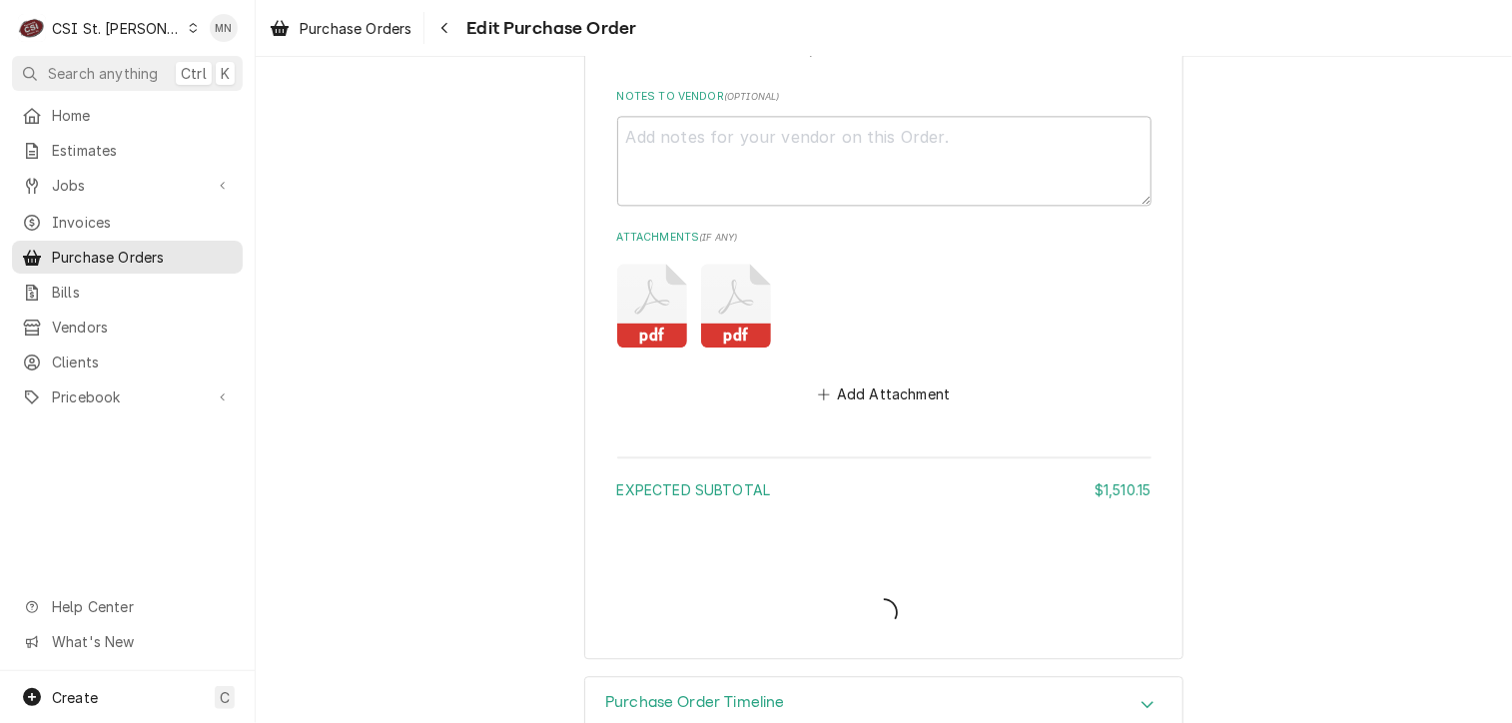
type textarea "x"
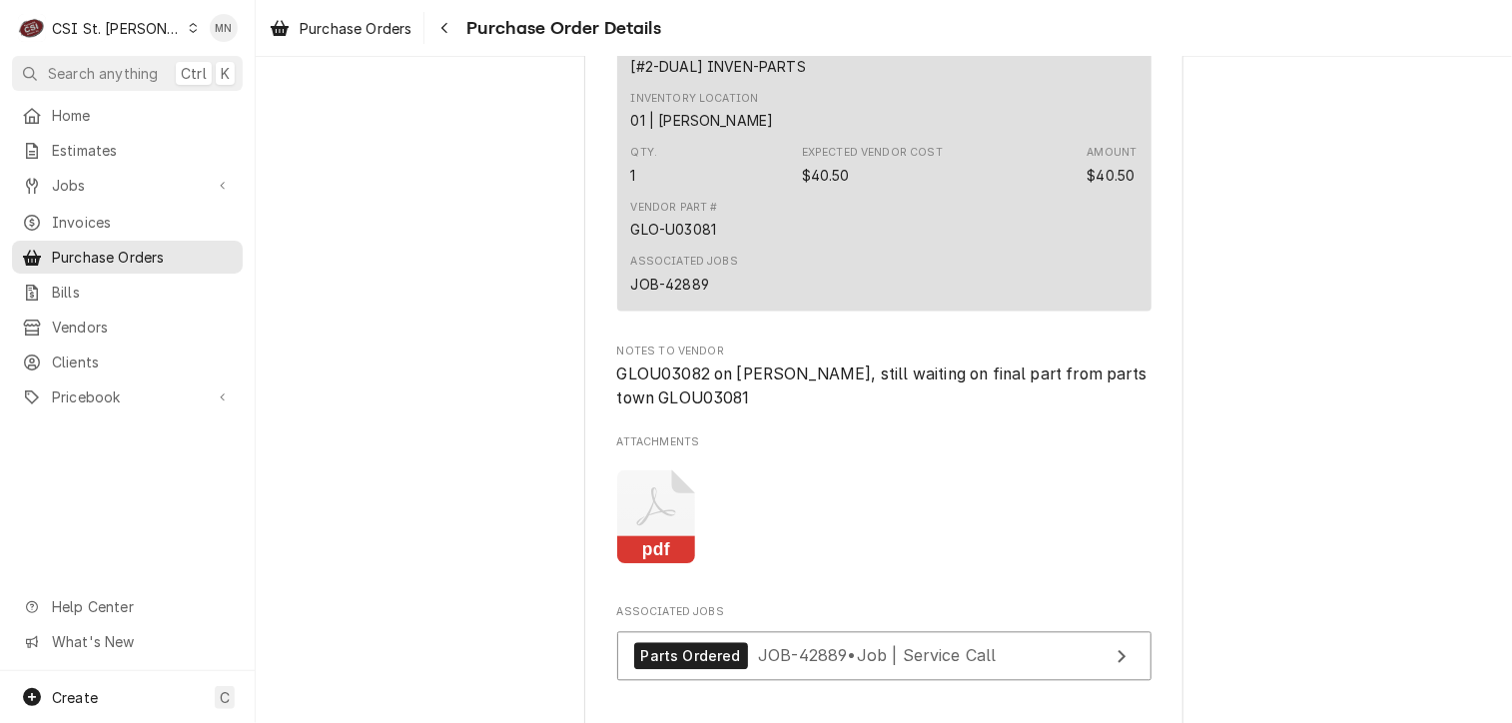
scroll to position [1927, 0]
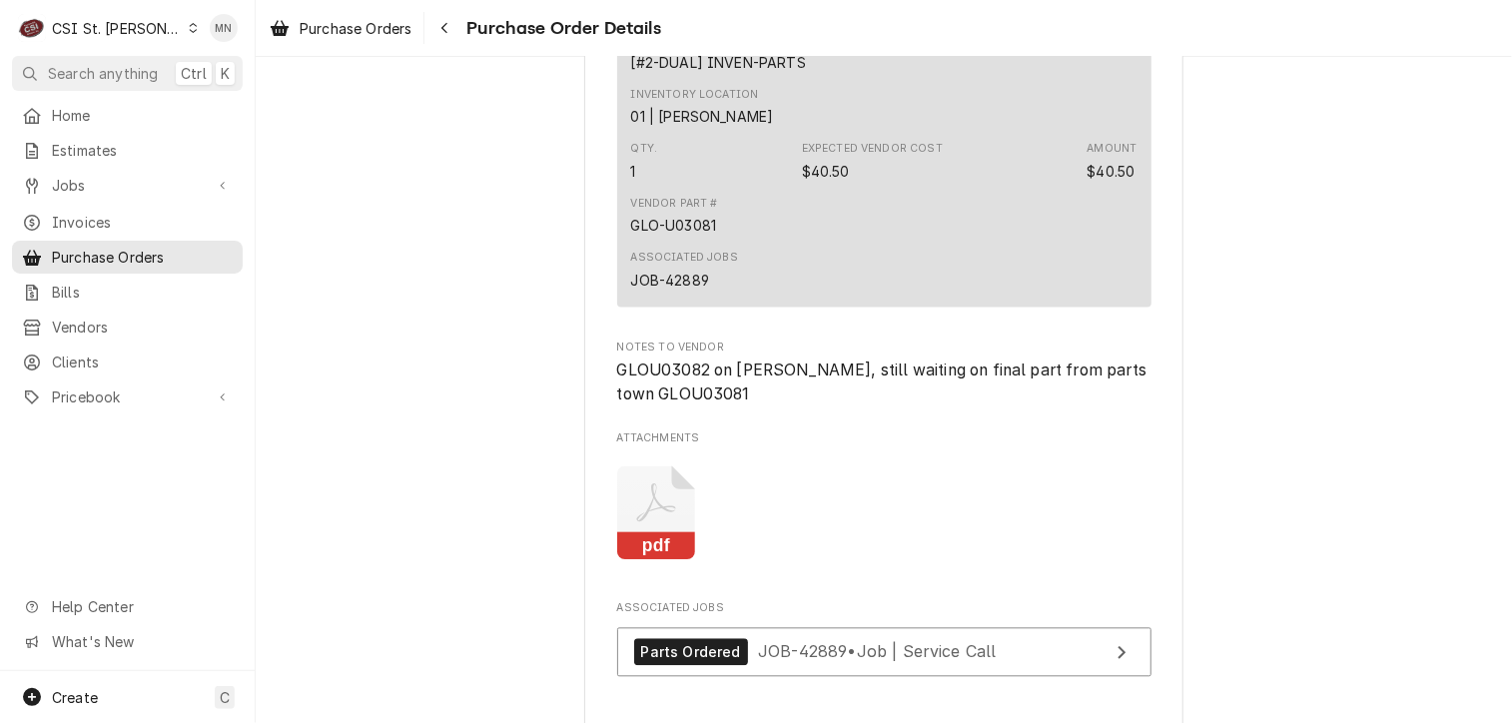
click at [640, 561] on icon "Attachments" at bounding box center [656, 513] width 79 height 95
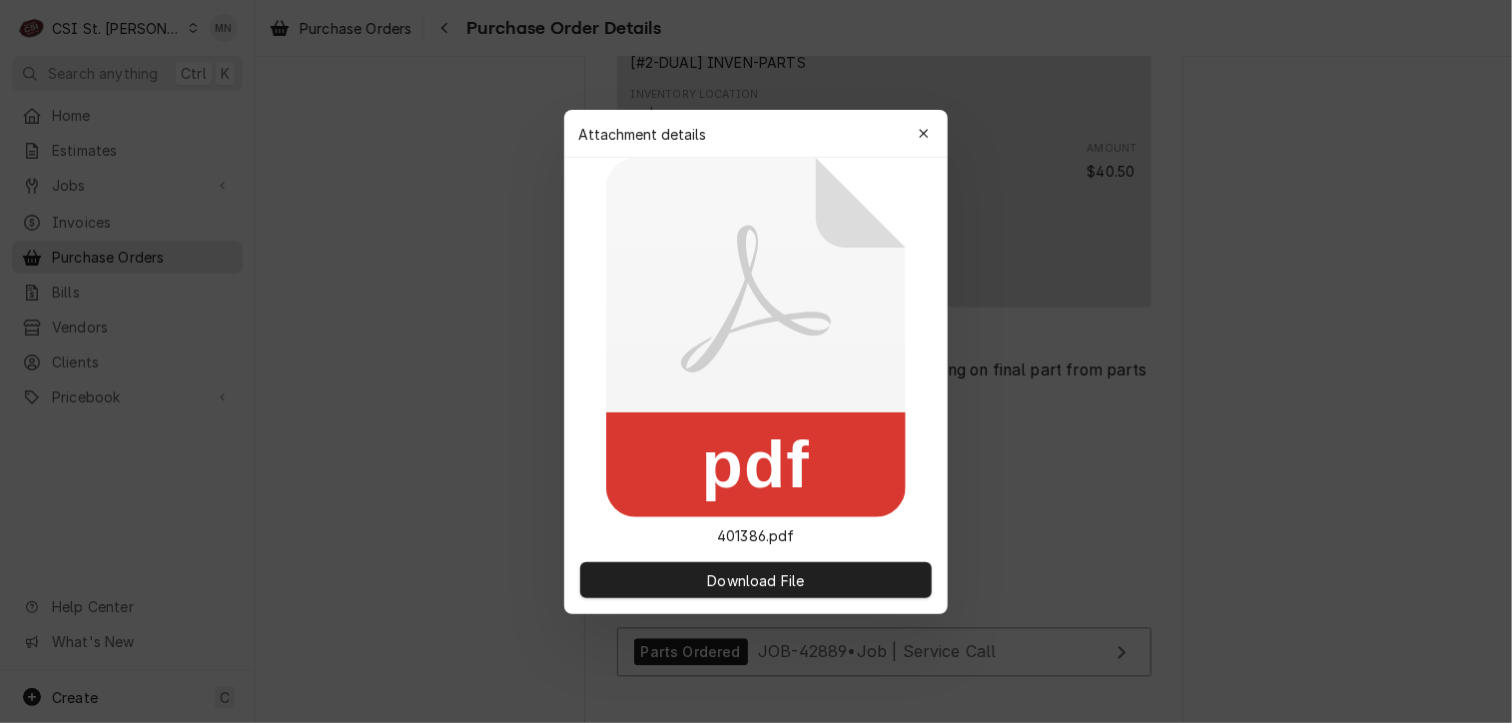
click at [640, 562] on button "Download File" at bounding box center [756, 580] width 352 height 36
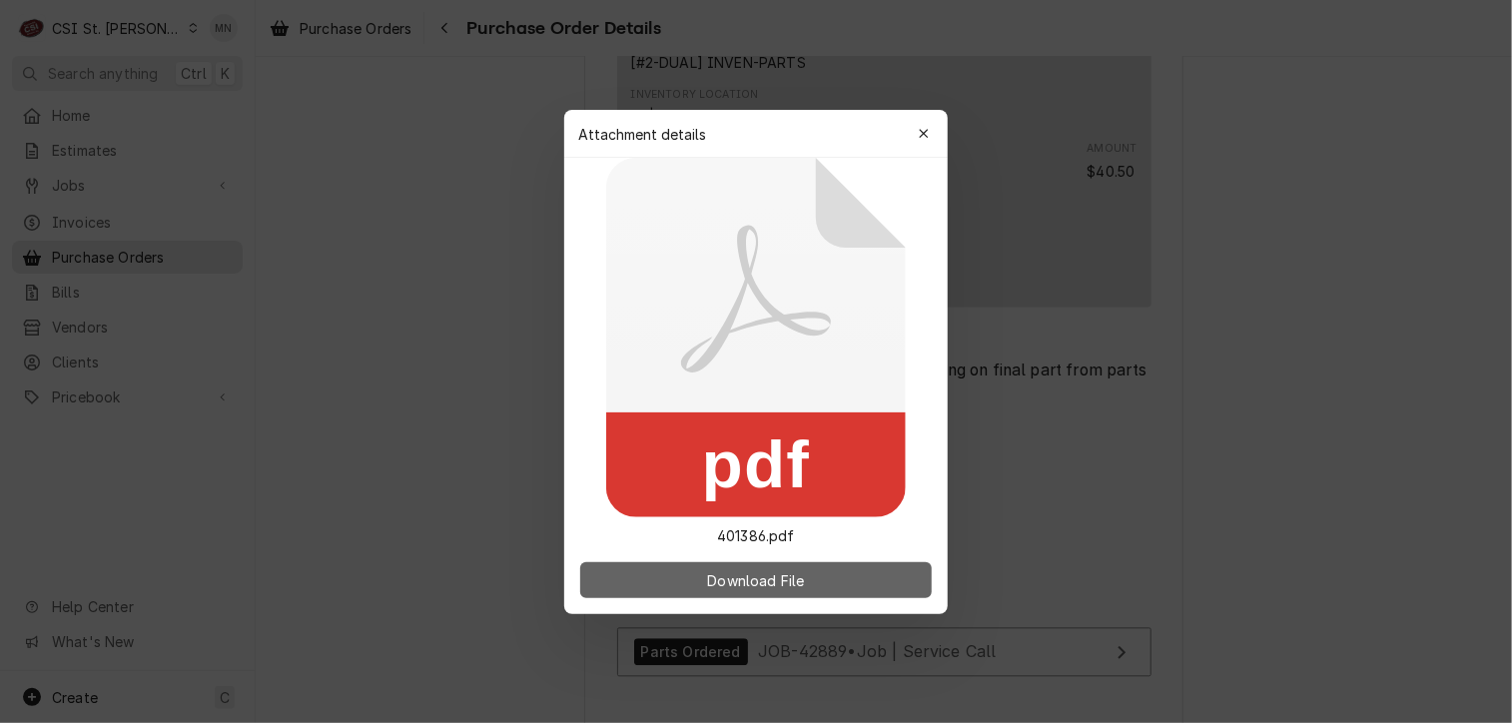
click at [702, 579] on button "Download File" at bounding box center [756, 580] width 352 height 36
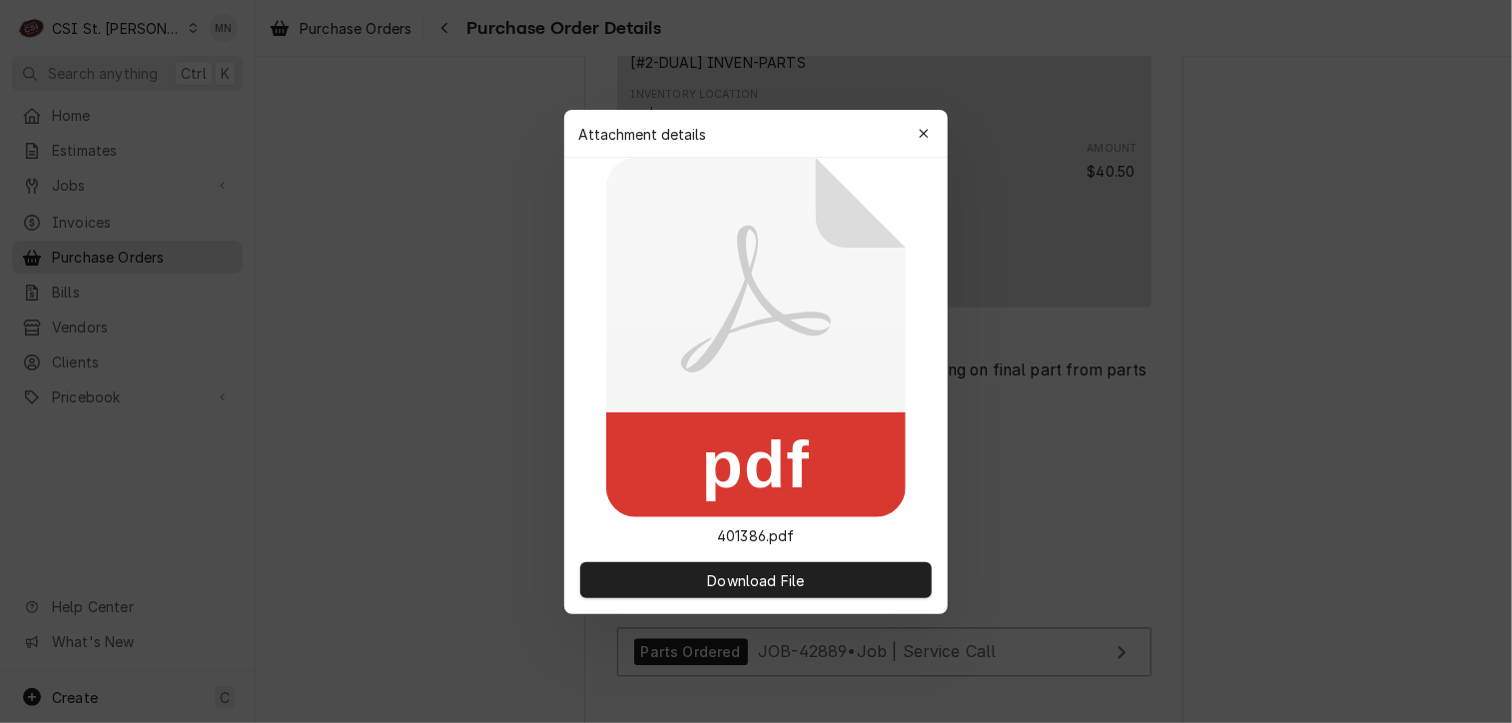
click at [930, 132] on div "button" at bounding box center [924, 134] width 20 height 20
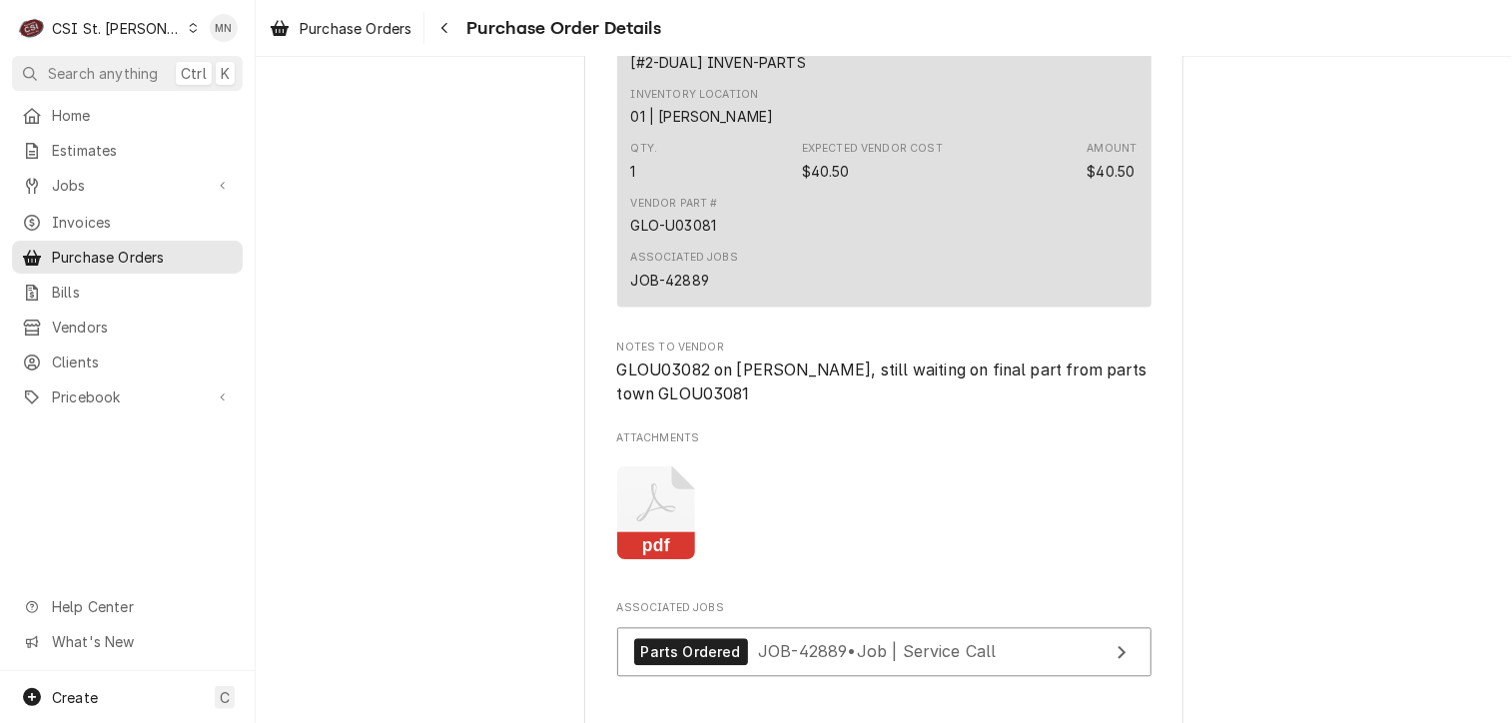
scroll to position [2127, 0]
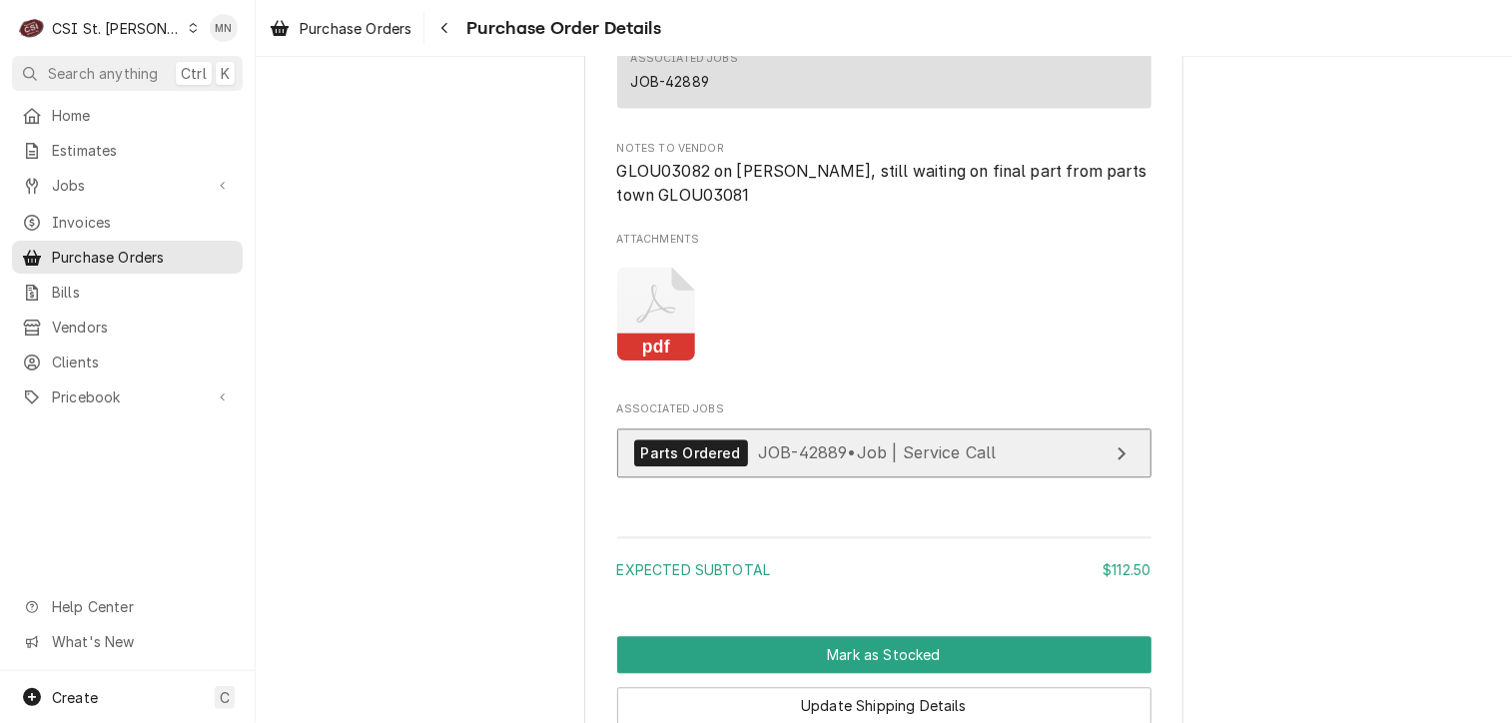
click at [886, 462] on span "JOB-42889 • Job | Service Call" at bounding box center [877, 452] width 239 height 20
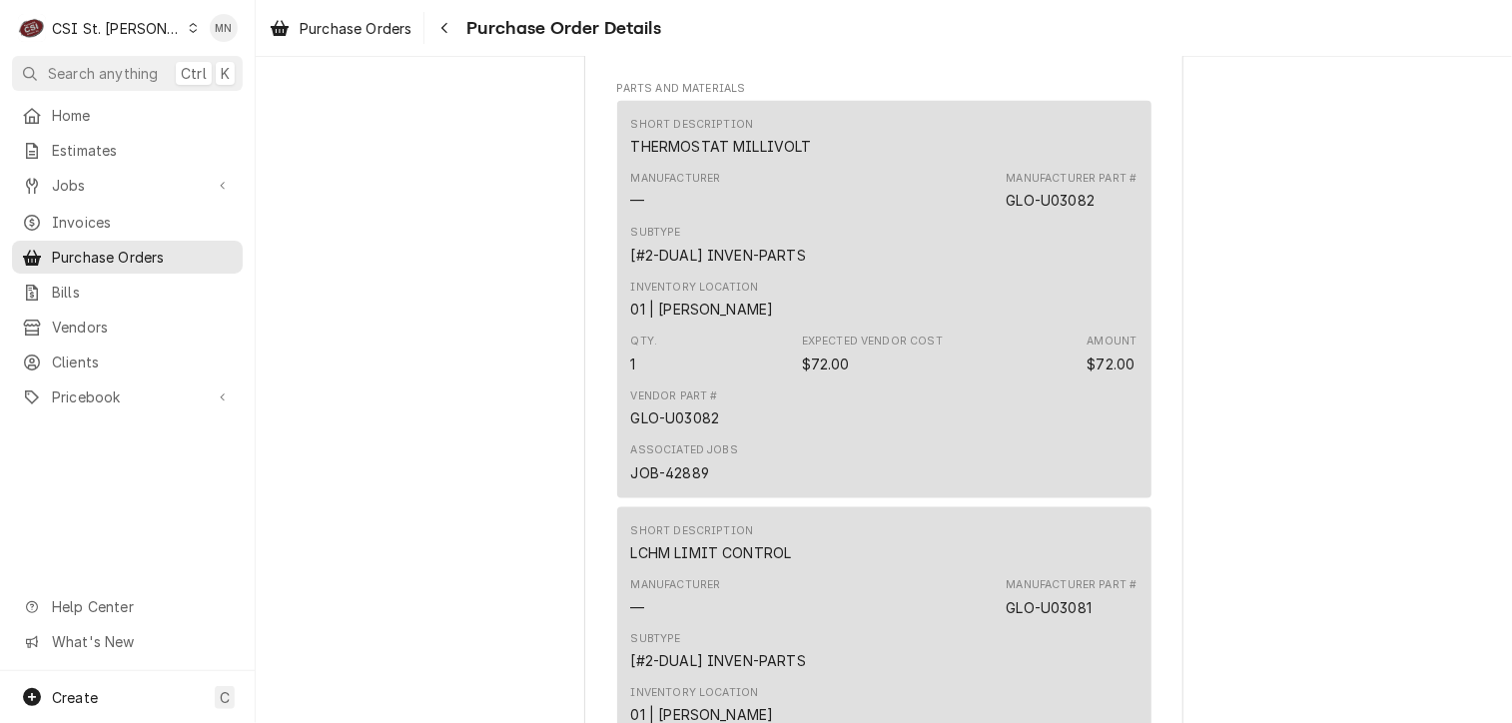
scroll to position [1328, 0]
drag, startPoint x: 1105, startPoint y: 260, endPoint x: 1039, endPoint y: 268, distance: 67.4
click at [1039, 212] on div "Manufacturer Part # GLO-U03082" at bounding box center [1071, 192] width 131 height 40
drag, startPoint x: 1039, startPoint y: 268, endPoint x: 1086, endPoint y: 279, distance: 49.2
click at [1087, 273] on div "Subtype [#2-DUAL] INVEN-PARTS" at bounding box center [884, 246] width 506 height 54
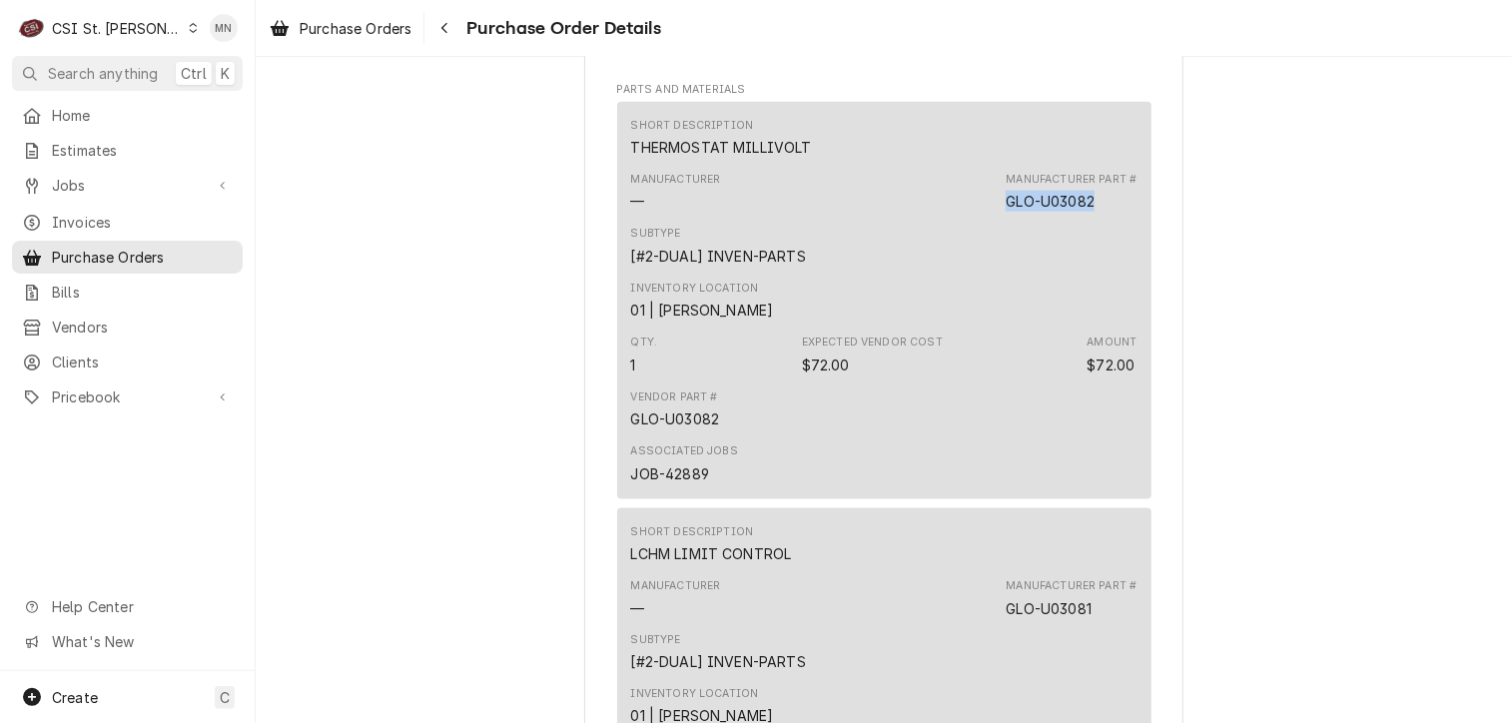
drag, startPoint x: 1091, startPoint y: 267, endPoint x: 1003, endPoint y: 269, distance: 88.9
click at [1006, 212] on div "Manufacturer Part # GLO-U03082" at bounding box center [1071, 192] width 131 height 40
copy div "GLO-U03082"
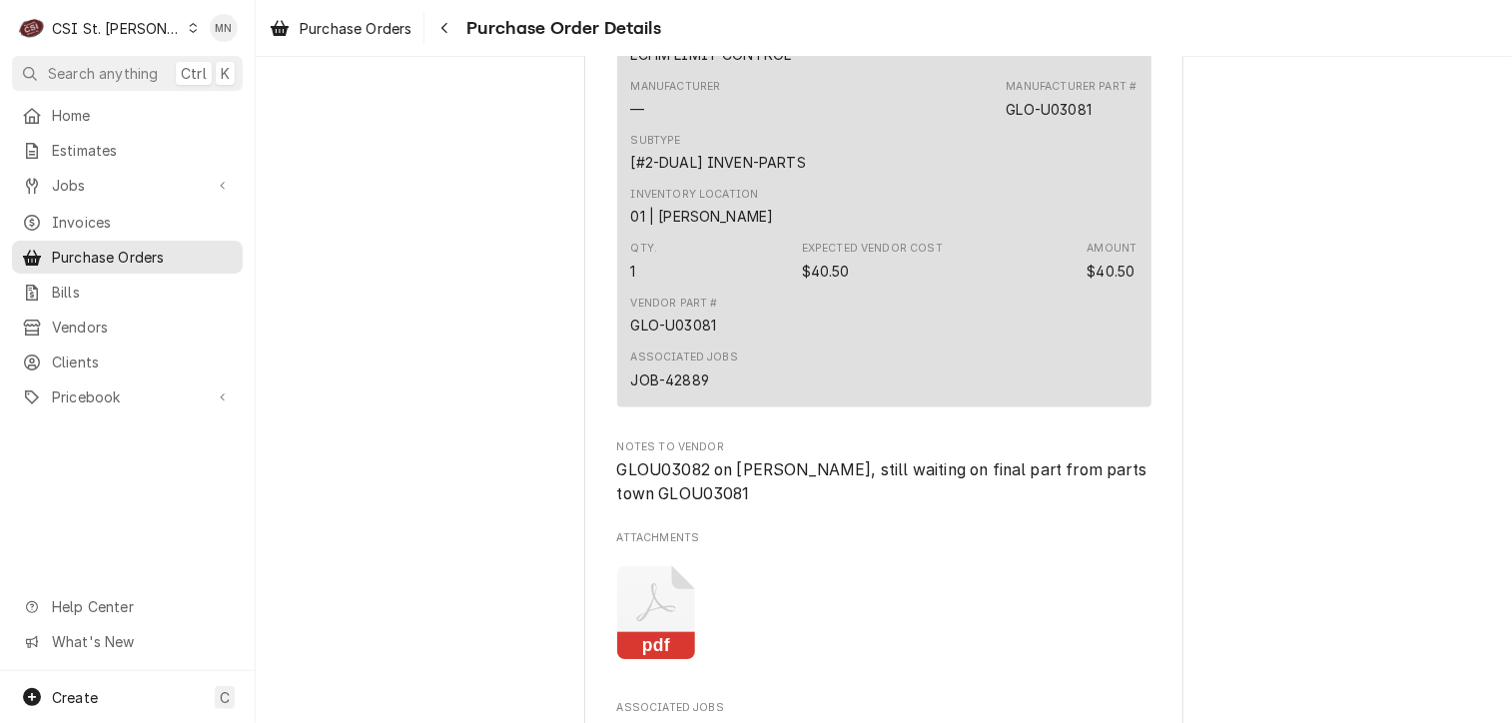
scroll to position [2327, 0]
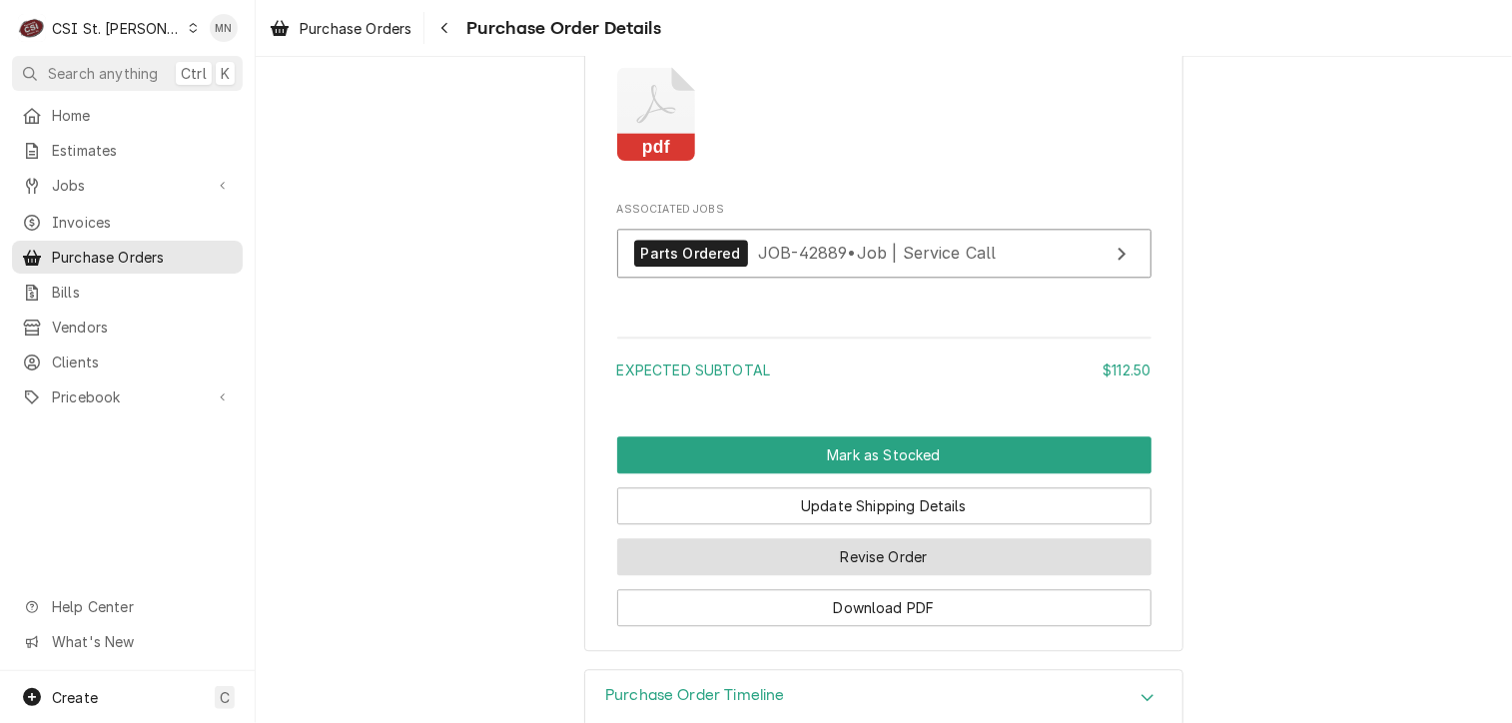
click at [887, 575] on button "Revise Order" at bounding box center [884, 556] width 534 height 37
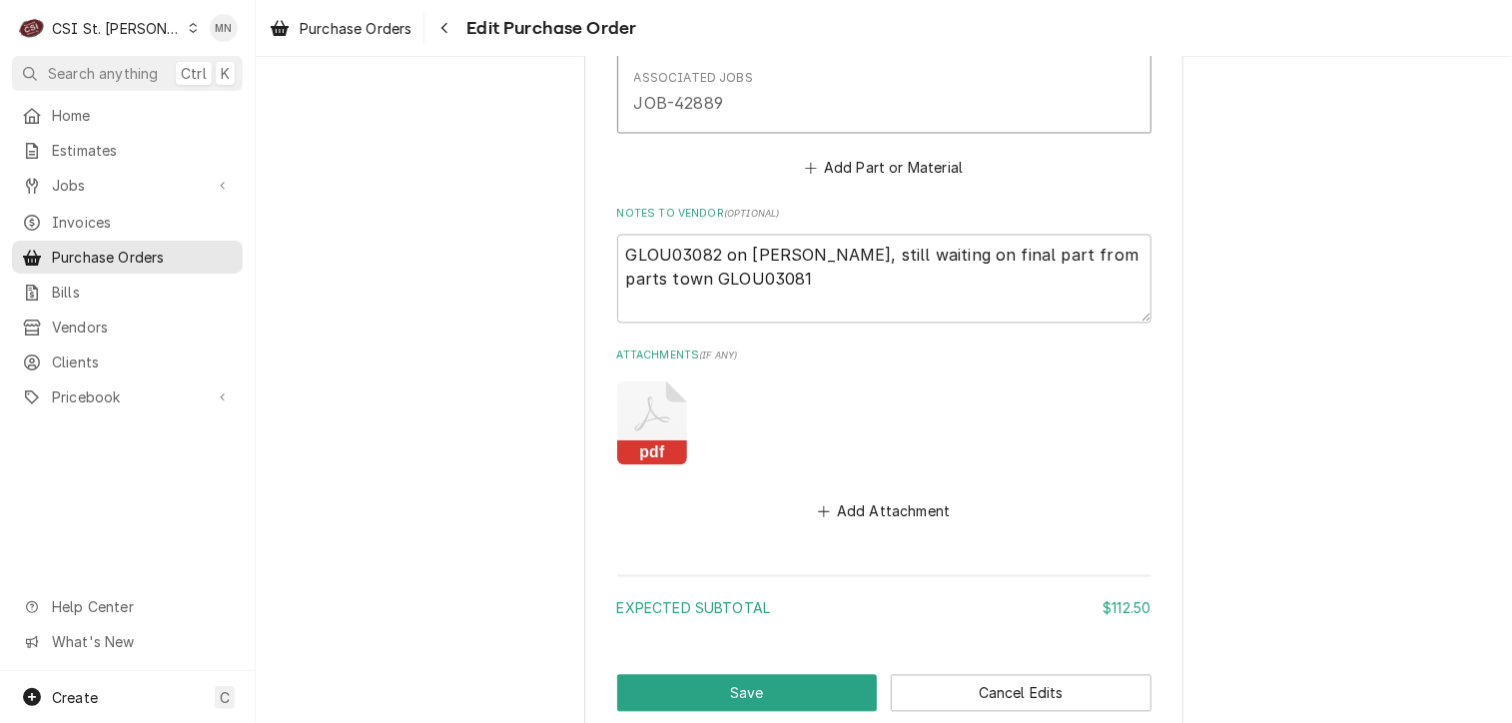
scroll to position [1797, 0]
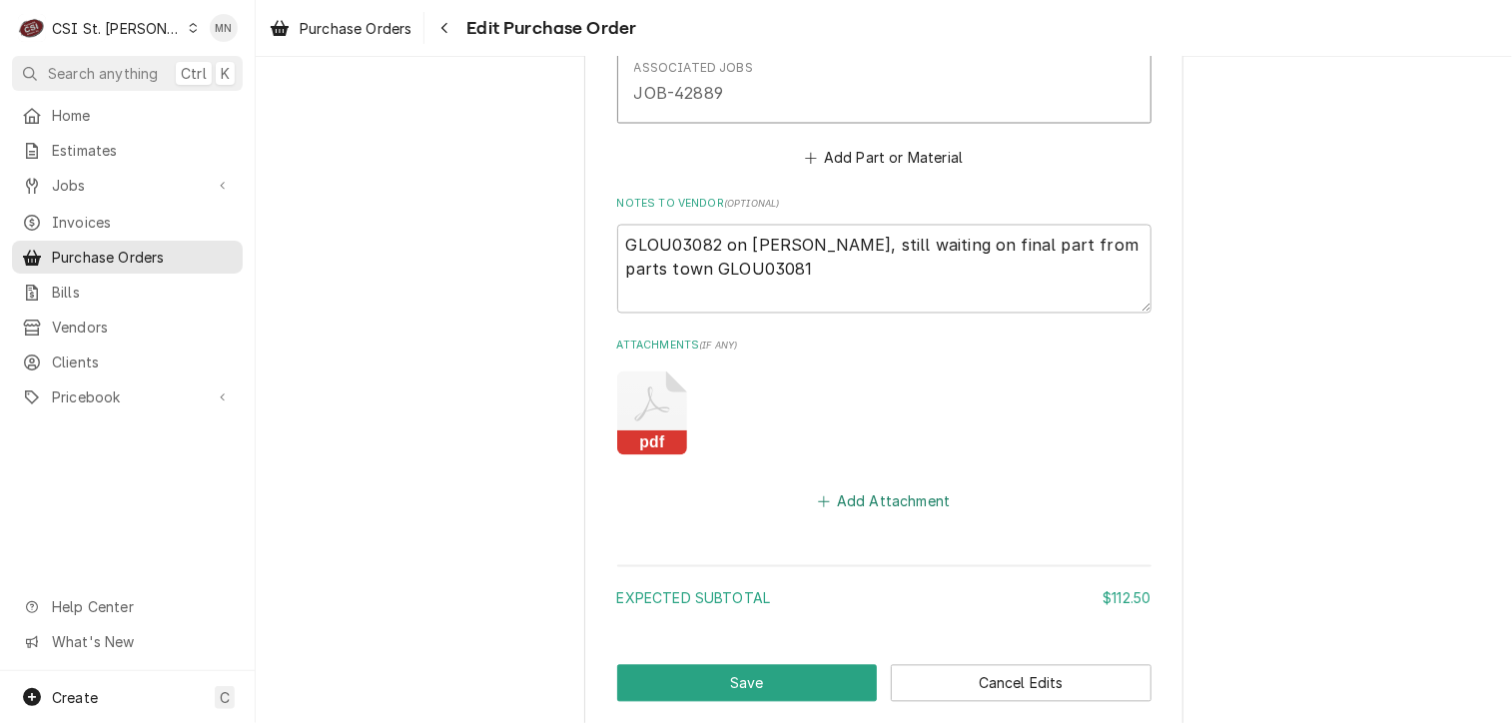
click at [871, 497] on button "Add Attachment" at bounding box center [884, 502] width 140 height 28
type textarea "x"
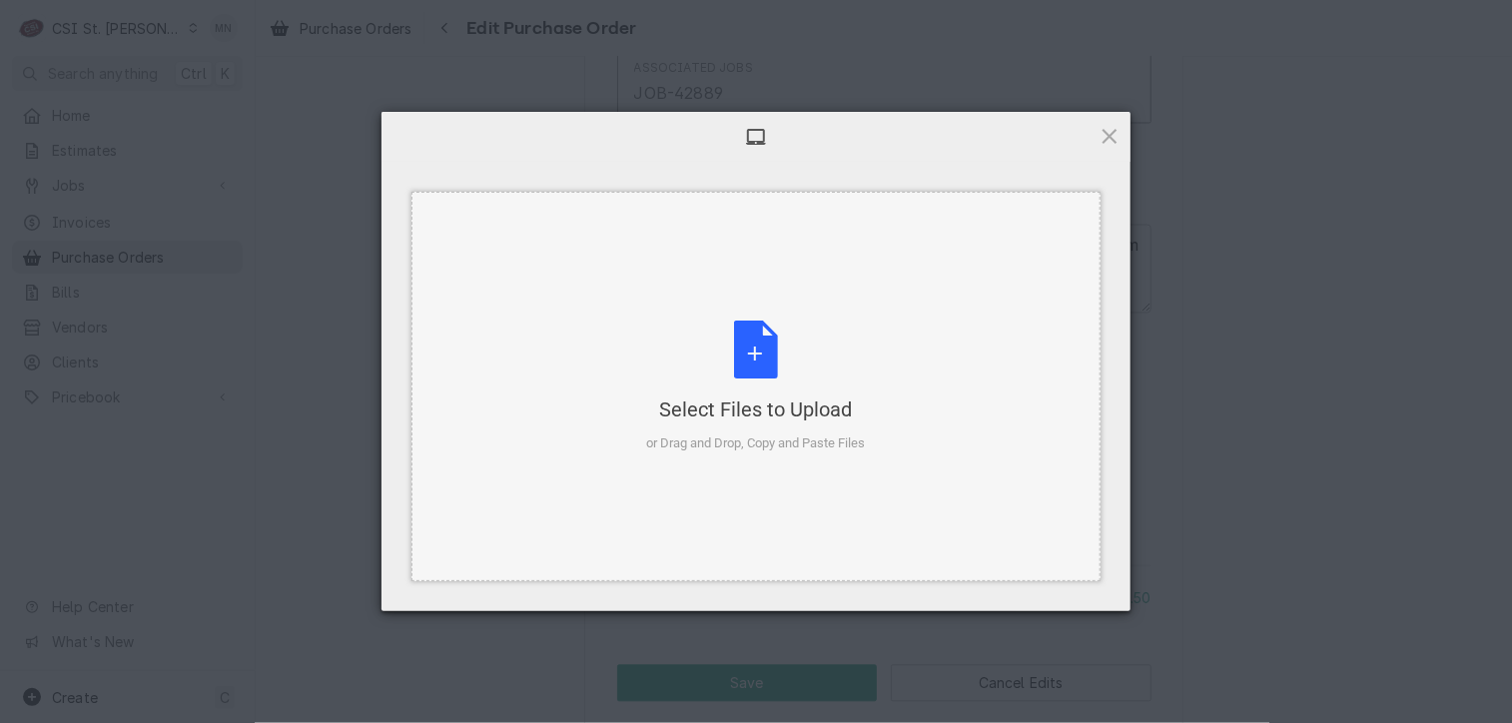
click at [753, 378] on div "Select Files to Upload or Drag and Drop, Copy and Paste Files" at bounding box center [756, 387] width 219 height 133
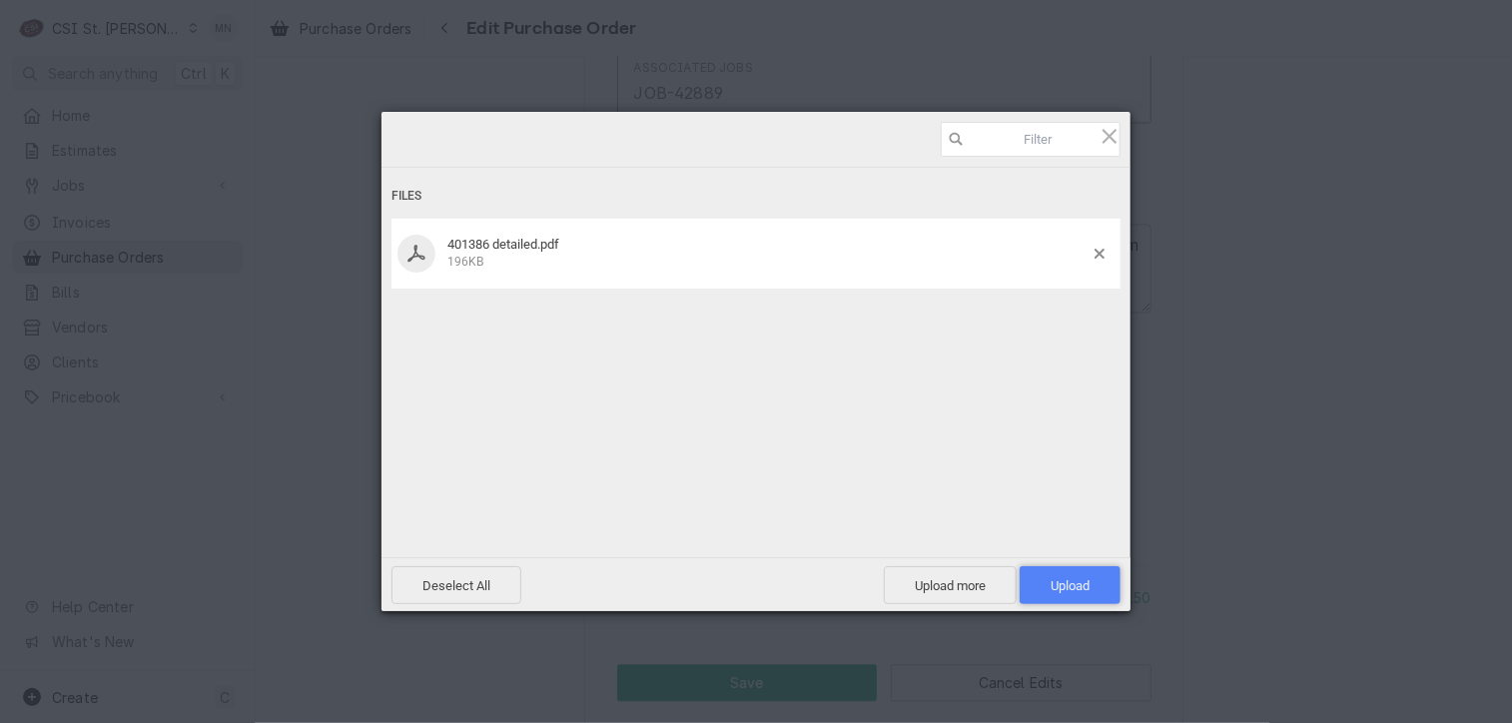
click at [1065, 580] on span "Upload 1" at bounding box center [1070, 585] width 39 height 15
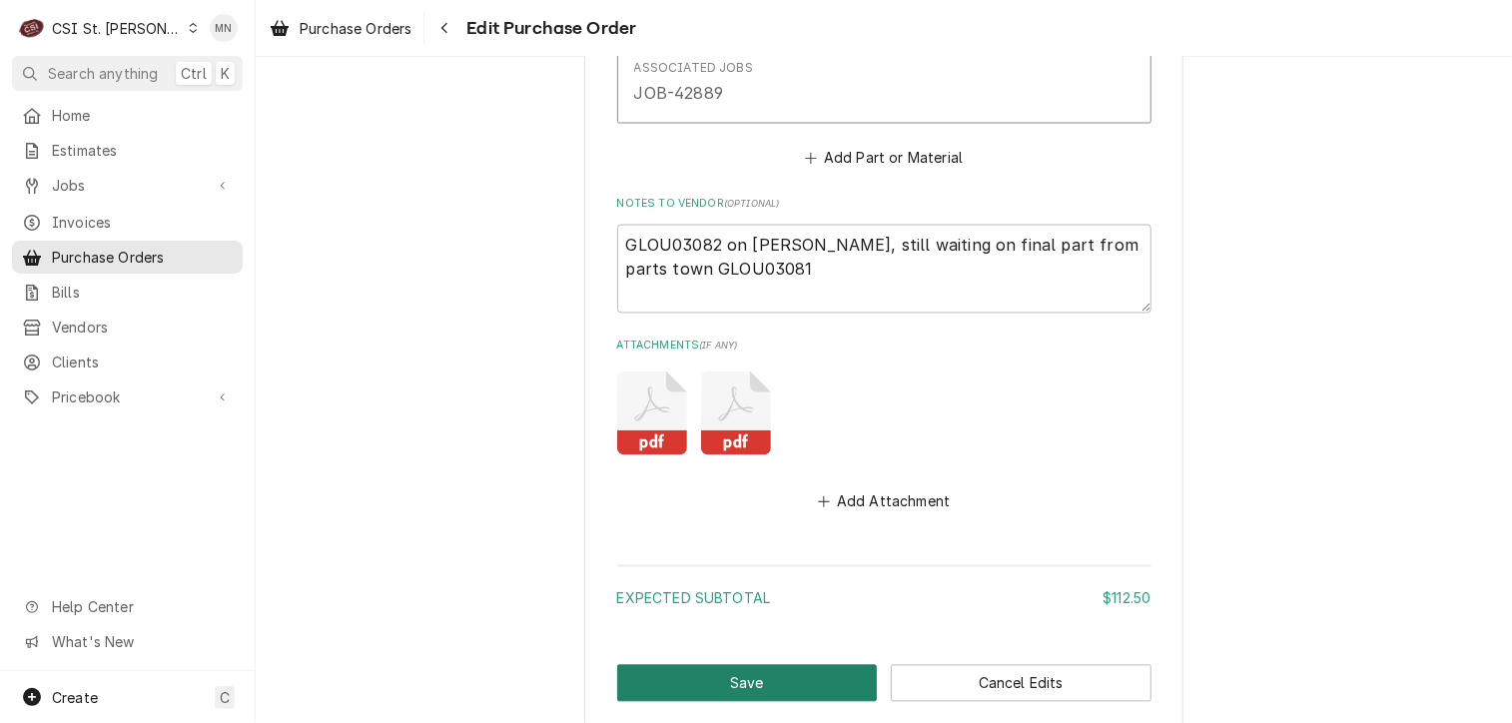
click at [762, 683] on button "Save" at bounding box center [747, 683] width 261 height 37
type textarea "x"
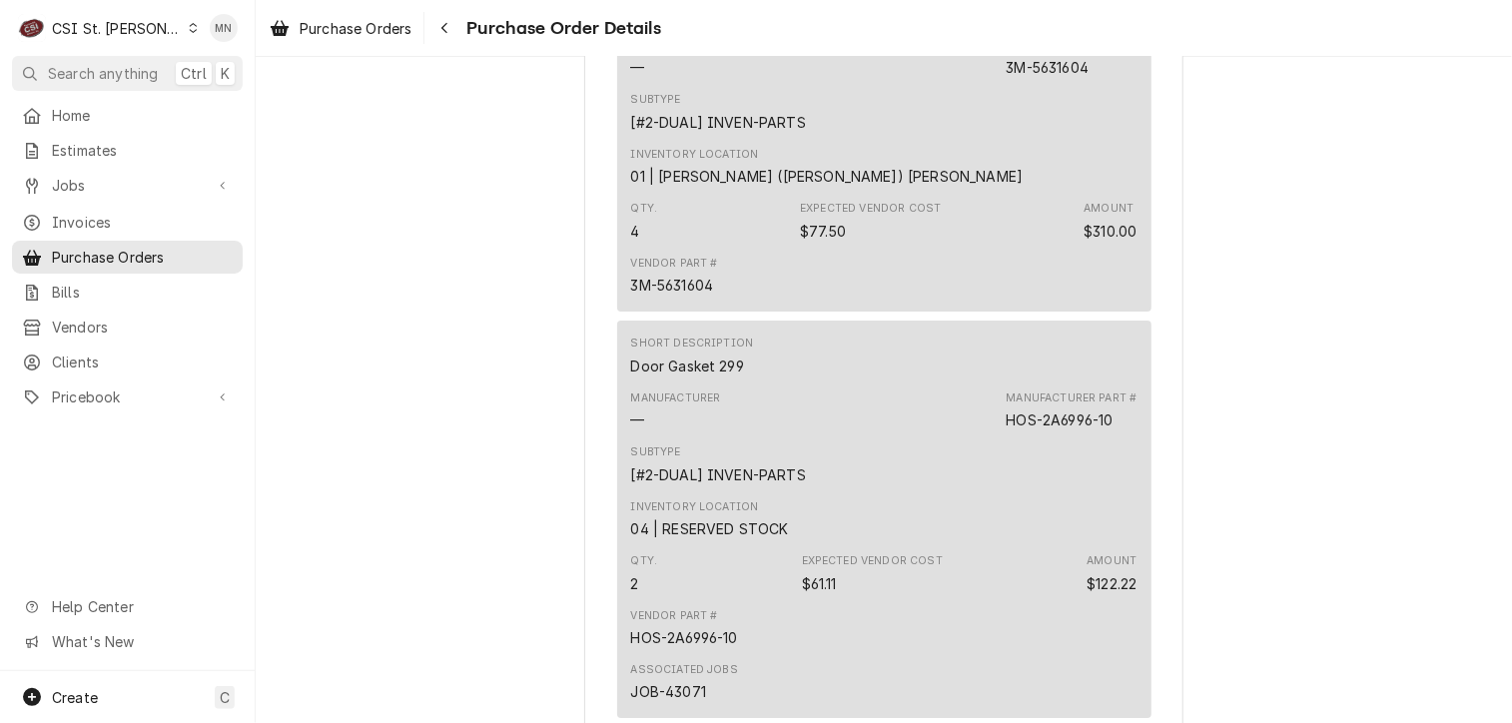
scroll to position [3994, 0]
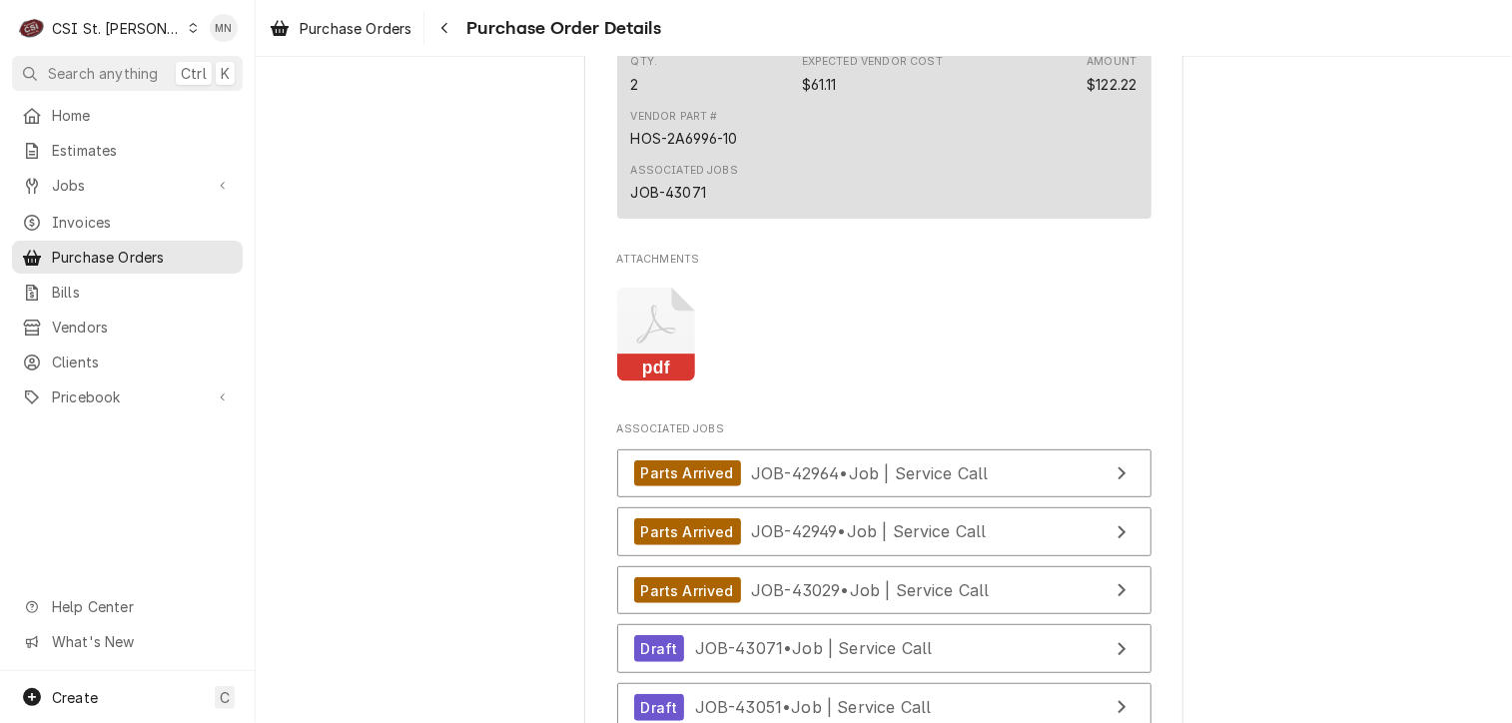
click at [635, 382] on icon "Attachments" at bounding box center [656, 335] width 79 height 95
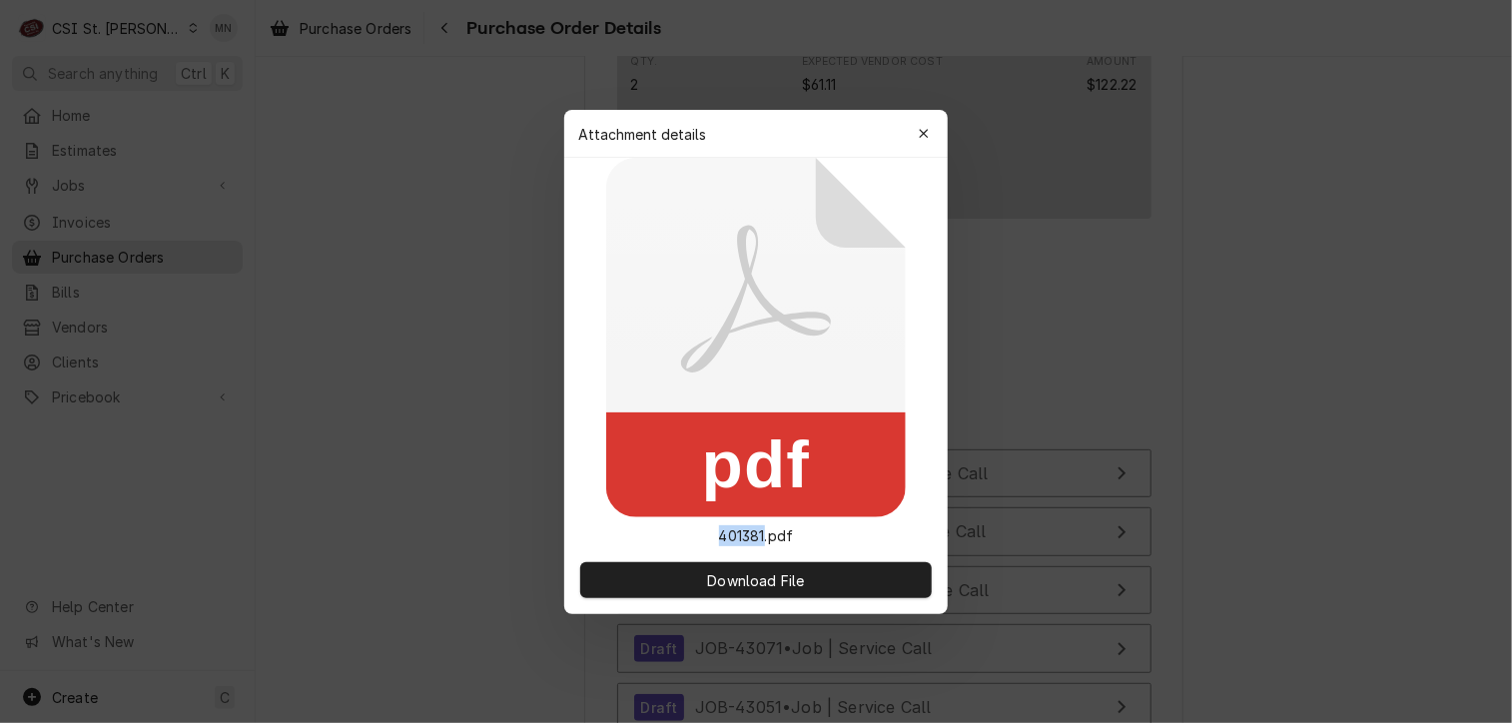
click at [635, 396] on icon at bounding box center [756, 337] width 300 height 359
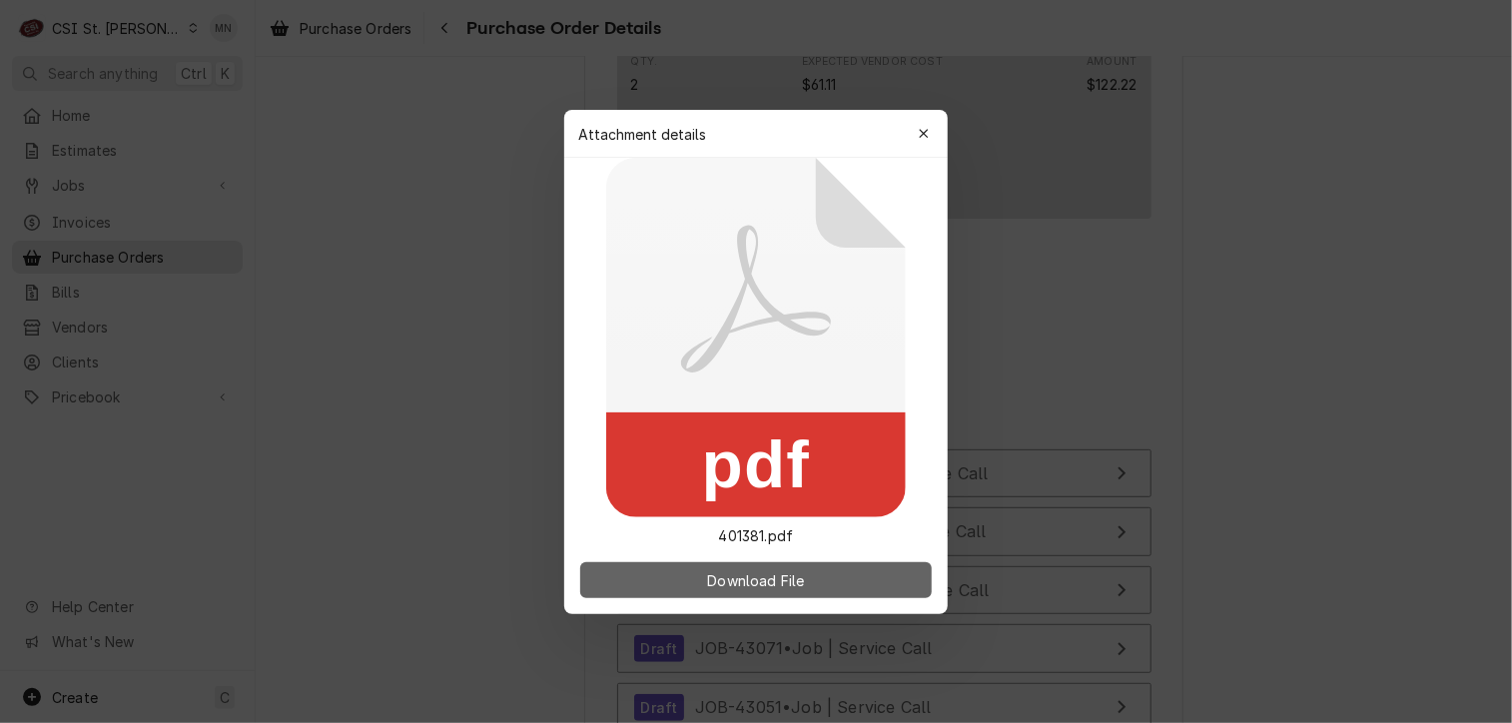
drag, startPoint x: 635, startPoint y: 396, endPoint x: 716, endPoint y: 562, distance: 184.5
click at [716, 562] on div "Download File" at bounding box center [755, 580] width 383 height 68
click at [718, 571] on span "Download File" at bounding box center [755, 579] width 105 height 21
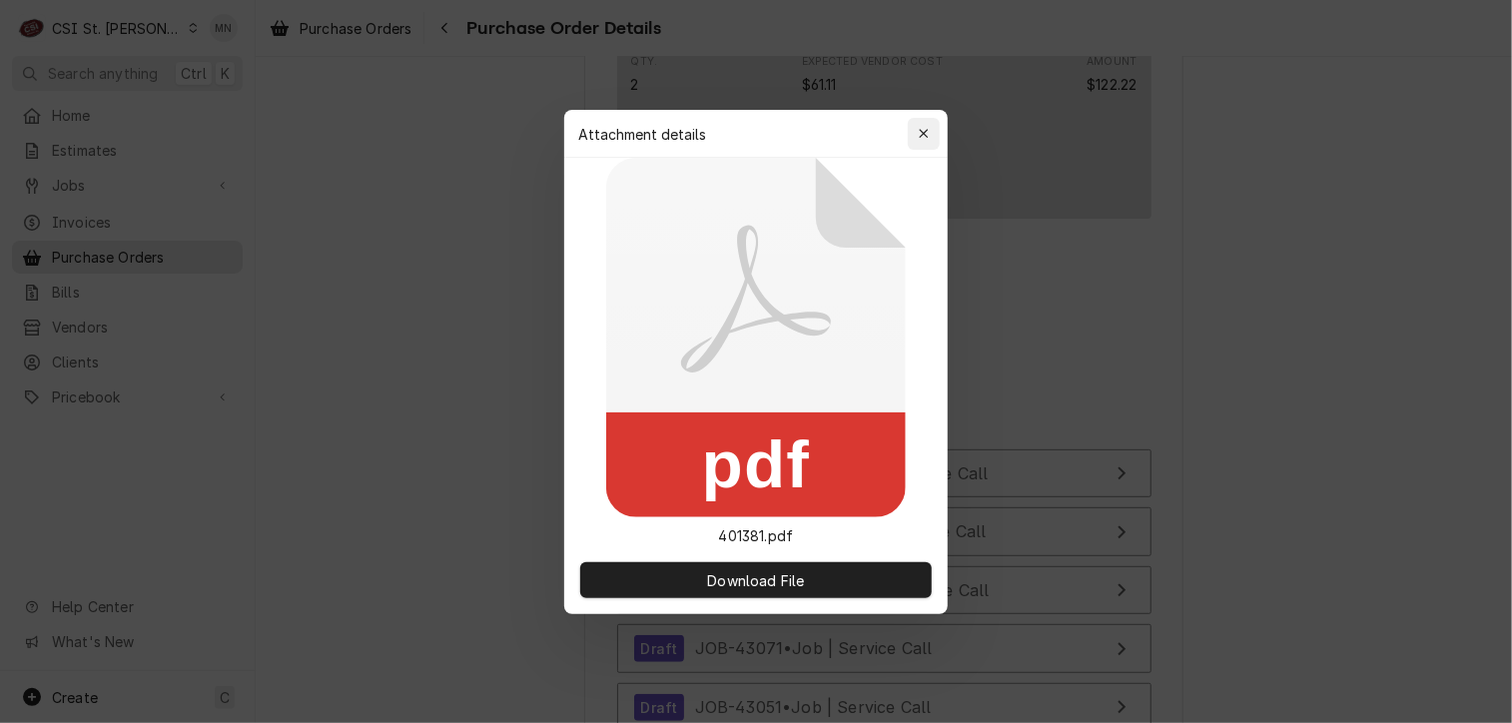
click at [922, 128] on icon "button" at bounding box center [924, 134] width 11 height 14
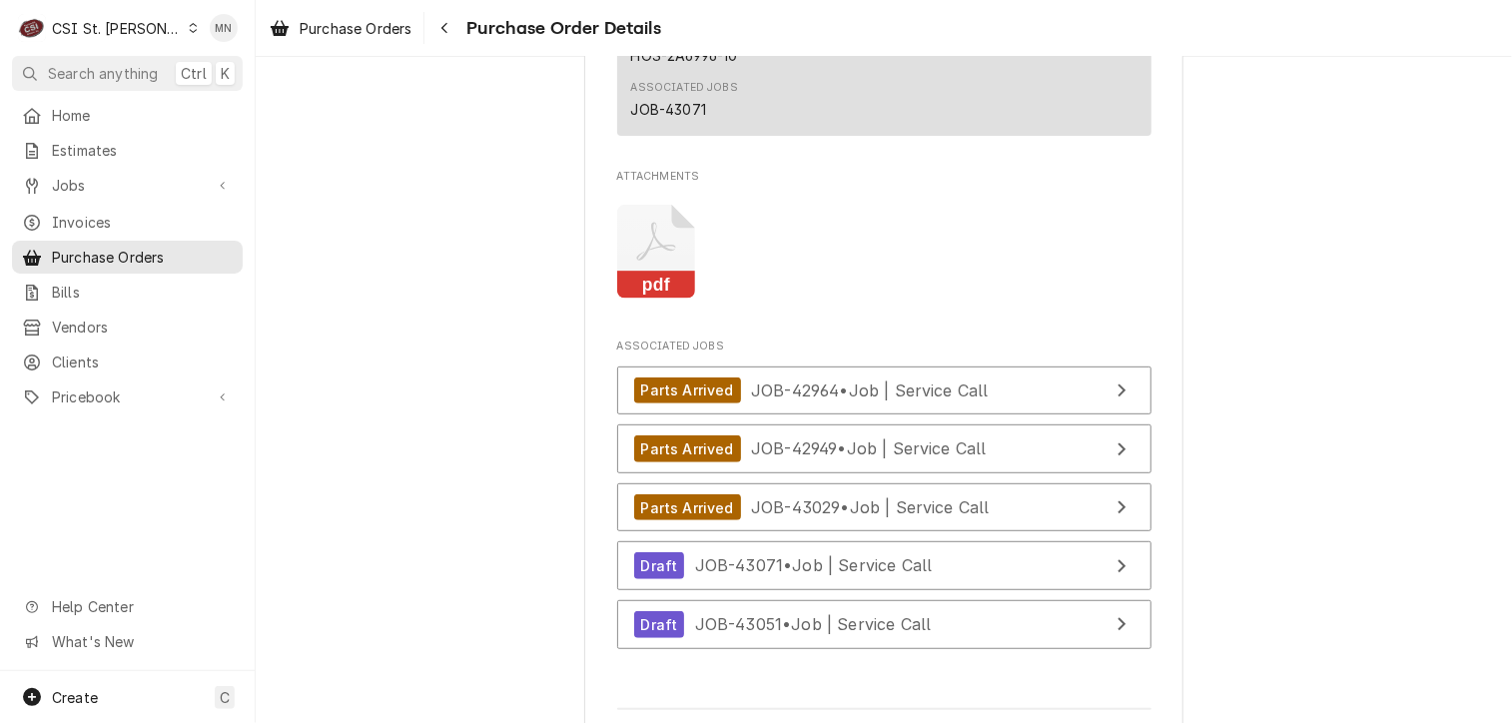
scroll to position [4194, 0]
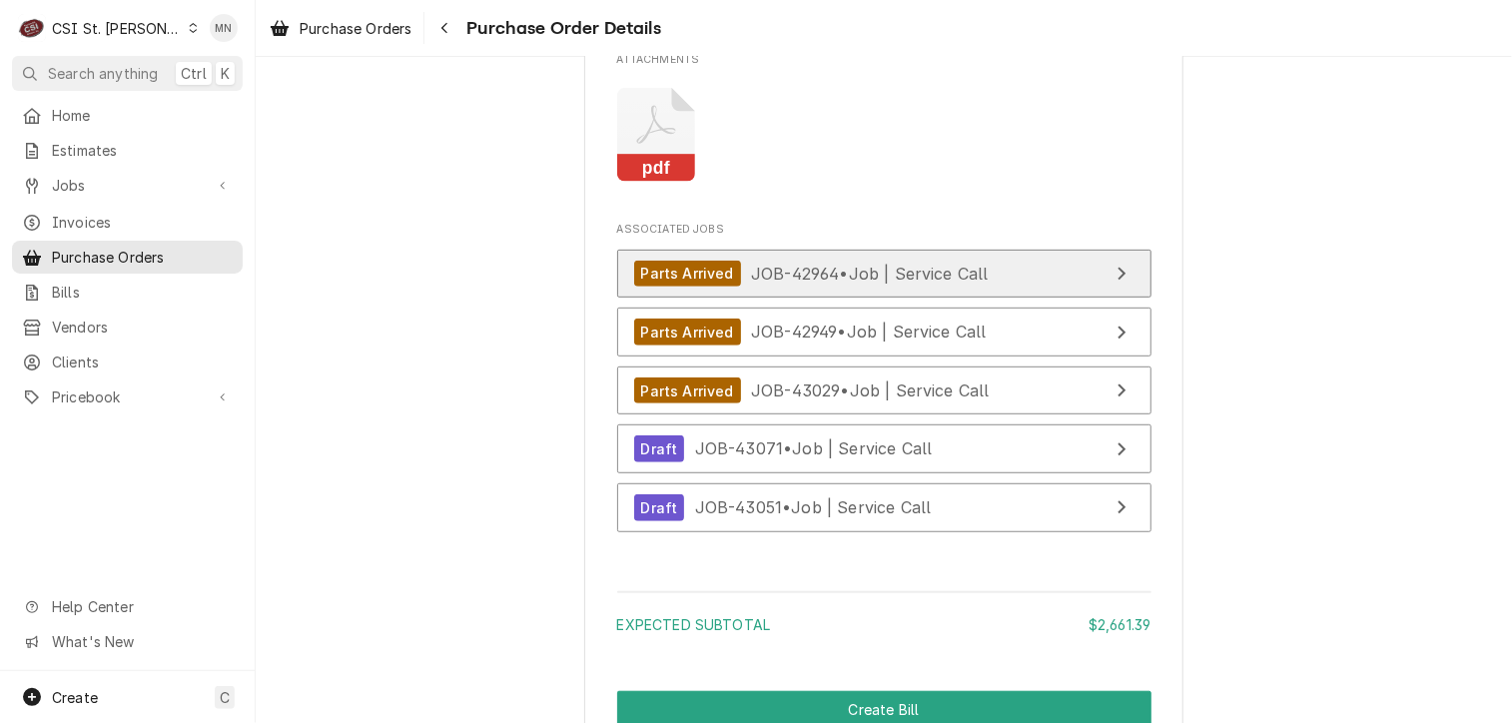
click at [843, 288] on div "Parts Arrived JOB-42964 • Job | Service Call" at bounding box center [811, 274] width 355 height 27
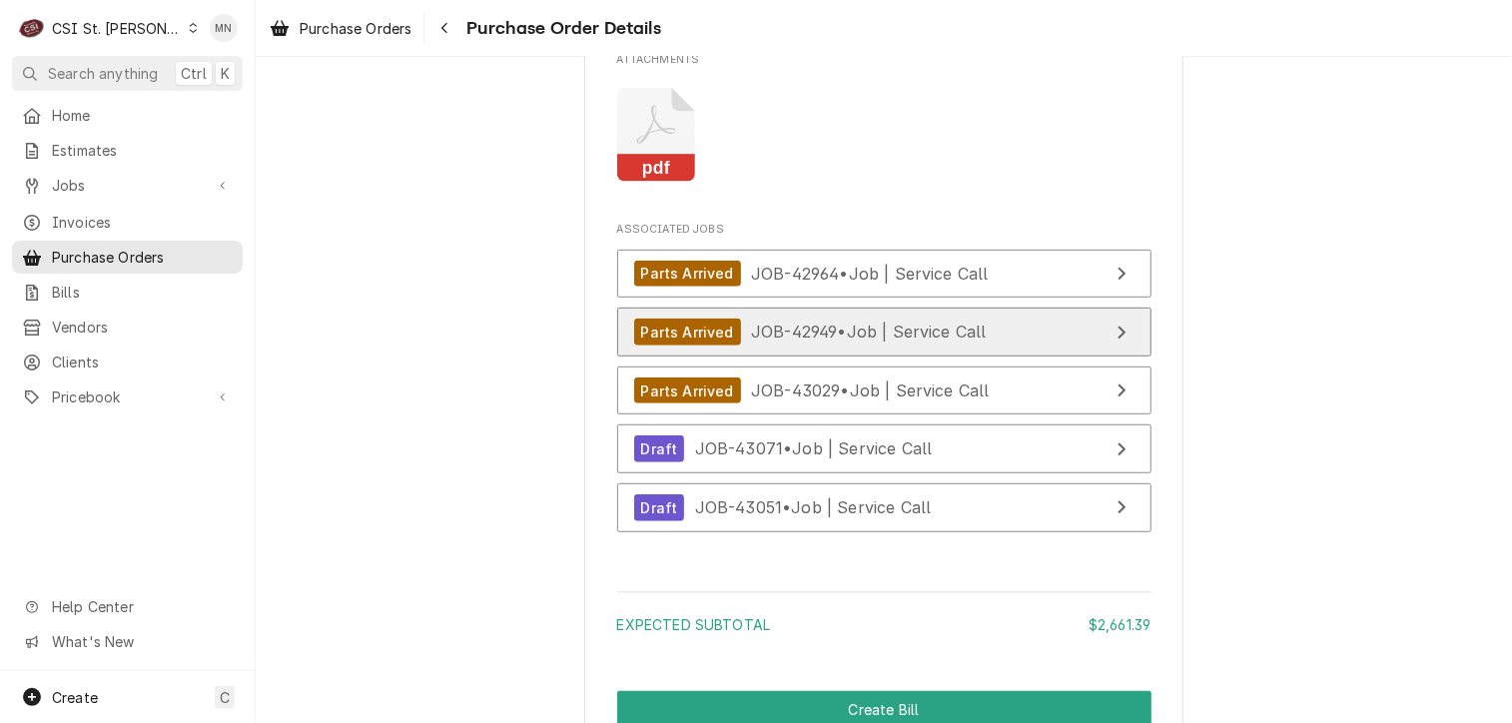
click at [776, 342] on span "JOB-42949 • Job | Service Call" at bounding box center [869, 332] width 236 height 20
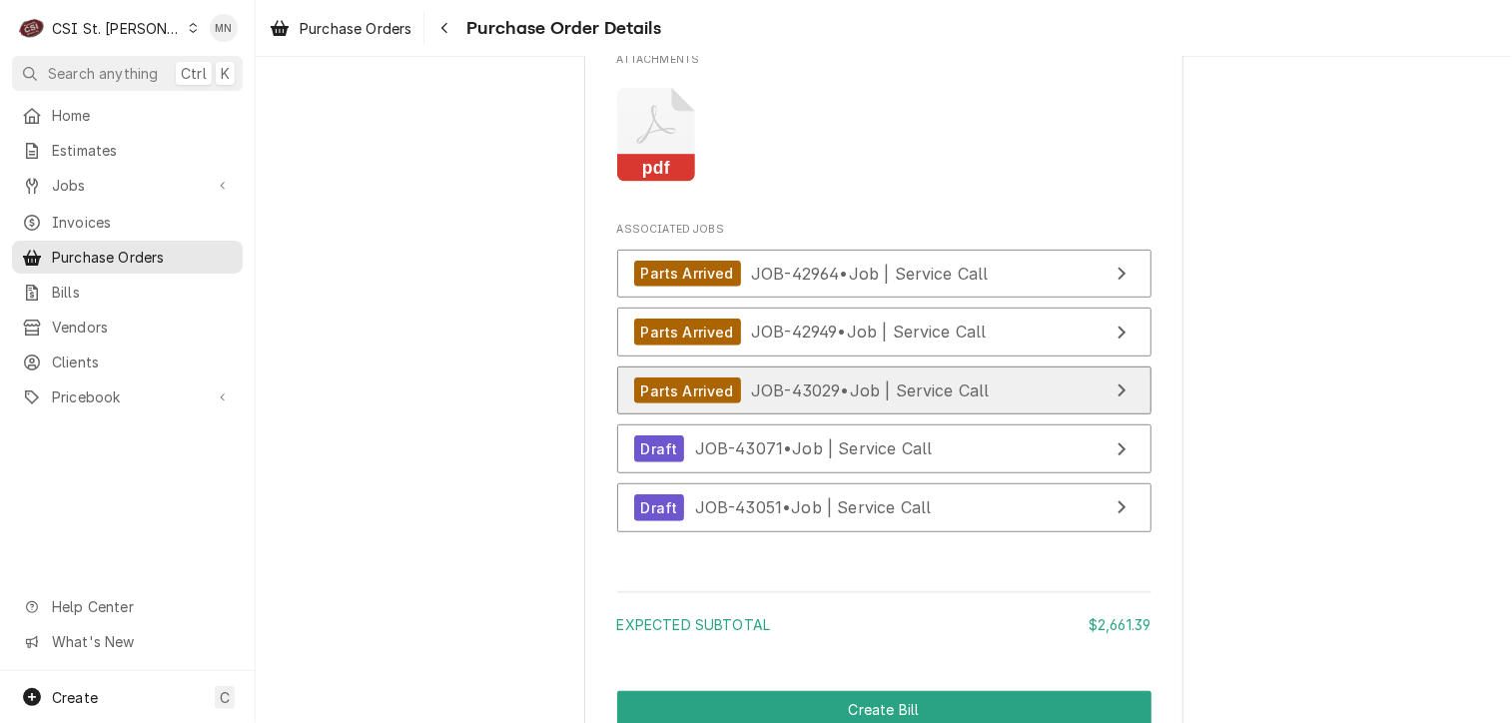
click at [770, 400] on span "JOB-43029 • Job | Service Call" at bounding box center [870, 390] width 239 height 20
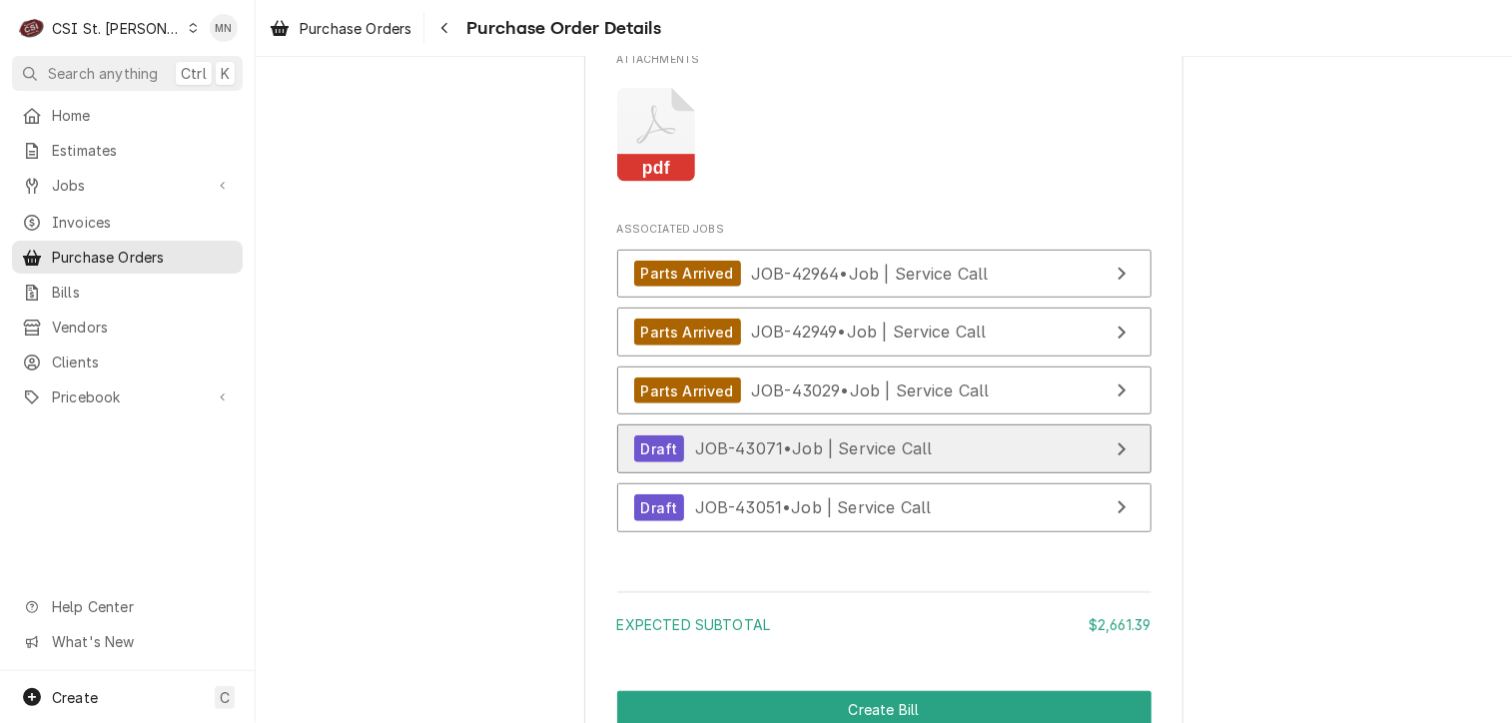
click at [935, 473] on link "Draft JOB-43071 • Job | Service Call" at bounding box center [884, 448] width 534 height 49
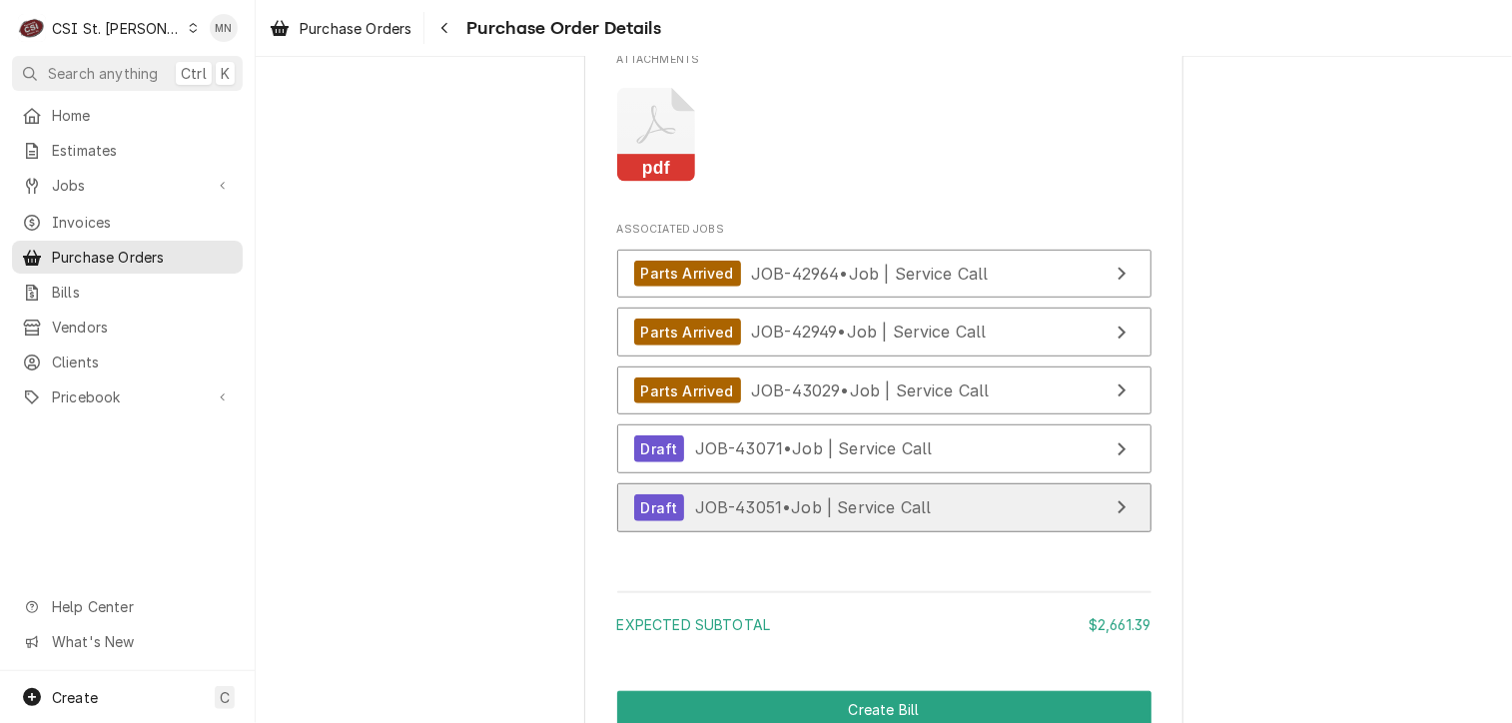
click at [879, 517] on span "JOB-43051 • Job | Service Call" at bounding box center [813, 507] width 237 height 20
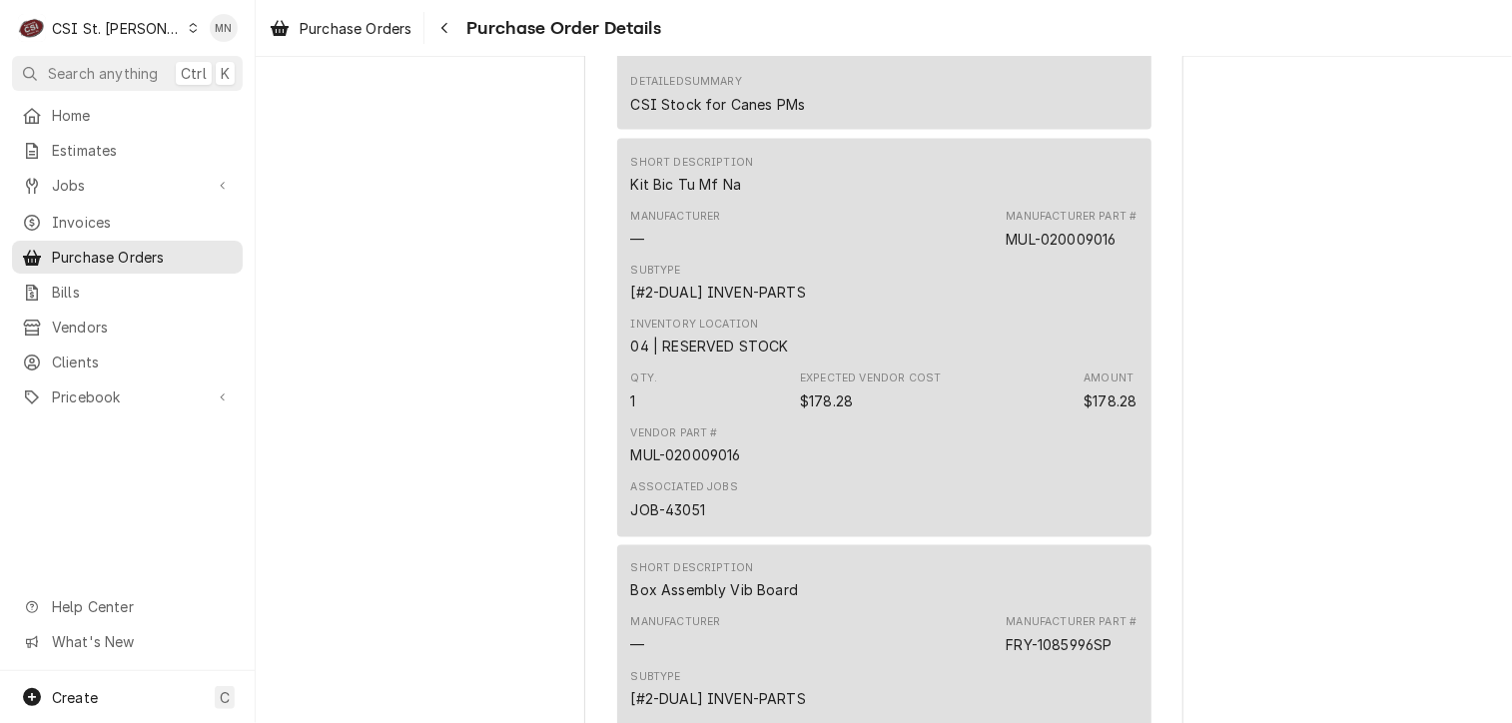
scroll to position [1298, 0]
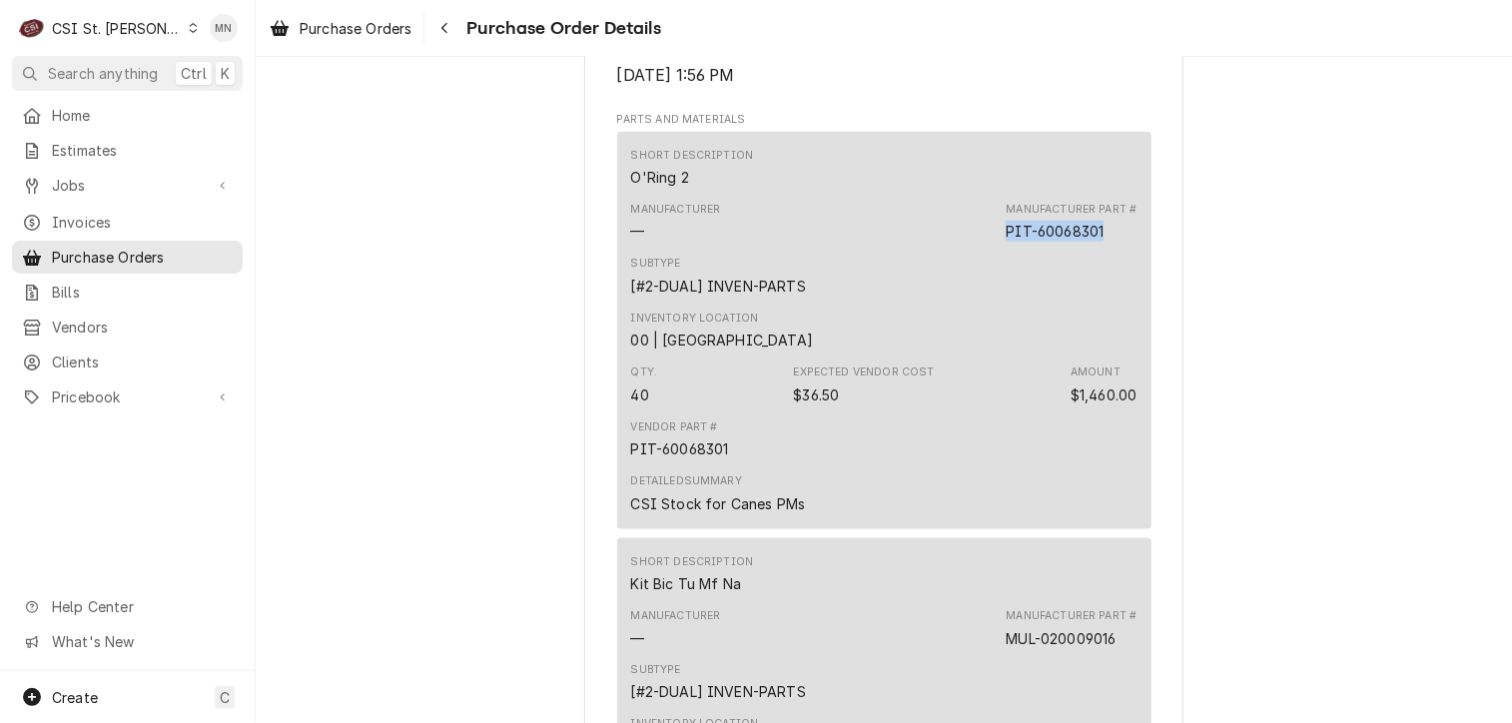
drag, startPoint x: 1105, startPoint y: 291, endPoint x: 1003, endPoint y: 286, distance: 103.0
click at [1006, 242] on div "Manufacturer Part # PIT-60068301" at bounding box center [1071, 222] width 131 height 40
copy div "PIT-60068301"
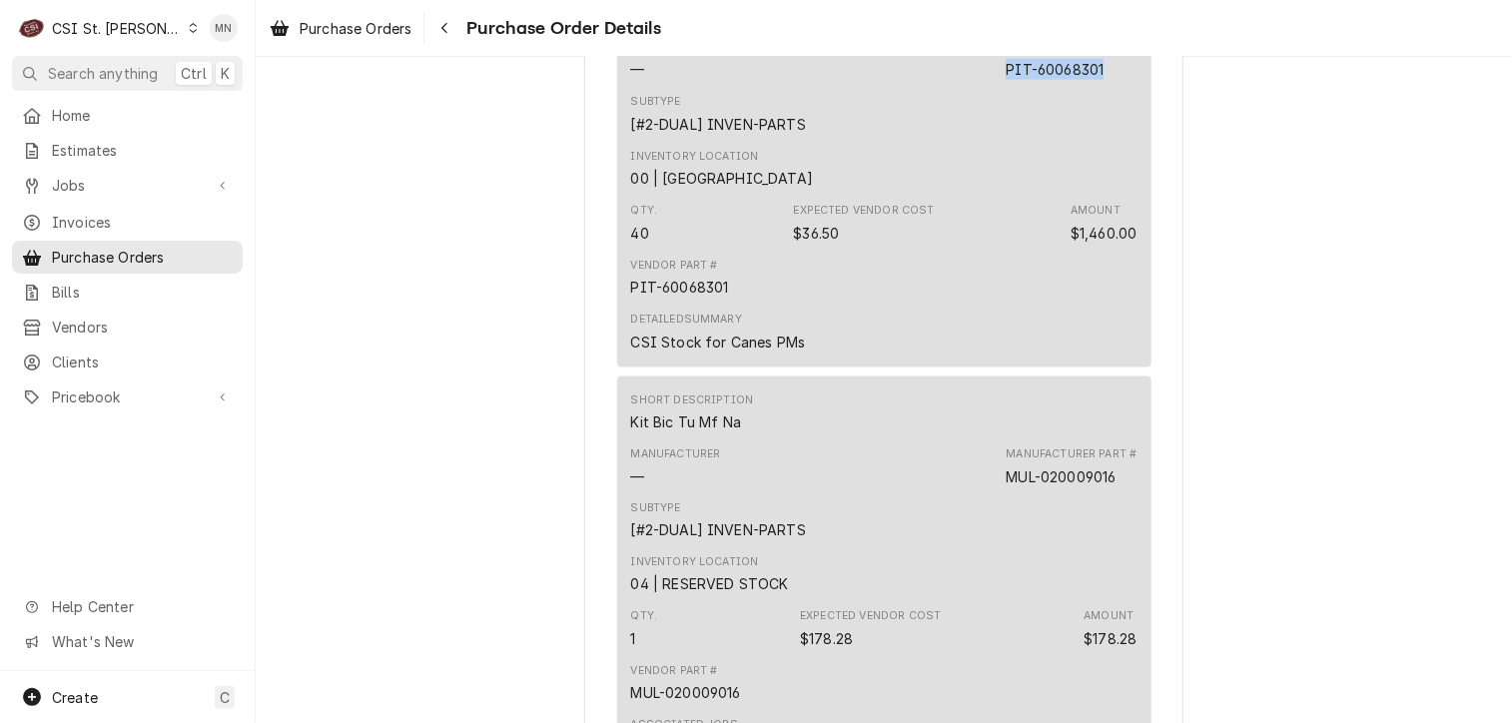
scroll to position [1698, 0]
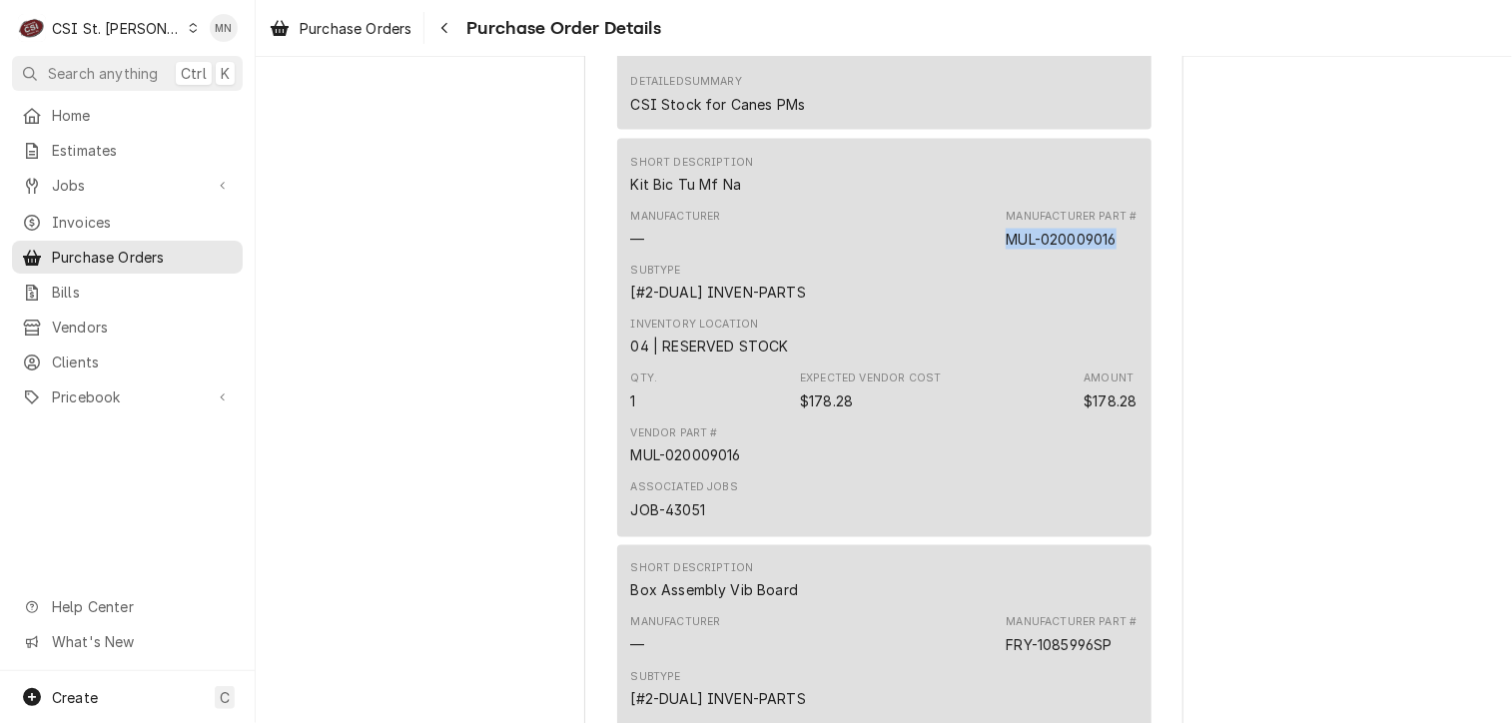
drag, startPoint x: 1120, startPoint y: 306, endPoint x: 1003, endPoint y: 294, distance: 118.4
click at [1006, 249] on div "Manufacturer Part # MUL-020009016" at bounding box center [1071, 229] width 131 height 40
copy div "MUL-020009016"
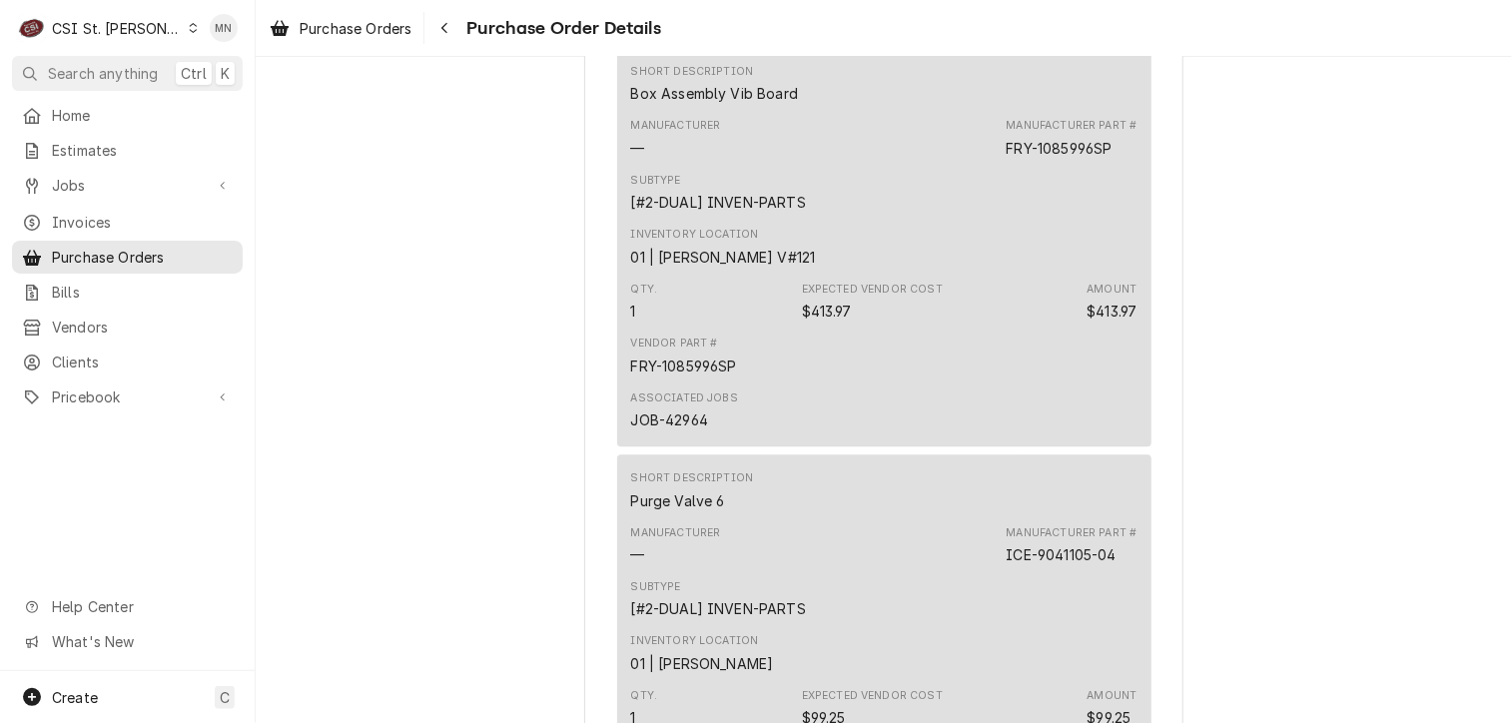
scroll to position [2197, 0]
drag, startPoint x: 1106, startPoint y: 207, endPoint x: 1002, endPoint y: 203, distance: 104.9
click at [1006, 157] on div "FRY-1085996SP" at bounding box center [1059, 146] width 106 height 21
copy div "FRY-1085996SP"
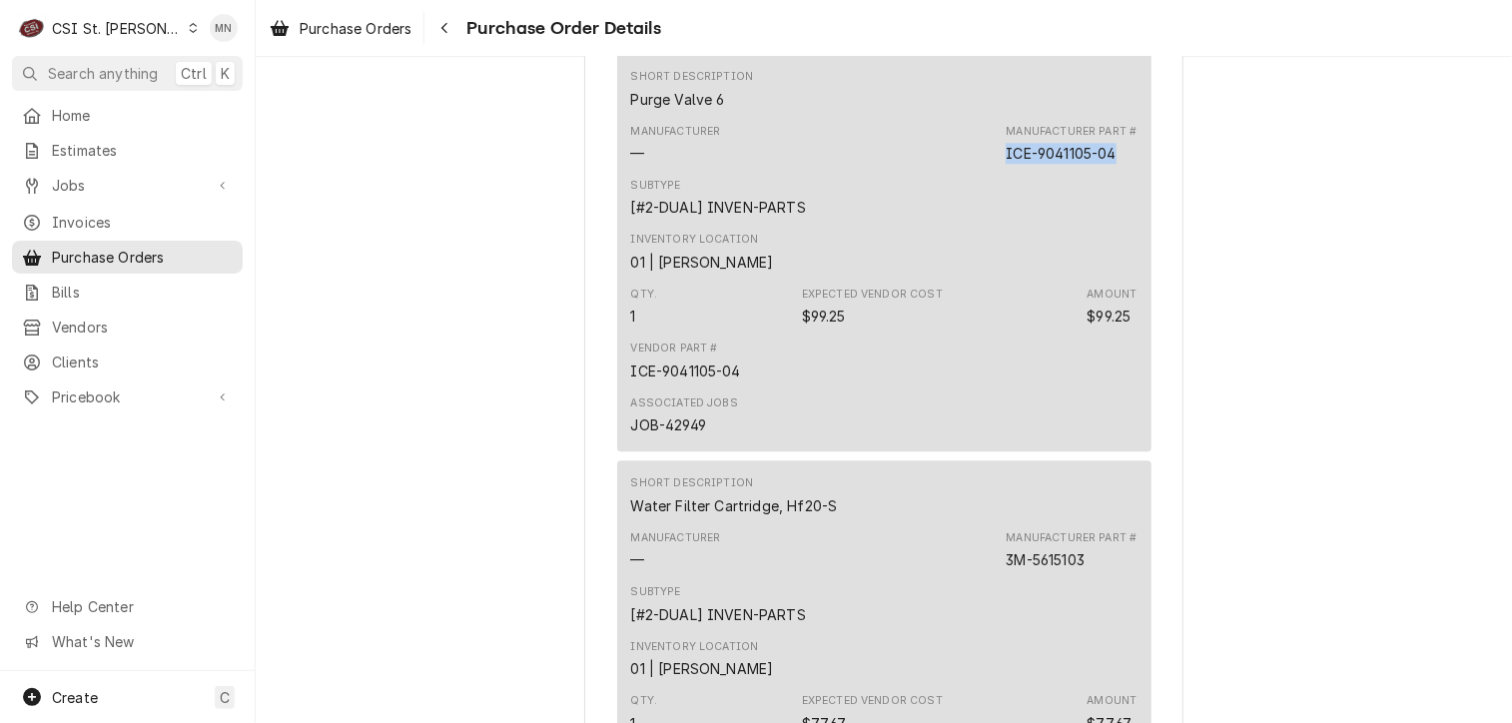
drag, startPoint x: 1114, startPoint y: 219, endPoint x: 995, endPoint y: 215, distance: 119.9
click at [995, 171] on div "Manufacturer — Manufacturer Part # ICE-9041105-04" at bounding box center [884, 144] width 506 height 54
drag, startPoint x: 995, startPoint y: 215, endPoint x: 1025, endPoint y: 218, distance: 30.1
copy div "ICE-9041105-04"
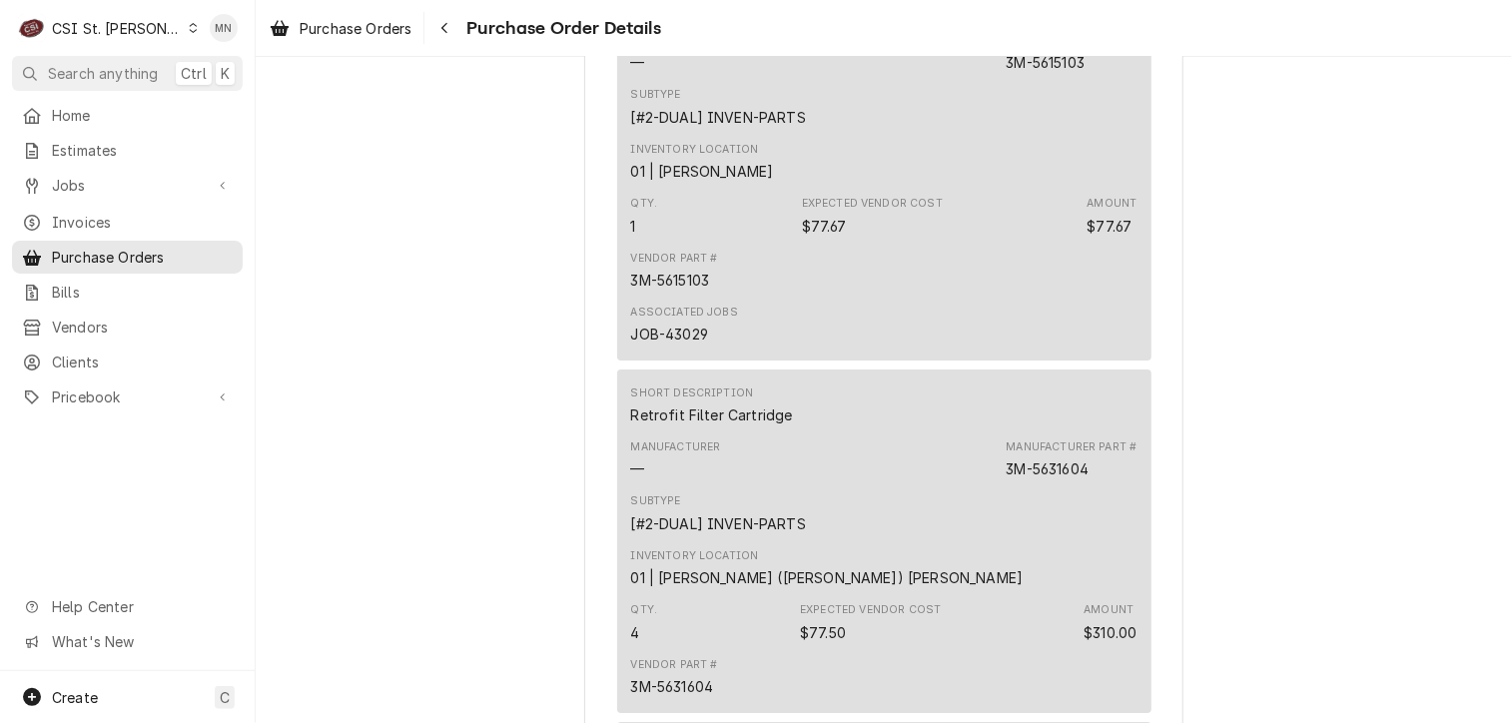
scroll to position [3096, 0]
drag, startPoint x: 1098, startPoint y: 126, endPoint x: 1004, endPoint y: 119, distance: 95.1
click at [1006, 71] on div "Manufacturer Part # 3M-5615103" at bounding box center [1071, 51] width 131 height 40
copy div "3M-5615103"
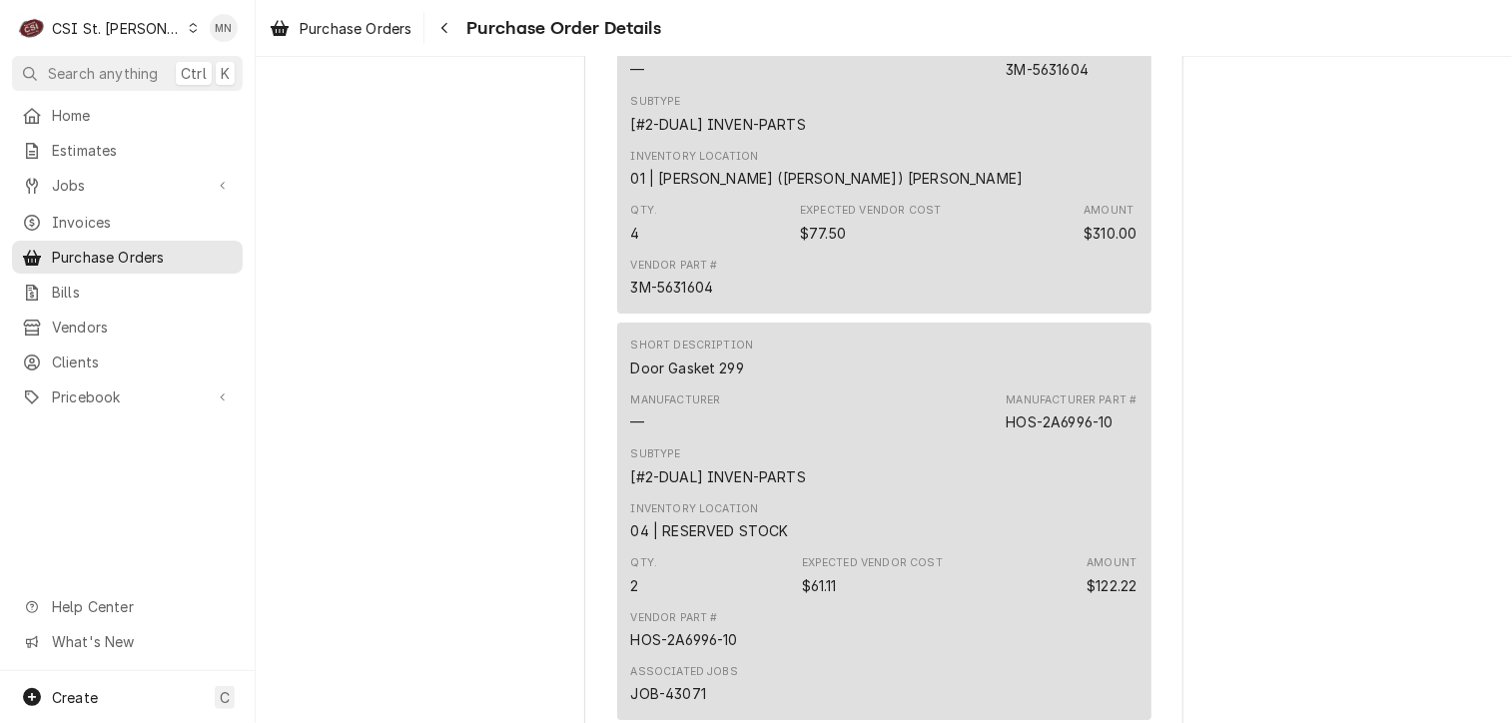
scroll to position [3495, 0]
drag, startPoint x: 1085, startPoint y: 133, endPoint x: 1005, endPoint y: 131, distance: 80.9
click at [1006, 78] on div "3M-5631604" at bounding box center [1047, 67] width 83 height 21
copy div "3M-5631604"
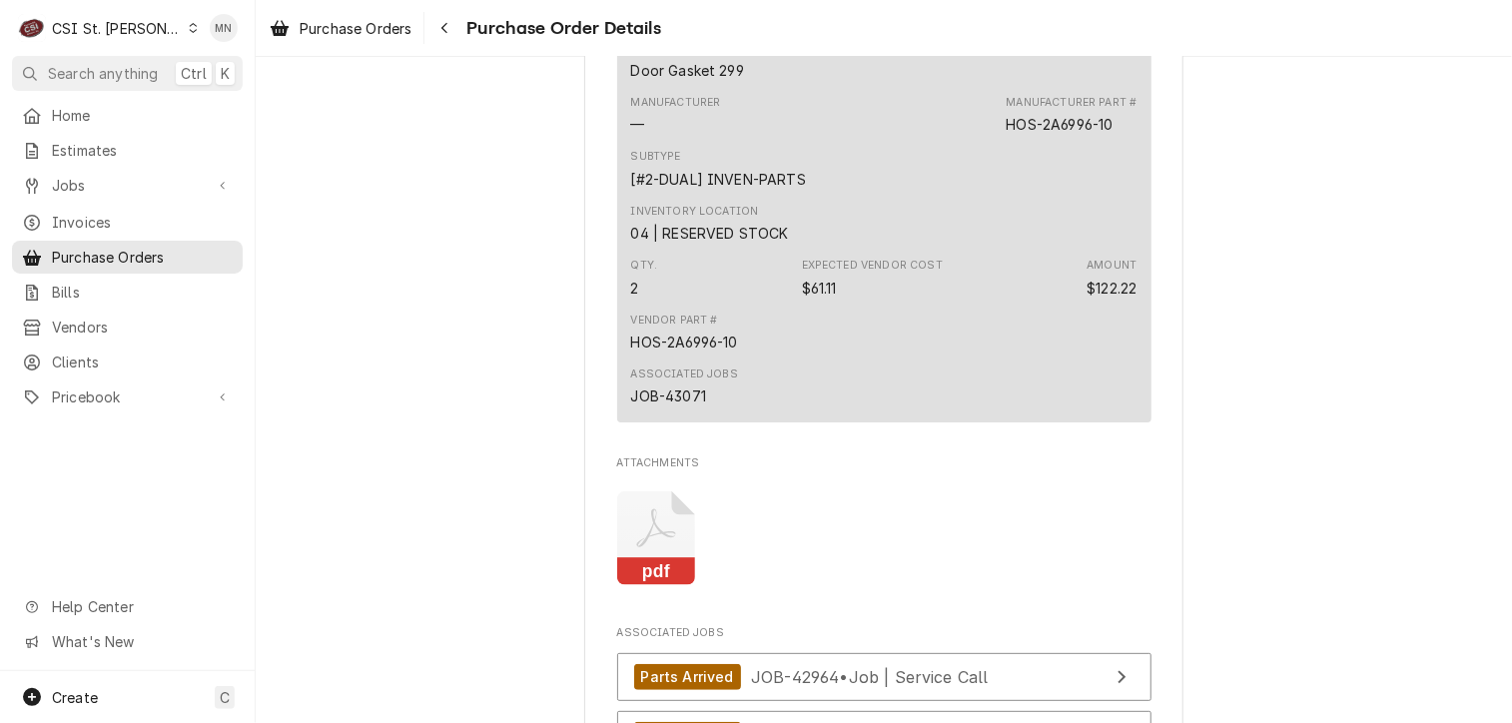
scroll to position [3795, 0]
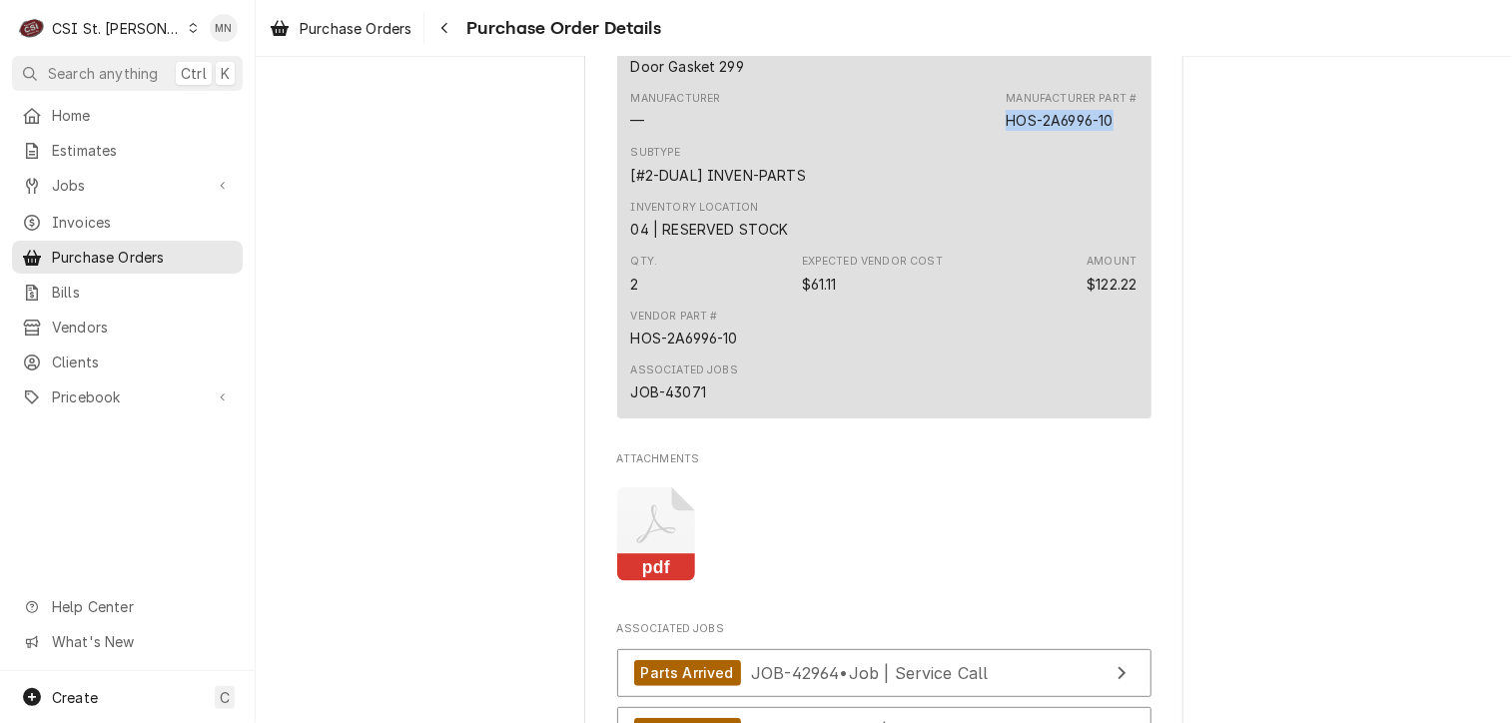
drag, startPoint x: 1117, startPoint y: 187, endPoint x: 1001, endPoint y: 188, distance: 116.8
click at [1006, 131] on div "Manufacturer Part # HOS-2A6996-10" at bounding box center [1071, 111] width 131 height 40
copy div "HOS-2A6996-10"
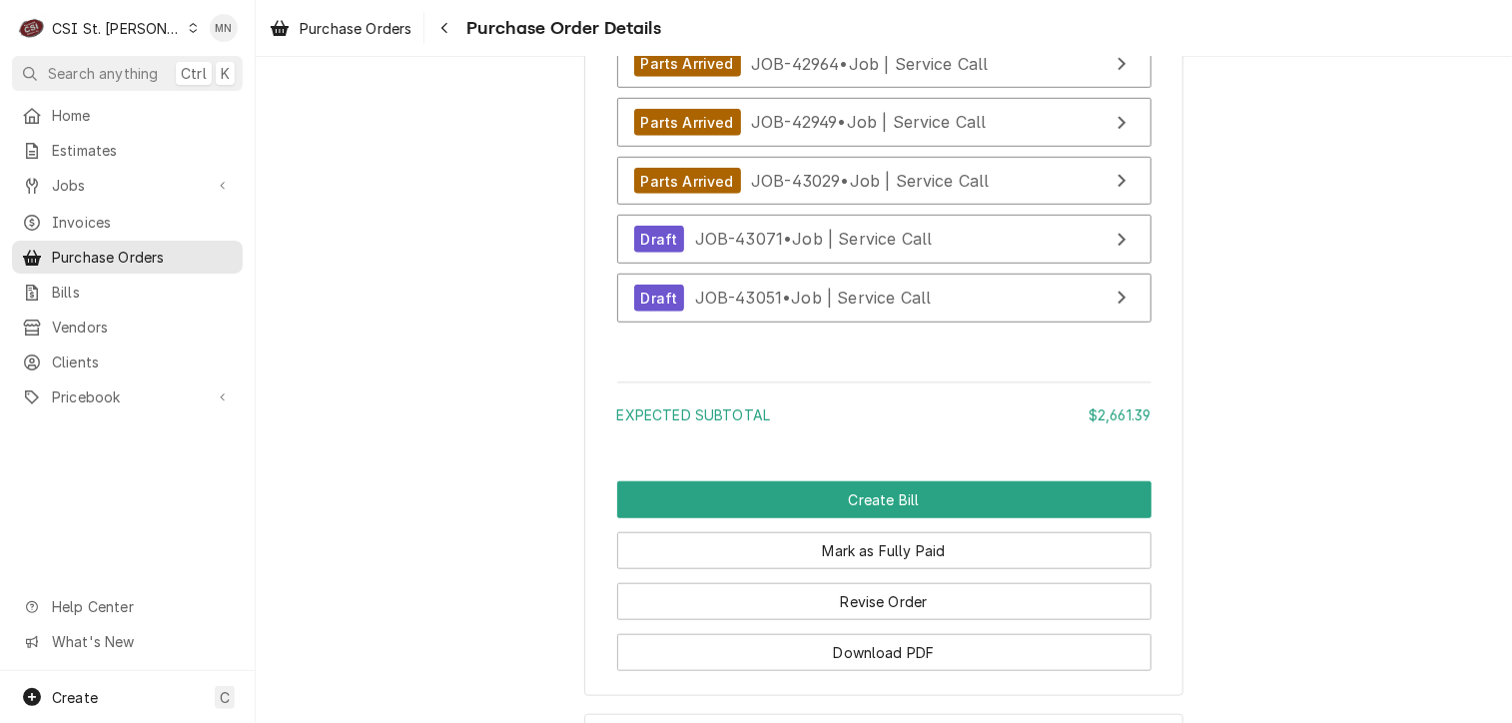
scroll to position [4547, 0]
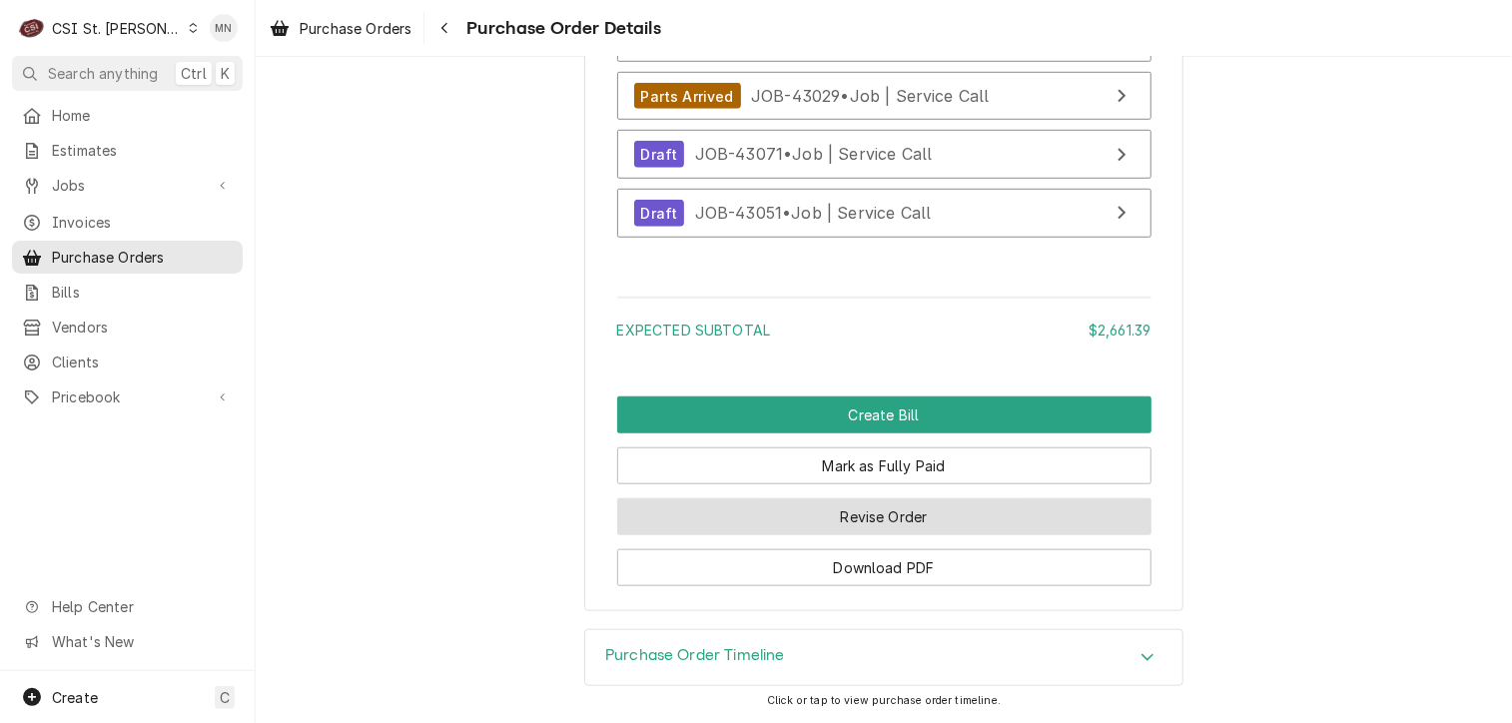
click at [913, 519] on button "Revise Order" at bounding box center [884, 516] width 534 height 37
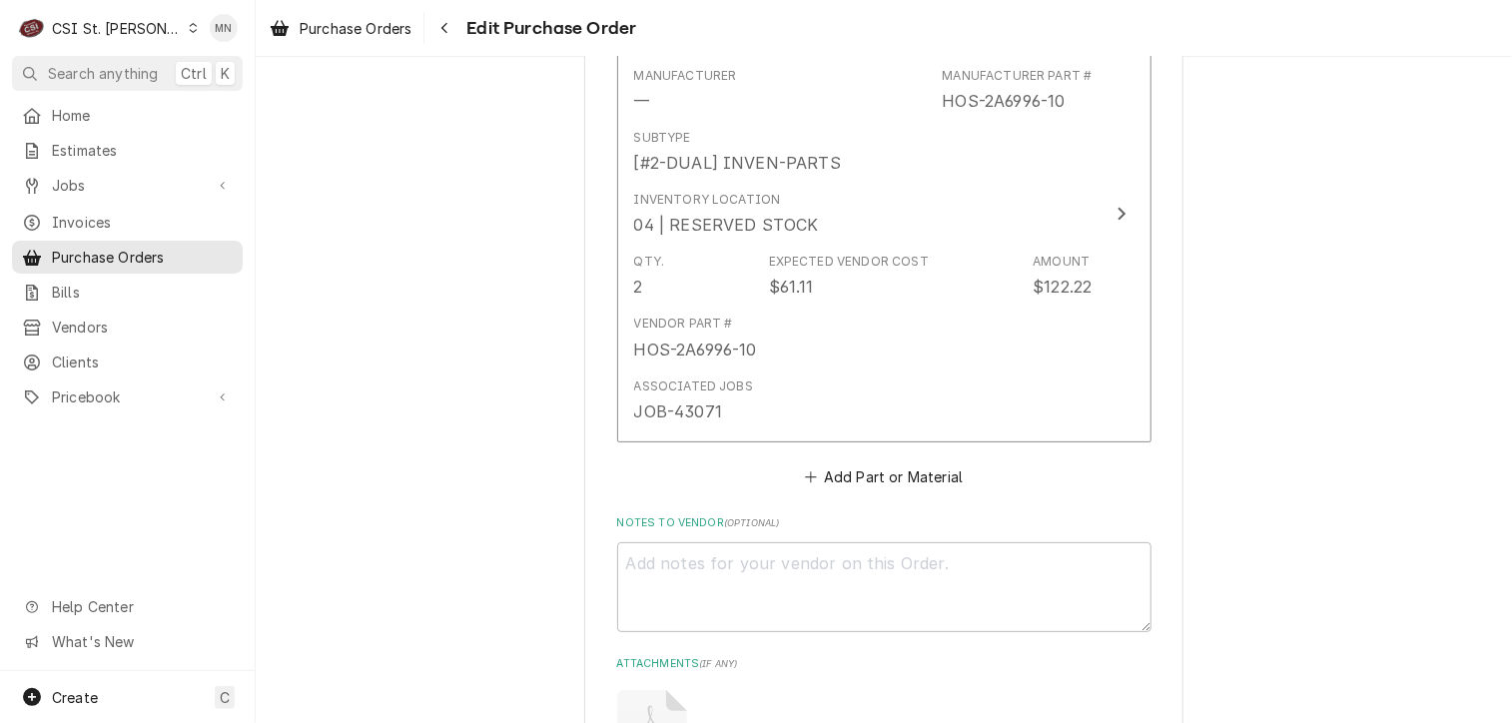
scroll to position [4094, 0]
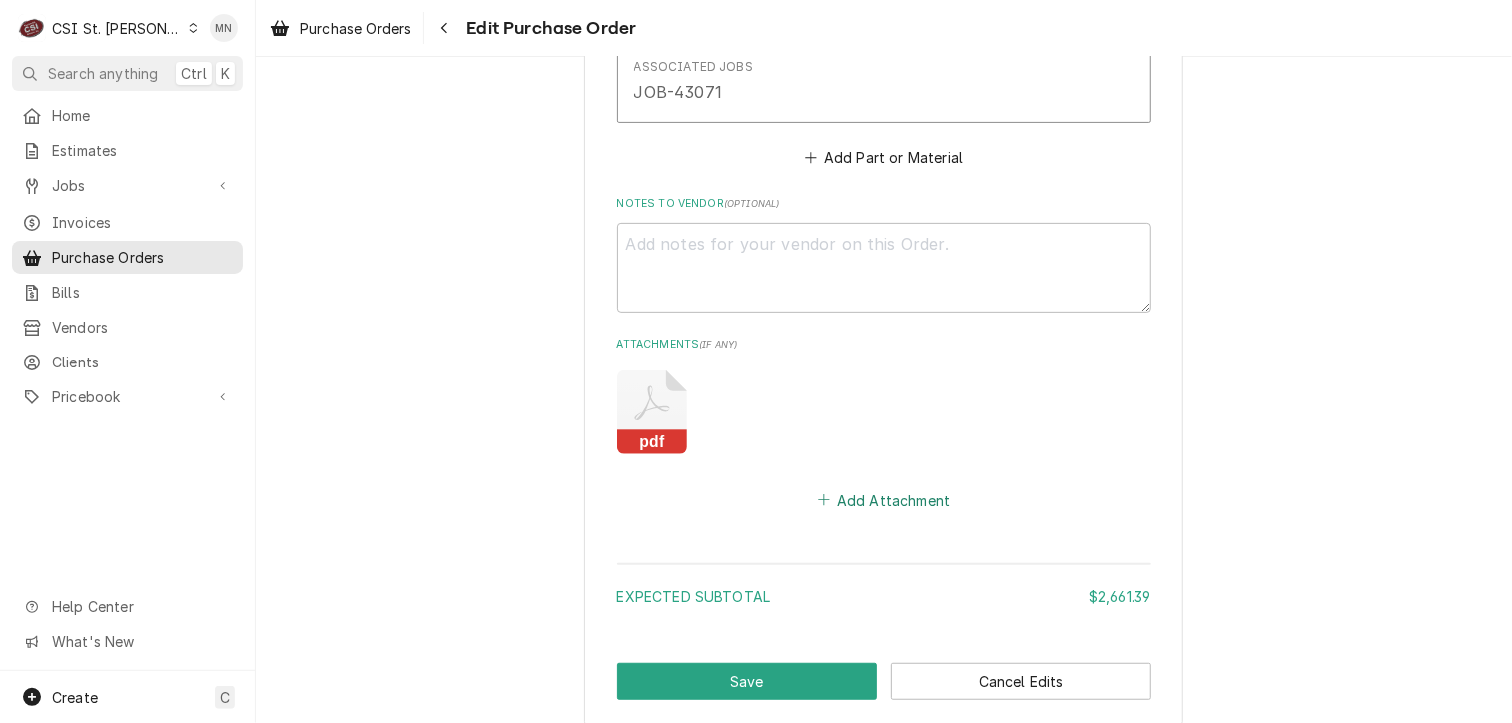
click at [899, 486] on button "Add Attachment" at bounding box center [884, 500] width 140 height 28
type textarea "x"
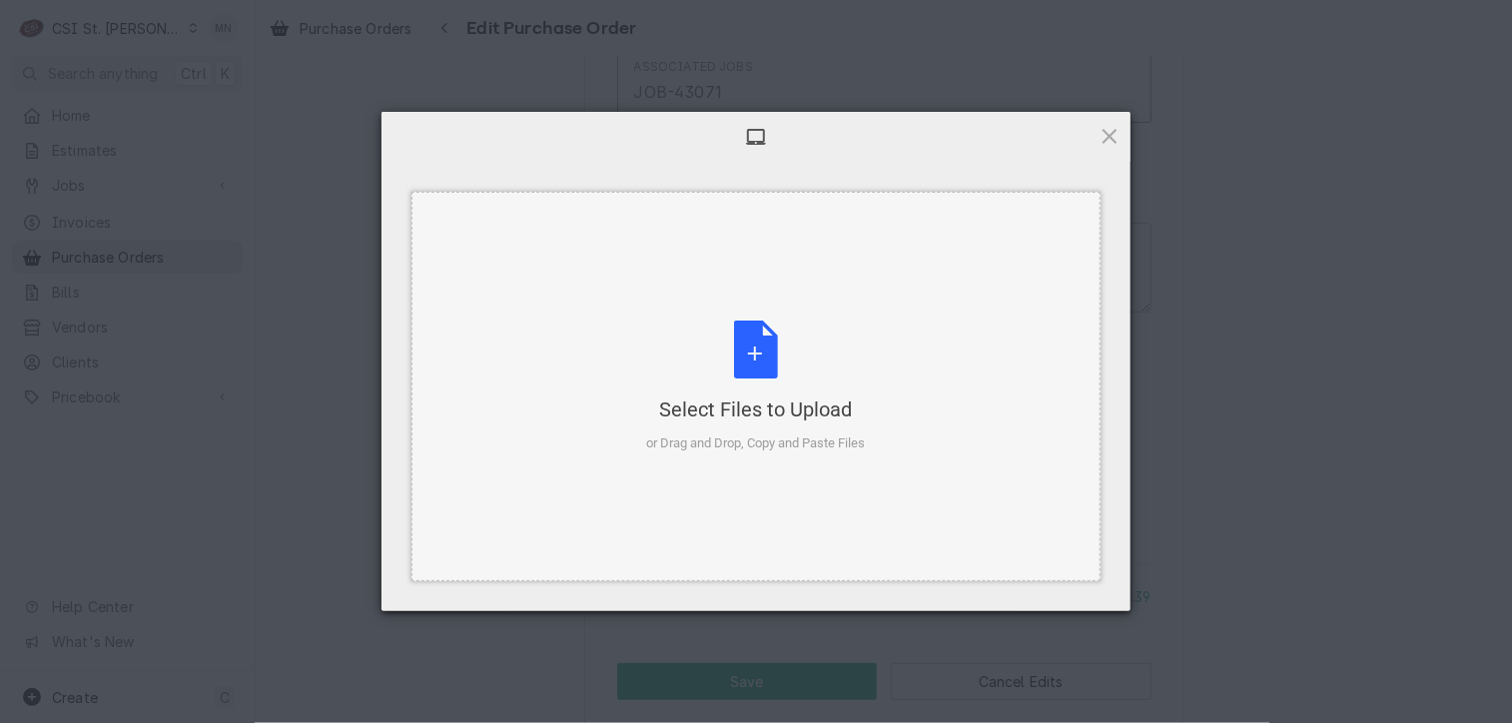
click at [755, 376] on div "Select Files to Upload or Drag and Drop, Copy and Paste Files" at bounding box center [756, 387] width 219 height 133
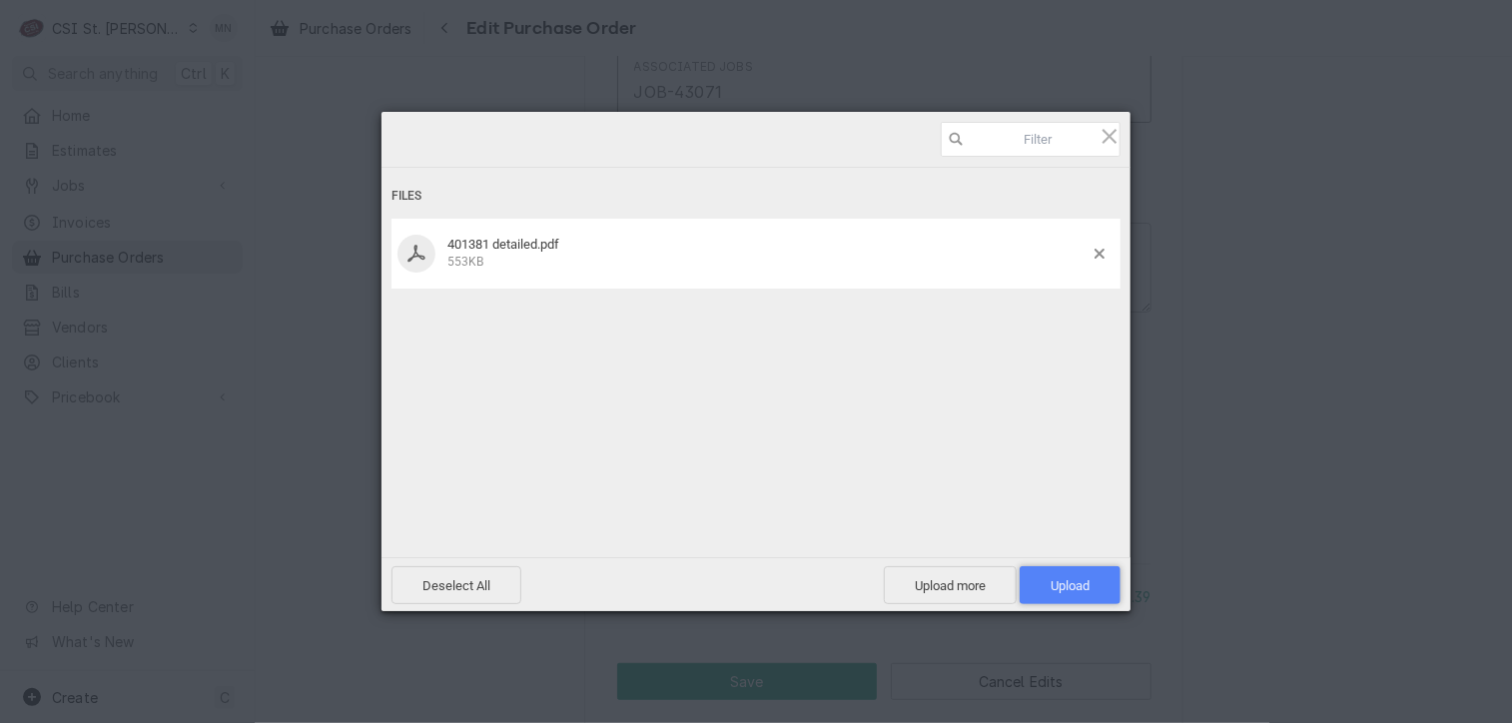
click at [1085, 582] on span "Upload 1" at bounding box center [1070, 585] width 39 height 15
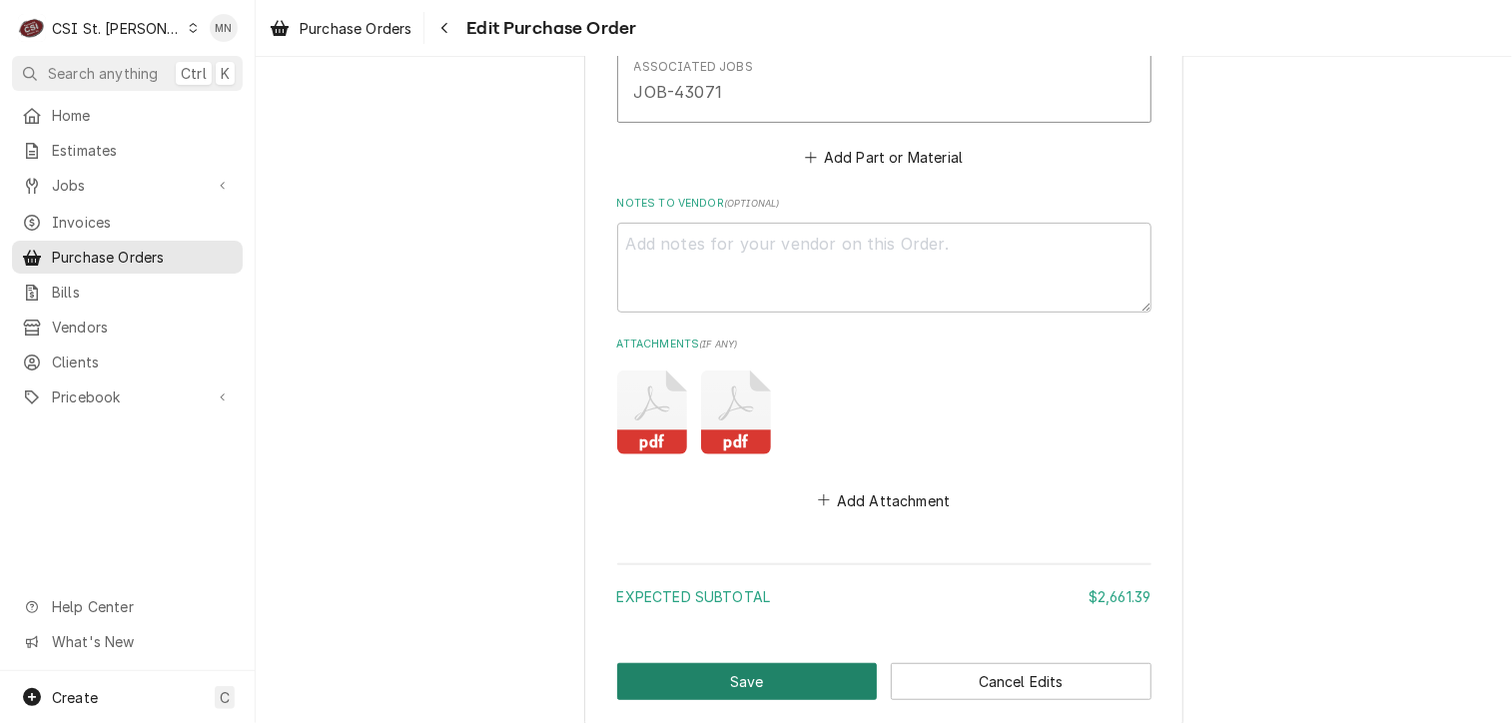
click at [744, 663] on button "Save" at bounding box center [747, 681] width 261 height 37
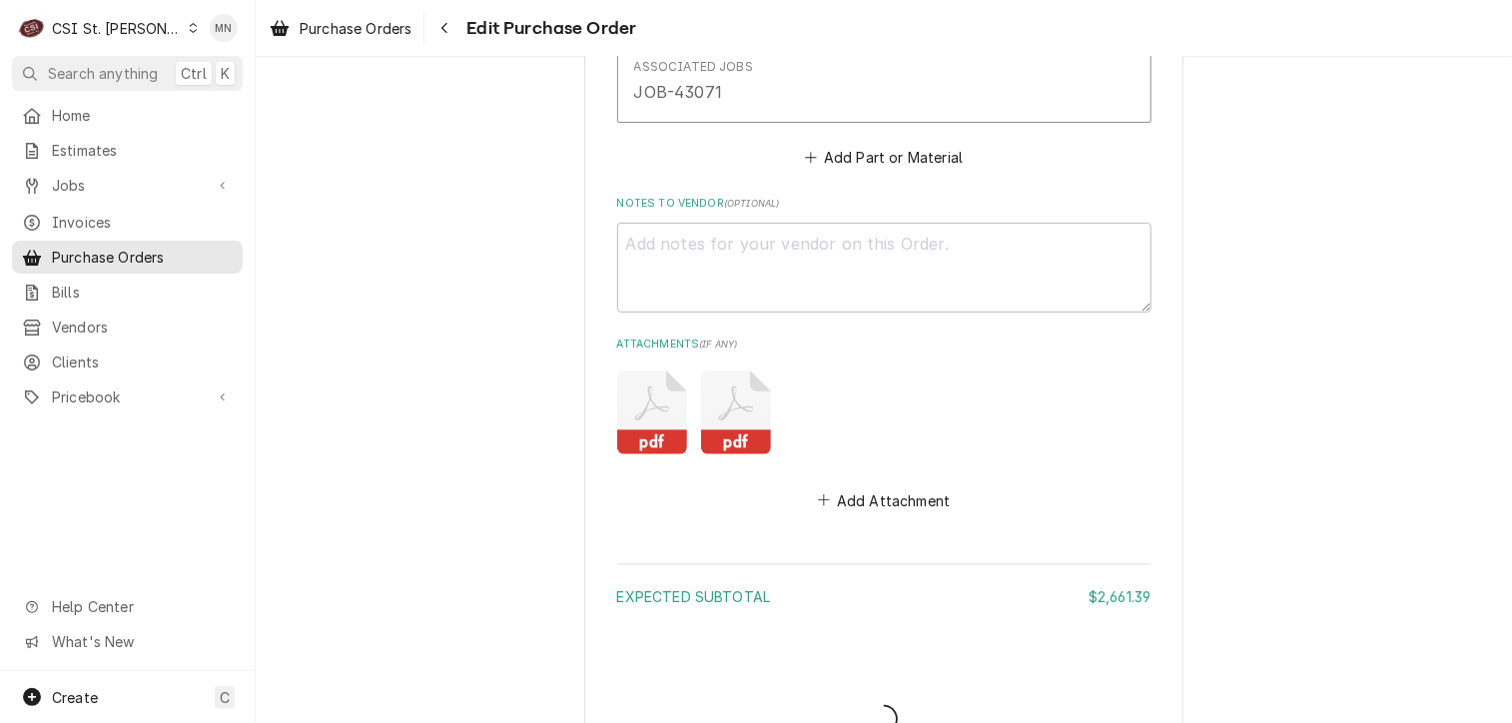
type textarea "x"
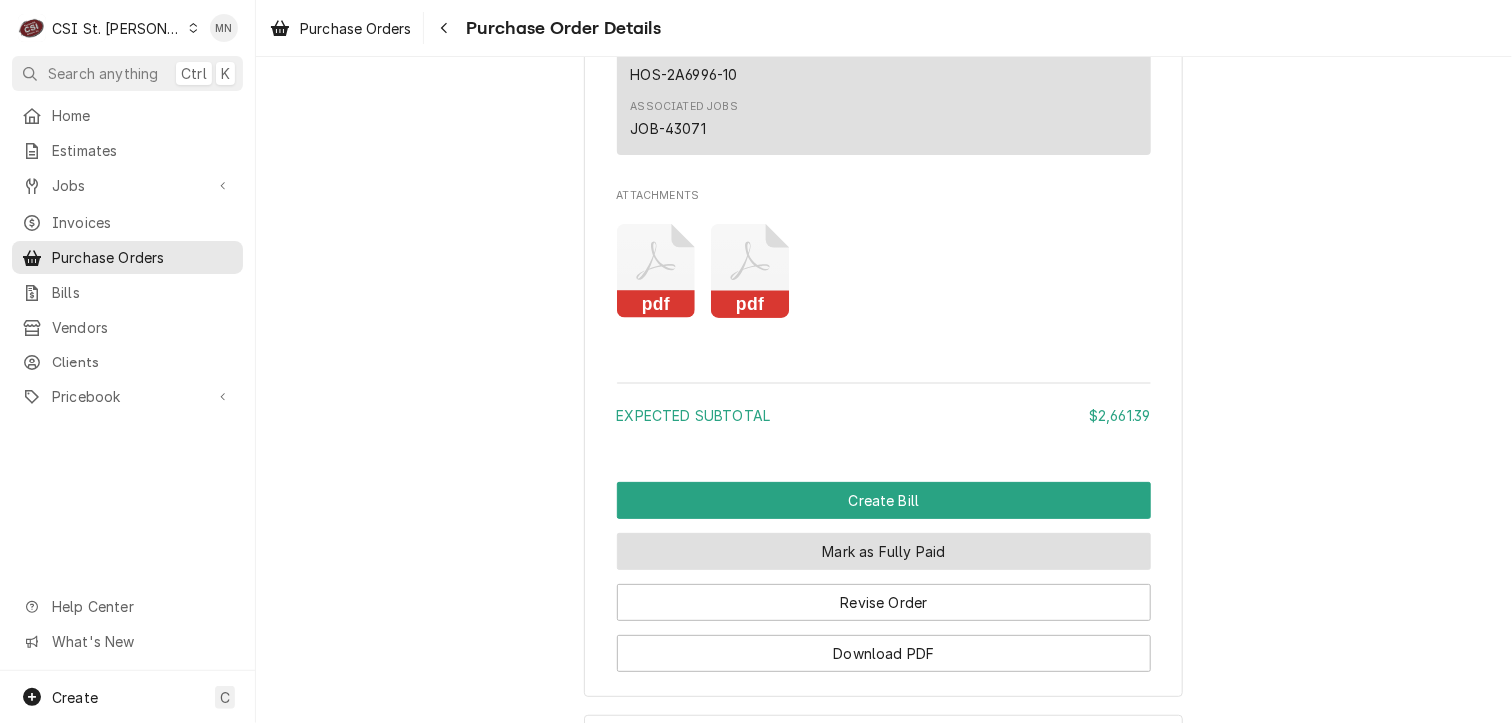
scroll to position [4204, 0]
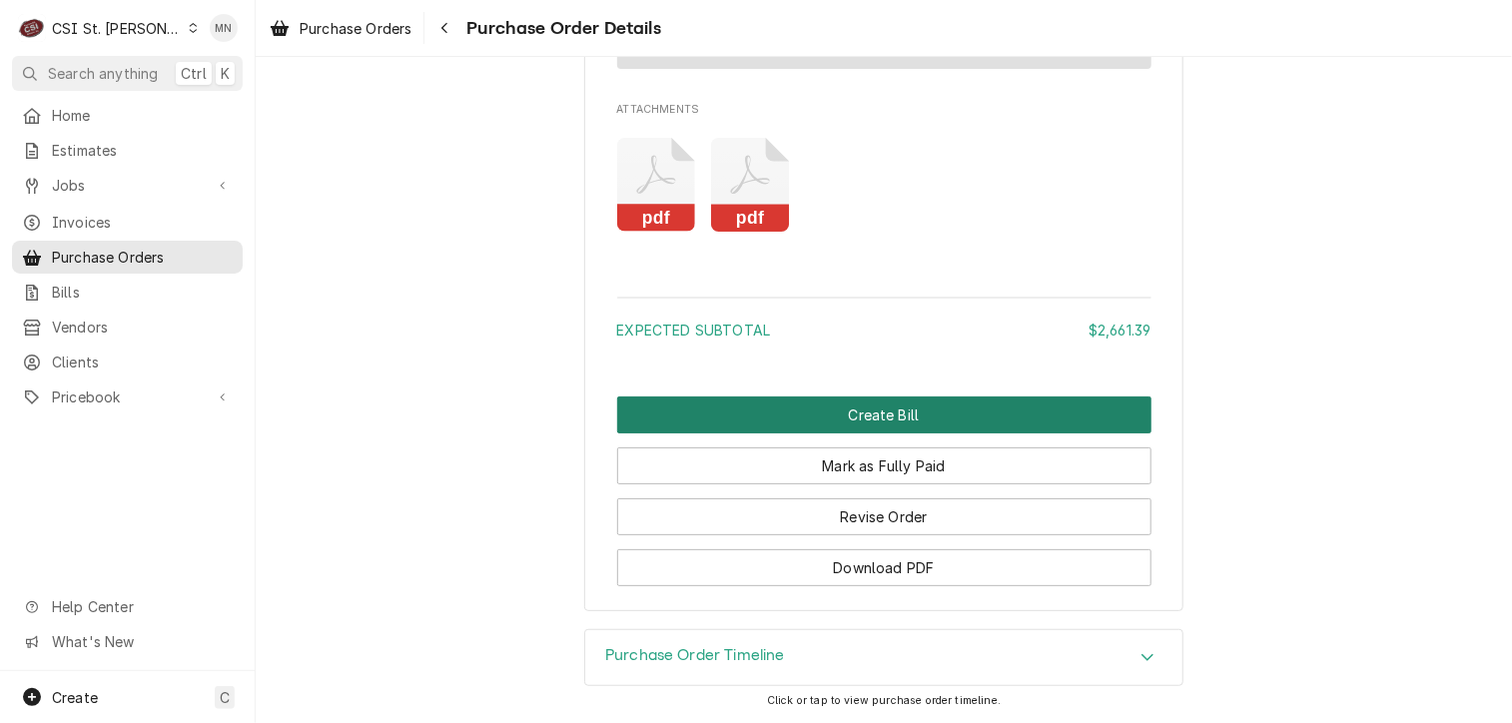
click at [911, 418] on button "Create Bill" at bounding box center [884, 414] width 534 height 37
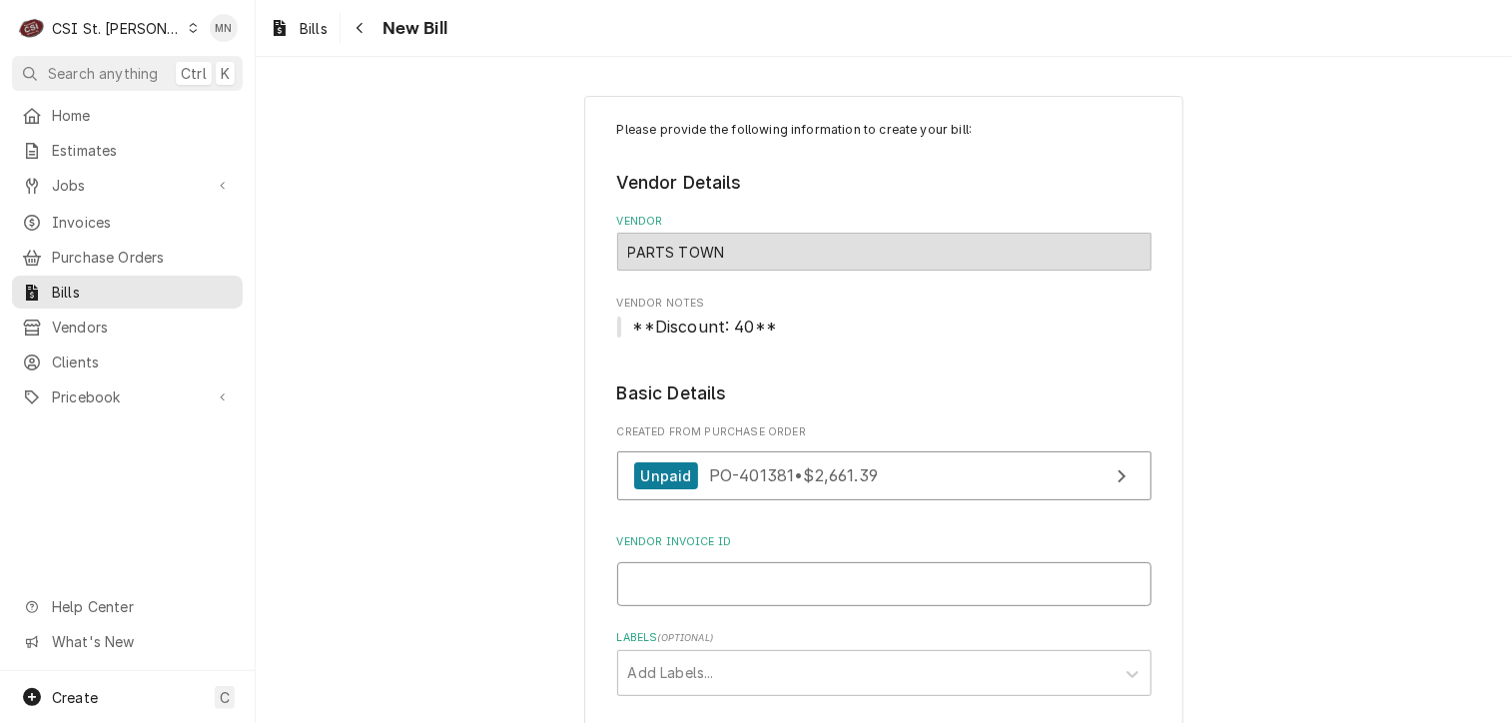
click at [716, 567] on input "Vendor Invoice ID" at bounding box center [884, 584] width 534 height 44
type input "210707089403"
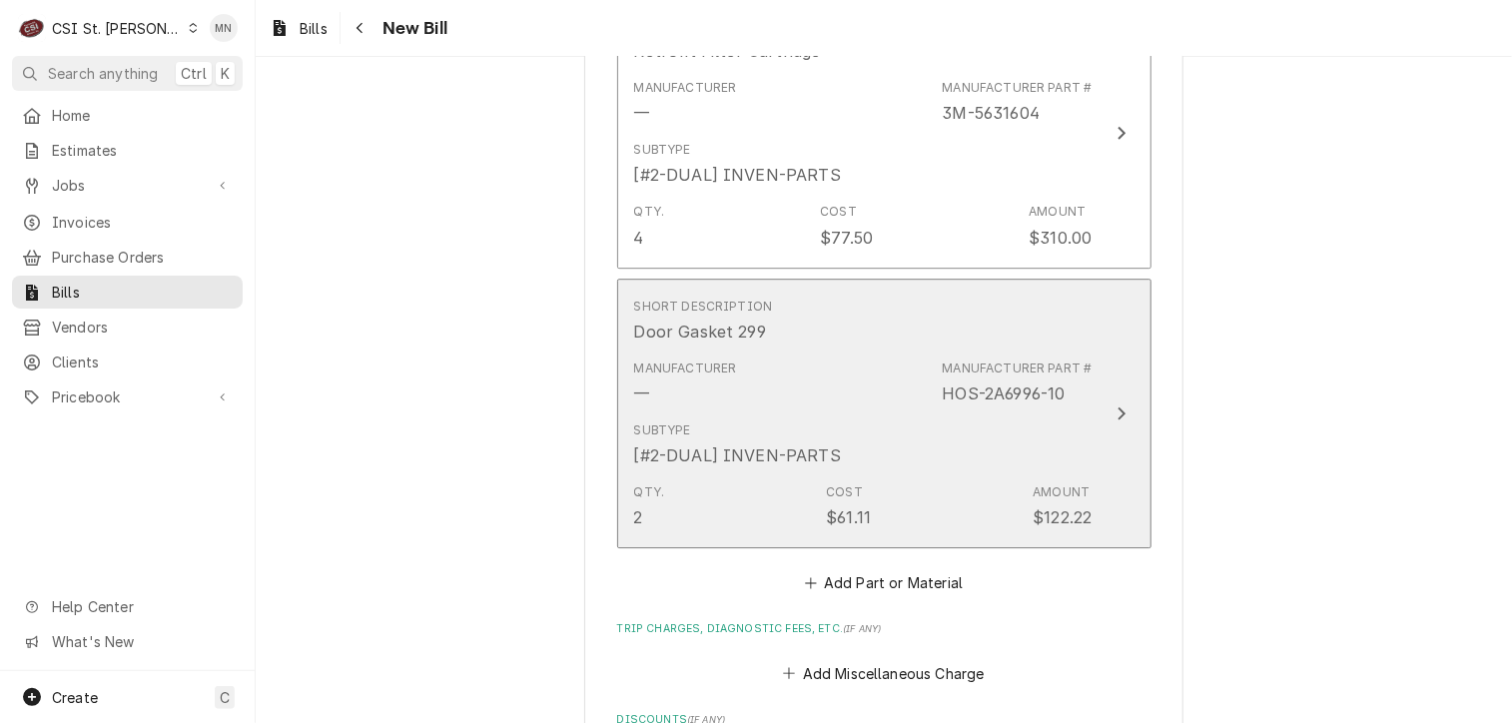
scroll to position [3295, 0]
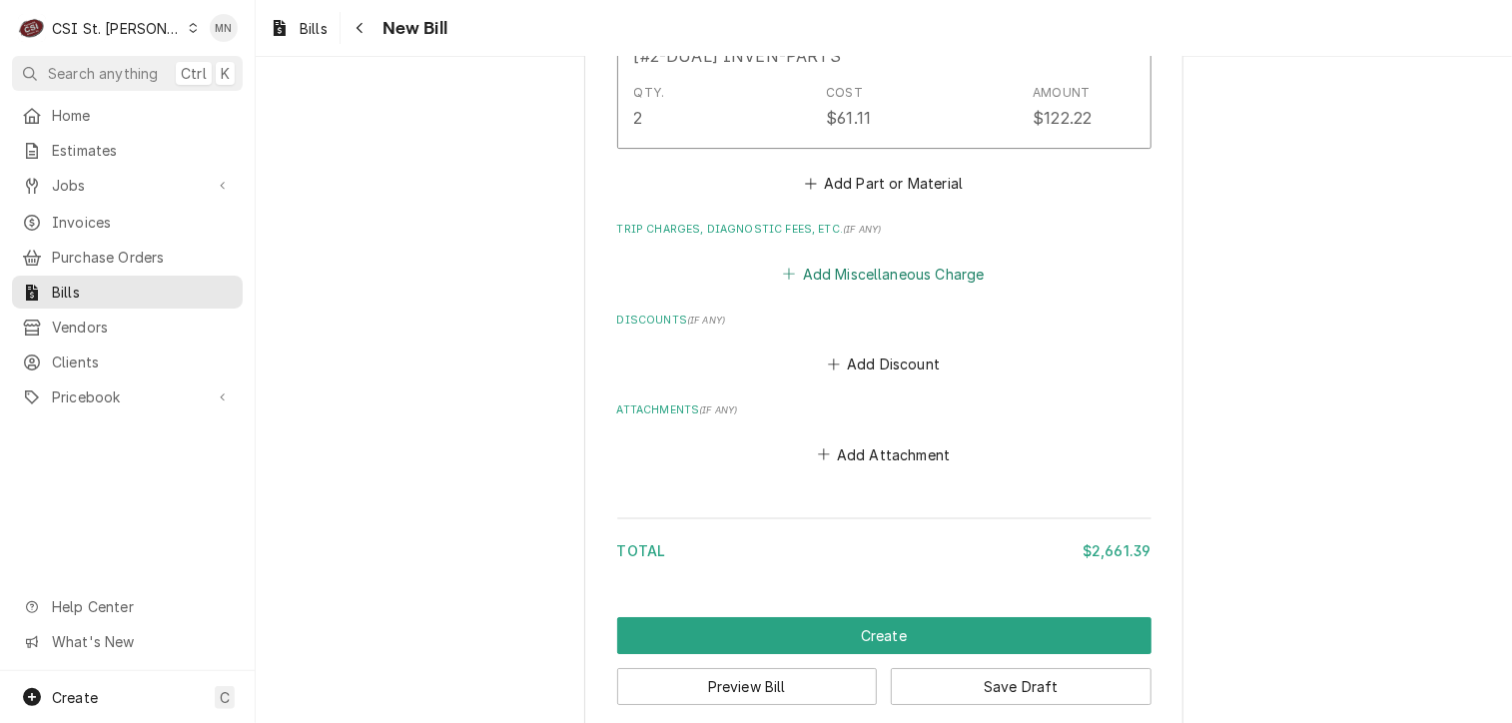
click at [847, 268] on button "Add Miscellaneous Charge" at bounding box center [884, 274] width 208 height 28
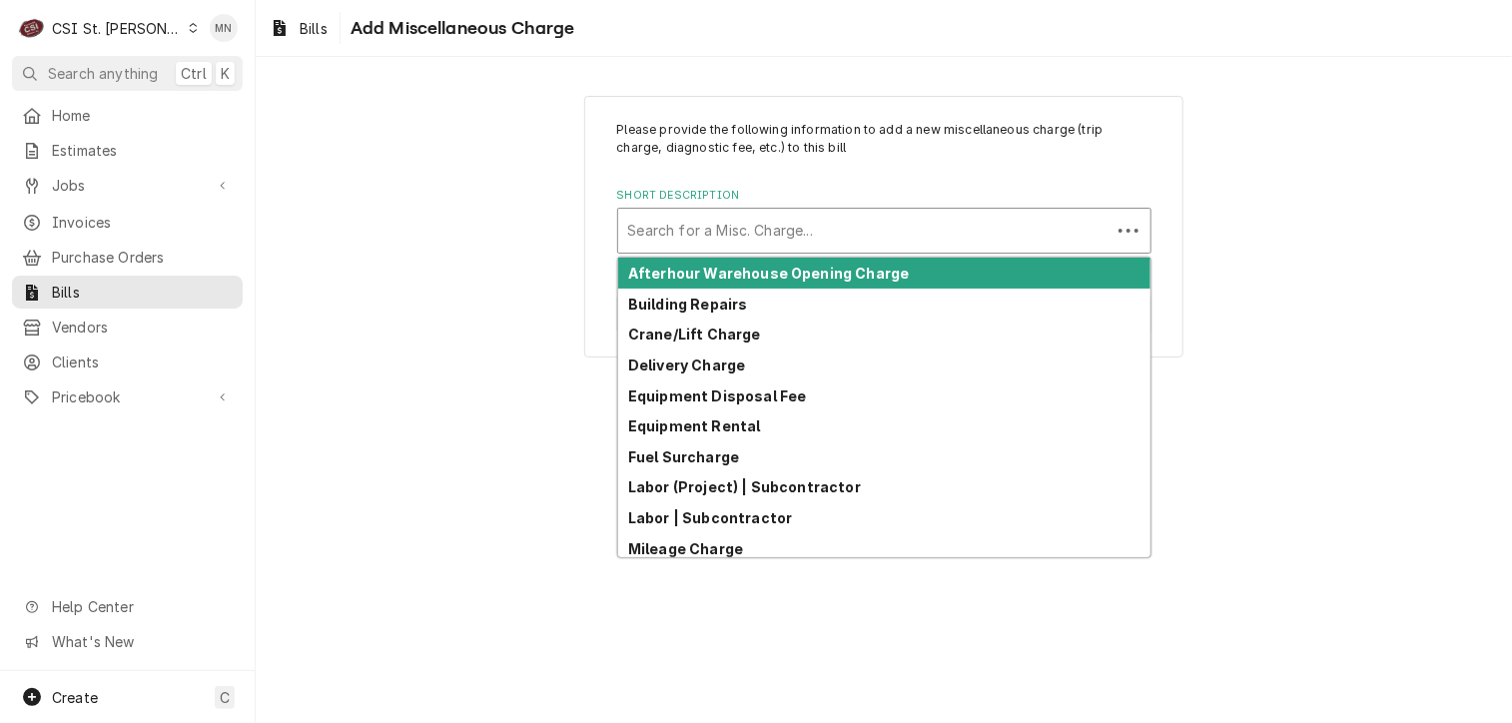
click at [699, 223] on div "Short Description" at bounding box center [864, 231] width 472 height 36
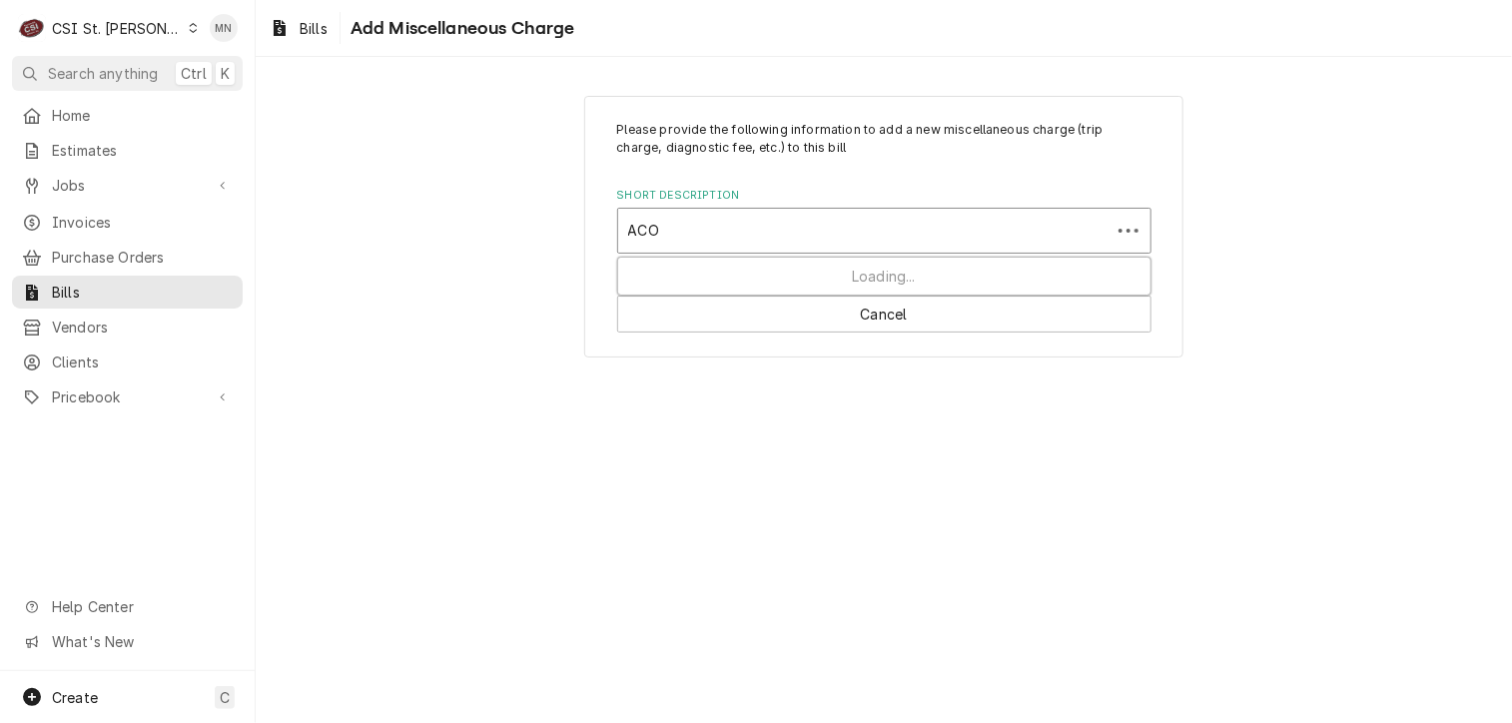
type input "ACOF"
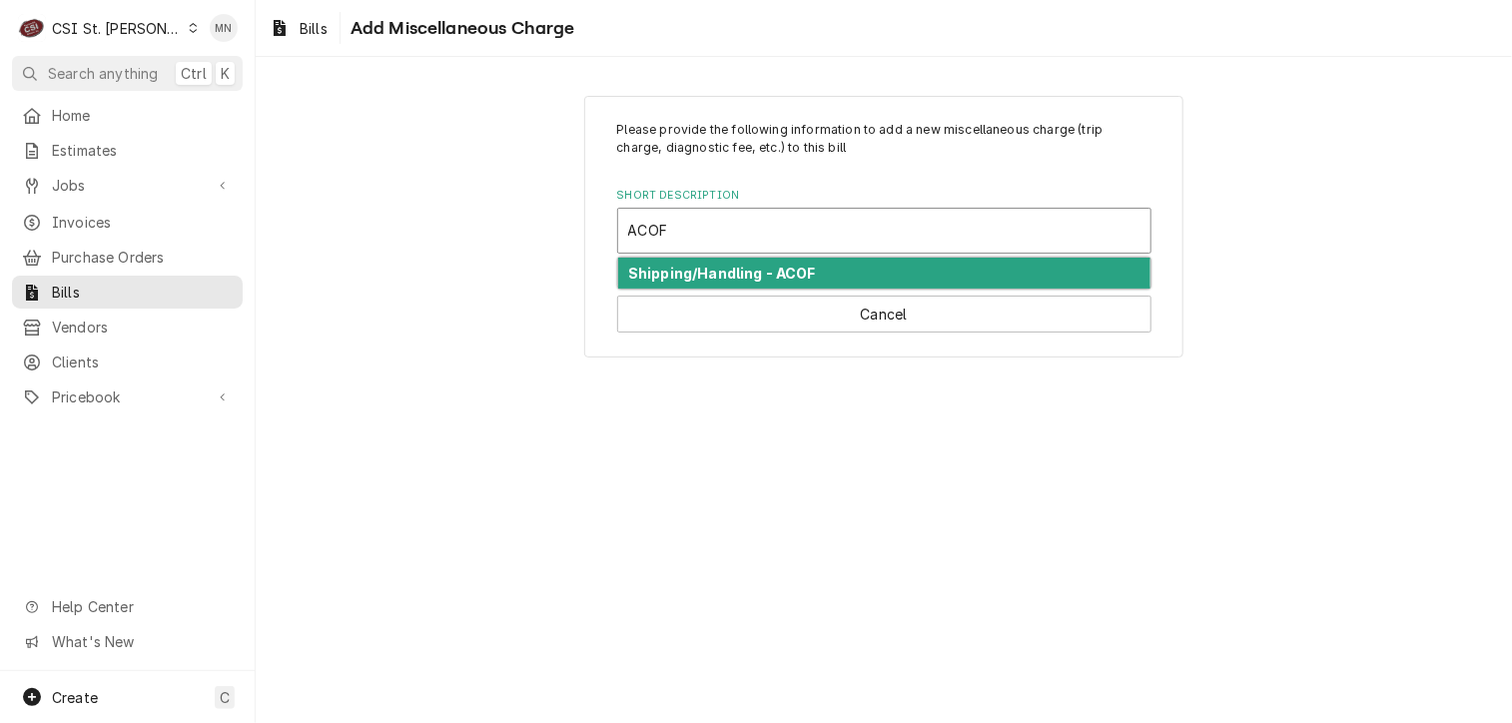
click at [719, 279] on strong "Shipping/Handling - ACOF" at bounding box center [722, 273] width 188 height 17
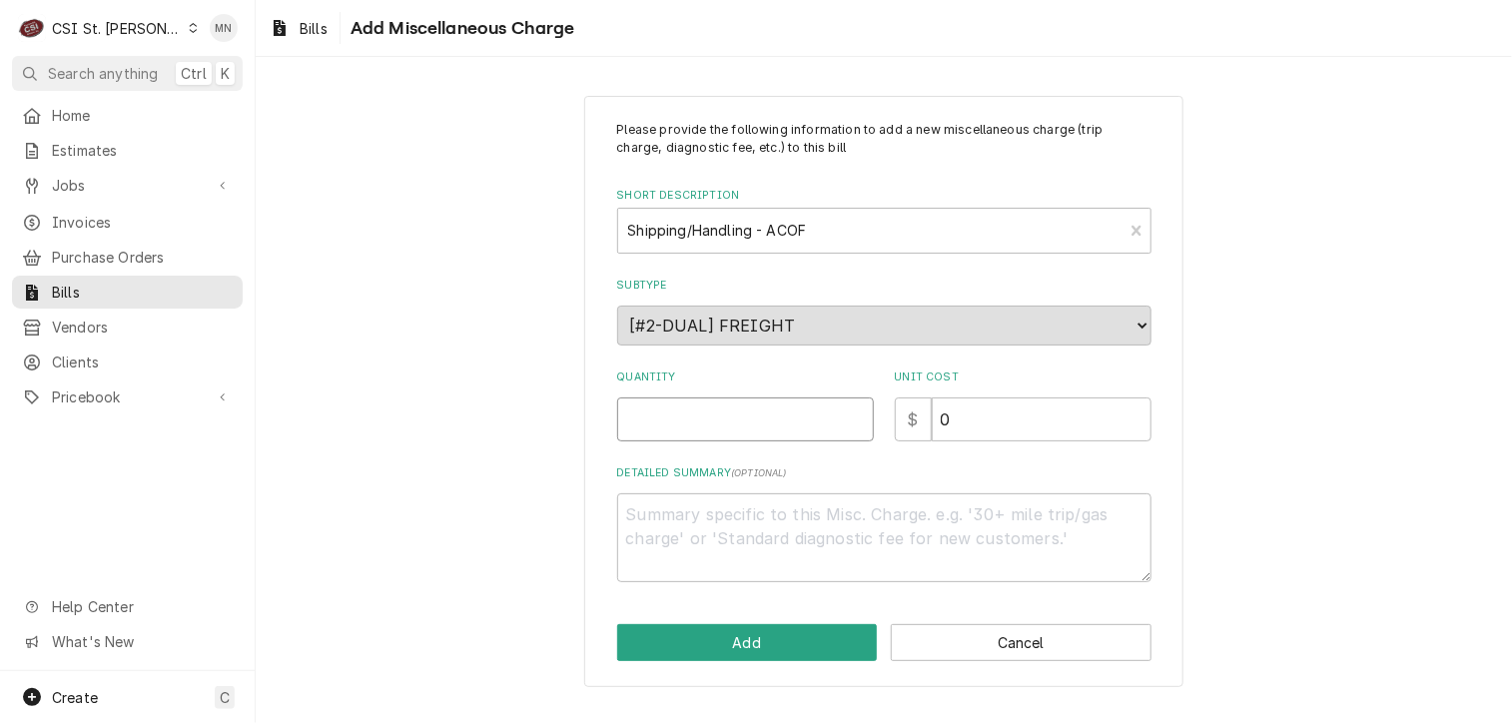
click at [695, 406] on input "Quantity" at bounding box center [745, 419] width 257 height 44
type textarea "x"
type input "1"
type textarea "x"
type input "5"
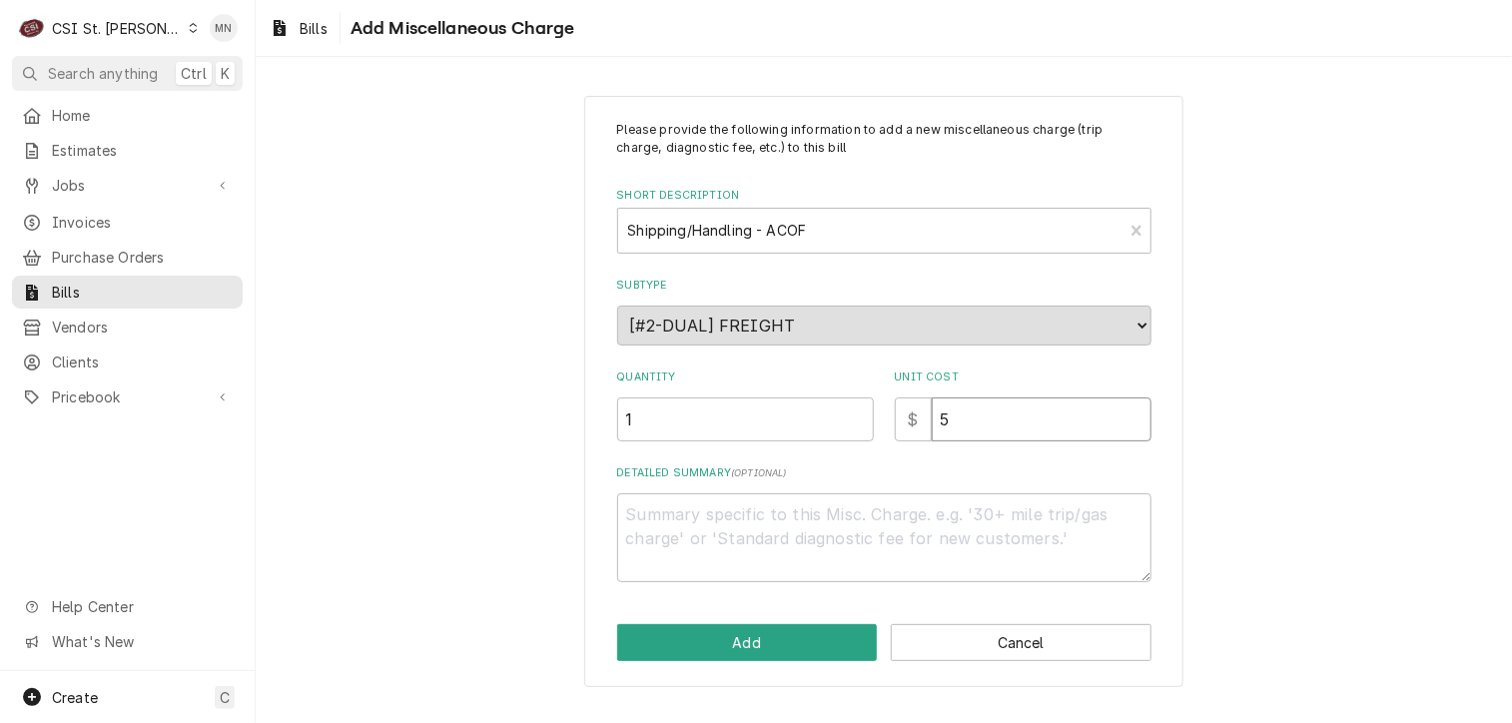
type textarea "x"
type input "51"
type textarea "x"
type input "51.6"
type textarea "x"
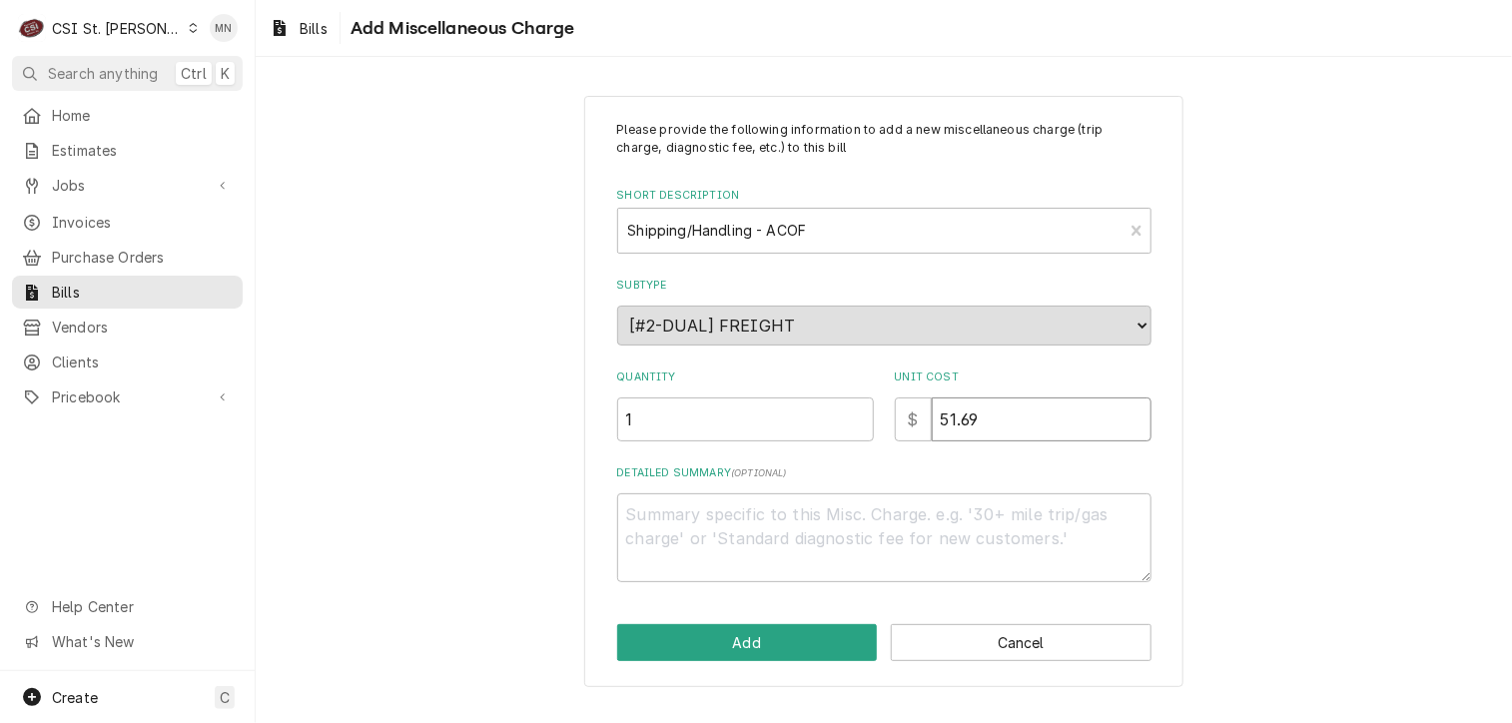
type input "51.69"
click at [682, 518] on textarea "Detailed Summary ( optional )" at bounding box center [884, 538] width 534 height 90
type textarea "x"
type textarea "A"
type textarea "x"
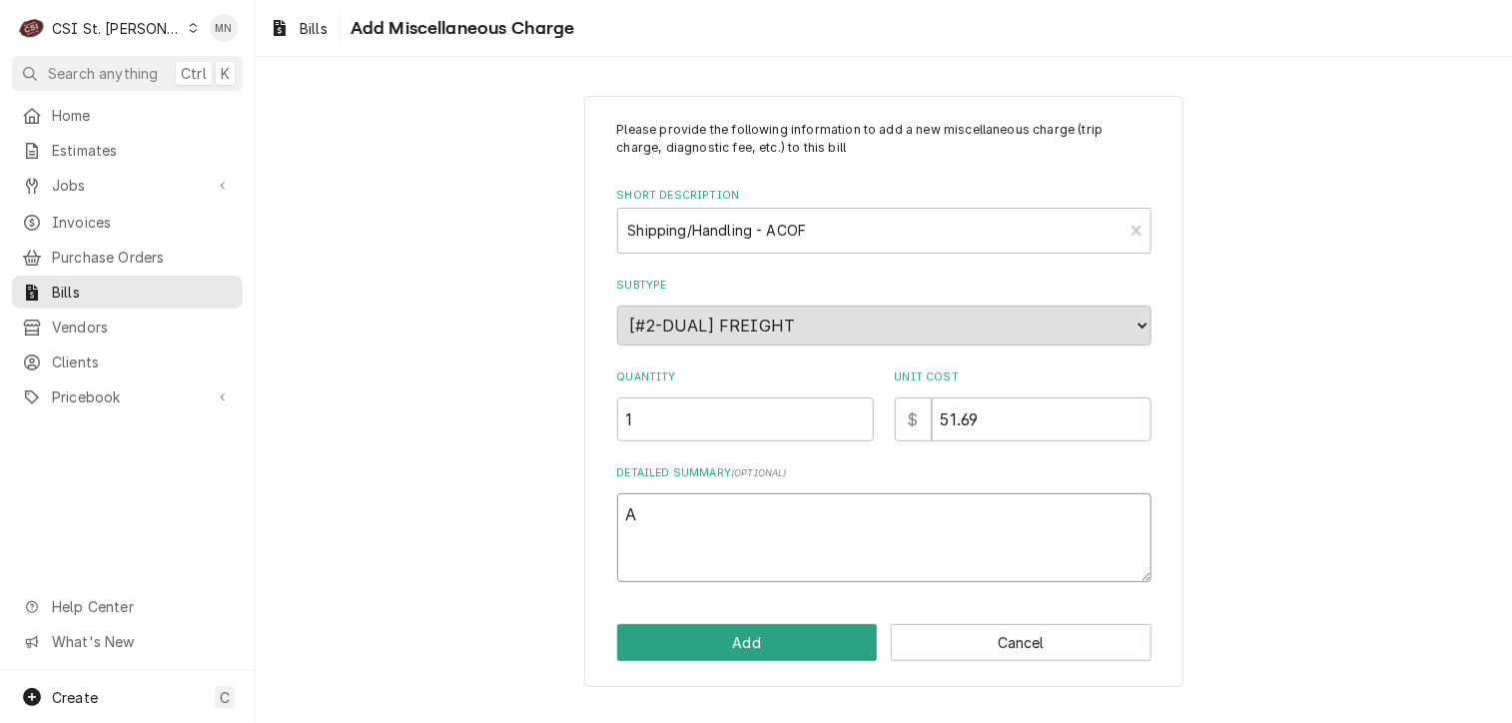
type textarea "AO"
type textarea "x"
type textarea "A"
type textarea "x"
type textarea "AC"
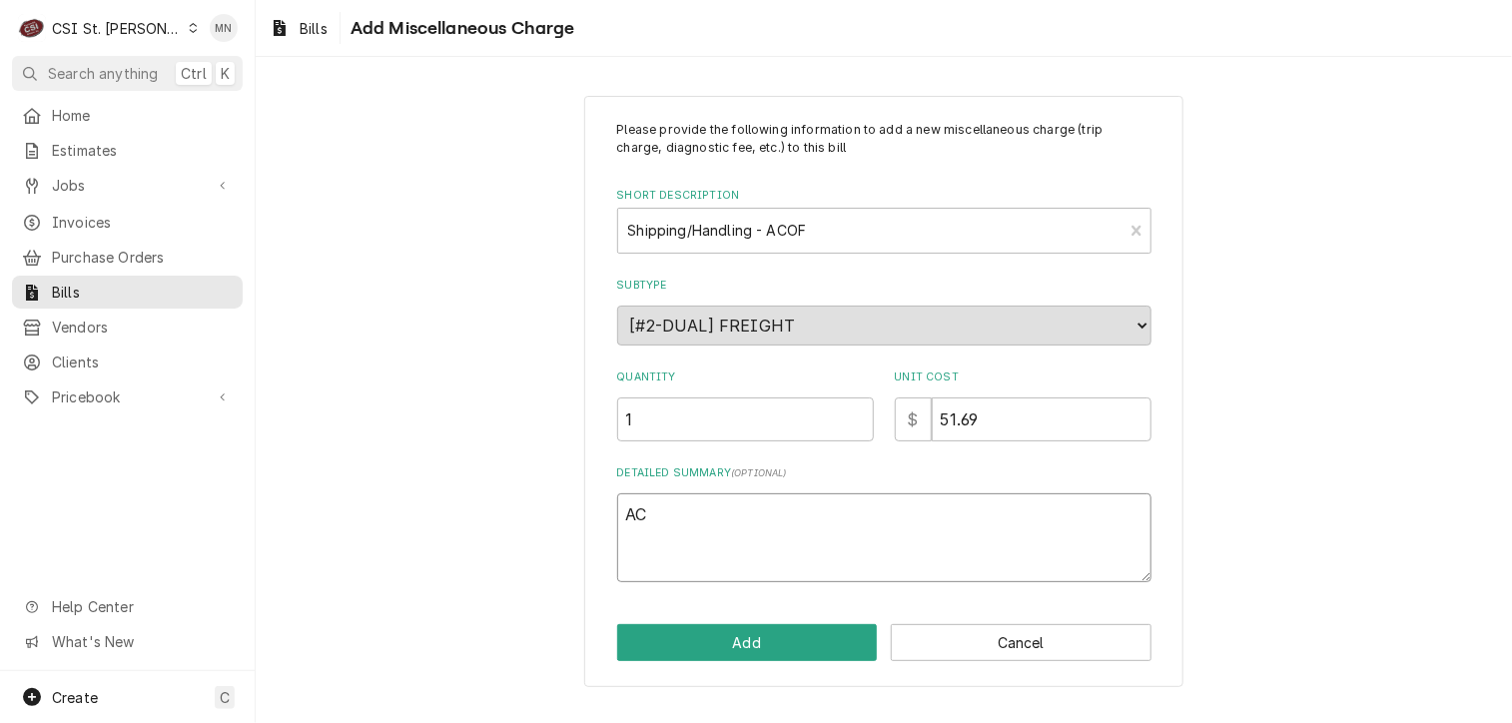
type textarea "x"
type textarea "ACO"
type textarea "x"
type textarea "ACOF"
type textarea "x"
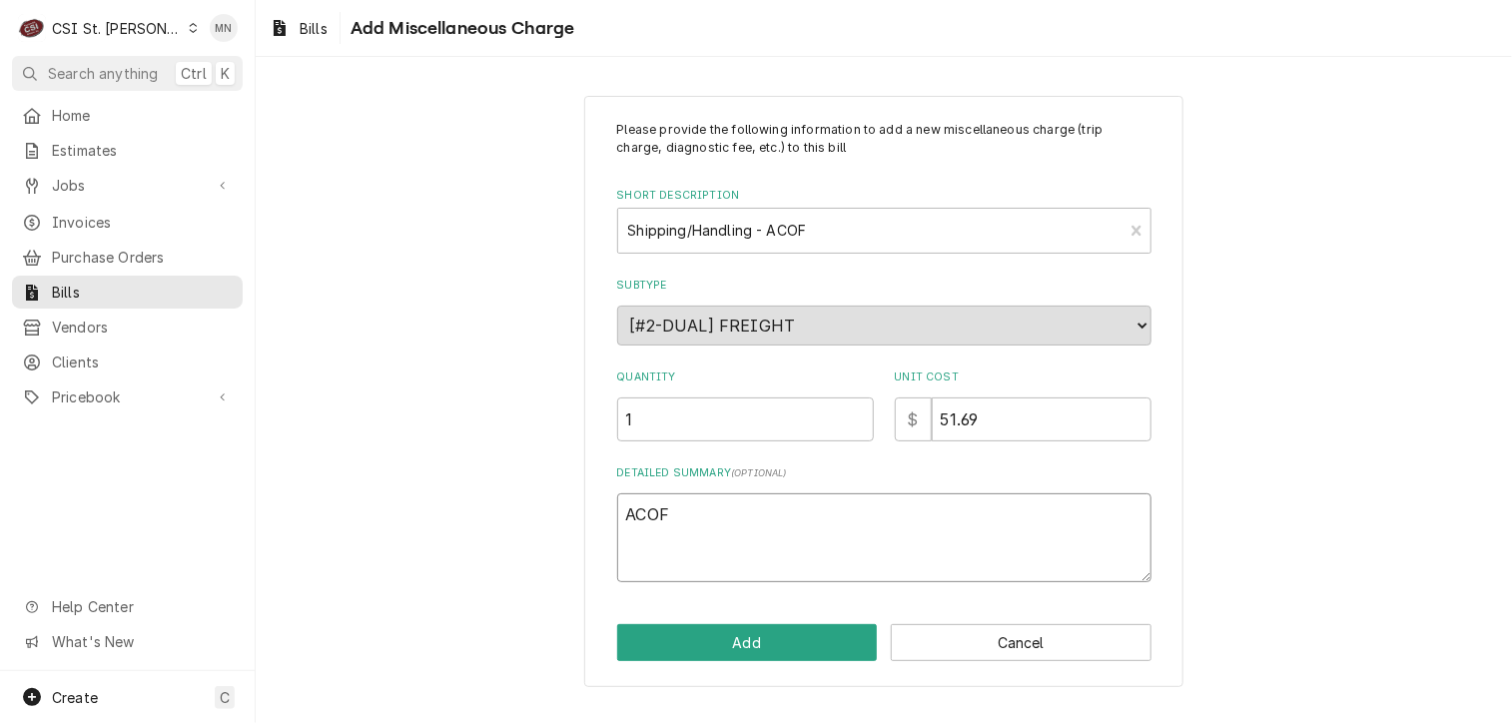
type textarea "ACOF"
type textarea "x"
type textarea "ACOF $"
type textarea "x"
type textarea "ACOF $"
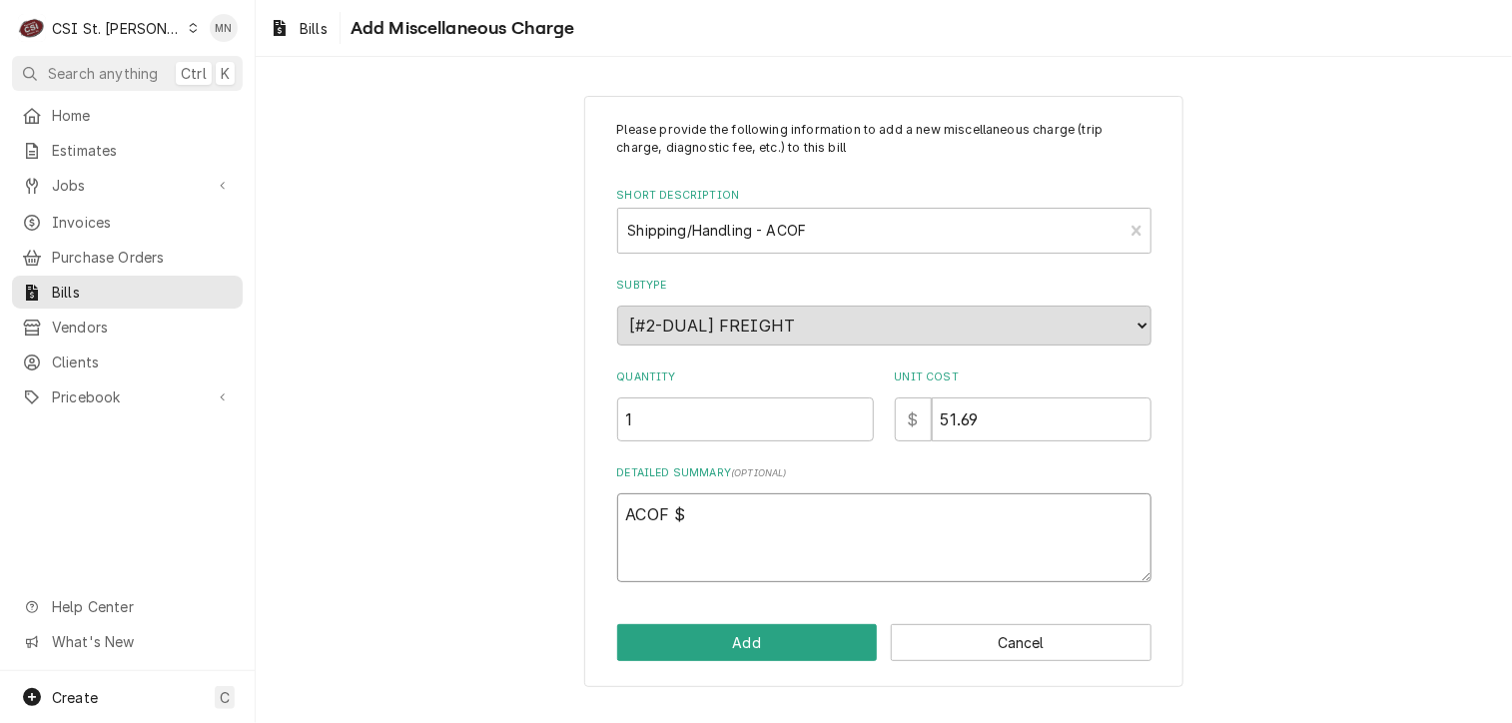
type textarea "x"
type textarea "ACOF $ 5"
type textarea "x"
type textarea "ACOF $ 51"
type textarea "x"
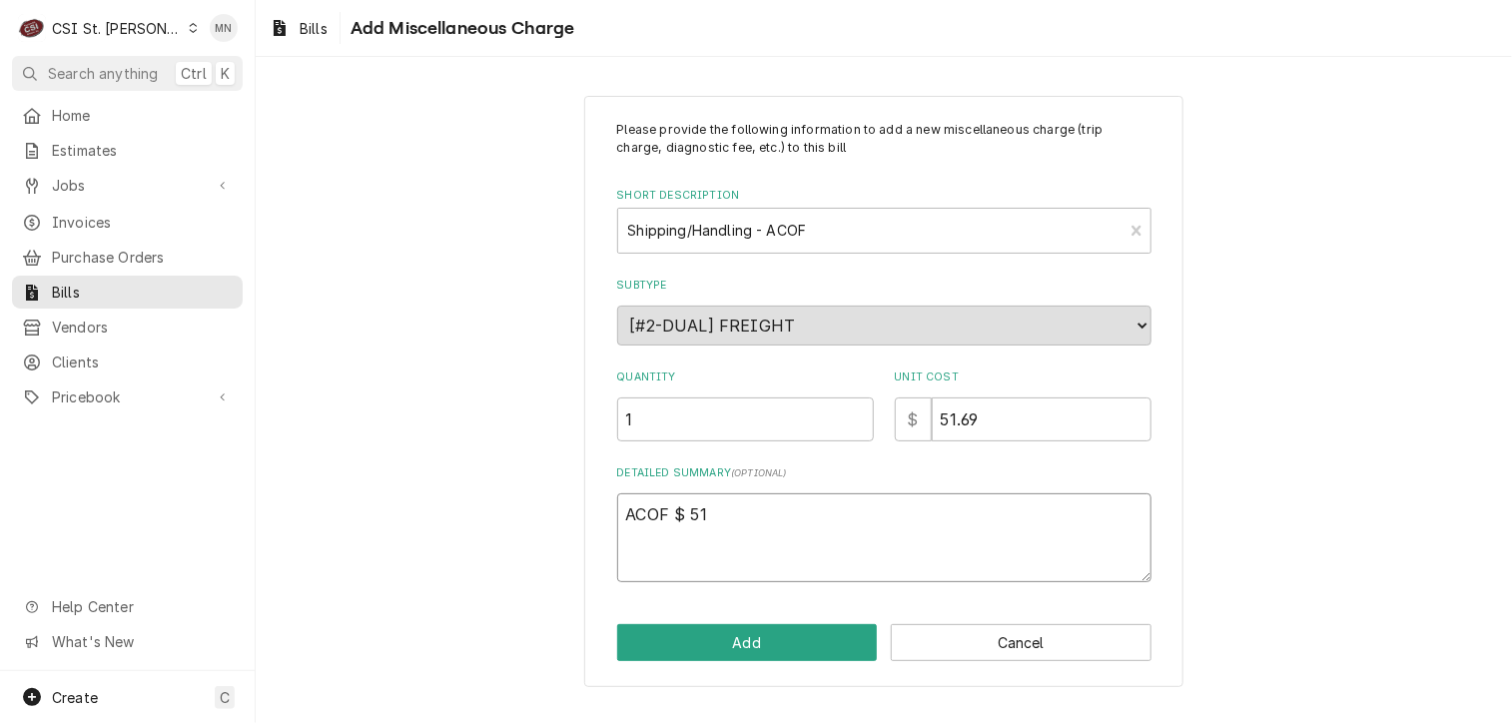
type textarea "ACOF $ 51."
type textarea "x"
type textarea "ACOF $ 51.6"
type textarea "x"
type textarea "ACOF $ 51.69"
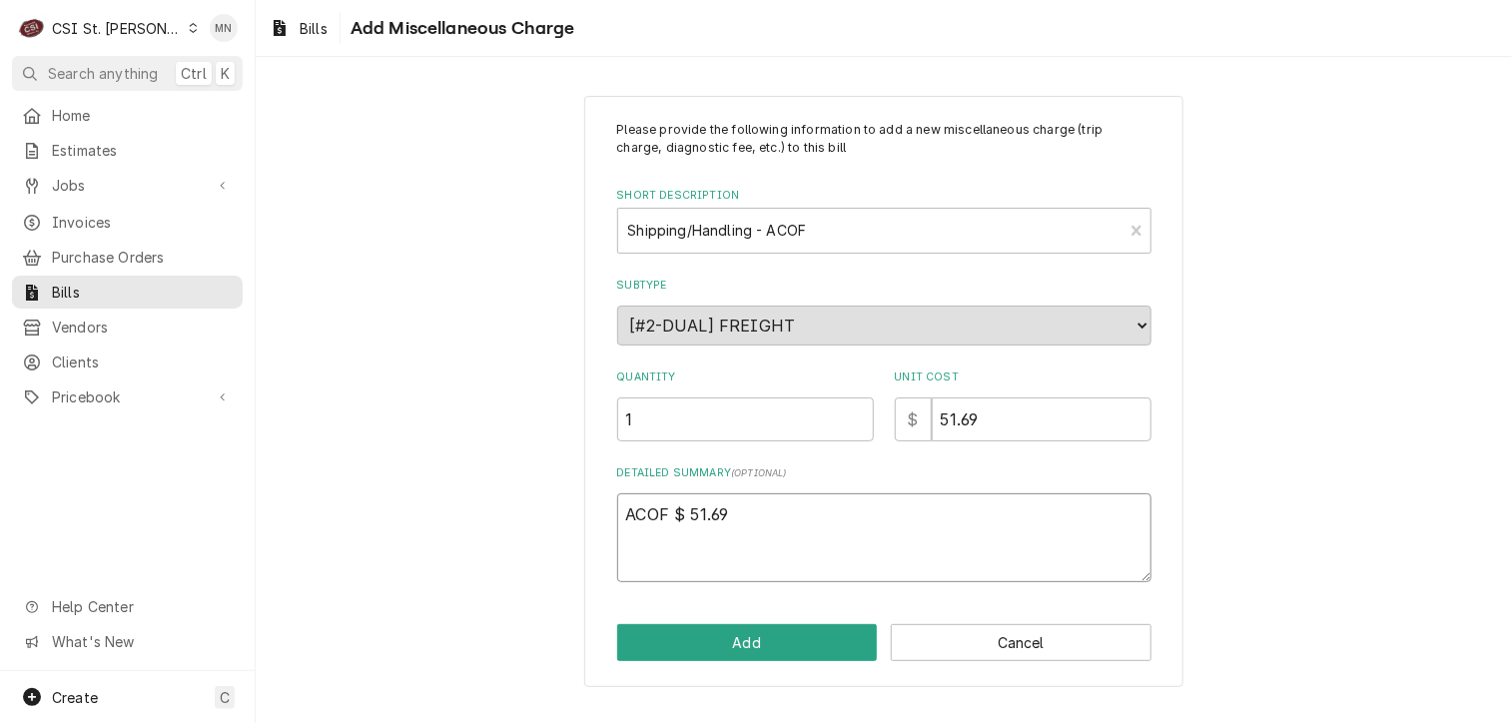
type textarea "x"
type textarea "ACOF $ 51.69"
type textarea "x"
type textarea "ACOF $ 51.69 P"
type textarea "x"
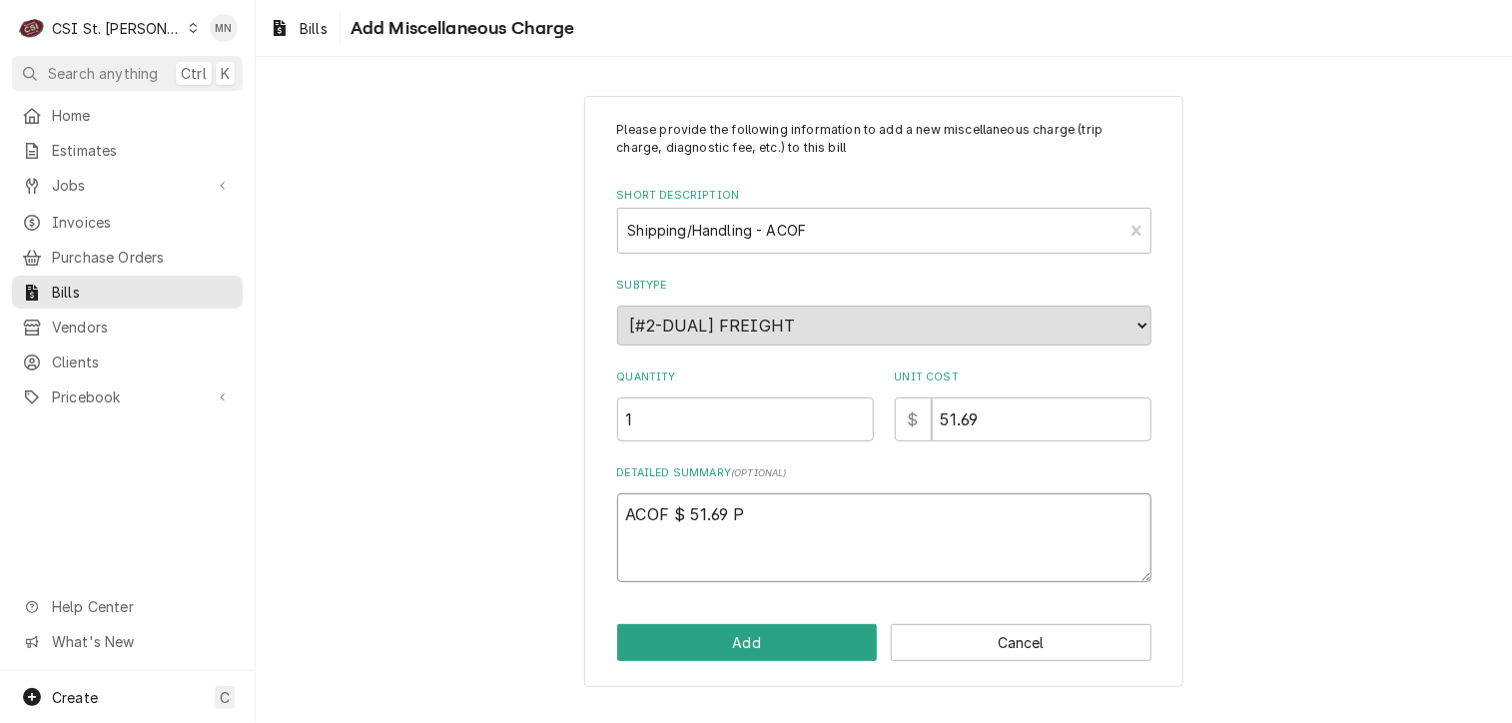
type textarea "ACOF $ 51.69 Pa"
type textarea "x"
type textarea "ACOF $ 51.69 Par"
type textarea "x"
type textarea "ACOF $ 51.69 Part"
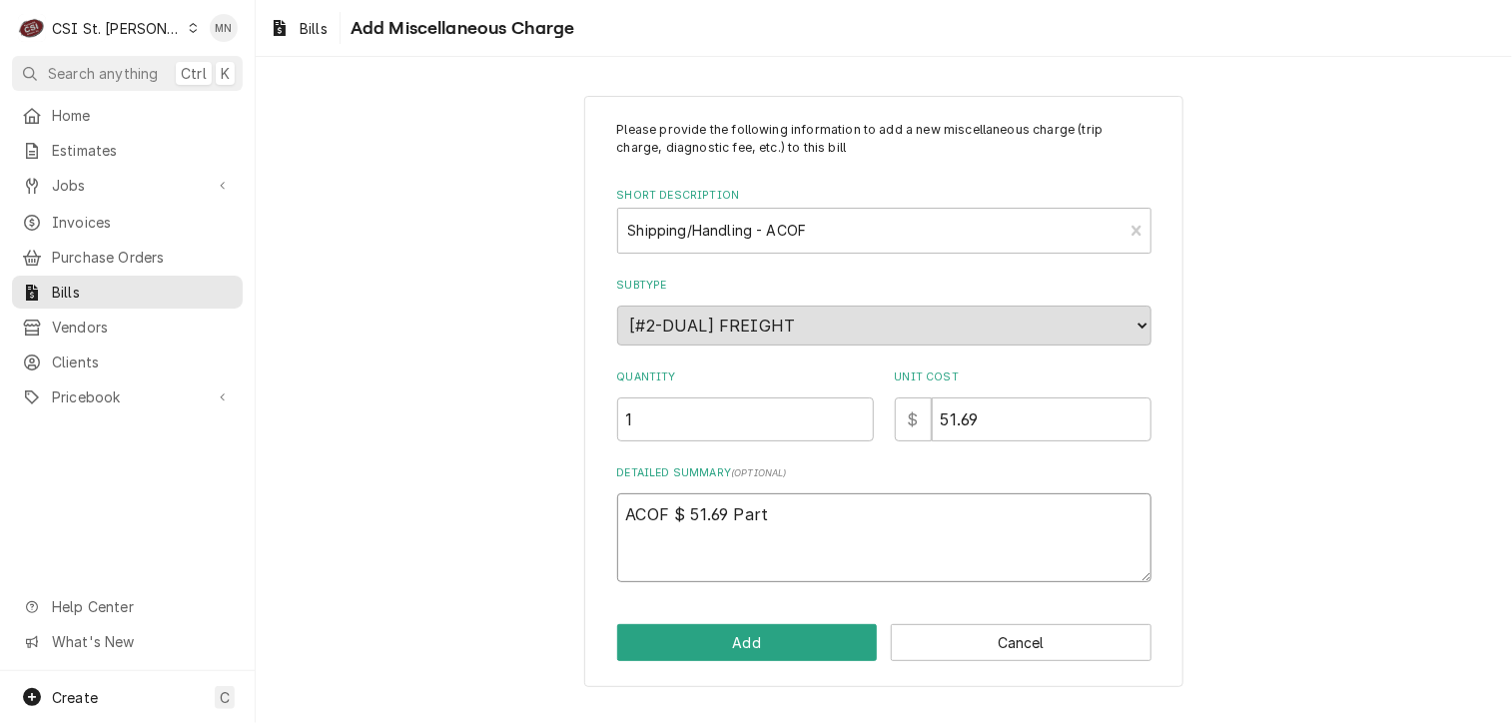
type textarea "x"
type textarea "ACOF $ 51.69 Parts"
type textarea "x"
type textarea "ACOF $ 51.69 Partst"
type textarea "x"
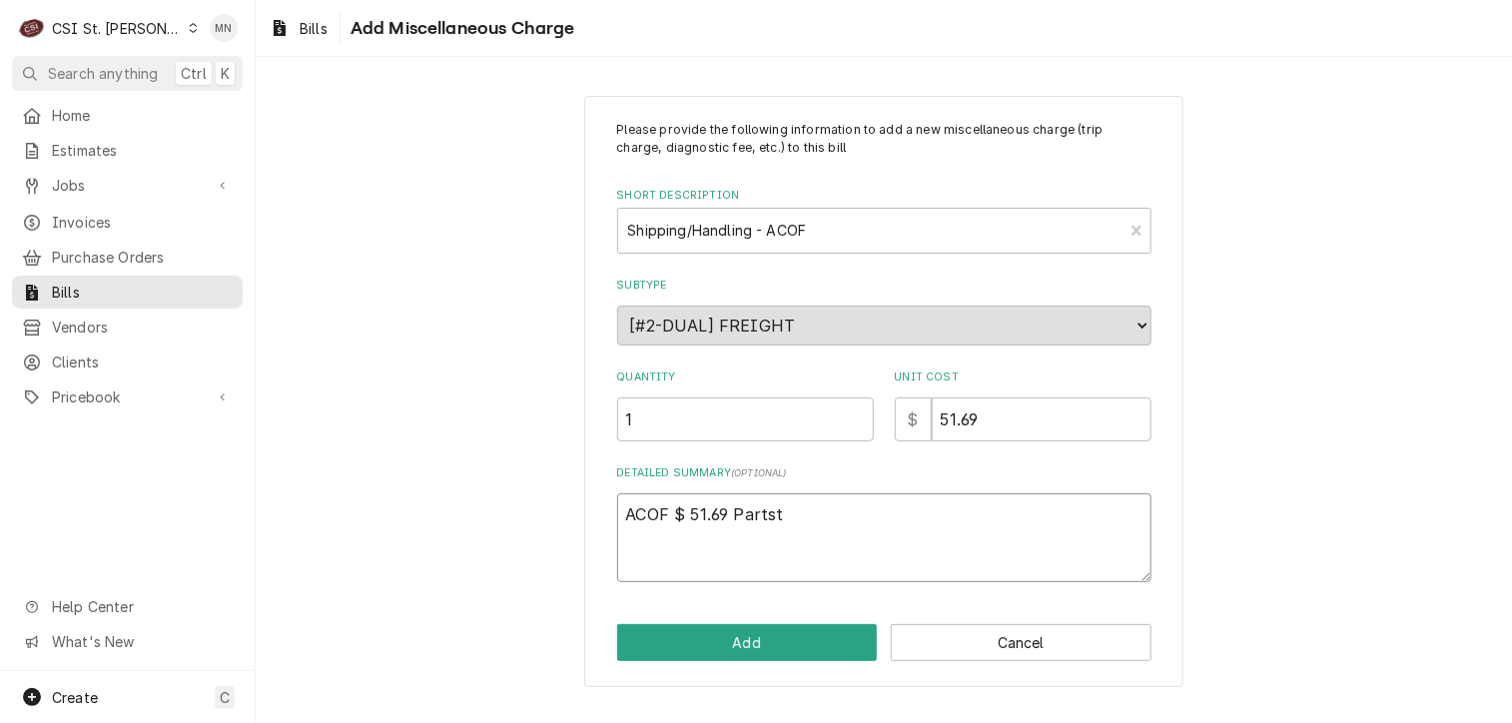
type textarea "ACOF $ 51.69 Partsto"
type textarea "x"
type textarea "ACOF $ 51.69 Partstow"
type textarea "x"
type textarea "ACOF $ 51.69 Partstown"
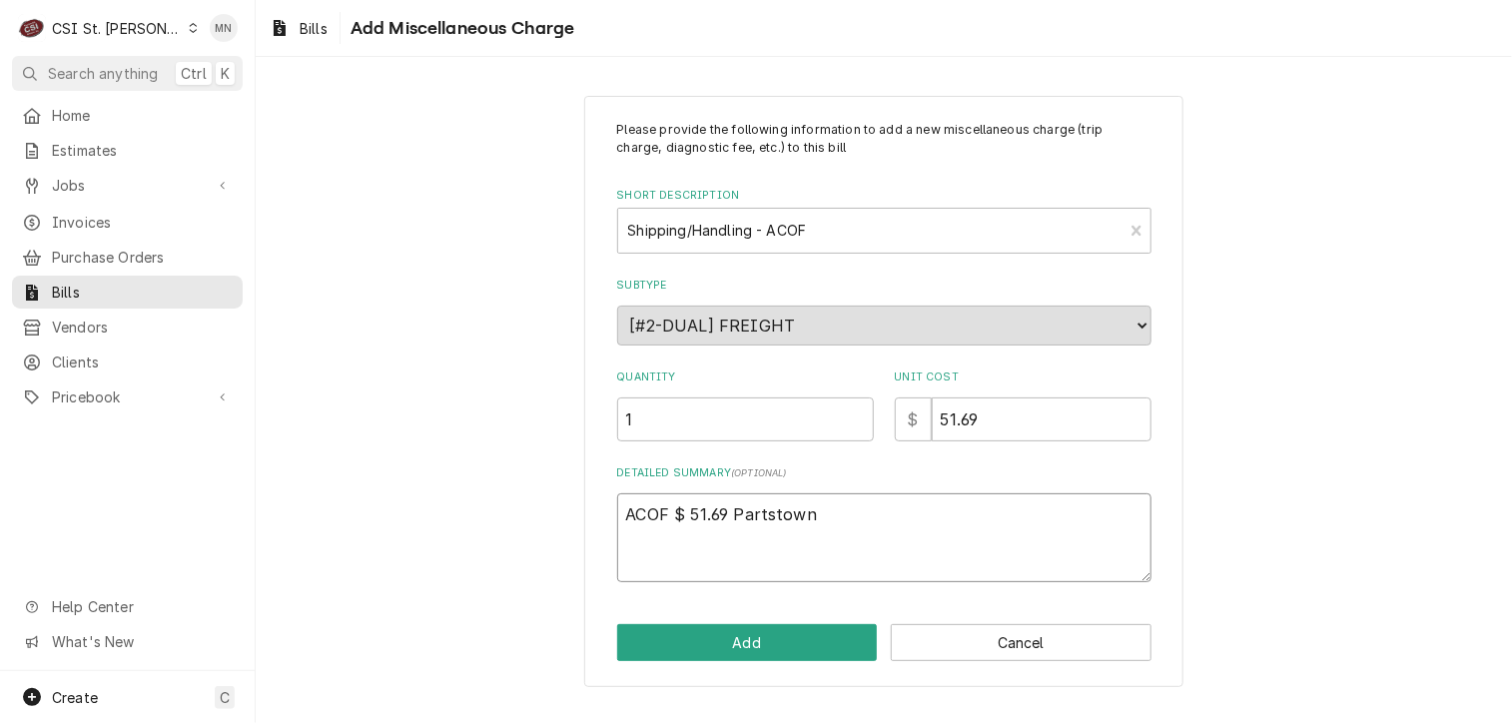
type textarea "x"
type textarea "ACOF $ 51.69 Partstown"
type textarea "x"
type textarea "ACOF $ 51.69 Partstown 2"
type textarea "x"
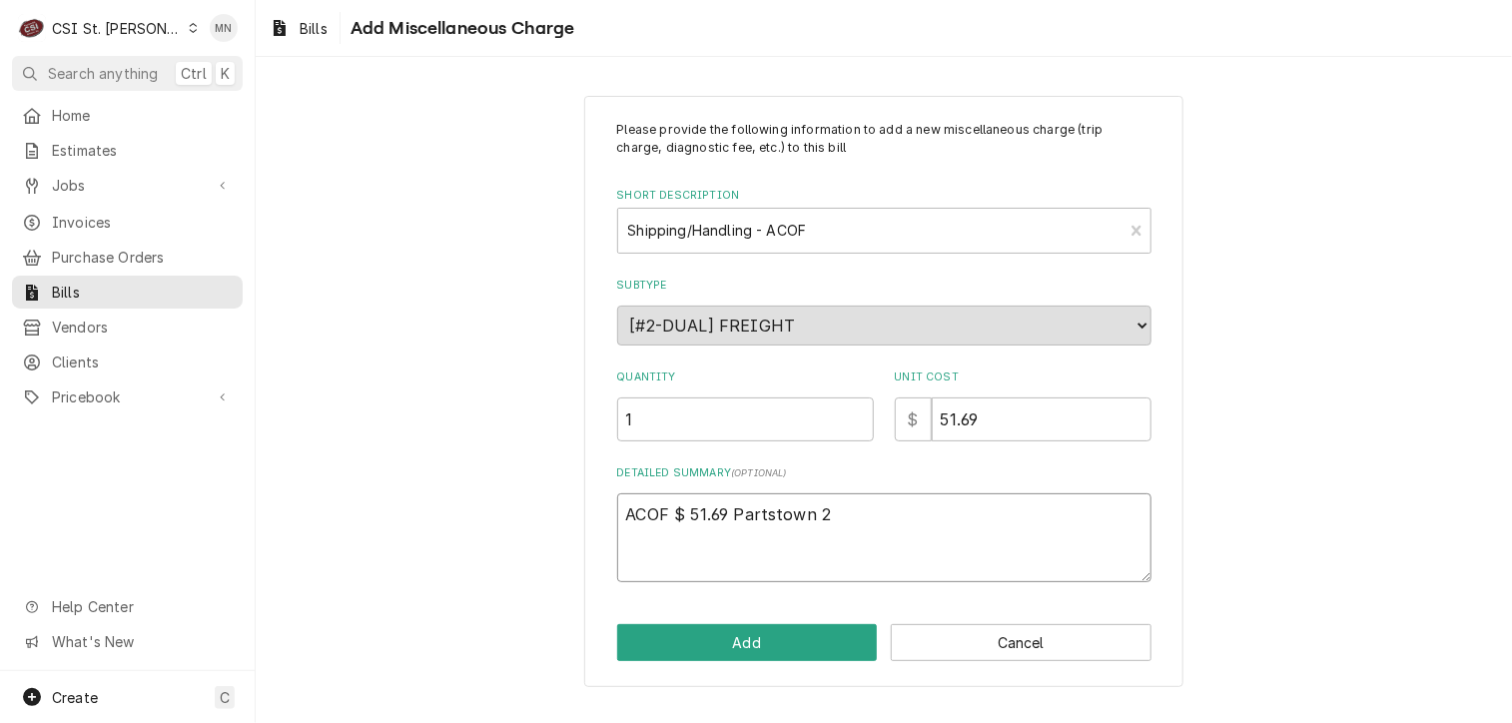
type textarea "ACOF $ 51.69 Partstown 21"
type textarea "x"
type textarea "ACOF $ 51.69 Partstown 210"
type textarea "x"
type textarea "ACOF $ 51.69 Partstown 2107"
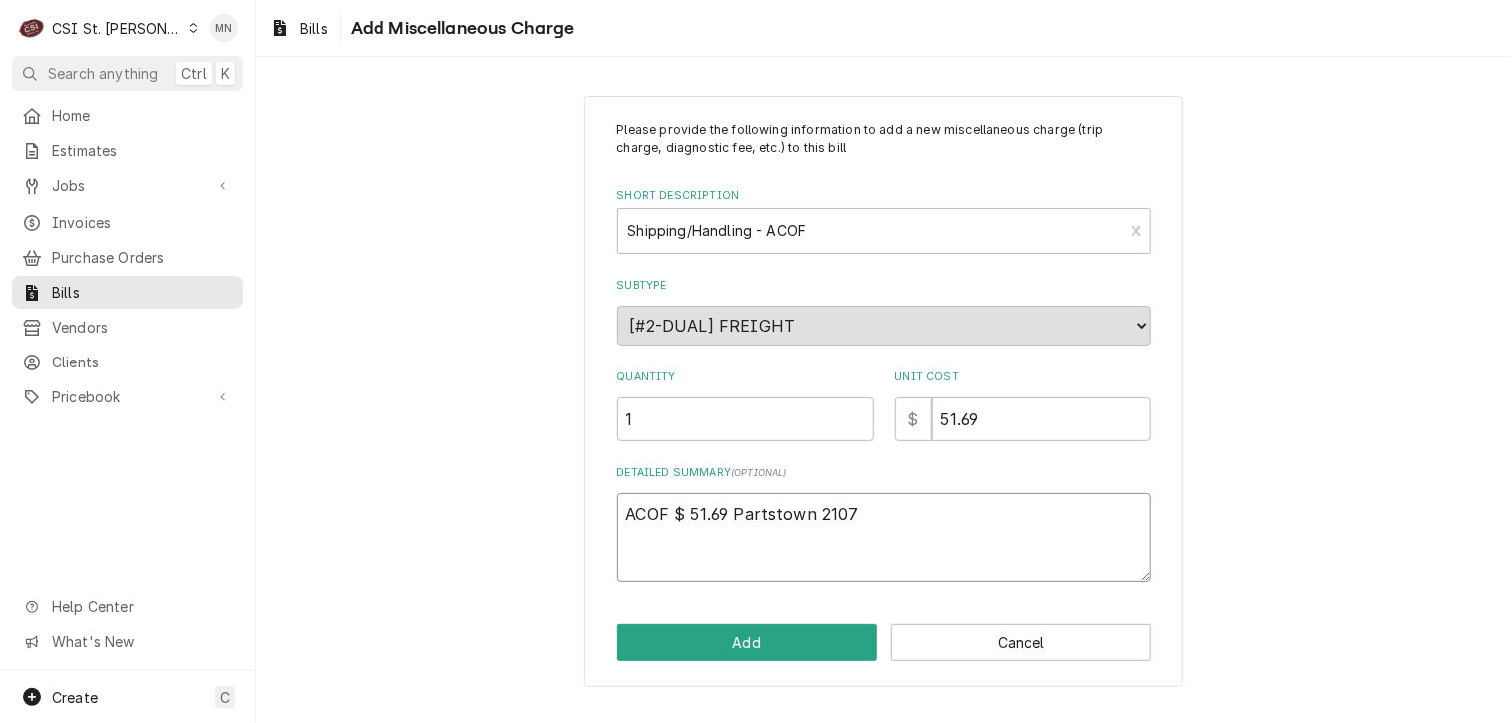
type textarea "x"
type textarea "ACOF $ 51.69 Partstown 21070"
type textarea "x"
type textarea "ACOF $ 51.69 Partstown 210708"
type textarea "x"
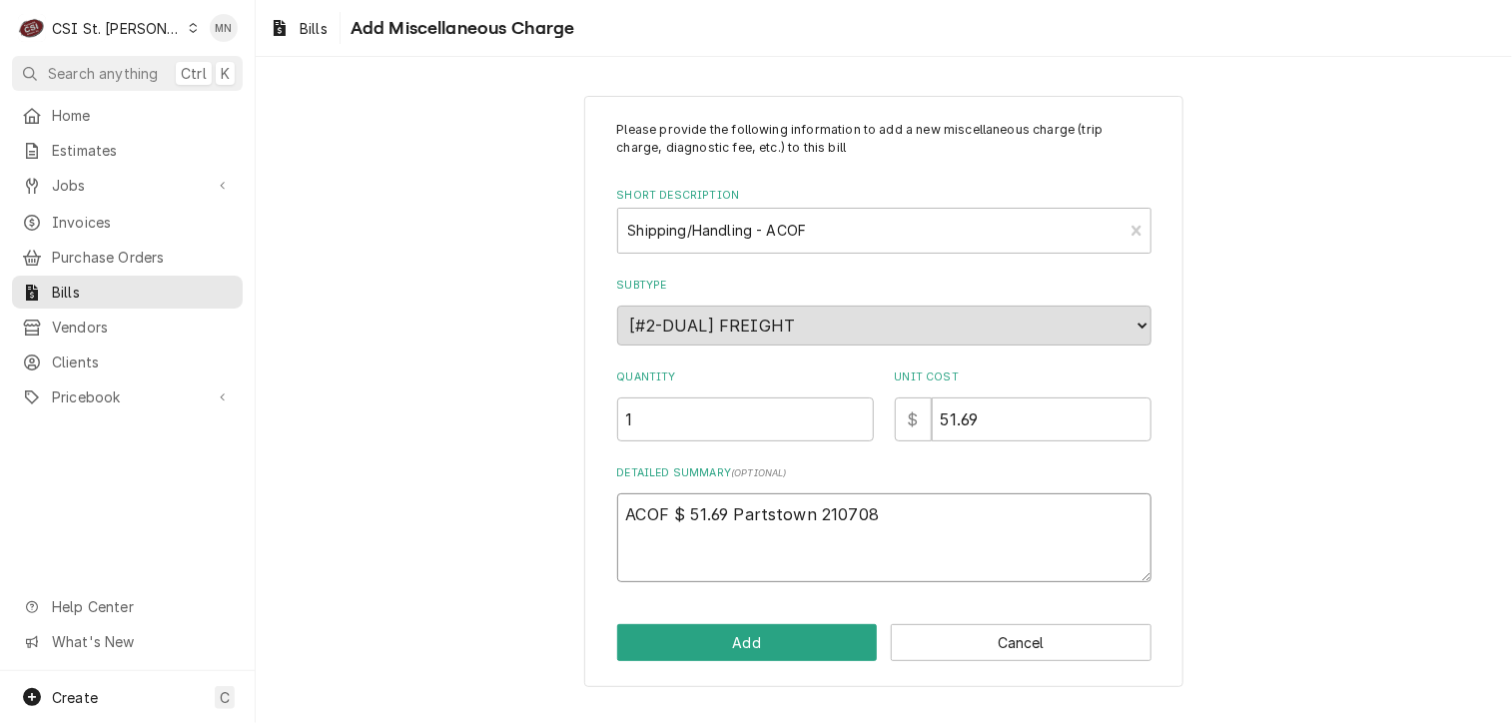
type textarea "ACOF $ 51.69 Partstown 2107089"
type textarea "x"
type textarea "ACOF $ 51.69 Partstown 21070894"
type textarea "x"
type textarea "ACOF $ 51.69 Partstown 210708940"
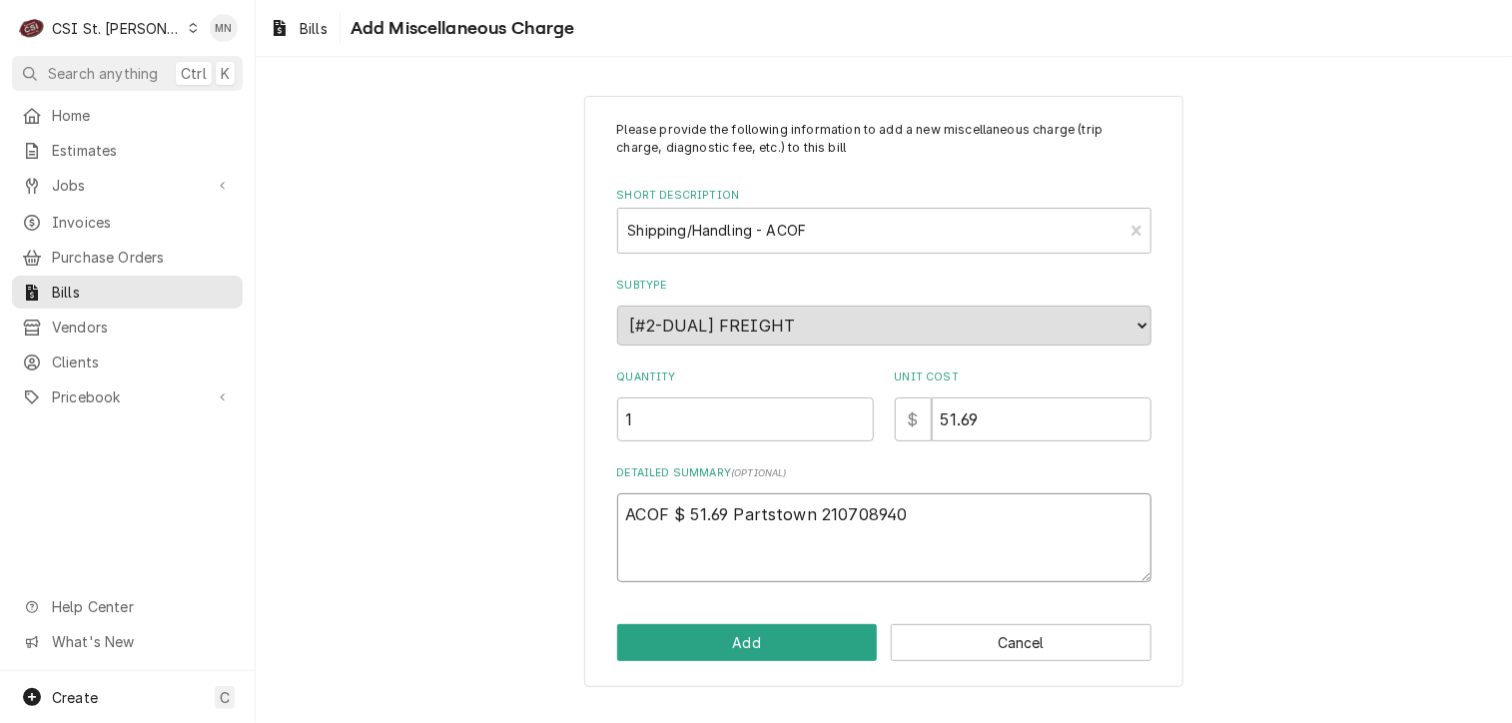
type textarea "x"
type textarea "ACOF $ 51.69 Partstown 2107089403"
click at [799, 645] on button "Add" at bounding box center [747, 642] width 261 height 37
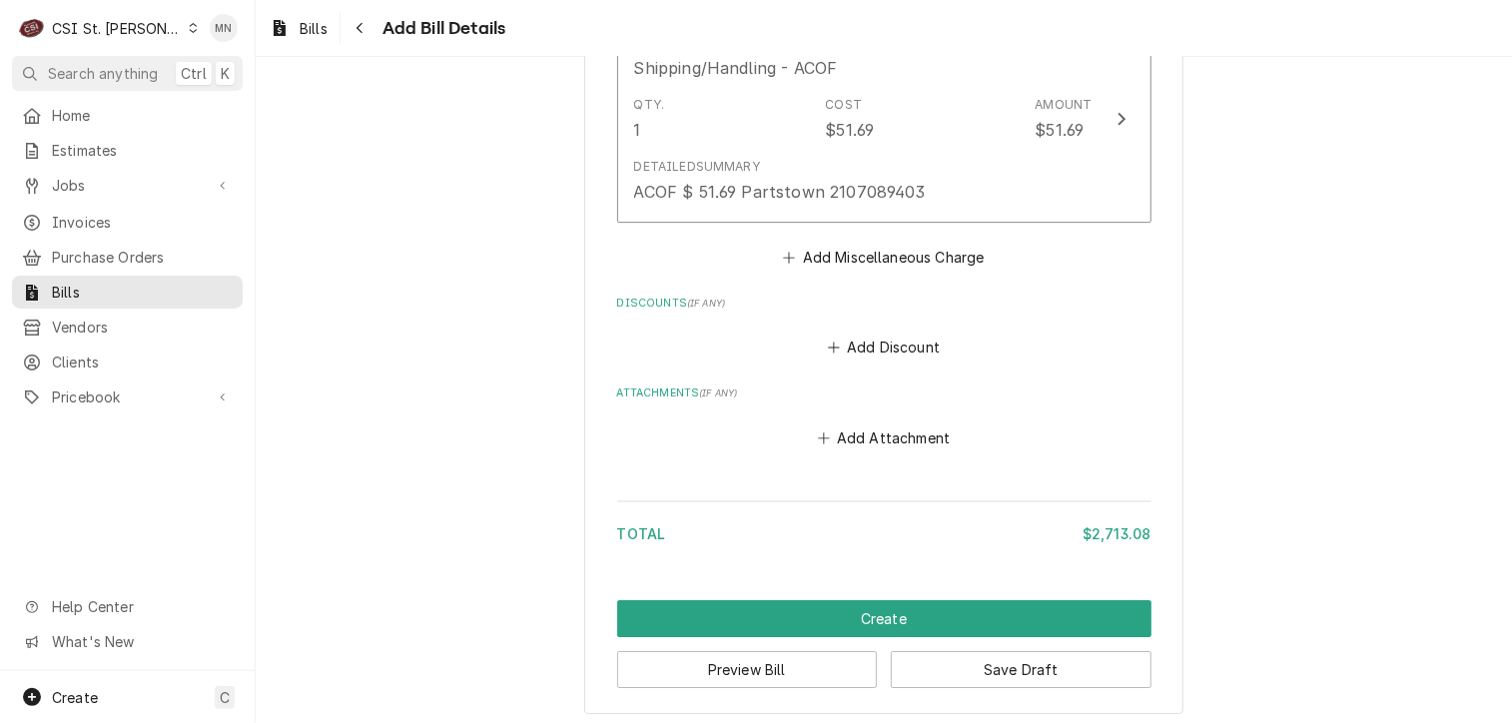
scroll to position [3531, 0]
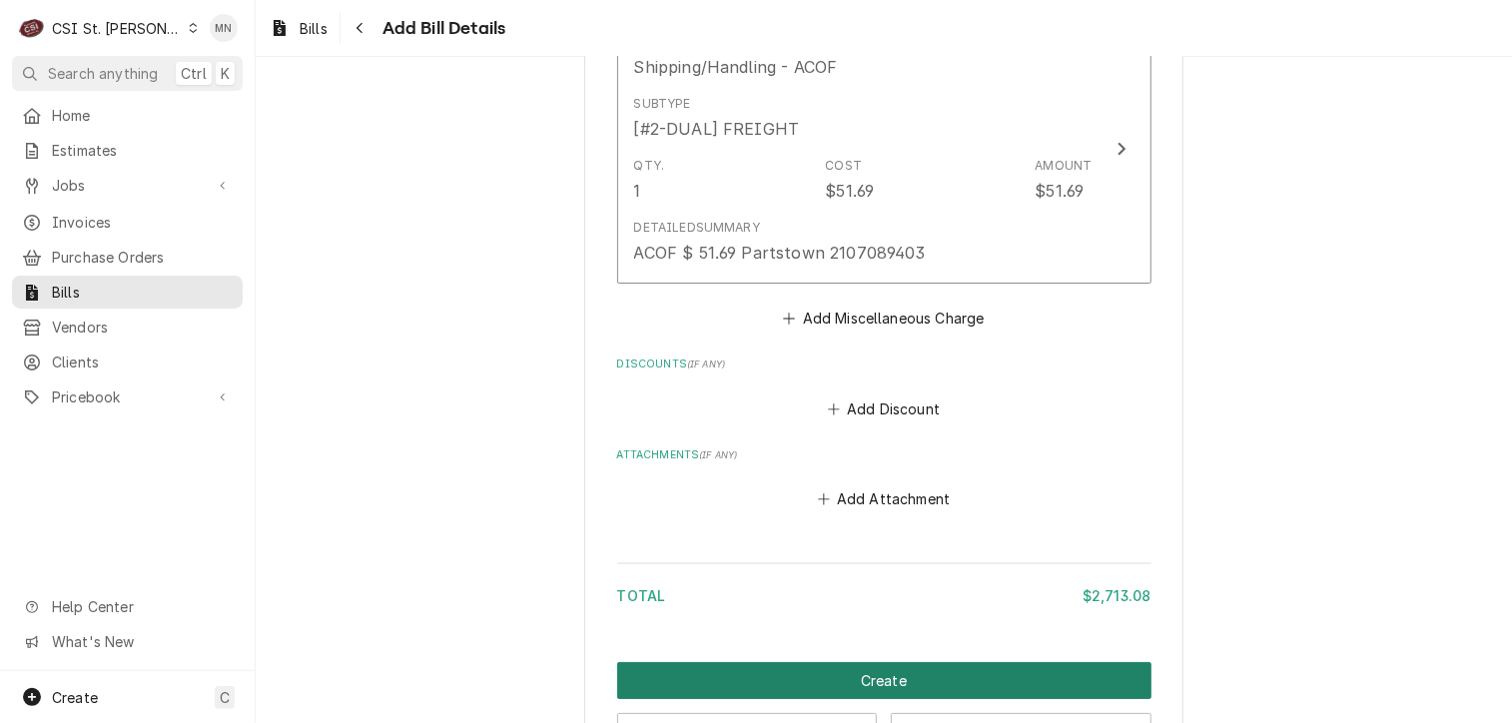
click at [951, 674] on button "Create" at bounding box center [884, 680] width 534 height 37
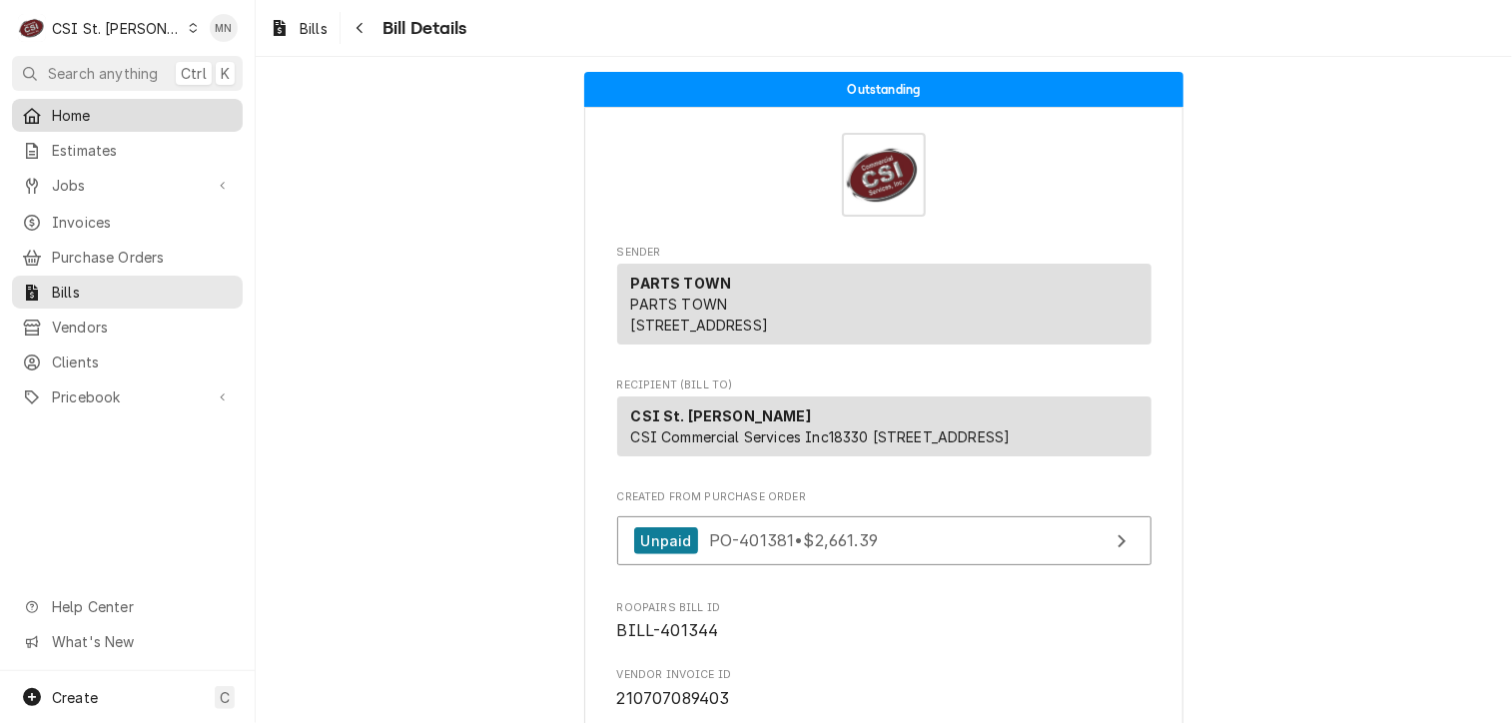
click at [83, 106] on span "Home" at bounding box center [142, 115] width 181 height 21
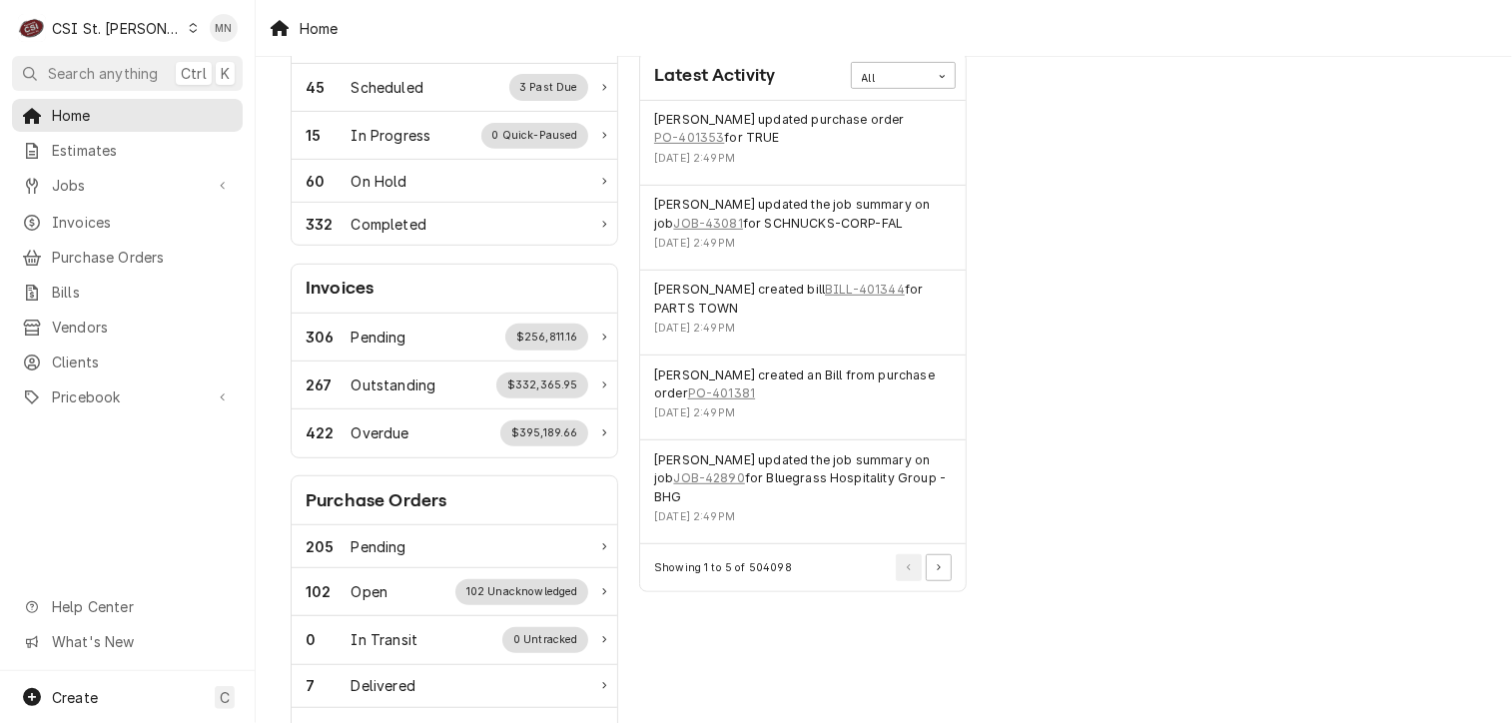
scroll to position [399, 0]
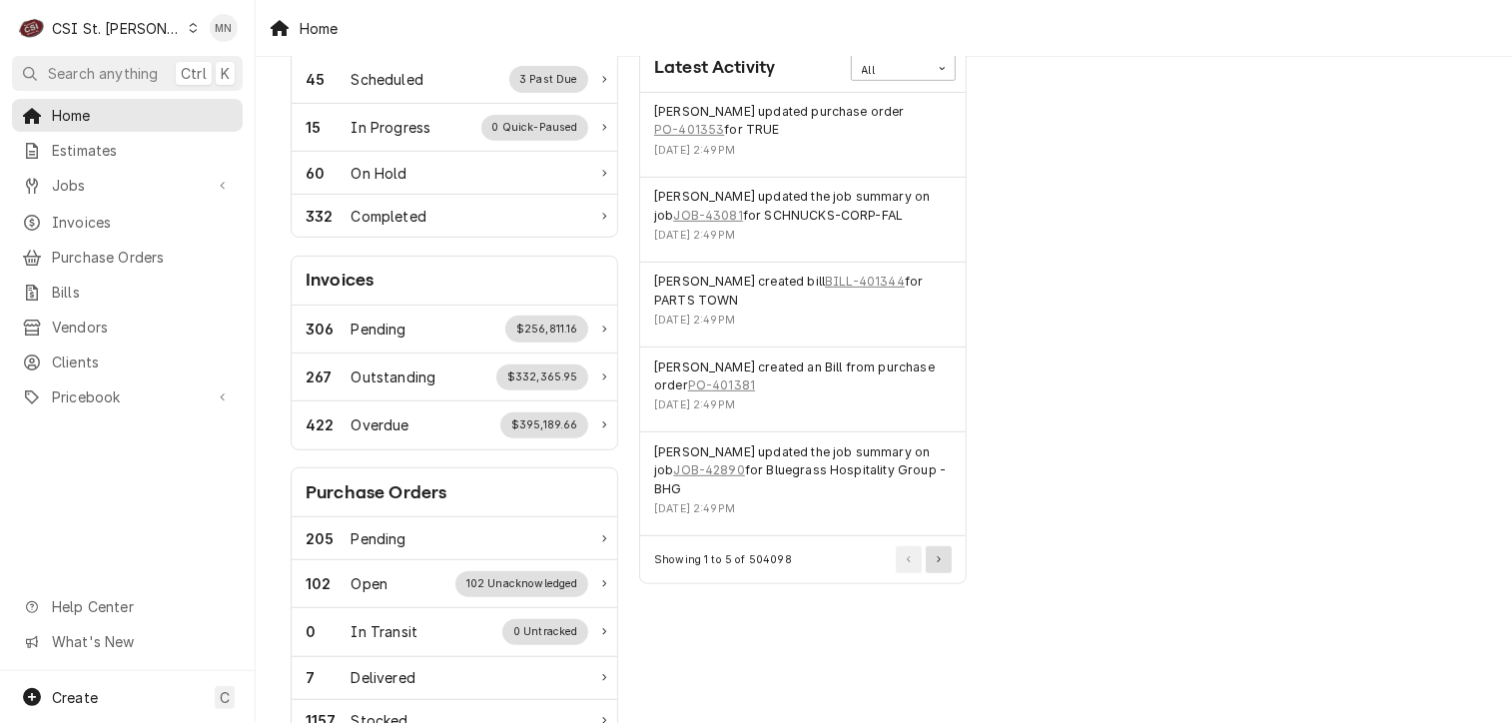
click at [940, 562] on button "Pagination Controls" at bounding box center [939, 559] width 26 height 26
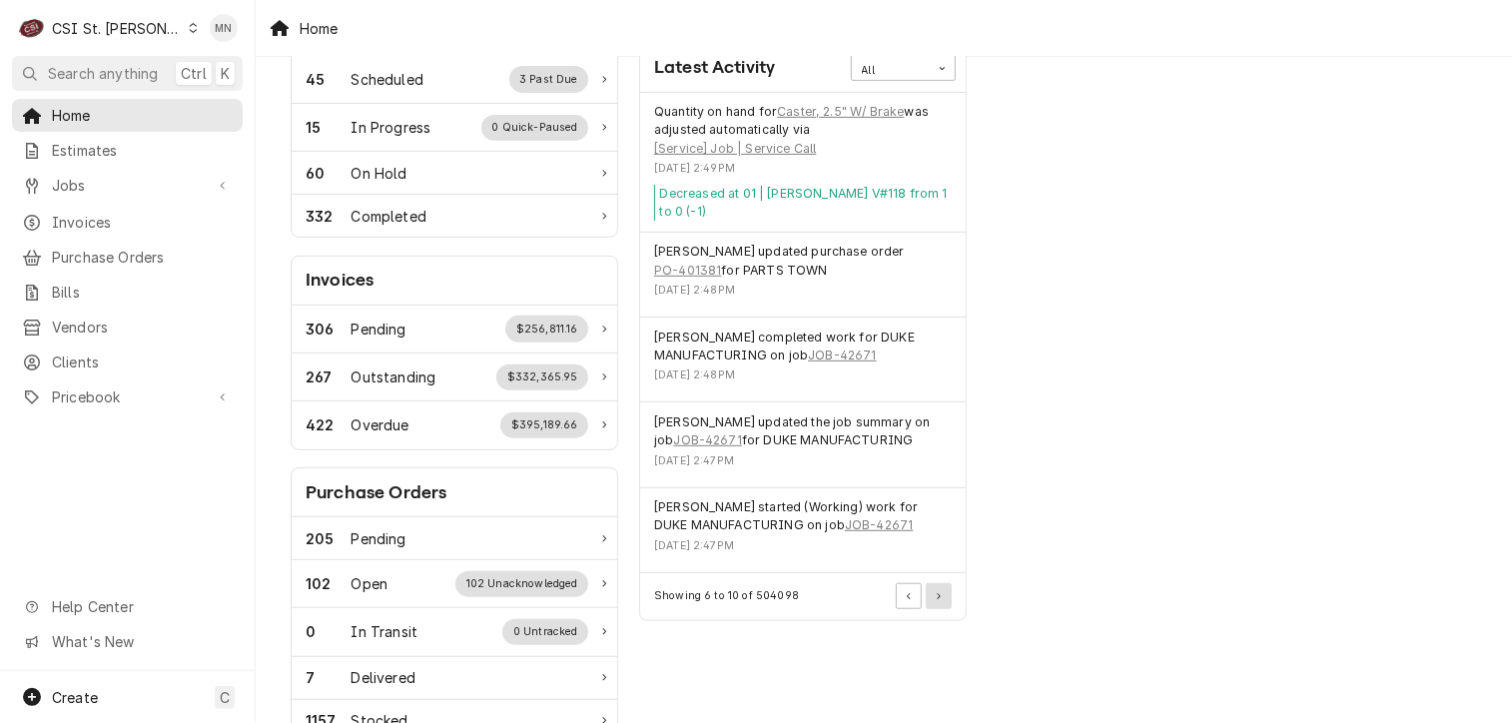
click at [939, 586] on button "Pagination Controls" at bounding box center [939, 596] width 26 height 26
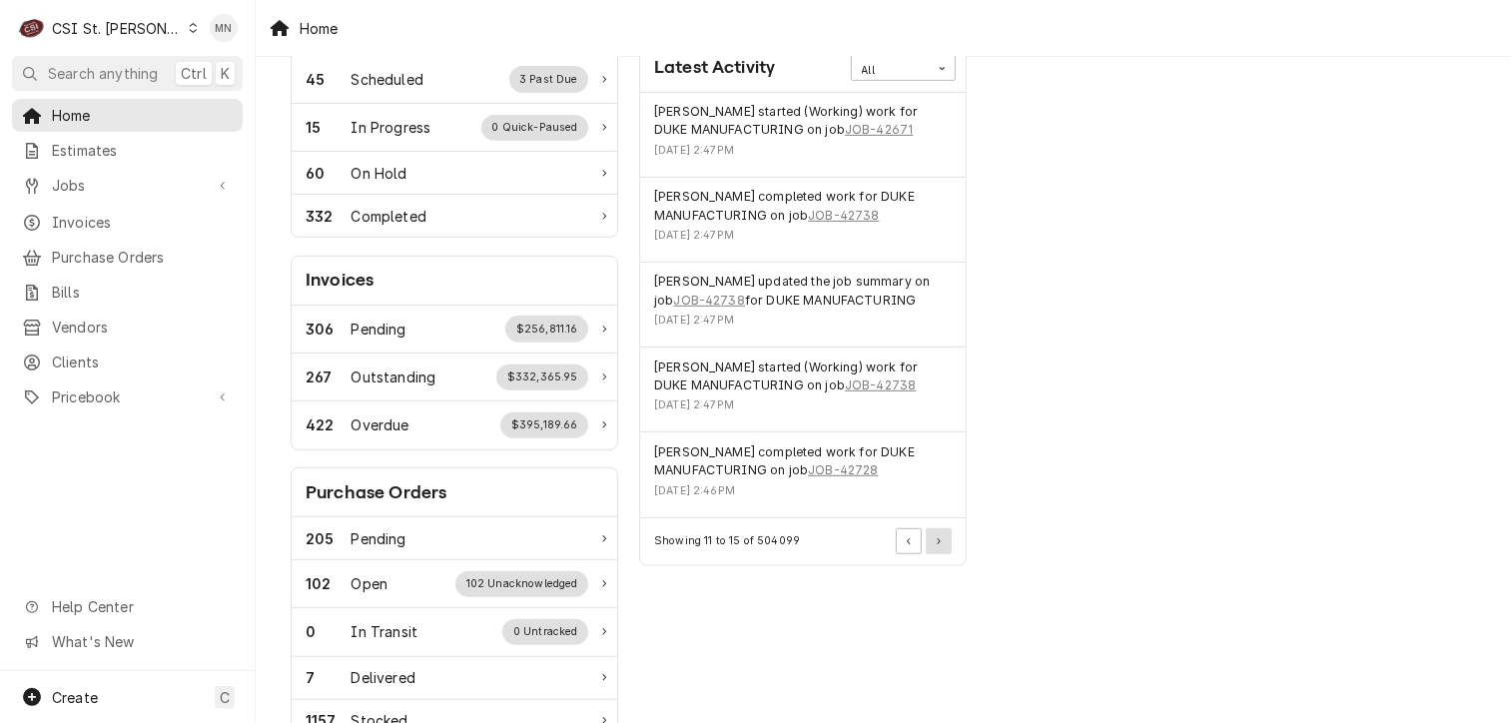
click at [943, 542] on button "Pagination Controls" at bounding box center [939, 541] width 26 height 26
click at [943, 541] on button "Pagination Controls" at bounding box center [939, 541] width 26 height 26
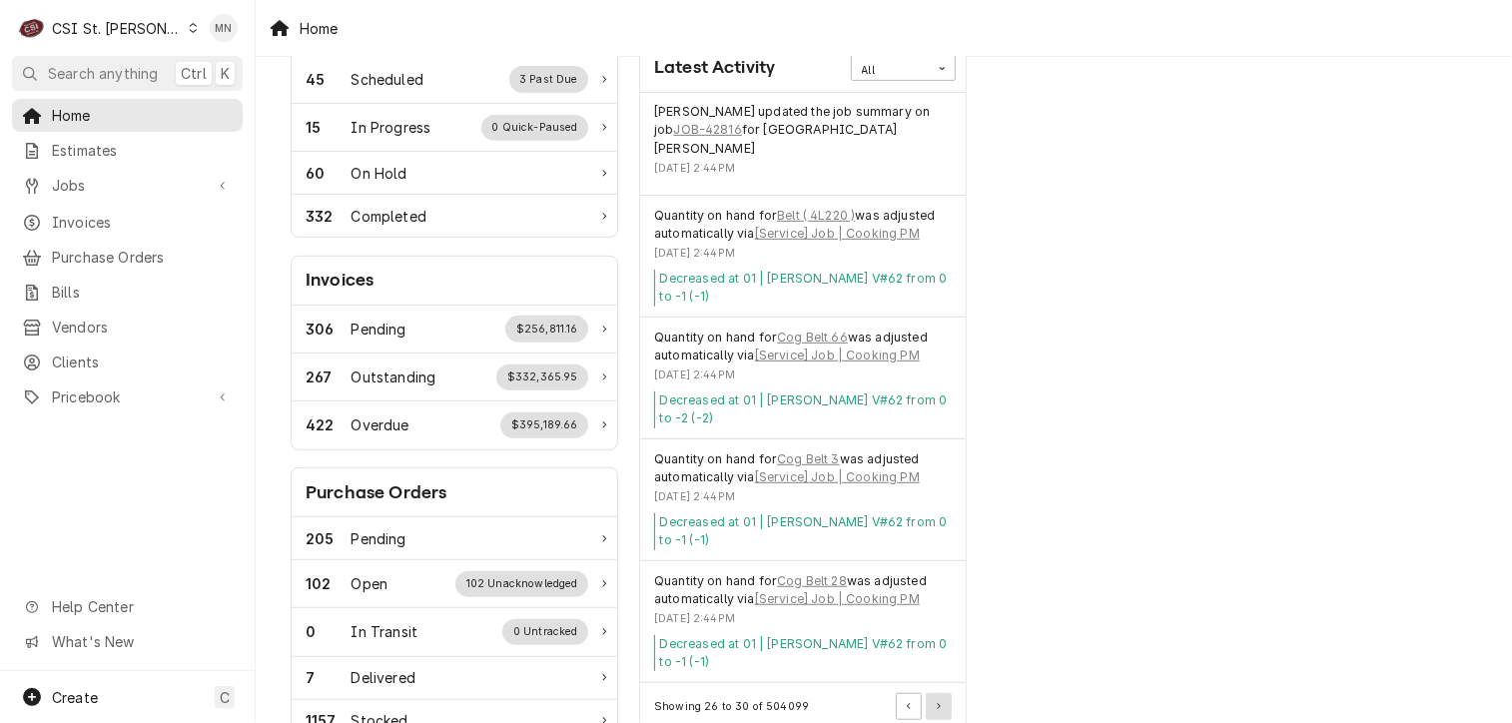
click at [944, 693] on button "Pagination Controls" at bounding box center [939, 706] width 26 height 26
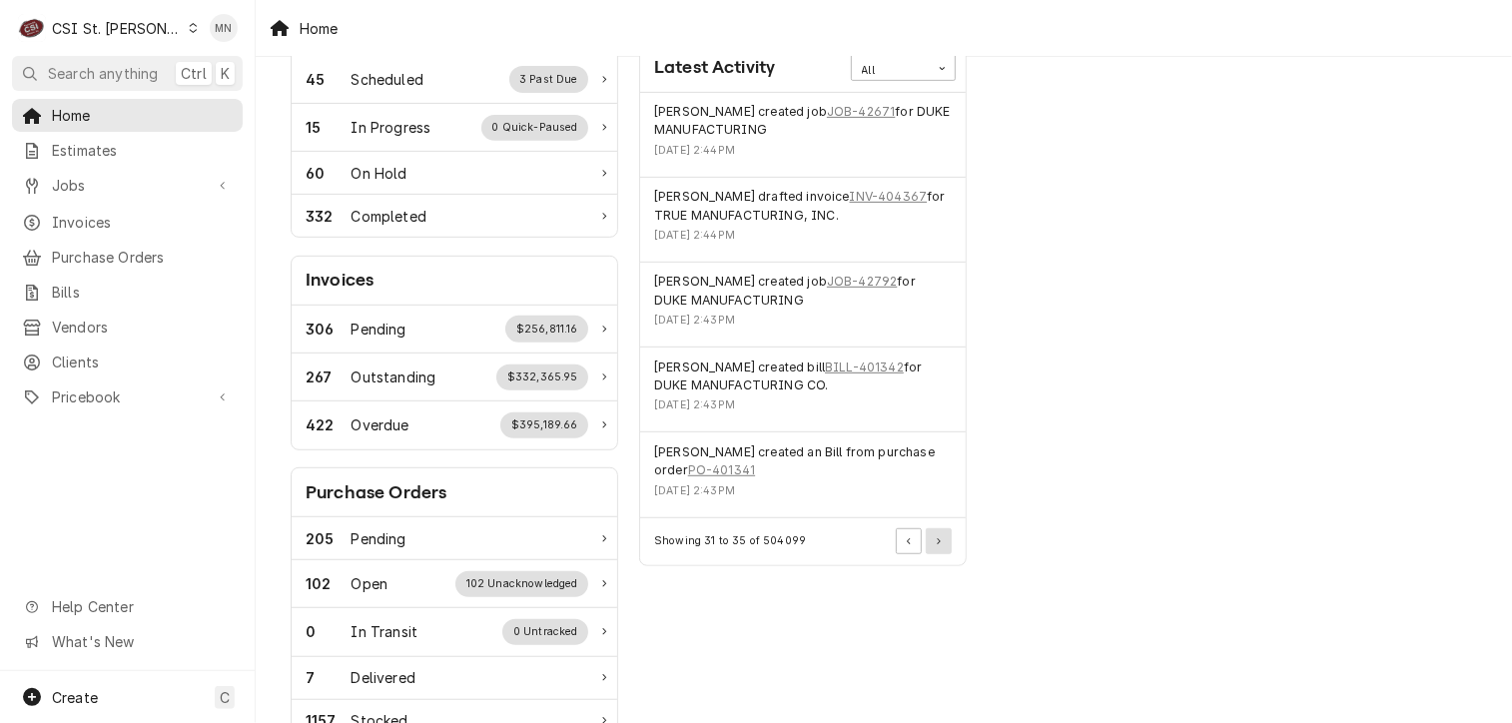
click at [941, 538] on button "Pagination Controls" at bounding box center [939, 541] width 26 height 26
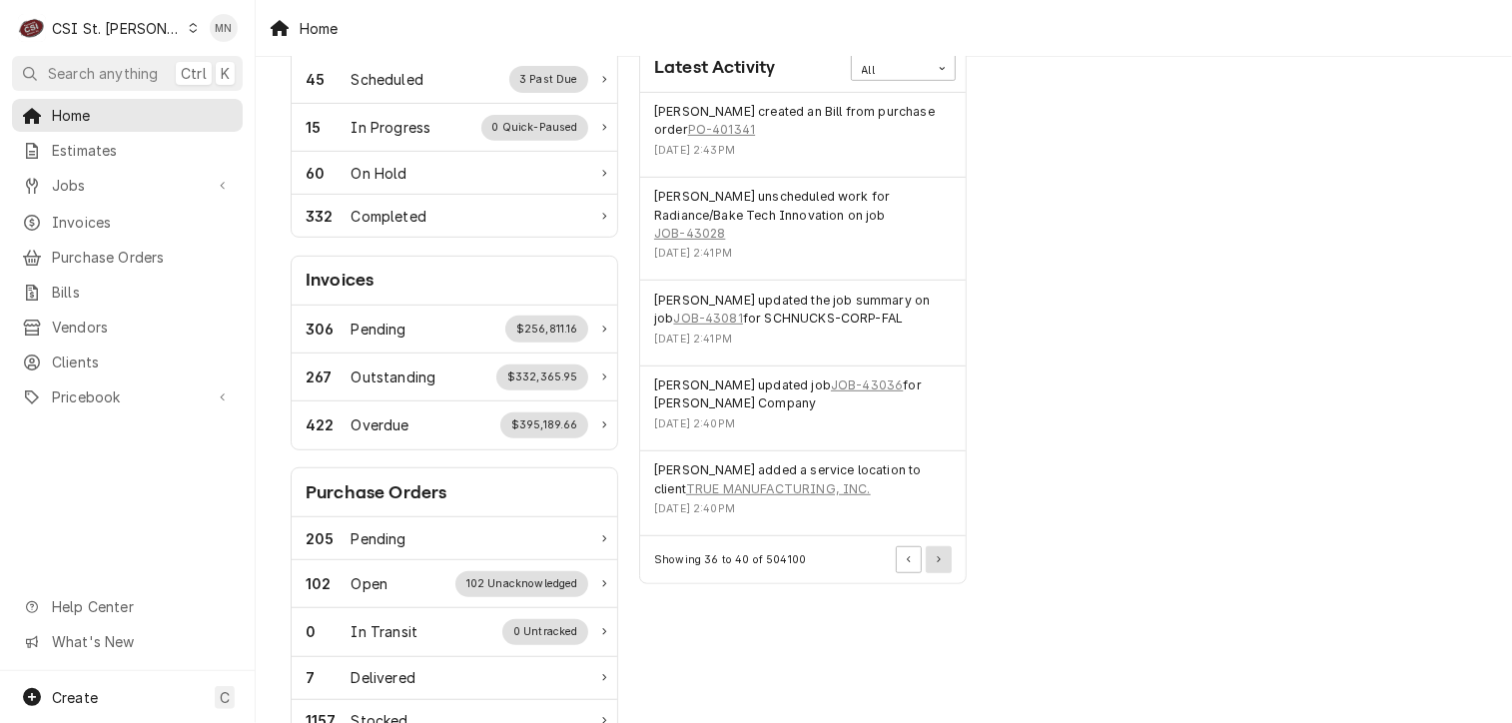
click at [943, 558] on button "Pagination Controls" at bounding box center [939, 559] width 26 height 26
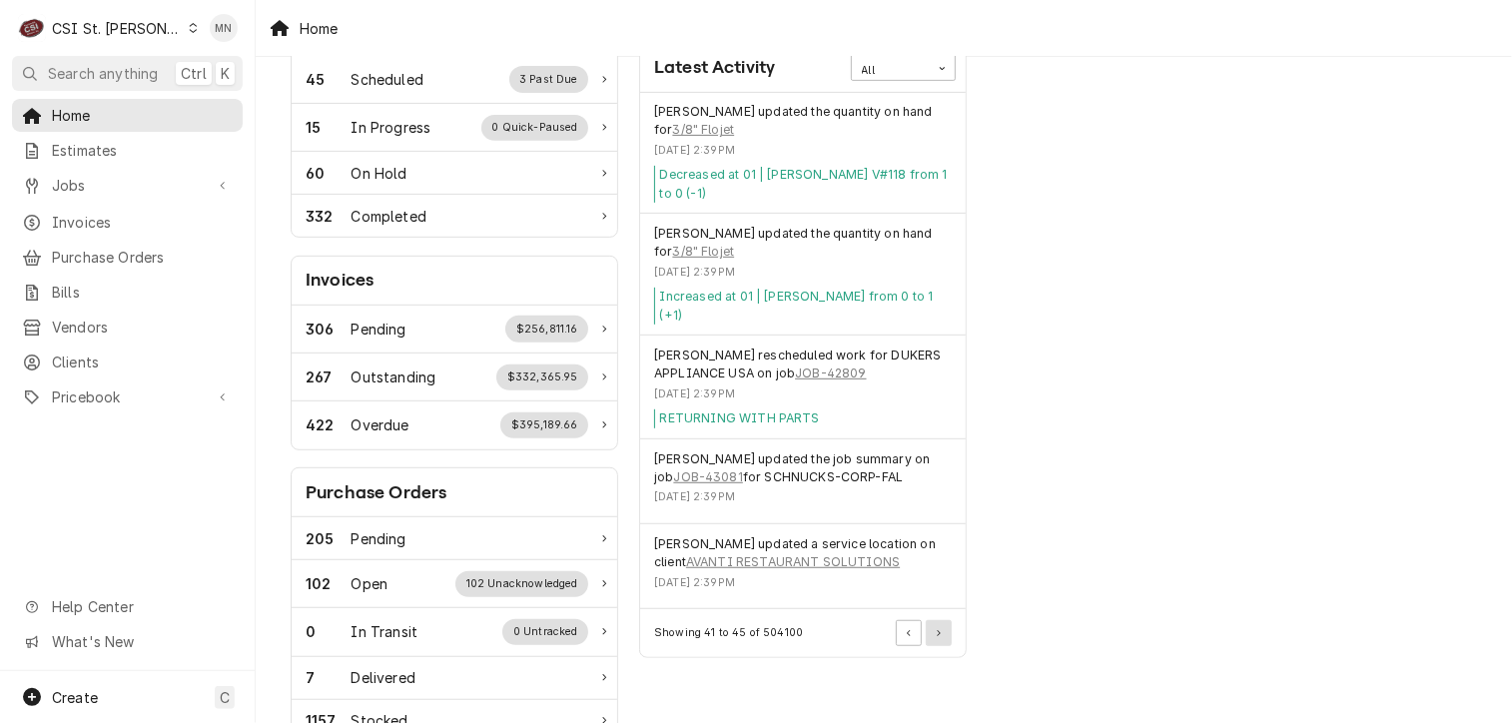
click at [943, 620] on button "Pagination Controls" at bounding box center [939, 633] width 26 height 26
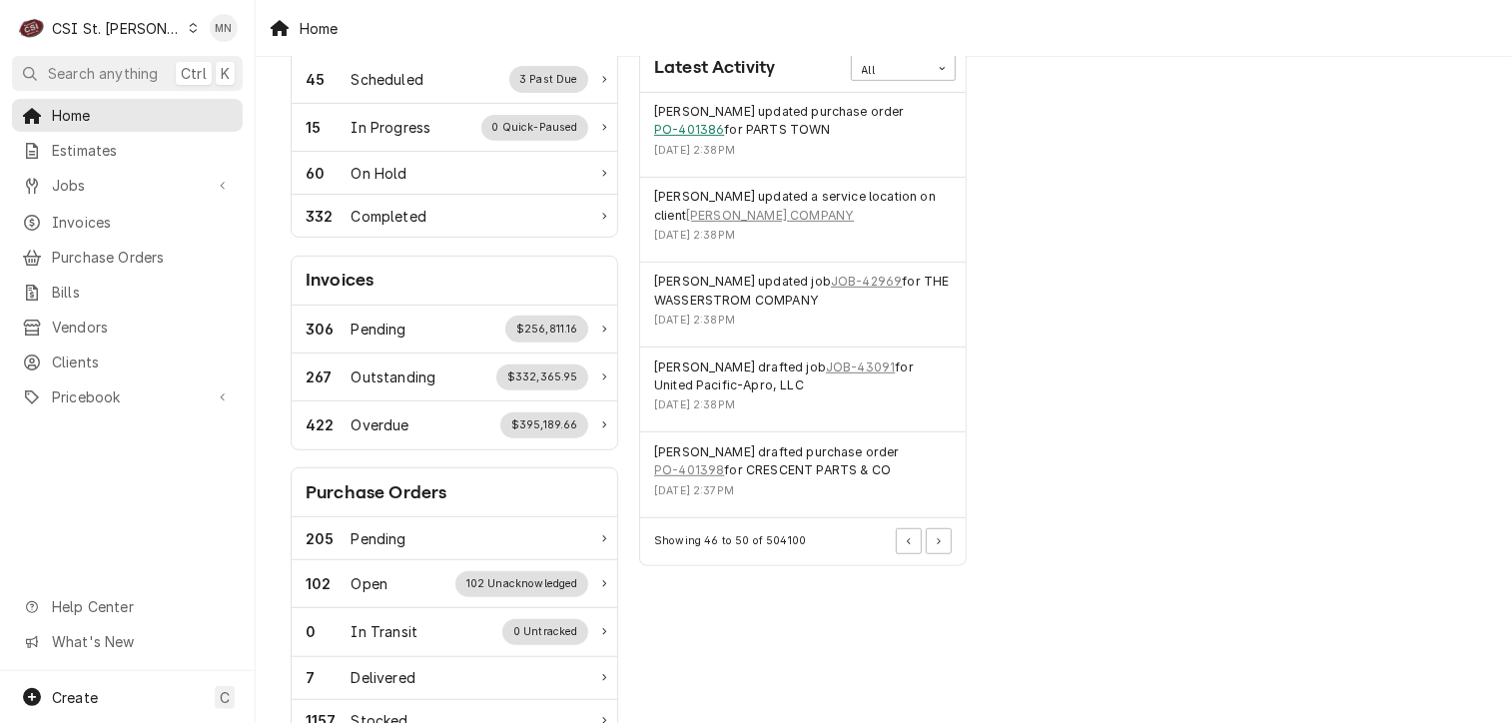
click at [699, 128] on link "PO-401386" at bounding box center [689, 130] width 70 height 18
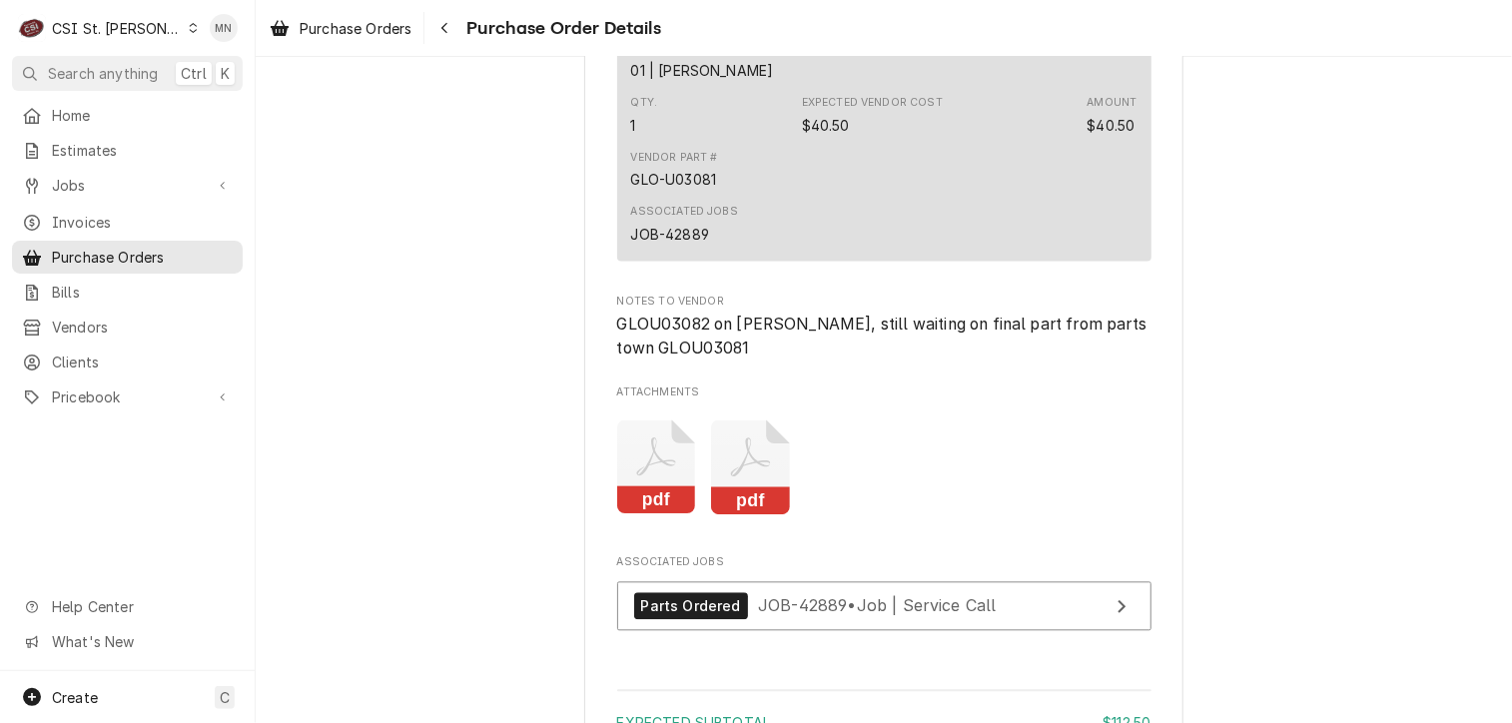
scroll to position [2197, 0]
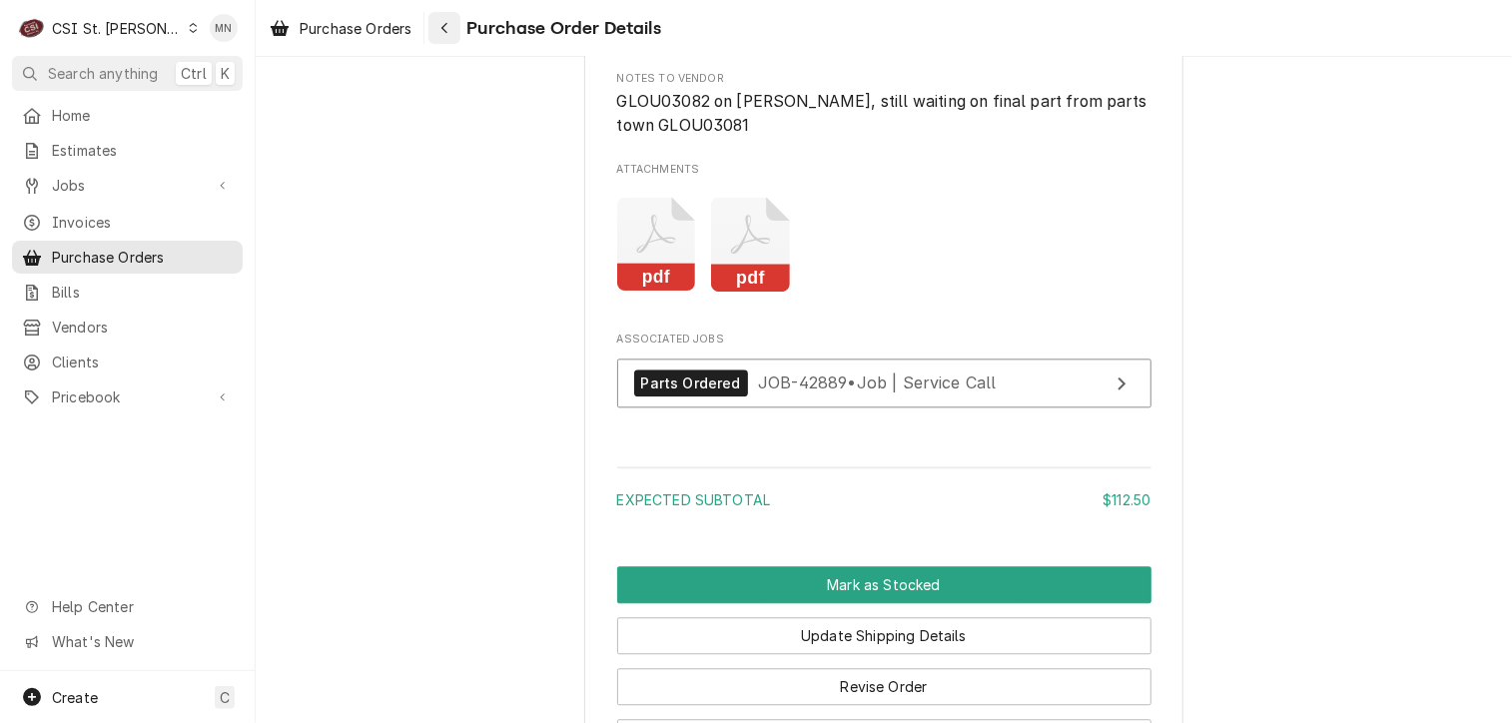
click at [454, 26] on div "Navigate back" at bounding box center [444, 28] width 20 height 20
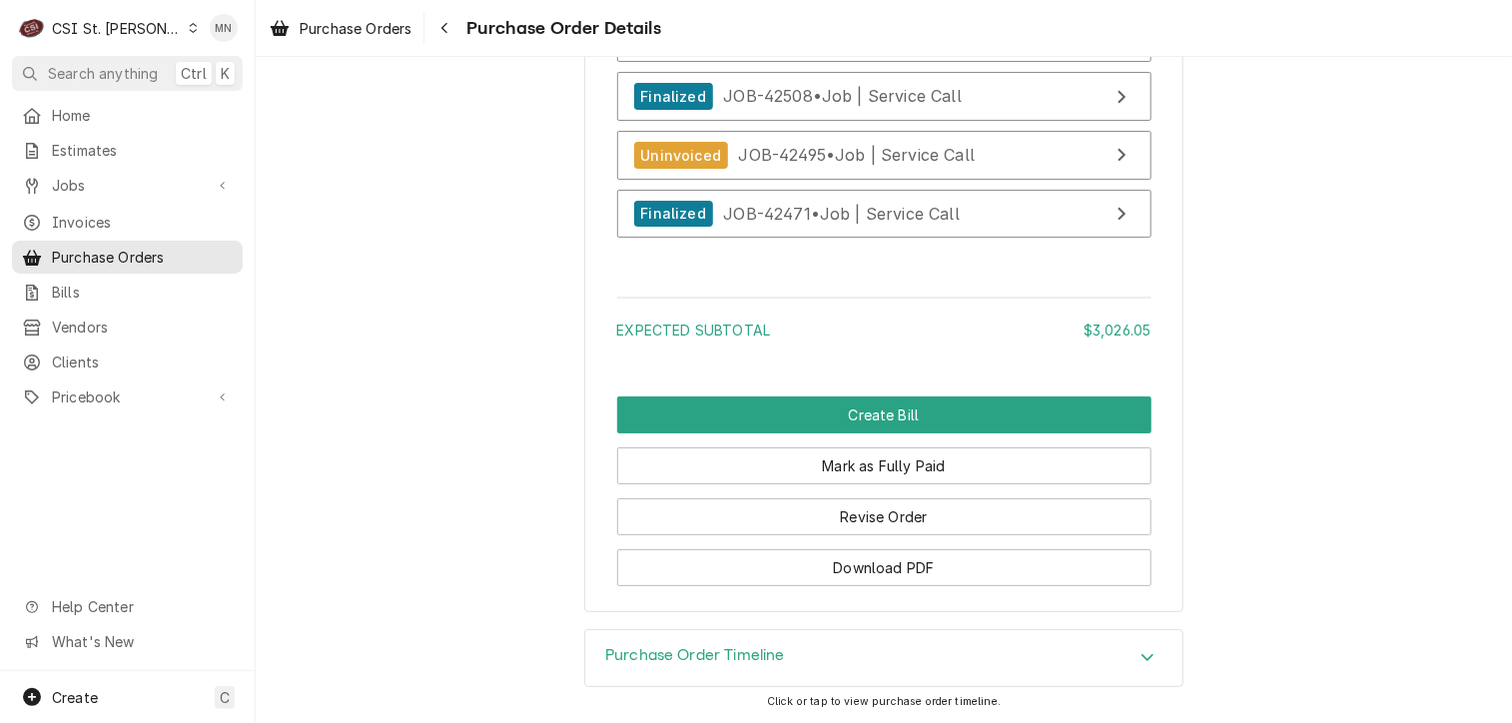
scroll to position [7506, 0]
click at [440, 23] on div "Navigate back" at bounding box center [444, 28] width 20 height 20
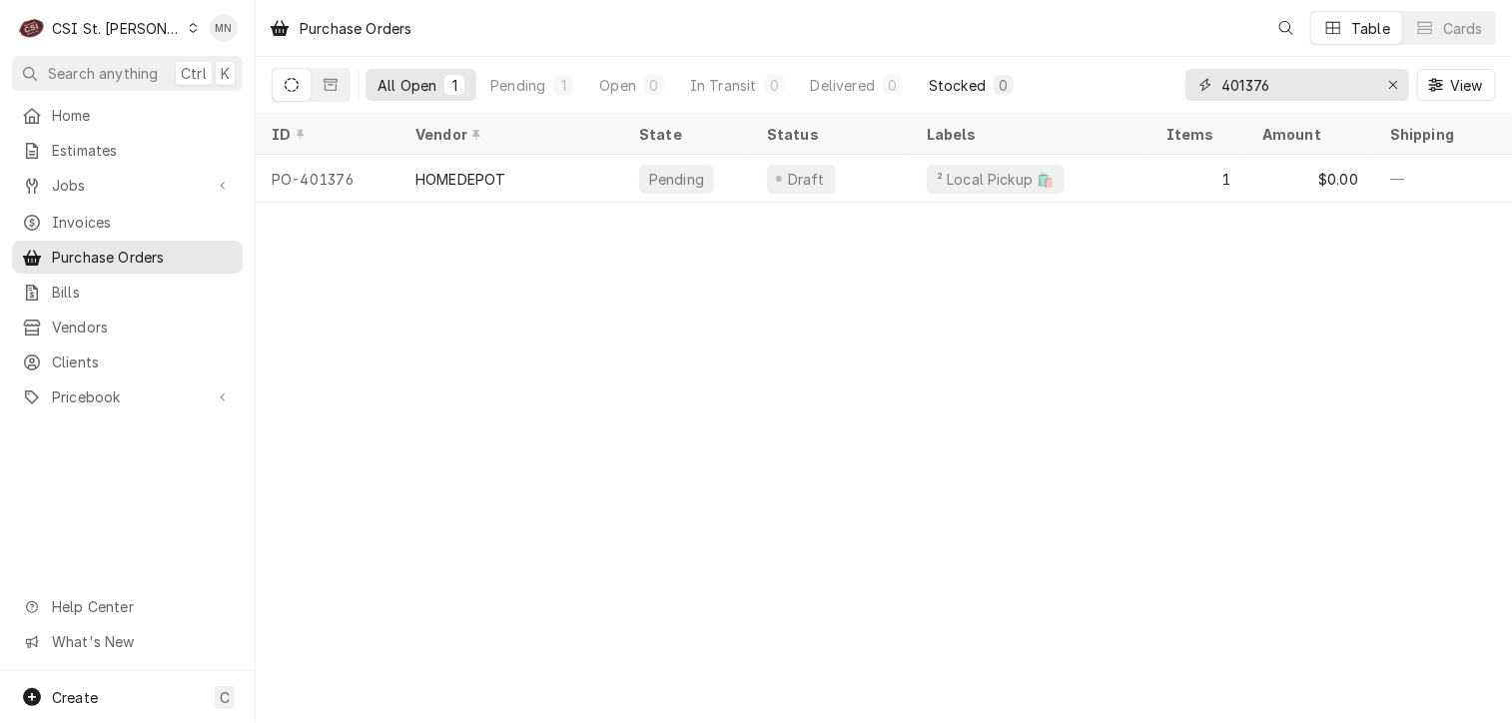
drag, startPoint x: 1314, startPoint y: 78, endPoint x: 999, endPoint y: 86, distance: 315.7
click at [1007, 86] on div "All Open 1 Pending 1 Open 0 In Transit 0 Delivered 0 Stocked 0 401376 View" at bounding box center [884, 85] width 1224 height 56
type input "401345"
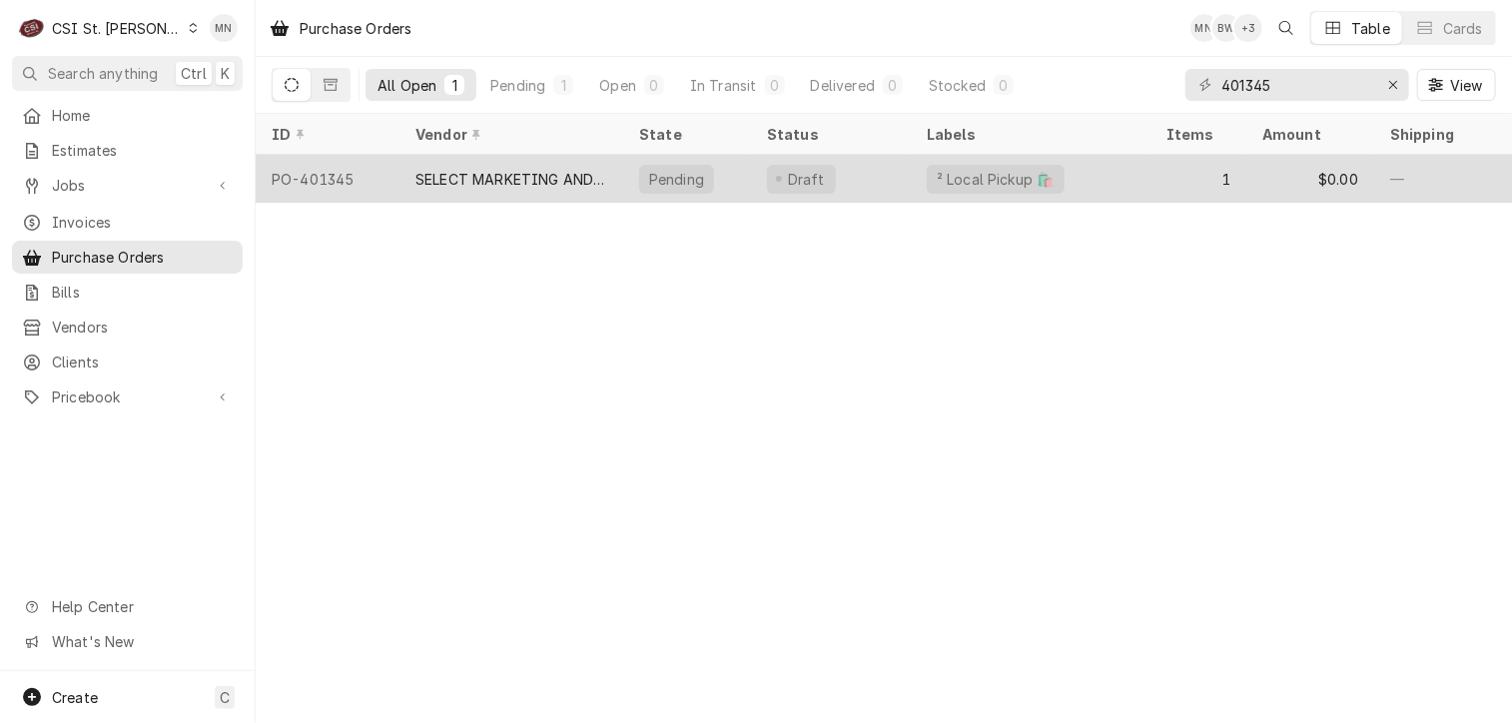
click at [584, 188] on div "SELECT MARKETING AND DISTRIBUTING" at bounding box center [511, 179] width 224 height 48
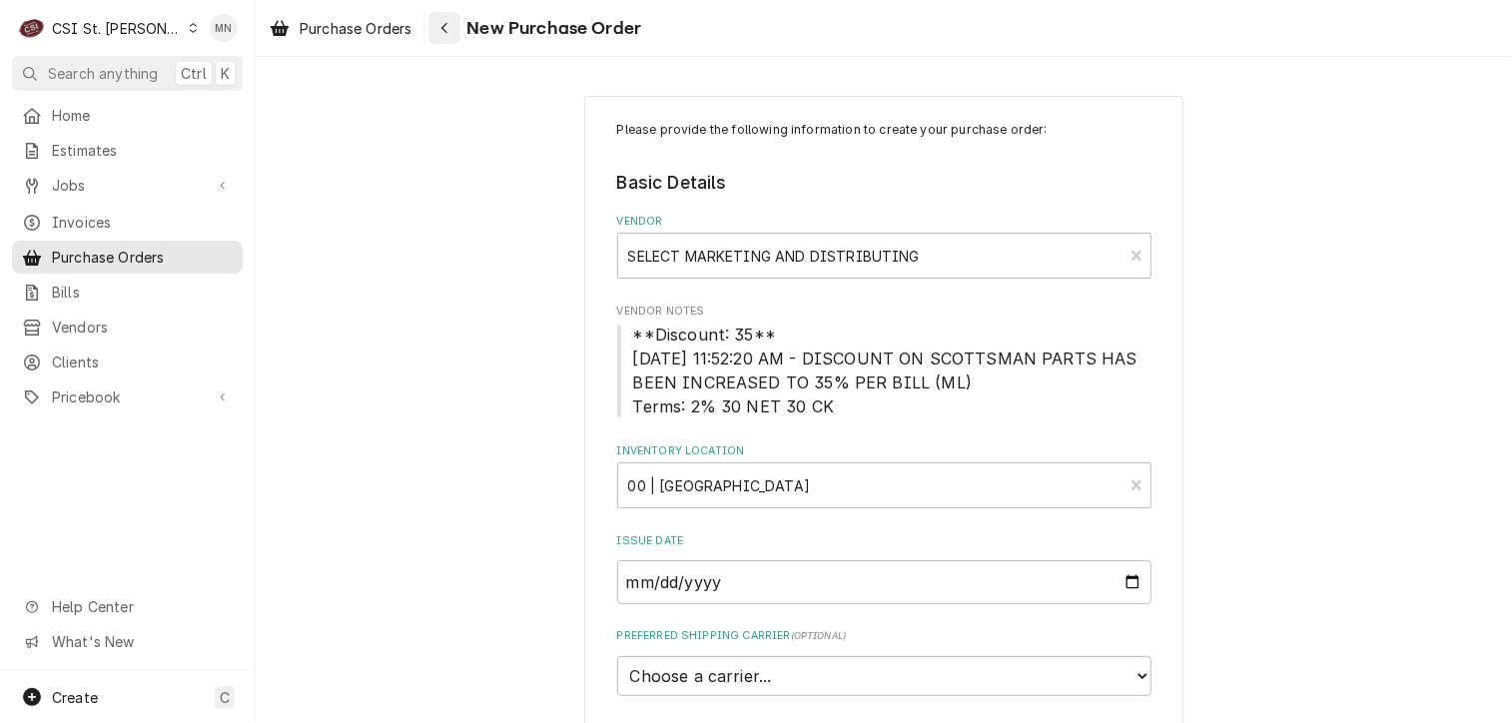
click at [444, 29] on icon "Navigate back" at bounding box center [444, 28] width 6 height 11
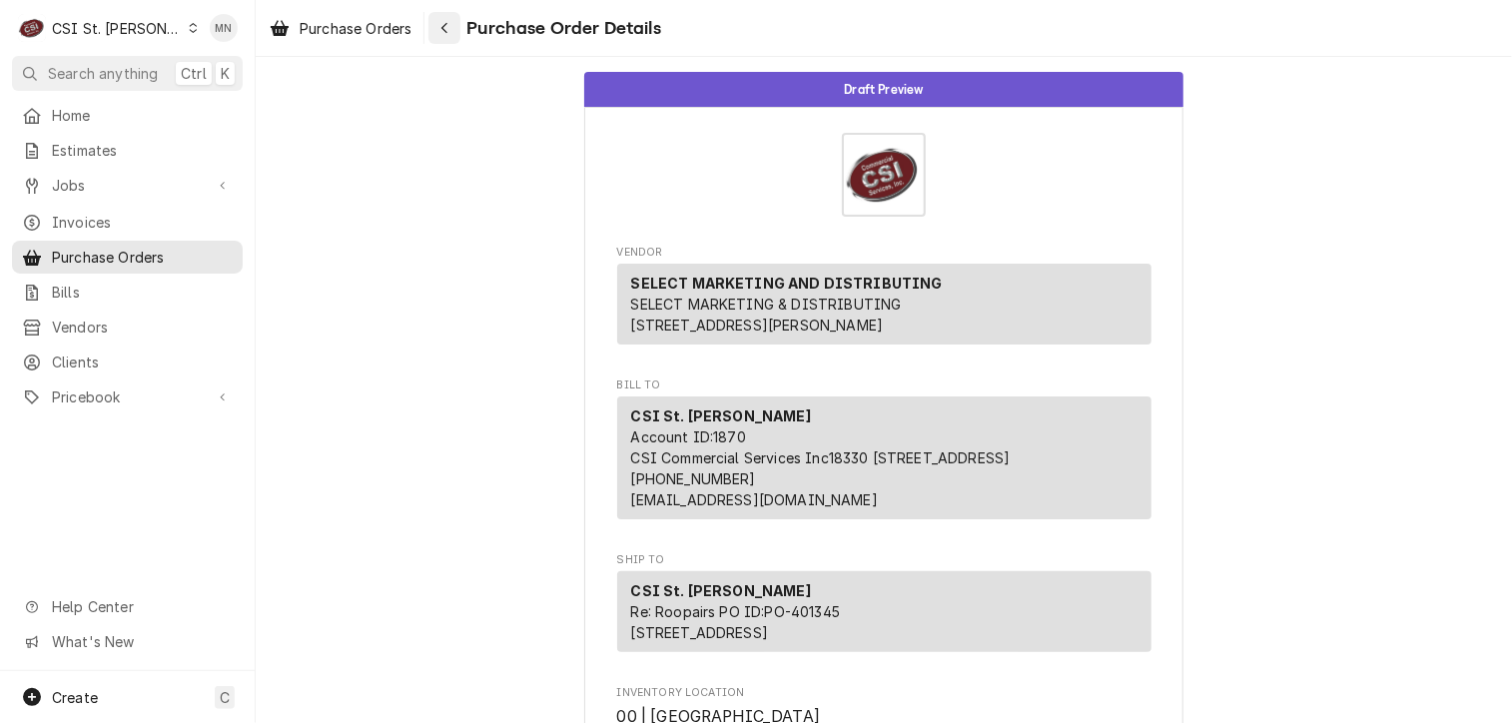
click at [454, 27] on div "Navigate back" at bounding box center [444, 28] width 20 height 20
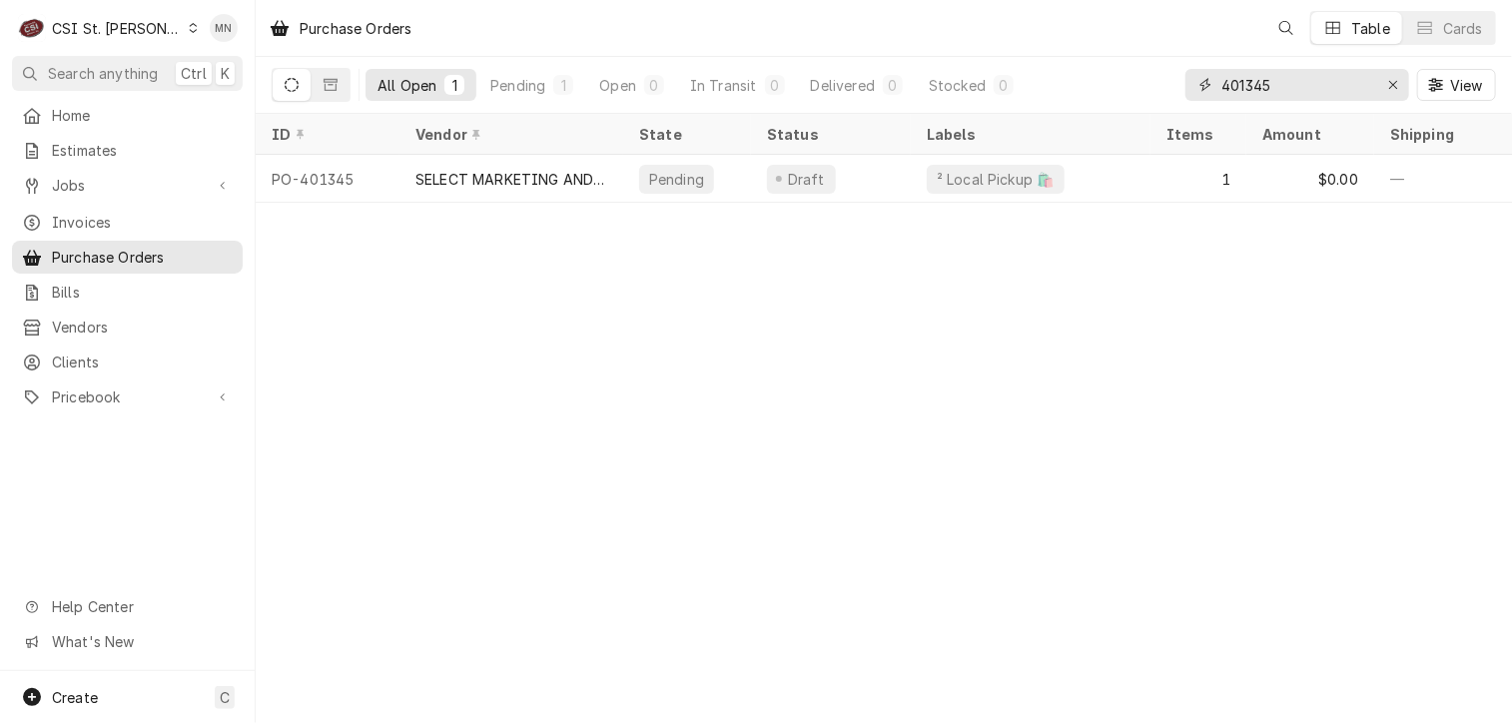
click at [1280, 88] on input "401345" at bounding box center [1296, 85] width 150 height 32
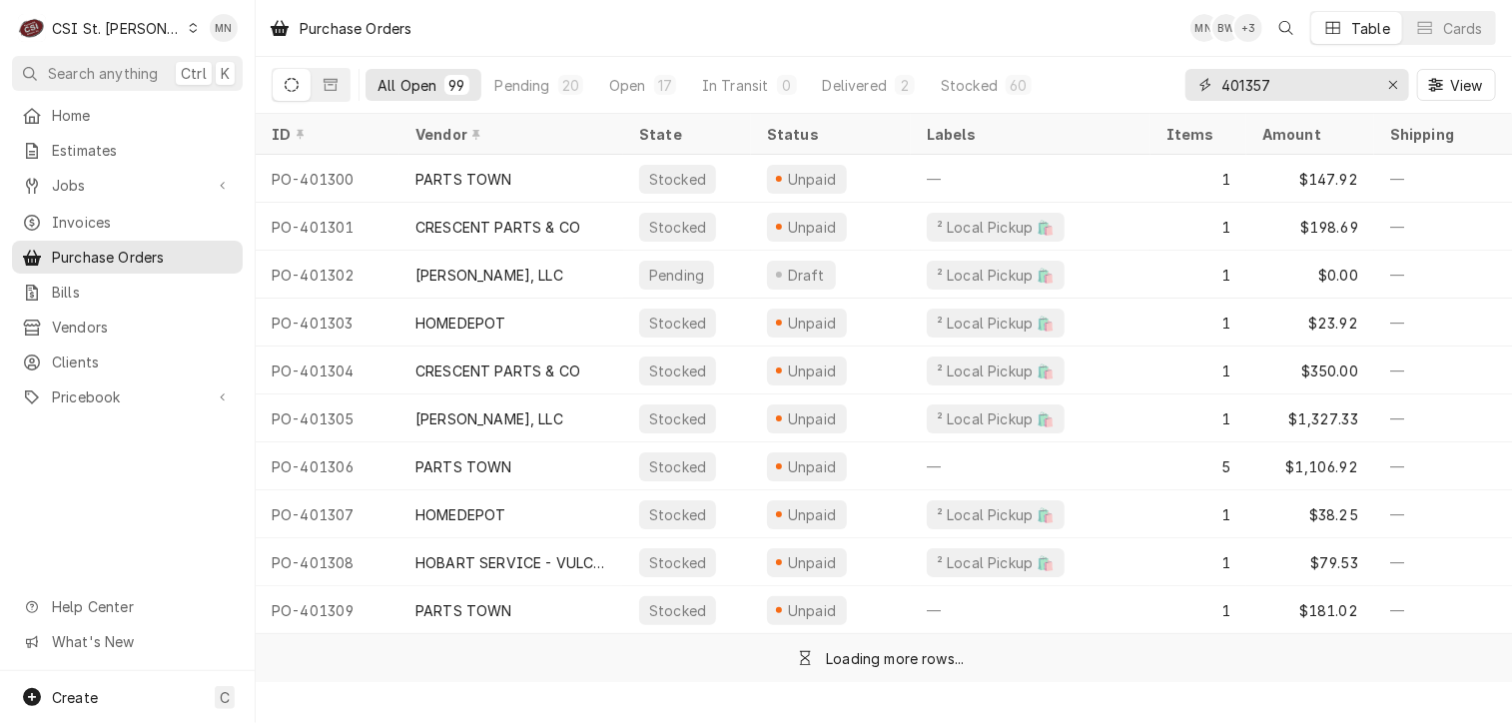
type input "401357"
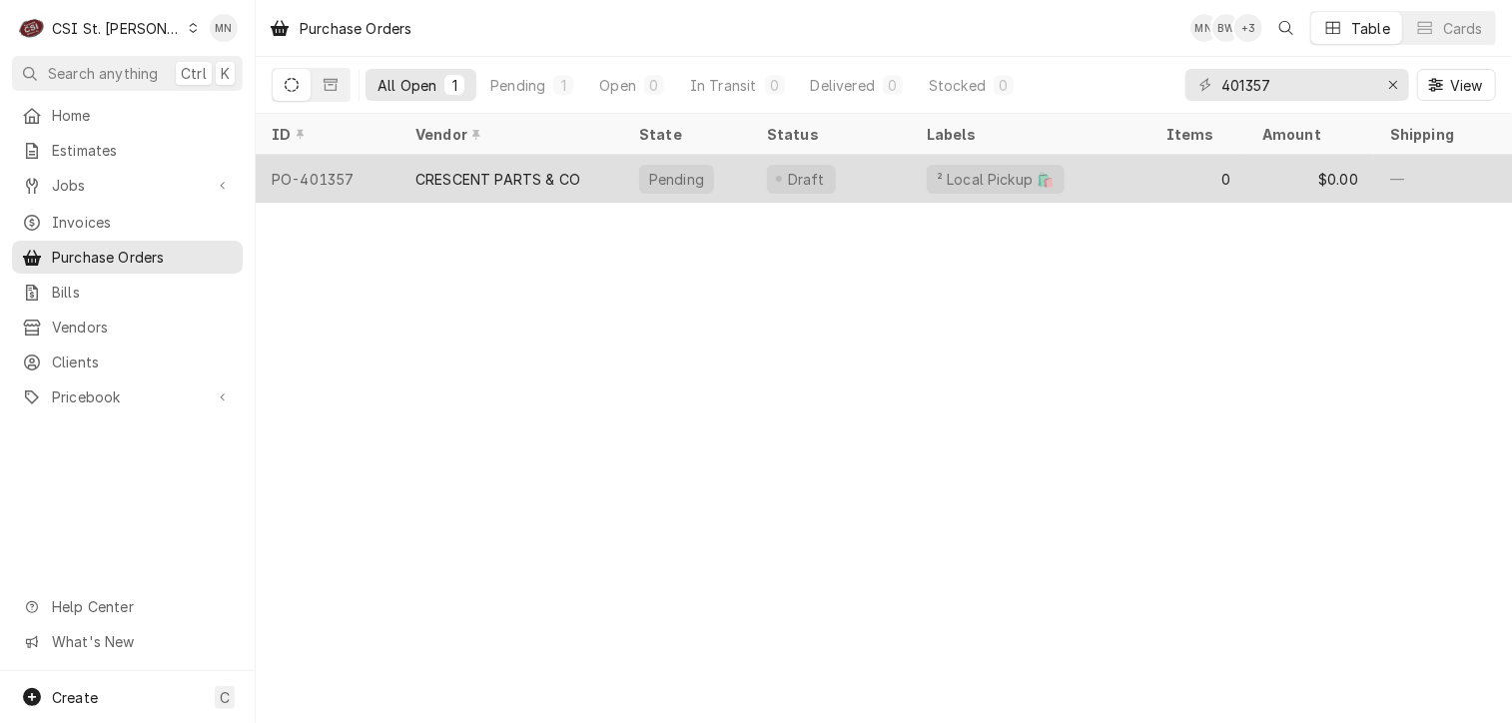
click at [547, 183] on div "CRESCENT PARTS & CO" at bounding box center [497, 179] width 165 height 21
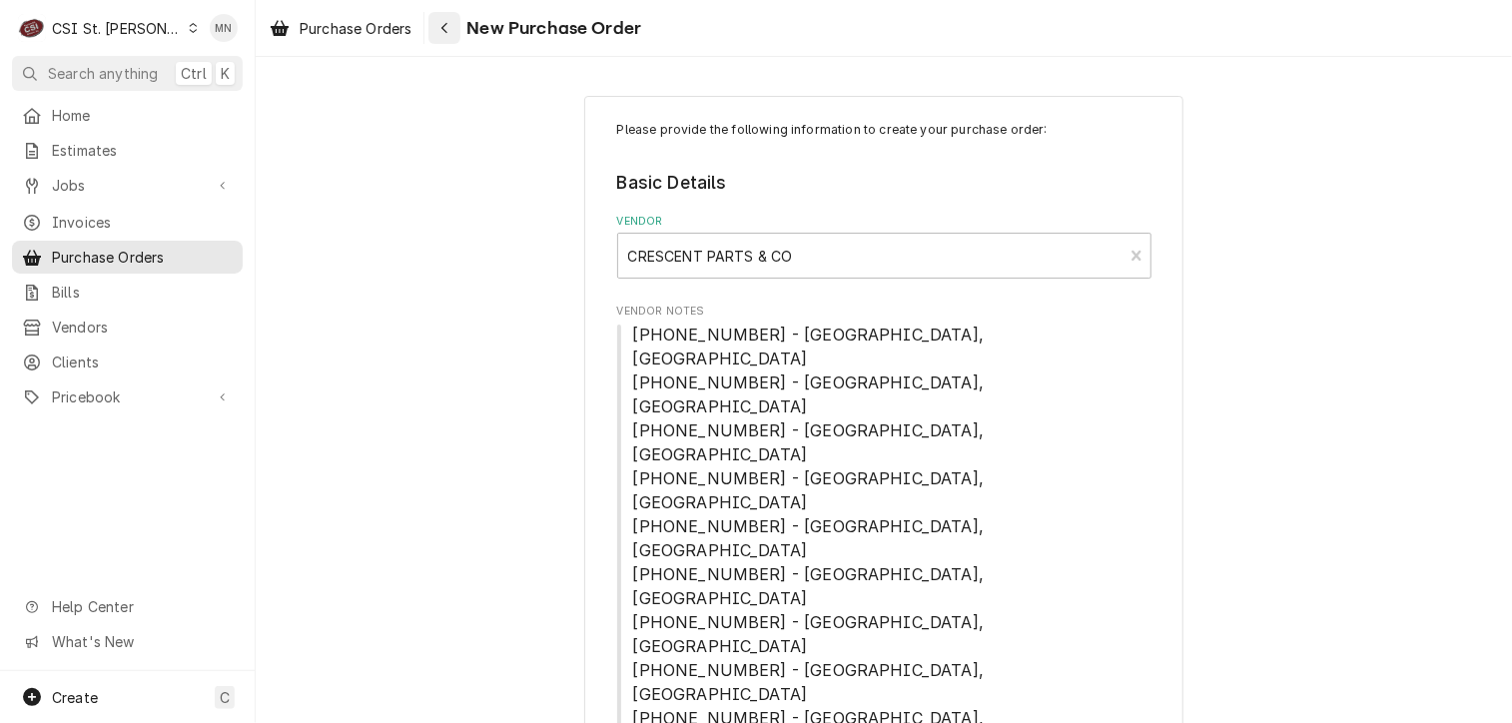
click at [452, 25] on div "Navigate back" at bounding box center [444, 28] width 20 height 20
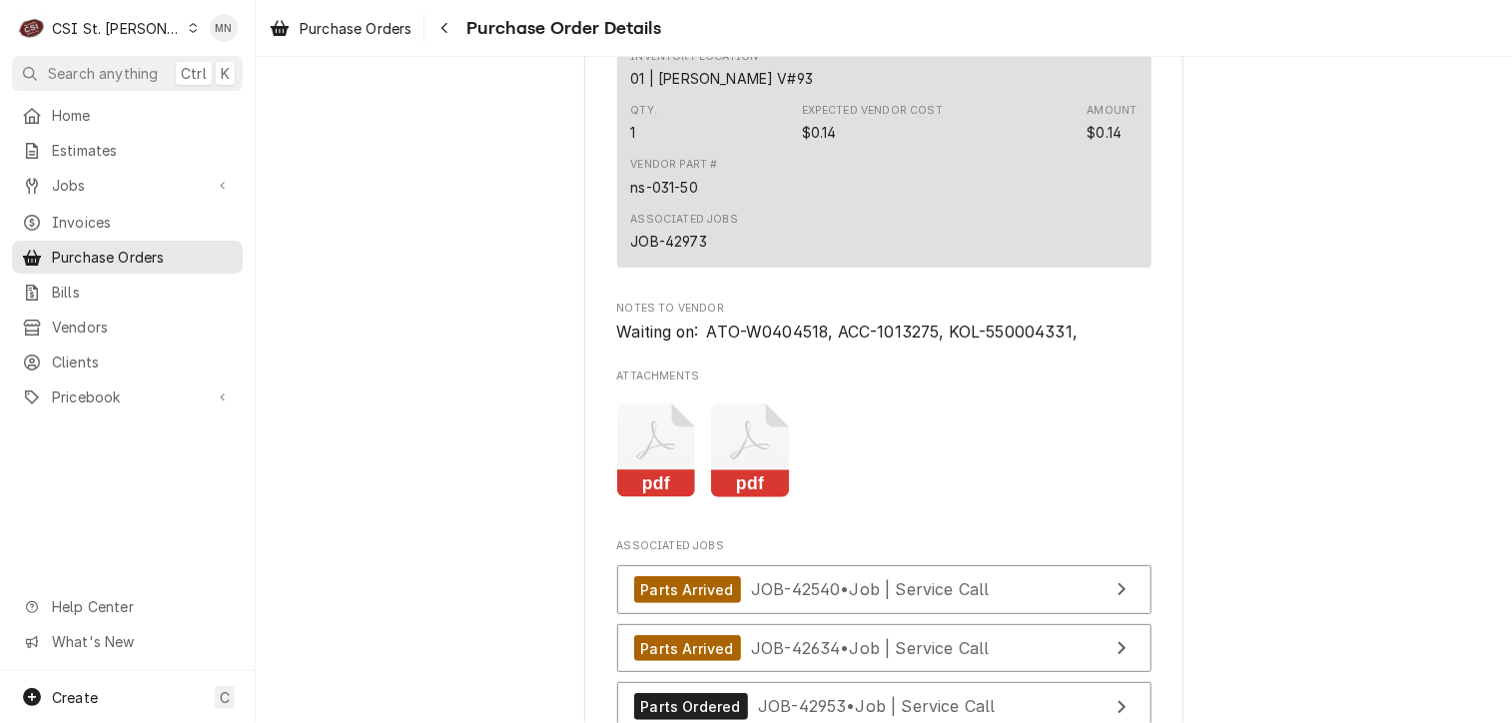
scroll to position [8388, 0]
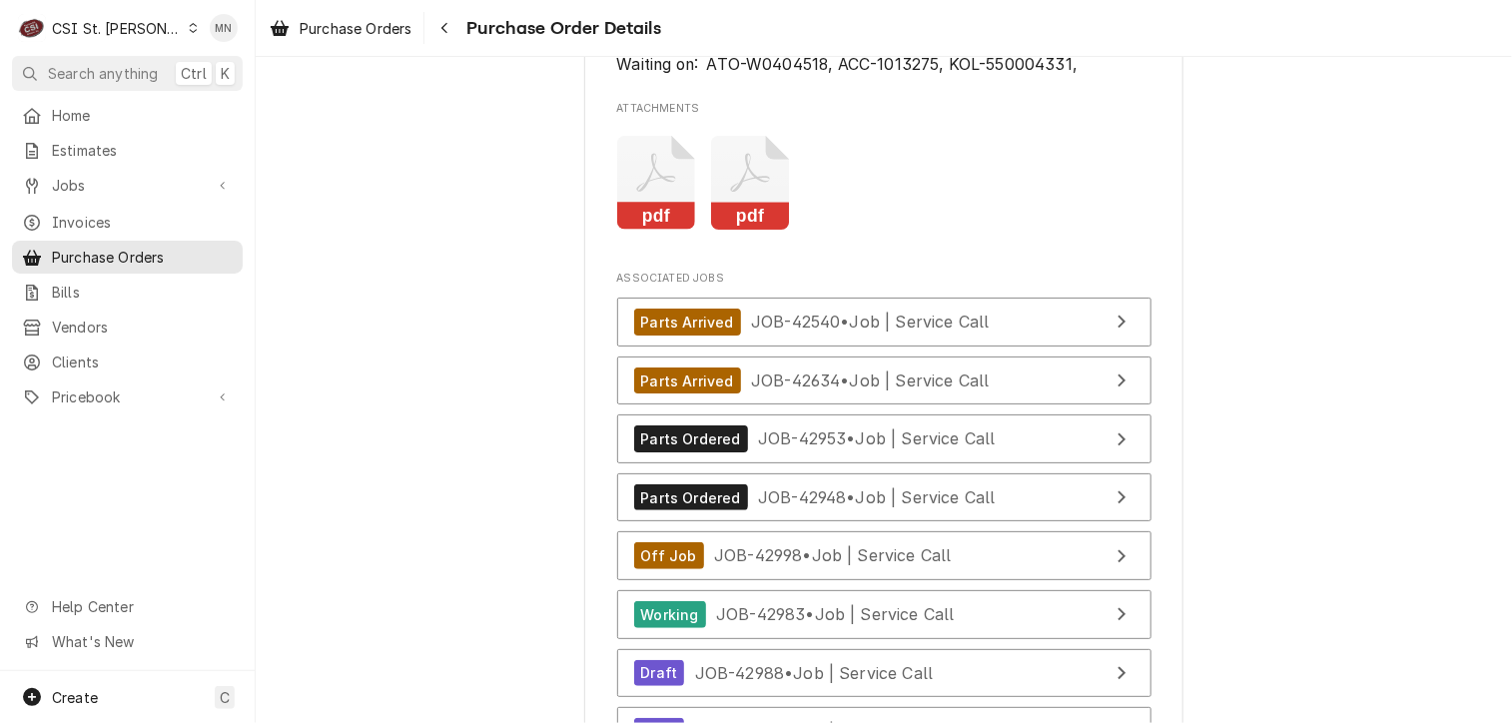
click at [641, 193] on icon "Attachments" at bounding box center [655, 173] width 39 height 39
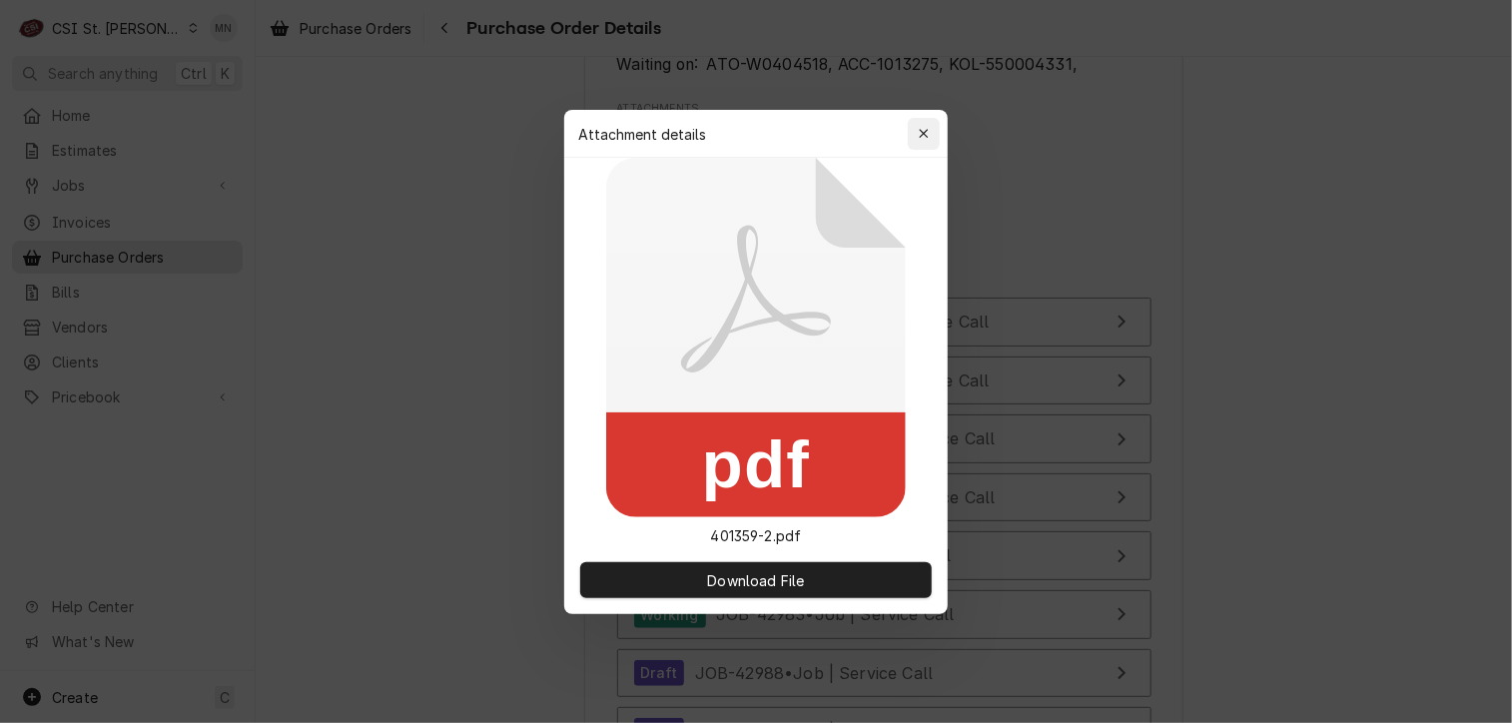
click at [922, 130] on icon "button" at bounding box center [924, 134] width 11 height 14
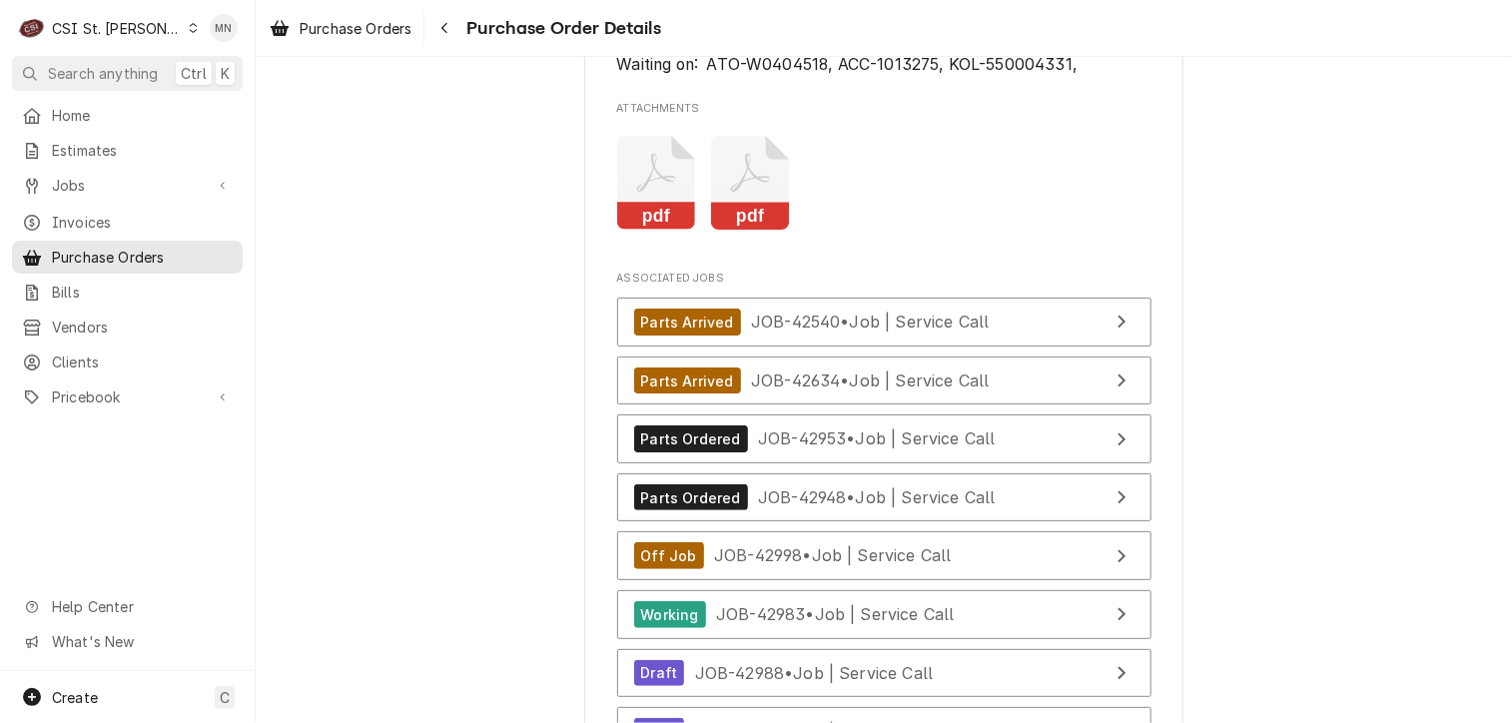
click at [771, 231] on icon "Attachments" at bounding box center [750, 183] width 79 height 95
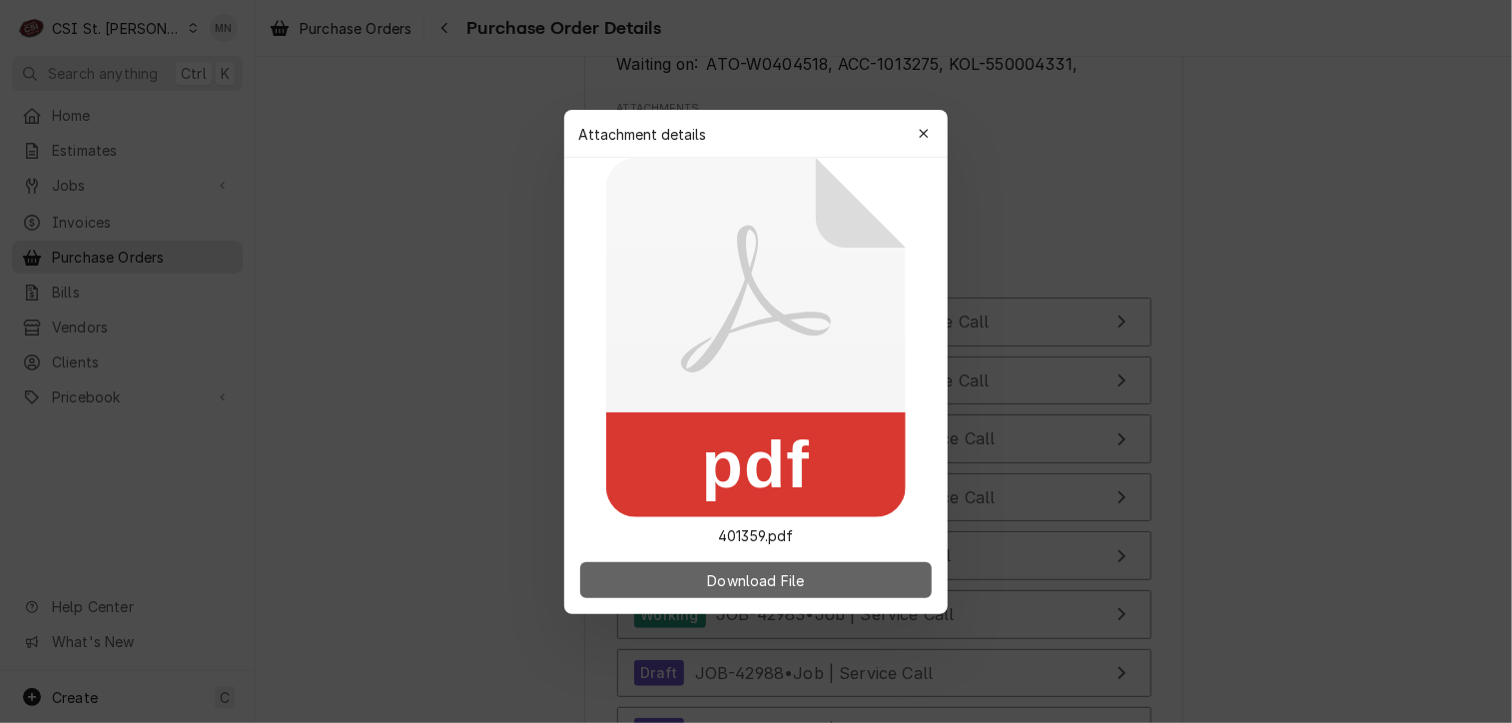
click at [773, 576] on span "Download File" at bounding box center [755, 579] width 105 height 21
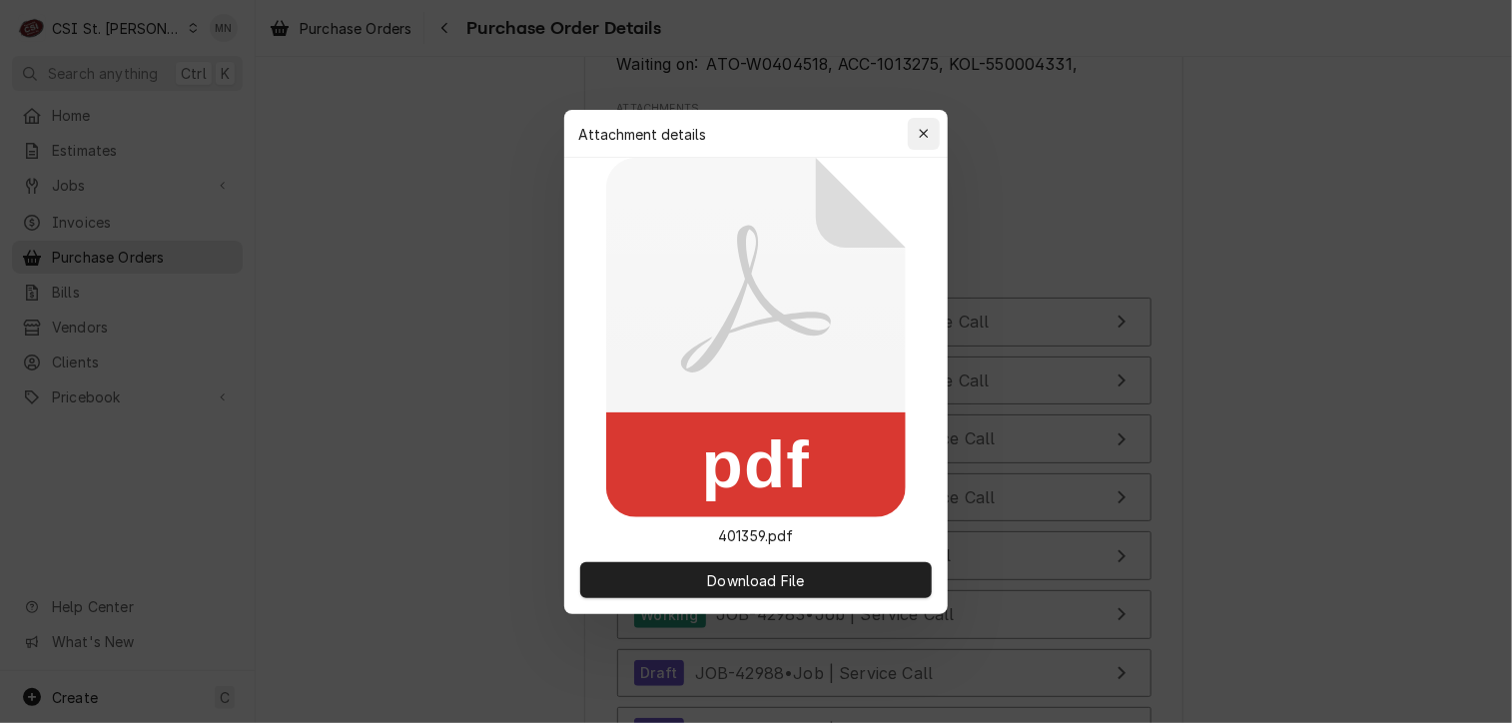
click at [925, 133] on icon "button" at bounding box center [923, 133] width 9 height 9
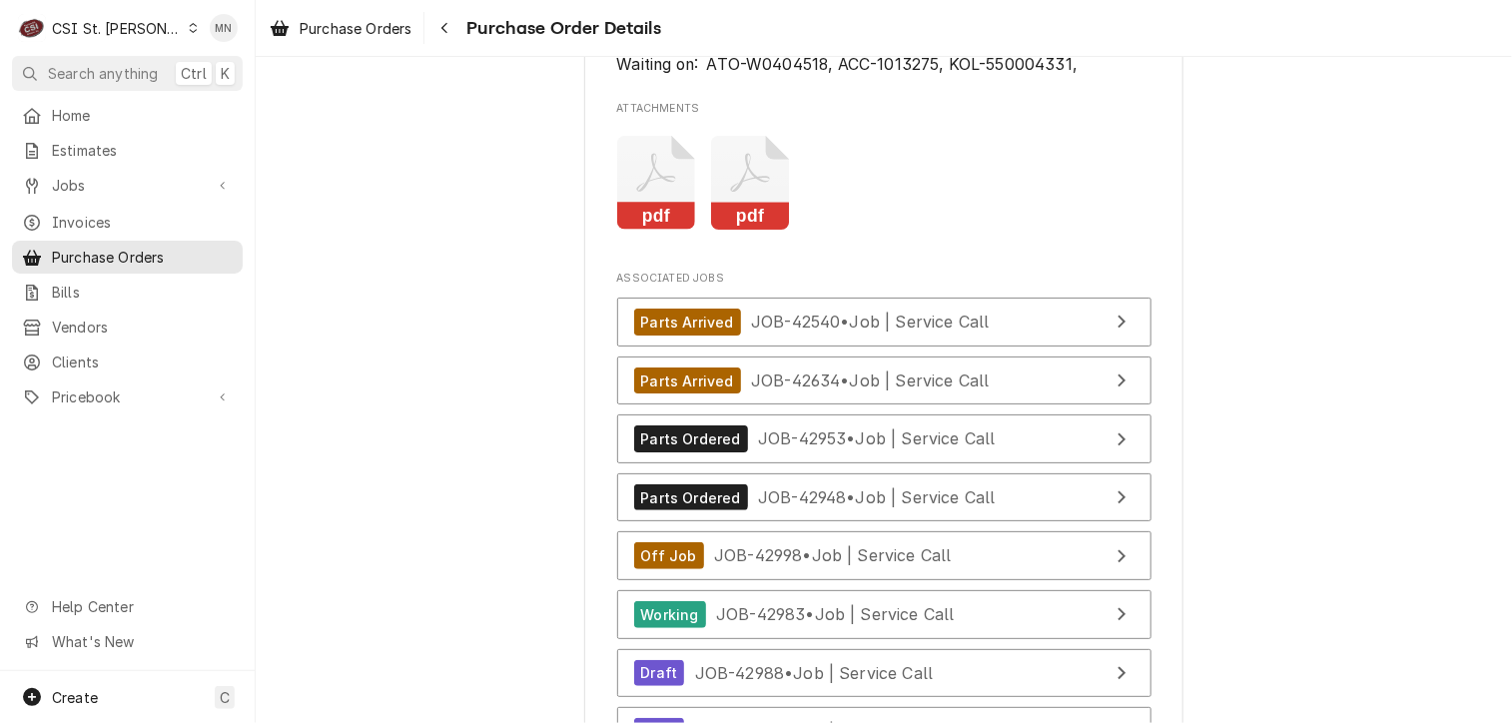
click at [636, 222] on icon "Attachments" at bounding box center [656, 183] width 79 height 95
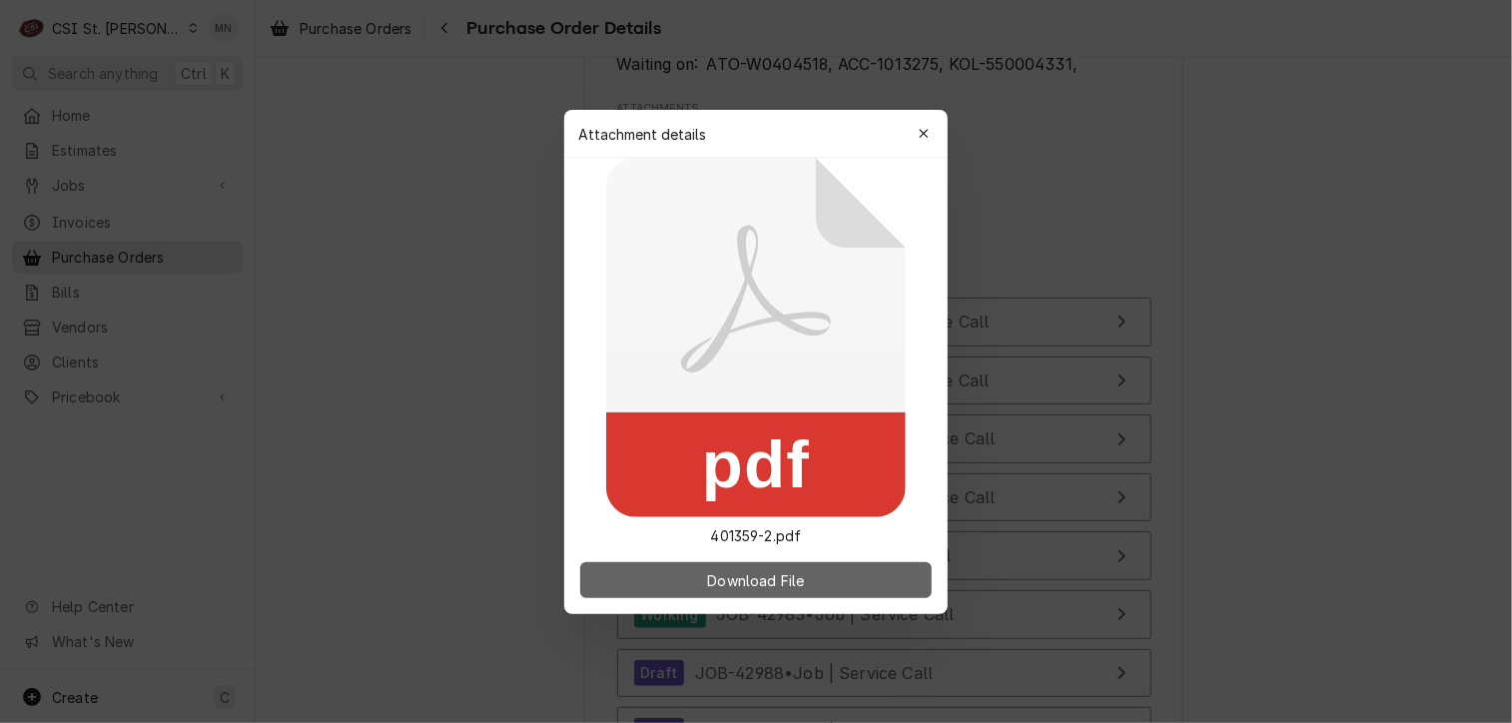
click at [739, 570] on span "Download File" at bounding box center [755, 579] width 105 height 21
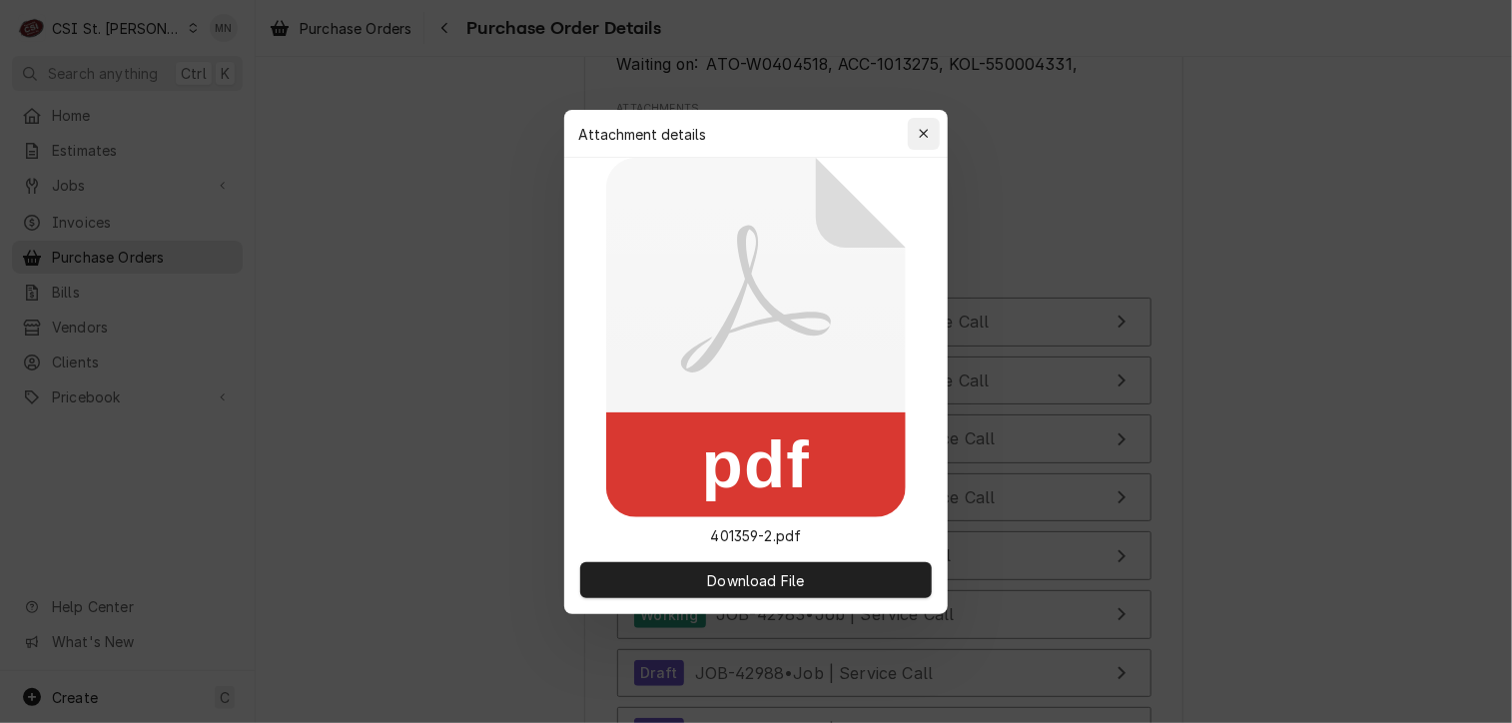
click at [916, 131] on div "button" at bounding box center [924, 134] width 20 height 20
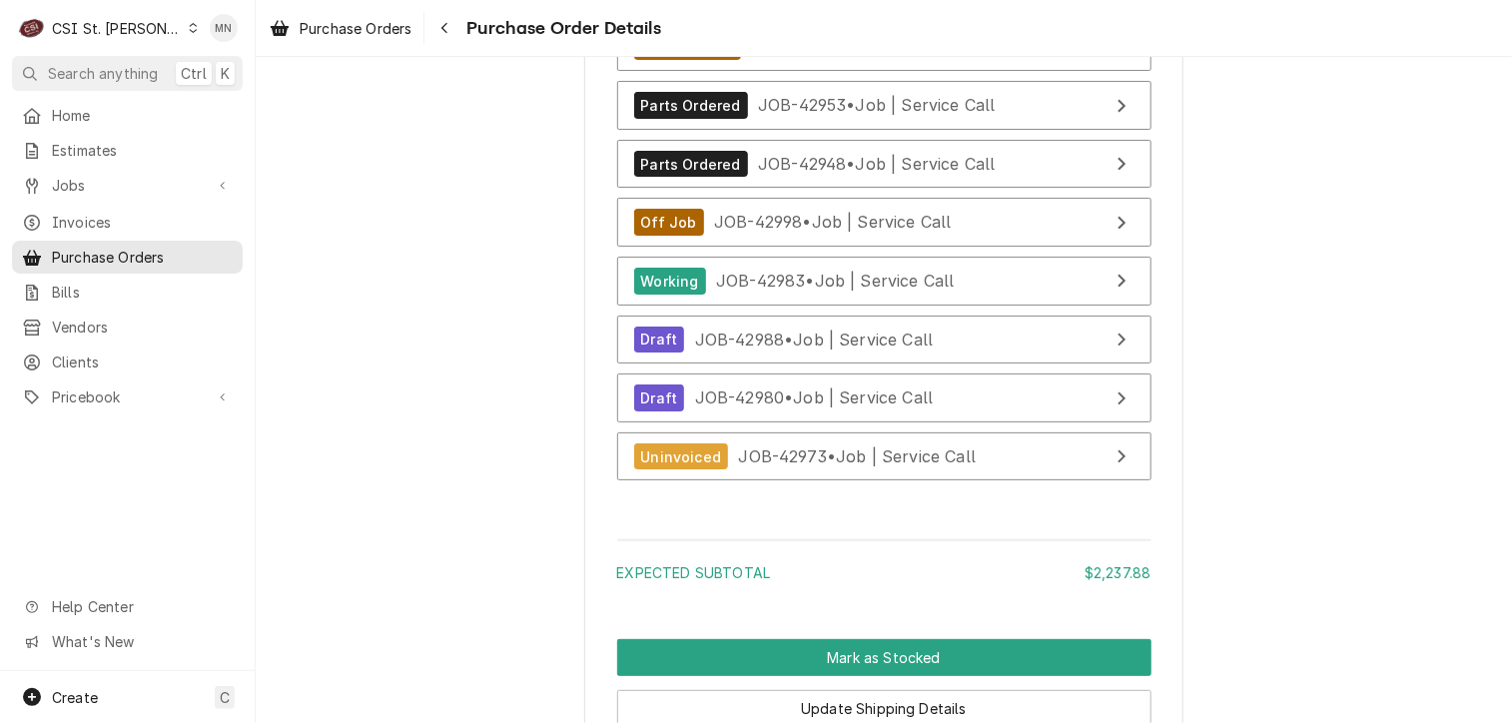
scroll to position [8987, 0]
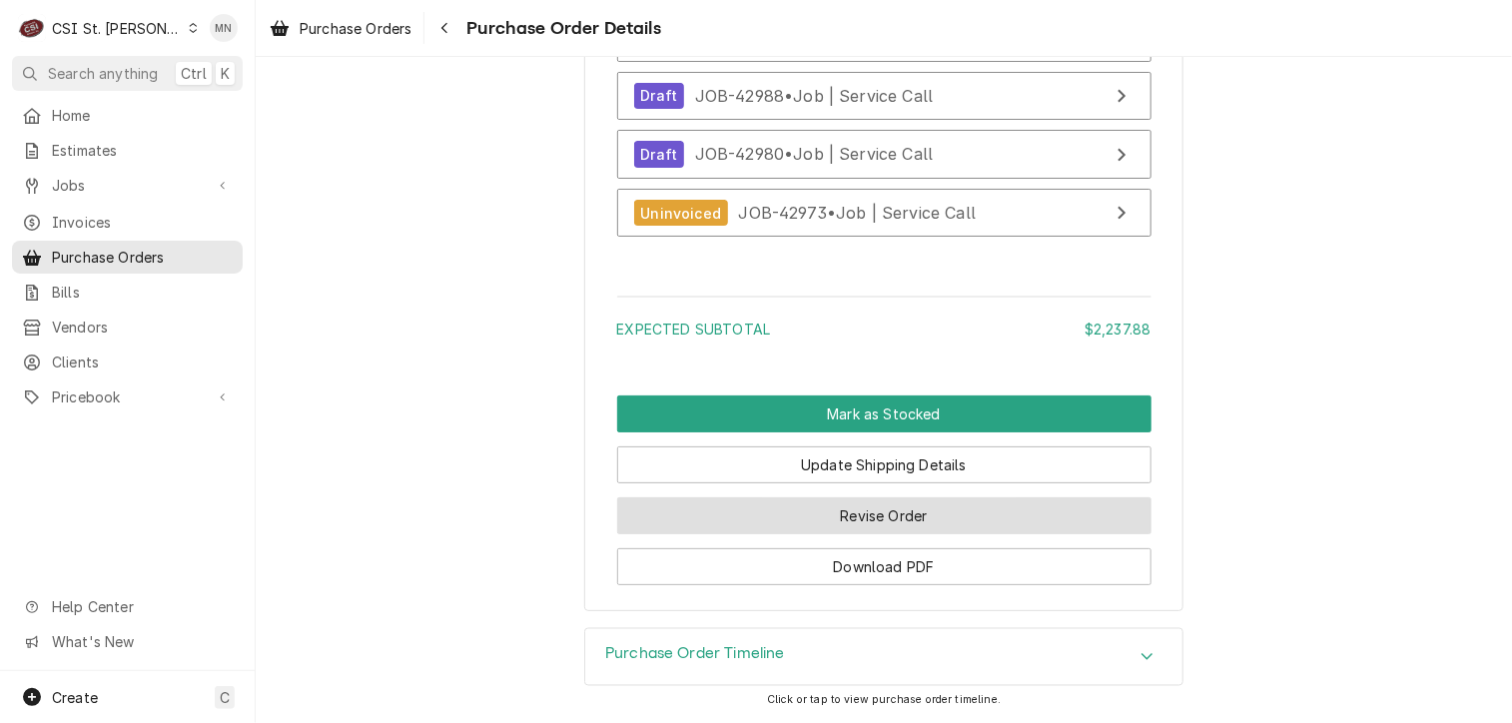
click at [958, 534] on button "Revise Order" at bounding box center [884, 515] width 534 height 37
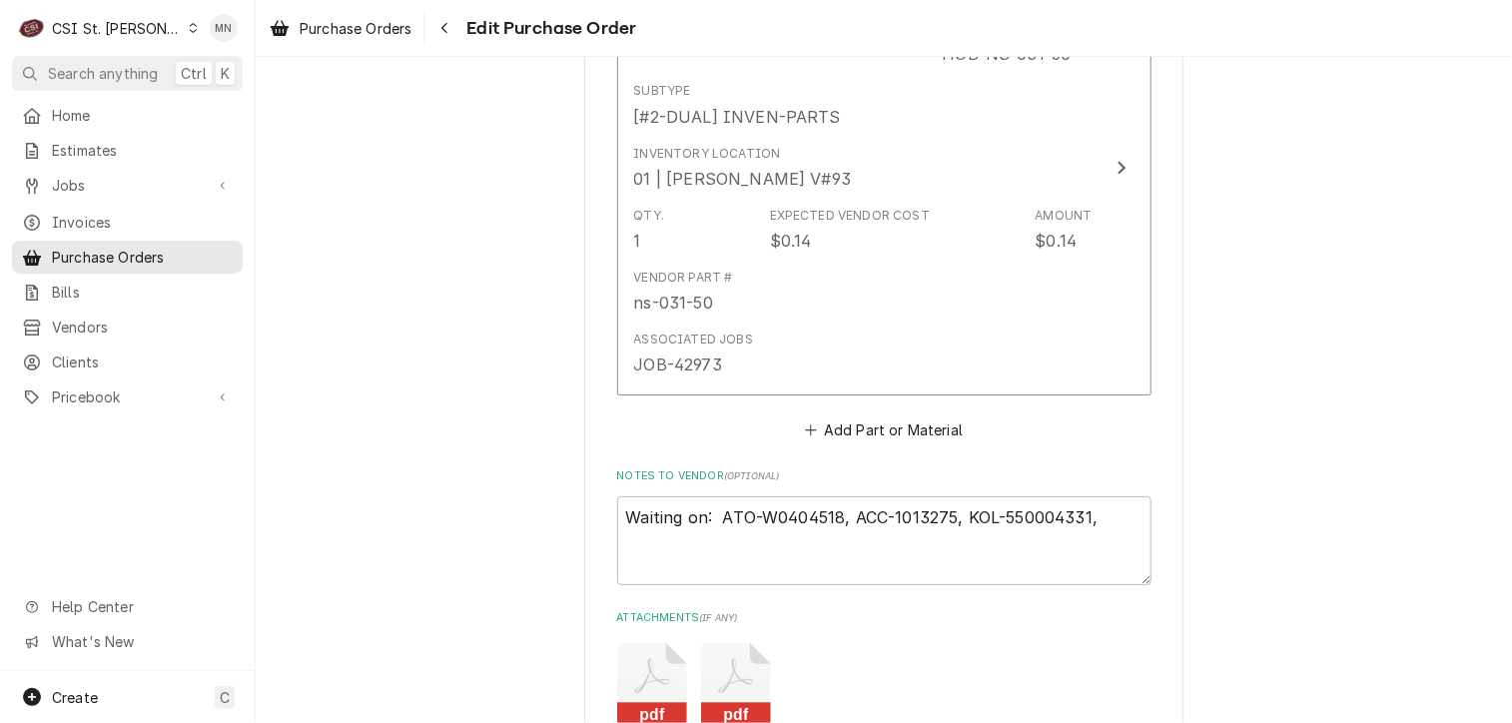
scroll to position [8963, 0]
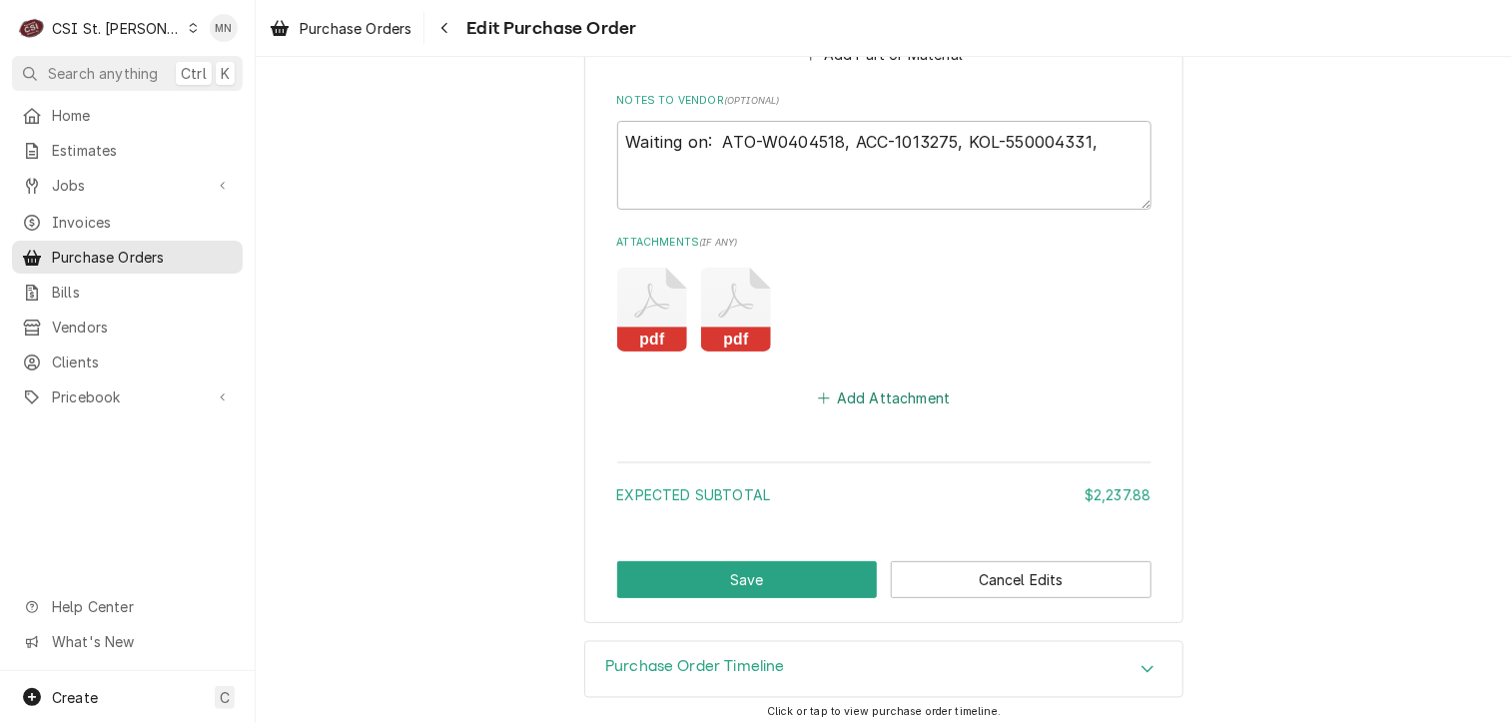
click at [917, 384] on button "Add Attachment" at bounding box center [884, 398] width 140 height 28
type textarea "x"
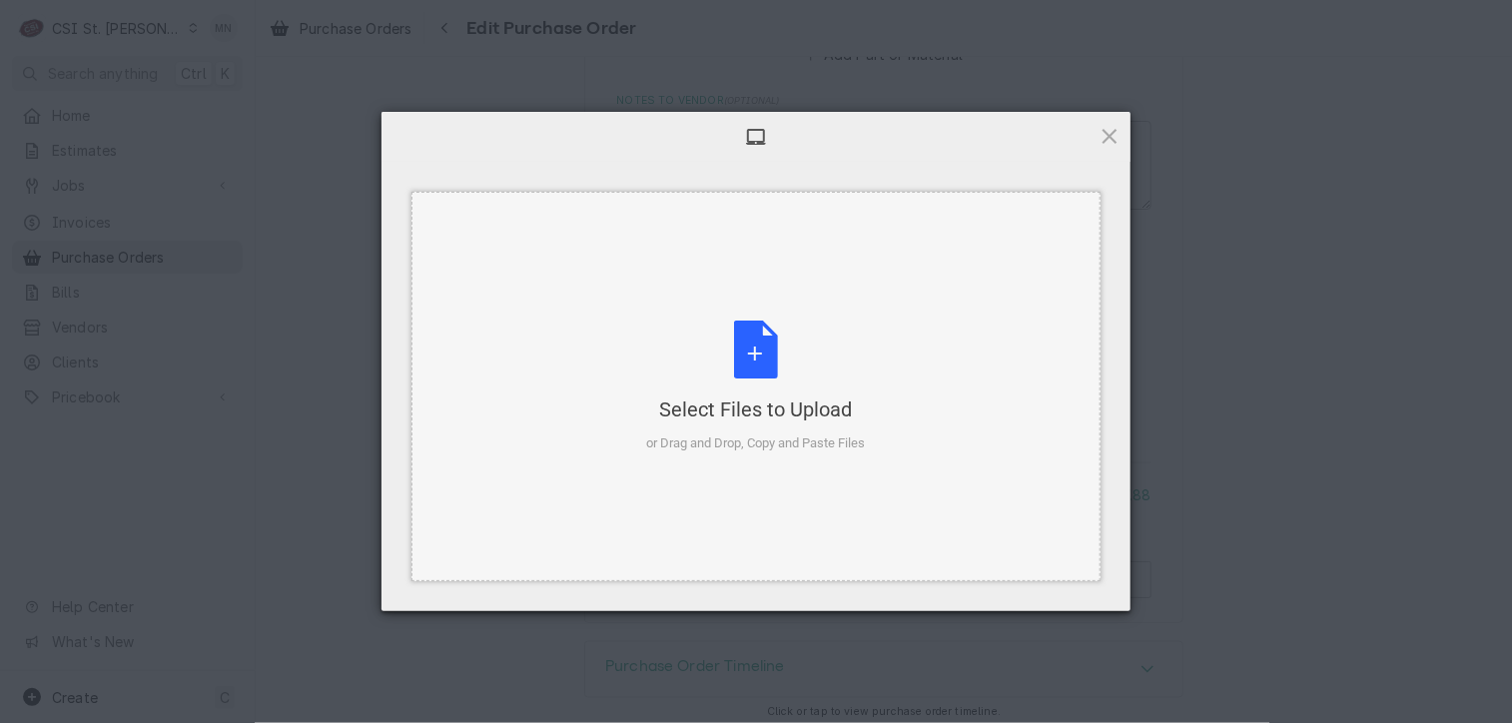
click at [805, 361] on div "Select Files to Upload or Drag and Drop, Copy and Paste Files" at bounding box center [756, 387] width 219 height 133
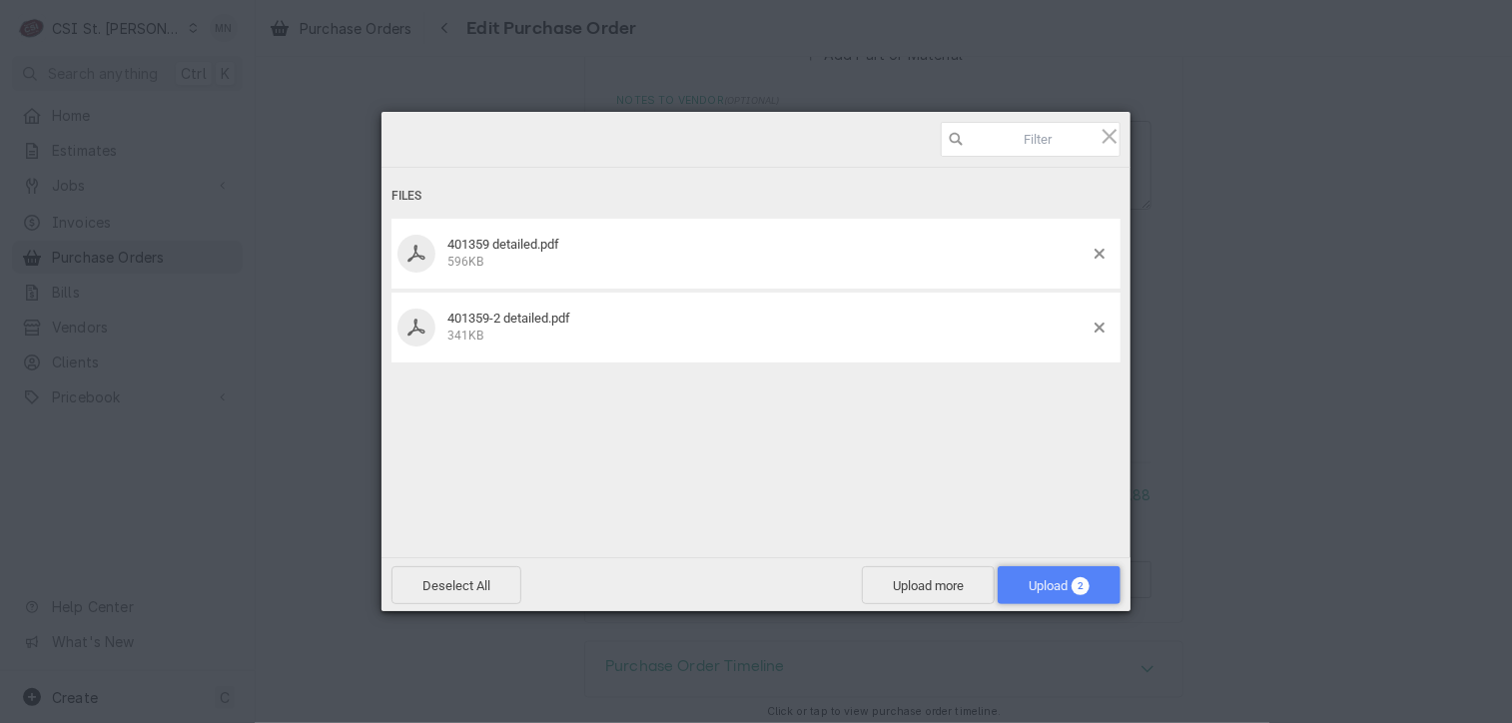
click at [1042, 583] on span "Upload 2" at bounding box center [1059, 585] width 61 height 15
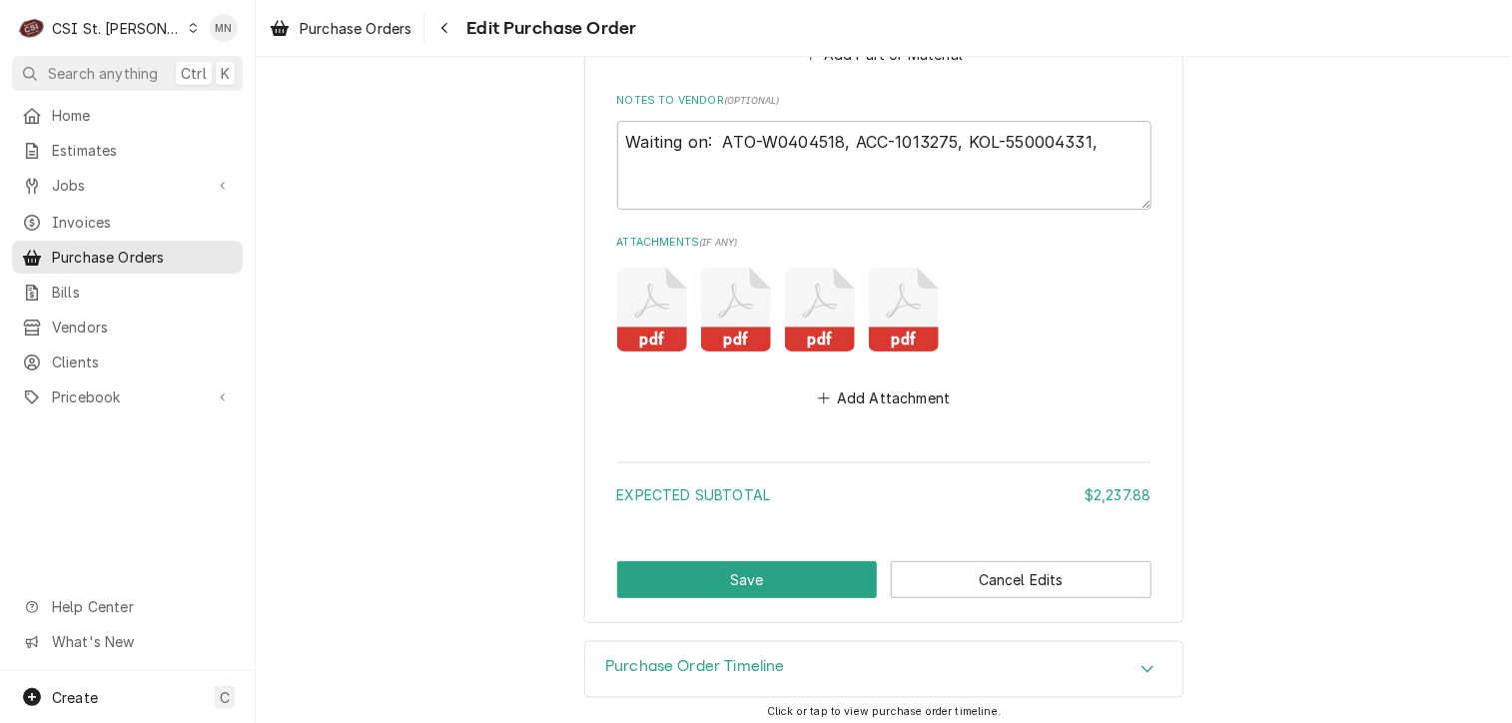
click at [808, 303] on icon "Attachments" at bounding box center [820, 310] width 70 height 84
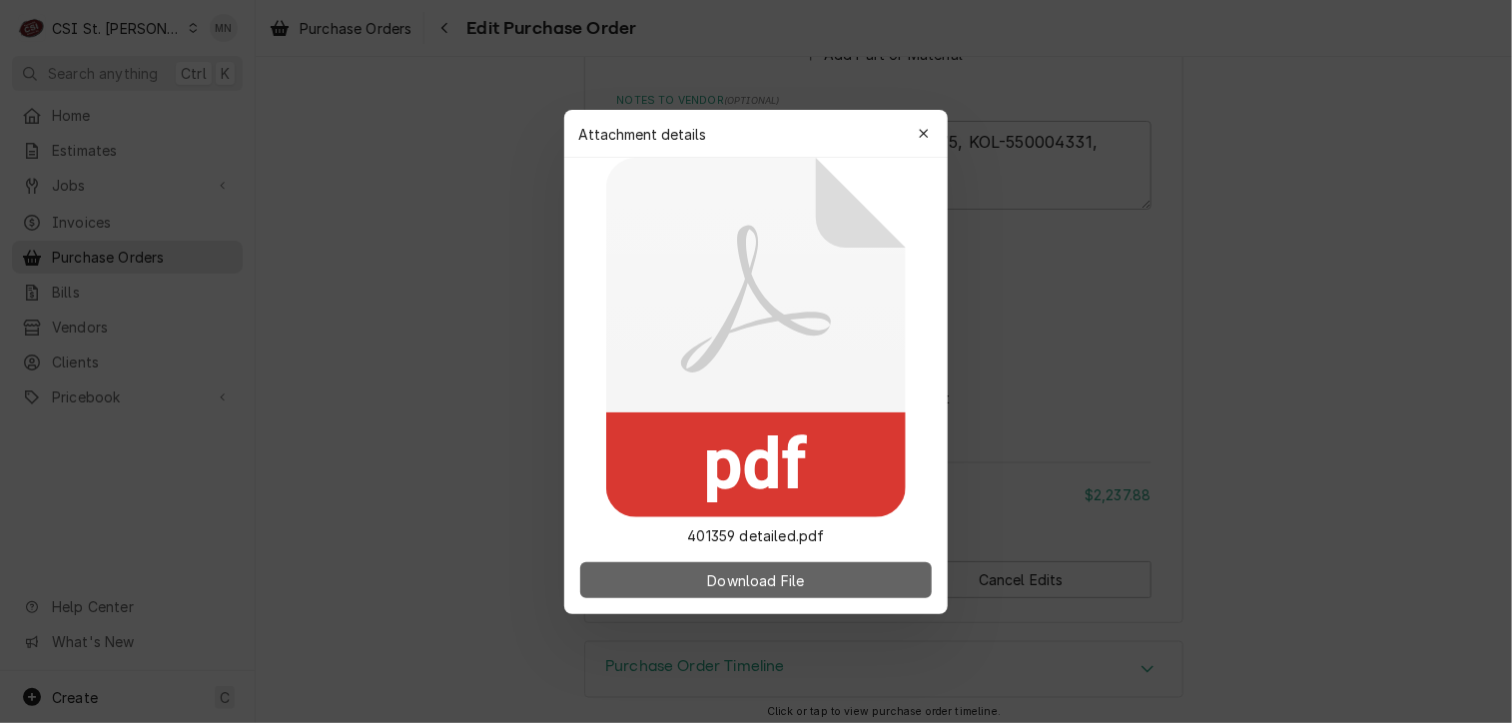
click at [776, 572] on span "Download File" at bounding box center [755, 579] width 105 height 21
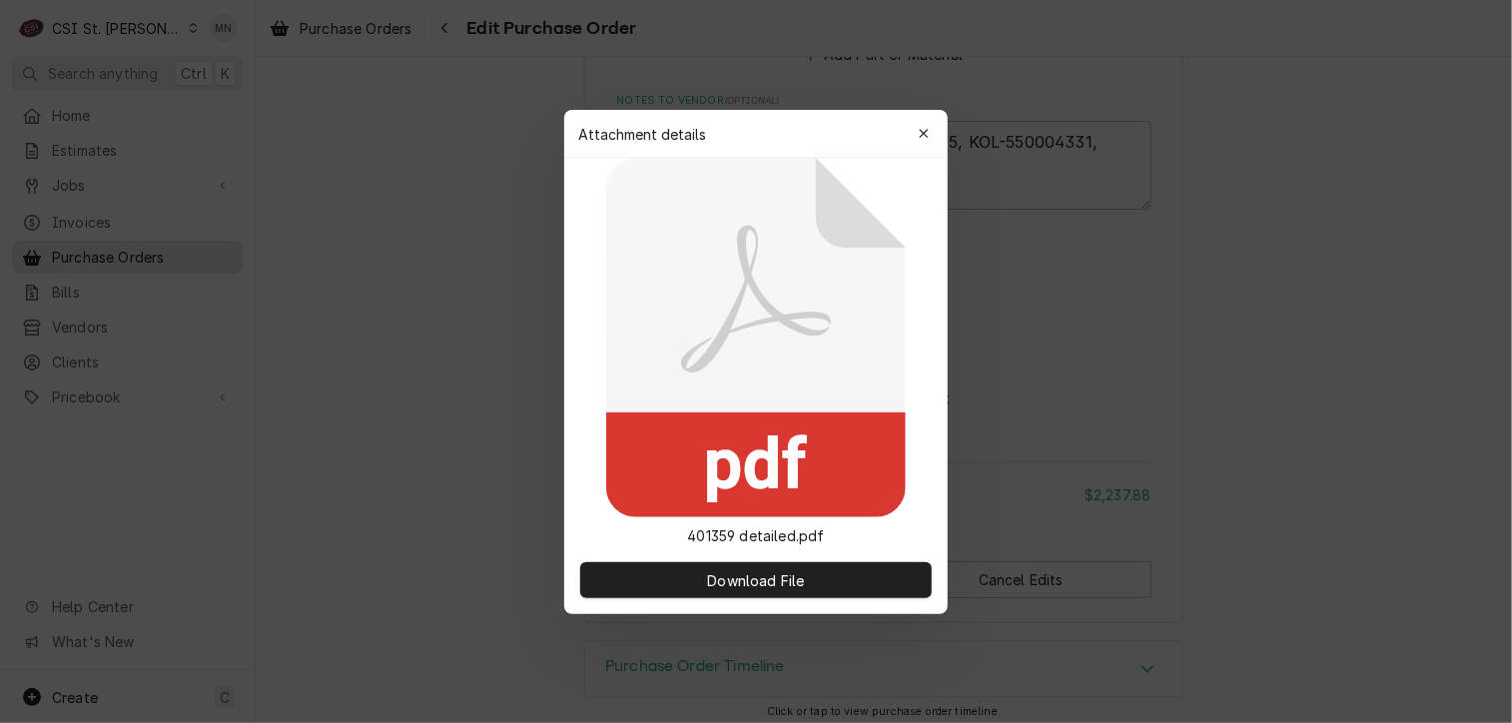
click at [921, 127] on icon "button" at bounding box center [924, 134] width 11 height 14
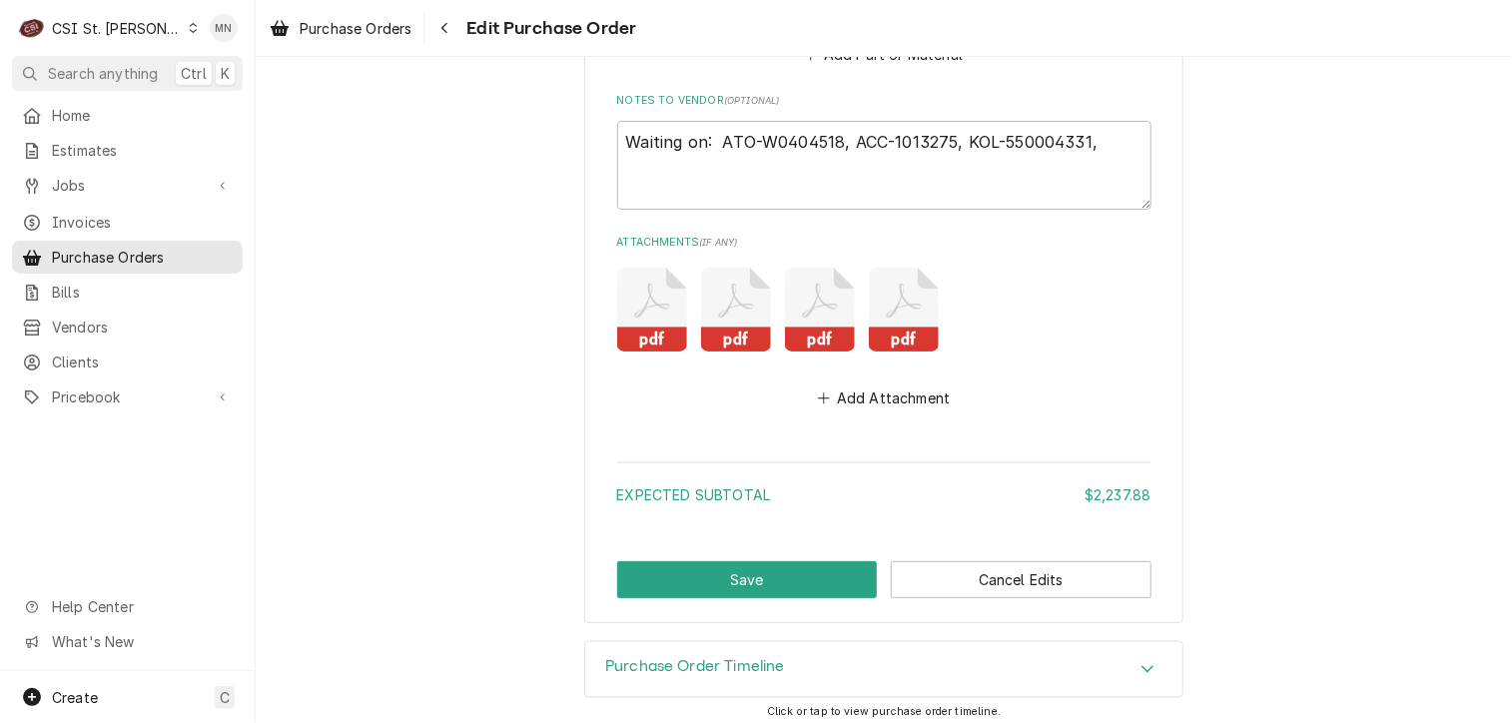
click at [803, 305] on icon "Attachments" at bounding box center [820, 310] width 70 height 84
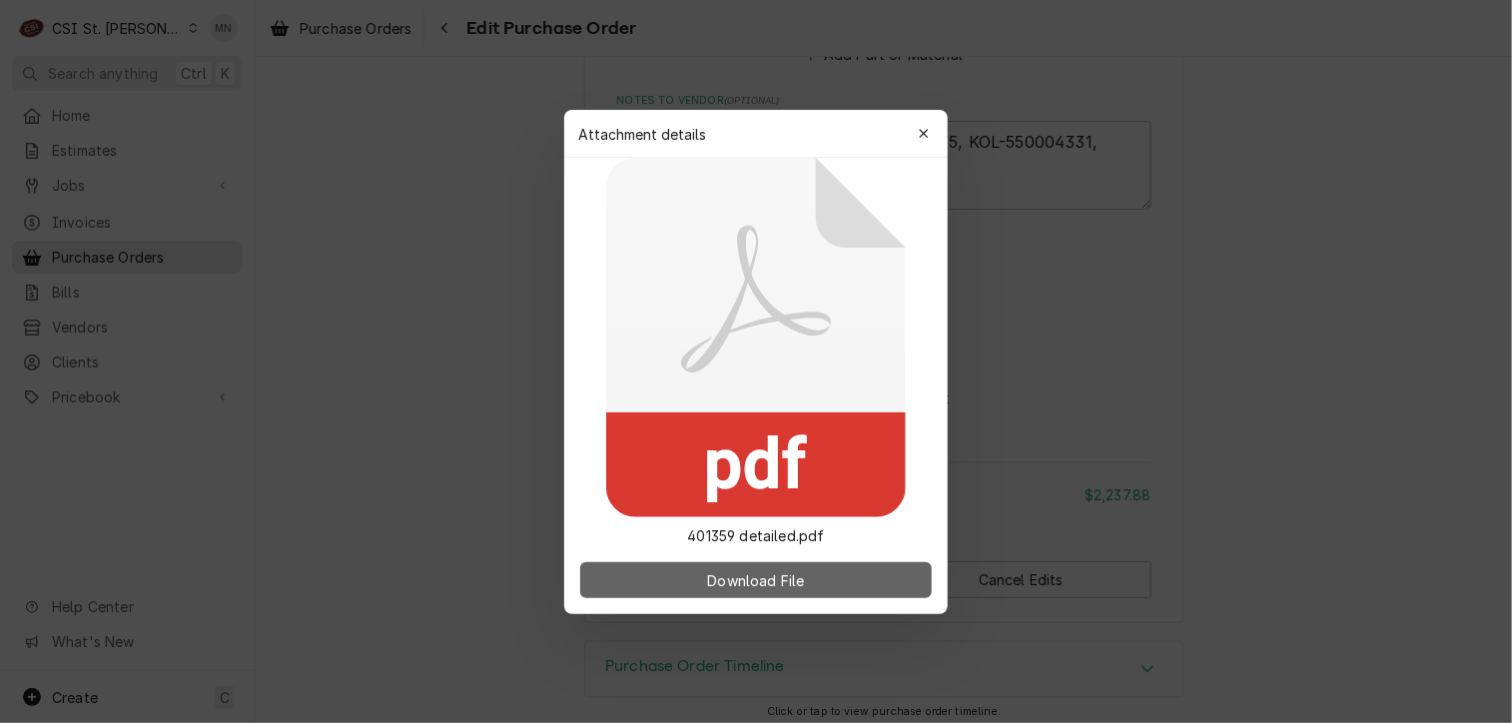
click at [762, 584] on span "Download File" at bounding box center [755, 579] width 105 height 21
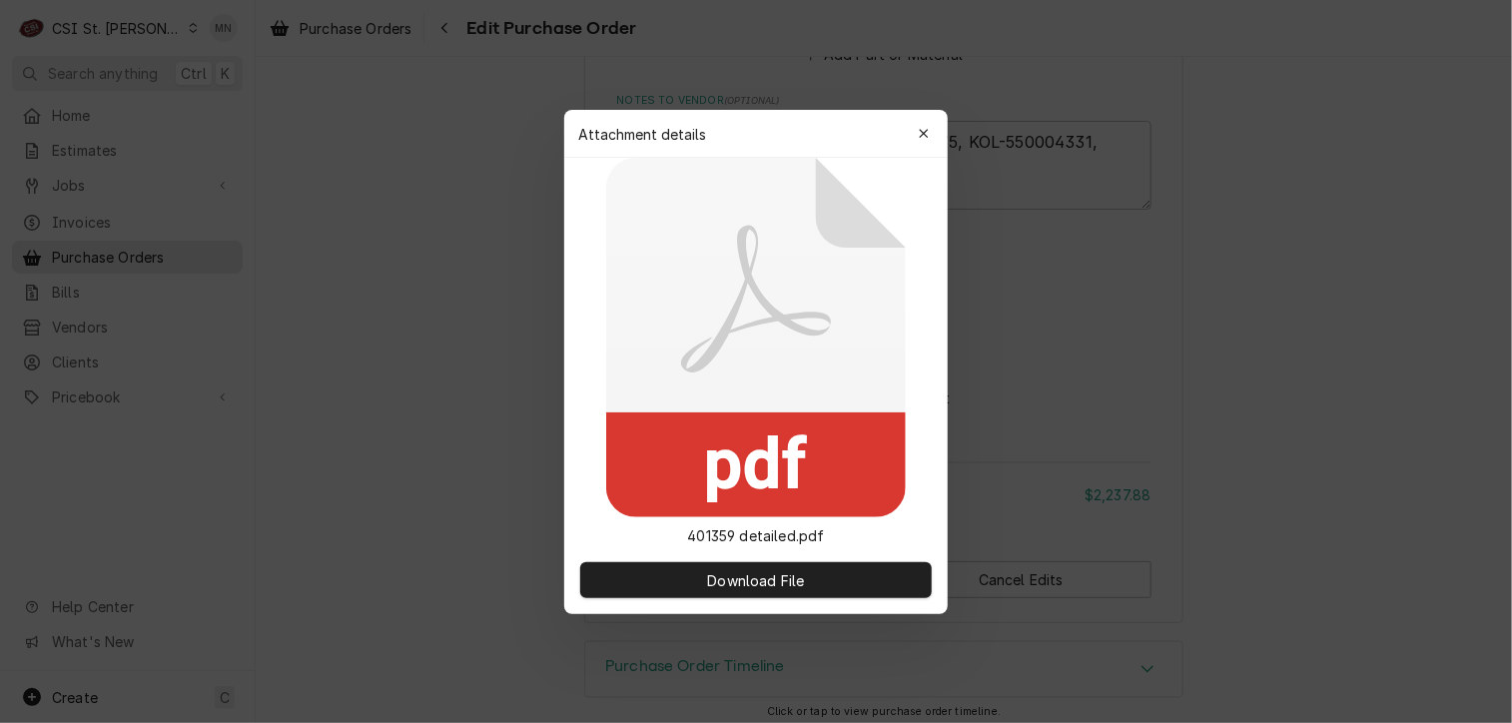
drag, startPoint x: 932, startPoint y: 130, endPoint x: 919, endPoint y: 127, distance: 13.3
click at [932, 130] on div "button" at bounding box center [924, 134] width 20 height 20
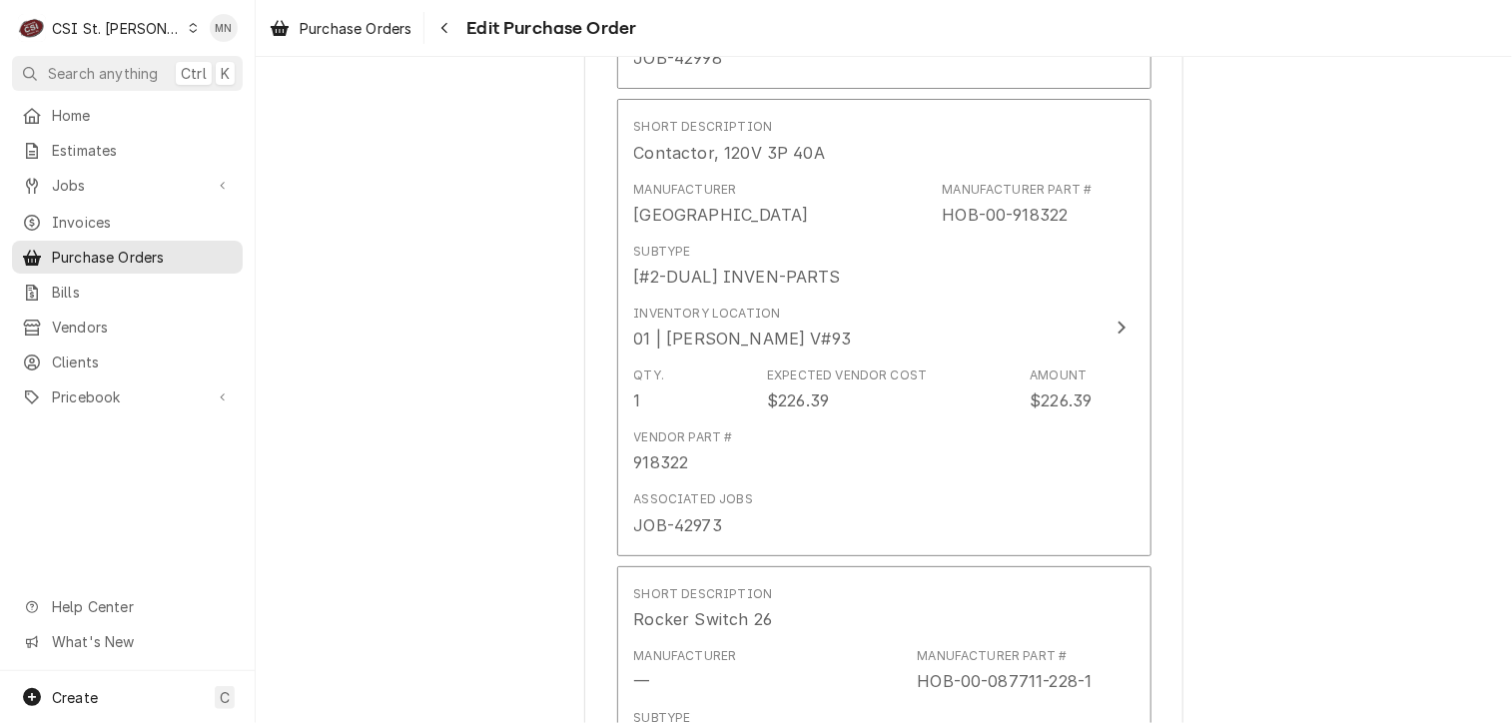
scroll to position [7466, 0]
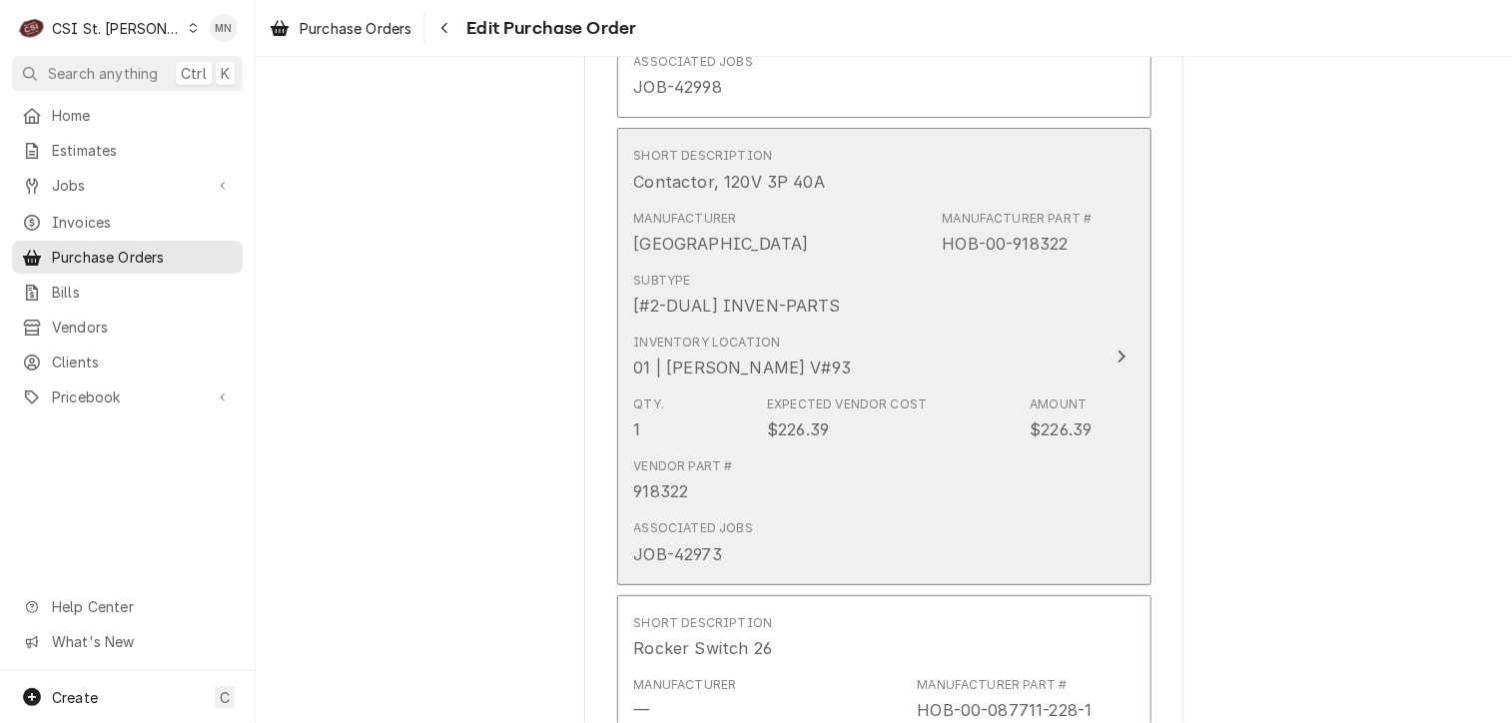
drag, startPoint x: 1075, startPoint y: 226, endPoint x: 999, endPoint y: 236, distance: 77.5
click at [999, 236] on div "Manufacturer Part # HOB-00-918322" at bounding box center [1017, 233] width 150 height 46
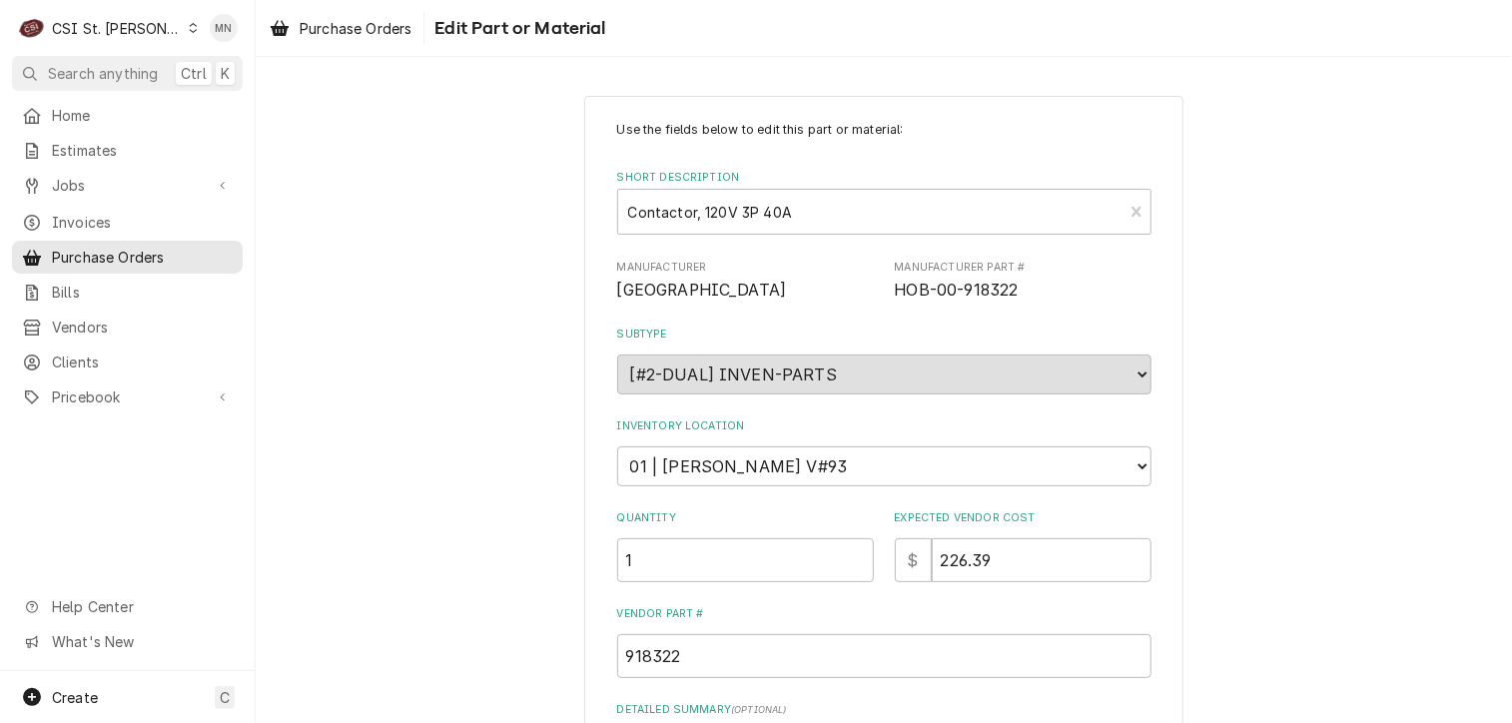
type textarea "x"
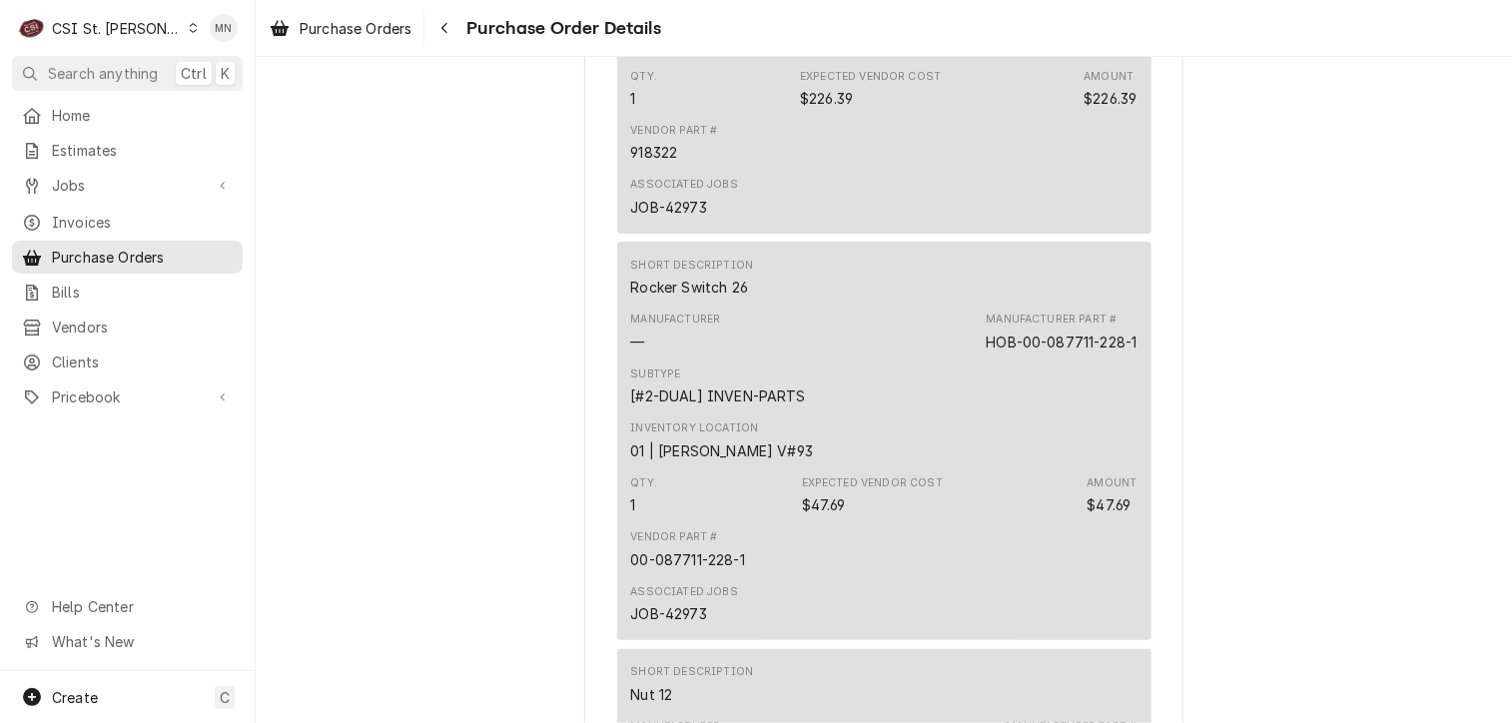
scroll to position [7490, 0]
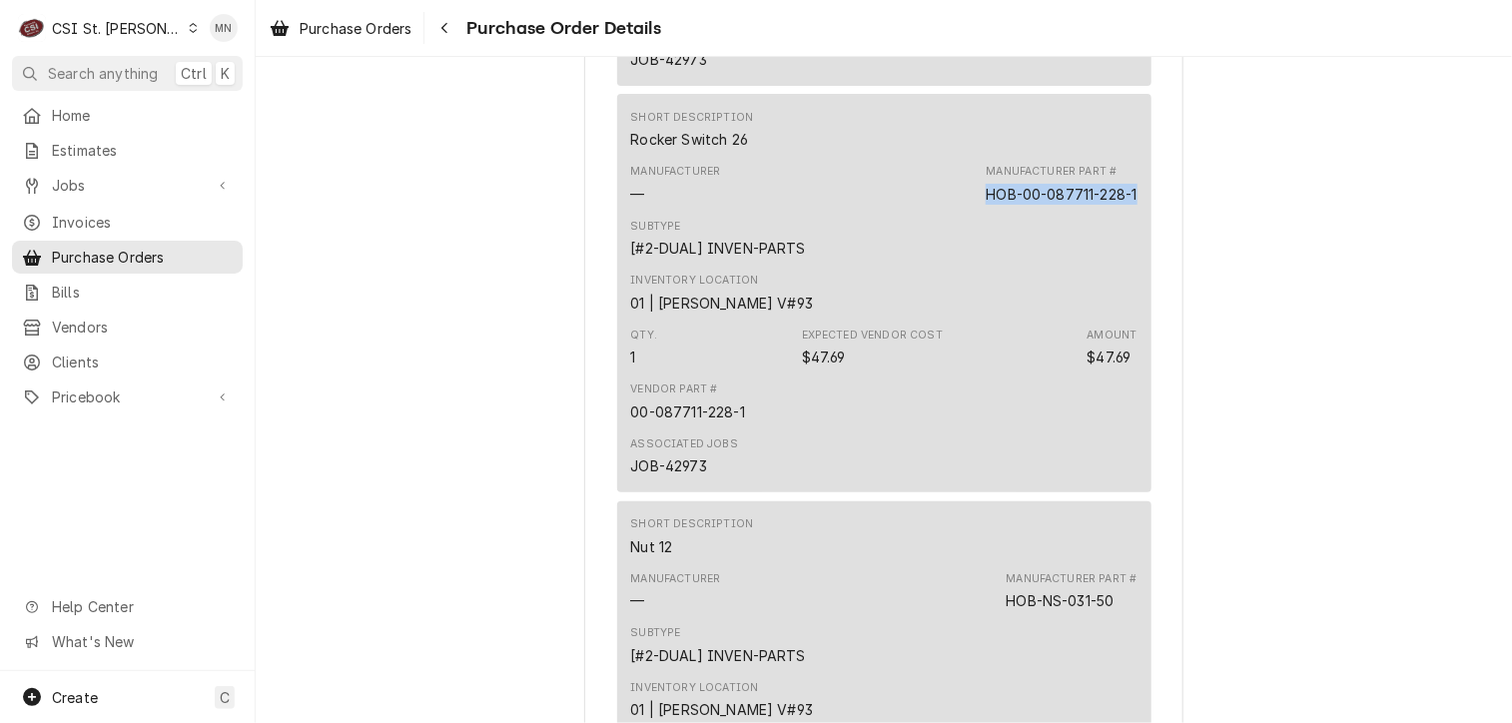
drag, startPoint x: 1134, startPoint y: 258, endPoint x: 953, endPoint y: 265, distance: 181.9
click at [953, 265] on div "Short Description Rocker Switch 26 Manufacturer — Manufacturer Part # HOB-00-08…" at bounding box center [884, 292] width 534 height 397
drag, startPoint x: 953, startPoint y: 265, endPoint x: 992, endPoint y: 256, distance: 40.0
copy div "HOB-00-087711-228-1"
click at [59, 119] on span "Home" at bounding box center [142, 115] width 181 height 21
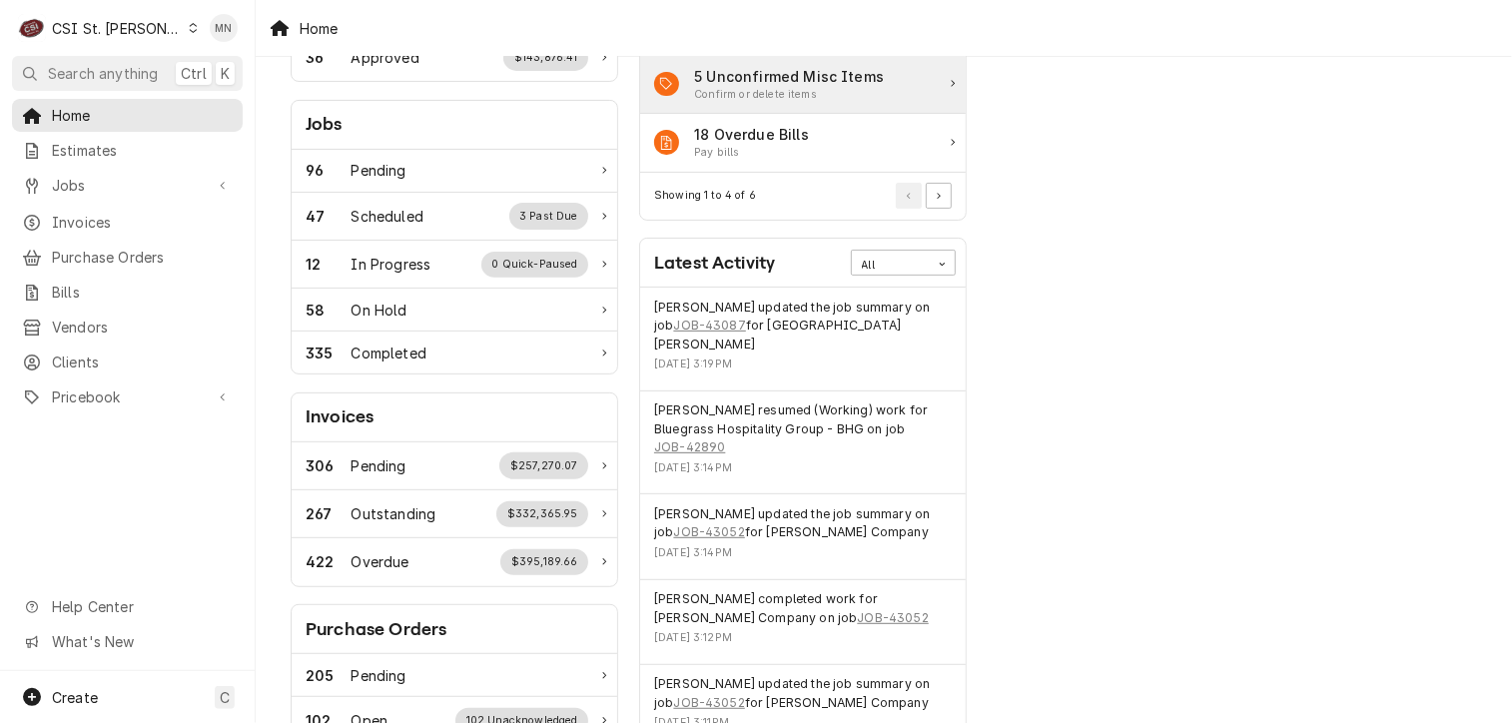
scroll to position [300, 0]
